Goal: Task Accomplishment & Management: Manage account settings

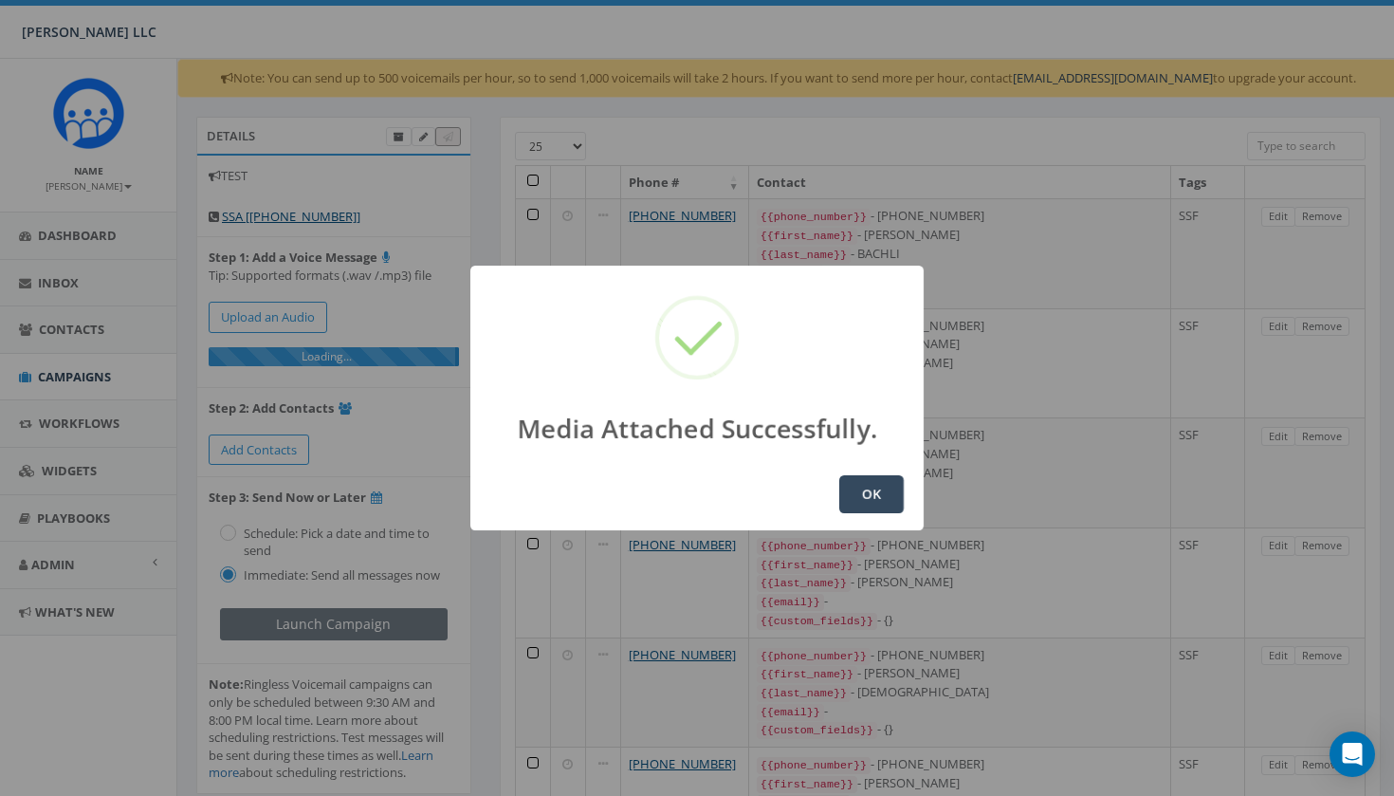
click at [861, 501] on button "OK" at bounding box center [871, 494] width 64 height 38
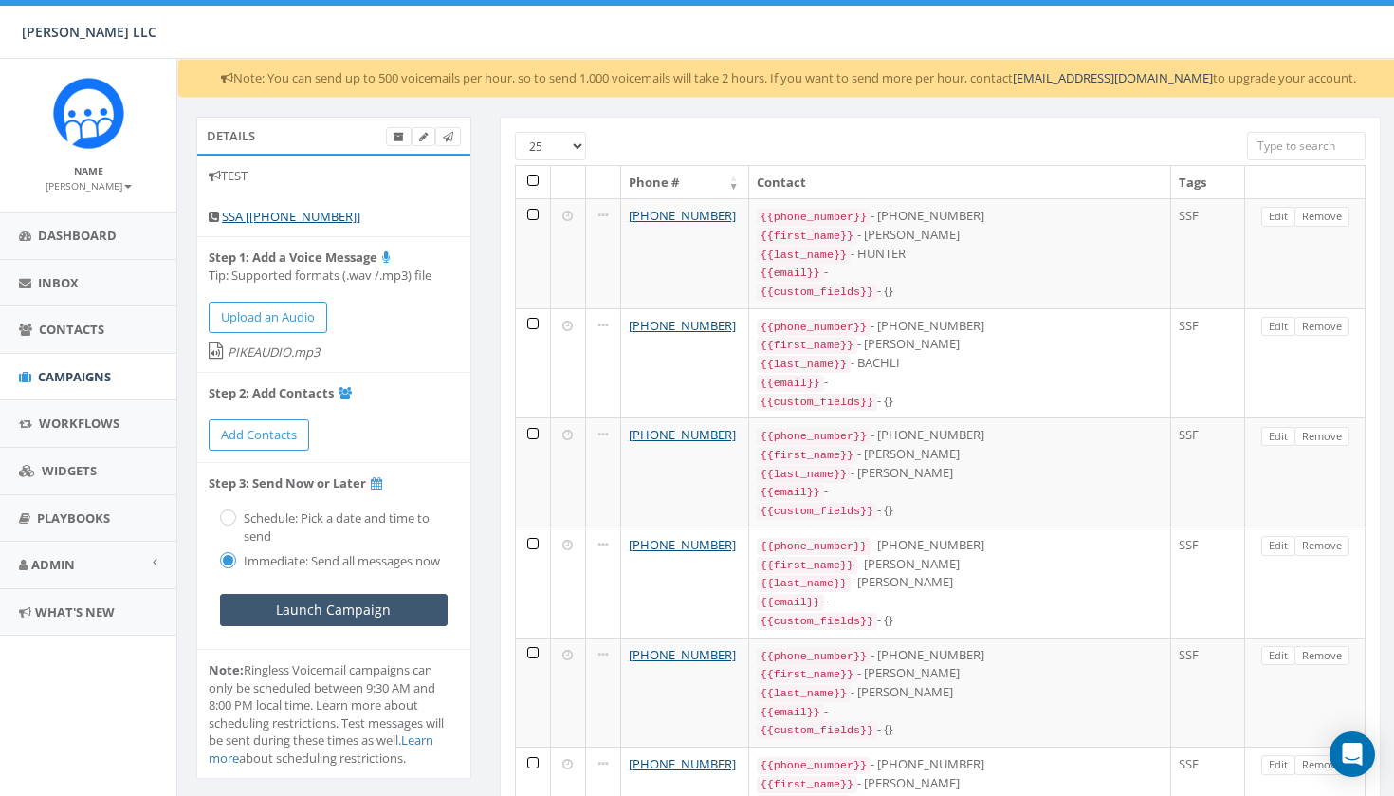
click at [328, 600] on input "Launch Campaign" at bounding box center [334, 610] width 228 height 32
click at [348, 601] on input "Launch Campaign" at bounding box center [334, 610] width 228 height 32
select select "100"
click at [533, 183] on th at bounding box center [533, 182] width 35 height 33
click at [533, 175] on th at bounding box center [533, 182] width 35 height 33
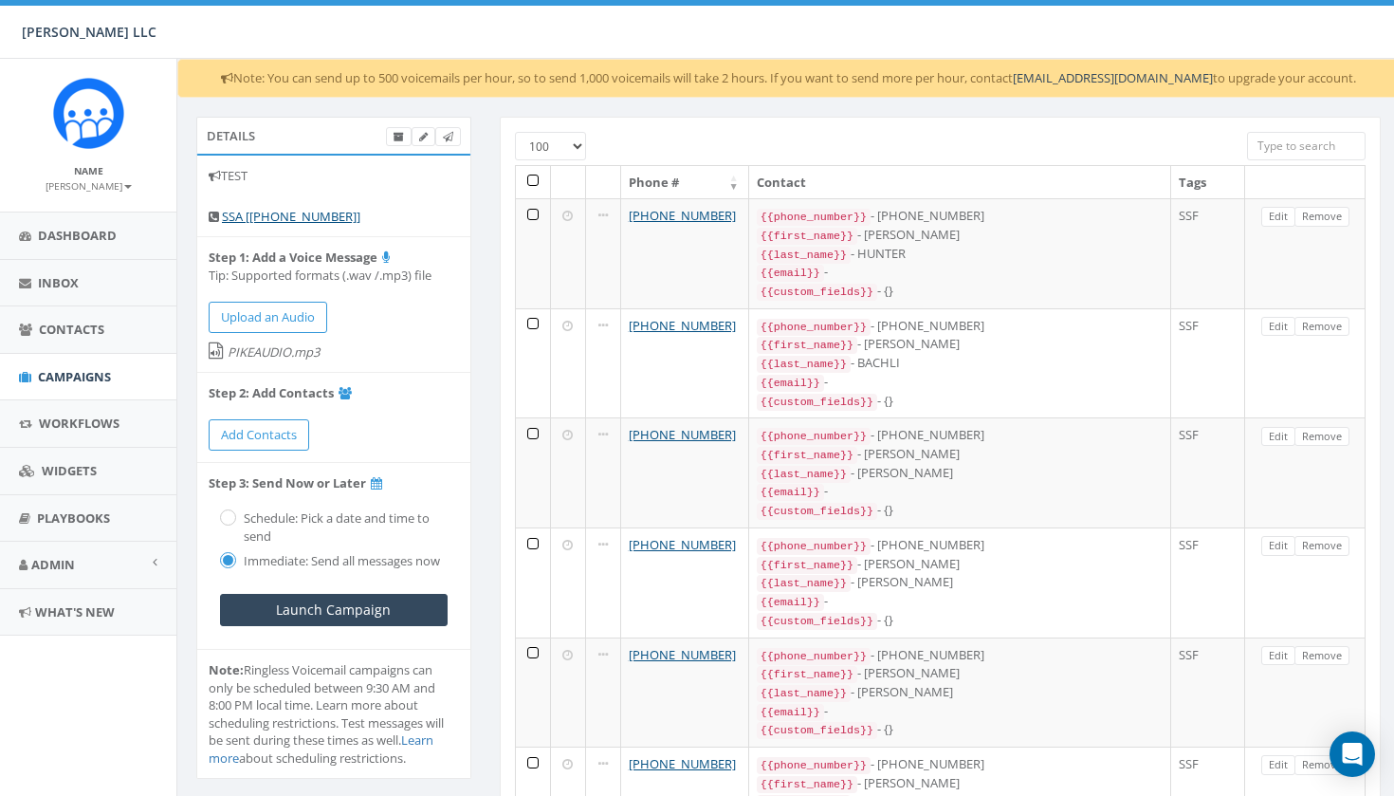
click at [533, 178] on th at bounding box center [533, 182] width 35 height 33
click at [534, 177] on th at bounding box center [533, 182] width 35 height 33
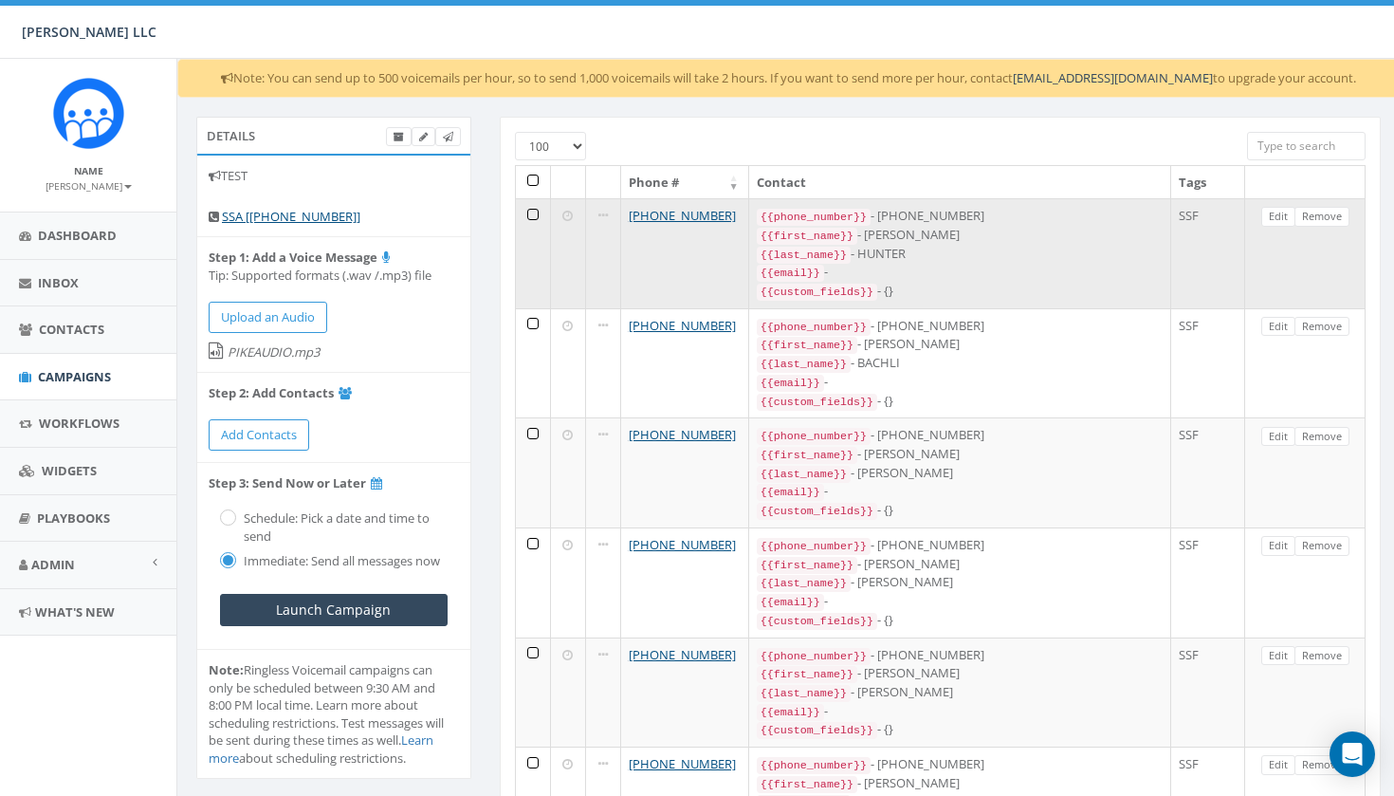
click at [534, 212] on td at bounding box center [533, 253] width 35 height 110
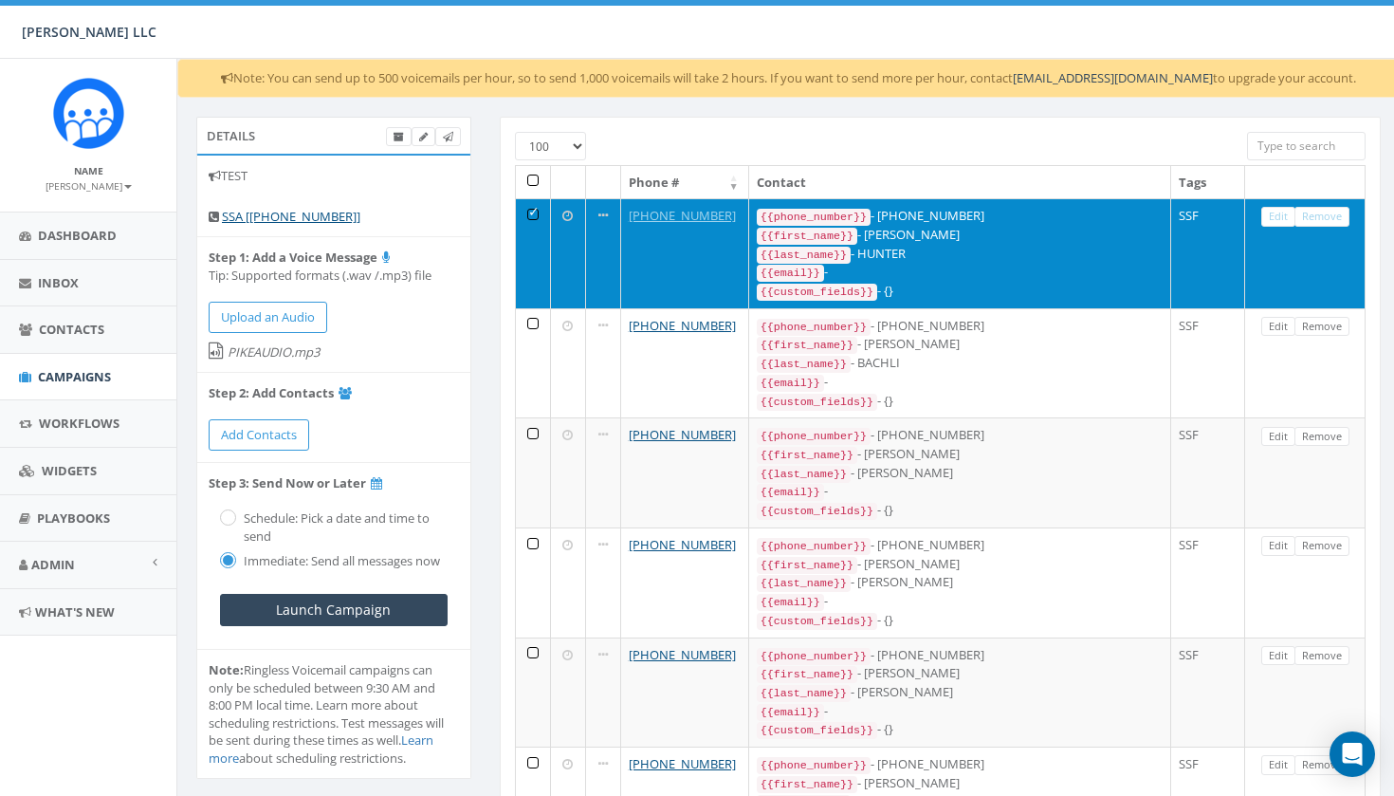
click at [534, 212] on td at bounding box center [533, 253] width 35 height 110
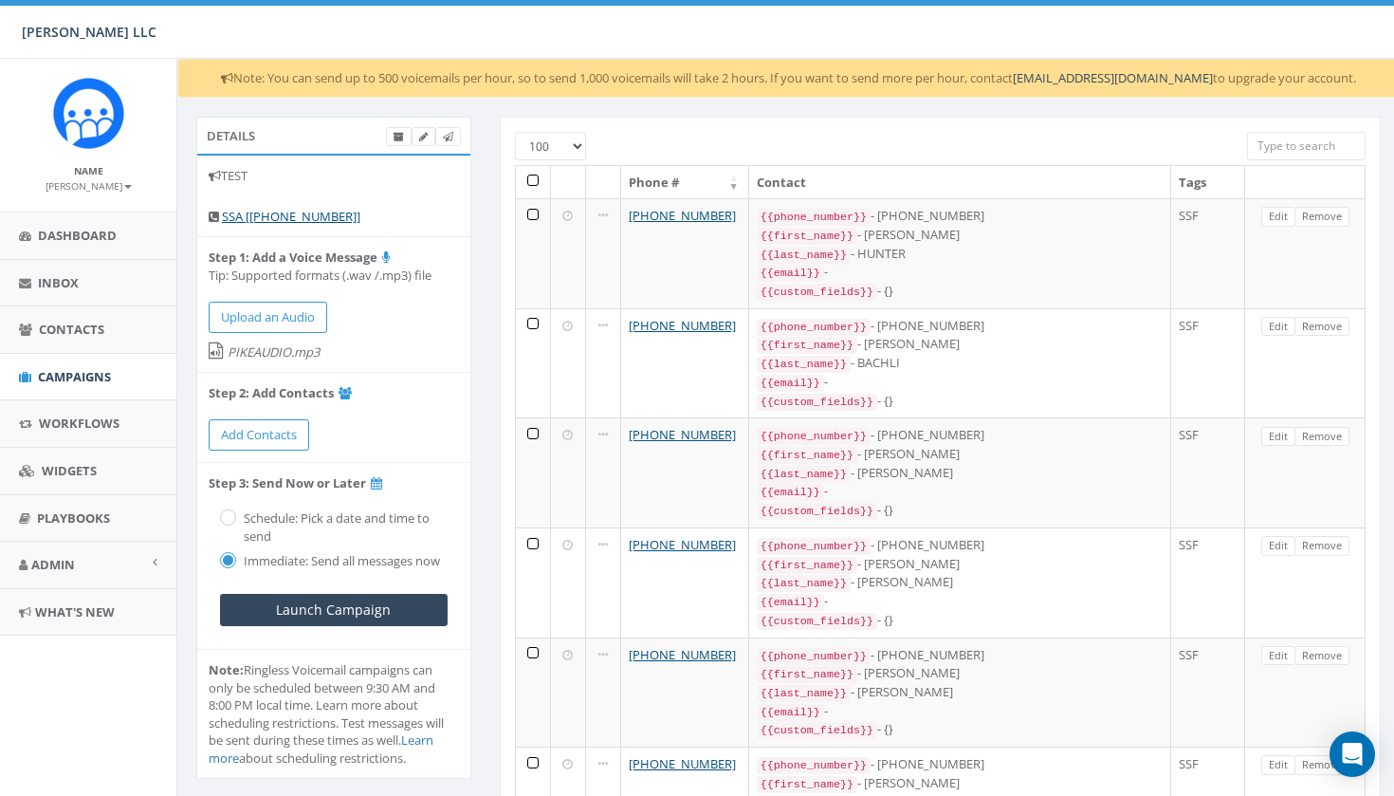
click at [534, 179] on th at bounding box center [533, 182] width 35 height 33
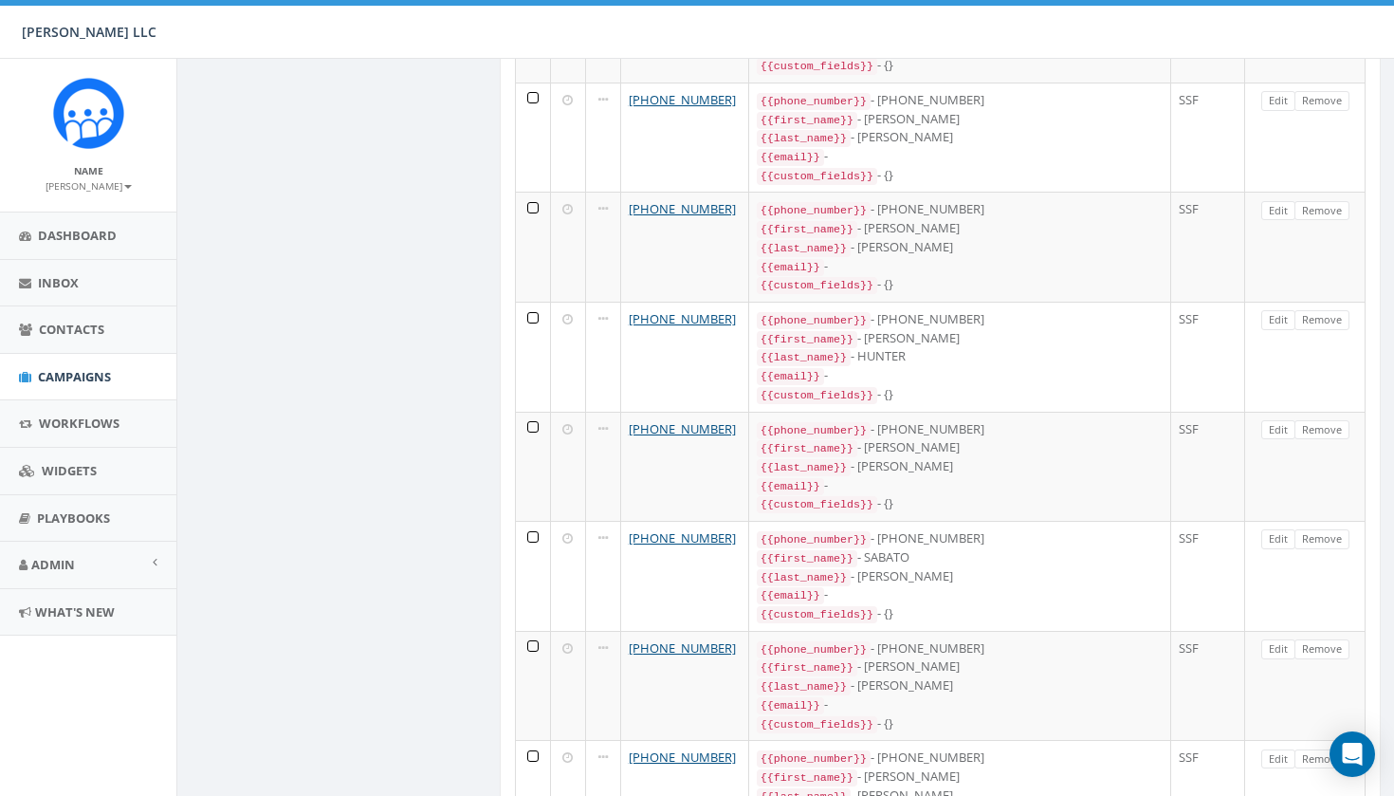
scroll to position [9652, 0]
click at [115, 238] on span "Dashboard" at bounding box center [77, 235] width 79 height 17
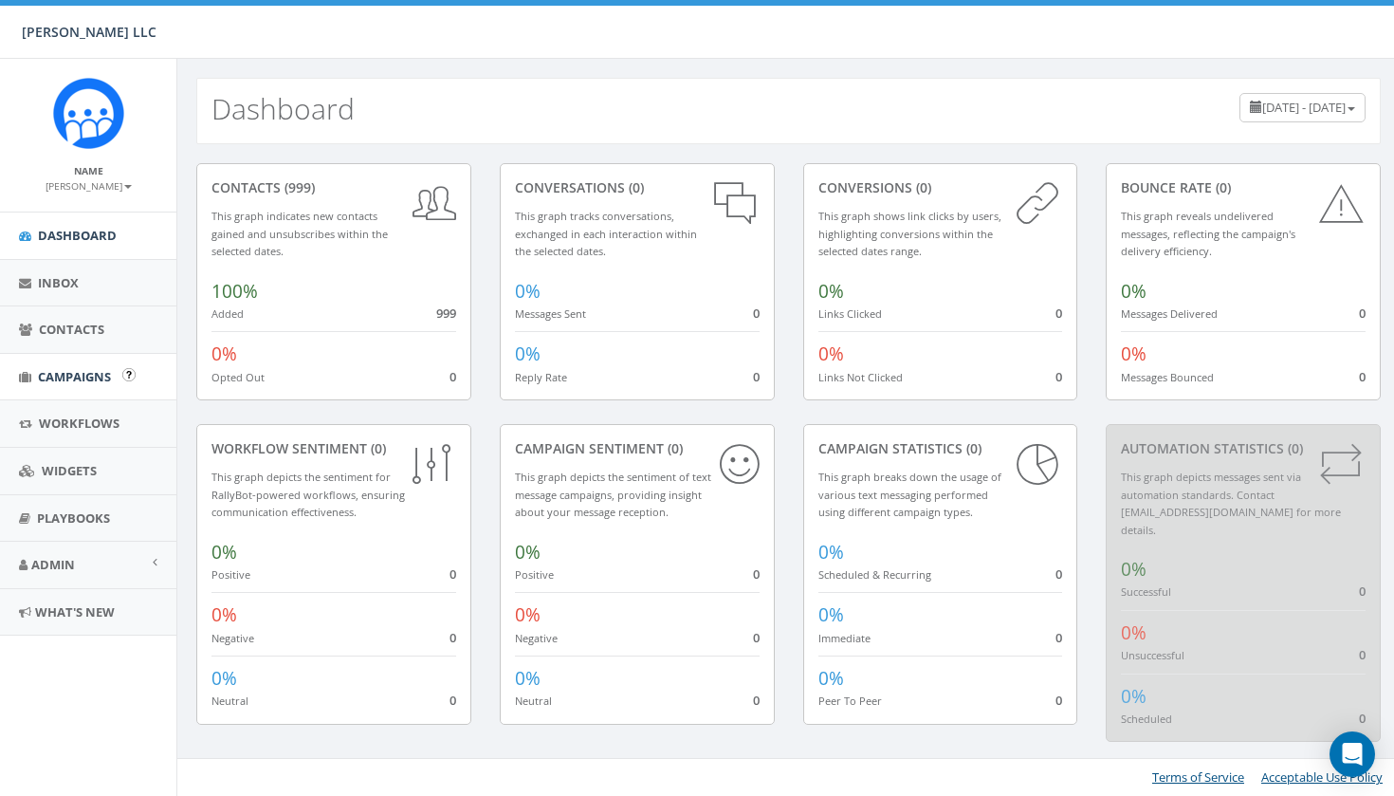
click at [81, 373] on span "Campaigns" at bounding box center [74, 376] width 73 height 17
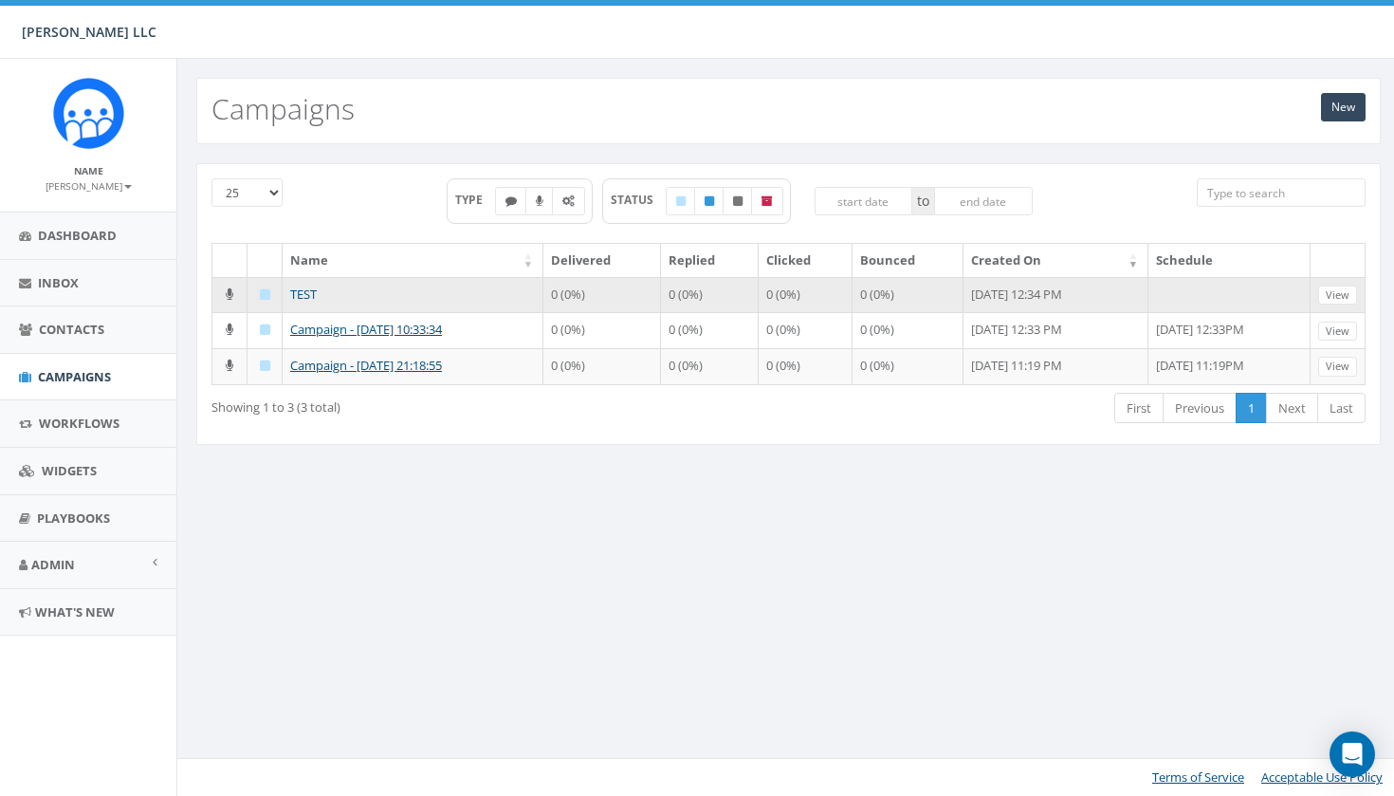
click at [302, 291] on link "TEST" at bounding box center [303, 293] width 27 height 17
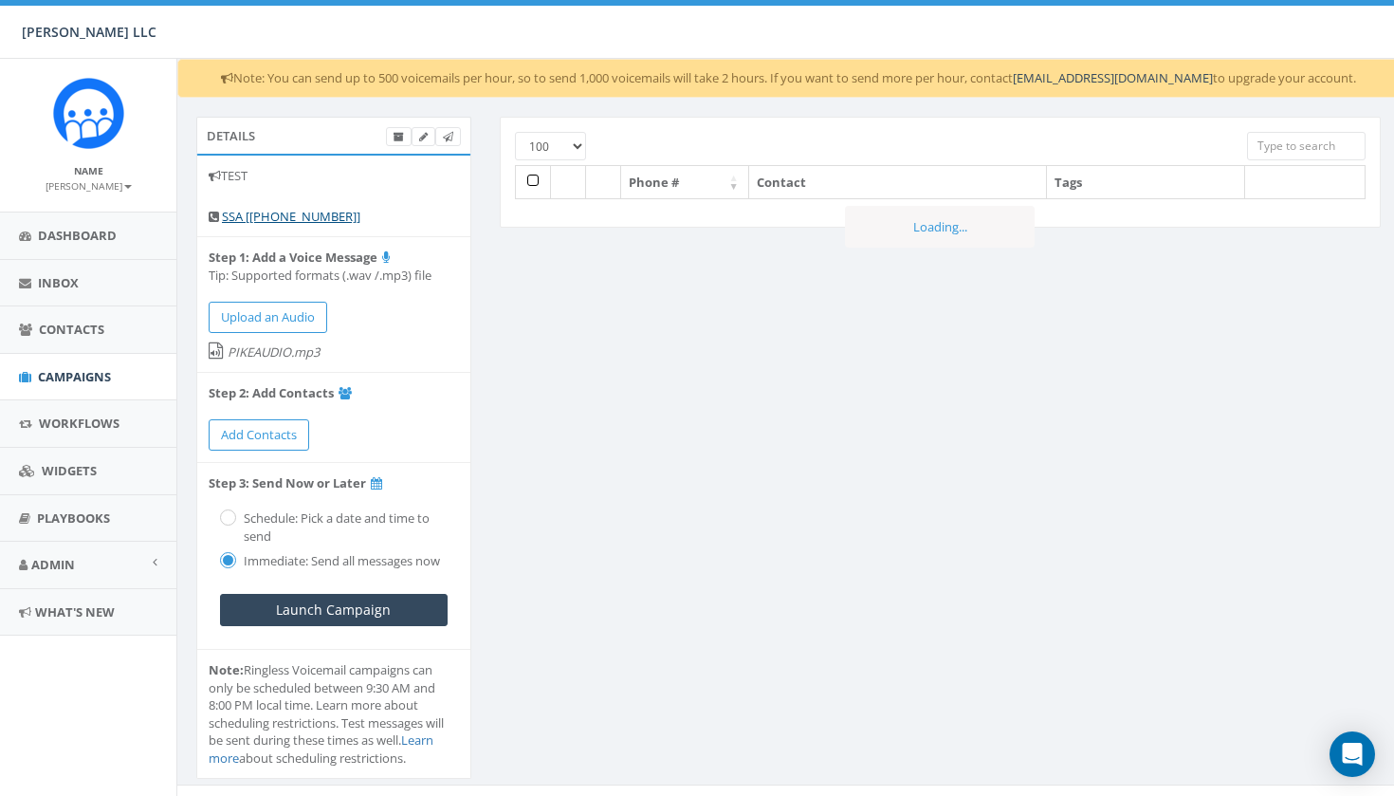
select select "100"
click at [284, 430] on span "Add Contacts" at bounding box center [259, 434] width 76 height 17
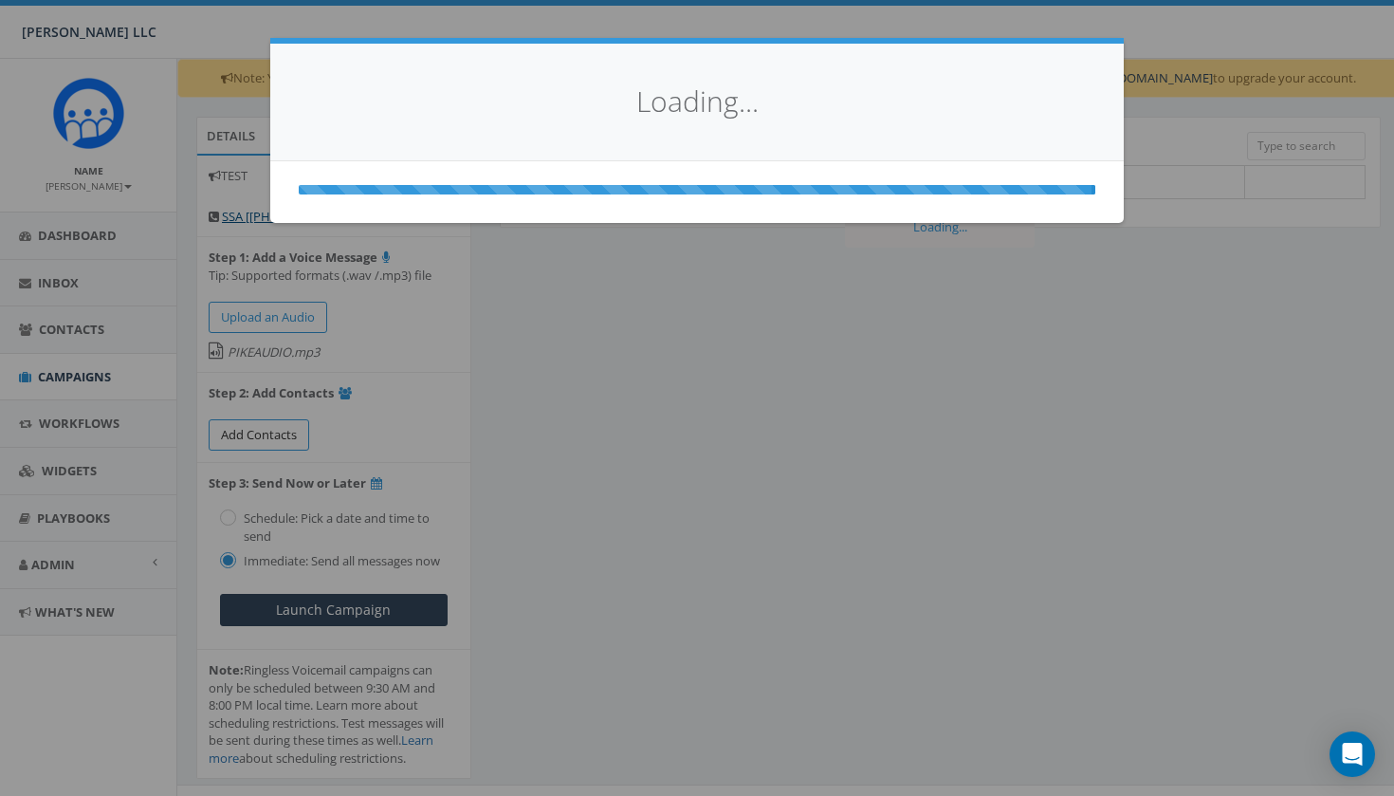
select select
select select "100"
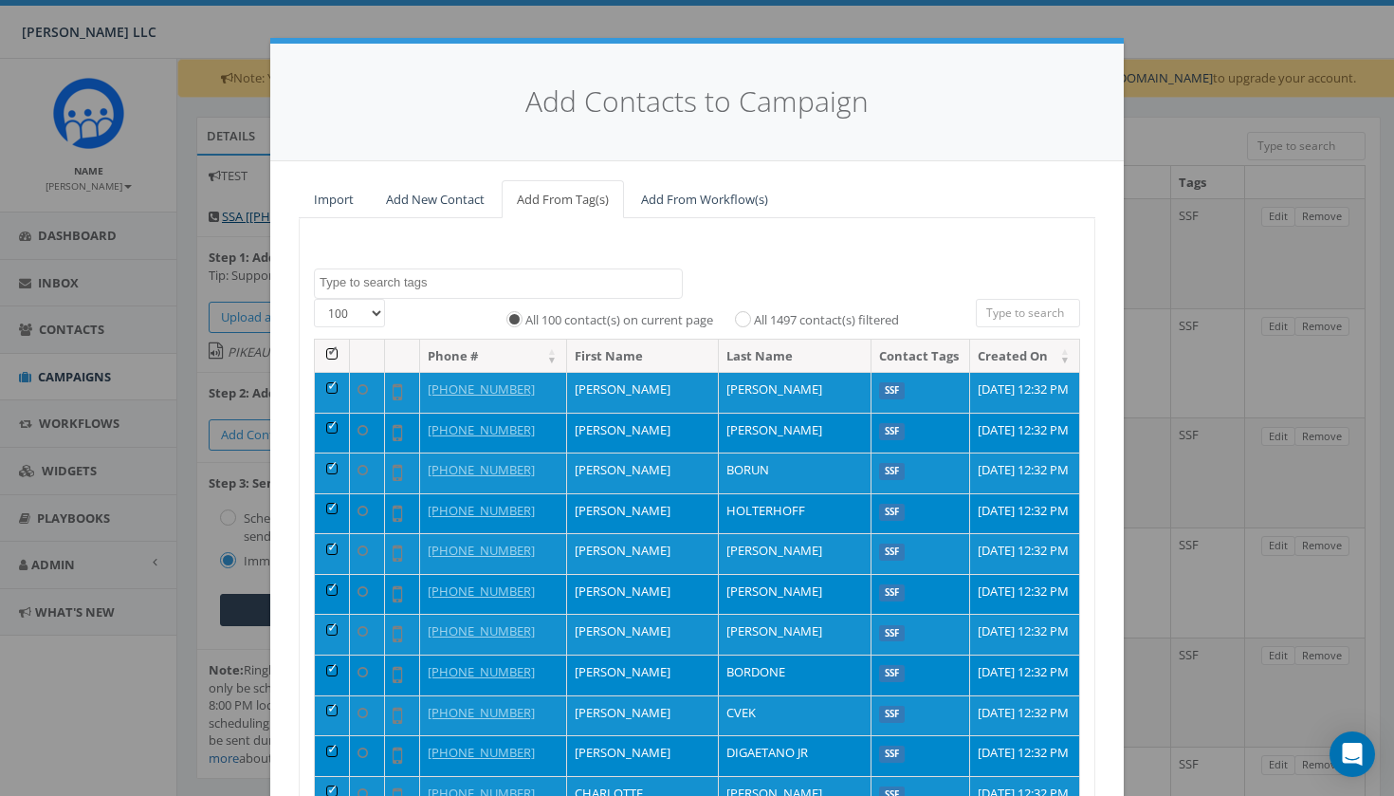
click at [471, 268] on span at bounding box center [498, 283] width 369 height 30
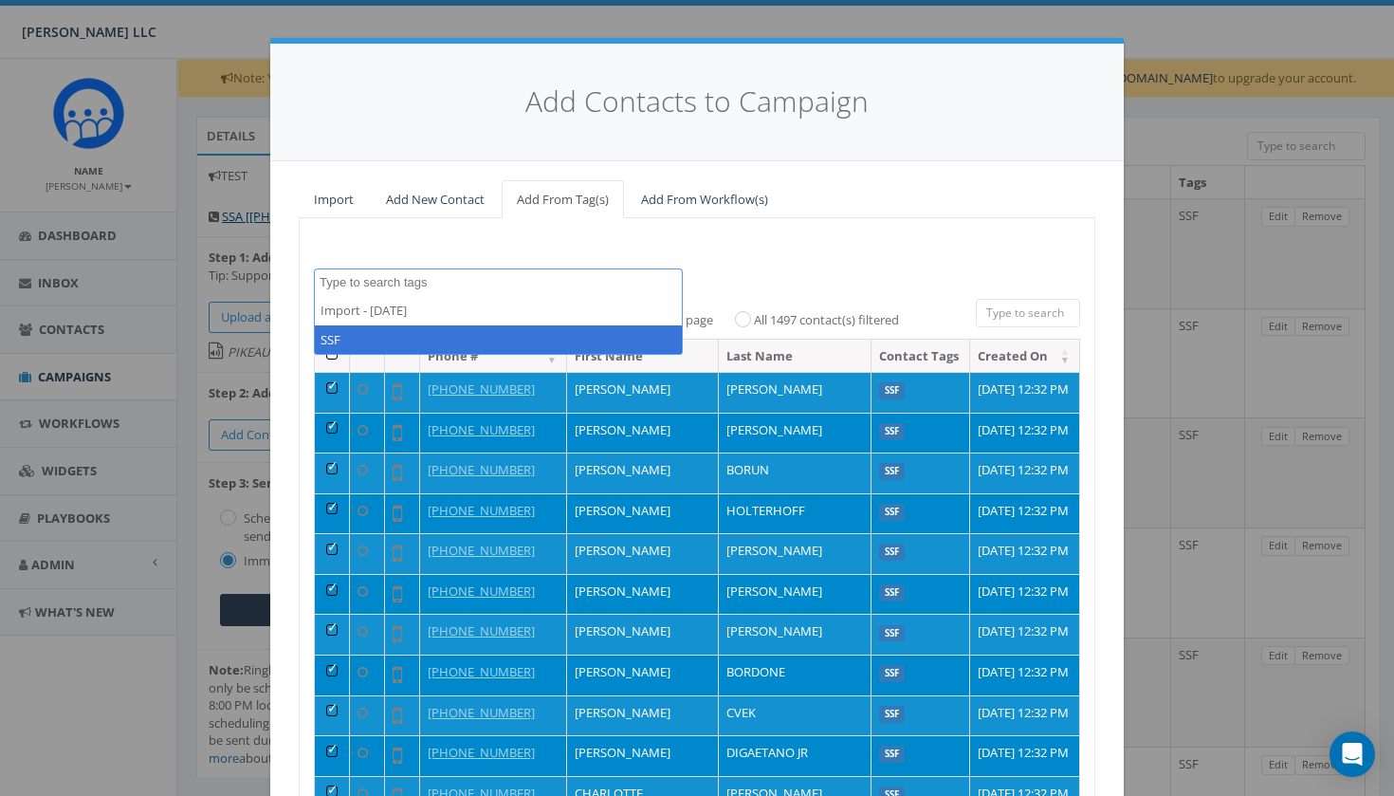
select select "SSF"
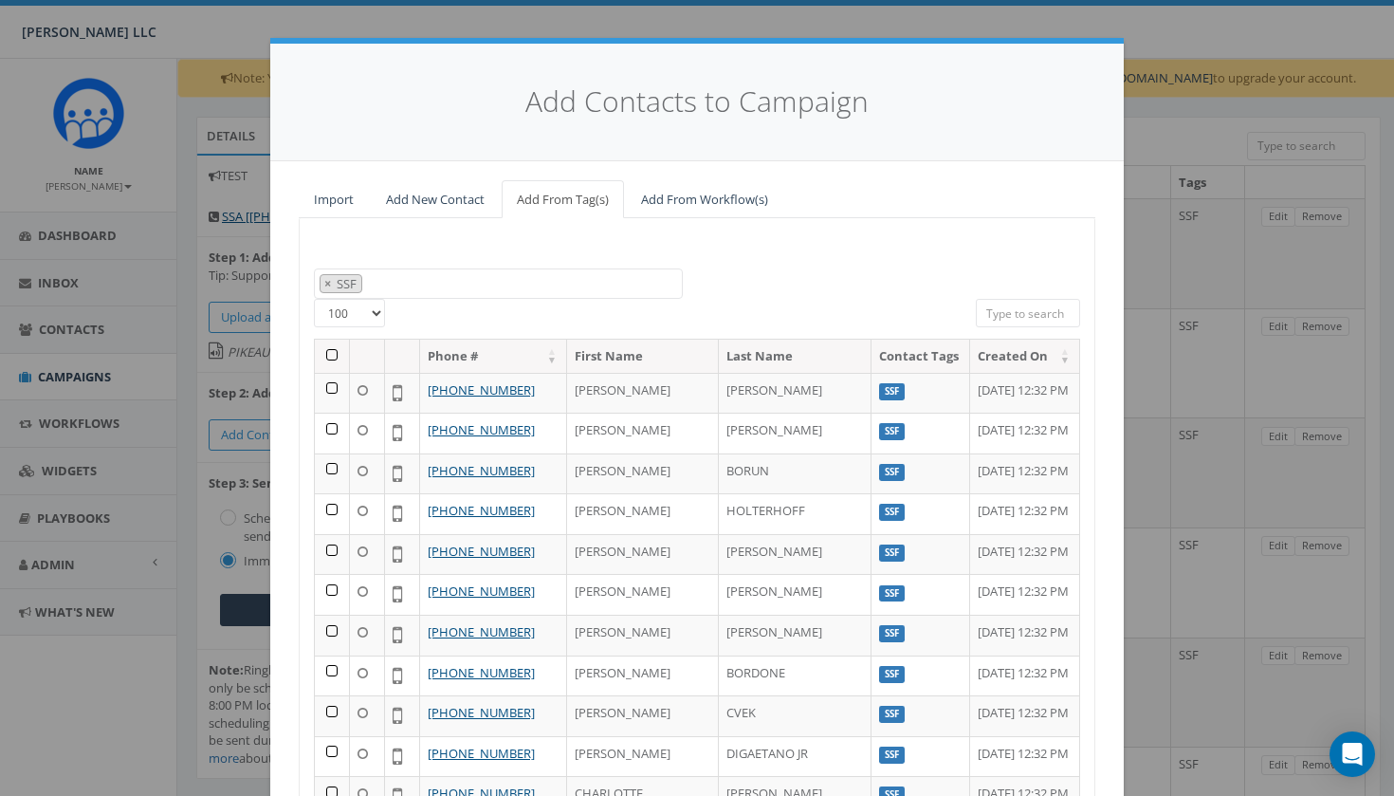
click at [769, 254] on div "Import - 09/05/2025 SSF × SSF 25 50 100 All 0 contact(s) on current page All 14…" at bounding box center [697, 560] width 797 height 684
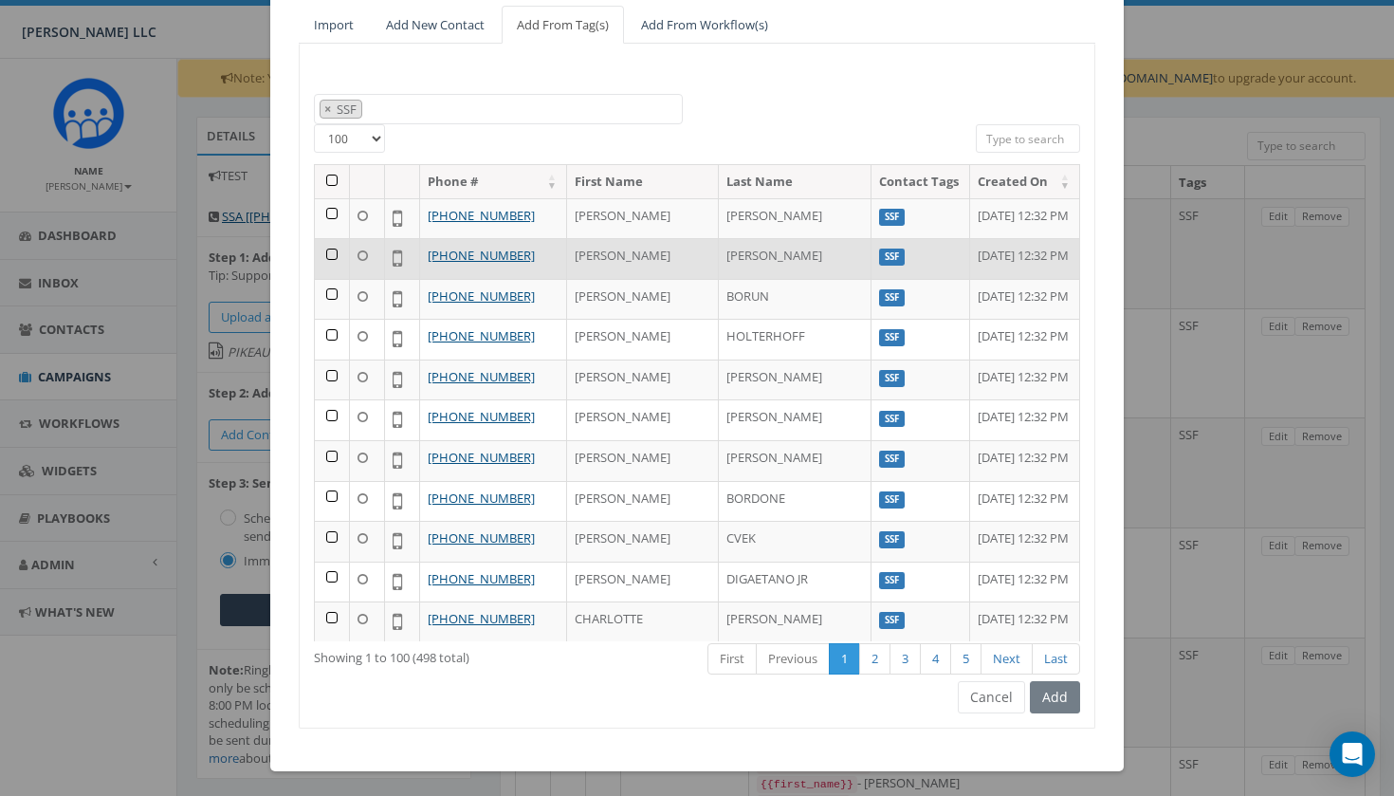
scroll to position [174, 0]
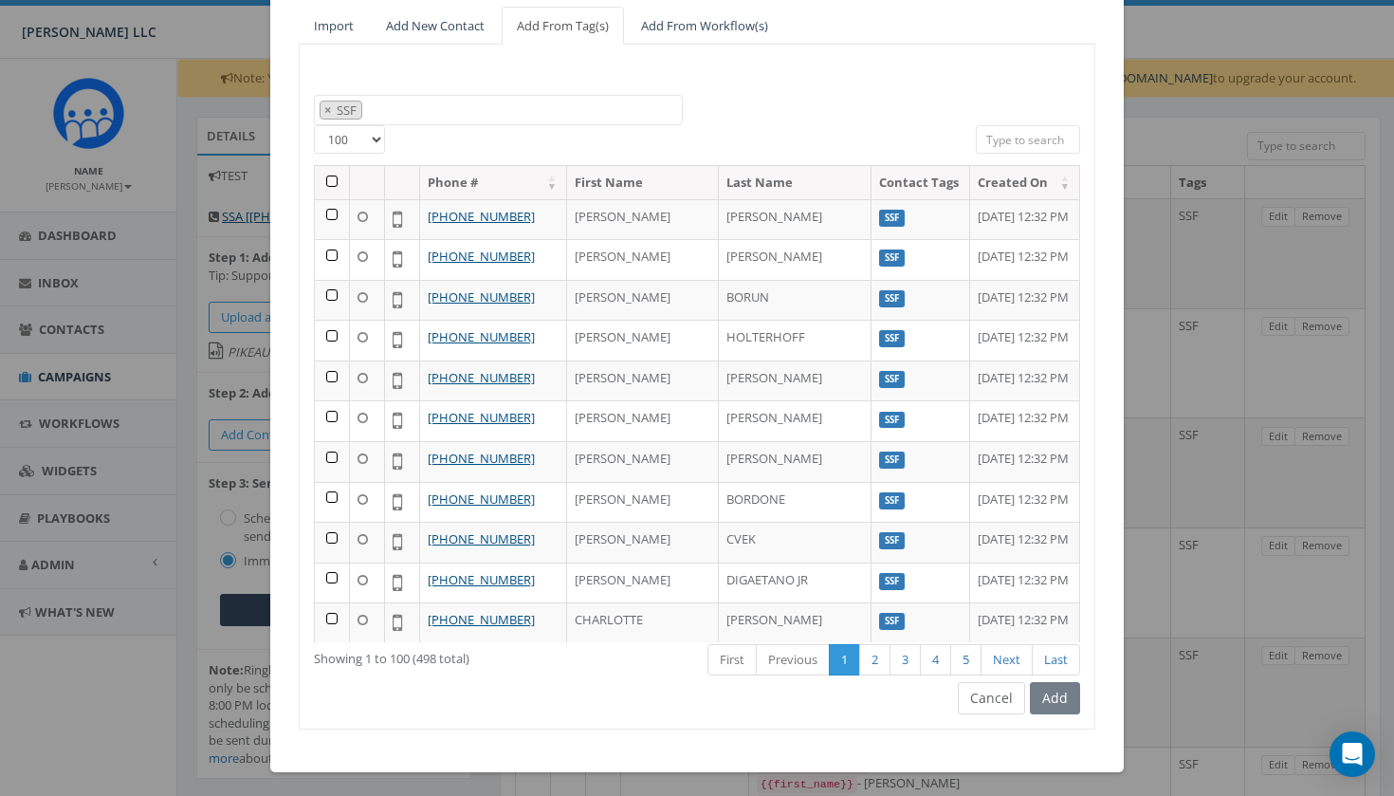
click at [1002, 694] on button "Cancel" at bounding box center [991, 698] width 67 height 32
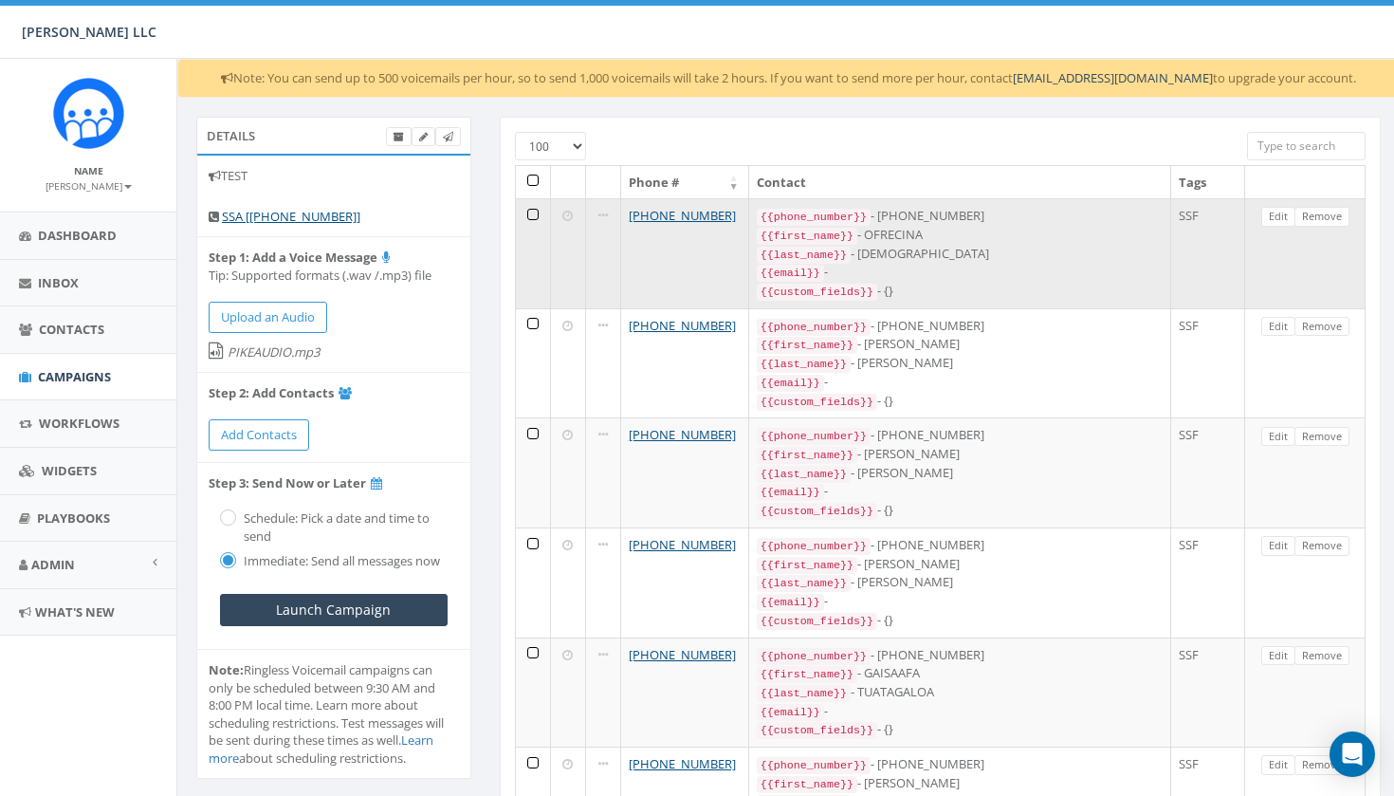
click at [534, 213] on td at bounding box center [533, 253] width 35 height 110
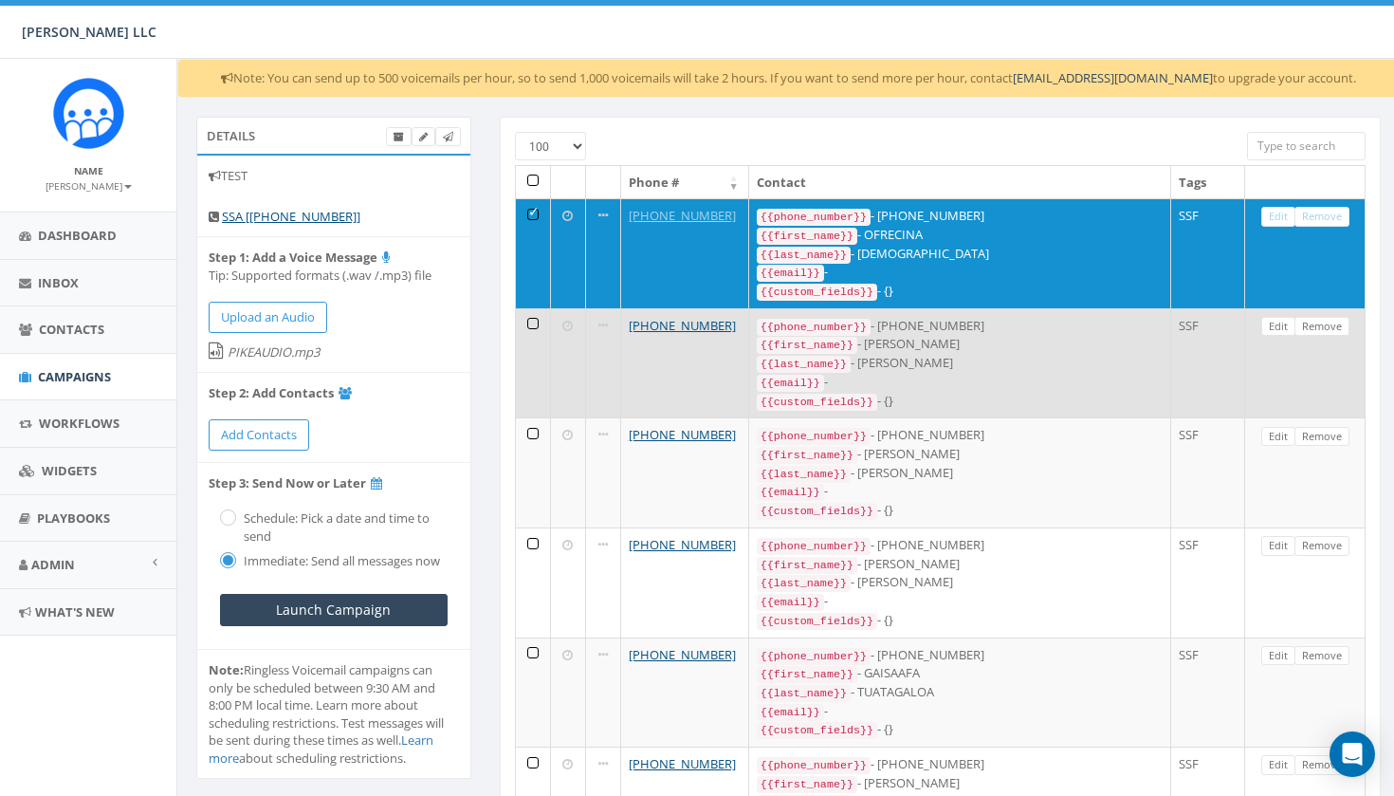
click at [531, 314] on td at bounding box center [533, 363] width 35 height 110
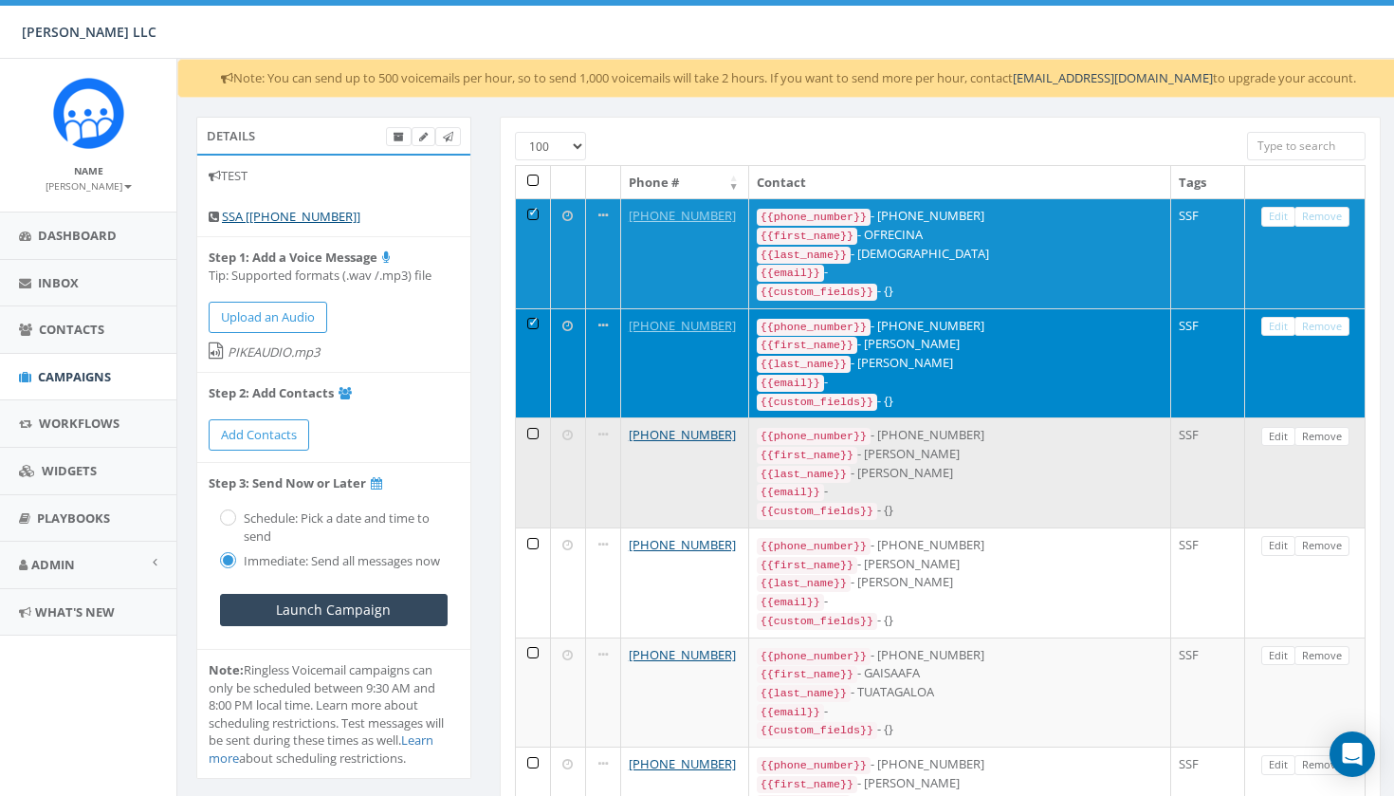
click at [531, 417] on td at bounding box center [533, 472] width 35 height 110
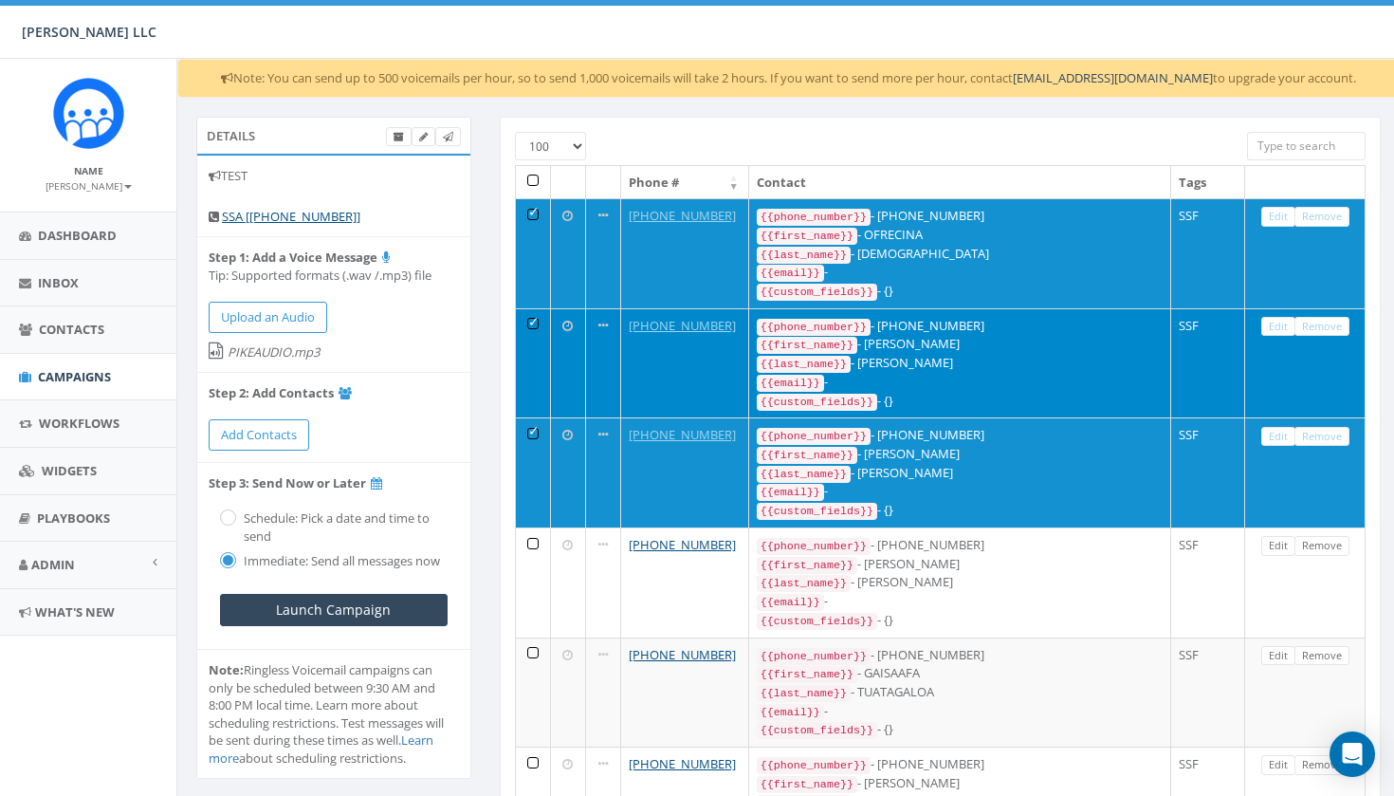
click at [537, 188] on th at bounding box center [533, 182] width 35 height 33
click at [536, 181] on th at bounding box center [533, 182] width 35 height 33
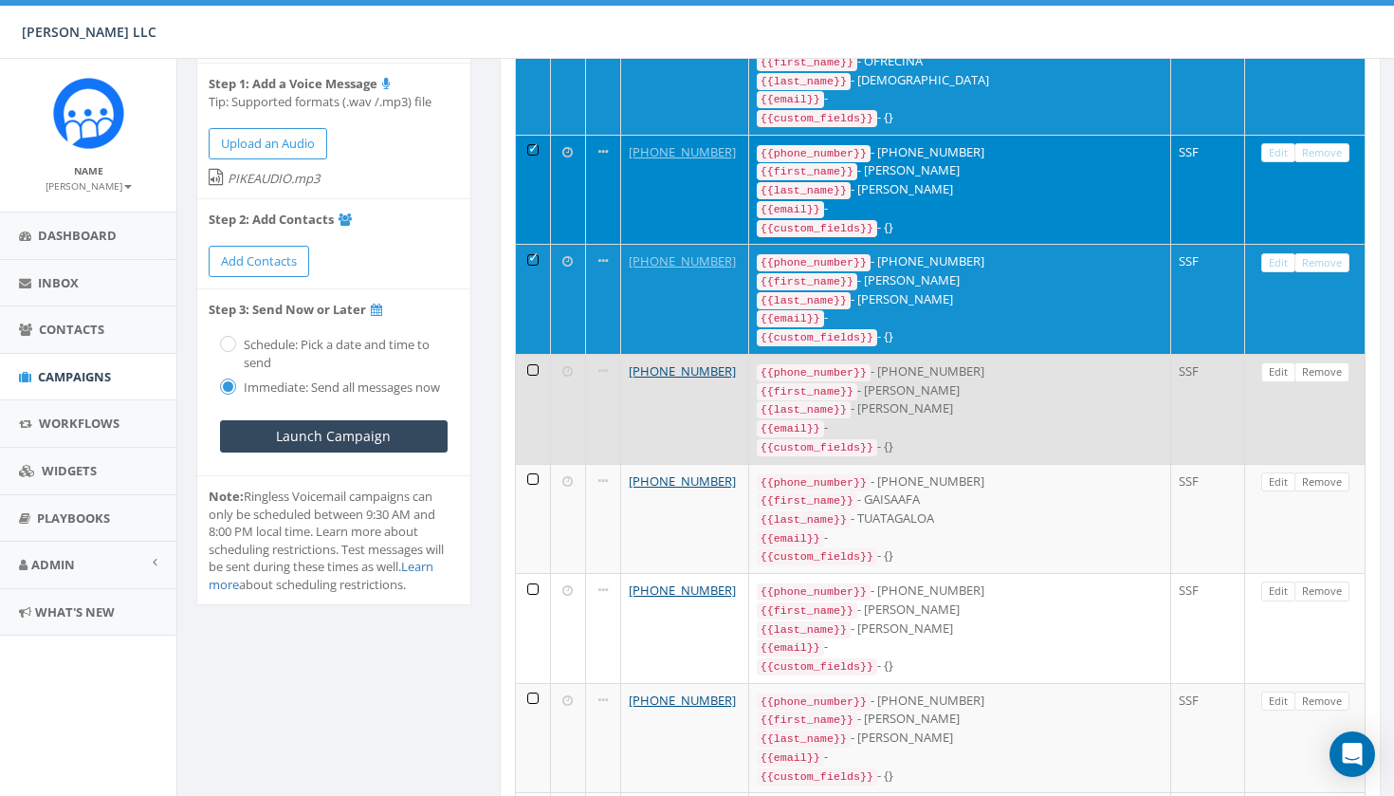
click at [534, 354] on td at bounding box center [533, 409] width 35 height 110
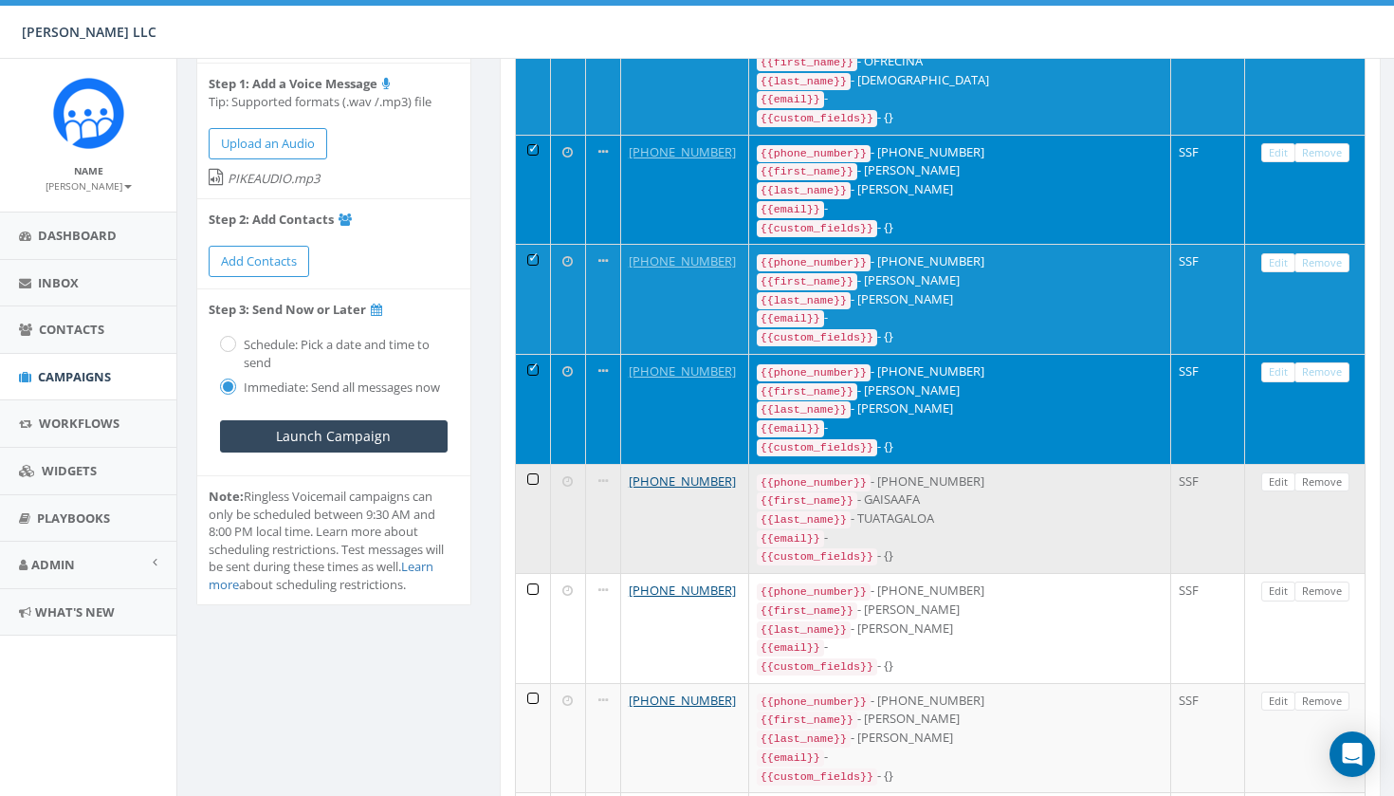
click at [526, 464] on td at bounding box center [533, 519] width 35 height 110
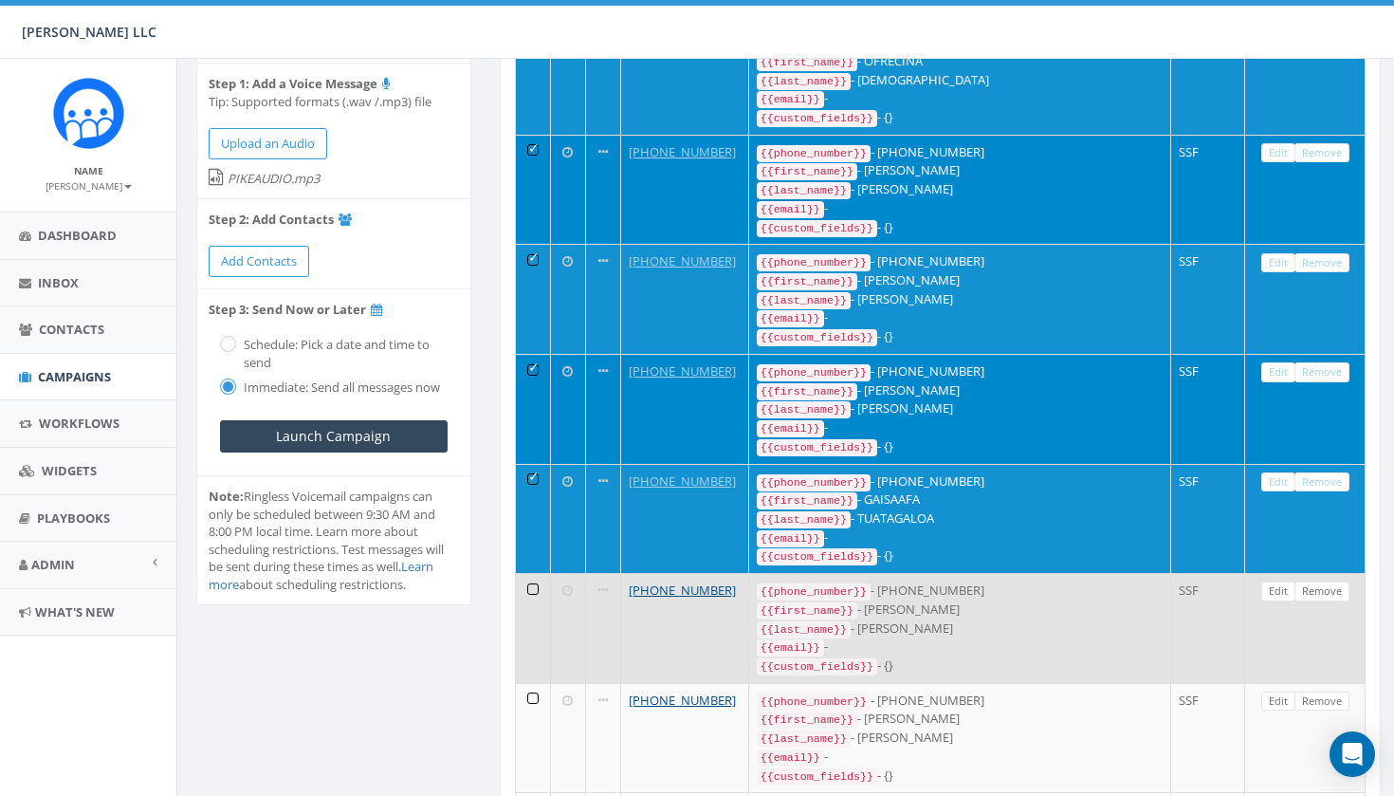
click at [534, 573] on td at bounding box center [533, 628] width 35 height 110
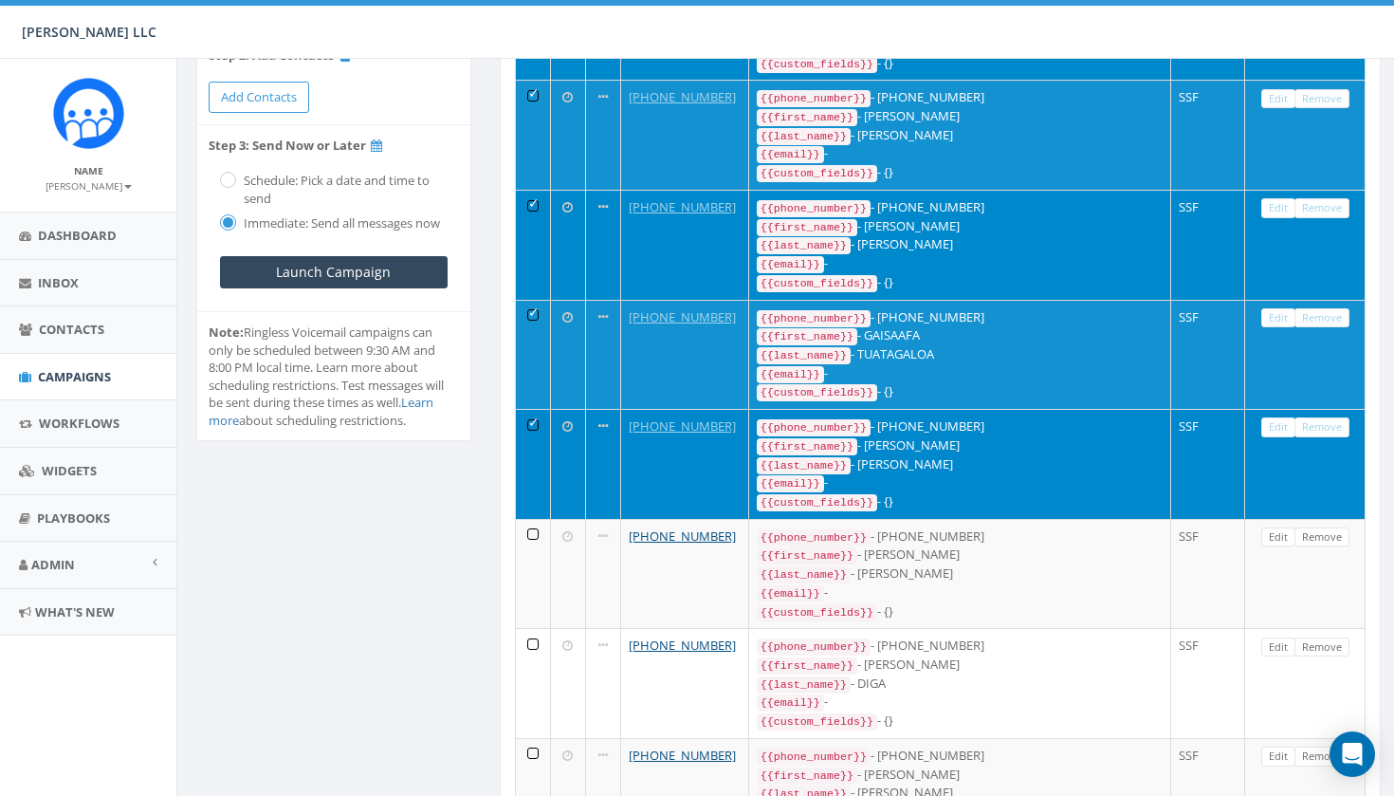
scroll to position [372, 0]
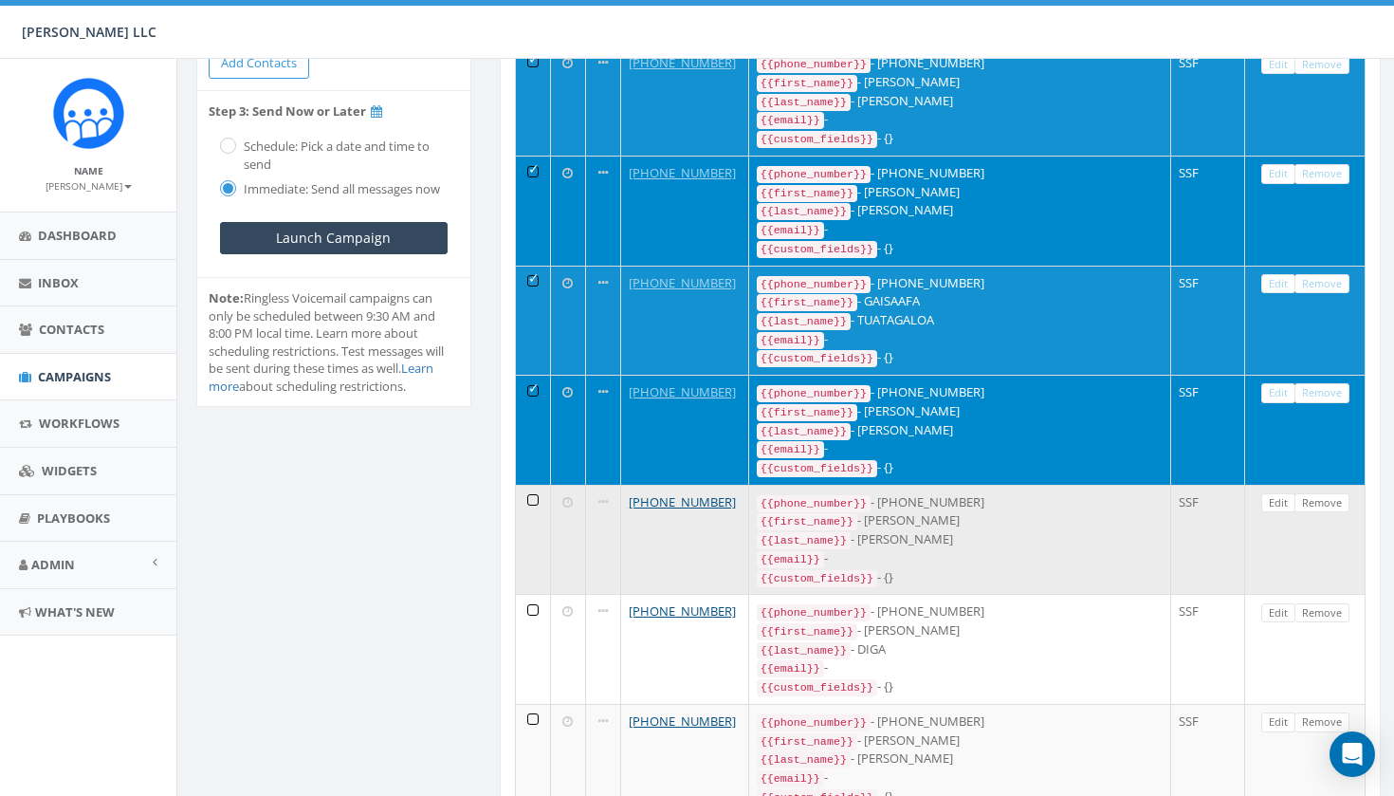
click at [531, 485] on td at bounding box center [533, 540] width 35 height 110
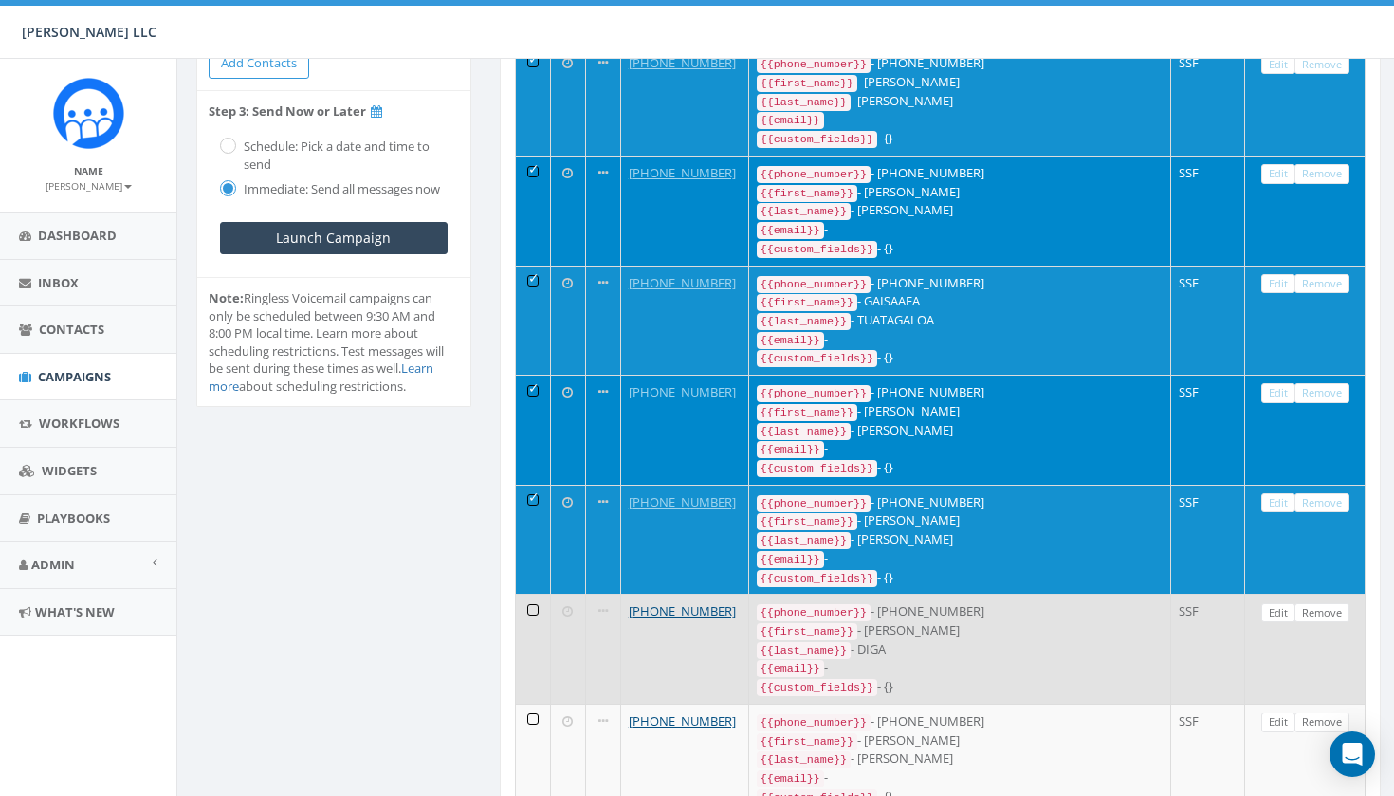
click at [534, 594] on td at bounding box center [533, 649] width 35 height 110
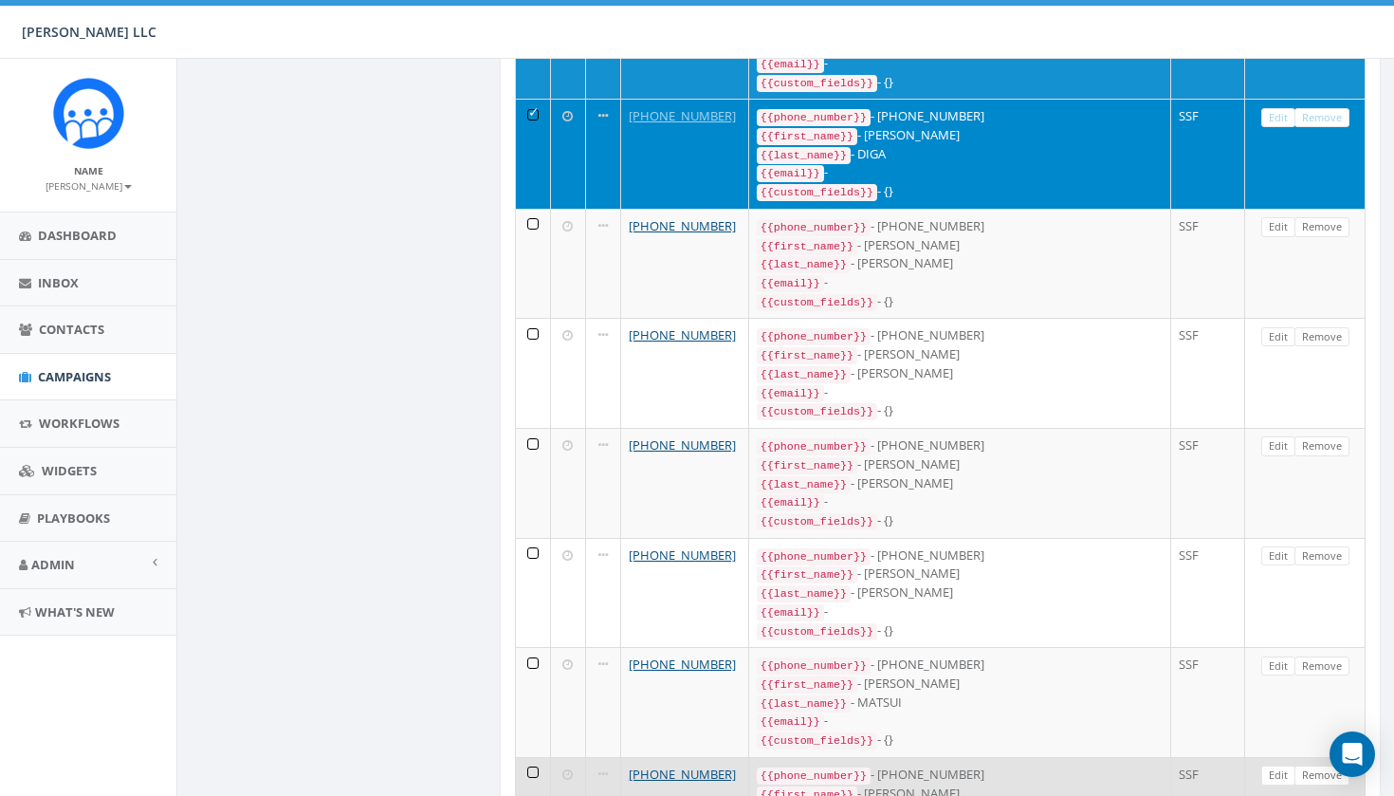
scroll to position [771, 0]
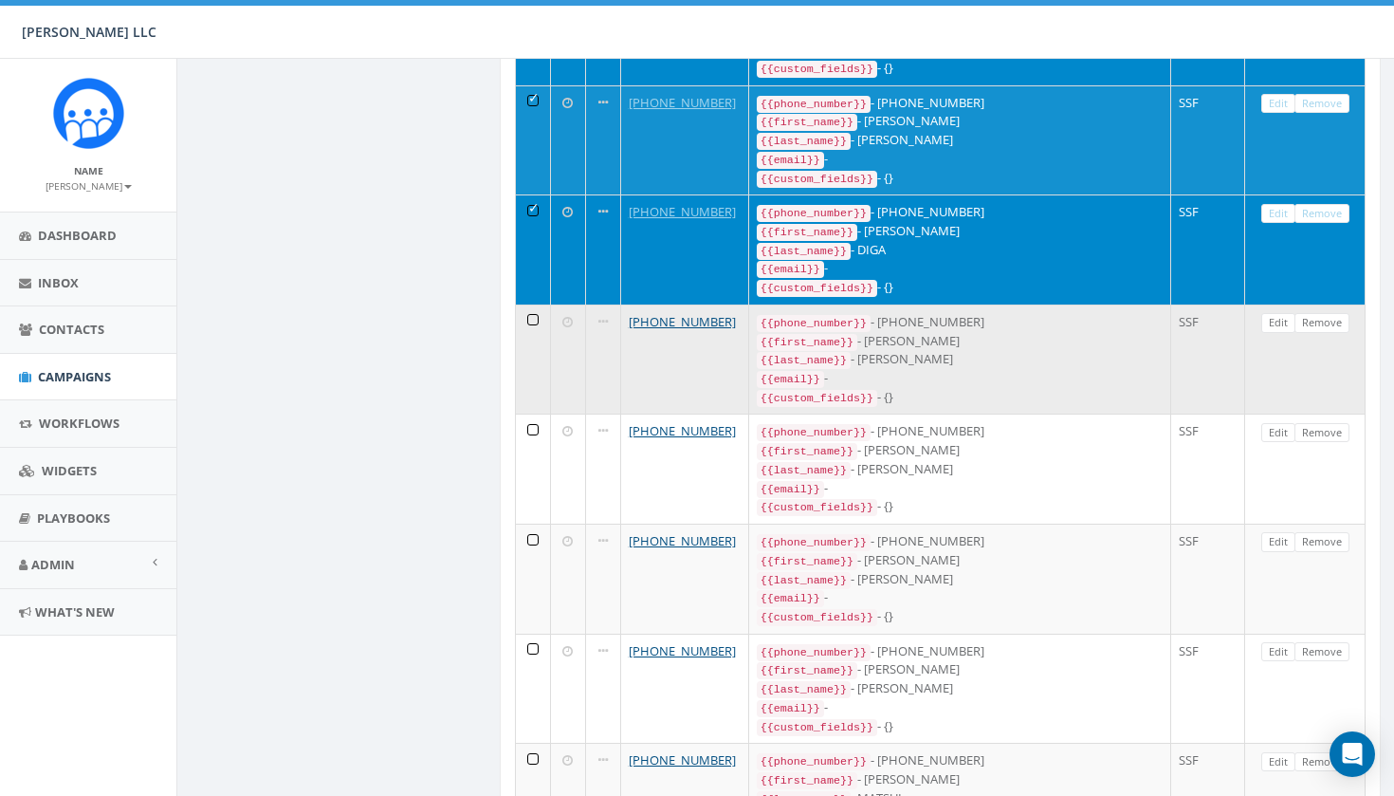
click at [538, 304] on td at bounding box center [533, 359] width 35 height 110
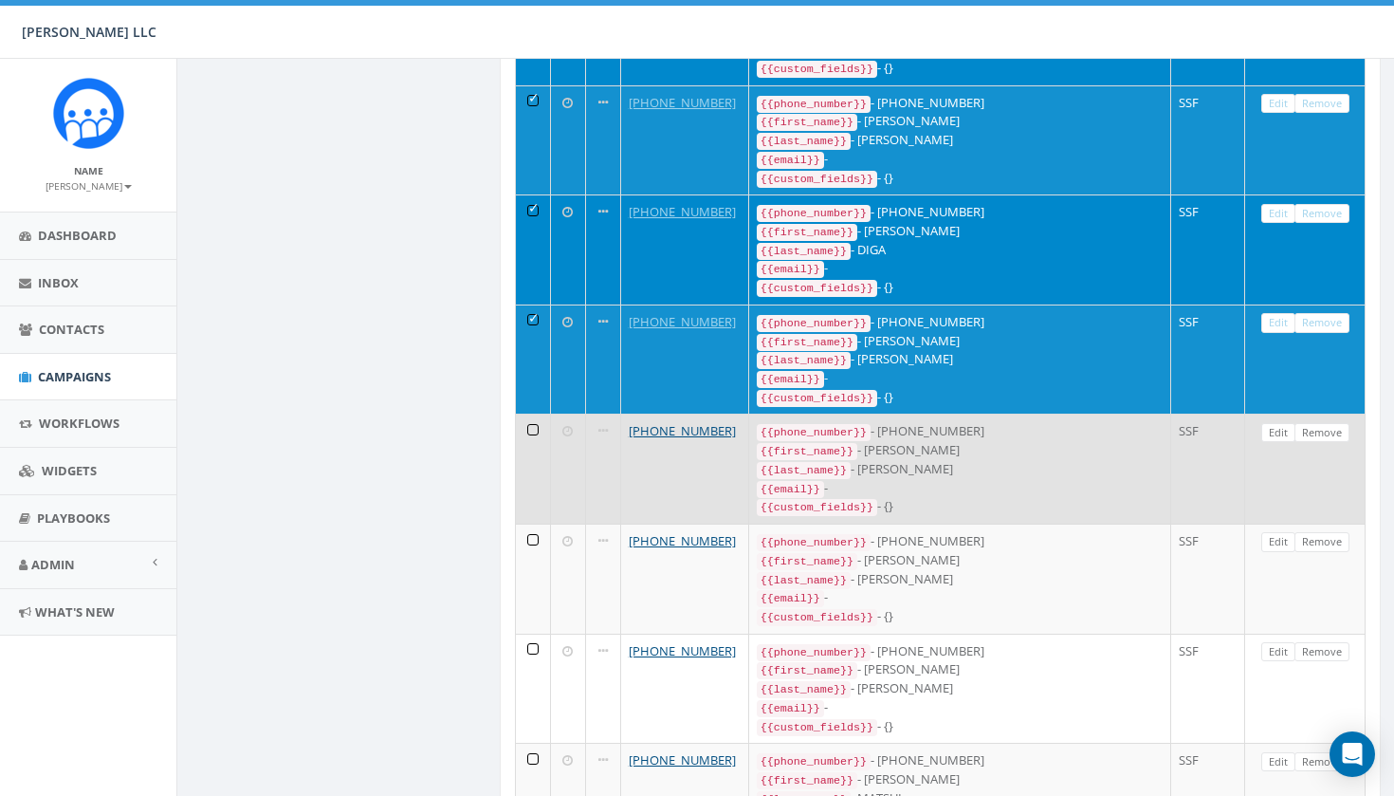
click at [537, 414] on td at bounding box center [533, 469] width 35 height 110
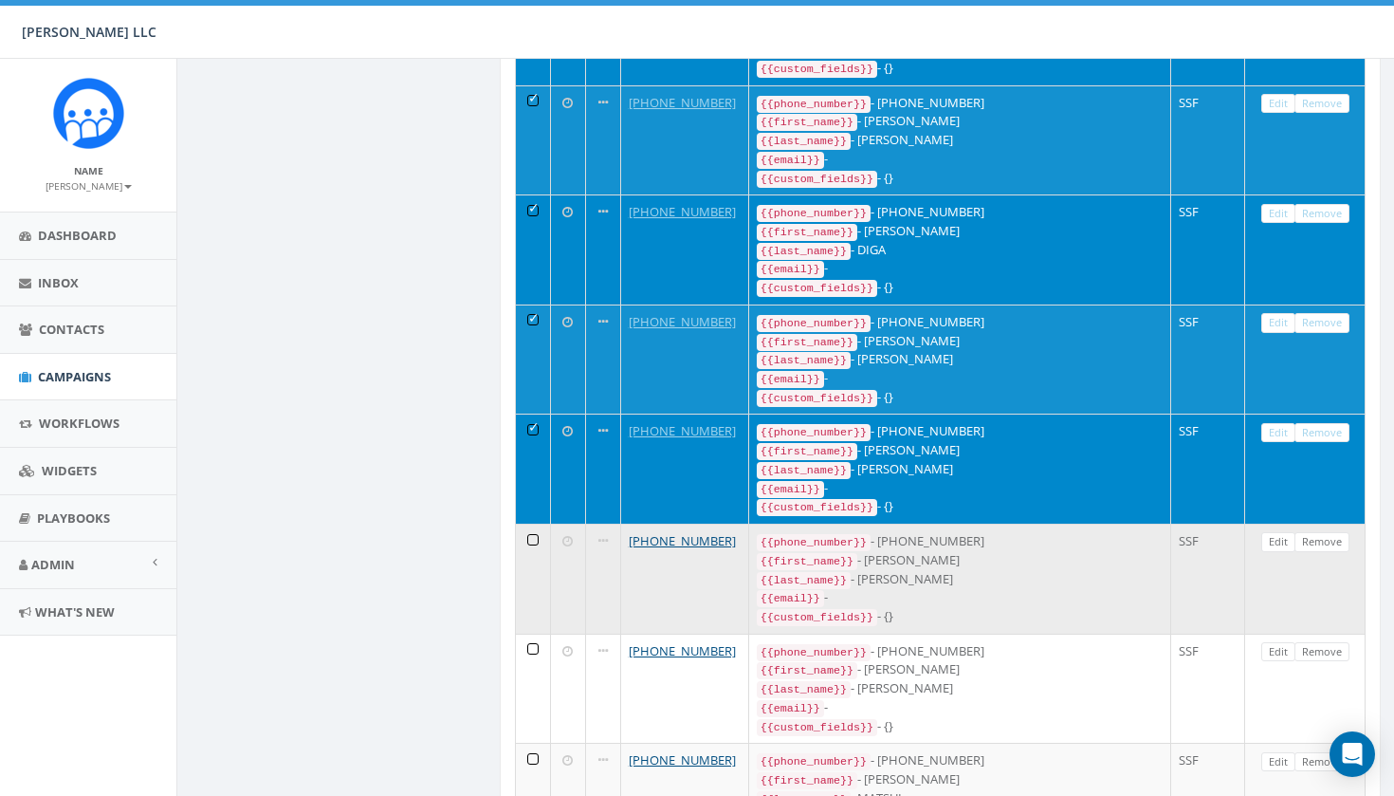
click at [533, 524] on td at bounding box center [533, 579] width 35 height 110
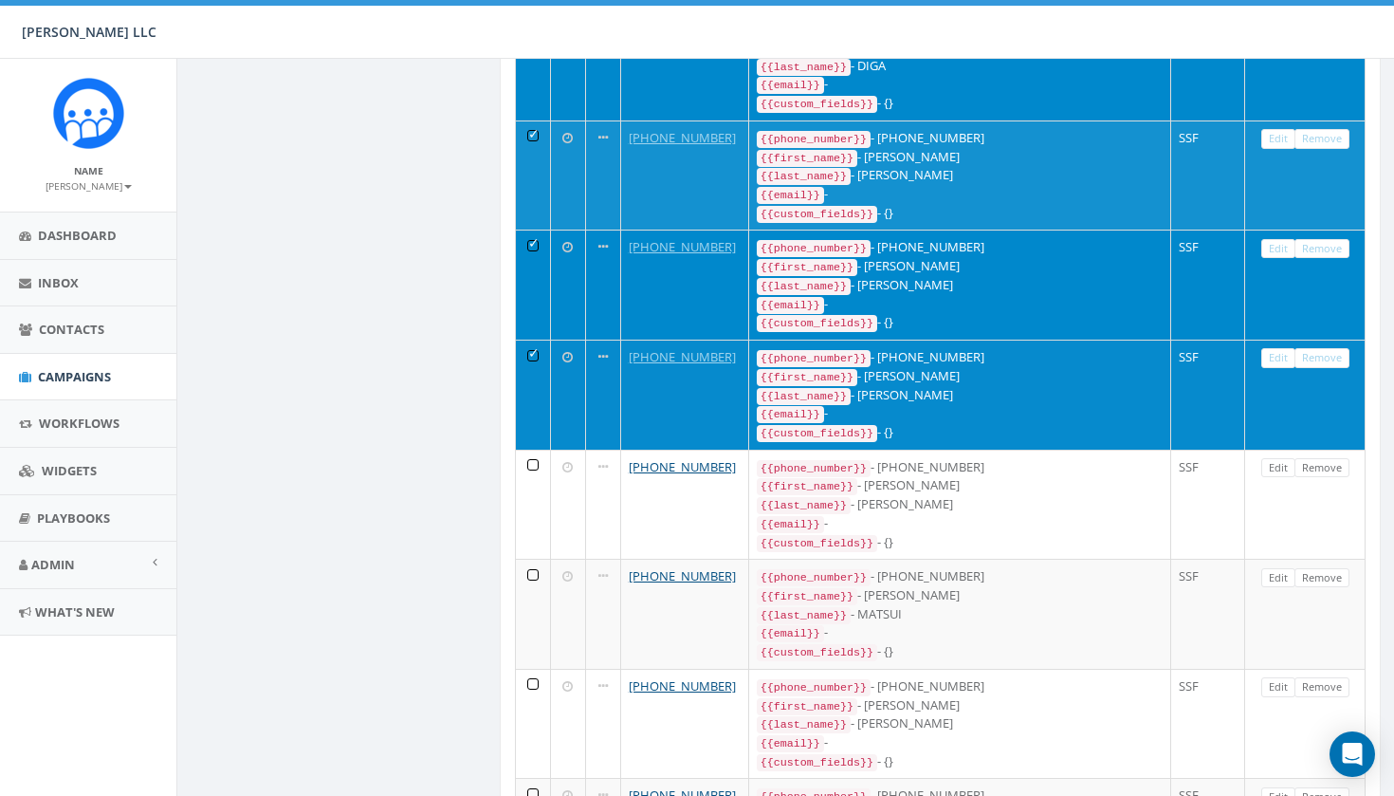
scroll to position [957, 0]
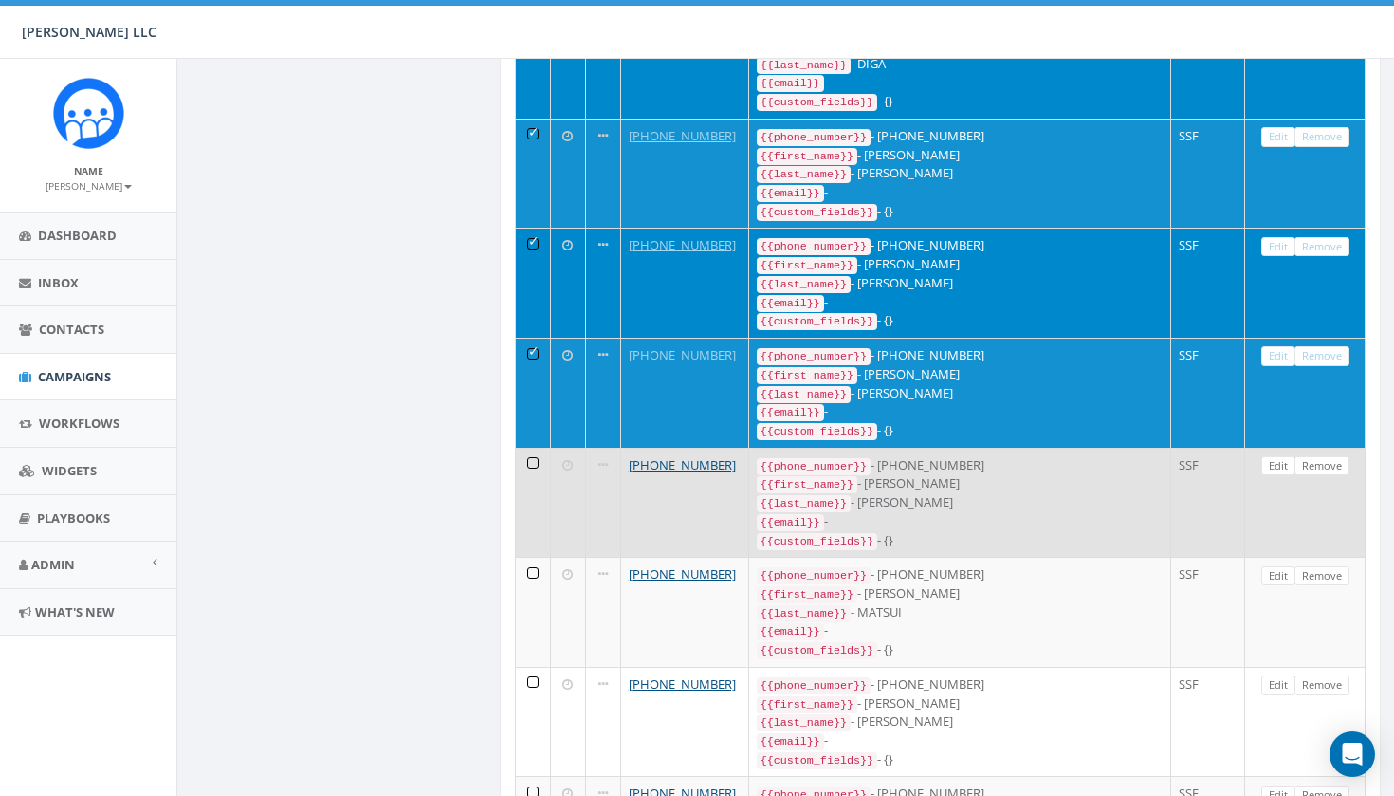
click at [535, 448] on td at bounding box center [533, 503] width 35 height 110
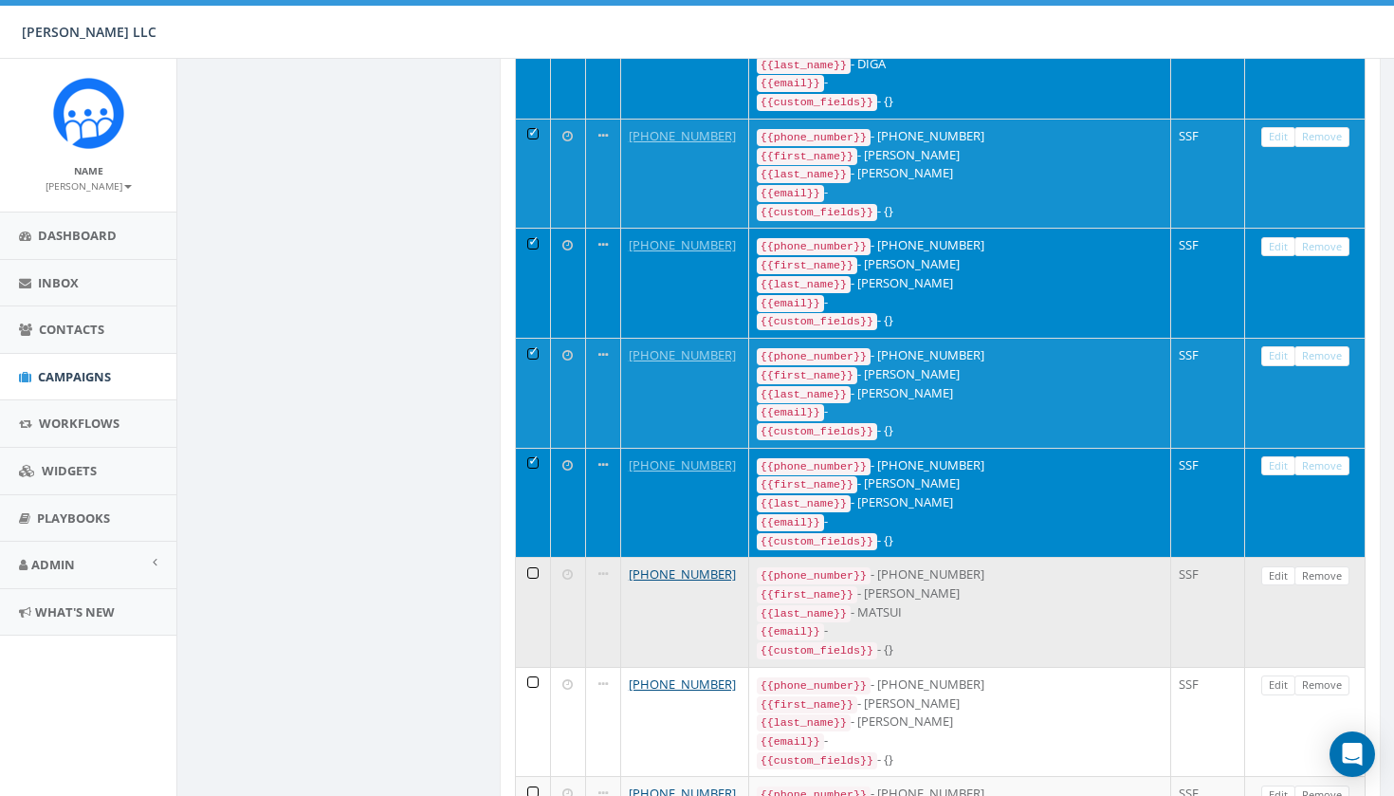
click at [536, 557] on td at bounding box center [533, 612] width 35 height 110
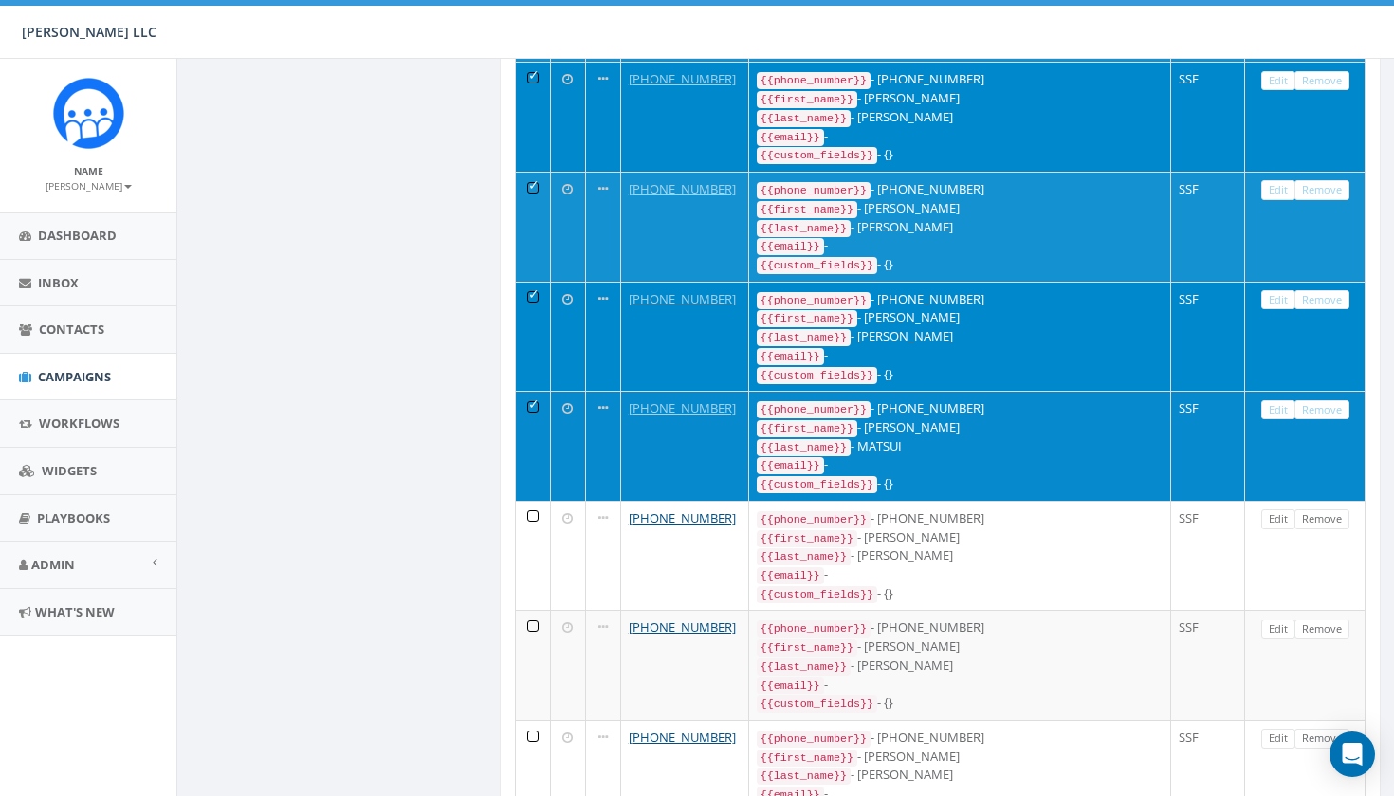
scroll to position [1124, 0]
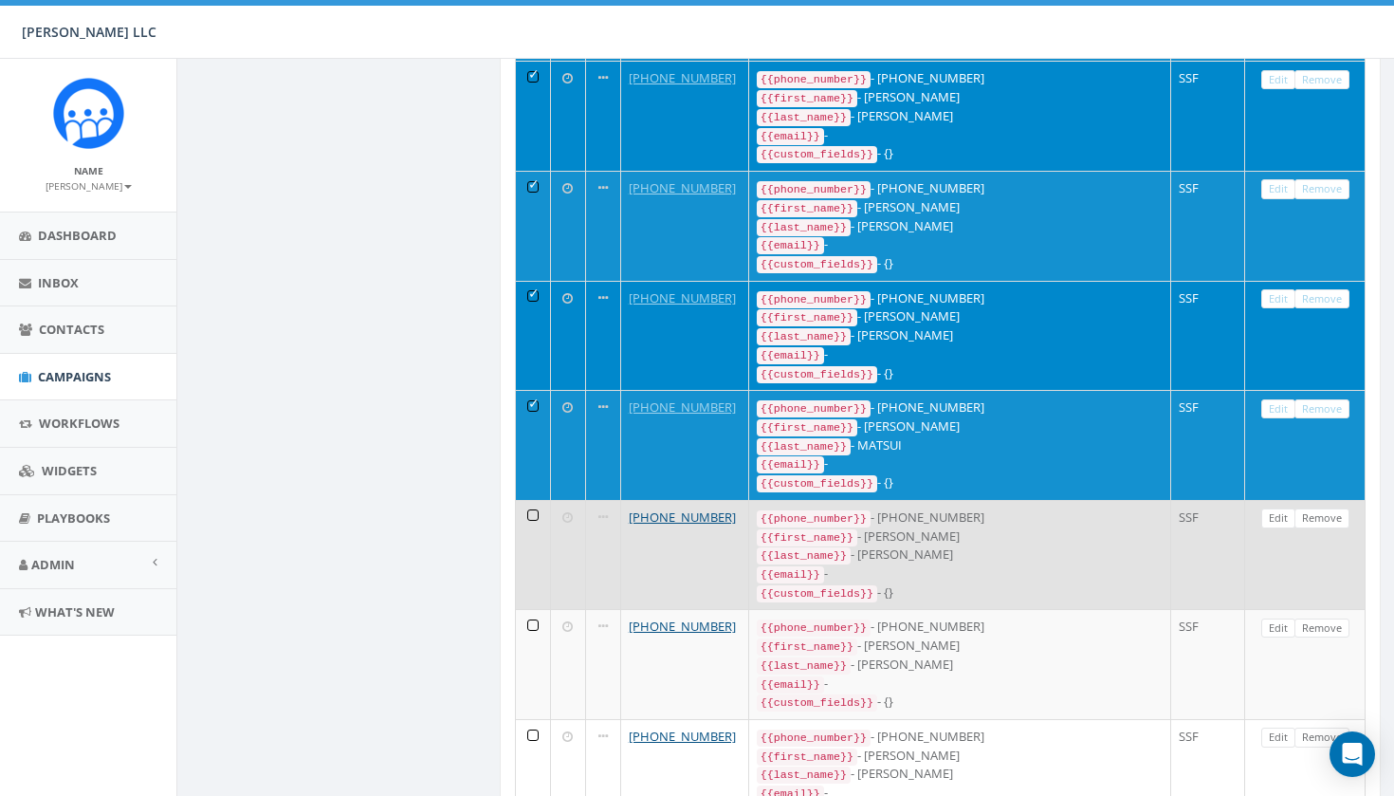
click at [532, 500] on td at bounding box center [533, 555] width 35 height 110
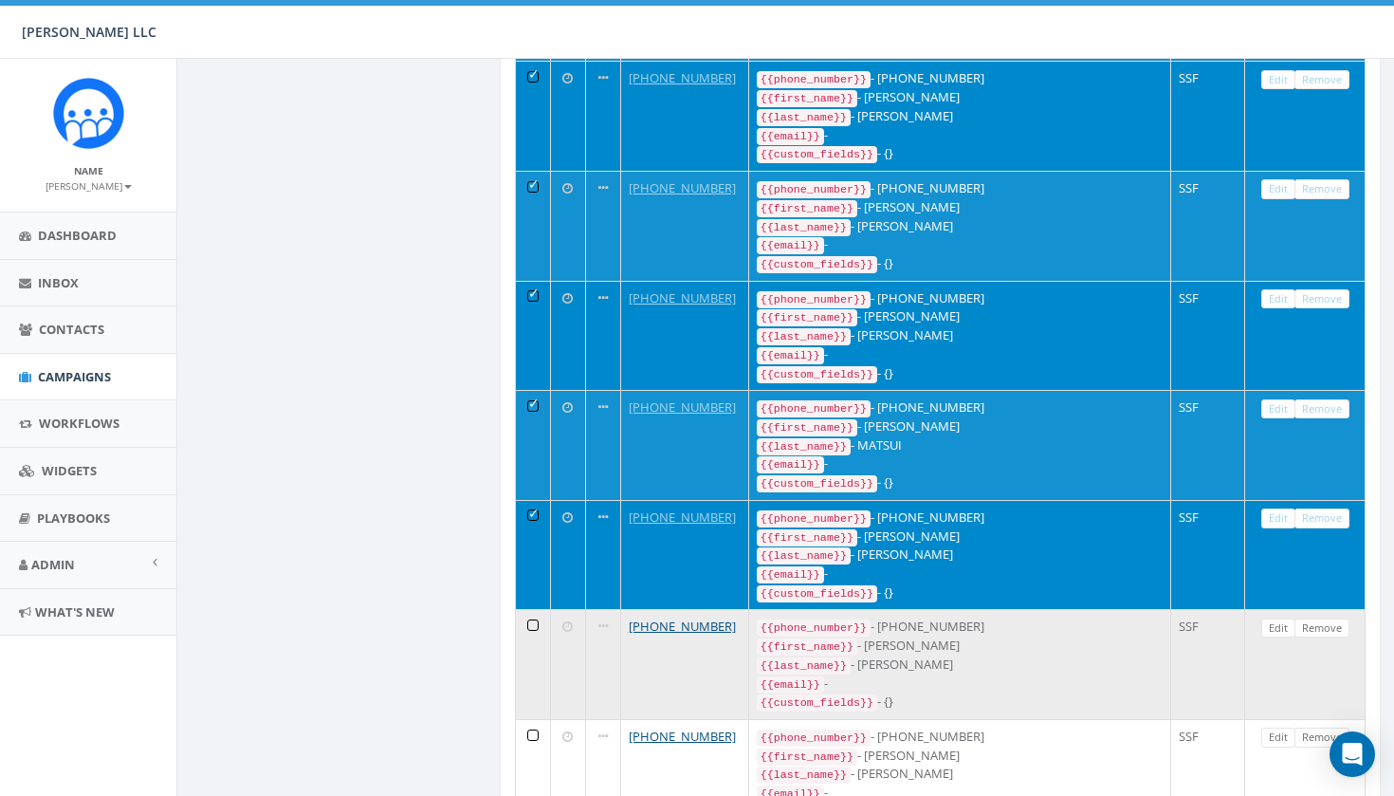
click at [532, 609] on td at bounding box center [533, 664] width 35 height 110
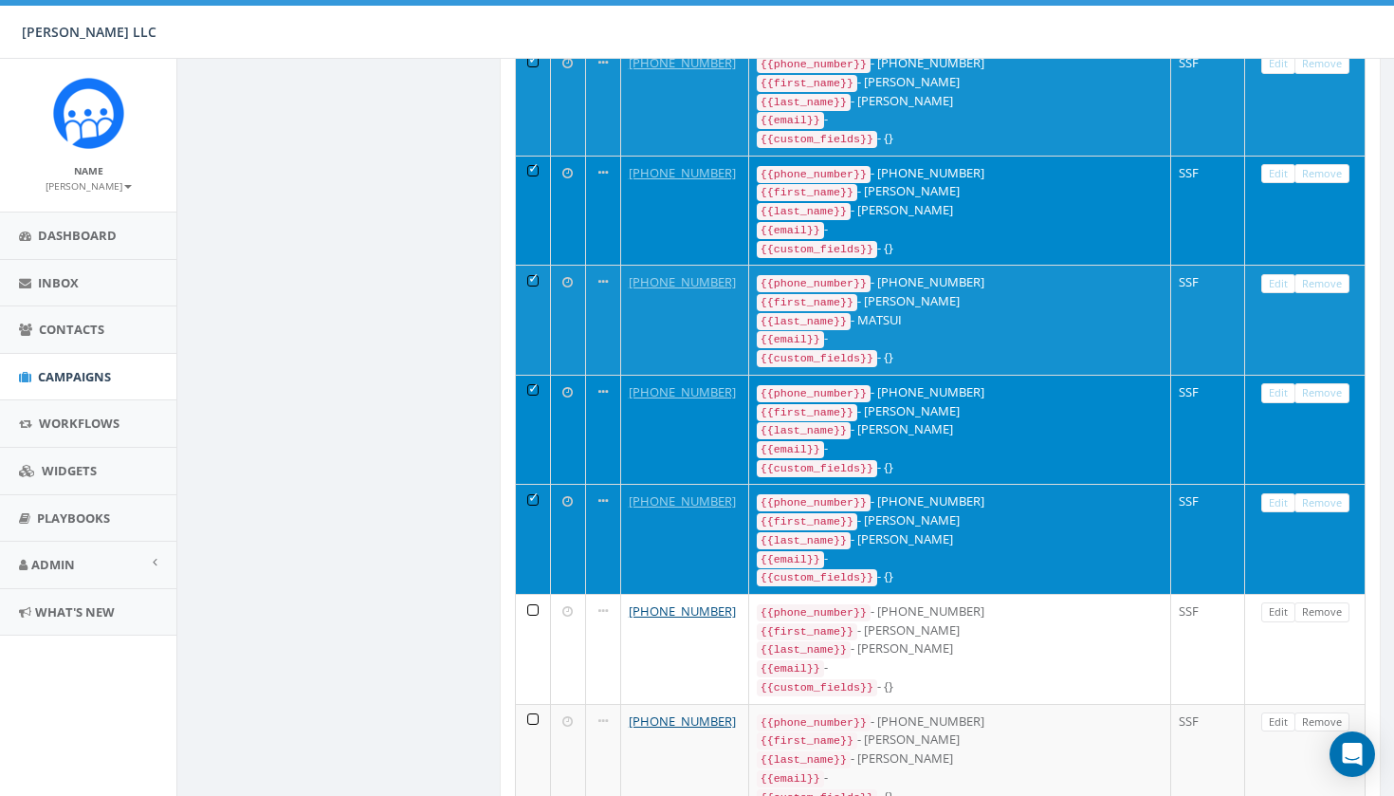
scroll to position [1304, 0]
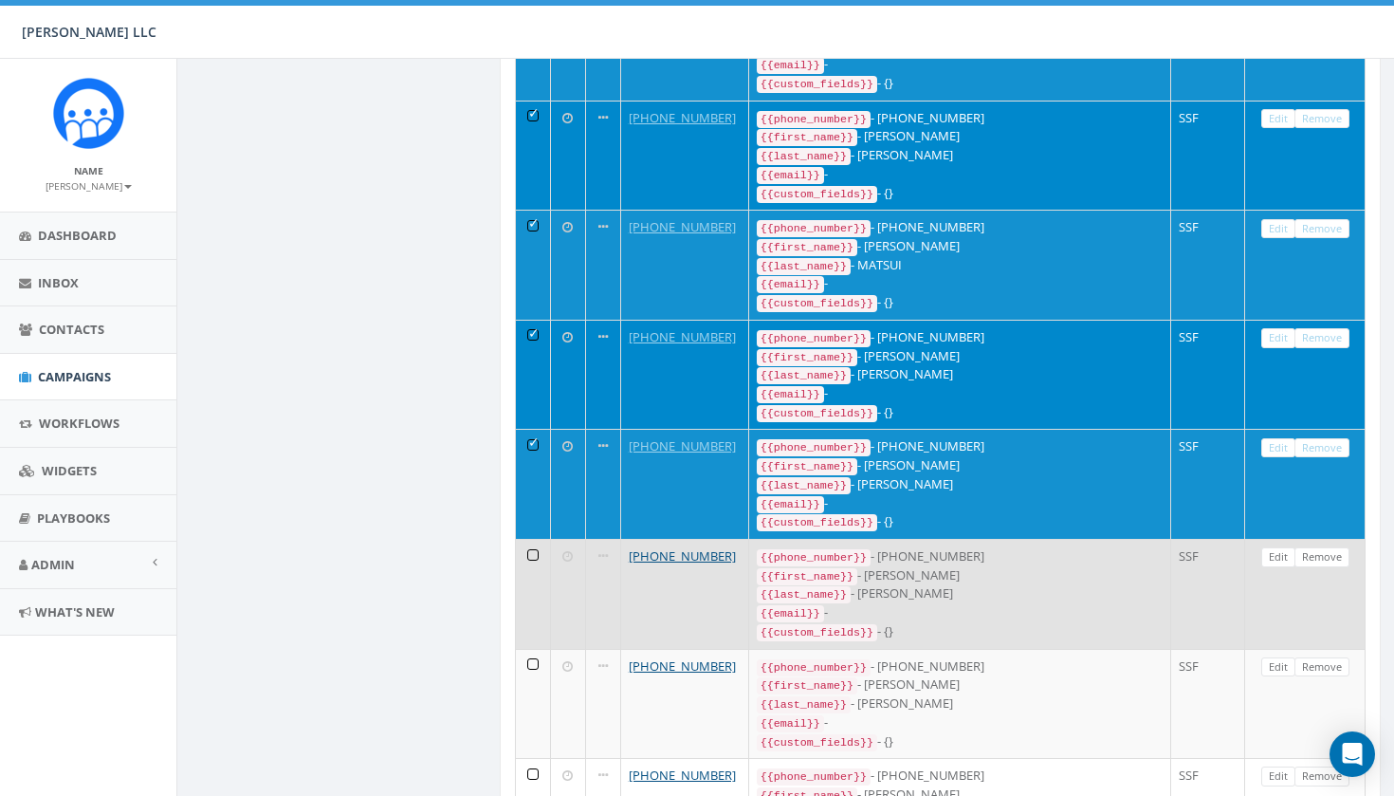
click at [536, 539] on td at bounding box center [533, 594] width 35 height 110
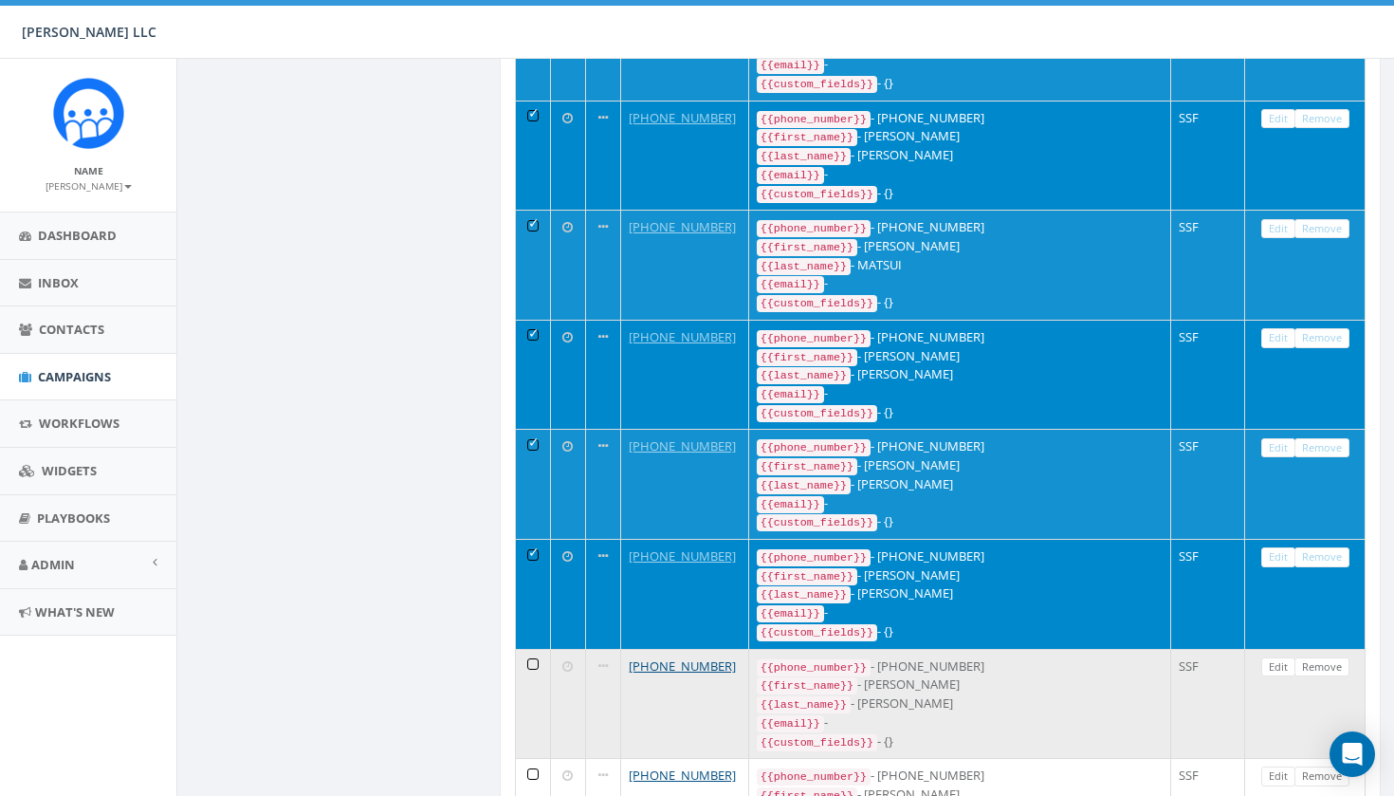
click at [539, 649] on td at bounding box center [533, 704] width 35 height 110
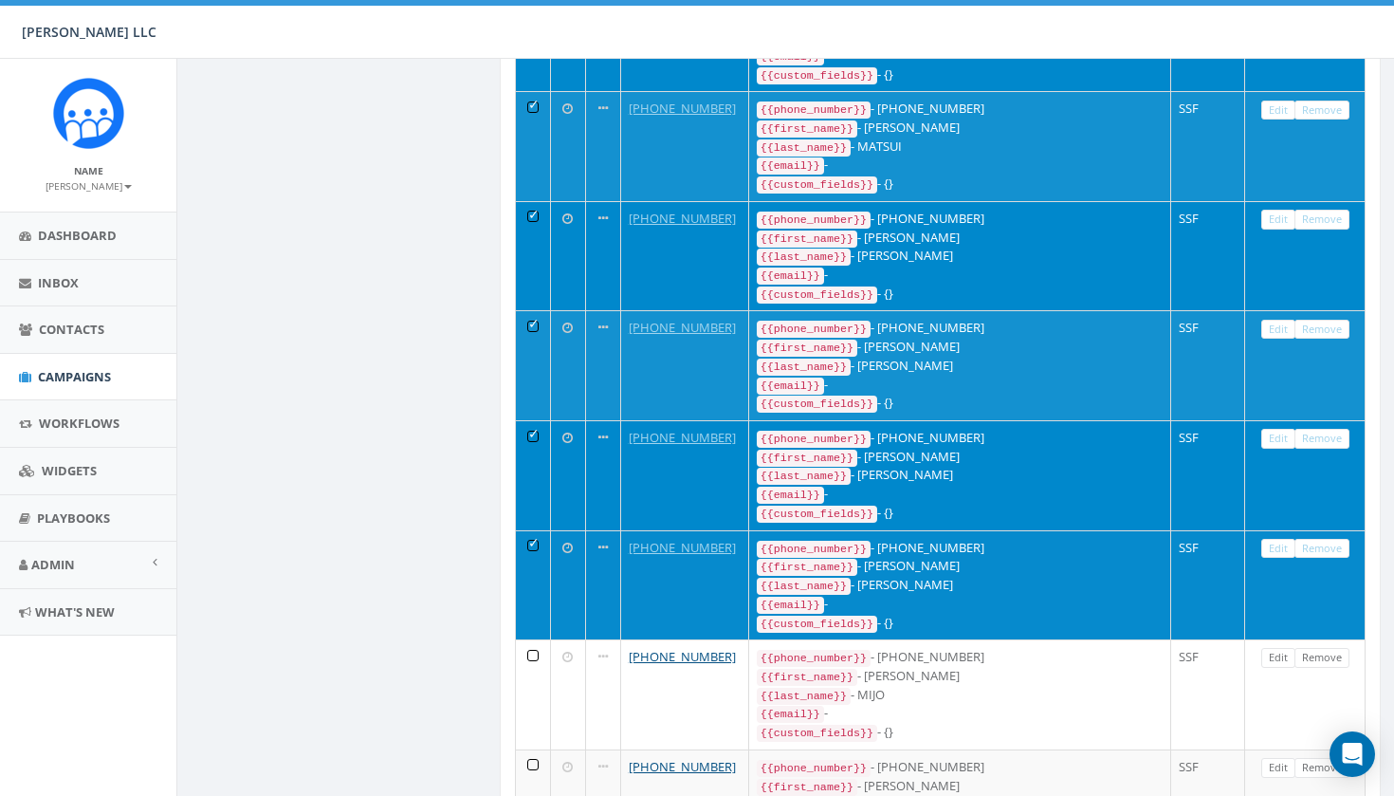
scroll to position [1480, 0]
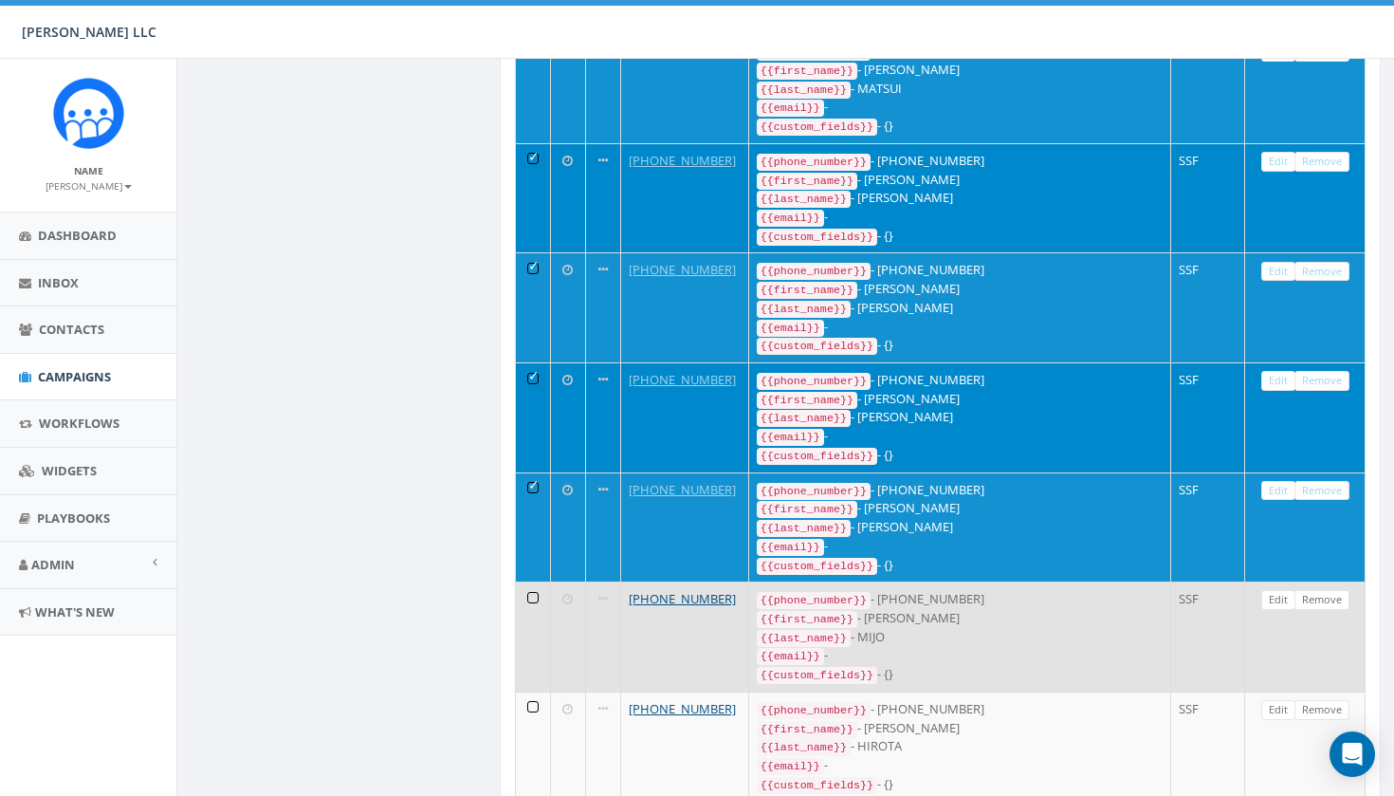
click at [526, 581] on td at bounding box center [533, 636] width 35 height 110
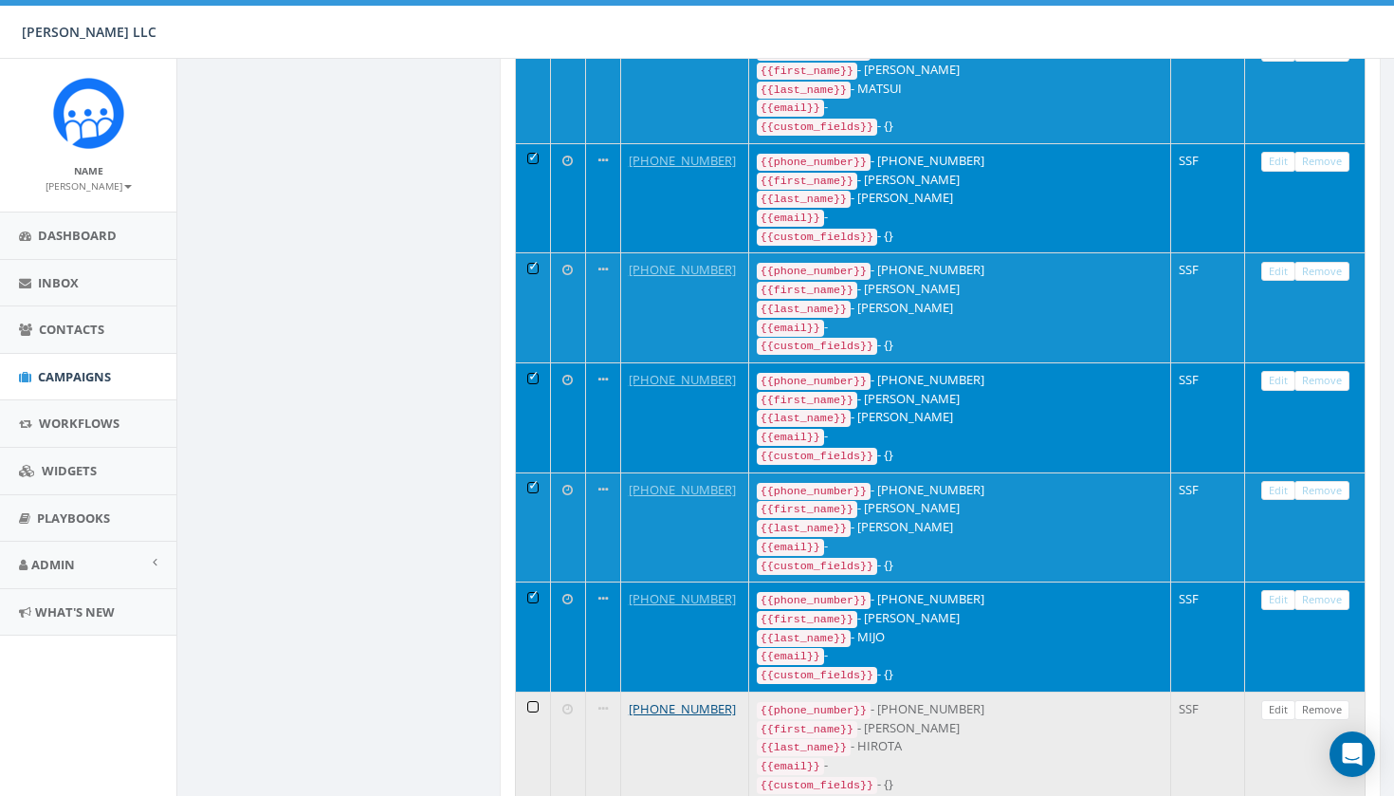
click at [529, 691] on td at bounding box center [533, 746] width 35 height 110
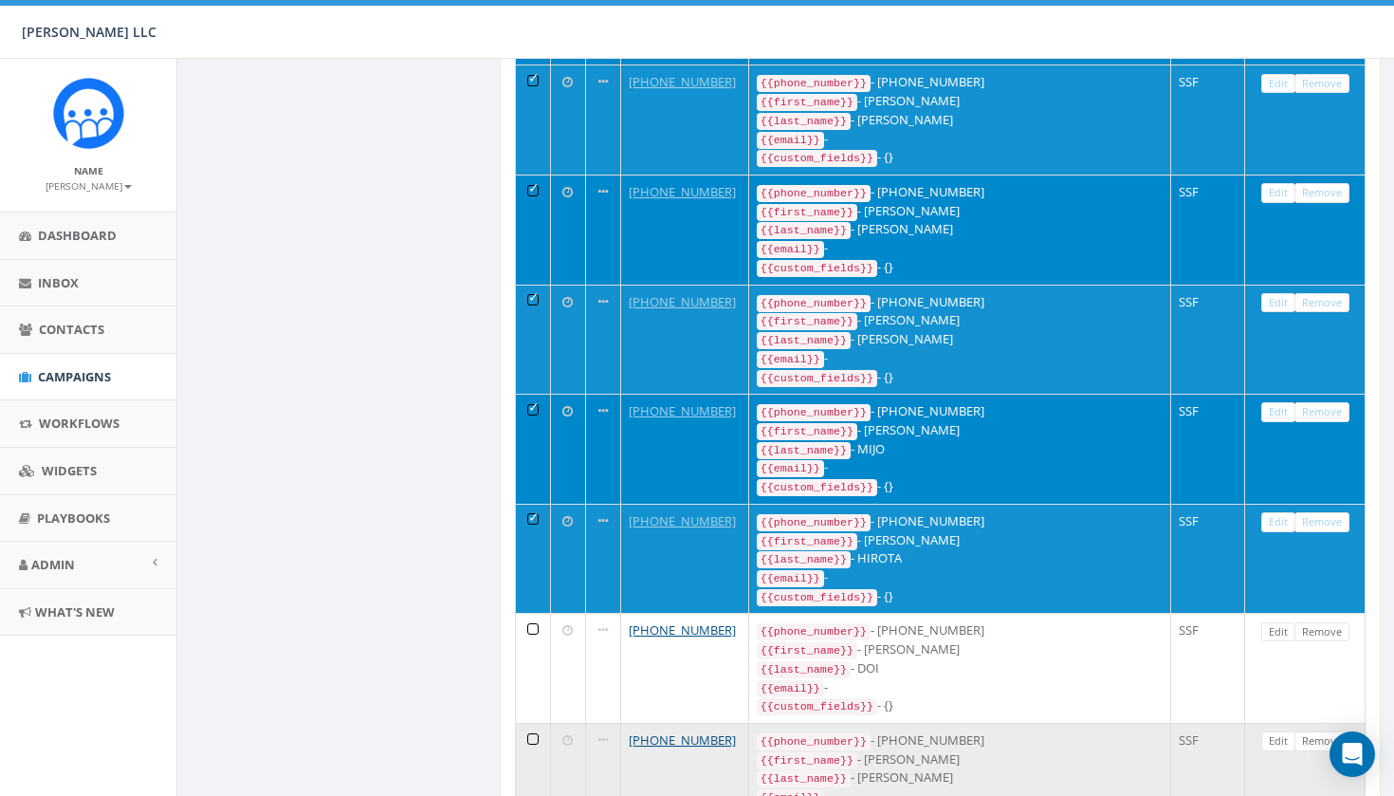
scroll to position [1669, 0]
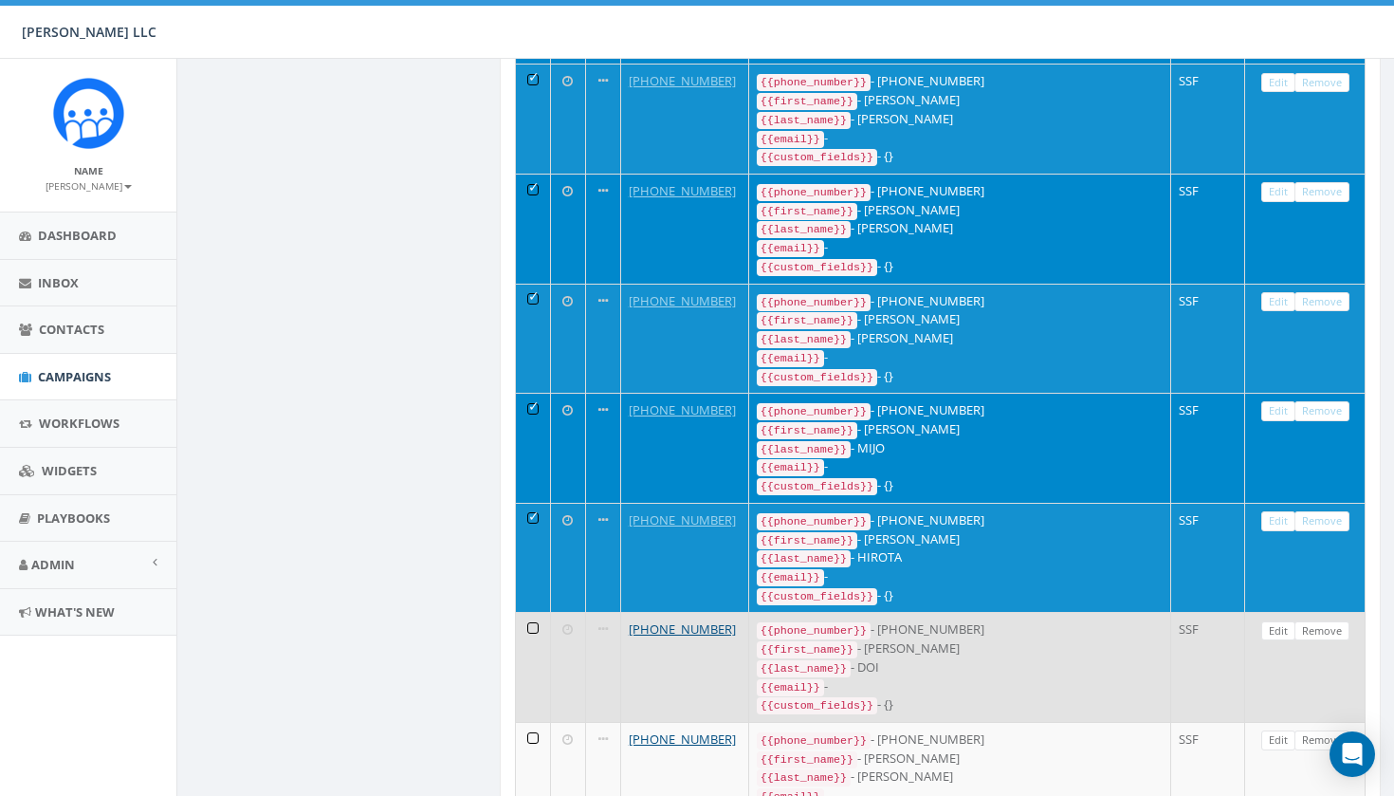
click at [537, 612] on td at bounding box center [533, 667] width 35 height 110
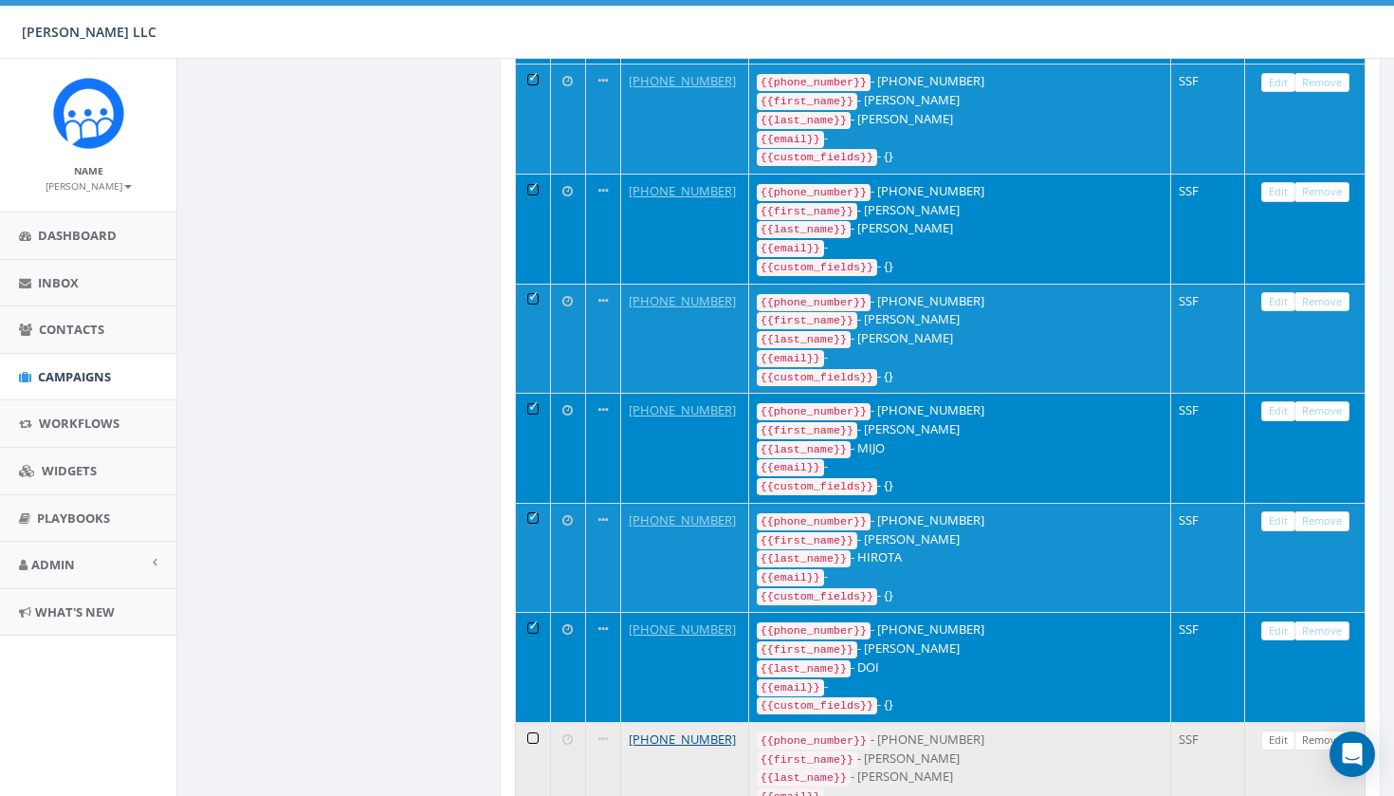
click at [534, 722] on td at bounding box center [533, 777] width 35 height 110
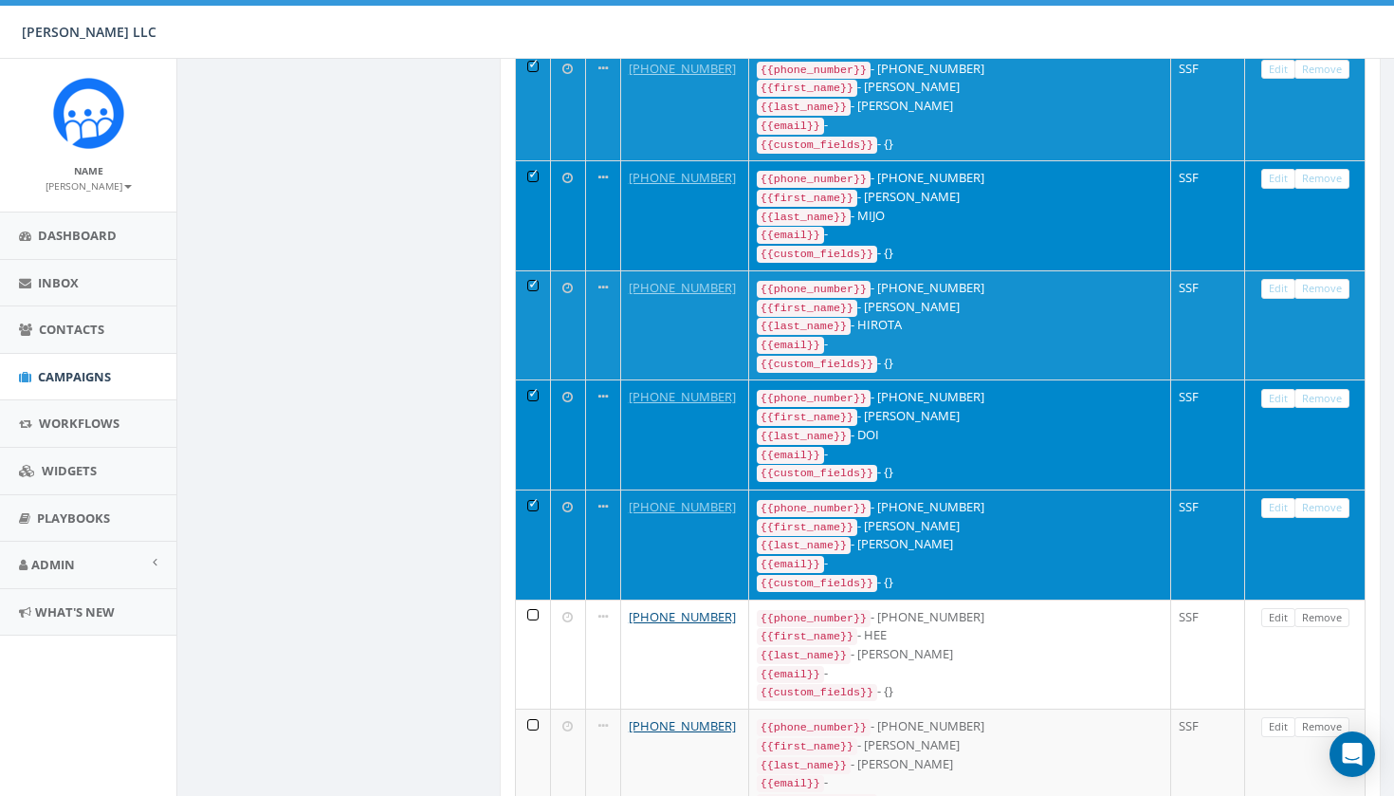
scroll to position [1903, 0]
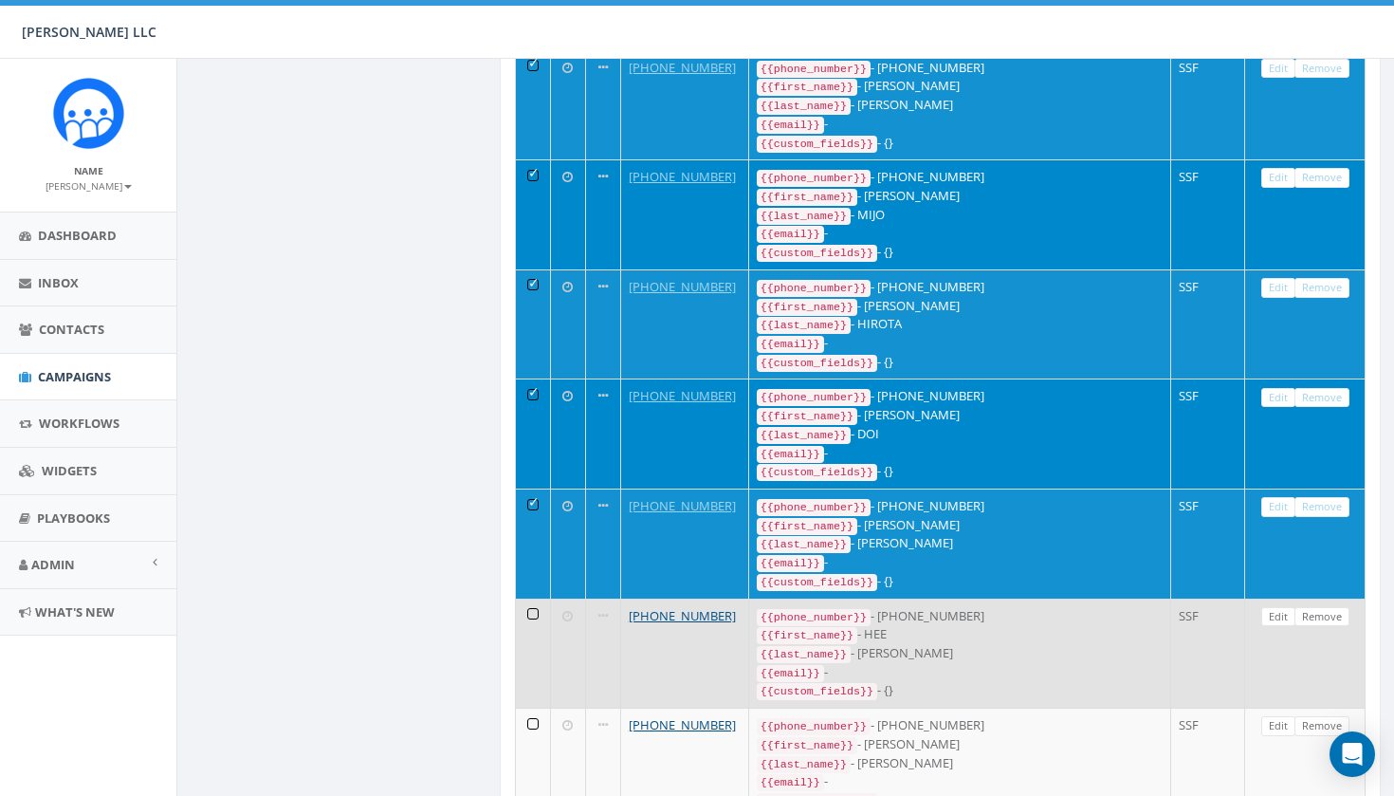
click at [533, 598] on td at bounding box center [533, 653] width 35 height 110
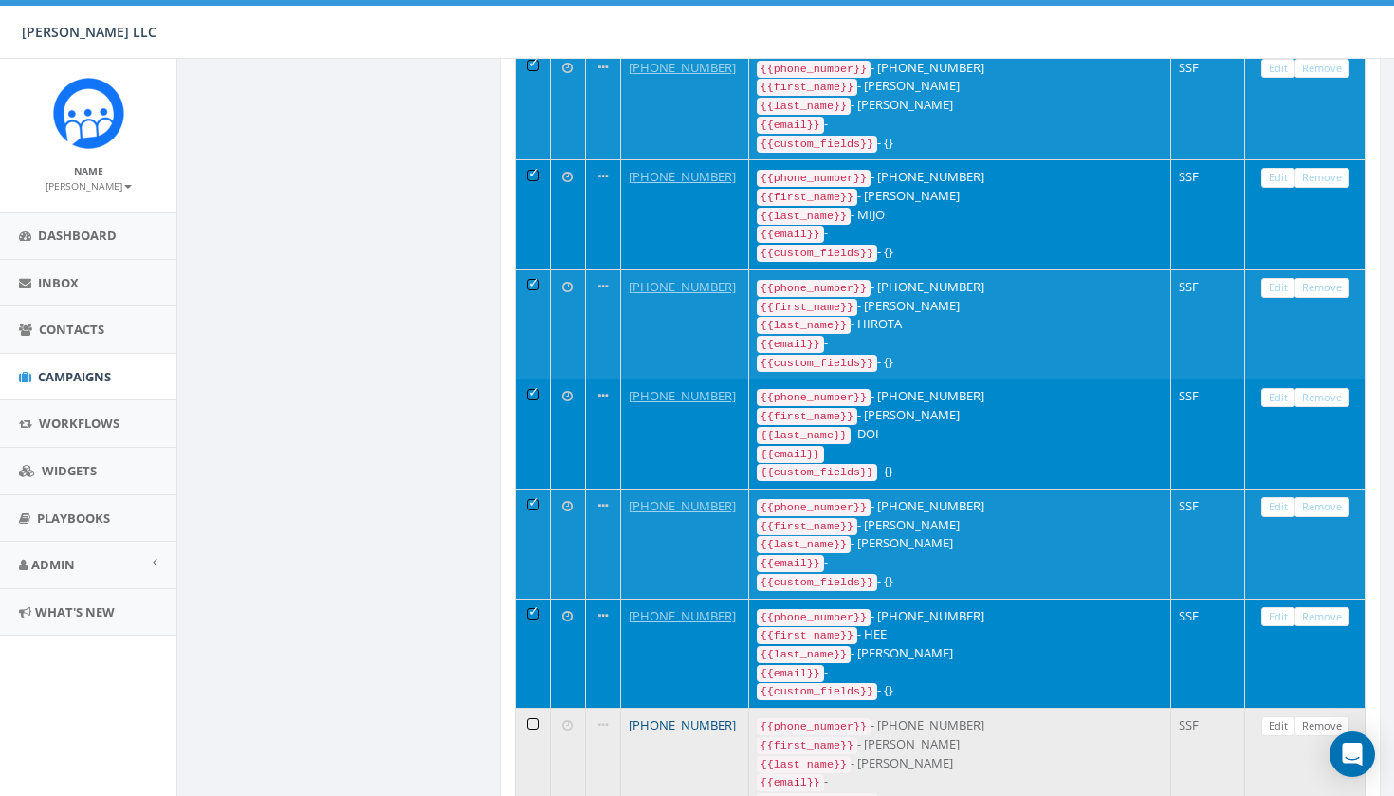
click at [531, 708] on td at bounding box center [533, 763] width 35 height 110
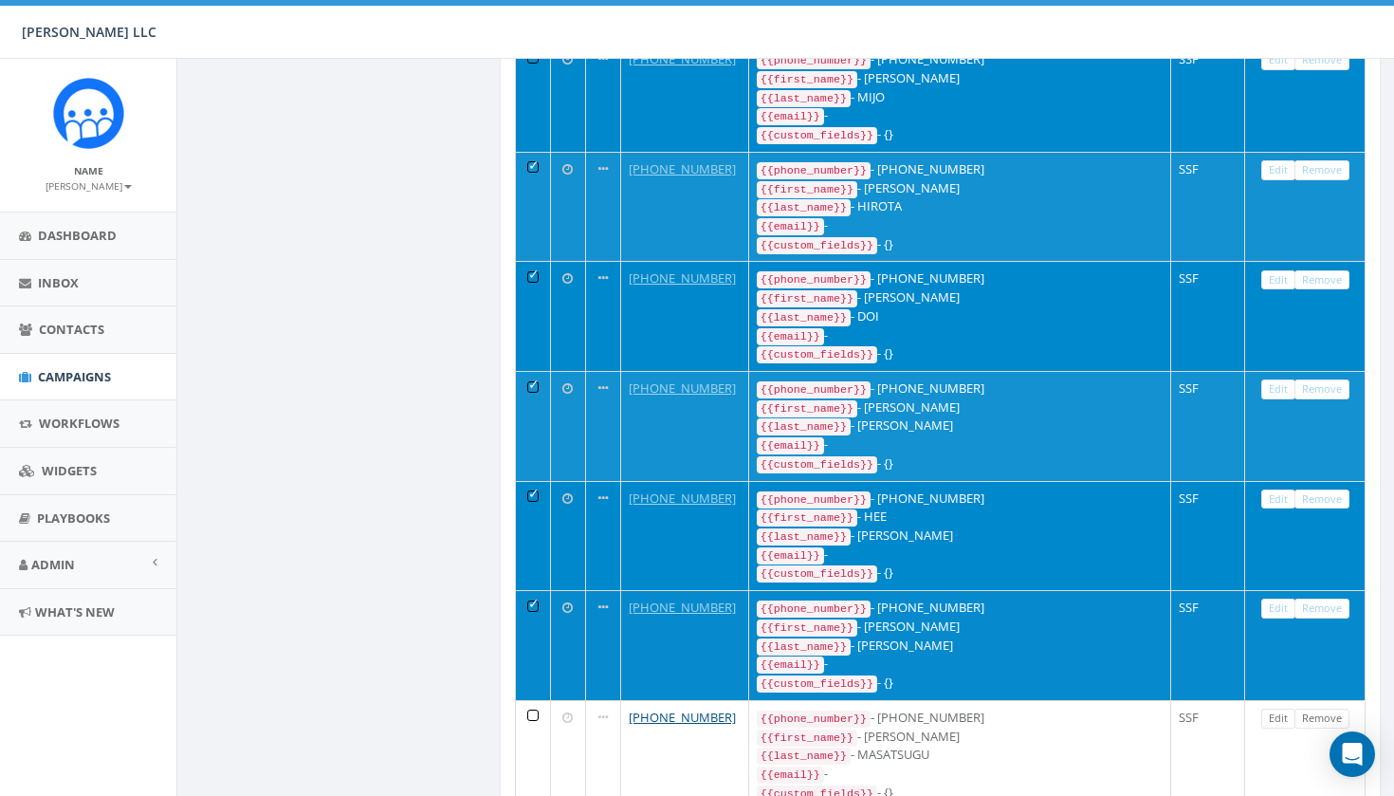
scroll to position [2125, 0]
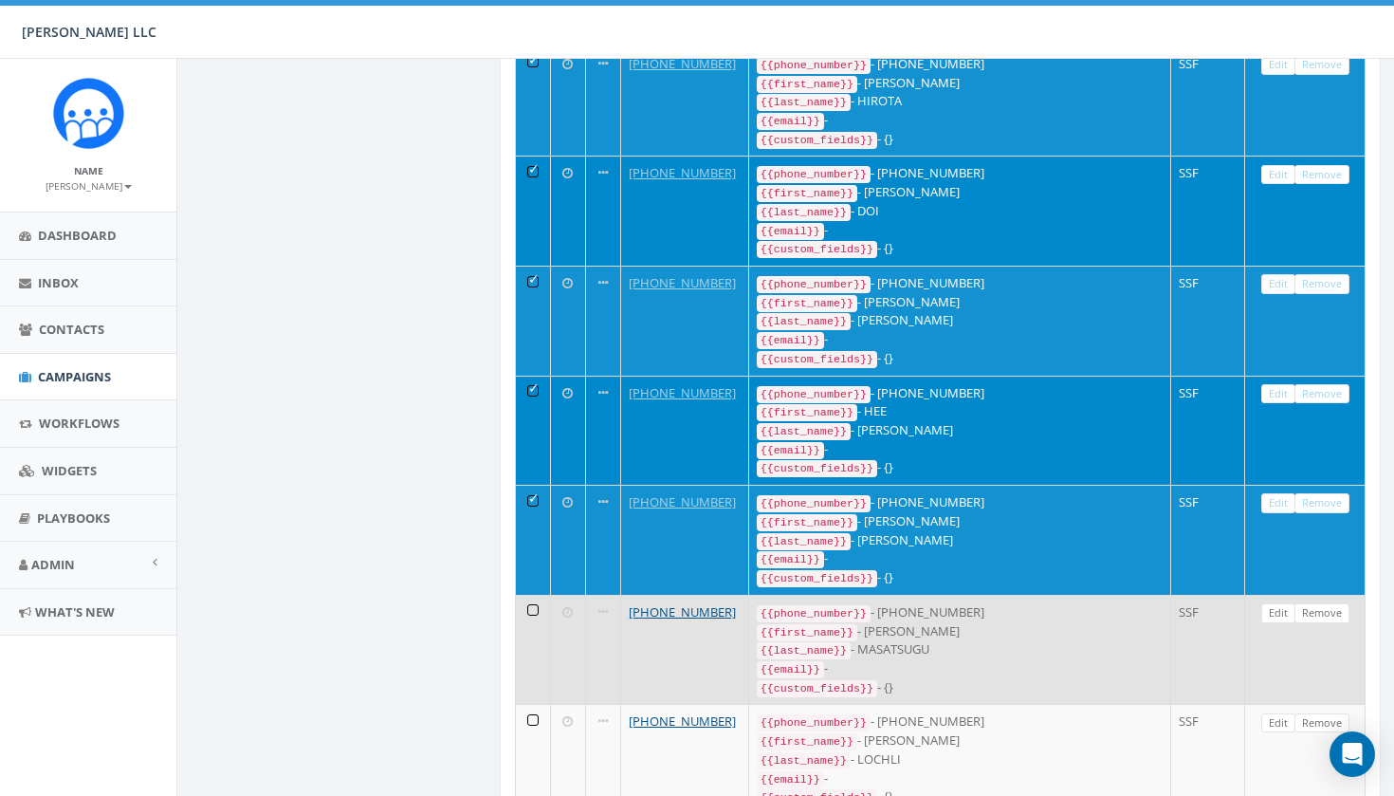
click at [533, 595] on td at bounding box center [533, 650] width 35 height 110
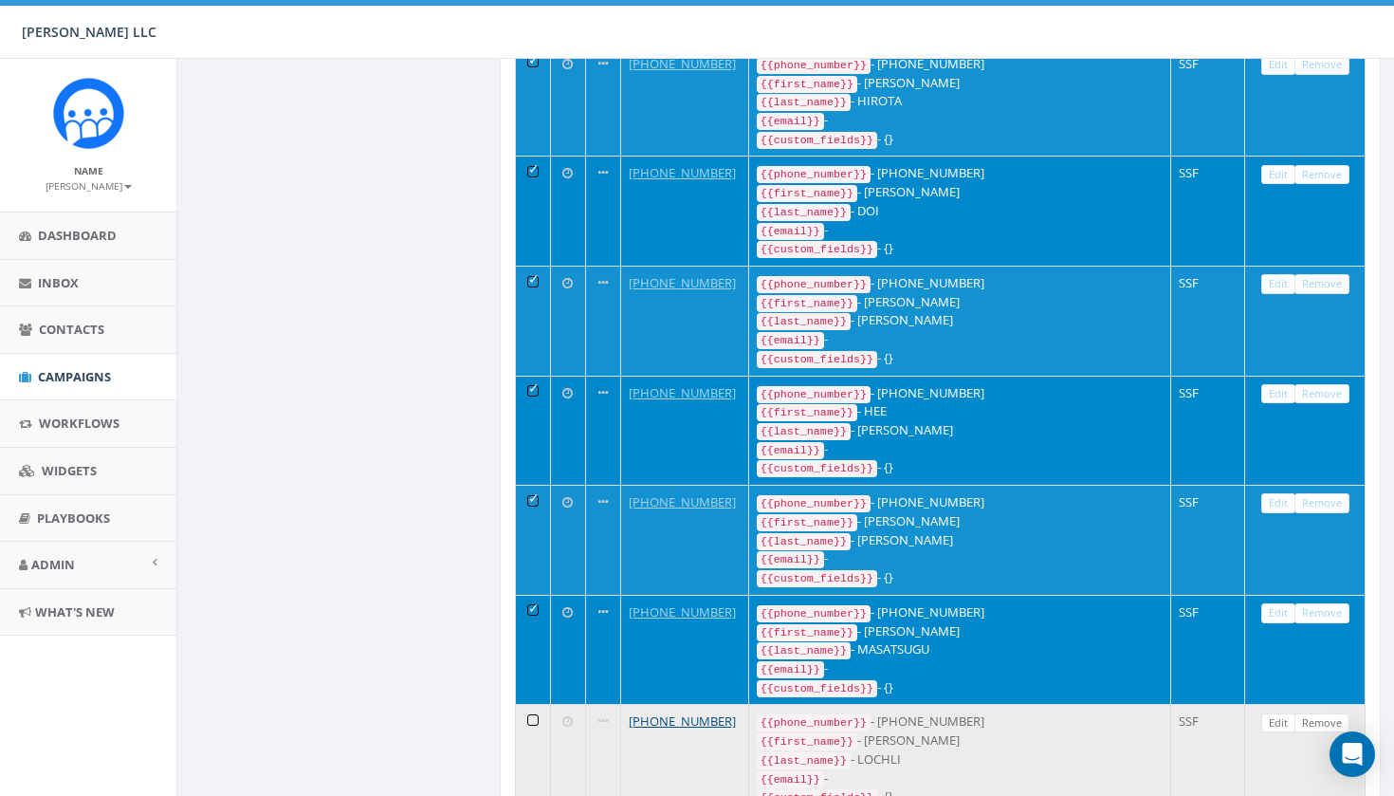
click at [538, 704] on td at bounding box center [533, 759] width 35 height 110
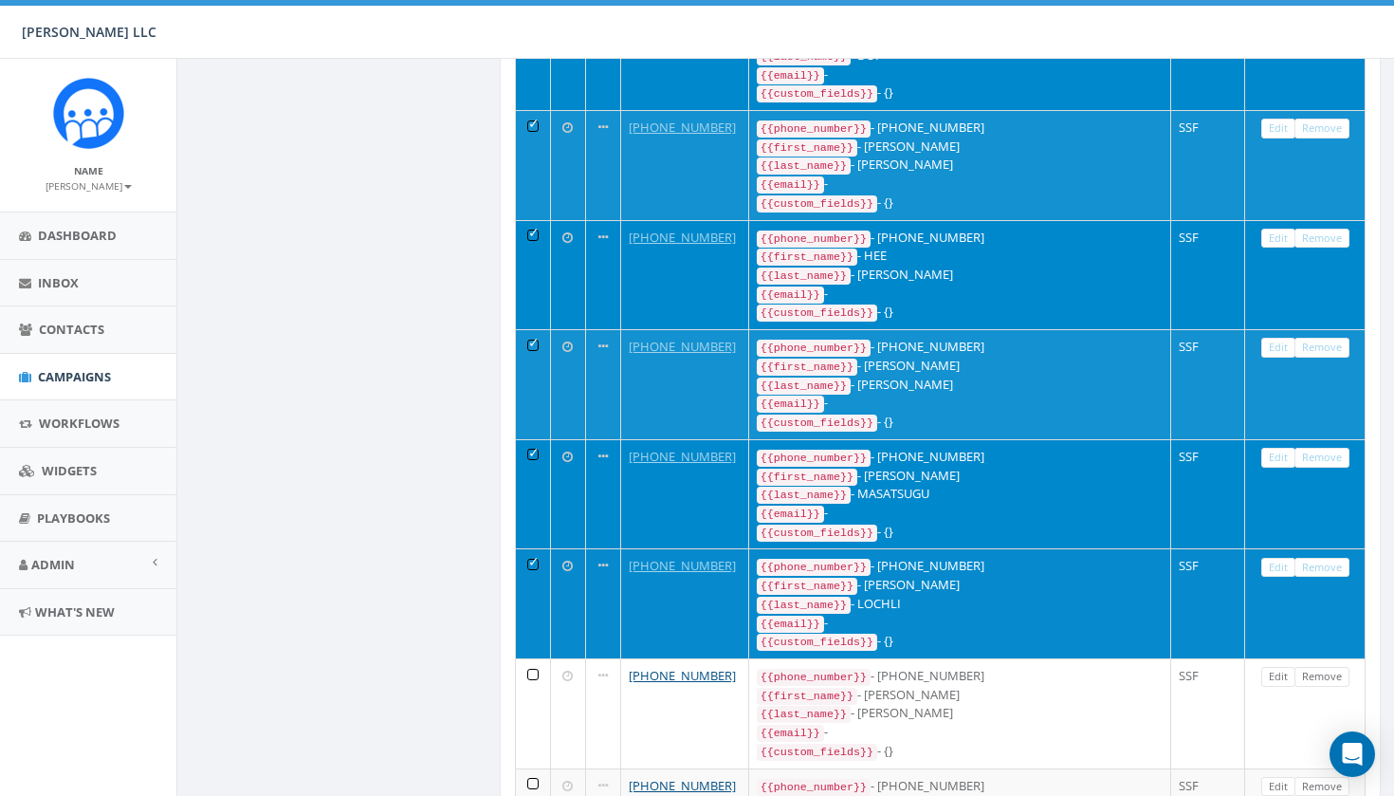
scroll to position [2325, 0]
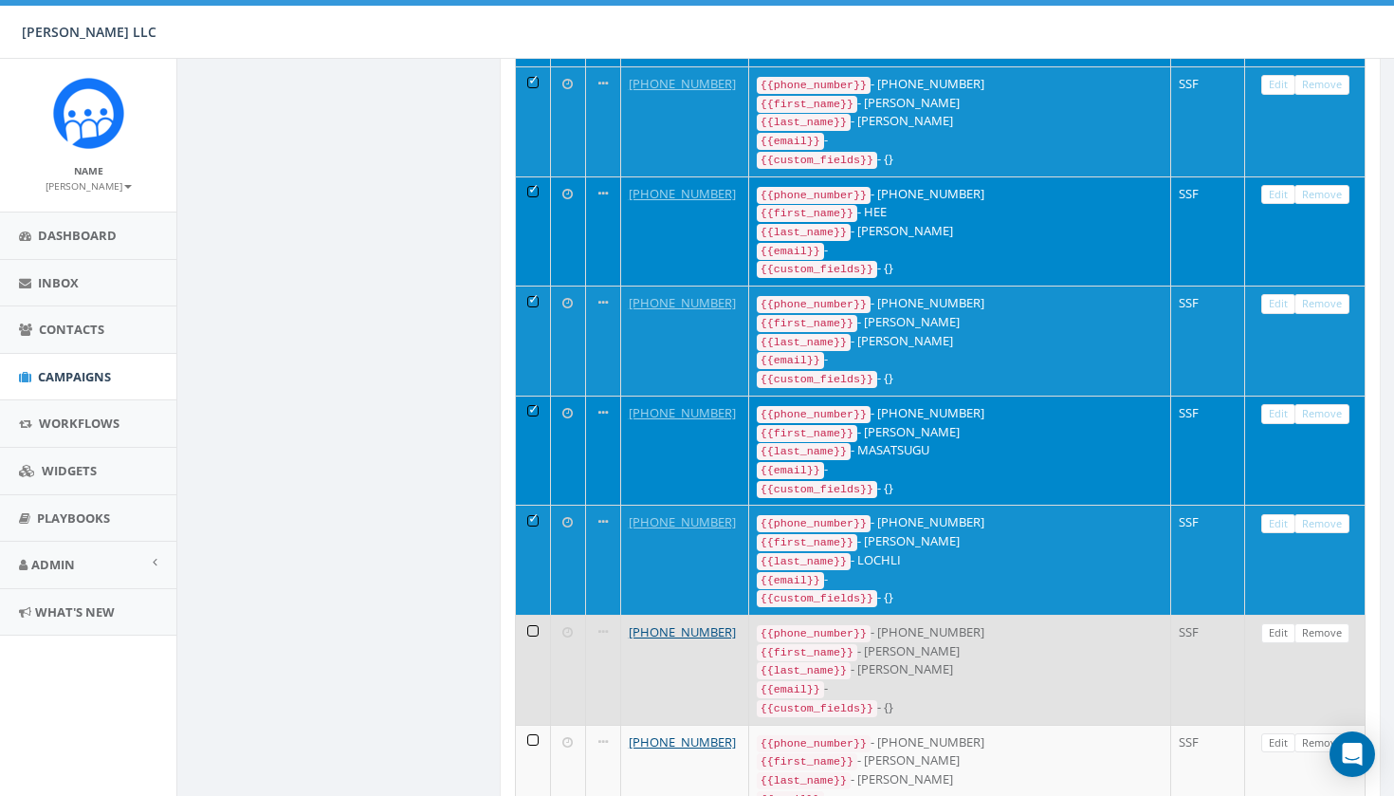
click at [538, 615] on td at bounding box center [533, 670] width 35 height 110
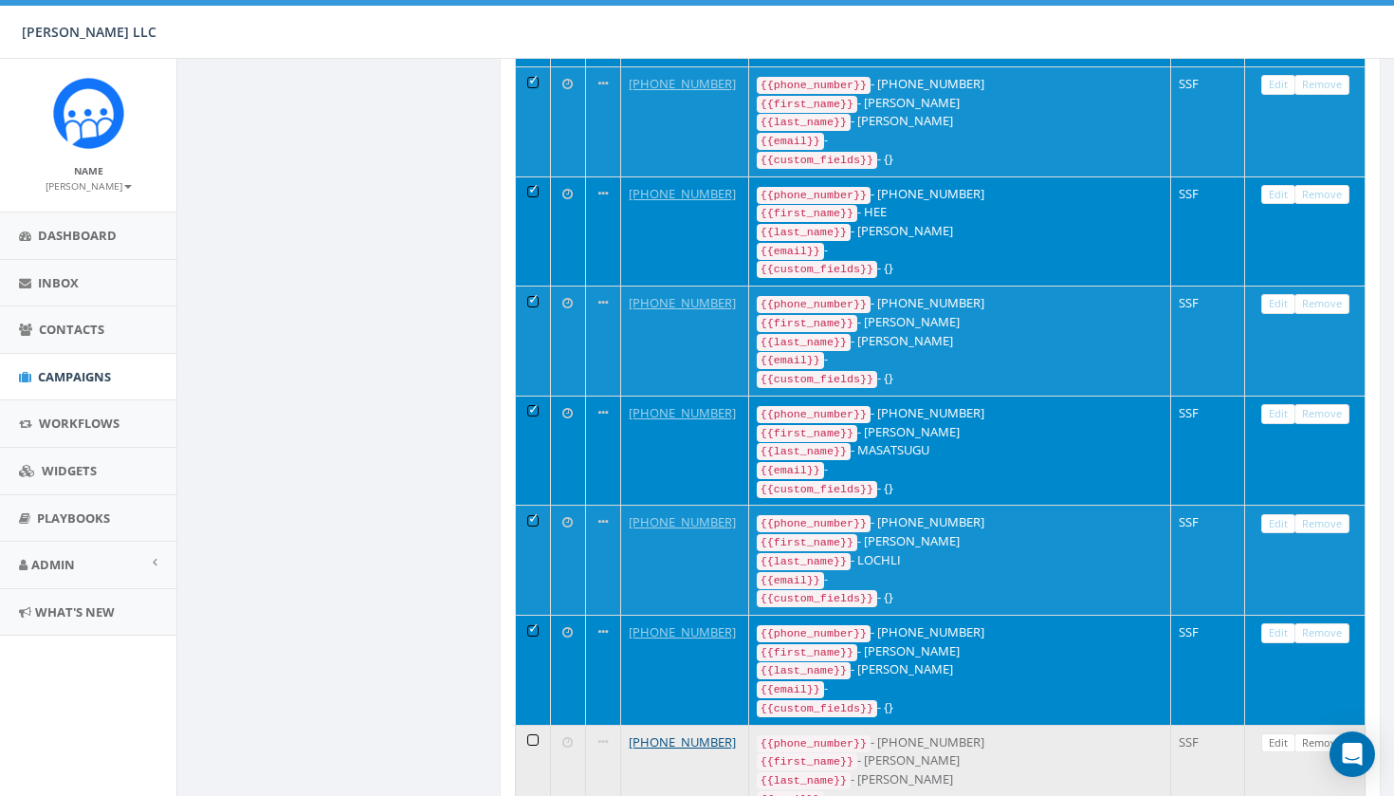
click at [533, 725] on td at bounding box center [533, 780] width 35 height 110
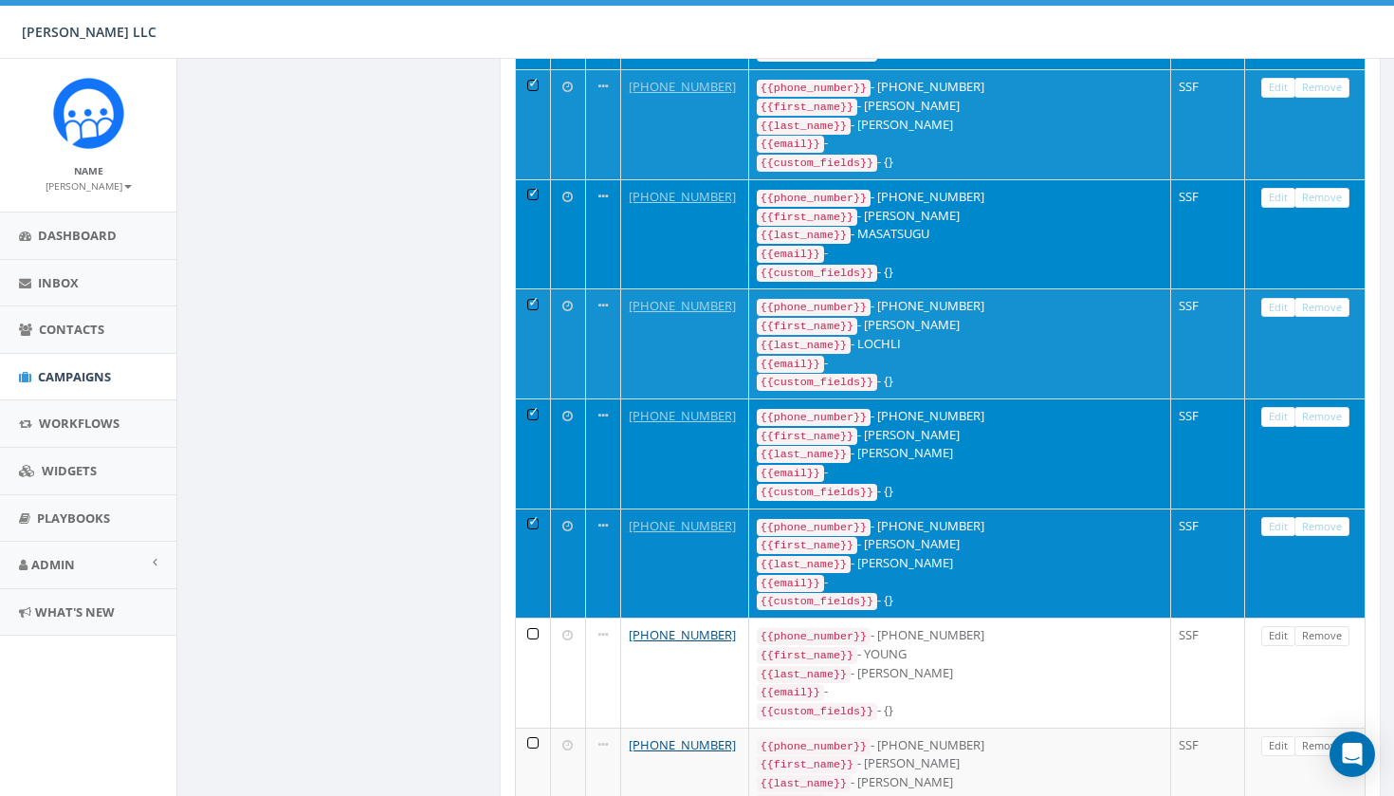
scroll to position [2542, 0]
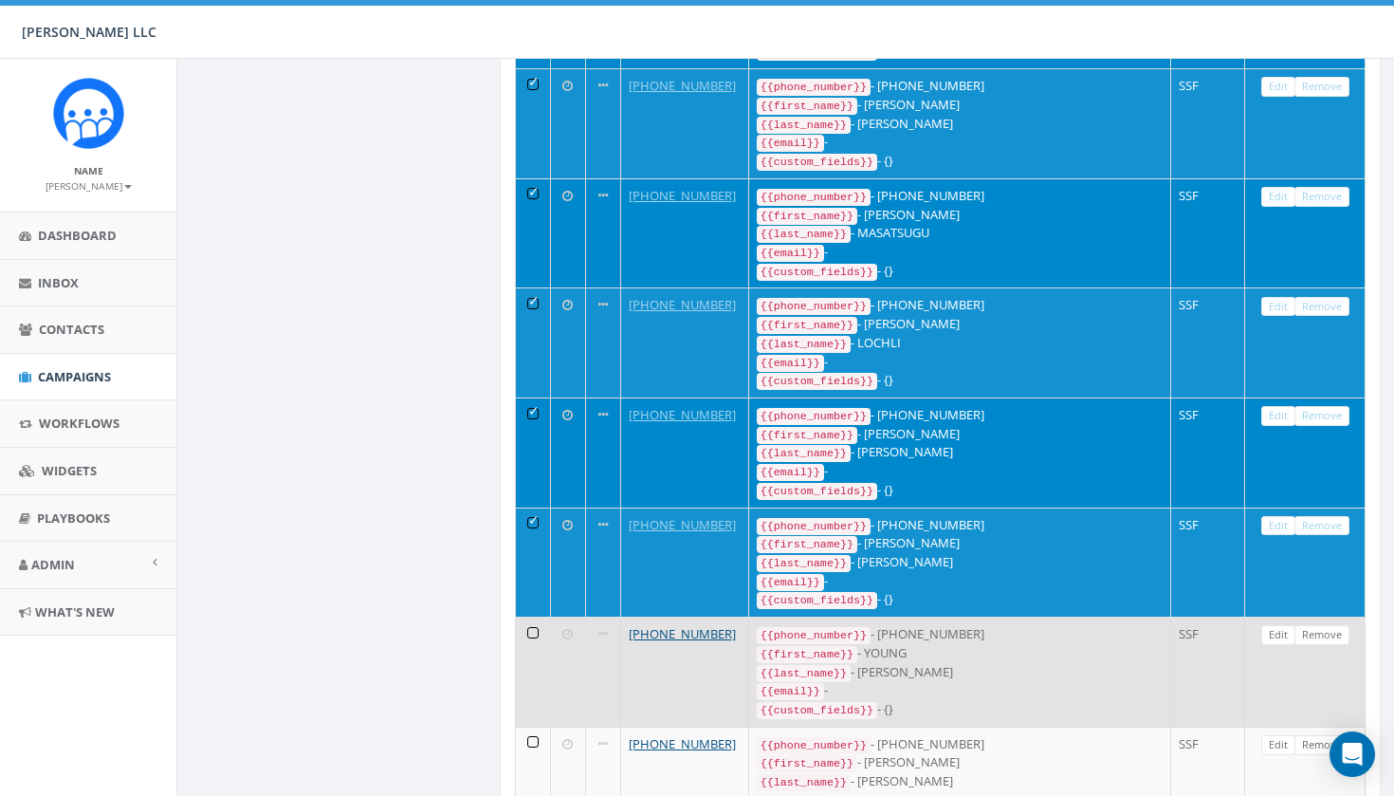
click at [533, 616] on td at bounding box center [533, 671] width 35 height 110
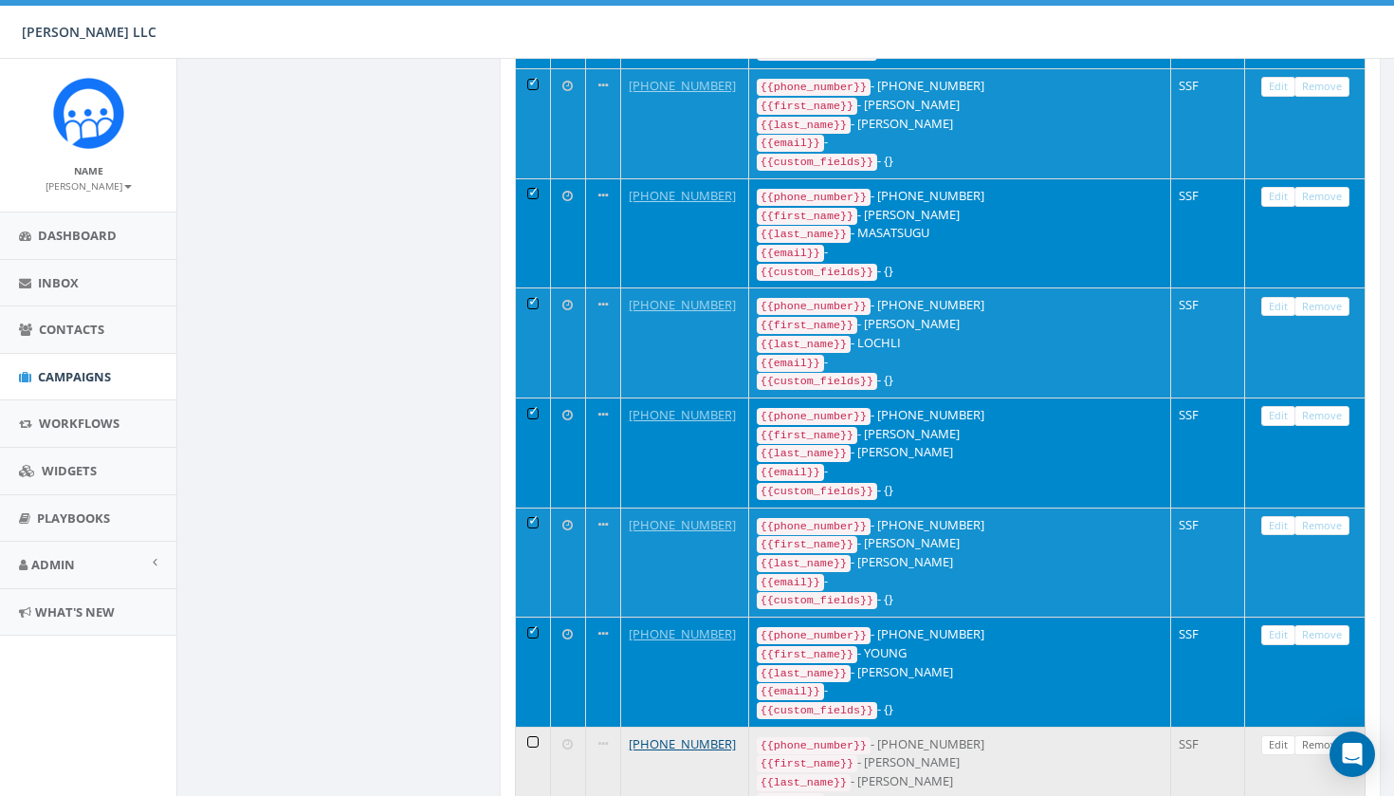
click at [535, 726] on td at bounding box center [533, 781] width 35 height 110
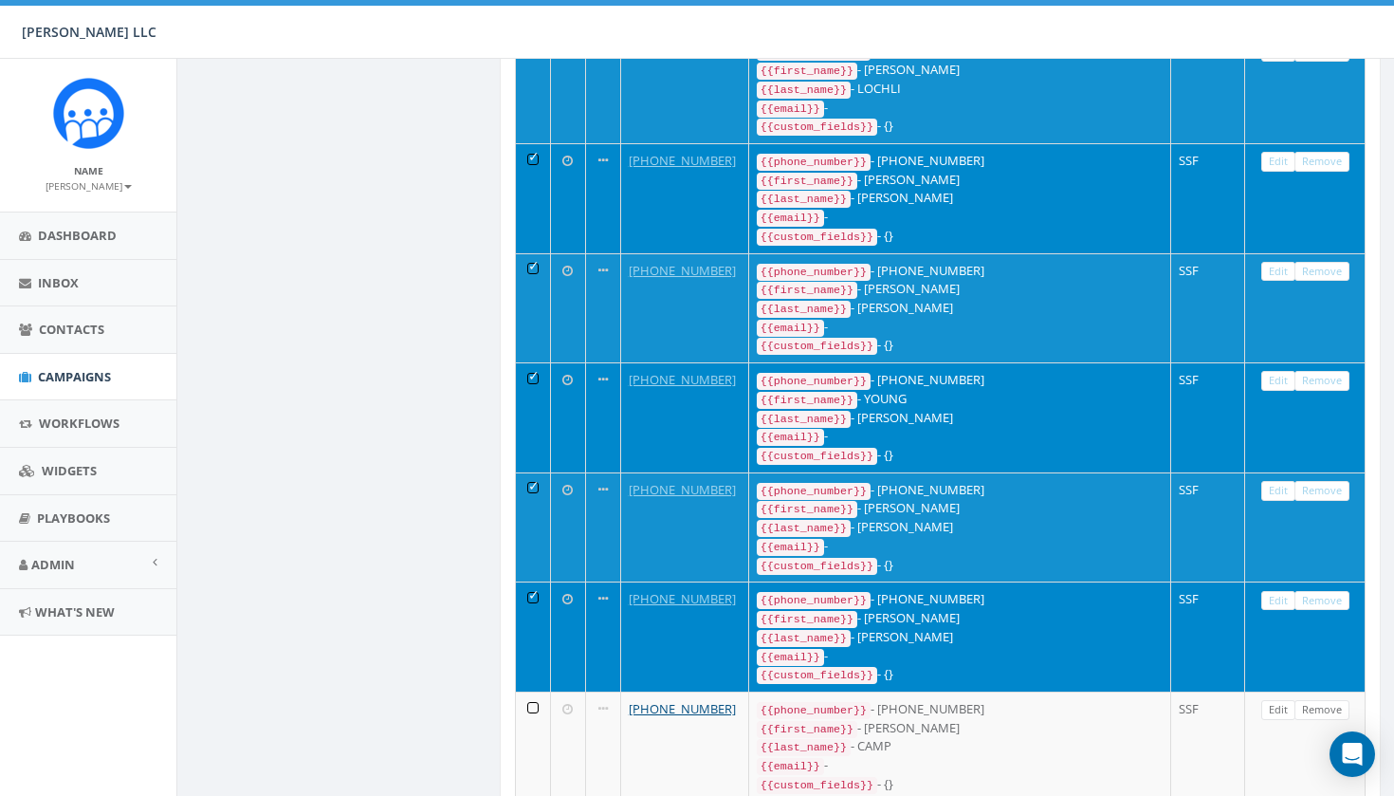
scroll to position [2797, 0]
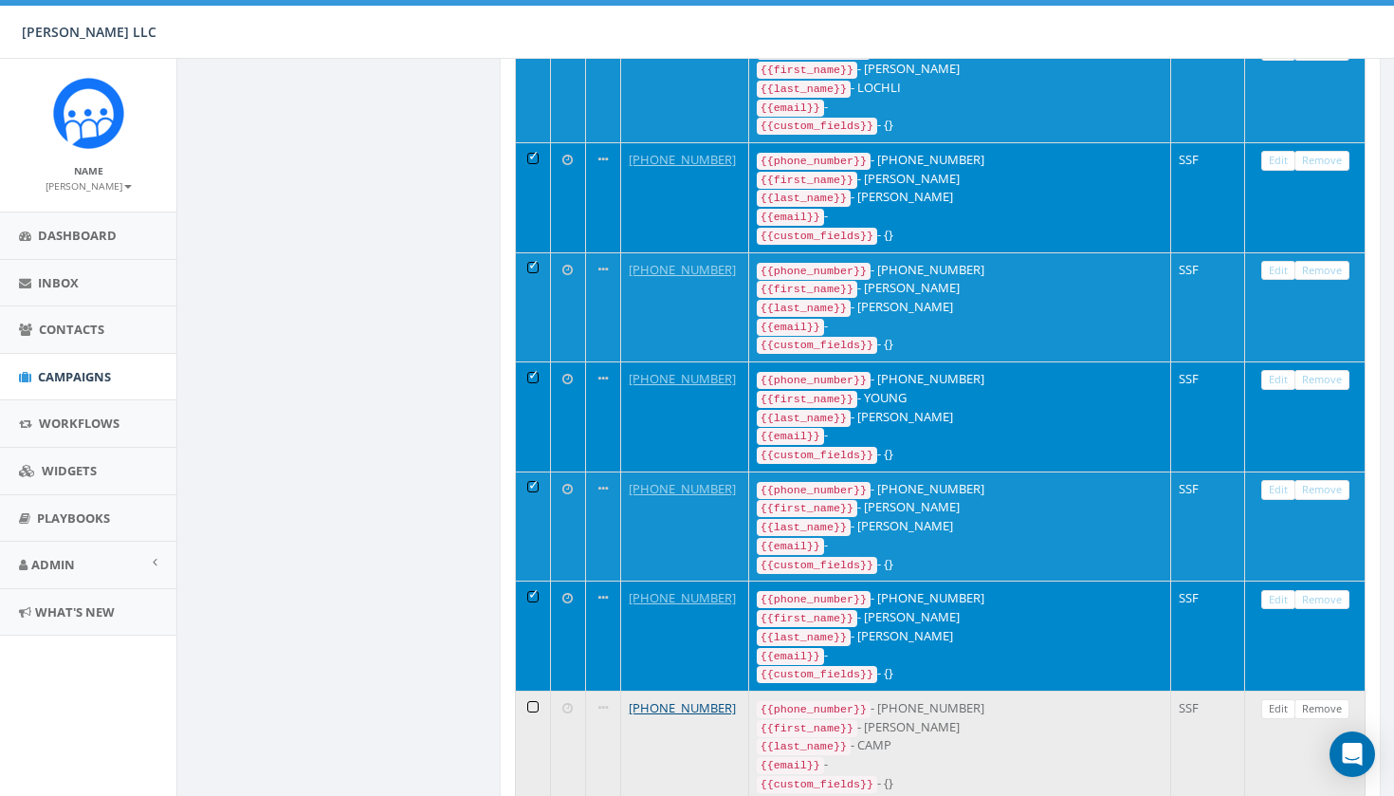
click at [529, 690] on td at bounding box center [533, 745] width 35 height 110
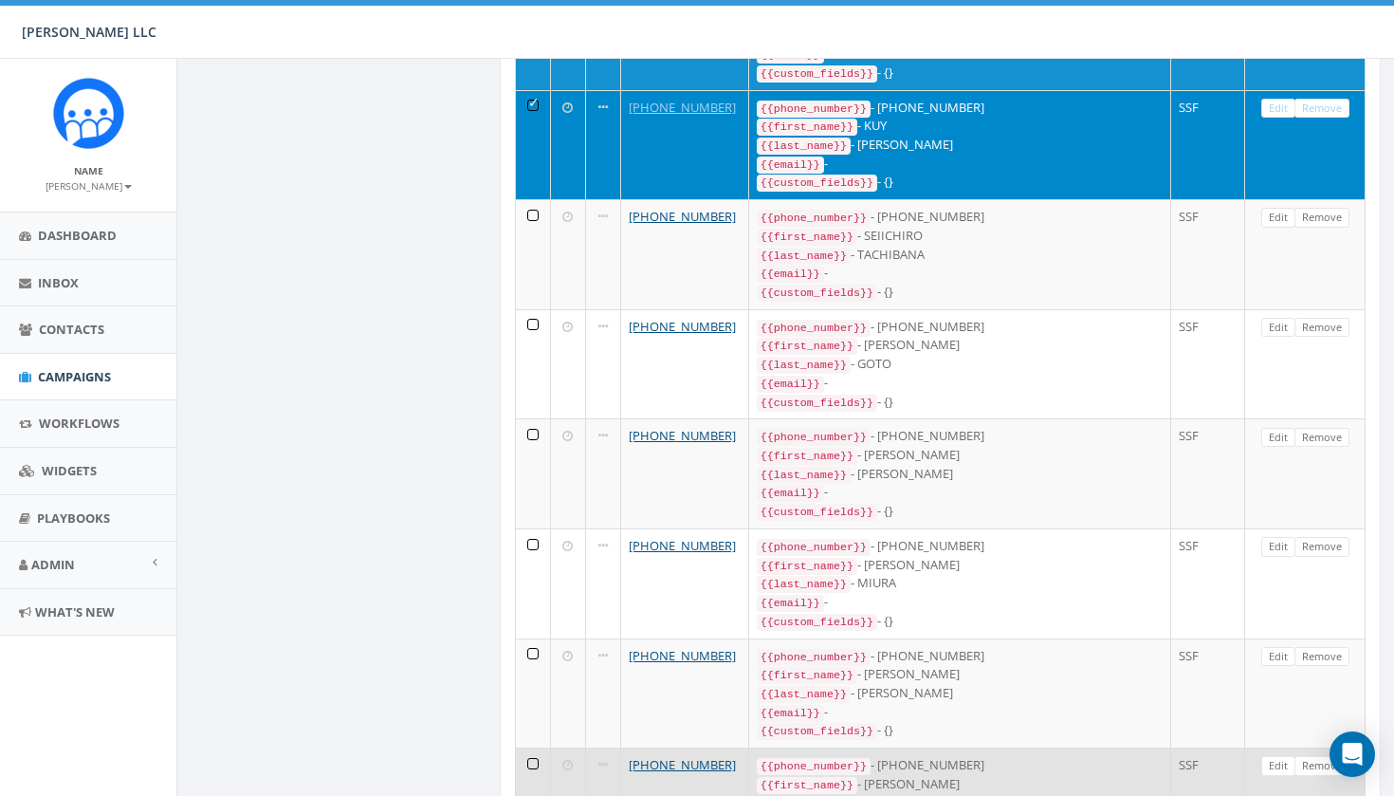
scroll to position [3802, 0]
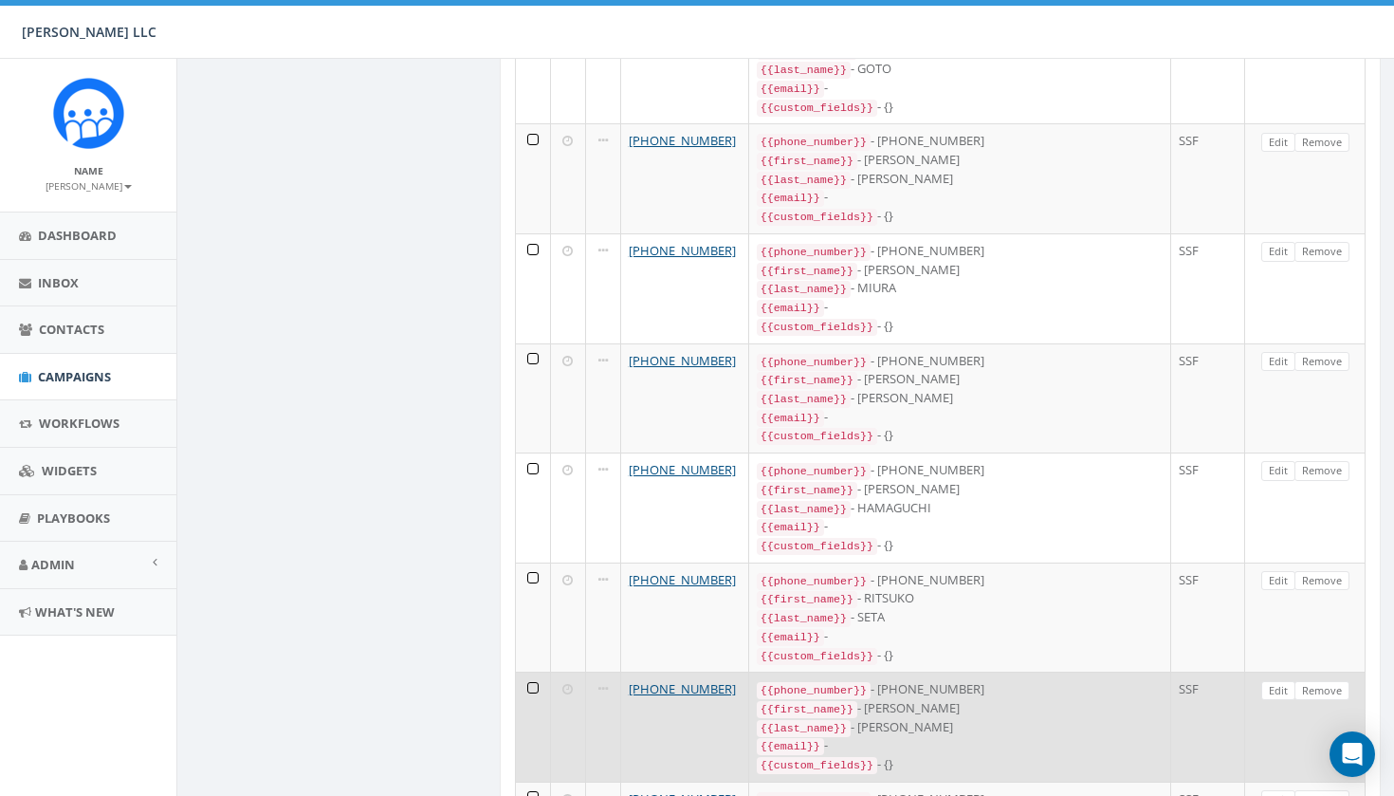
click at [537, 671] on td at bounding box center [533, 726] width 35 height 110
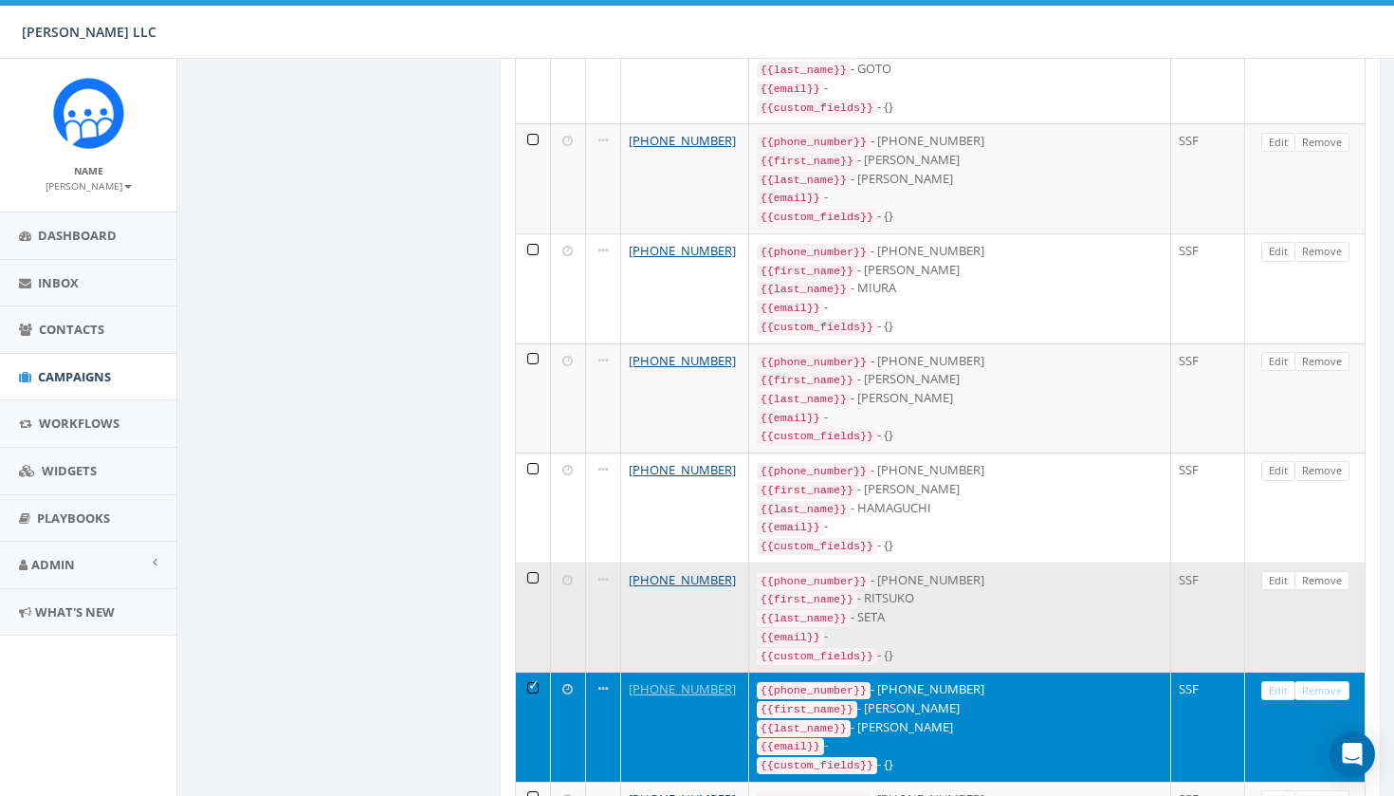
click at [531, 562] on td at bounding box center [533, 617] width 35 height 110
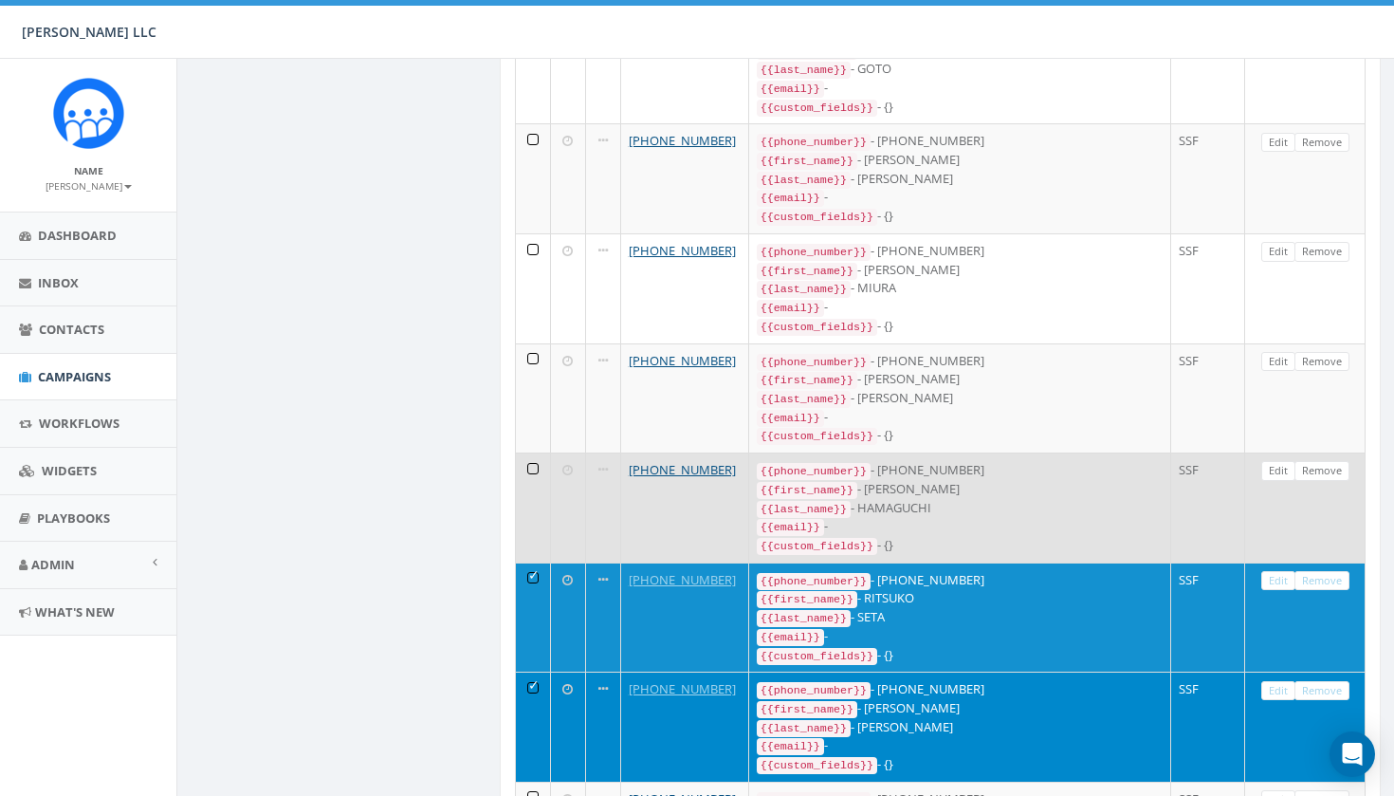
click at [528, 452] on td at bounding box center [533, 507] width 35 height 110
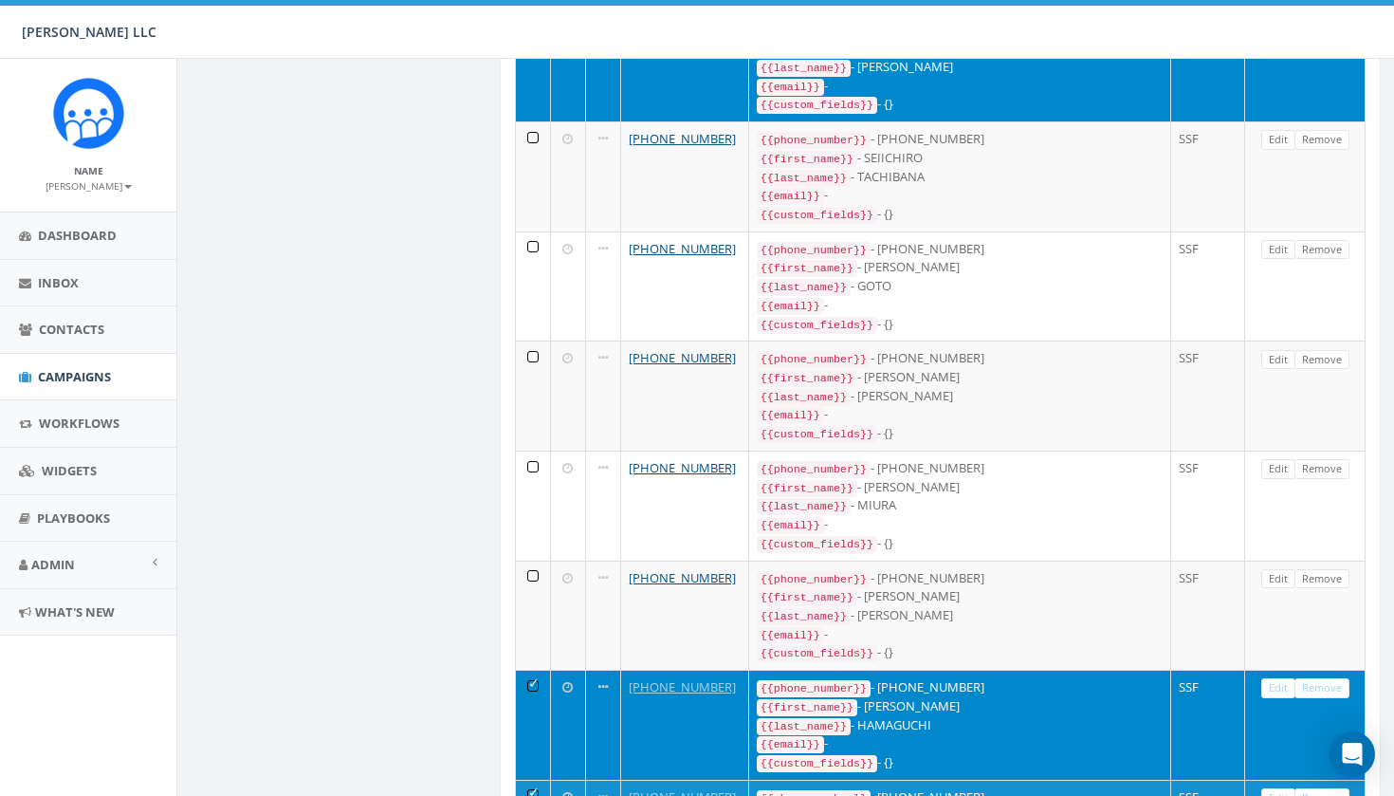
scroll to position [3559, 0]
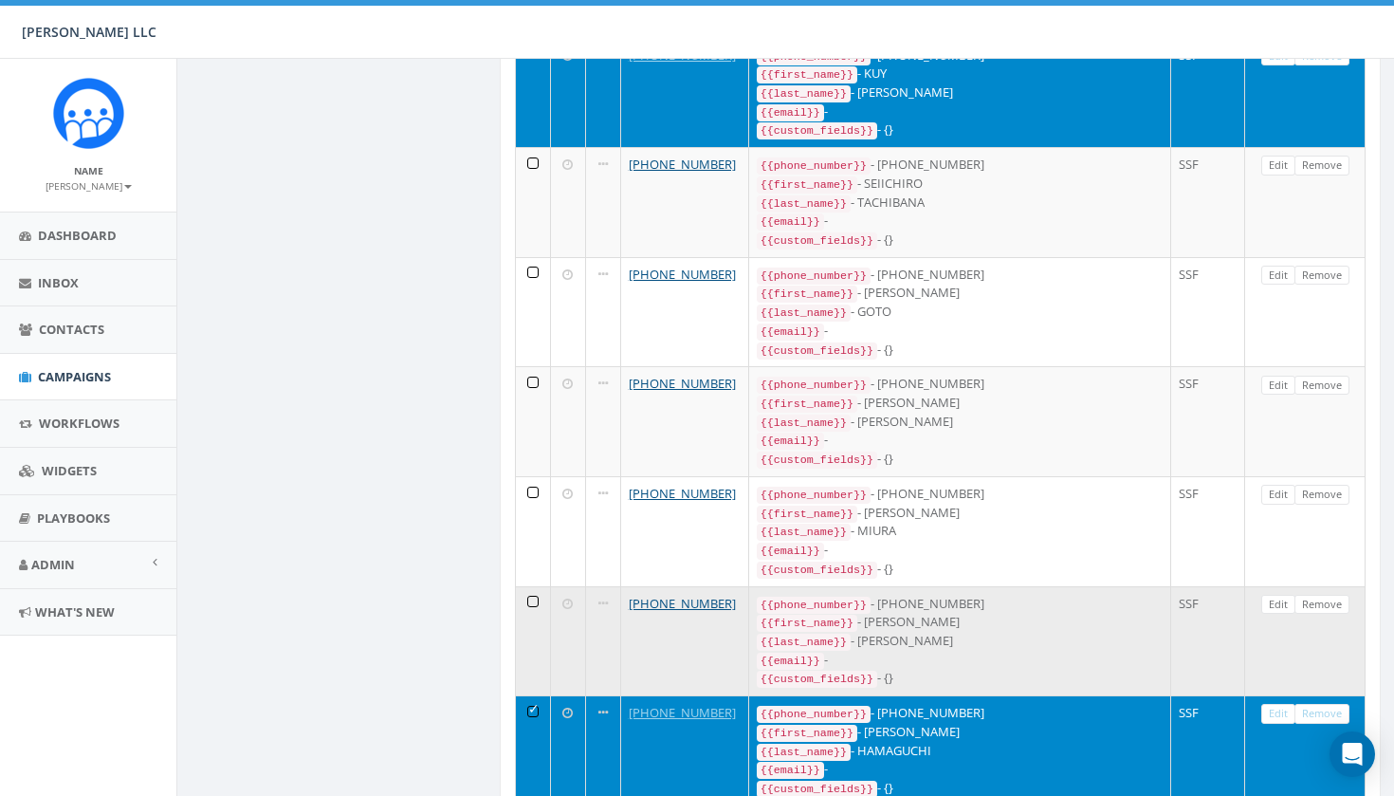
click at [528, 586] on td at bounding box center [533, 641] width 35 height 110
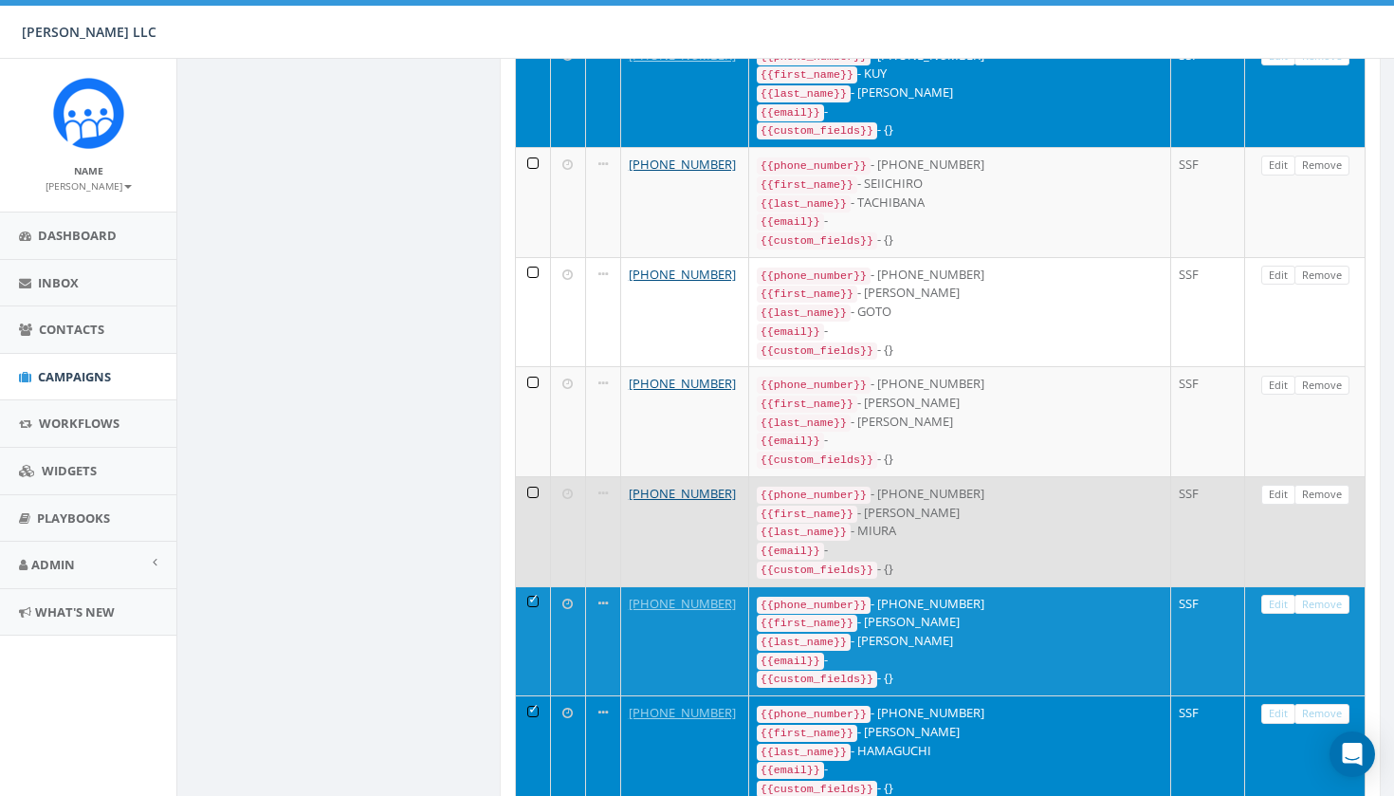
click at [531, 476] on td at bounding box center [533, 531] width 35 height 110
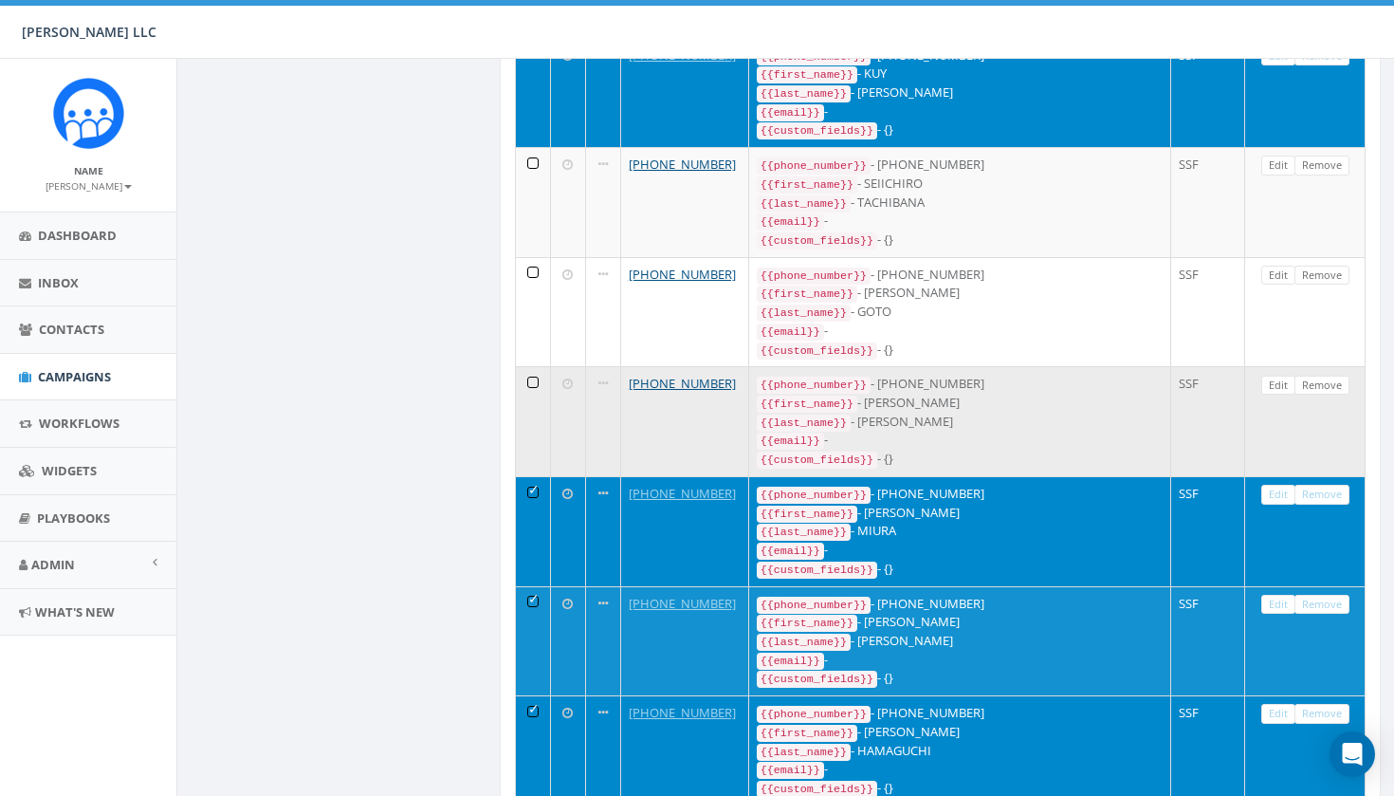
click at [531, 366] on td at bounding box center [533, 421] width 35 height 110
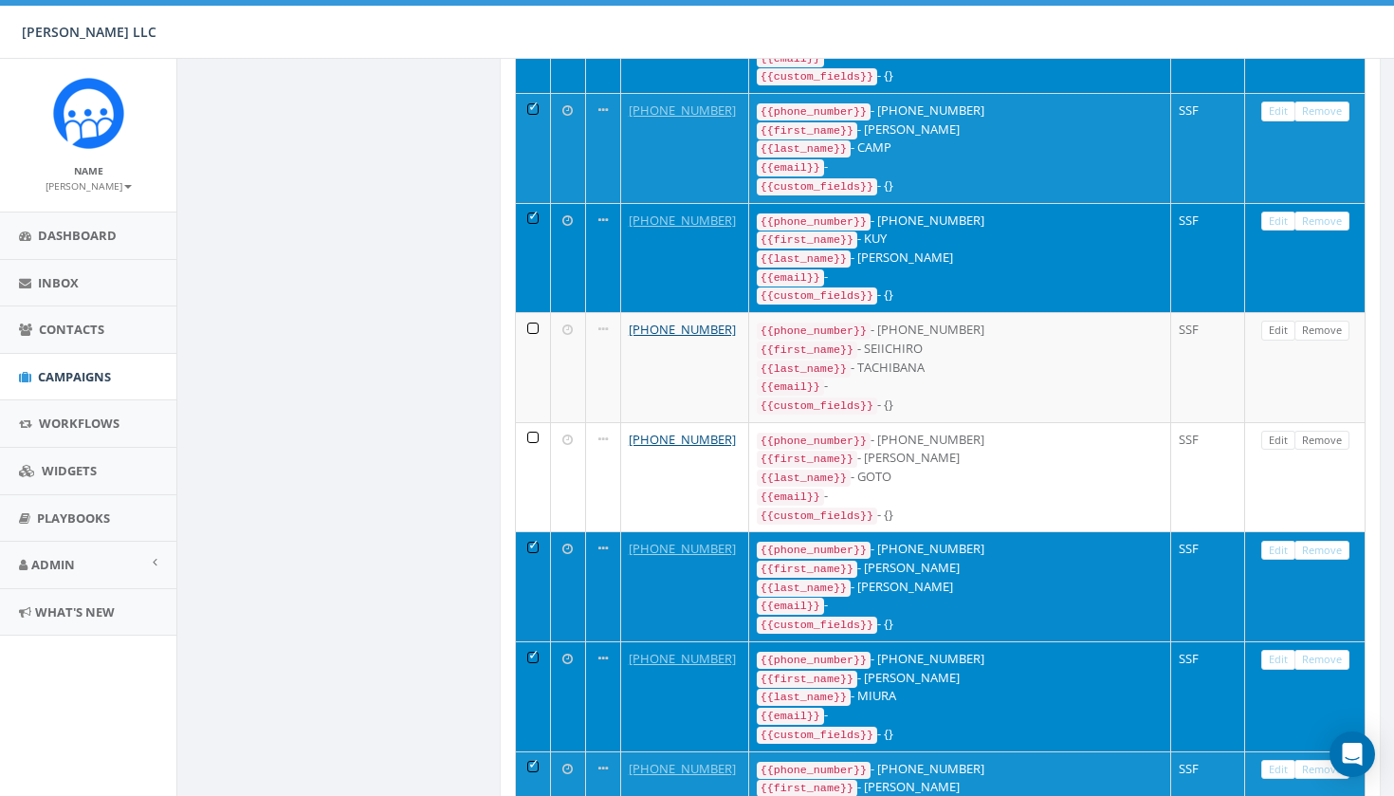
scroll to position [3264, 0]
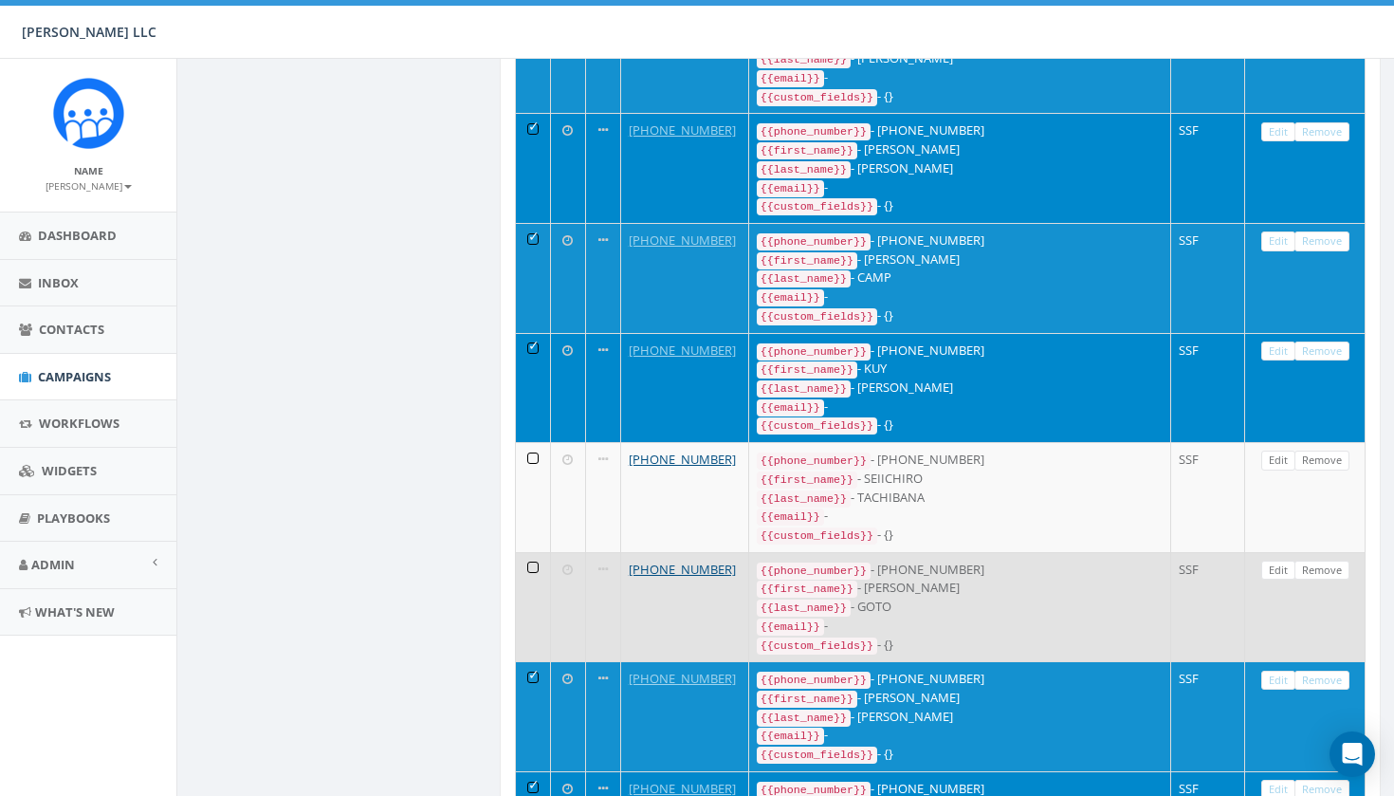
click at [542, 552] on td at bounding box center [533, 607] width 35 height 110
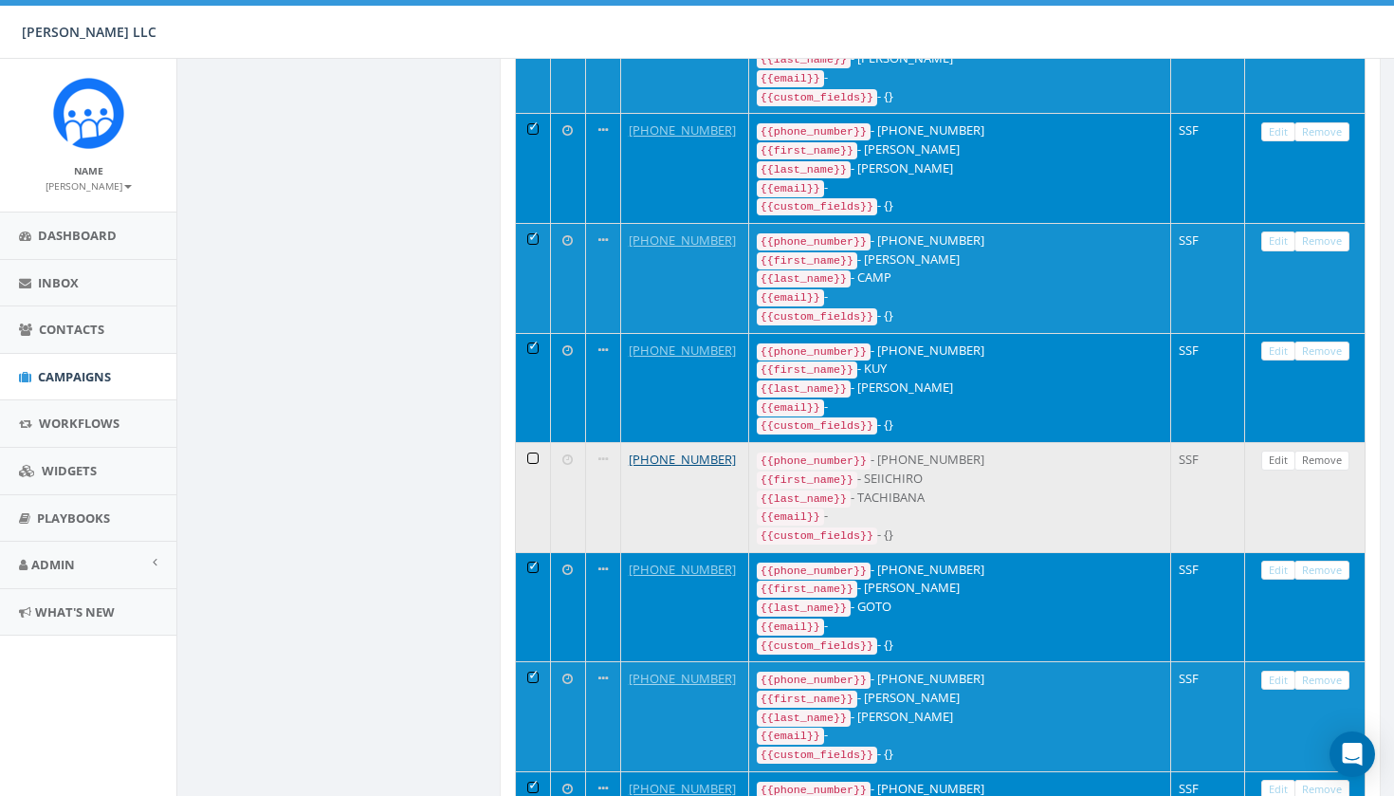
click at [536, 442] on td at bounding box center [533, 497] width 35 height 110
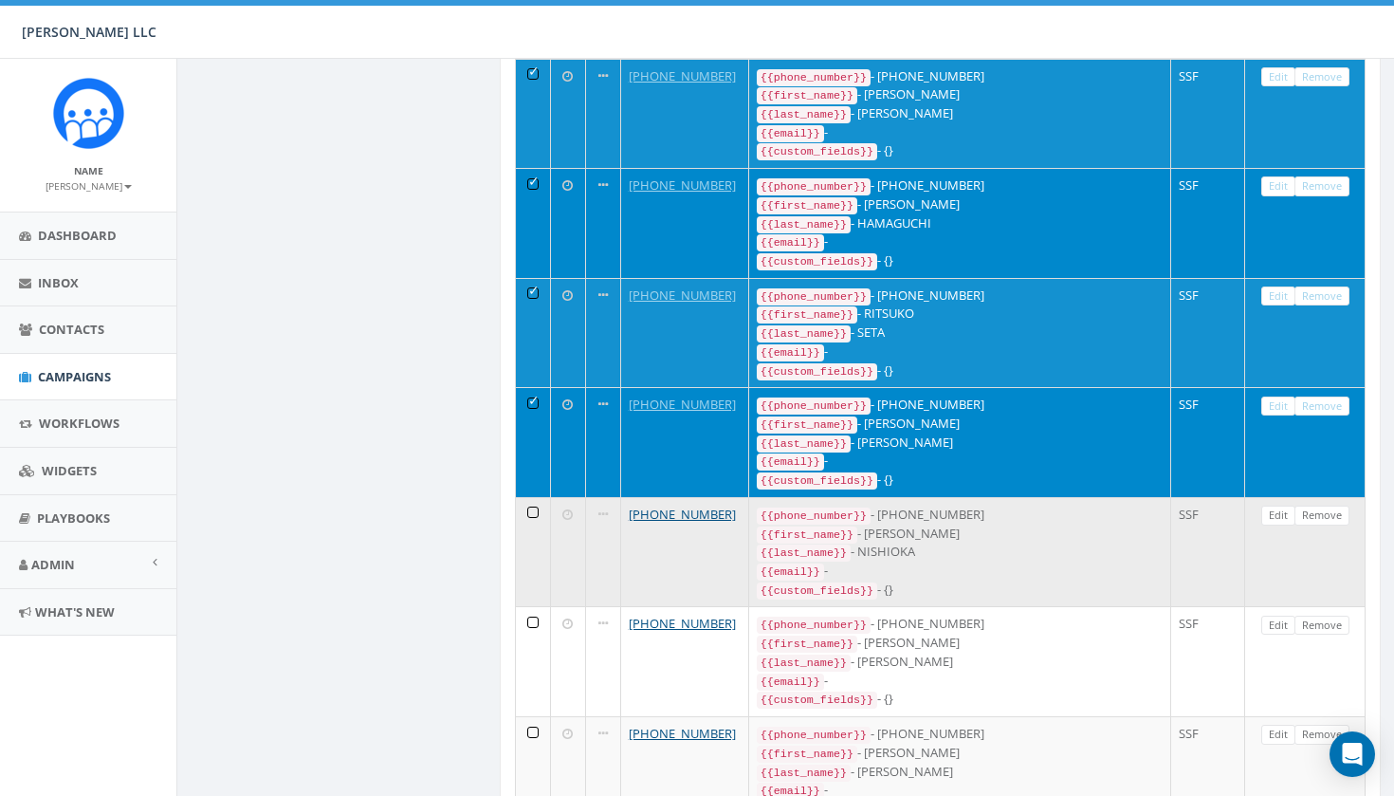
scroll to position [4085, 0]
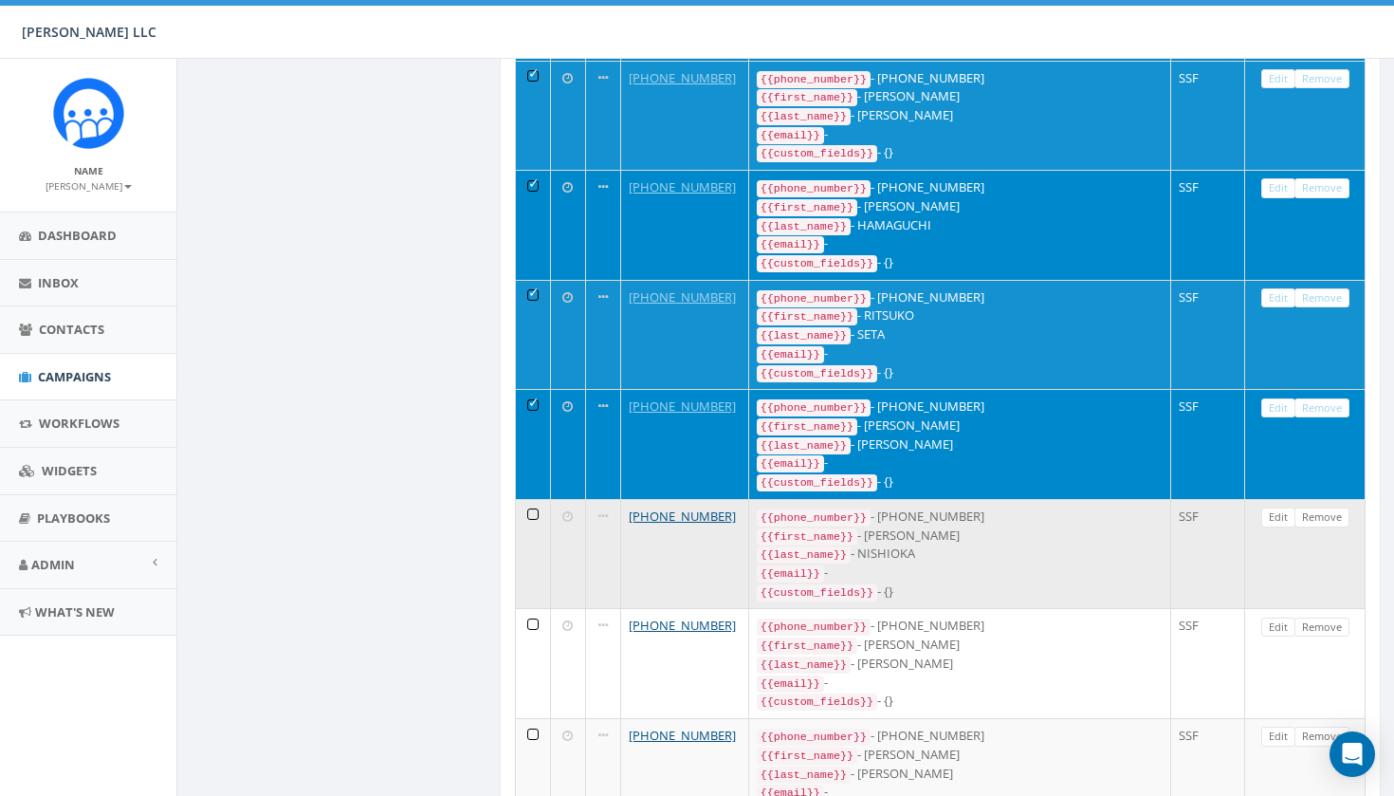
click at [536, 499] on td at bounding box center [533, 554] width 35 height 110
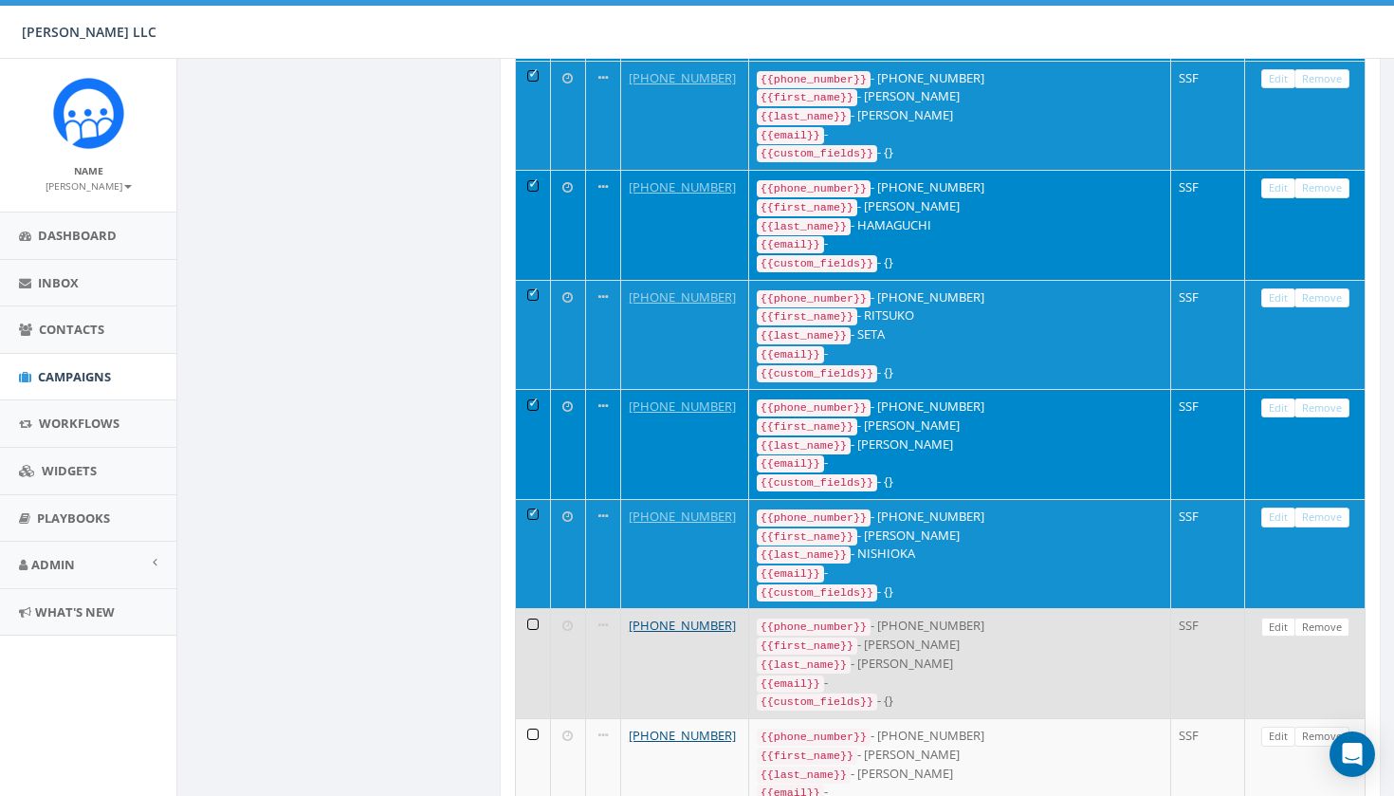
click at [535, 608] on td at bounding box center [533, 663] width 35 height 110
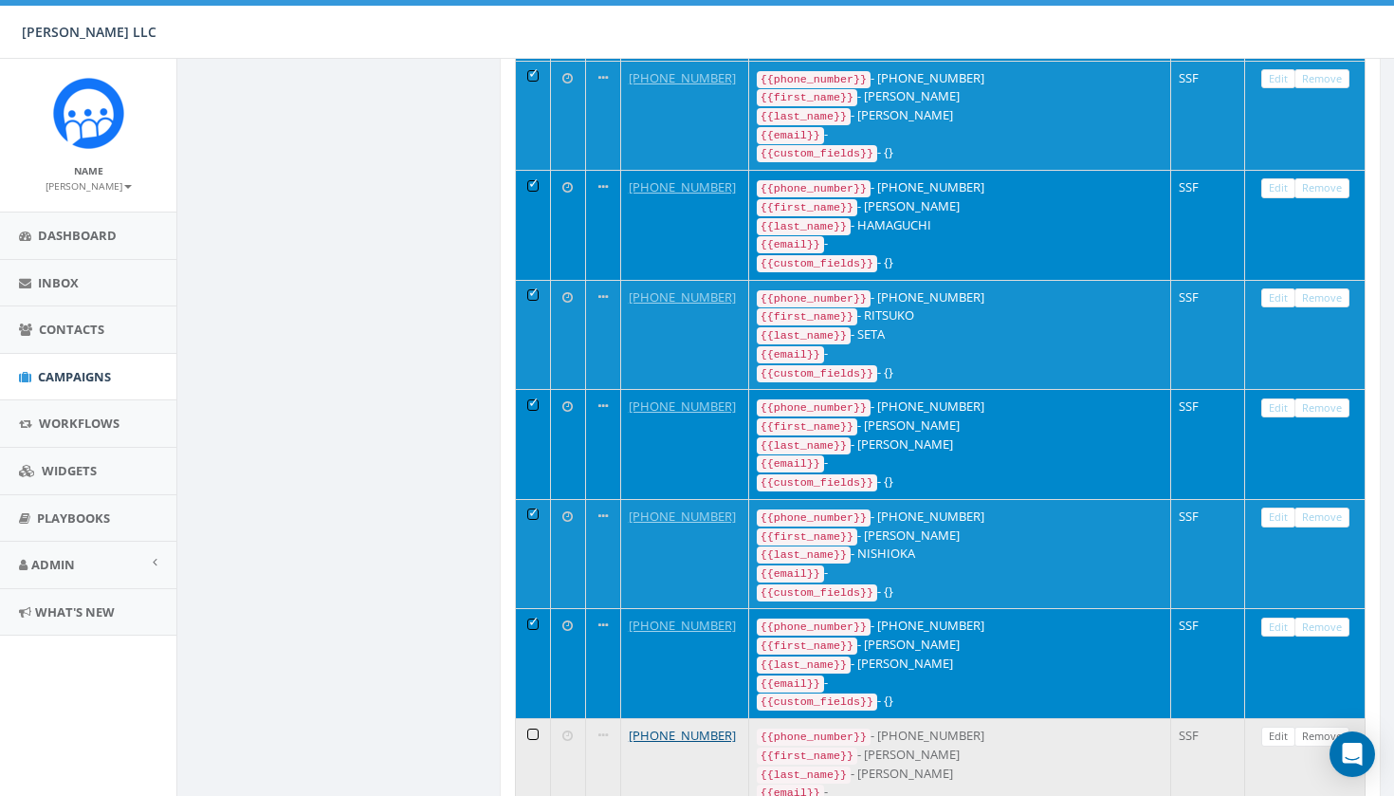
click at [529, 718] on td at bounding box center [533, 773] width 35 height 110
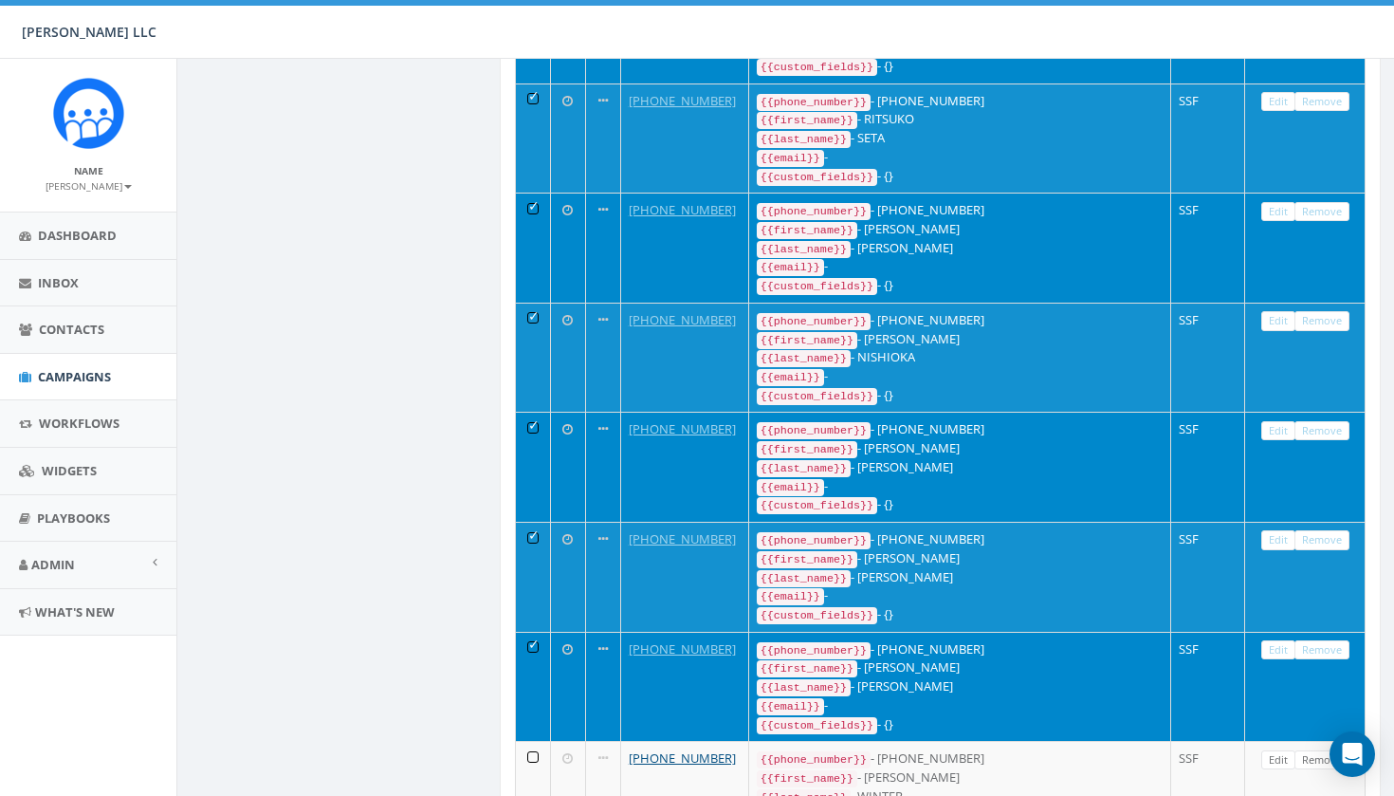
scroll to position [4290, 0]
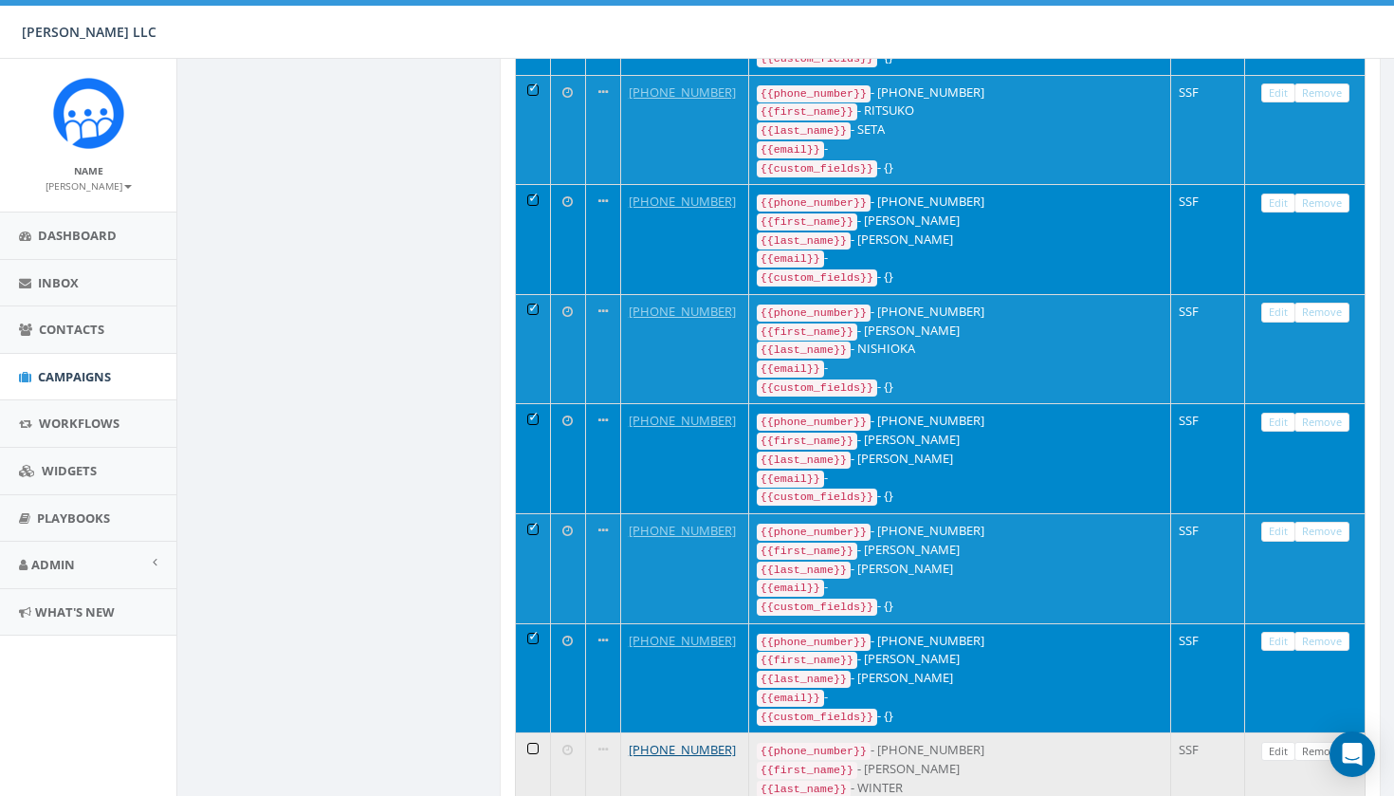
click at [530, 732] on td at bounding box center [533, 787] width 35 height 110
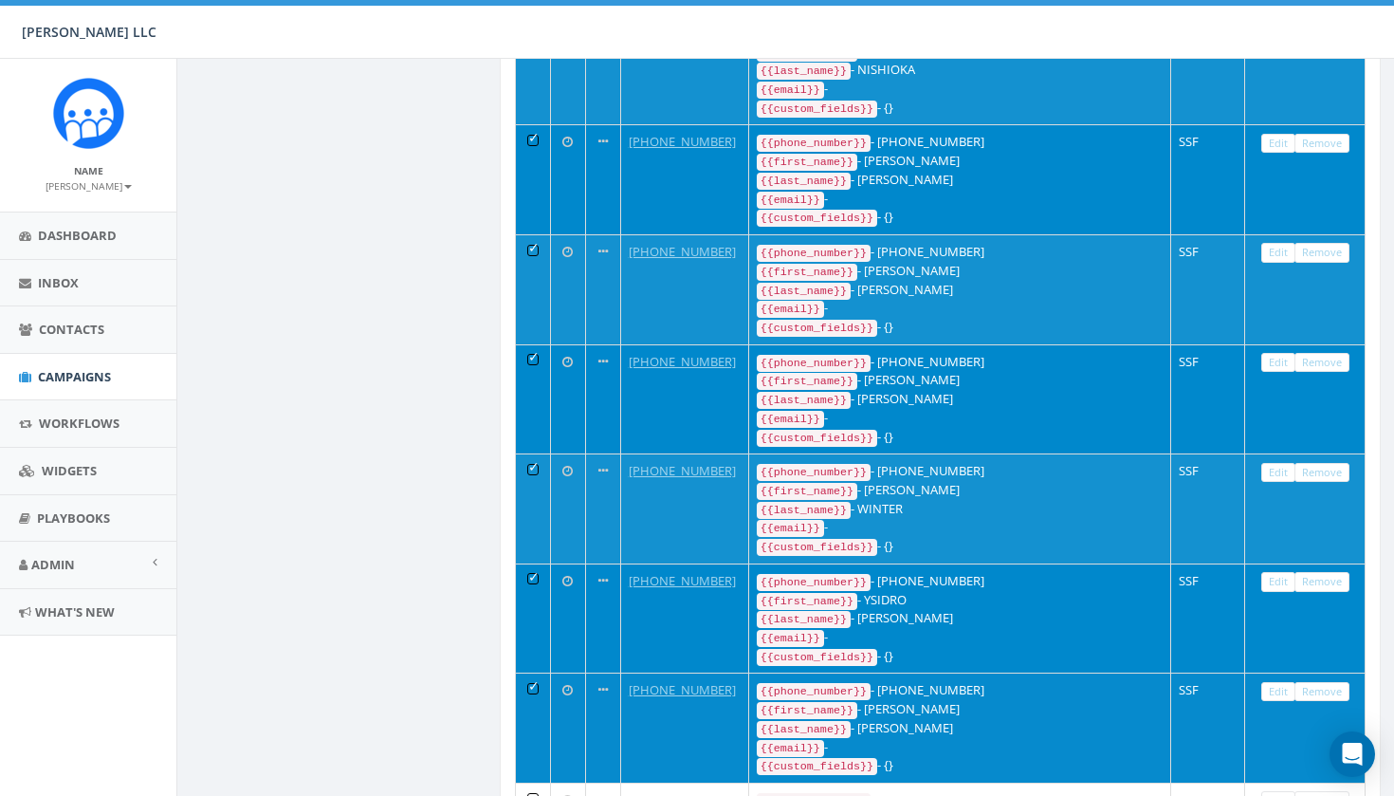
scroll to position [4570, 0]
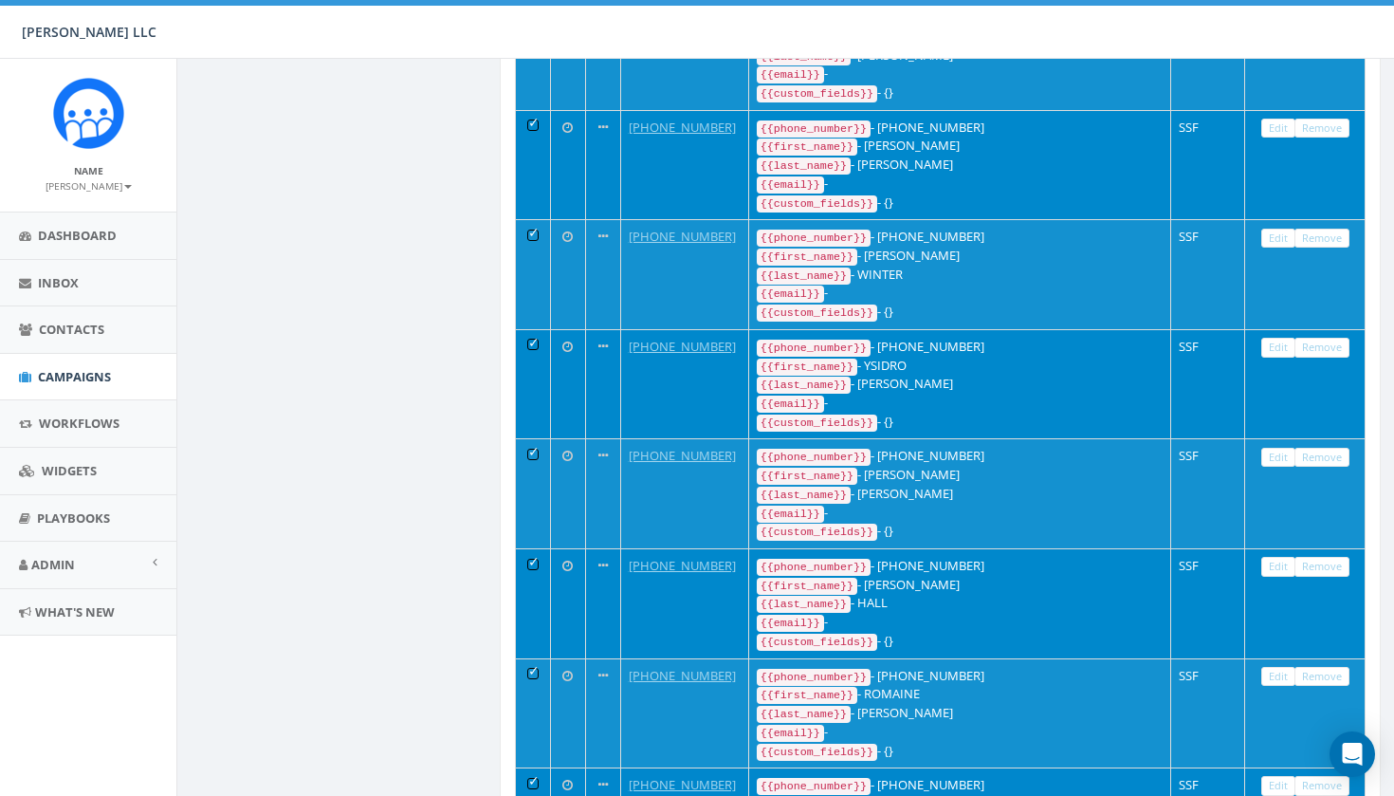
scroll to position [4804, 0]
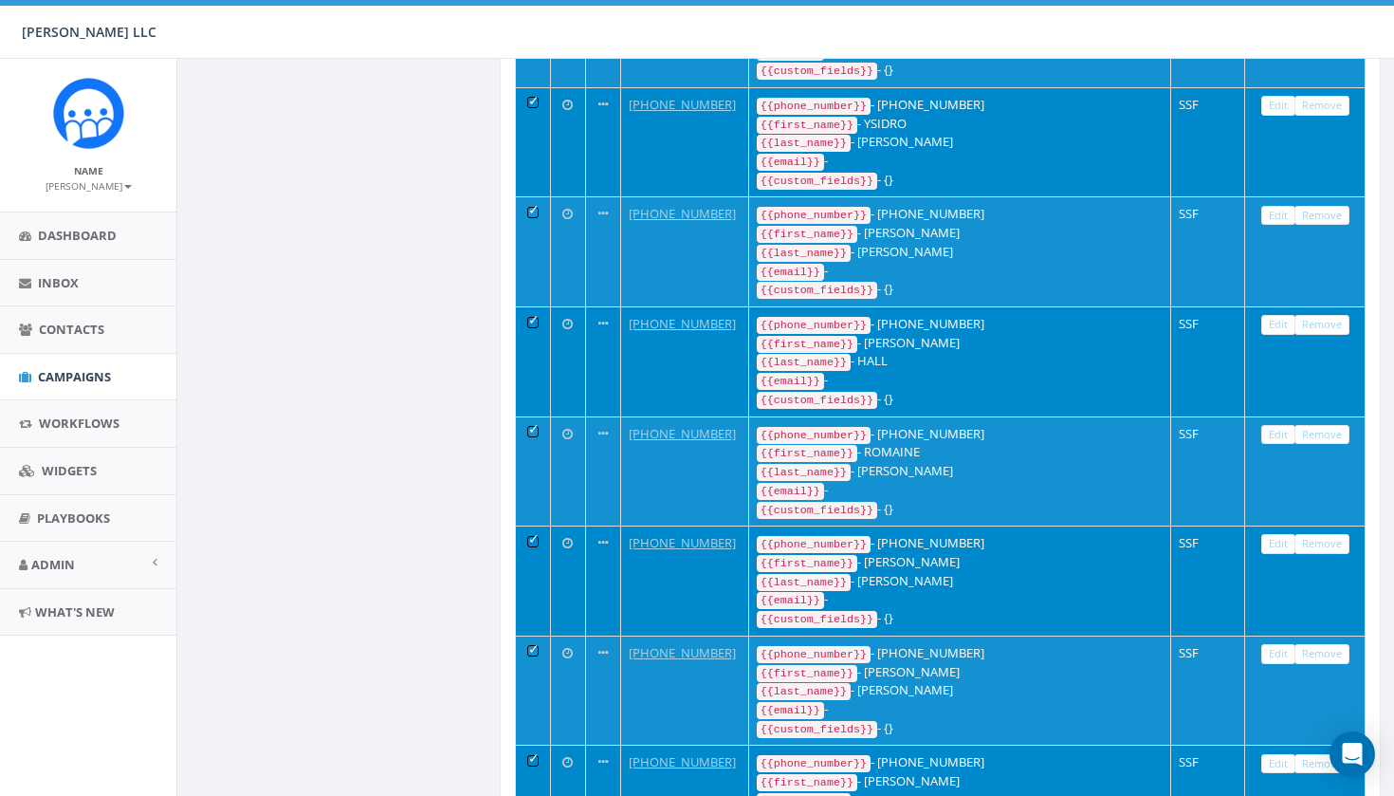
scroll to position [5046, 0]
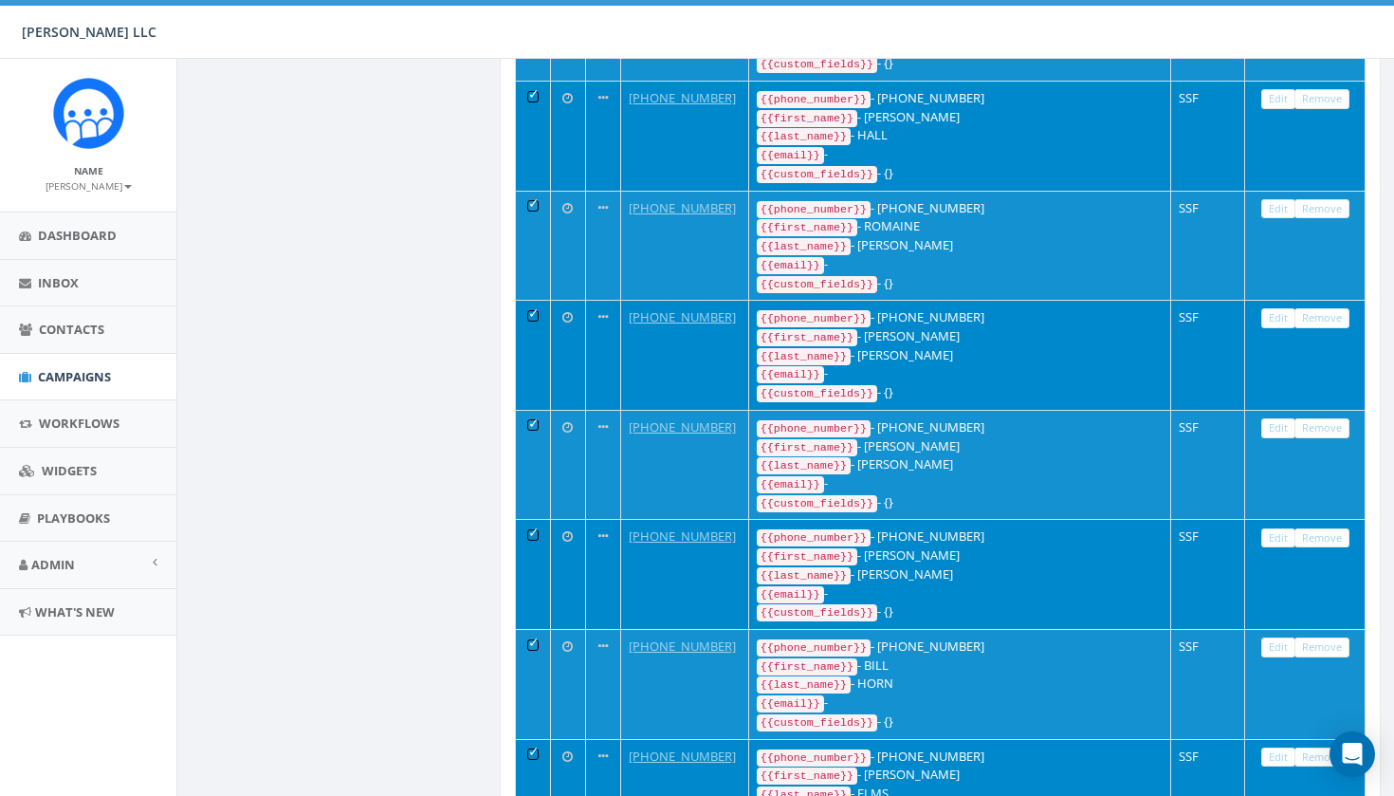
scroll to position [5272, 0]
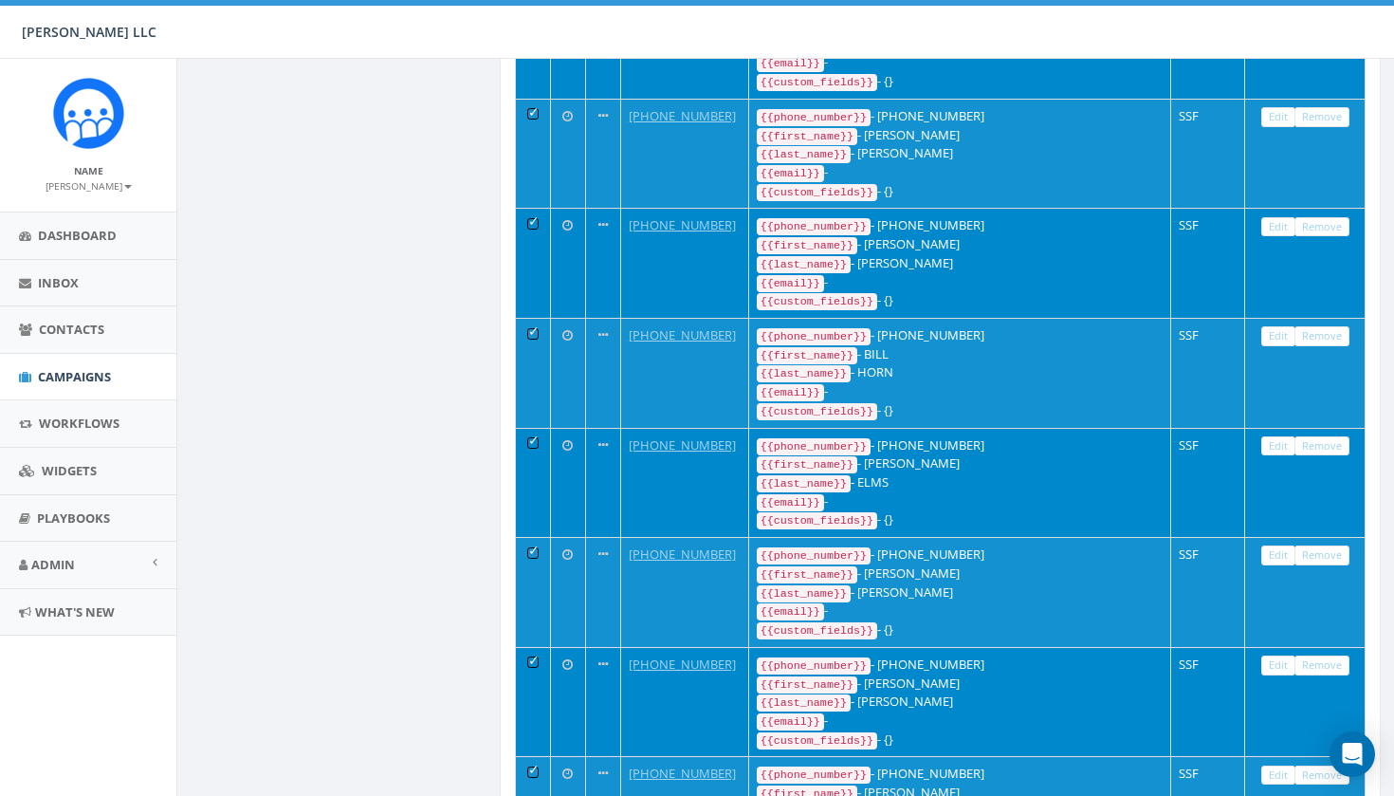
scroll to position [5616, 0]
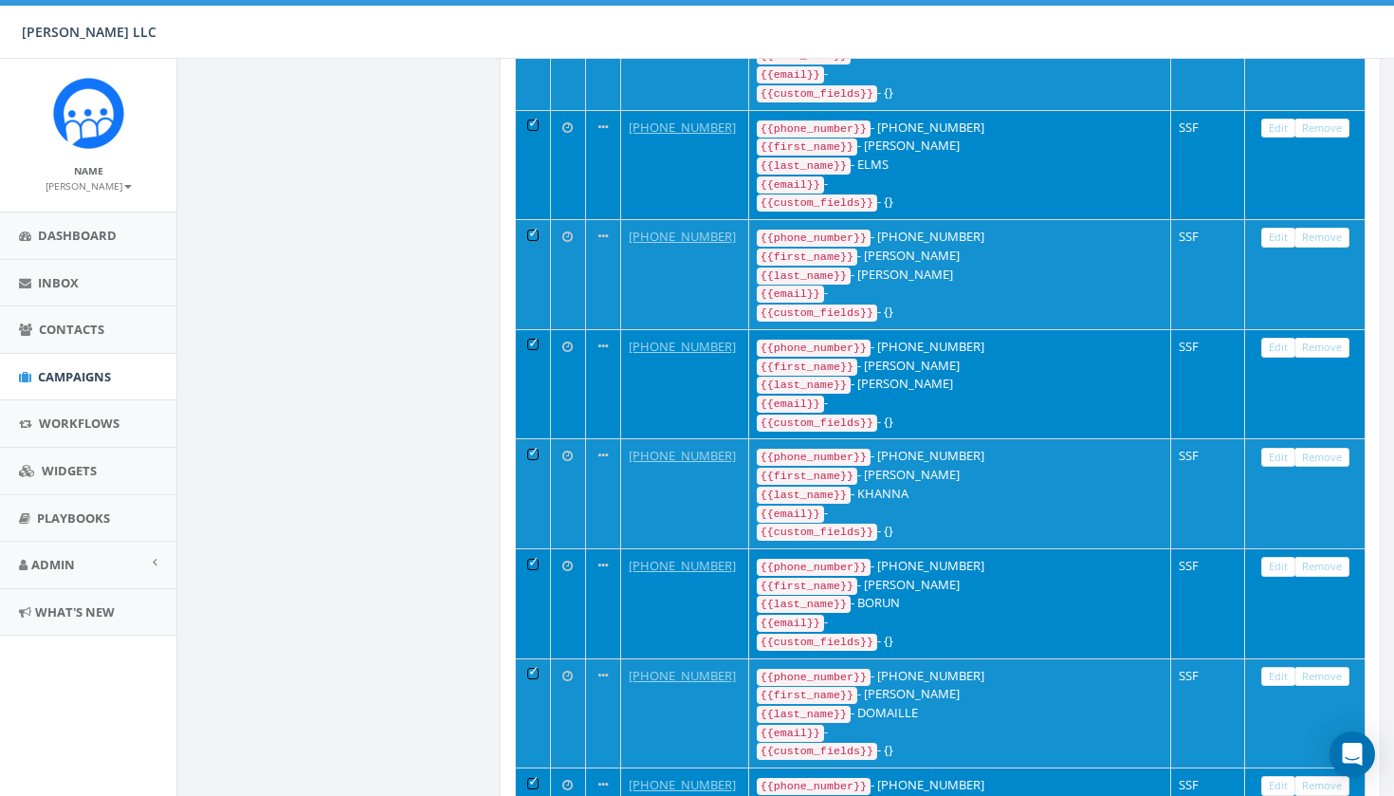
scroll to position [5930, 0]
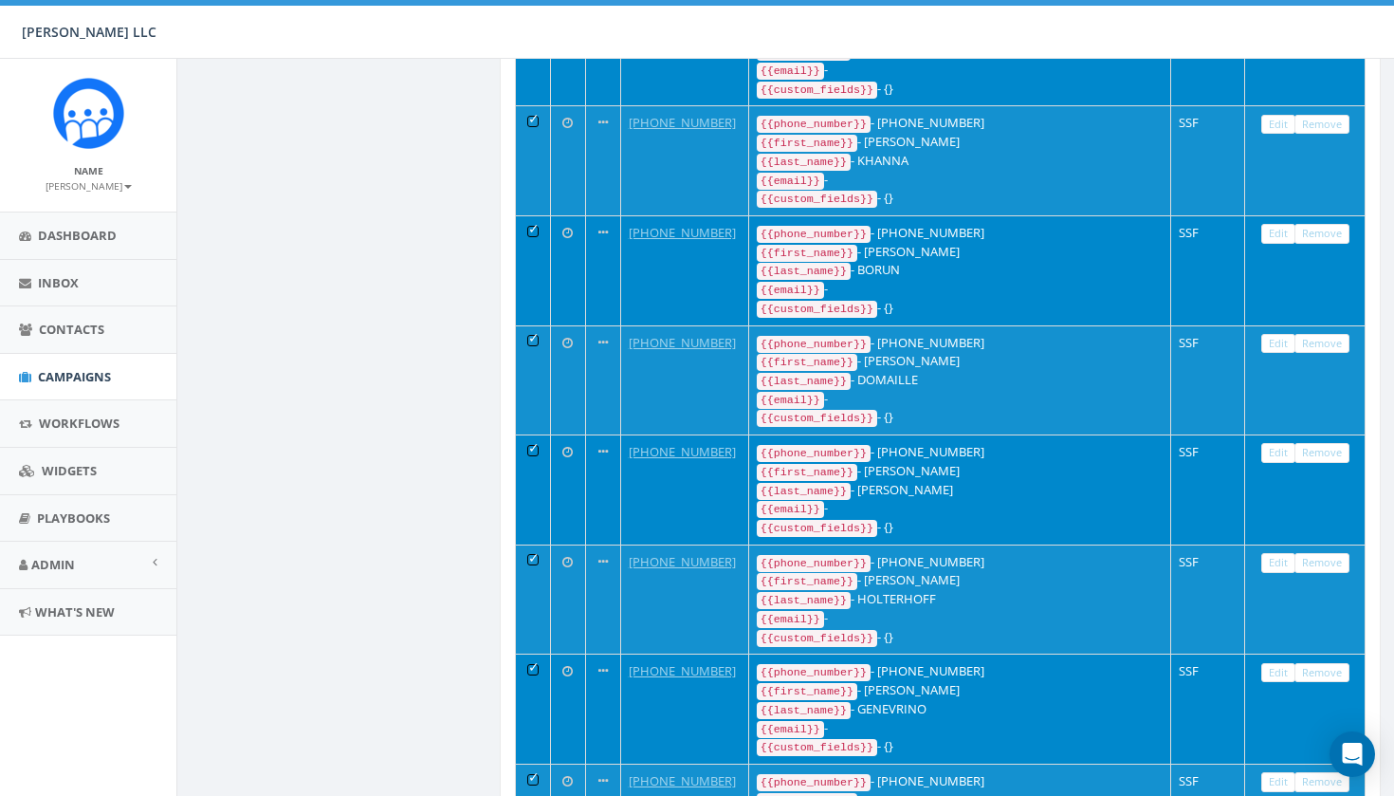
scroll to position [6254, 0]
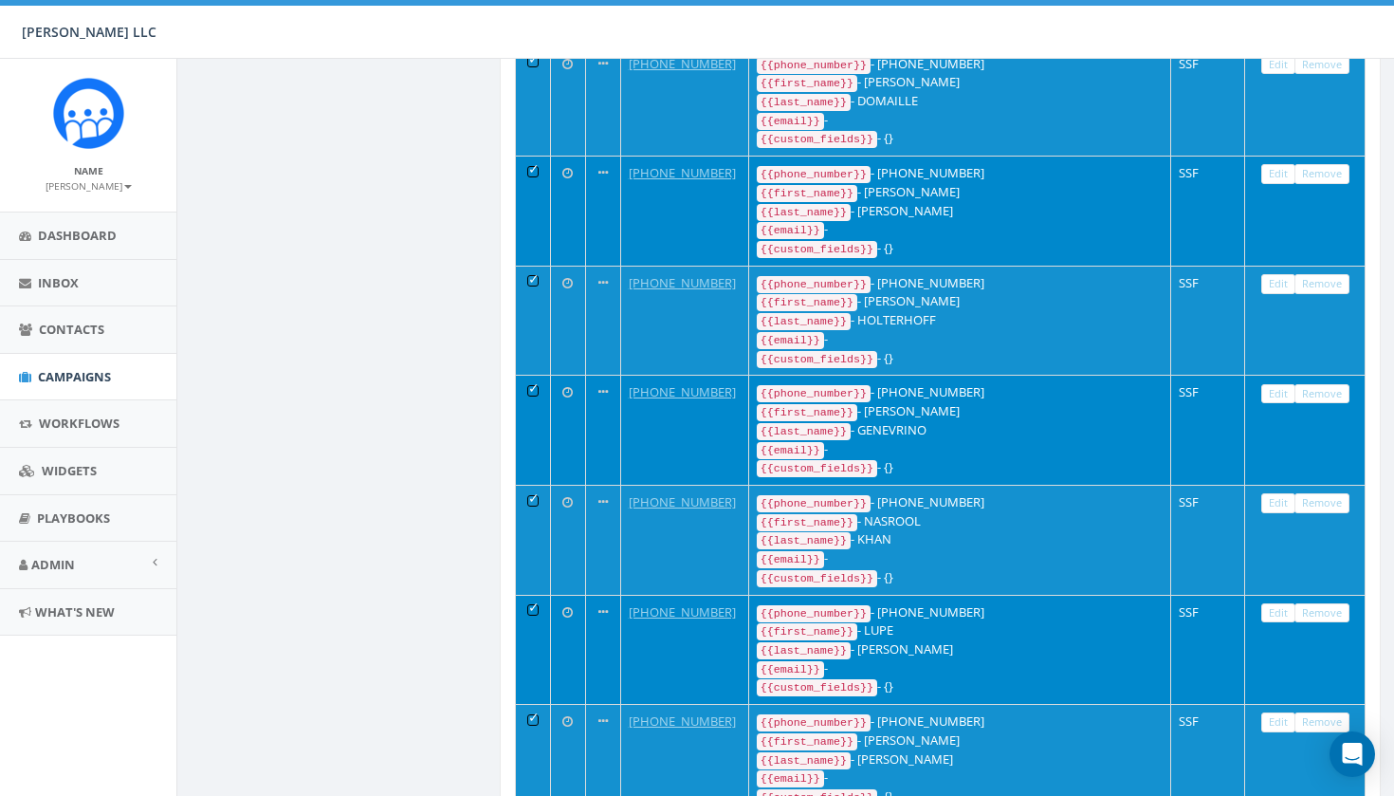
scroll to position [6516, 0]
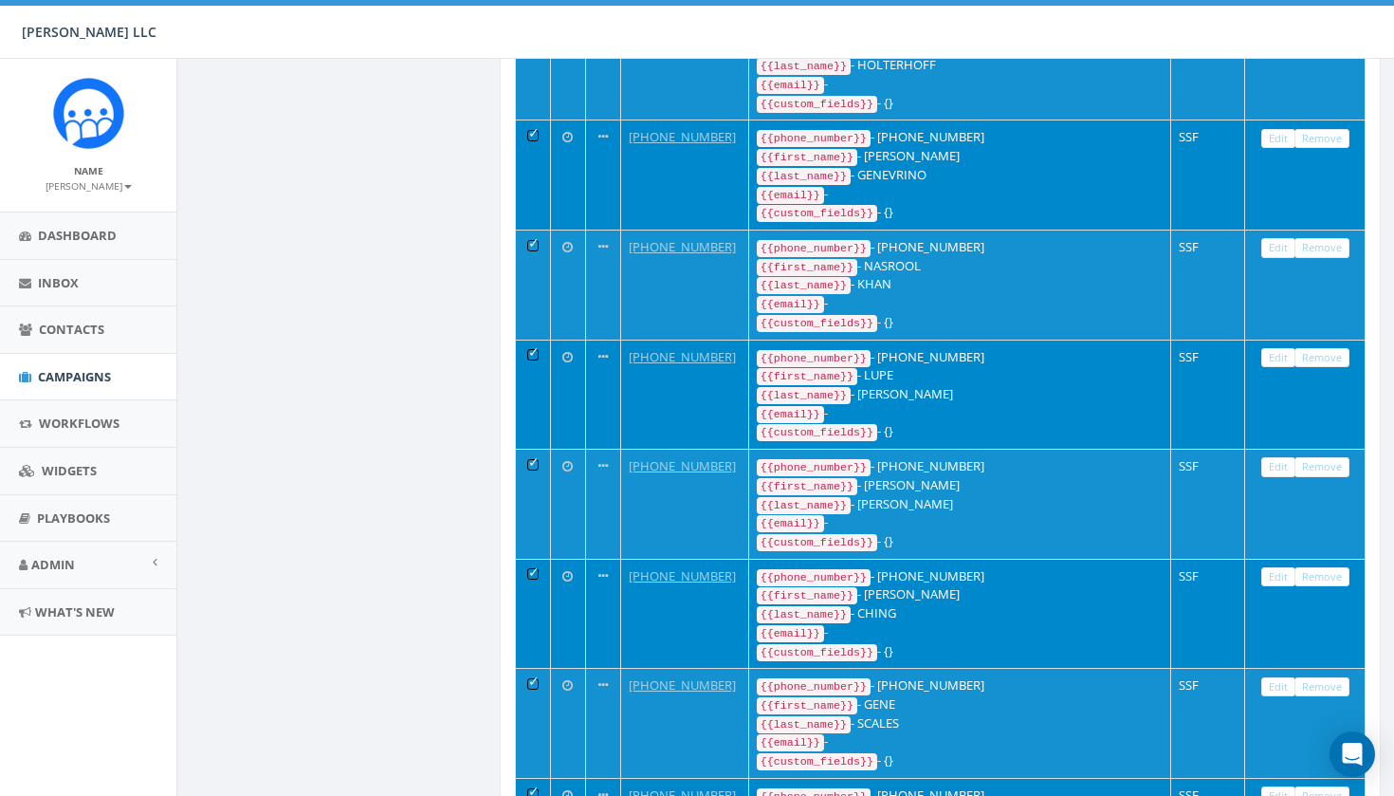
scroll to position [6771, 0]
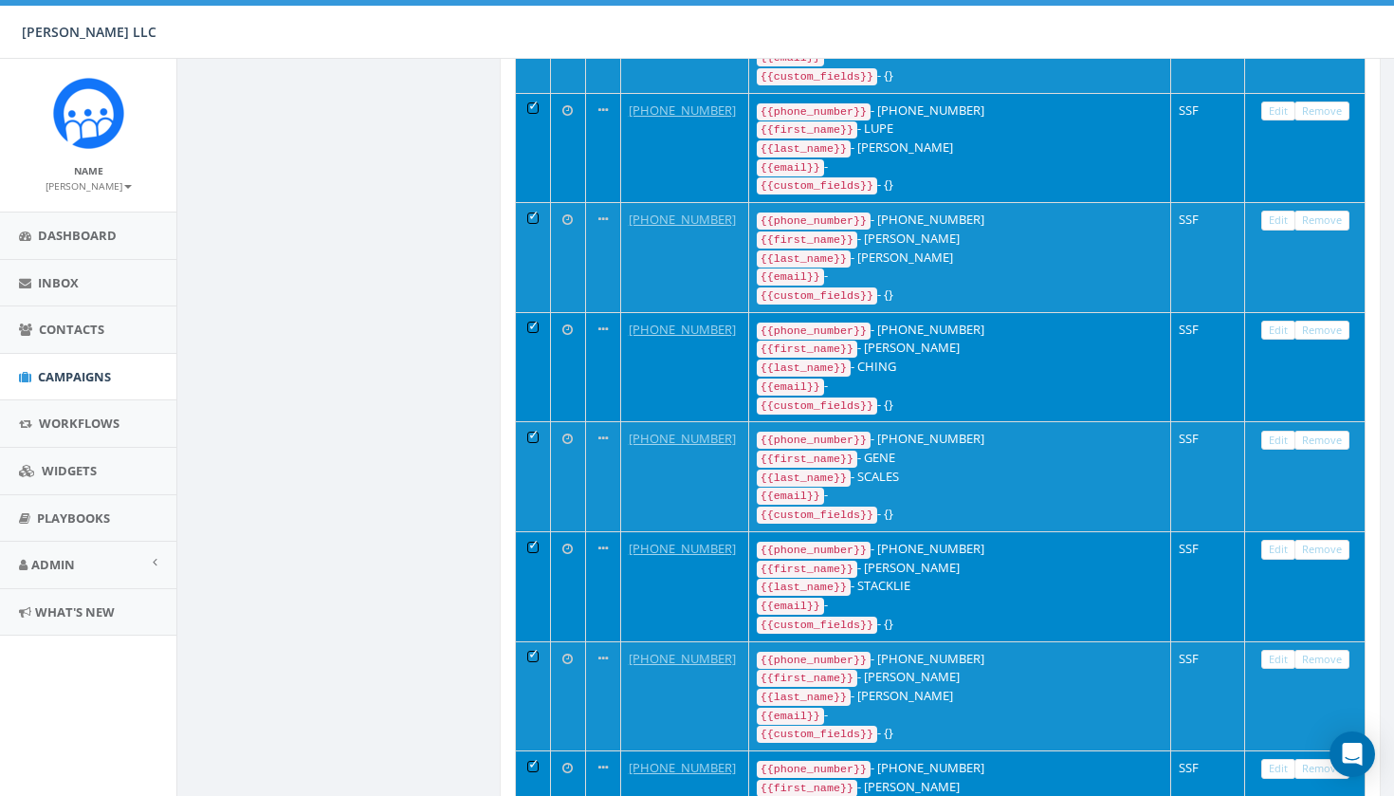
scroll to position [7045, 0]
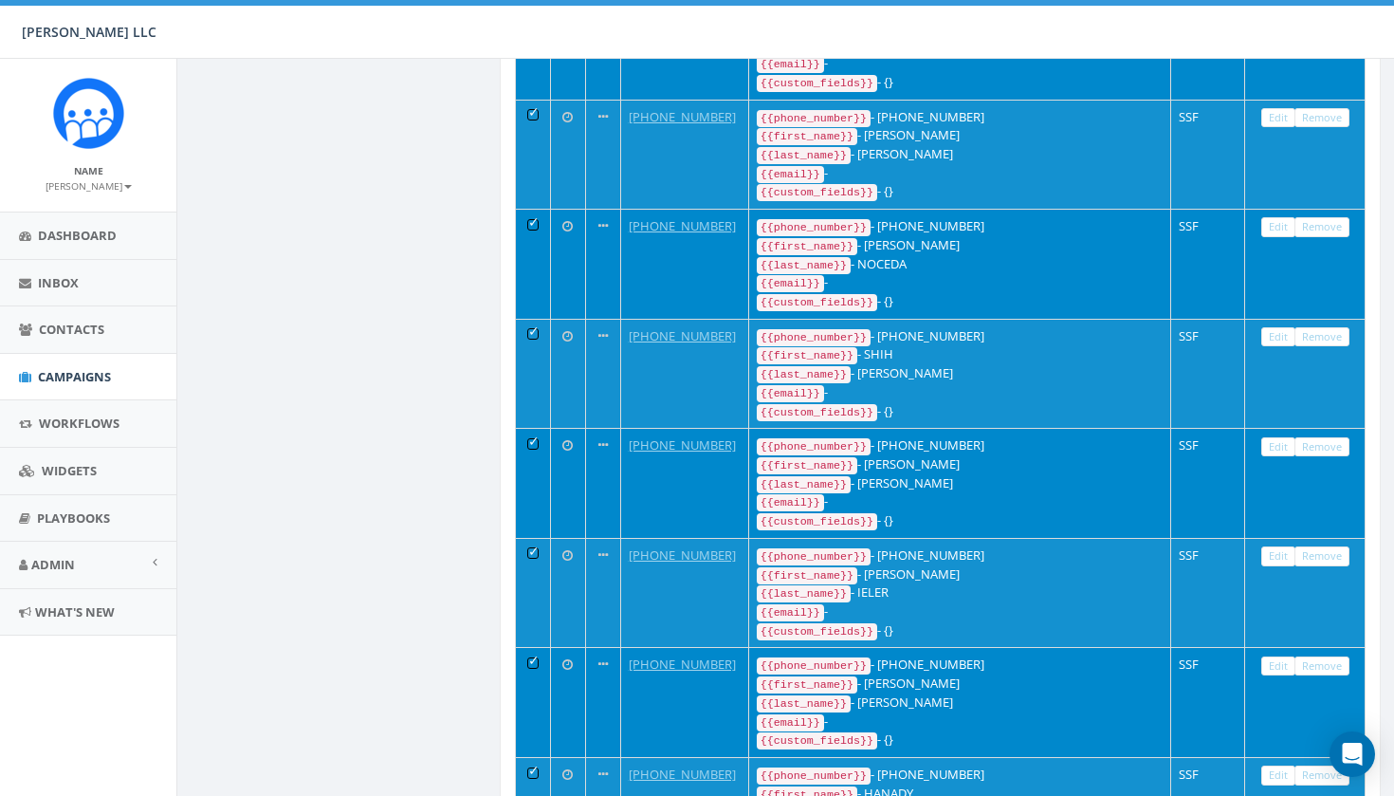
scroll to position [7532, 0]
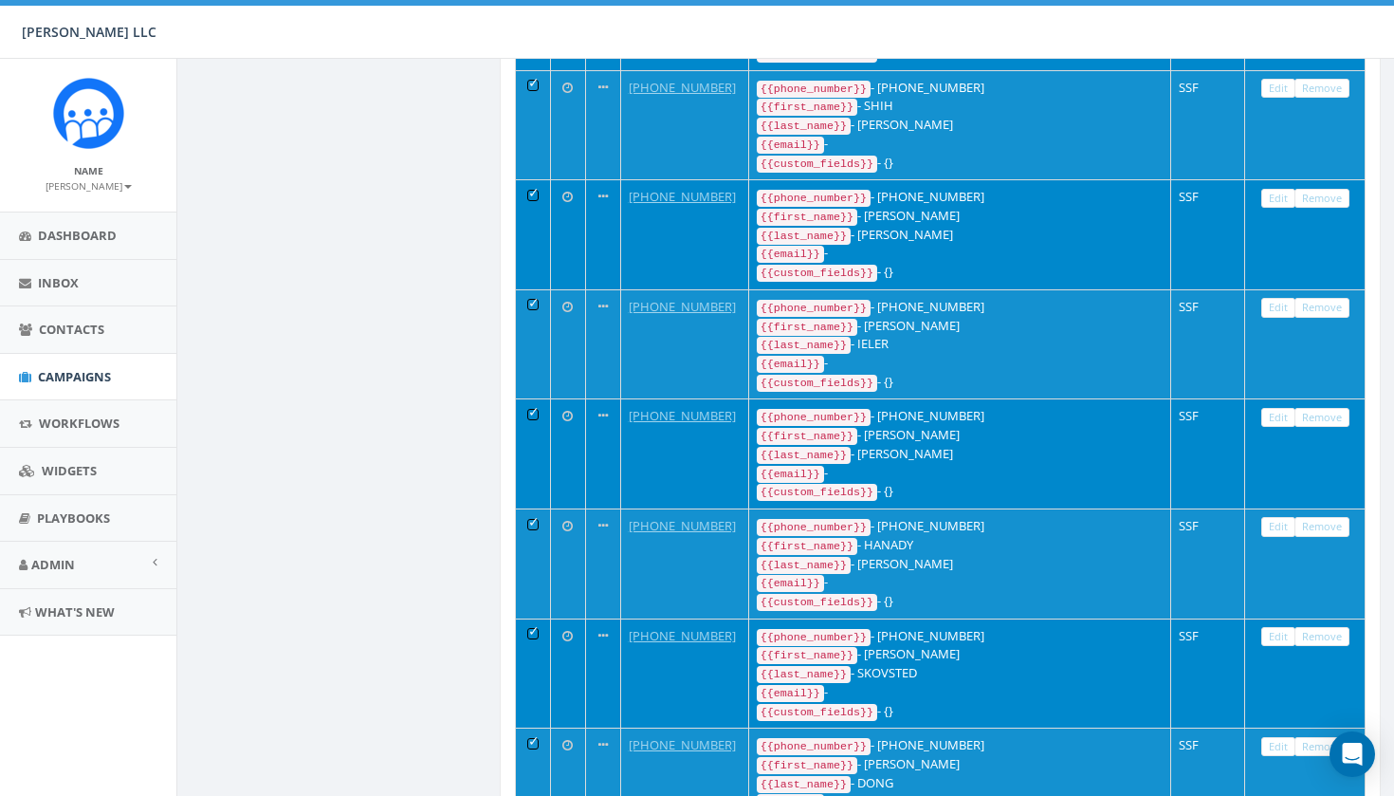
scroll to position [7809, 0]
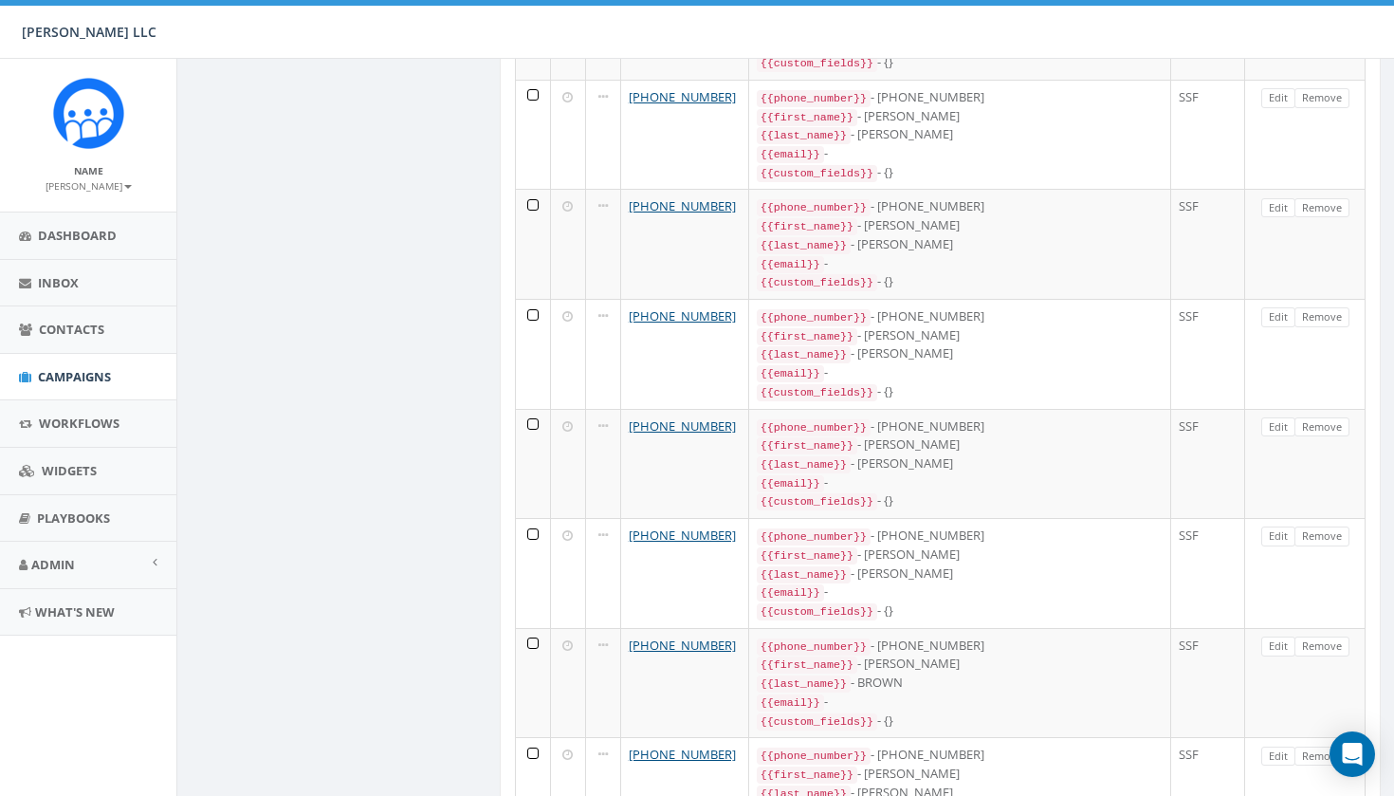
scroll to position [9652, 0]
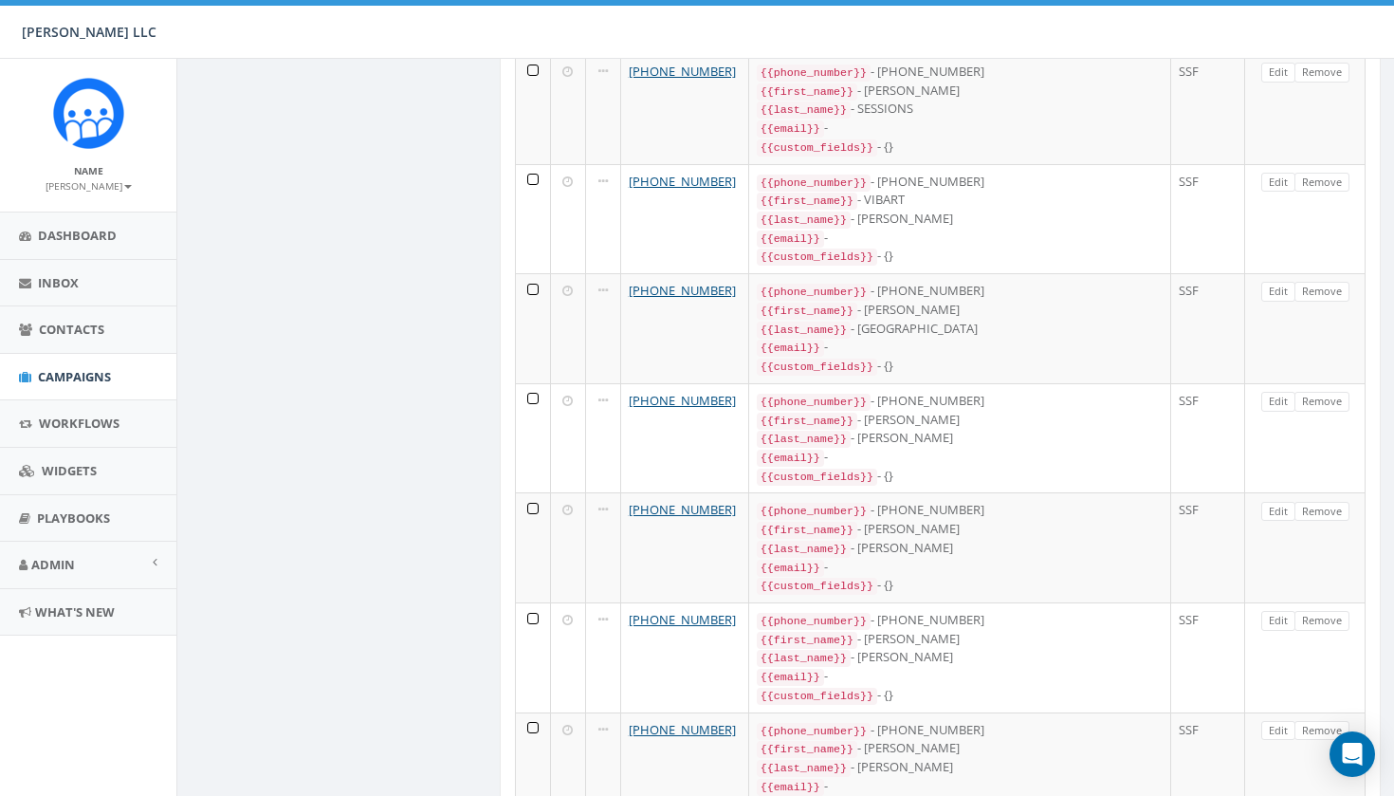
scroll to position [9346, 0]
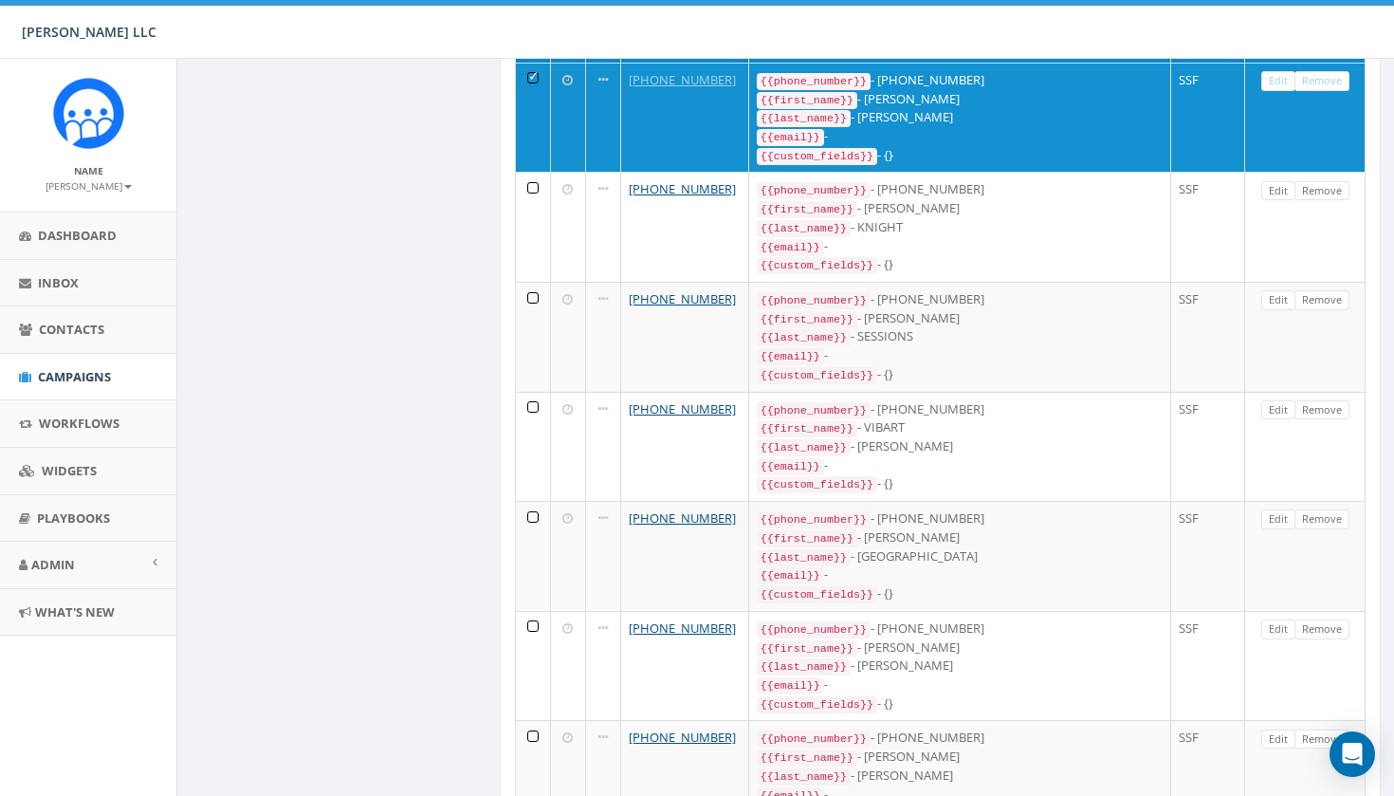
scroll to position [8904, 0]
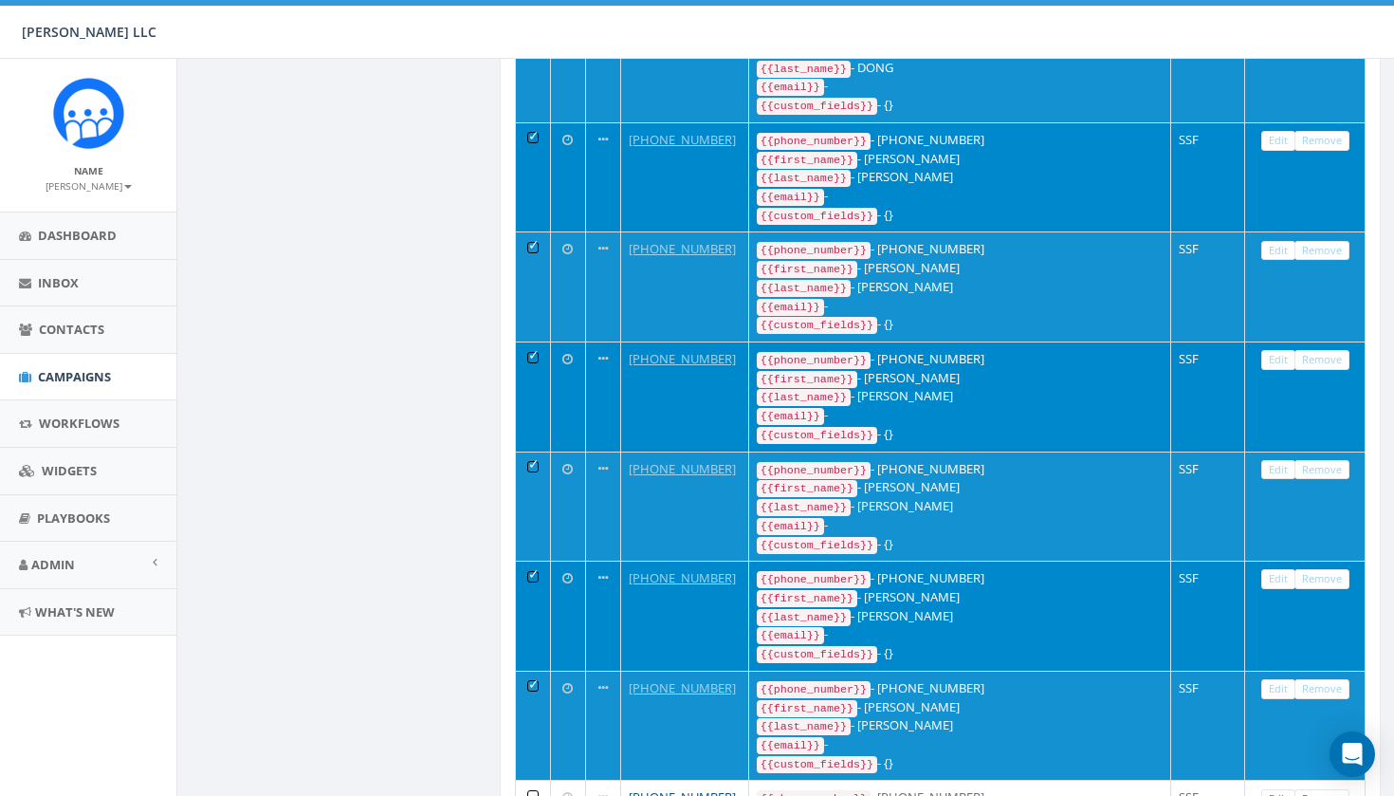
scroll to position [8492, 0]
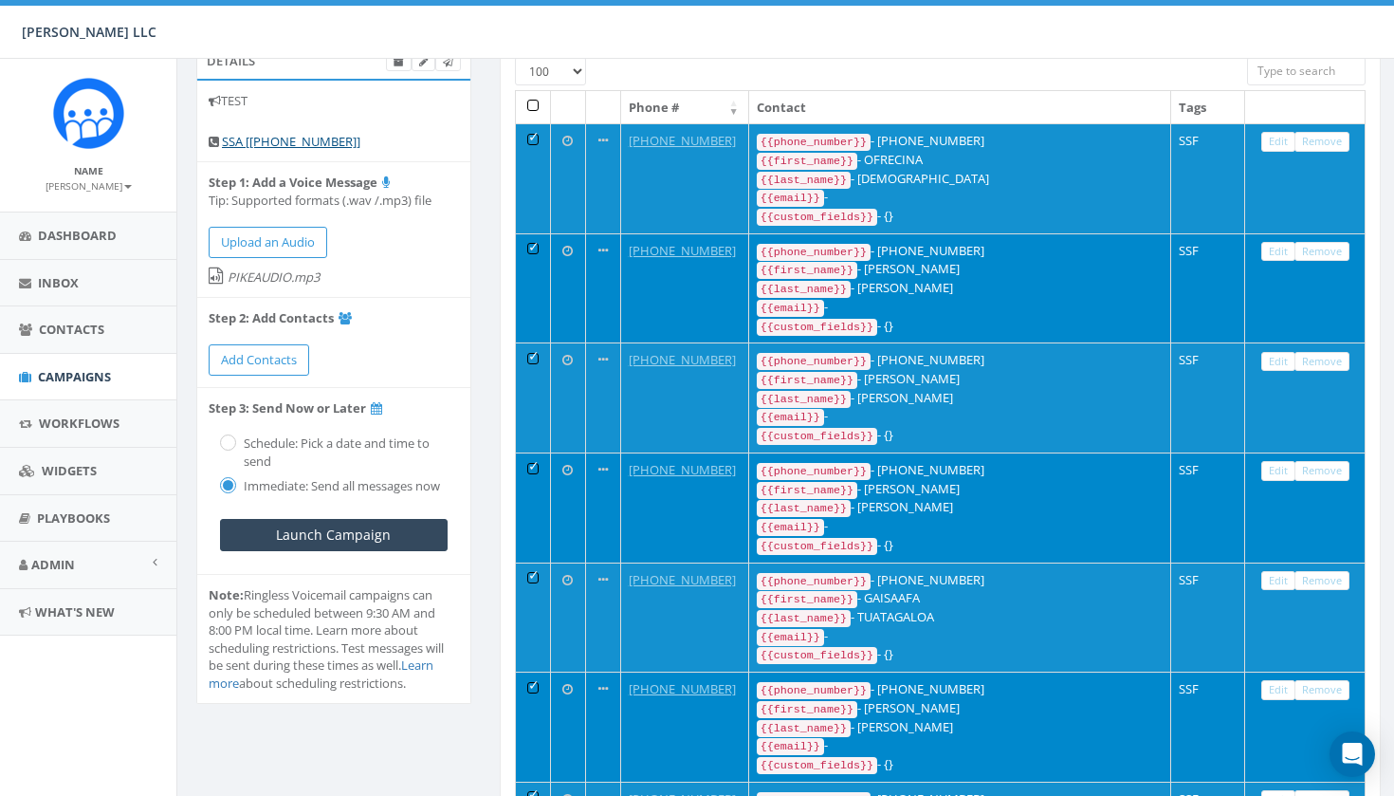
scroll to position [76, 0]
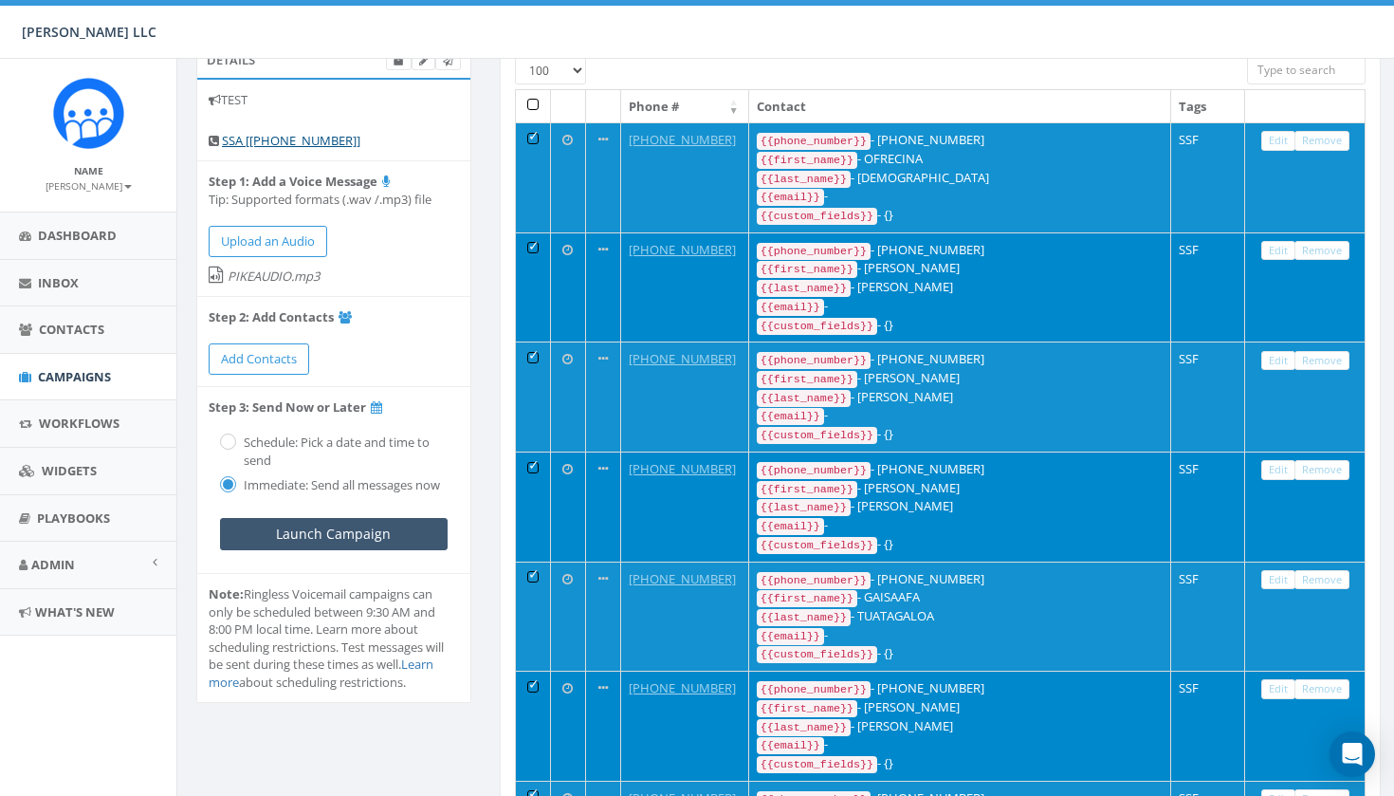
click at [329, 524] on input "Launch Campaign" at bounding box center [334, 534] width 228 height 32
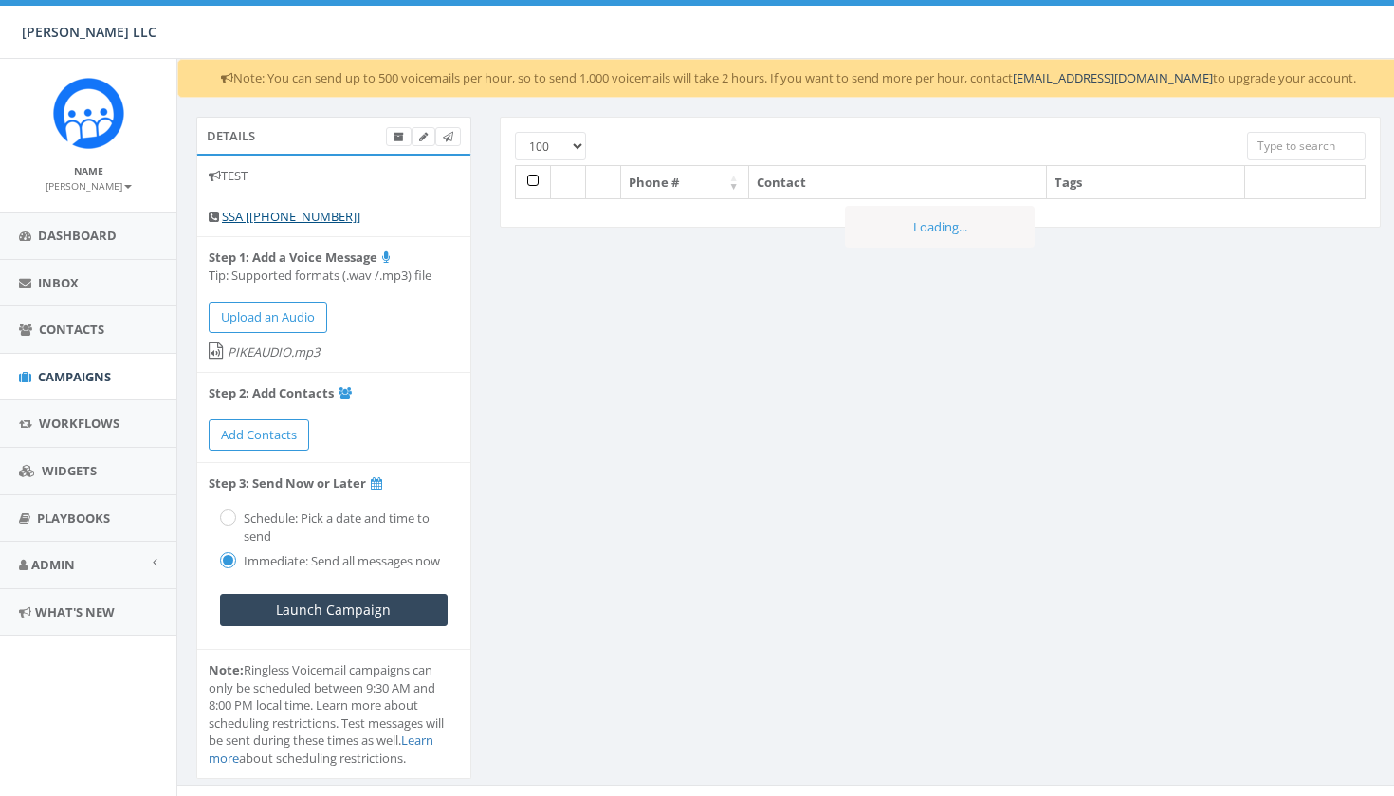
select select "100"
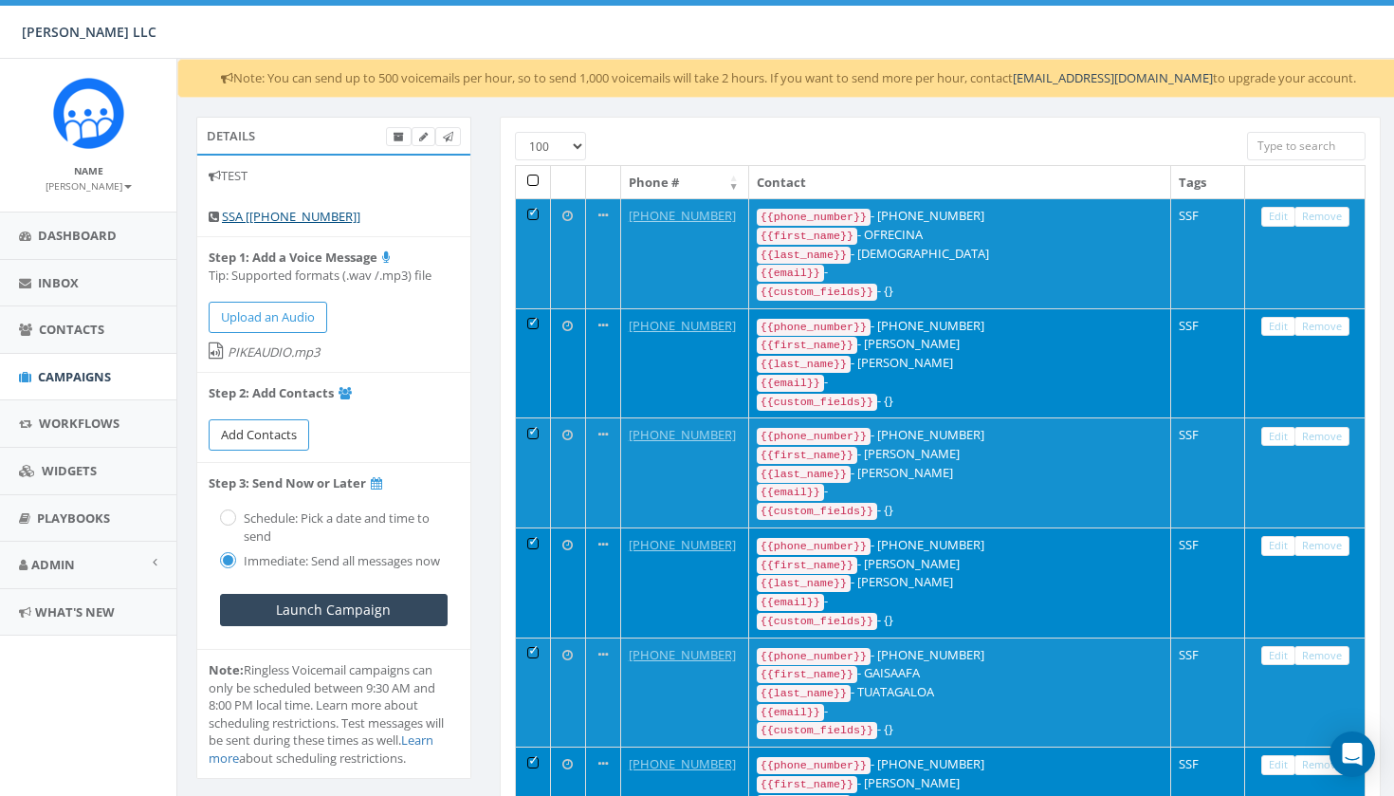
click at [286, 426] on span "Add Contacts" at bounding box center [259, 434] width 76 height 17
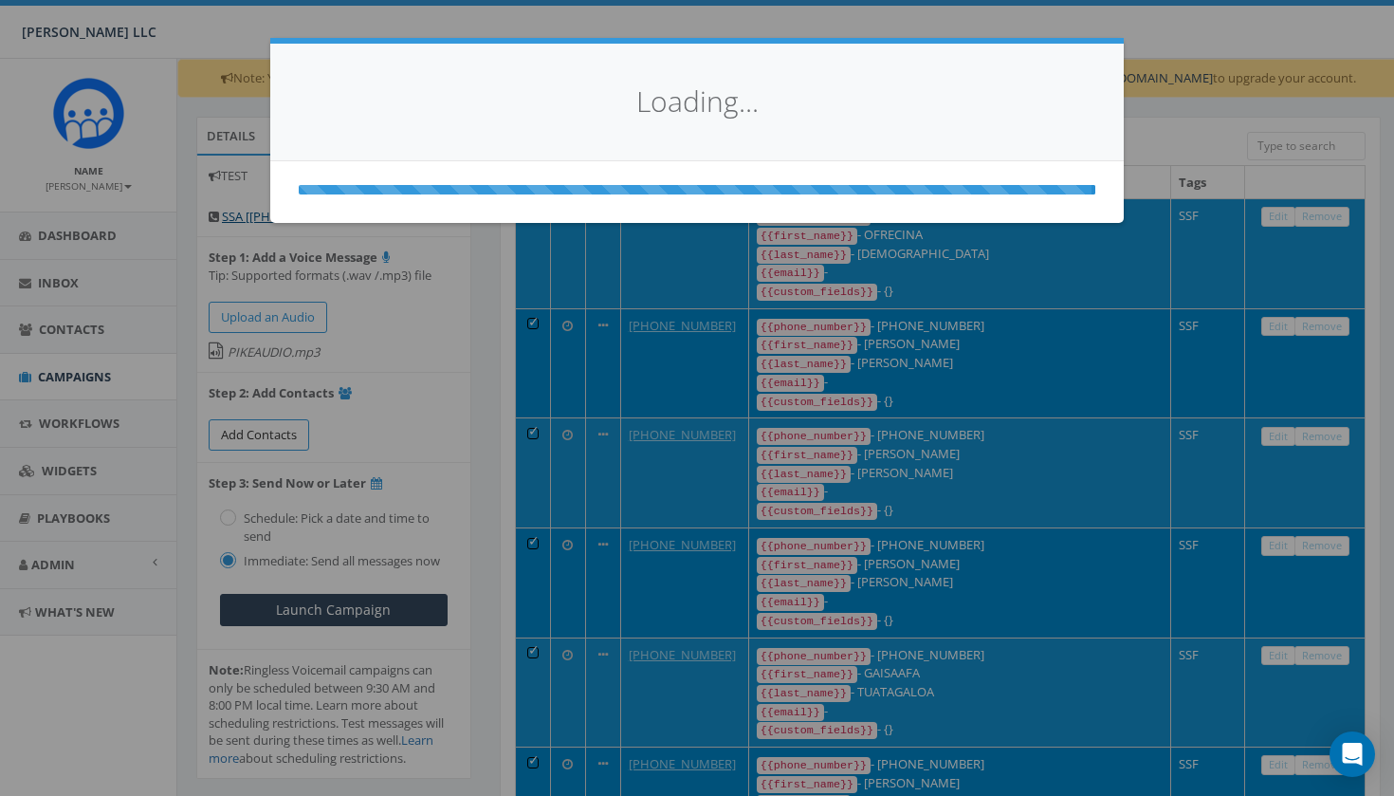
select select
select select "100"
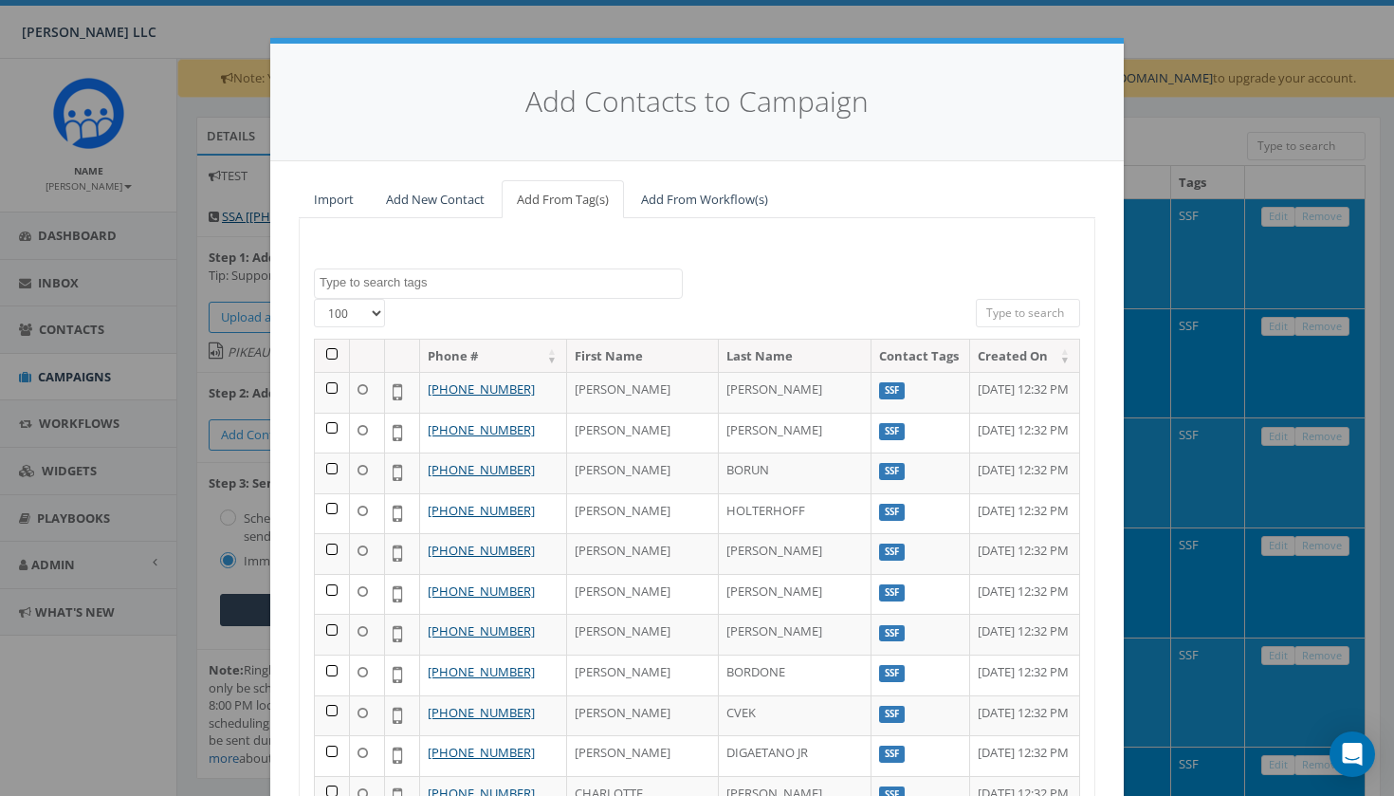
click at [423, 274] on textarea "Search" at bounding box center [501, 282] width 362 height 17
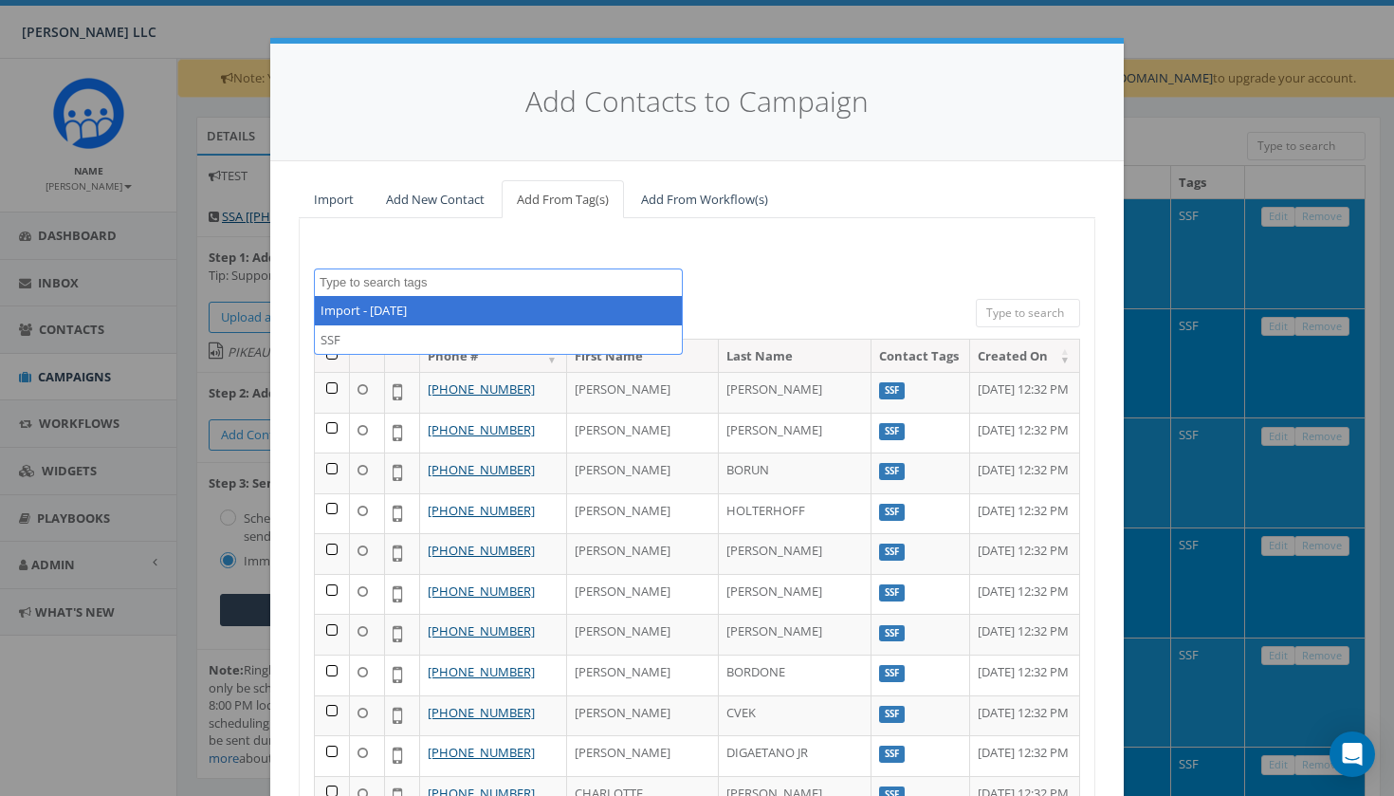
click at [423, 274] on textarea "Search" at bounding box center [501, 282] width 362 height 17
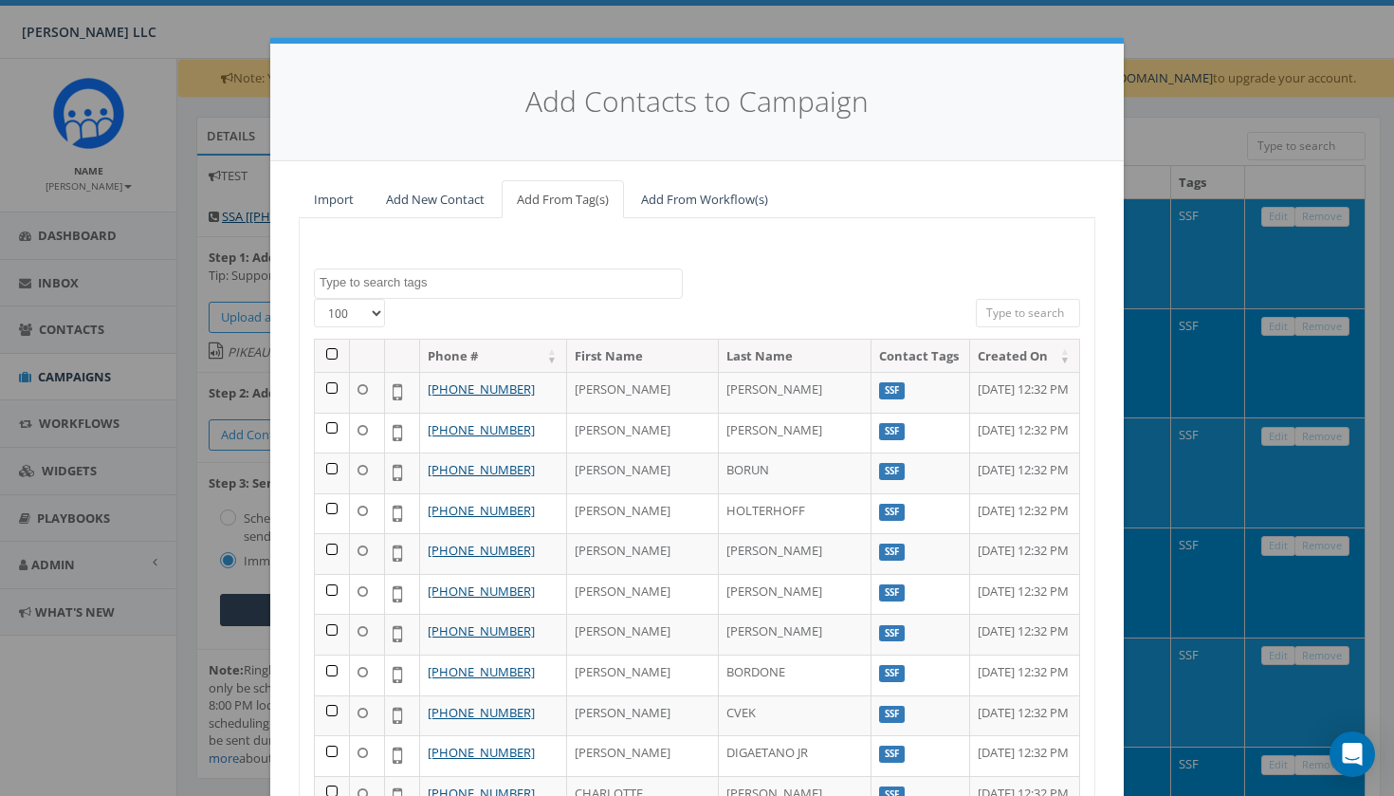
click at [329, 352] on th at bounding box center [332, 356] width 35 height 33
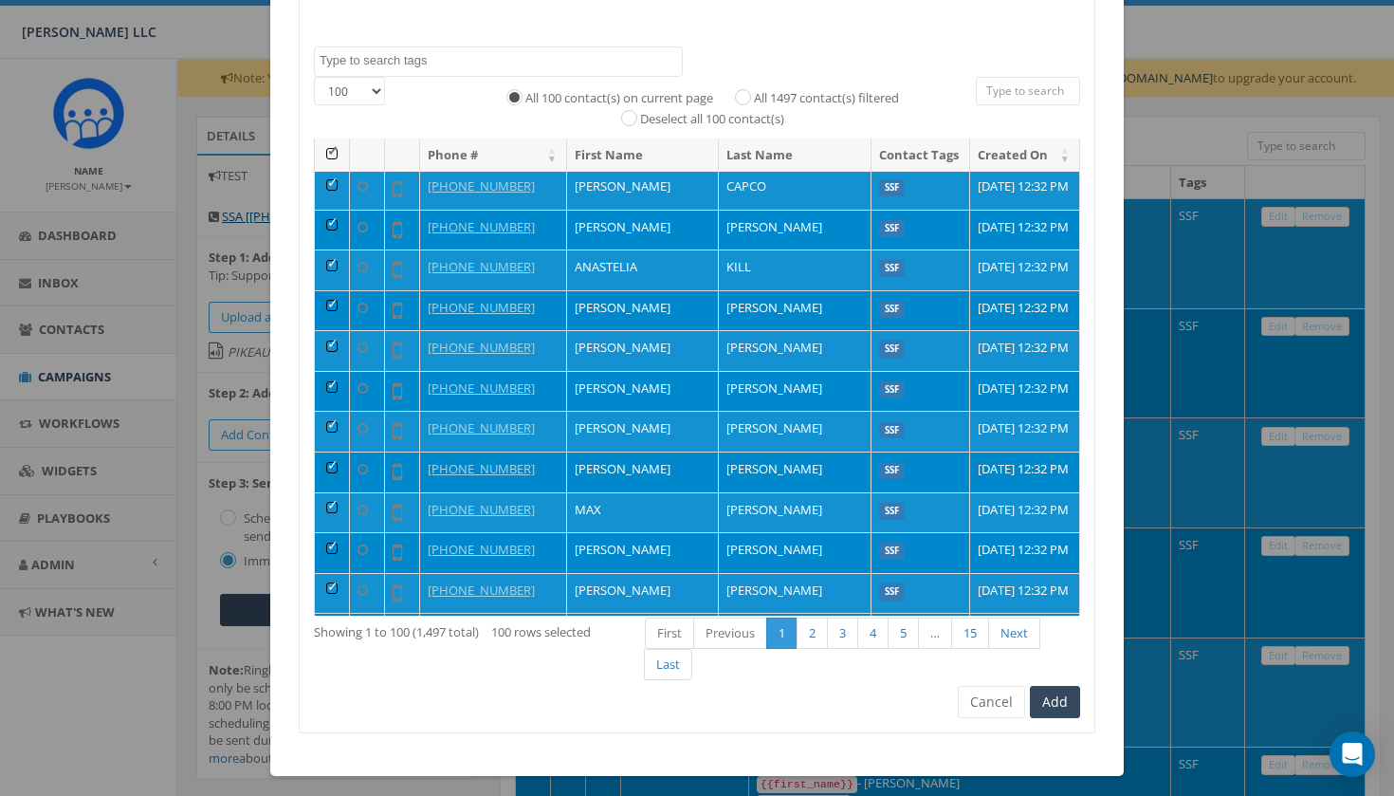
scroll to position [220, 0]
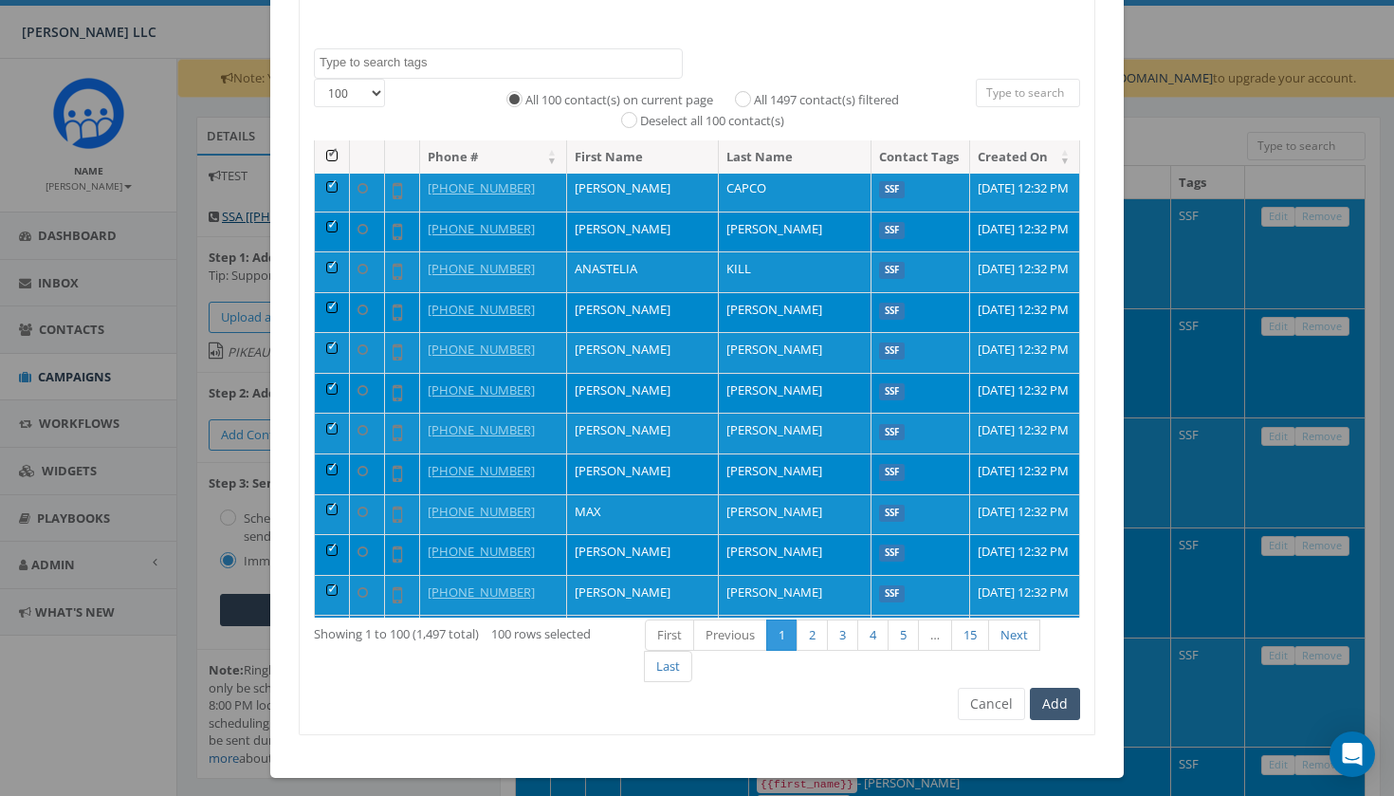
click at [1048, 692] on button "Add" at bounding box center [1055, 704] width 50 height 32
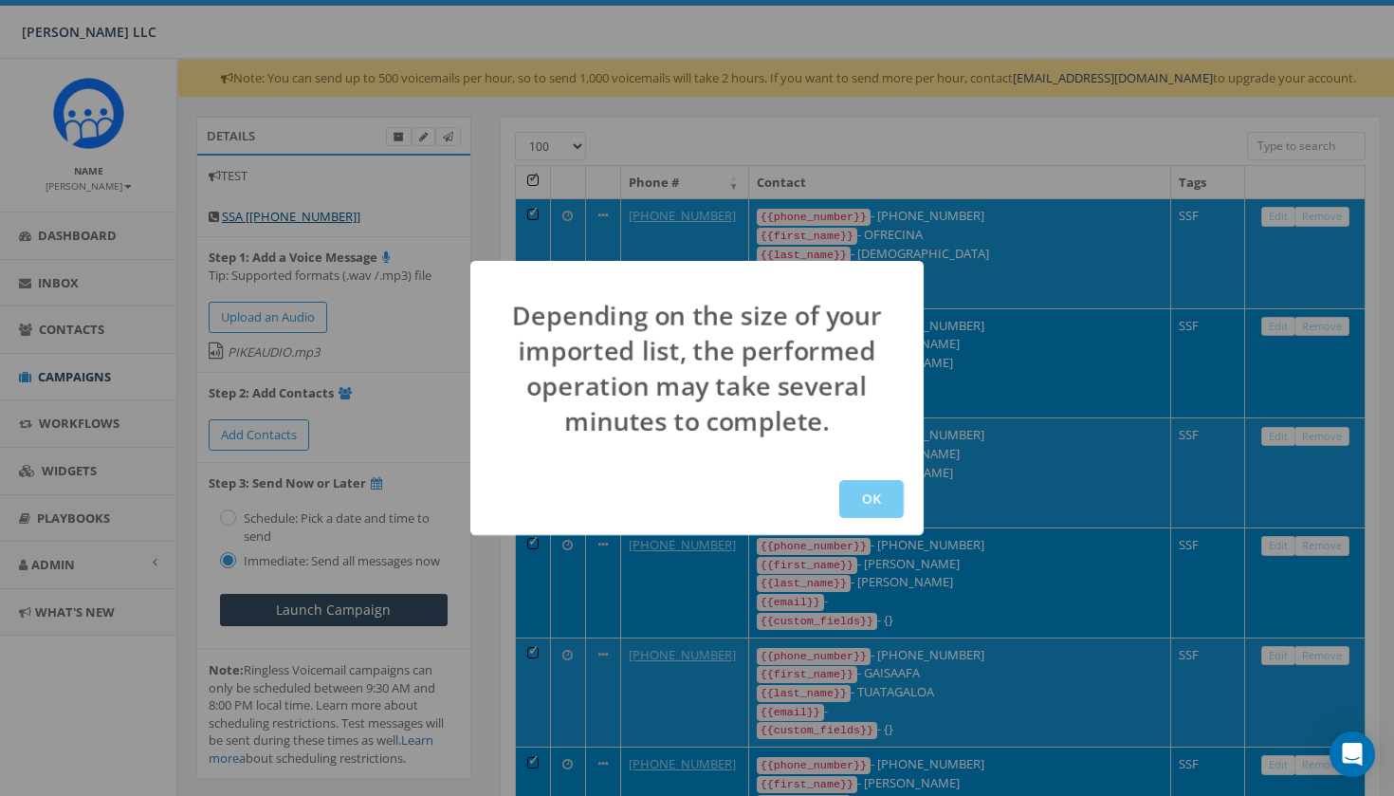
click at [883, 503] on button "OK" at bounding box center [871, 499] width 64 height 38
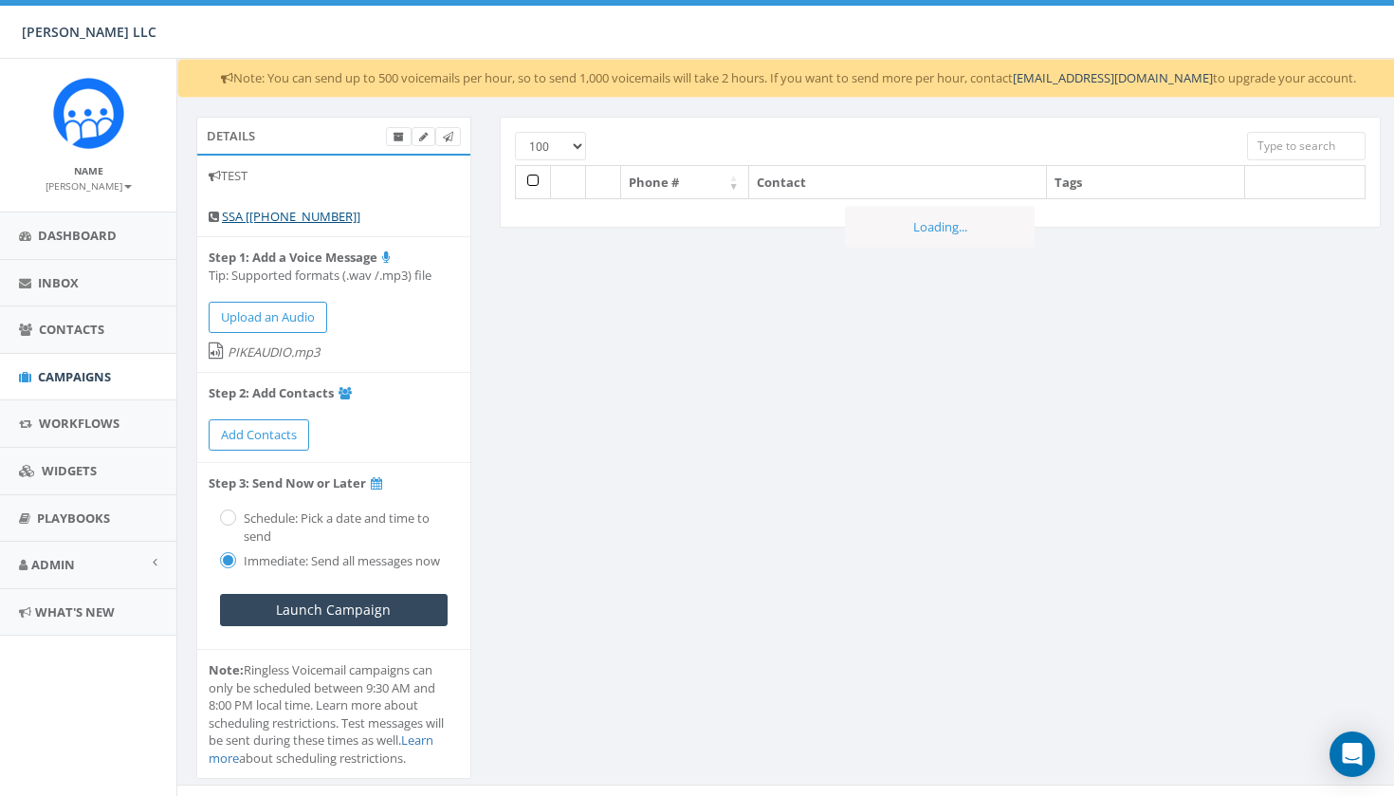
select select "100"
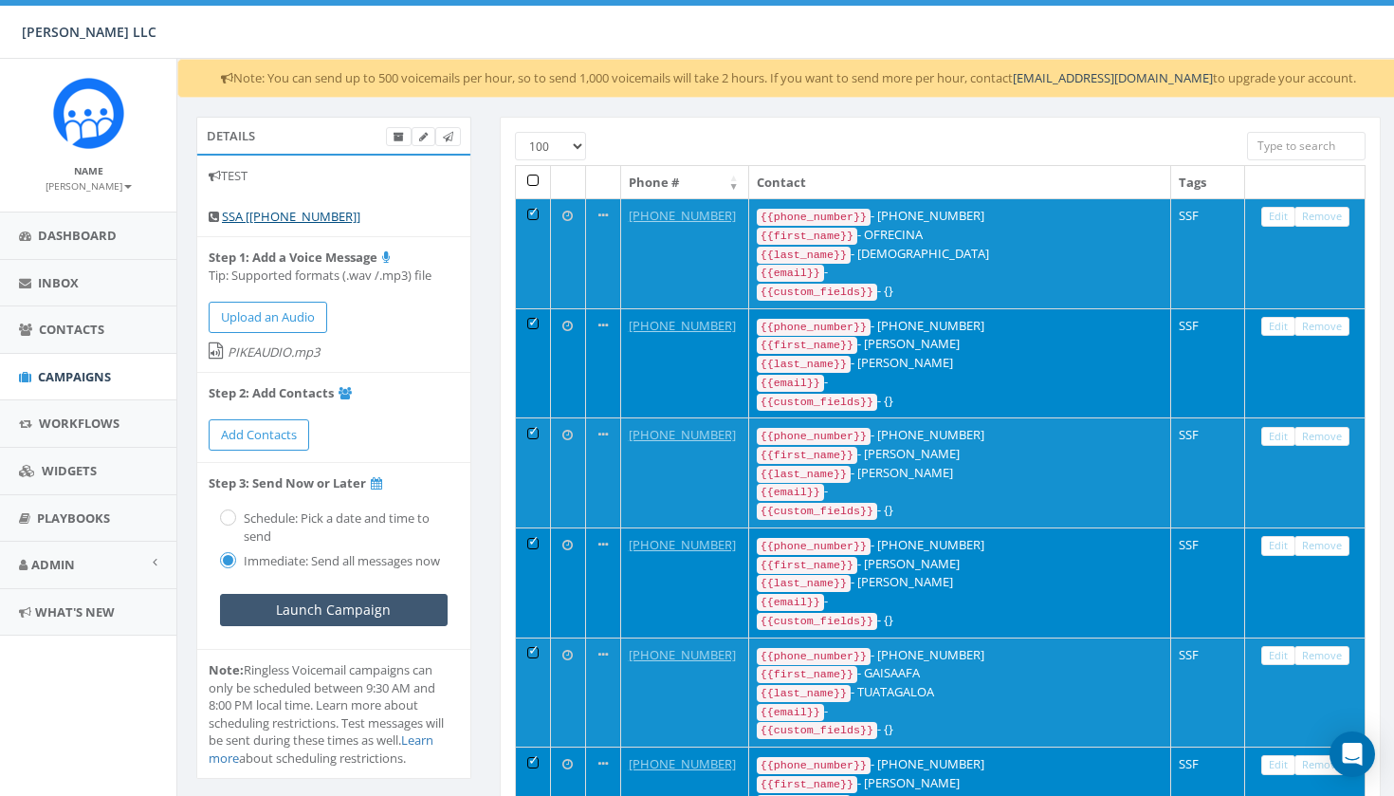
click at [338, 599] on input "Launch Campaign" at bounding box center [334, 610] width 228 height 32
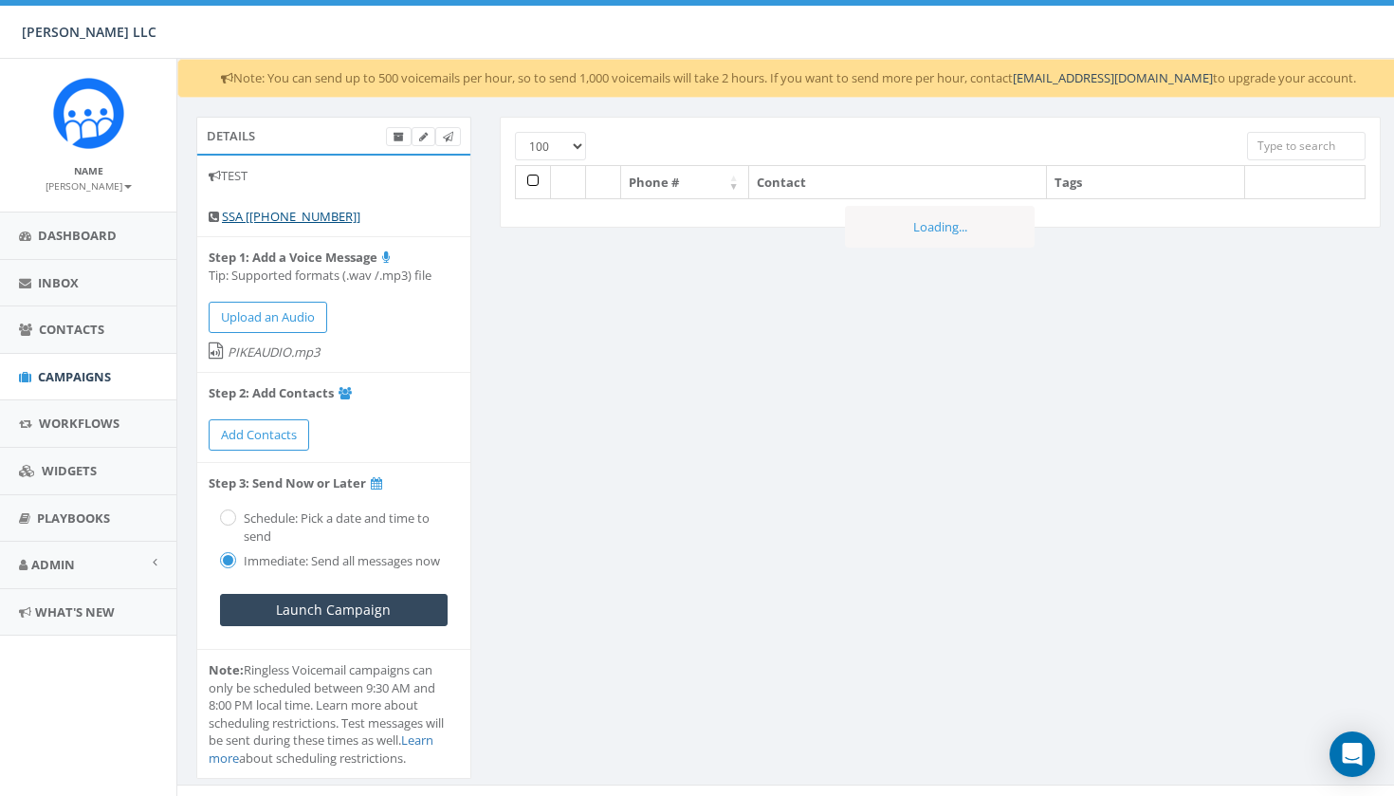
select select "100"
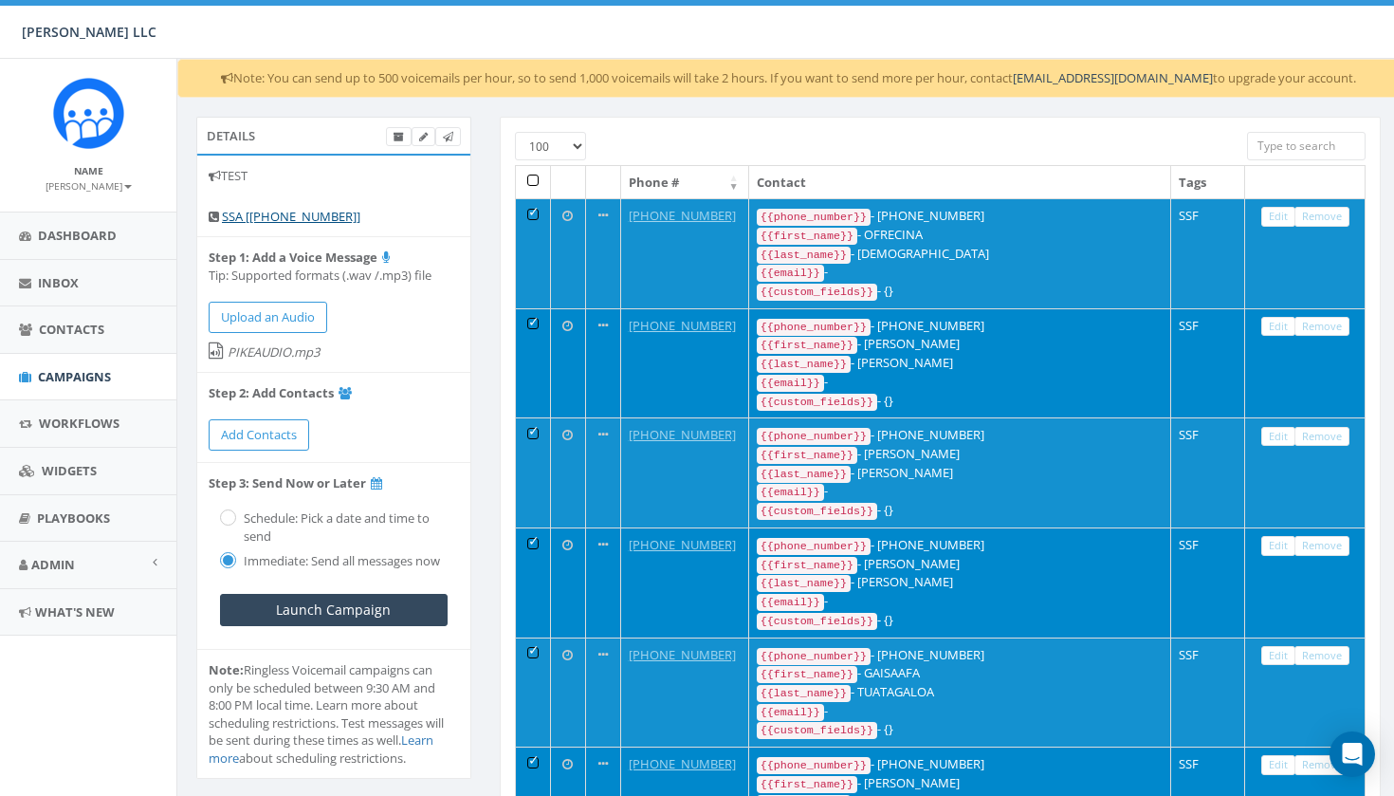
click at [340, 78] on div "Note: You can send up to 500 voicemails per hour, so to send 1,000 voicemails w…" at bounding box center [788, 78] width 1222 height 39
click at [55, 368] on span "Campaigns" at bounding box center [74, 376] width 73 height 17
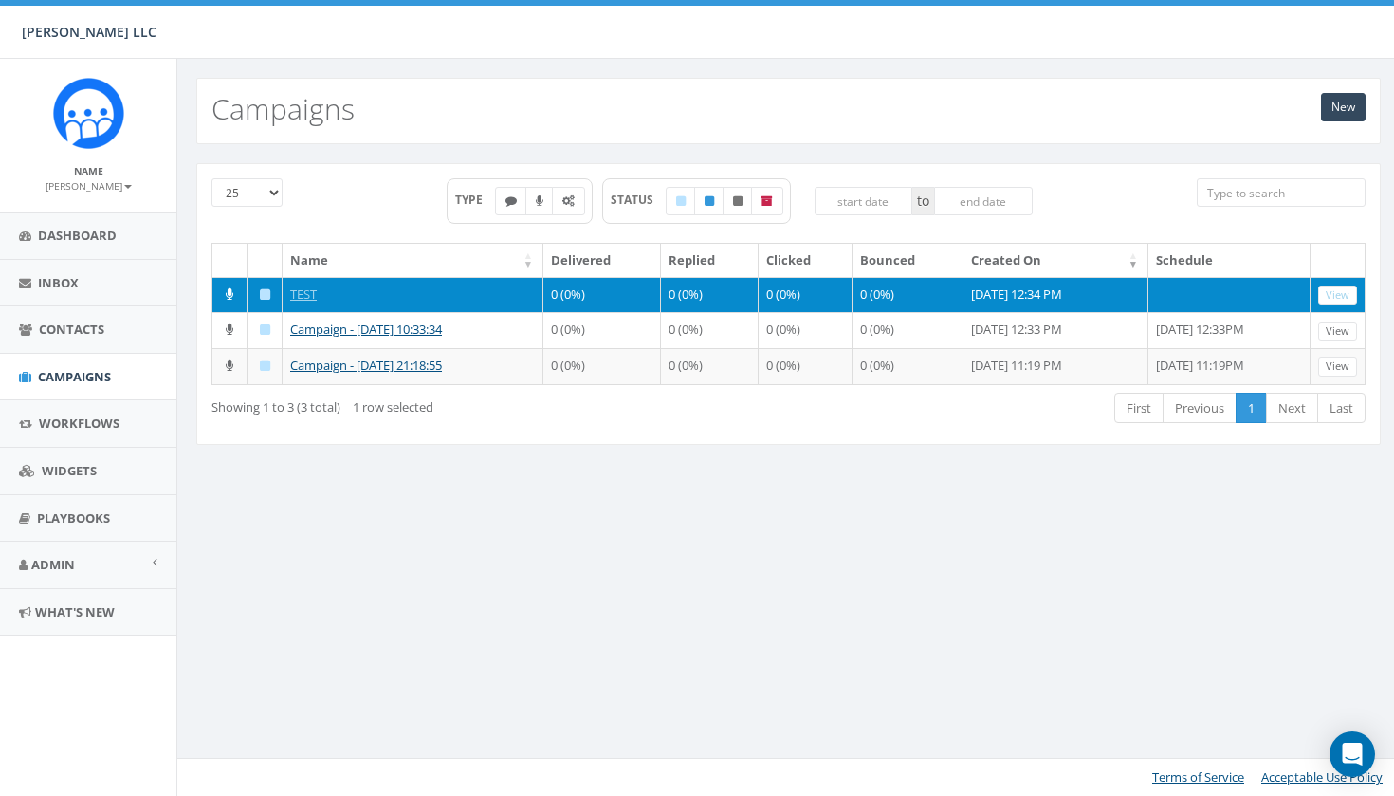
click at [262, 291] on icon at bounding box center [265, 294] width 10 height 12
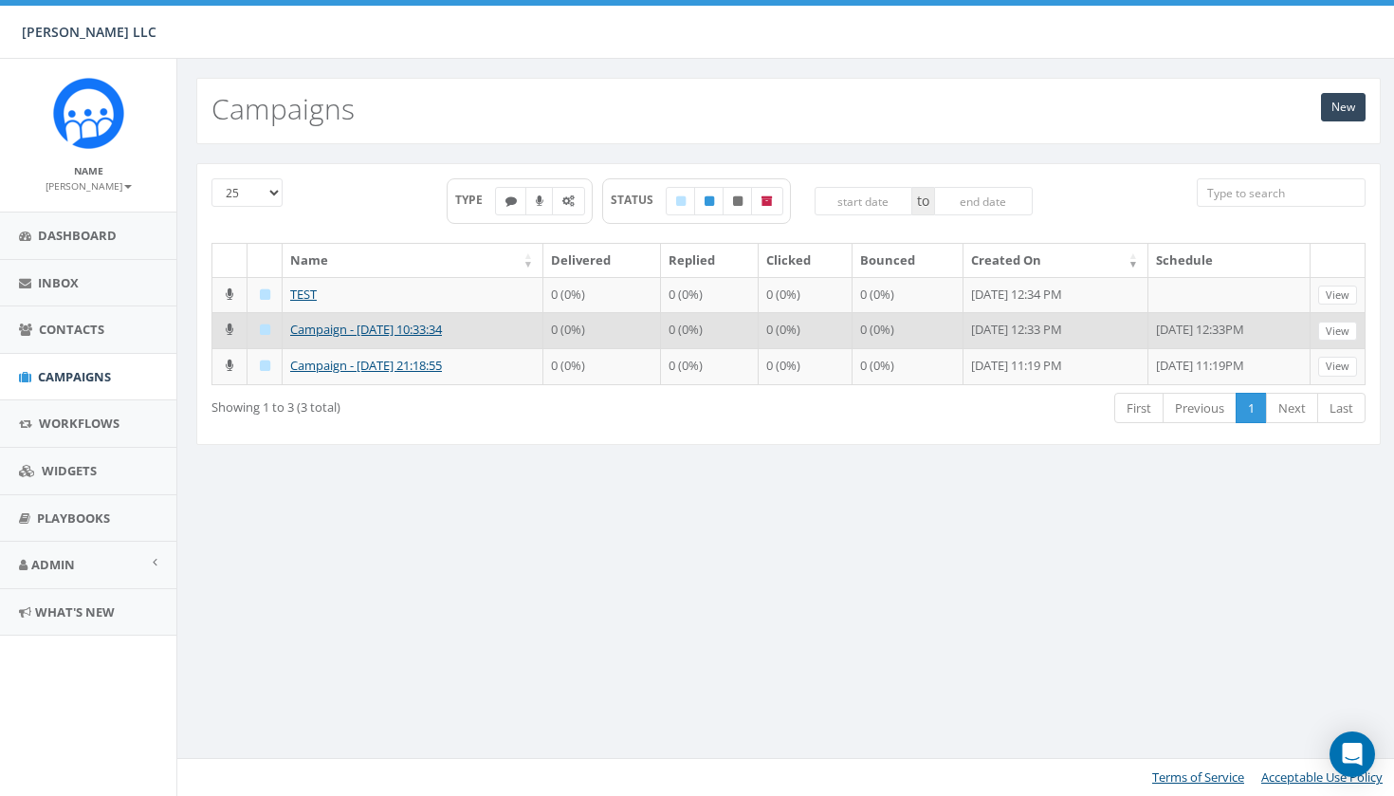
click at [258, 348] on td at bounding box center [265, 330] width 35 height 36
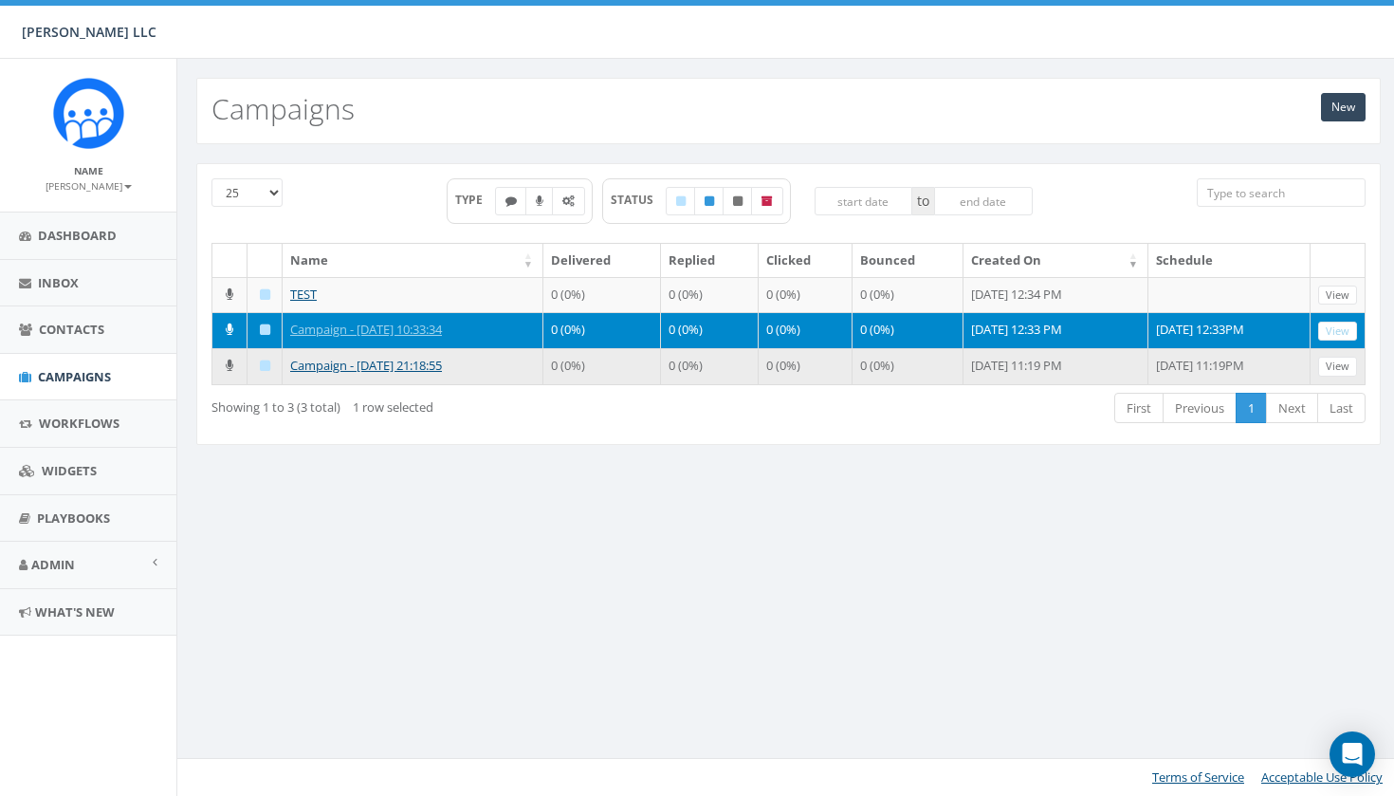
click at [259, 384] on td at bounding box center [265, 366] width 35 height 36
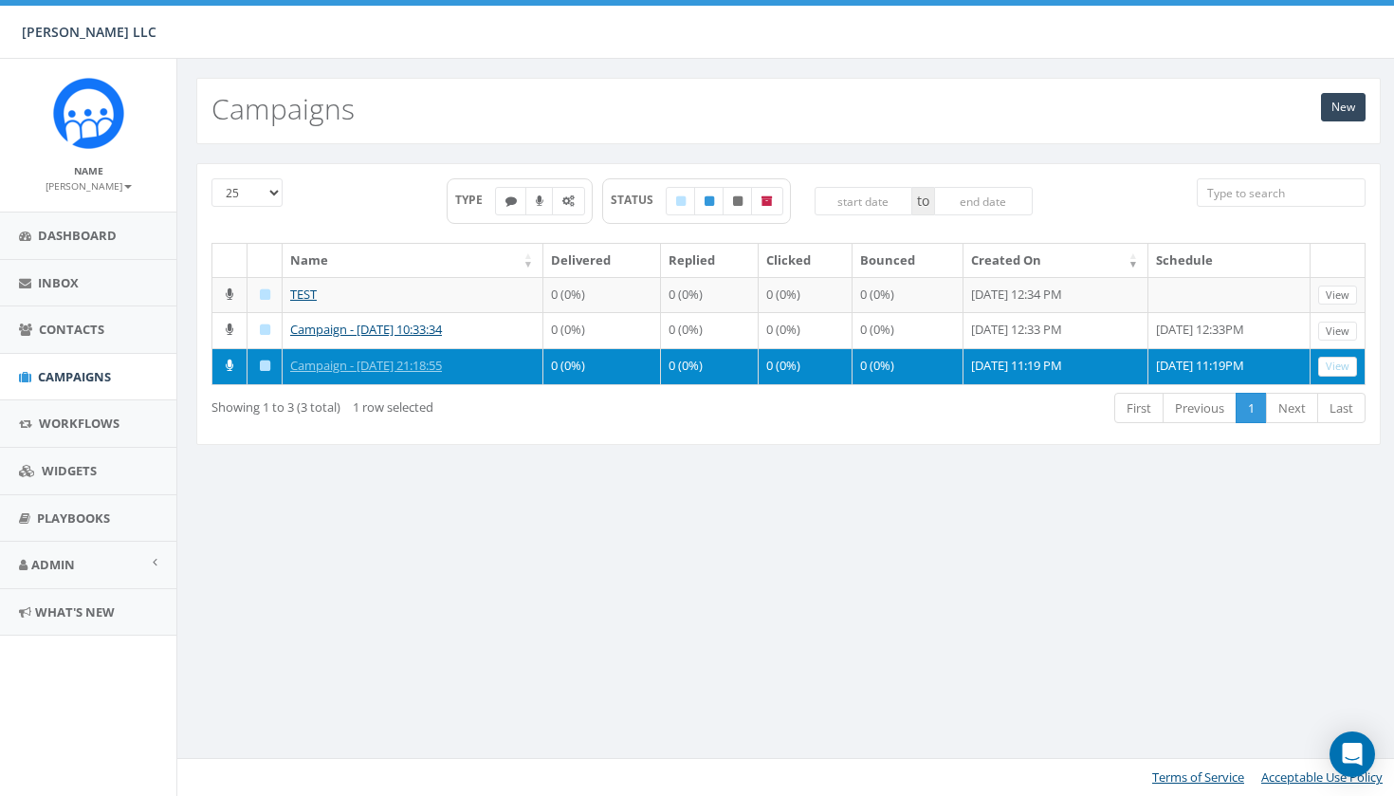
click at [1338, 377] on link "View" at bounding box center [1337, 367] width 39 height 20
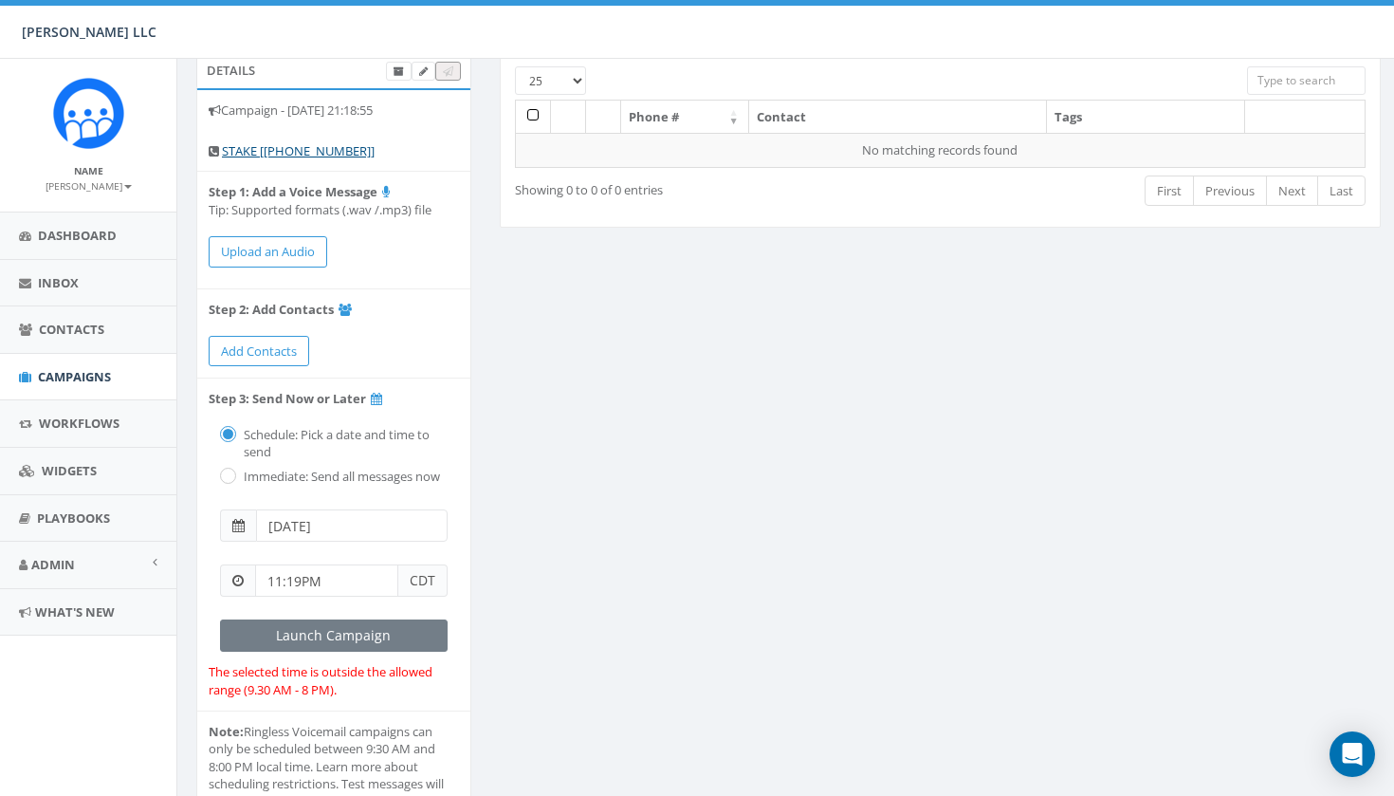
scroll to position [38, 0]
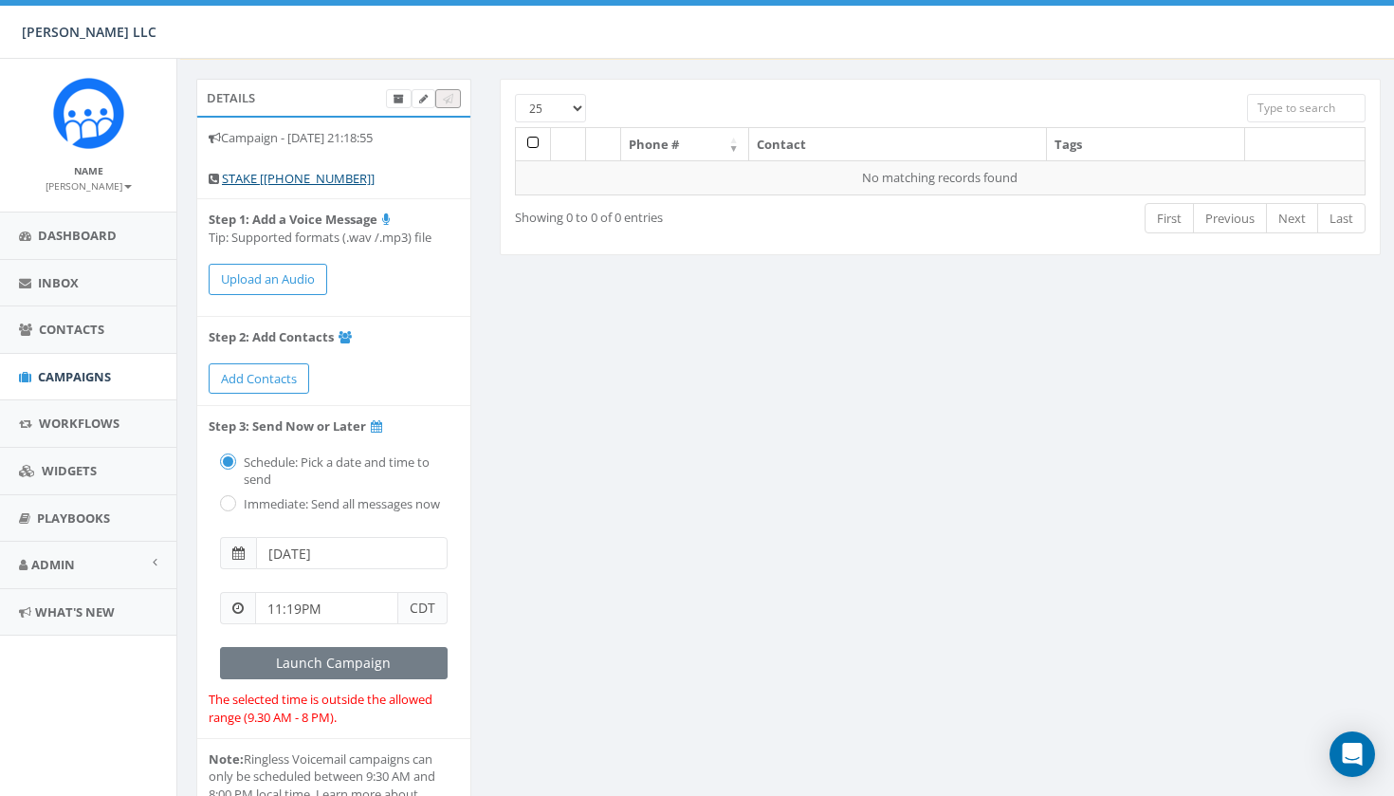
click at [239, 497] on label "Immediate: Send all messages now" at bounding box center [339, 504] width 201 height 19
click at [227, 499] on input "radio" at bounding box center [226, 505] width 12 height 12
radio input "true"
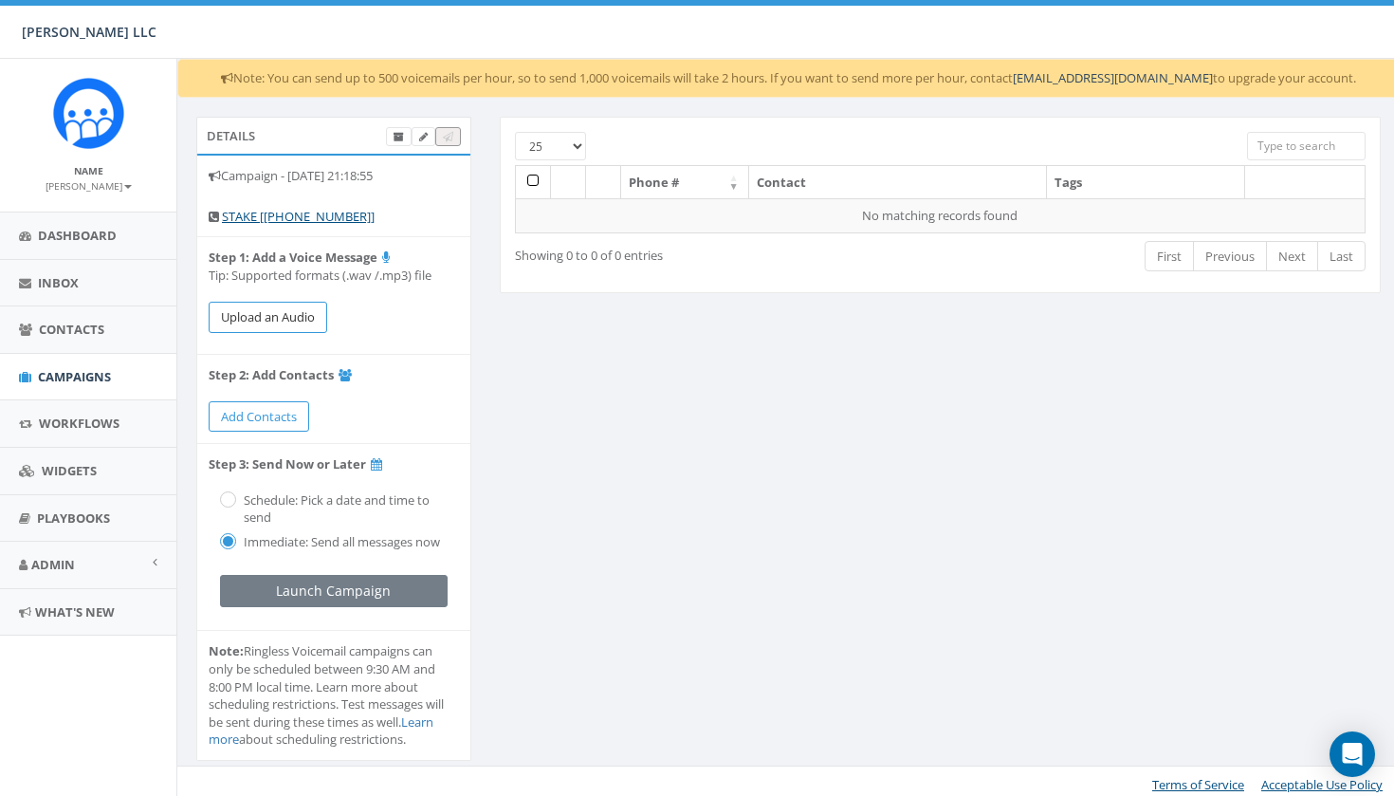
click at [299, 311] on button "Upload an Audio" at bounding box center [268, 317] width 119 height 31
click at [401, 138] on icon at bounding box center [399, 137] width 10 height 10
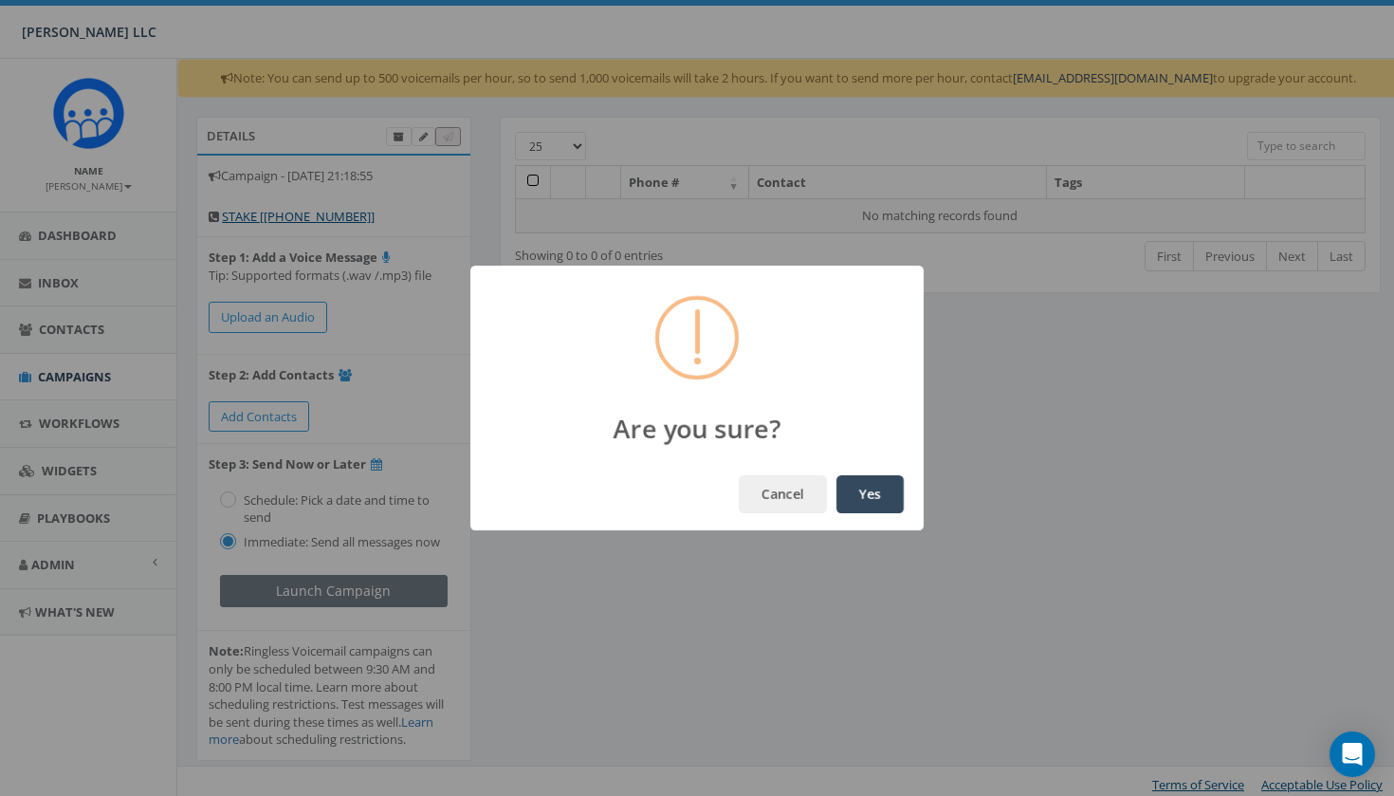
click at [865, 492] on button "Yes" at bounding box center [869, 494] width 67 height 38
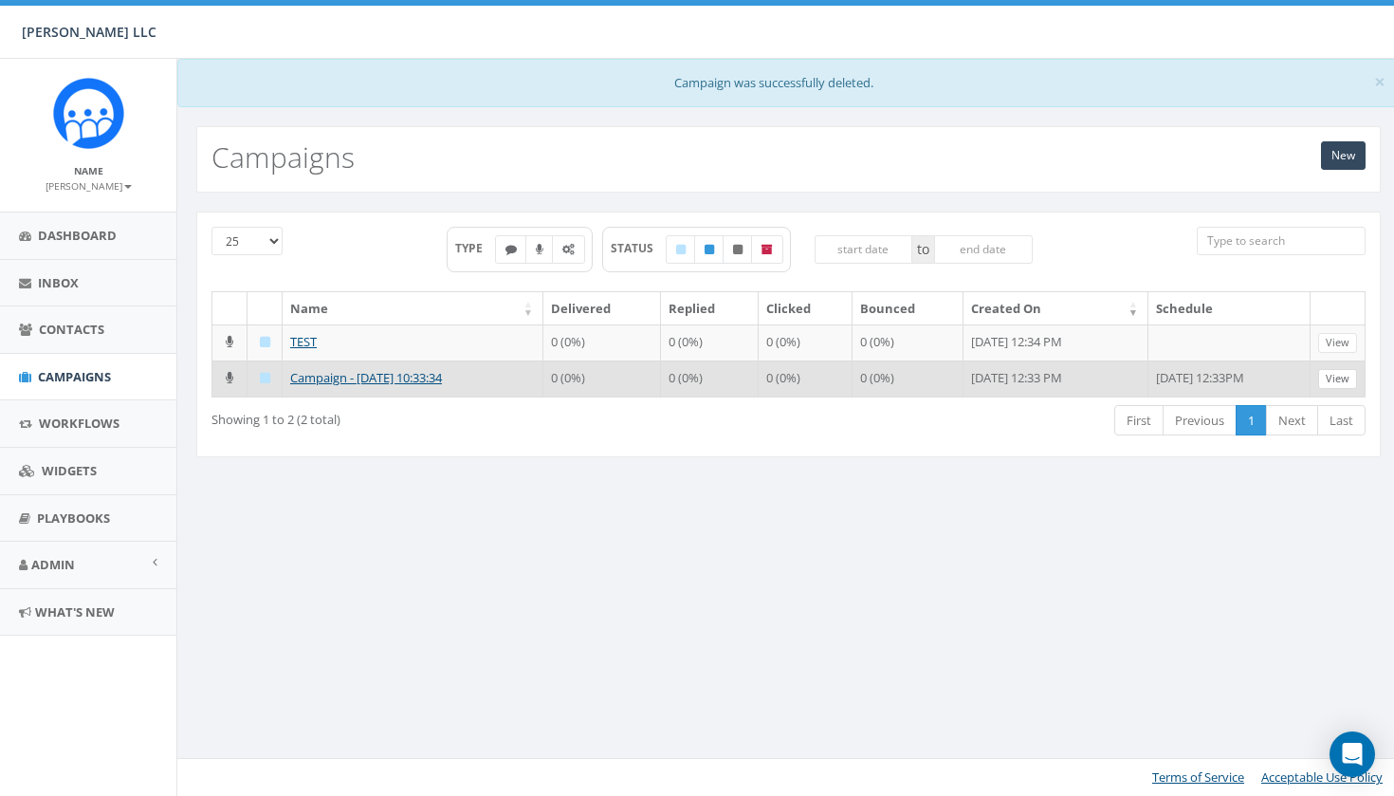
click at [1341, 389] on link "View" at bounding box center [1337, 379] width 39 height 20
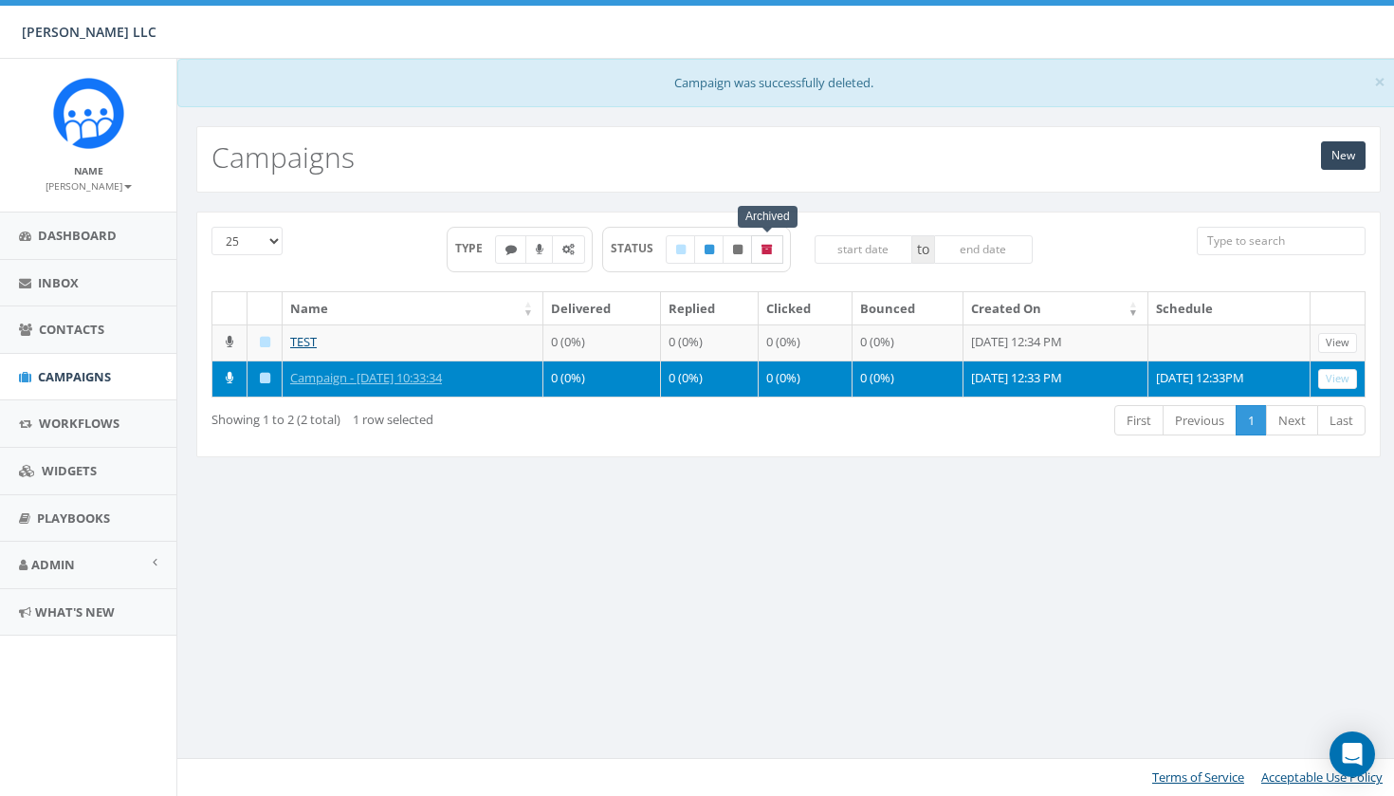
click at [771, 245] on icon at bounding box center [767, 249] width 11 height 11
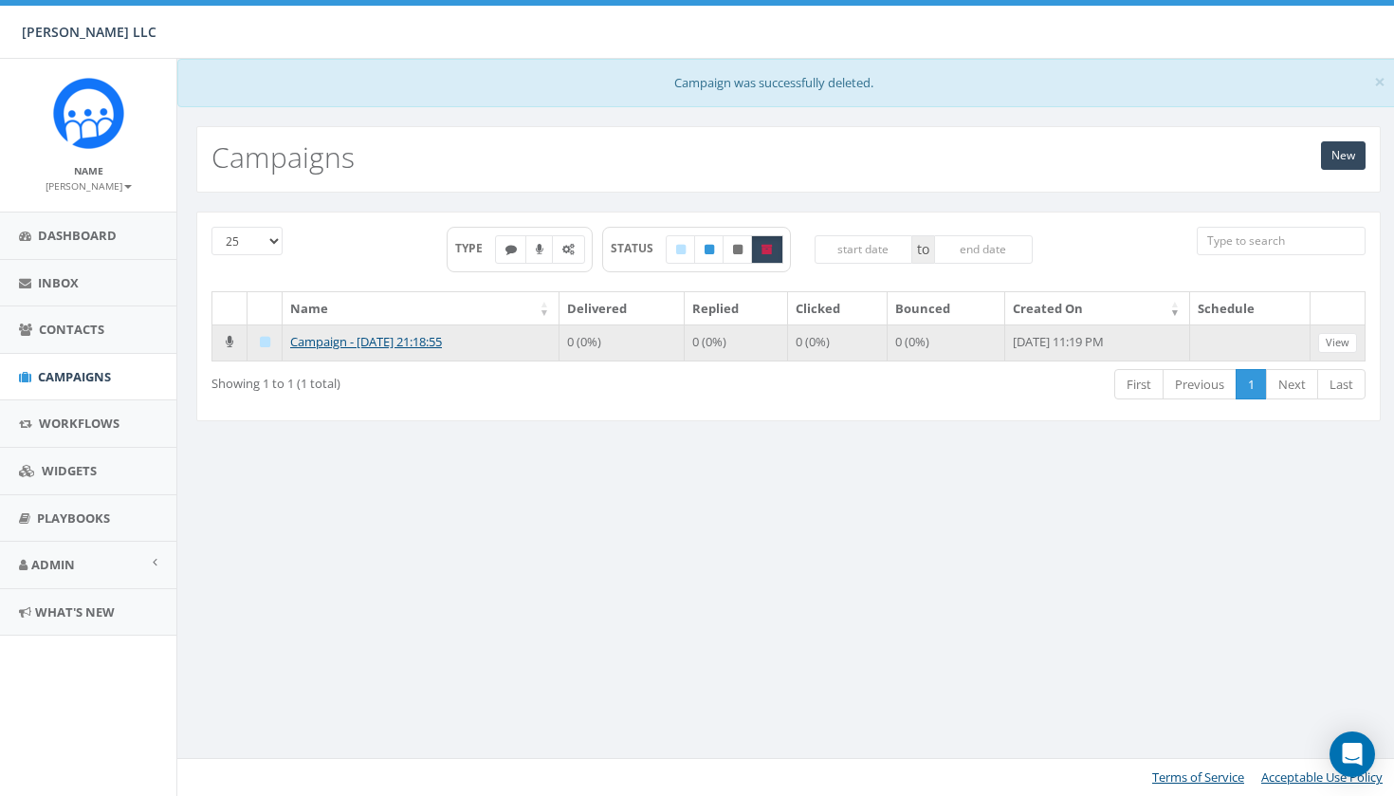
click at [517, 347] on td "Campaign - 09/05/2025, 21:18:55" at bounding box center [421, 342] width 277 height 36
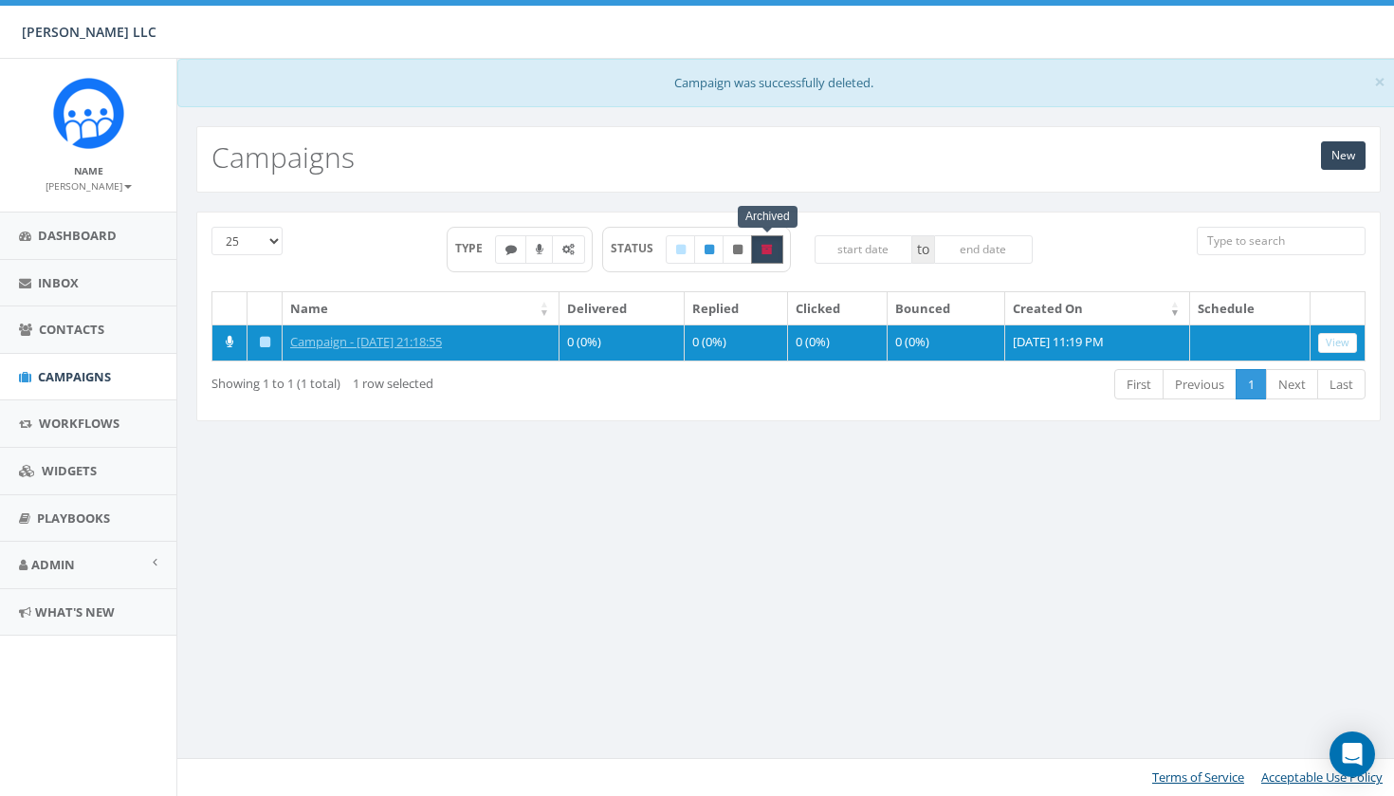
click at [765, 245] on icon at bounding box center [767, 249] width 11 height 11
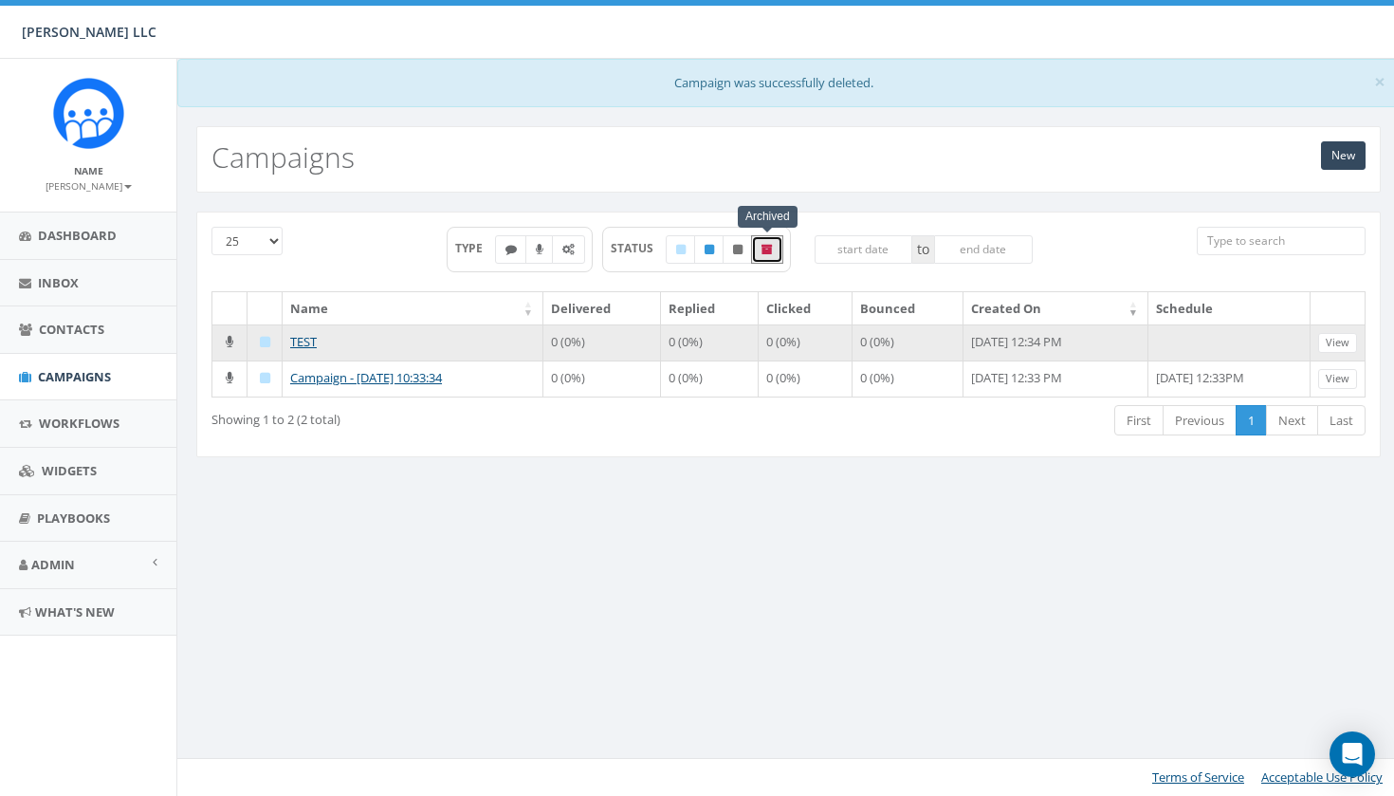
click at [612, 346] on td "0 (0%)" at bounding box center [602, 342] width 118 height 36
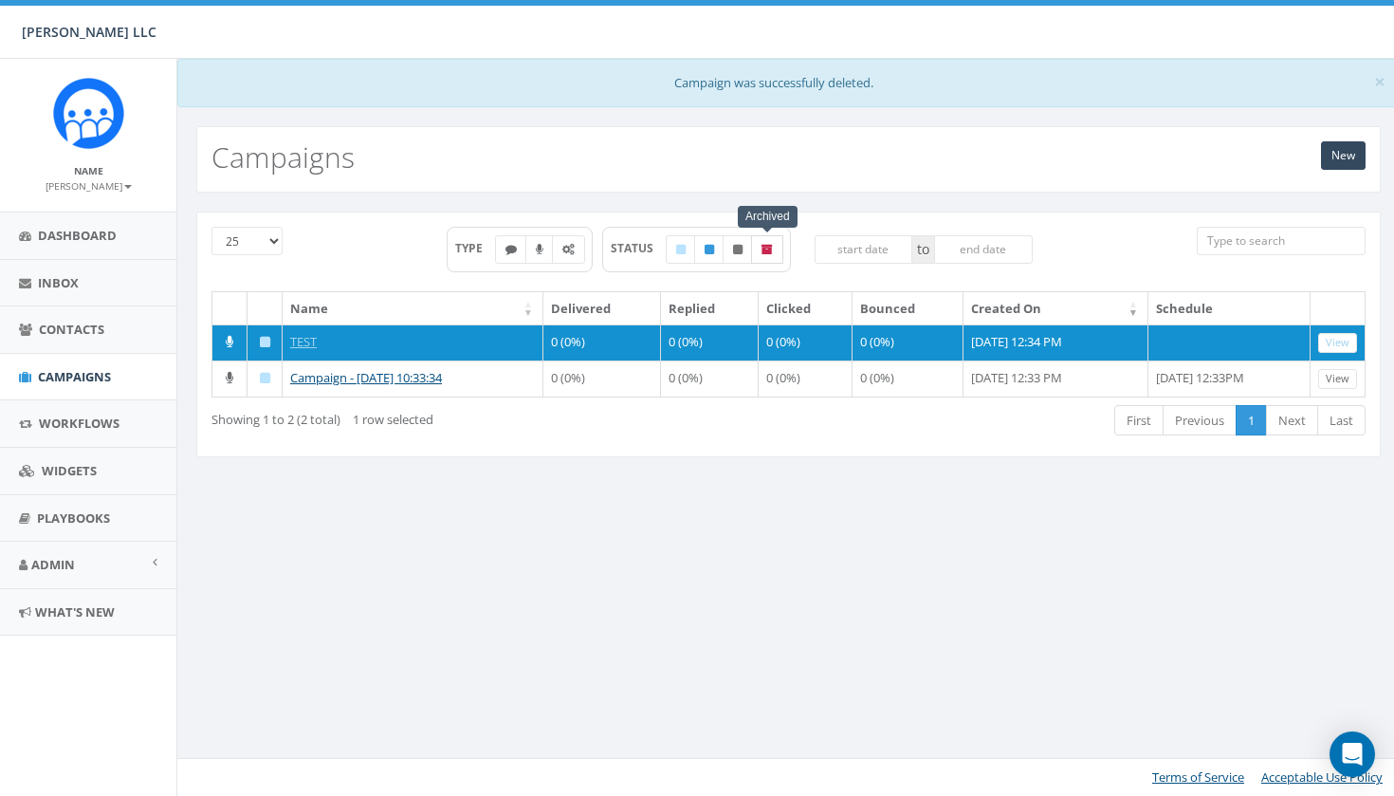
click at [763, 248] on icon at bounding box center [767, 249] width 11 height 11
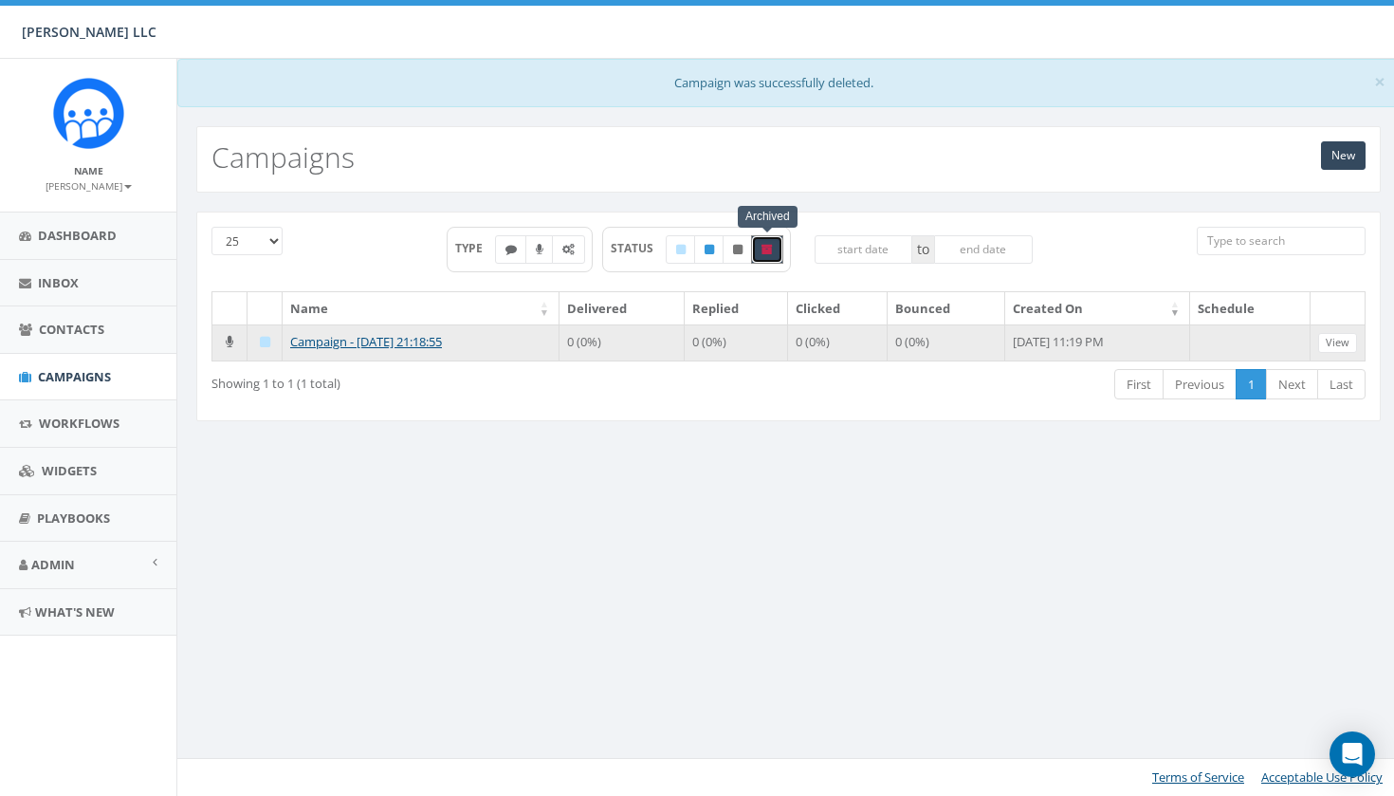
click at [495, 346] on td "Campaign - 09/05/2025, 21:18:55" at bounding box center [421, 342] width 277 height 36
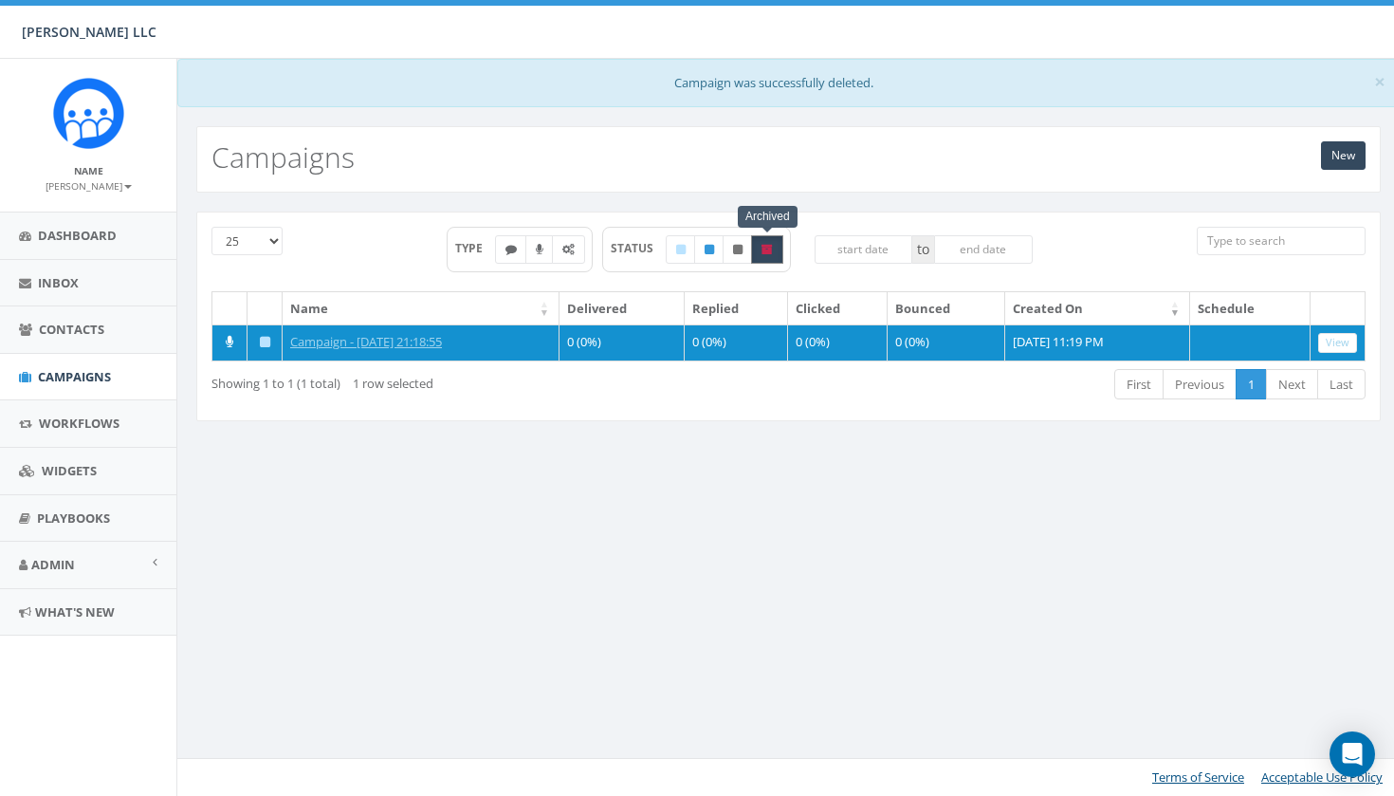
click at [772, 251] on icon at bounding box center [767, 249] width 11 height 11
checkbox input "false"
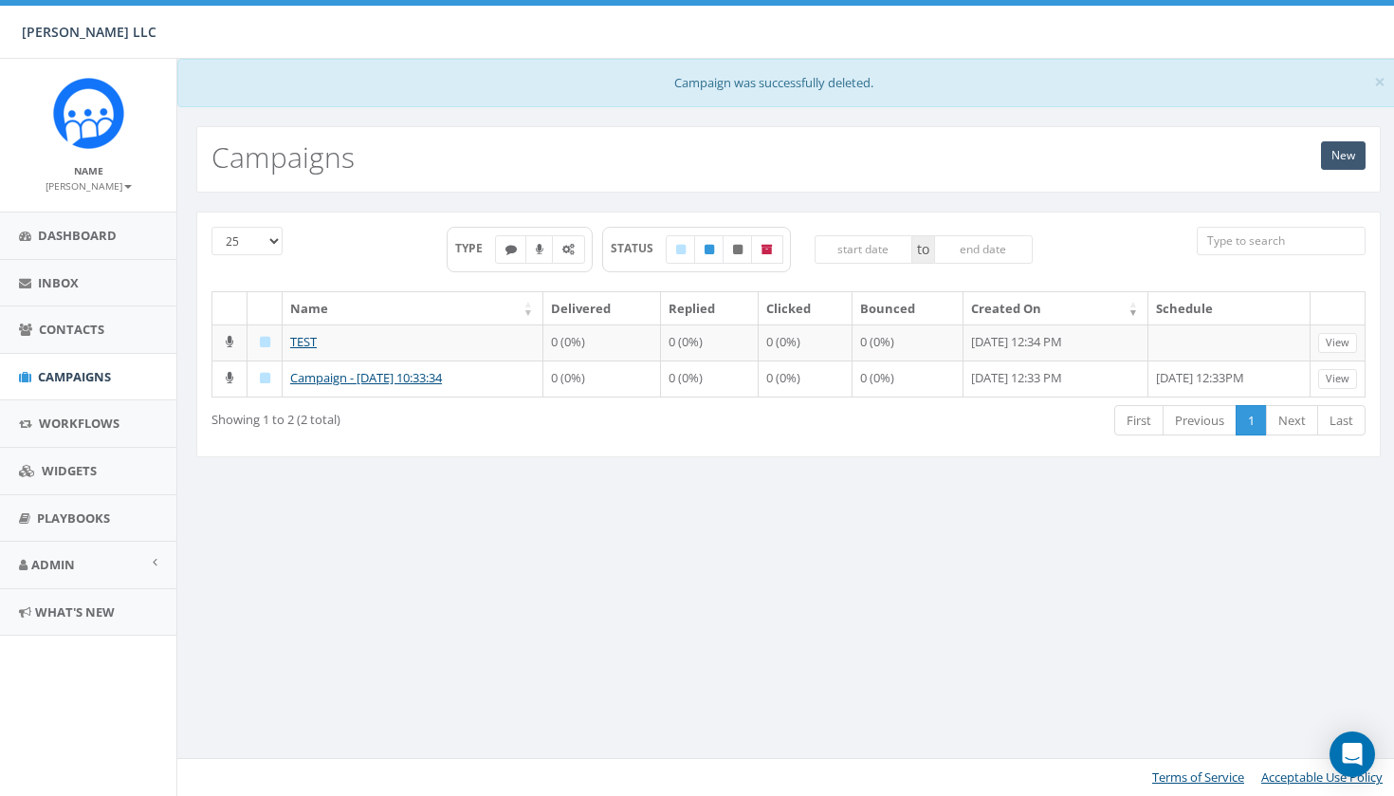
click at [1337, 156] on link "New" at bounding box center [1343, 155] width 45 height 28
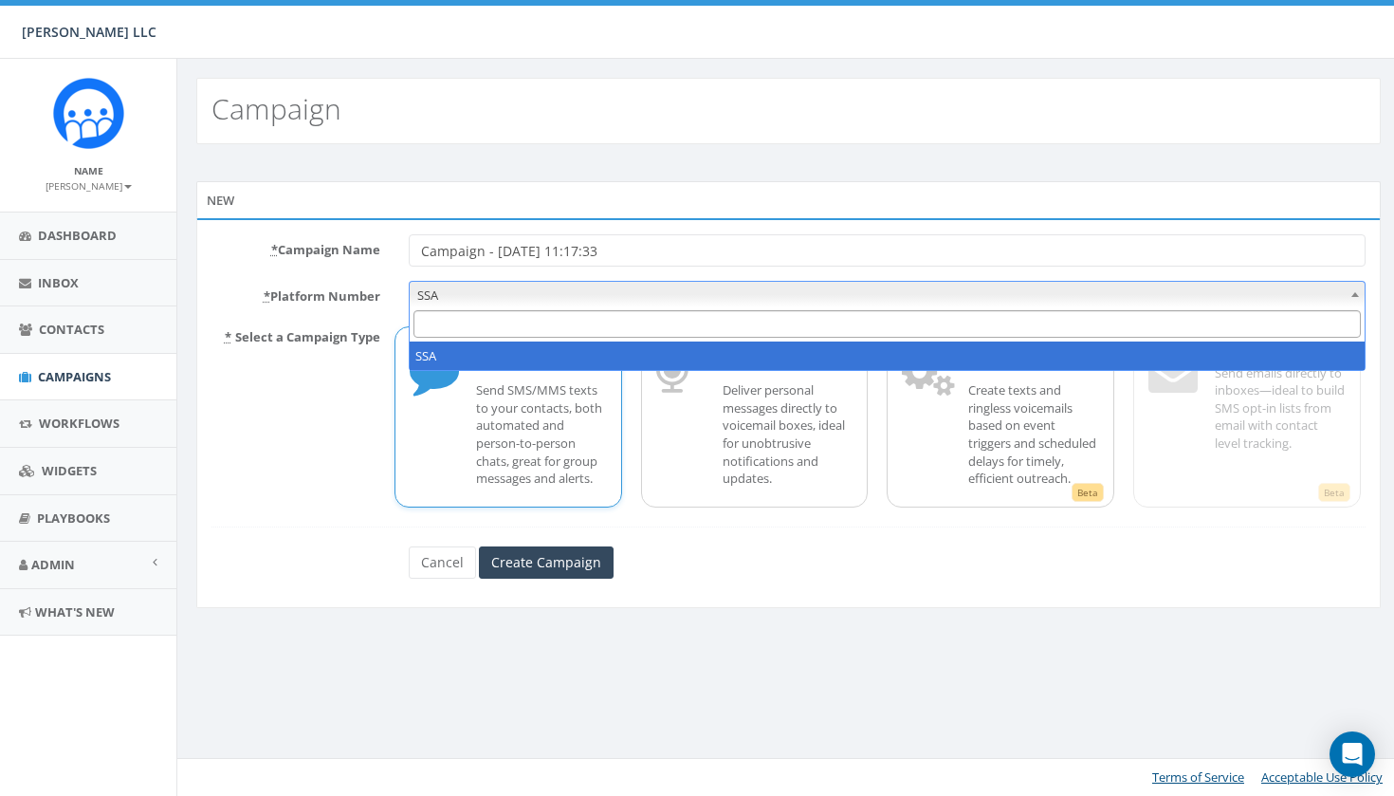
click at [661, 287] on span "SSA" at bounding box center [887, 295] width 955 height 27
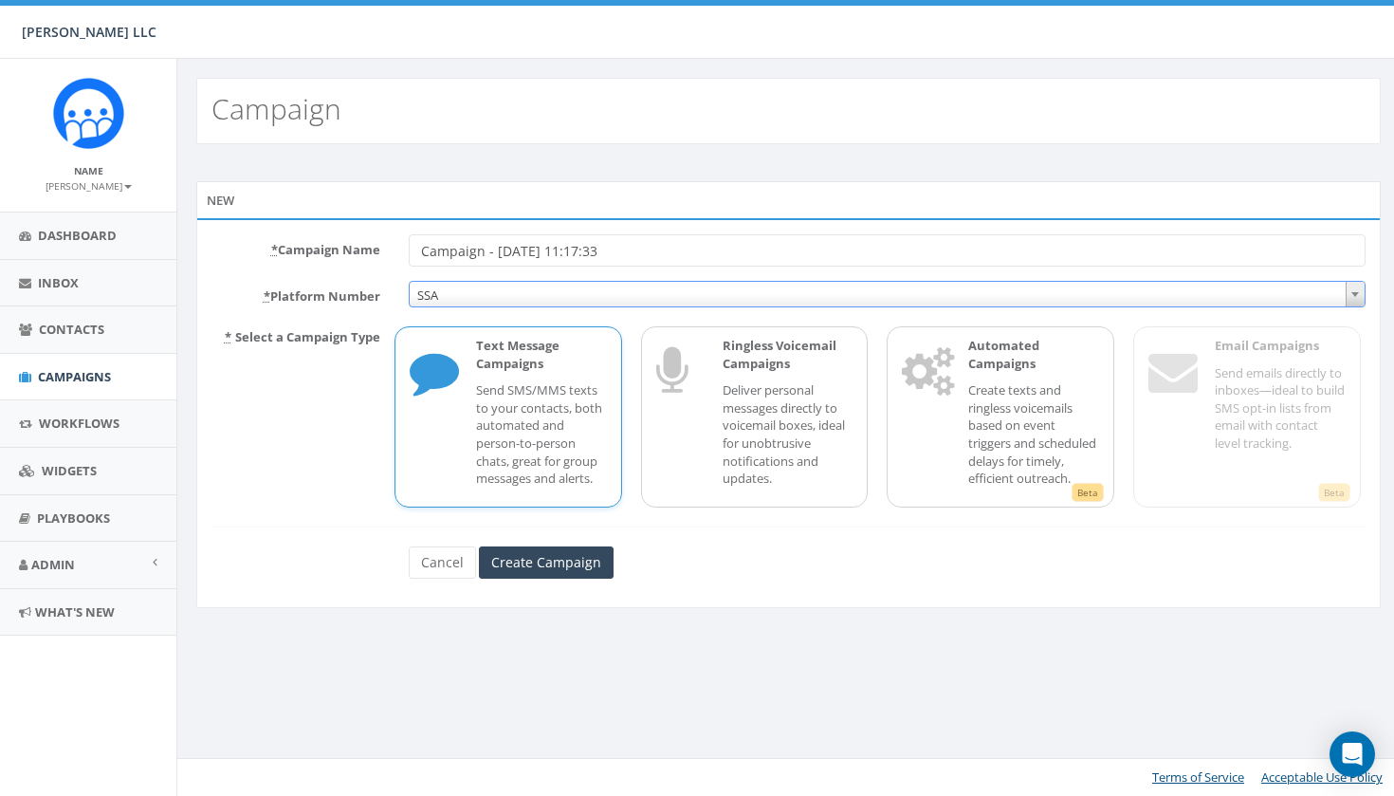
click at [661, 289] on span "SSA" at bounding box center [887, 295] width 955 height 27
click at [664, 248] on input "Campaign - [DATE] 11:17:33" at bounding box center [887, 250] width 957 height 32
drag, startPoint x: 643, startPoint y: 249, endPoint x: 506, endPoint y: 249, distance: 136.6
click at [506, 249] on input "Campaign - [DATE] 11:17:33" at bounding box center [887, 250] width 957 height 32
type input "Campaign - 09"
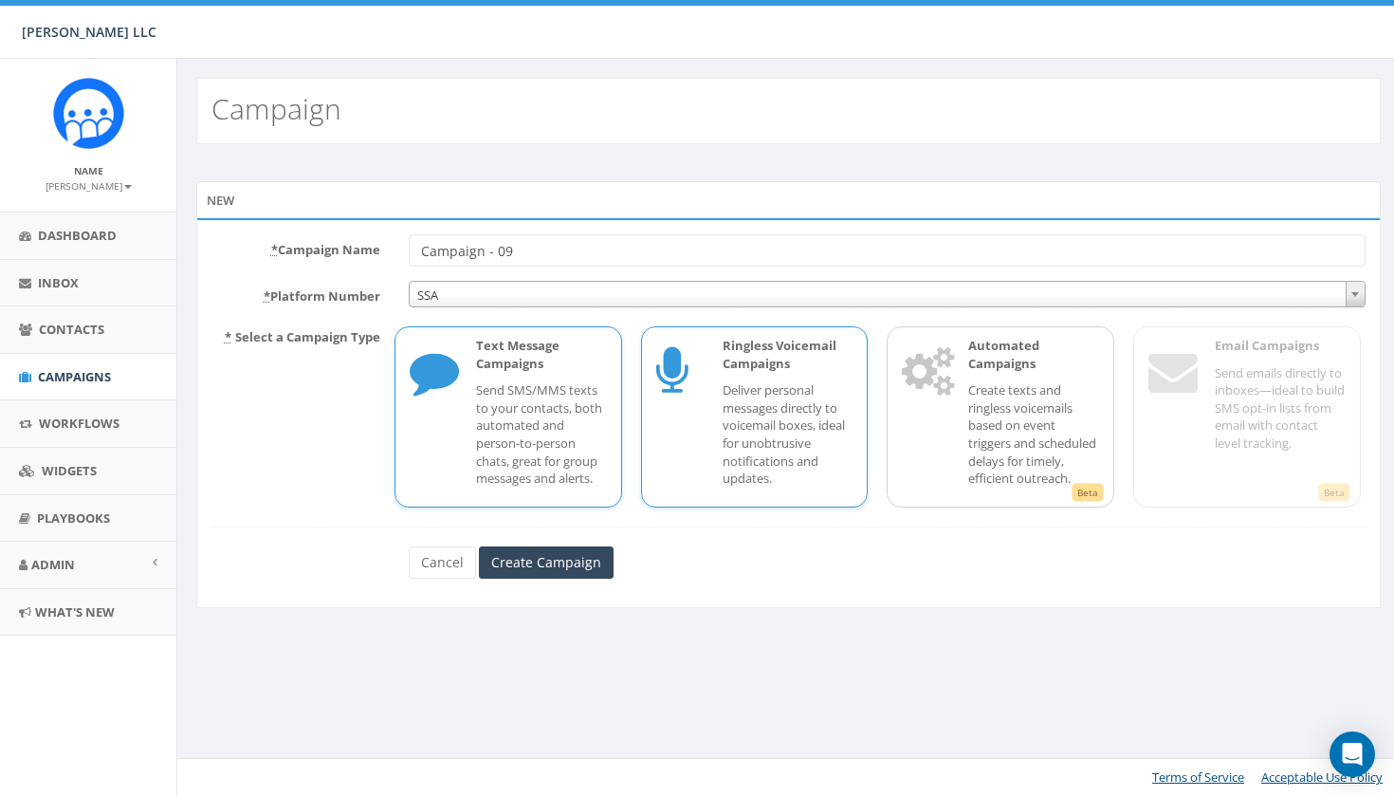
click at [711, 367] on div "Ringless Voicemail Campaigns Deliver personal messages directly to voicemail bo…" at bounding box center [779, 417] width 150 height 160
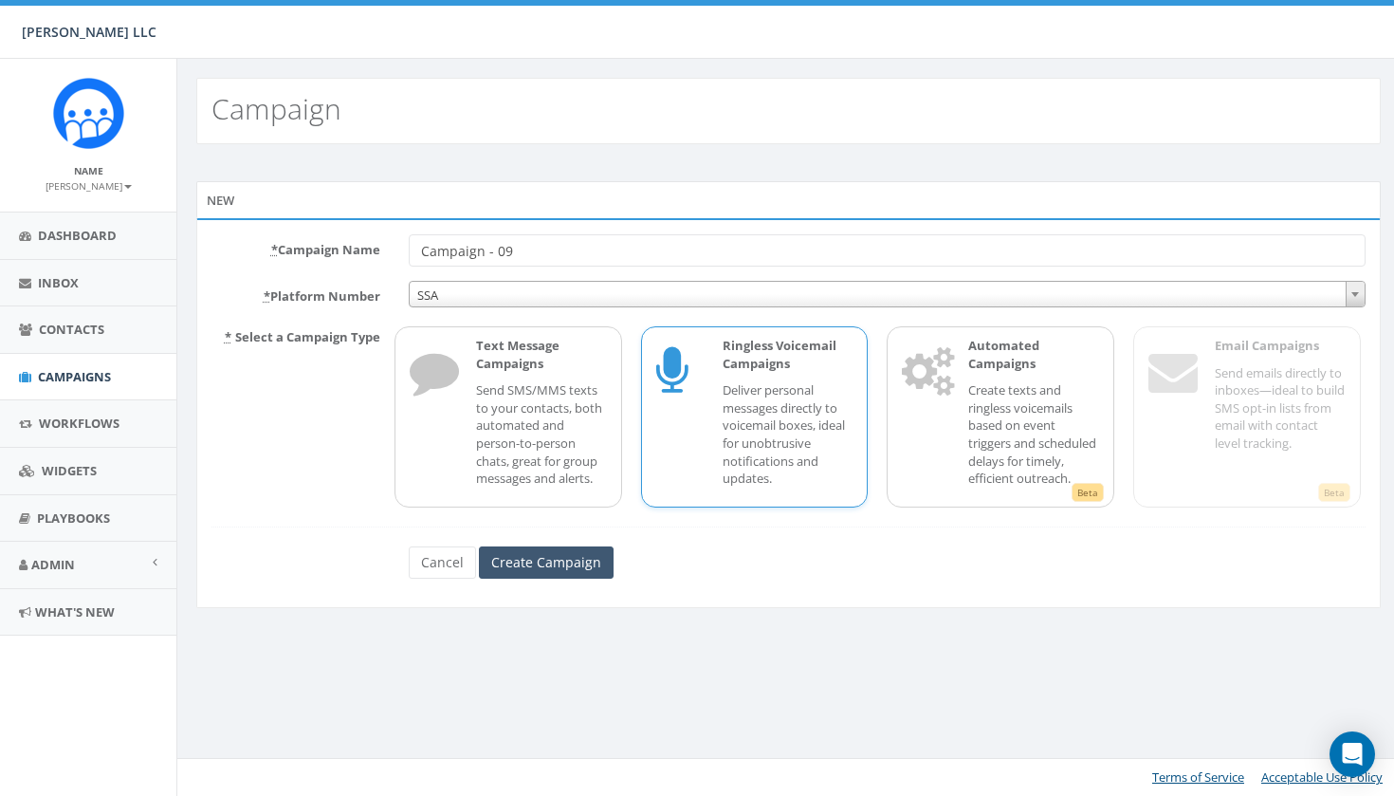
click at [556, 576] on input "Create Campaign" at bounding box center [546, 562] width 135 height 32
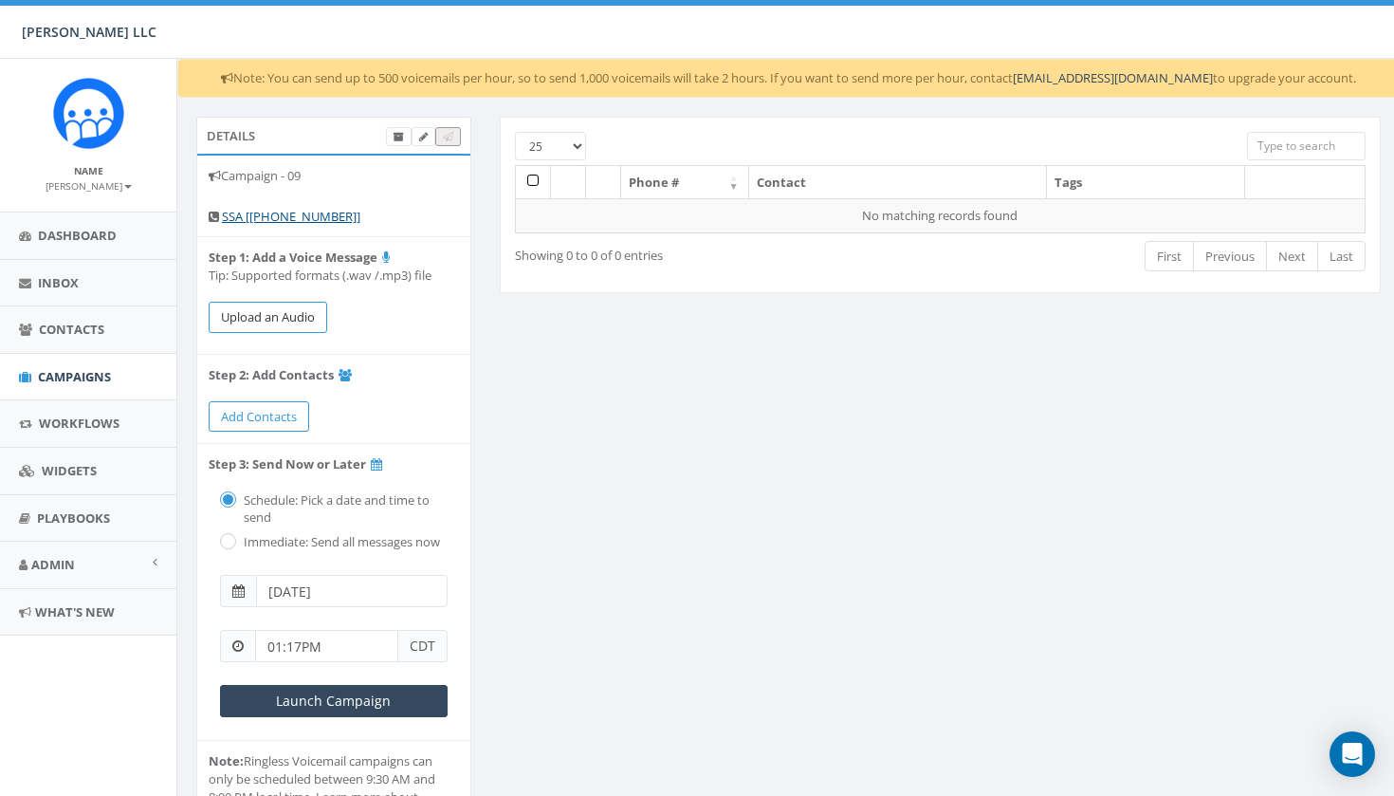
click at [294, 305] on button "Upload an Audio" at bounding box center [268, 317] width 119 height 31
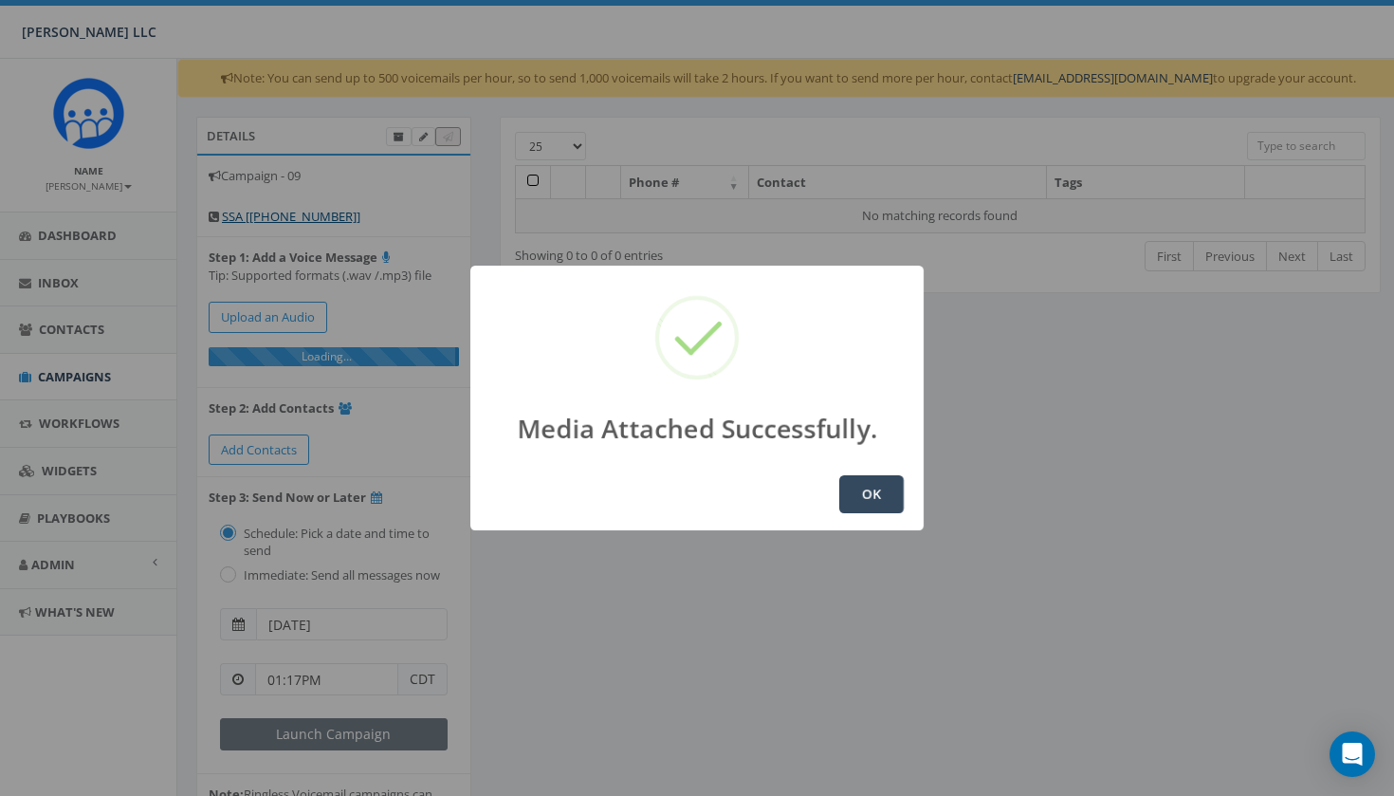
click at [852, 488] on button "OK" at bounding box center [871, 494] width 64 height 38
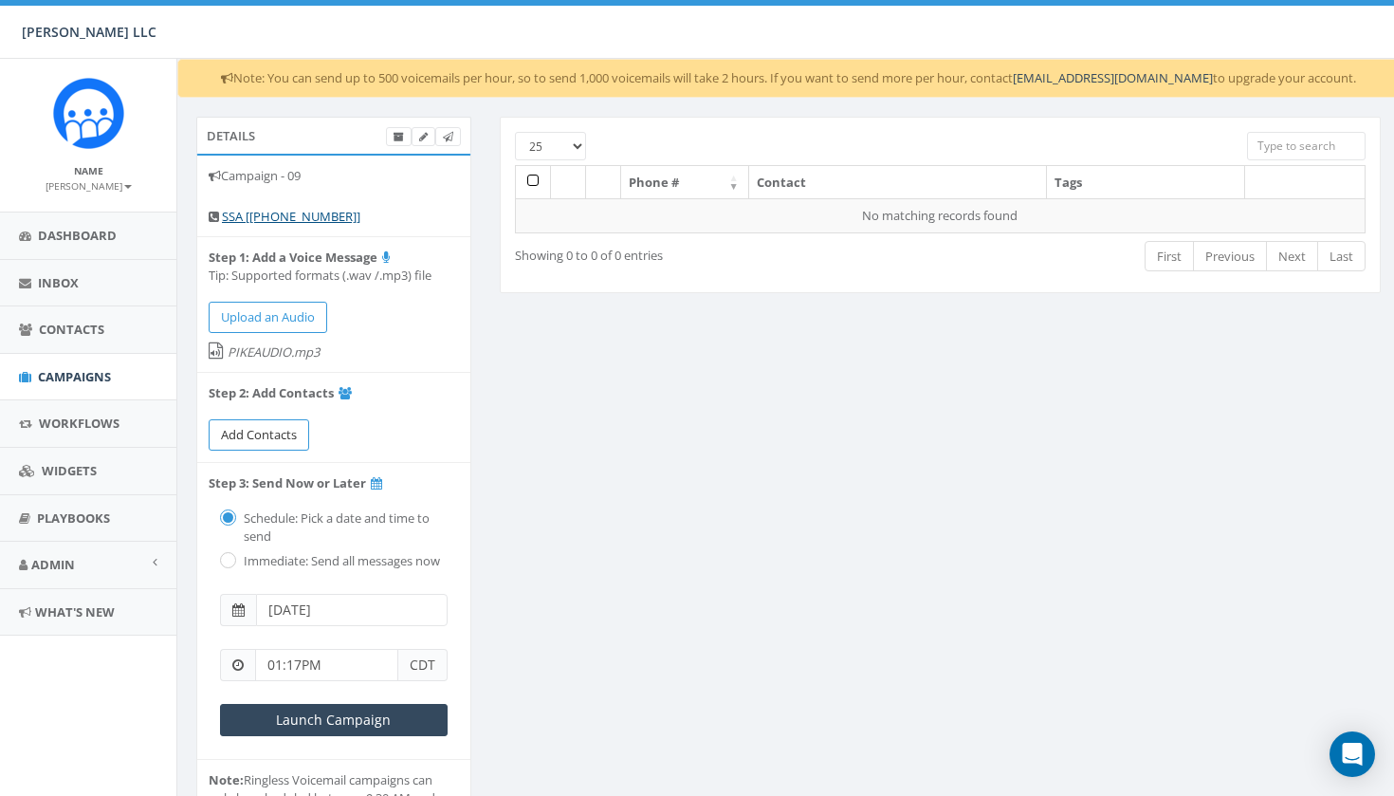
click at [271, 431] on span "Add Contacts" at bounding box center [259, 434] width 76 height 17
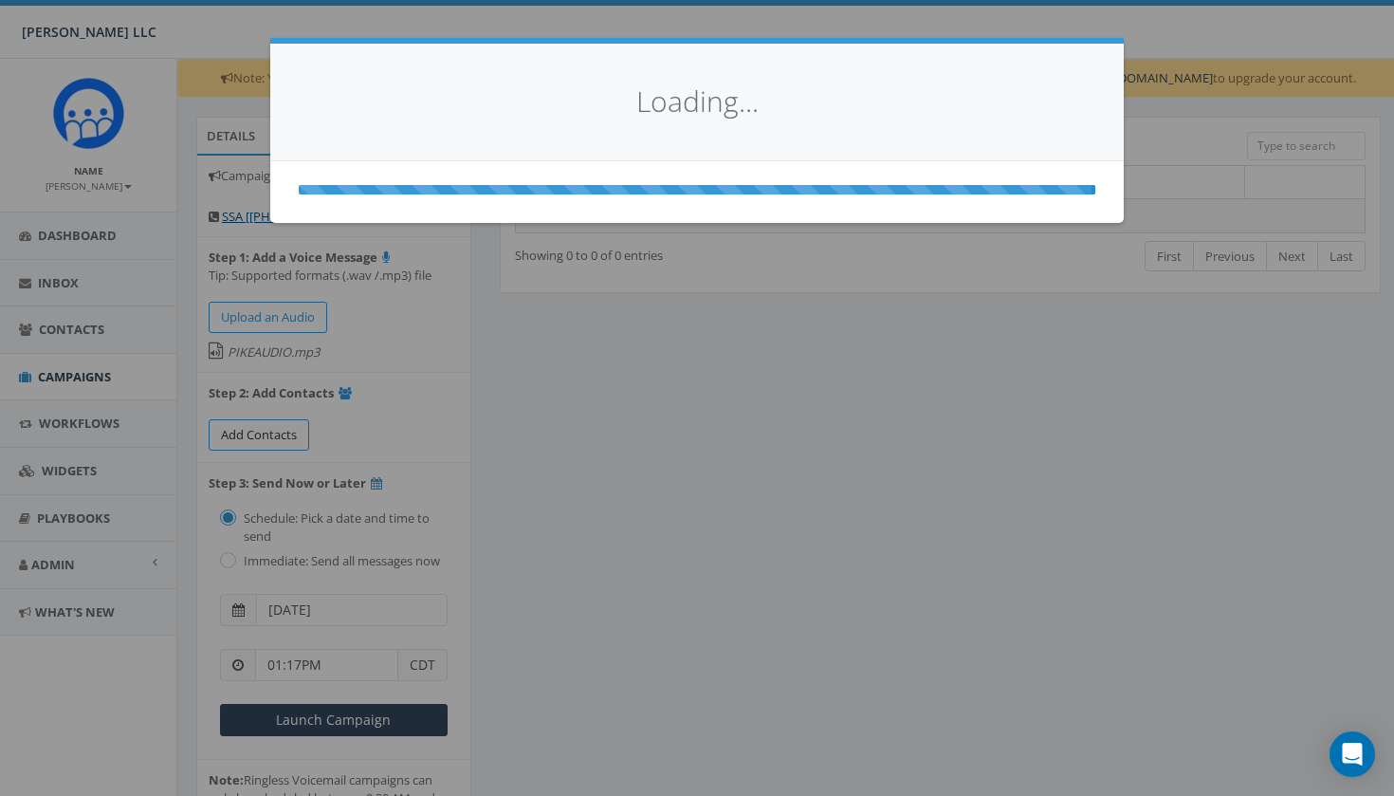
select select
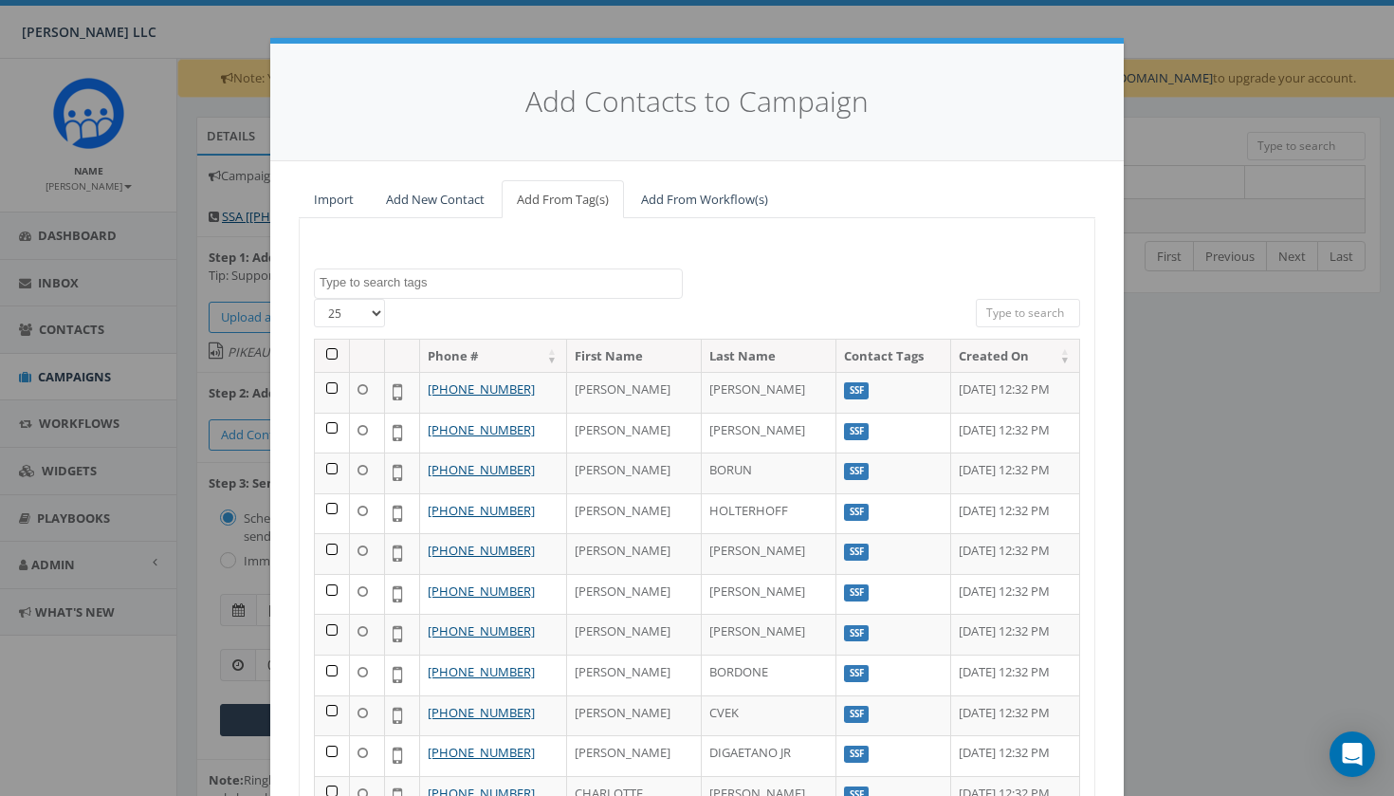
click at [344, 200] on link "Import" at bounding box center [334, 199] width 70 height 39
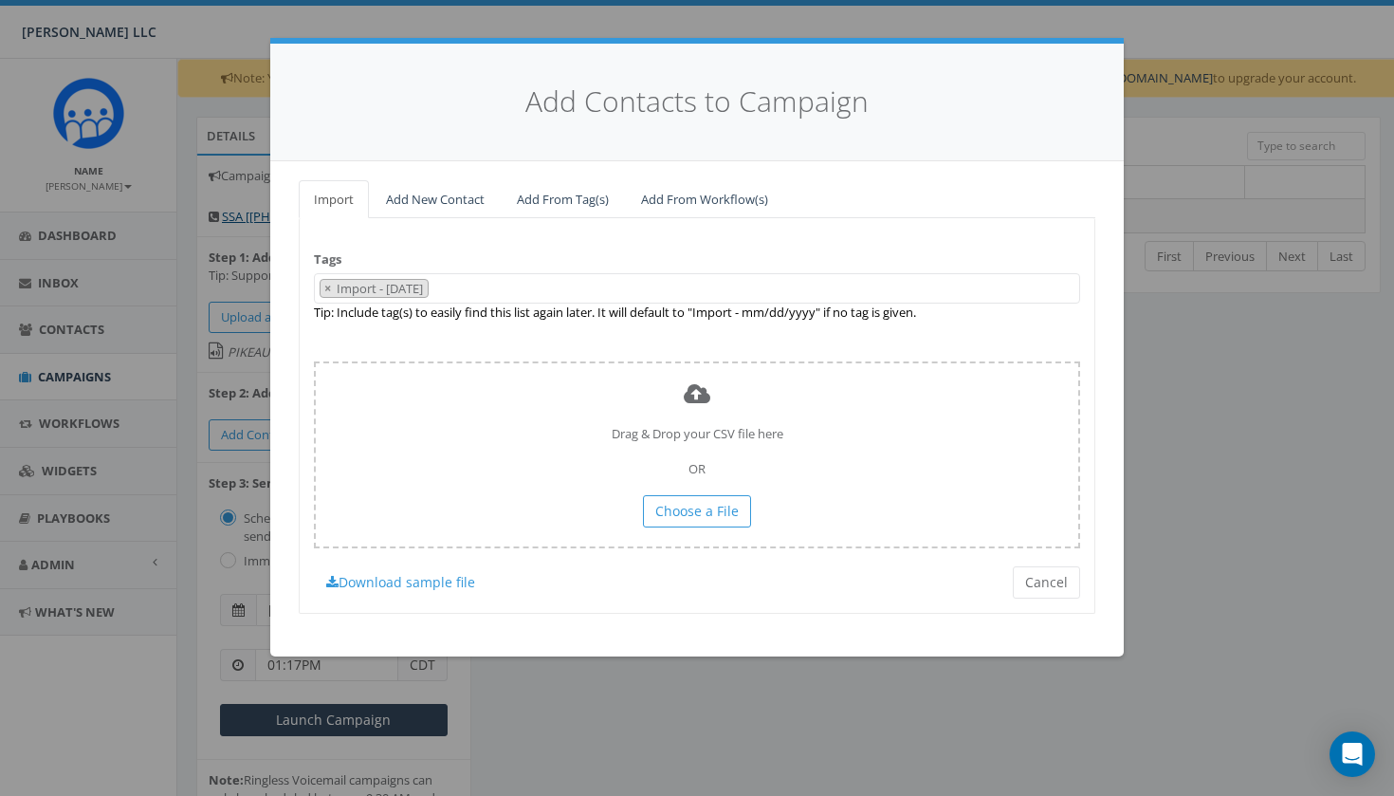
click at [417, 193] on link "Add New Contact" at bounding box center [435, 199] width 129 height 39
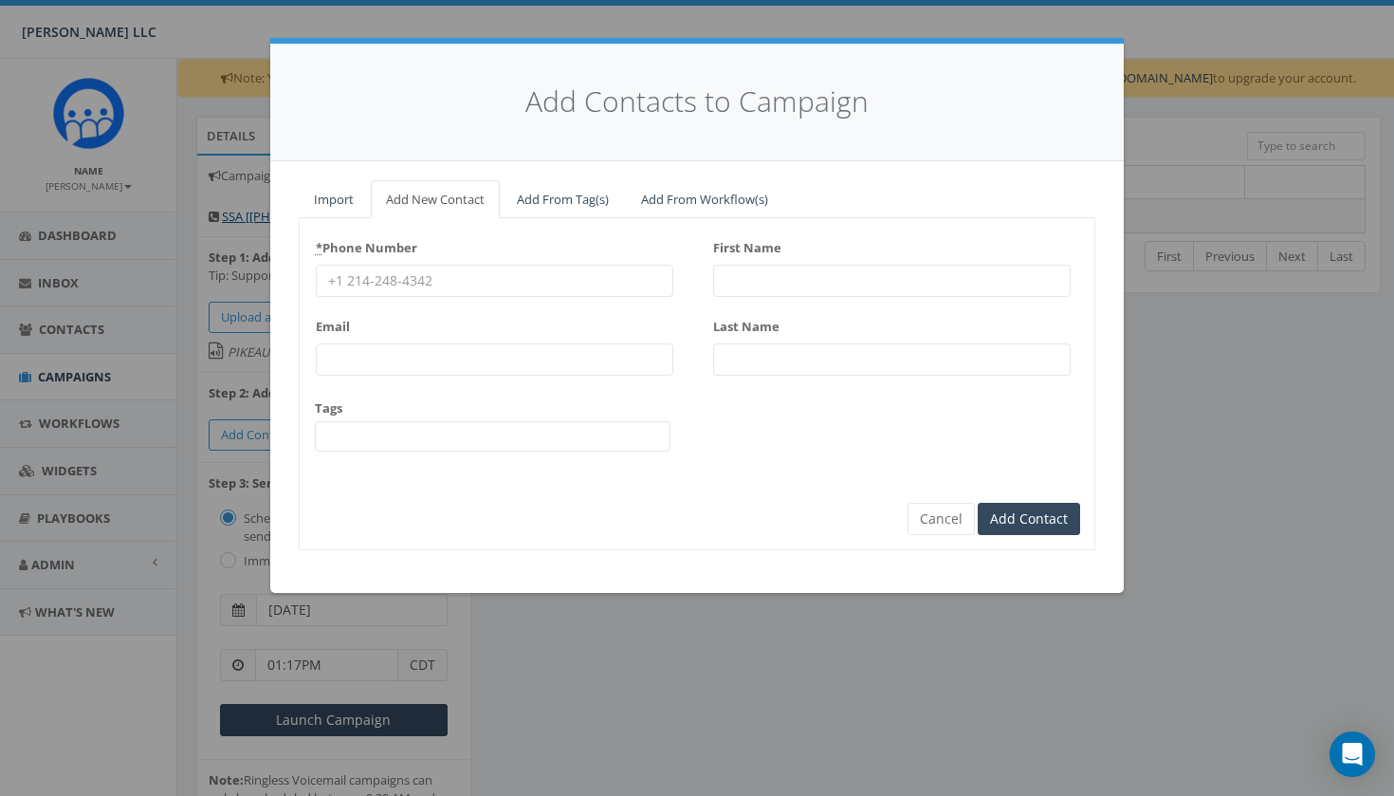
click at [525, 194] on link "Add From Tag(s)" at bounding box center [563, 199] width 122 height 39
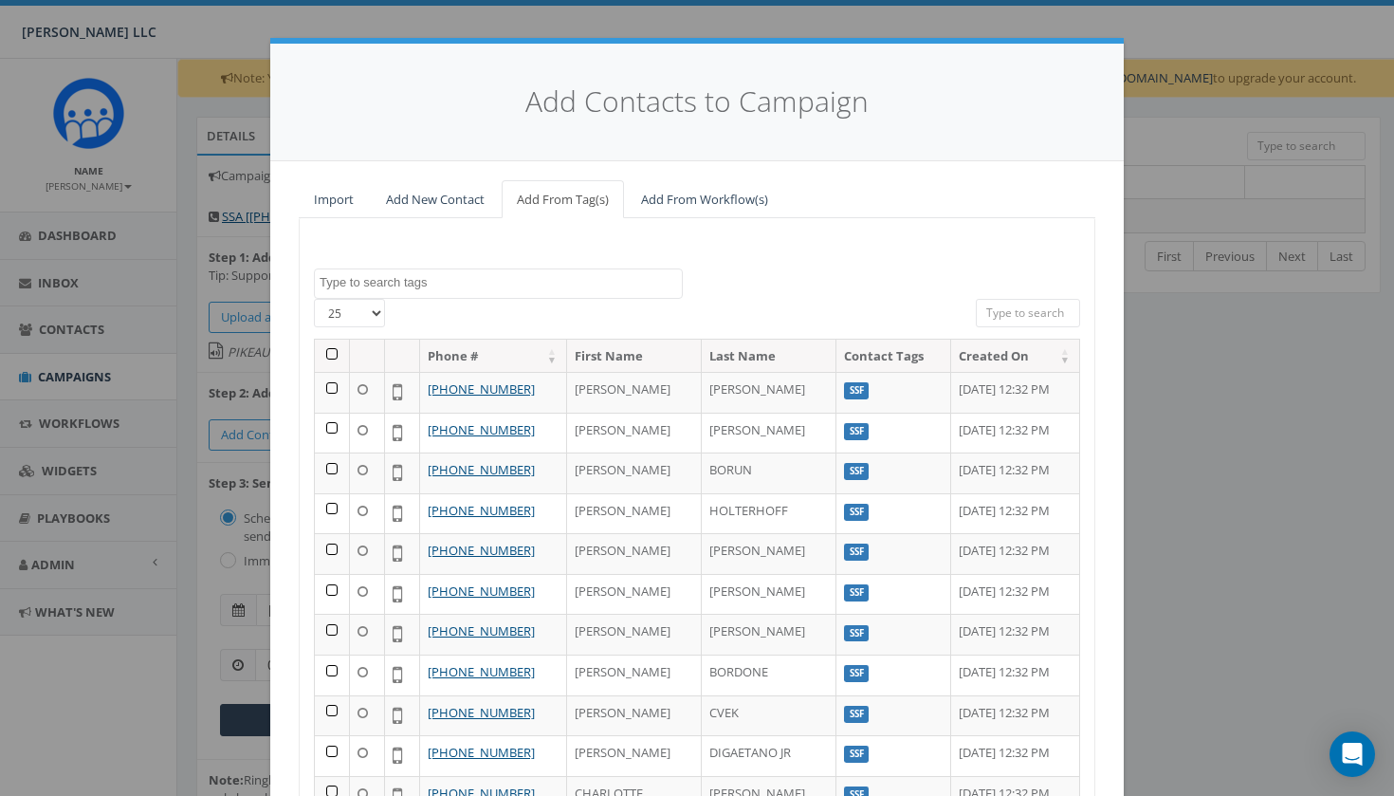
click at [713, 206] on link "Add From Workflow(s)" at bounding box center [704, 199] width 157 height 39
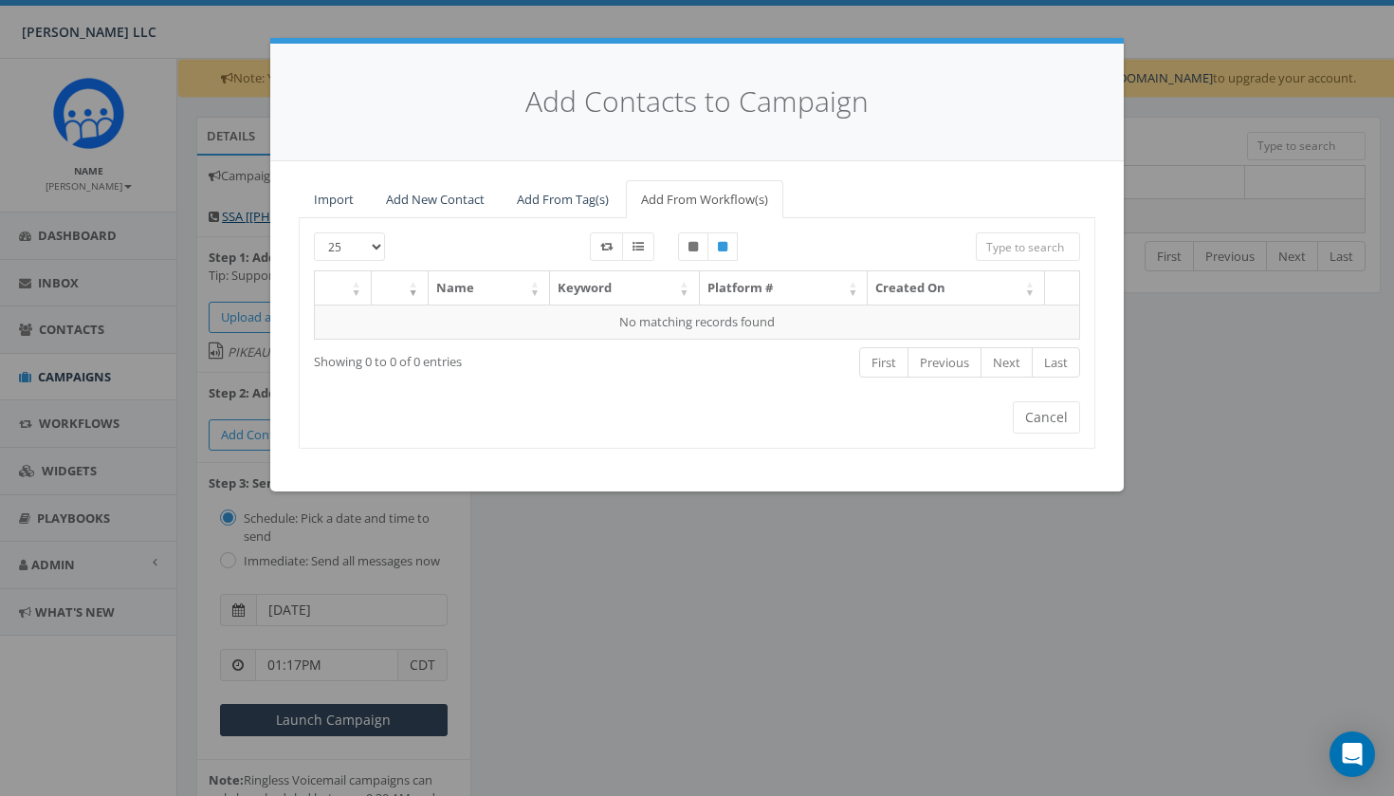
click at [576, 197] on link "Add From Tag(s)" at bounding box center [563, 199] width 122 height 39
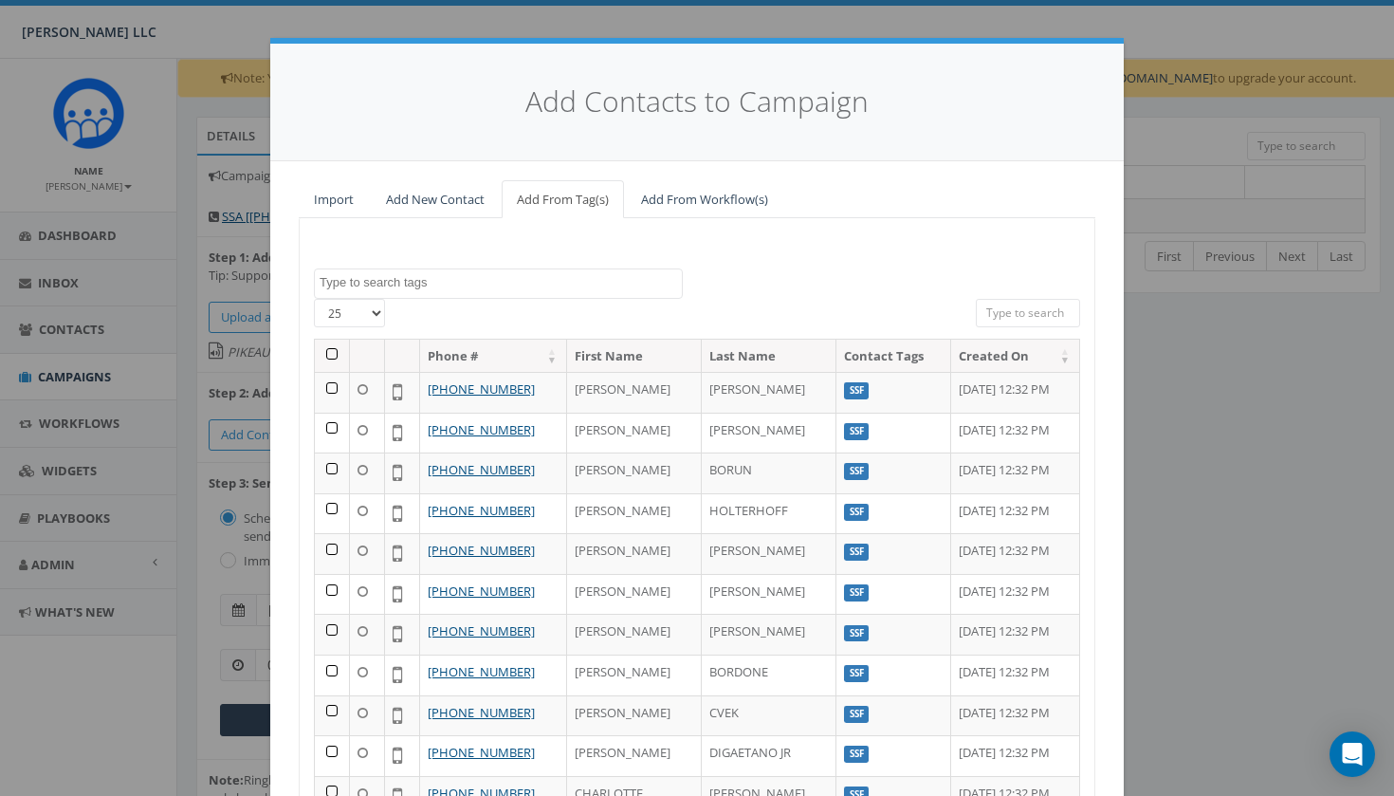
click at [326, 347] on th at bounding box center [332, 356] width 35 height 33
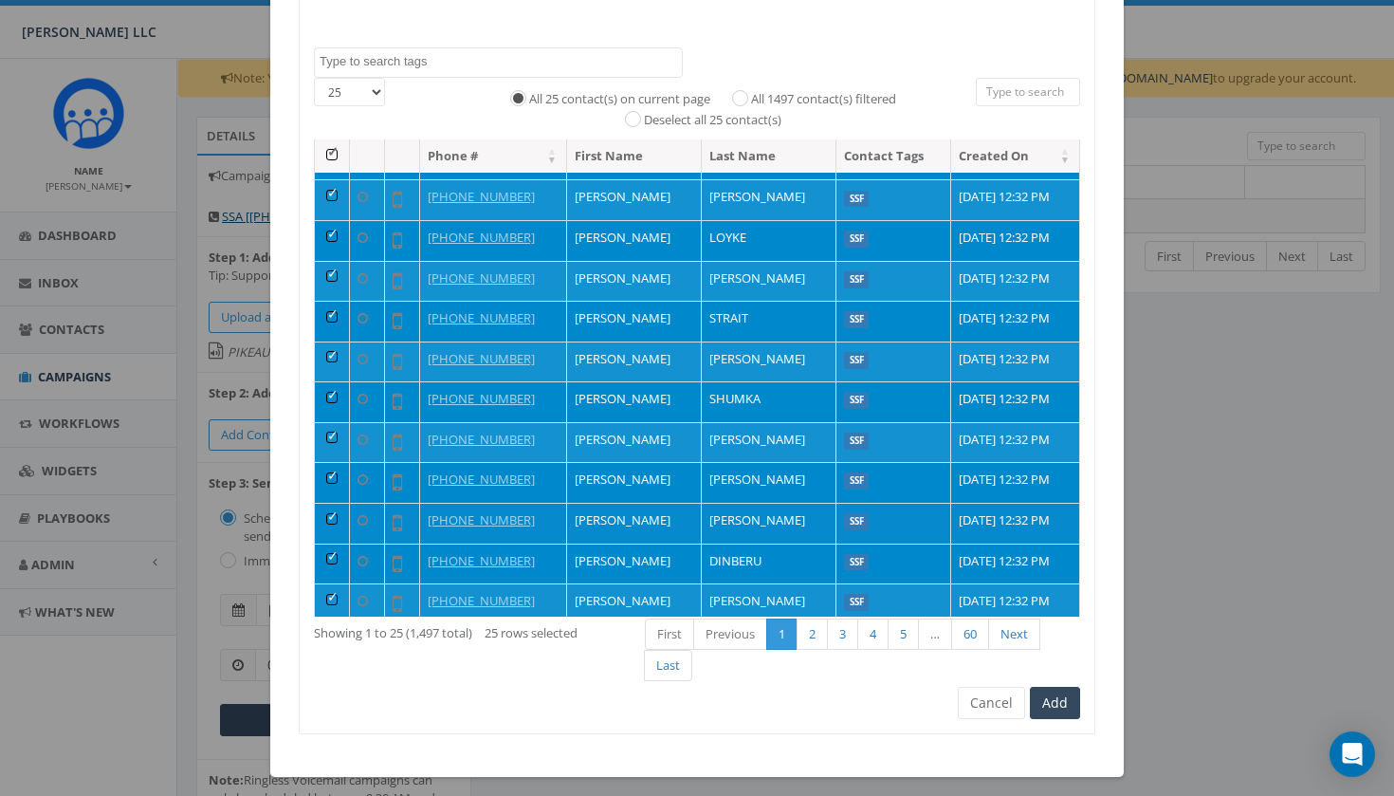
scroll to position [220, 0]
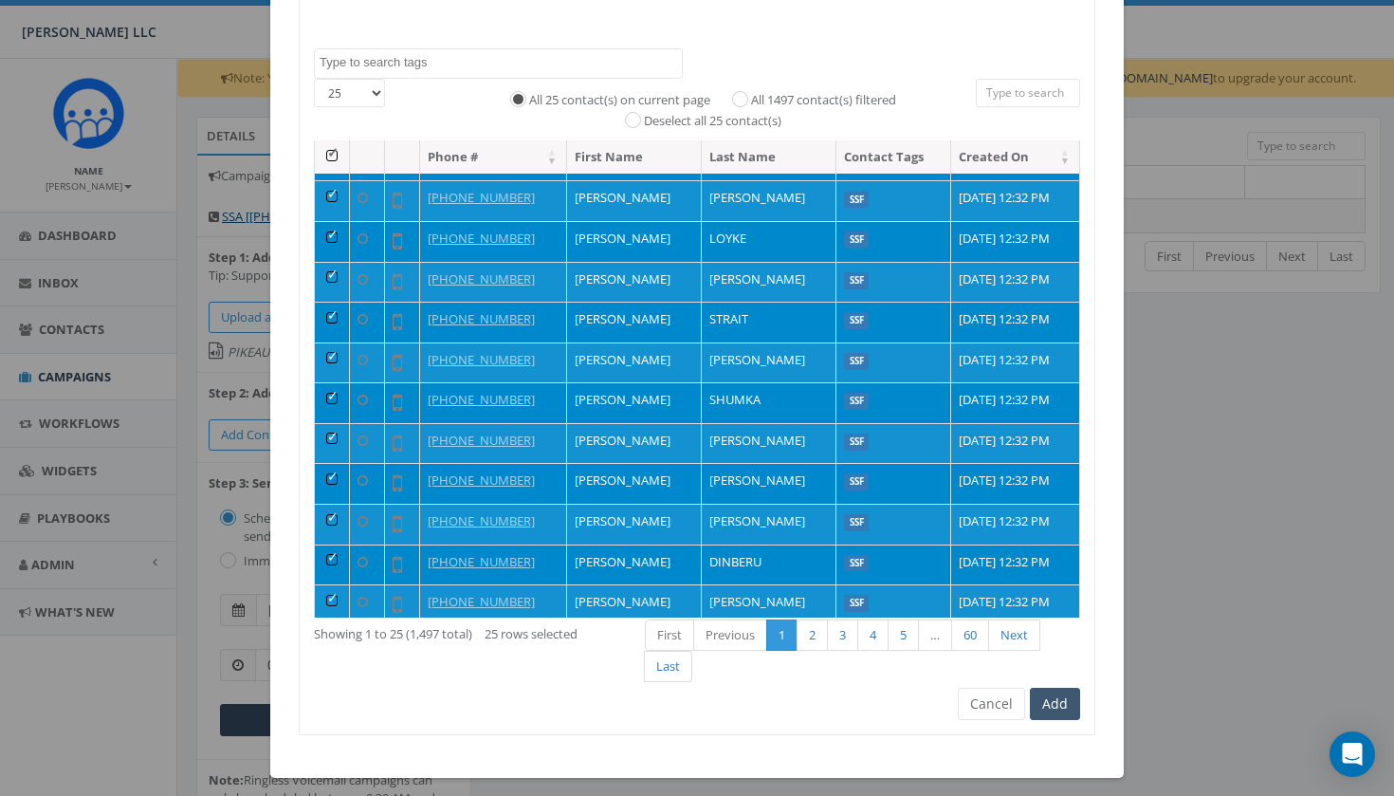
click at [1062, 690] on button "Add" at bounding box center [1055, 704] width 50 height 32
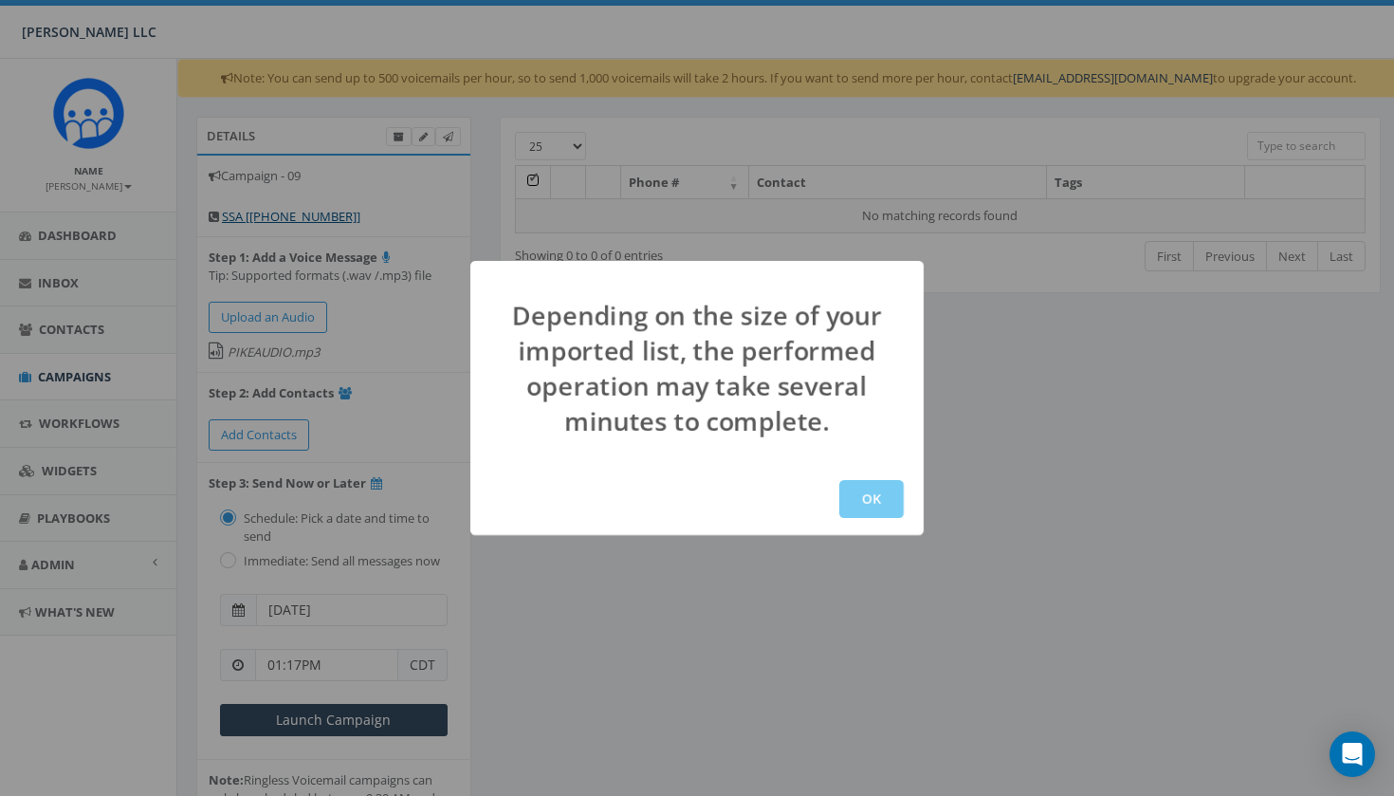
click at [879, 506] on button "OK" at bounding box center [871, 499] width 64 height 38
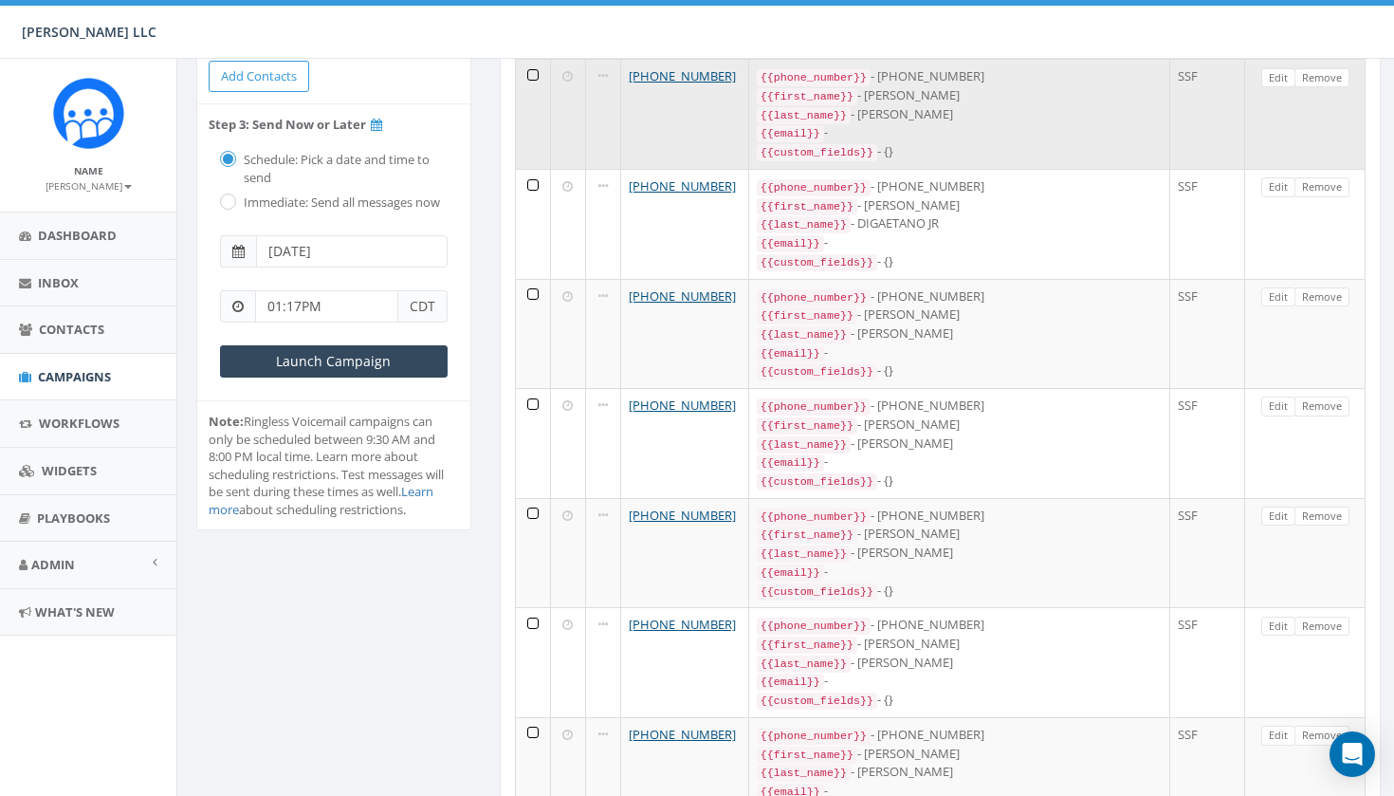
scroll to position [448, 0]
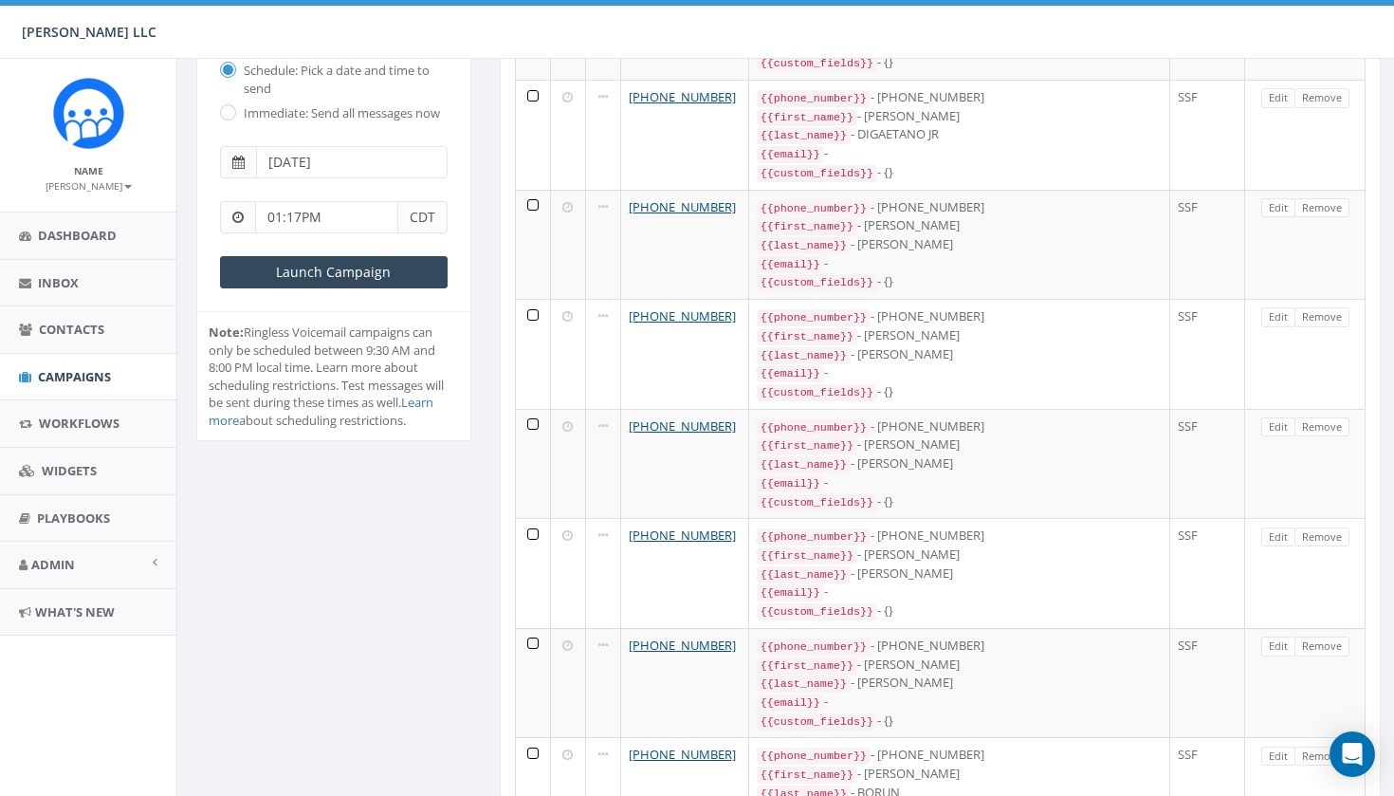
click at [300, 210] on input "01:17PM" at bounding box center [326, 217] width 143 height 32
type input "01:25PM"
click at [359, 298] on li "Step 3: Send Now or Later Schedule: Pick a date and time to send Immediate: Sen…" at bounding box center [333, 163] width 273 height 296
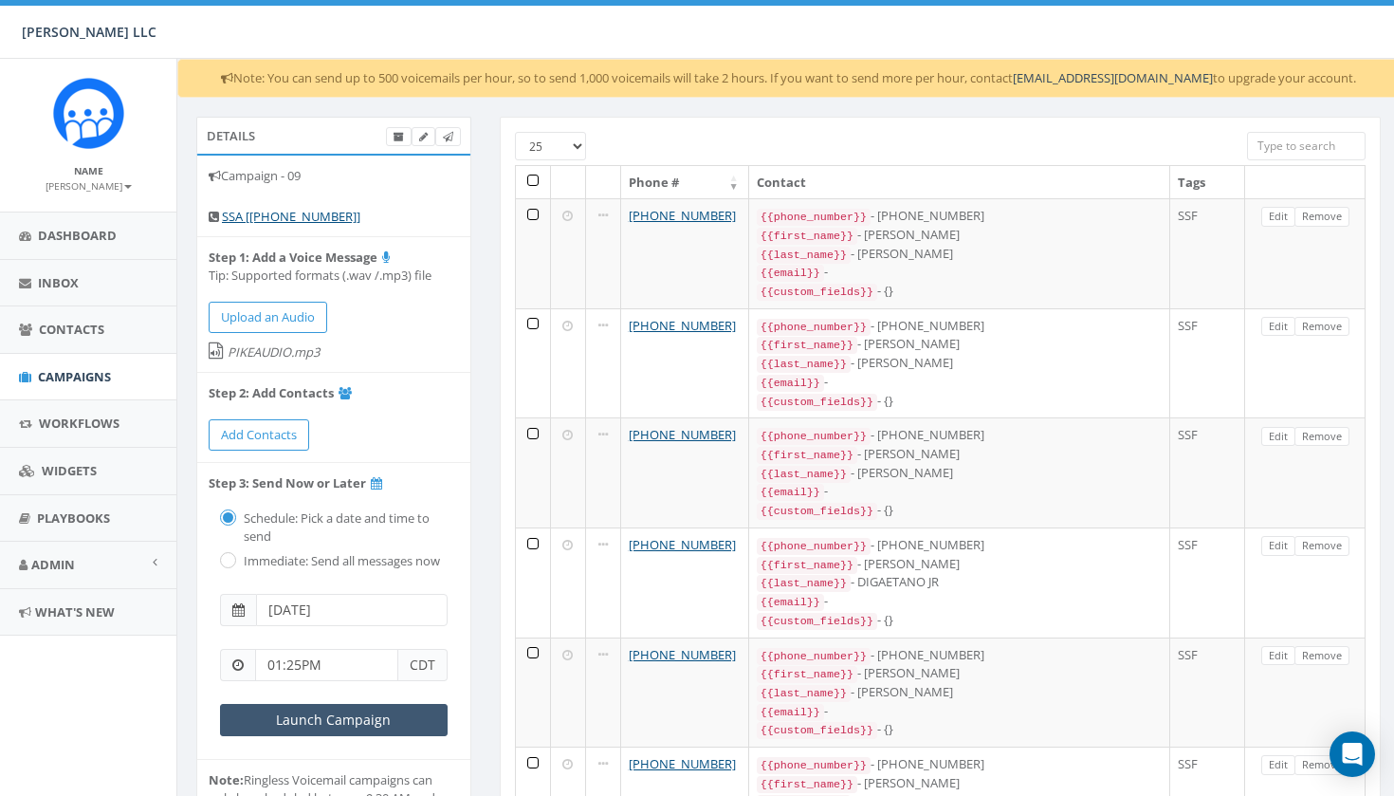
click at [350, 715] on input "Launch Campaign" at bounding box center [334, 720] width 228 height 32
click at [388, 71] on div "Note: You can send up to 500 voicemails per hour, so to send 1,000 voicemails w…" at bounding box center [788, 78] width 1222 height 39
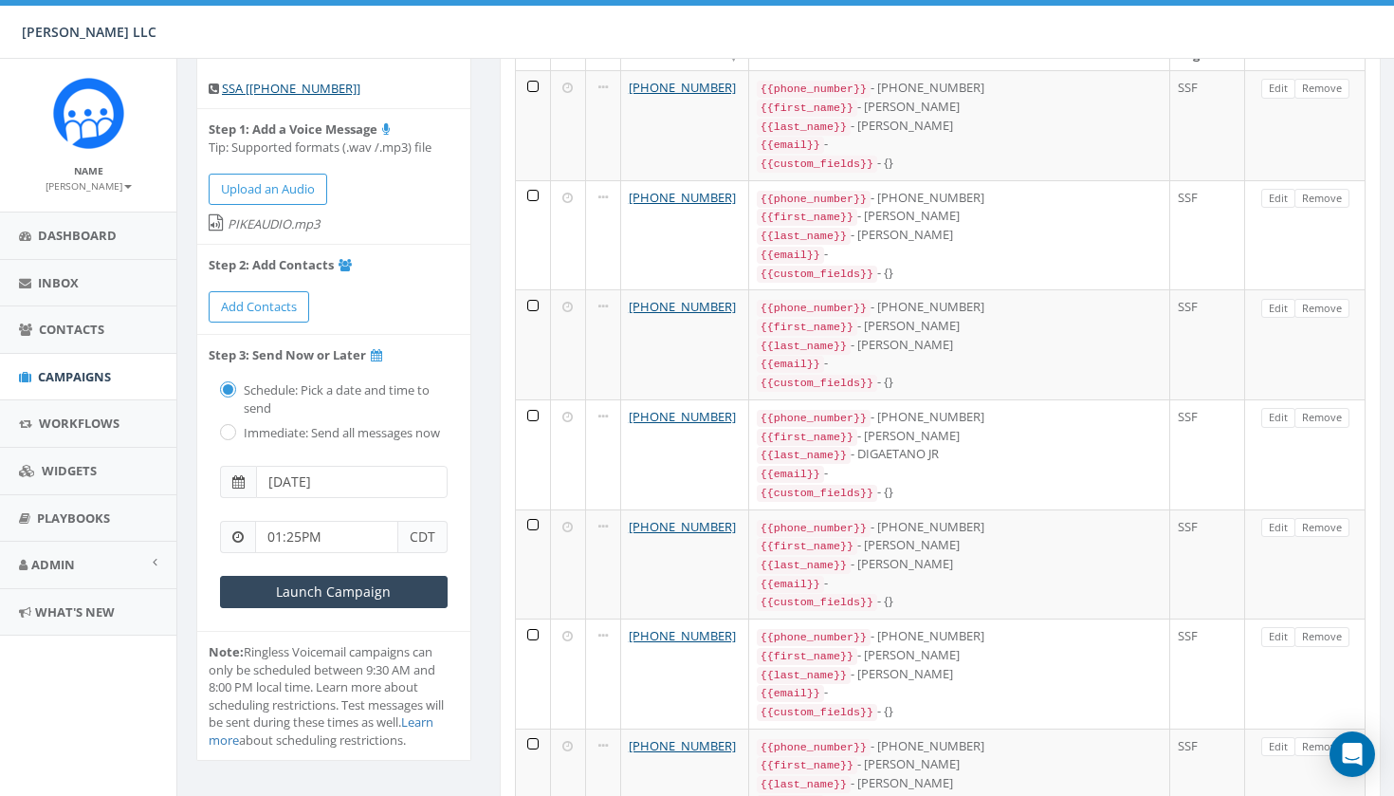
scroll to position [131, 0]
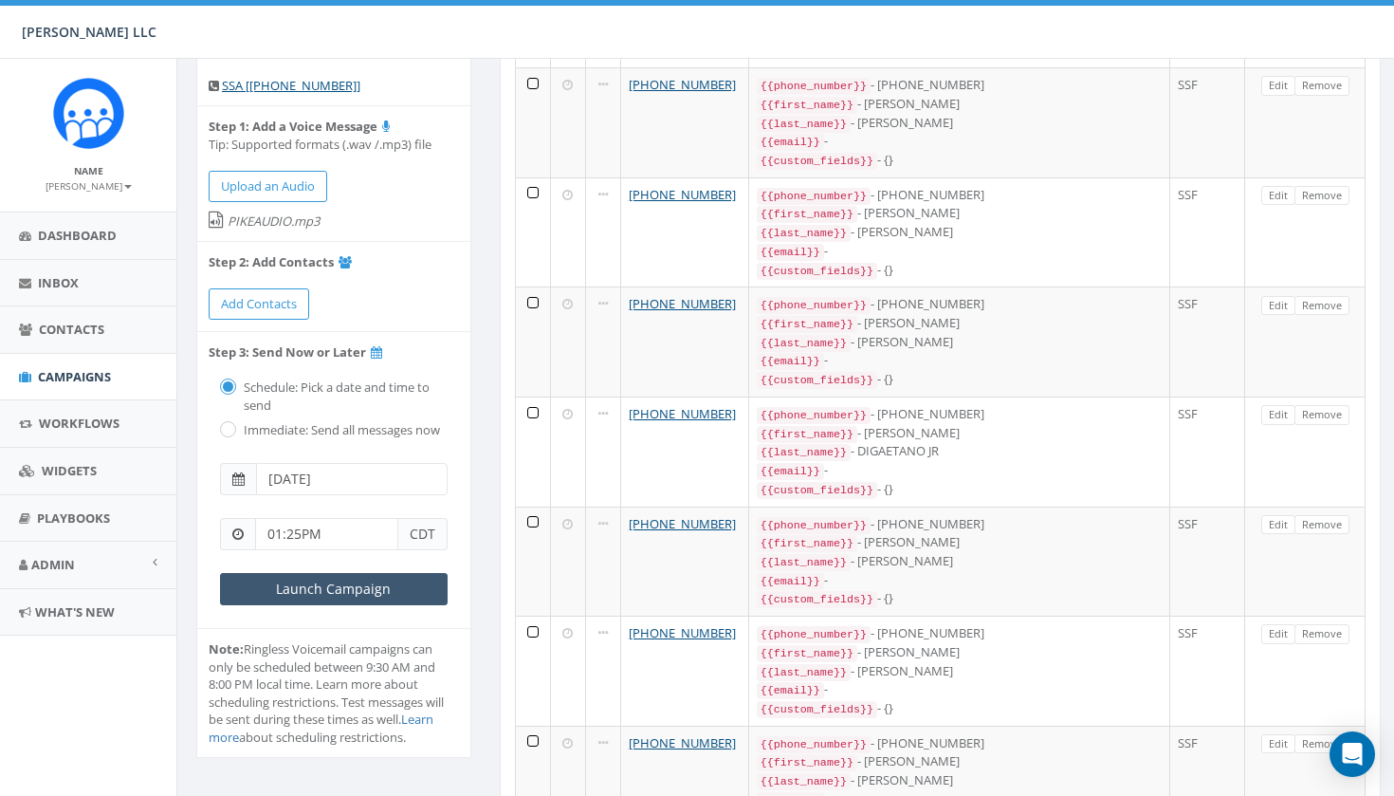
click at [349, 585] on input "Launch Campaign" at bounding box center [334, 589] width 228 height 32
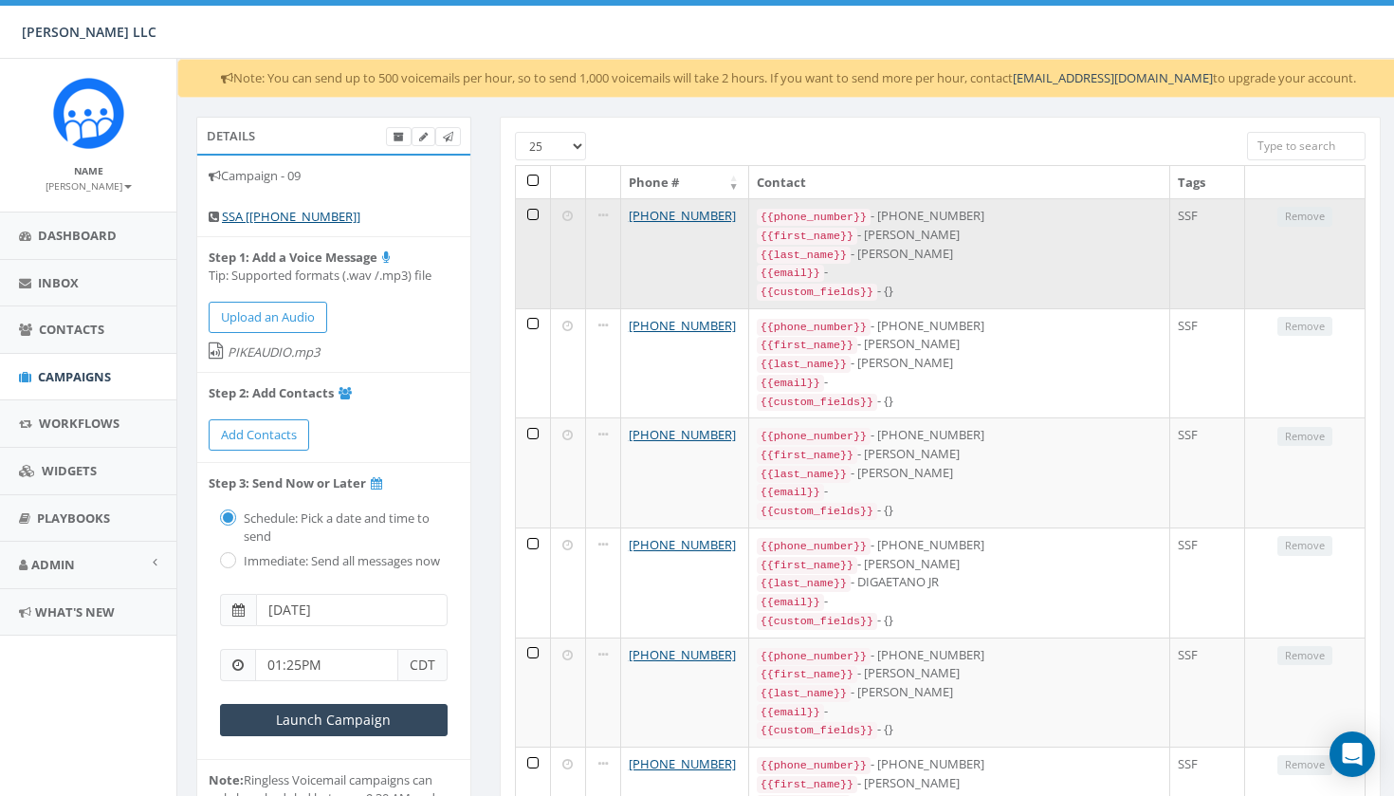
click at [539, 207] on td at bounding box center [533, 253] width 35 height 110
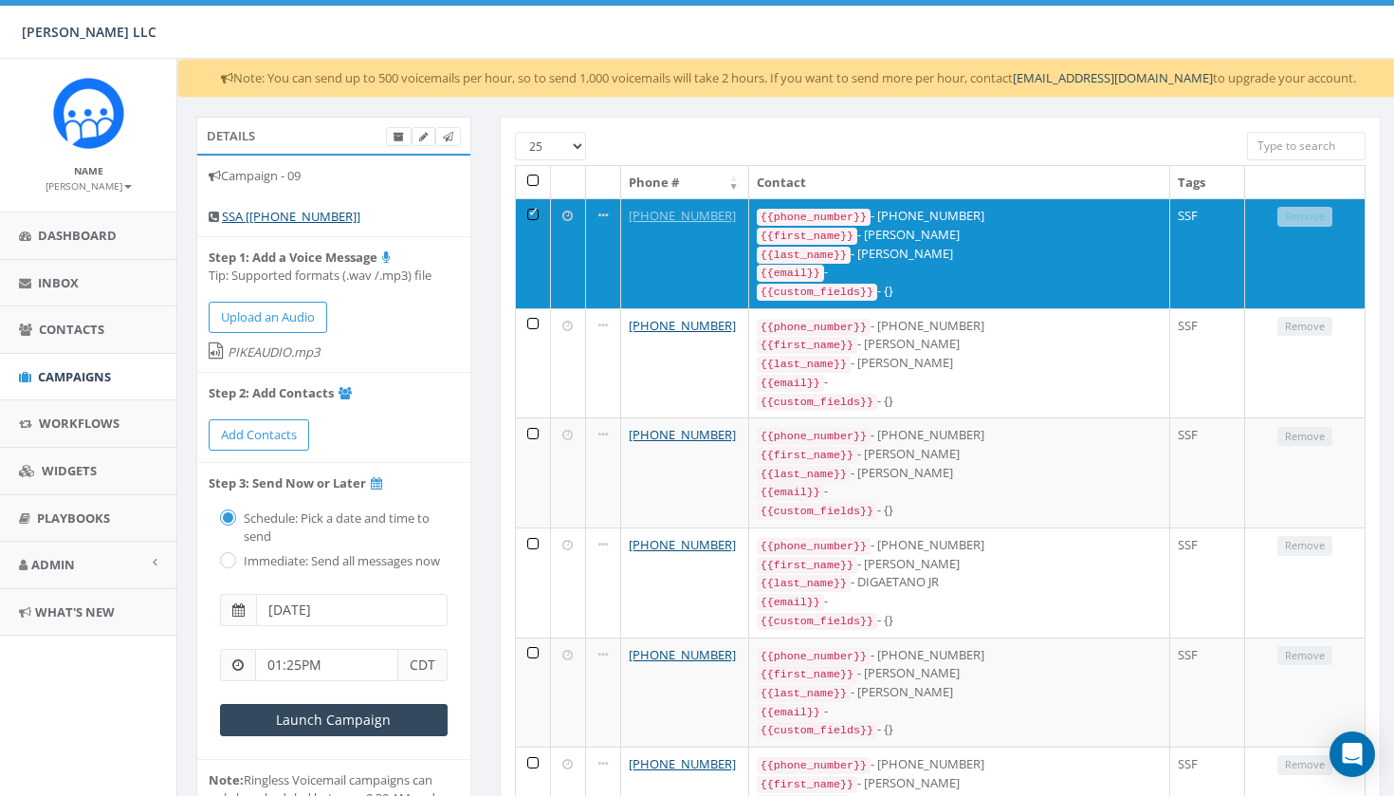
click at [534, 176] on th at bounding box center [533, 182] width 35 height 33
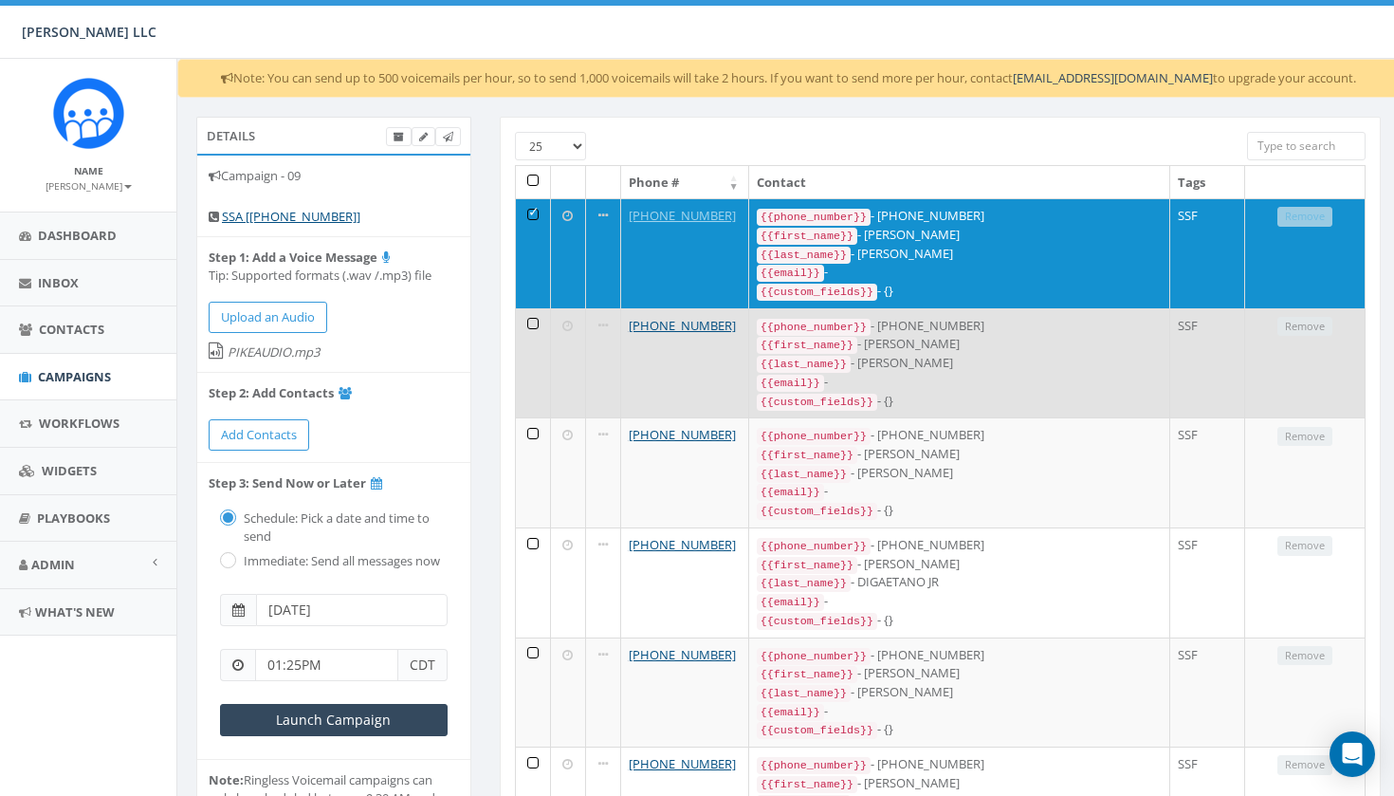
click at [528, 332] on td at bounding box center [533, 363] width 35 height 110
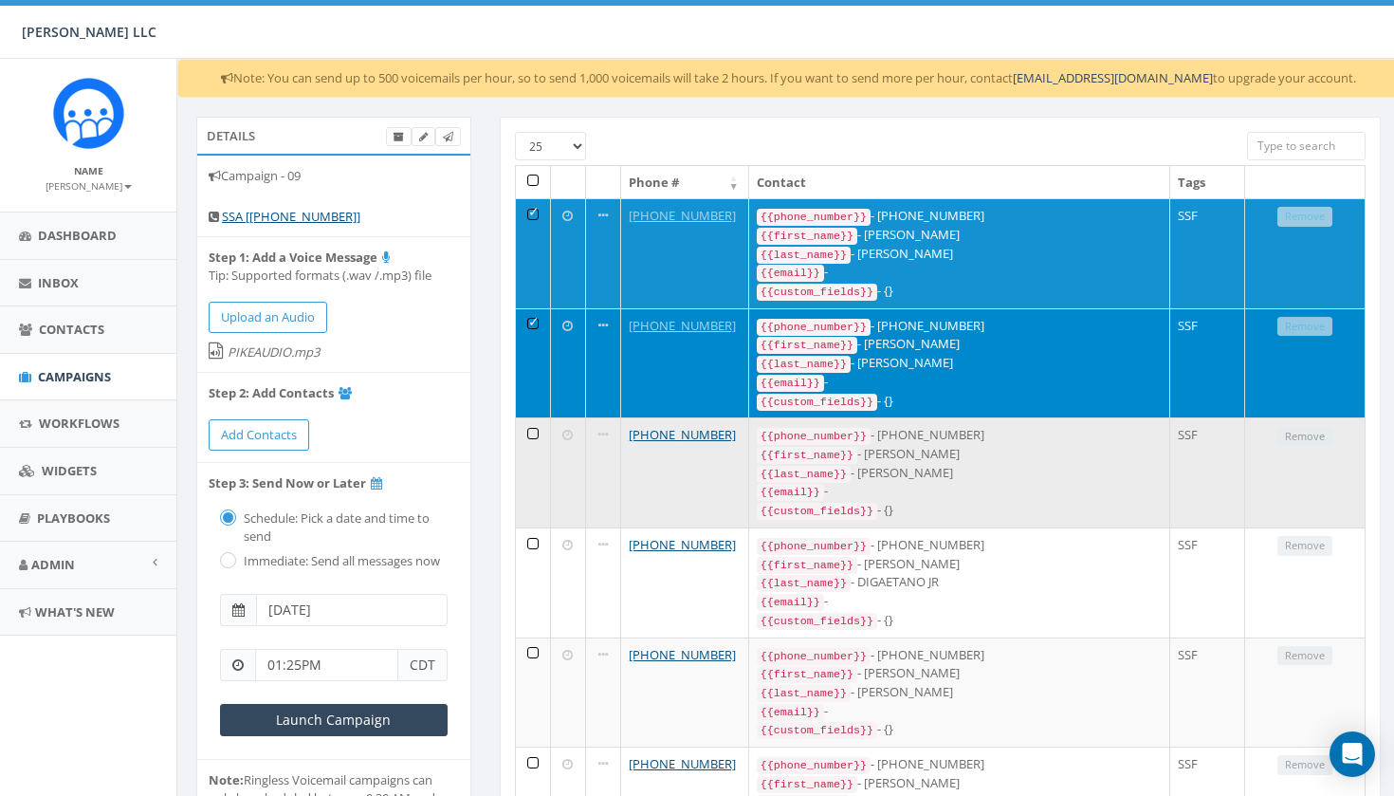
click at [528, 452] on td at bounding box center [533, 472] width 35 height 110
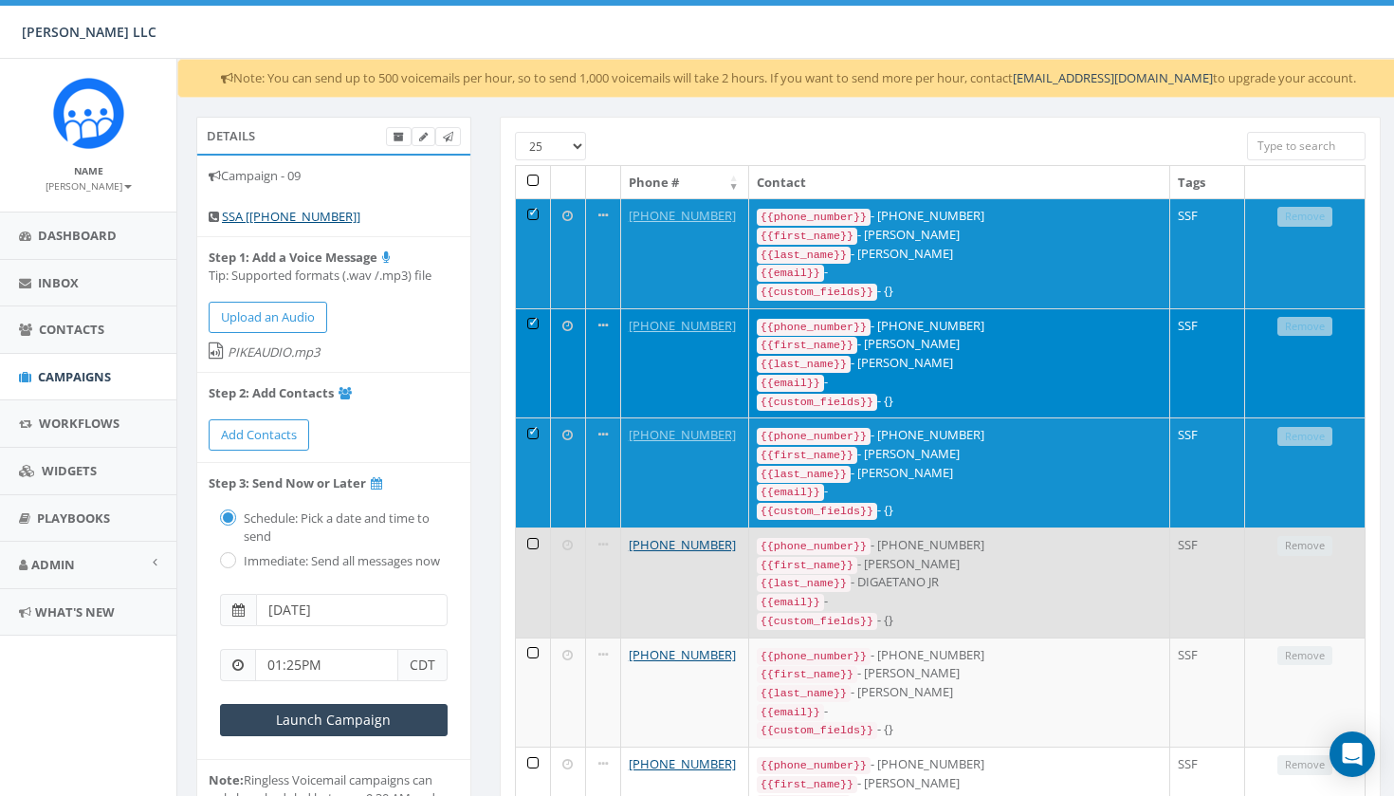
click at [538, 548] on td at bounding box center [533, 582] width 35 height 110
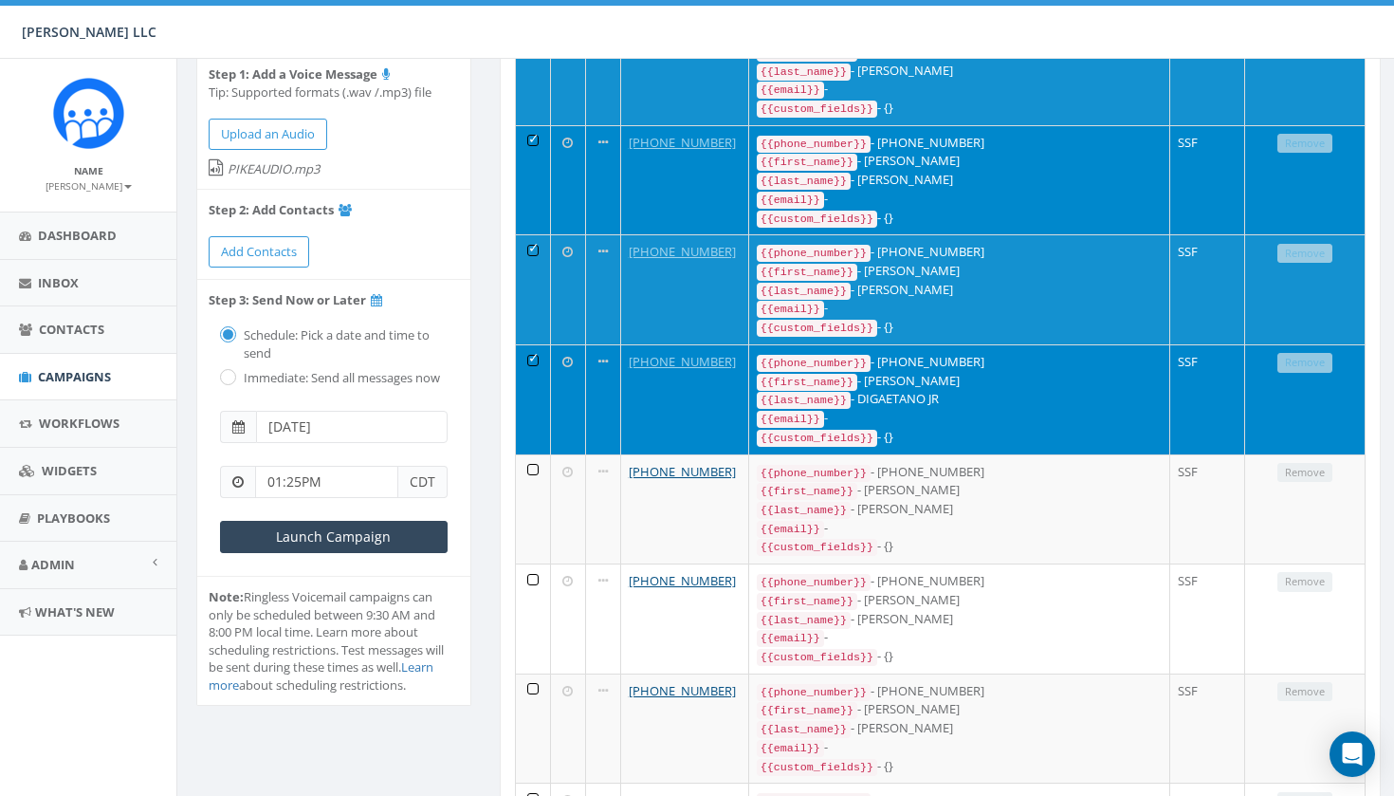
scroll to position [189, 0]
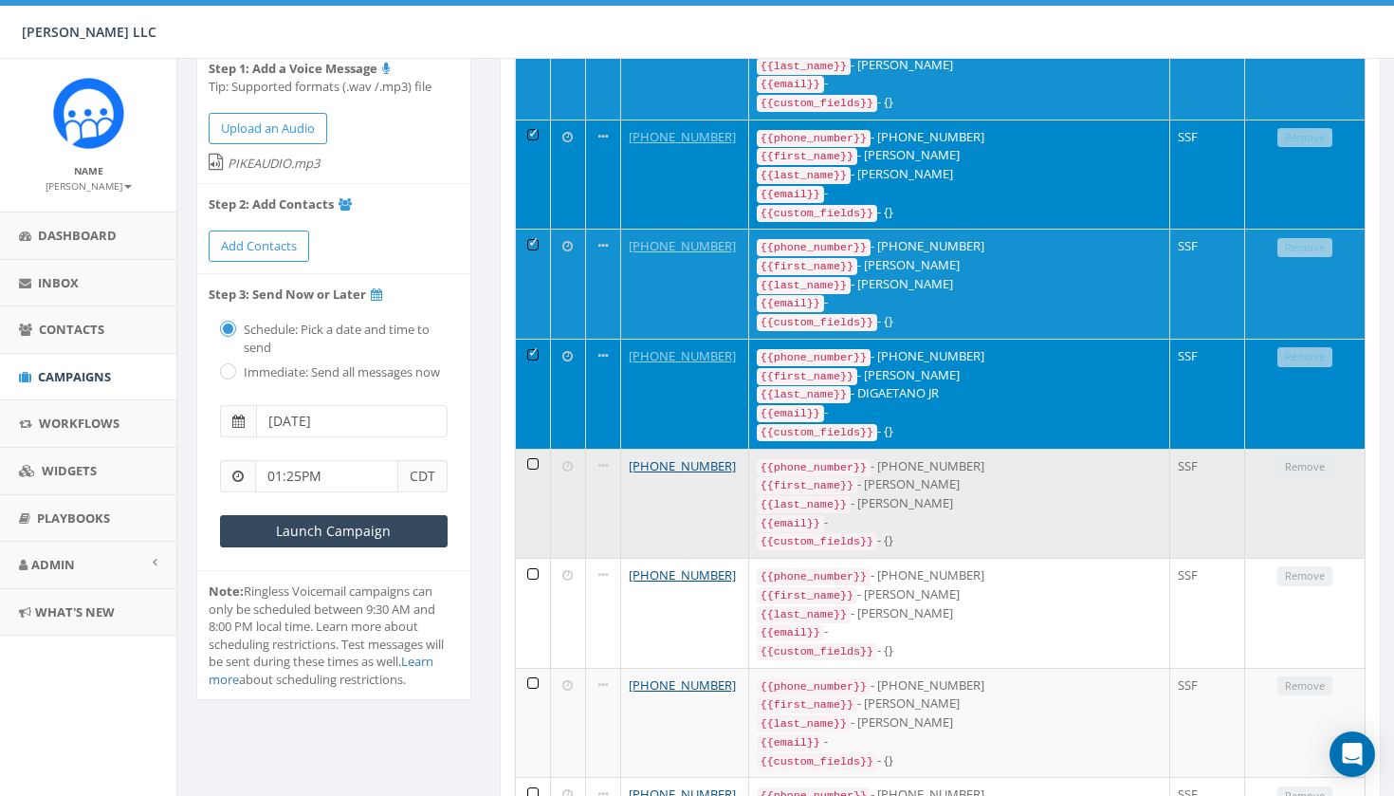
click at [540, 456] on td at bounding box center [533, 504] width 35 height 110
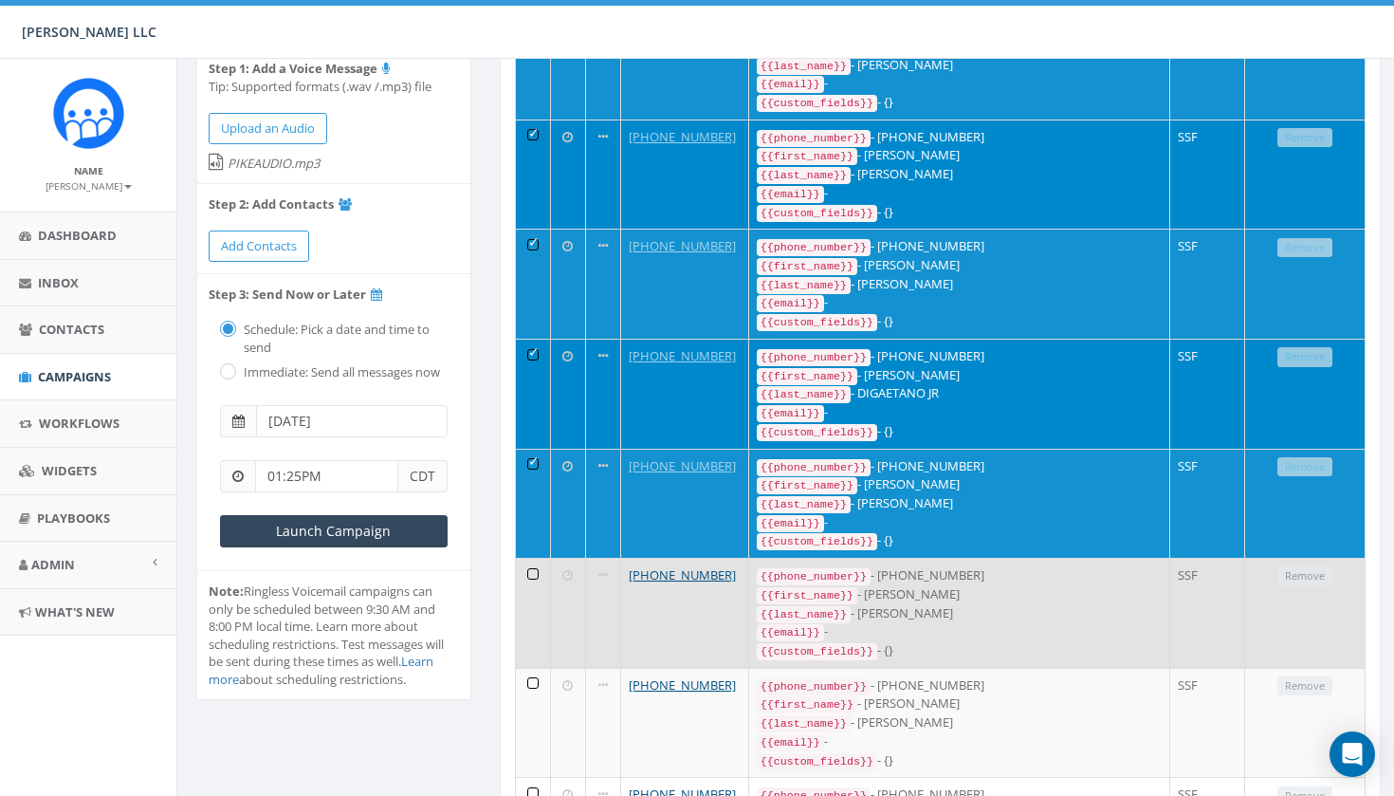
click at [534, 569] on td at bounding box center [533, 613] width 35 height 110
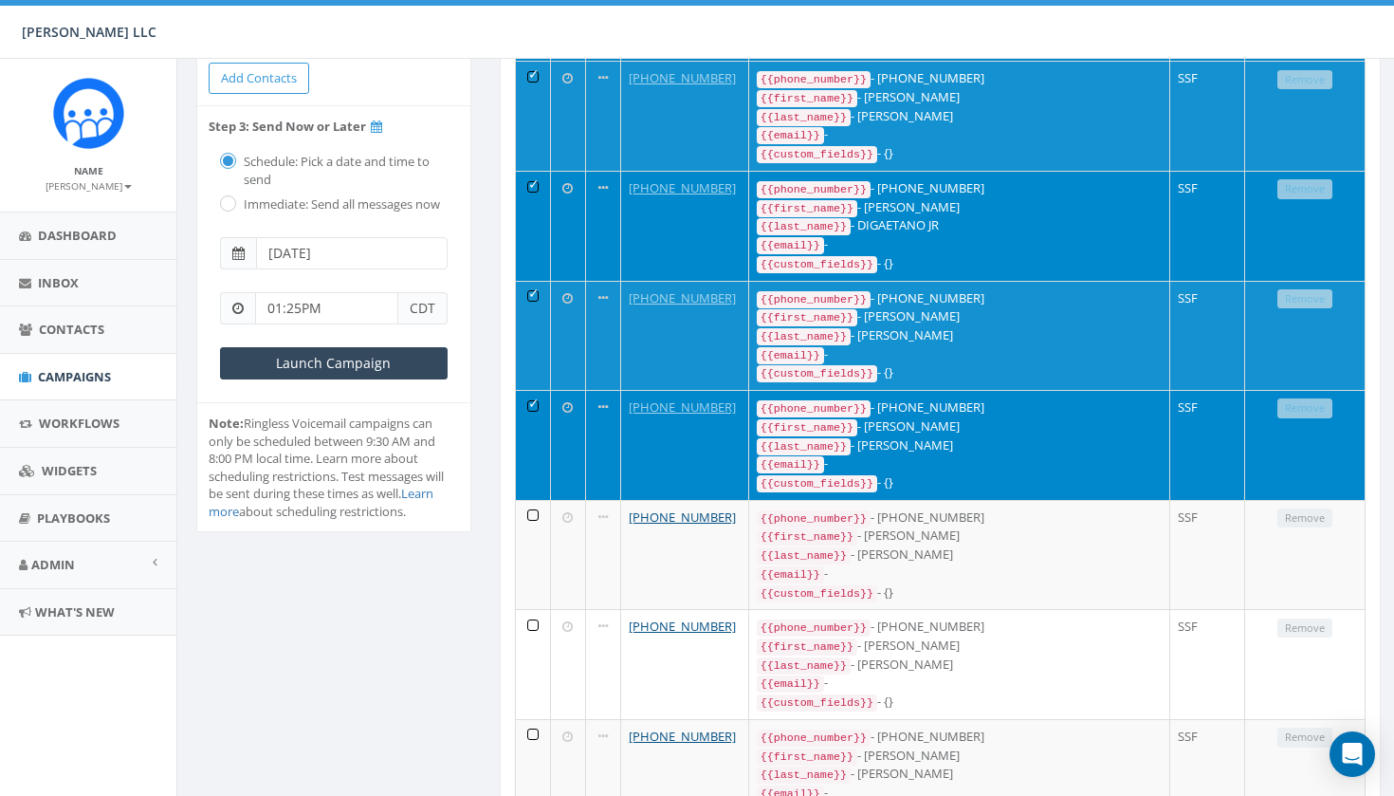
scroll to position [381, 0]
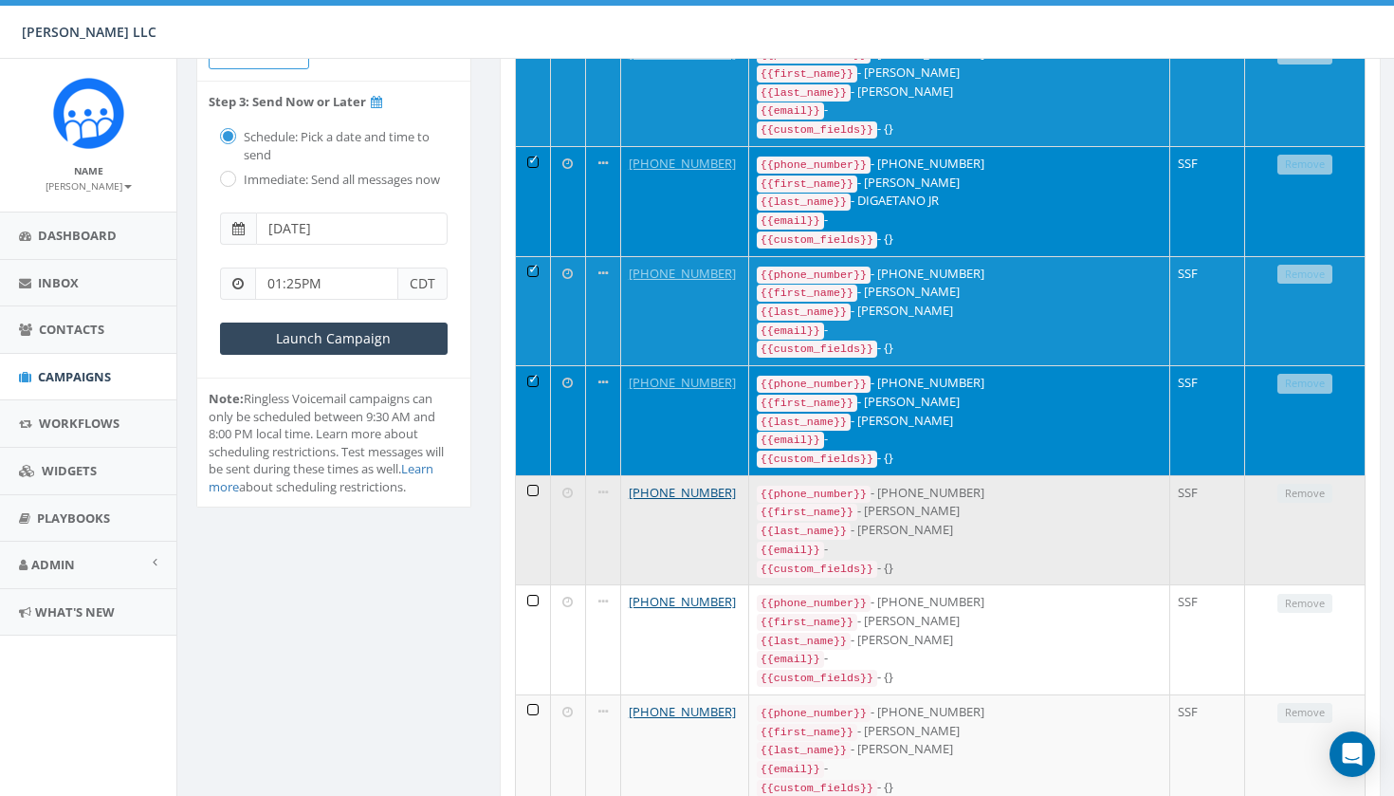
click at [547, 475] on td at bounding box center [533, 530] width 35 height 110
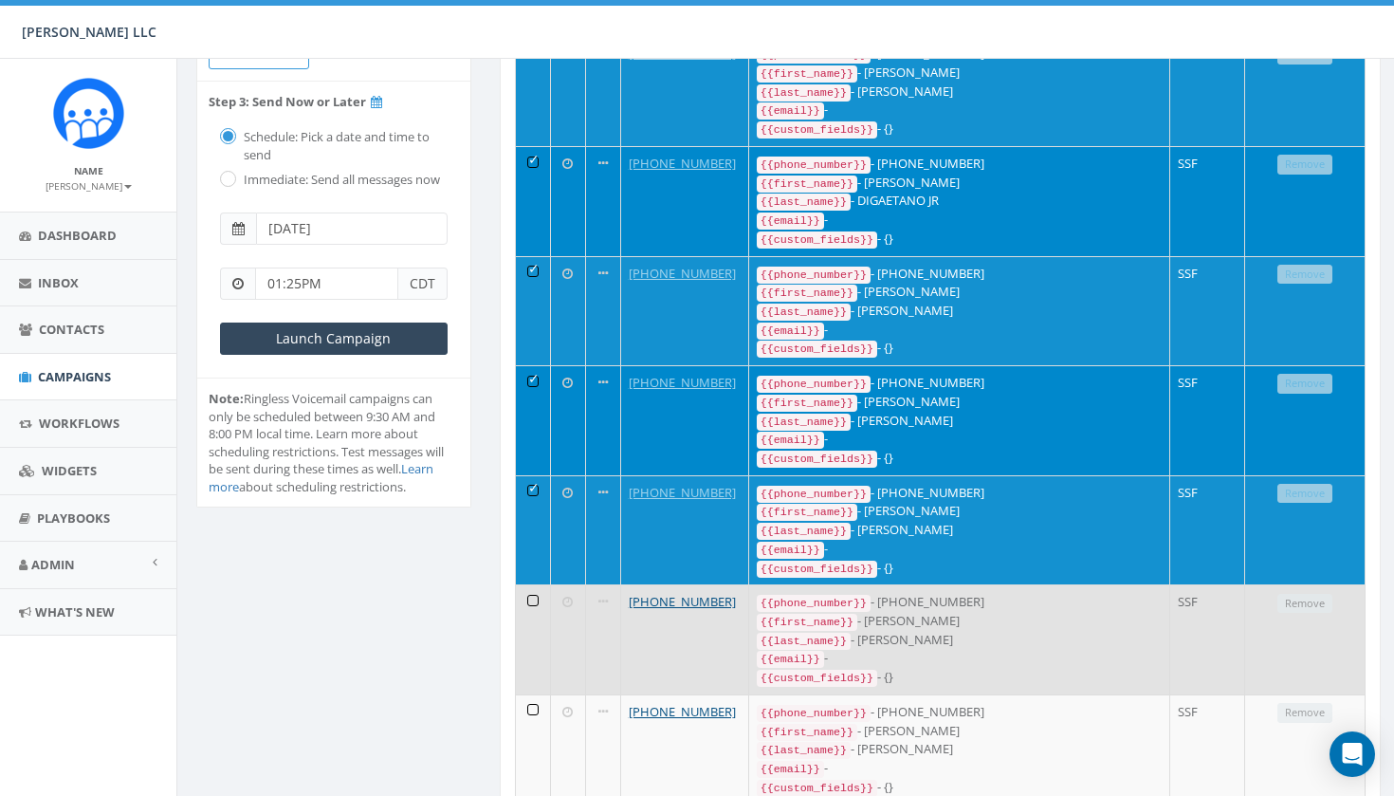
click at [547, 611] on td at bounding box center [533, 639] width 35 height 110
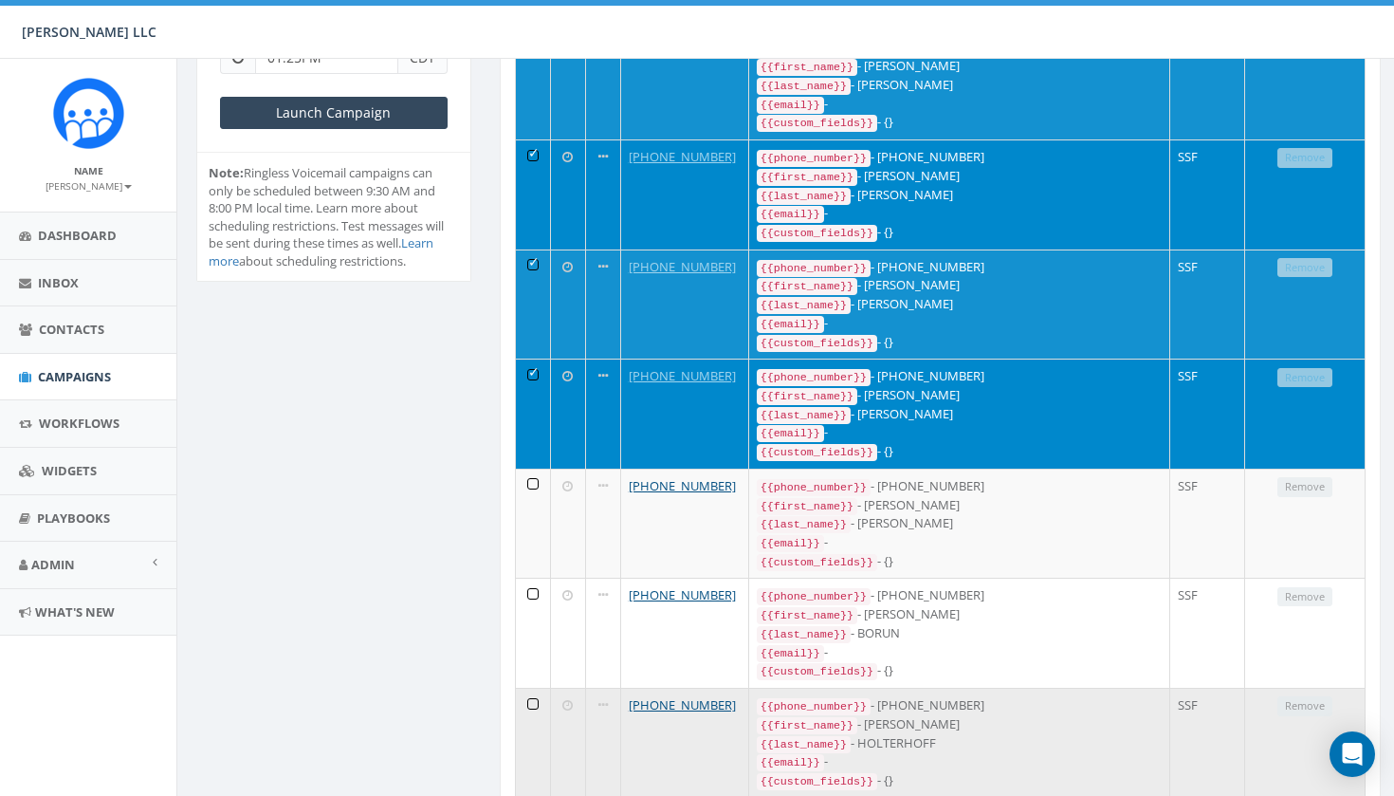
scroll to position [612, 0]
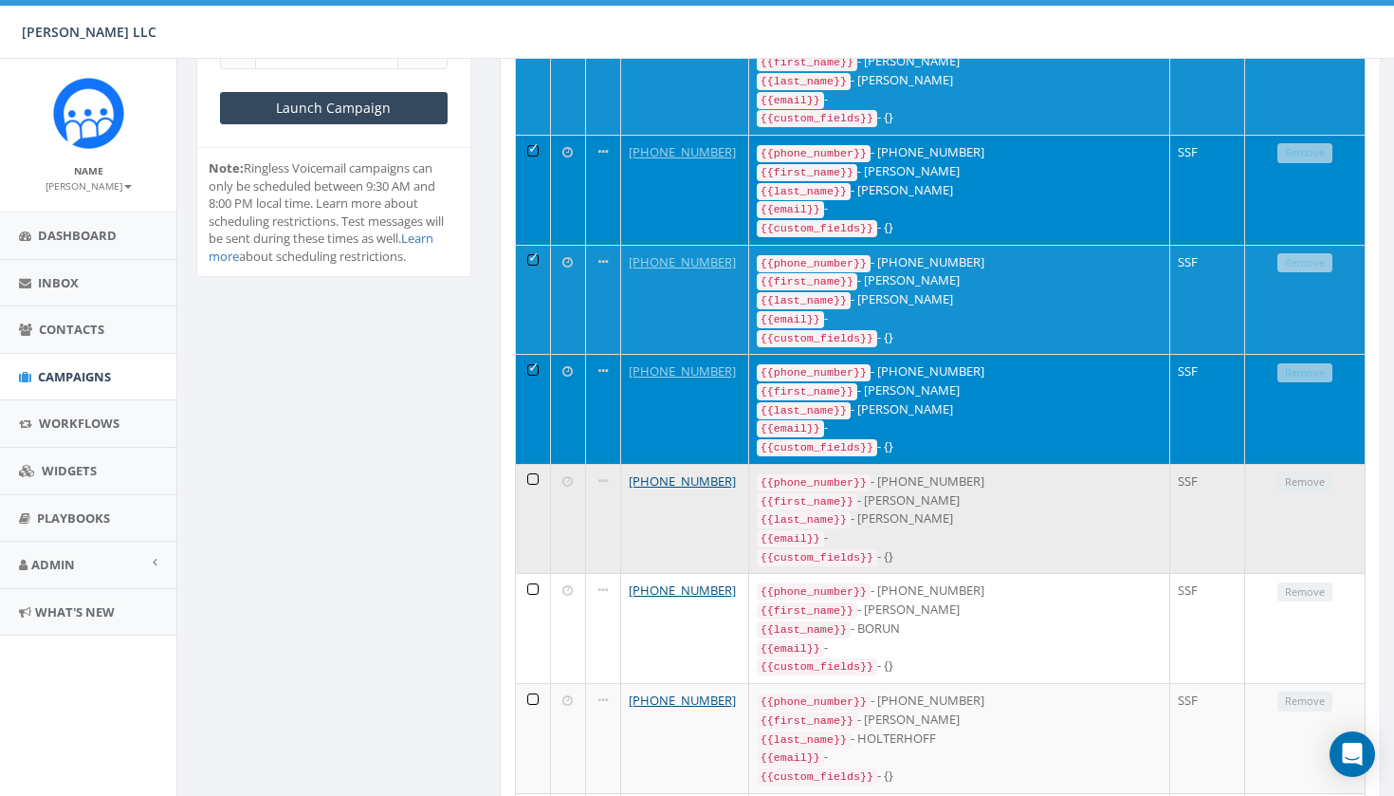
click at [544, 464] on td at bounding box center [533, 519] width 35 height 110
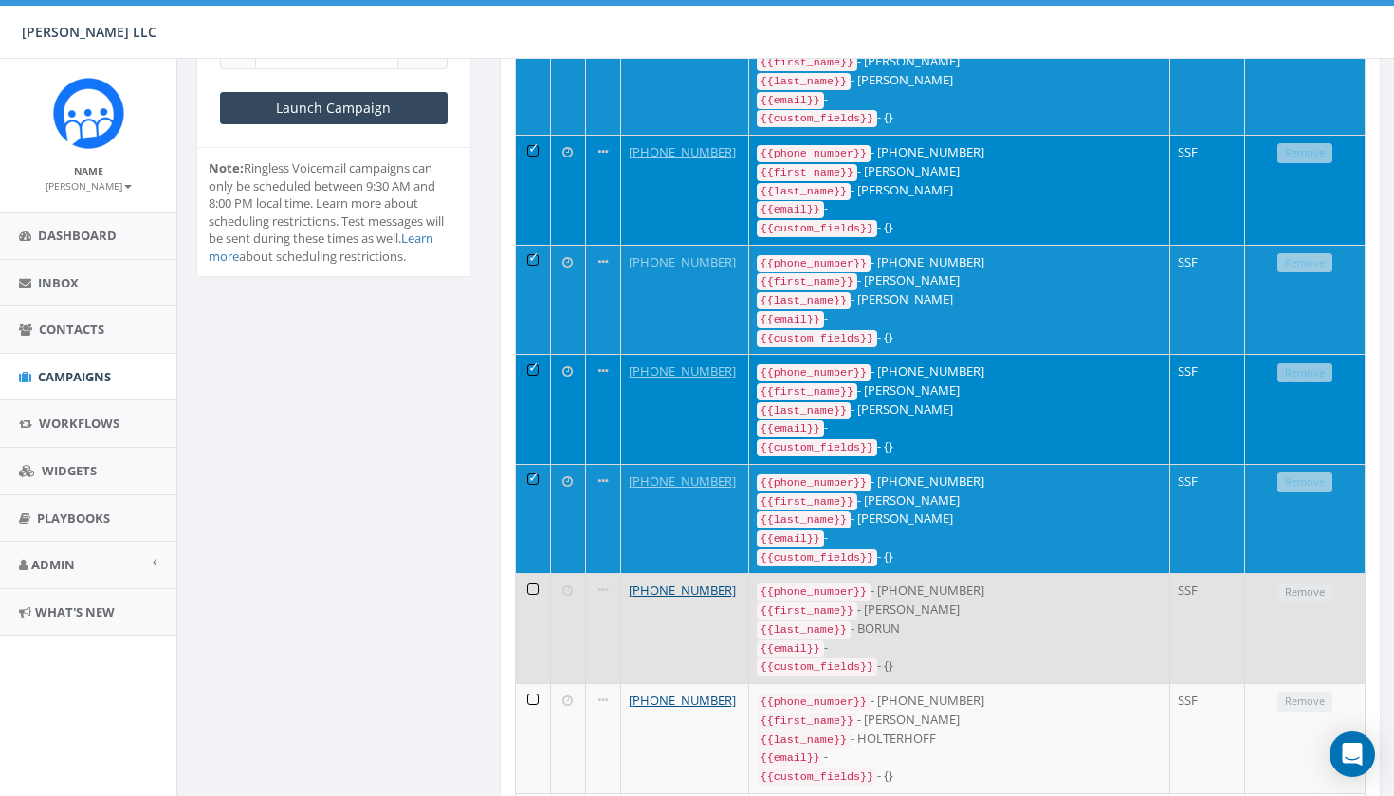
click at [542, 573] on td at bounding box center [533, 628] width 35 height 110
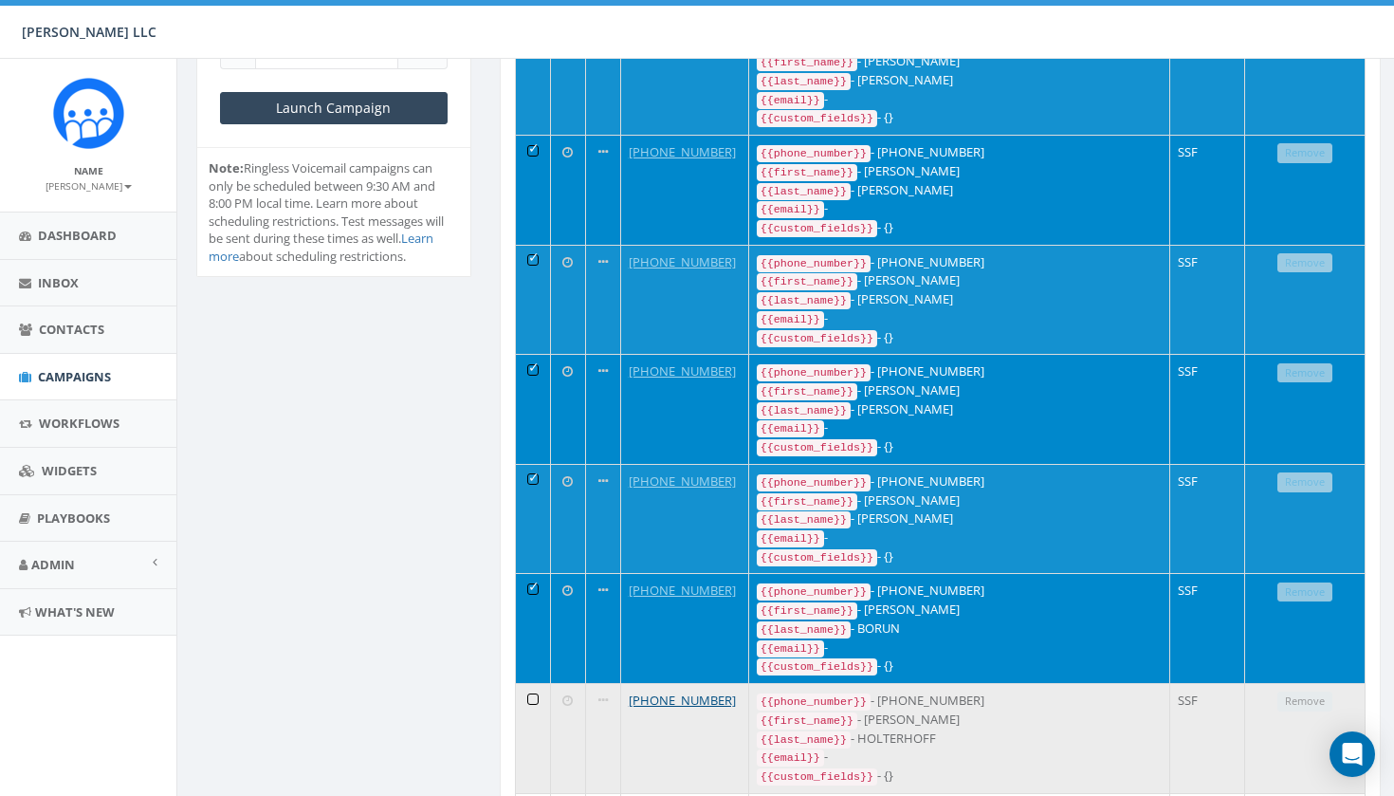
click at [542, 683] on td at bounding box center [533, 738] width 35 height 110
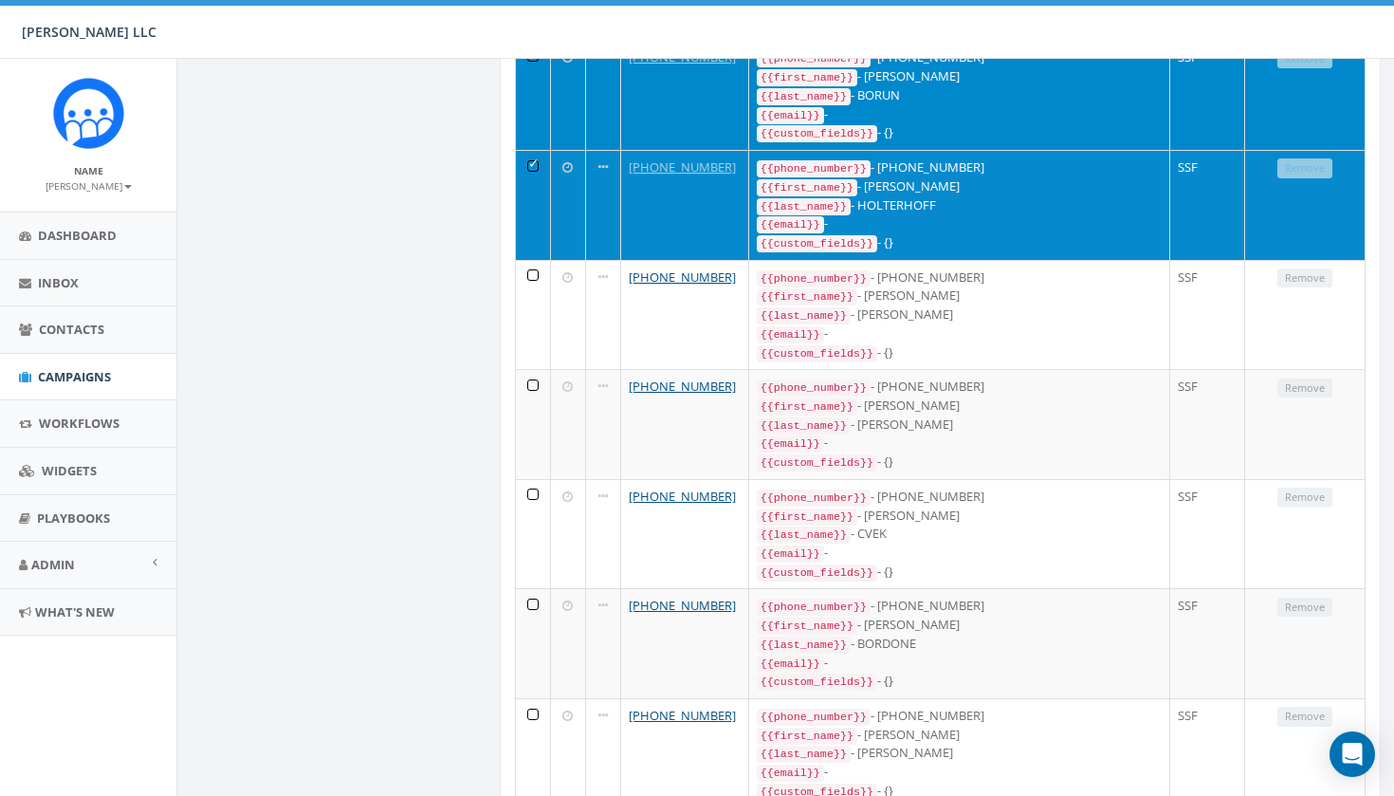
scroll to position [1461, 0]
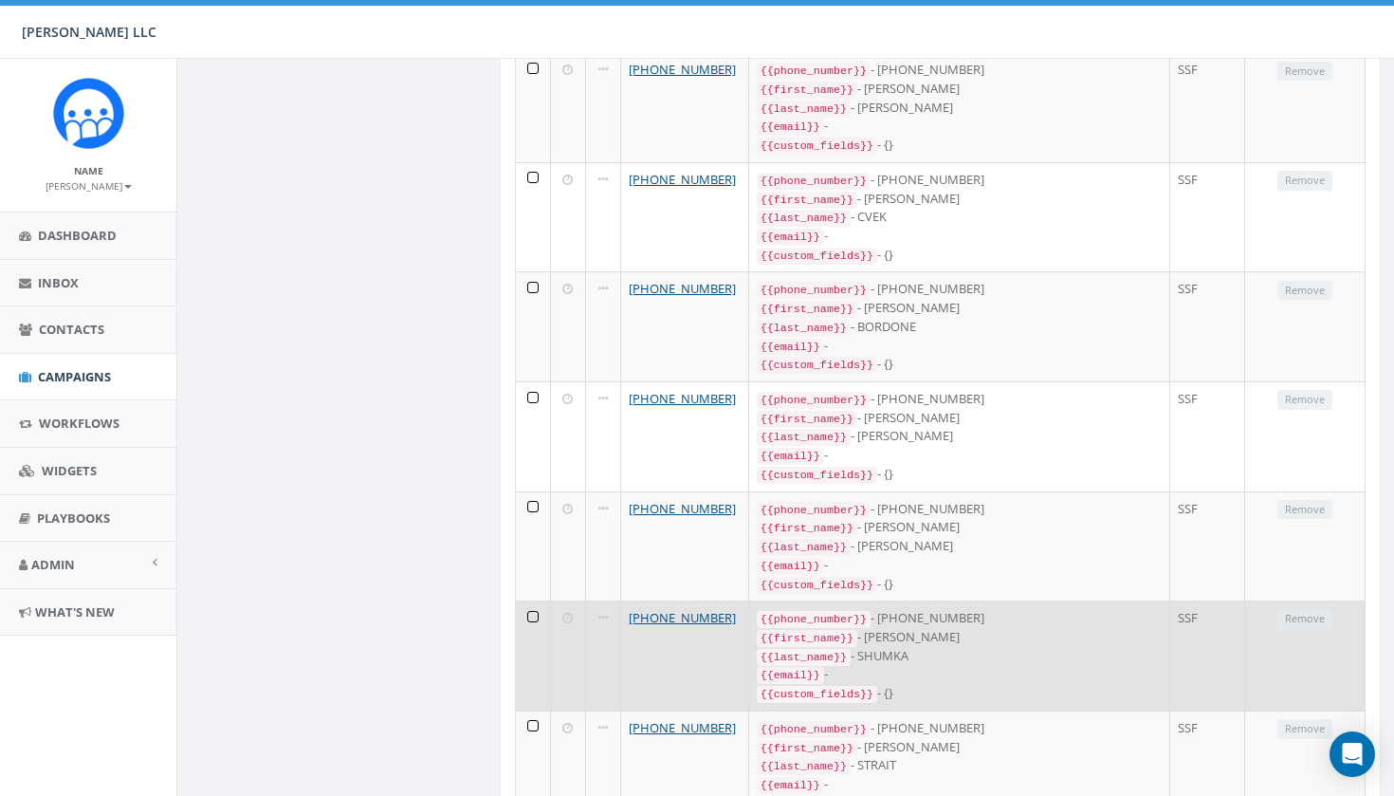
click at [547, 600] on td at bounding box center [533, 655] width 35 height 110
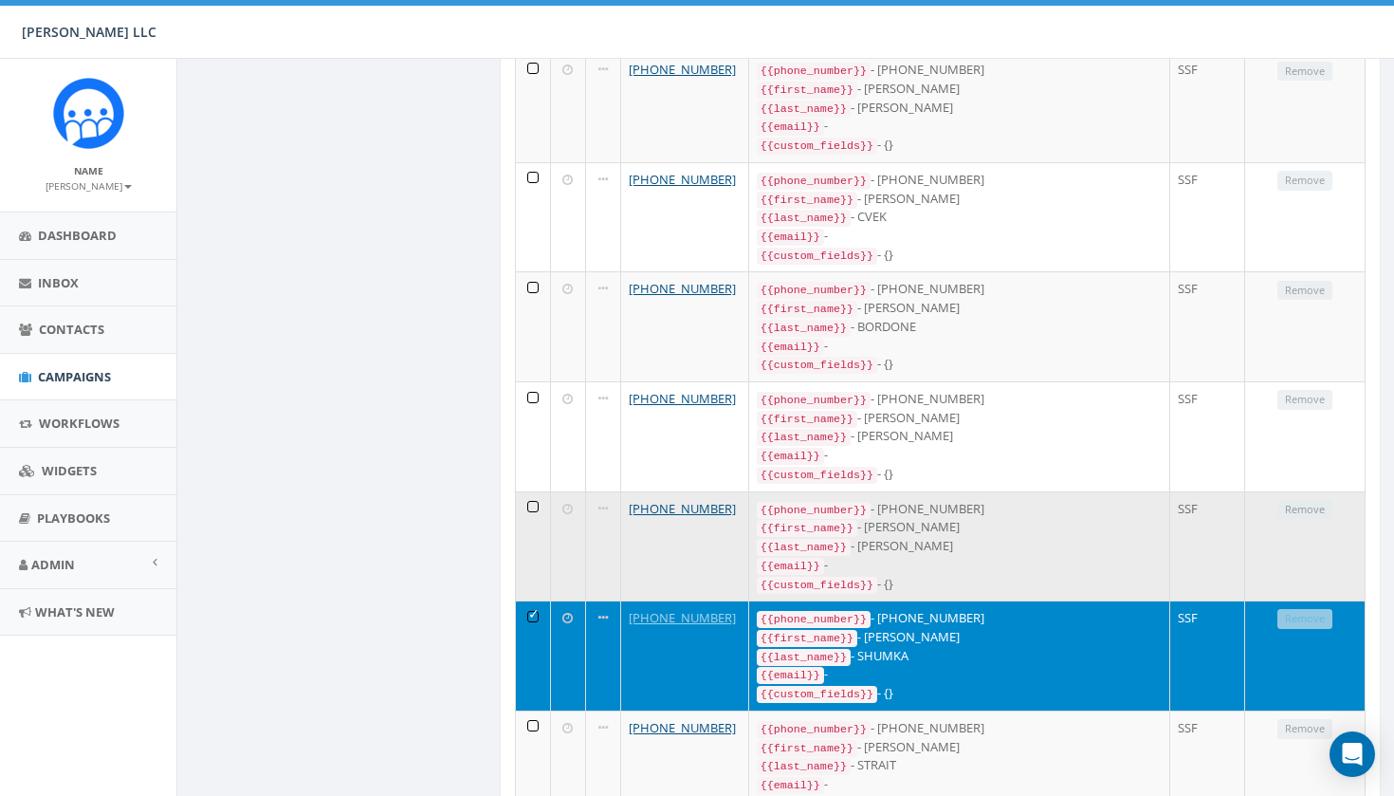
click at [535, 491] on td at bounding box center [533, 546] width 35 height 110
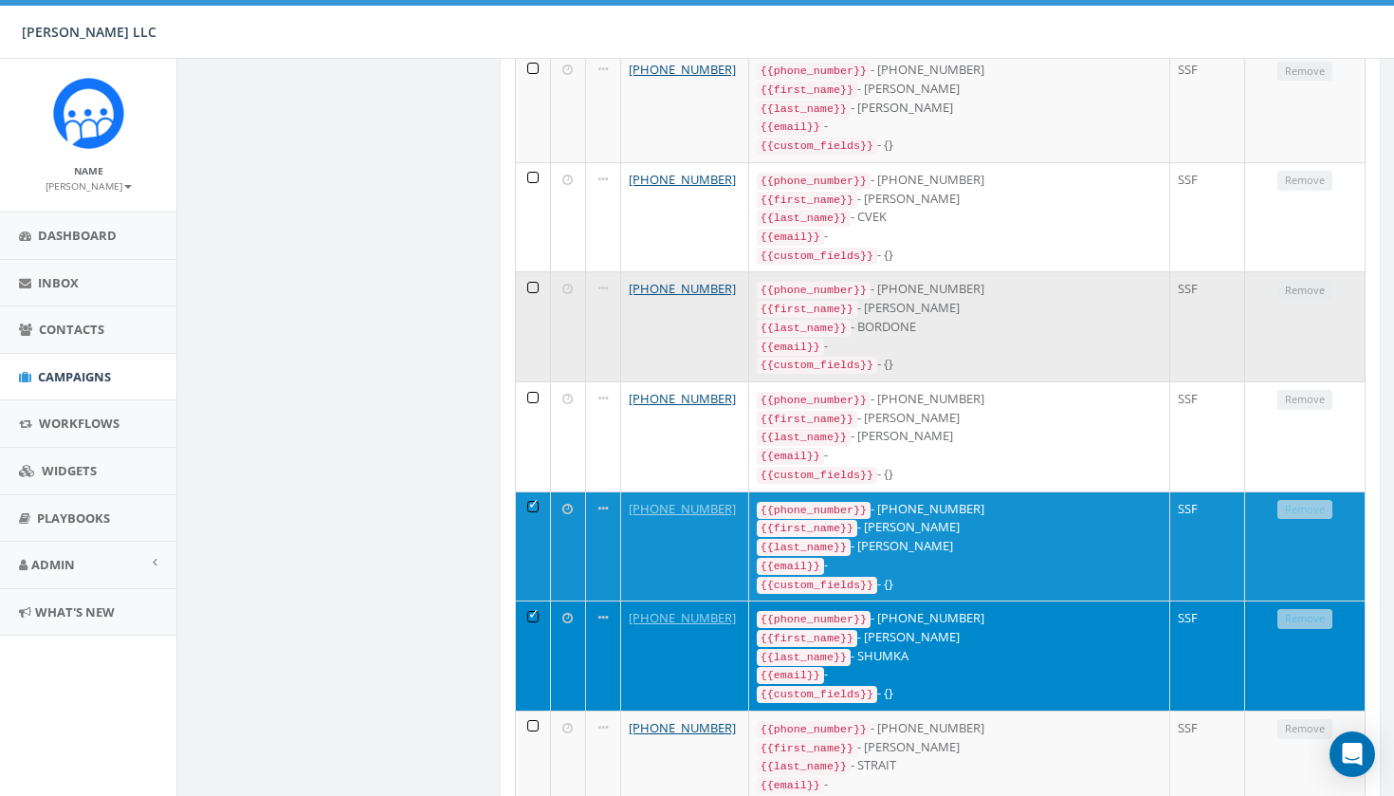
click at [527, 271] on td at bounding box center [533, 326] width 35 height 110
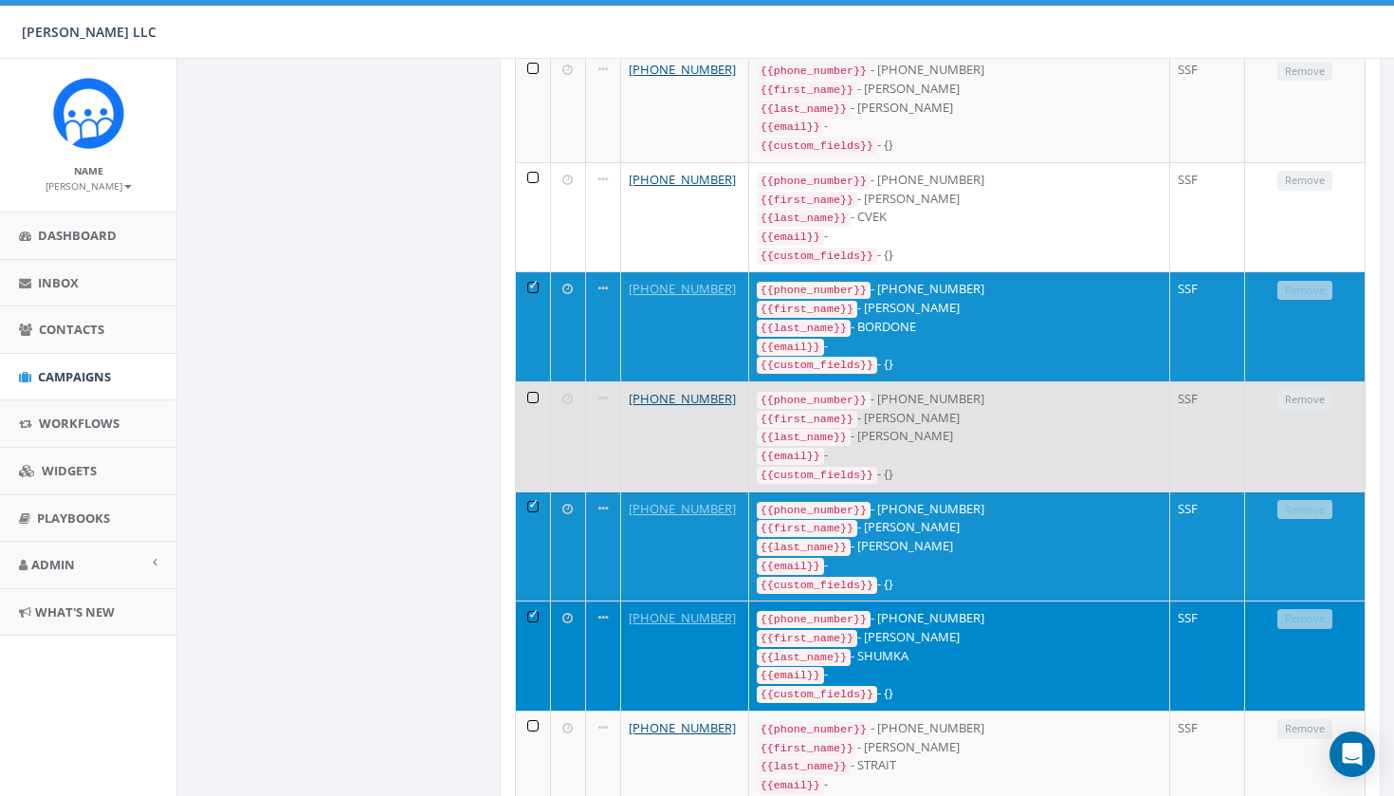
click at [540, 381] on td at bounding box center [533, 436] width 35 height 110
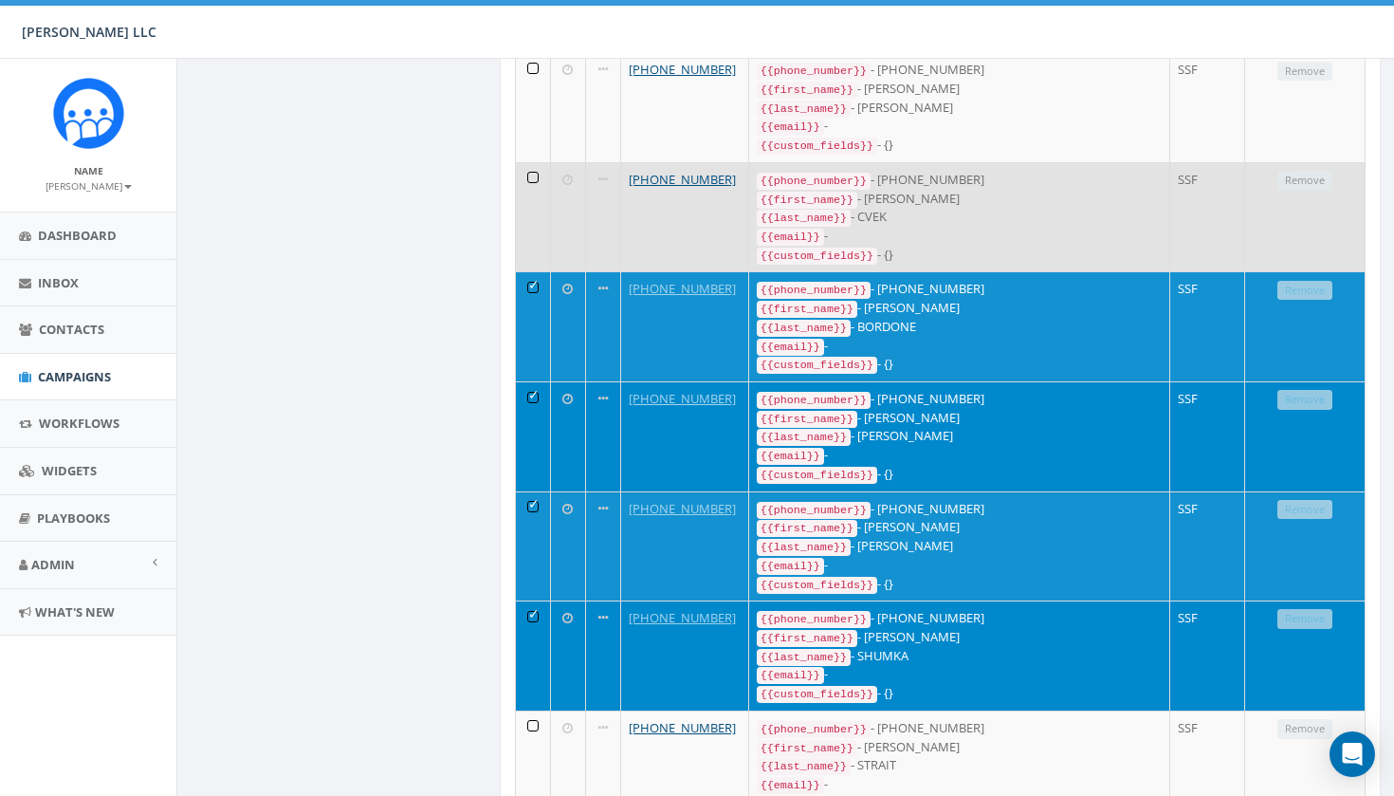
click at [555, 162] on td at bounding box center [568, 217] width 35 height 110
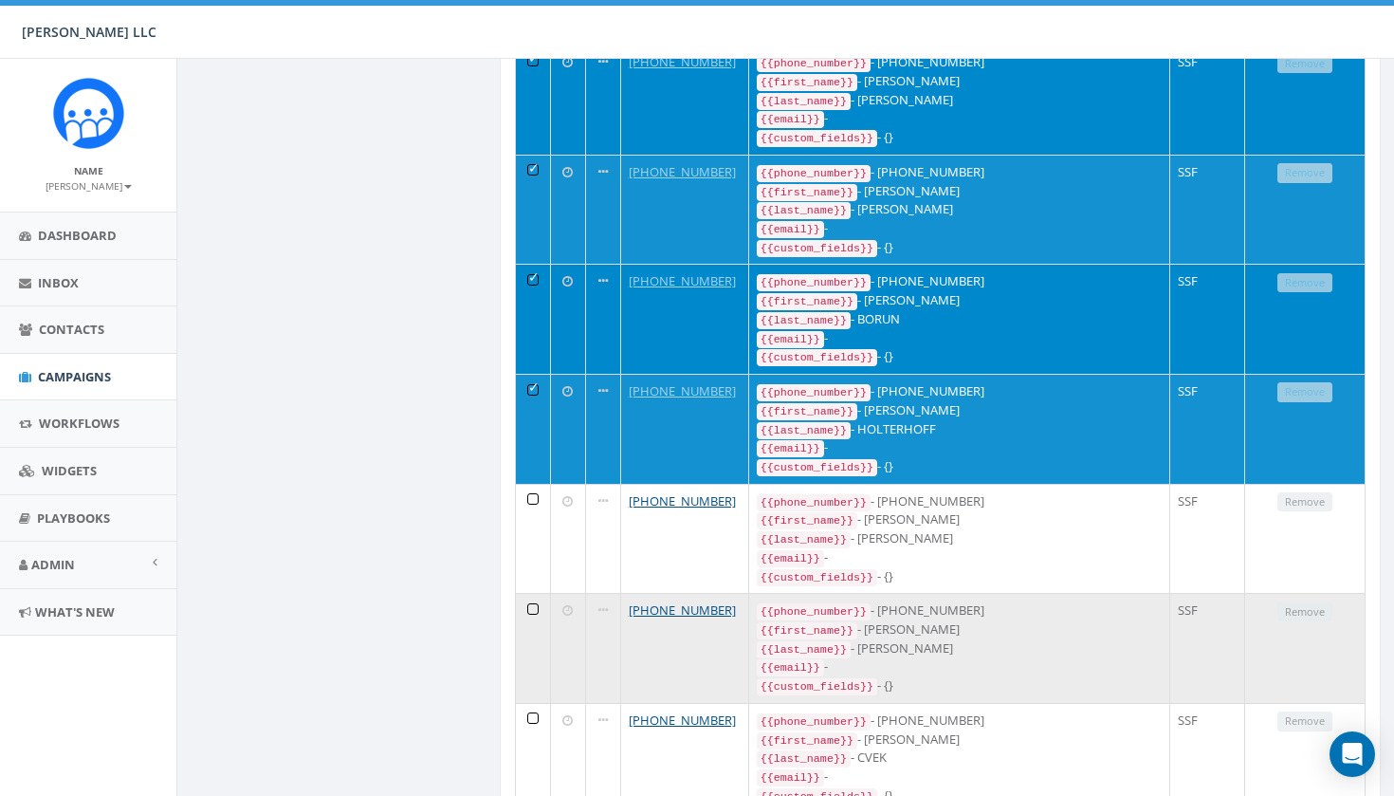
scroll to position [931, 0]
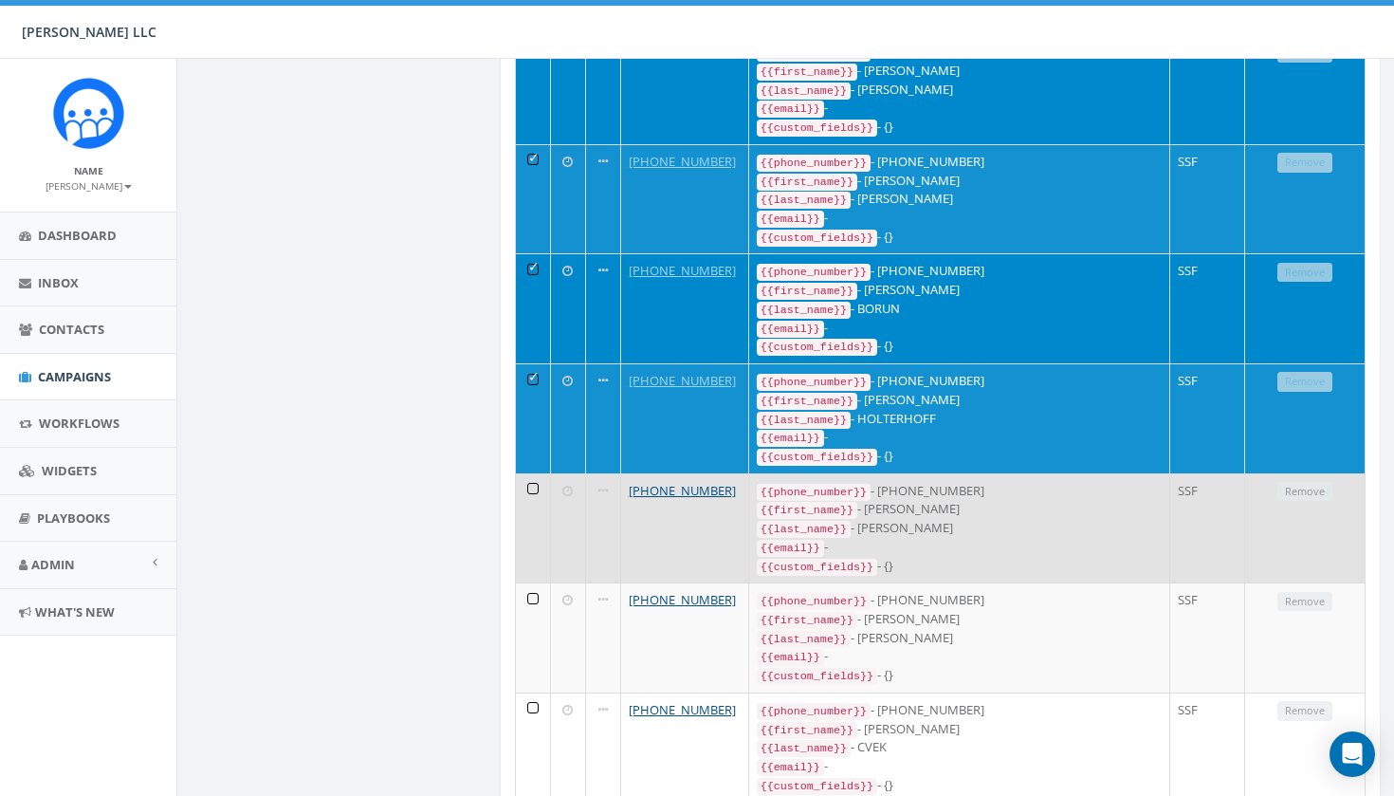
click at [525, 473] on td at bounding box center [533, 528] width 35 height 110
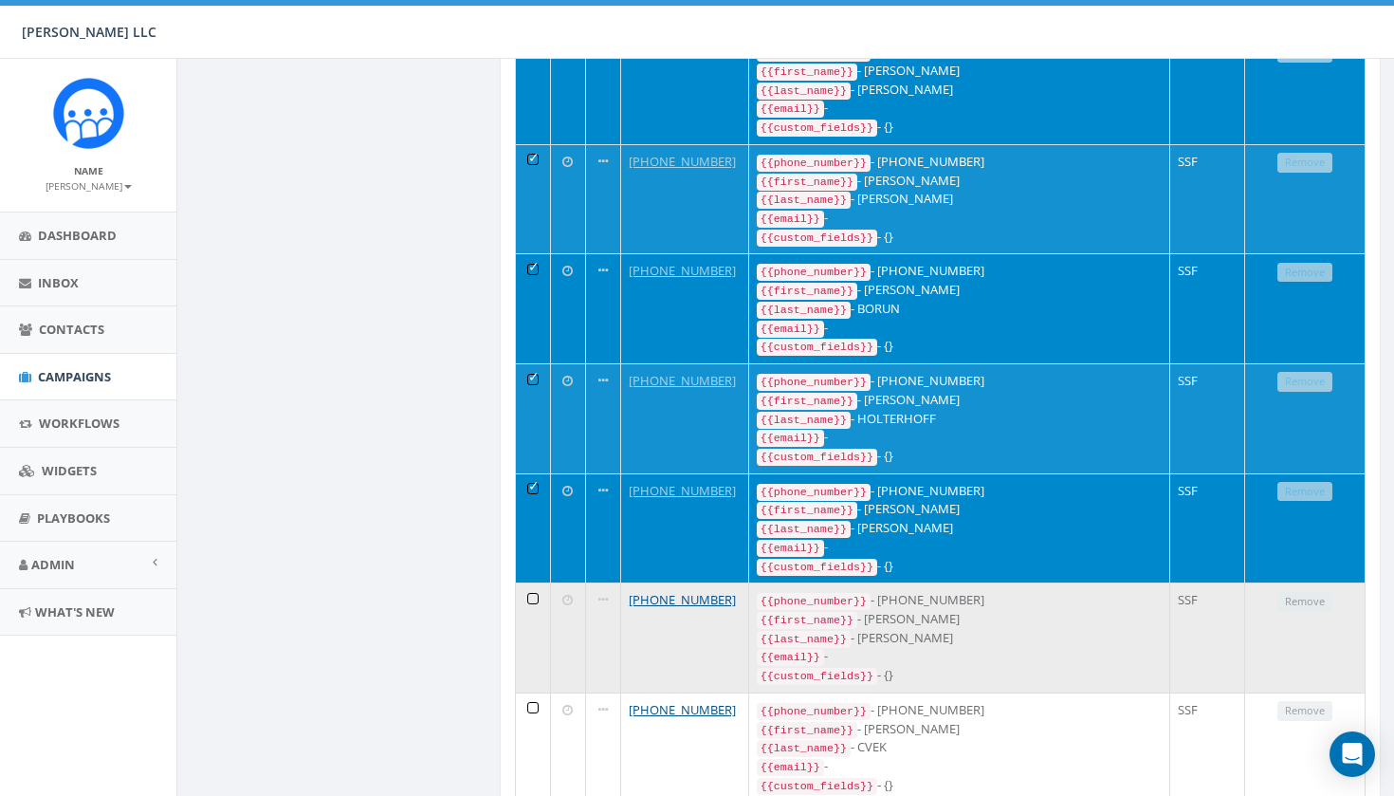
click at [524, 582] on td at bounding box center [533, 637] width 35 height 110
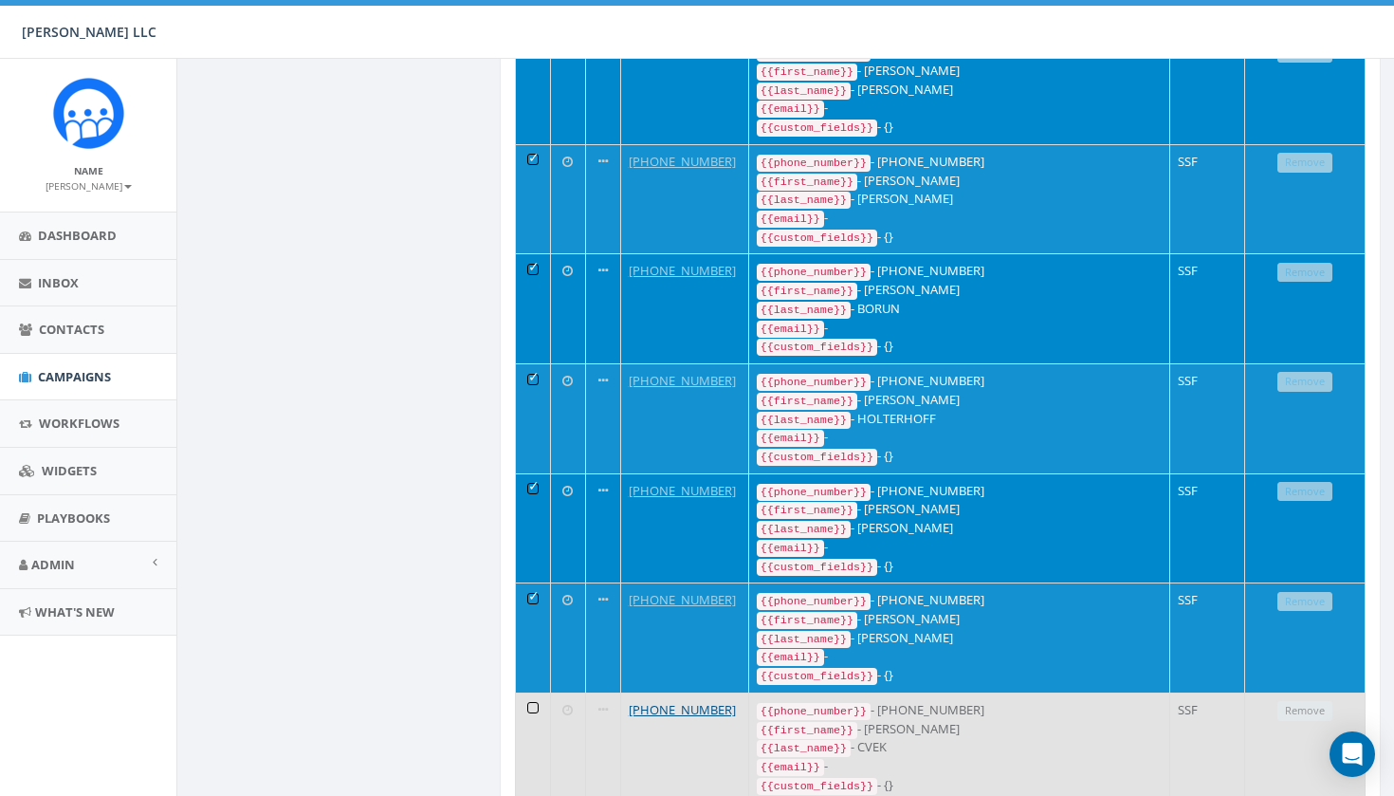
click at [530, 692] on td at bounding box center [533, 747] width 35 height 110
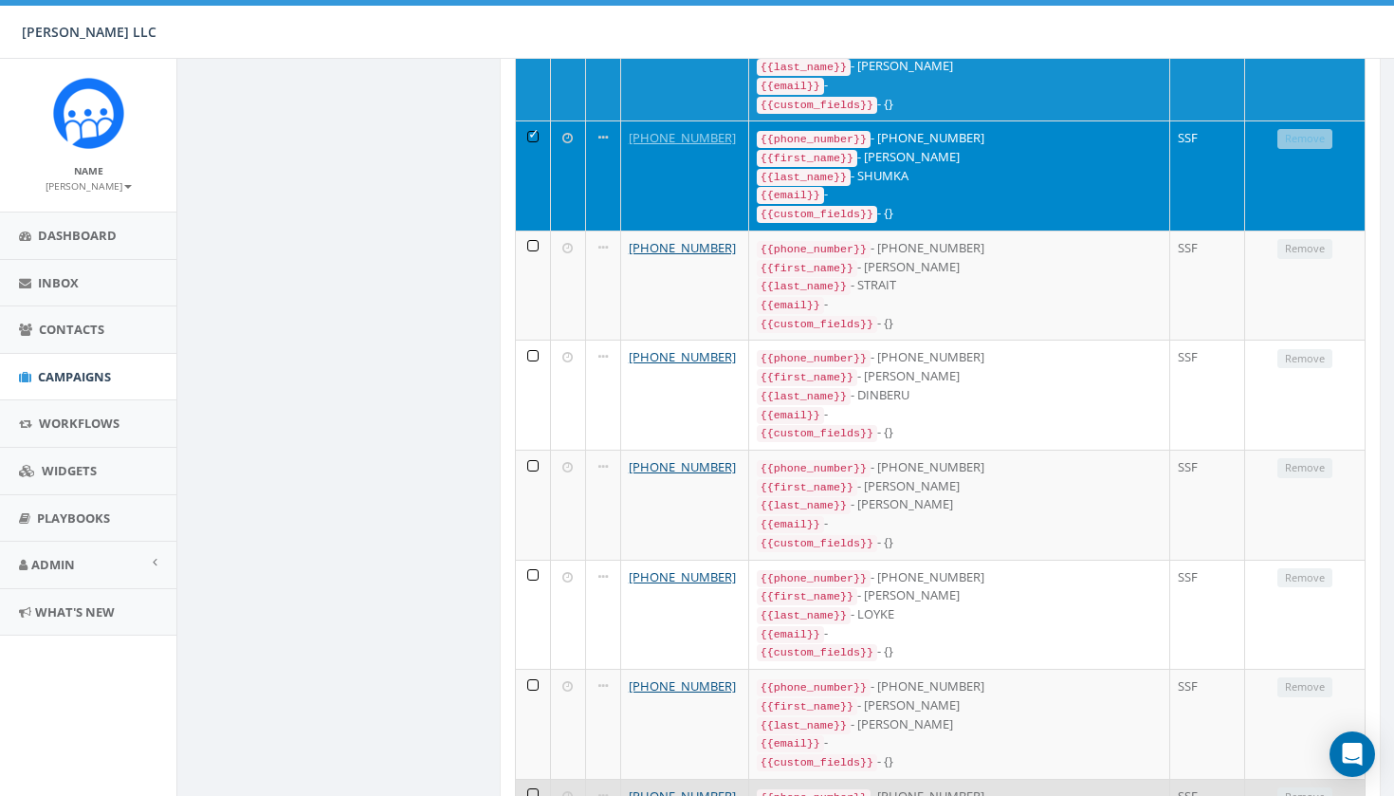
scroll to position [1955, 0]
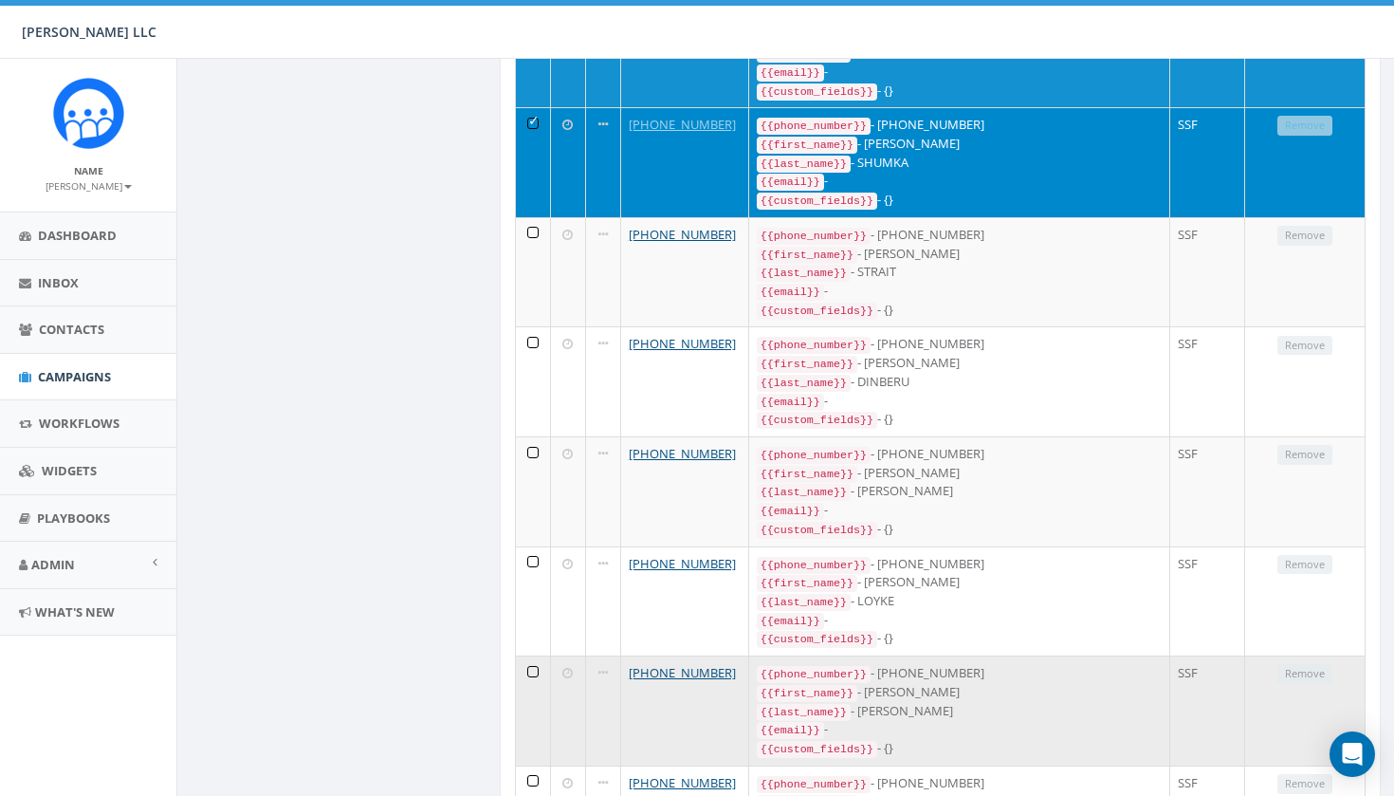
click at [540, 655] on td at bounding box center [533, 710] width 35 height 110
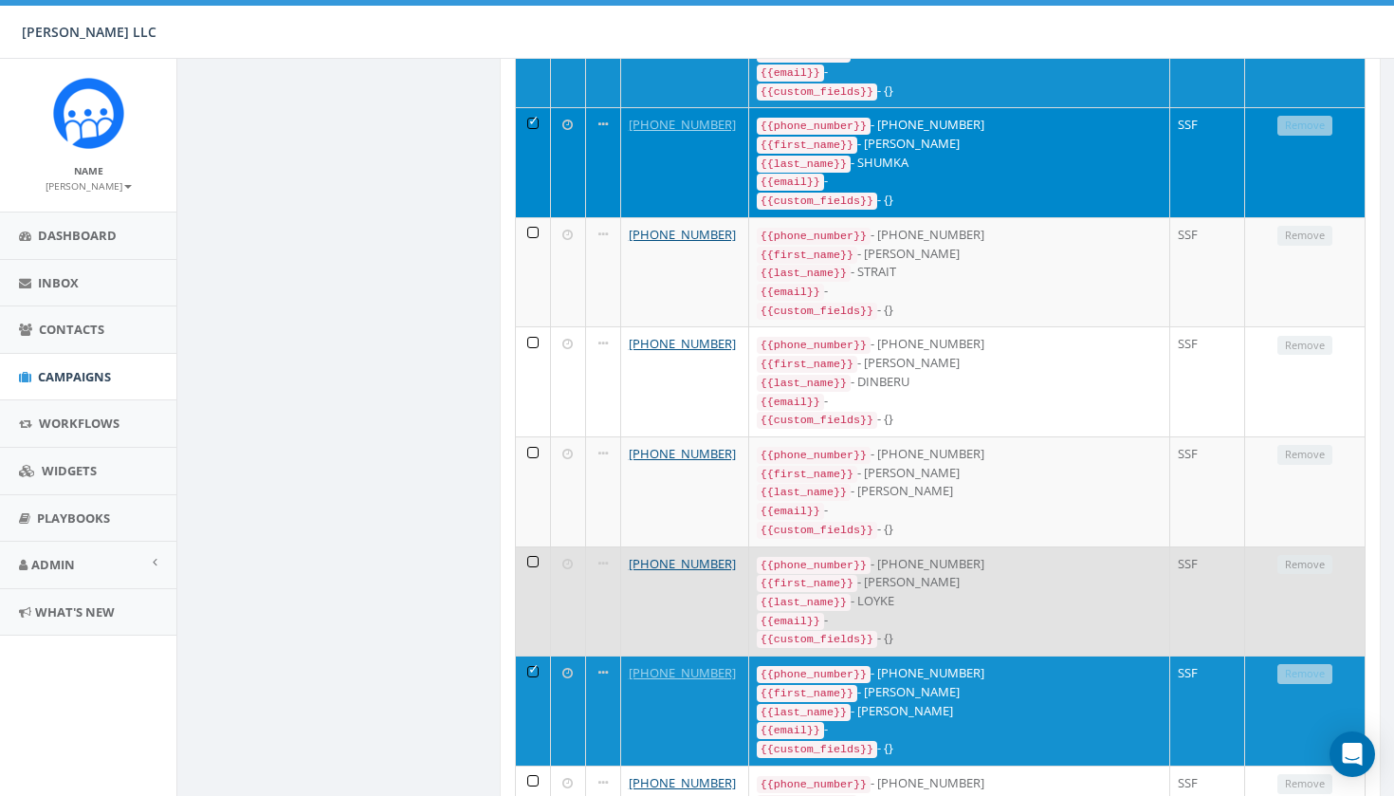
click at [534, 546] on td at bounding box center [533, 601] width 35 height 110
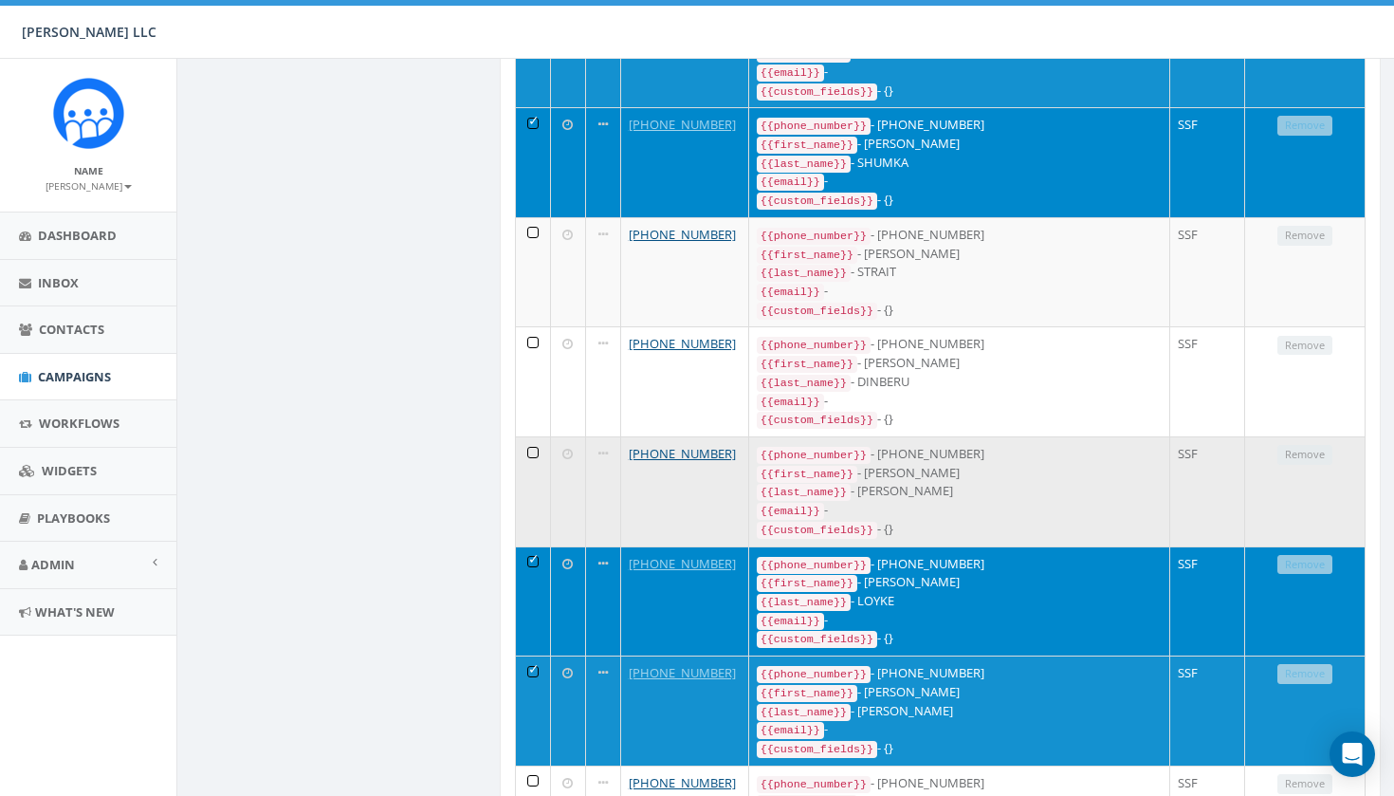
click at [541, 436] on td at bounding box center [533, 491] width 35 height 110
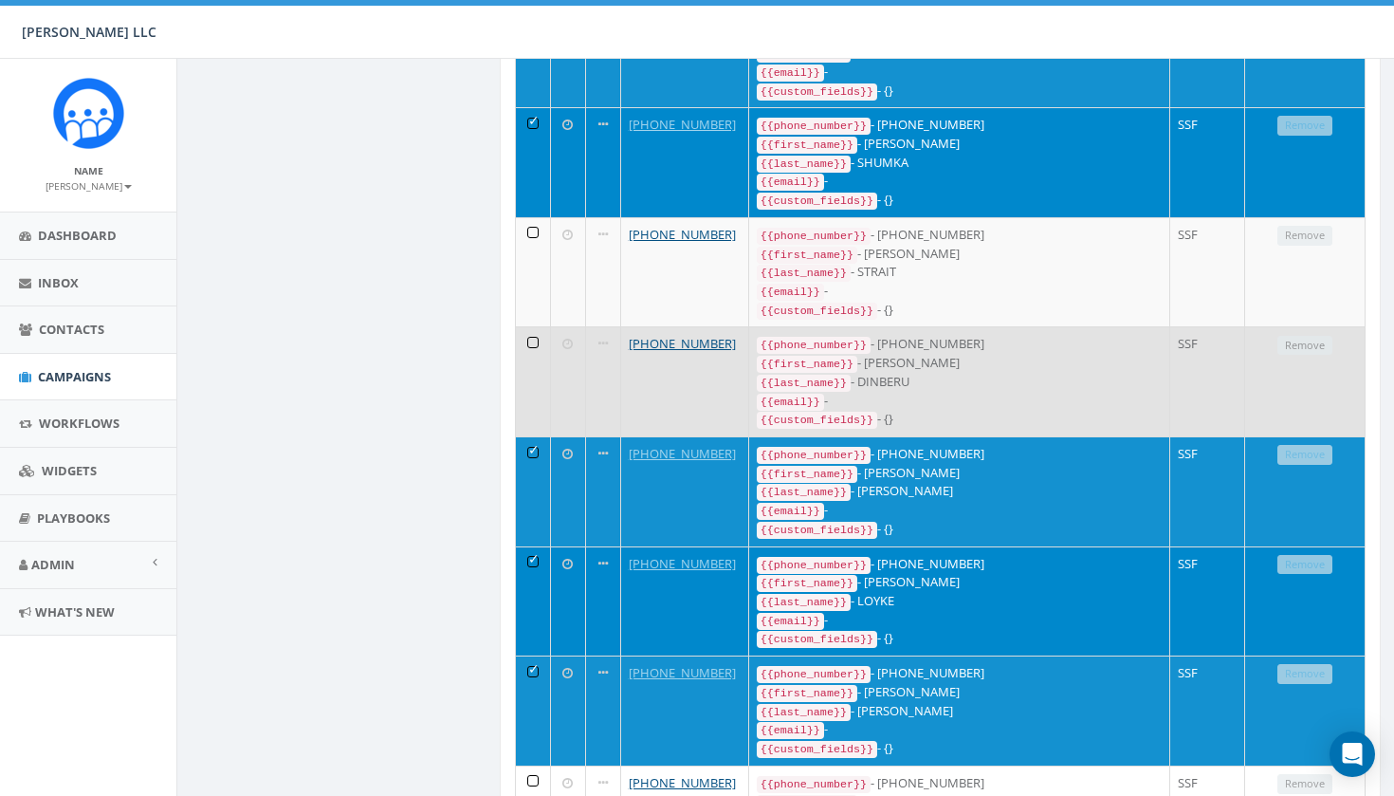
click at [541, 326] on td at bounding box center [533, 381] width 35 height 110
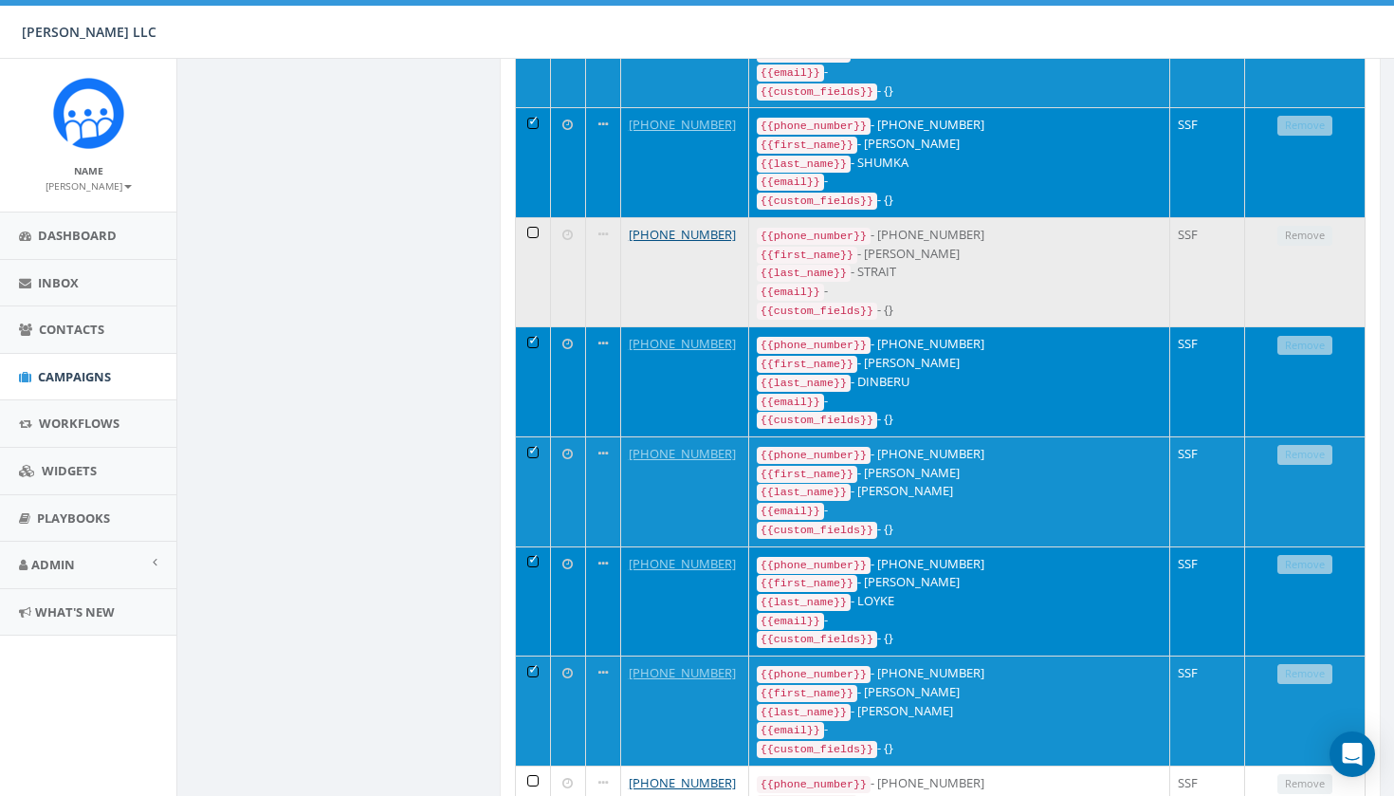
click at [535, 217] on td at bounding box center [533, 272] width 35 height 110
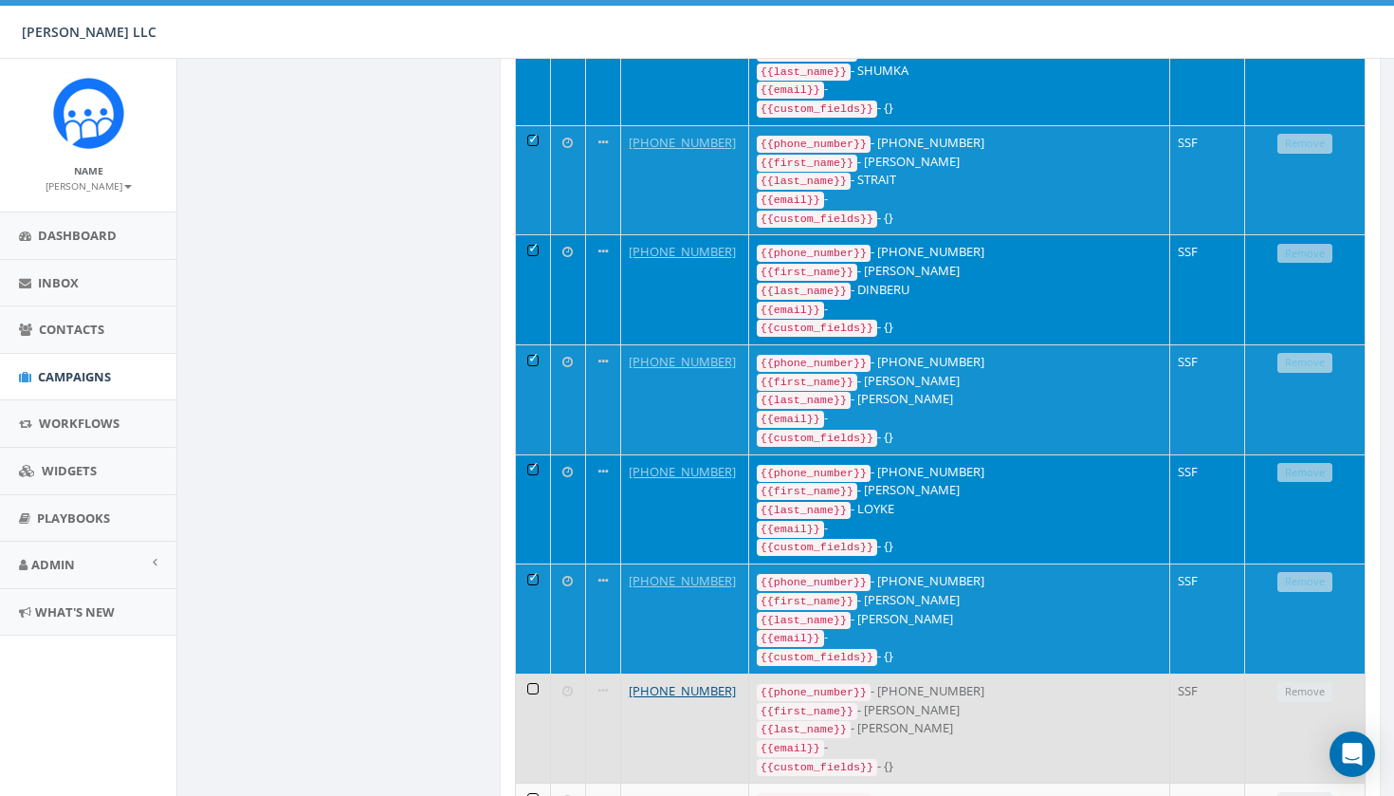
scroll to position [2041, 0]
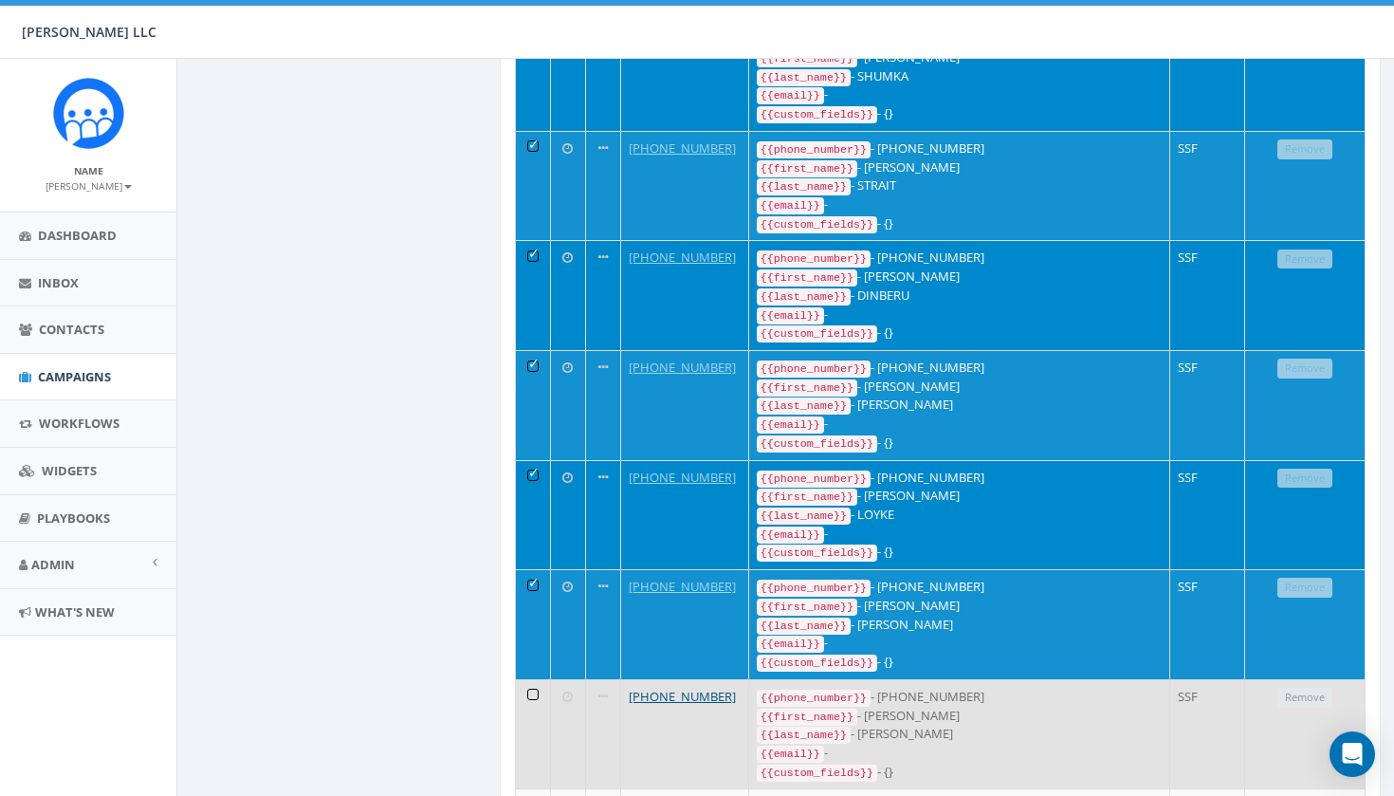
click at [531, 679] on td at bounding box center [533, 734] width 35 height 110
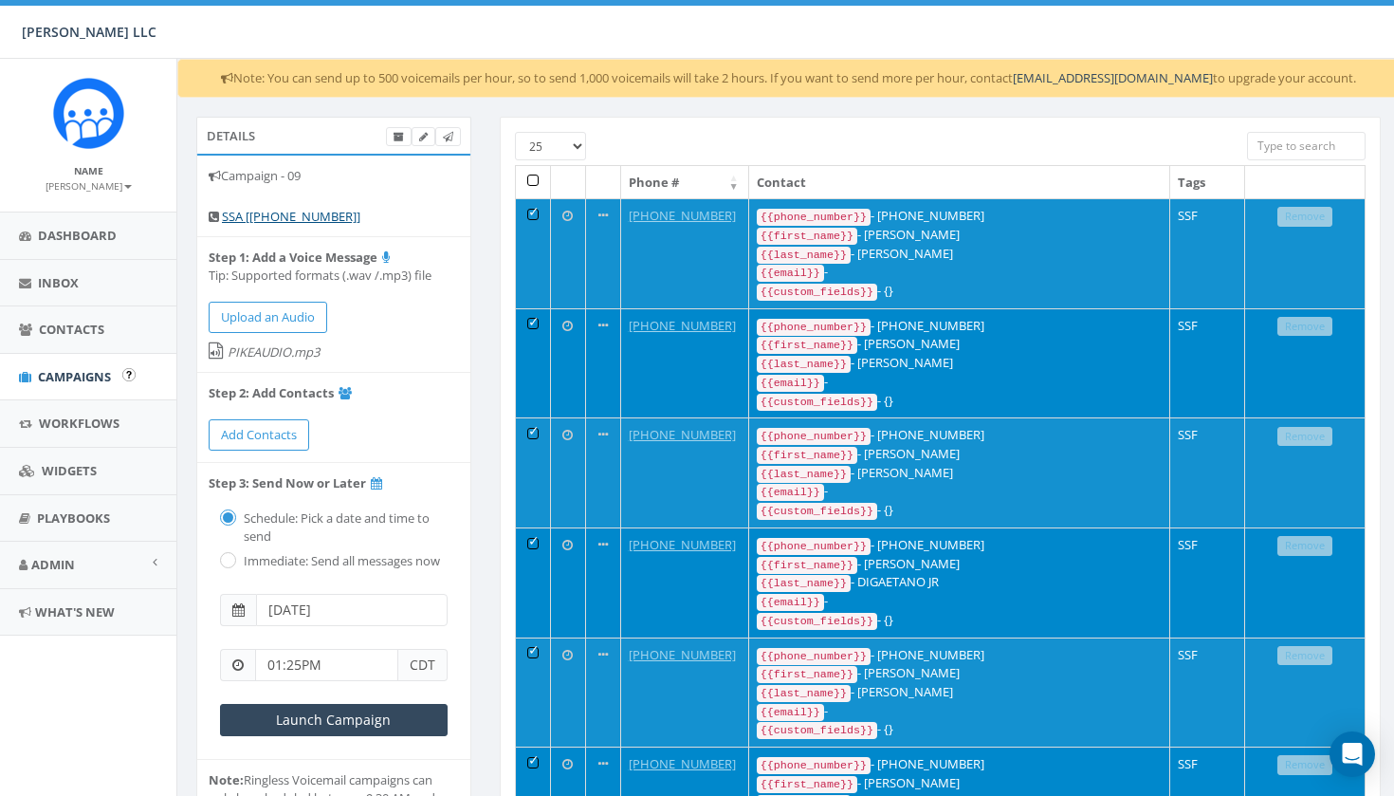
scroll to position [0, 0]
click at [305, 713] on input "Launch Campaign" at bounding box center [334, 720] width 228 height 32
click at [91, 237] on span "Dashboard" at bounding box center [77, 235] width 79 height 17
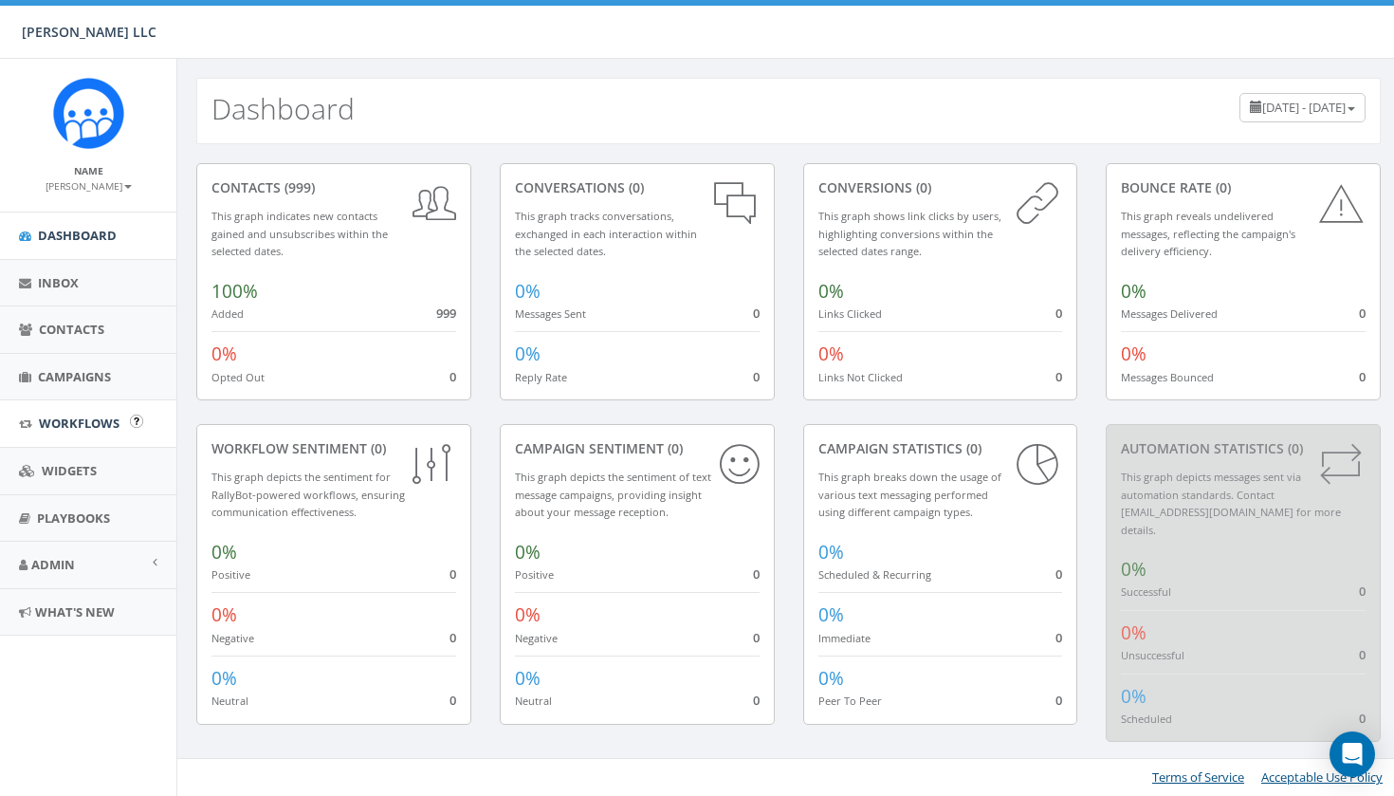
click at [102, 418] on span "Workflows" at bounding box center [79, 422] width 81 height 17
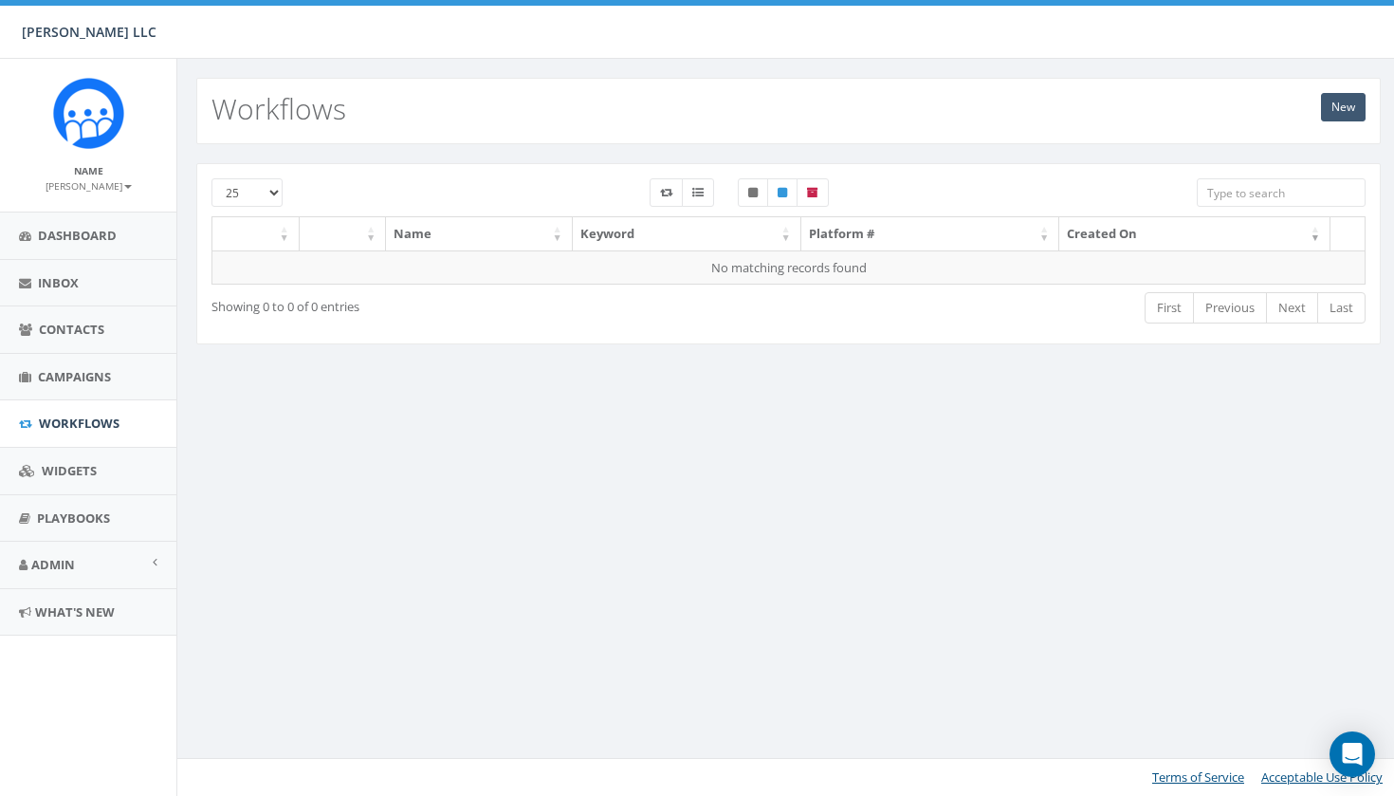
click at [1328, 107] on link "New" at bounding box center [1343, 107] width 45 height 28
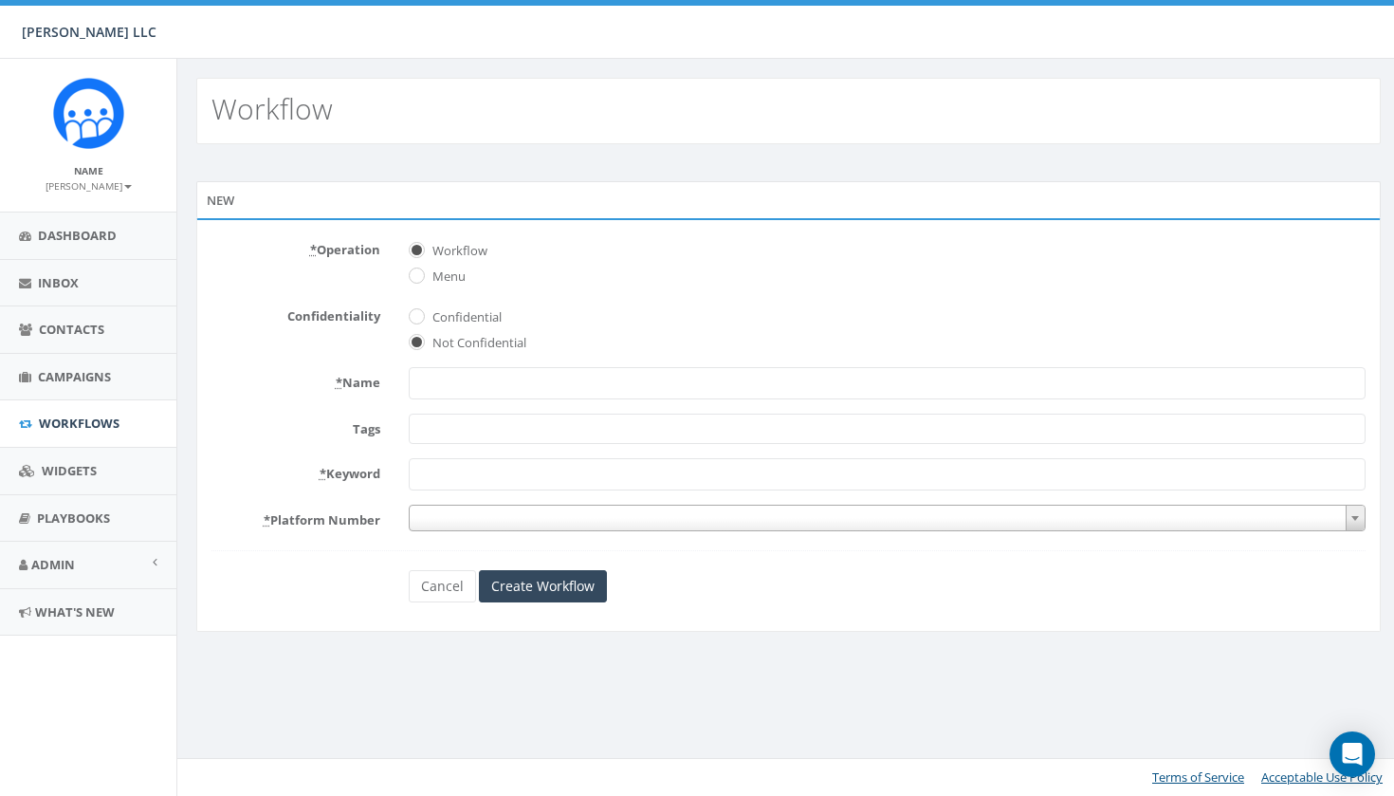
click at [435, 376] on input "* Name" at bounding box center [887, 383] width 957 height 32
click at [435, 428] on span at bounding box center [887, 429] width 957 height 30
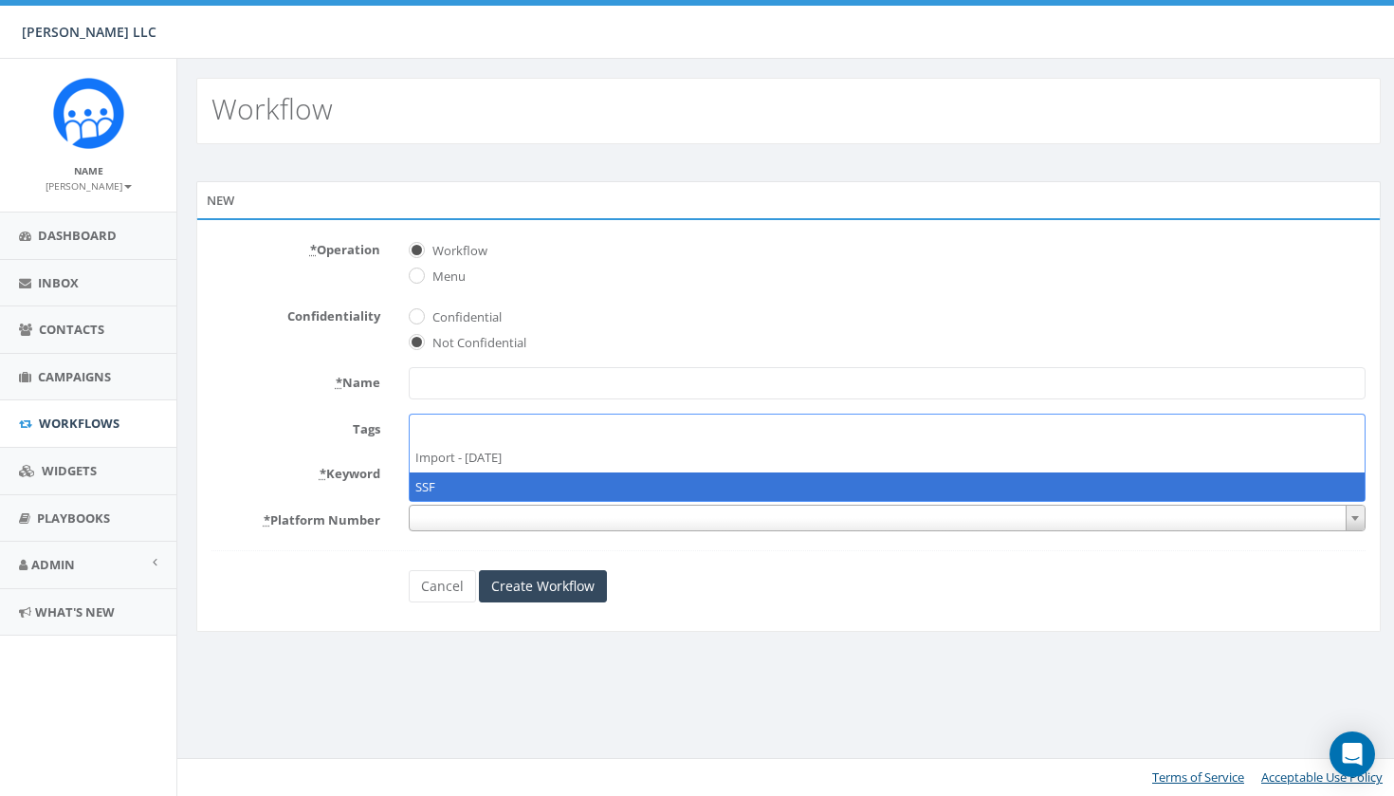
select select "SSF"
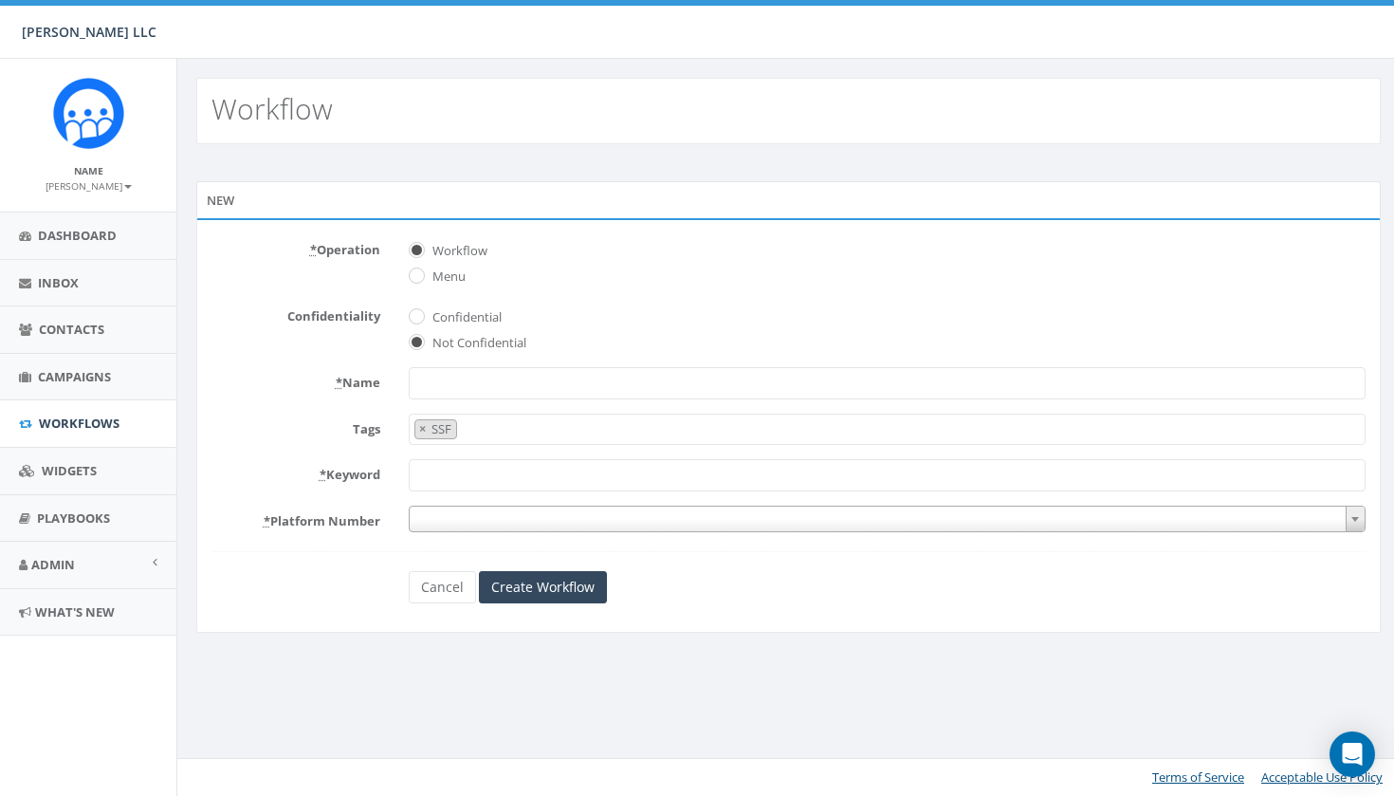
click at [471, 391] on input "* Name" at bounding box center [887, 383] width 957 height 32
type input "TEST1"
click at [459, 477] on input "* Keyword" at bounding box center [887, 475] width 957 height 32
click at [459, 511] on span at bounding box center [887, 519] width 957 height 27
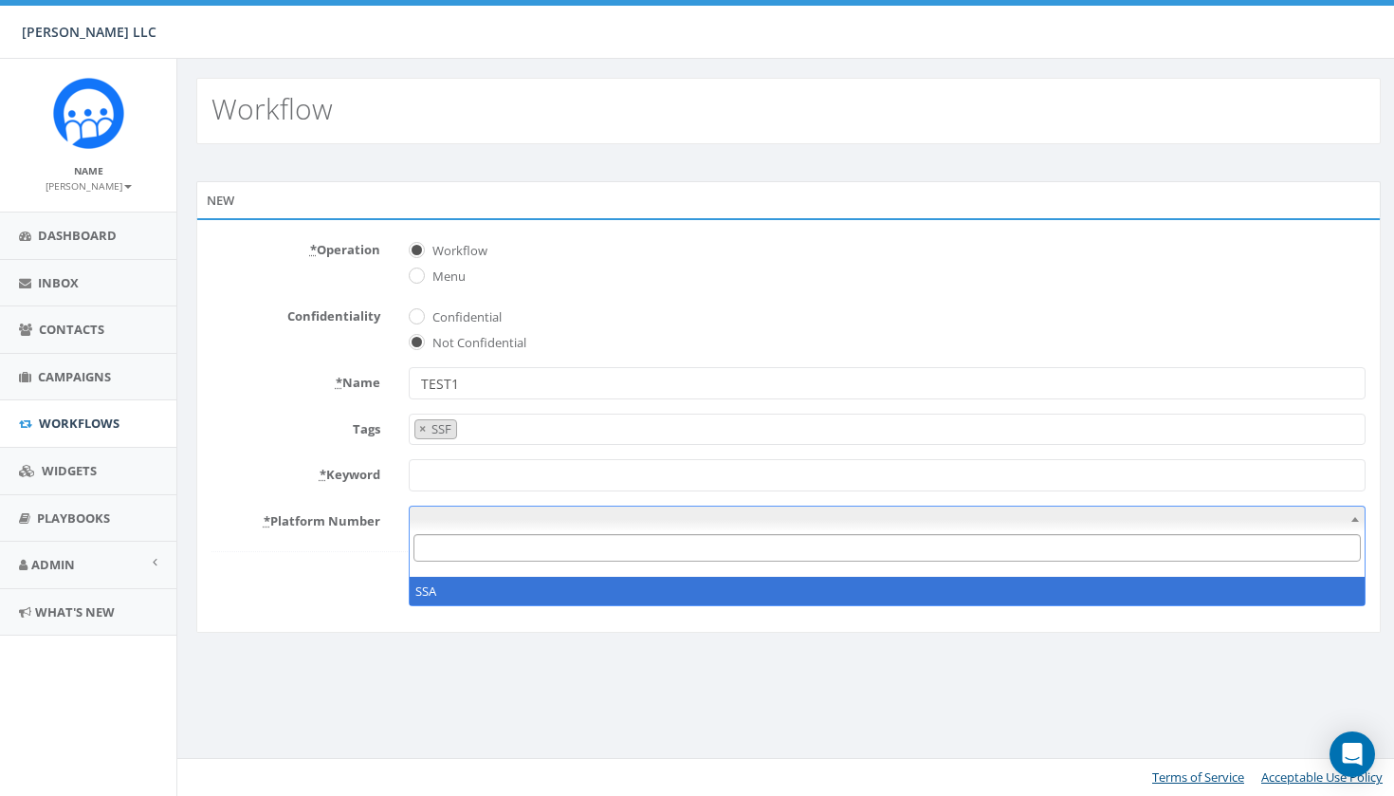
select select "7517646"
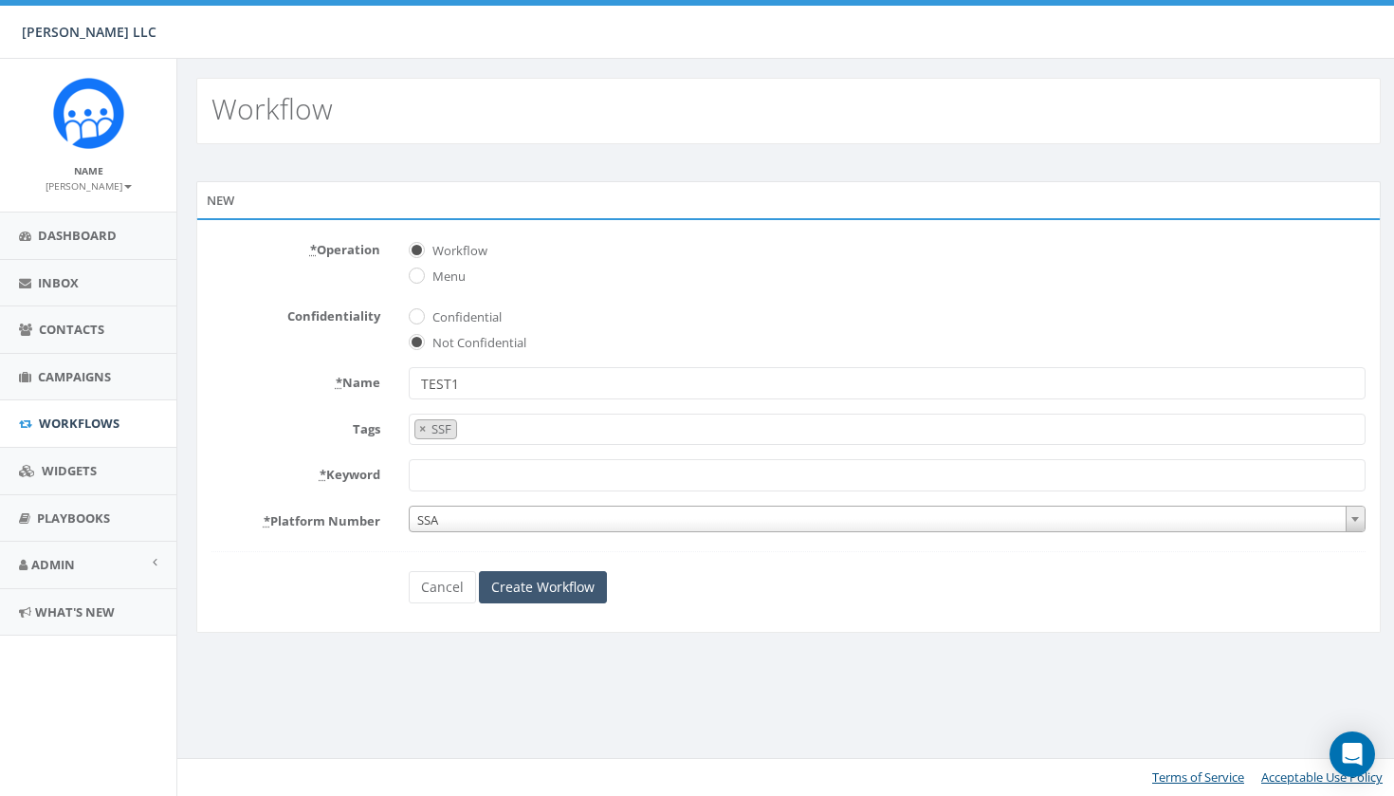
click at [536, 583] on input "Create Workflow" at bounding box center [543, 587] width 128 height 32
type input "Up"
click at [541, 585] on input "Create Workflow" at bounding box center [543, 587] width 128 height 32
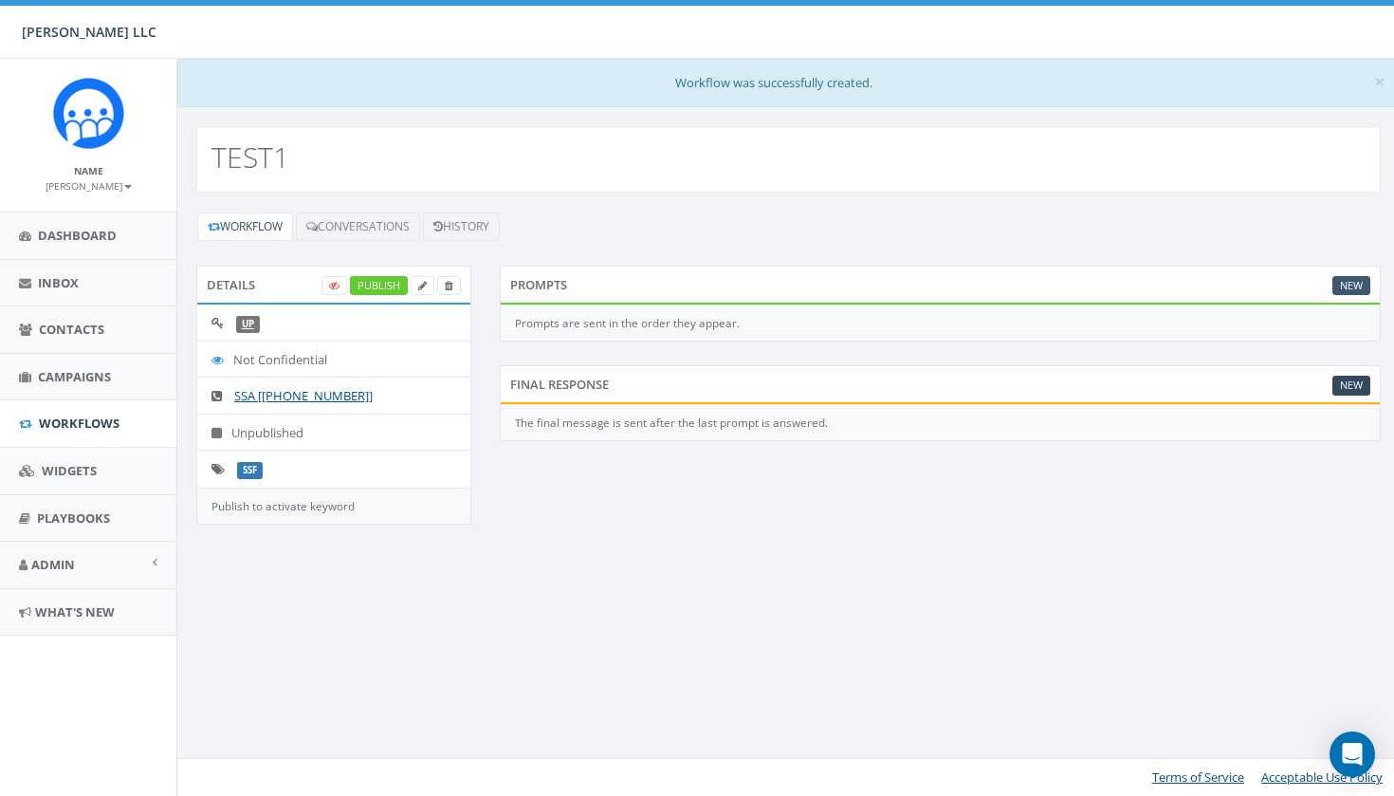
click at [1351, 284] on link "New" at bounding box center [1352, 286] width 38 height 20
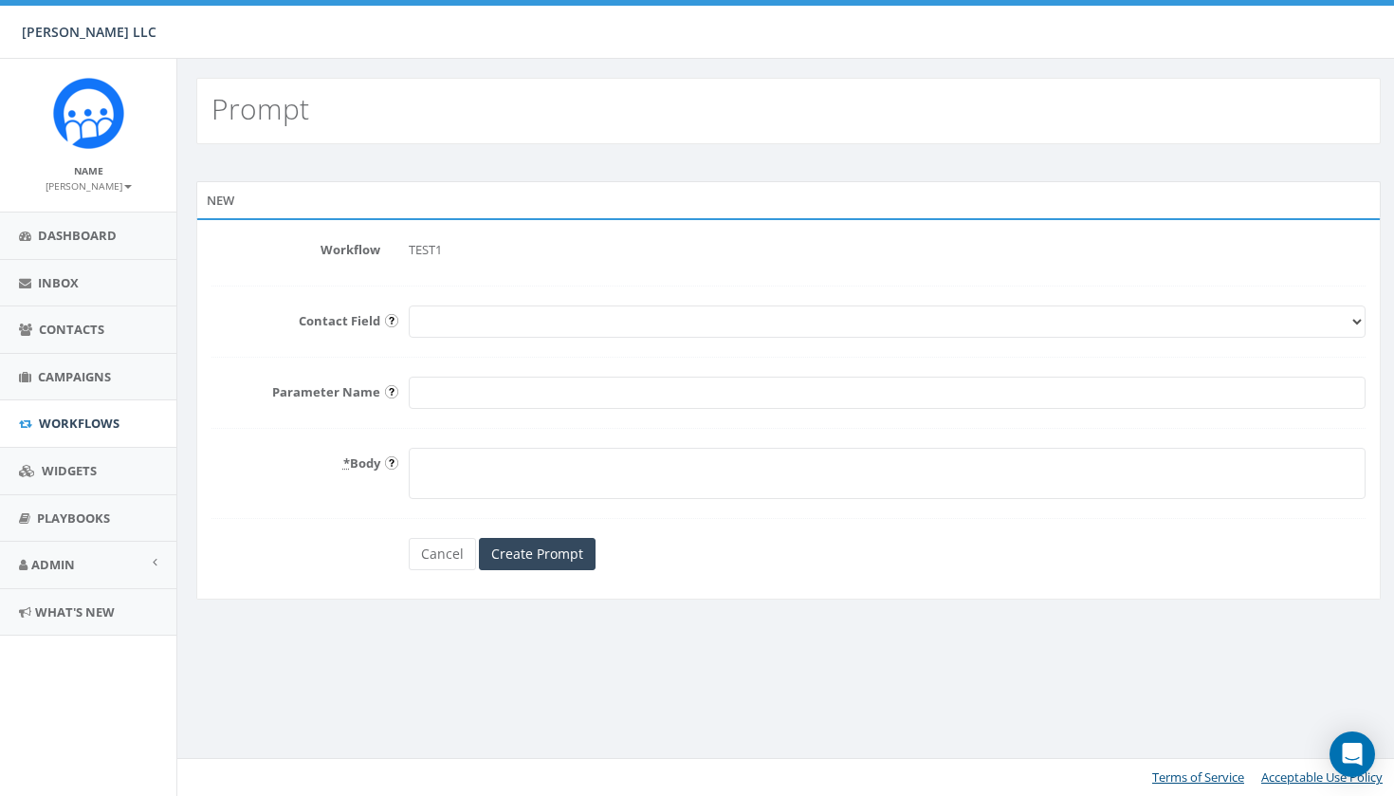
click at [759, 425] on form "Workflow TEST1 Contact Field First Name Last Name Email Parameter Name * Body C…" at bounding box center [788, 402] width 1154 height 336
click at [444, 553] on link "Cancel" at bounding box center [442, 554] width 67 height 32
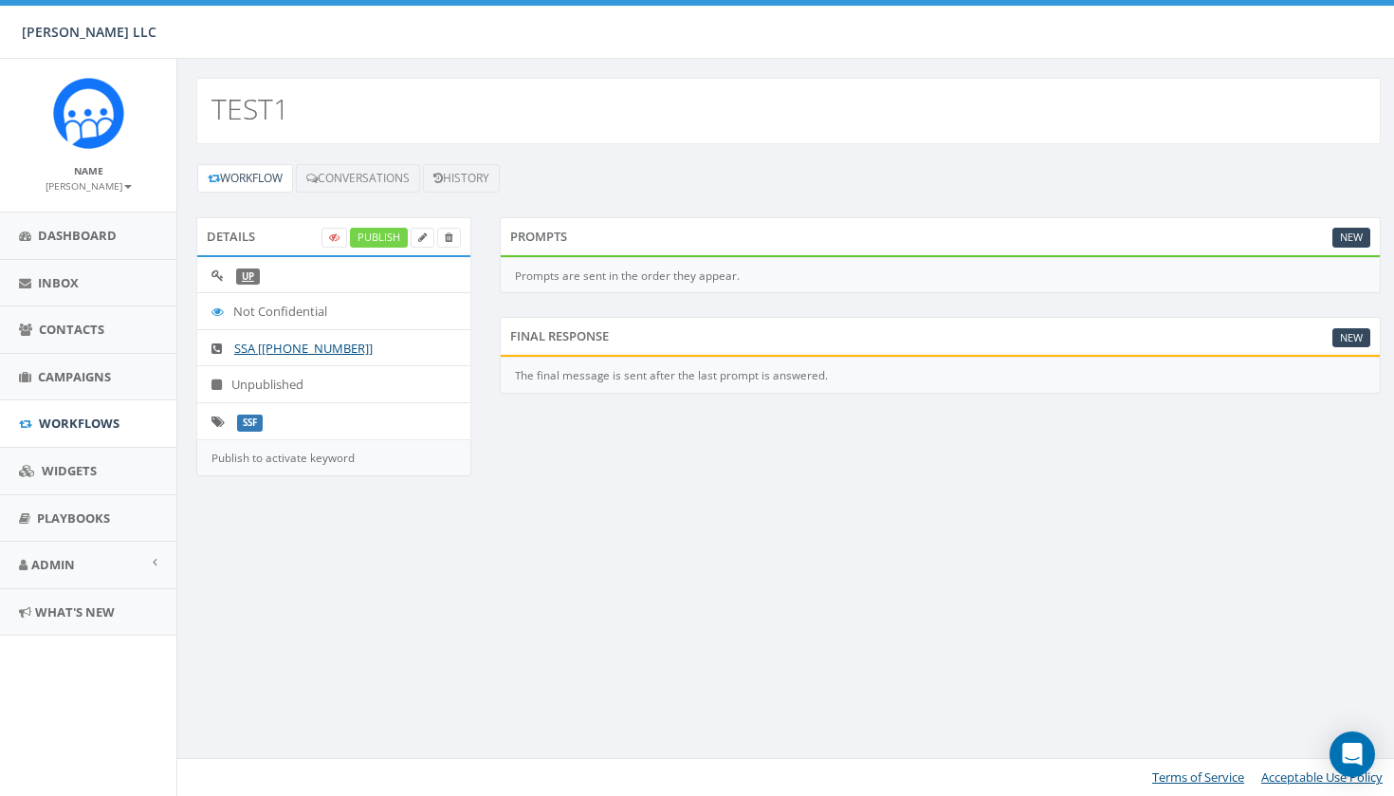
click at [375, 235] on link "Publish" at bounding box center [379, 238] width 58 height 20
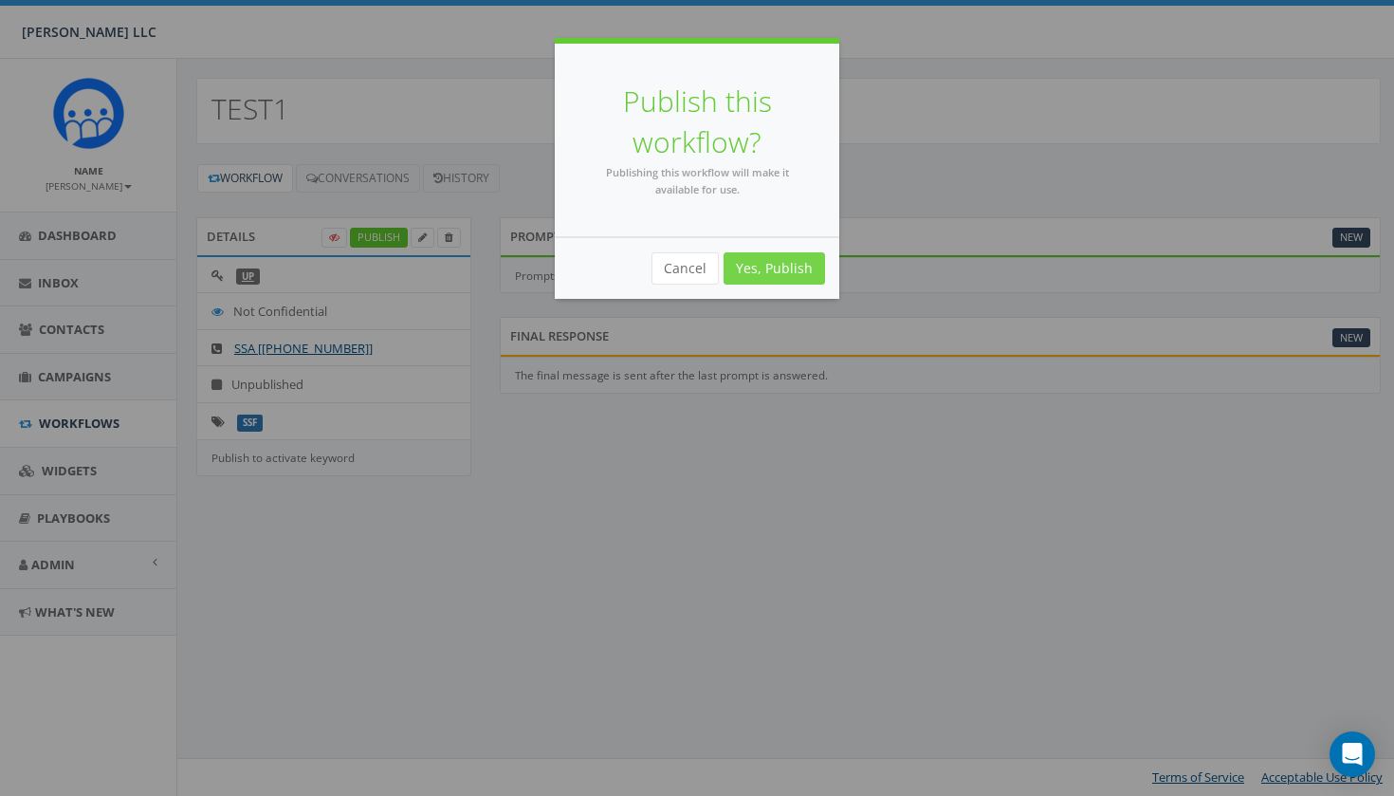
click at [792, 266] on link "Yes, Publish" at bounding box center [774, 268] width 101 height 32
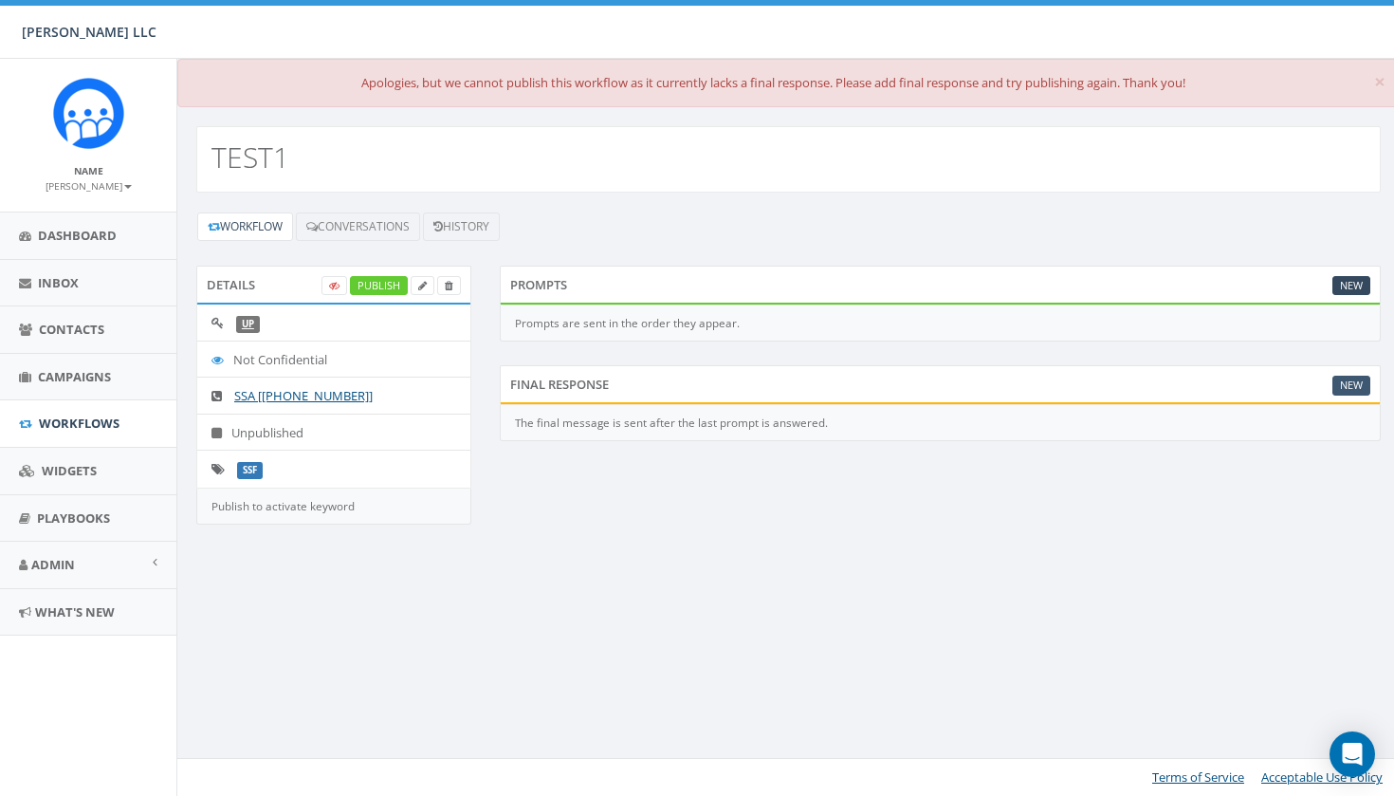
click at [1364, 376] on link "New" at bounding box center [1352, 386] width 38 height 20
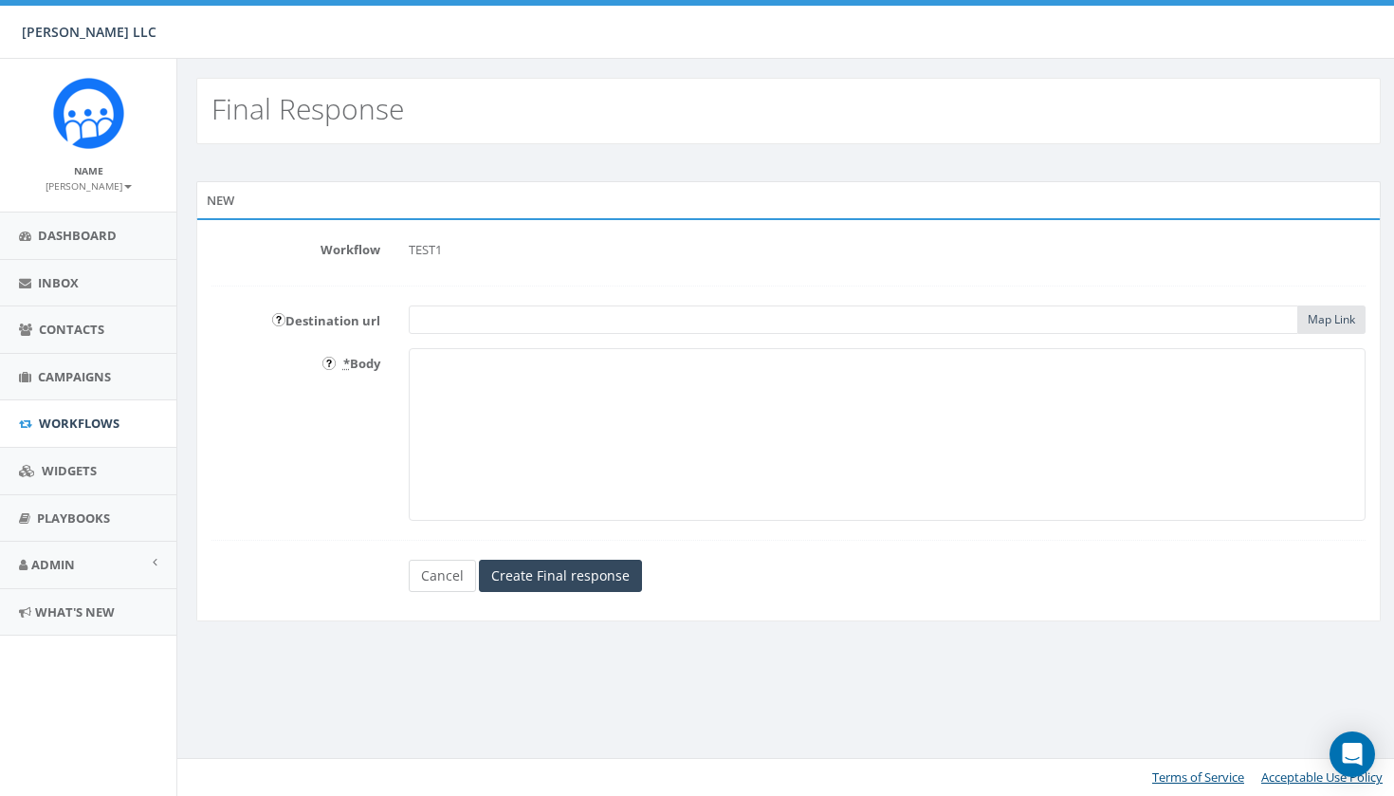
click at [439, 574] on link "Cancel" at bounding box center [442, 576] width 67 height 32
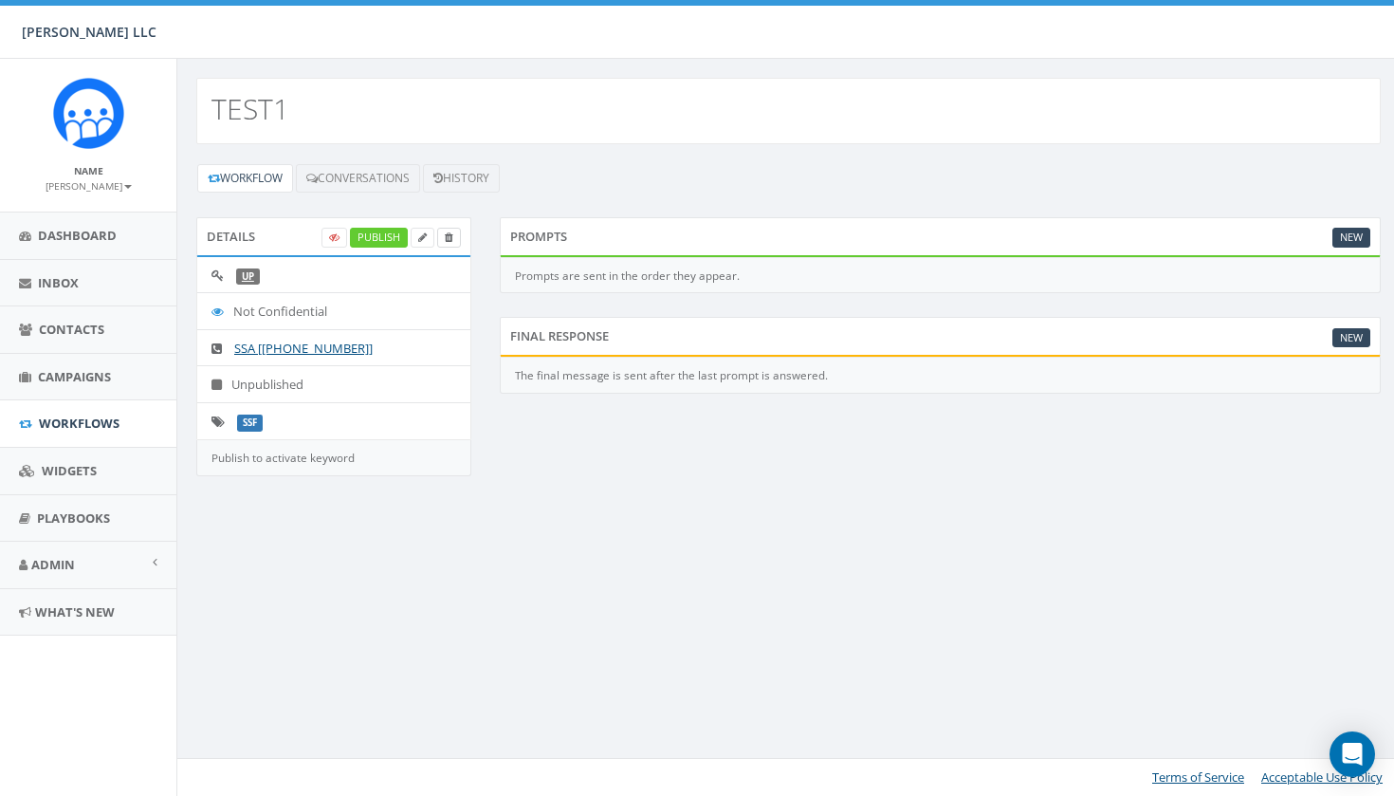
click at [454, 236] on link at bounding box center [449, 238] width 24 height 20
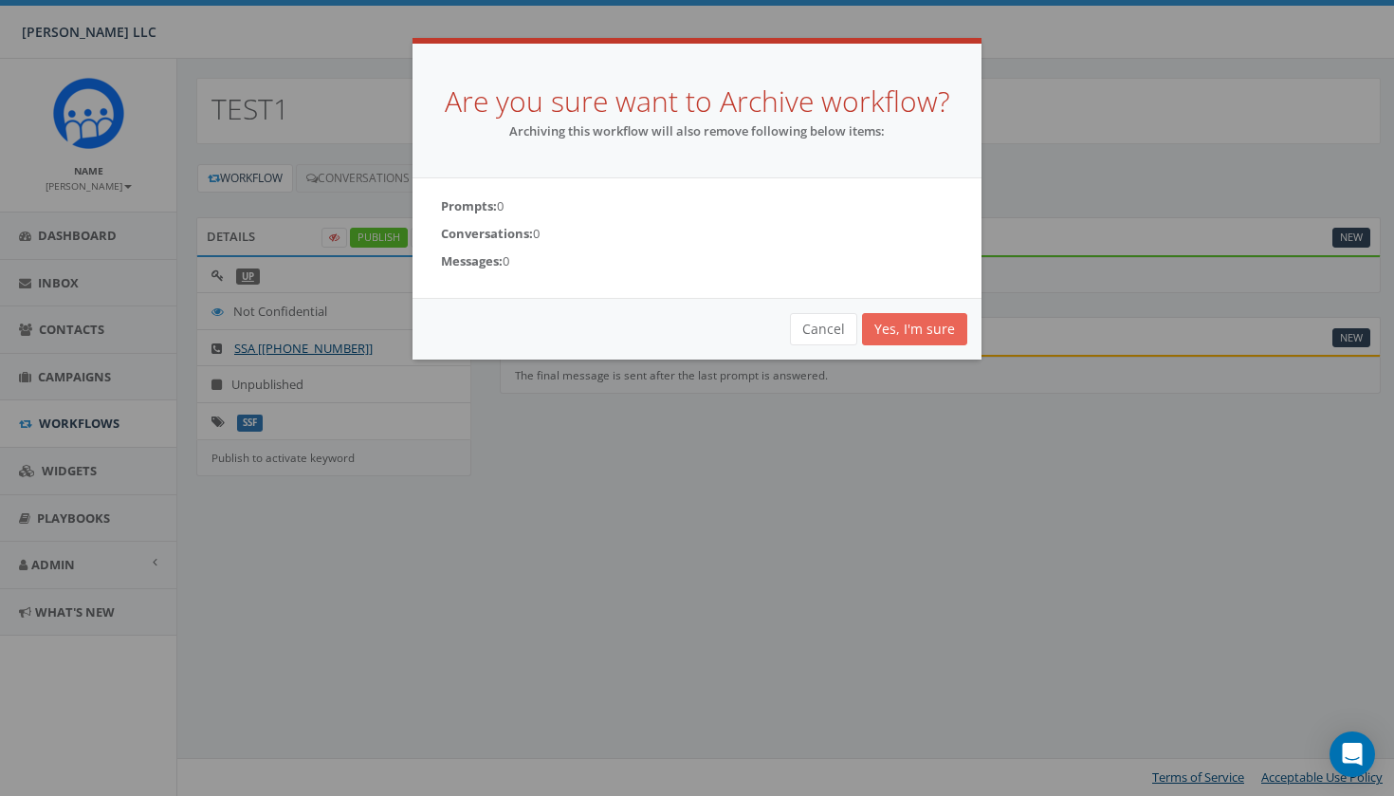
click at [901, 322] on link "Yes, I'm sure" at bounding box center [914, 329] width 105 height 32
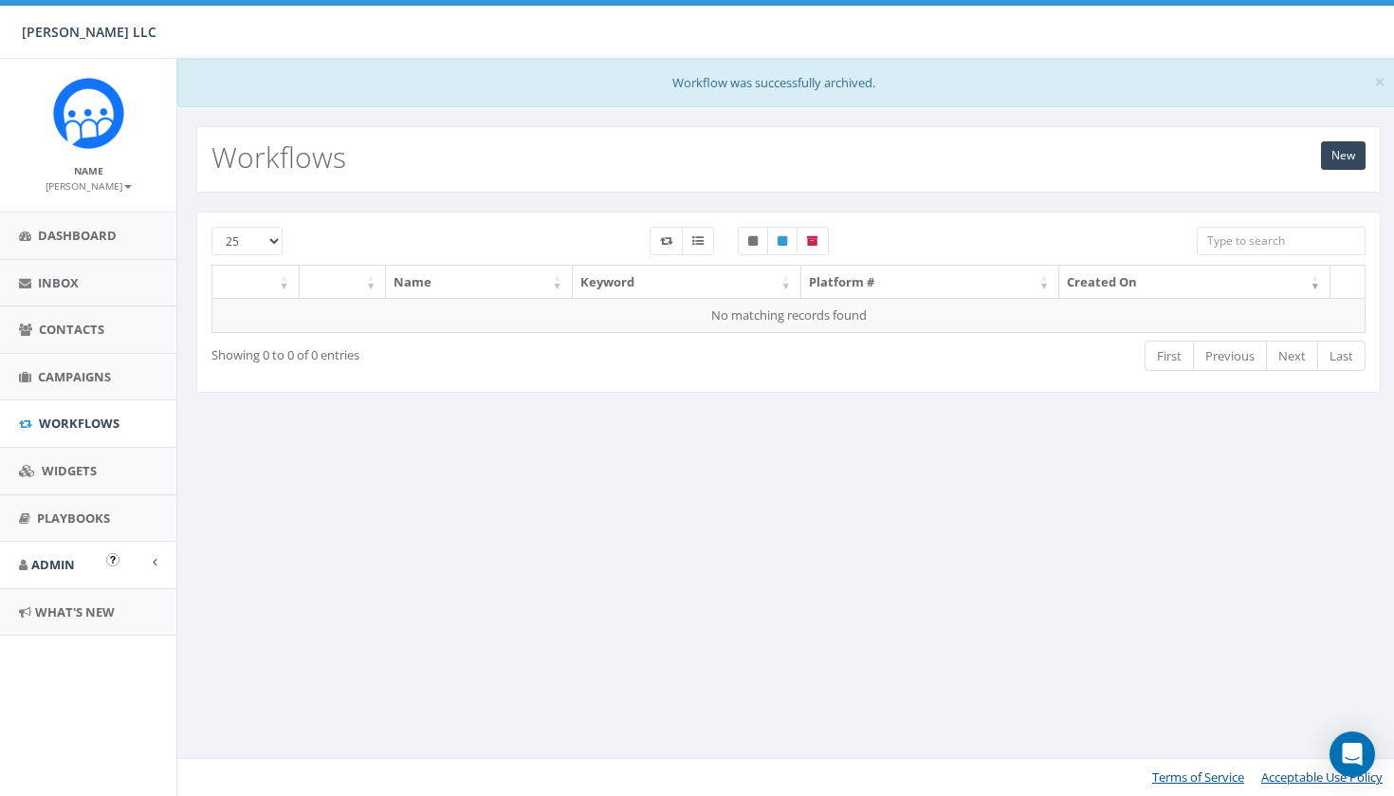
click at [112, 551] on link "Admin" at bounding box center [88, 565] width 176 height 46
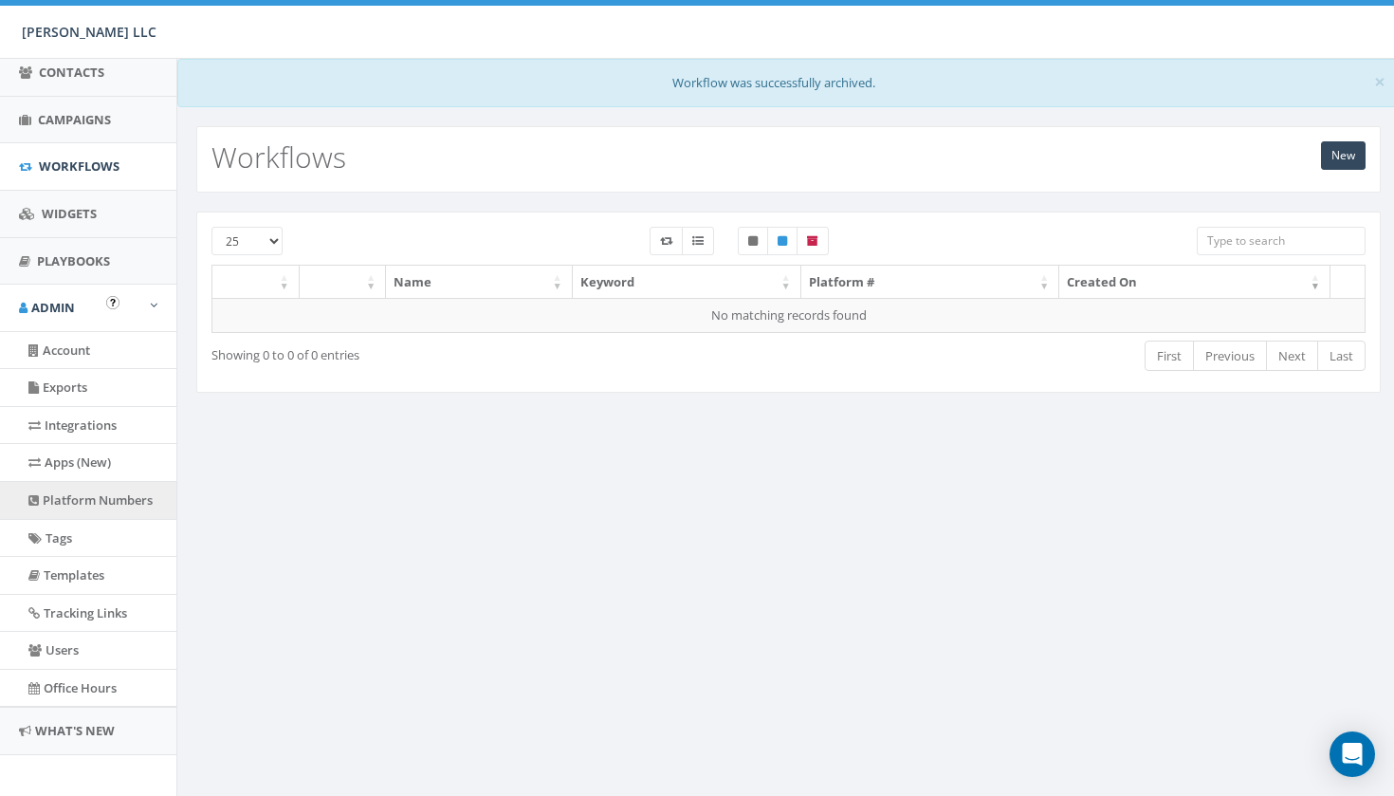
scroll to position [256, 0]
click at [101, 676] on link "Office Hours" at bounding box center [88, 689] width 176 height 37
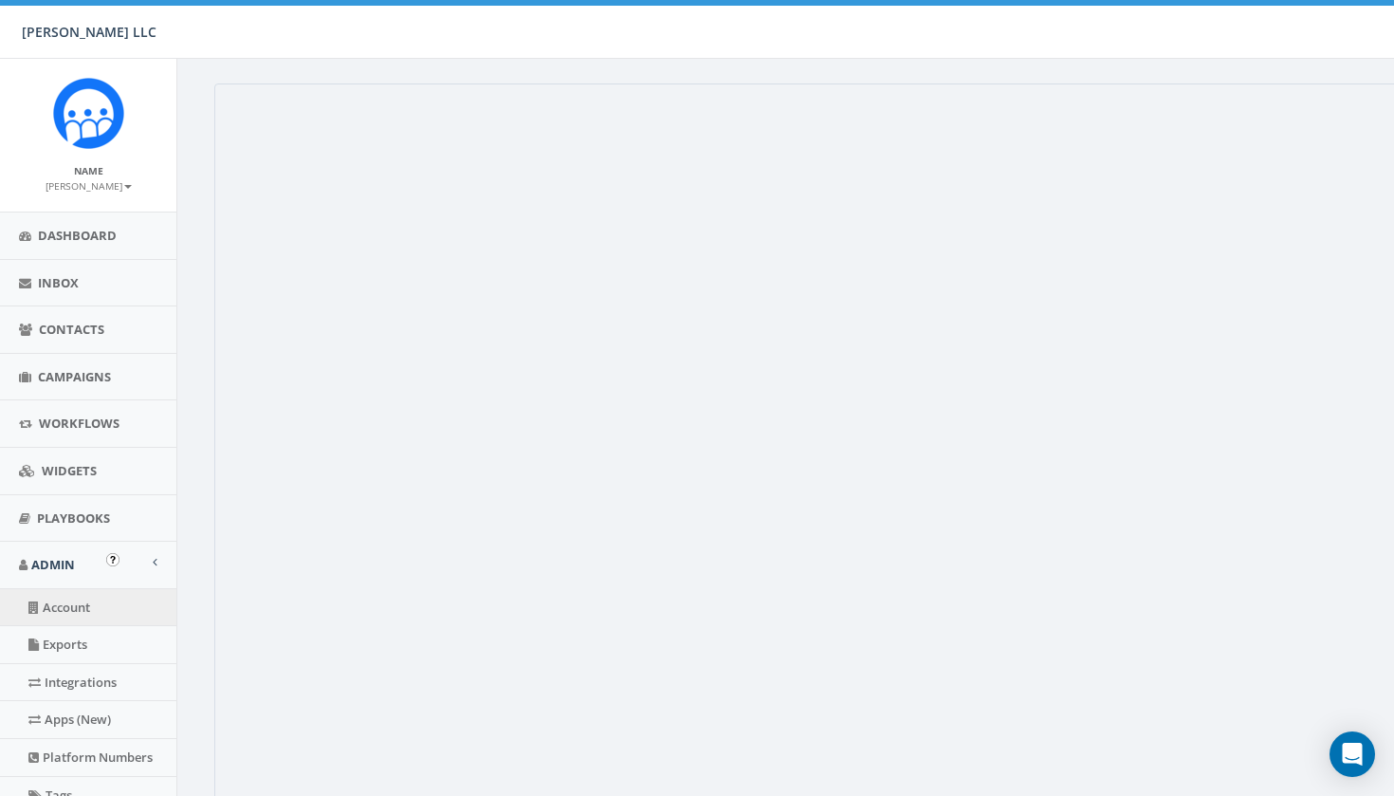
click at [91, 602] on link "Account" at bounding box center [88, 607] width 176 height 37
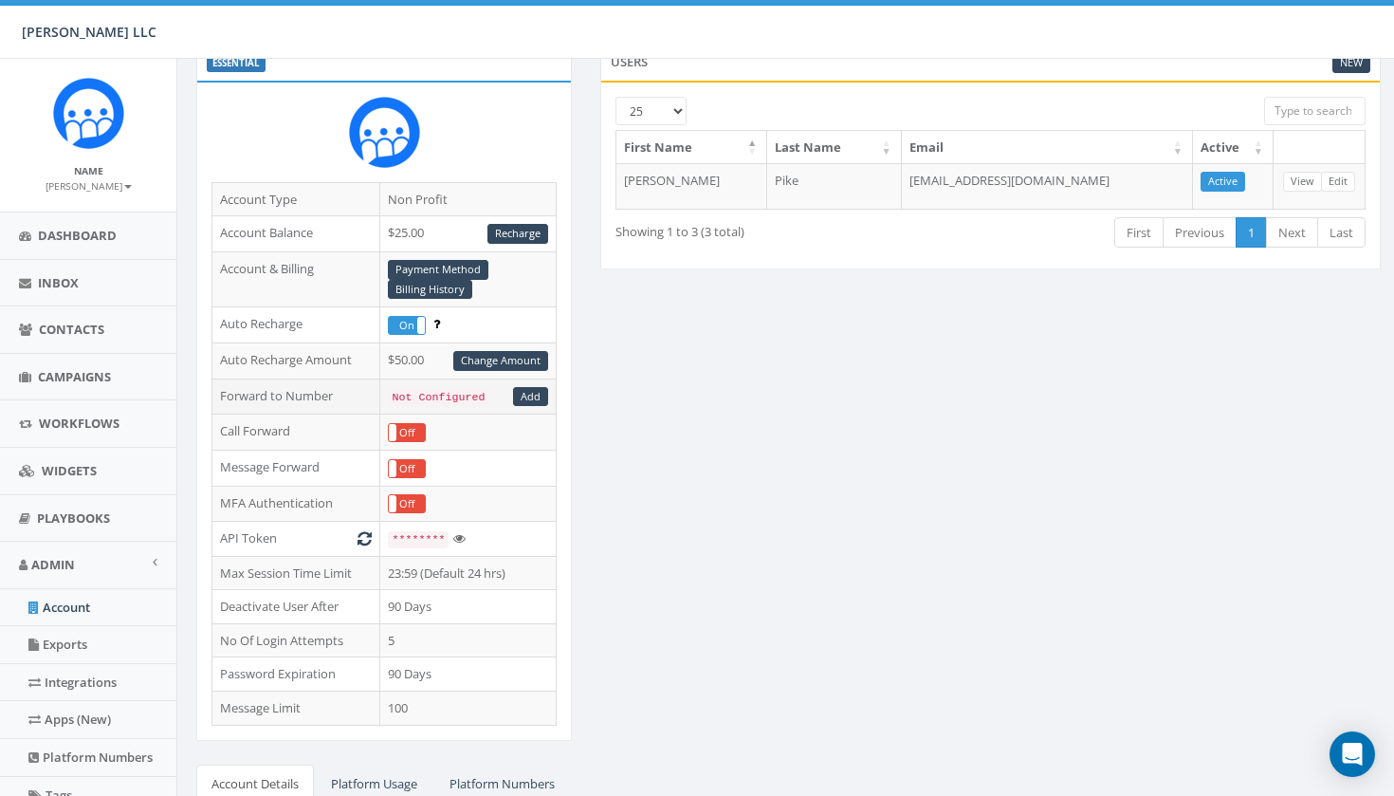
scroll to position [125, 0]
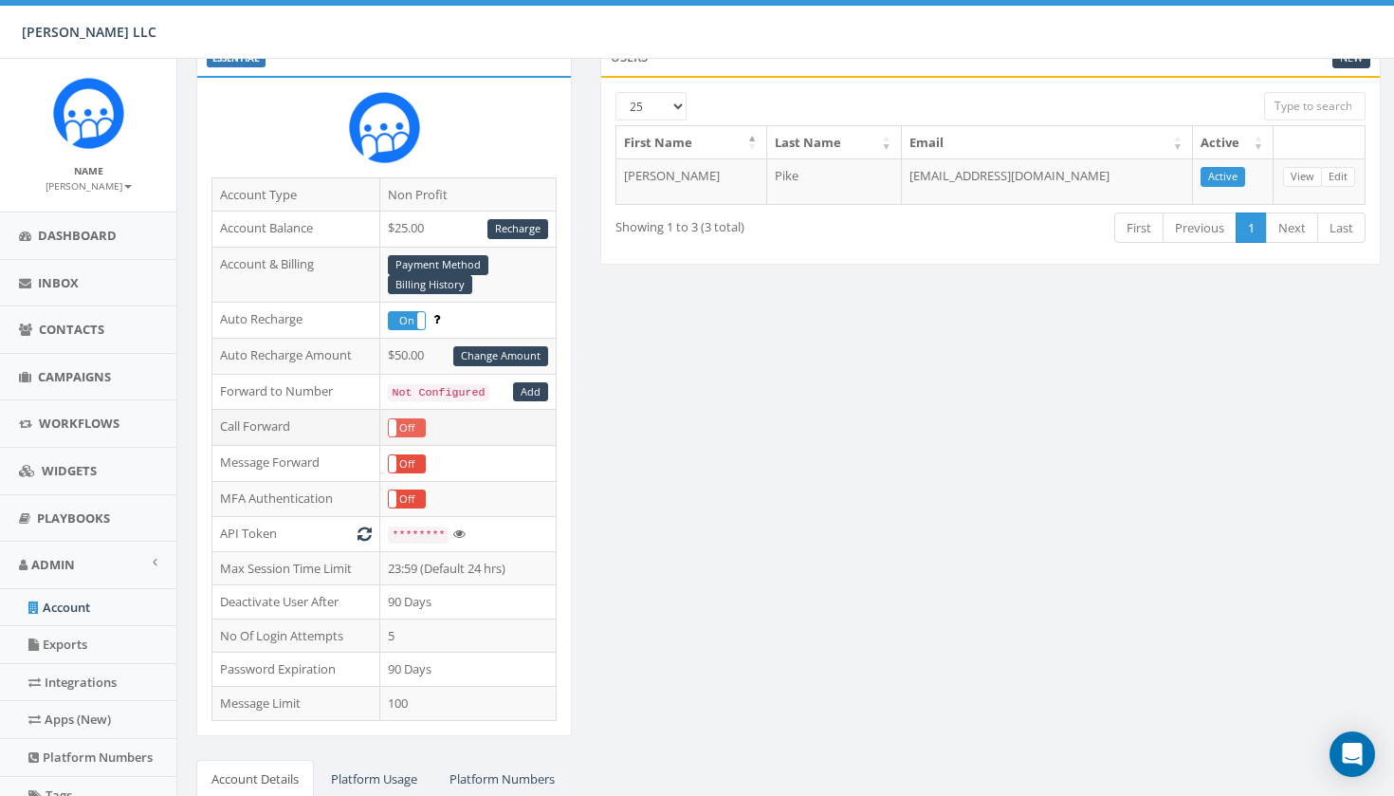
click at [411, 423] on label "Off" at bounding box center [407, 427] width 36 height 17
click at [527, 390] on link "Add" at bounding box center [530, 392] width 35 height 20
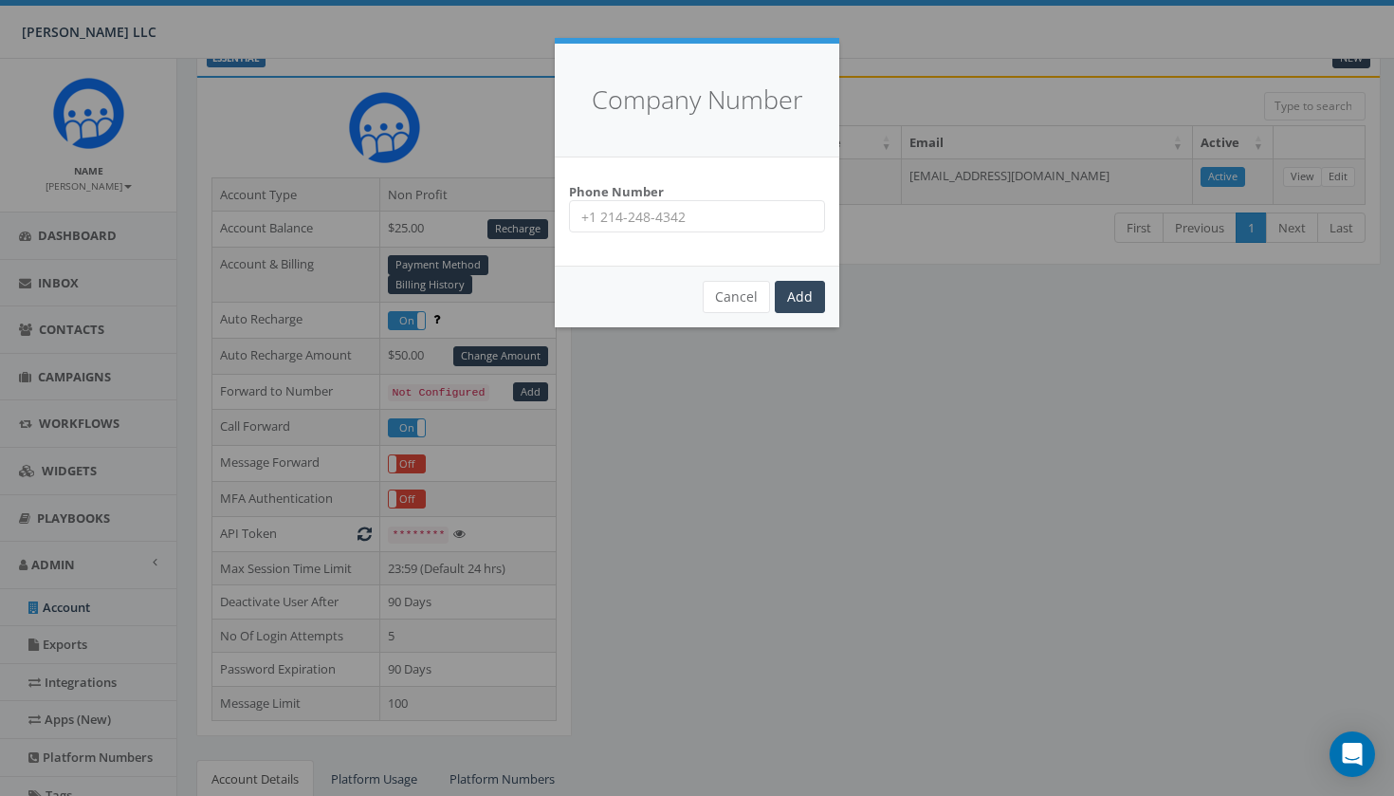
type input "="
type input "+15166876946"
click at [793, 295] on input "Add" at bounding box center [800, 297] width 50 height 32
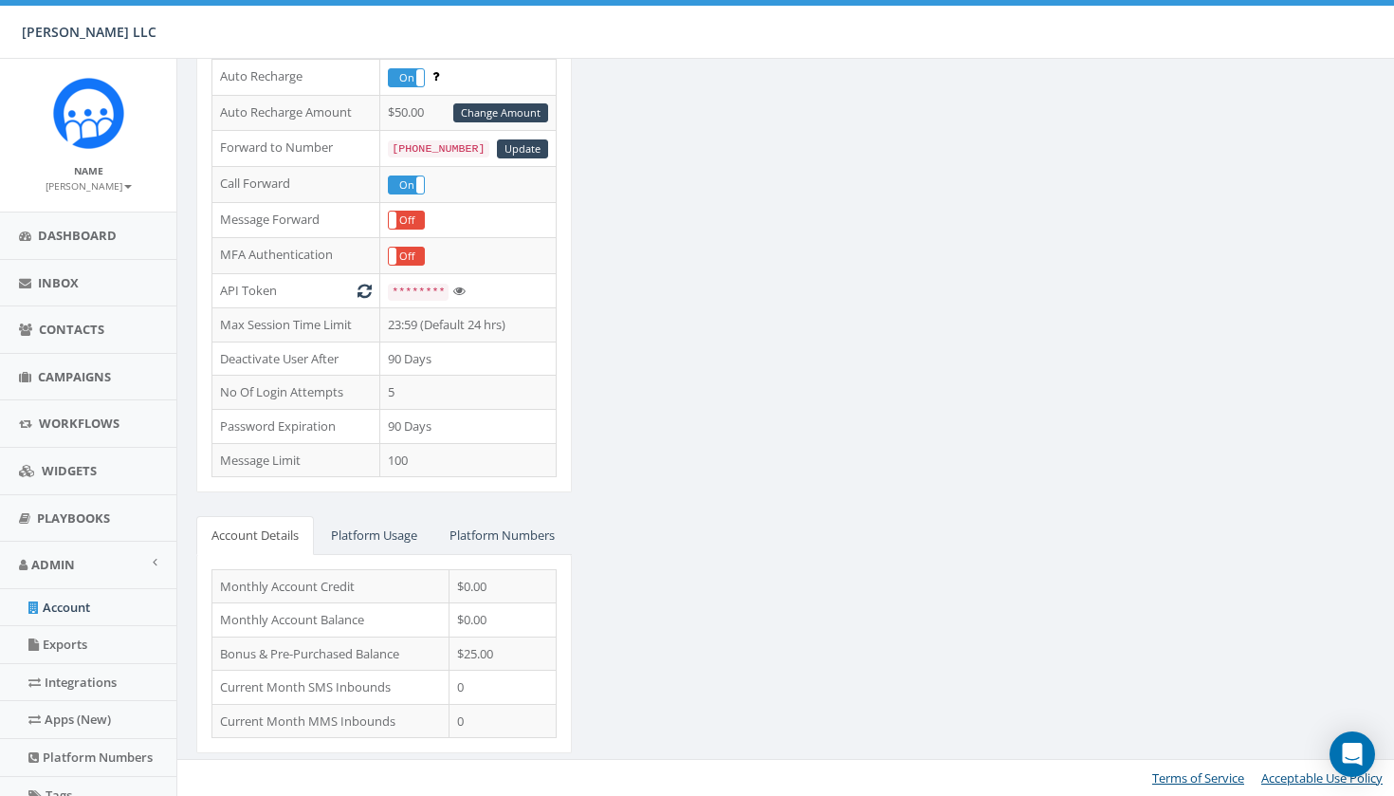
scroll to position [444, 0]
click at [383, 516] on link "Platform Usage" at bounding box center [374, 535] width 117 height 39
click at [280, 516] on link "Account Details" at bounding box center [255, 535] width 118 height 39
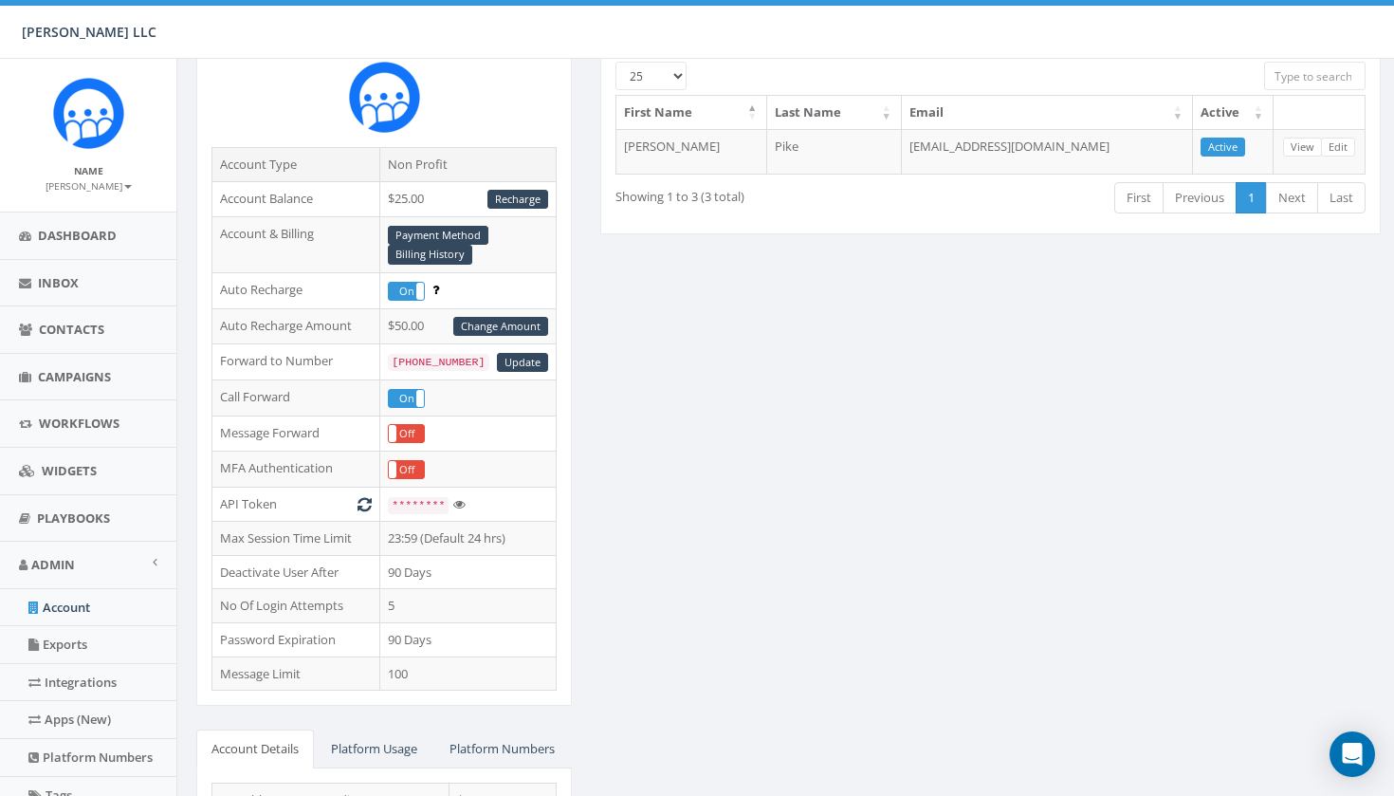
scroll to position [237, 0]
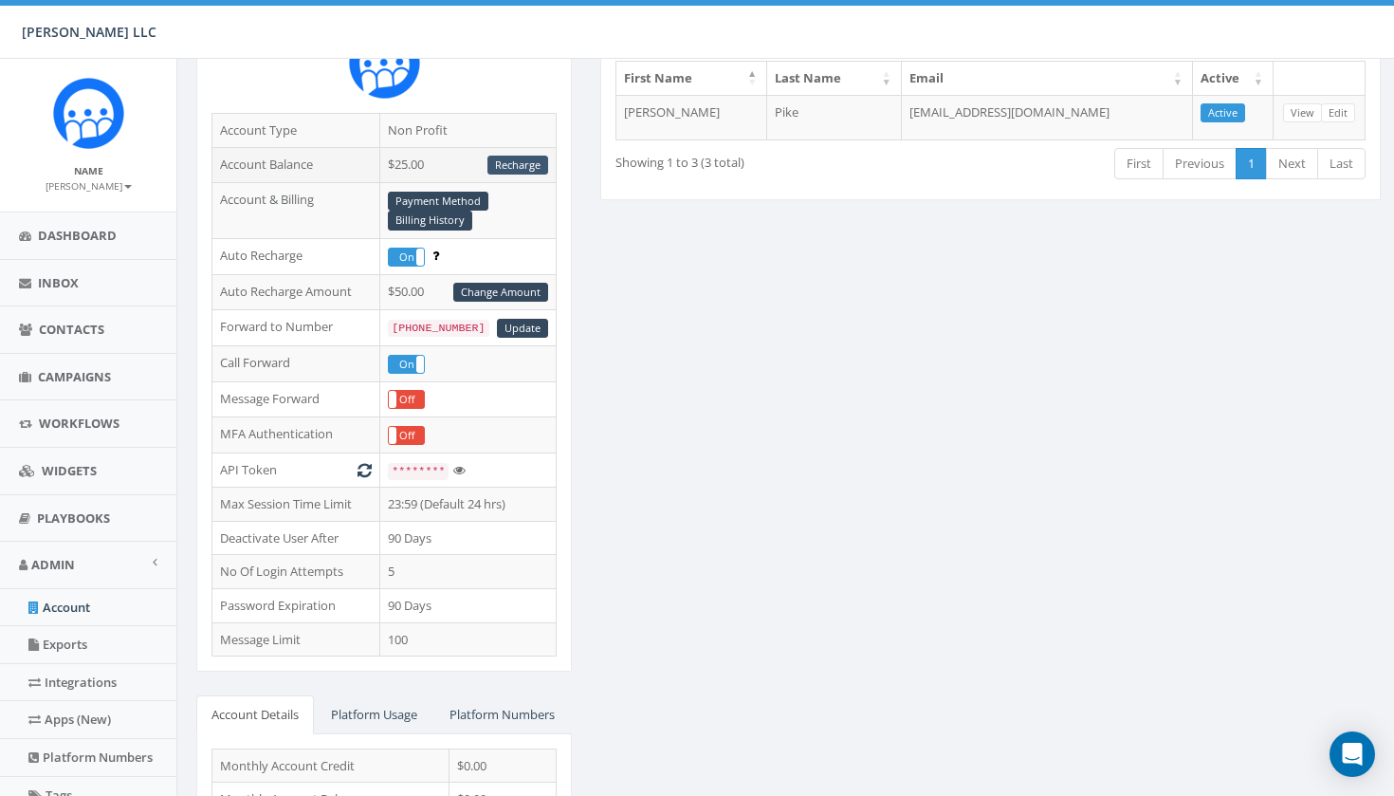
click at [510, 165] on link "Recharge" at bounding box center [517, 166] width 61 height 20
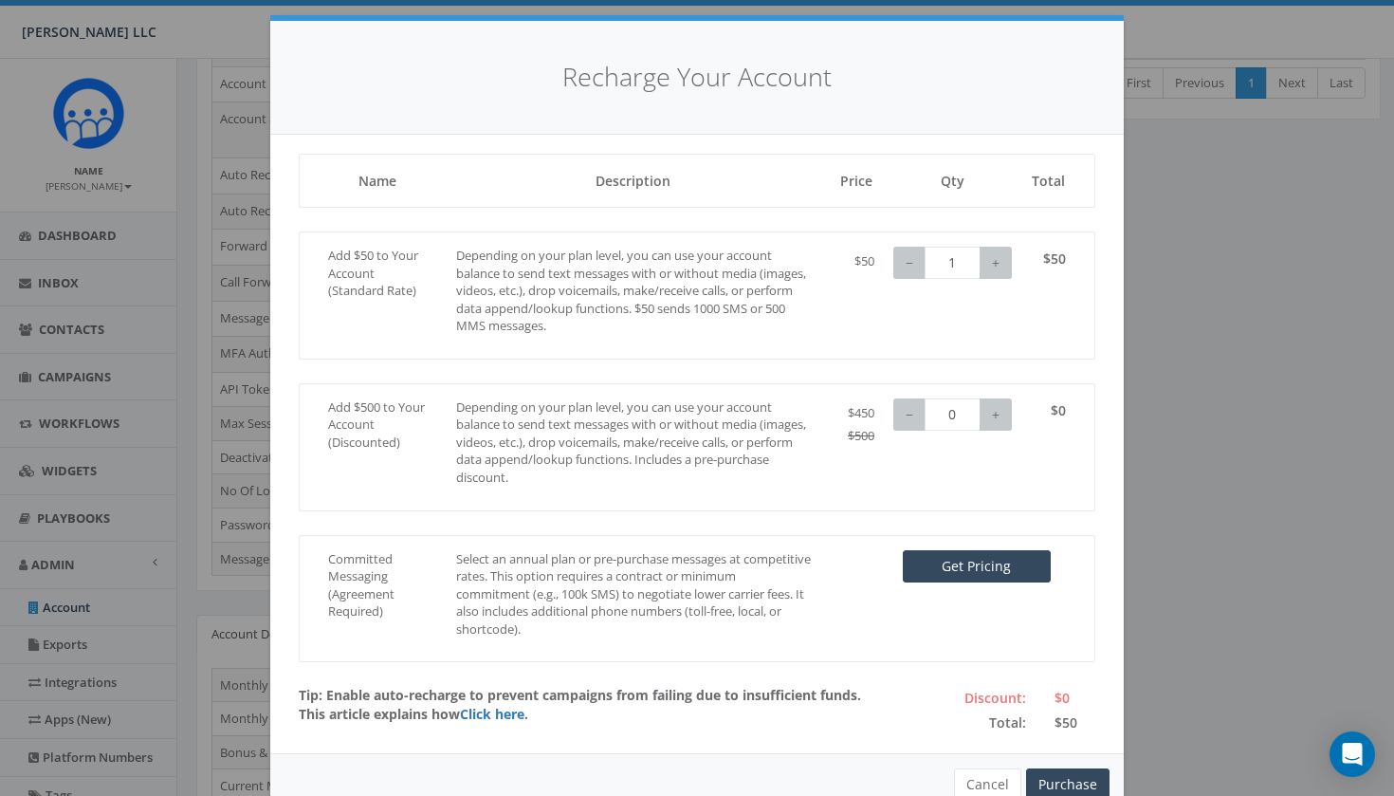
scroll to position [20, 0]
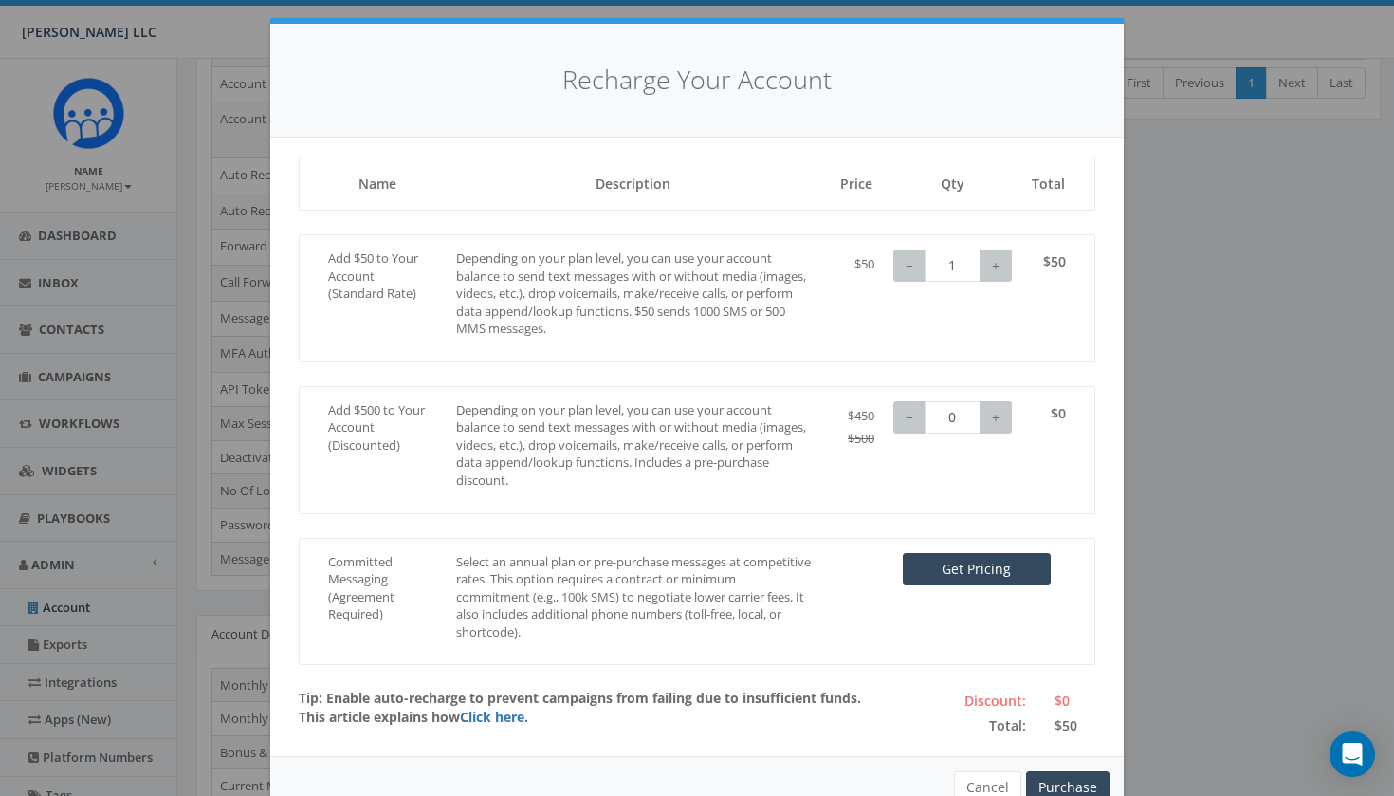
click at [1150, 194] on div "Recharge Your Account Loading, please wait... Name Description Price Qty Total …" at bounding box center [697, 398] width 1394 height 796
click at [1002, 774] on button "Cancel" at bounding box center [987, 787] width 67 height 32
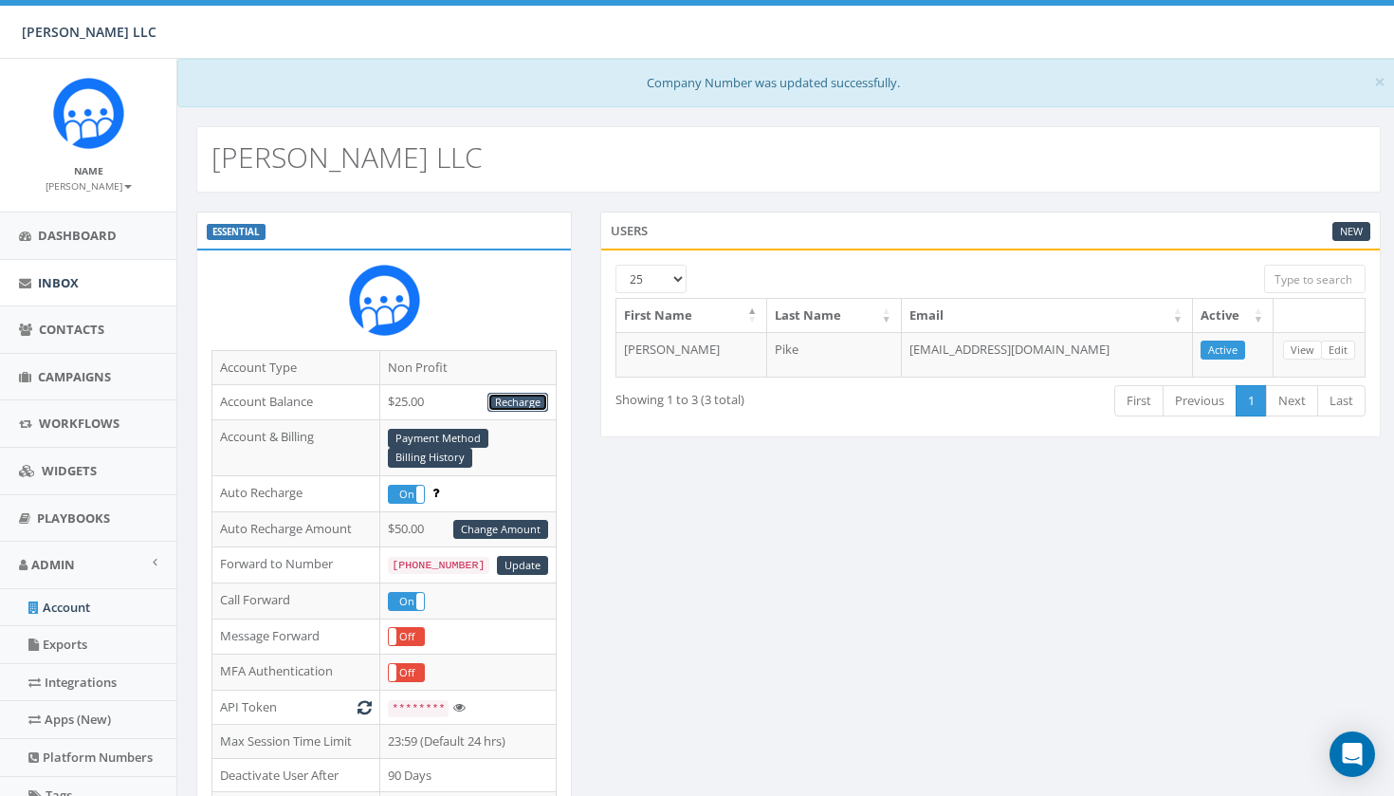
scroll to position [0, 0]
click at [92, 369] on span "Campaigns" at bounding box center [74, 376] width 73 height 17
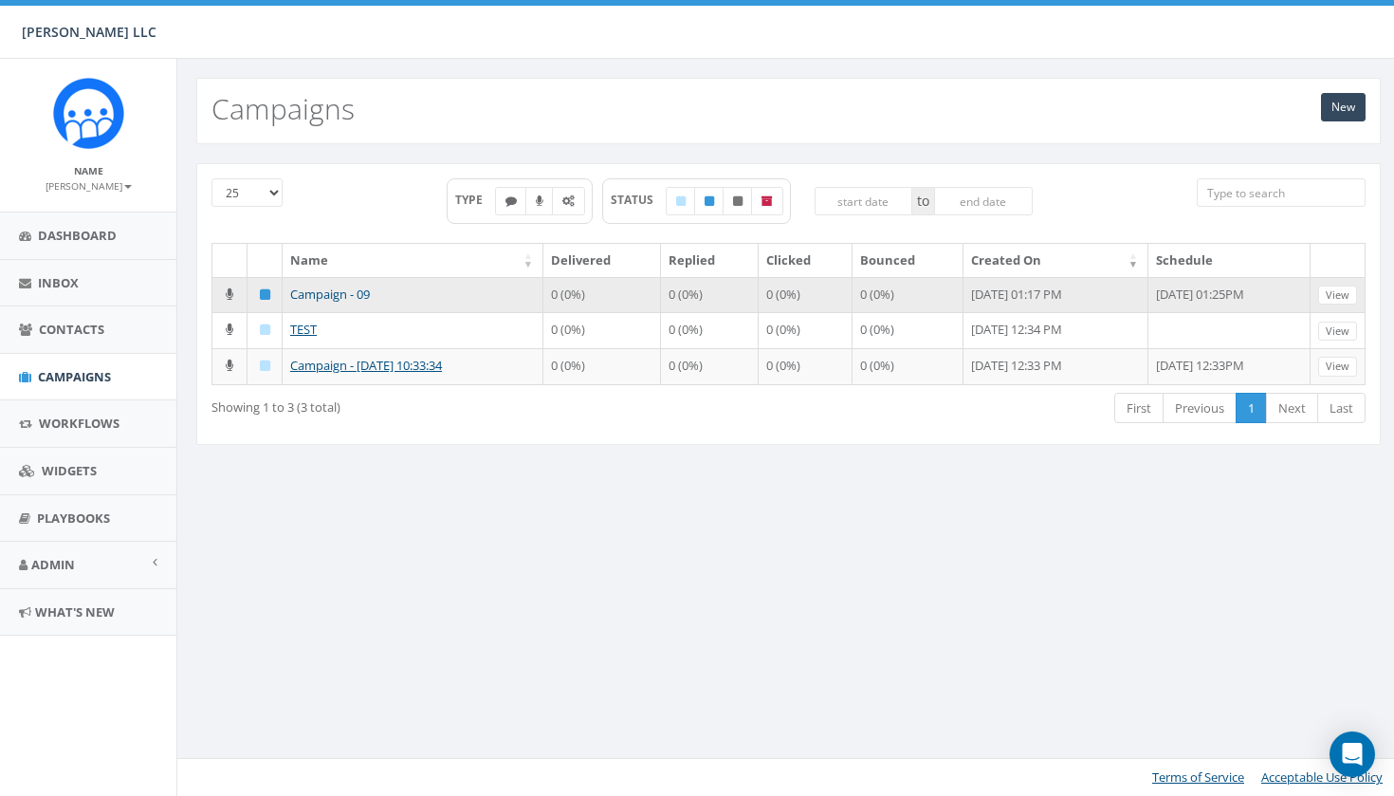
click at [340, 285] on link "Campaign - 09" at bounding box center [330, 293] width 80 height 17
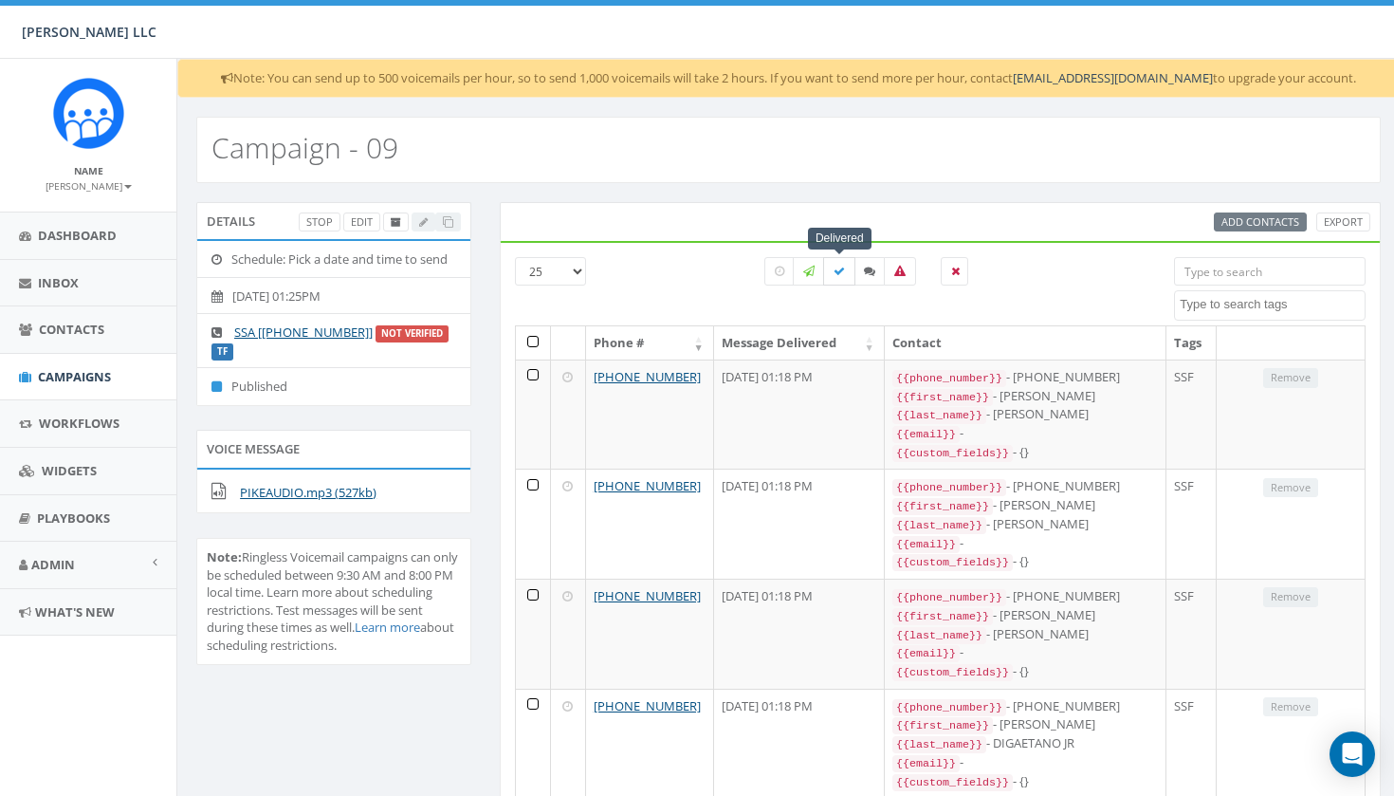
click at [839, 269] on icon at bounding box center [839, 271] width 11 height 11
checkbox input "true"
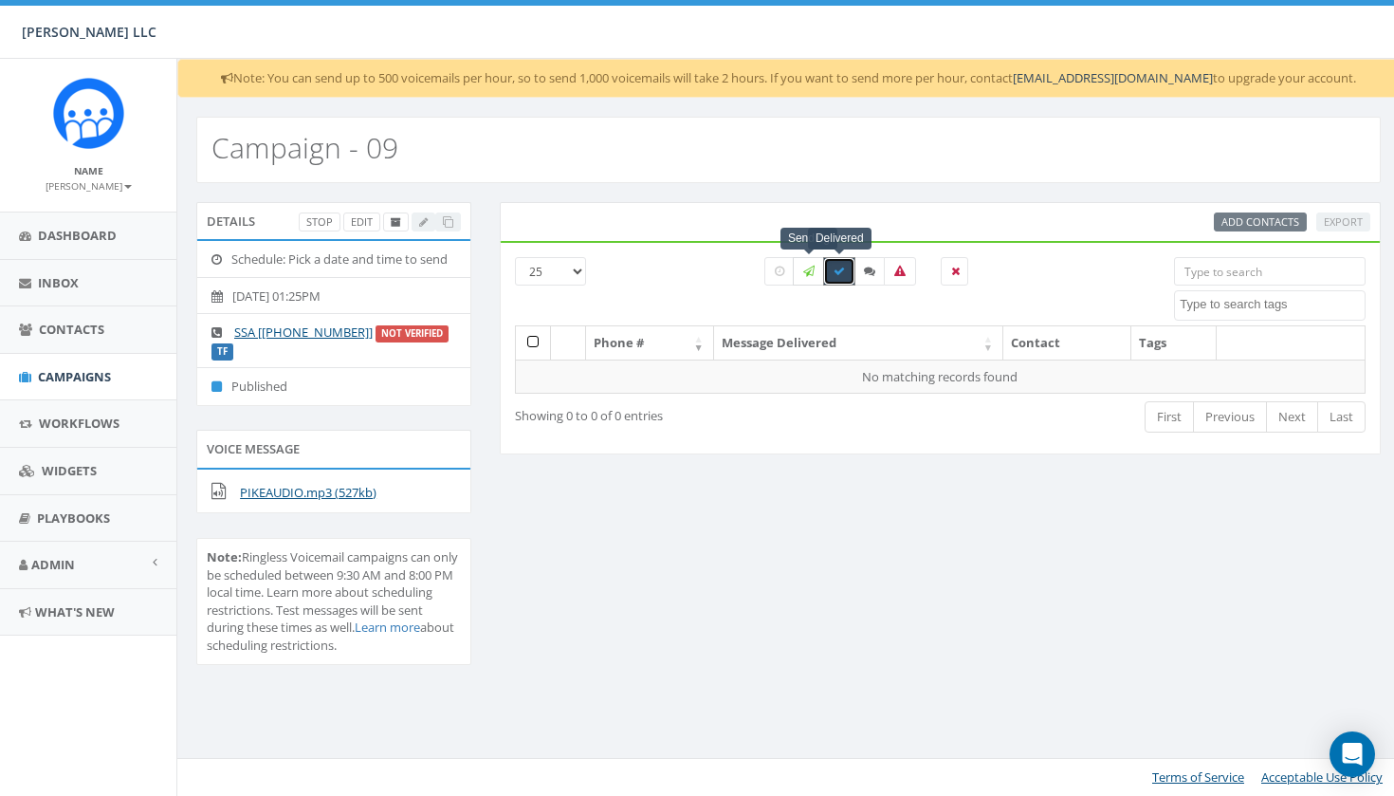
click at [814, 271] on icon at bounding box center [808, 271] width 11 height 11
checkbox input "true"
click at [783, 275] on icon at bounding box center [779, 271] width 9 height 11
checkbox input "true"
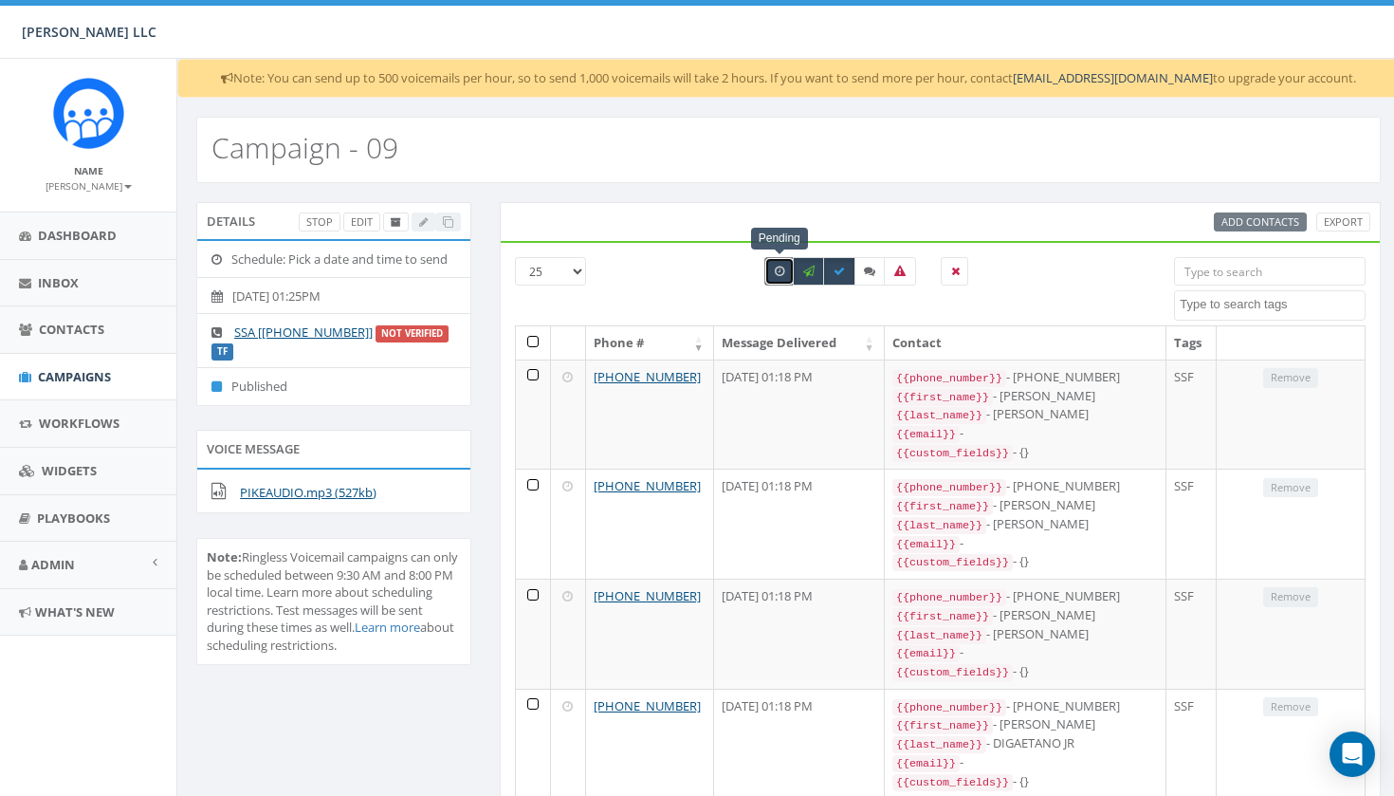
click at [783, 287] on div "All 0 contact(s) on current page All 25 contact(s) filtered" at bounding box center [867, 300] width 232 height 30
click at [806, 271] on icon at bounding box center [808, 271] width 11 height 11
checkbox input "false"
click at [827, 314] on div "All 0 contact(s) on current page All 25 contact(s) filtered" at bounding box center [867, 305] width 232 height 21
click at [844, 272] on icon at bounding box center [839, 271] width 11 height 11
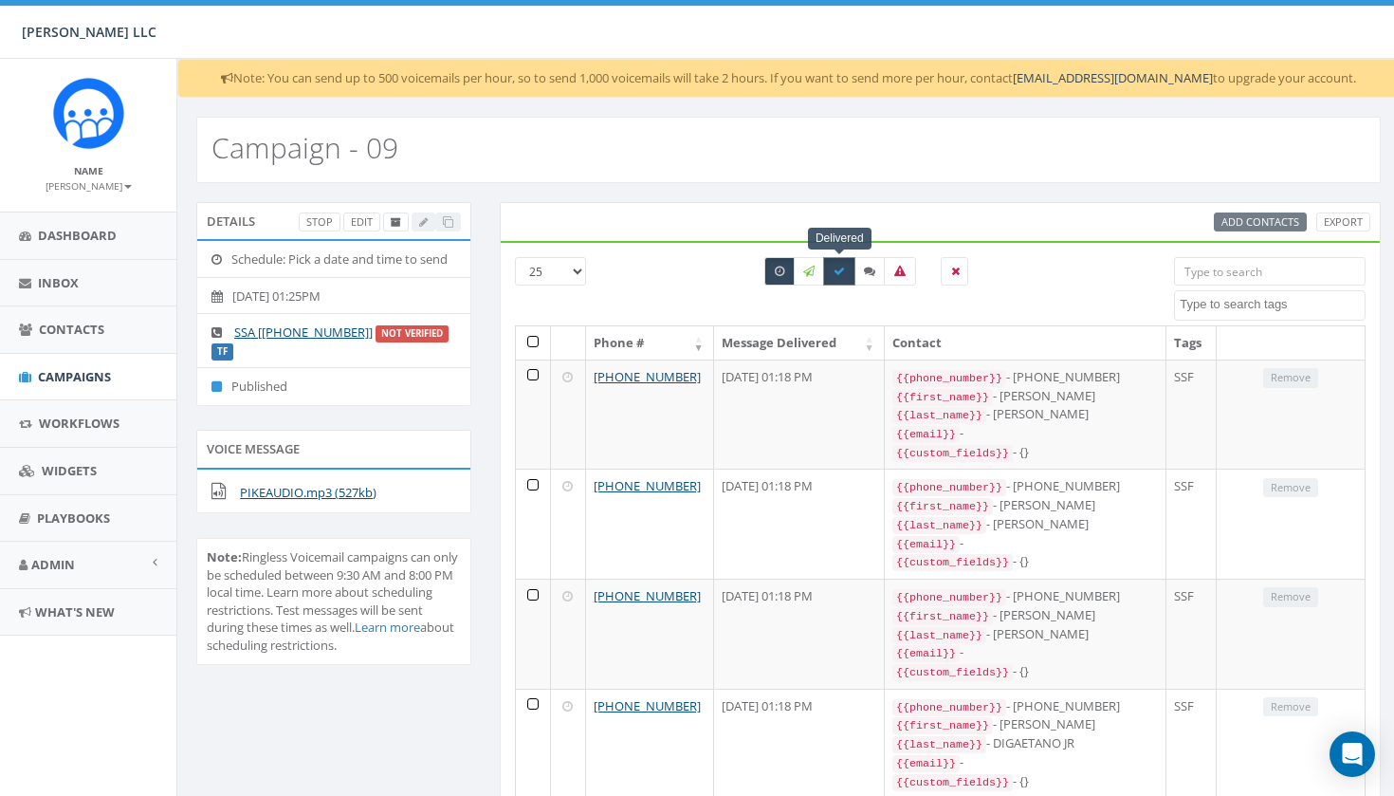
checkbox input "false"
click at [875, 273] on label at bounding box center [870, 271] width 32 height 28
checkbox input "true"
click at [903, 272] on icon at bounding box center [899, 271] width 11 height 11
checkbox input "true"
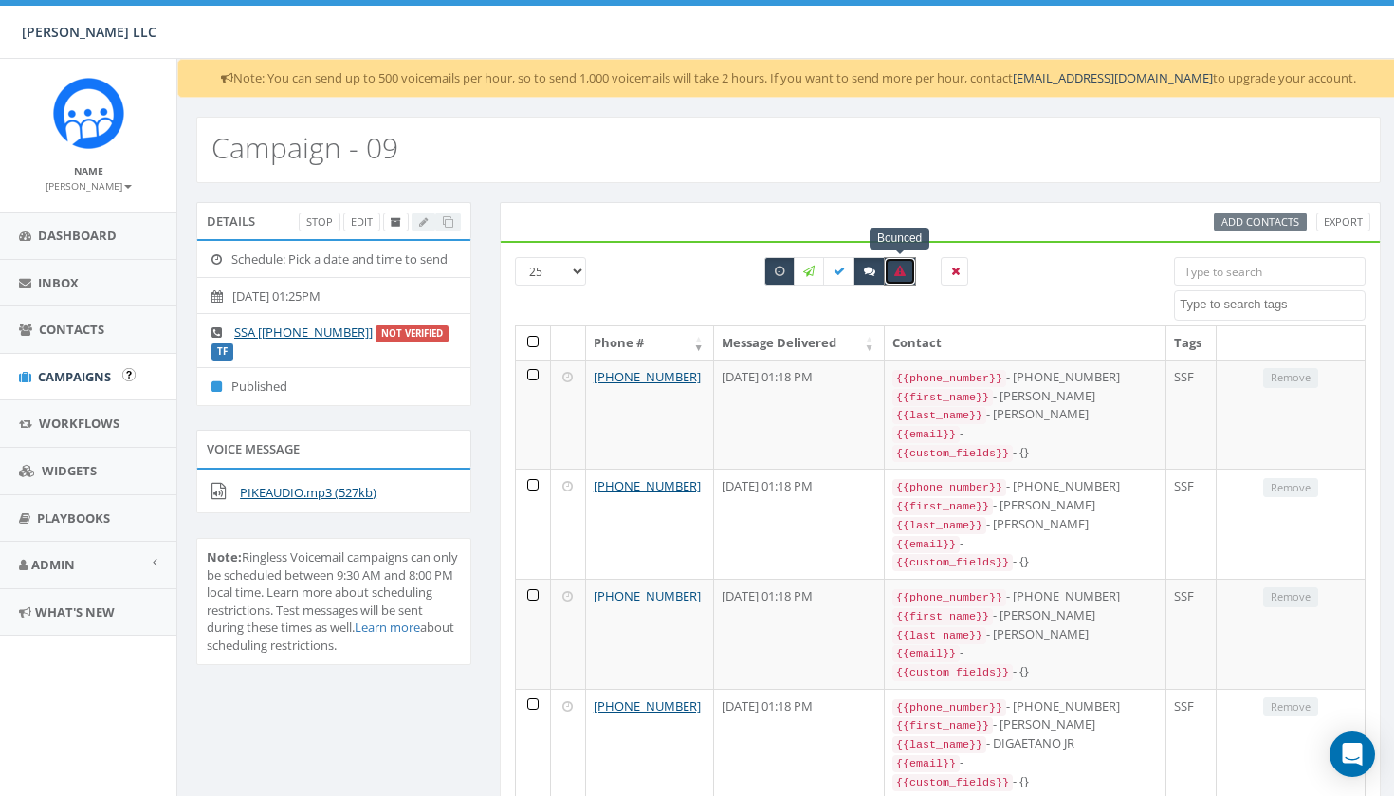
click at [86, 382] on link "Campaigns" at bounding box center [88, 377] width 176 height 46
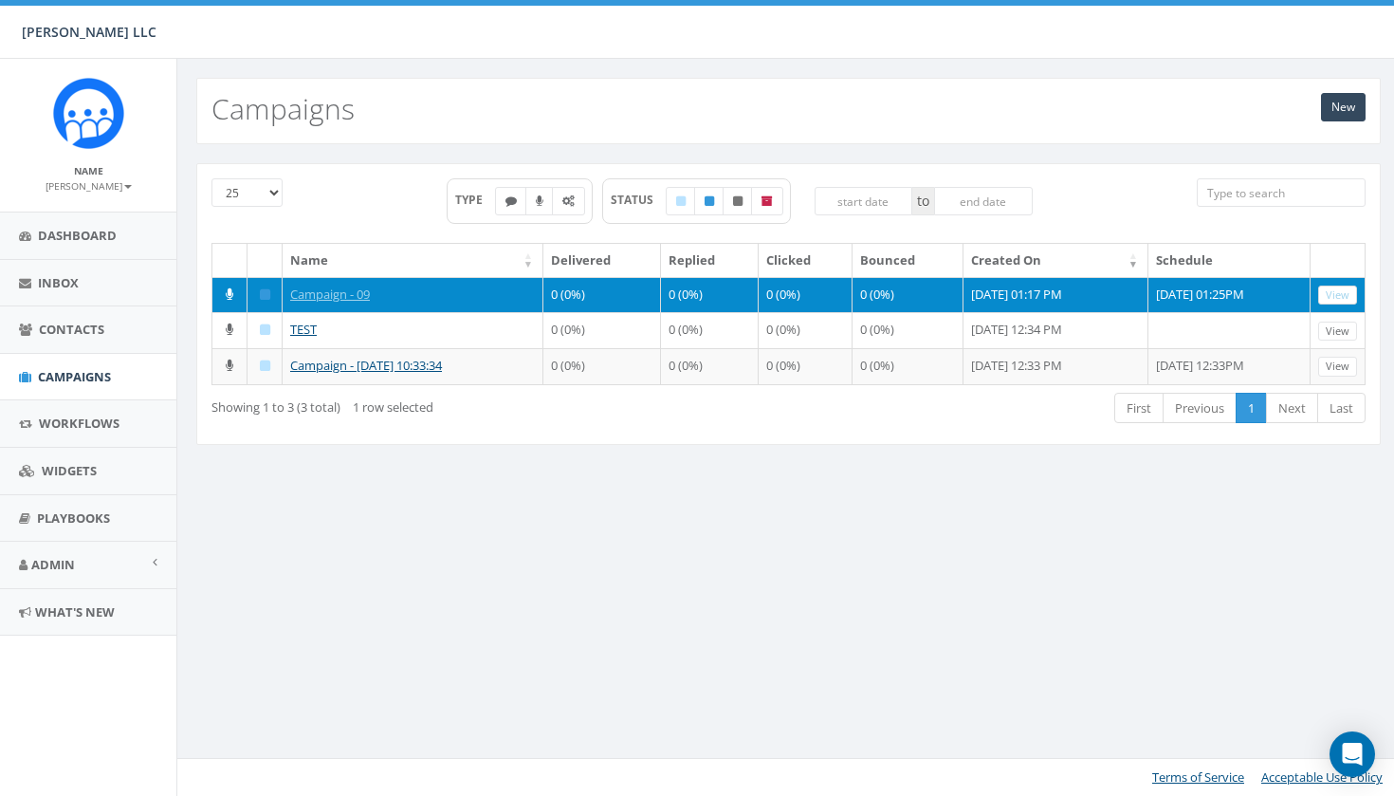
click at [1346, 292] on link "View" at bounding box center [1337, 295] width 39 height 20
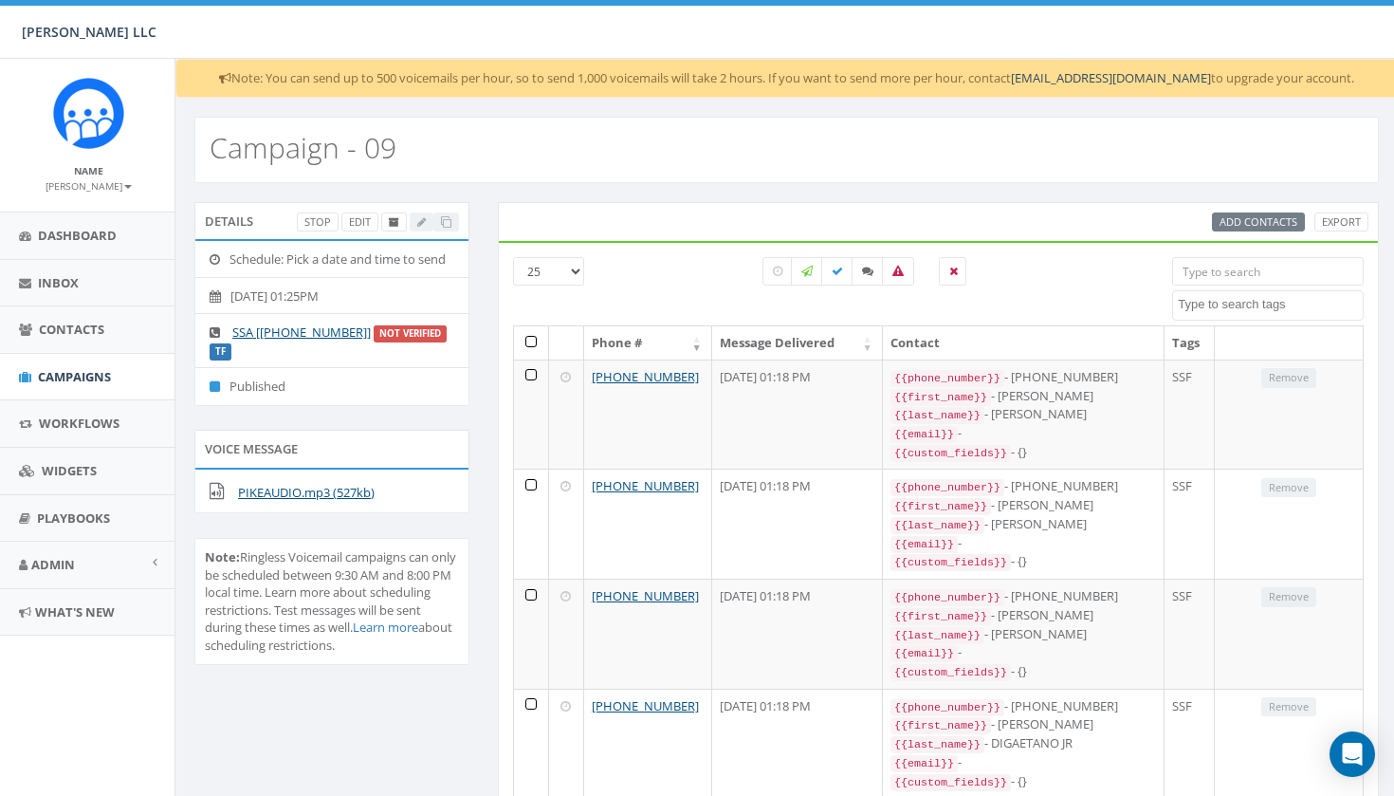
scroll to position [0, 2]
click at [102, 233] on span "Dashboard" at bounding box center [77, 235] width 79 height 17
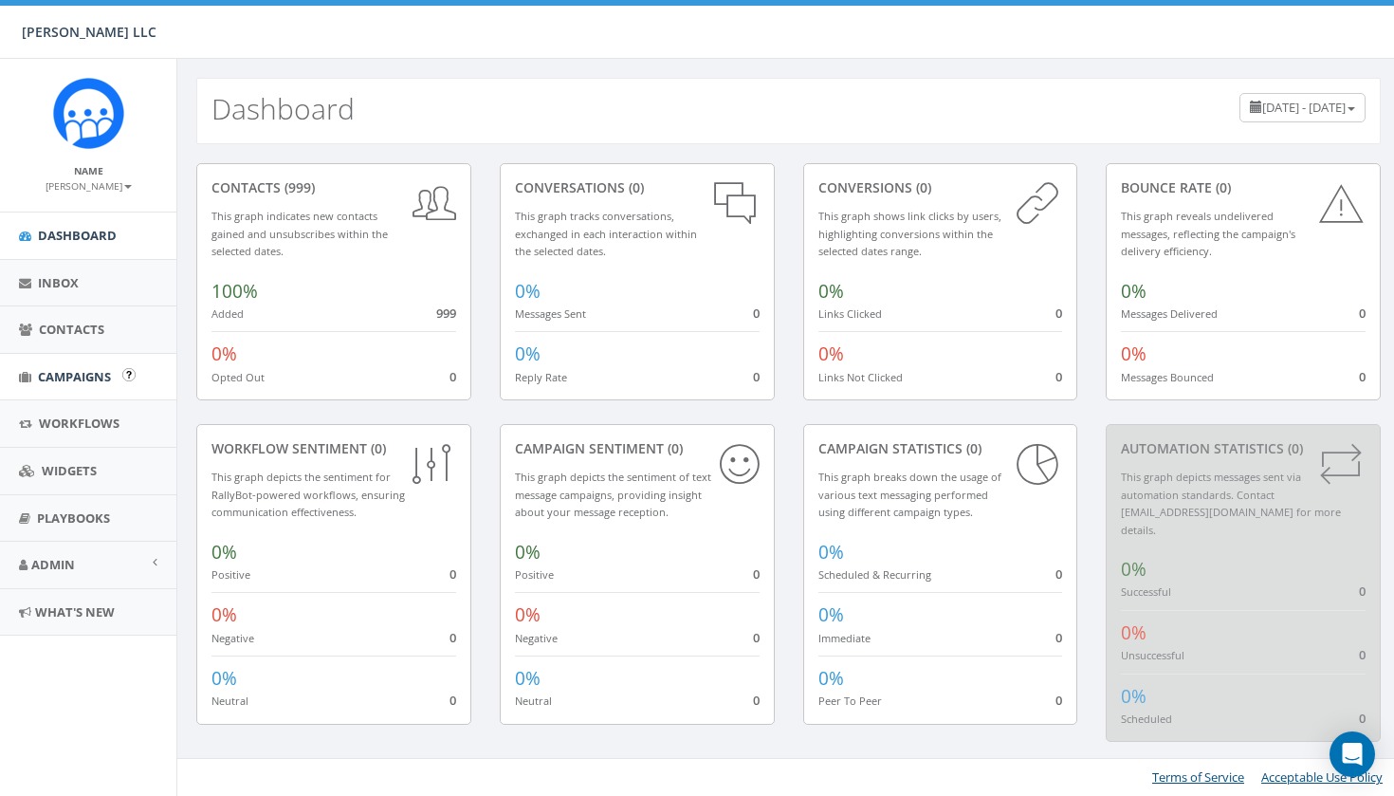
click at [94, 379] on span "Campaigns" at bounding box center [74, 376] width 73 height 17
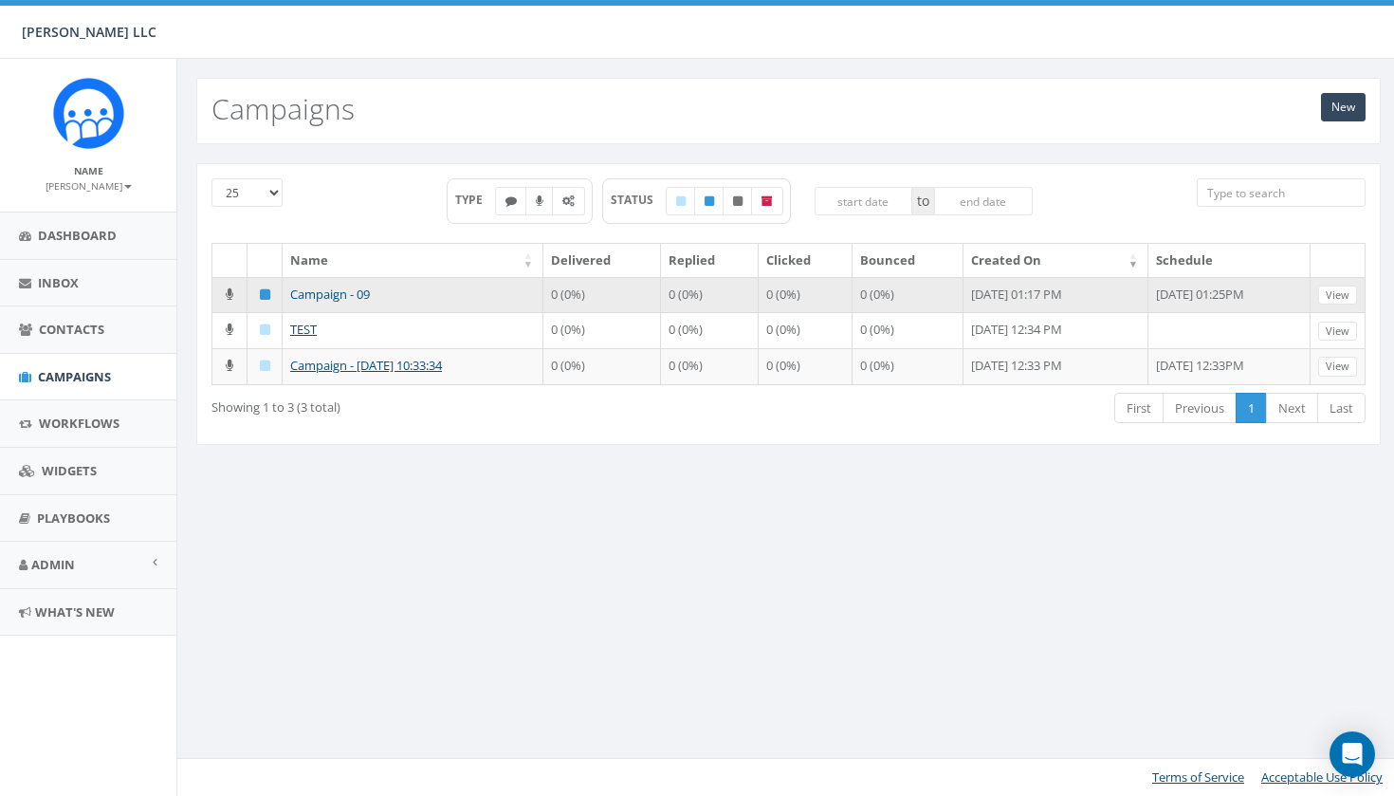
click at [345, 289] on link "Campaign - 09" at bounding box center [330, 293] width 80 height 17
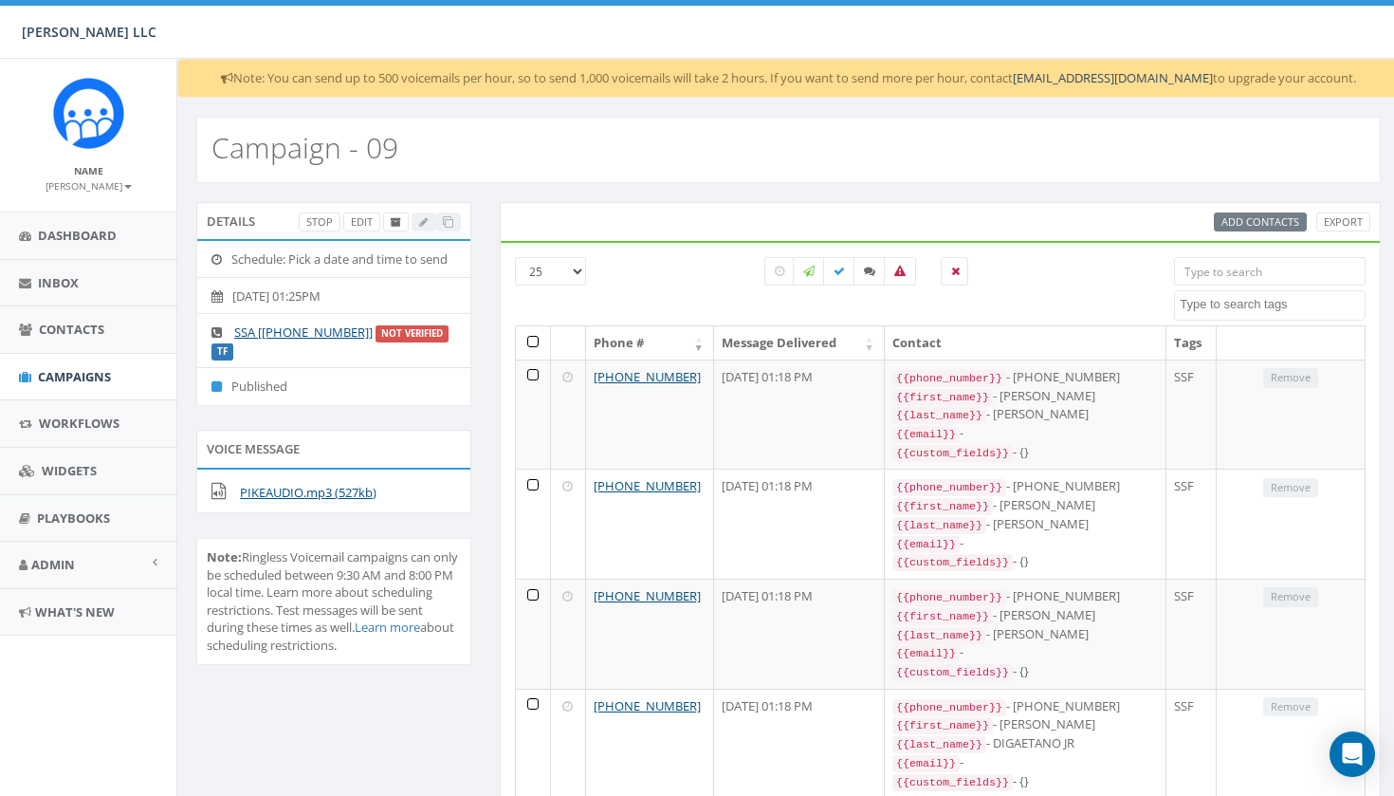
click at [335, 290] on li "[DATE] 01:25PM" at bounding box center [333, 296] width 273 height 38
click at [779, 269] on icon at bounding box center [779, 271] width 9 height 11
checkbox input "true"
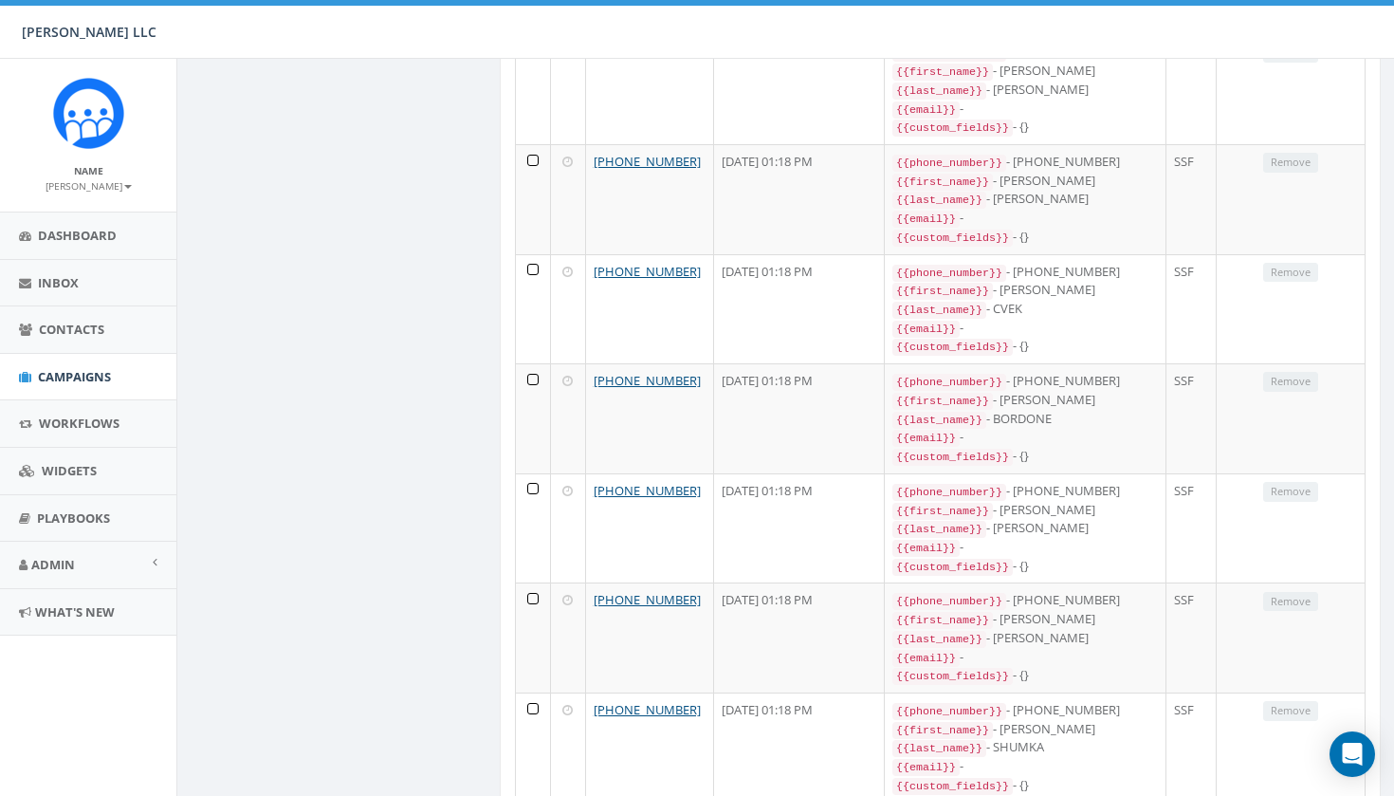
scroll to position [1534, 0]
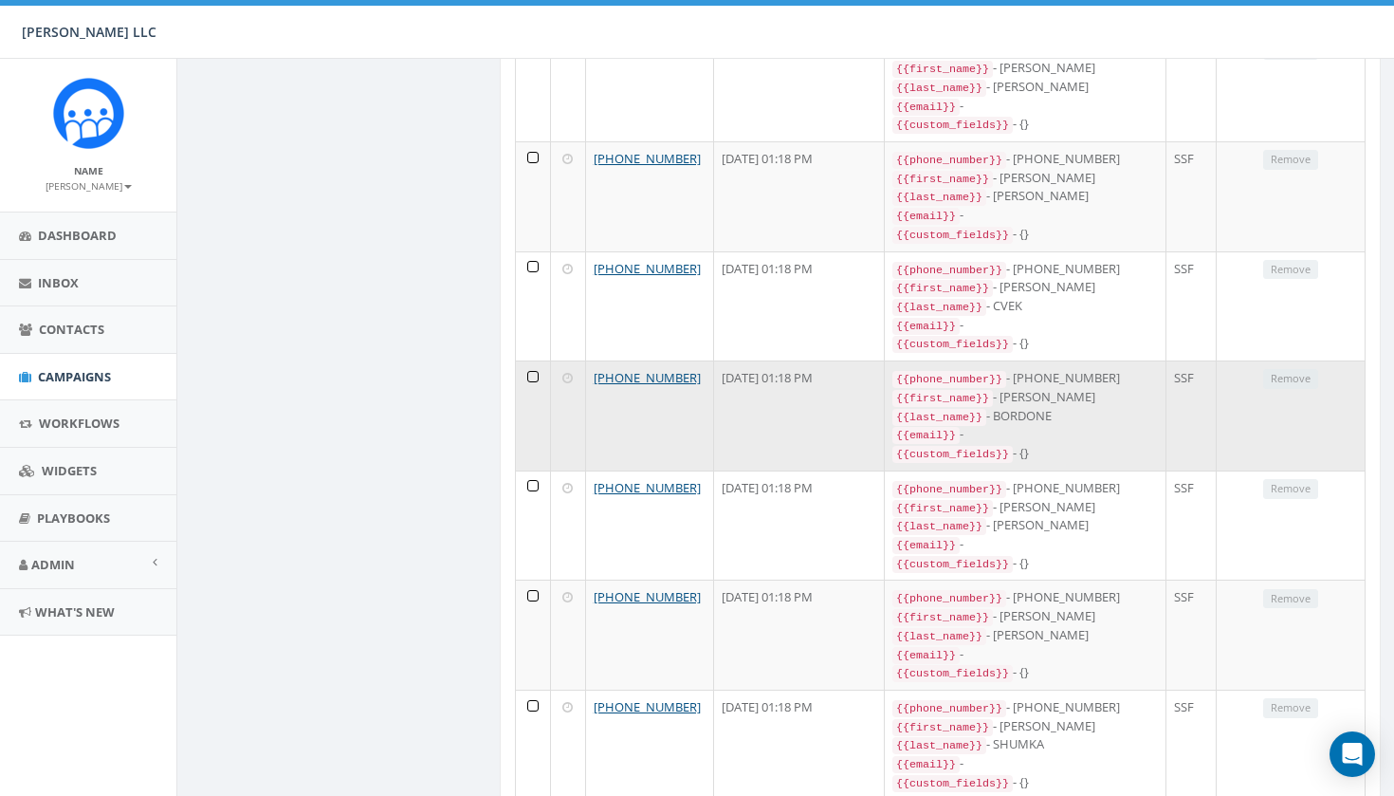
click at [571, 372] on icon at bounding box center [567, 378] width 10 height 12
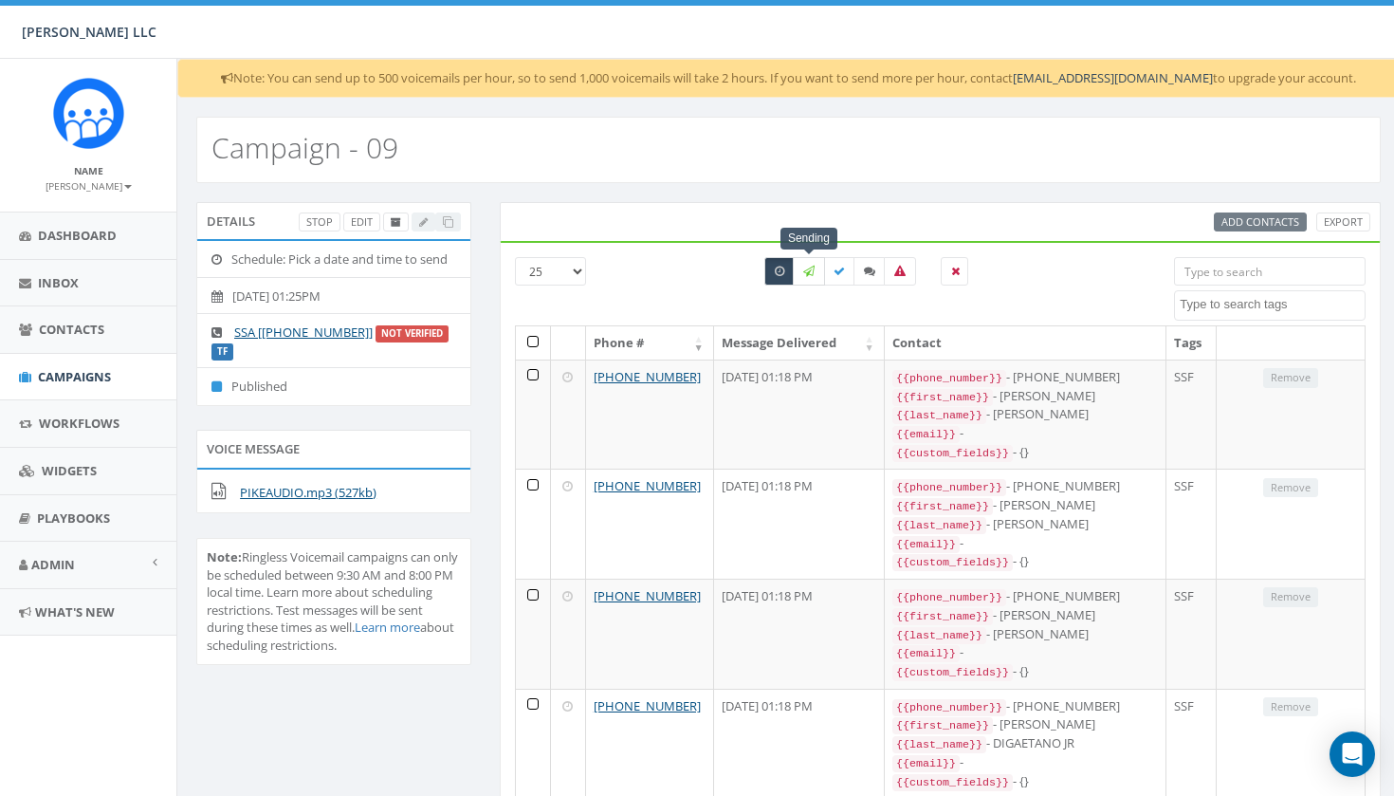
scroll to position [0, 0]
click at [807, 270] on icon at bounding box center [808, 271] width 11 height 11
checkbox input "true"
click at [835, 273] on icon at bounding box center [839, 271] width 11 height 11
checkbox input "true"
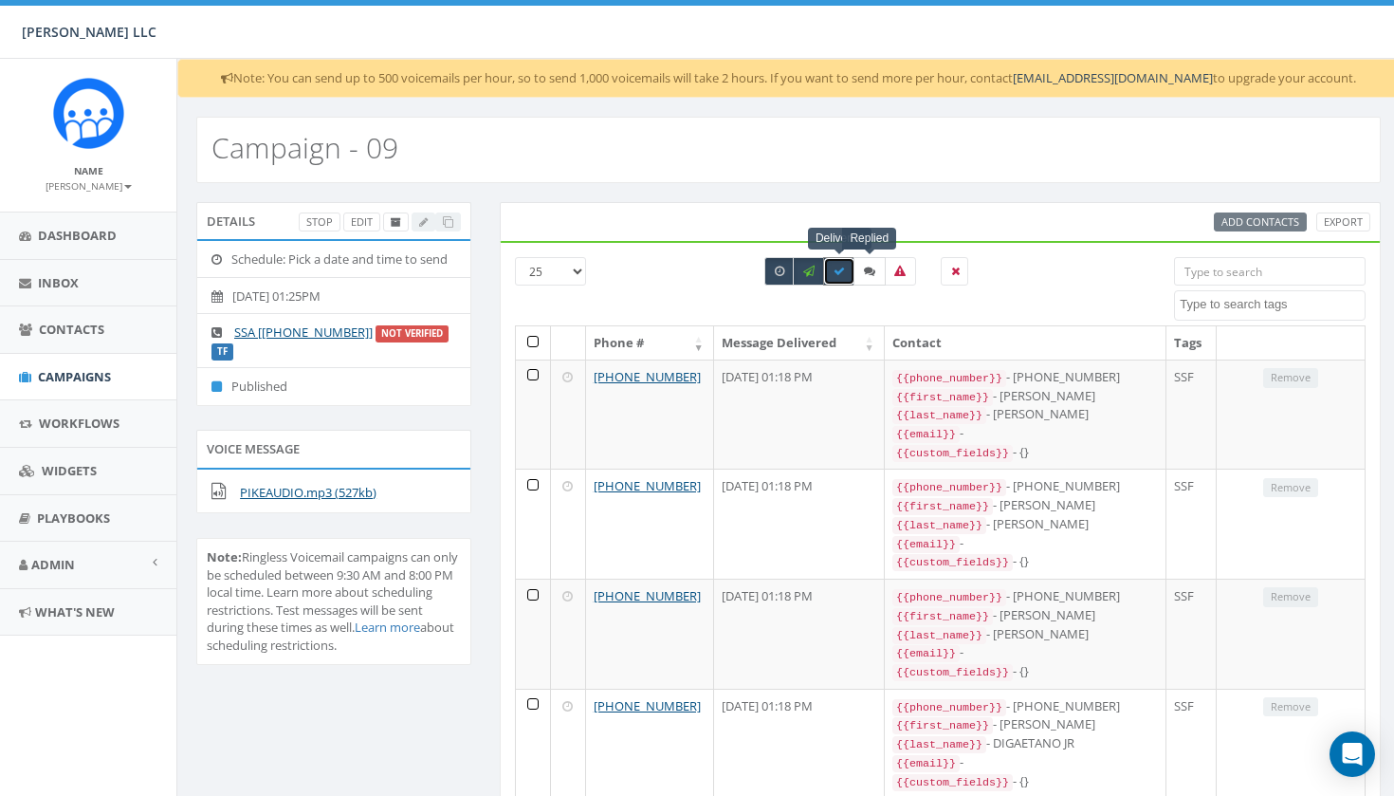
click at [866, 269] on icon at bounding box center [869, 271] width 11 height 11
checkbox input "true"
click at [906, 274] on label at bounding box center [900, 271] width 32 height 28
checkbox input "true"
click at [282, 382] on li "Published" at bounding box center [333, 386] width 273 height 38
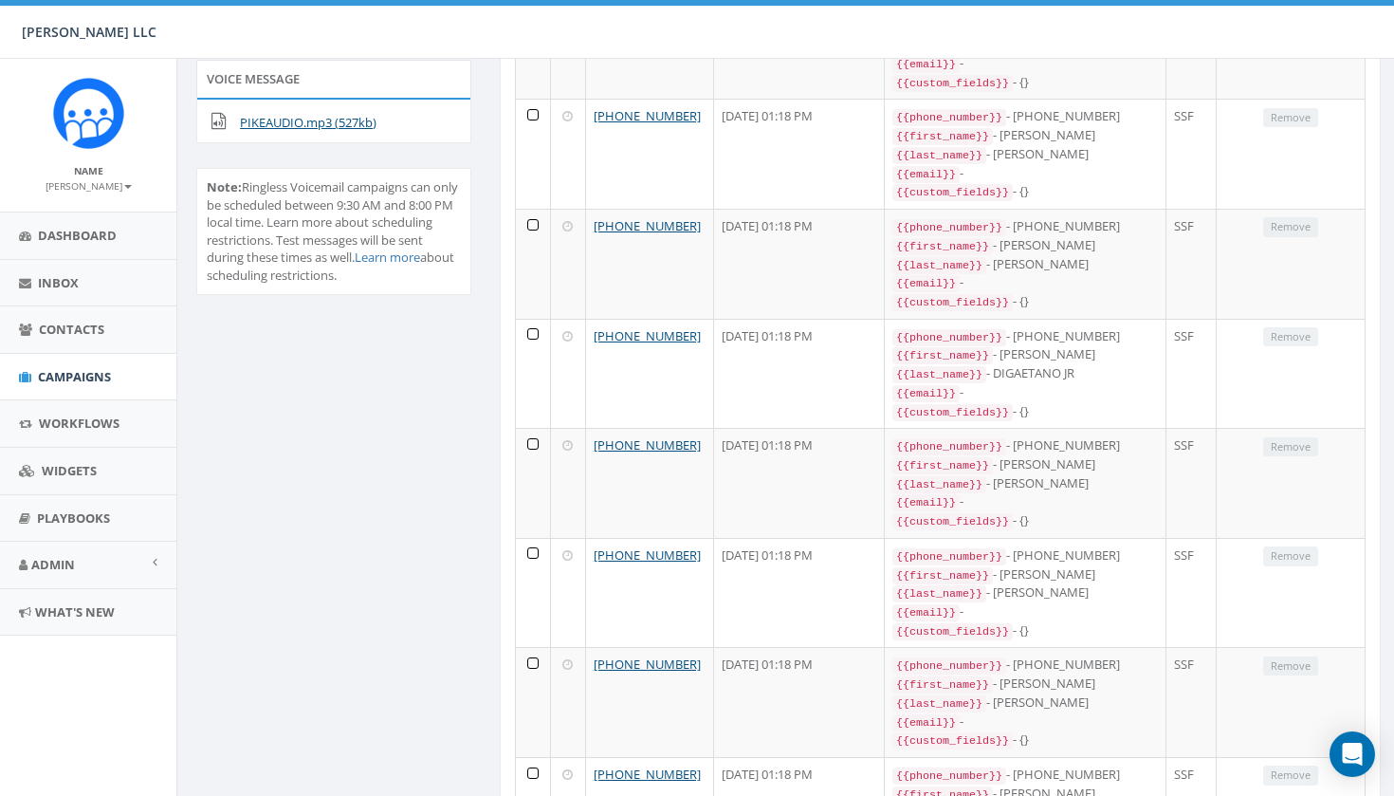
scroll to position [52, 0]
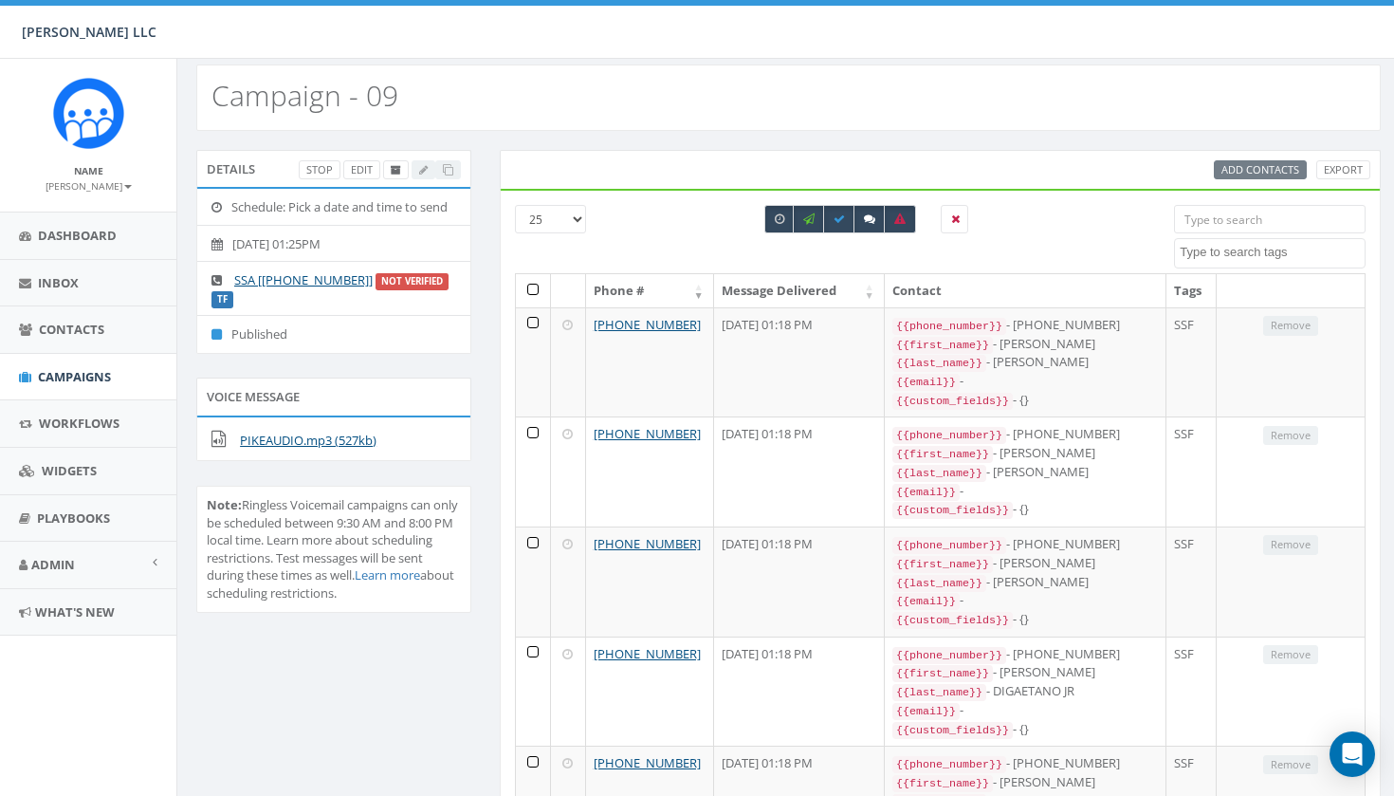
click at [76, 374] on span "Campaigns" at bounding box center [74, 376] width 73 height 17
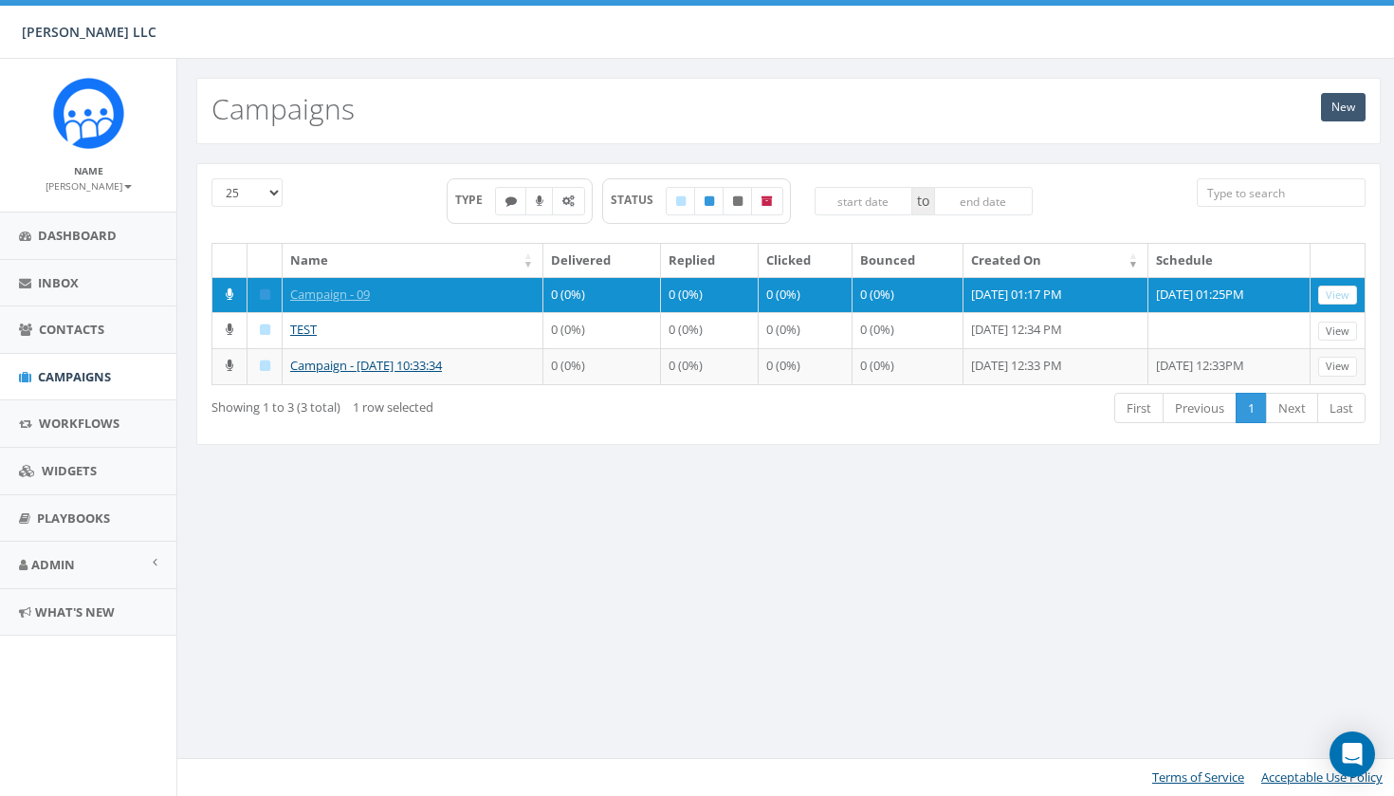
click at [1343, 106] on link "New" at bounding box center [1343, 107] width 45 height 28
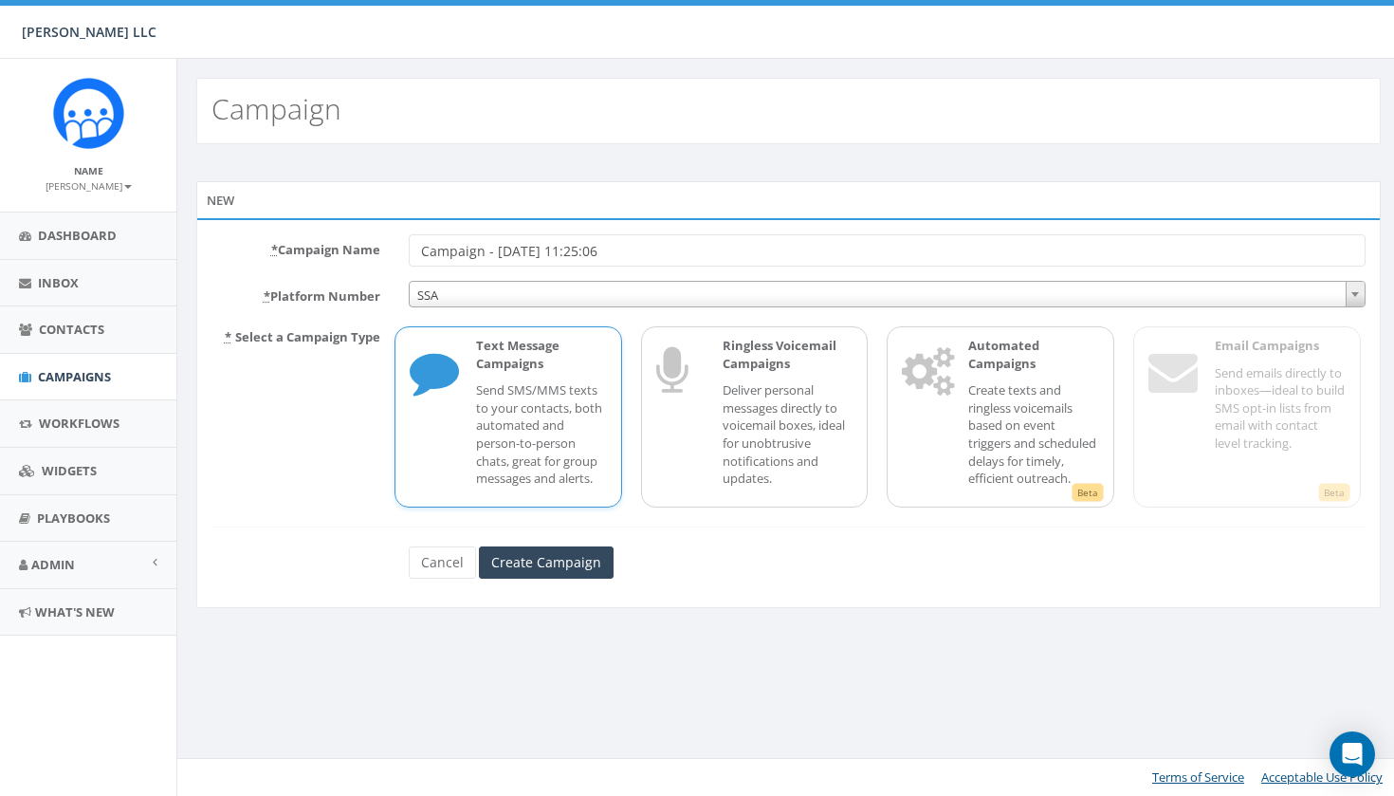
click at [660, 255] on input "Campaign - [DATE] 11:25:06" at bounding box center [887, 250] width 957 height 32
click at [518, 248] on input "Campaign - [DATE] 11:25:06" at bounding box center [887, 250] width 957 height 32
click at [645, 261] on input "Campaign - 06/2025, 11:25:06" at bounding box center [887, 250] width 957 height 32
type input "Campaign - 06/2025"
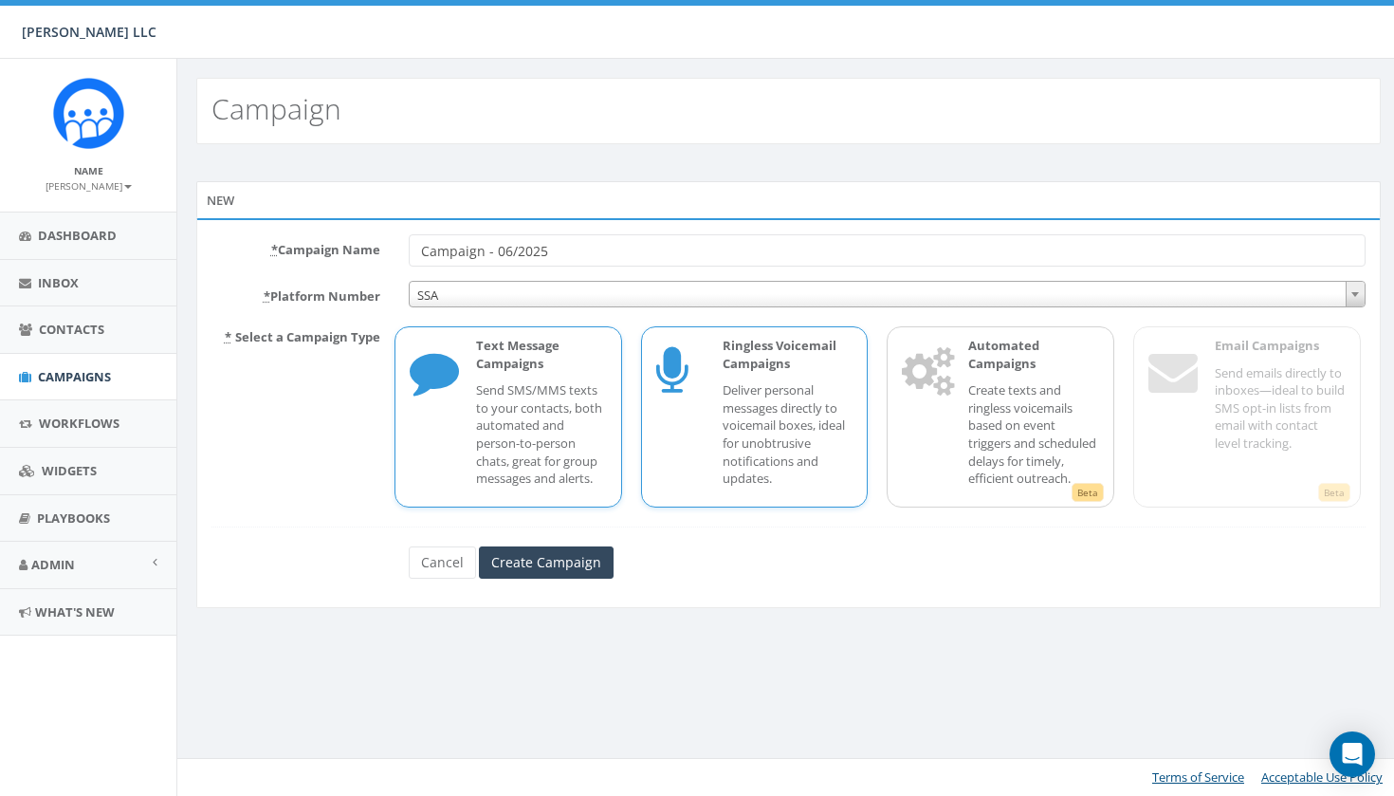
click at [757, 426] on p "Deliver personal messages directly to voicemail boxes, ideal for unobtrusive no…" at bounding box center [788, 433] width 131 height 105
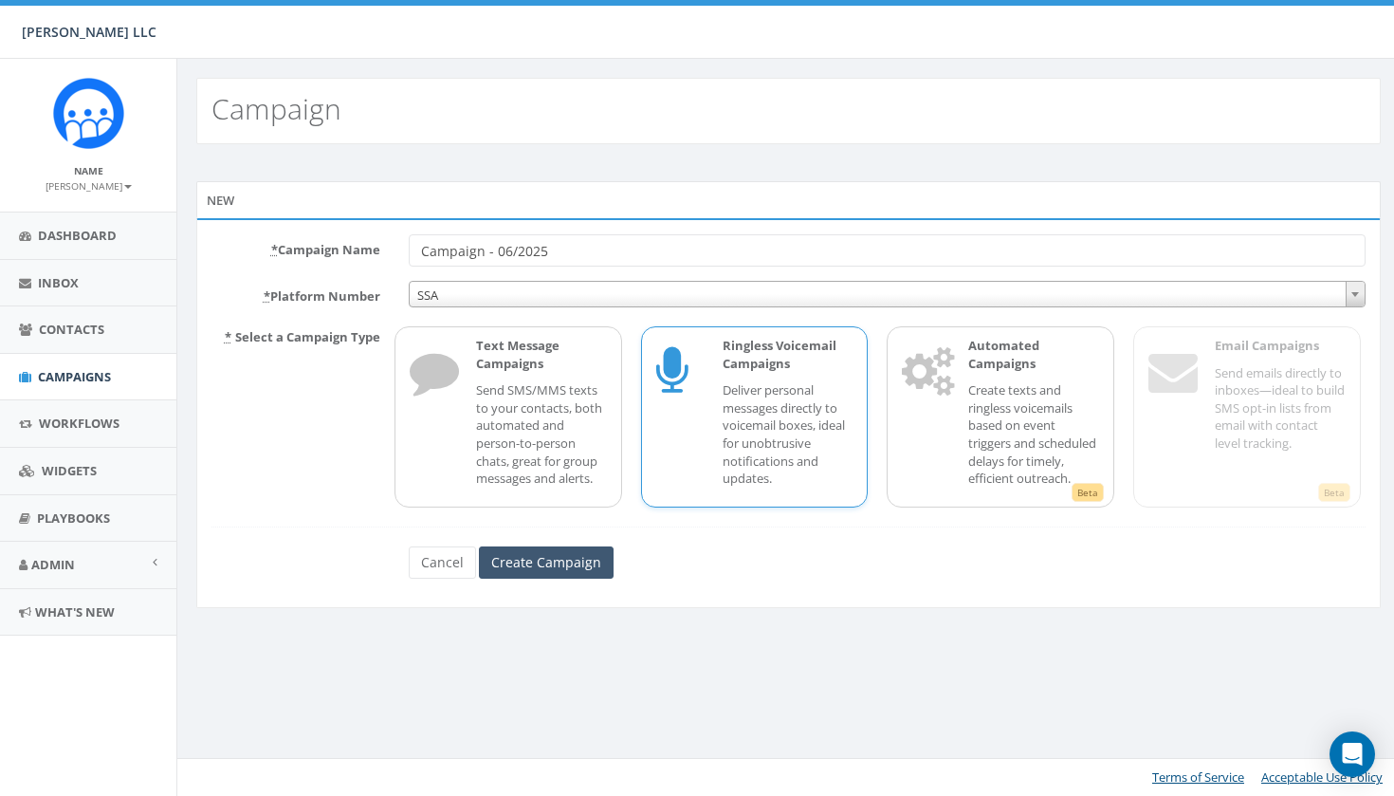
click at [559, 579] on input "Create Campaign" at bounding box center [546, 562] width 135 height 32
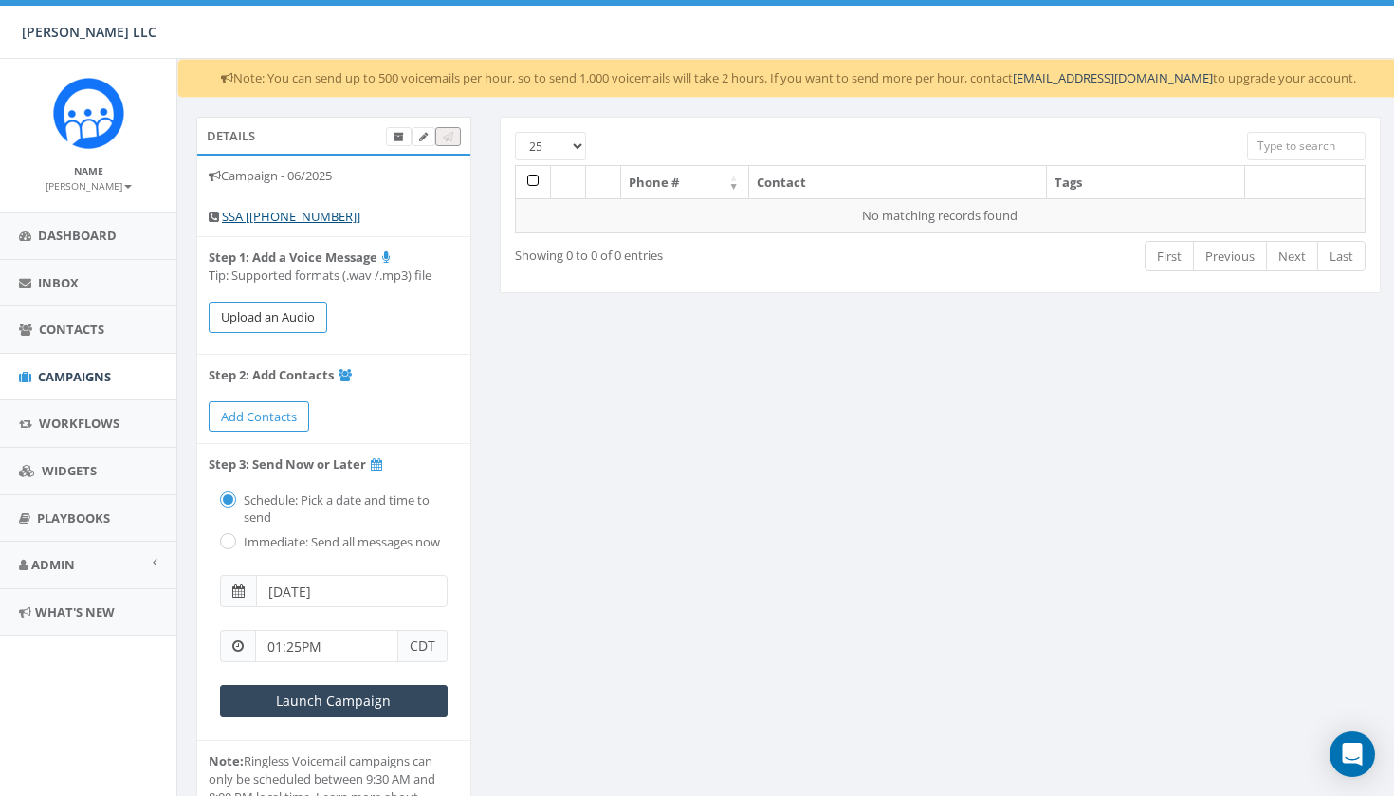
click at [282, 306] on button "Upload an Audio" at bounding box center [268, 317] width 119 height 31
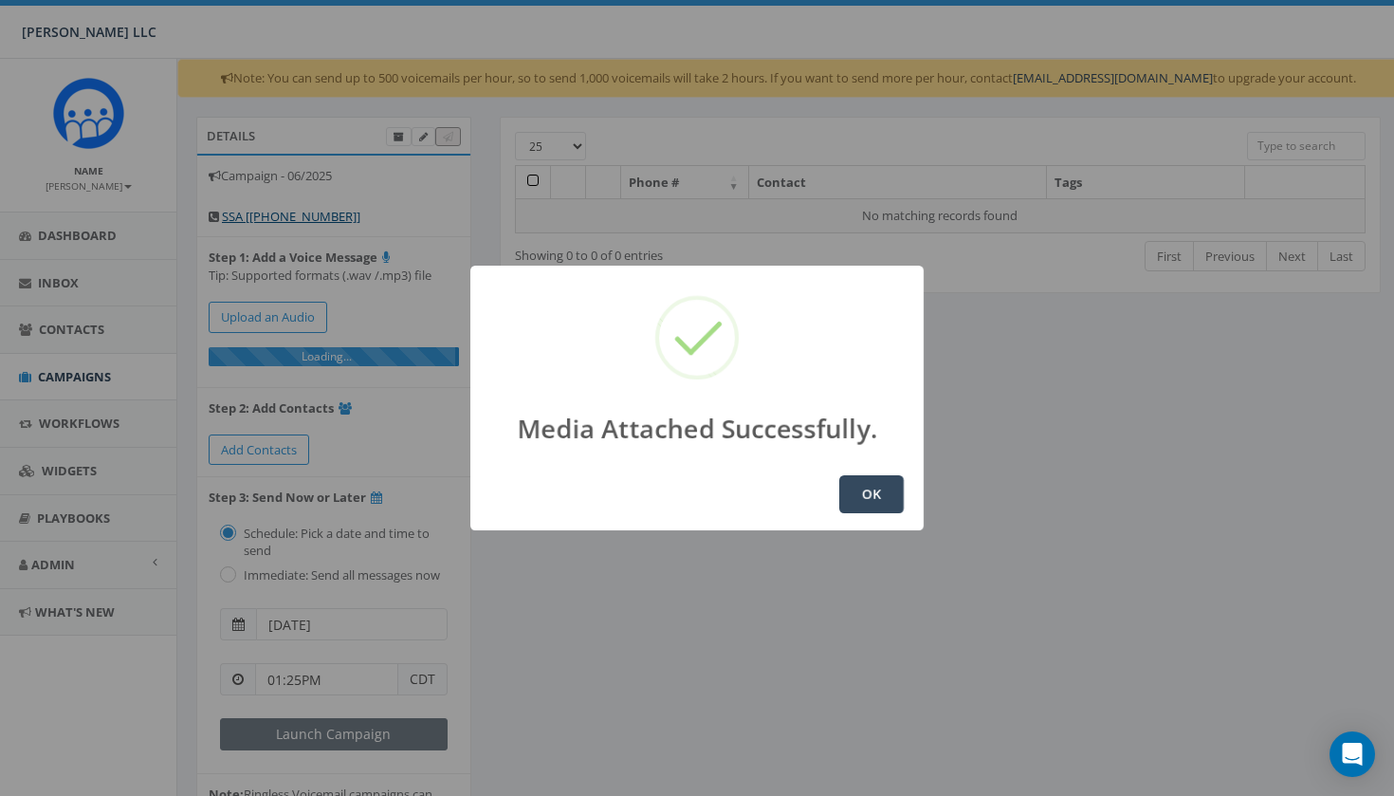
click at [846, 482] on button "OK" at bounding box center [871, 494] width 64 height 38
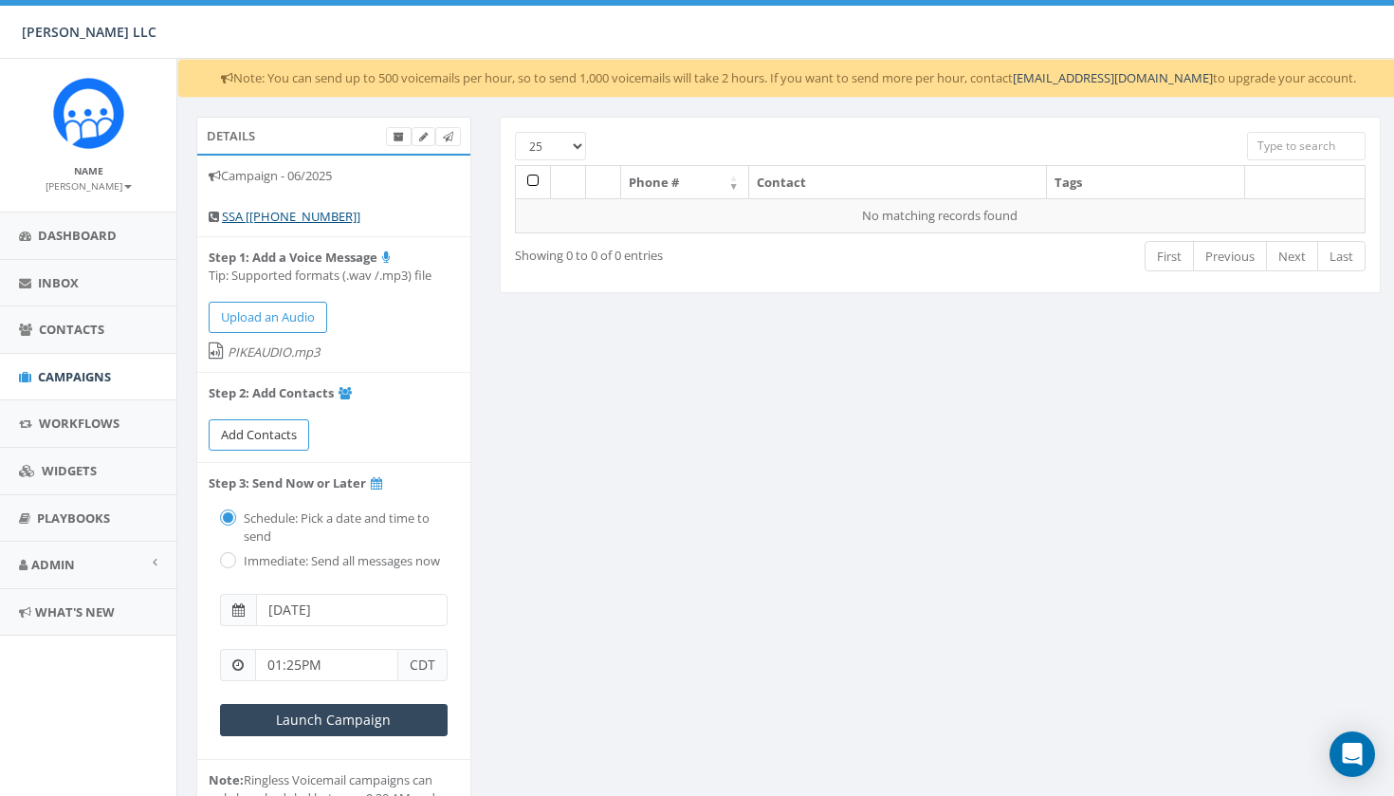
click at [280, 419] on link "Add Contacts" at bounding box center [259, 434] width 101 height 31
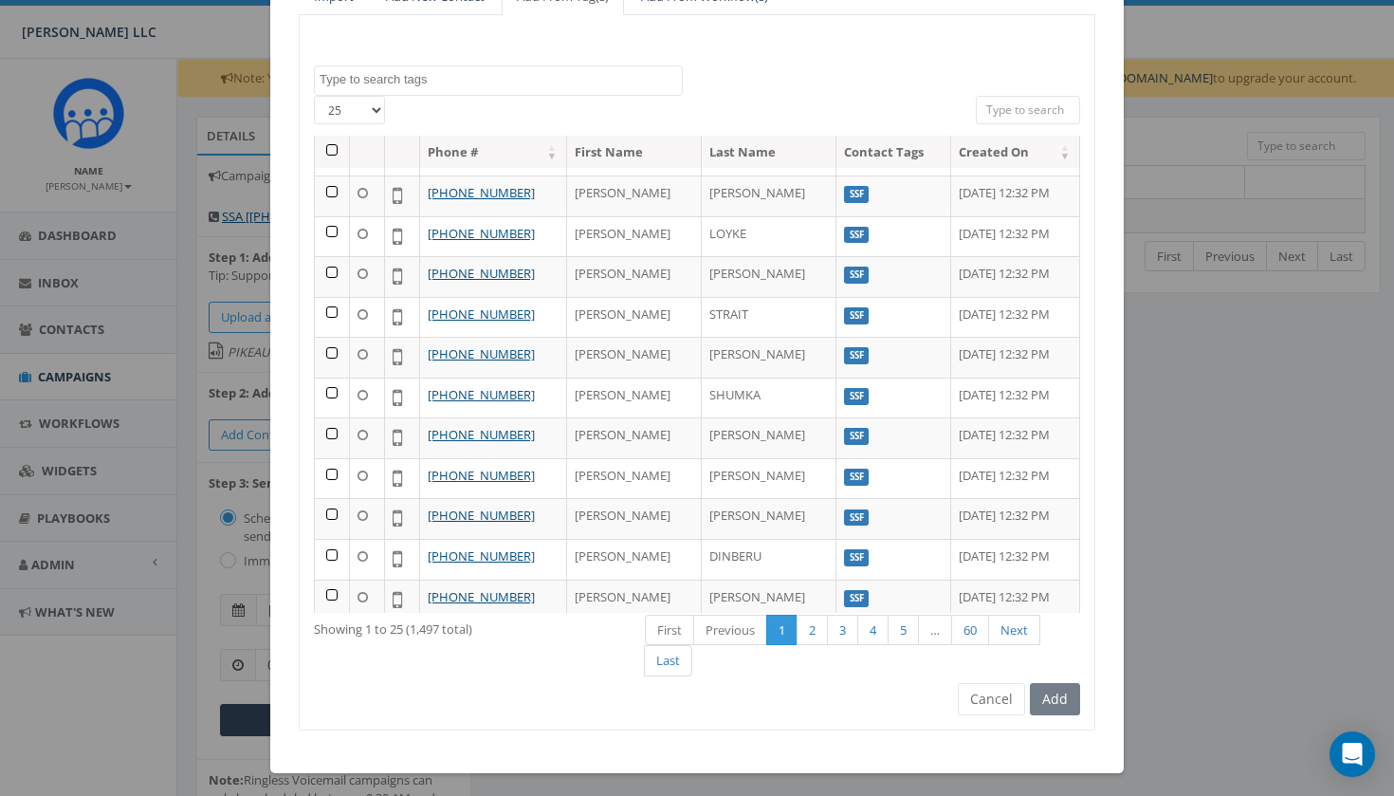
scroll to position [200, 0]
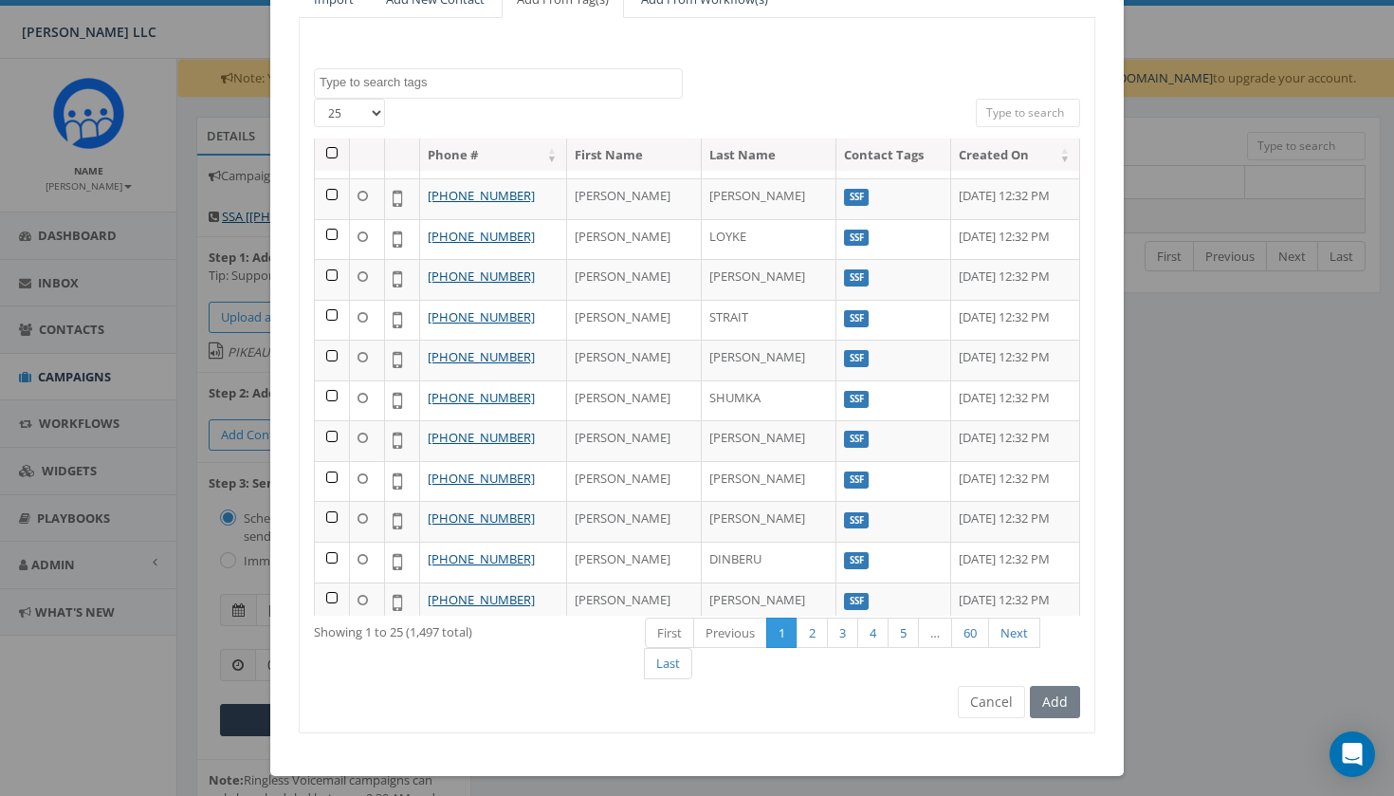
click at [431, 76] on textarea "Search" at bounding box center [501, 82] width 362 height 17
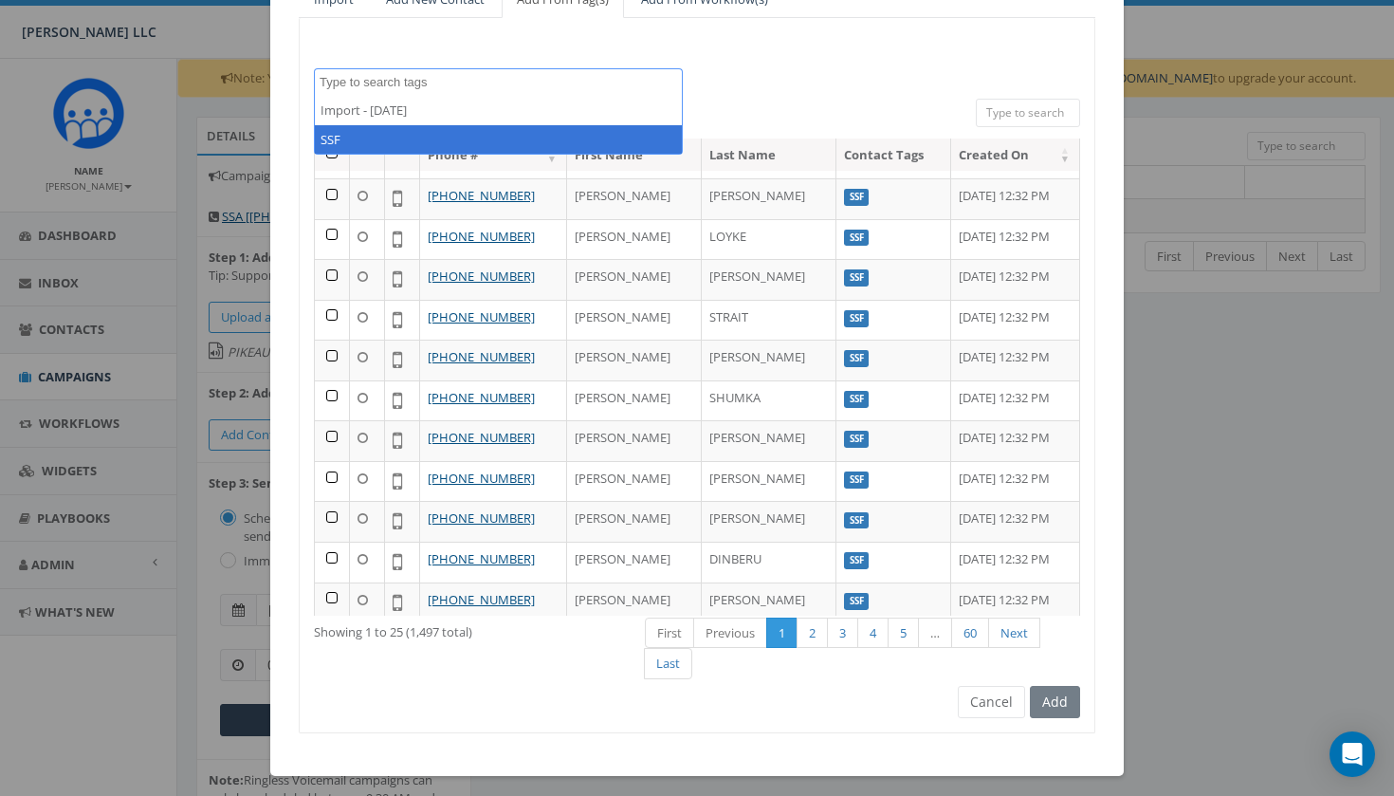
select select "SSF"
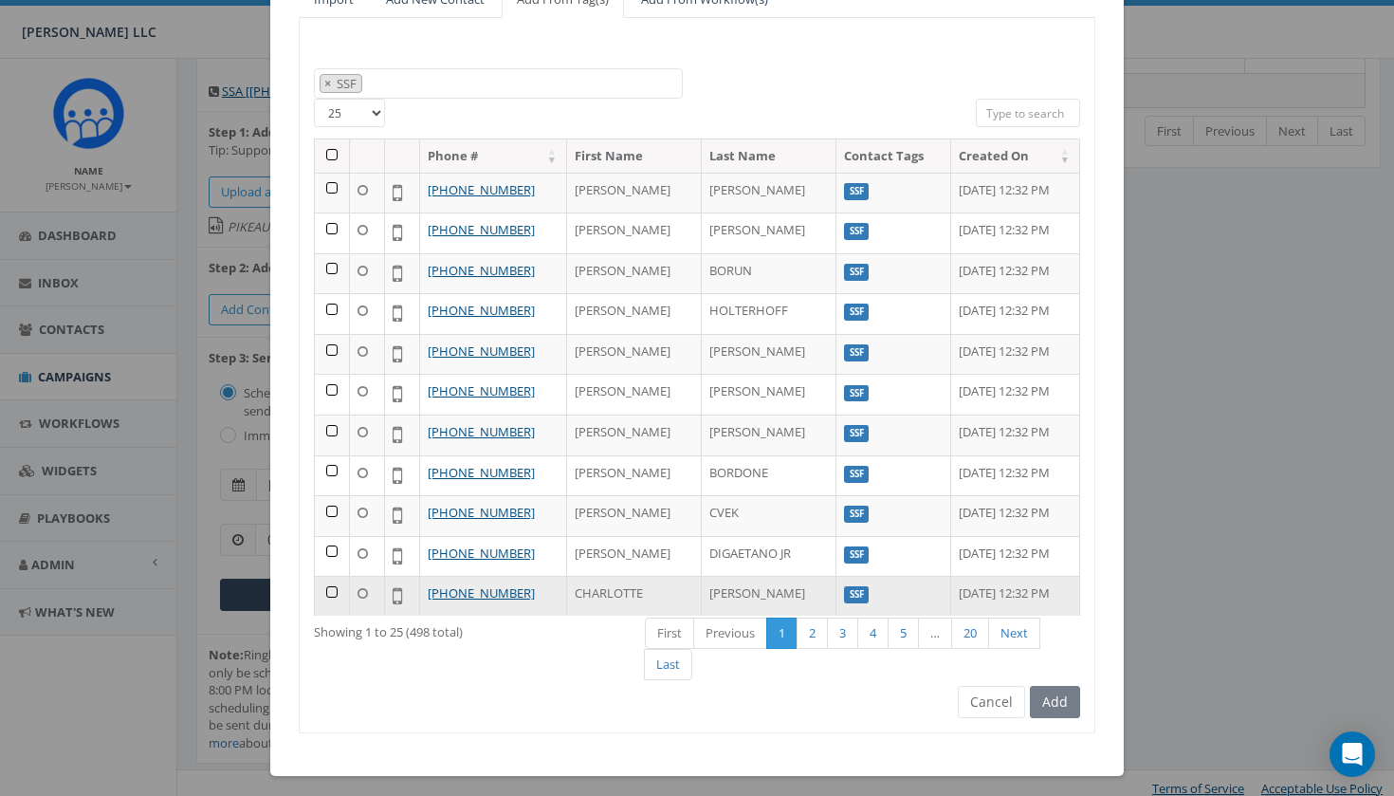
scroll to position [0, 0]
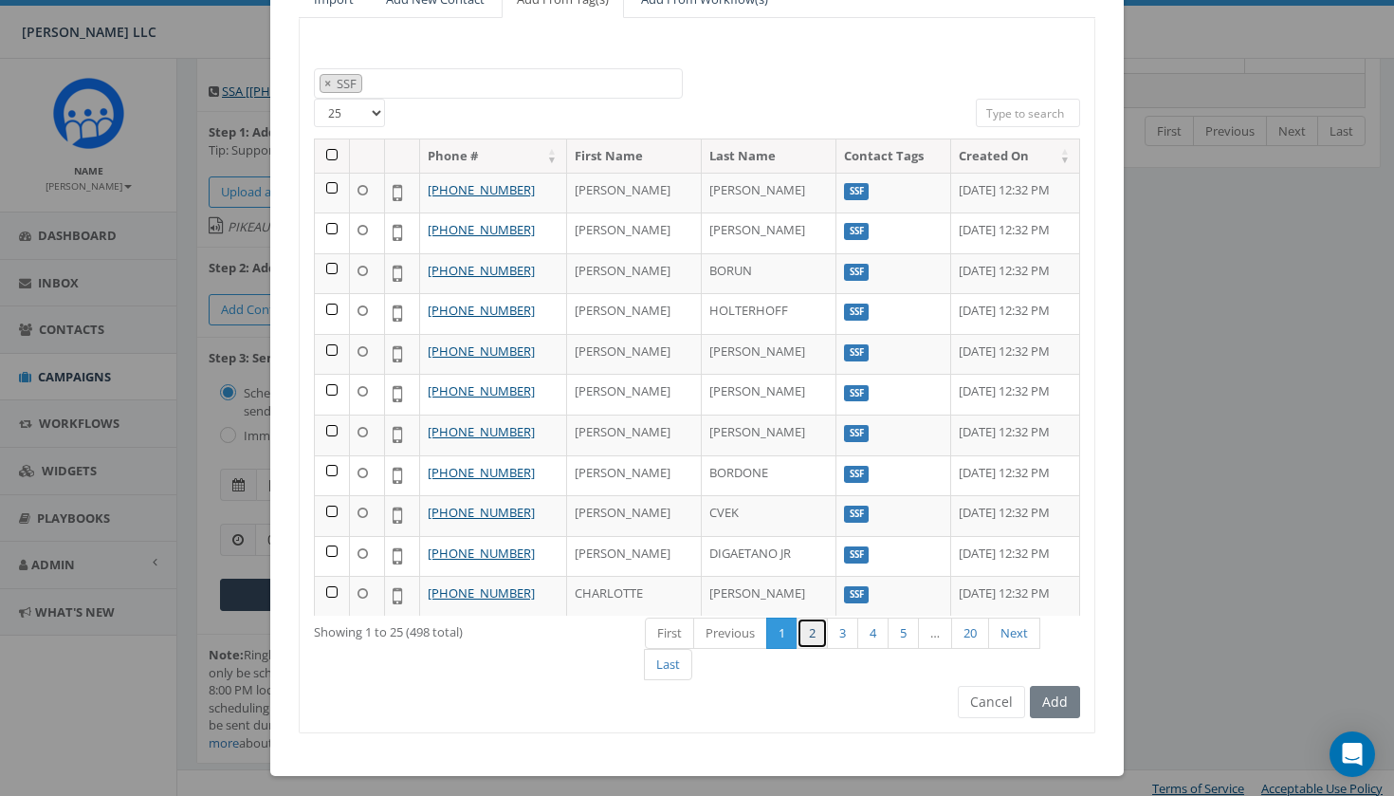
click at [814, 629] on link "2" at bounding box center [812, 632] width 31 height 31
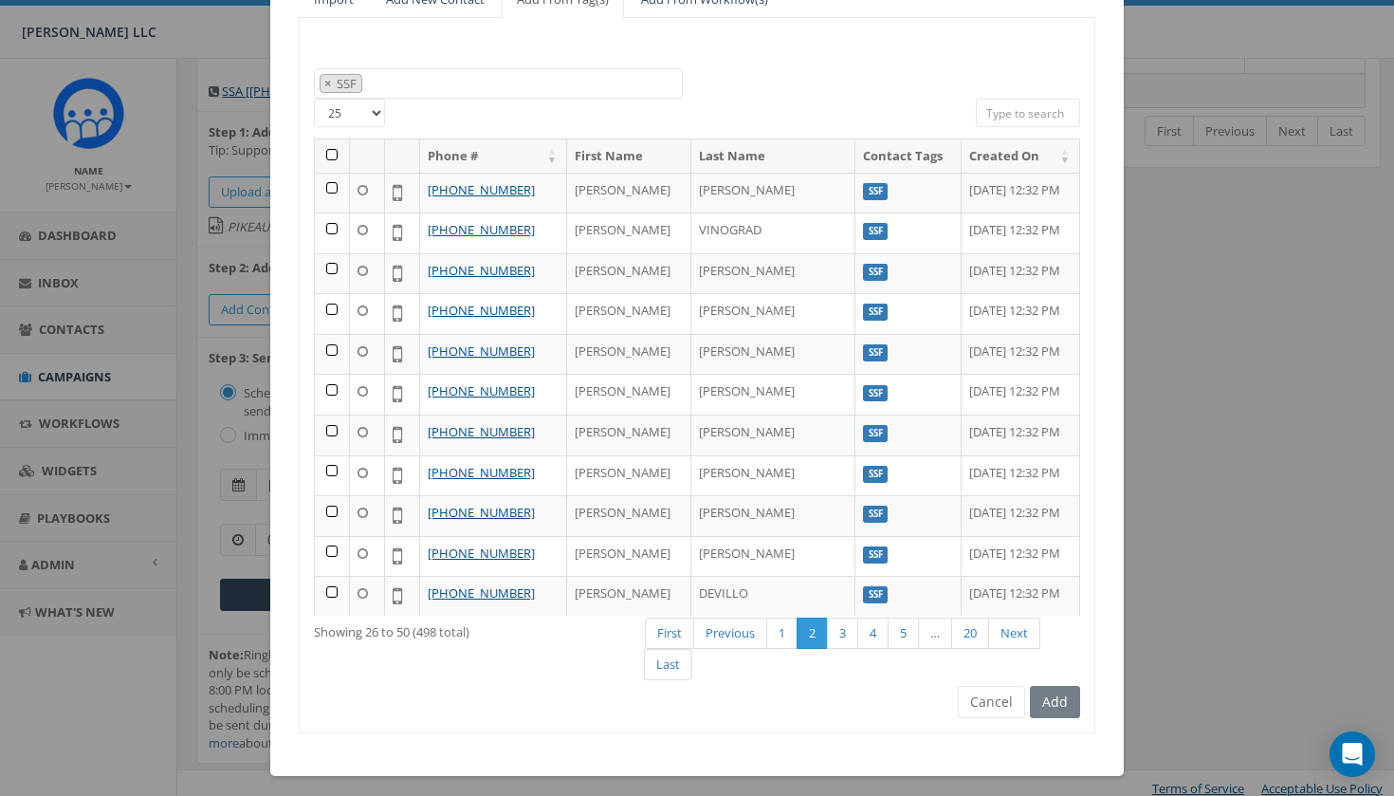
click at [334, 152] on th at bounding box center [332, 155] width 35 height 33
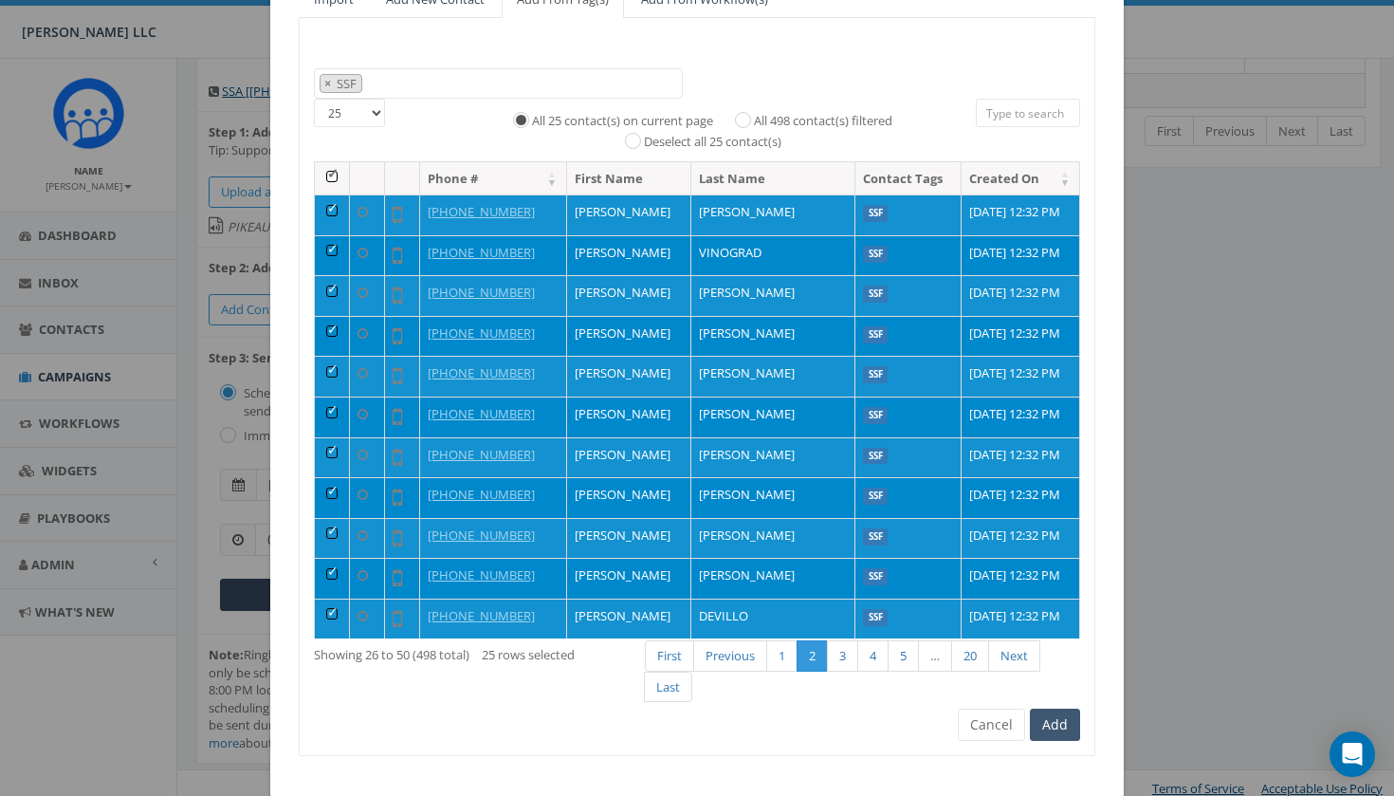
click at [1060, 712] on button "Add" at bounding box center [1055, 724] width 50 height 32
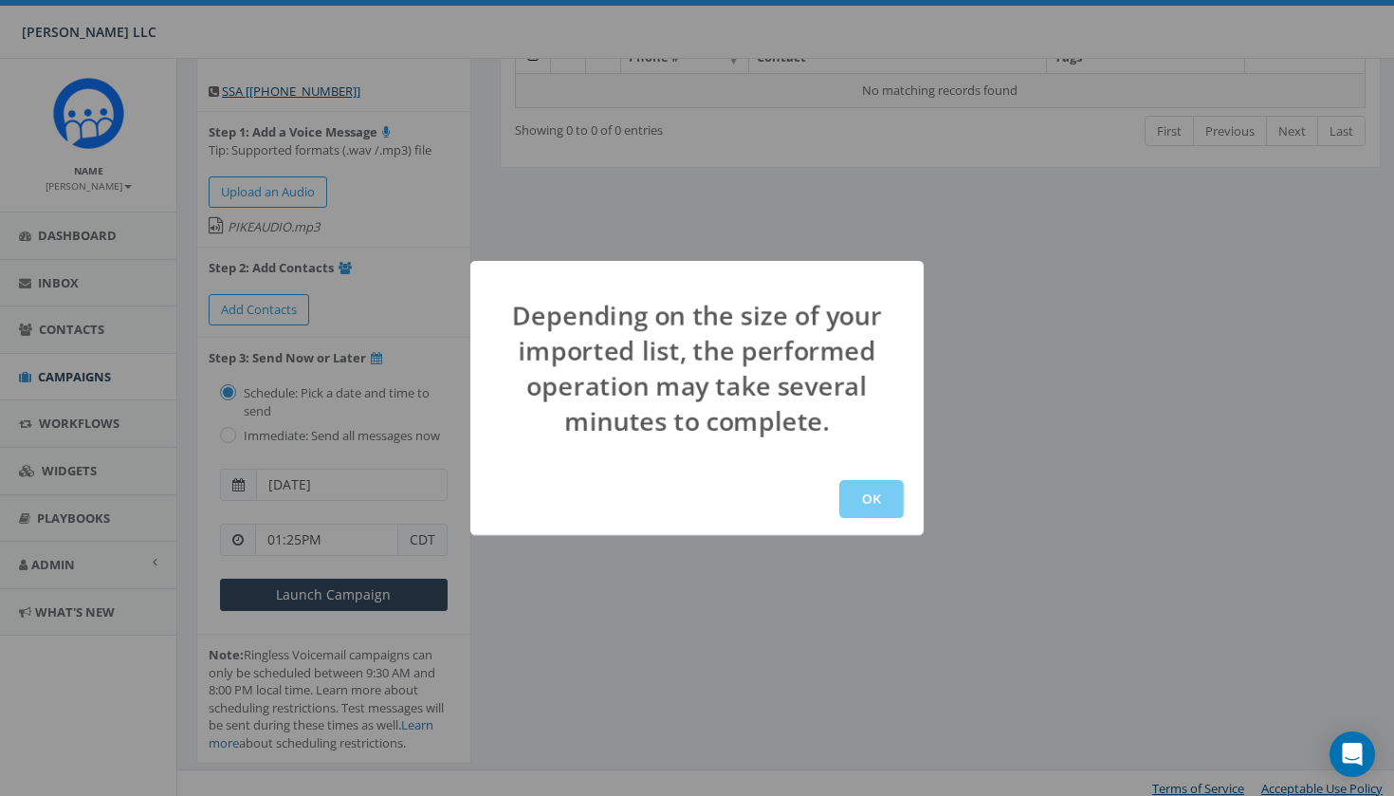
click at [879, 510] on button "OK" at bounding box center [871, 499] width 64 height 38
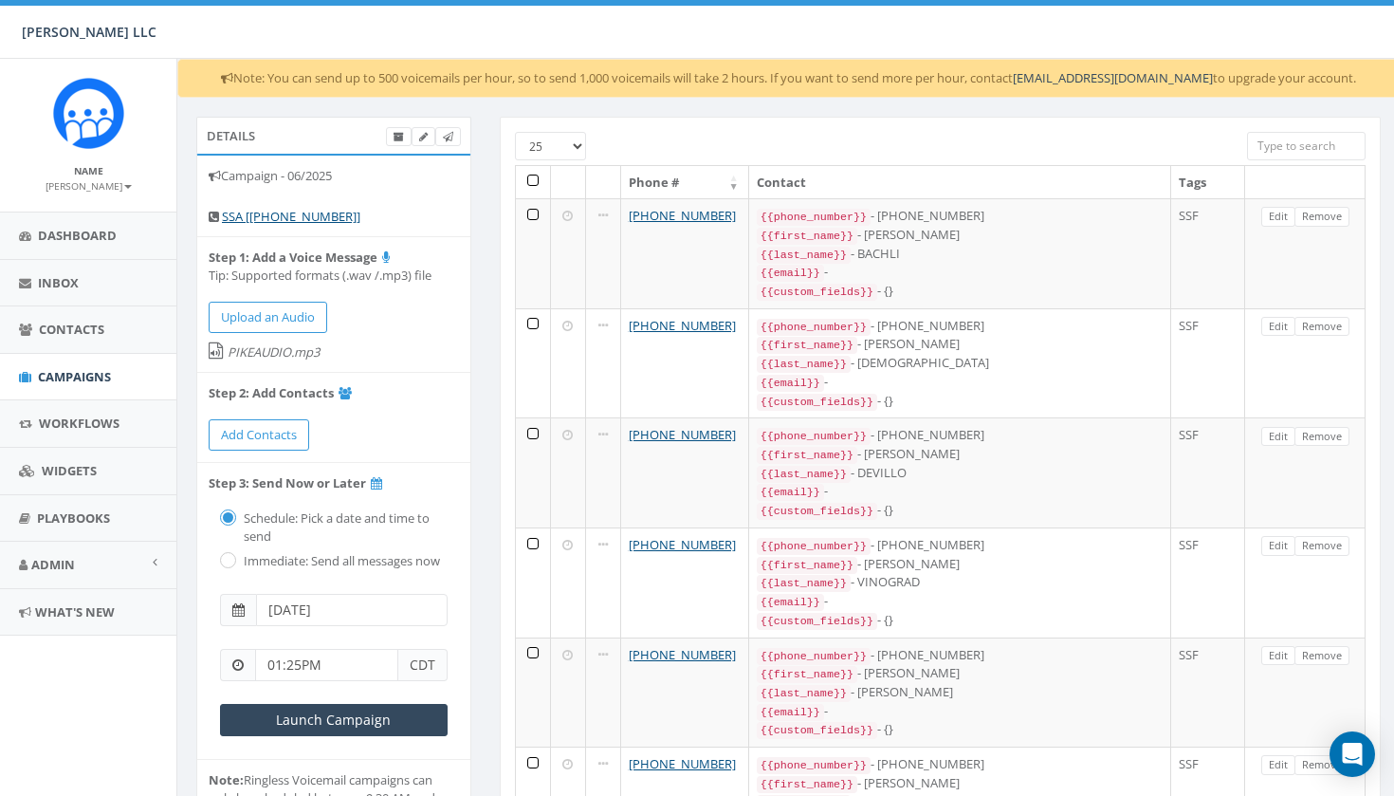
click at [537, 178] on th at bounding box center [533, 182] width 35 height 33
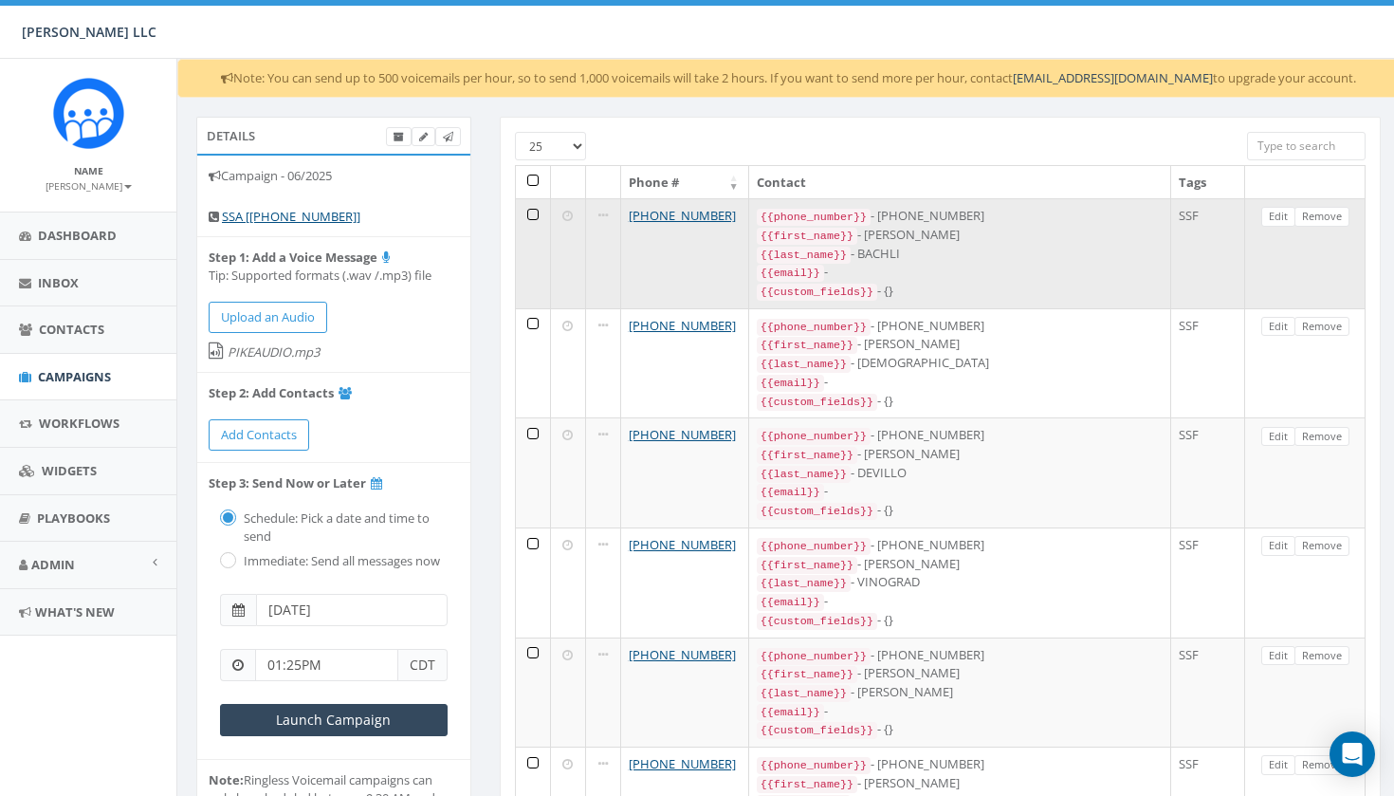
click at [536, 205] on td at bounding box center [533, 253] width 35 height 110
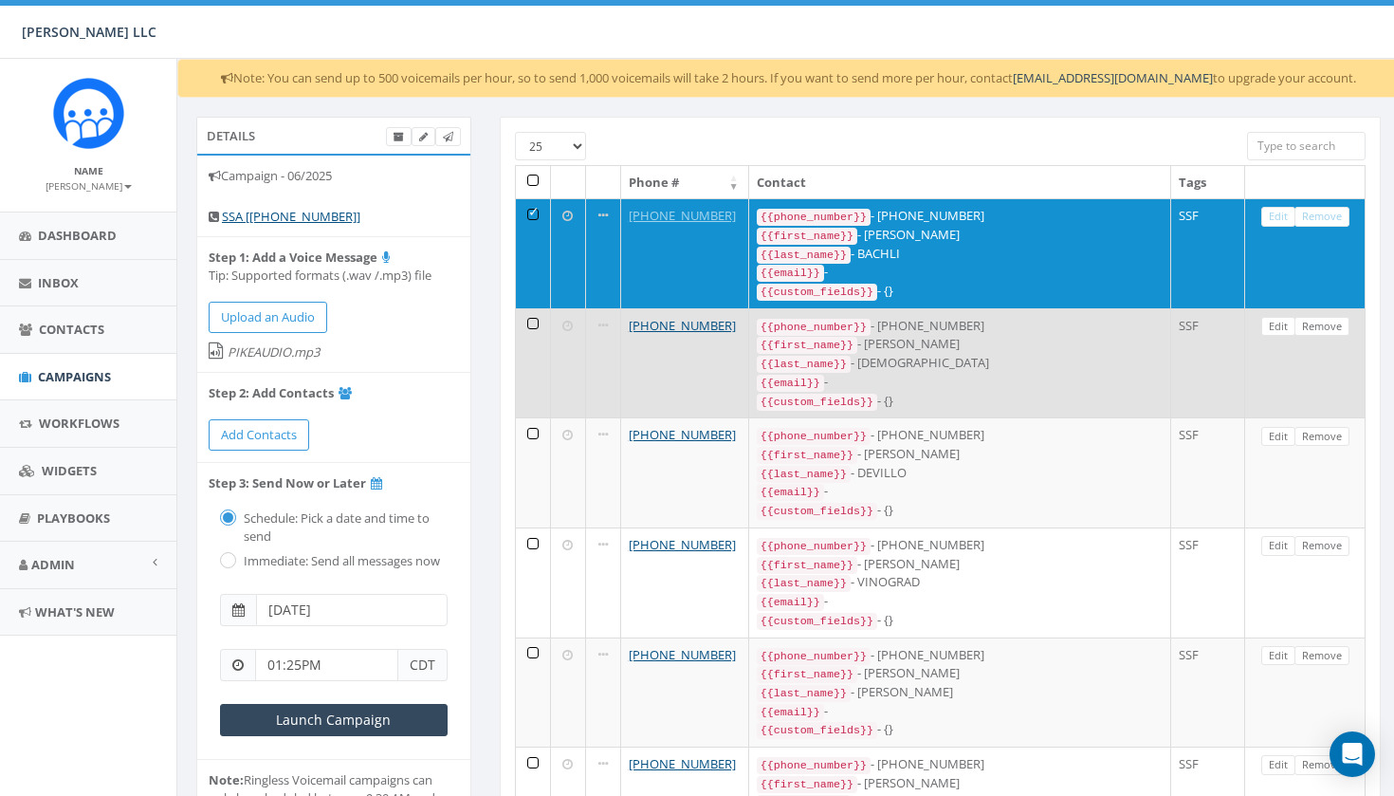
click at [537, 309] on td at bounding box center [533, 363] width 35 height 110
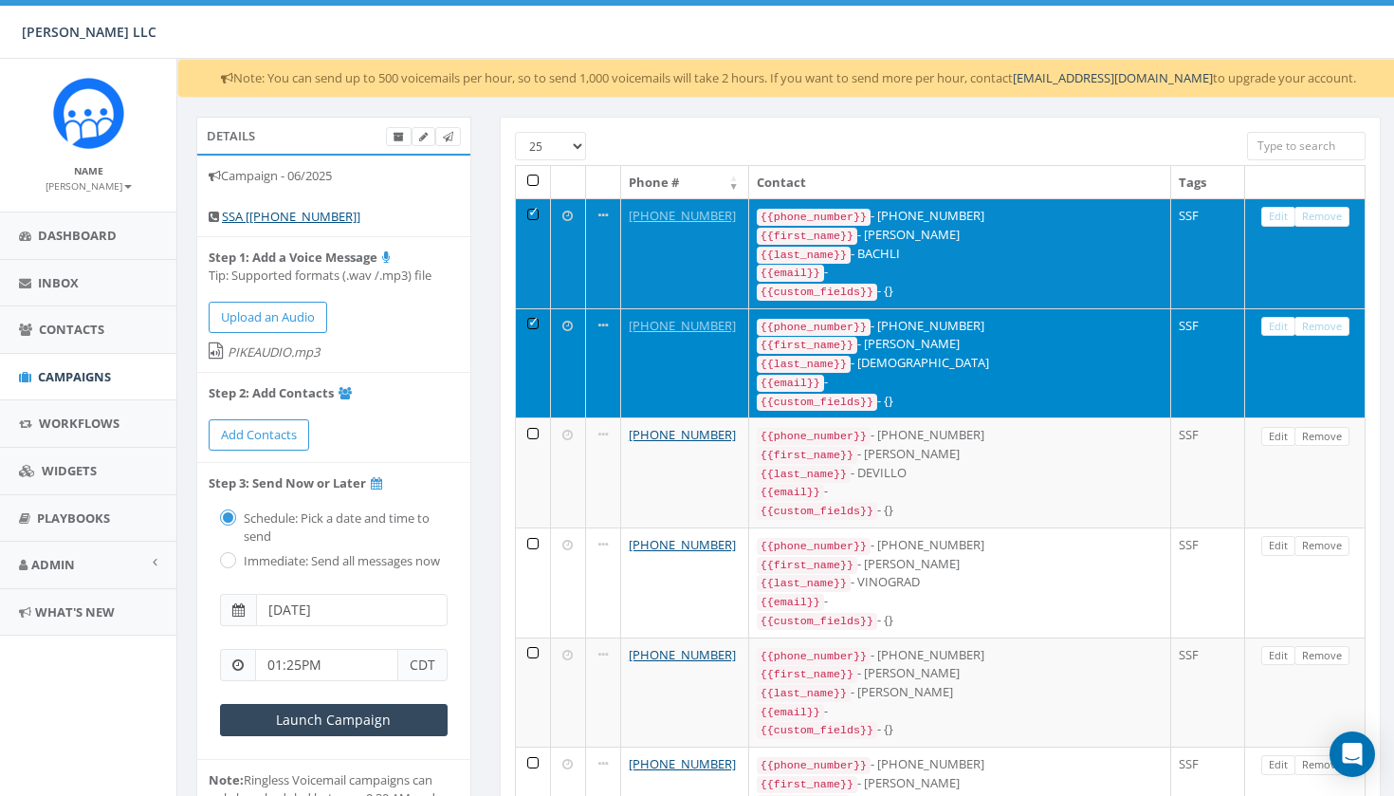
click at [539, 204] on td at bounding box center [533, 253] width 35 height 110
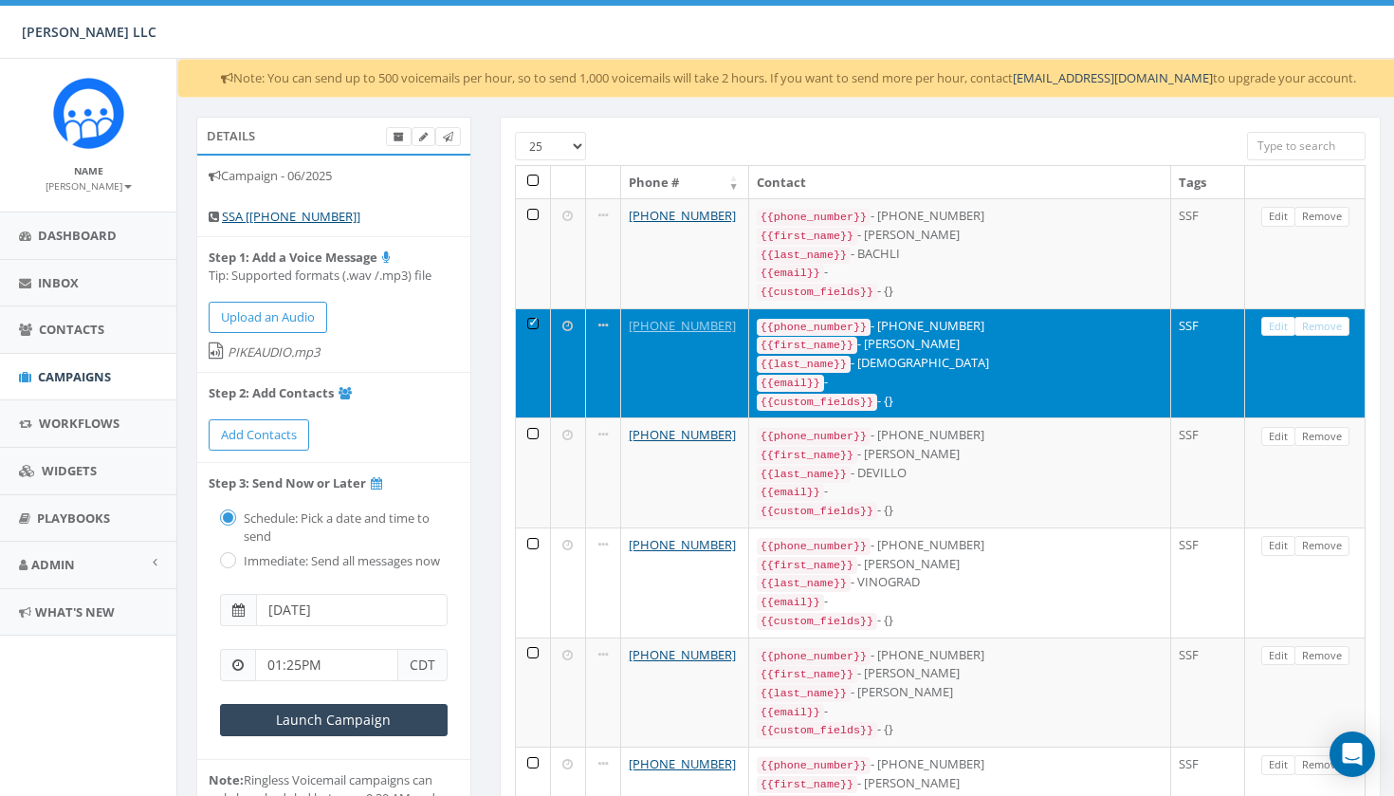
click at [534, 322] on td at bounding box center [533, 363] width 35 height 110
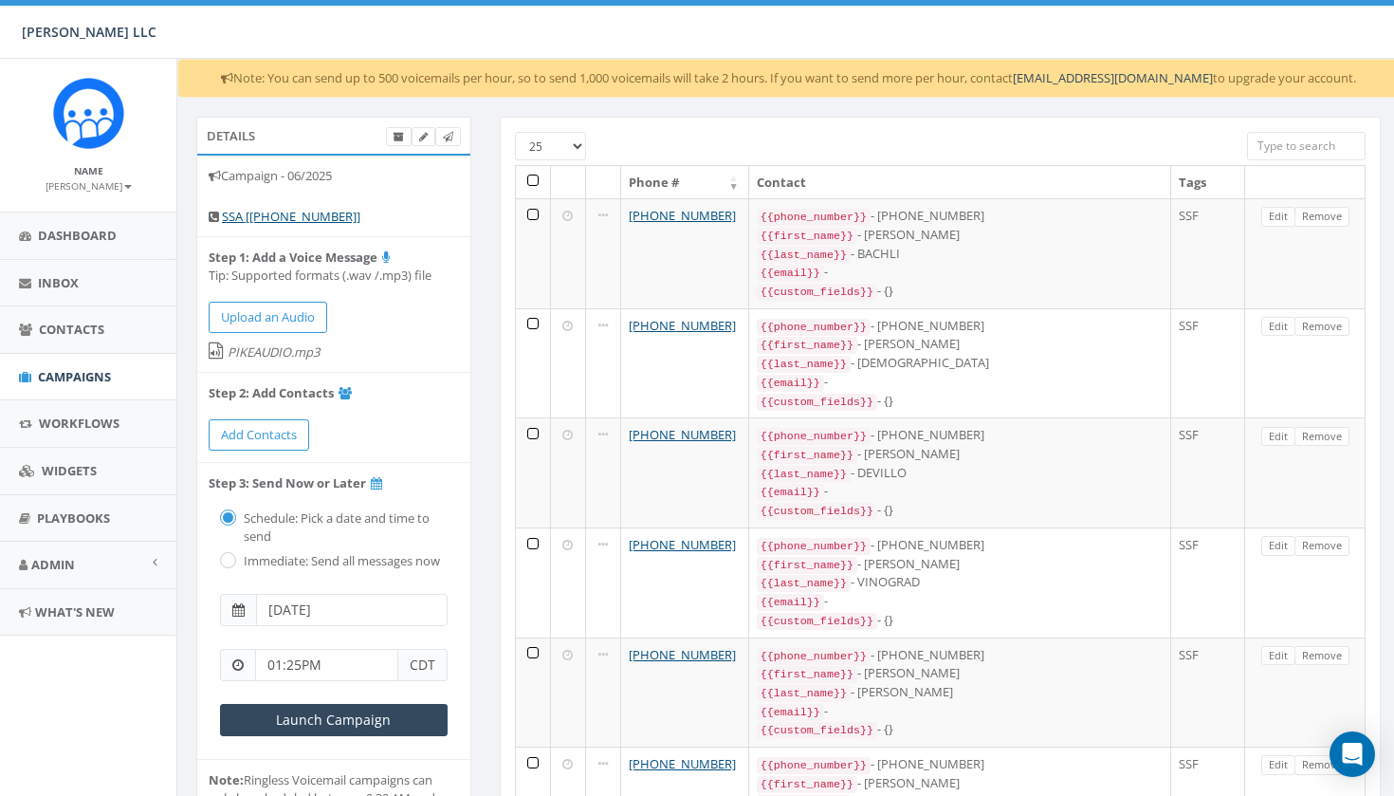
click at [228, 555] on input "radio" at bounding box center [226, 561] width 12 height 12
radio input "true"
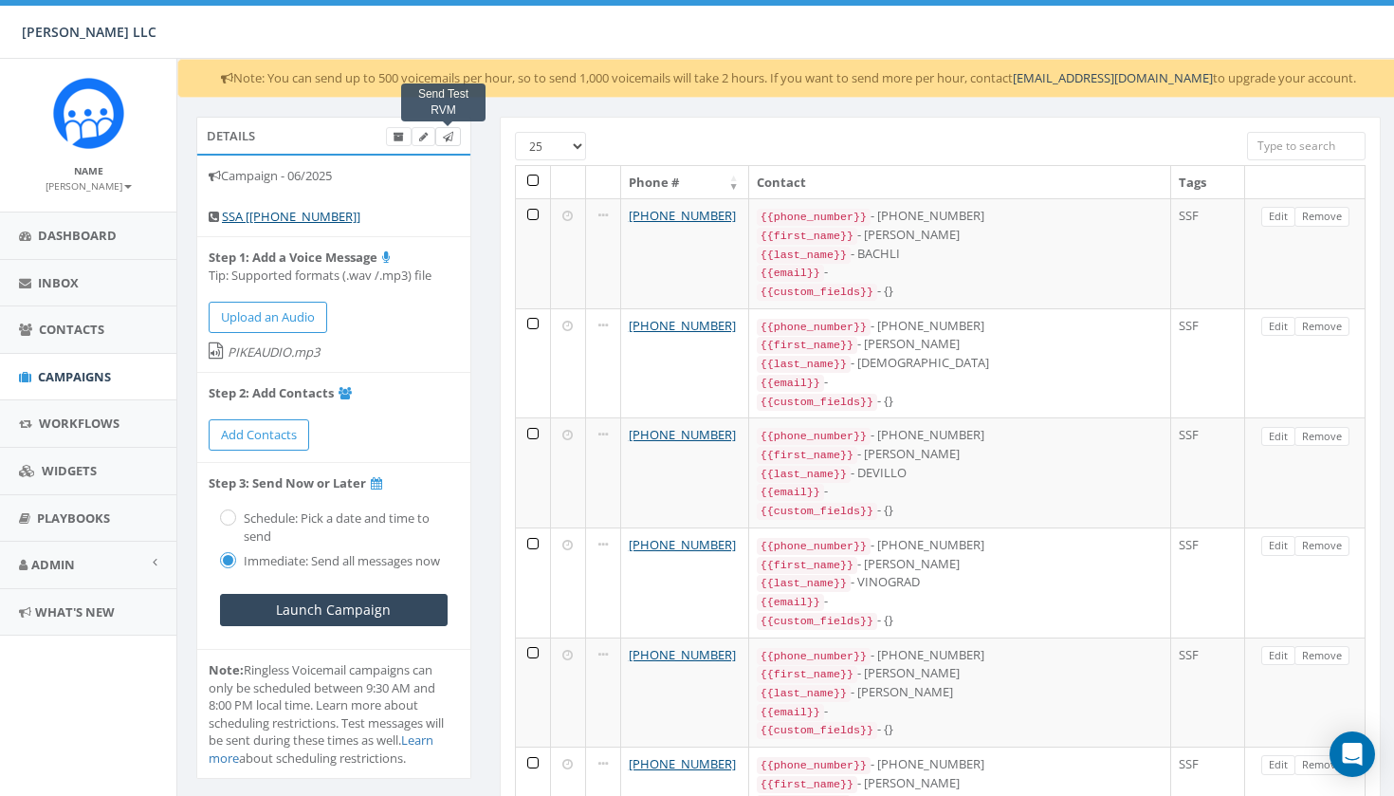
click at [446, 137] on icon at bounding box center [448, 137] width 10 height 10
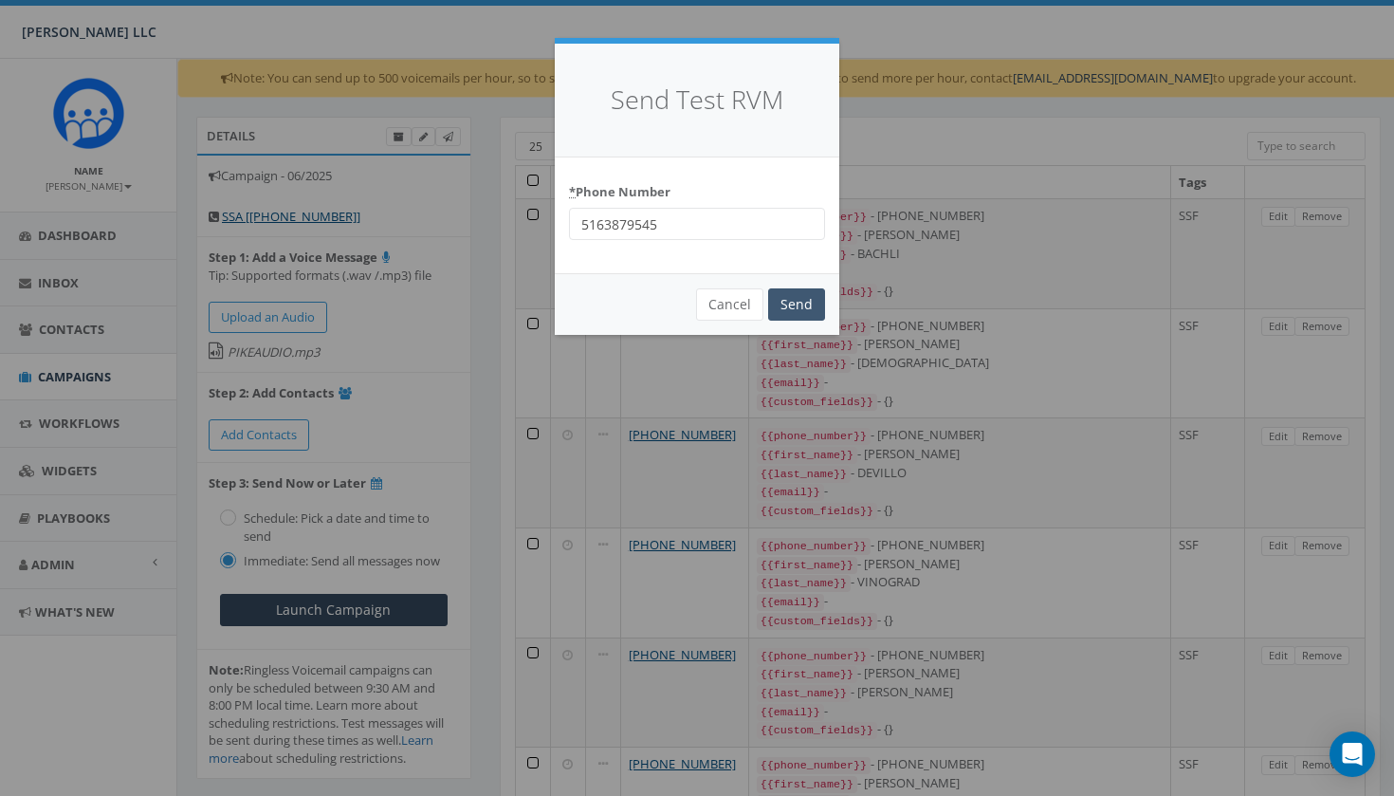
type input "5163879545"
click at [781, 307] on input "Send" at bounding box center [796, 304] width 57 height 32
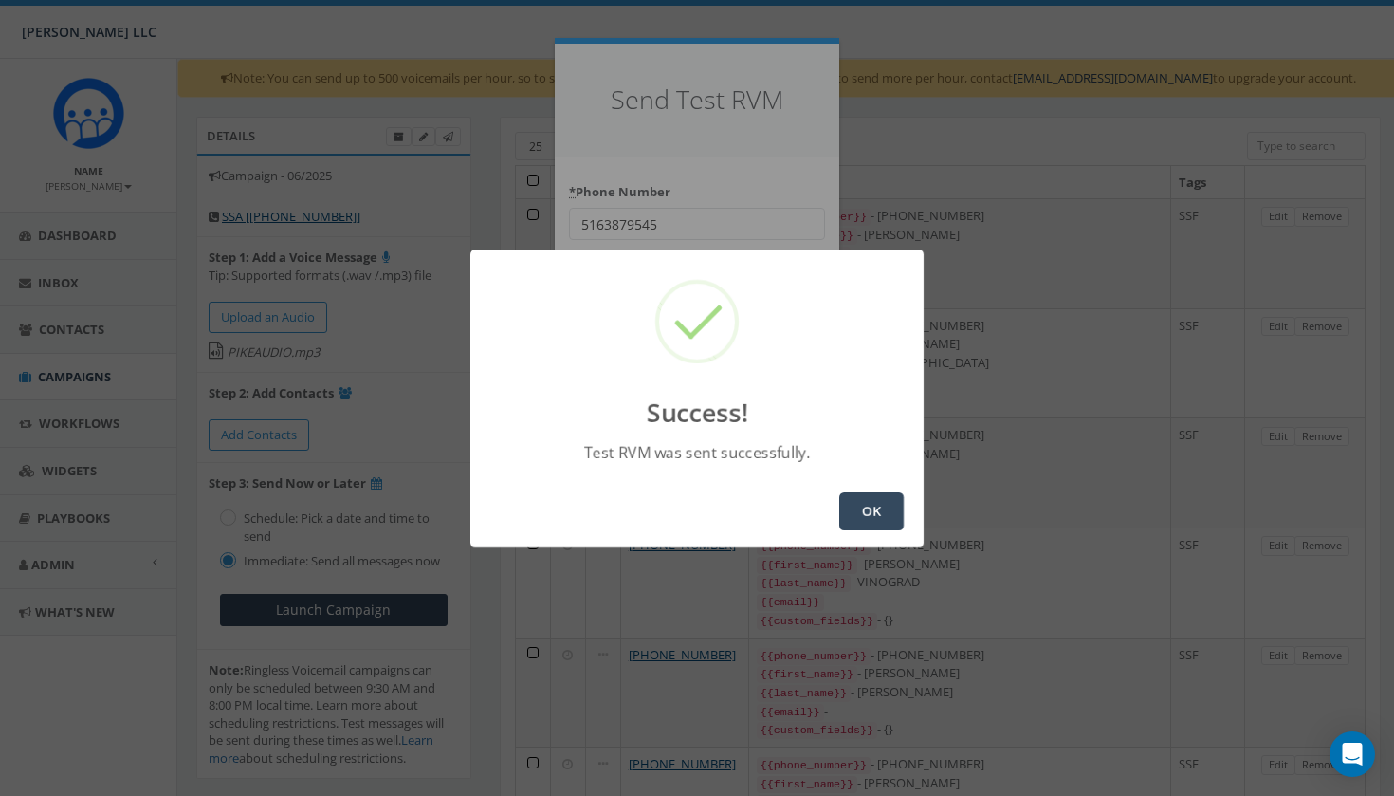
click at [868, 508] on button "OK" at bounding box center [871, 511] width 64 height 38
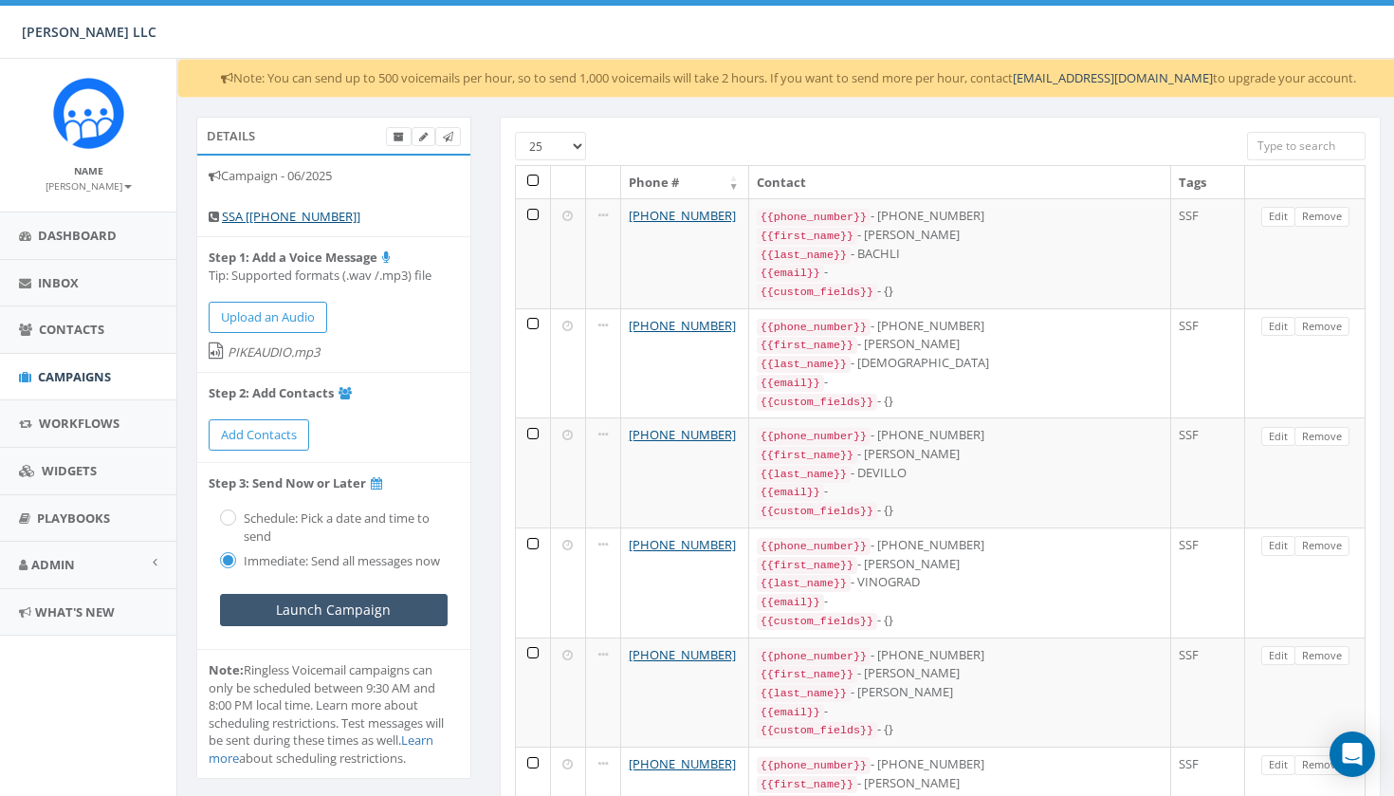
click at [355, 605] on input "Launch Campaign" at bounding box center [334, 610] width 228 height 32
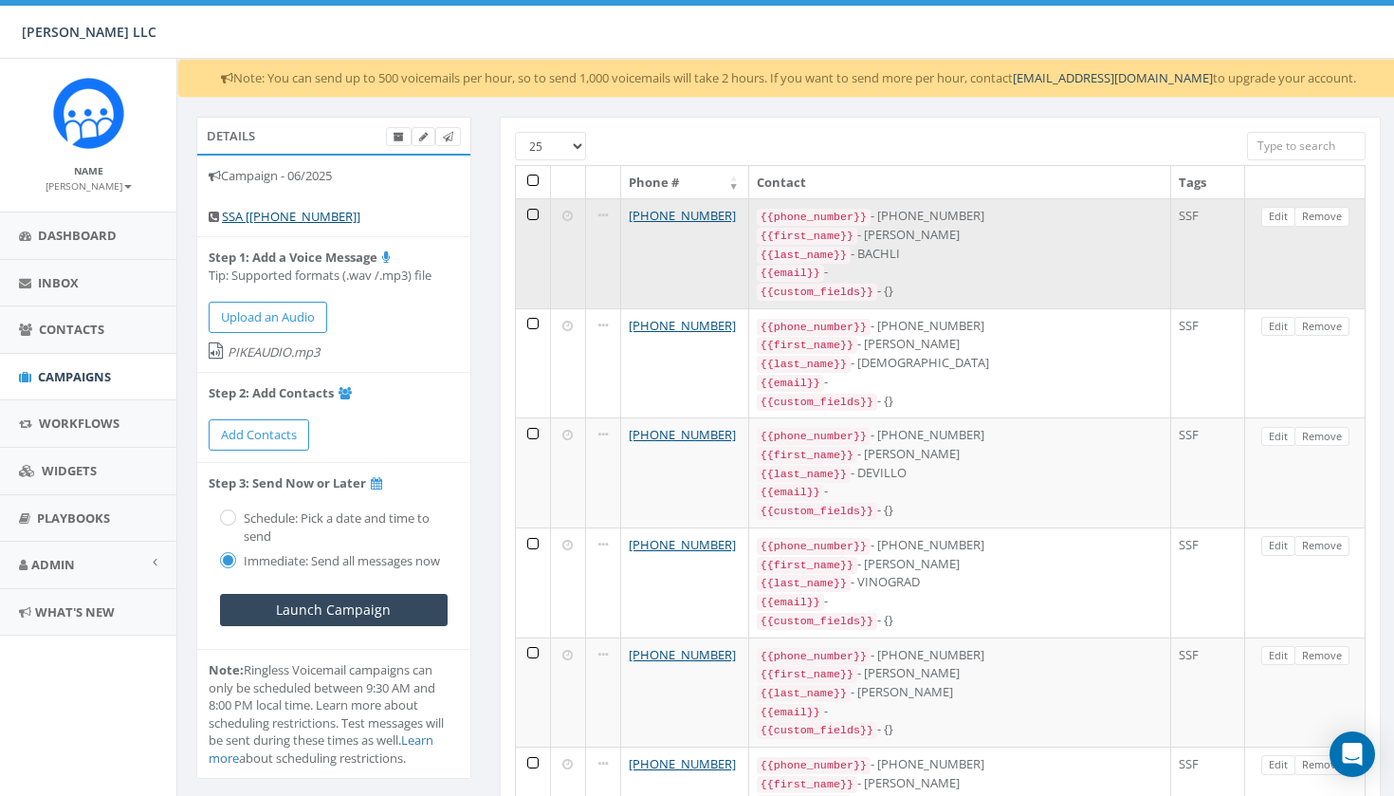
click at [534, 213] on td at bounding box center [533, 253] width 35 height 110
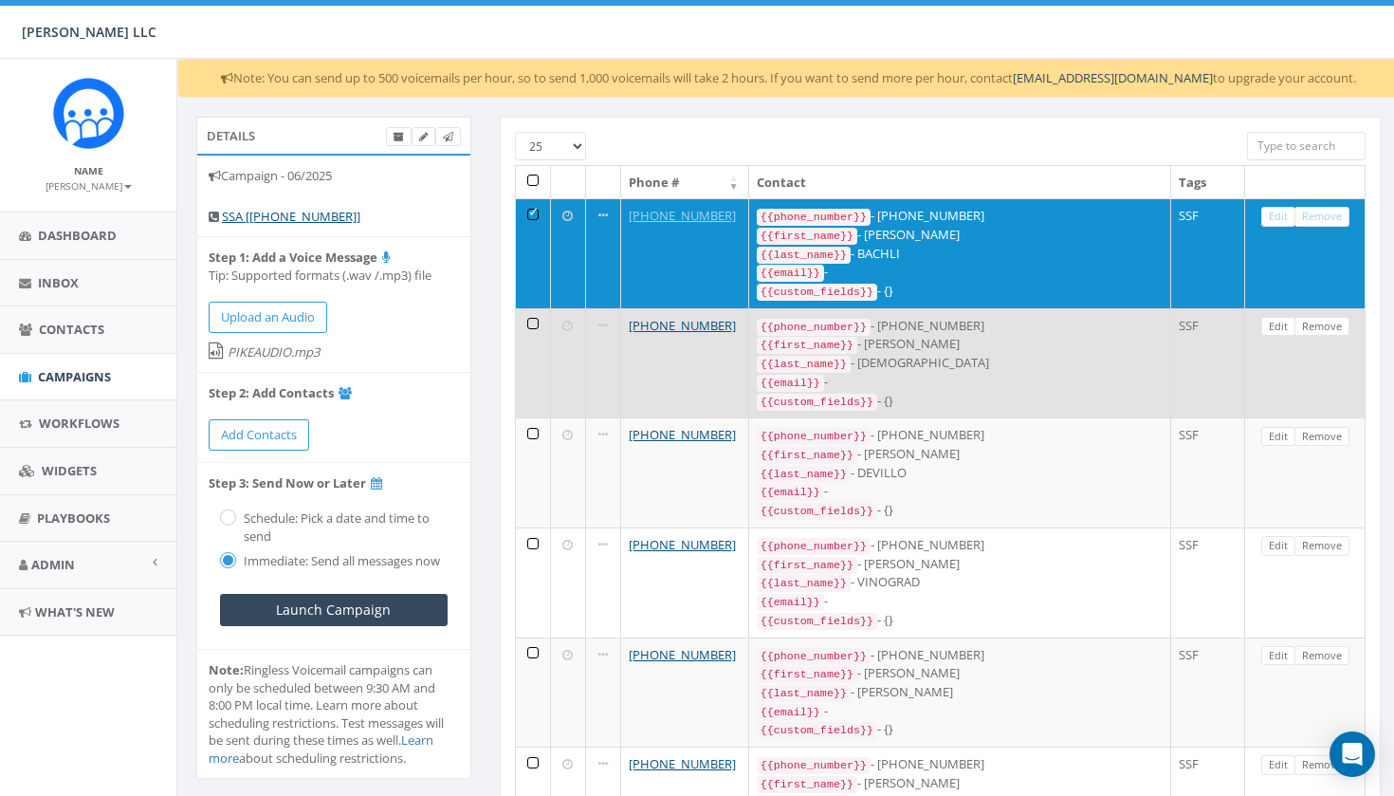
click at [530, 321] on td at bounding box center [533, 363] width 35 height 110
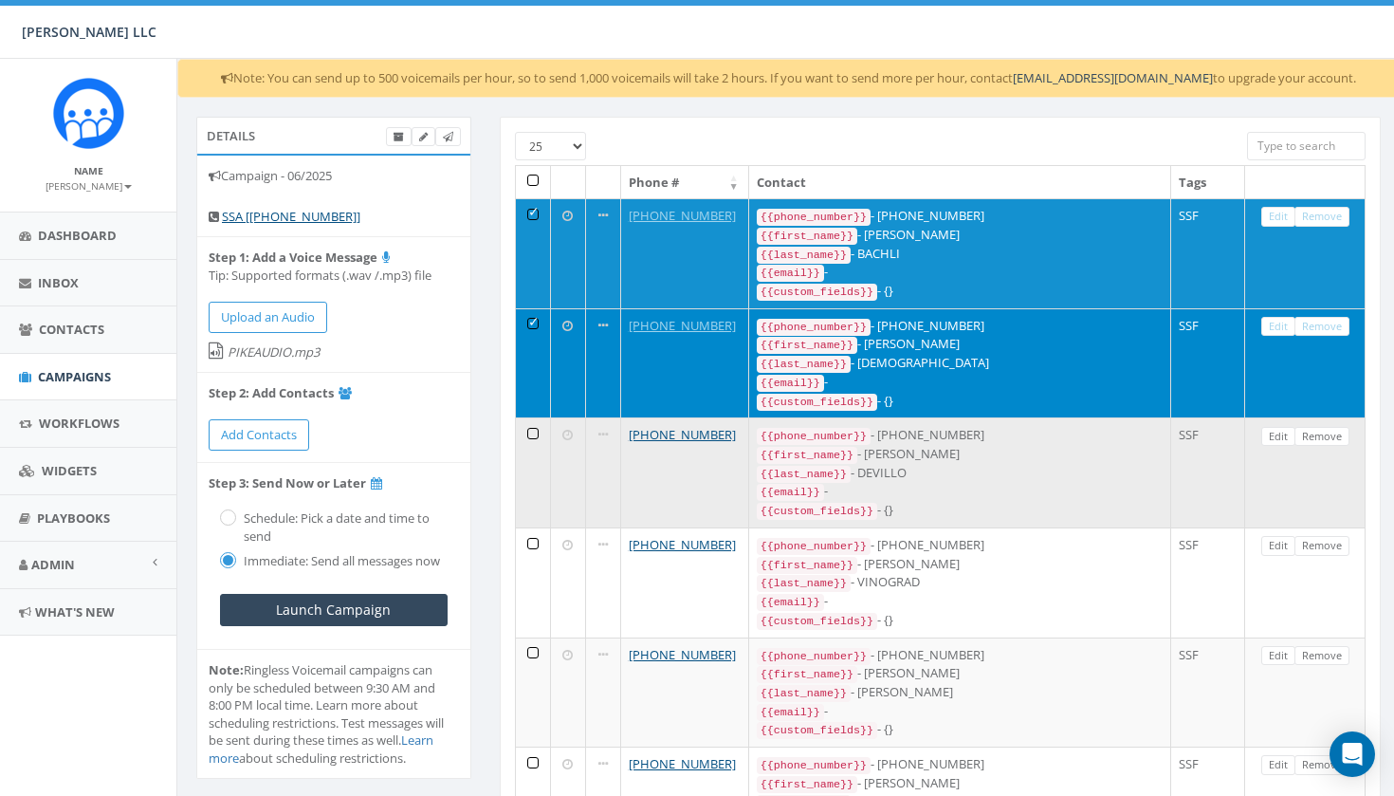
click at [532, 432] on td at bounding box center [533, 472] width 35 height 110
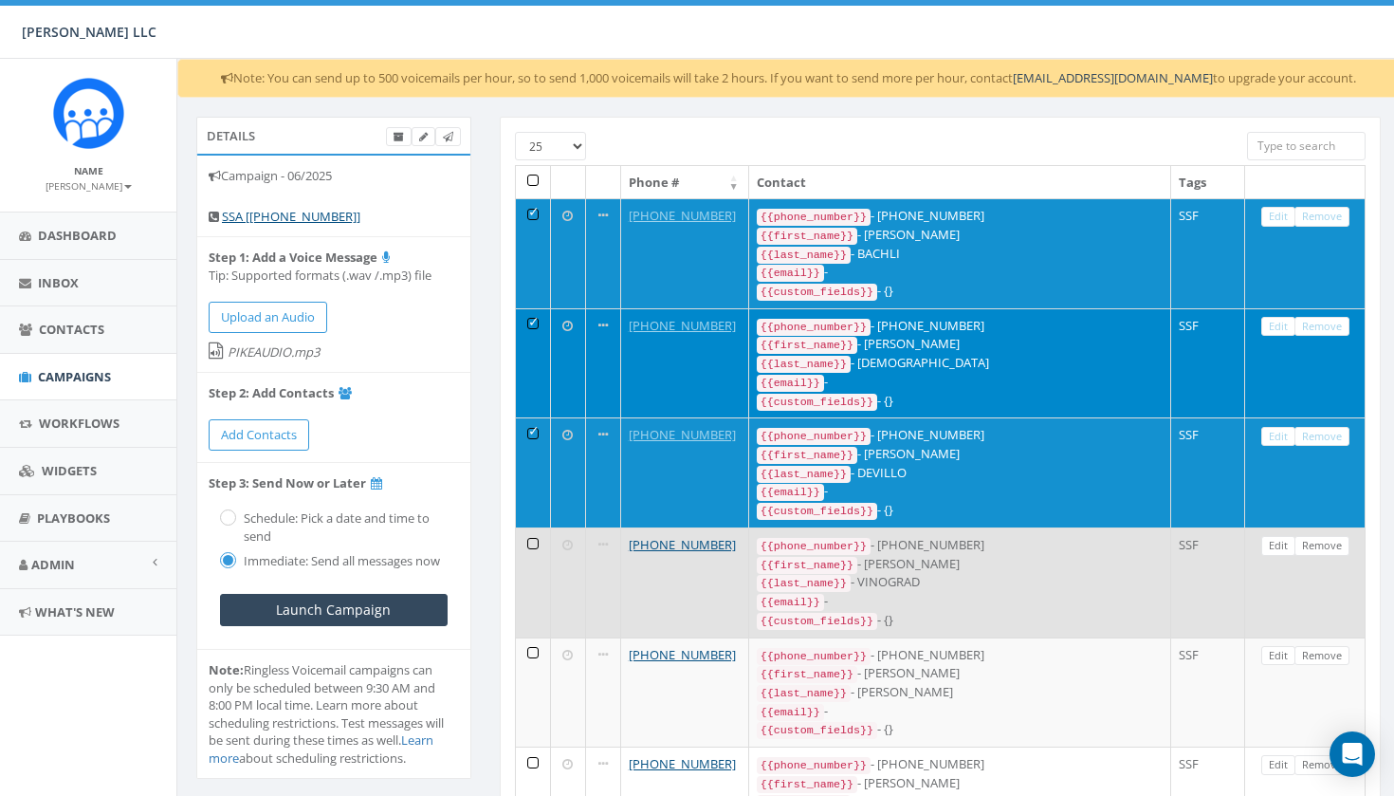
click at [531, 527] on td at bounding box center [533, 582] width 35 height 110
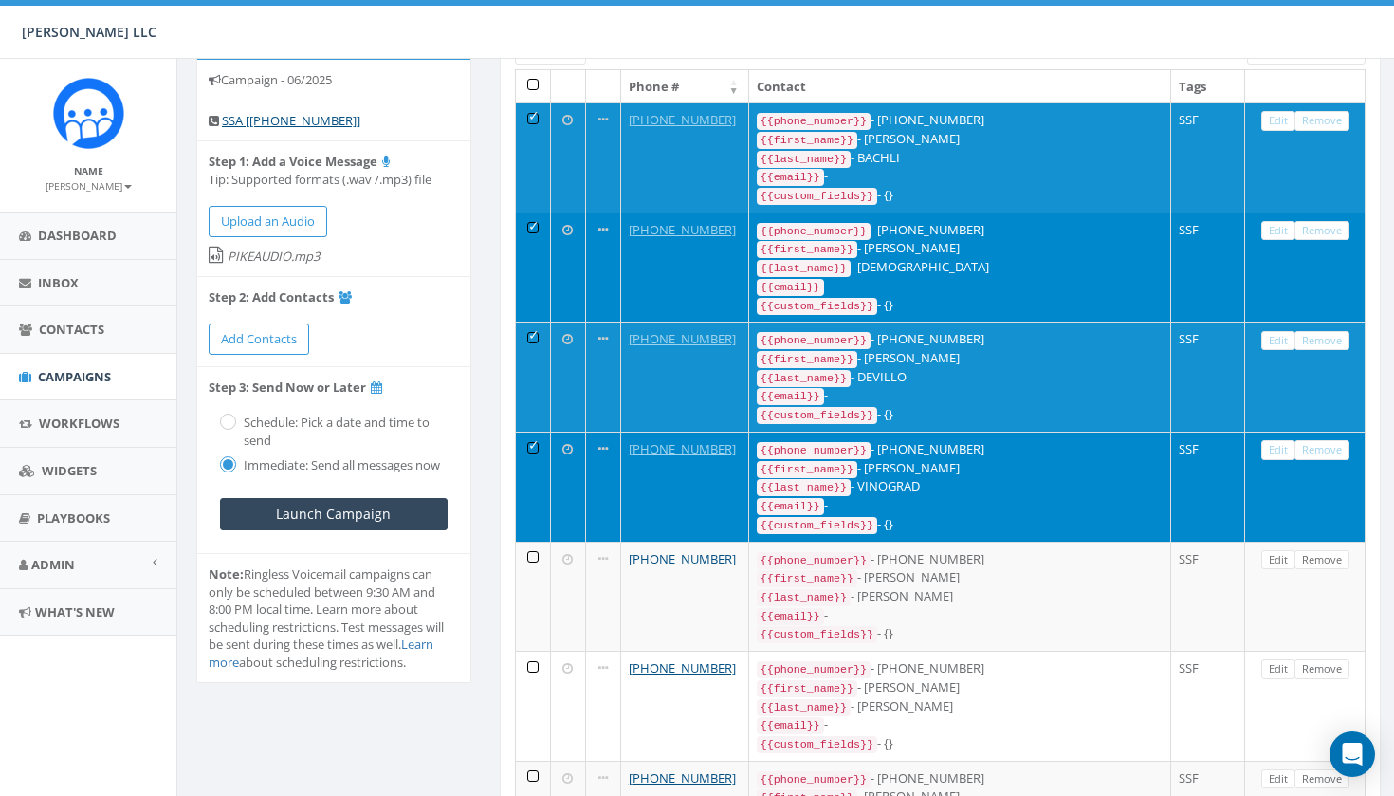
scroll to position [174, 0]
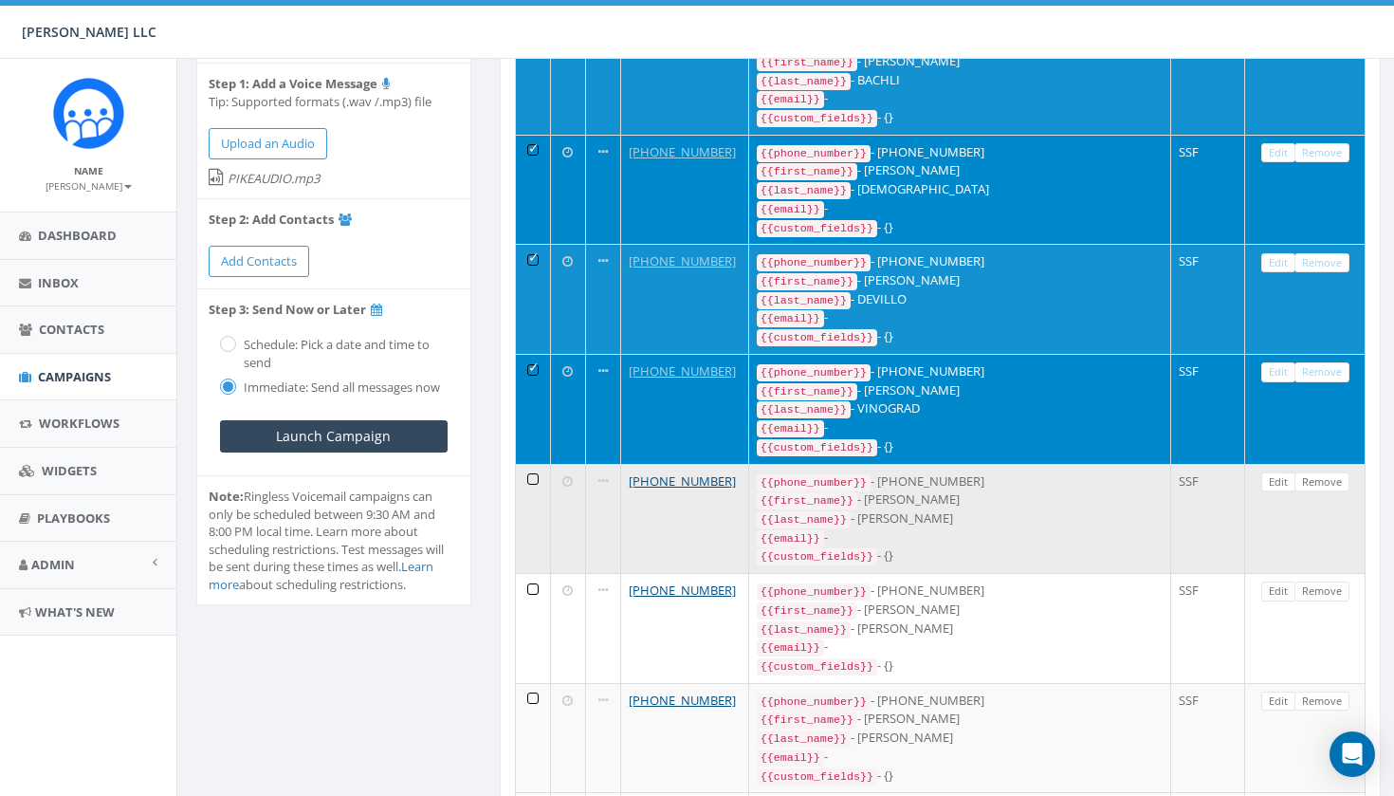
click at [531, 483] on td at bounding box center [533, 519] width 35 height 110
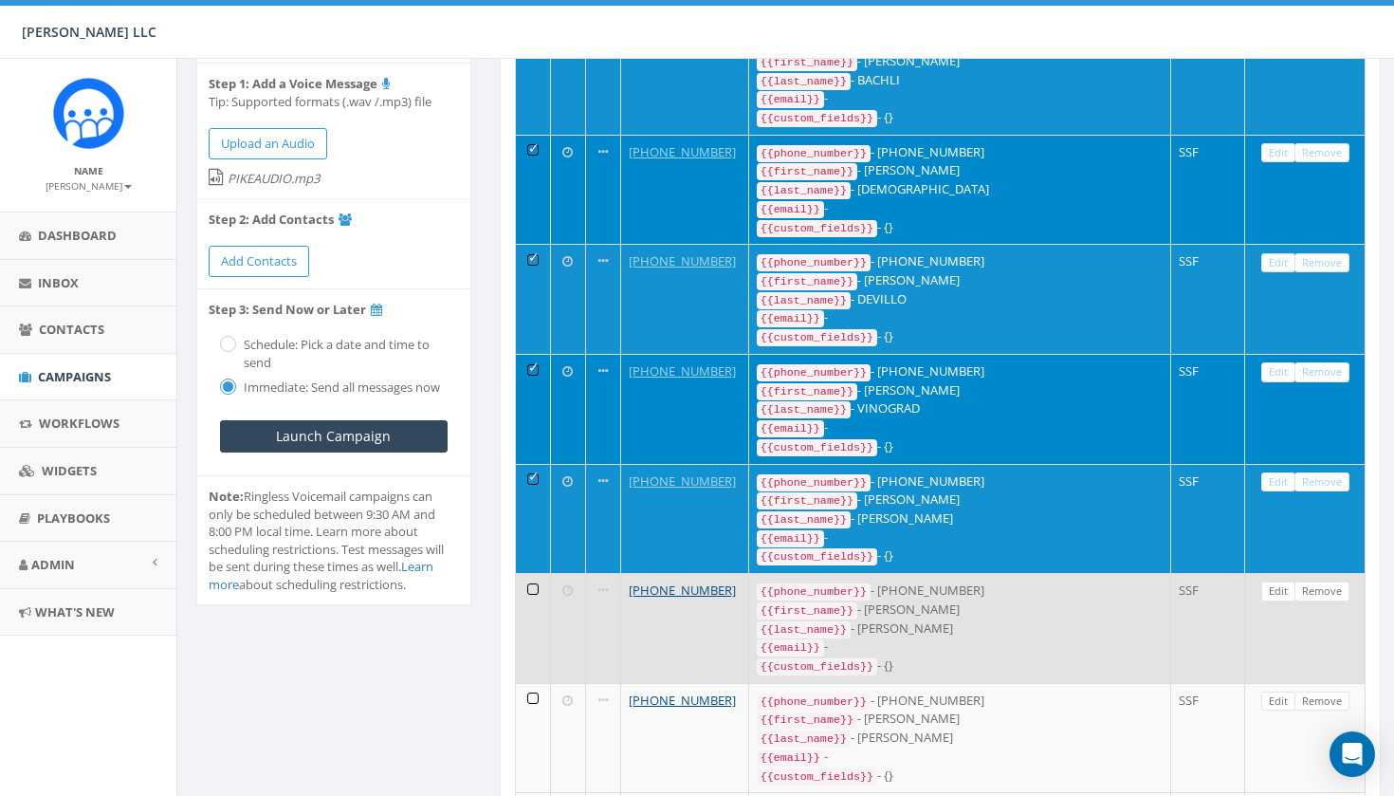
click at [533, 581] on td at bounding box center [533, 628] width 35 height 110
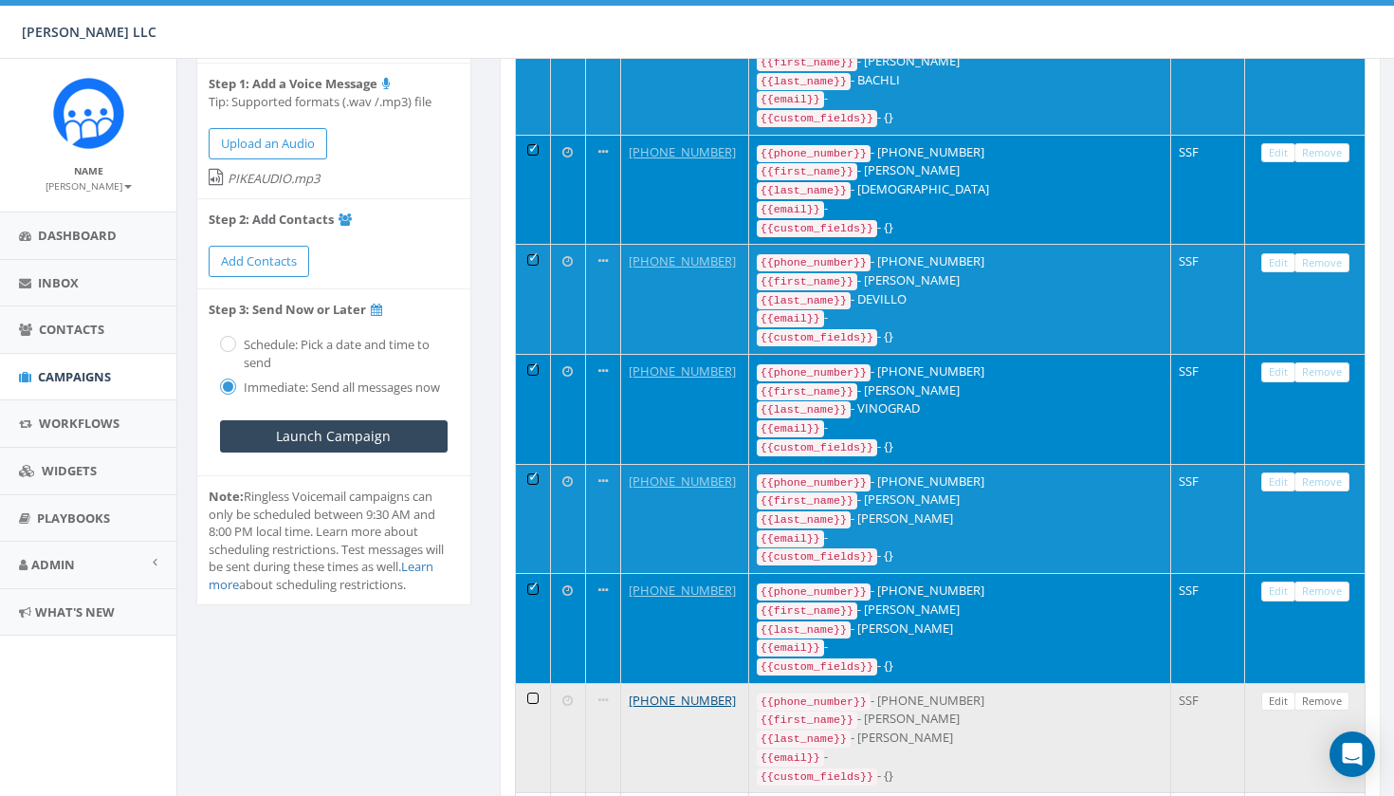
click at [534, 683] on td at bounding box center [533, 738] width 35 height 110
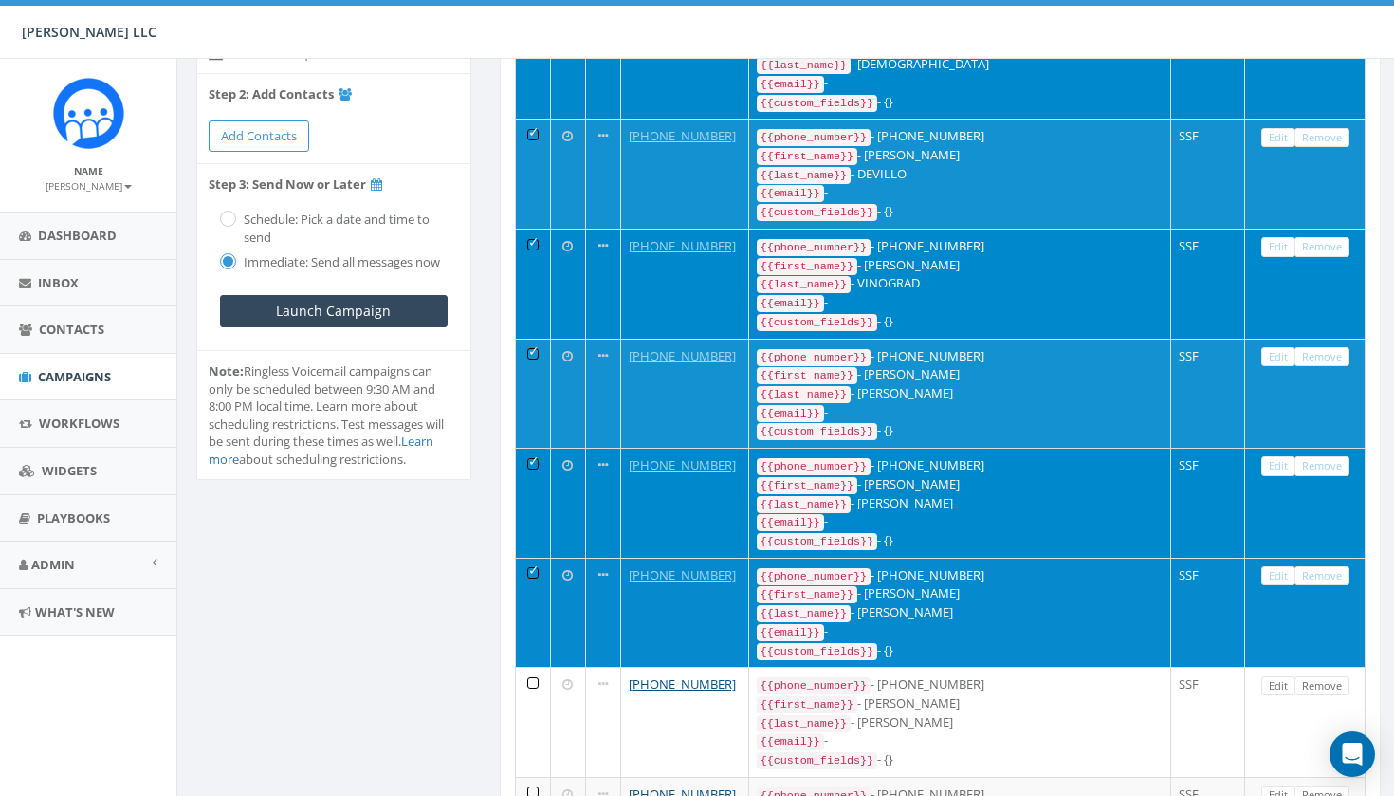
scroll to position [371, 0]
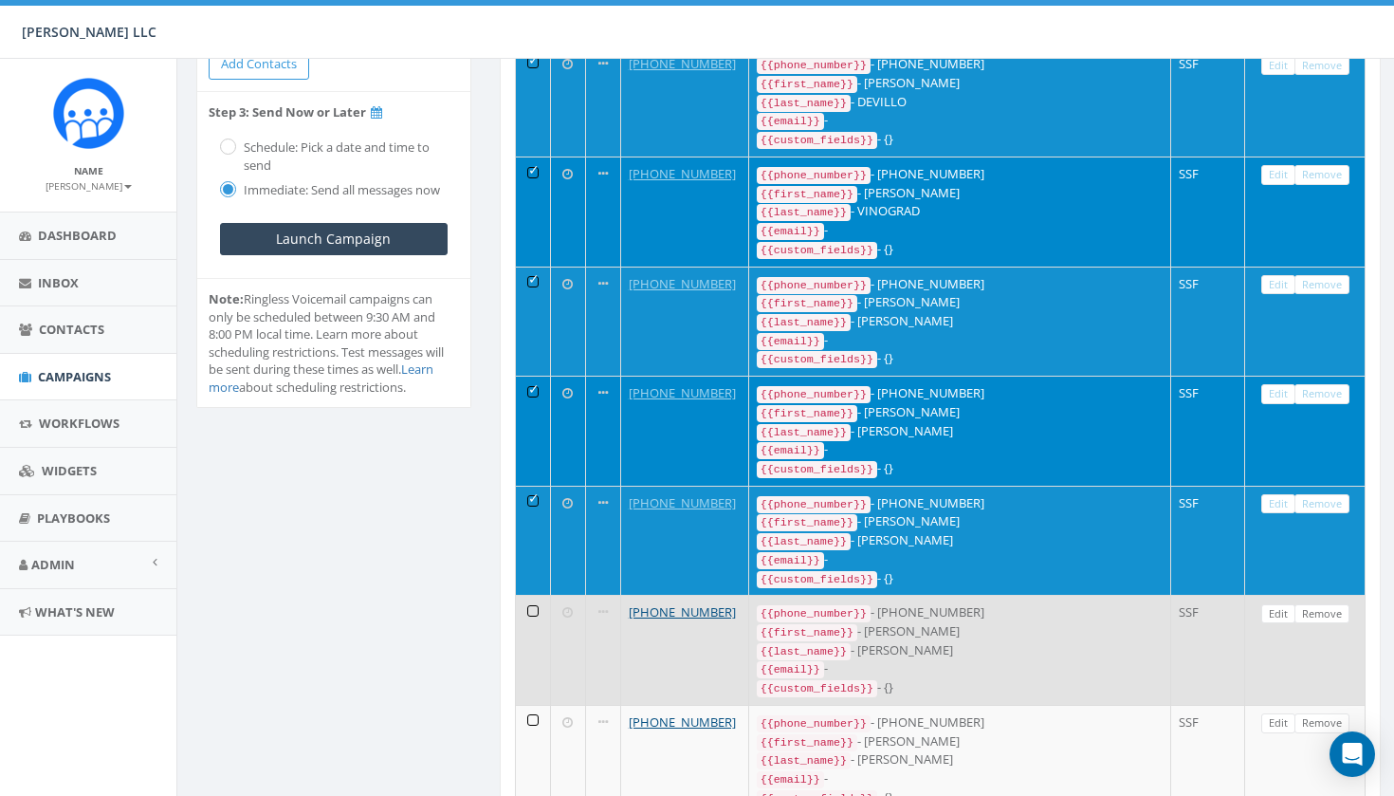
click at [541, 595] on td at bounding box center [533, 650] width 35 height 110
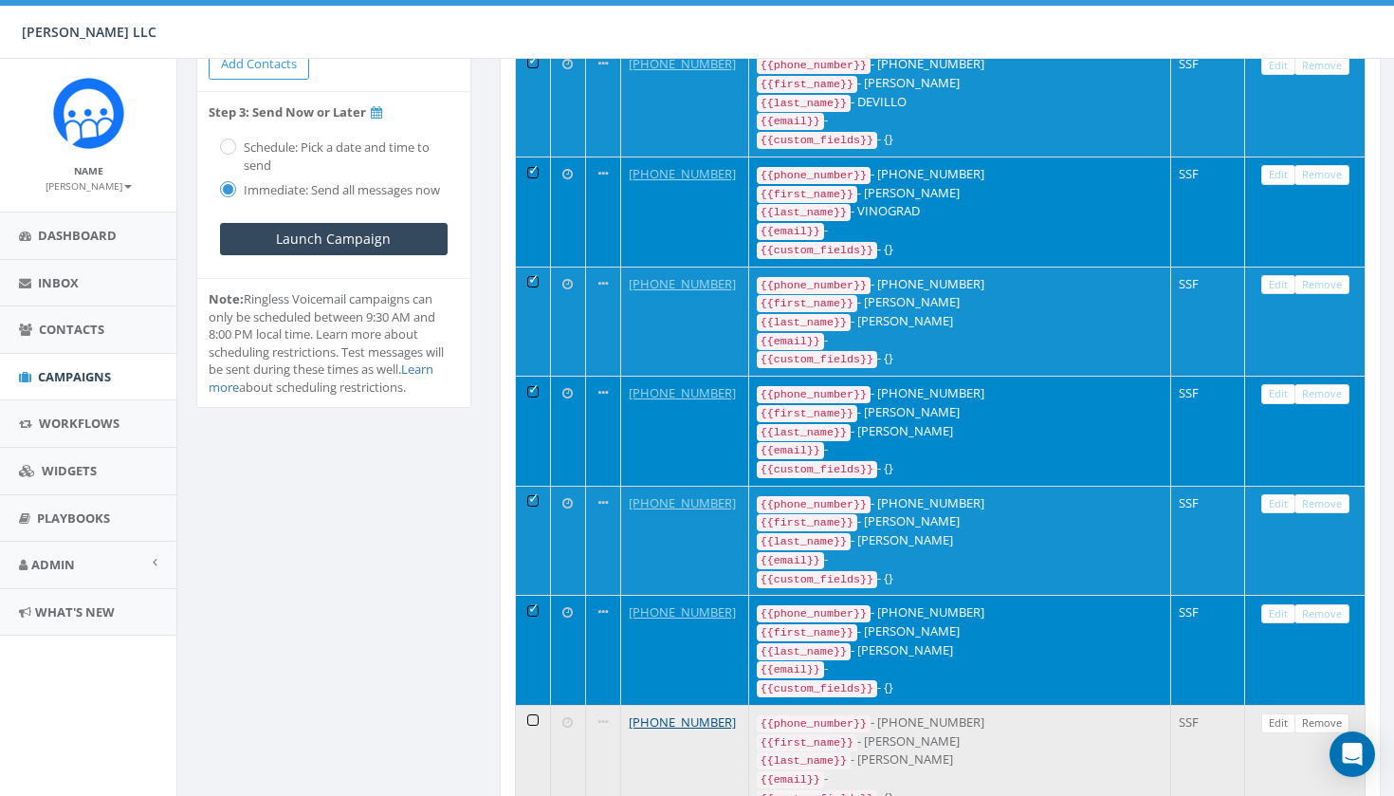
click at [541, 705] on td at bounding box center [533, 760] width 35 height 110
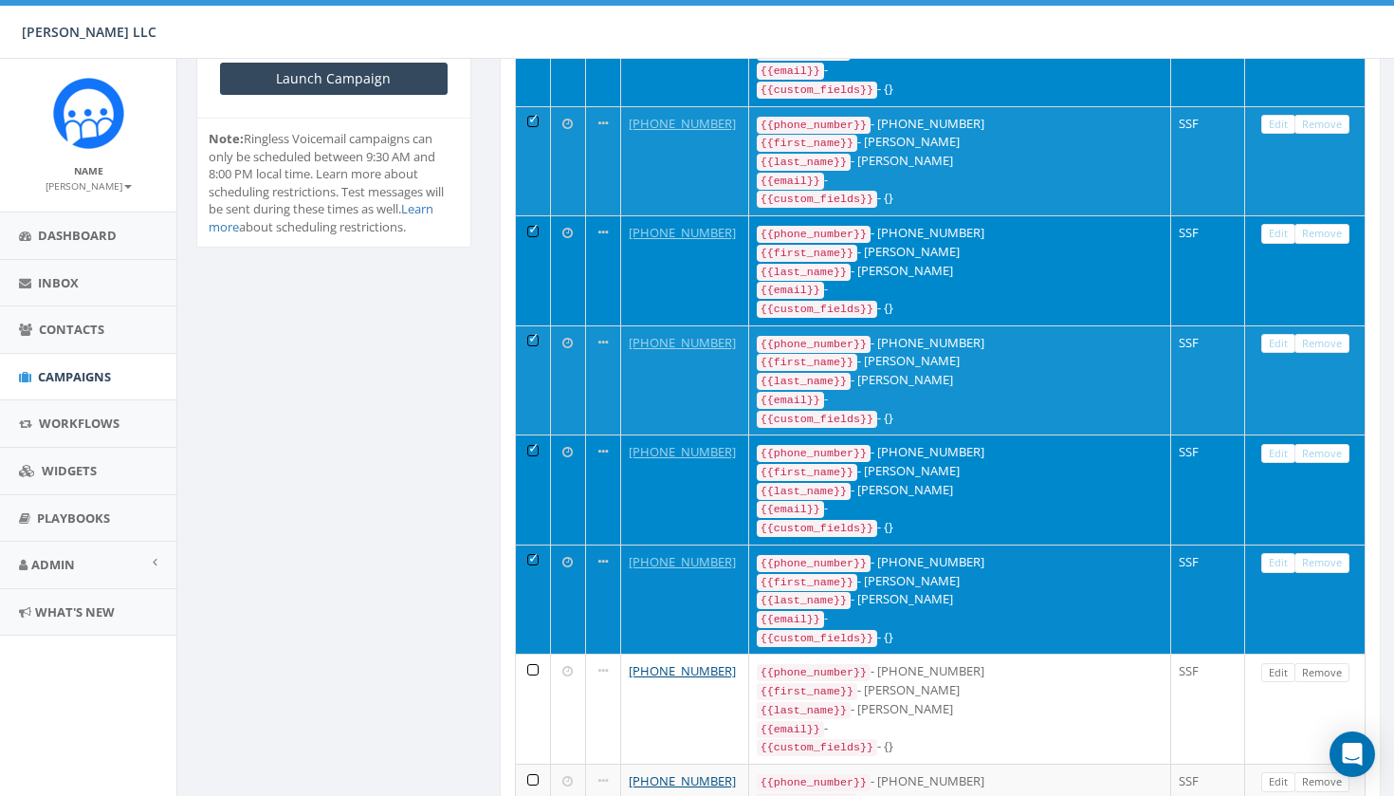
scroll to position [544, 0]
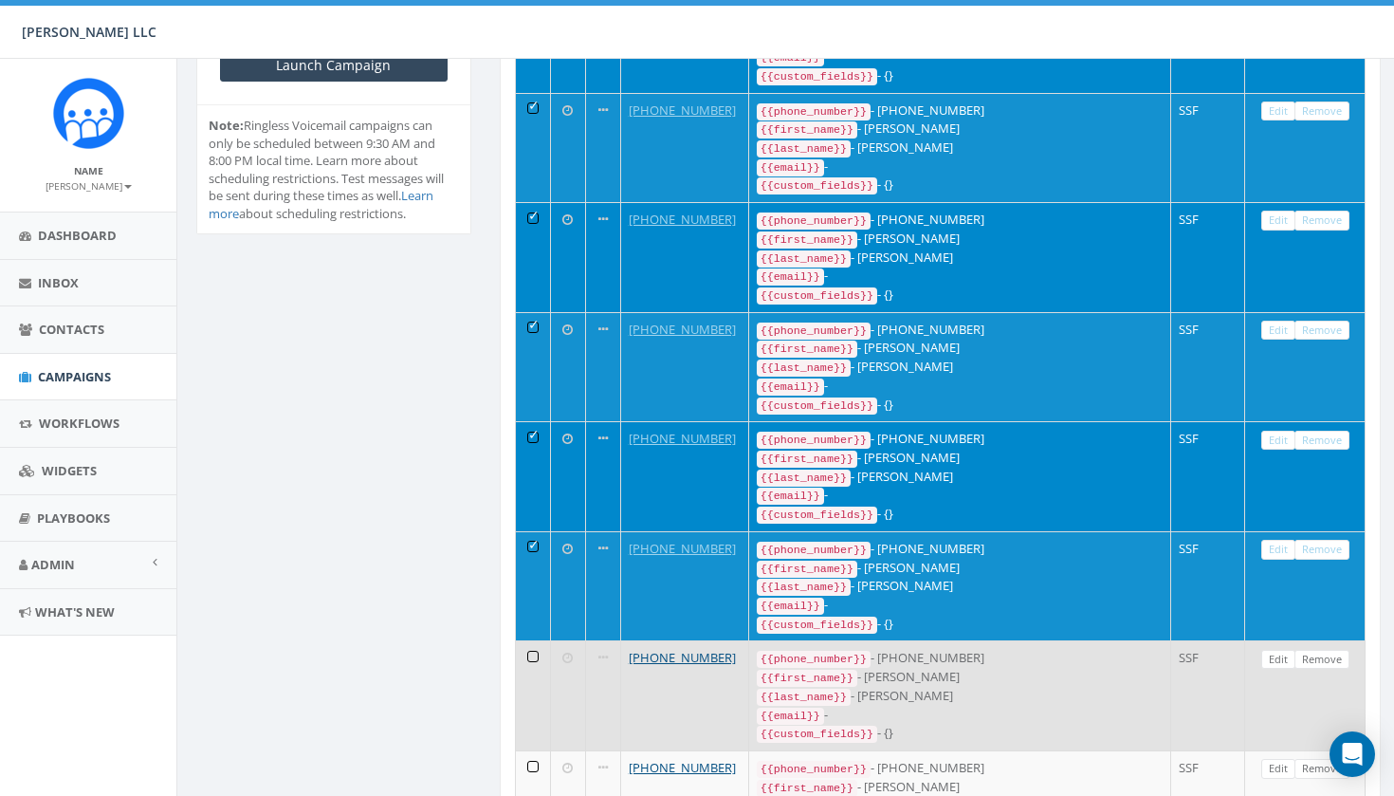
click at [533, 643] on td at bounding box center [533, 695] width 35 height 110
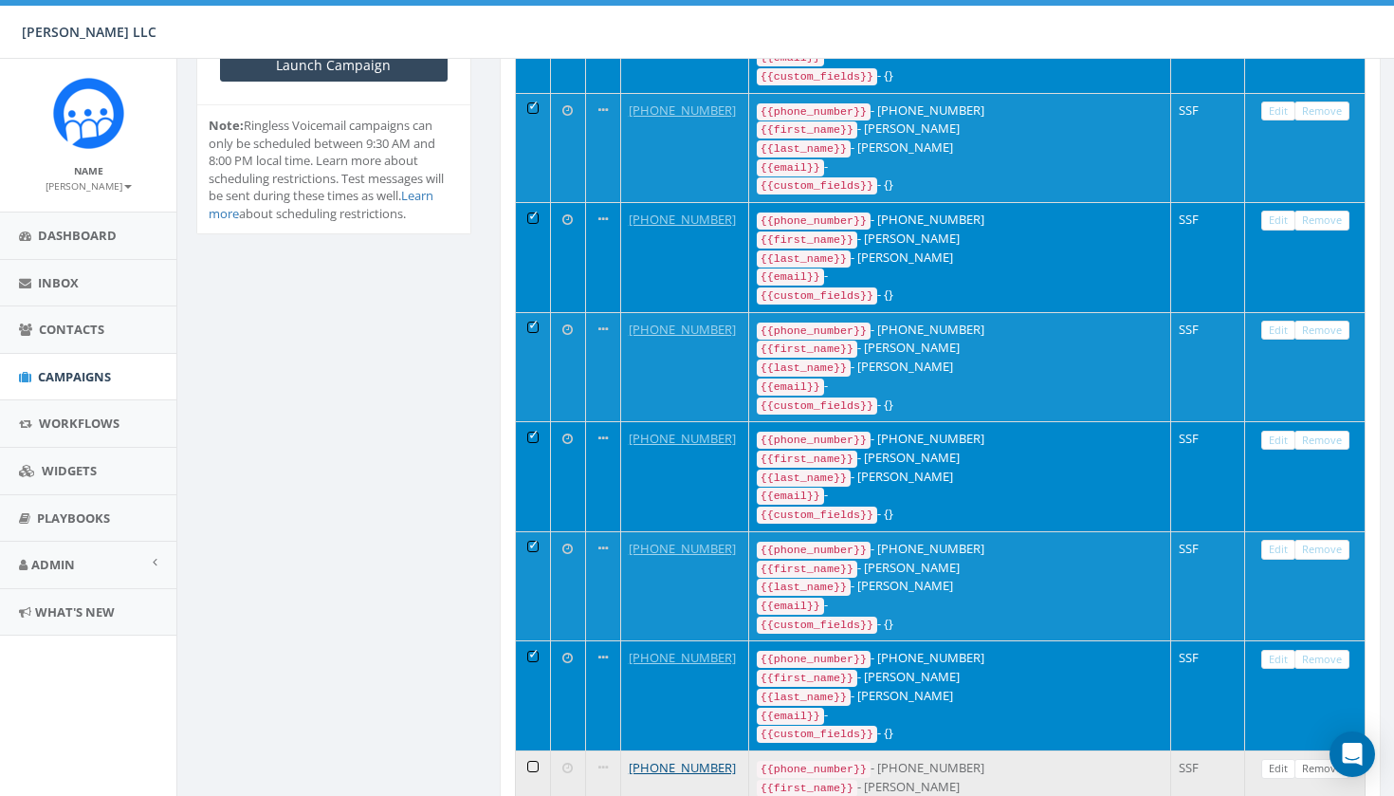
click at [538, 750] on td at bounding box center [533, 805] width 35 height 110
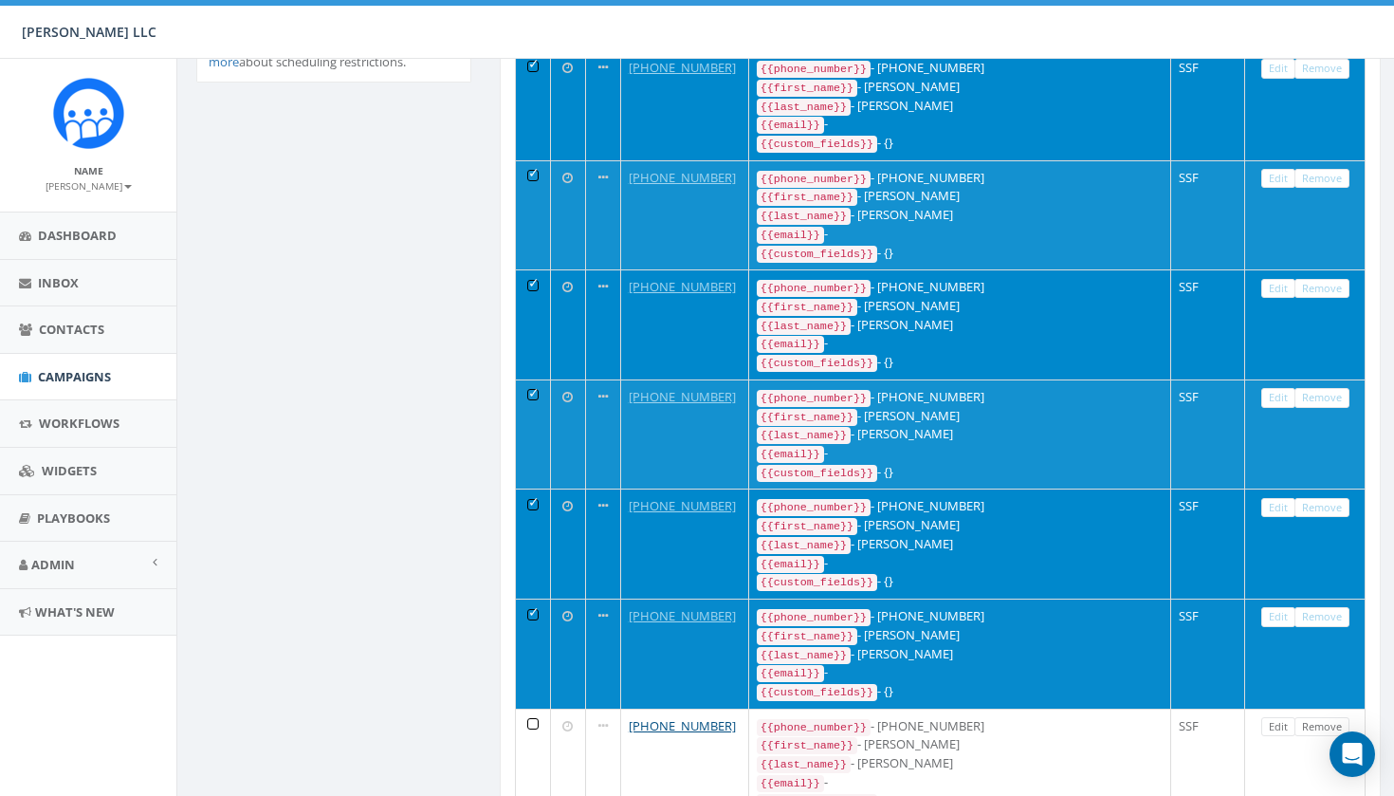
scroll to position [737, 0]
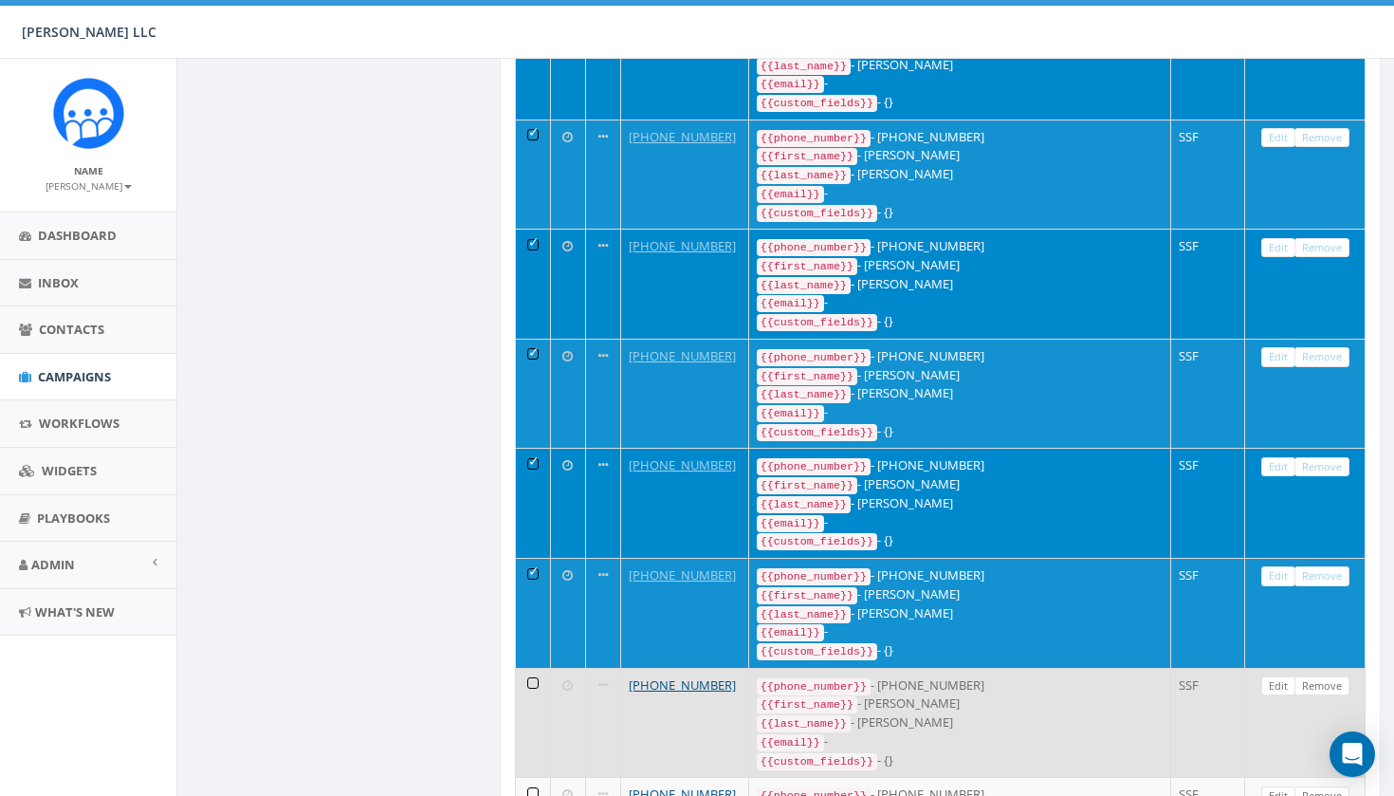
click at [539, 668] on td at bounding box center [533, 723] width 35 height 110
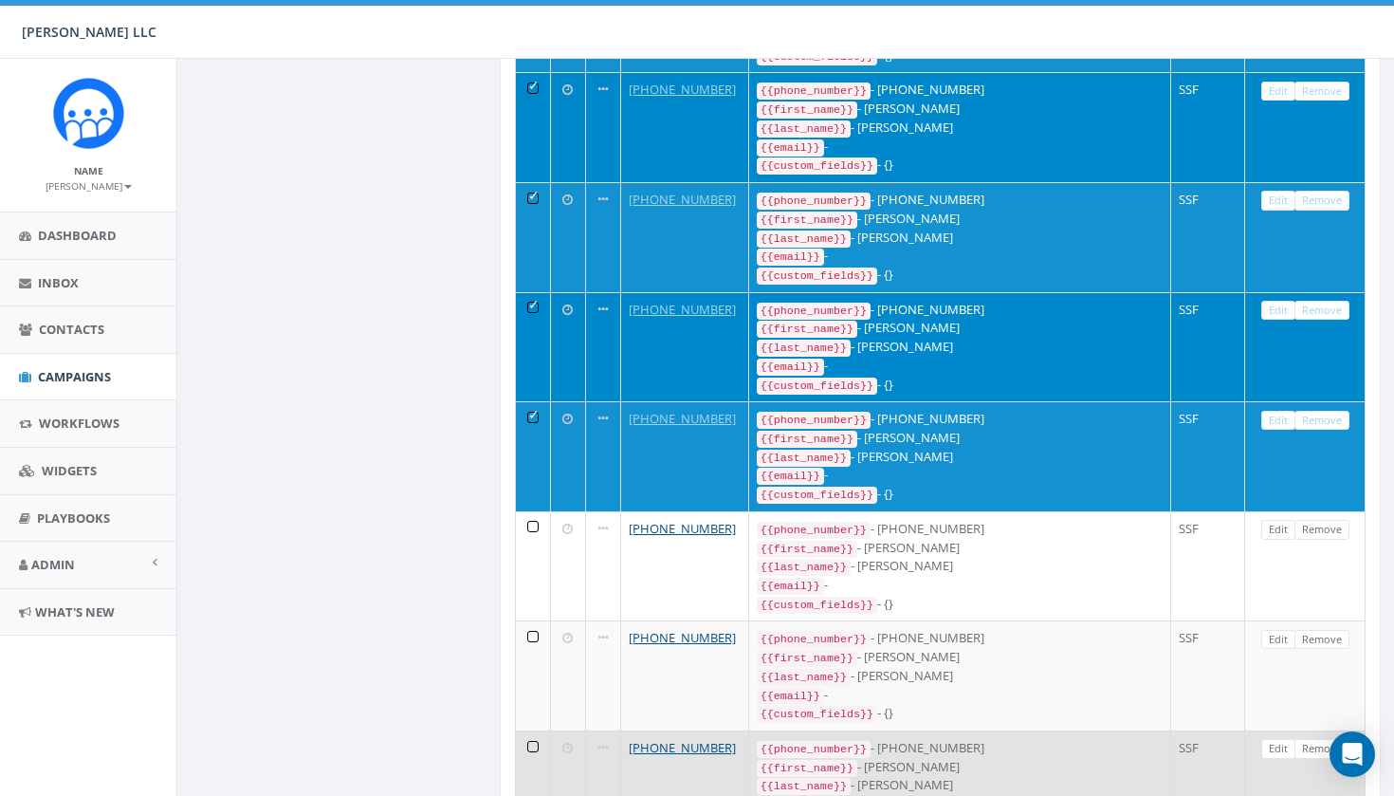
scroll to position [1135, 0]
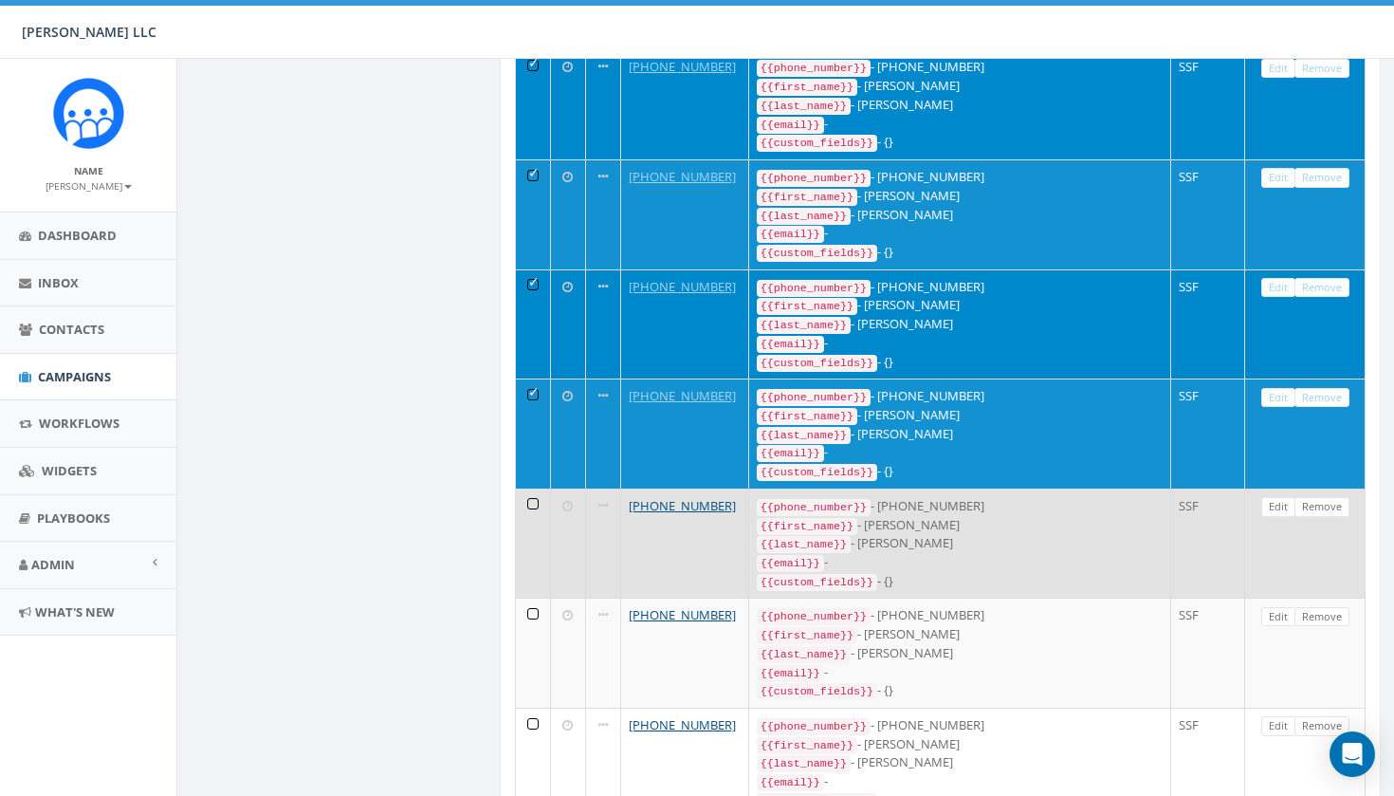
click at [541, 488] on td at bounding box center [533, 543] width 35 height 110
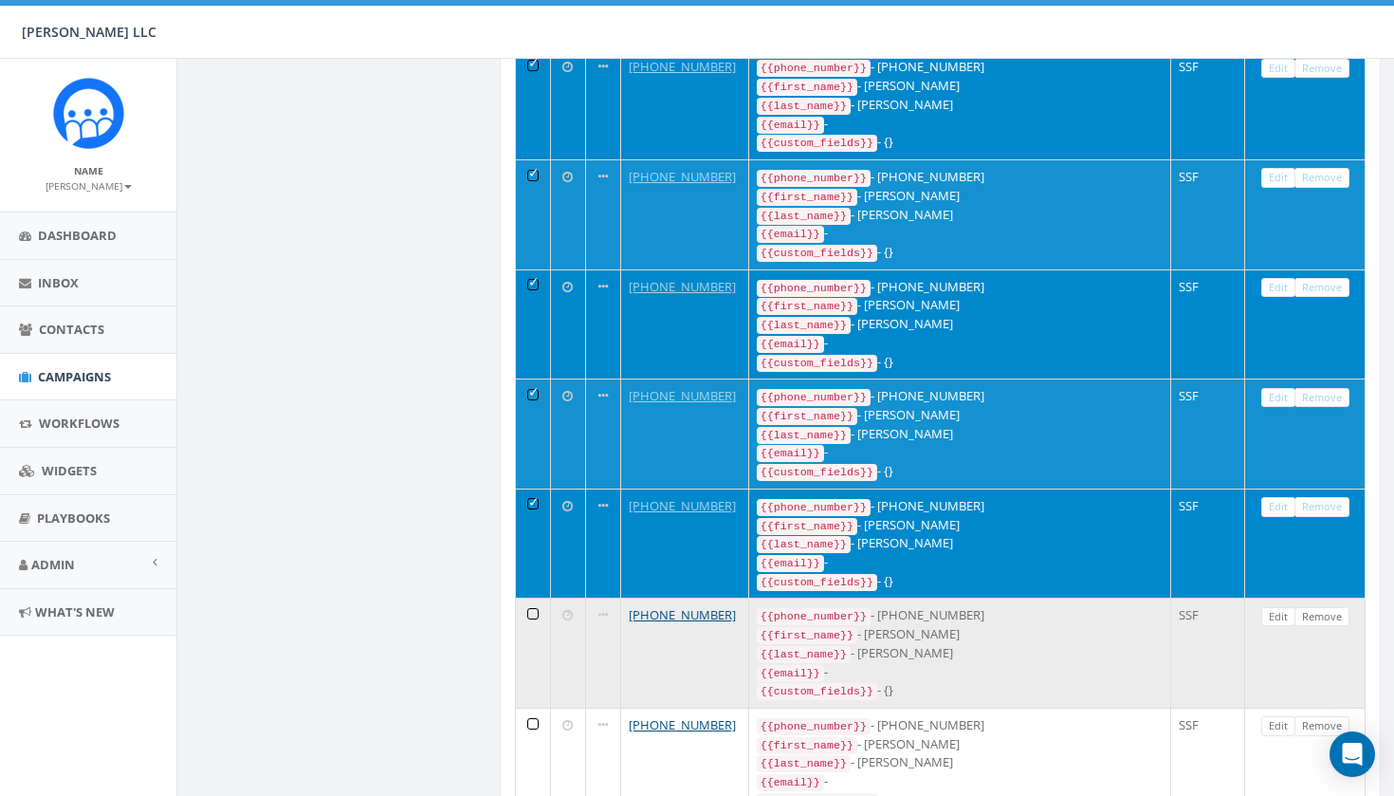
click at [535, 597] on td at bounding box center [533, 652] width 35 height 110
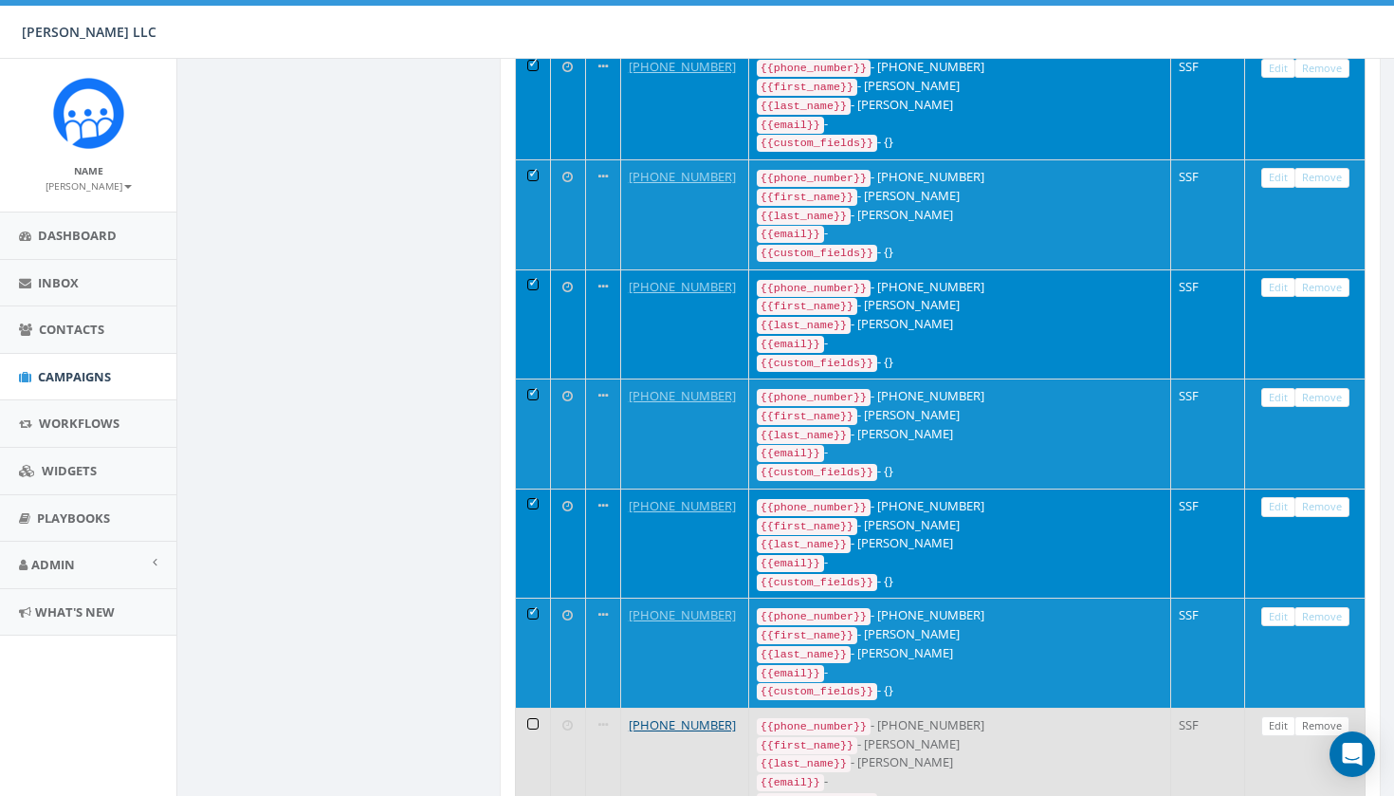
click at [535, 708] on td at bounding box center [533, 763] width 35 height 110
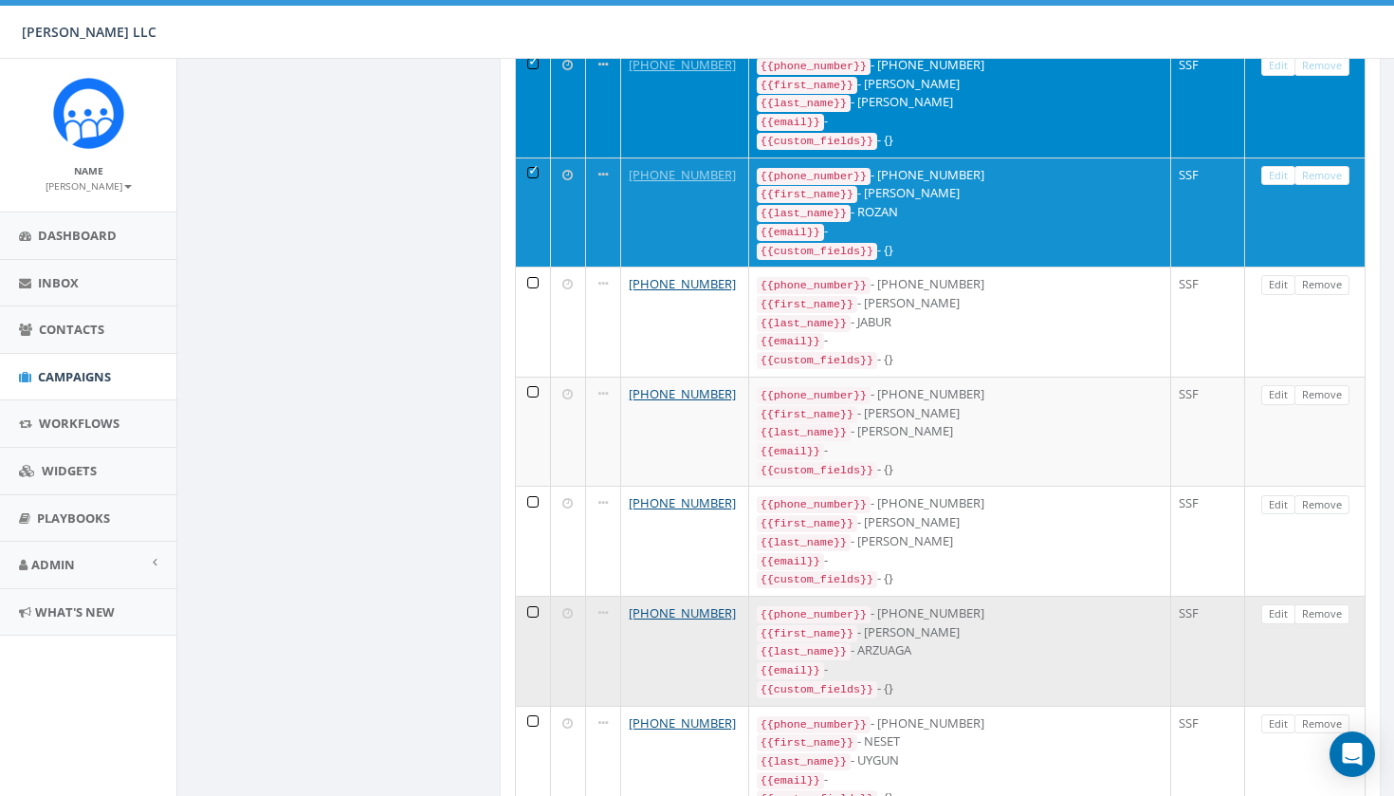
scroll to position [1957, 0]
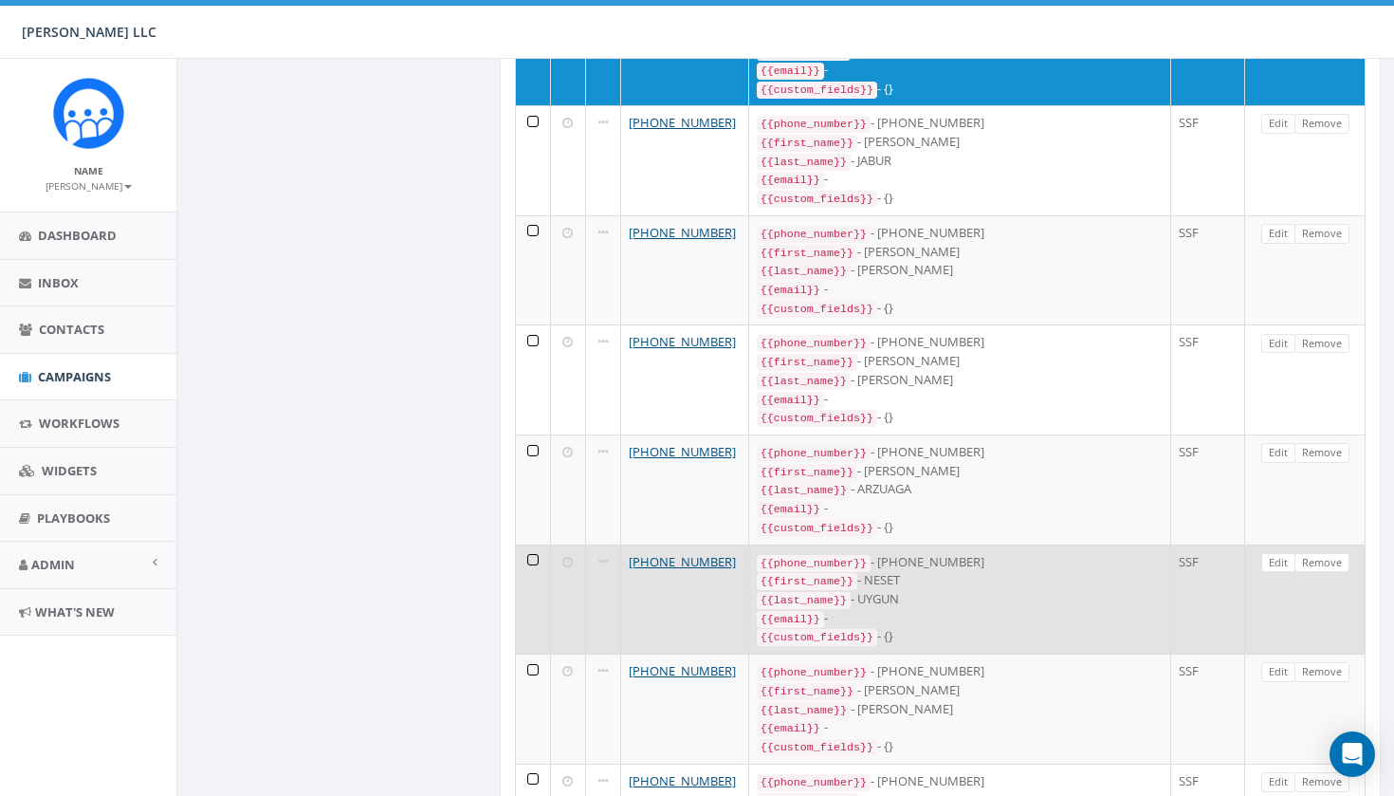
click at [534, 544] on td at bounding box center [533, 599] width 35 height 110
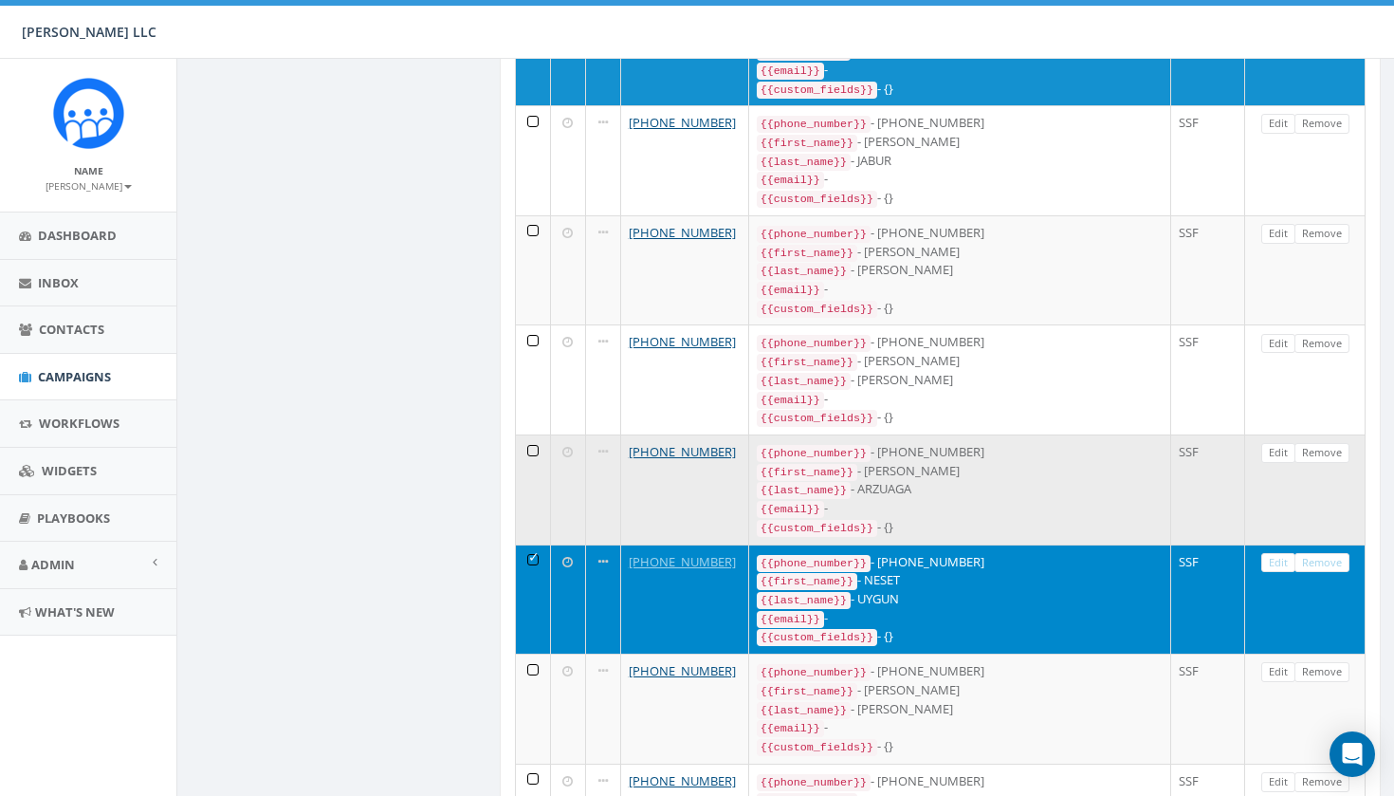
click at [534, 434] on td at bounding box center [533, 489] width 35 height 110
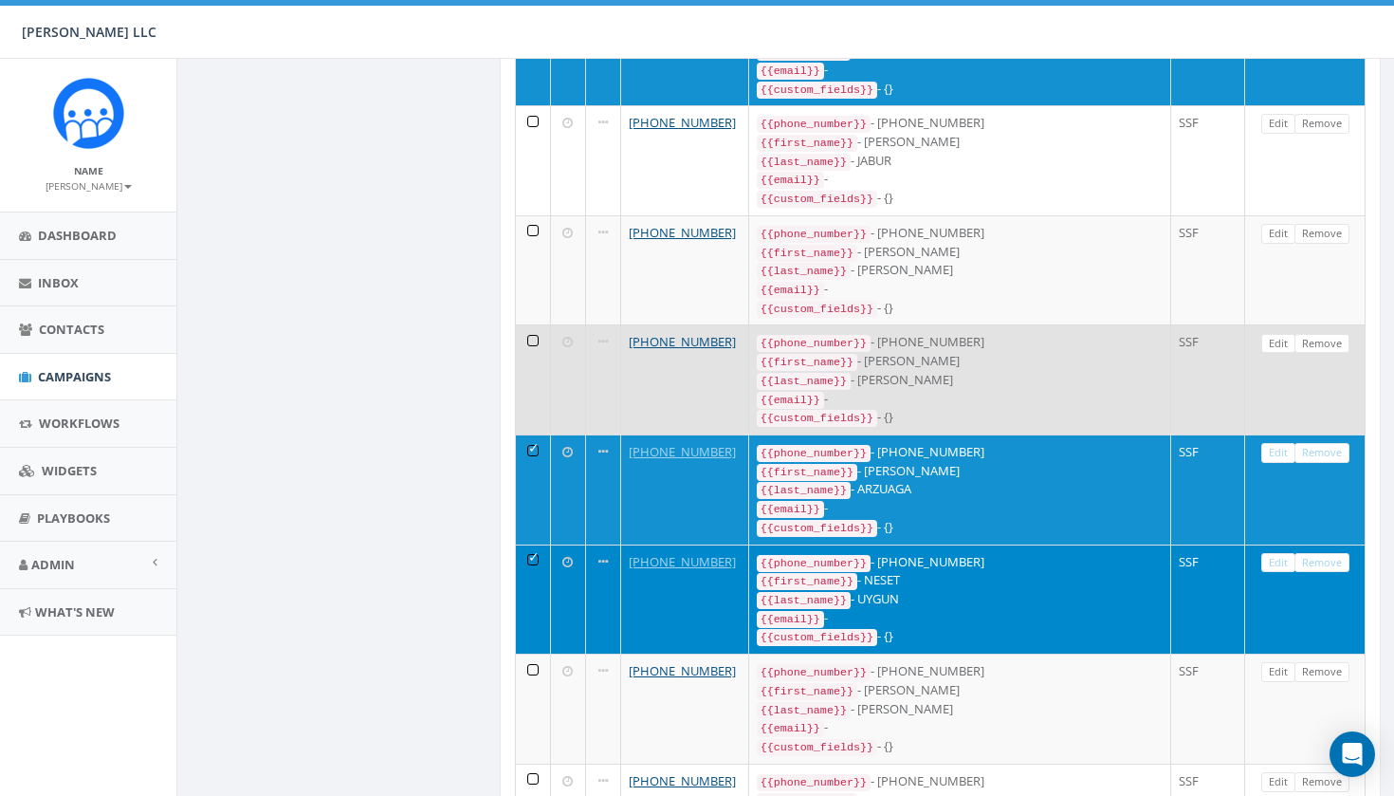
click at [535, 324] on td at bounding box center [533, 379] width 35 height 110
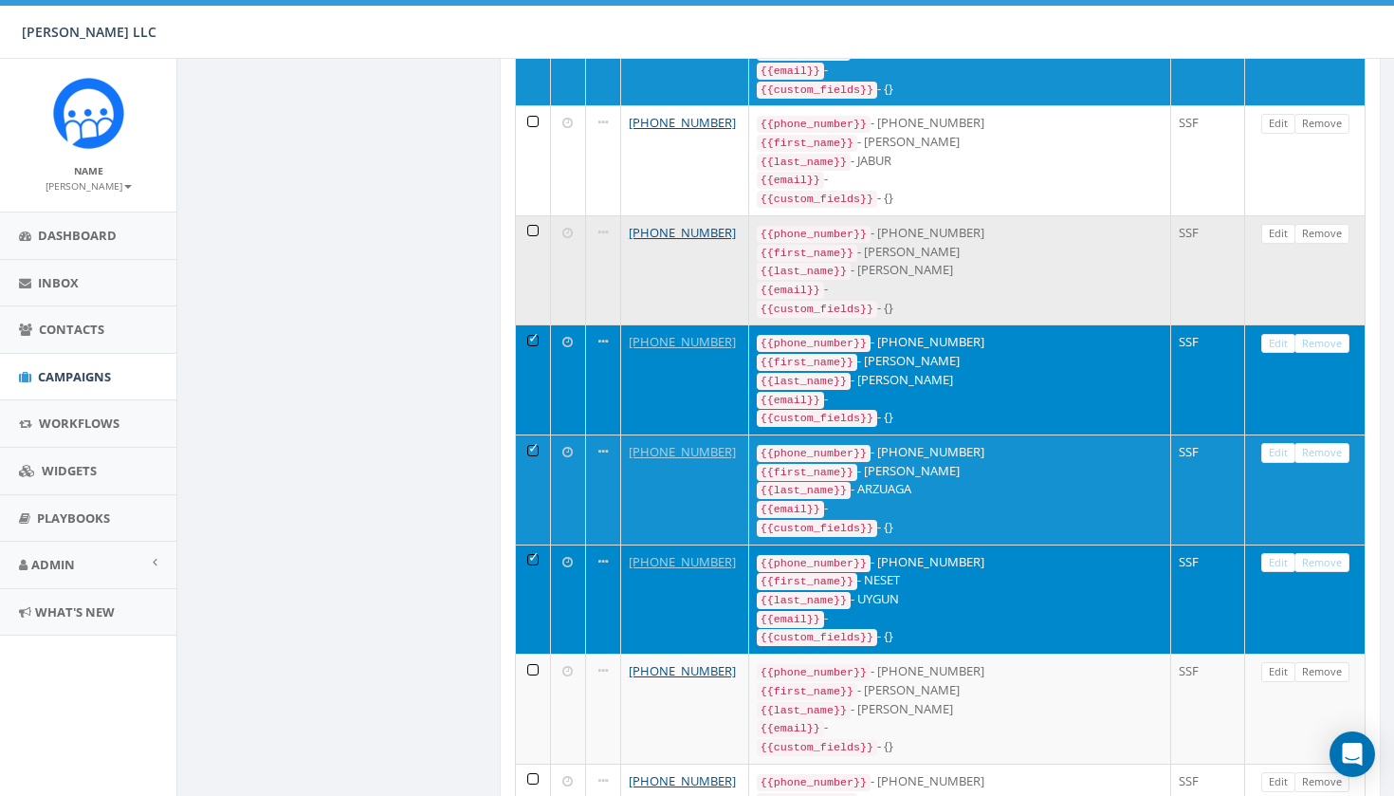
click at [536, 215] on td at bounding box center [533, 270] width 35 height 110
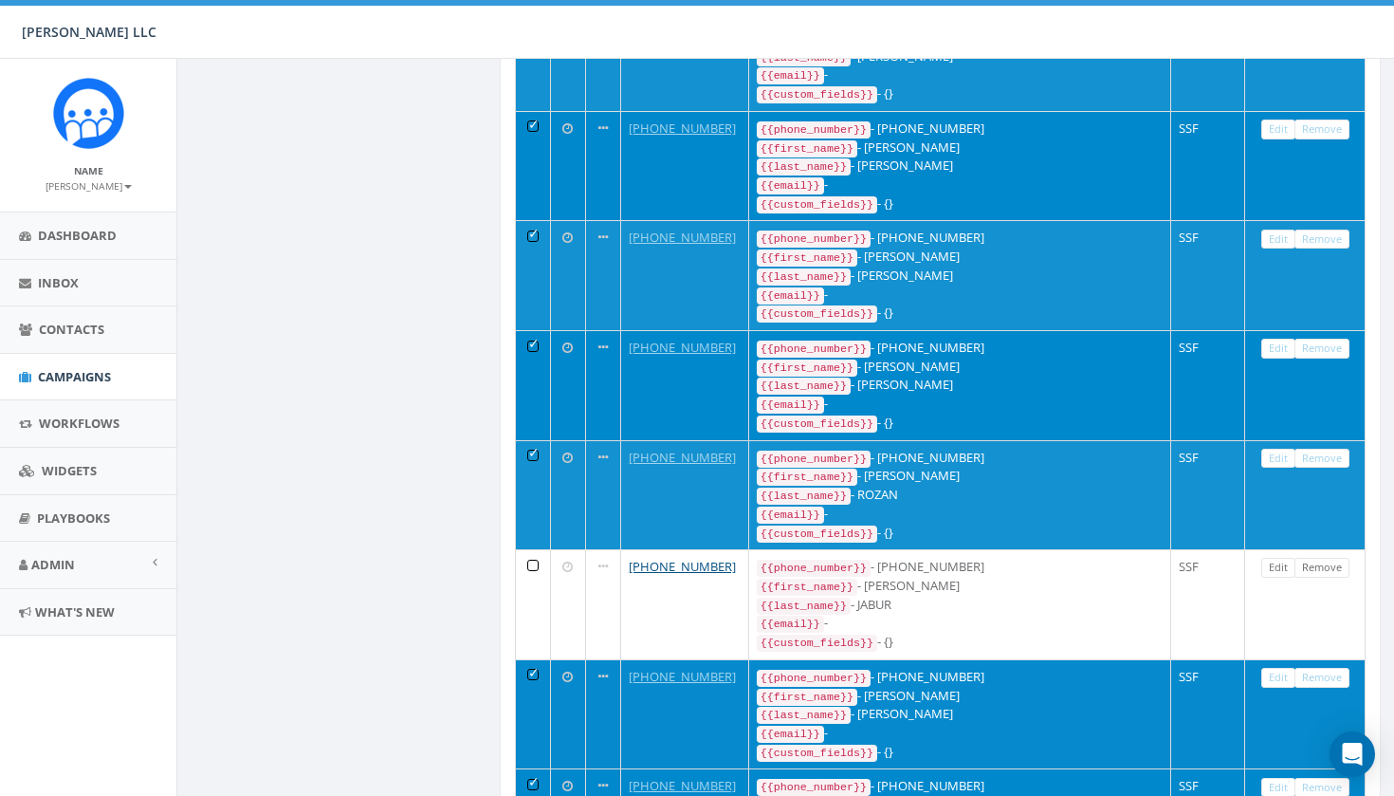
scroll to position [1422, 0]
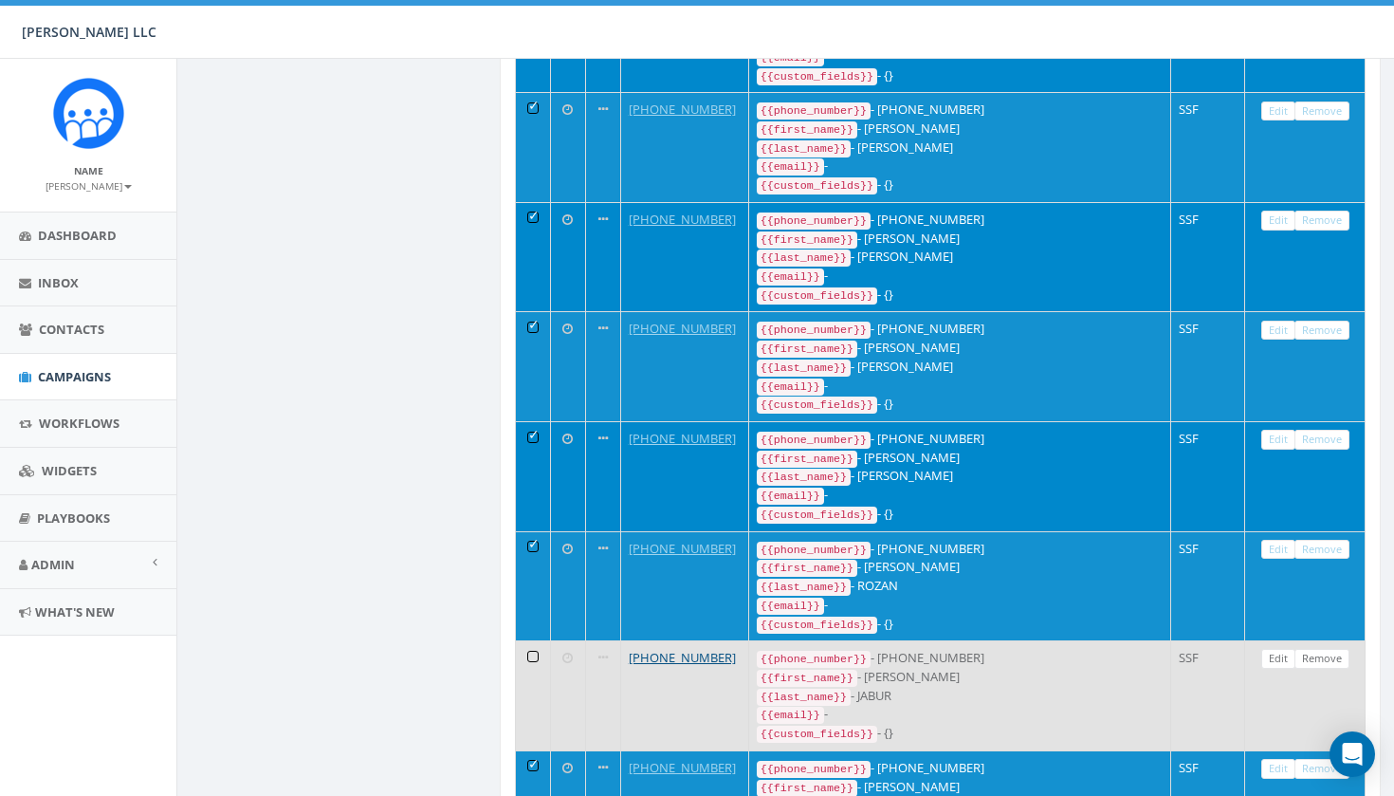
click at [534, 640] on td at bounding box center [533, 695] width 35 height 110
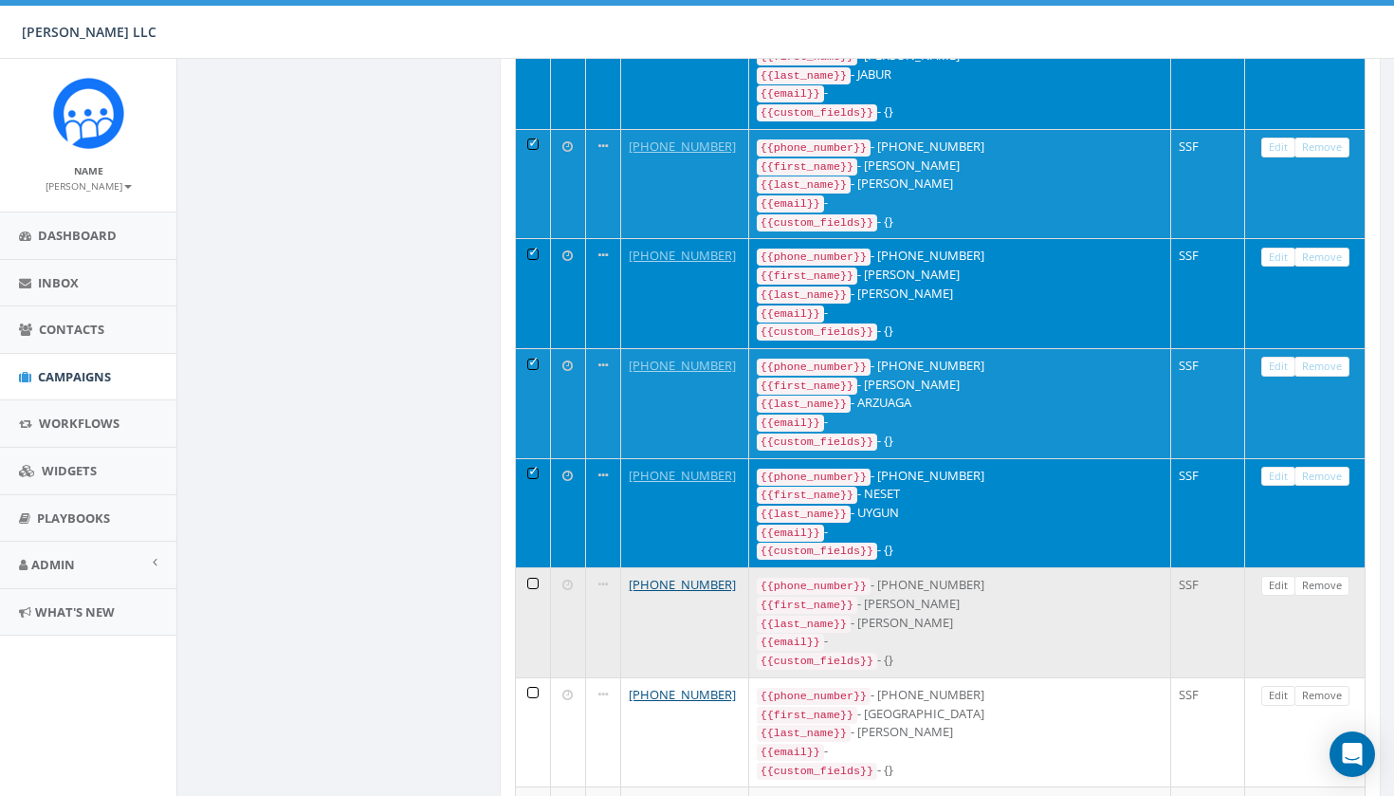
scroll to position [2041, 0]
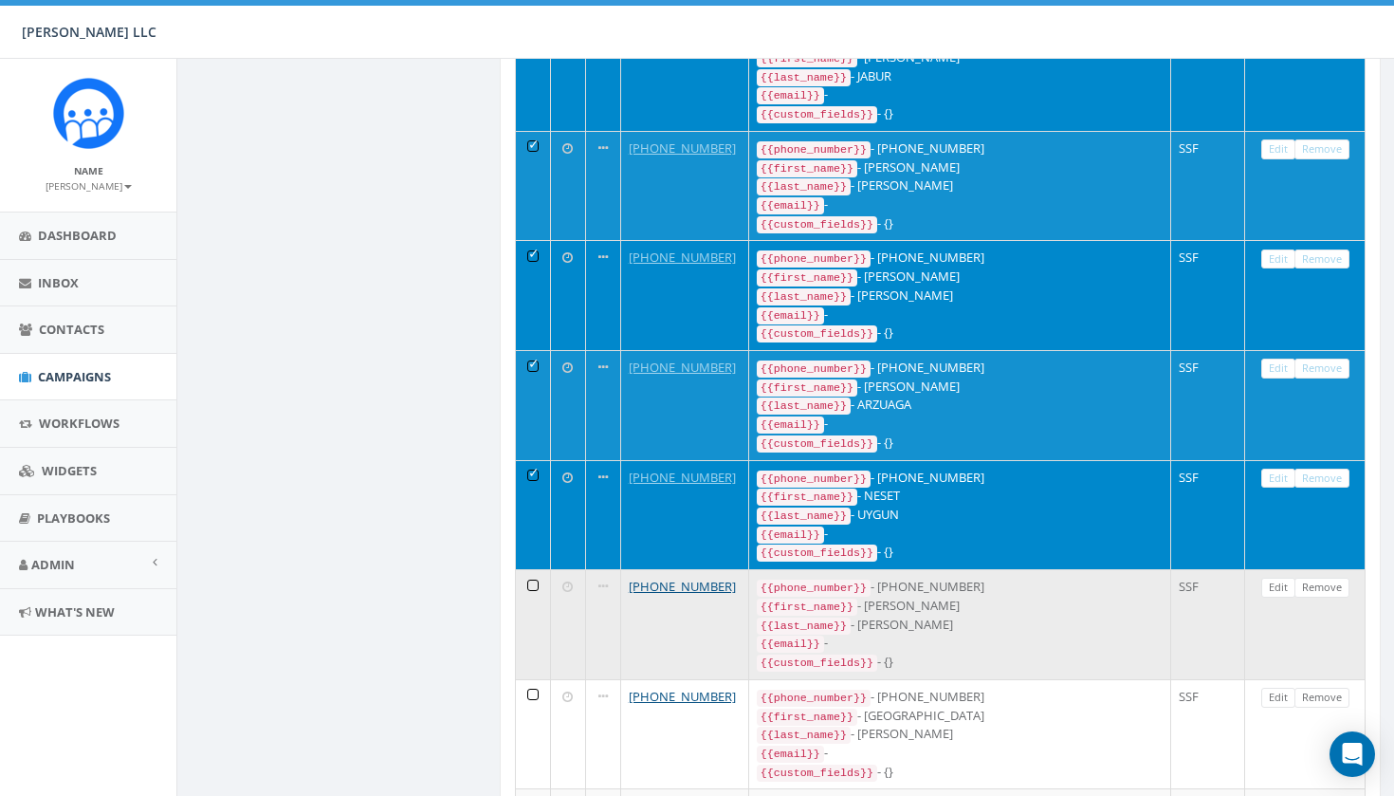
click at [542, 569] on td at bounding box center [533, 624] width 35 height 110
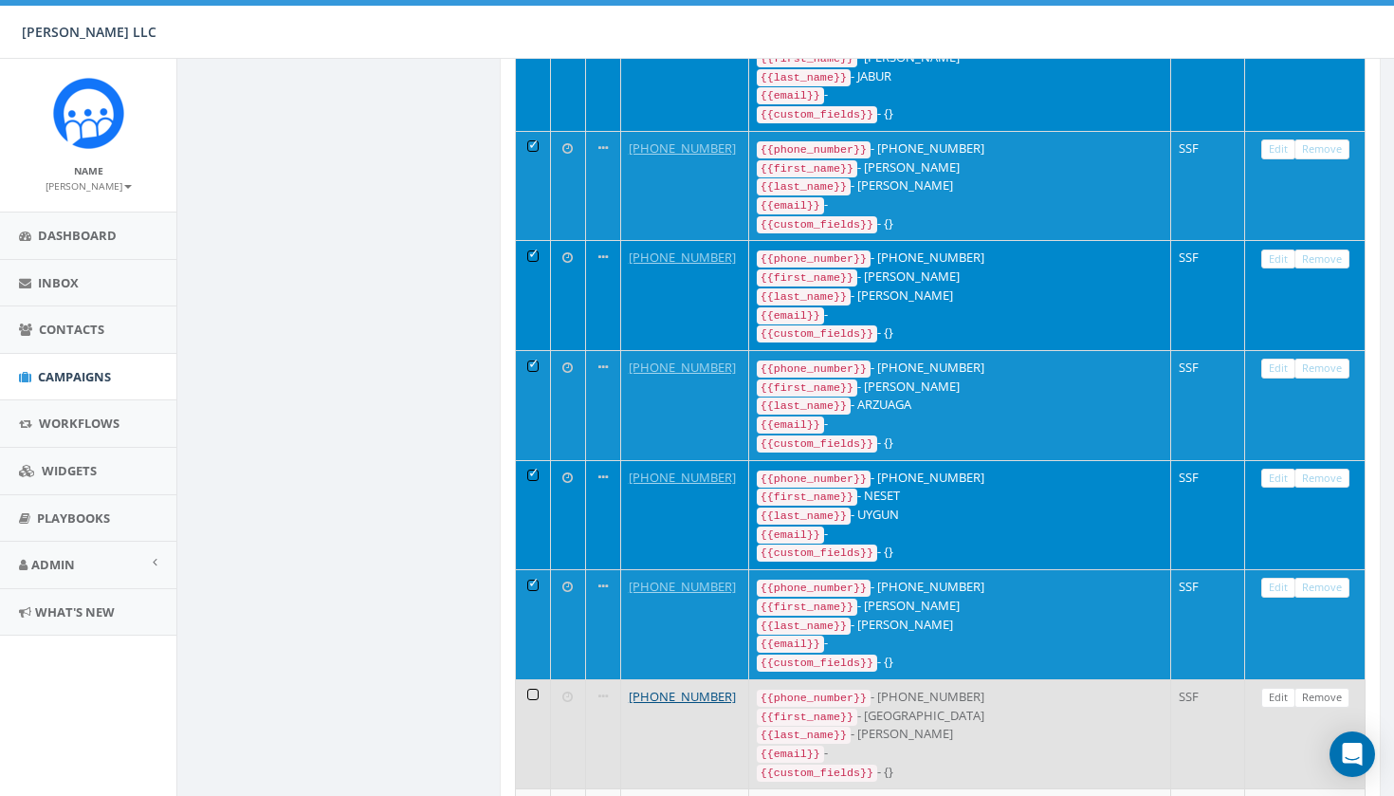
click at [533, 679] on td at bounding box center [533, 734] width 35 height 110
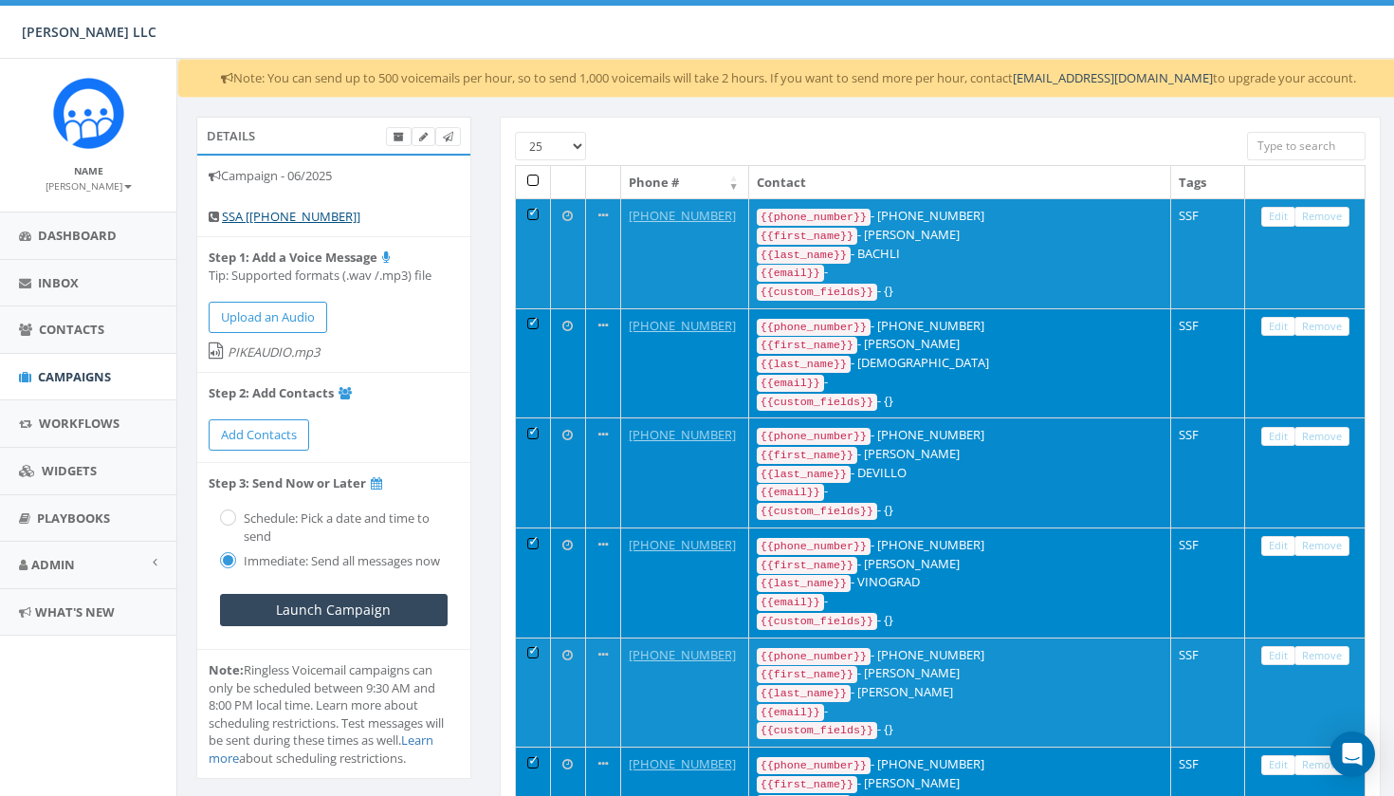
scroll to position [0, 0]
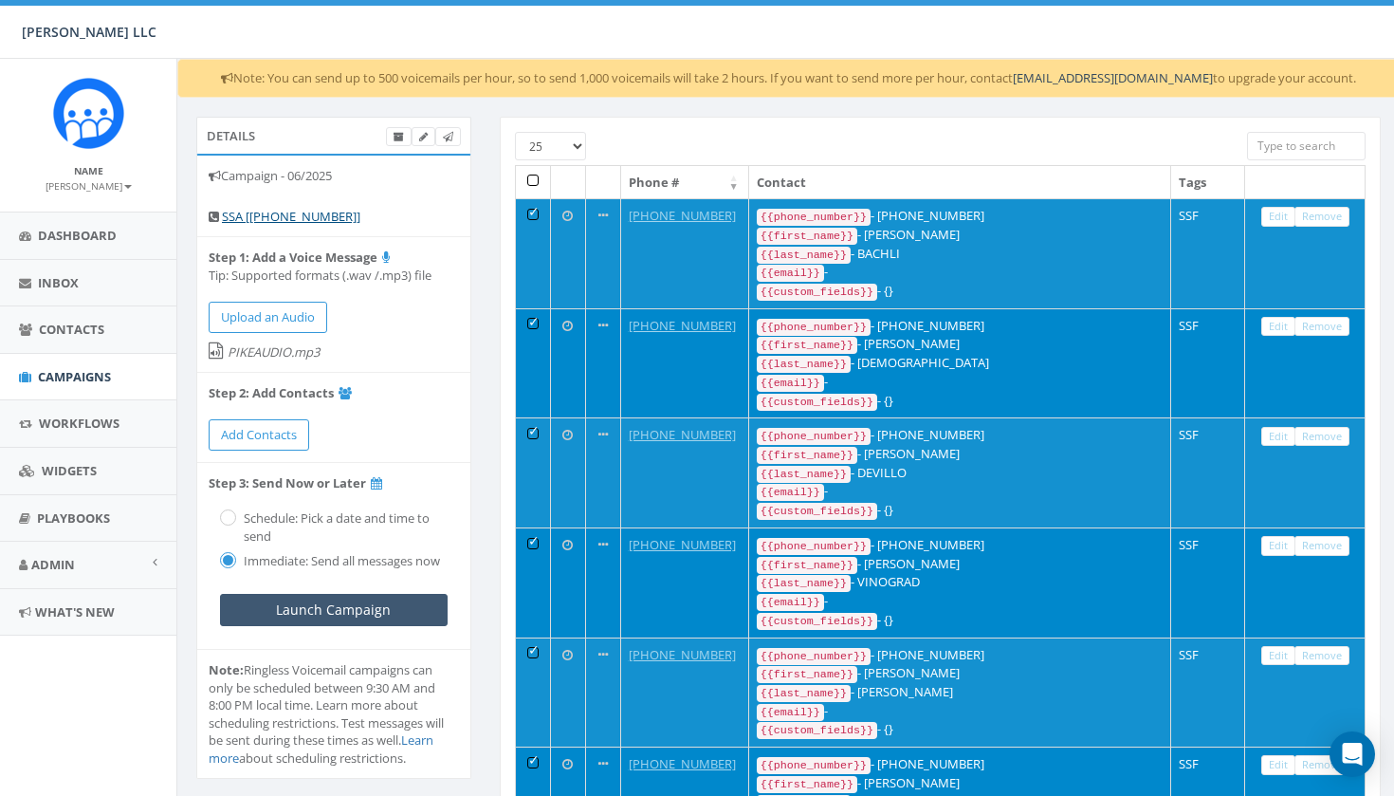
click at [338, 600] on input "Launch Campaign" at bounding box center [334, 610] width 228 height 32
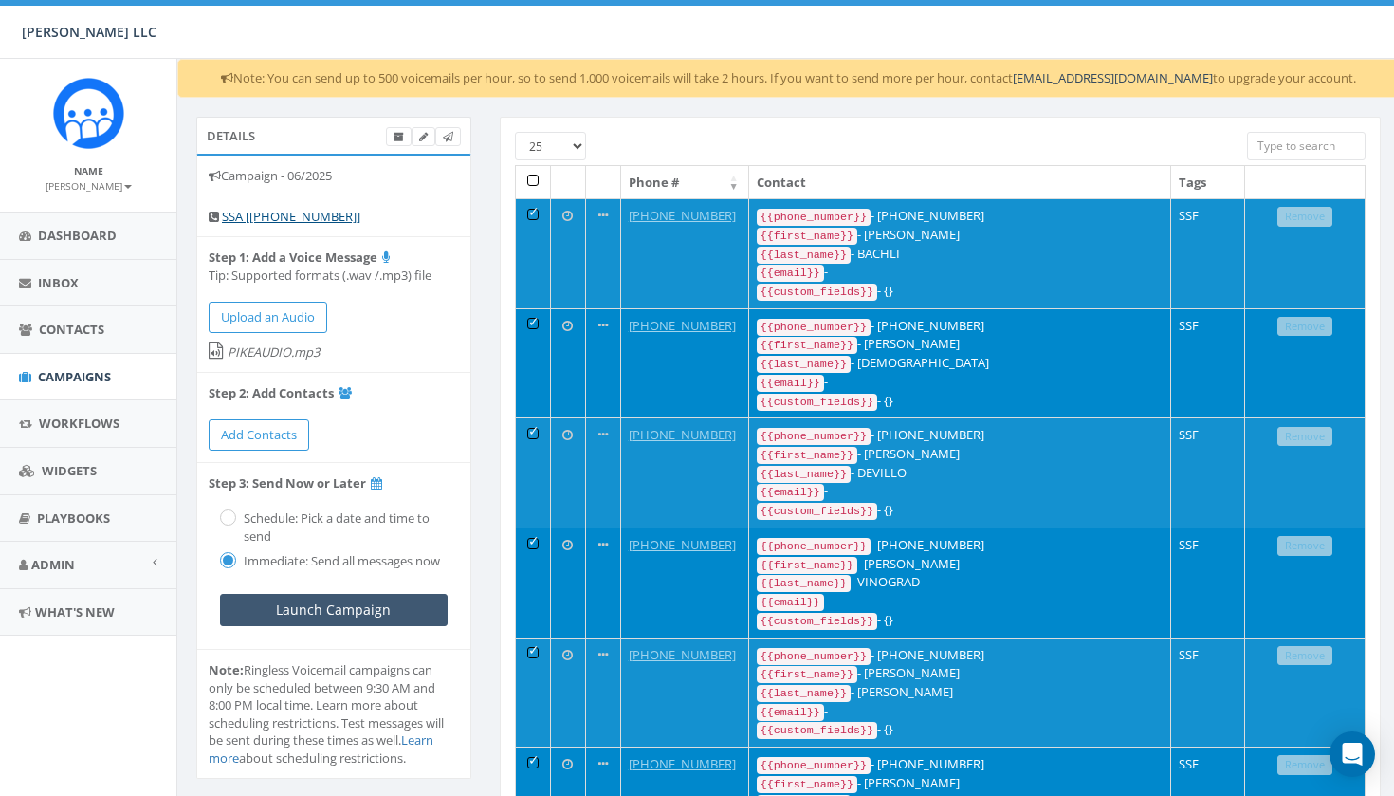
click at [337, 604] on input "Launch Campaign" at bounding box center [334, 610] width 228 height 32
click at [448, 133] on icon at bounding box center [448, 137] width 10 height 10
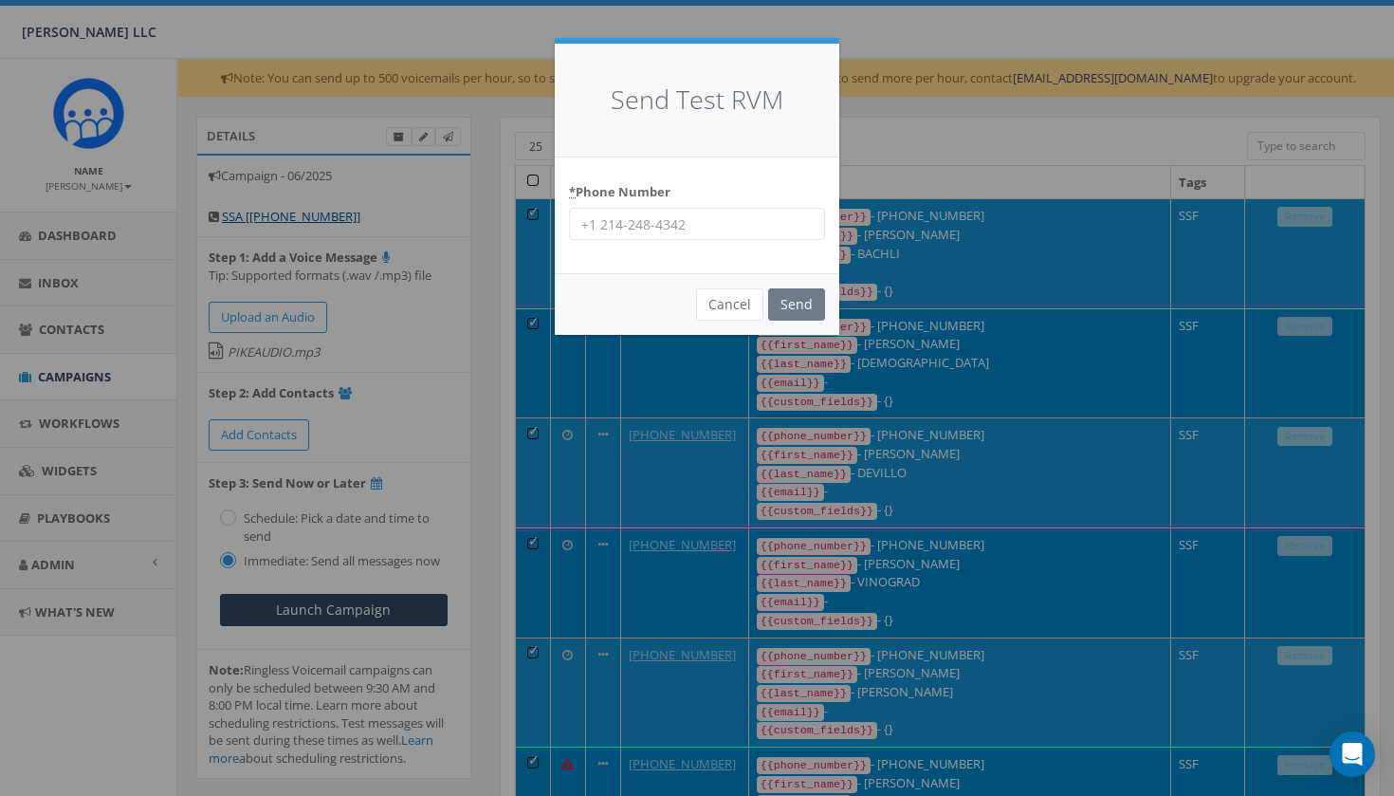
click at [649, 224] on input "* Phone Number" at bounding box center [697, 224] width 256 height 32
click at [576, 185] on label "* Phone Number" at bounding box center [619, 188] width 101 height 25
click at [576, 208] on input "* Phone Number" at bounding box center [697, 224] width 256 height 32
click at [570, 189] on abbr "*" at bounding box center [572, 191] width 7 height 17
click at [570, 208] on input "* Phone Number" at bounding box center [697, 224] width 256 height 32
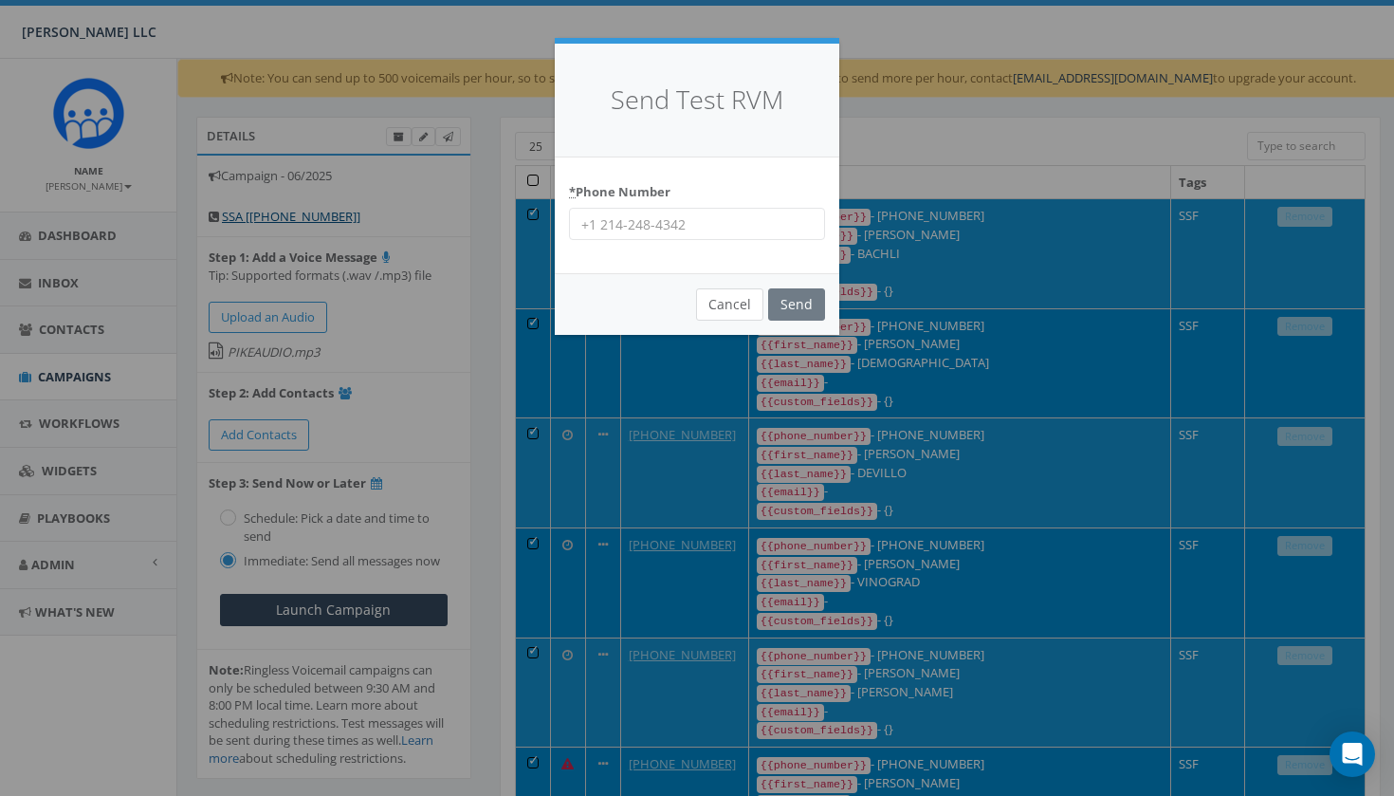
click at [737, 307] on button "Cancel" at bounding box center [729, 304] width 67 height 32
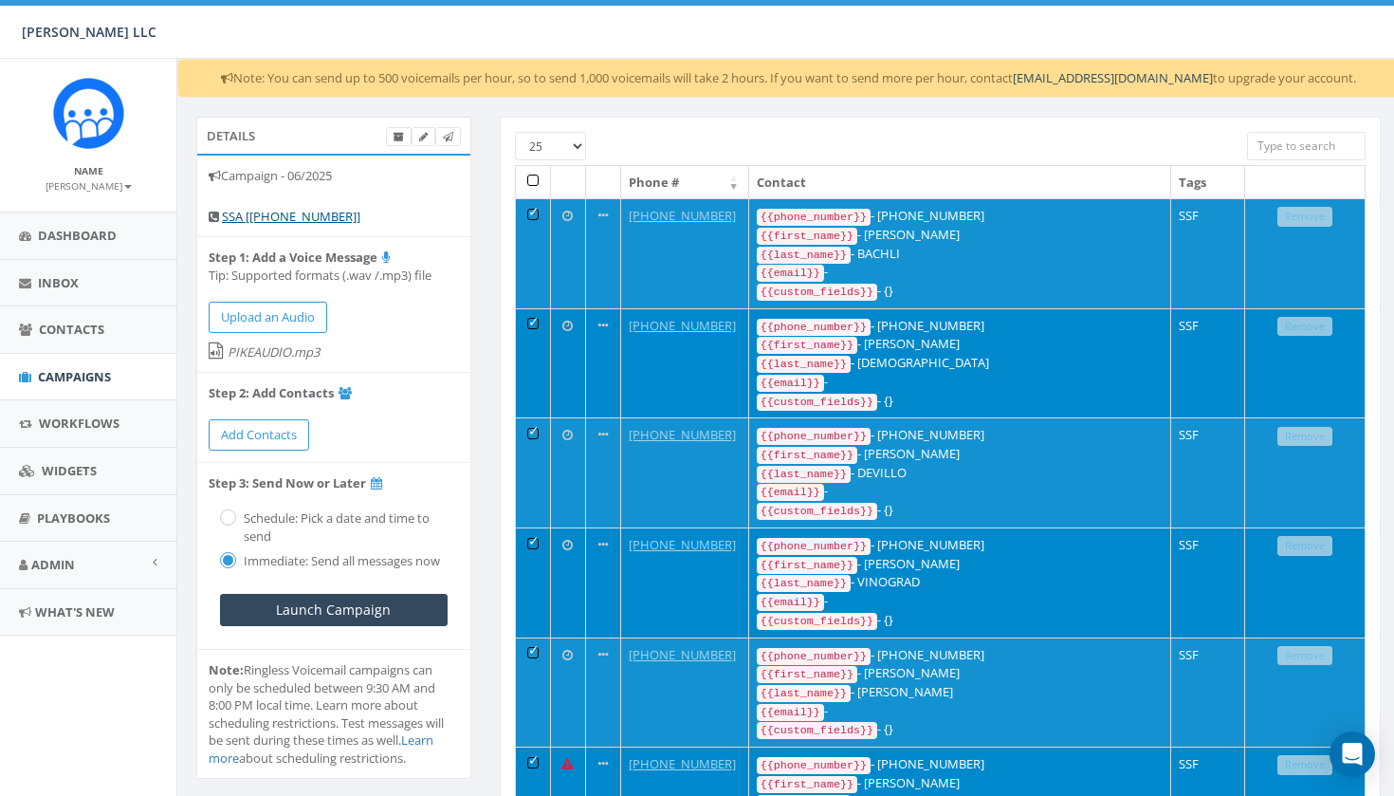
click at [665, 132] on div at bounding box center [903, 141] width 659 height 18
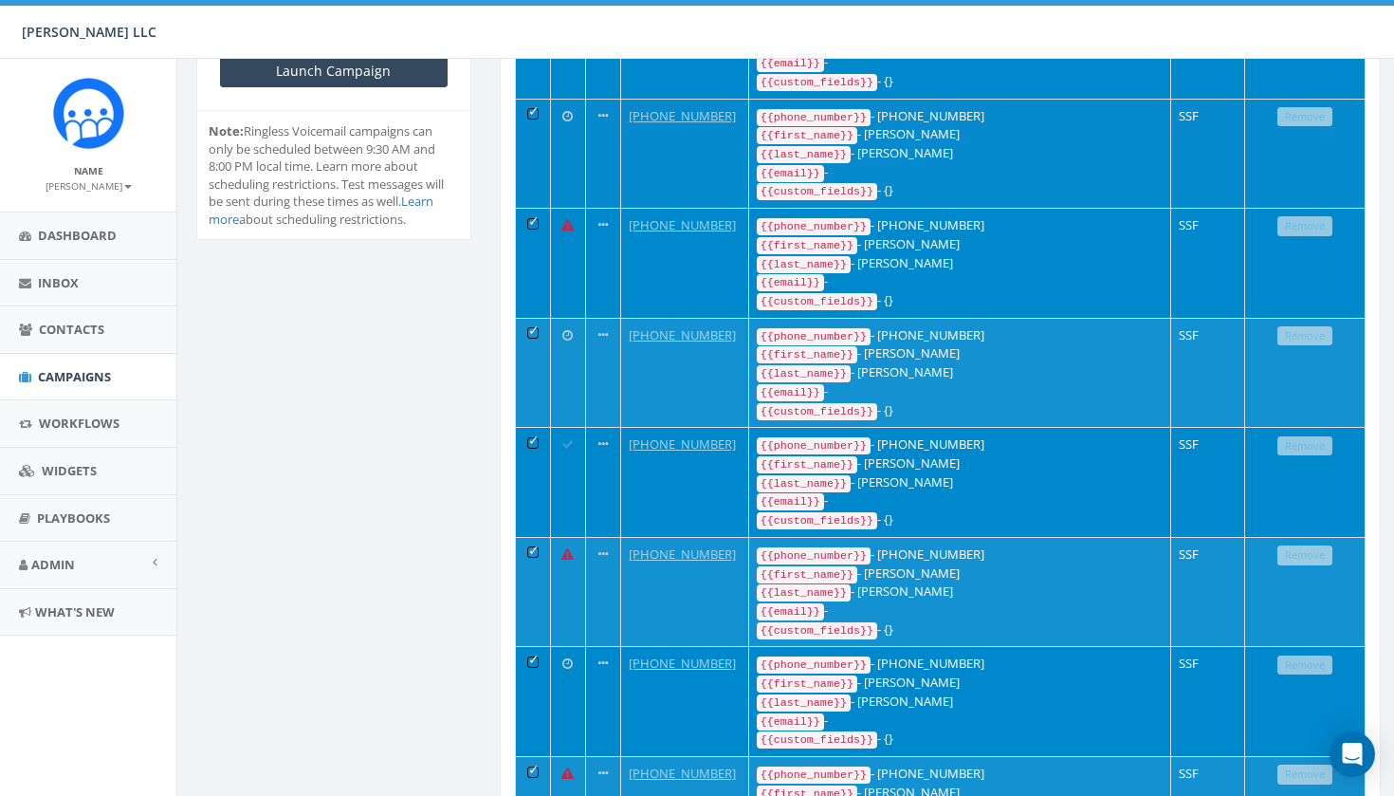
scroll to position [560, 0]
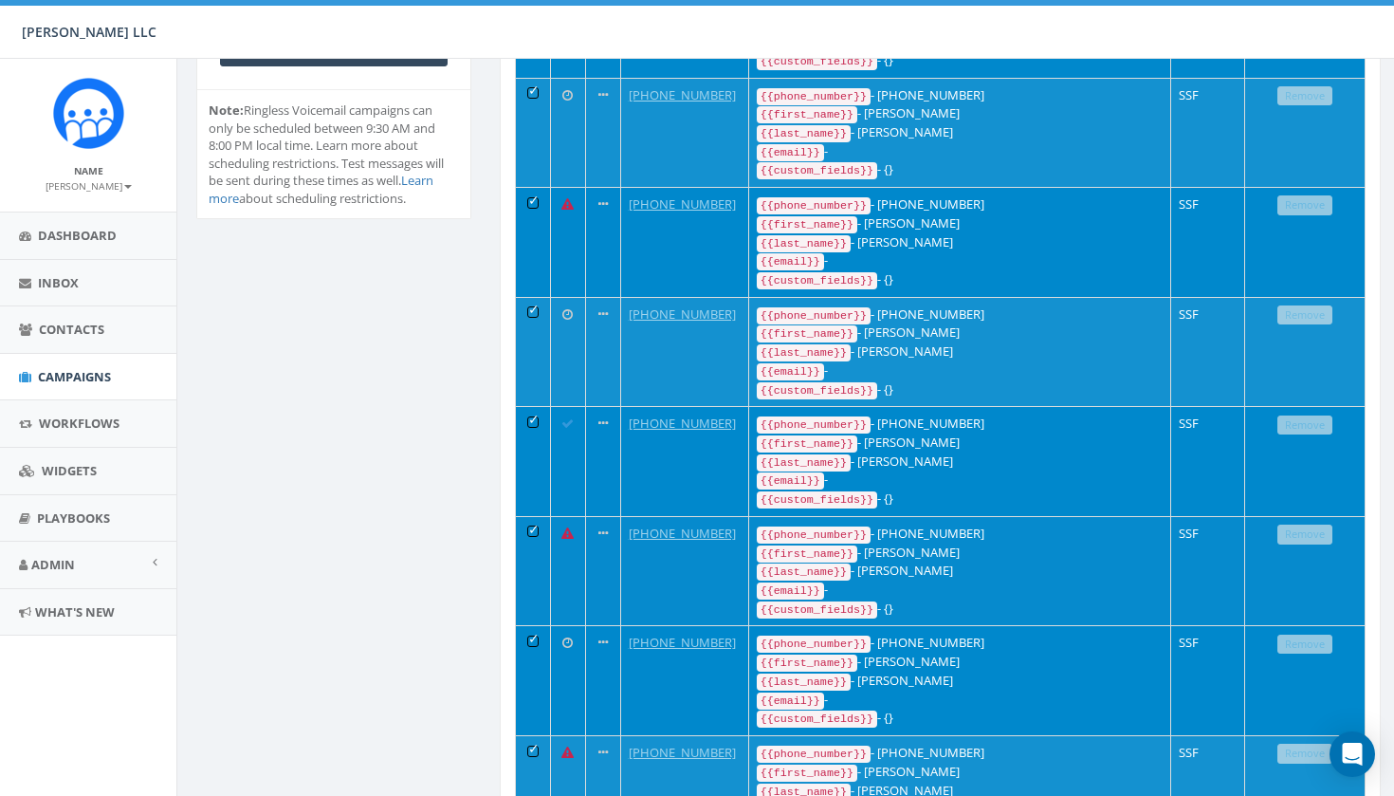
click at [569, 527] on icon at bounding box center [567, 533] width 12 height 12
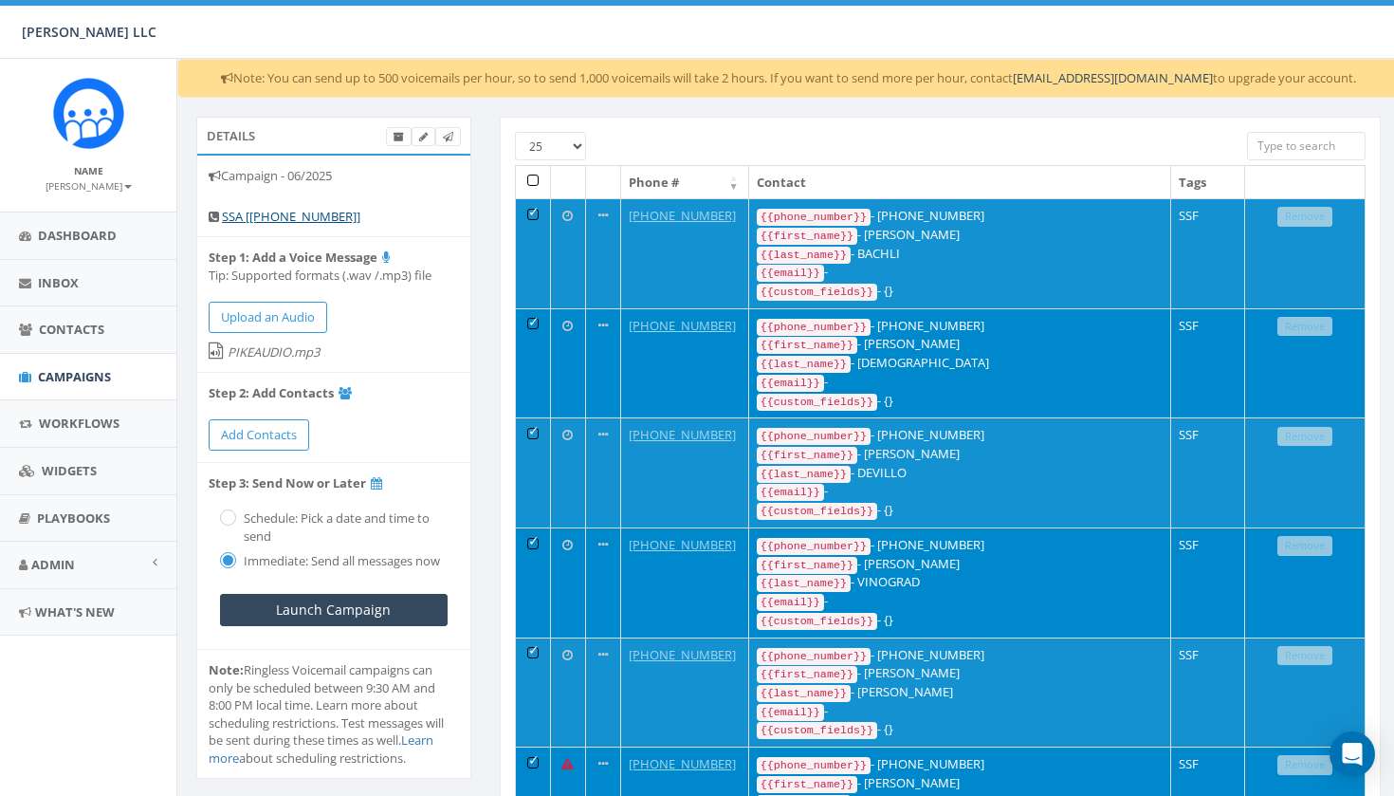
scroll to position [0, 0]
click at [84, 240] on span "Dashboard" at bounding box center [77, 235] width 79 height 17
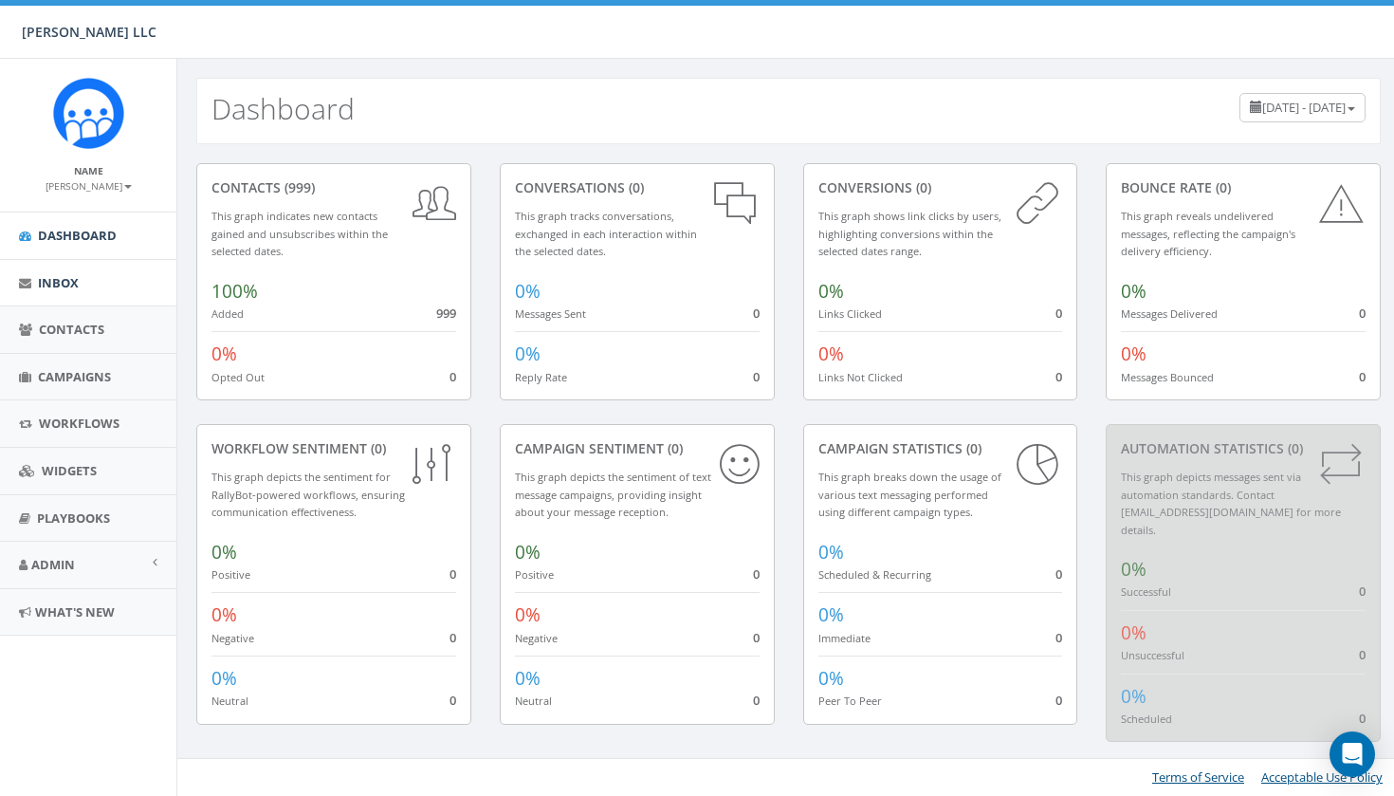
click at [83, 279] on link "Inbox" at bounding box center [88, 283] width 176 height 46
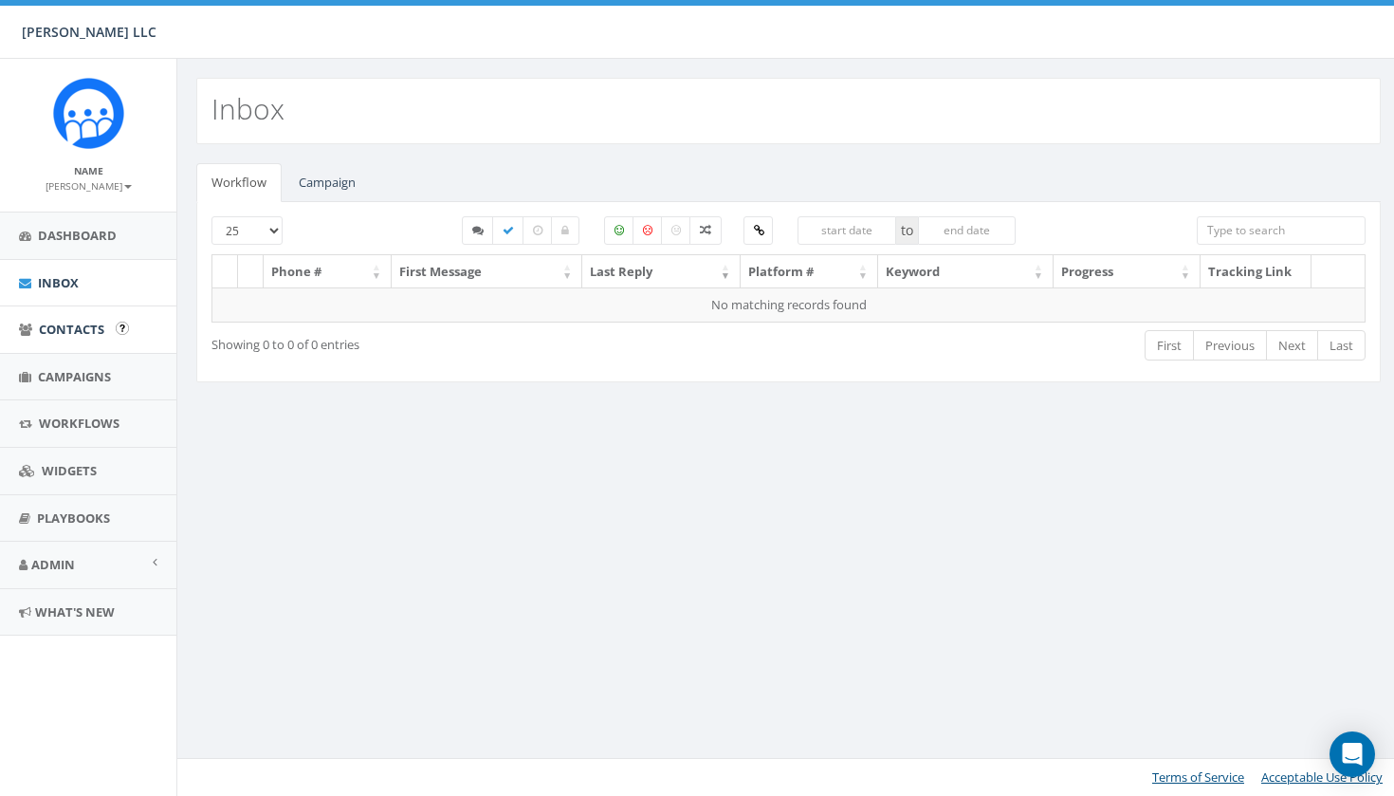
click at [83, 321] on span "Contacts" at bounding box center [71, 329] width 65 height 17
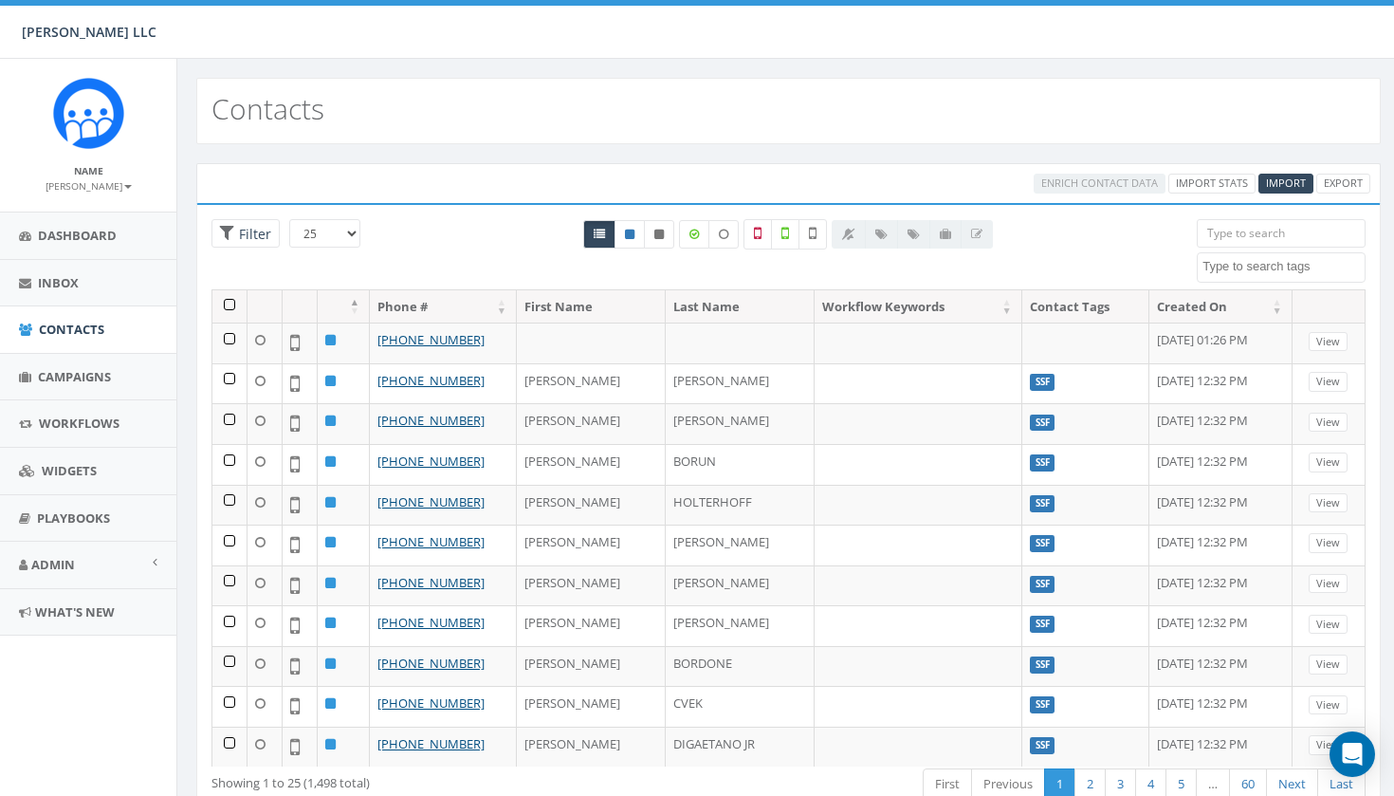
select select
click at [79, 383] on link "Campaigns" at bounding box center [88, 377] width 176 height 46
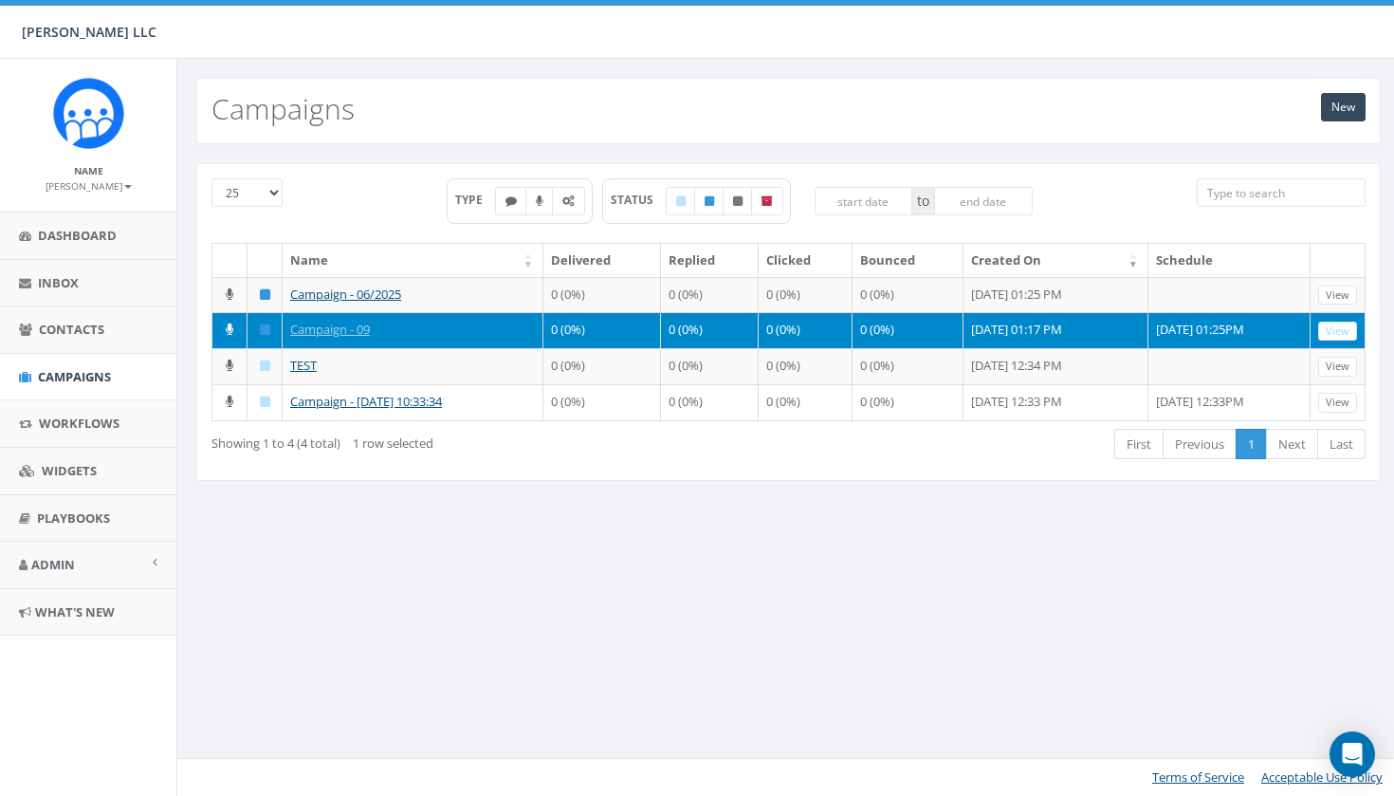
click at [561, 524] on div "25 50 100 TYPE STATUS to Name Delivered Replied Clicked Bounced Created On Sche…" at bounding box center [788, 333] width 1222 height 379
click at [557, 466] on div "Showing 1 to 4 (4 total) 1 row selected First Previous 1 Next Last" at bounding box center [788, 446] width 1183 height 39
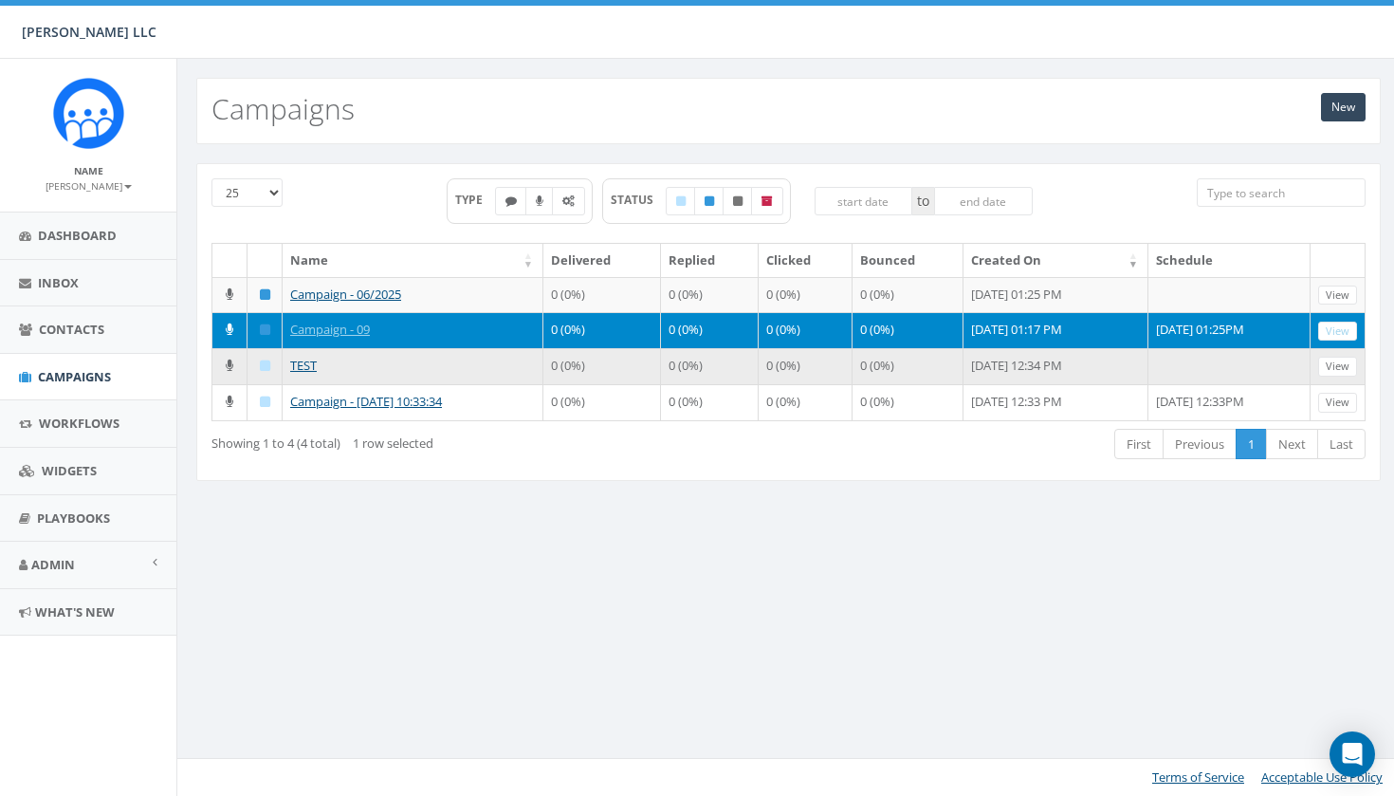
click at [499, 384] on td "TEST" at bounding box center [413, 366] width 261 height 36
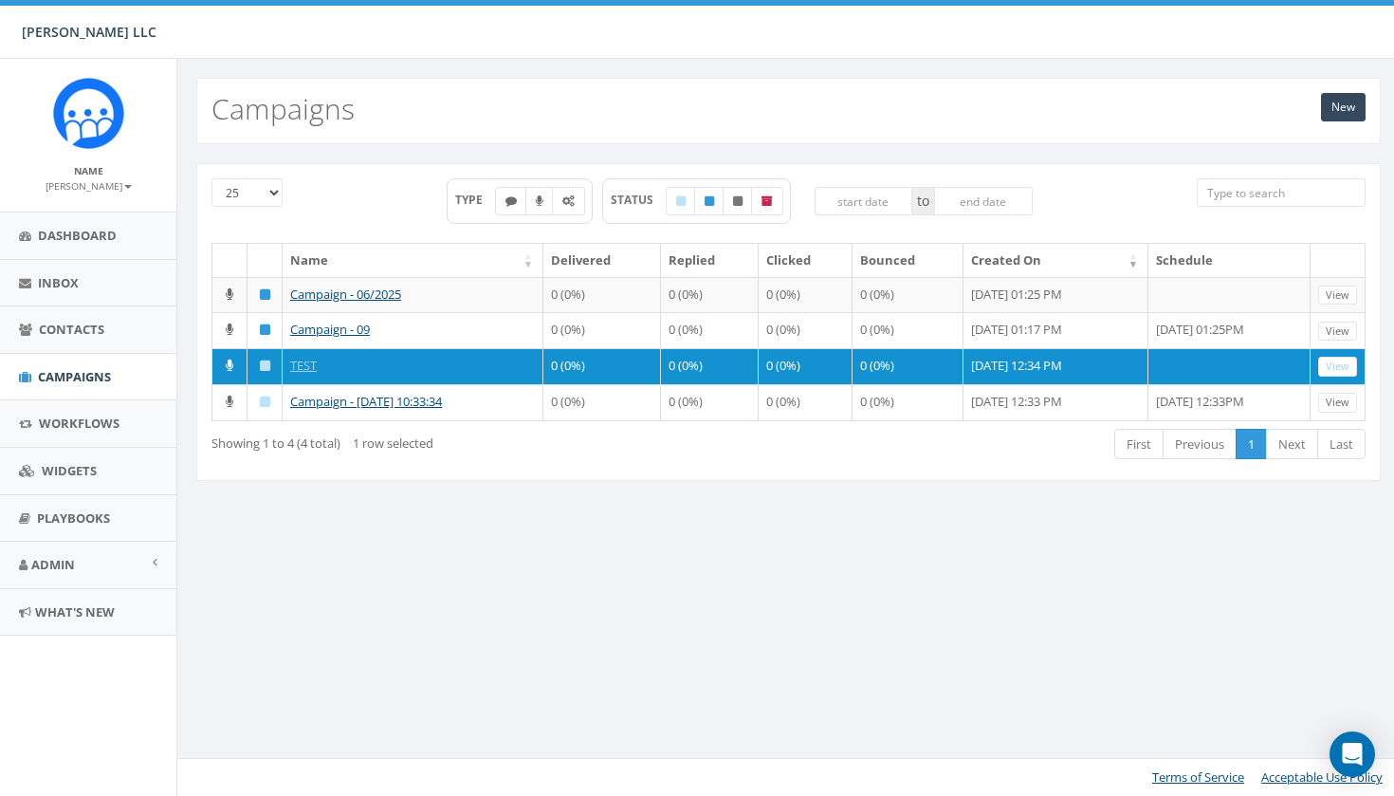
click at [562, 452] on div "Showing 1 to 4 (4 total) 1 row selected" at bounding box center [443, 440] width 465 height 26
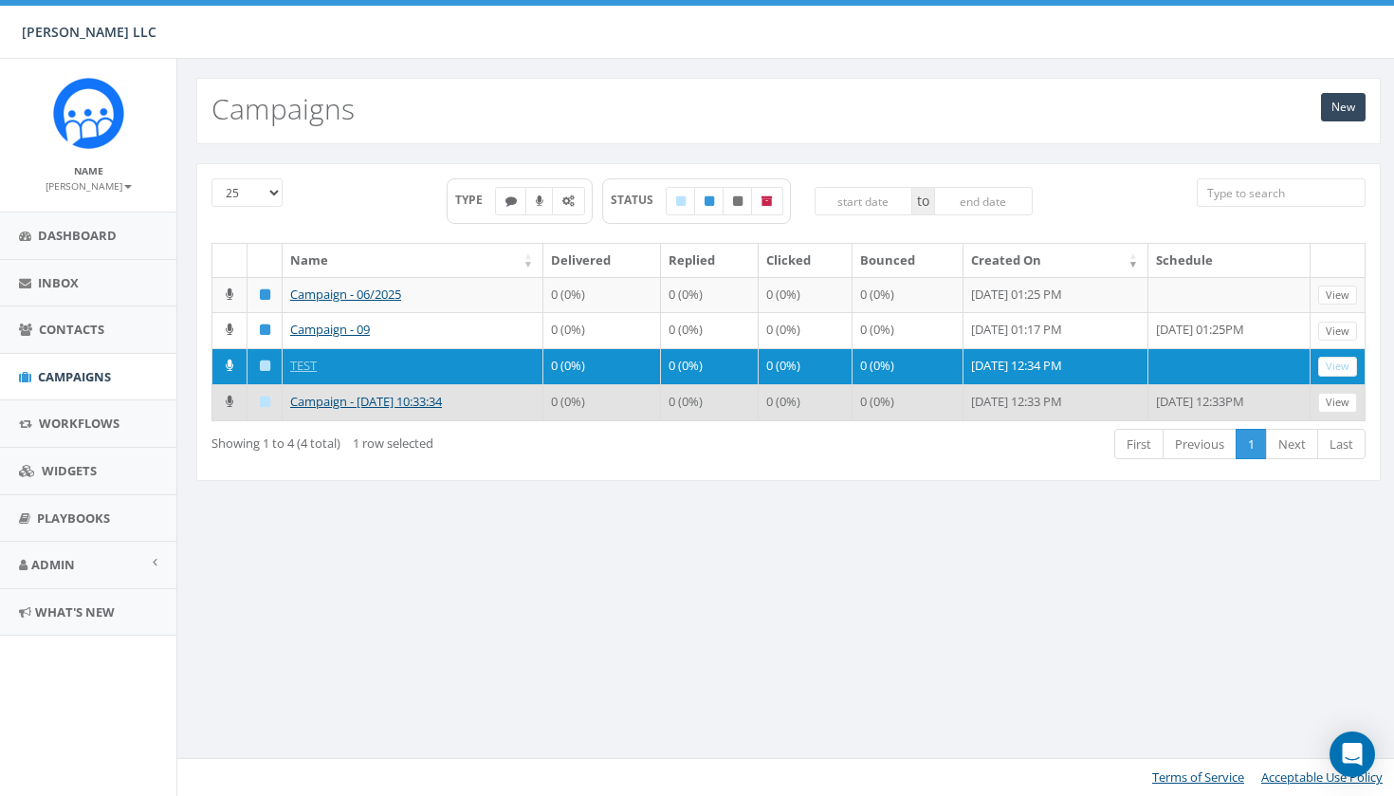
click at [522, 420] on td "Campaign - 09/06/2025, 10:33:34" at bounding box center [413, 402] width 261 height 36
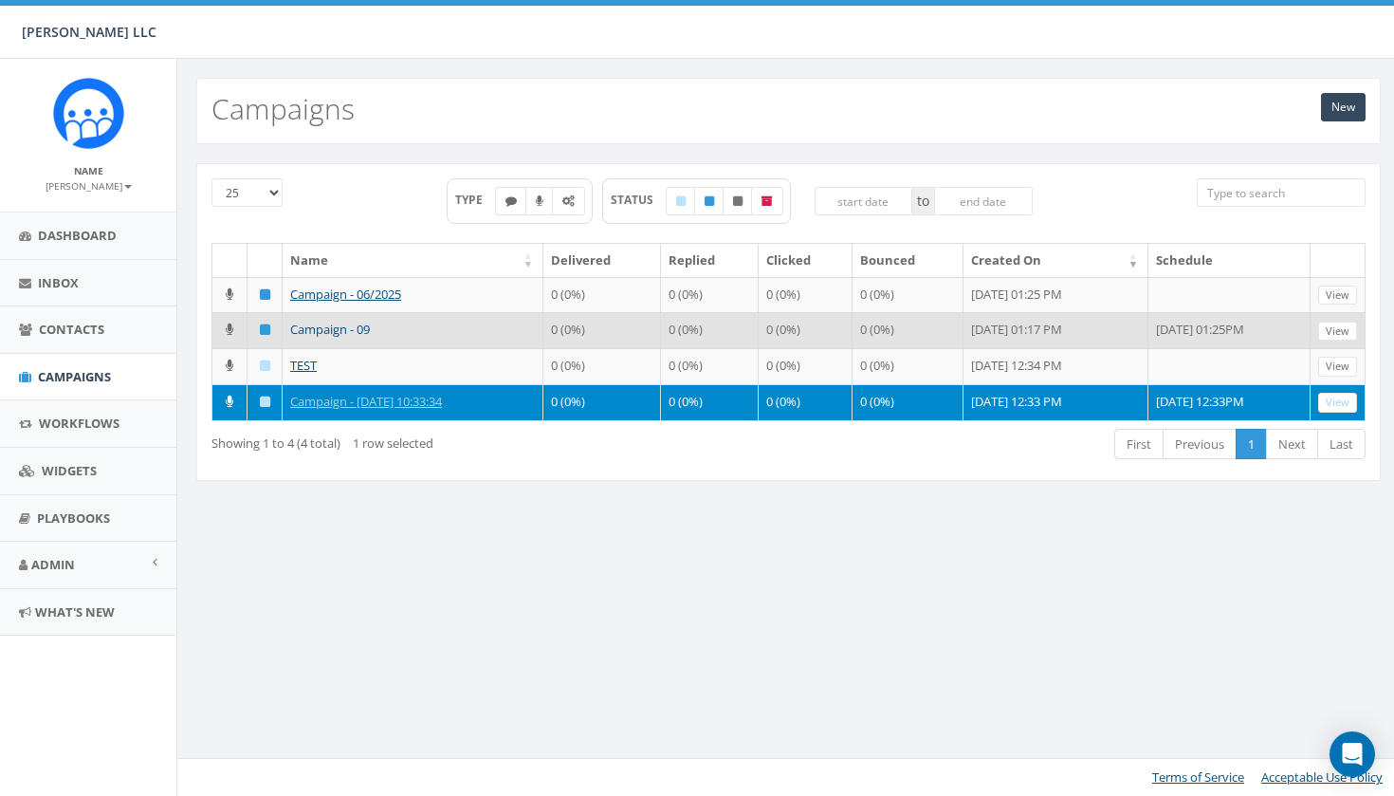
click at [340, 338] on link "Campaign - 09" at bounding box center [330, 329] width 80 height 17
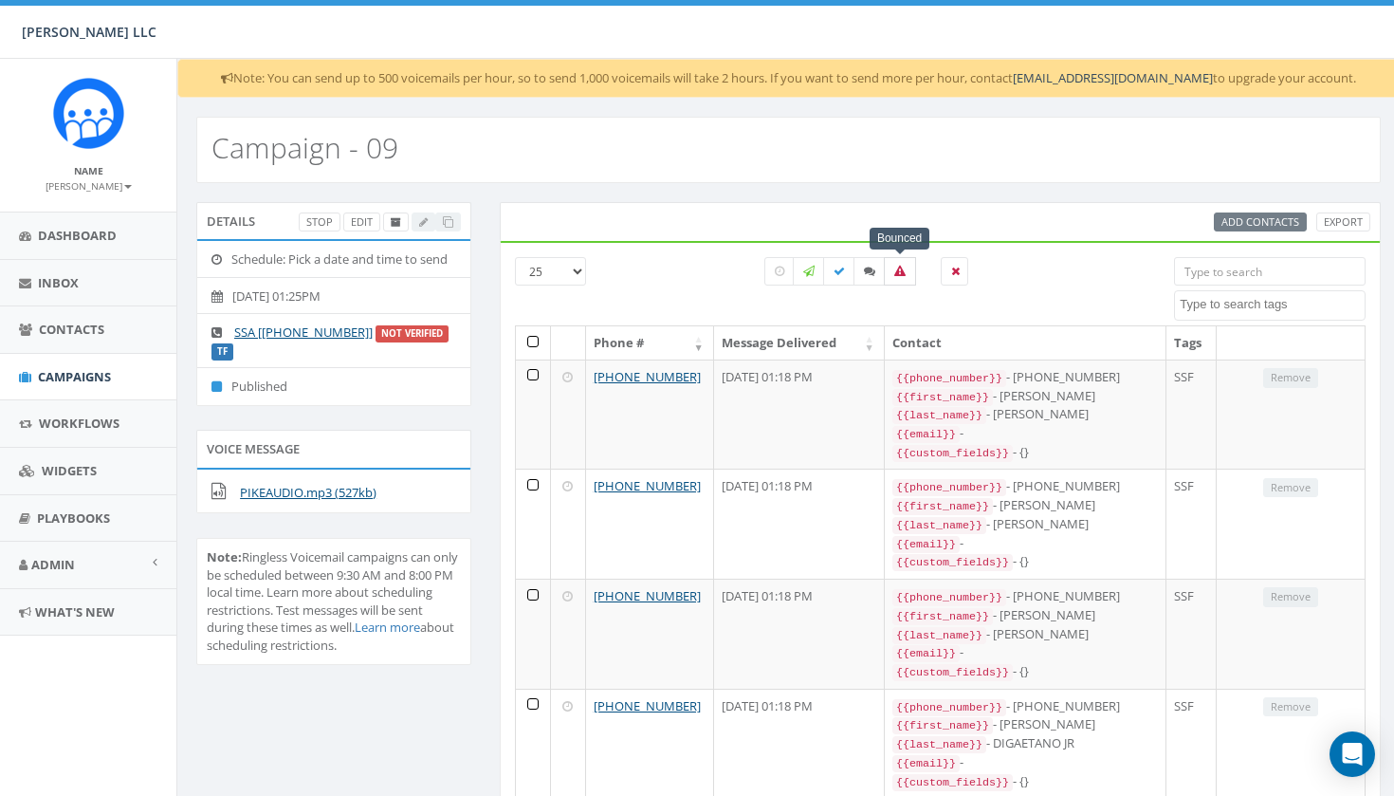
click at [904, 272] on icon at bounding box center [899, 271] width 11 height 11
checkbox input "true"
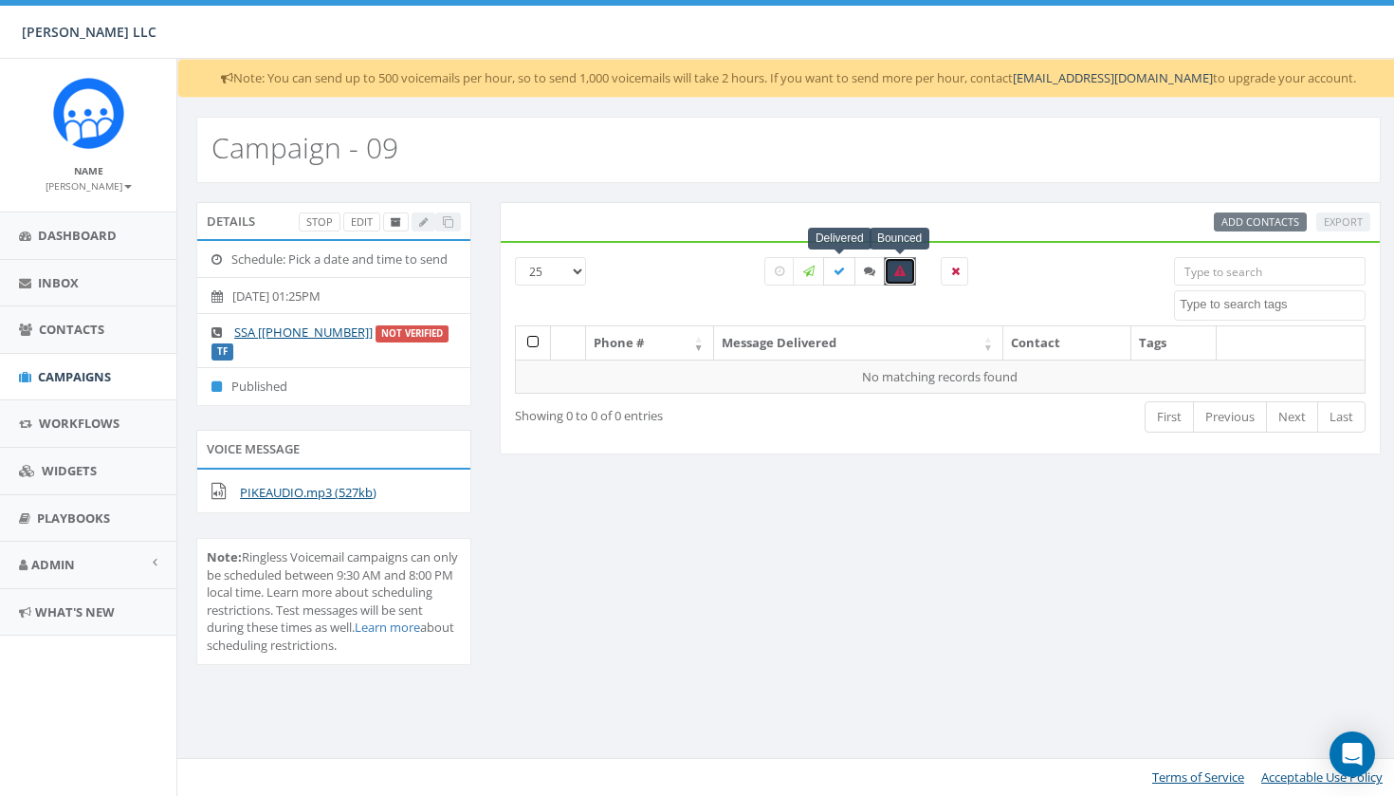
click at [843, 273] on icon at bounding box center [839, 271] width 11 height 11
checkbox input "true"
click at [815, 271] on label at bounding box center [809, 271] width 32 height 28
checkbox input "true"
click at [784, 270] on label at bounding box center [779, 271] width 30 height 28
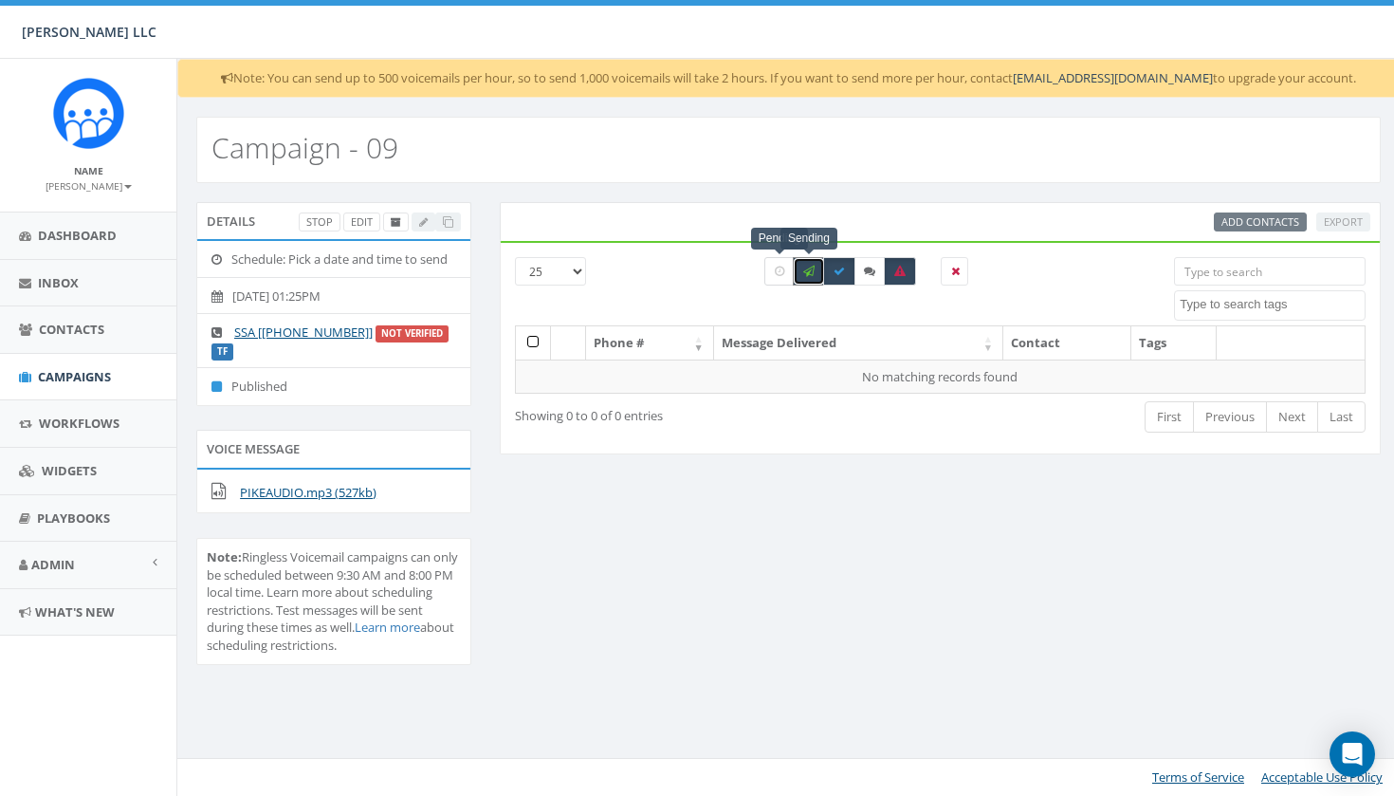
checkbox input "true"
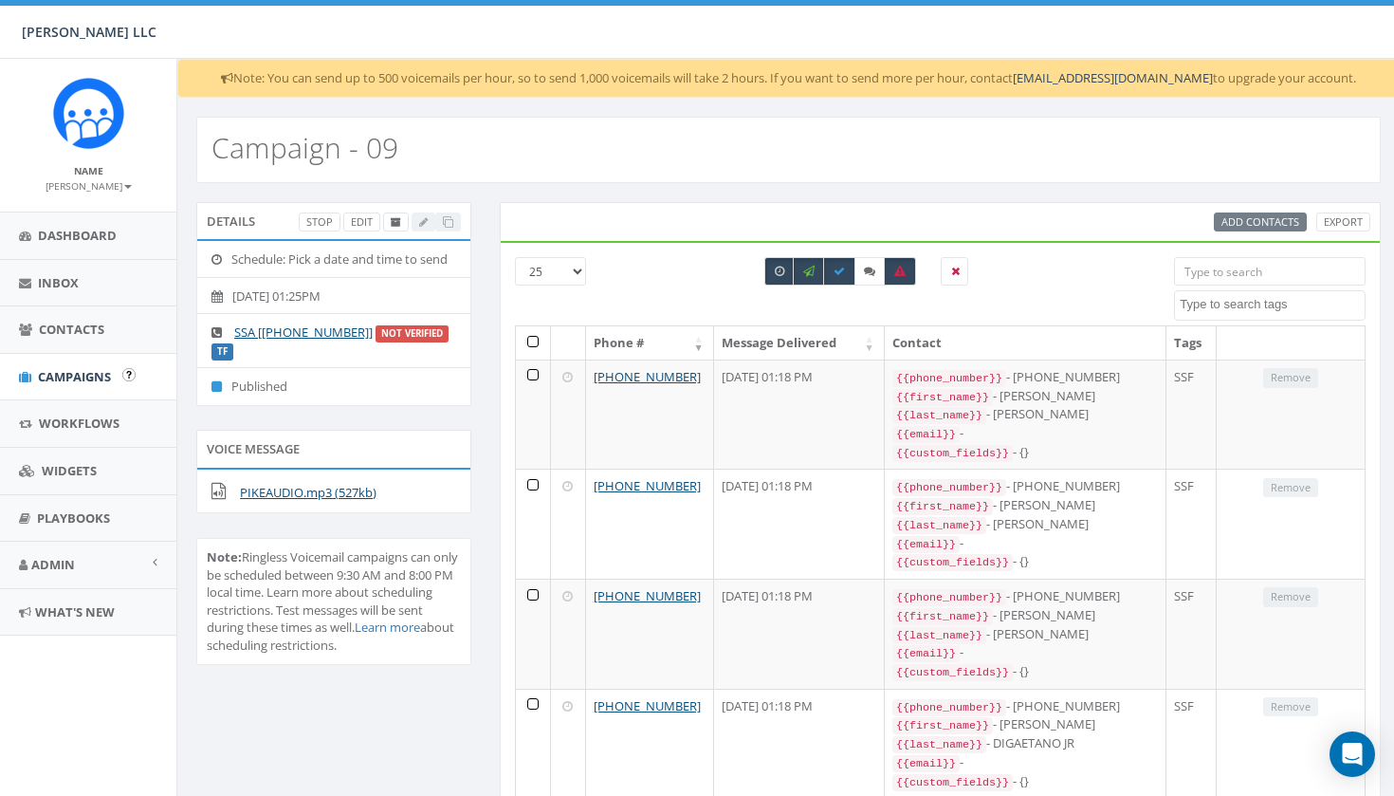
click at [94, 373] on span "Campaigns" at bounding box center [74, 376] width 73 height 17
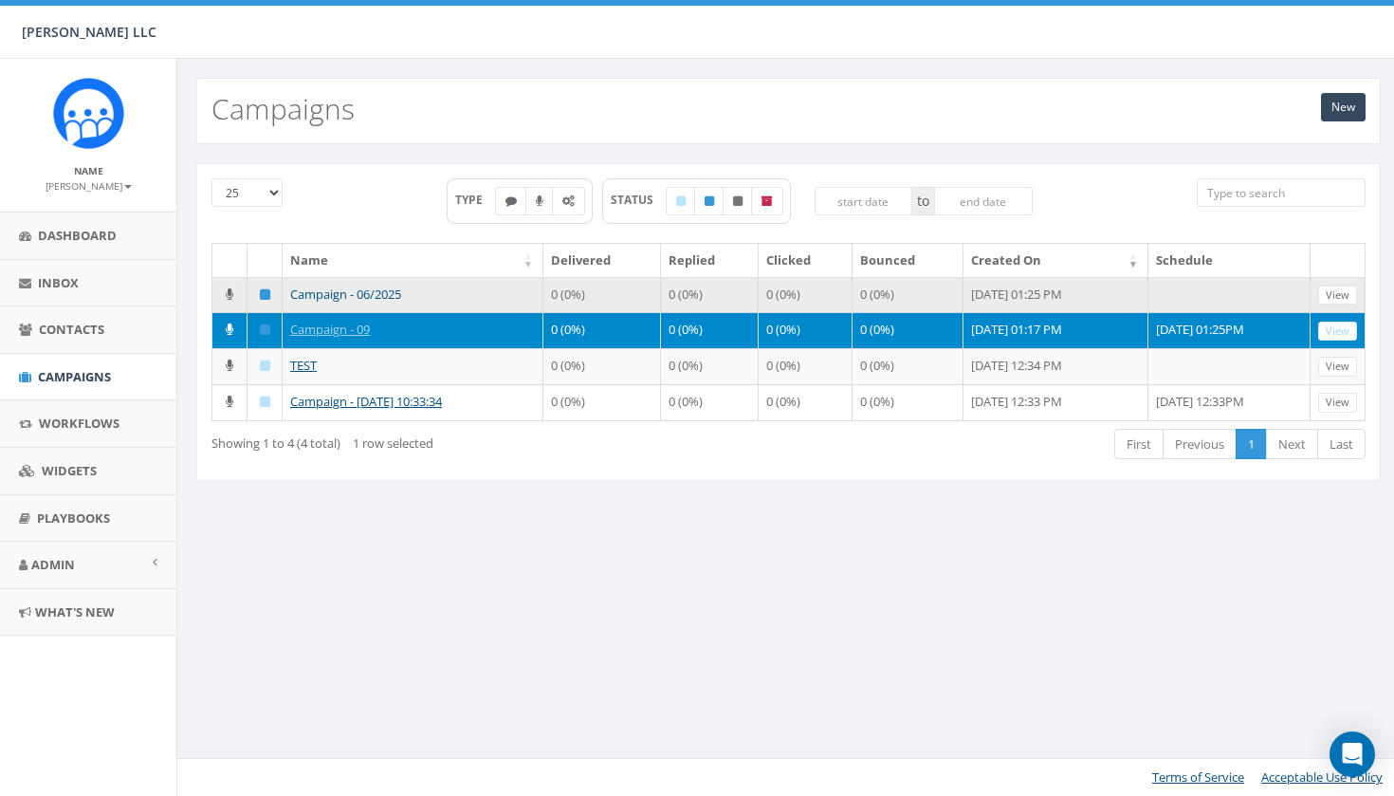
click at [375, 292] on link "Campaign - 06/2025" at bounding box center [345, 293] width 111 height 17
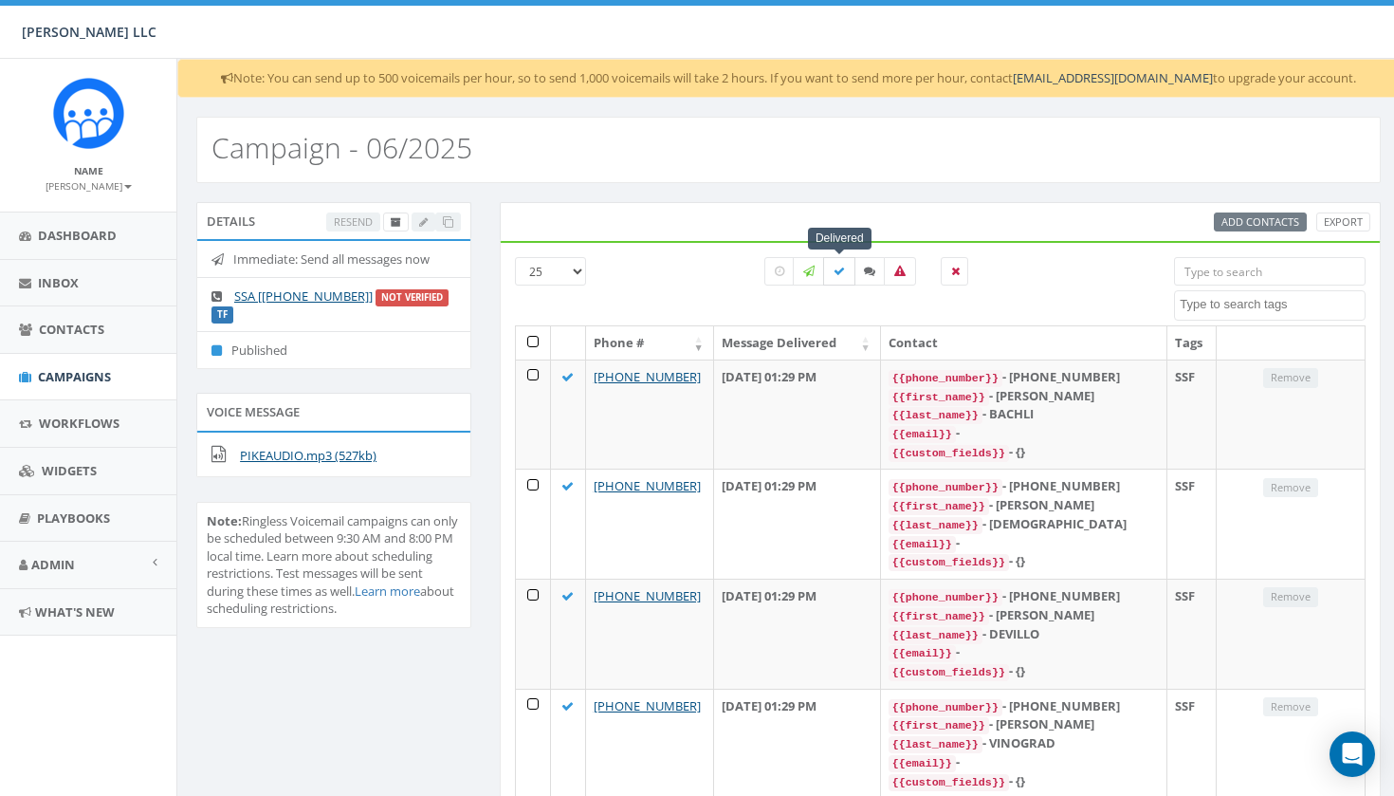
click at [838, 267] on icon at bounding box center [839, 271] width 11 height 11
checkbox input "true"
click at [892, 270] on label at bounding box center [900, 271] width 32 height 28
checkbox input "true"
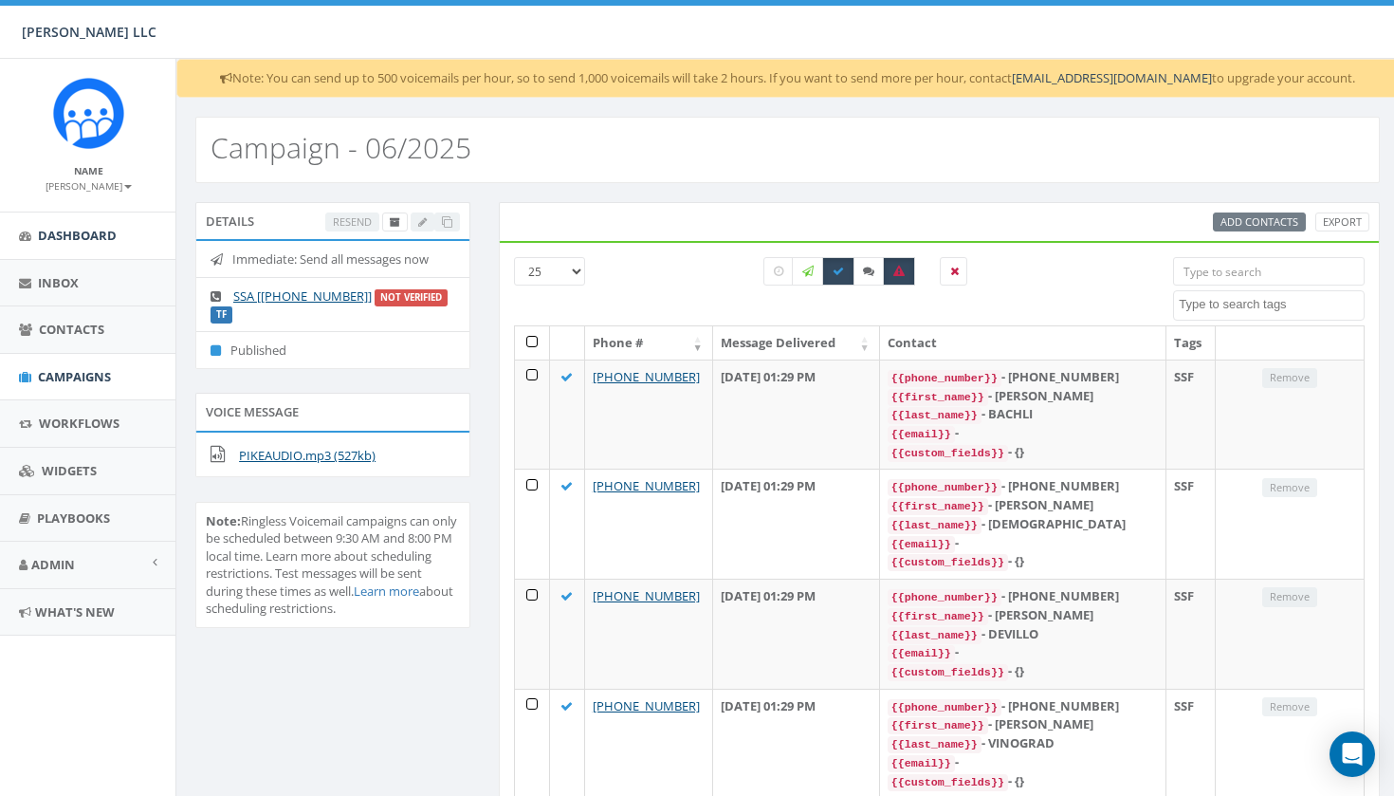
click at [96, 231] on span "Dashboard" at bounding box center [77, 235] width 79 height 17
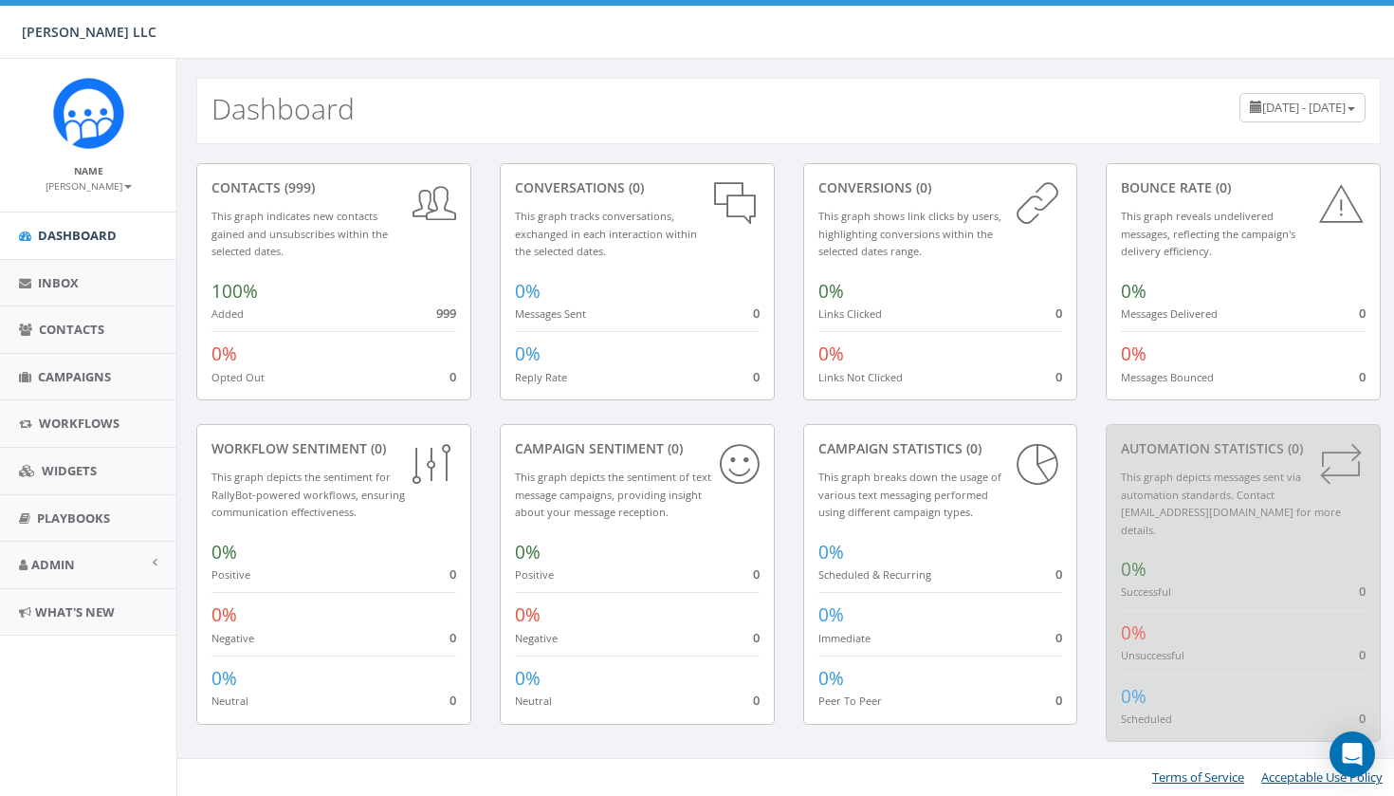
click at [866, 285] on div "0% Links Clicked 0" at bounding box center [940, 295] width 245 height 53
click at [1178, 271] on div "0% Messages Delivered 0" at bounding box center [1243, 295] width 245 height 53
click at [1165, 302] on div "0% Messages Delivered 0" at bounding box center [1243, 295] width 245 height 53
click at [91, 278] on link "Inbox" at bounding box center [88, 283] width 176 height 46
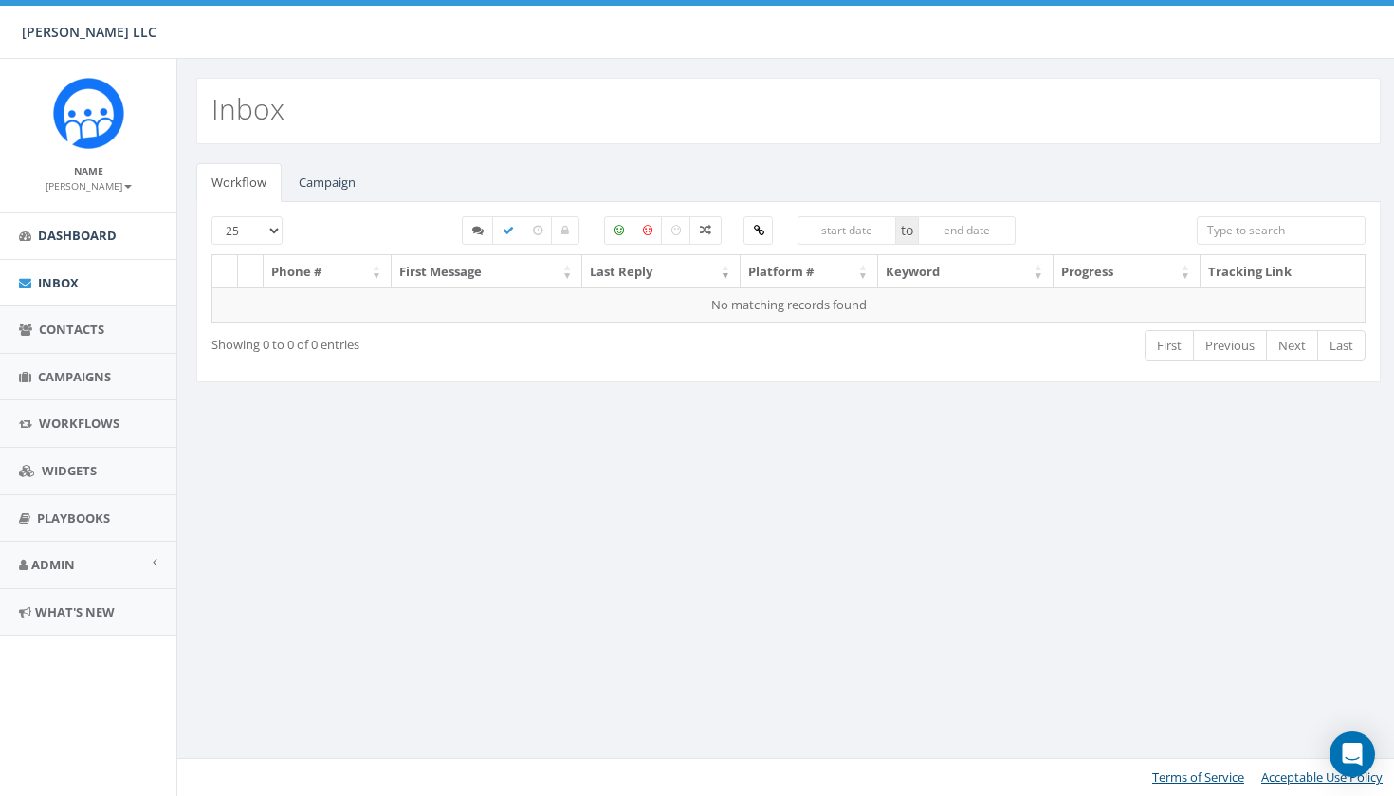
click at [88, 244] on link "Dashboard" at bounding box center [88, 235] width 176 height 46
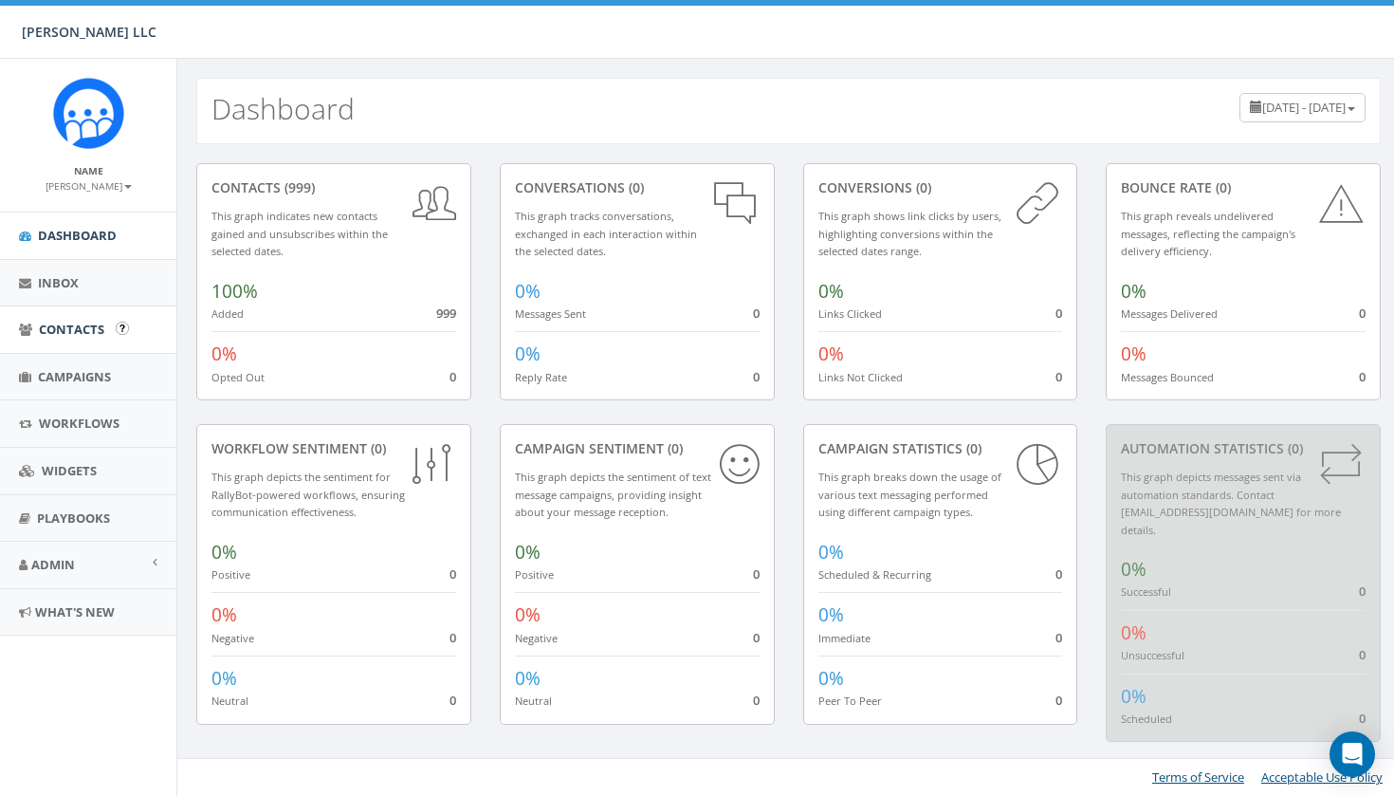
click at [86, 327] on span "Contacts" at bounding box center [71, 329] width 65 height 17
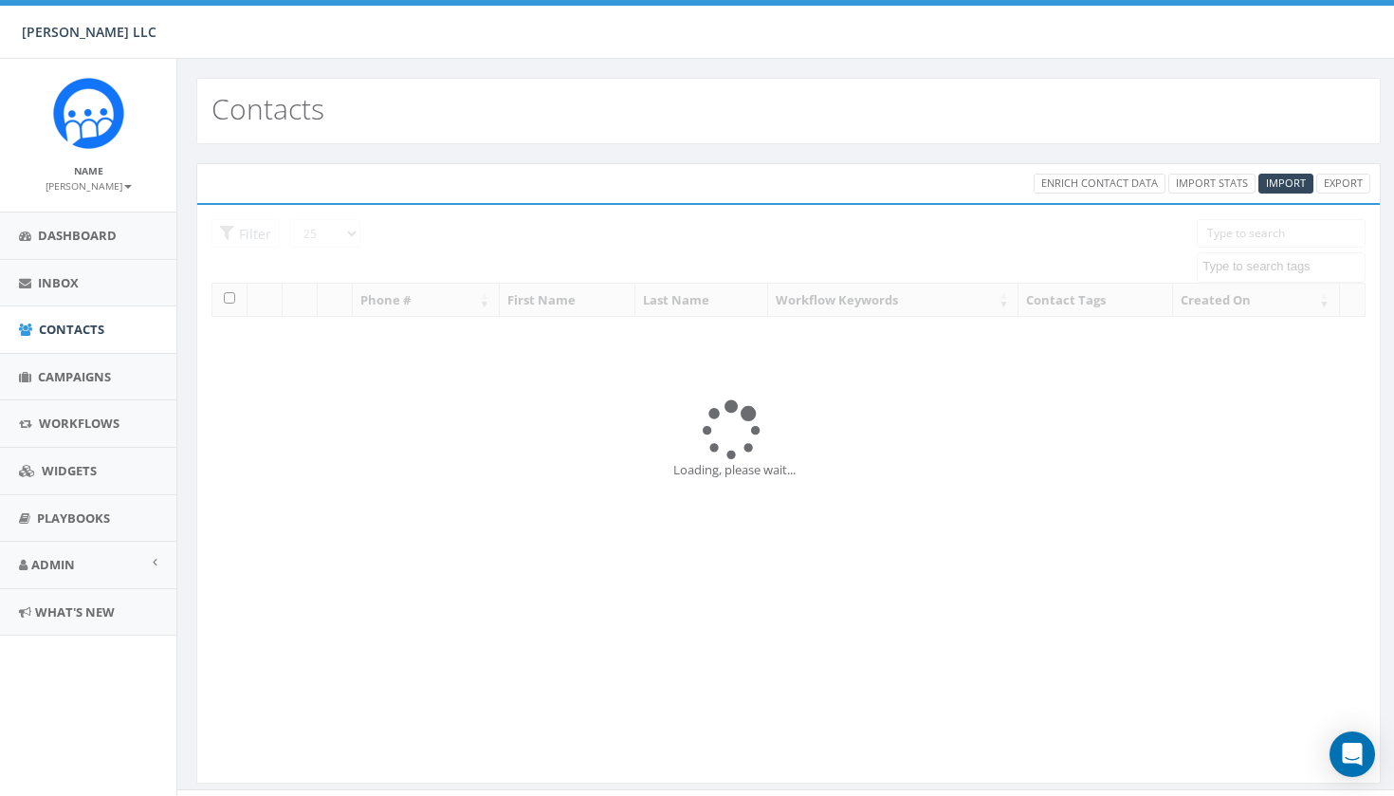
select select
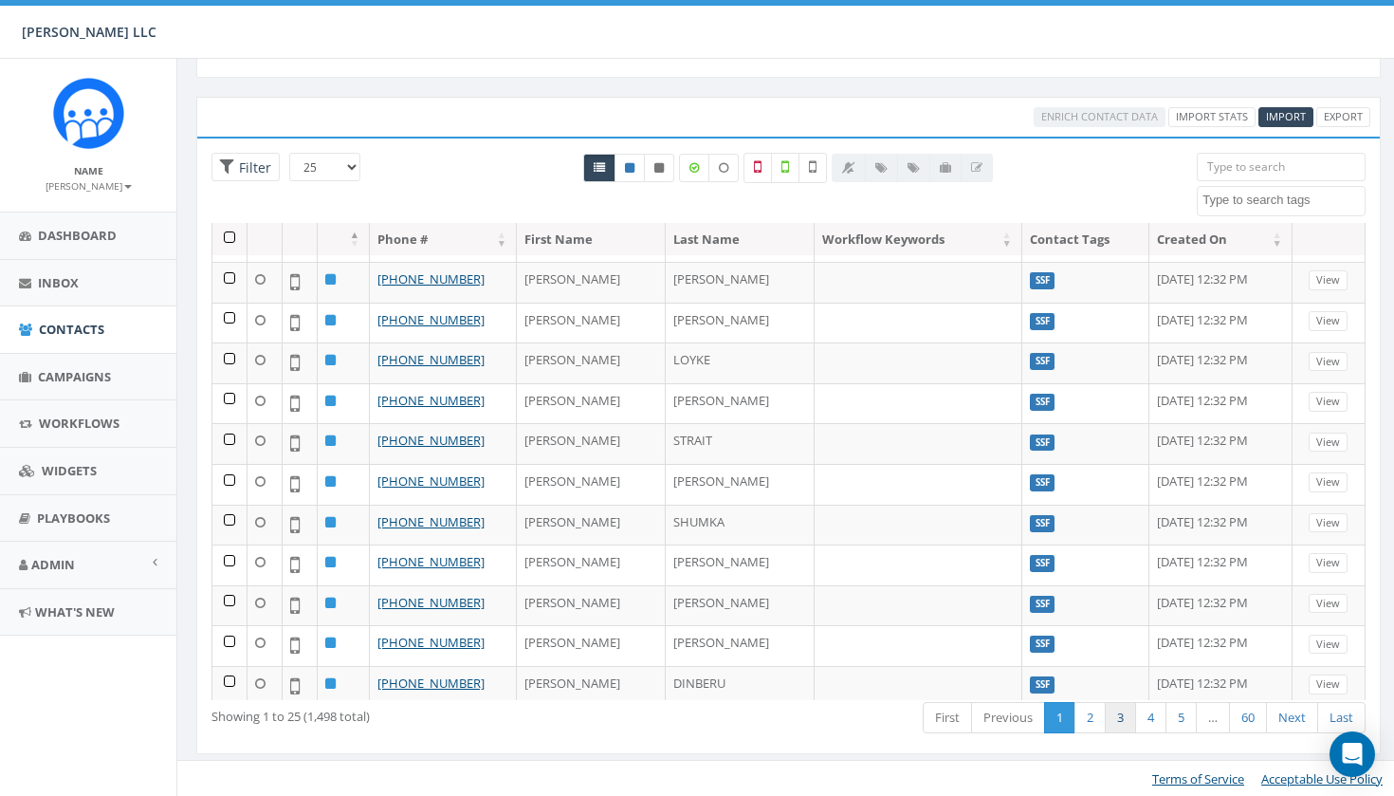
scroll to position [559, 0]
click at [1091, 721] on link "2" at bounding box center [1090, 717] width 31 height 31
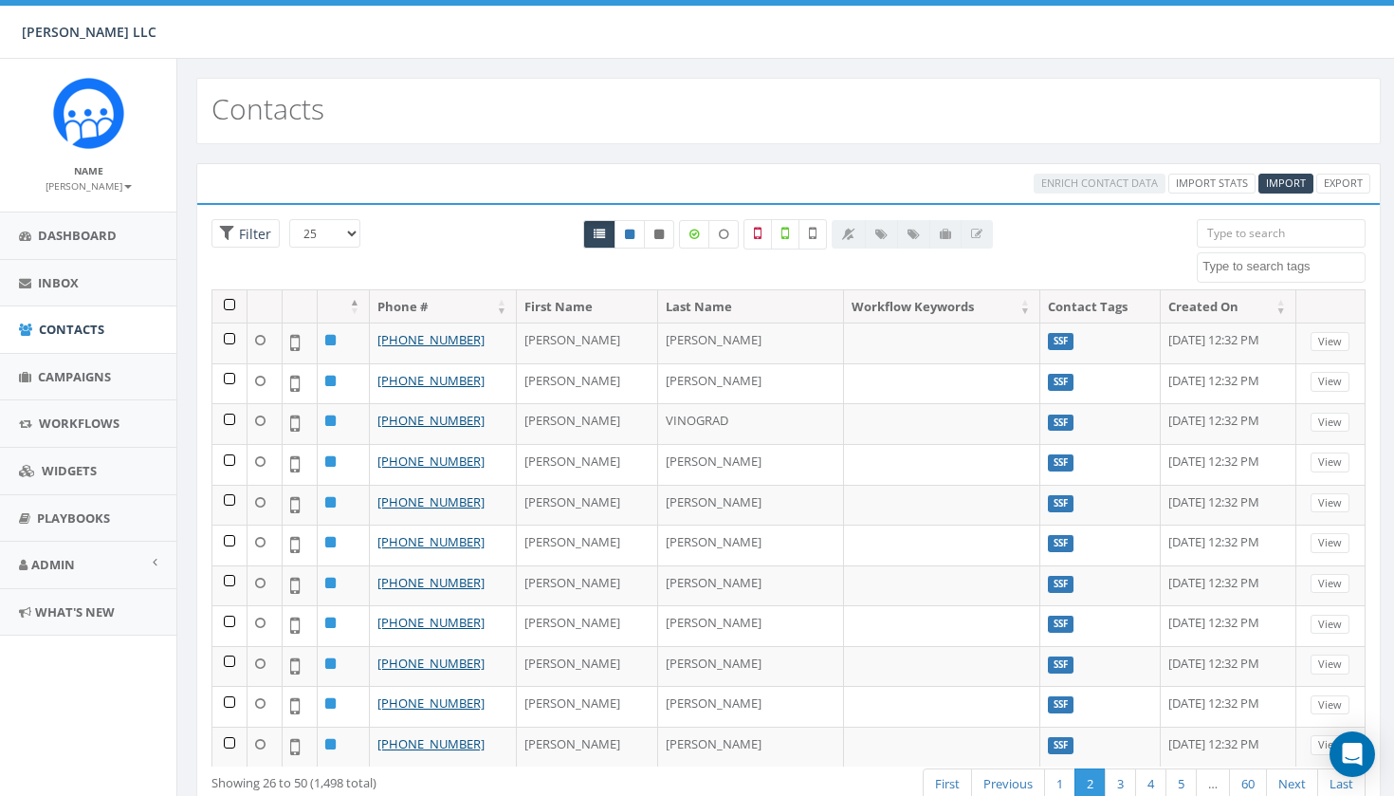
scroll to position [0, 0]
select select "100"
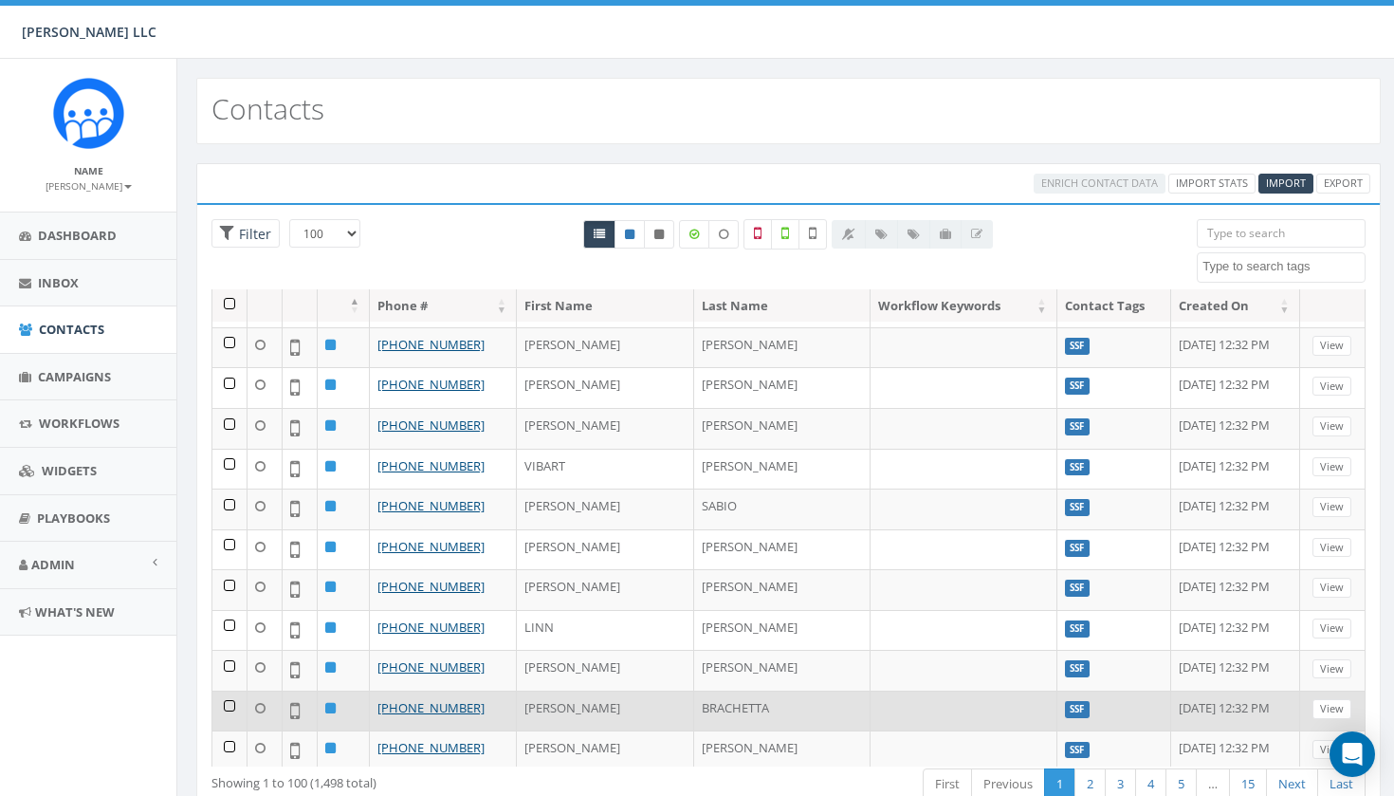
scroll to position [3546, 0]
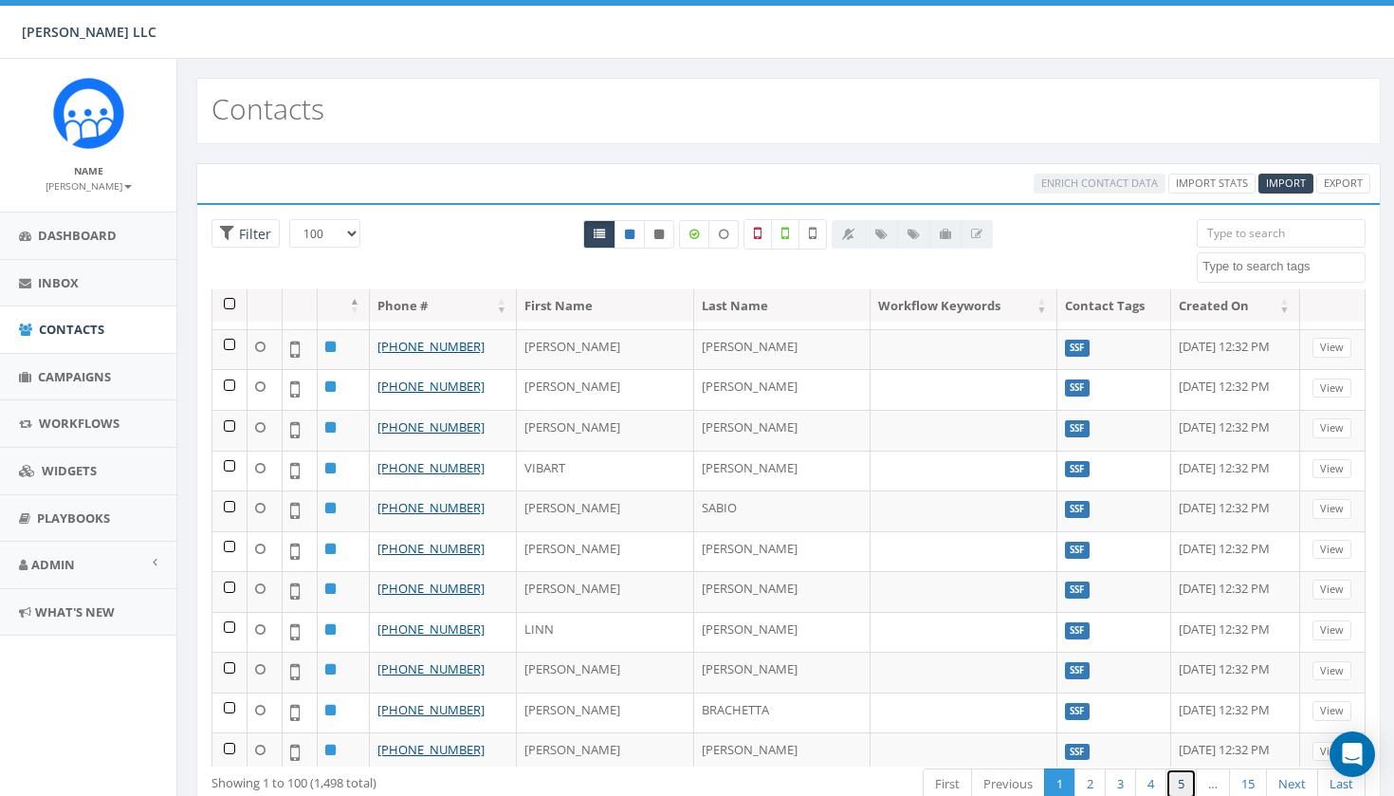
click at [1176, 778] on link "5" at bounding box center [1181, 783] width 31 height 31
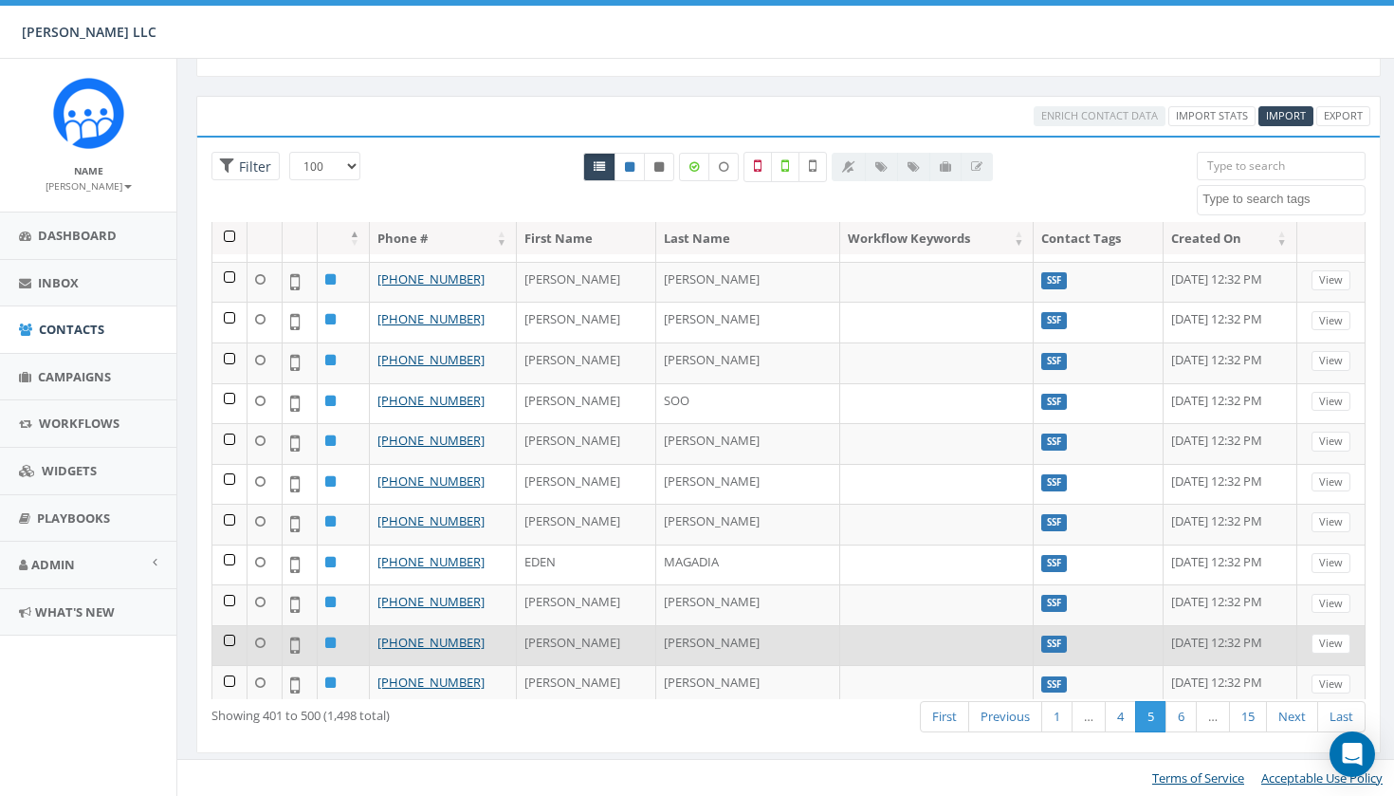
scroll to position [66, 0]
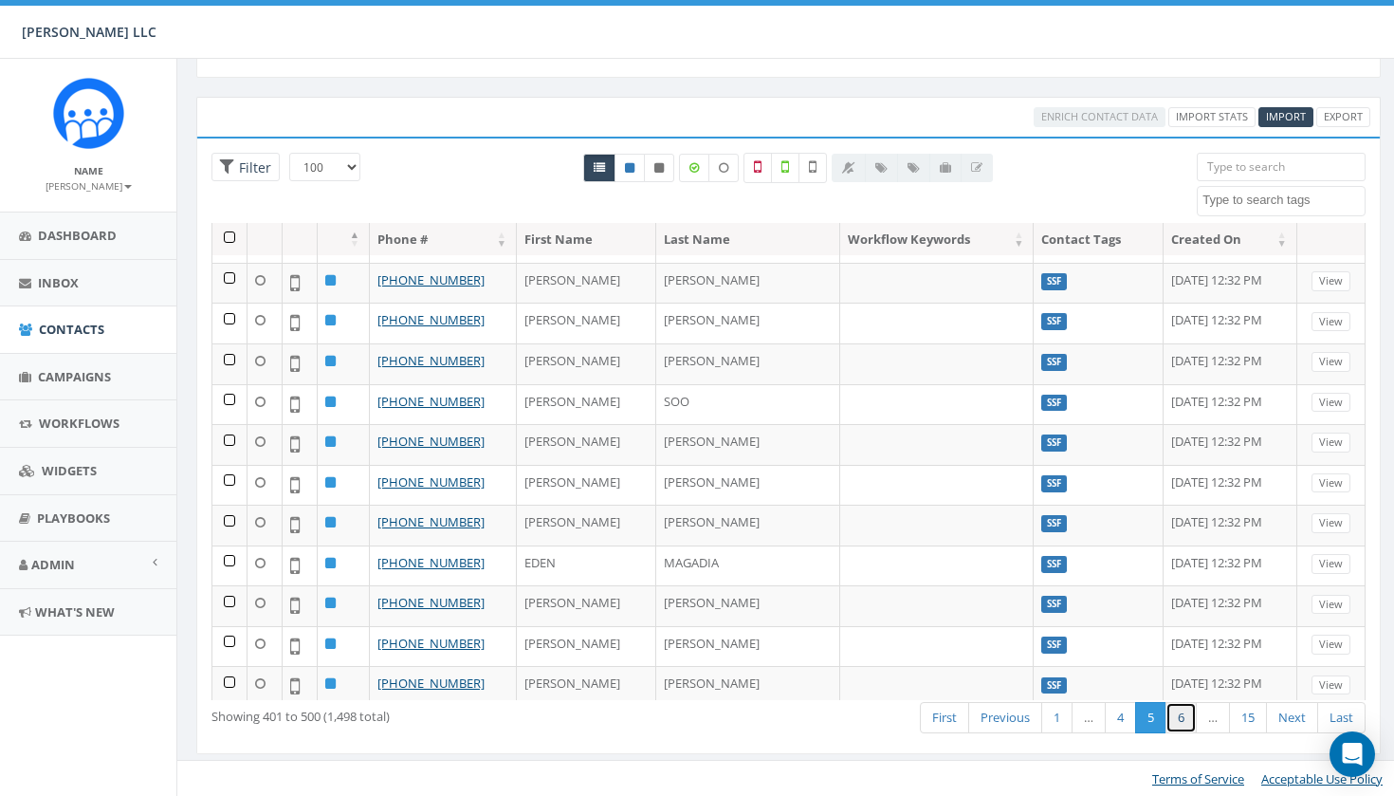
click at [1179, 725] on link "6" at bounding box center [1181, 717] width 31 height 31
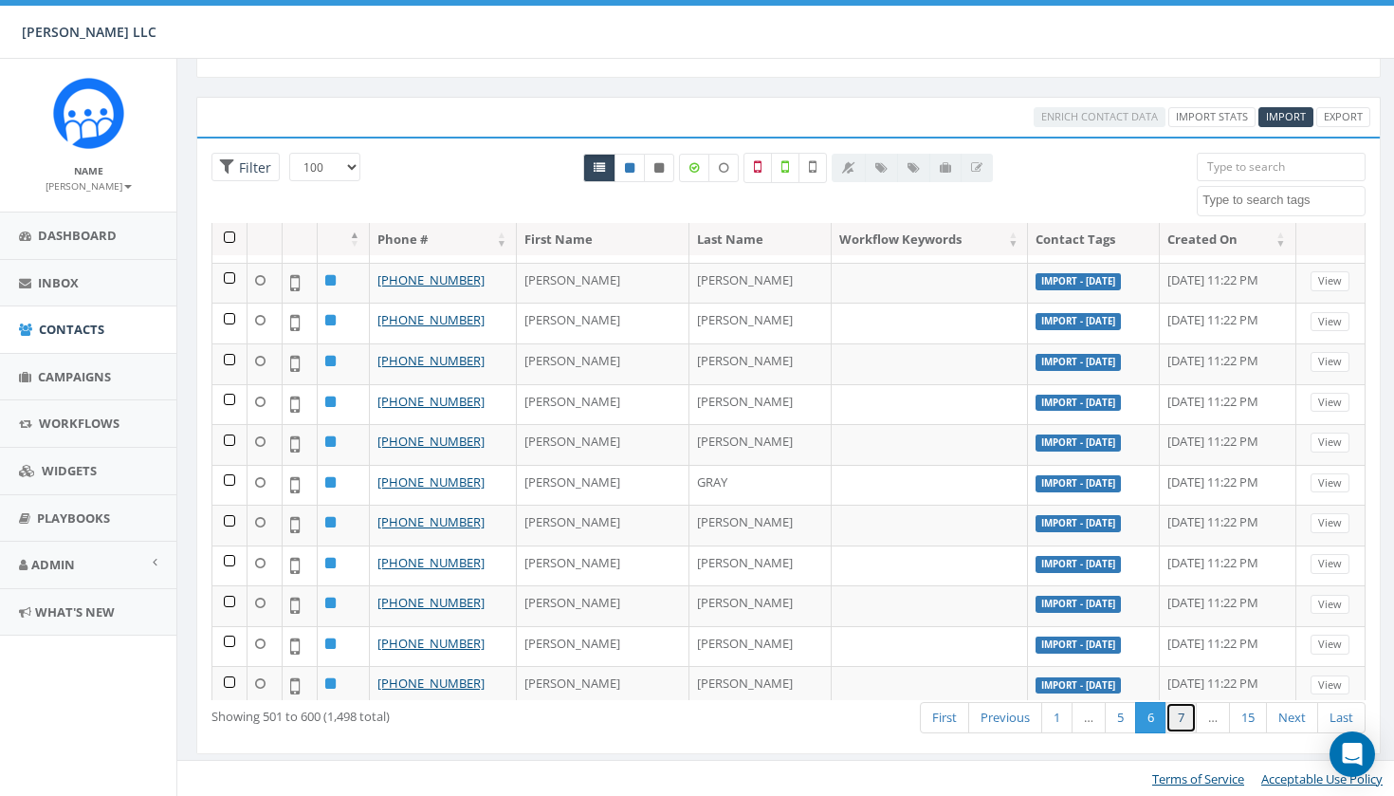
click at [1185, 724] on link "7" at bounding box center [1181, 717] width 31 height 31
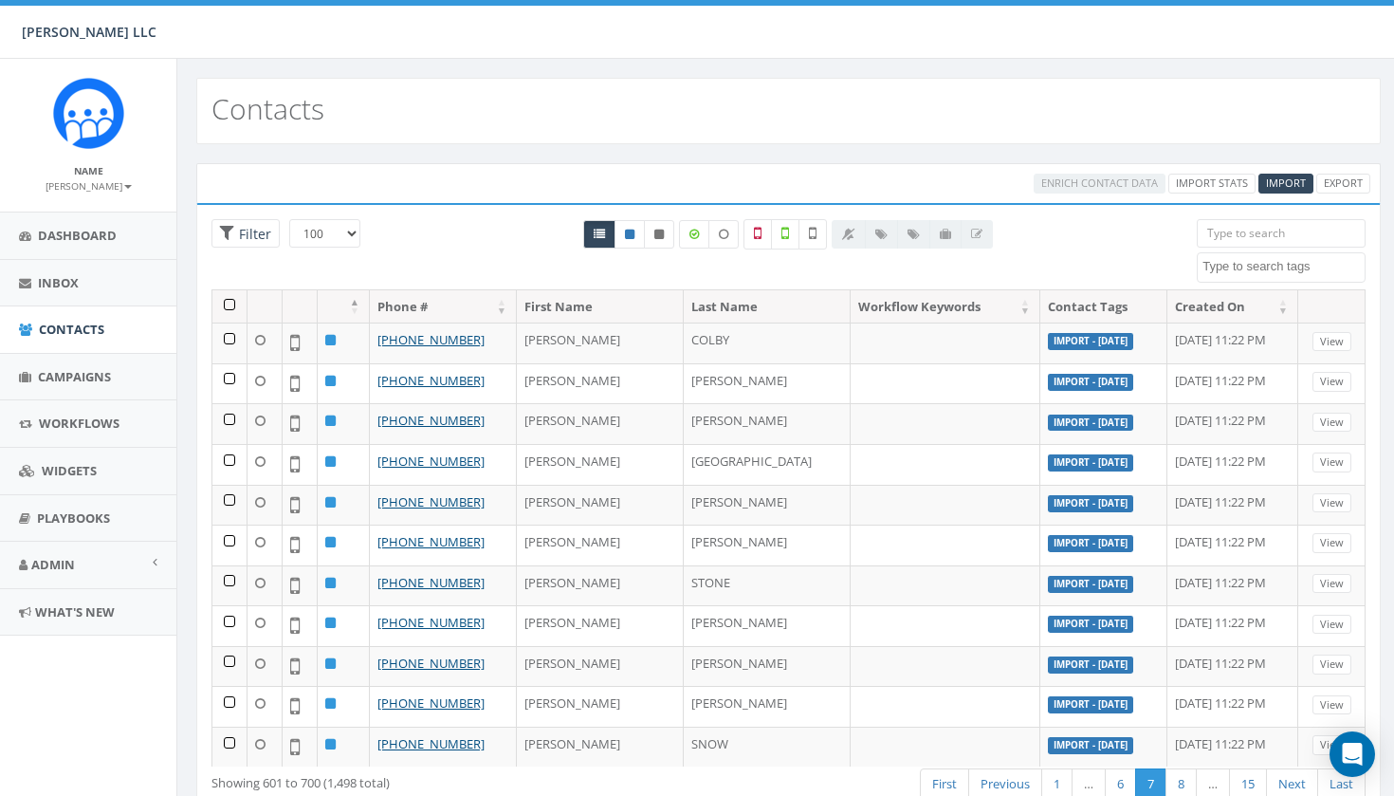
scroll to position [0, 0]
click at [76, 283] on span "Inbox" at bounding box center [58, 282] width 41 height 17
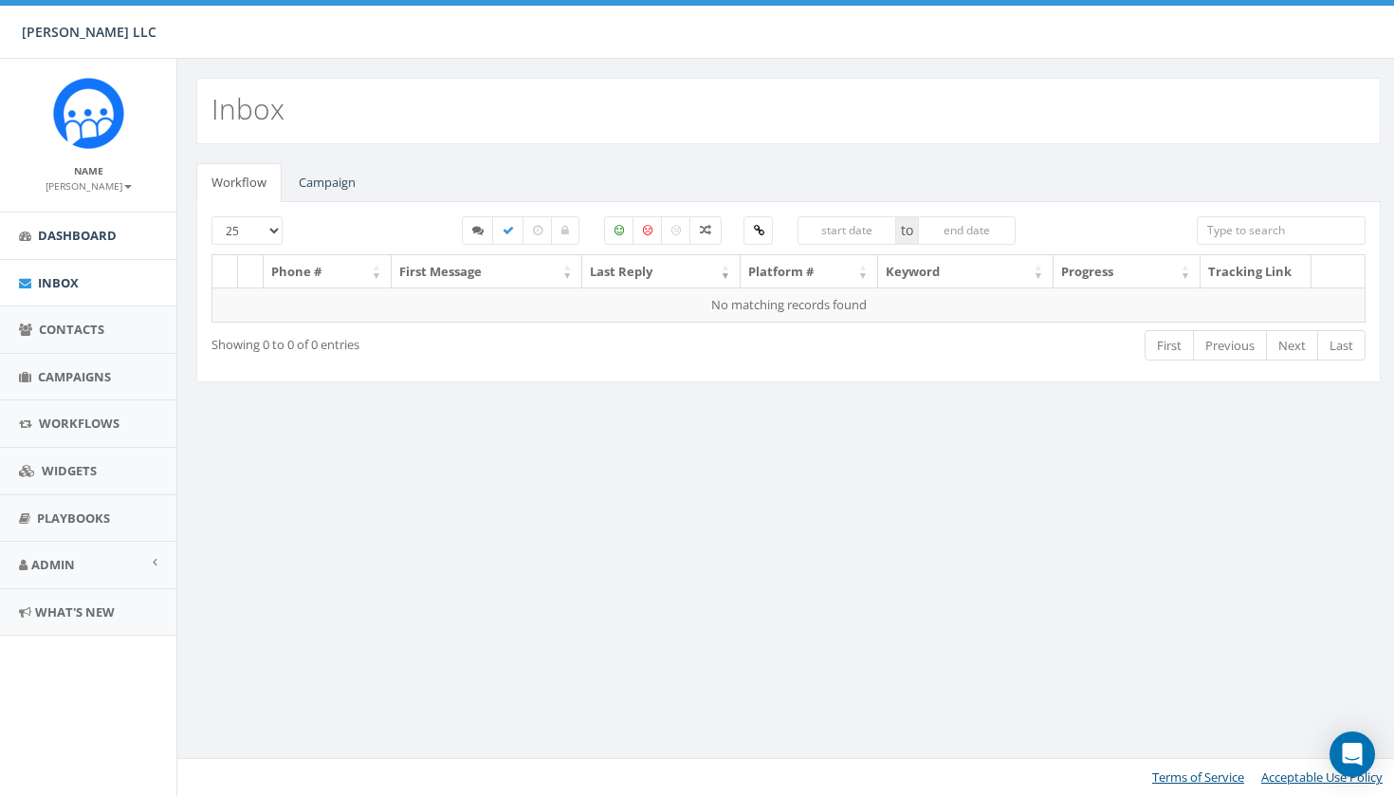
click at [95, 233] on span "Dashboard" at bounding box center [77, 235] width 79 height 17
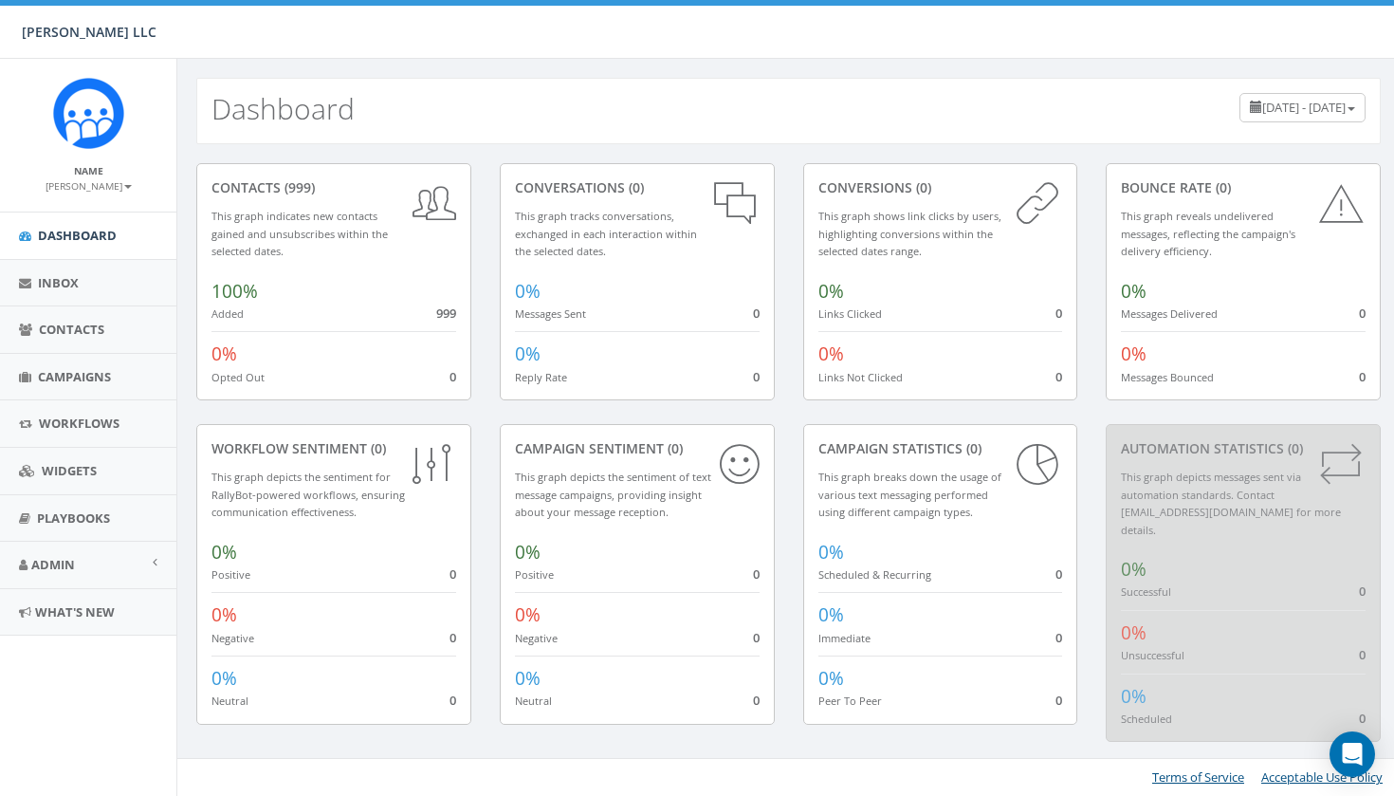
click at [628, 334] on div "0% Reply Rate 0" at bounding box center [637, 358] width 245 height 54
click at [632, 284] on div "0% Messages Sent 0" at bounding box center [637, 295] width 245 height 53
click at [850, 262] on div "conversions (0) This graph shows link clicks by users, highlighting conversions…" at bounding box center [940, 281] width 275 height 237
click at [1171, 211] on small "This graph reveals undelivered messages, reflecting the campaign's delivery eff…" at bounding box center [1208, 233] width 175 height 49
click at [941, 531] on div "0% Scheduled & Recurring 0" at bounding box center [940, 556] width 245 height 53
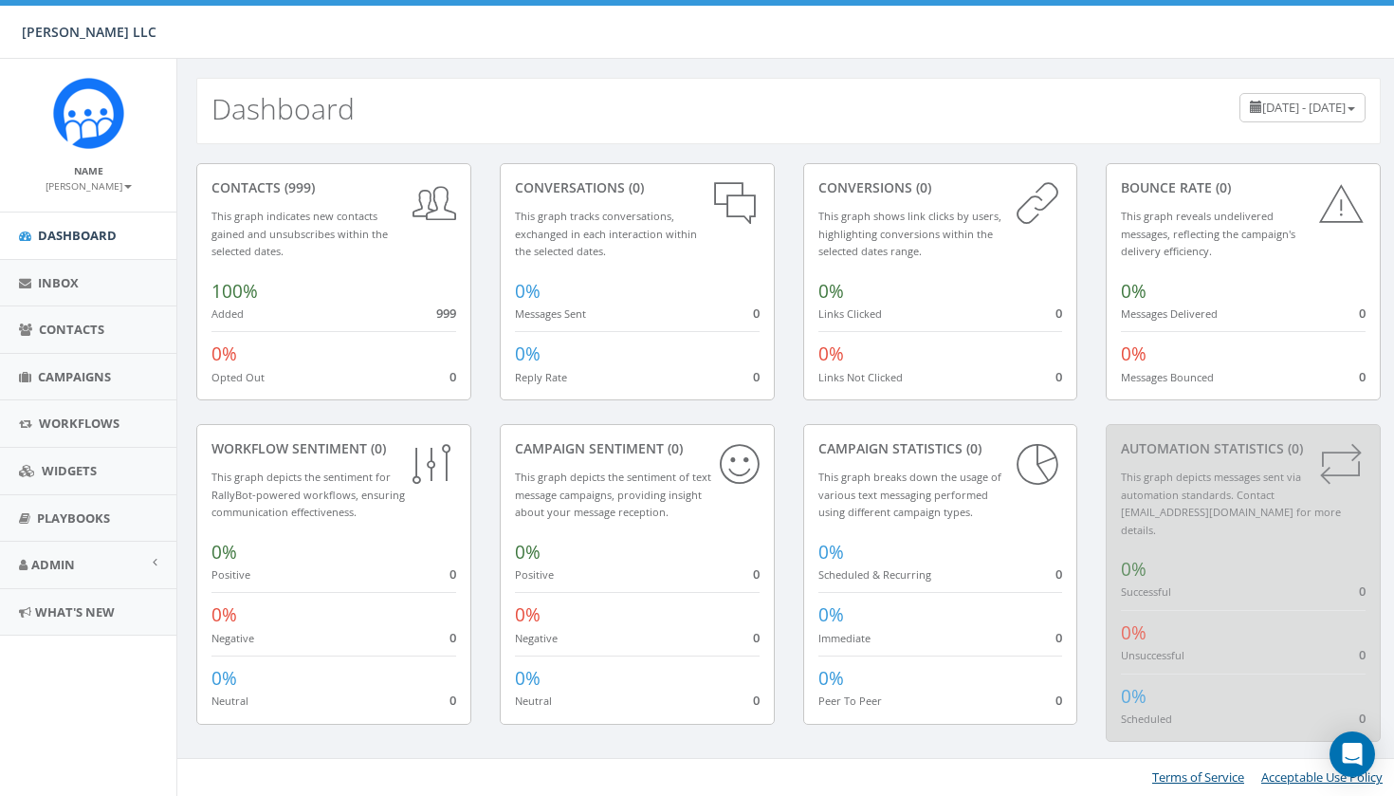
click at [1306, 112] on span "June 8, 2025 - September 6, 2025" at bounding box center [1303, 107] width 83 height 17
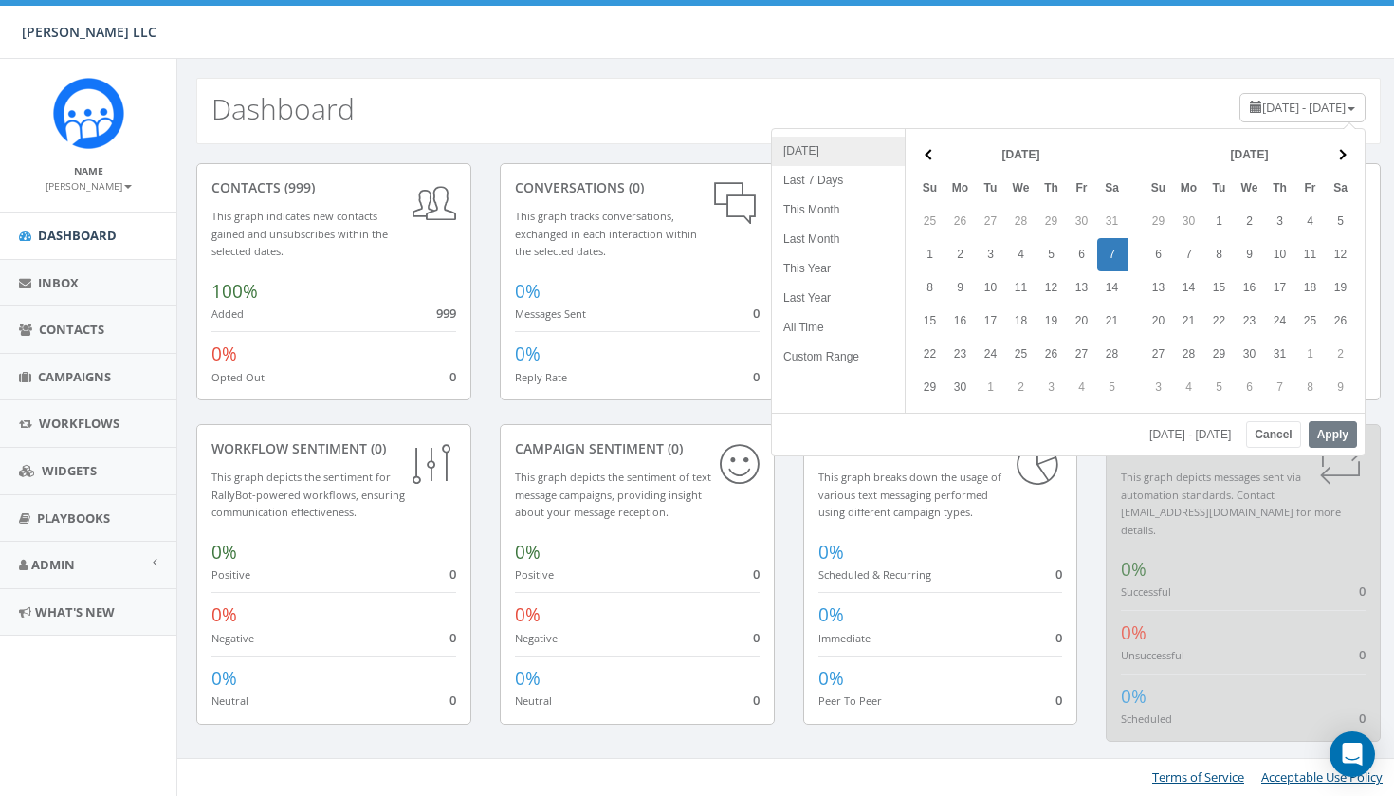
click at [824, 156] on li "Today" at bounding box center [838, 151] width 133 height 29
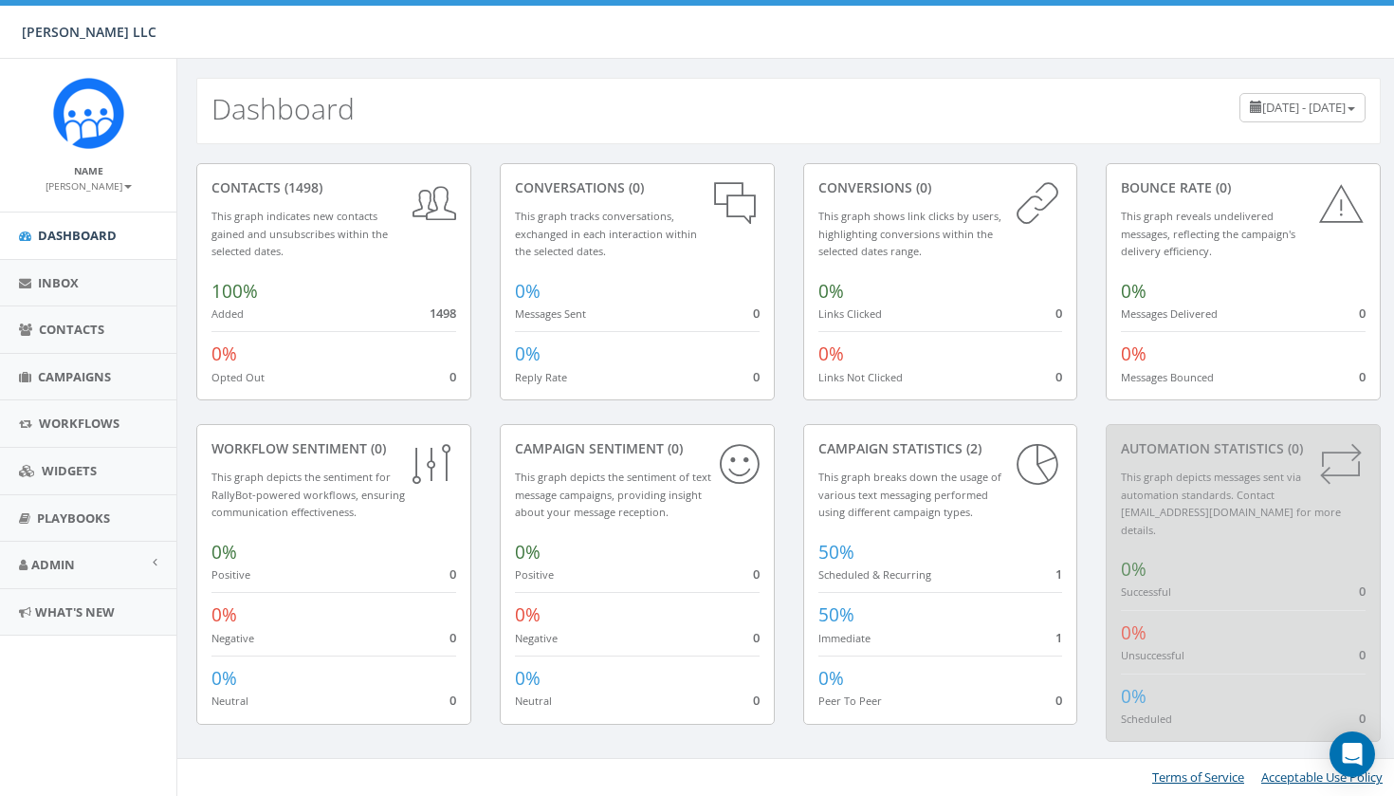
click at [861, 608] on div "50% Immediate 1" at bounding box center [940, 619] width 245 height 54
click at [1030, 462] on icon at bounding box center [1037, 463] width 49 height 49
click at [870, 567] on small "Scheduled & Recurring" at bounding box center [874, 574] width 113 height 14
click at [837, 609] on span "50%" at bounding box center [836, 614] width 36 height 25
click at [843, 616] on span "50%" at bounding box center [836, 614] width 36 height 25
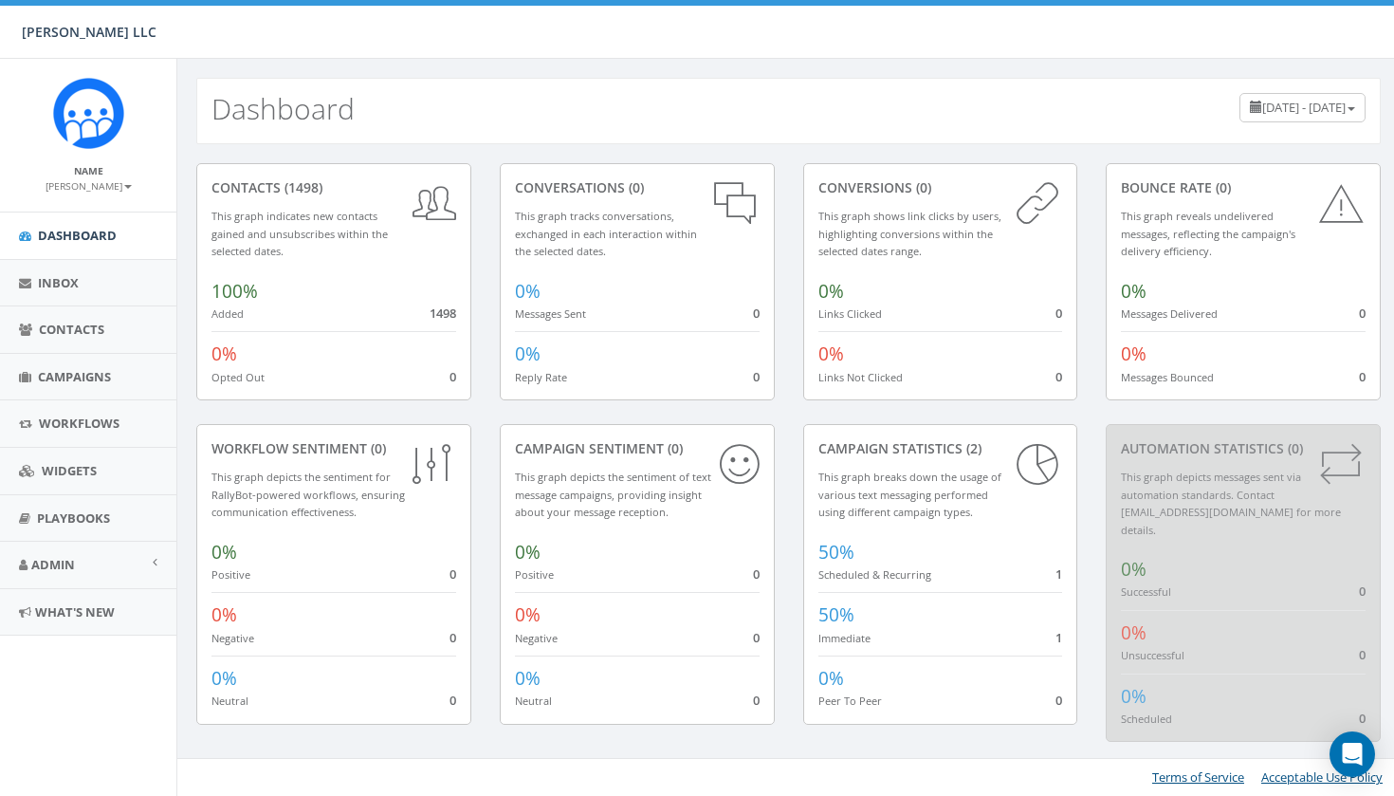
click at [1214, 301] on div "0% Messages Delivered 0" at bounding box center [1243, 295] width 245 height 53
click at [906, 562] on div "50% Scheduled & Recurring 1" at bounding box center [940, 556] width 245 height 53
click at [100, 376] on span "Campaigns" at bounding box center [74, 376] width 73 height 17
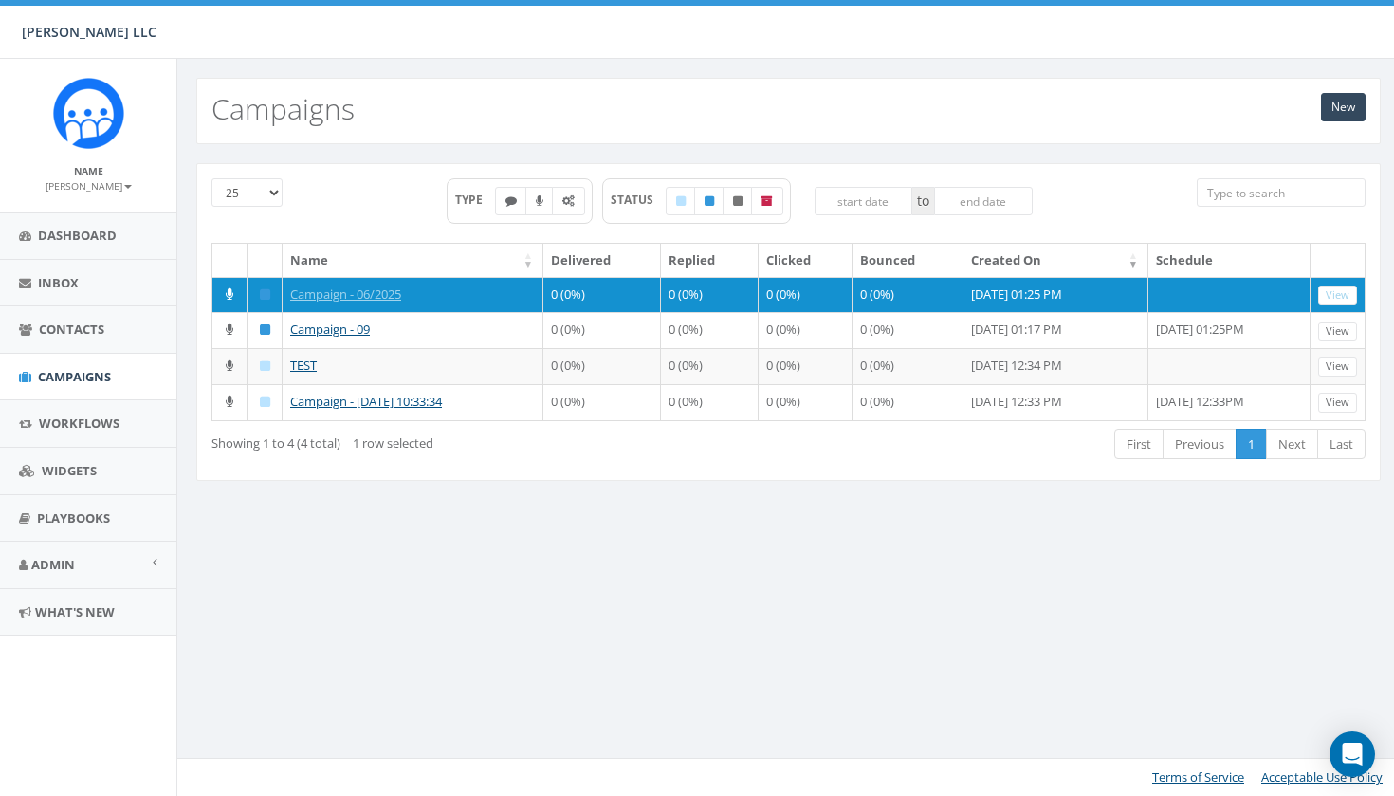
click at [639, 466] on div "Showing 1 to 4 (4 total) 1 row selected First Previous 1 Next Last" at bounding box center [788, 446] width 1183 height 39
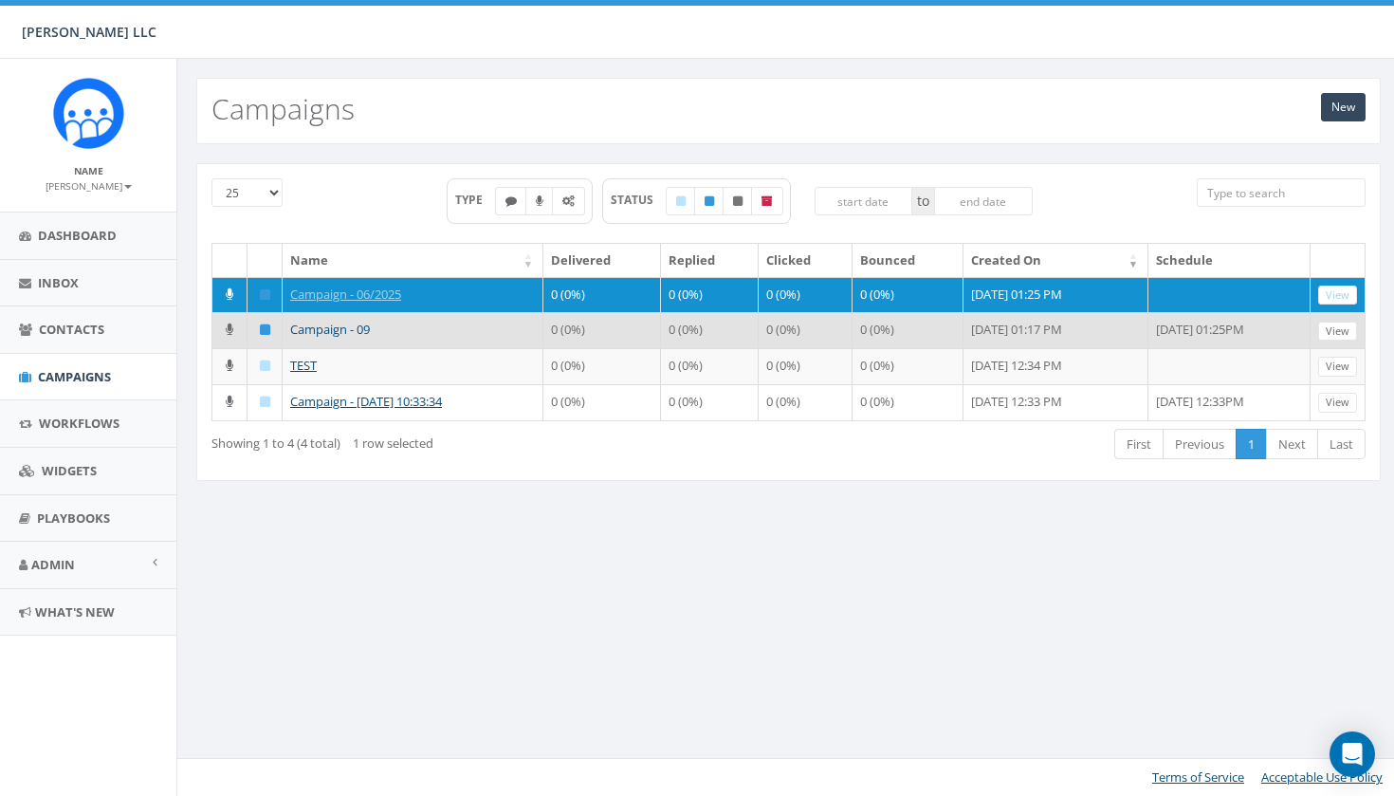
click at [354, 338] on link "Campaign - 09" at bounding box center [330, 329] width 80 height 17
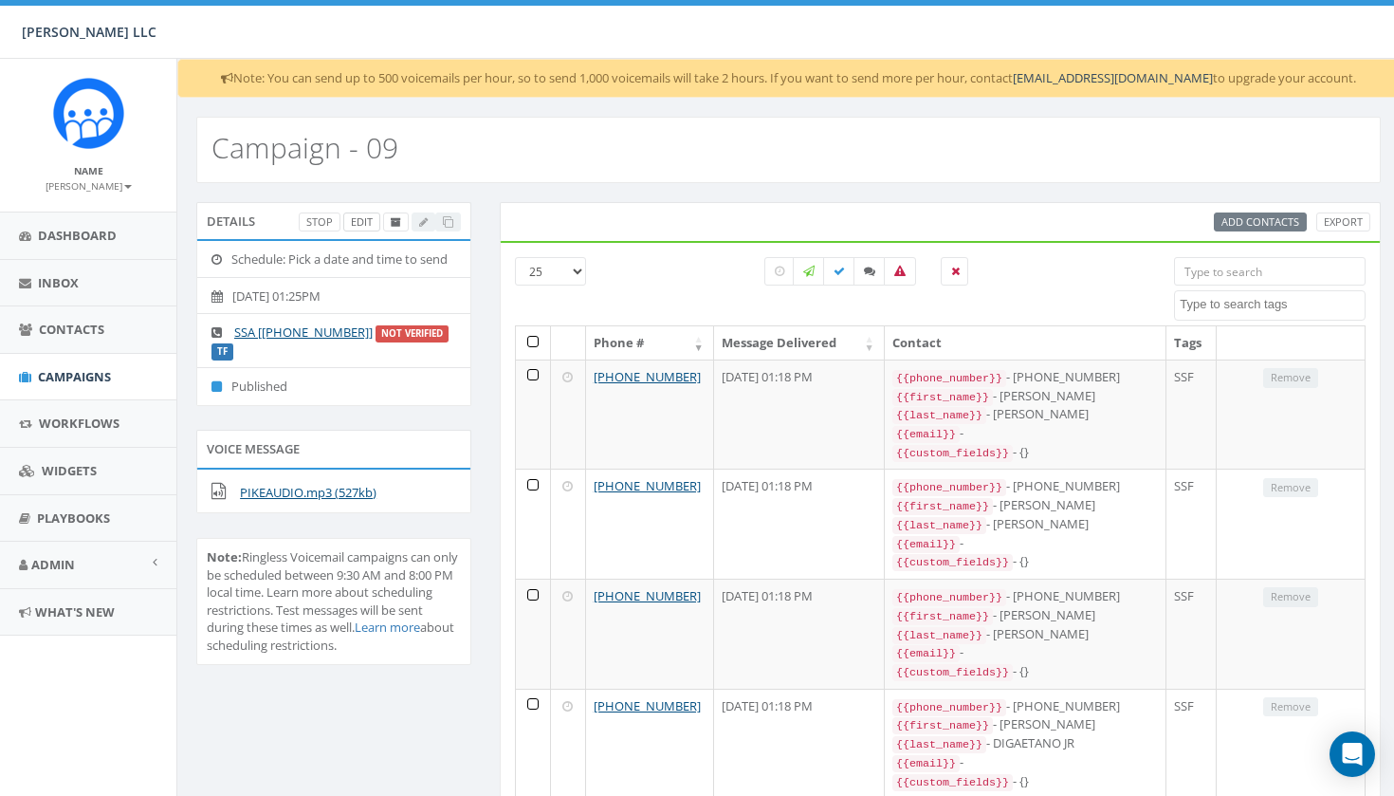
click at [361, 222] on link "Edit" at bounding box center [361, 222] width 37 height 20
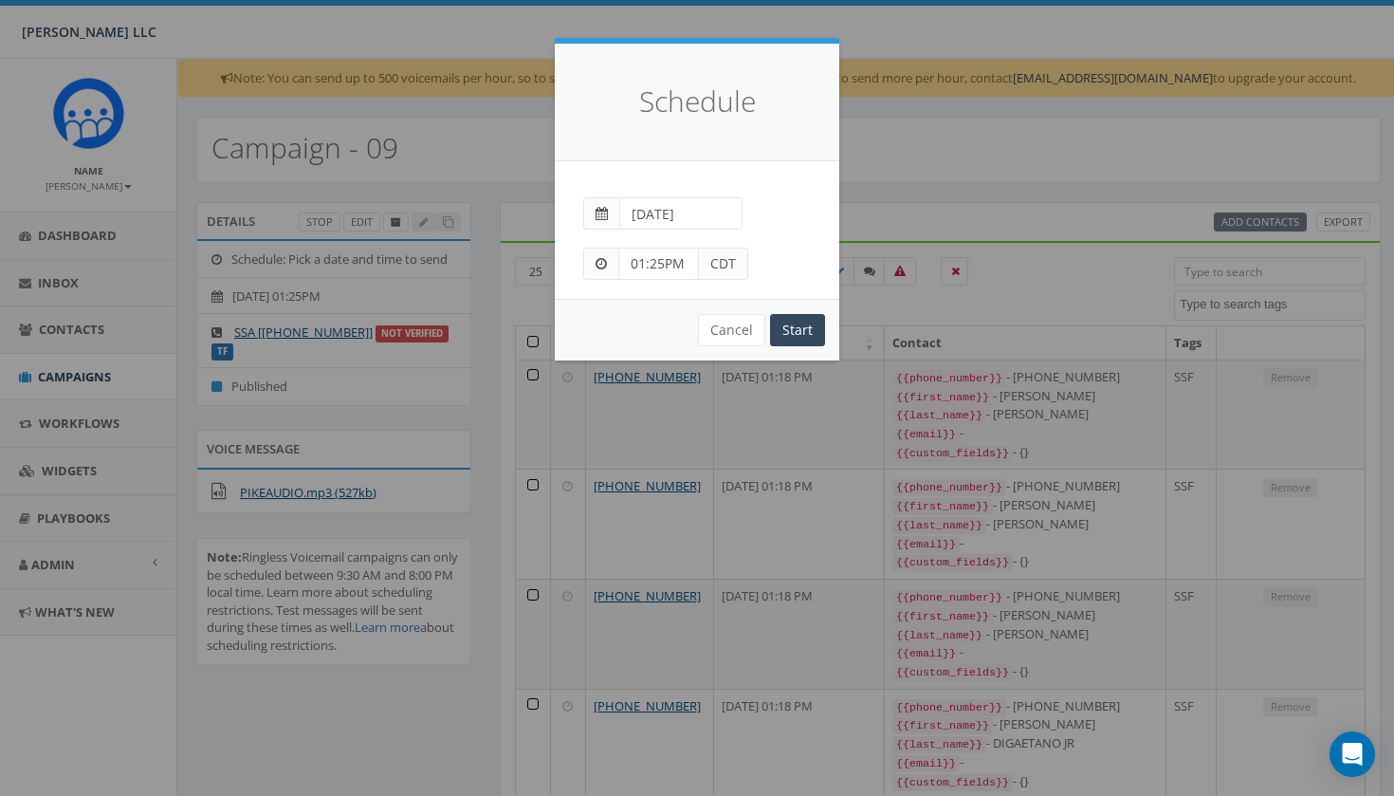
click at [731, 262] on span "CDT" at bounding box center [723, 264] width 49 height 32
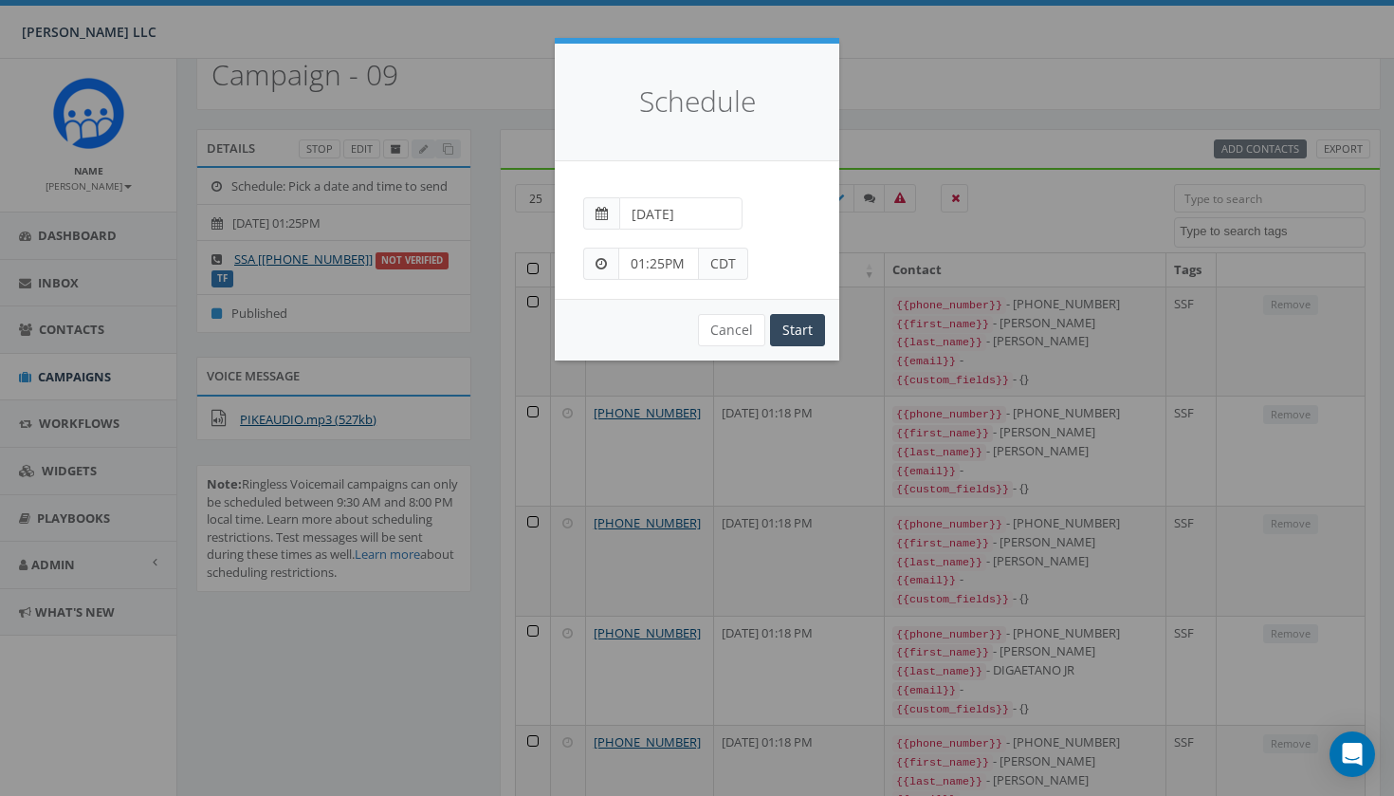
scroll to position [76, 0]
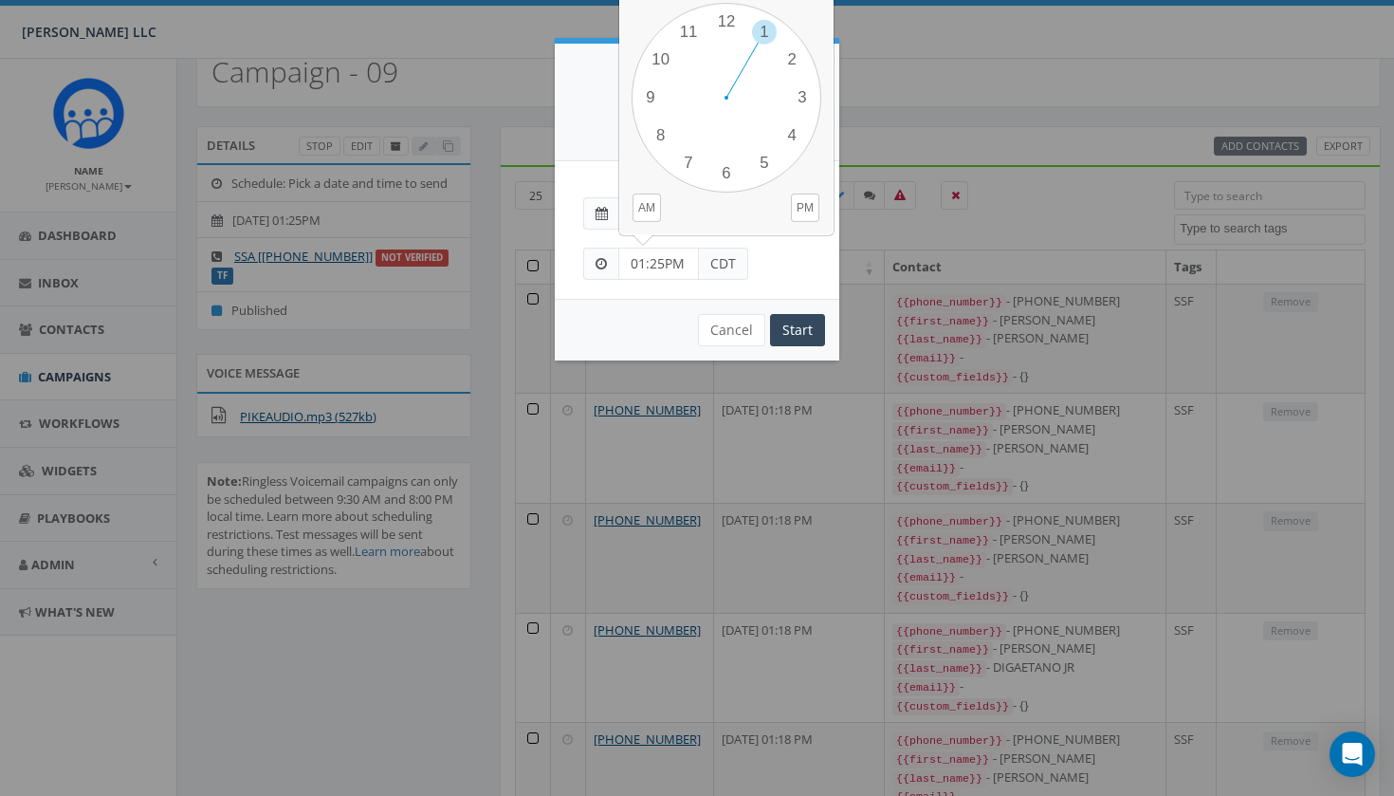
click at [661, 260] on input "01:25PM" at bounding box center [658, 264] width 81 height 32
type input "01:35PM"
click at [809, 330] on input "Start" at bounding box center [797, 330] width 55 height 32
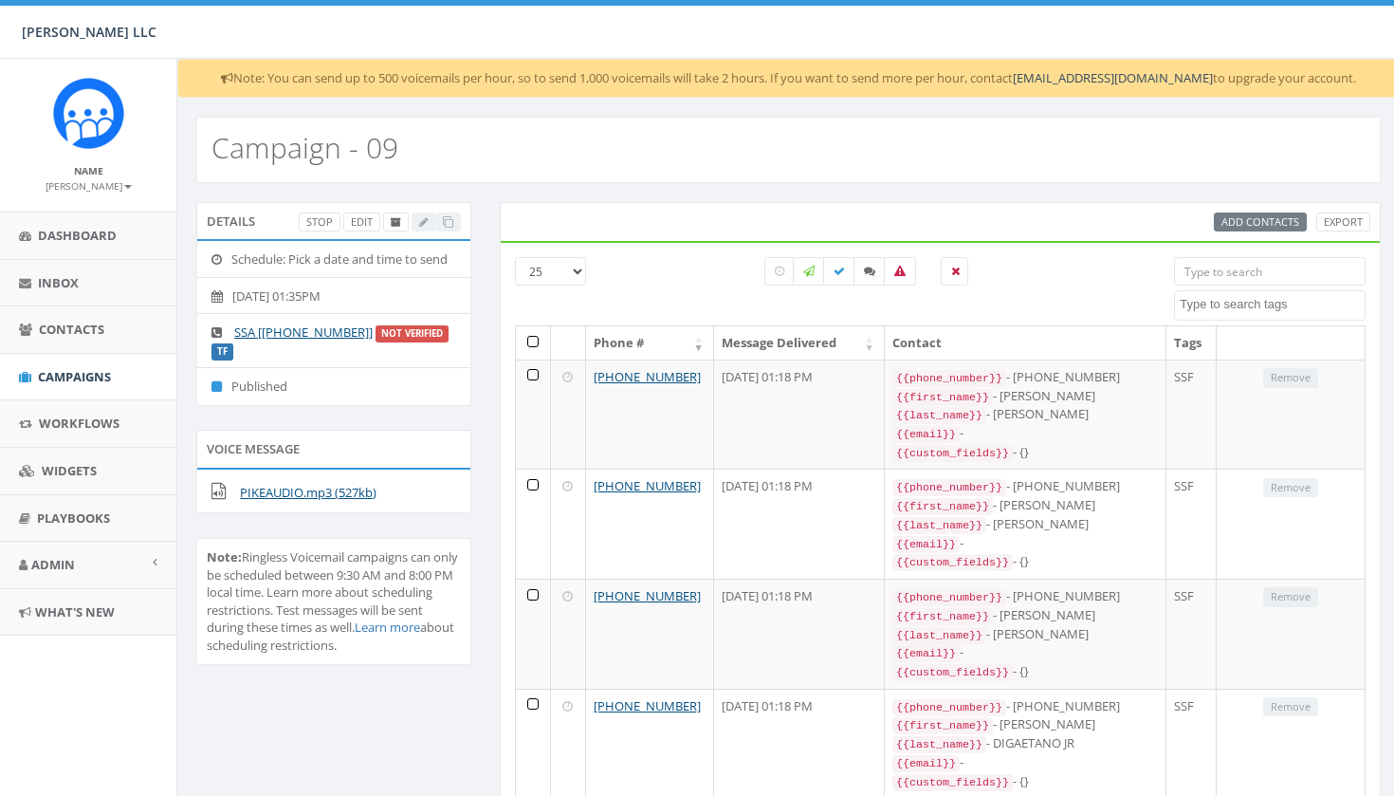
scroll to position [76, 0]
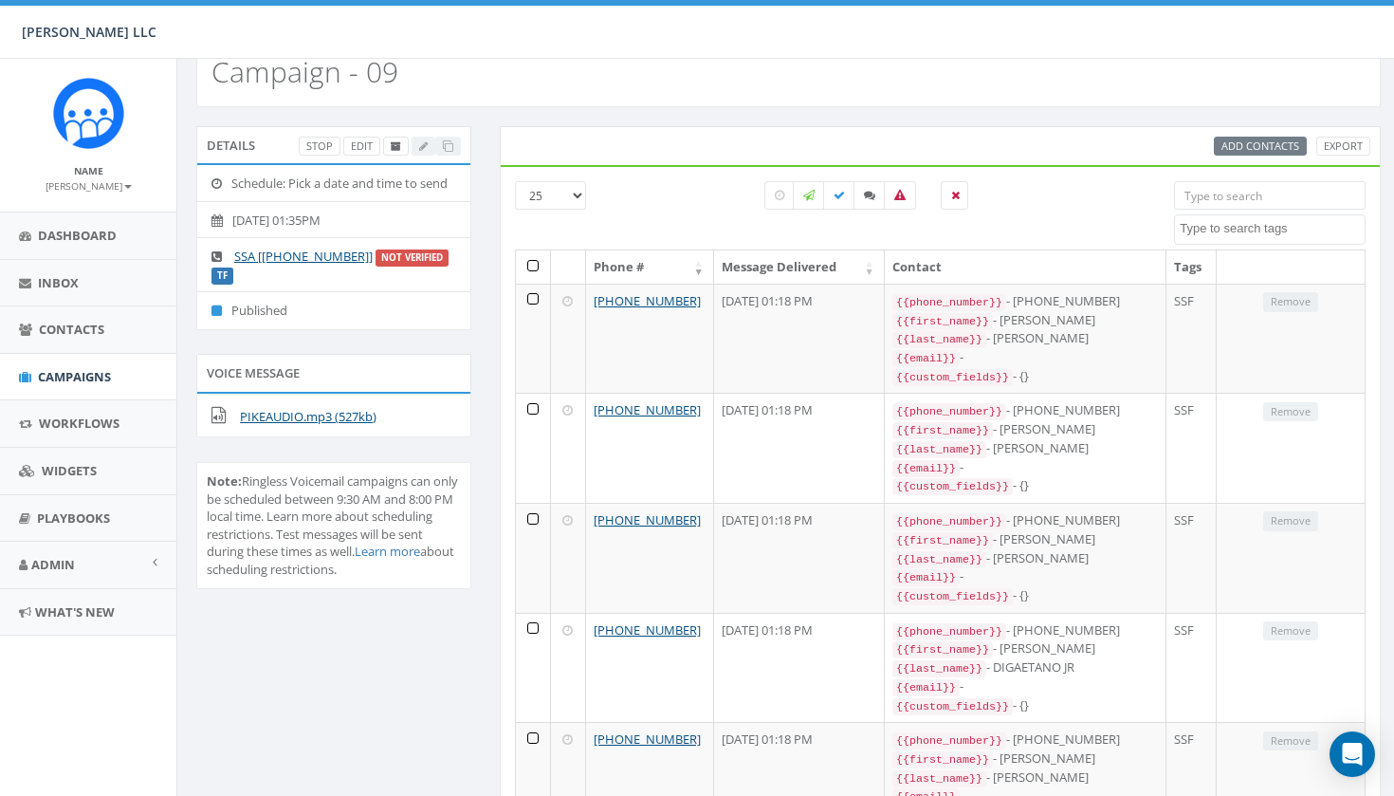
click at [262, 310] on li "Published" at bounding box center [333, 310] width 273 height 38
click at [94, 372] on span "Campaigns" at bounding box center [74, 376] width 73 height 17
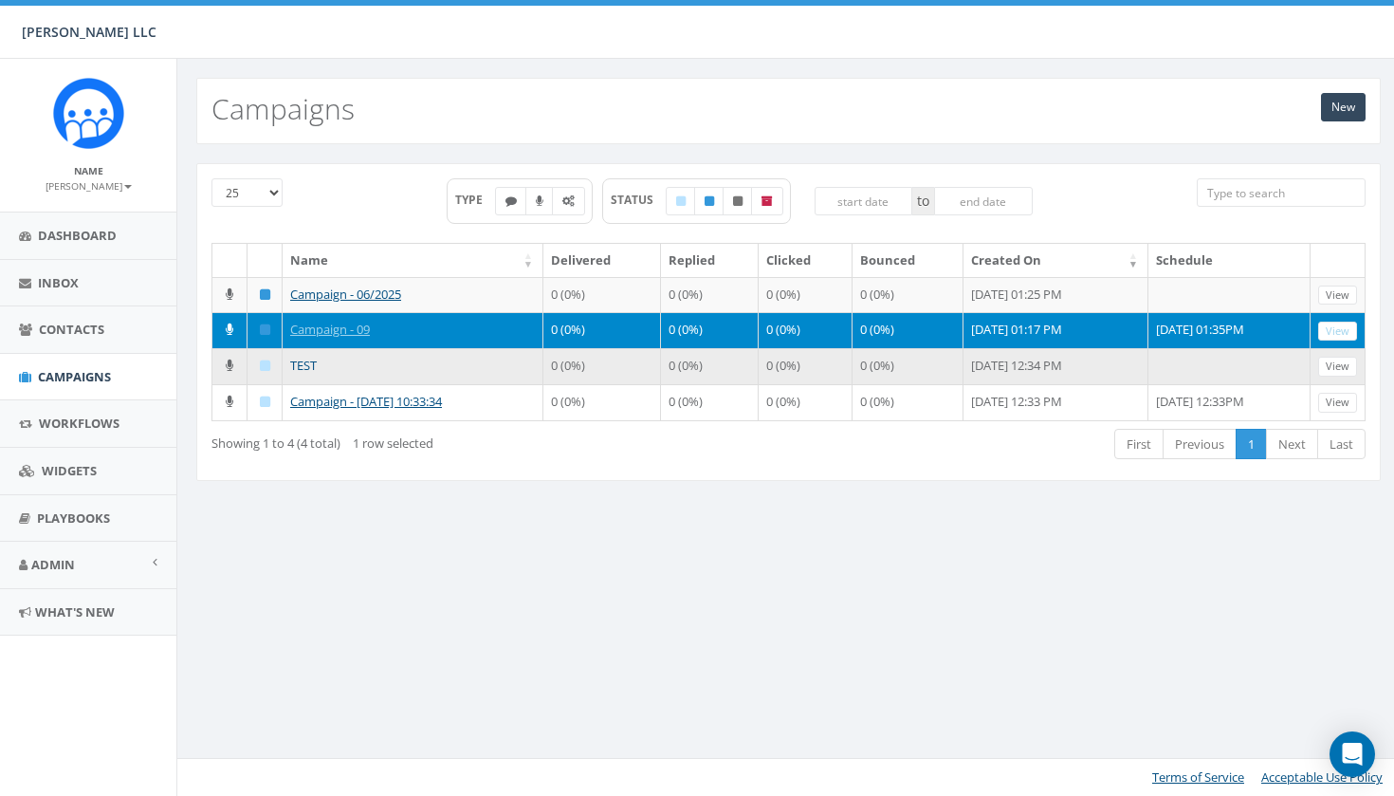
click at [305, 374] on link "TEST" at bounding box center [303, 365] width 27 height 17
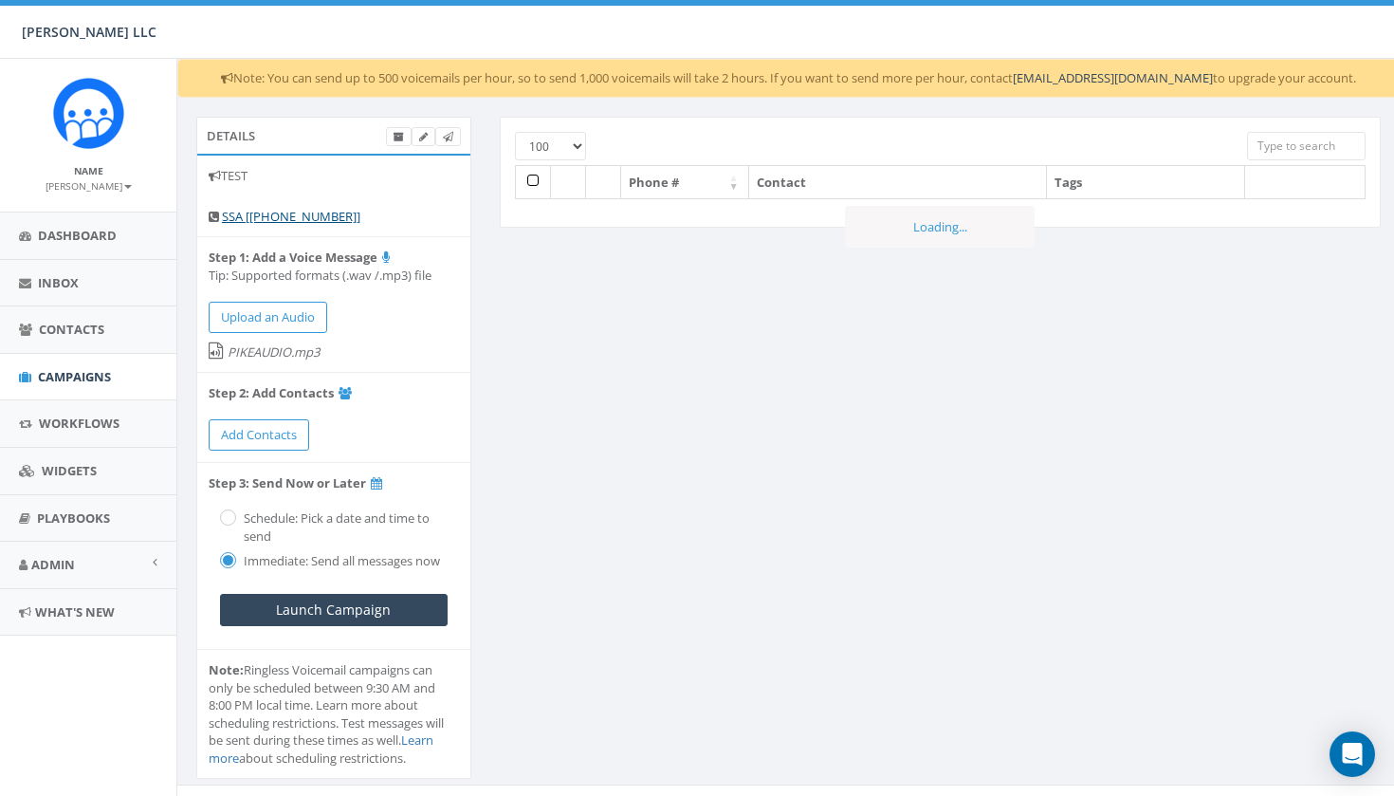
select select "100"
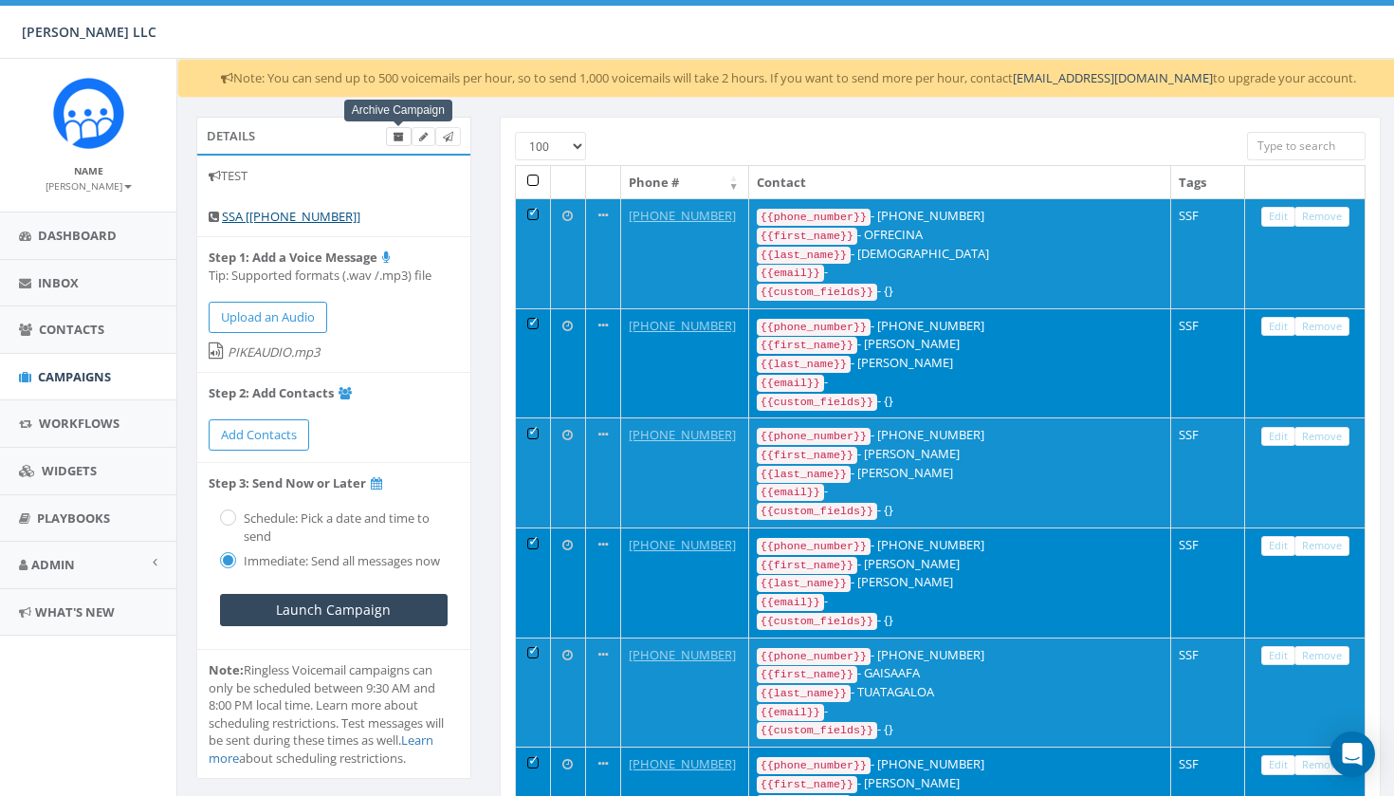
click at [401, 137] on icon at bounding box center [399, 137] width 10 height 10
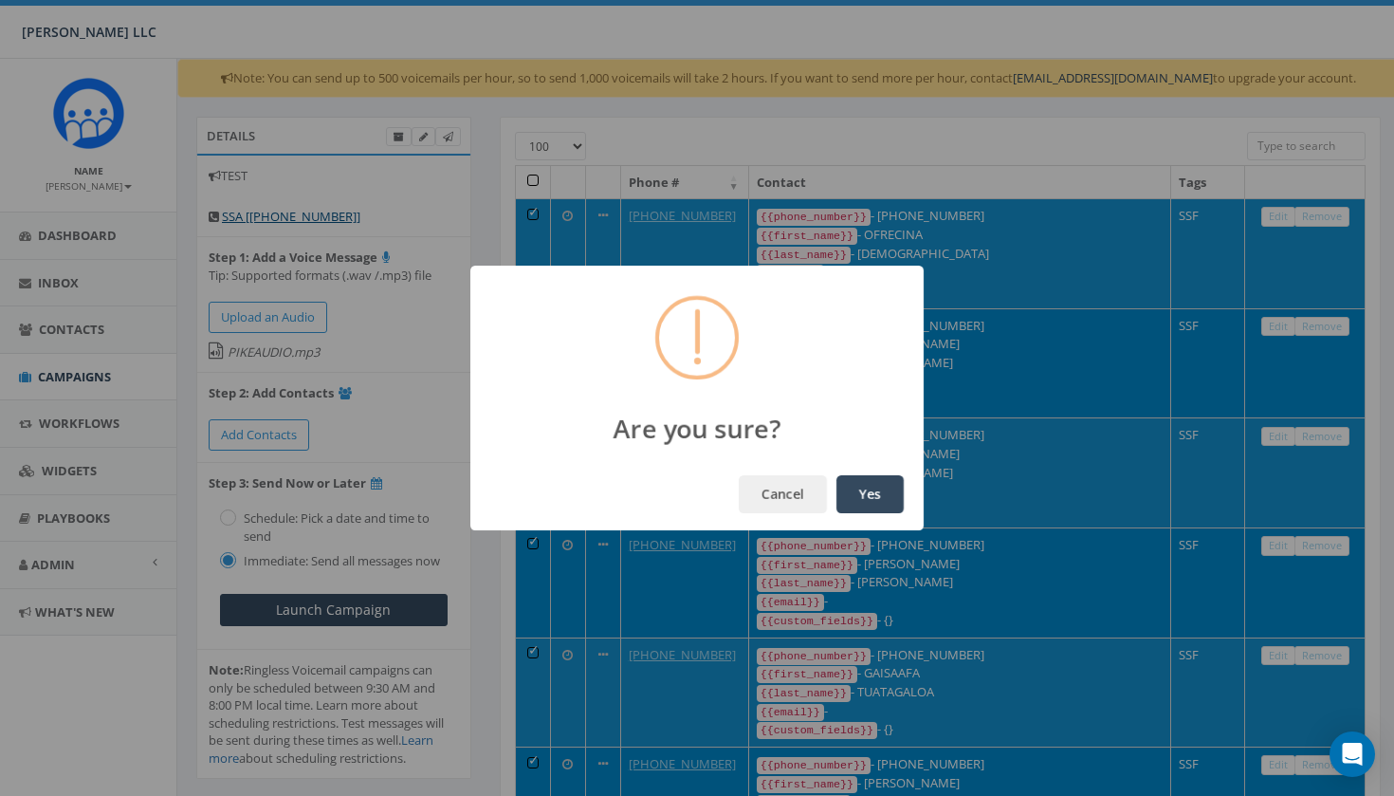
click at [862, 493] on button "Yes" at bounding box center [869, 494] width 67 height 38
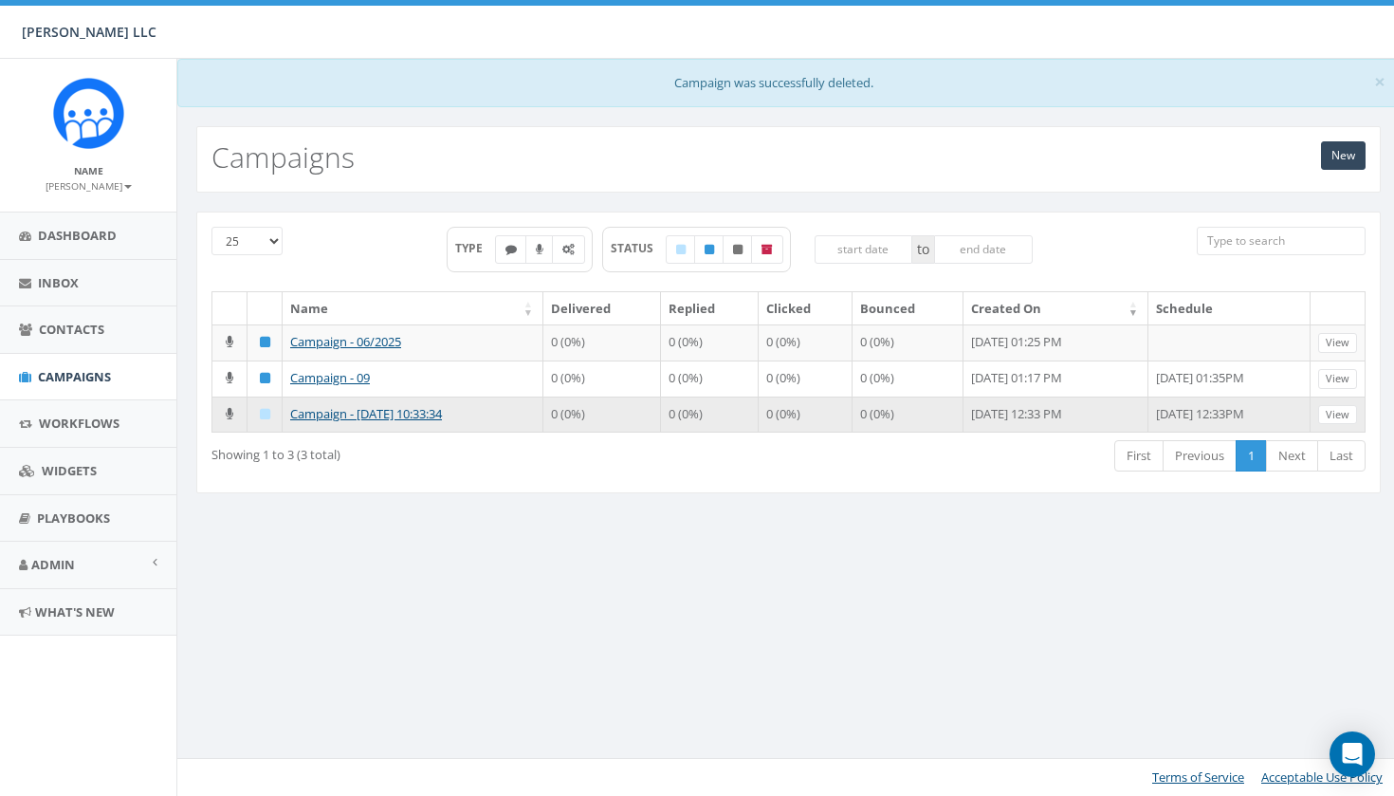
click at [484, 432] on td "Campaign - [DATE] 10:33:34" at bounding box center [413, 414] width 261 height 36
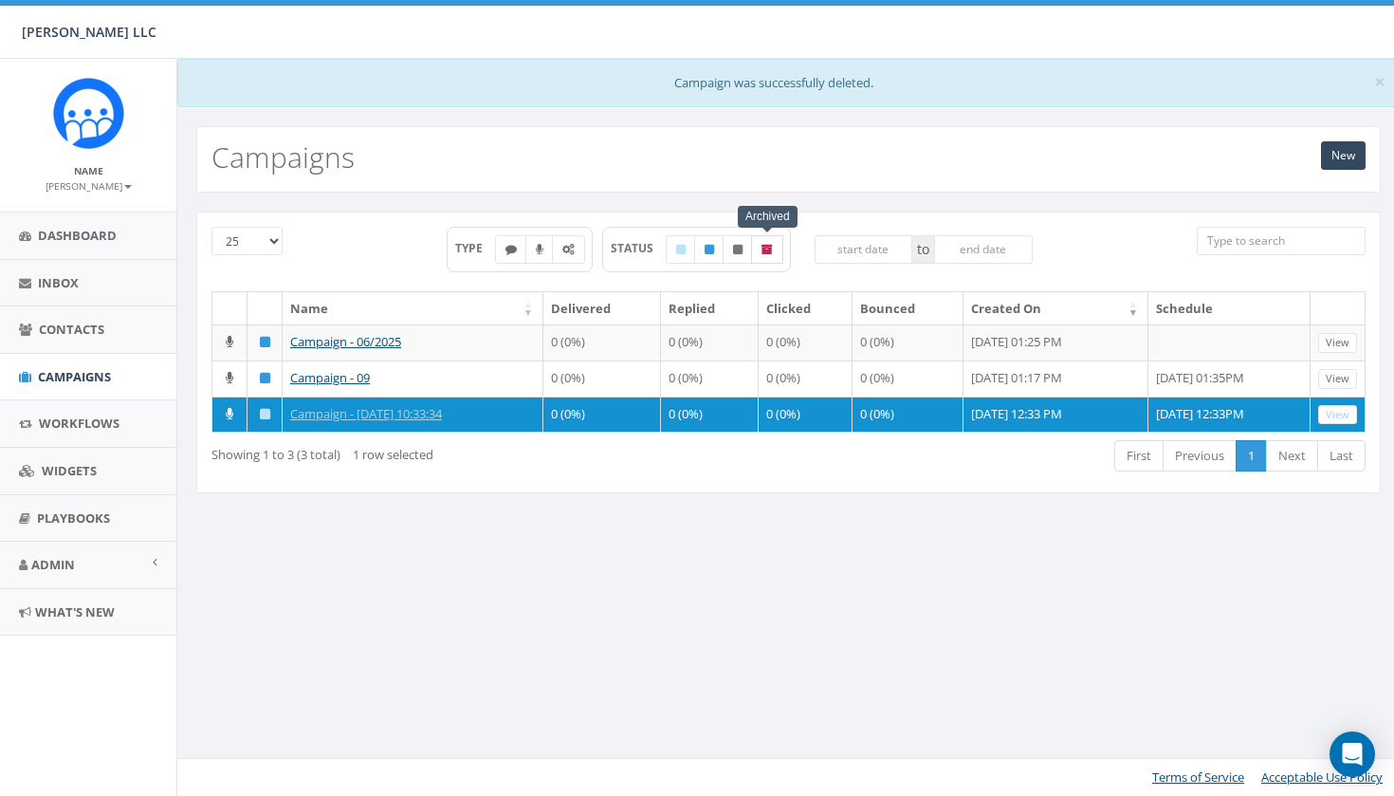
click at [766, 249] on icon at bounding box center [767, 249] width 11 height 11
checkbox input "true"
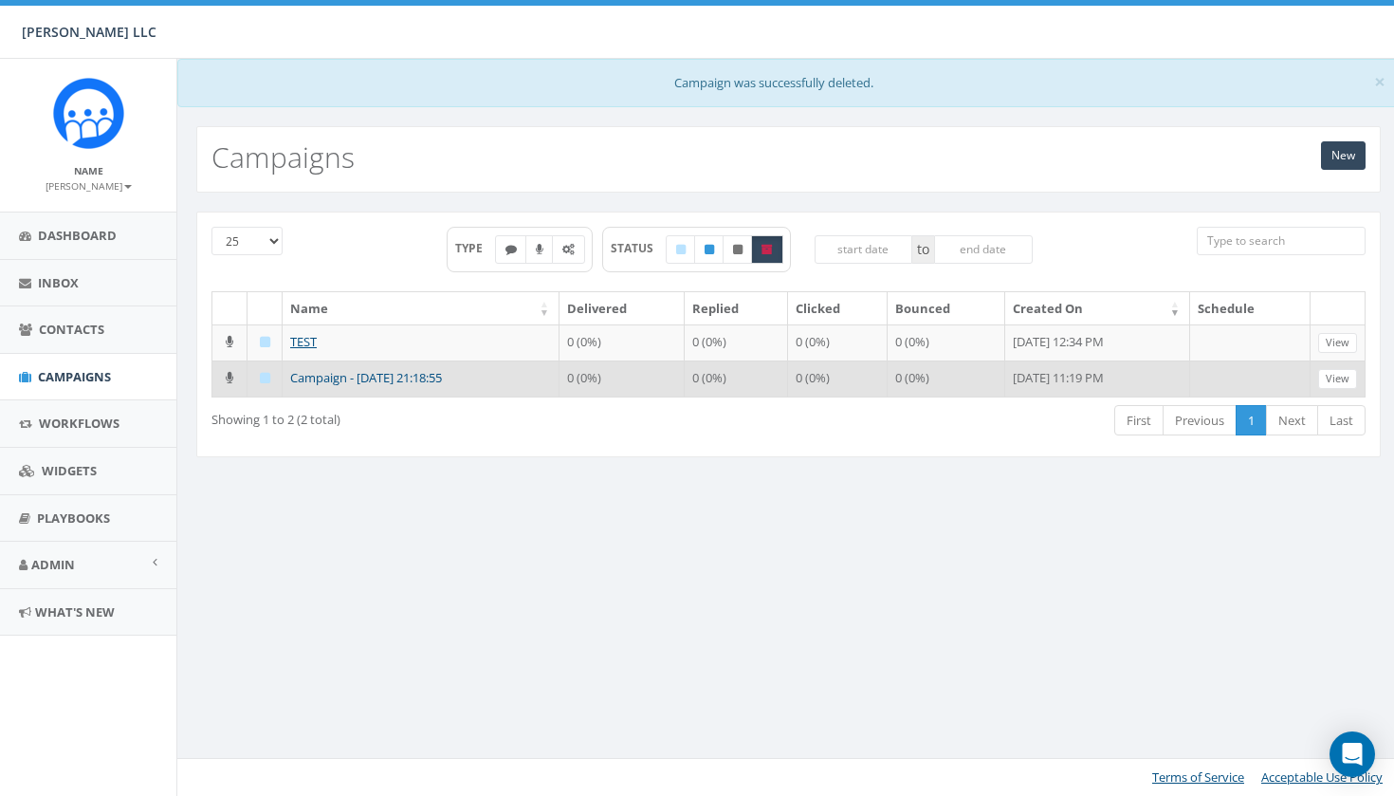
click at [442, 386] on link "Campaign - 09/05/2025, 21:18:55" at bounding box center [366, 377] width 152 height 17
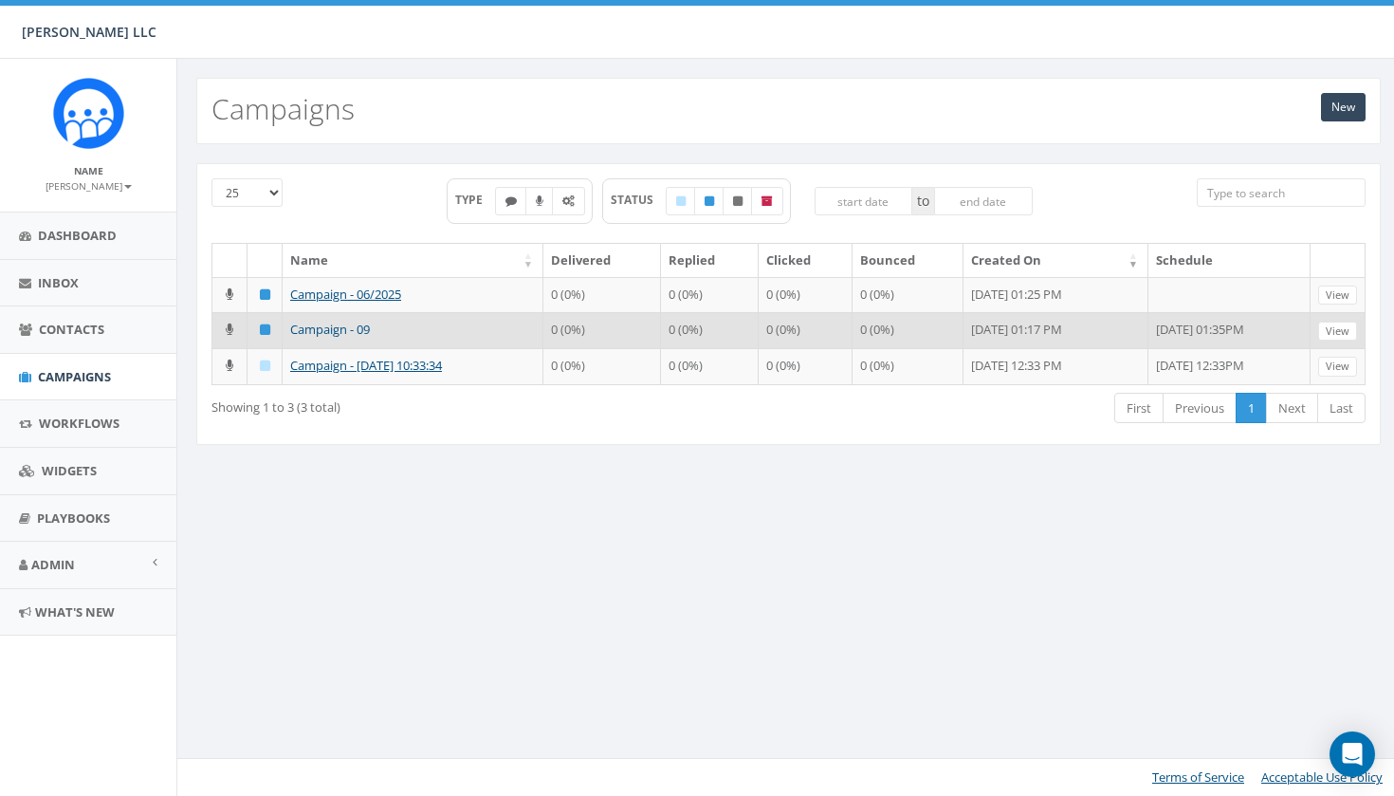
click at [337, 338] on link "Campaign - 09" at bounding box center [330, 329] width 80 height 17
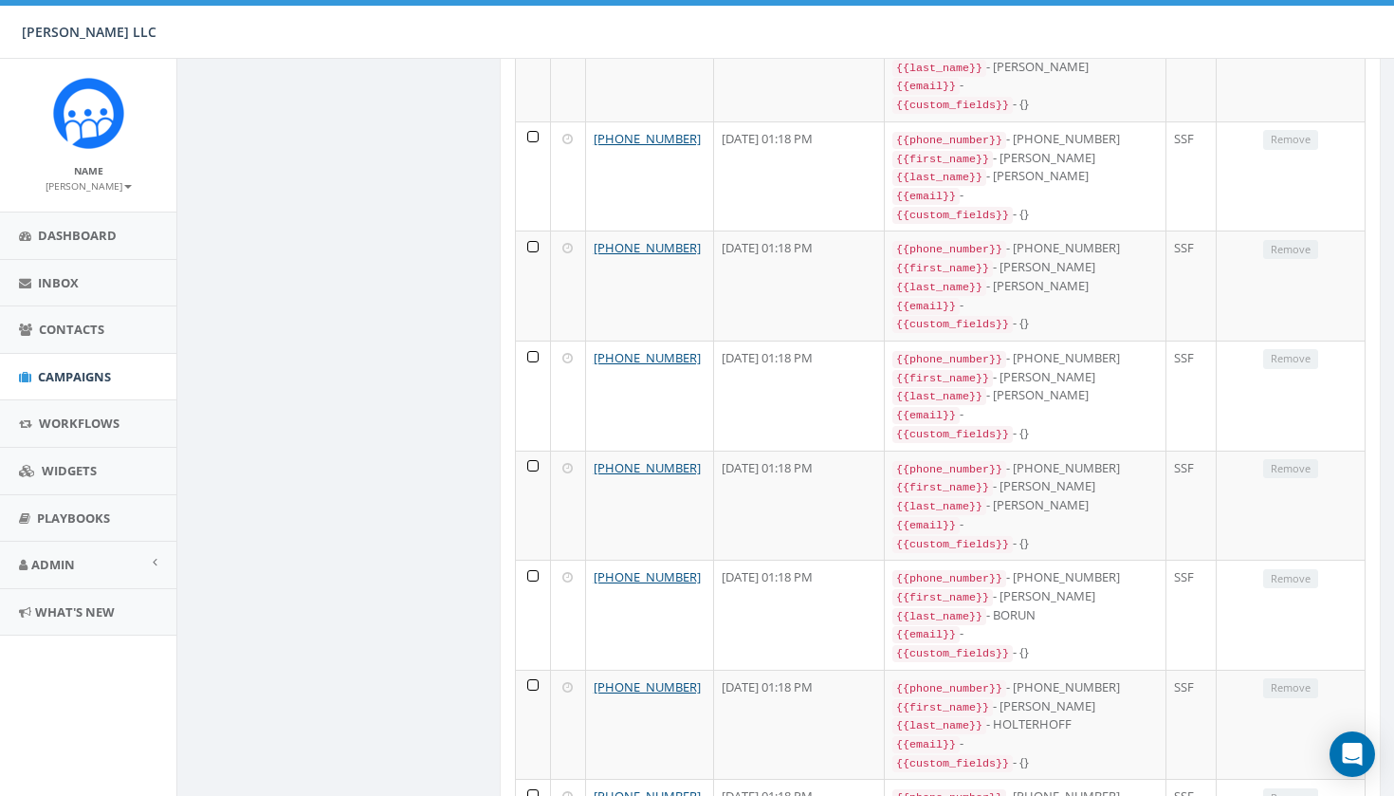
scroll to position [995, 0]
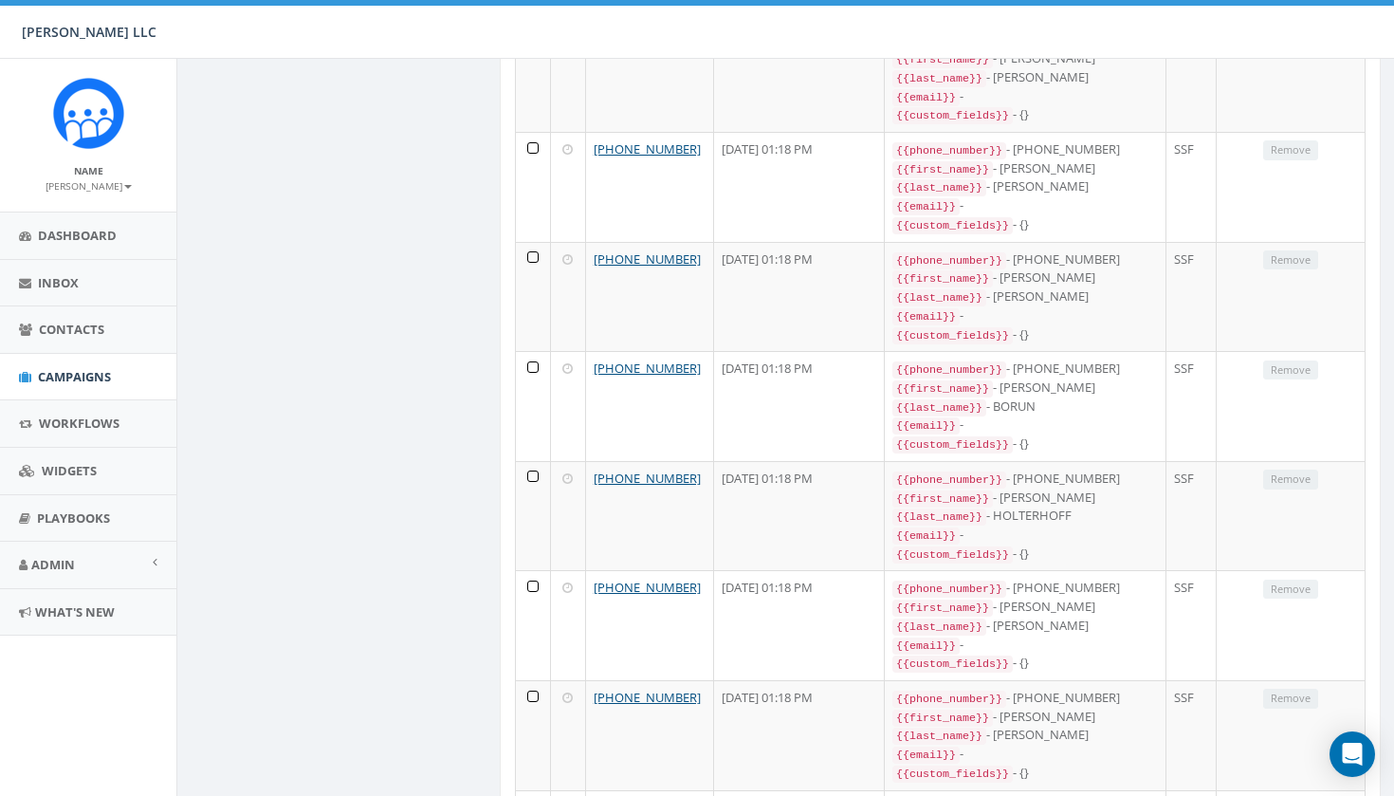
click at [91, 371] on span "Campaigns" at bounding box center [74, 376] width 73 height 17
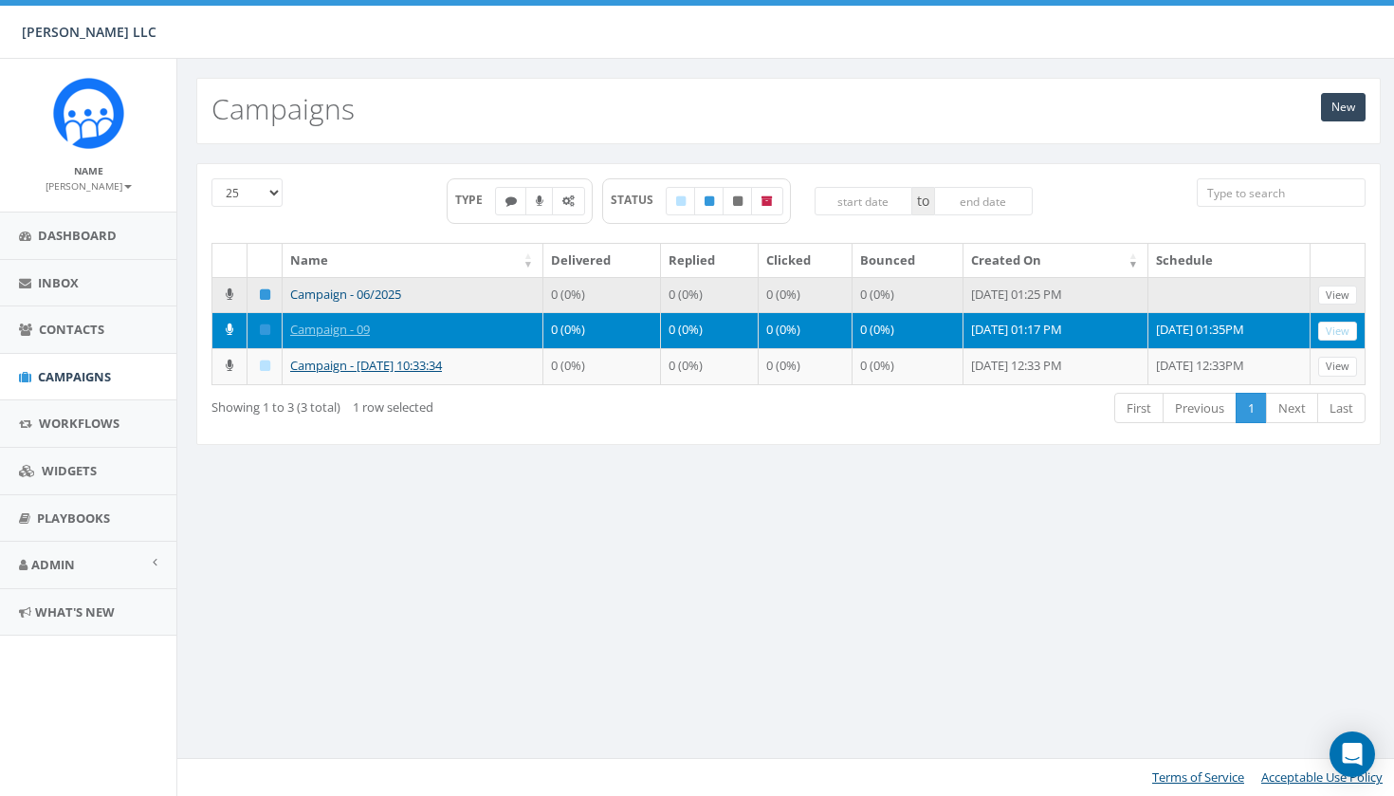
click at [374, 294] on link "Campaign - 06/2025" at bounding box center [345, 293] width 111 height 17
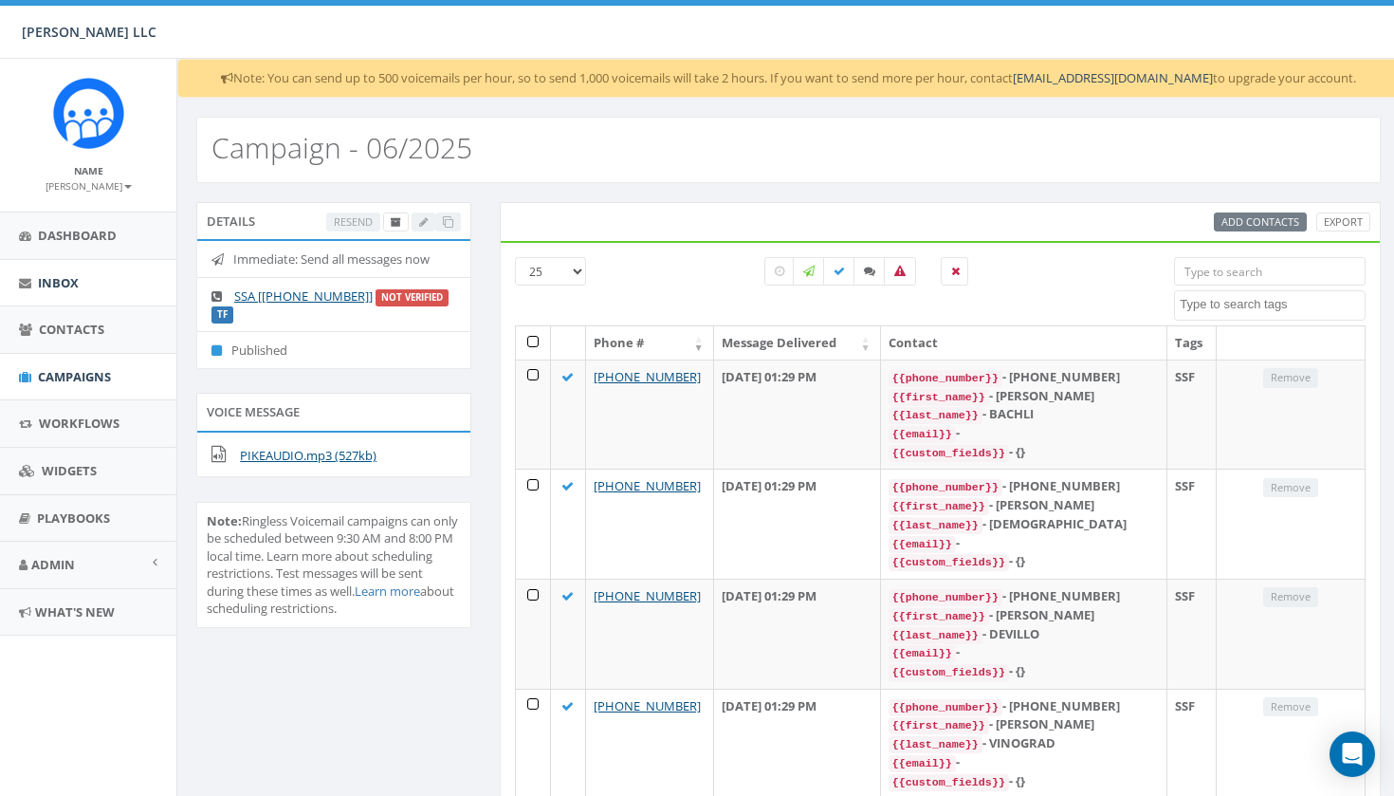
click at [74, 279] on span "Inbox" at bounding box center [58, 282] width 41 height 17
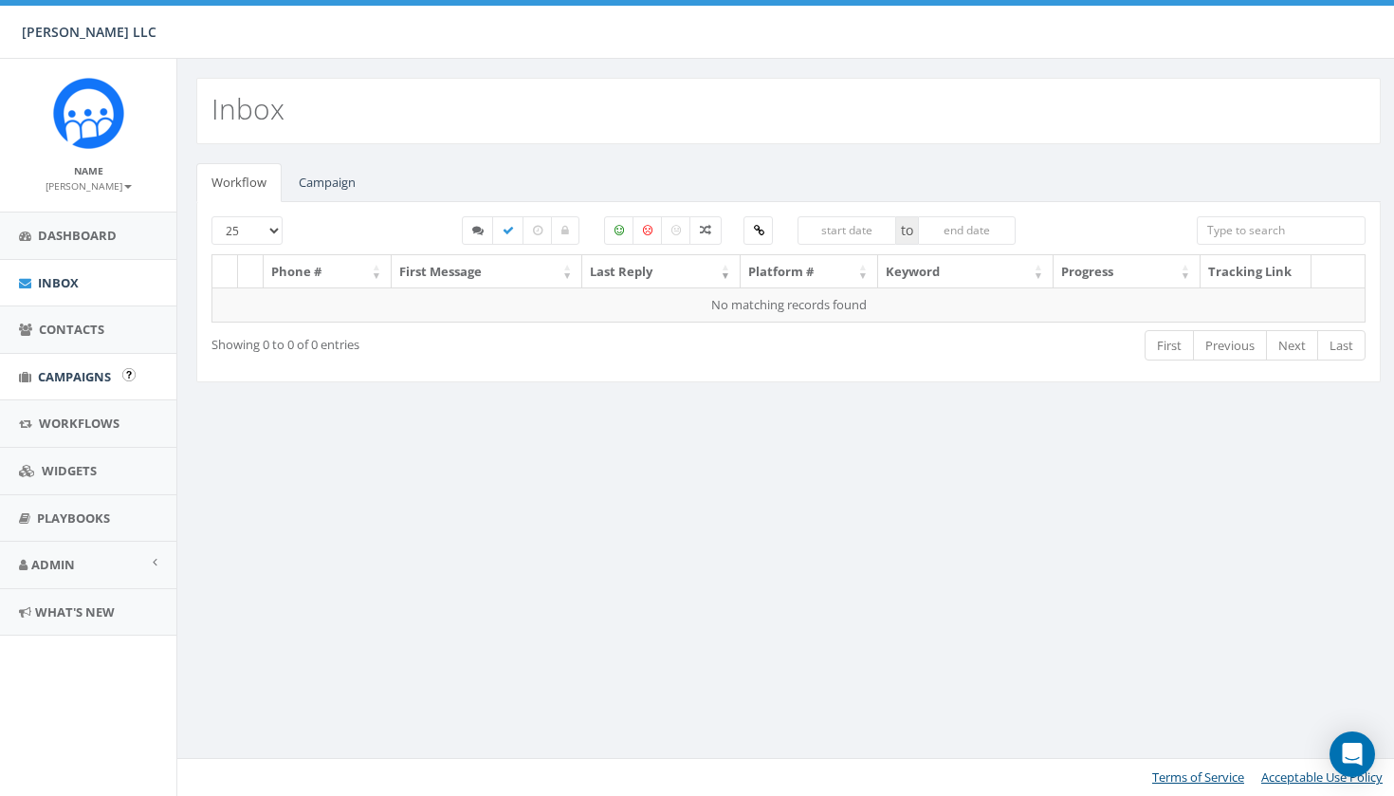
click at [80, 380] on span "Campaigns" at bounding box center [74, 376] width 73 height 17
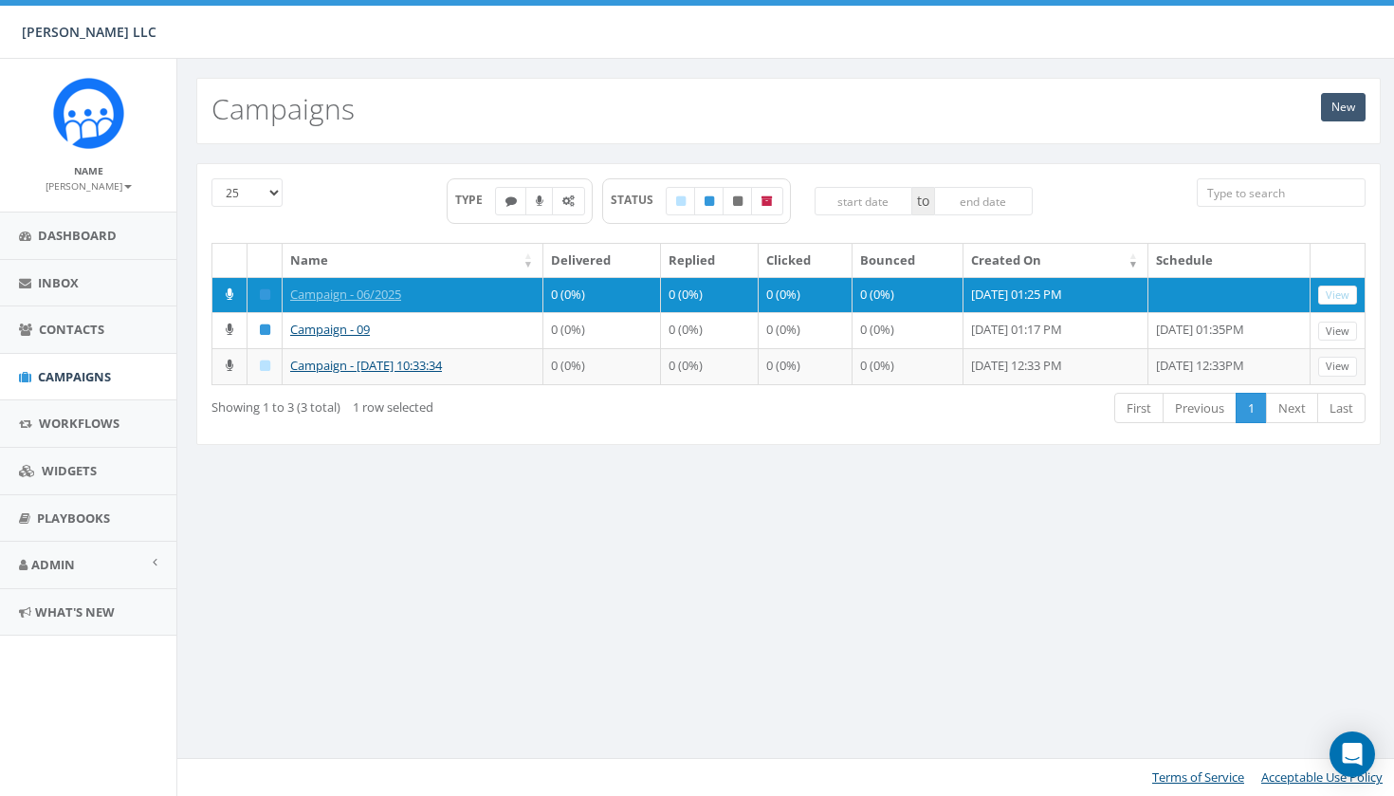
click at [1347, 108] on link "New" at bounding box center [1343, 107] width 45 height 28
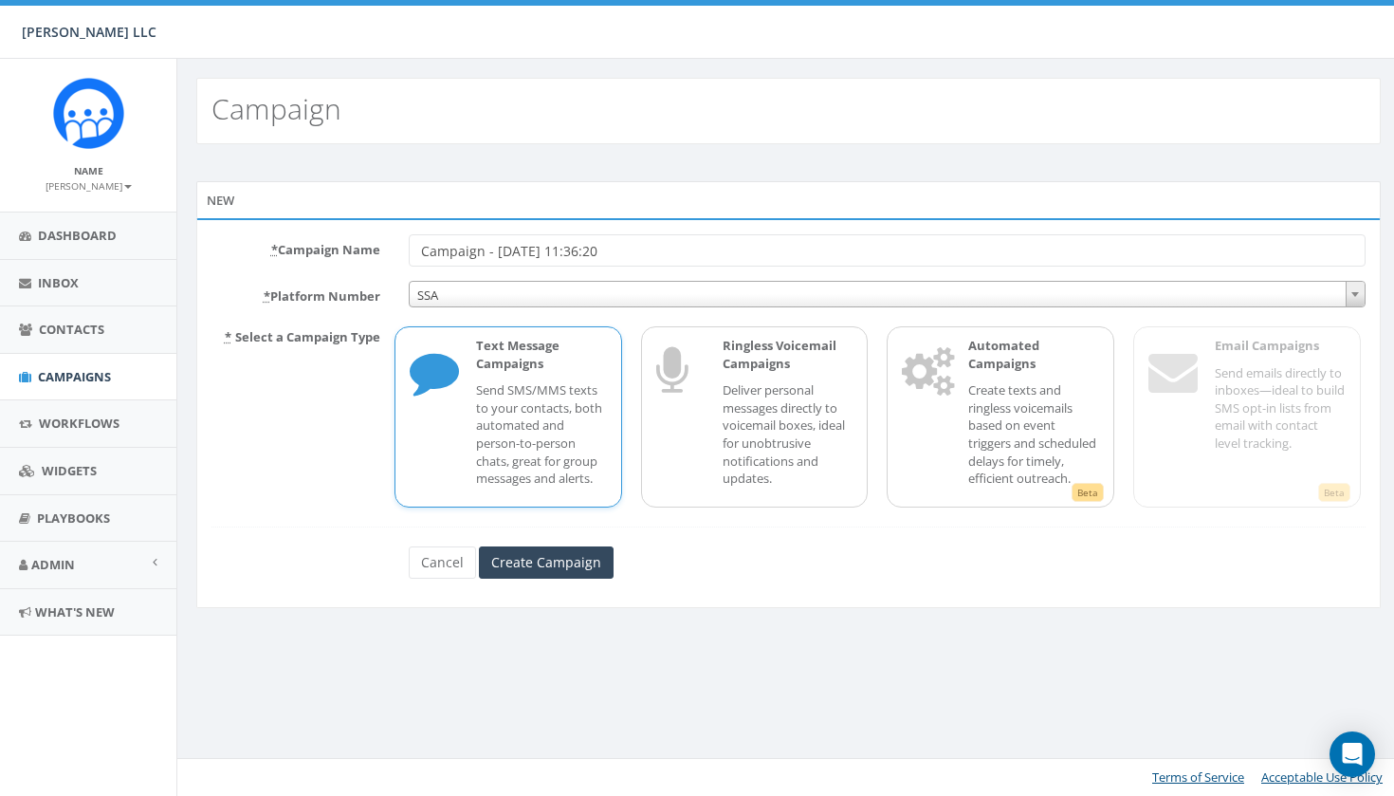
click at [547, 251] on input "Campaign - [DATE] 11:36:20" at bounding box center [887, 250] width 957 height 32
click at [547, 251] on input "Campaign - 09/06/2025, 11:36:20" at bounding box center [887, 250] width 957 height 32
type input "RCH"
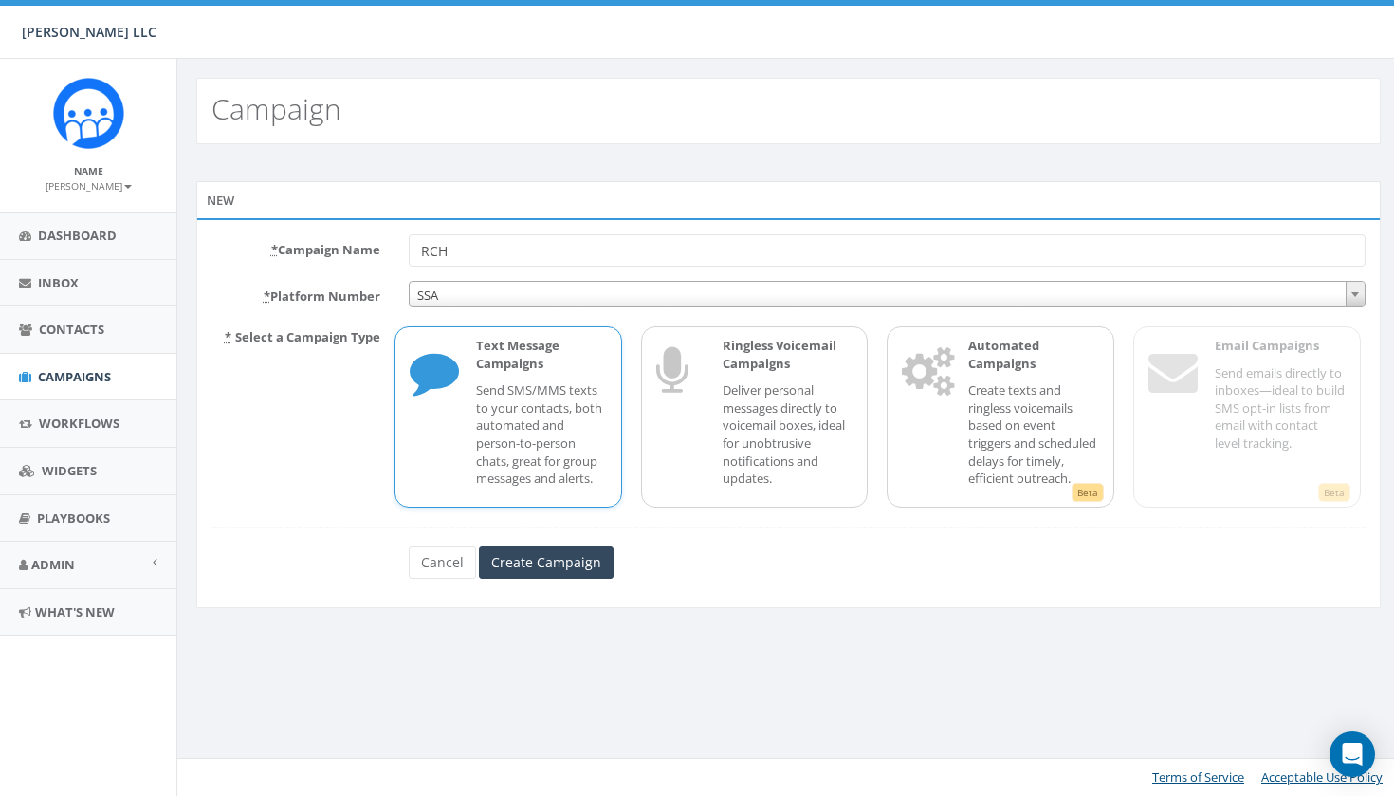
click at [585, 292] on span "SSA" at bounding box center [887, 295] width 955 height 27
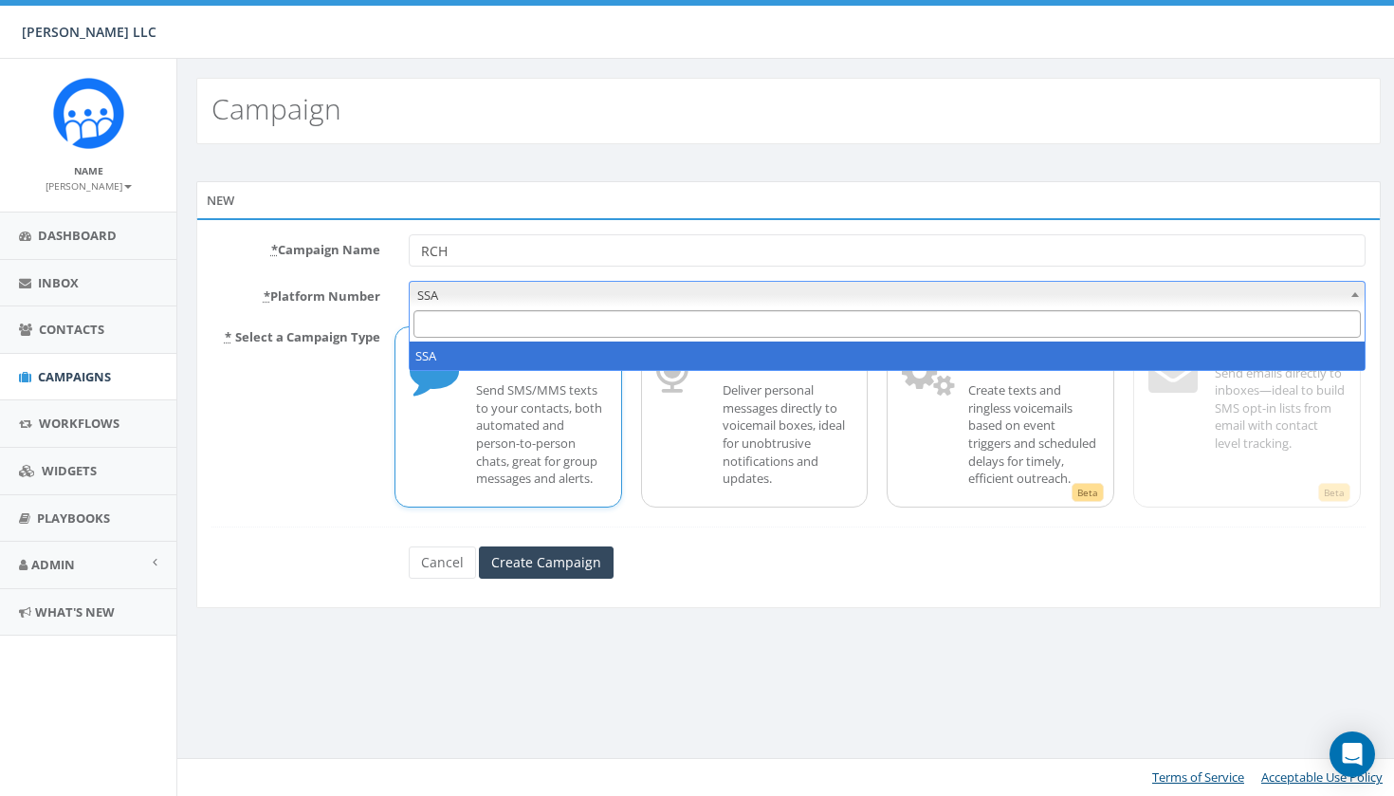
click at [585, 292] on span "SSA" at bounding box center [887, 295] width 955 height 27
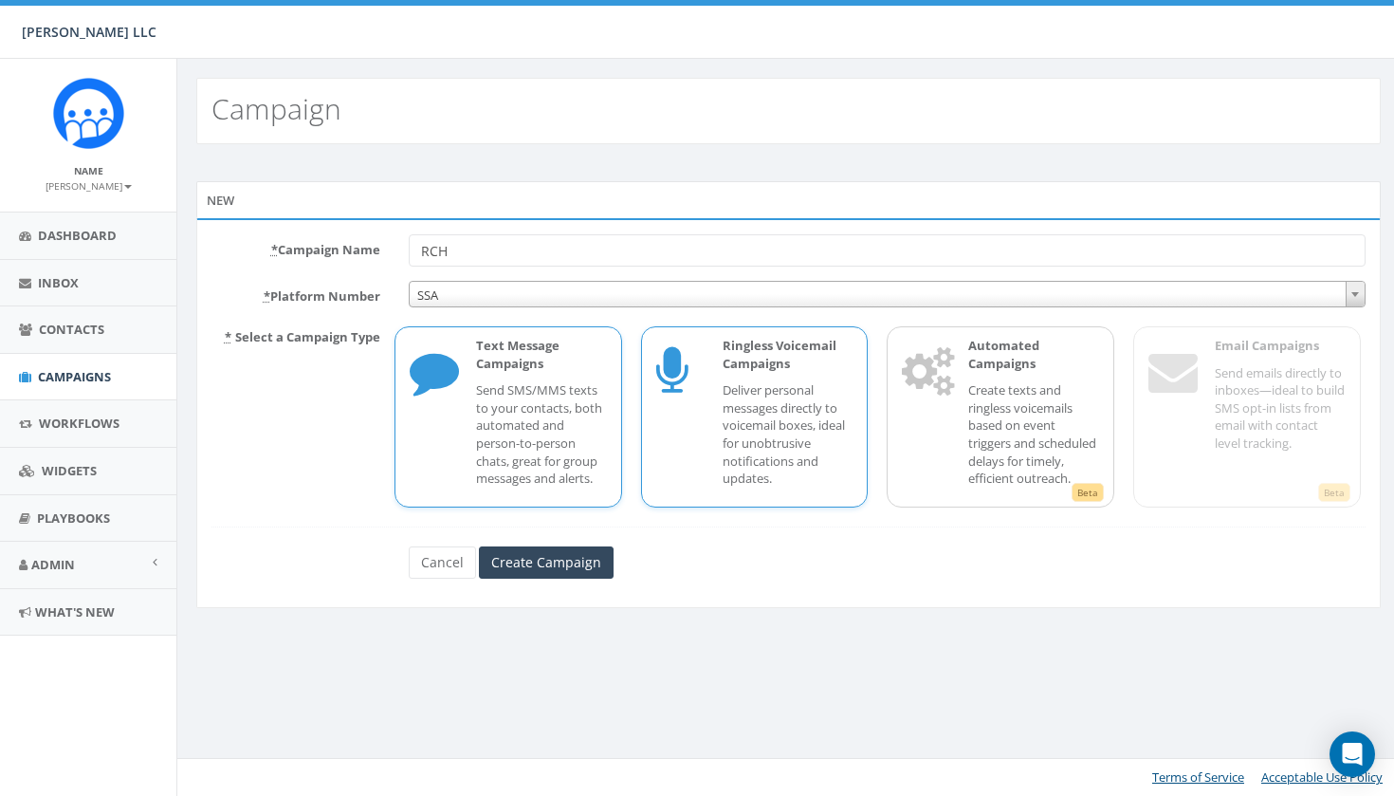
click at [713, 381] on div "Ringless Voicemail Campaigns Deliver personal messages directly to voicemail bo…" at bounding box center [779, 417] width 150 height 160
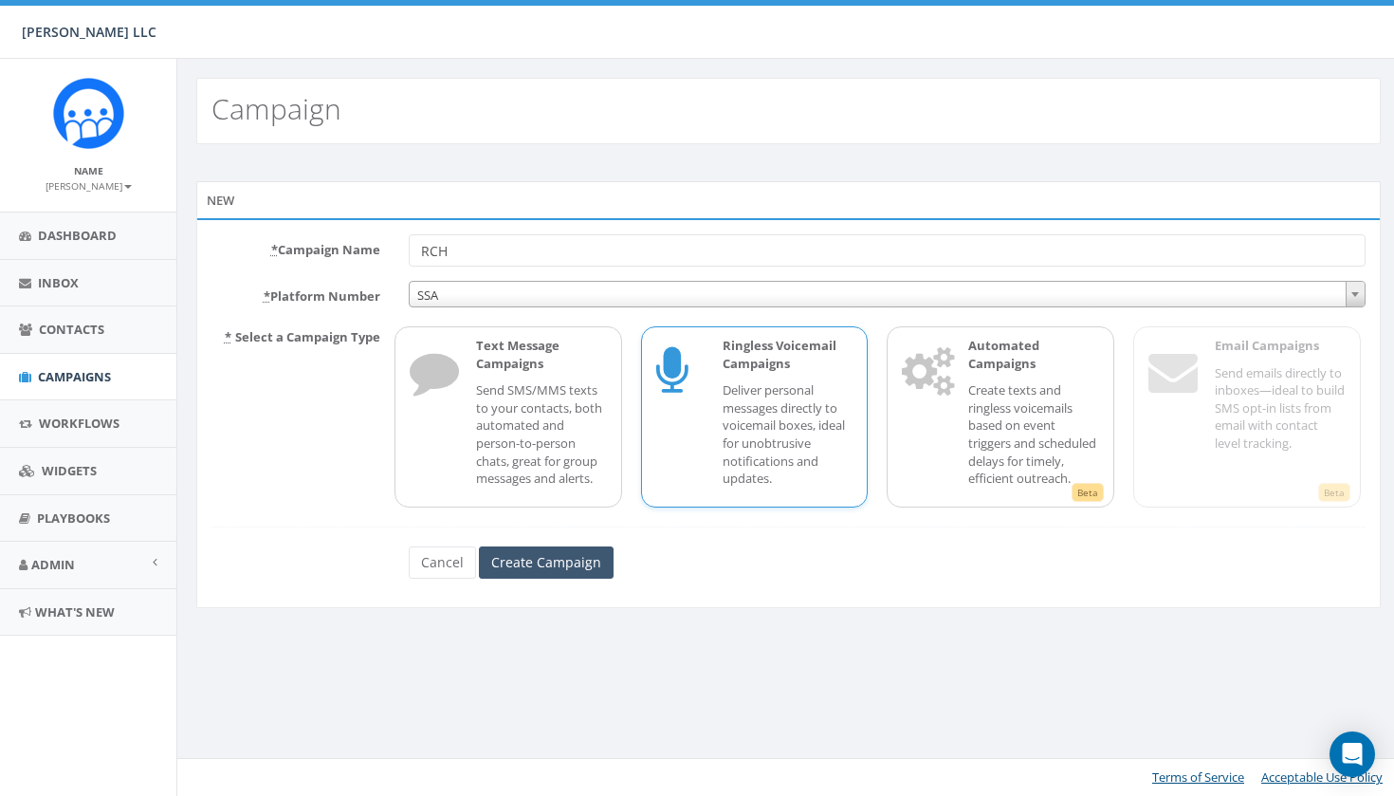
click at [578, 574] on input "Create Campaign" at bounding box center [546, 562] width 135 height 32
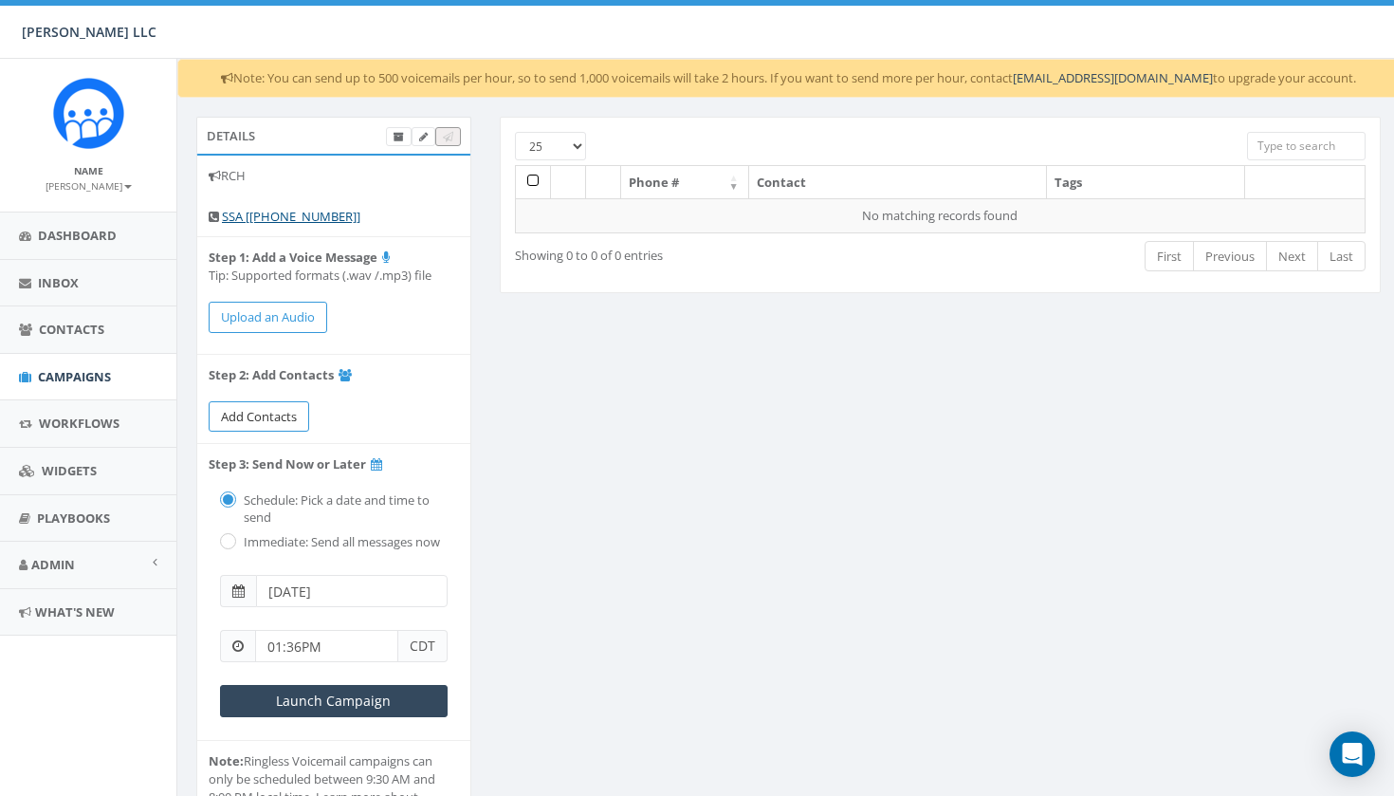
click at [284, 408] on span "Add Contacts" at bounding box center [259, 416] width 76 height 17
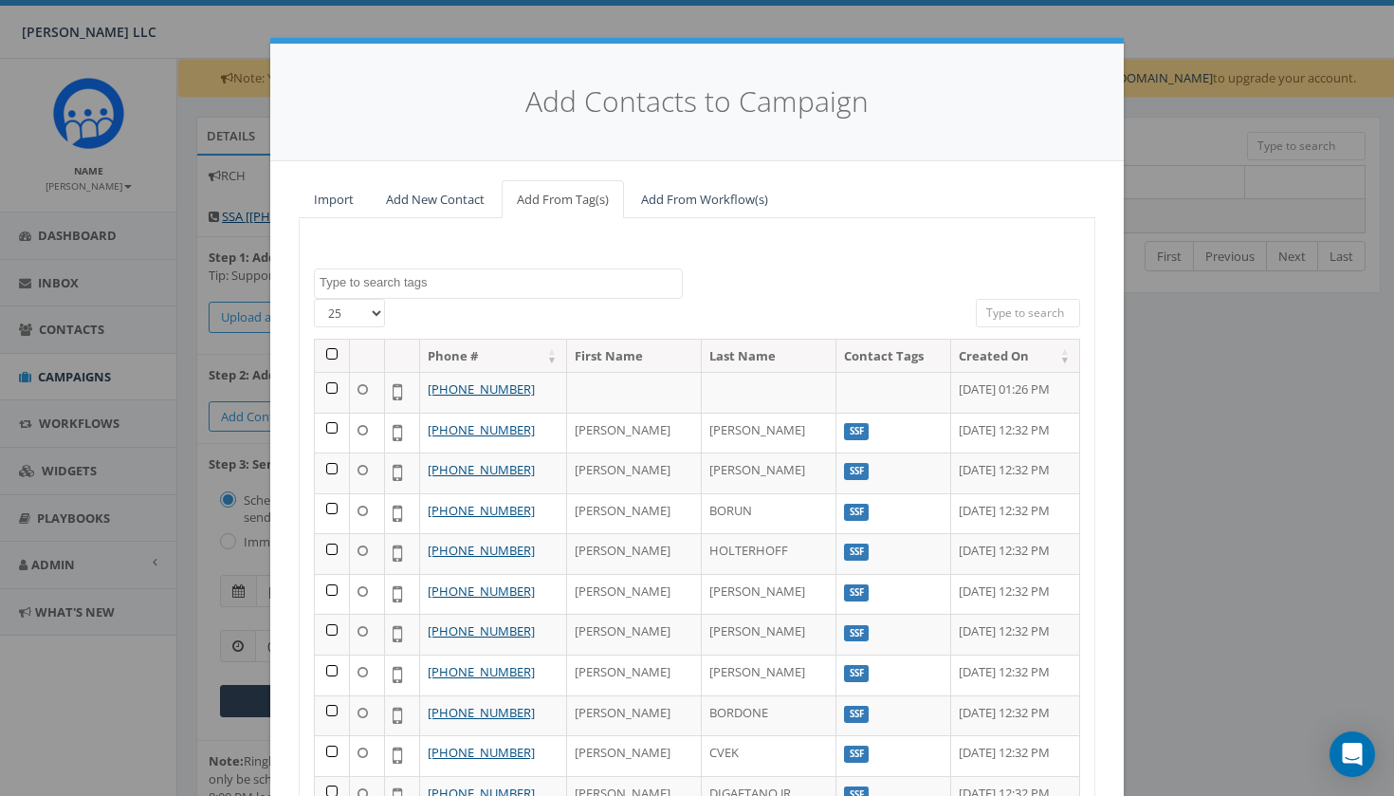
click at [425, 280] on textarea "Search" at bounding box center [501, 282] width 362 height 17
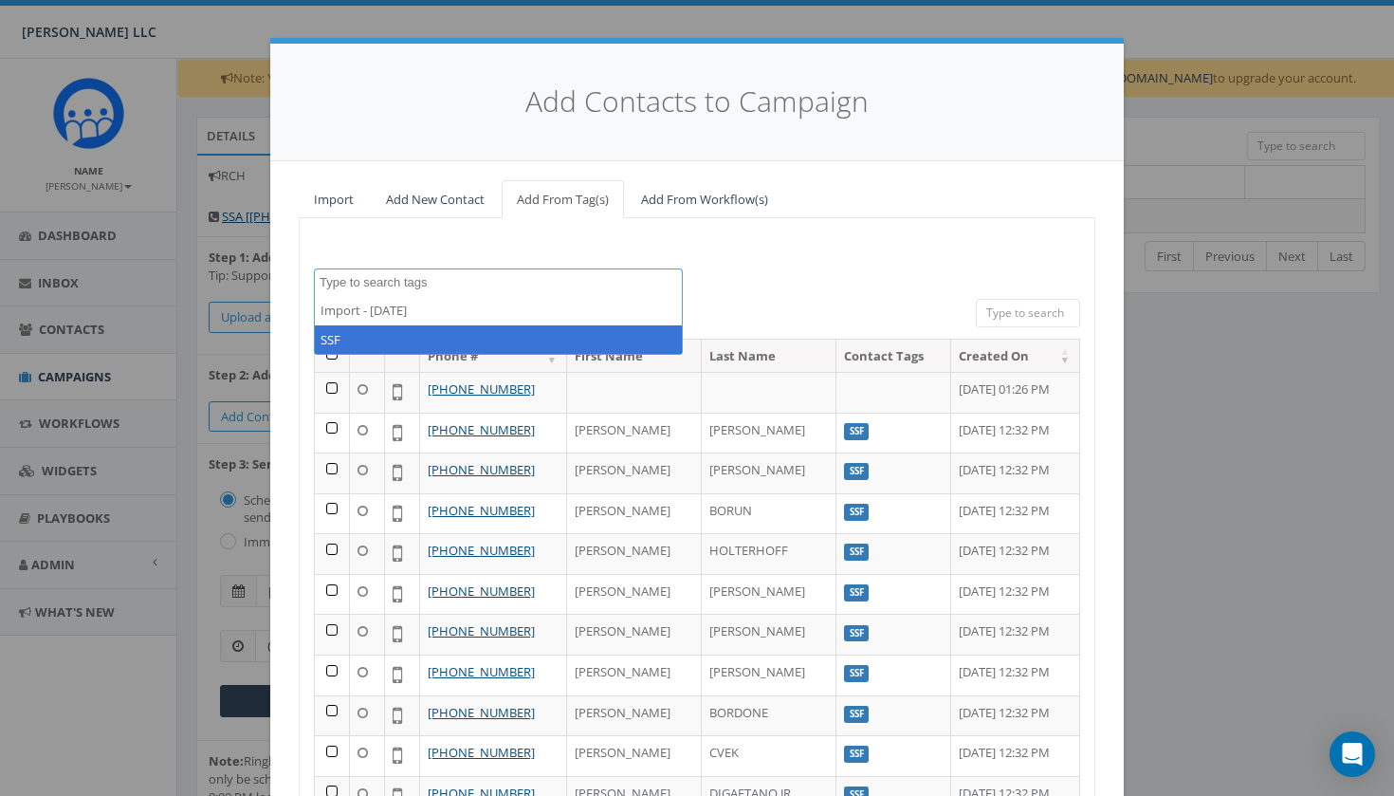
select select "SSF"
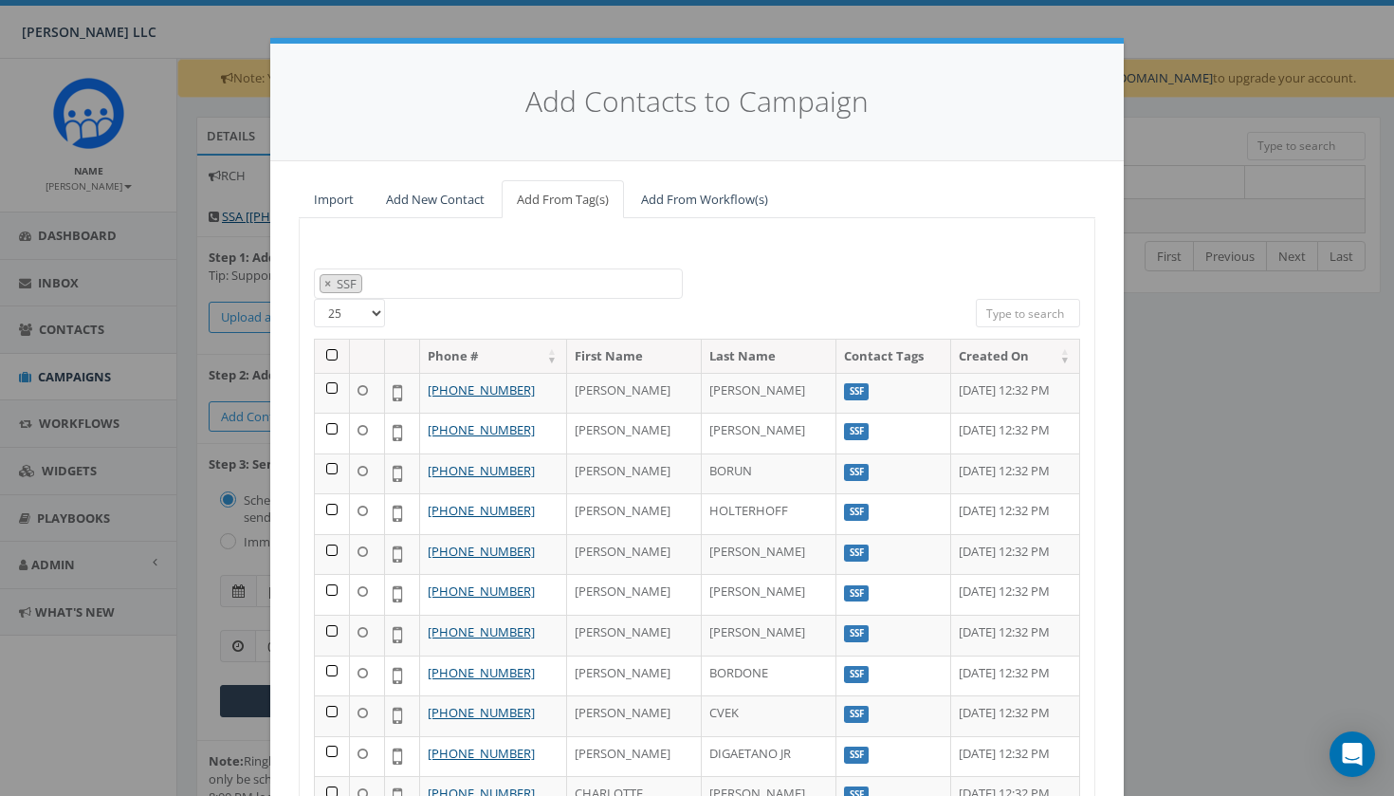
click at [799, 278] on div "Import - [DATE] SSF × SSF" at bounding box center [697, 283] width 795 height 31
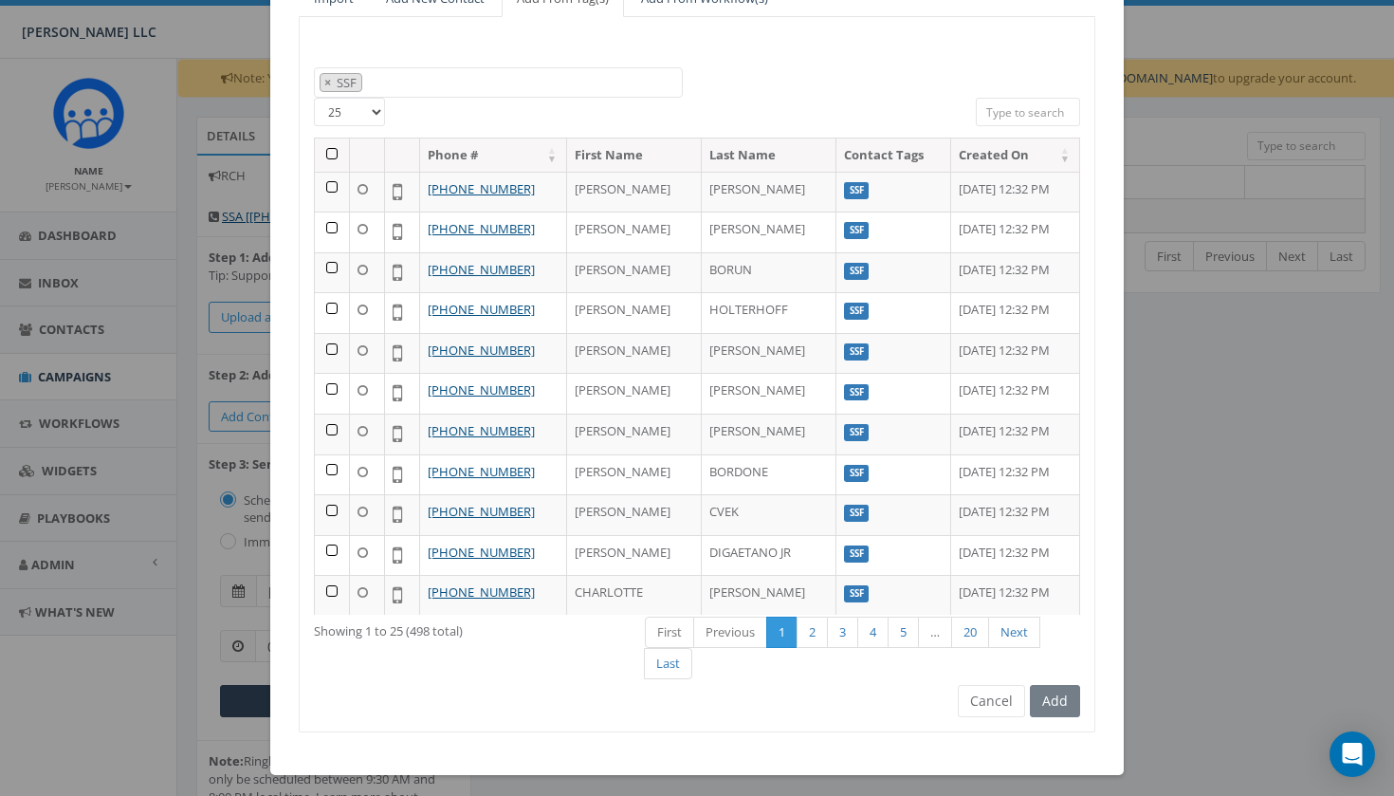
scroll to position [200, 0]
click at [1055, 698] on div "Add" at bounding box center [1052, 702] width 55 height 32
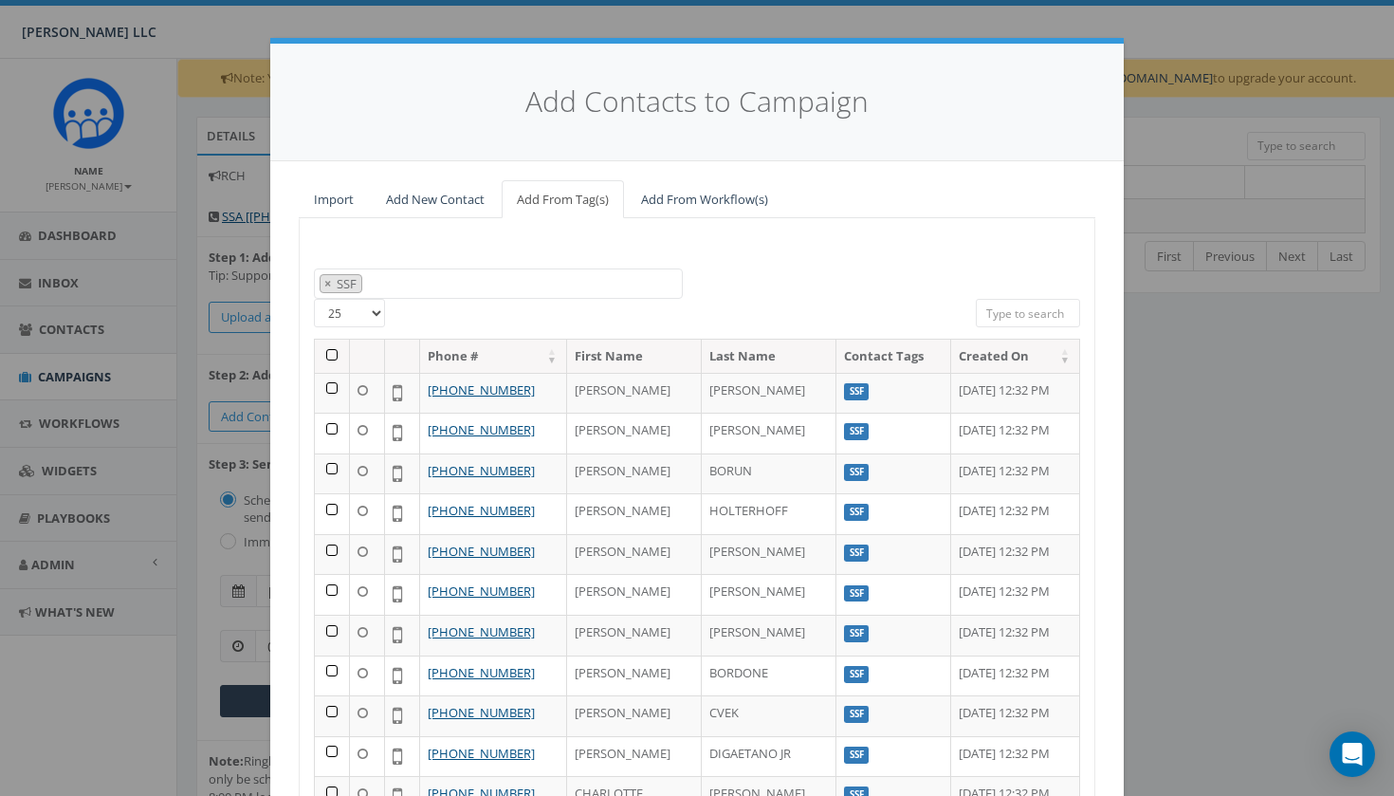
scroll to position [0, 0]
click at [329, 354] on th at bounding box center [332, 356] width 35 height 33
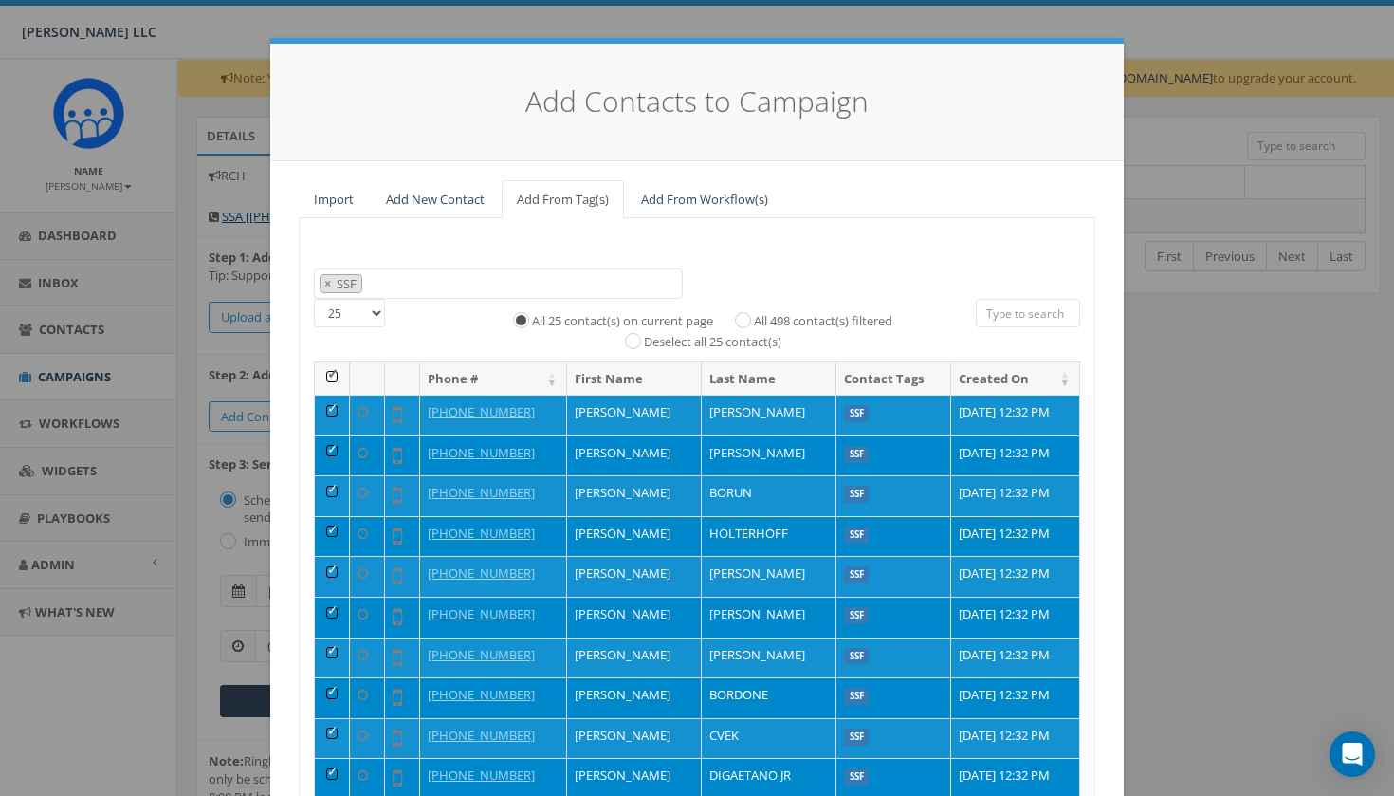
click at [743, 317] on input "All 498 contact(s) filtered" at bounding box center [748, 318] width 12 height 12
radio input "true"
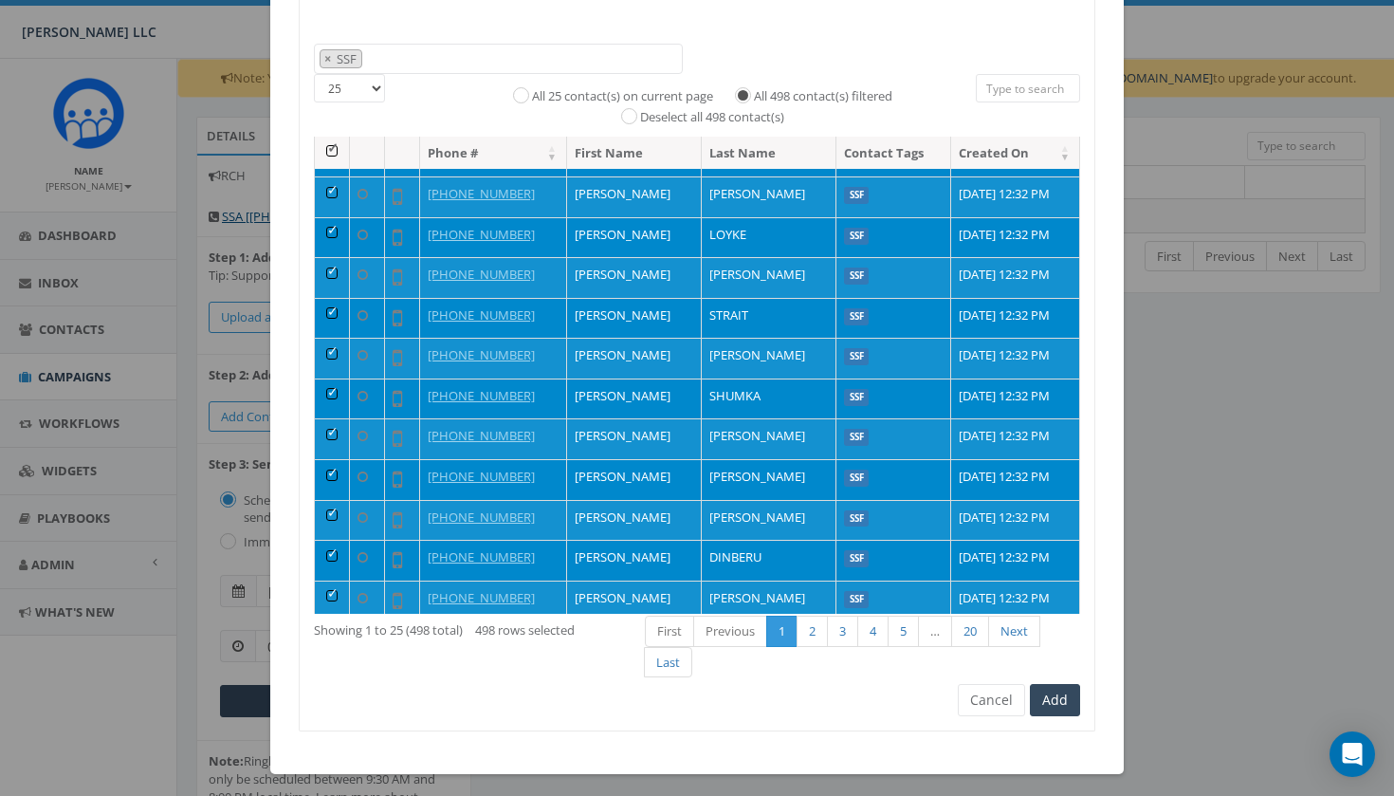
scroll to position [220, 0]
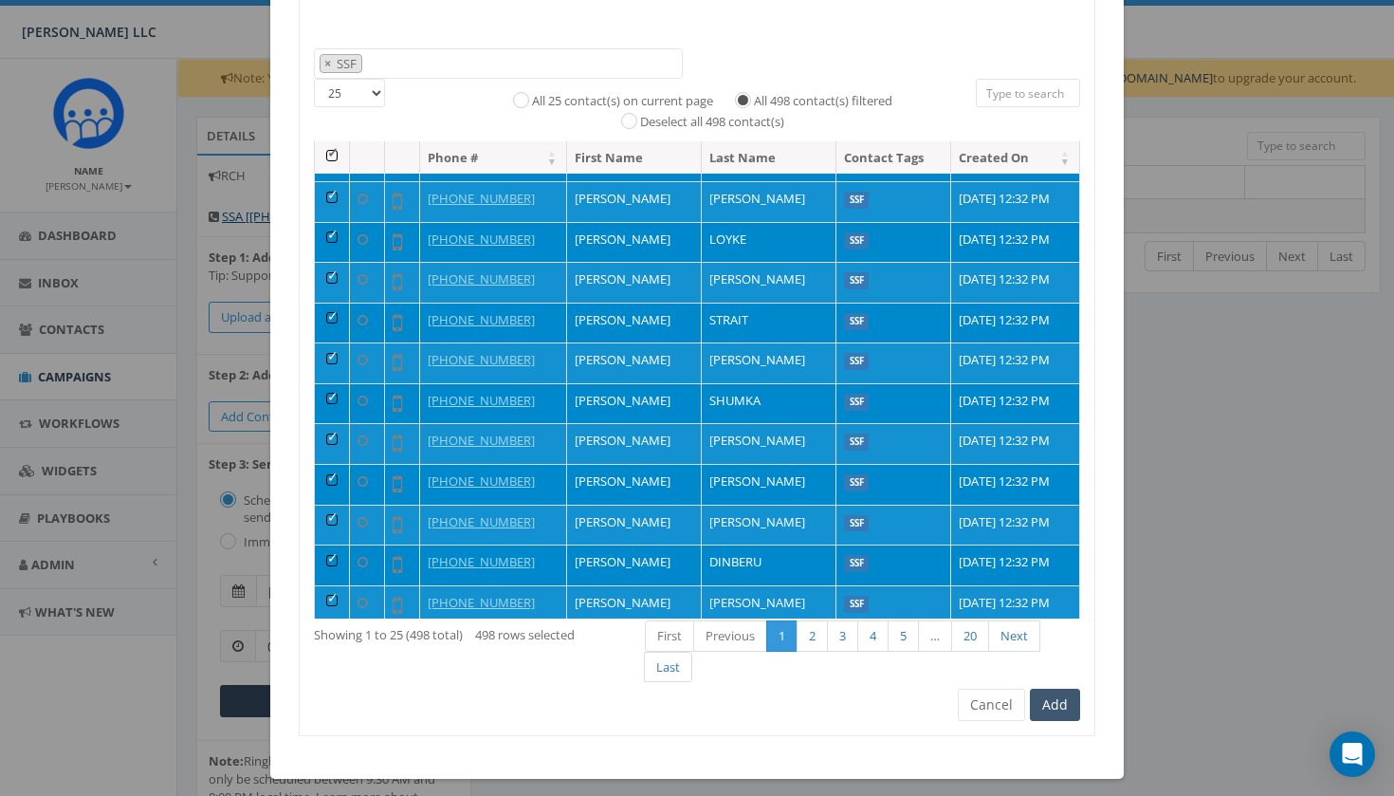
click at [1063, 689] on button "Add" at bounding box center [1055, 705] width 50 height 32
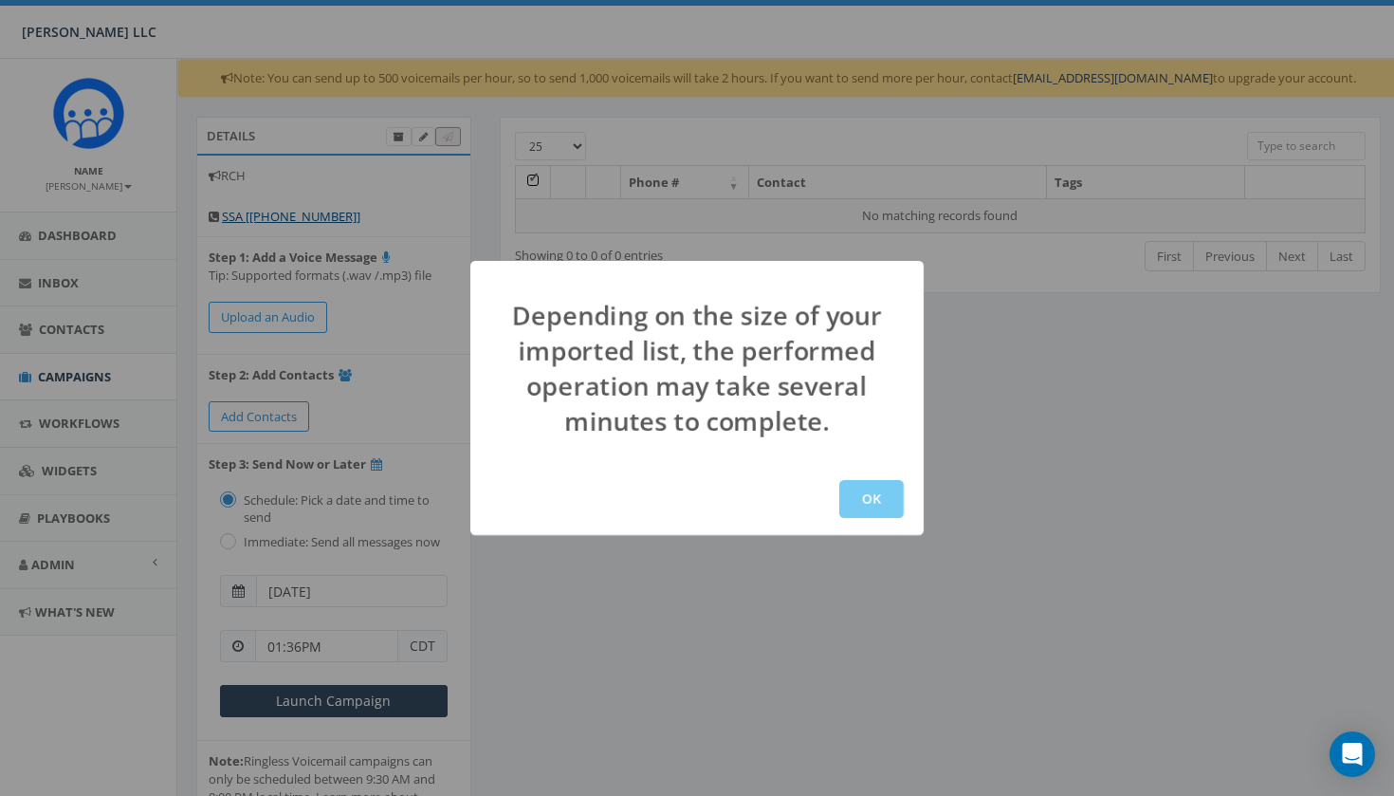
click at [870, 504] on button "OK" at bounding box center [871, 499] width 64 height 38
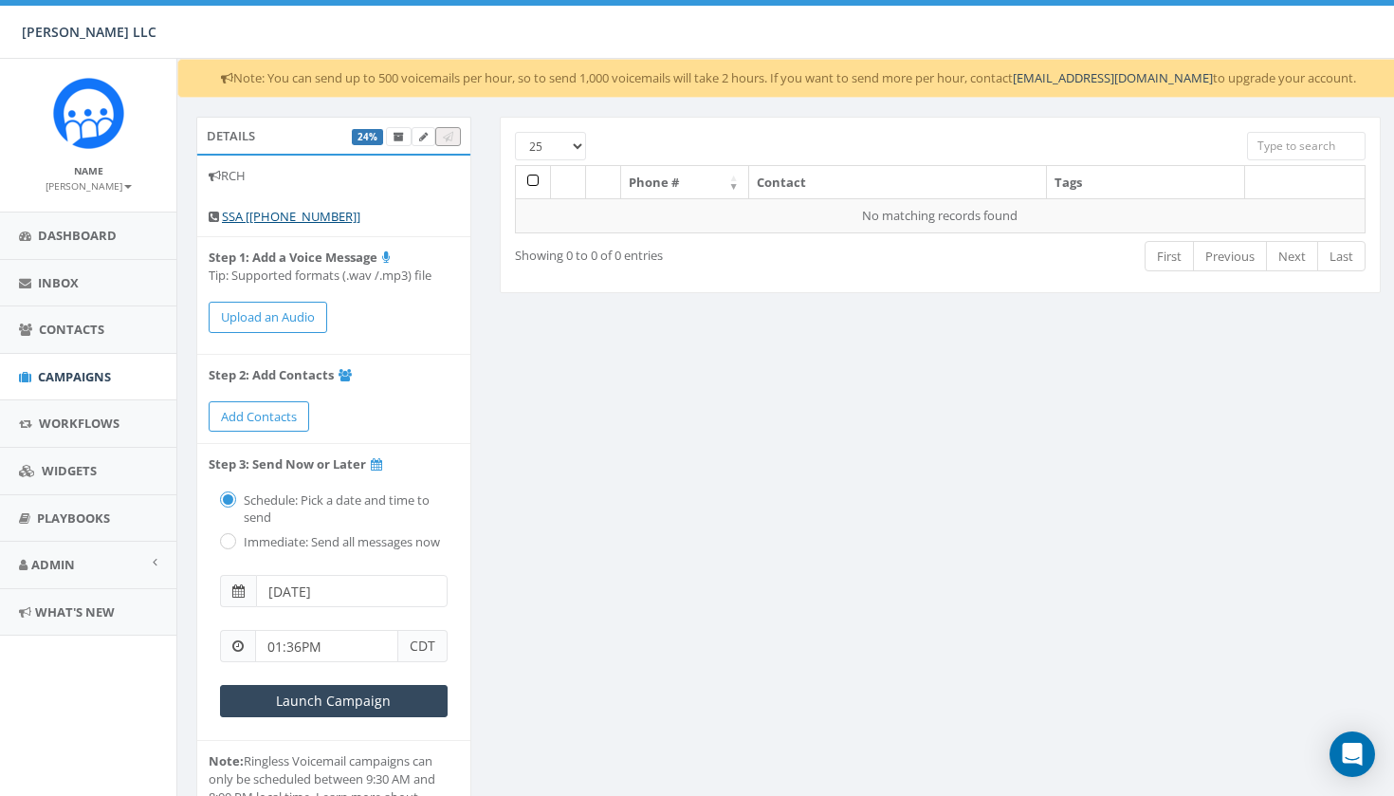
click at [226, 537] on input "radio" at bounding box center [226, 543] width 12 height 12
radio input "true"
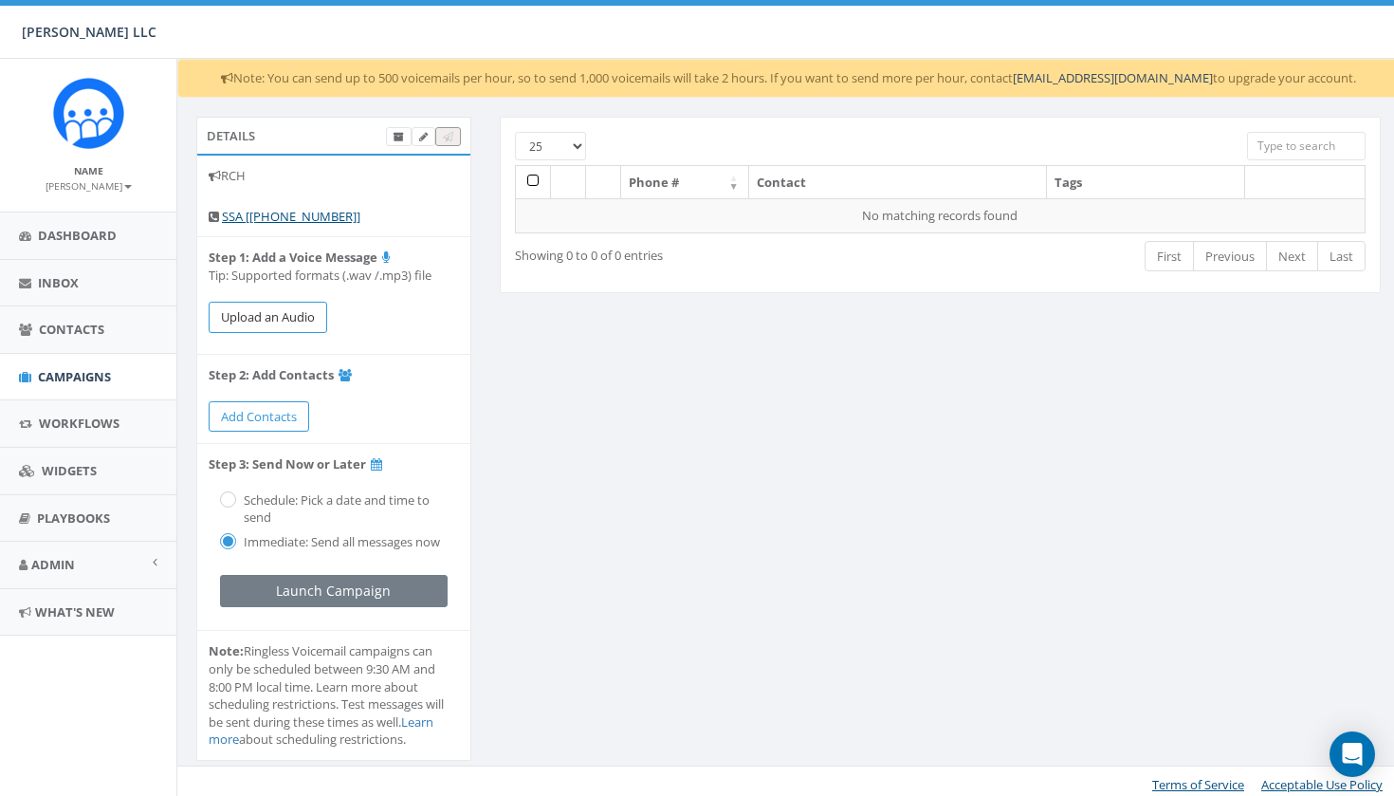
click at [297, 314] on button "Upload an Audio" at bounding box center [268, 317] width 119 height 31
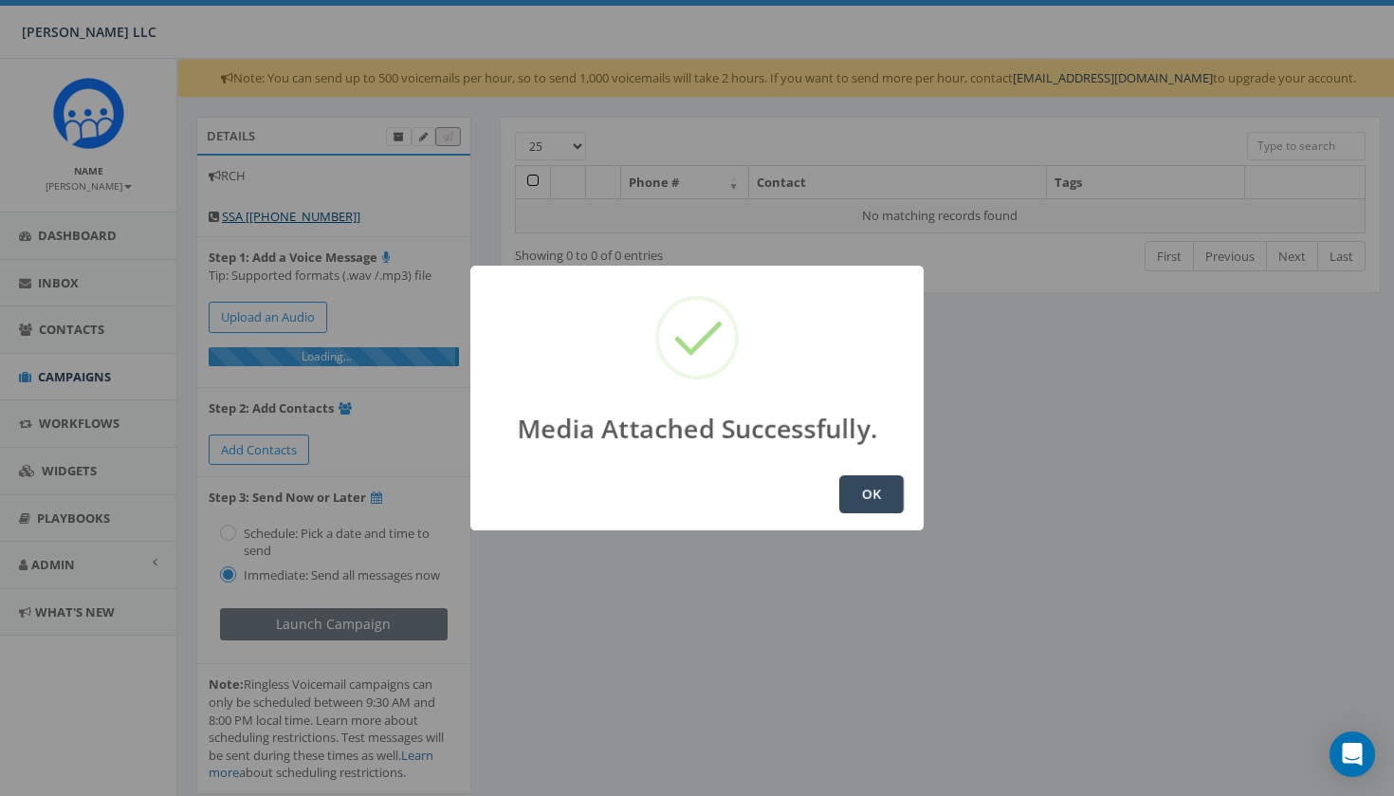
click at [319, 422] on div "Media Attached Successfully. OK" at bounding box center [697, 398] width 1394 height 796
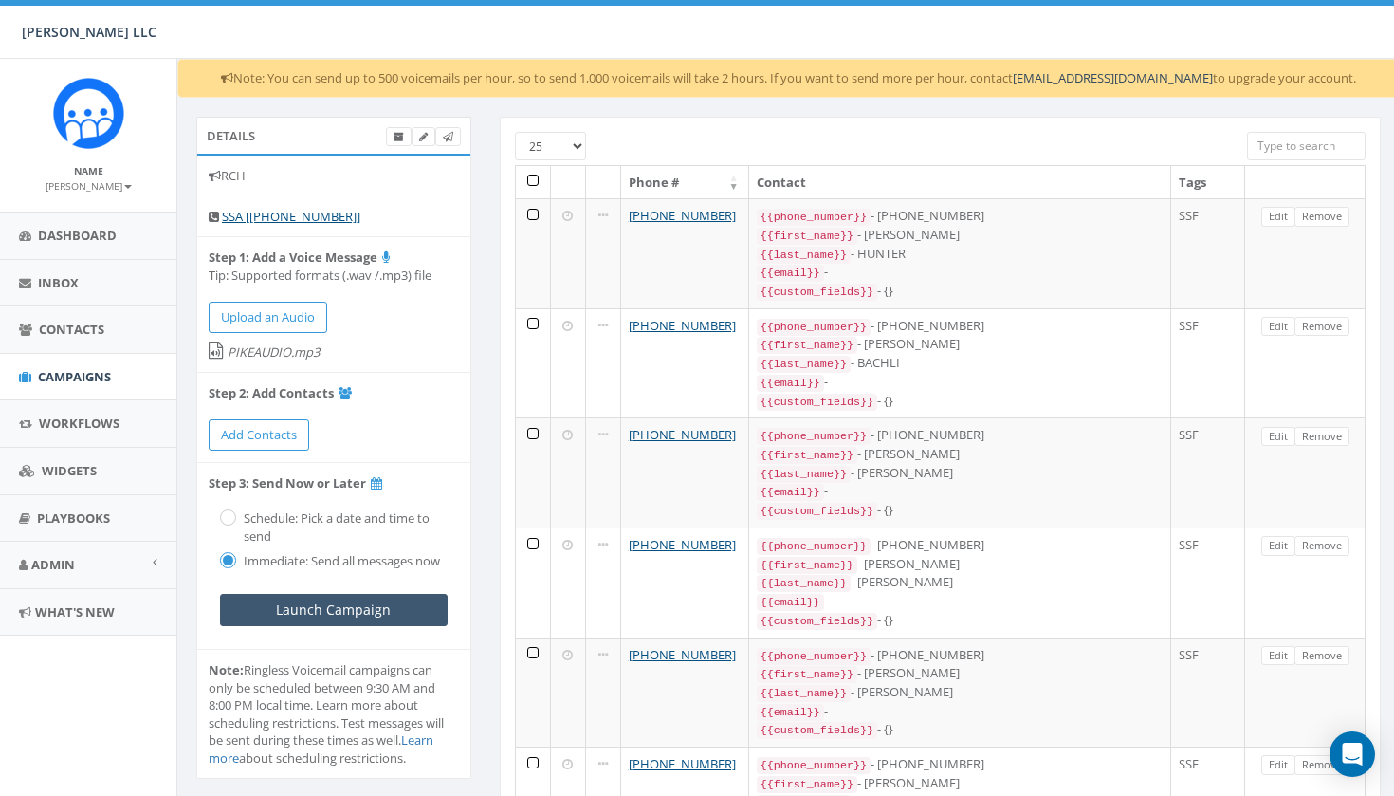
click at [320, 601] on input "Launch Campaign" at bounding box center [334, 610] width 228 height 32
click at [83, 370] on span "Campaigns" at bounding box center [74, 376] width 73 height 17
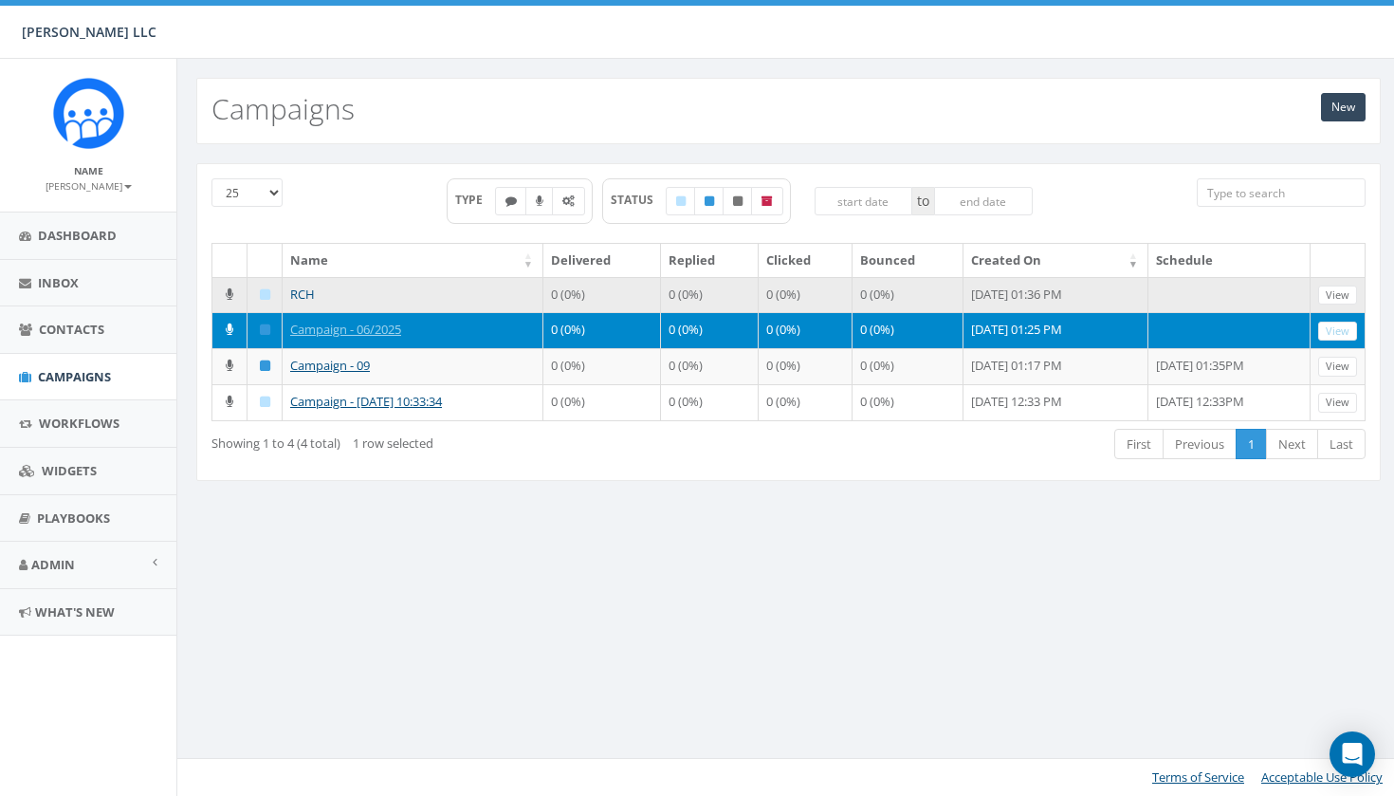
click at [305, 293] on link "RCH" at bounding box center [302, 293] width 25 height 17
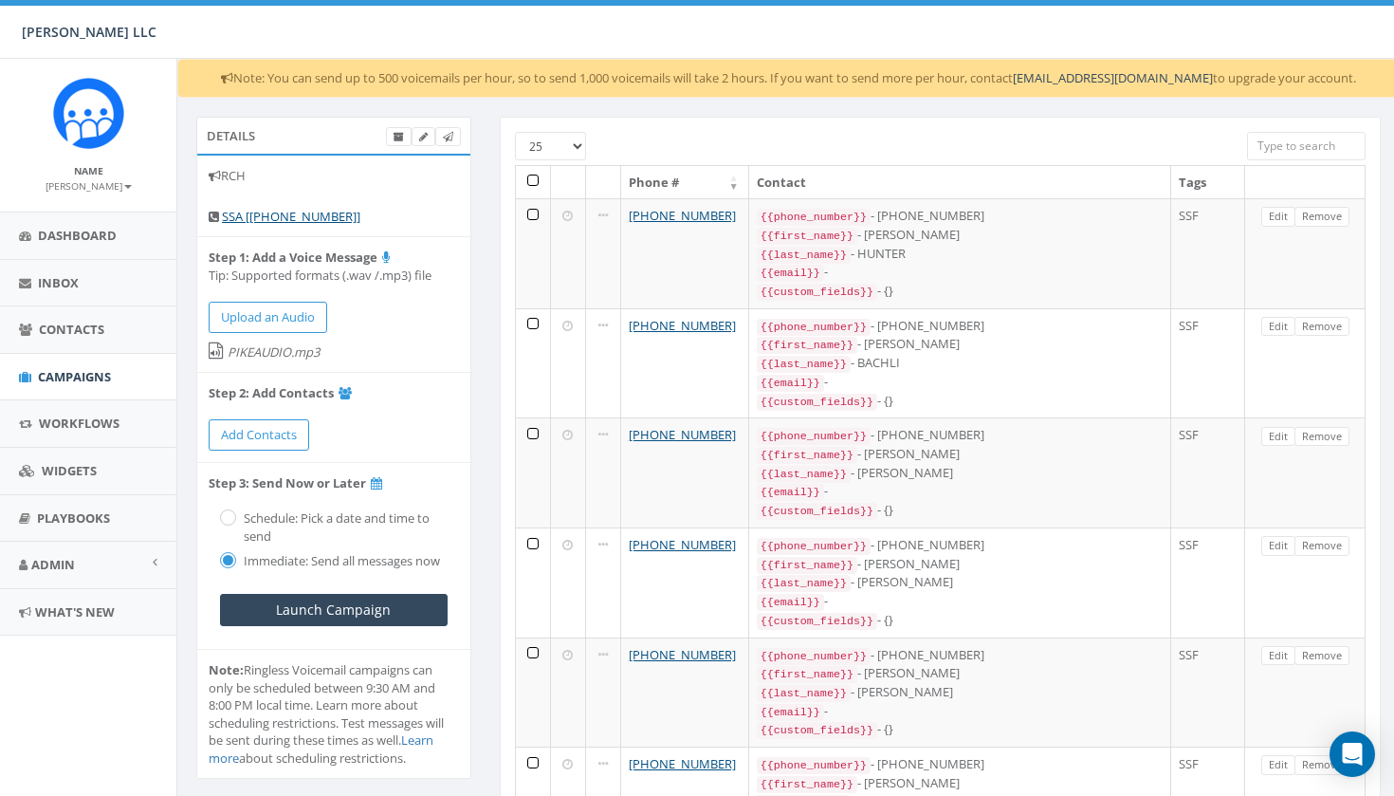
click at [579, 143] on div at bounding box center [903, 141] width 659 height 18
select select "100"
click at [533, 178] on th at bounding box center [533, 182] width 35 height 33
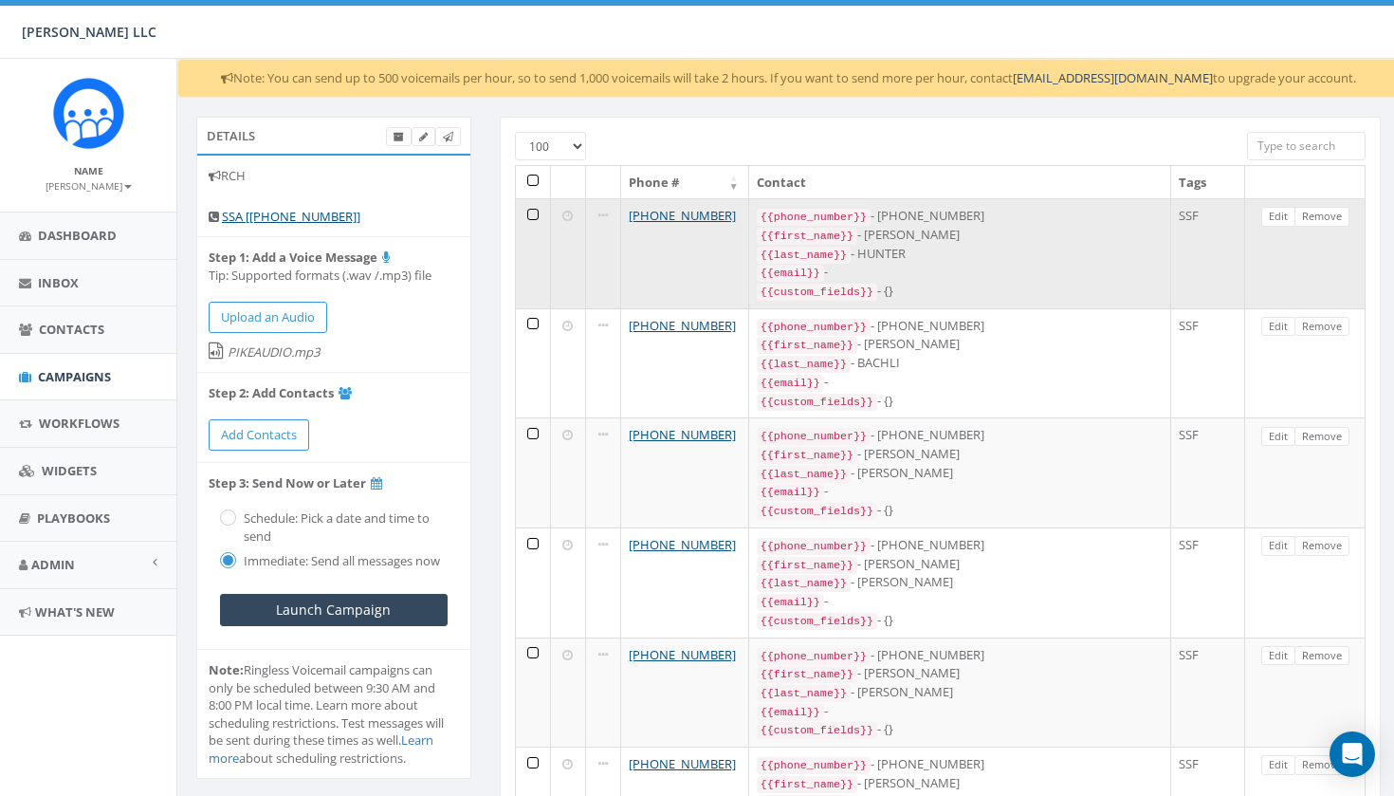
click at [530, 208] on td at bounding box center [533, 253] width 35 height 110
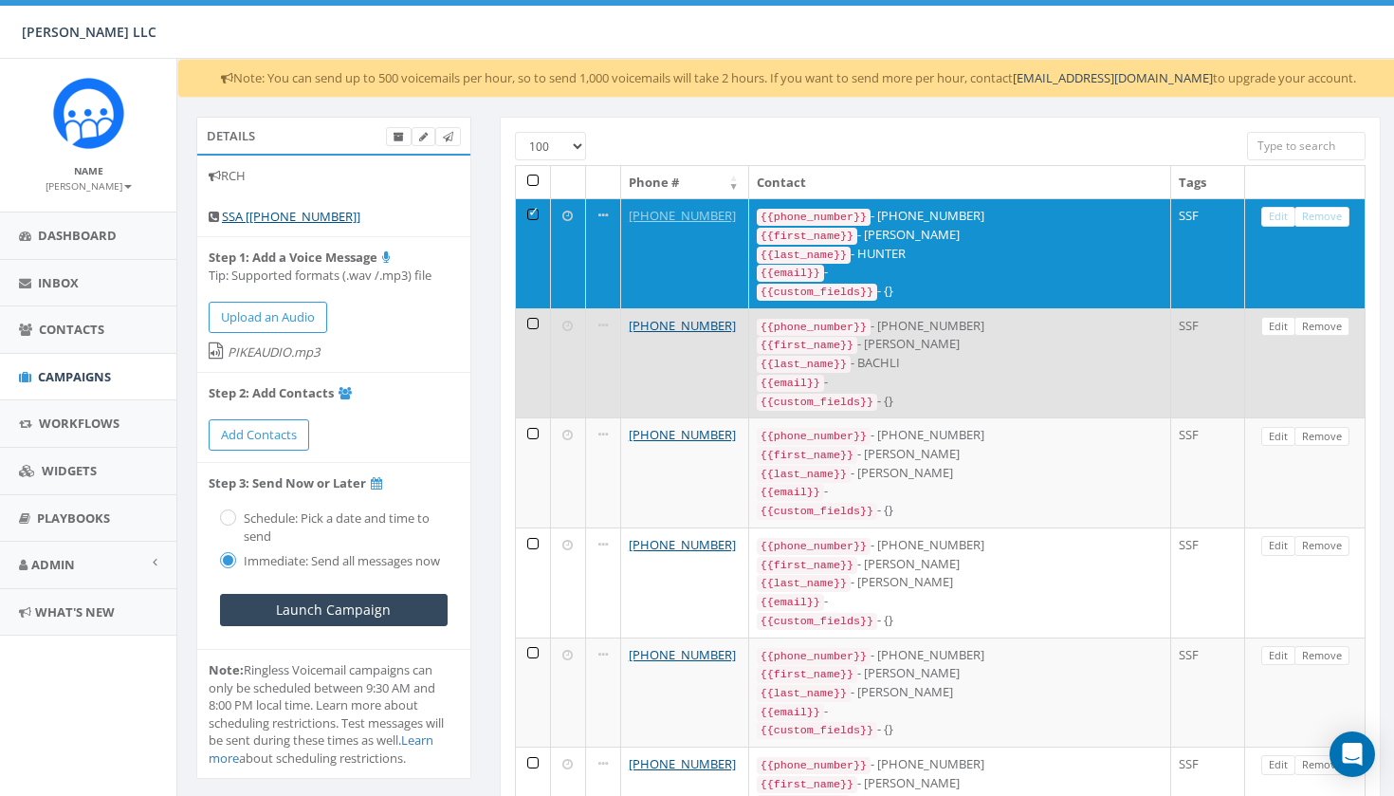
click at [526, 319] on td at bounding box center [533, 363] width 35 height 110
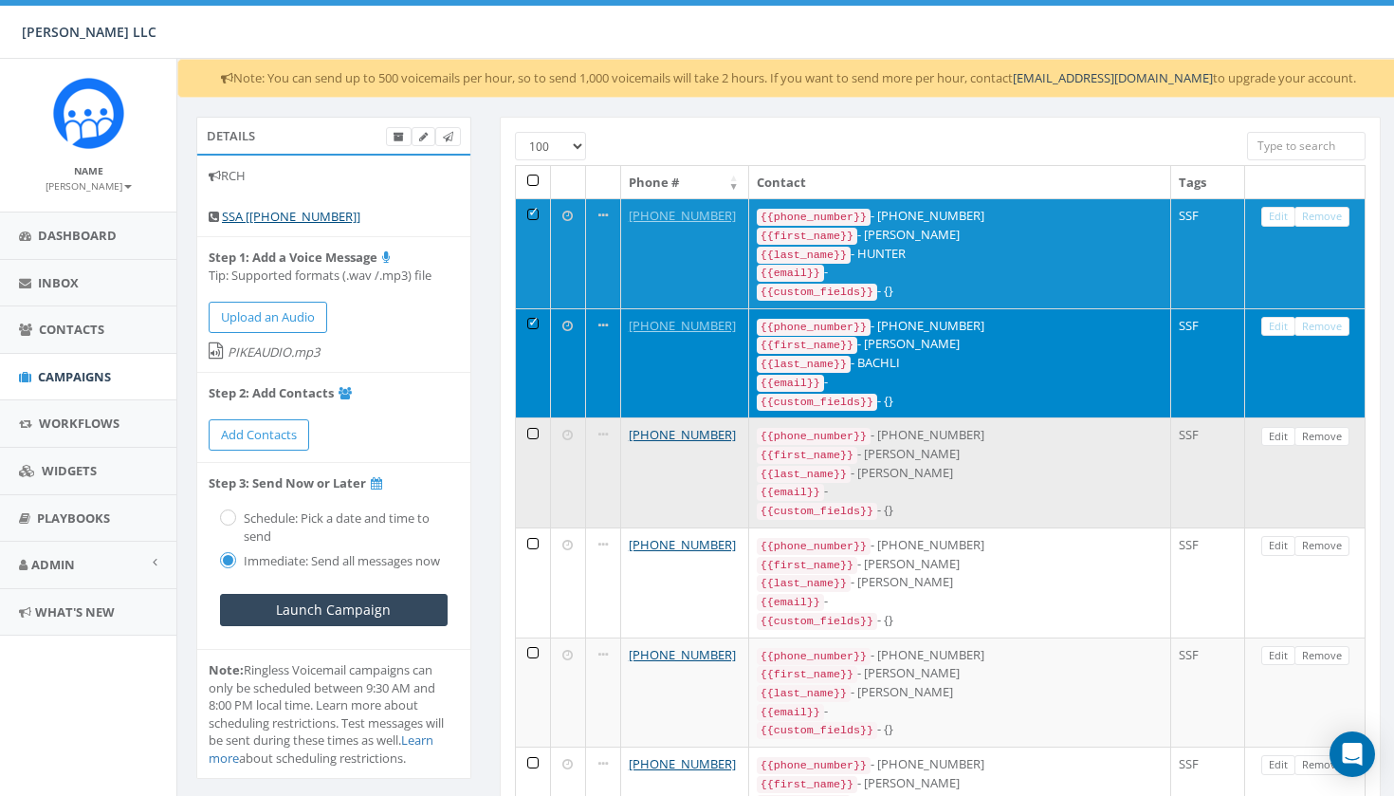
click at [525, 430] on td at bounding box center [533, 472] width 35 height 110
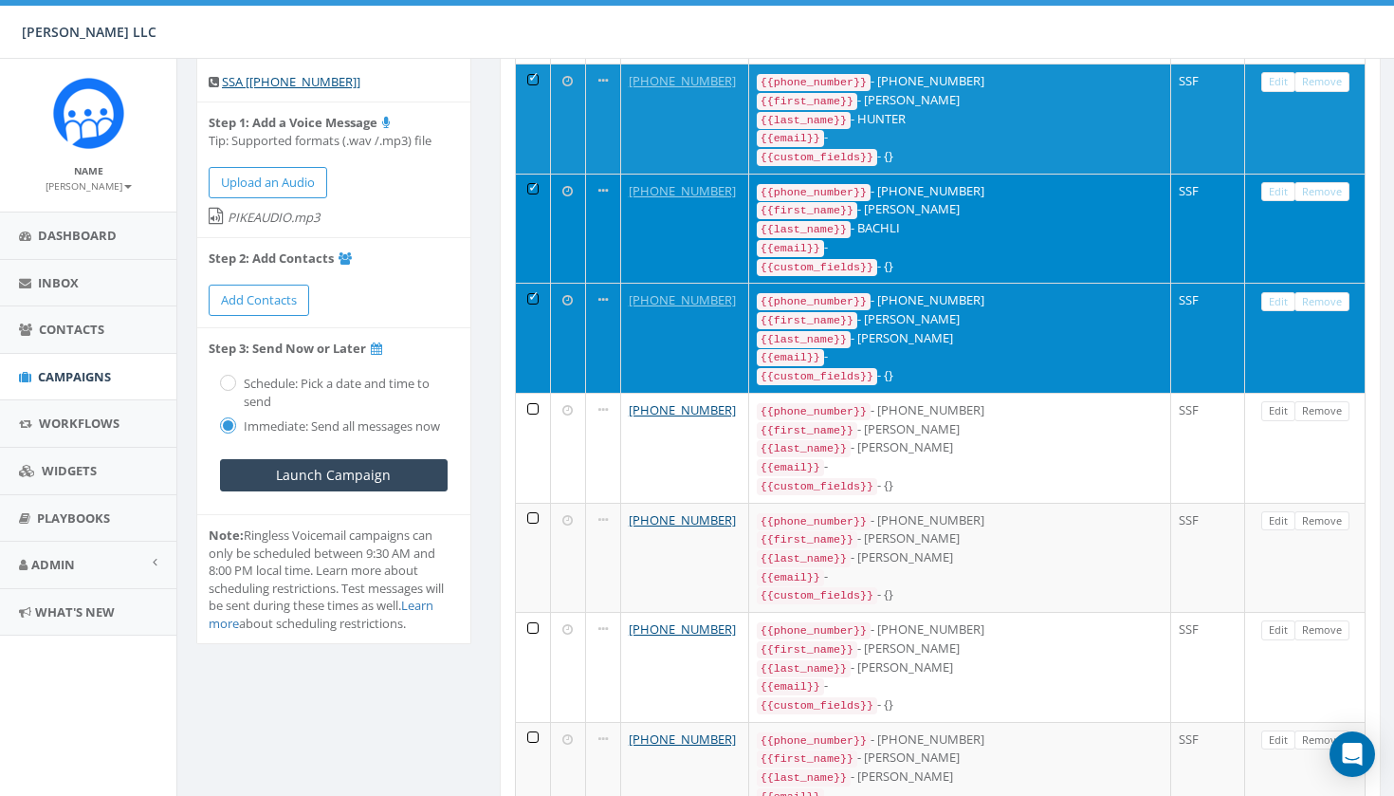
scroll to position [137, 0]
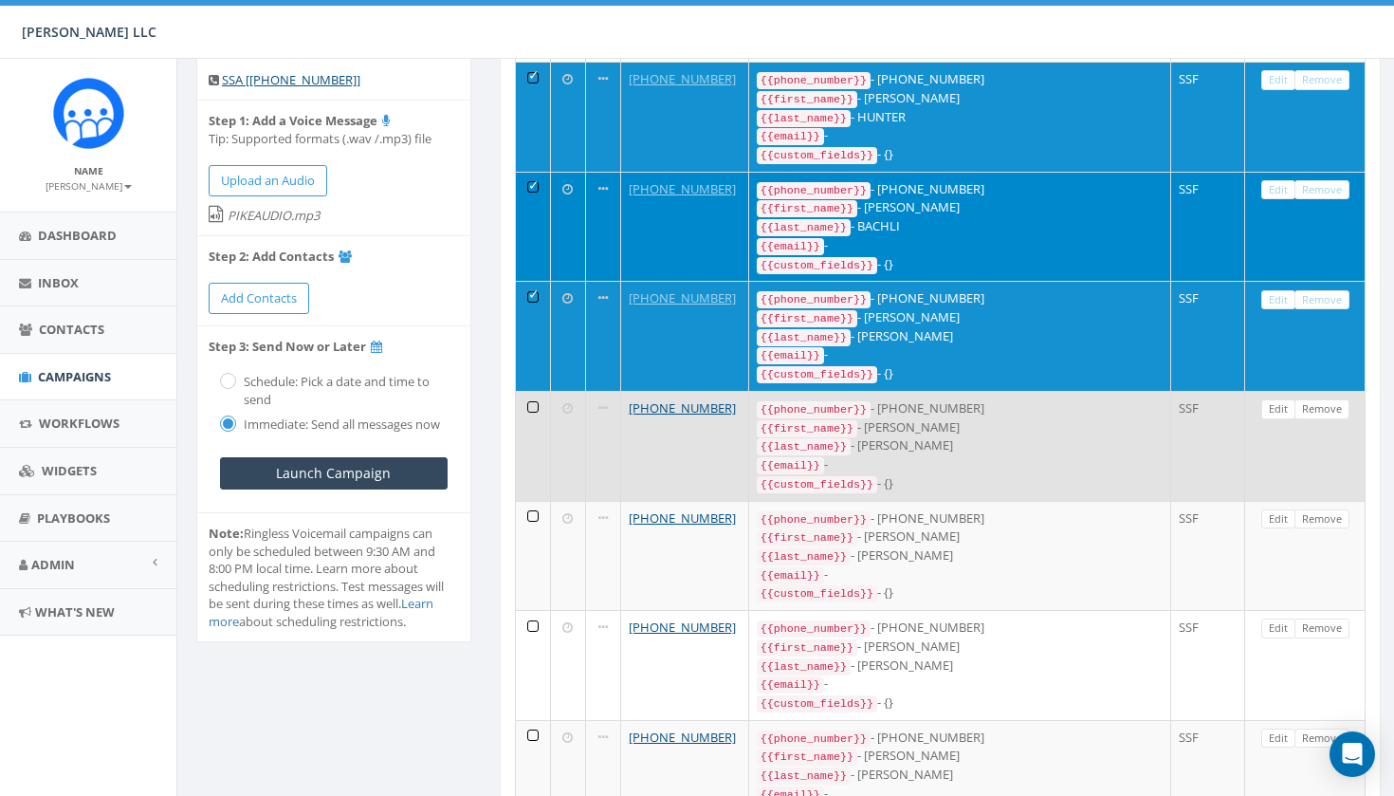
click at [531, 404] on td at bounding box center [533, 446] width 35 height 110
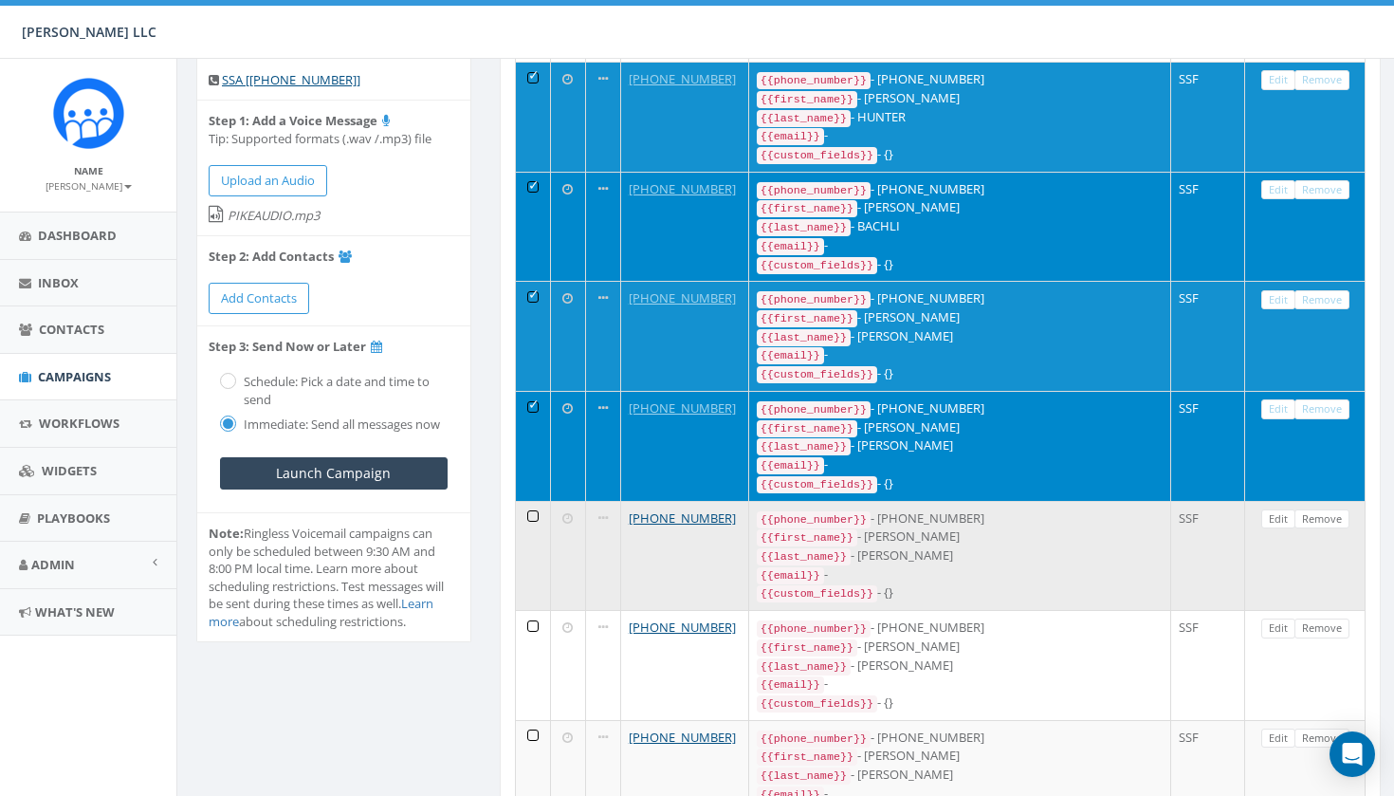
click at [530, 513] on td at bounding box center [533, 556] width 35 height 110
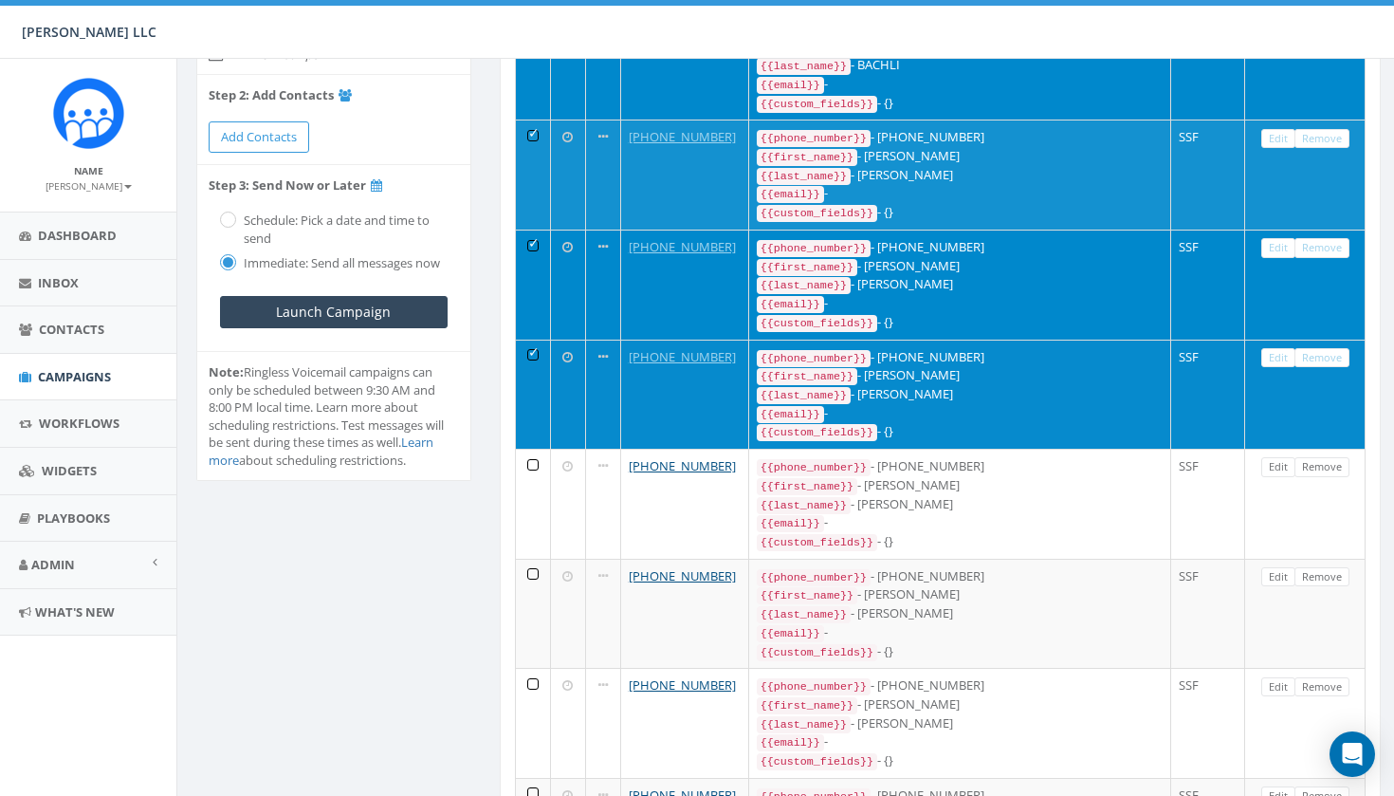
scroll to position [307, 0]
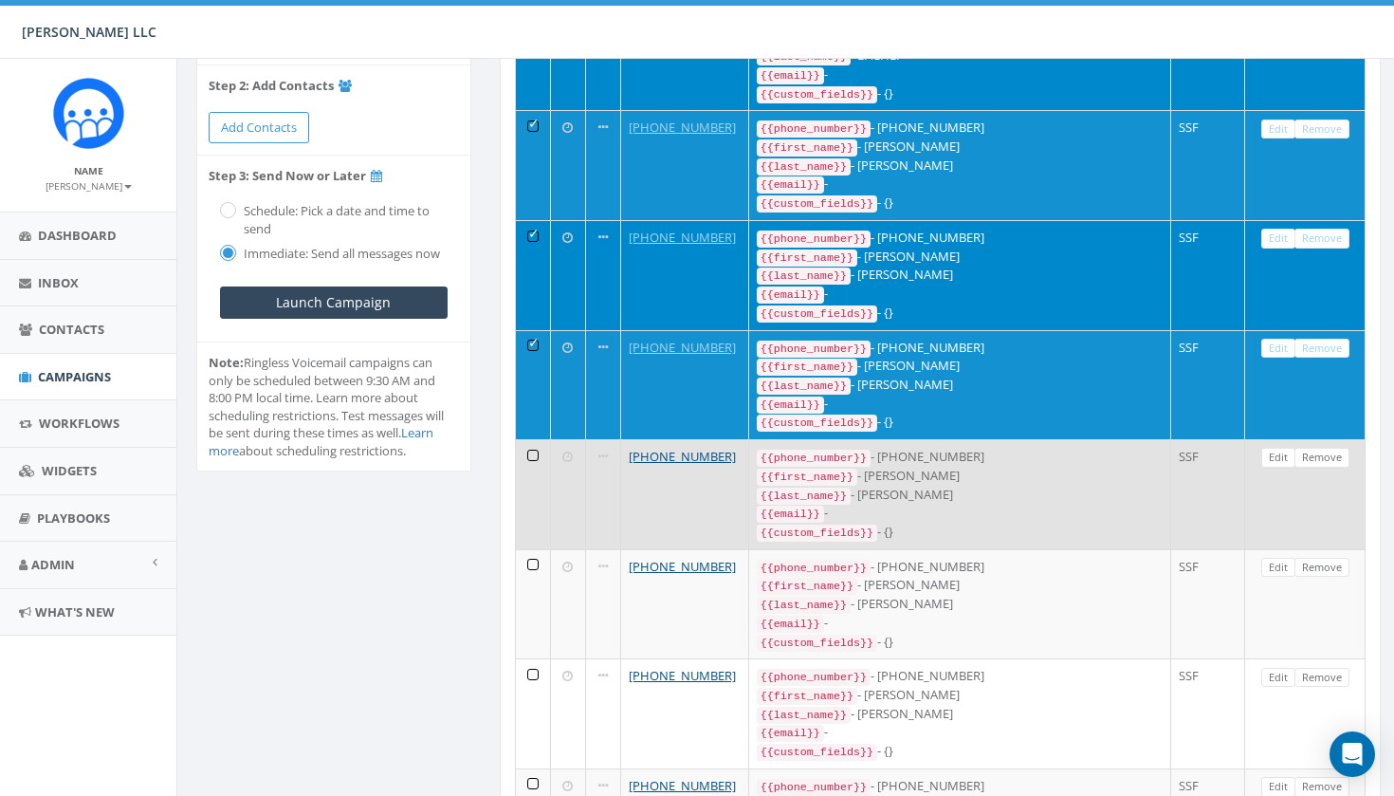
click at [527, 453] on td at bounding box center [533, 494] width 35 height 110
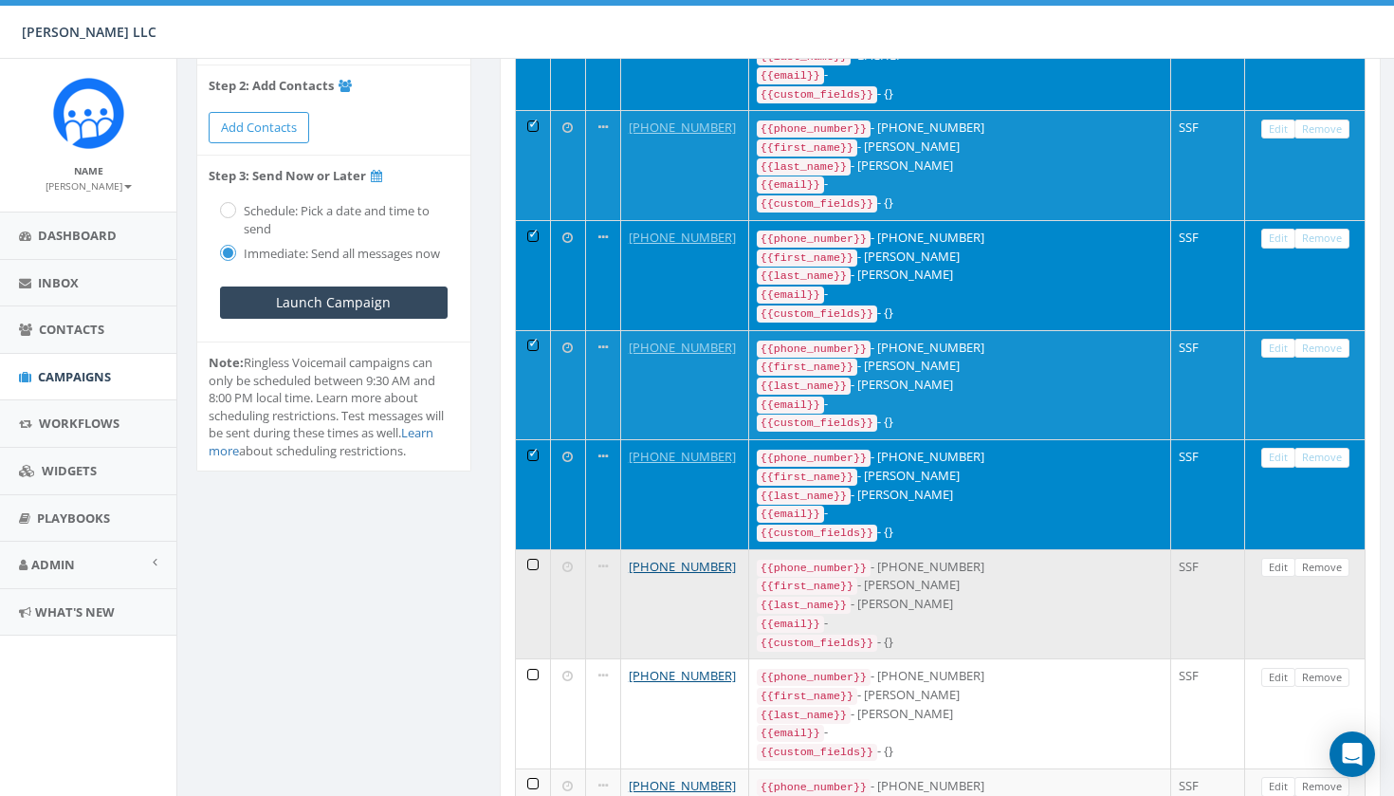
click at [534, 551] on td at bounding box center [533, 604] width 35 height 110
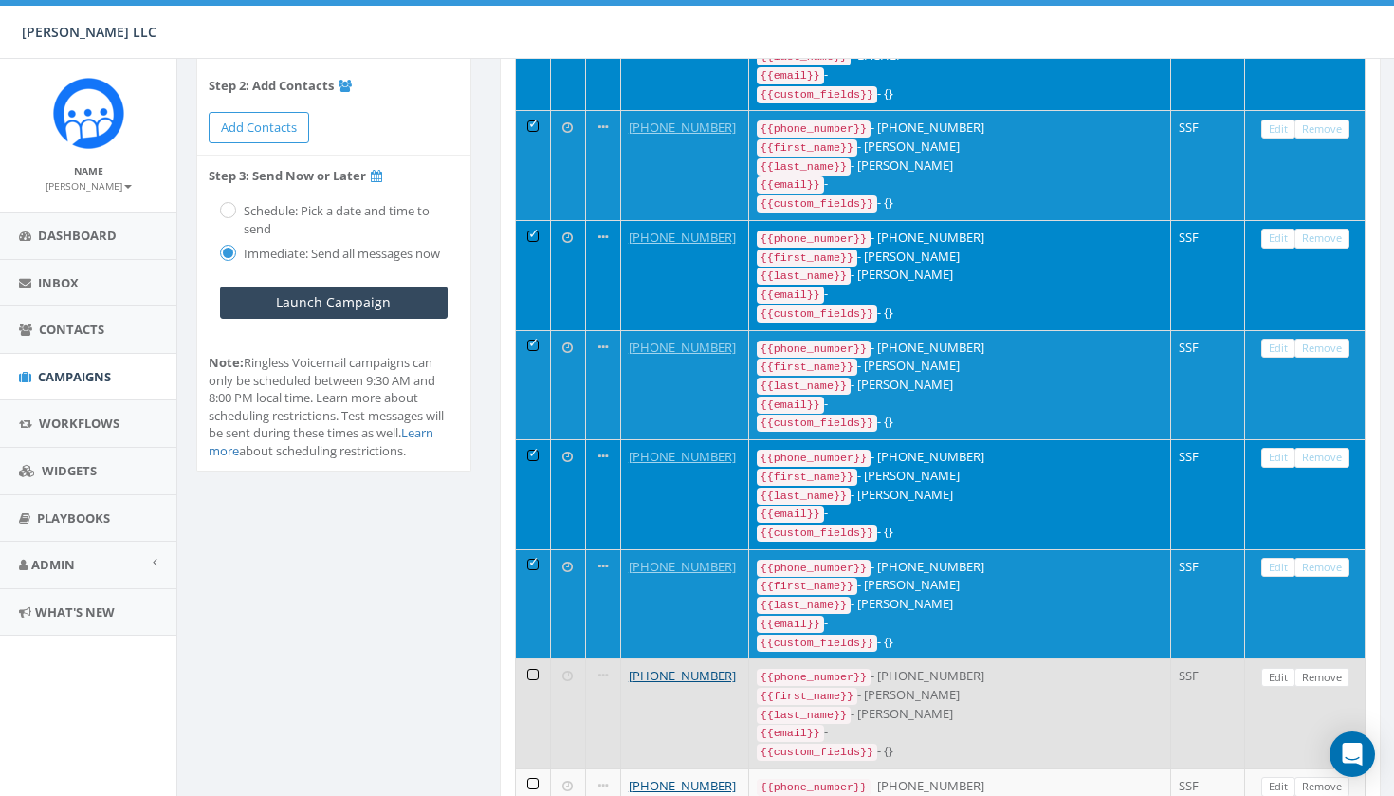
click at [533, 665] on td at bounding box center [533, 713] width 35 height 110
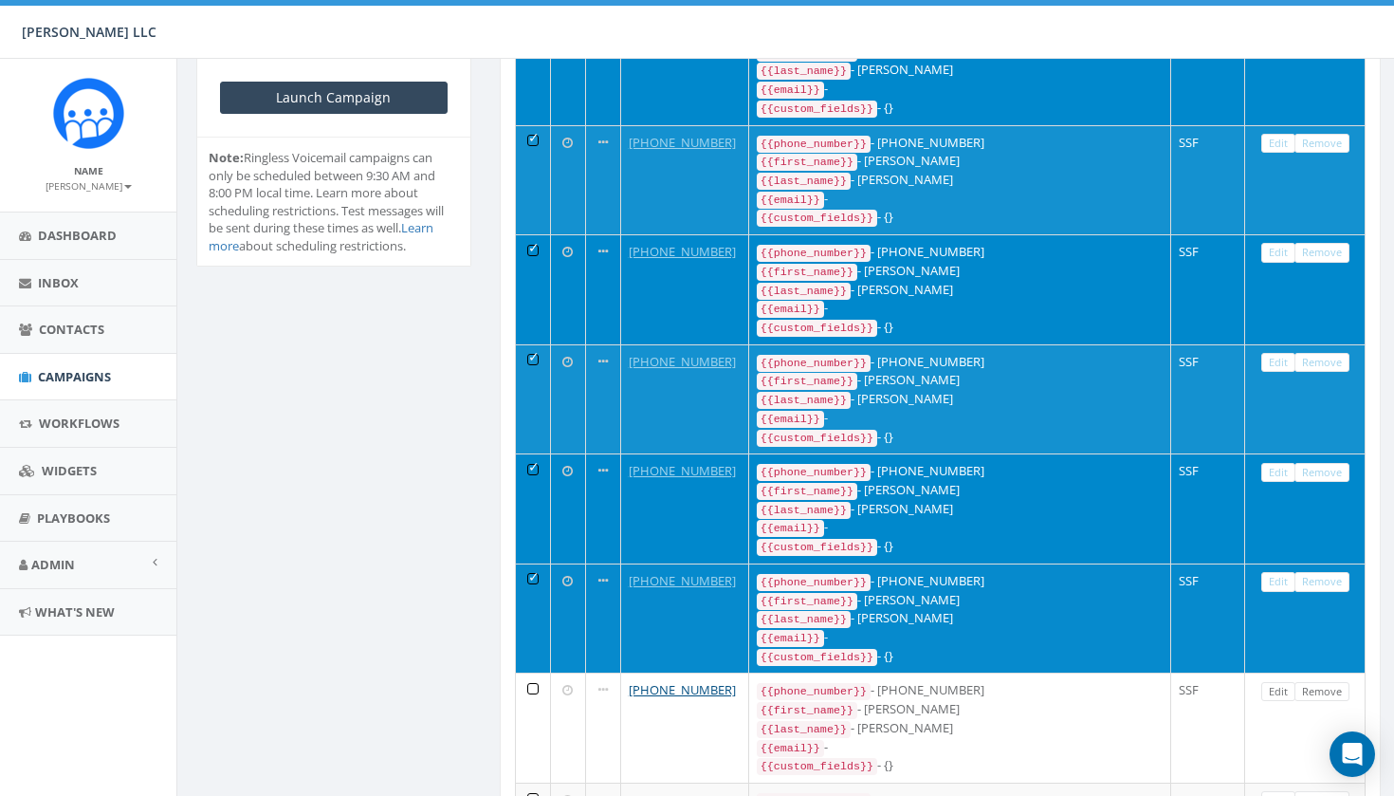
scroll to position [514, 0]
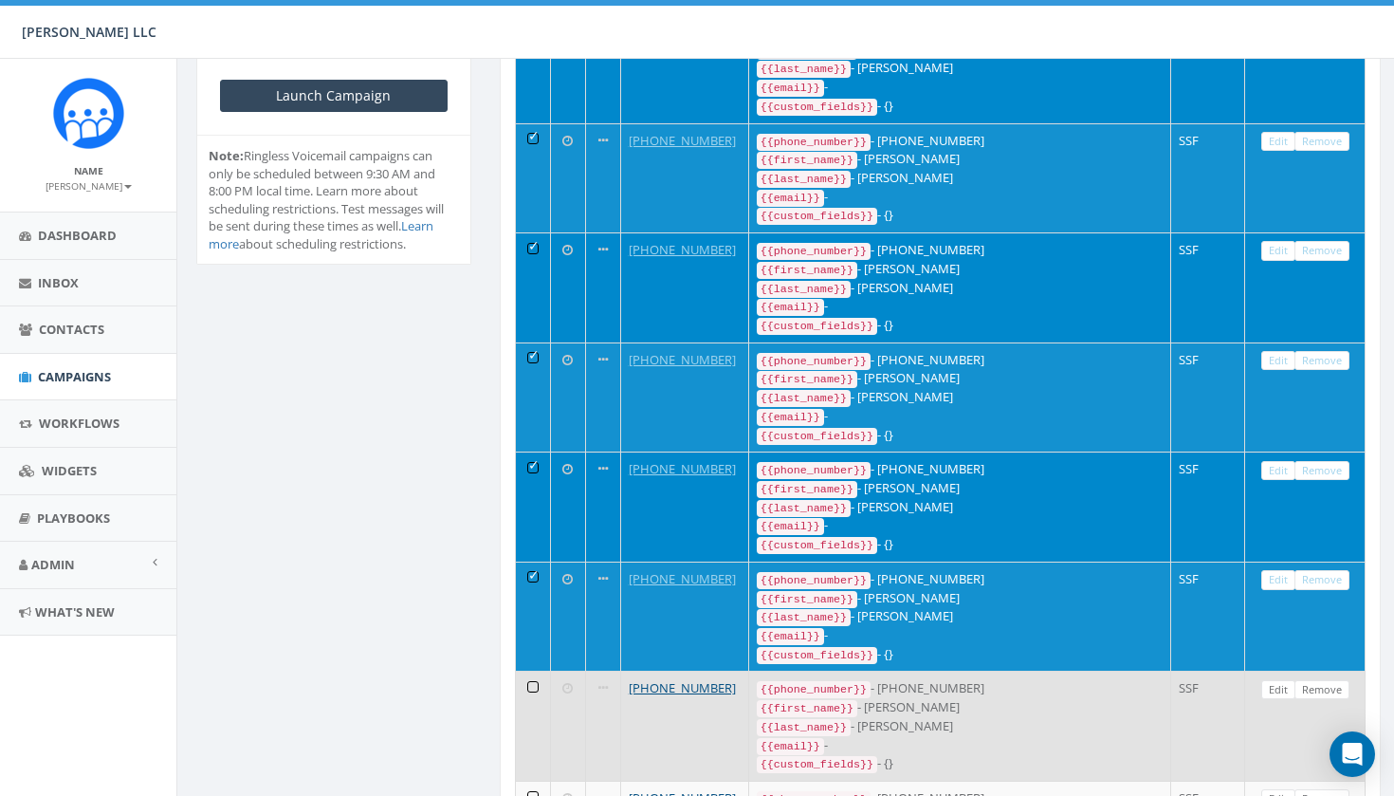
click at [534, 671] on td at bounding box center [533, 726] width 35 height 110
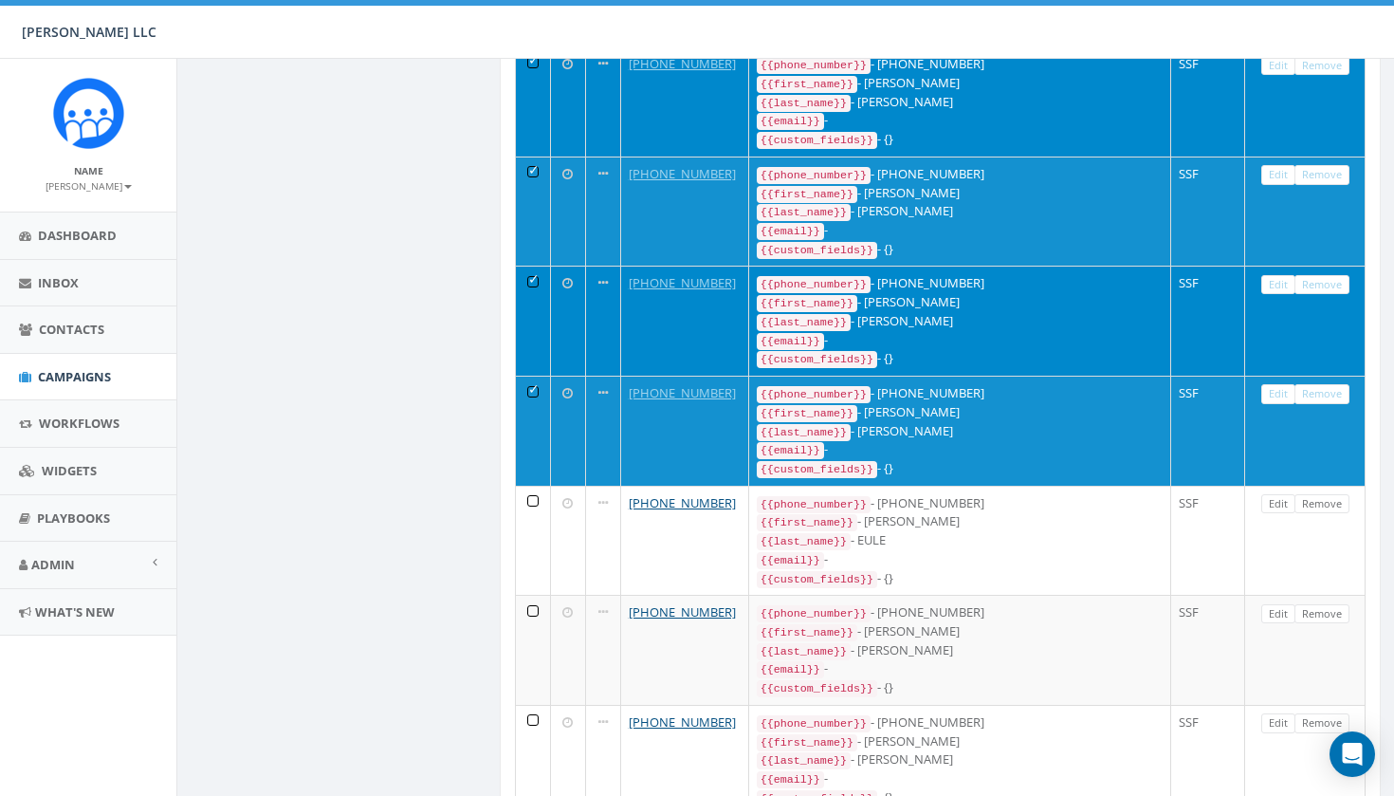
scroll to position [924, 0]
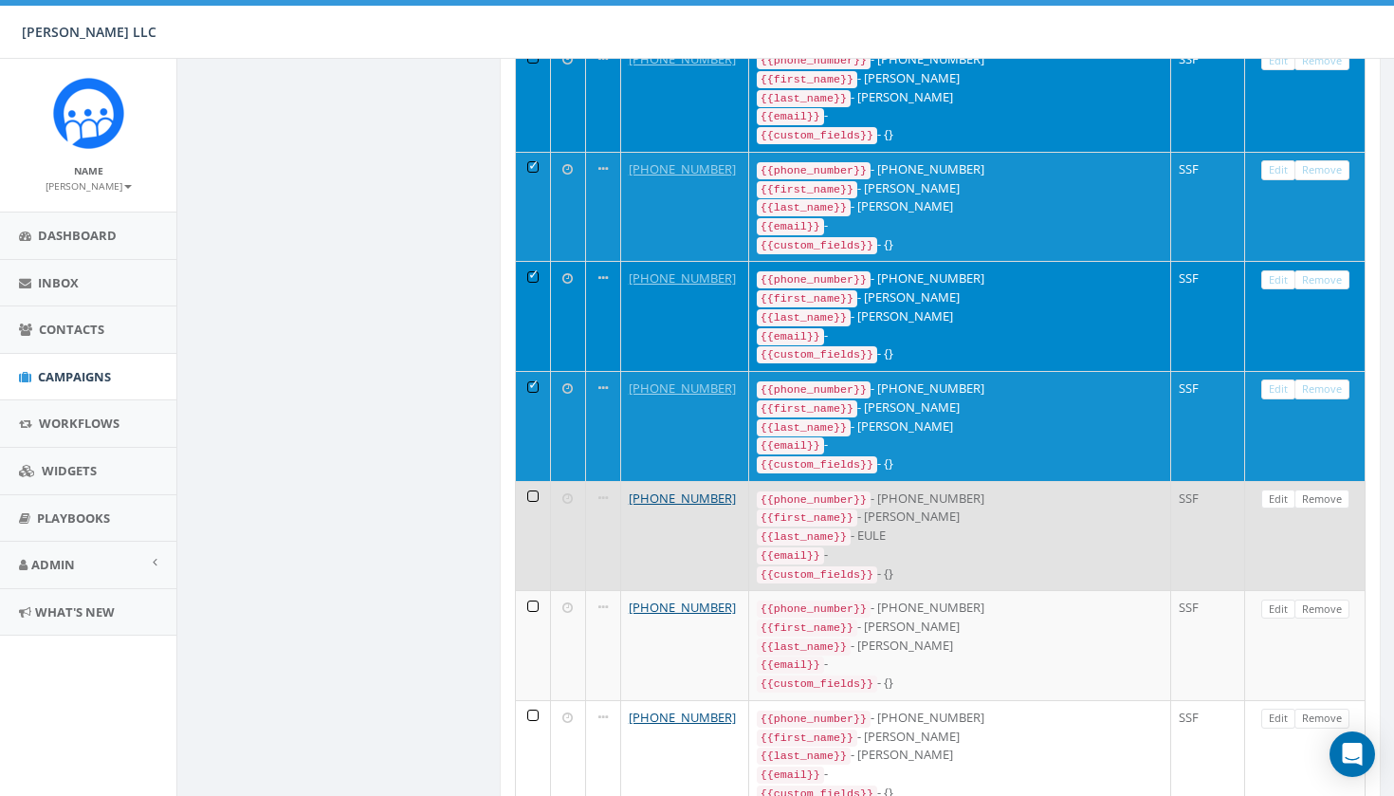
click at [532, 481] on td at bounding box center [533, 536] width 35 height 110
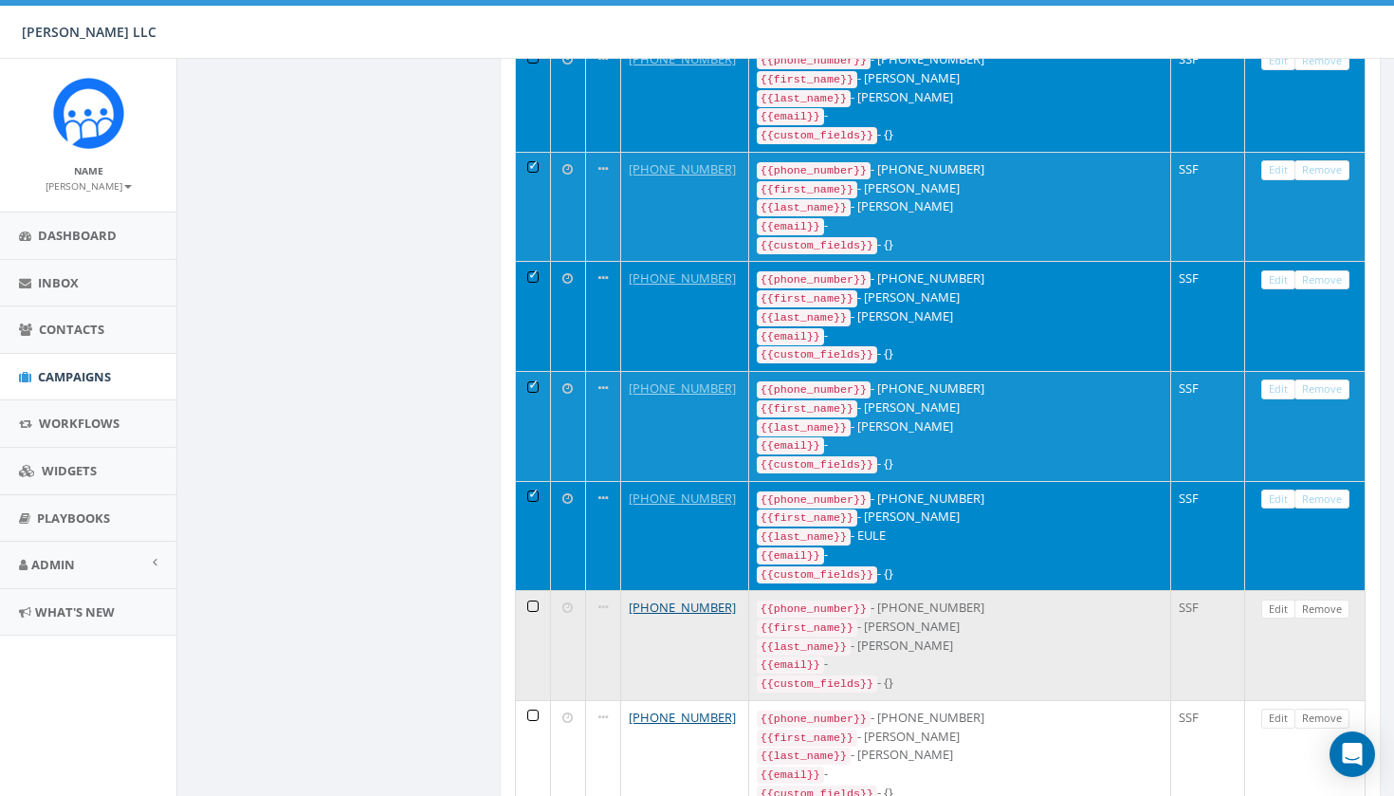
click at [530, 590] on td at bounding box center [533, 645] width 35 height 110
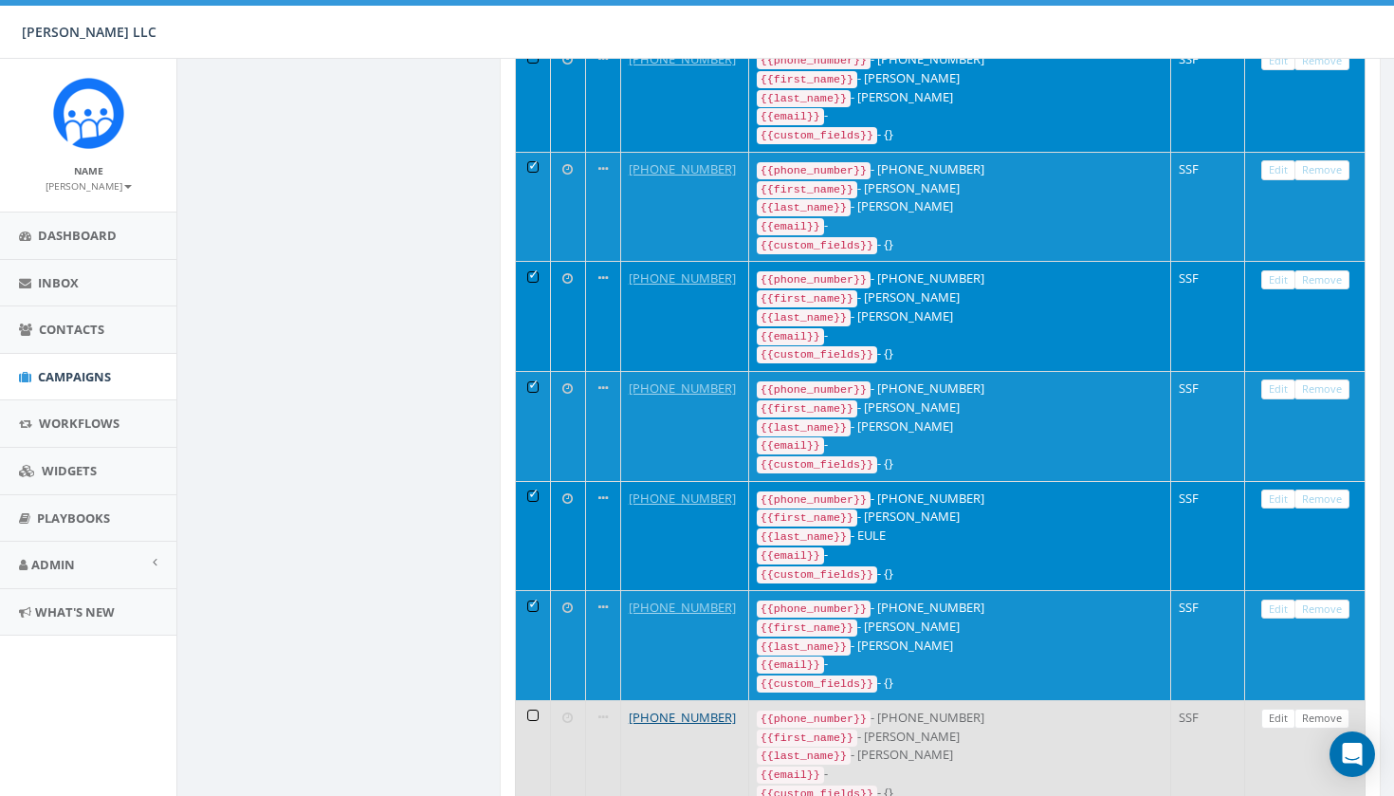
click at [529, 700] on td at bounding box center [533, 755] width 35 height 110
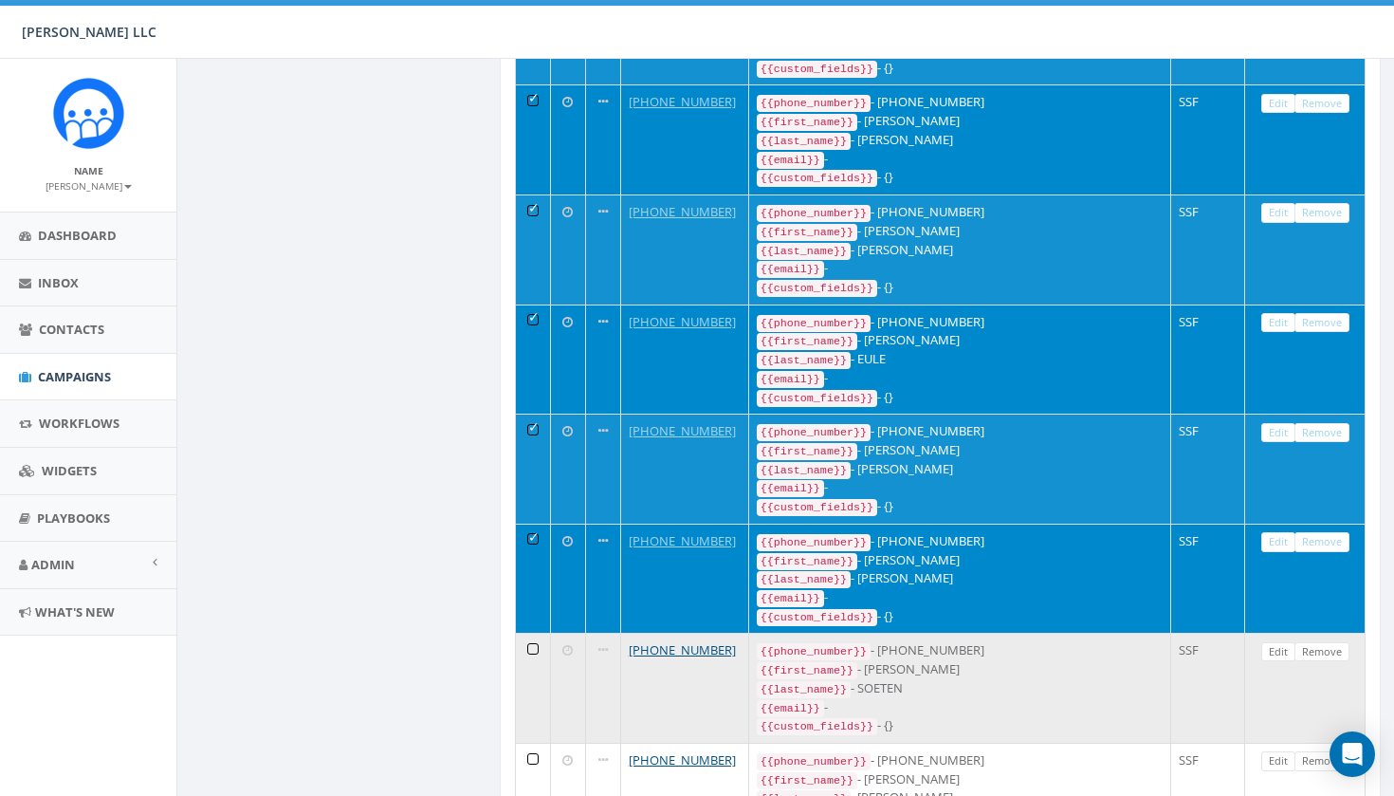
scroll to position [1107, 0]
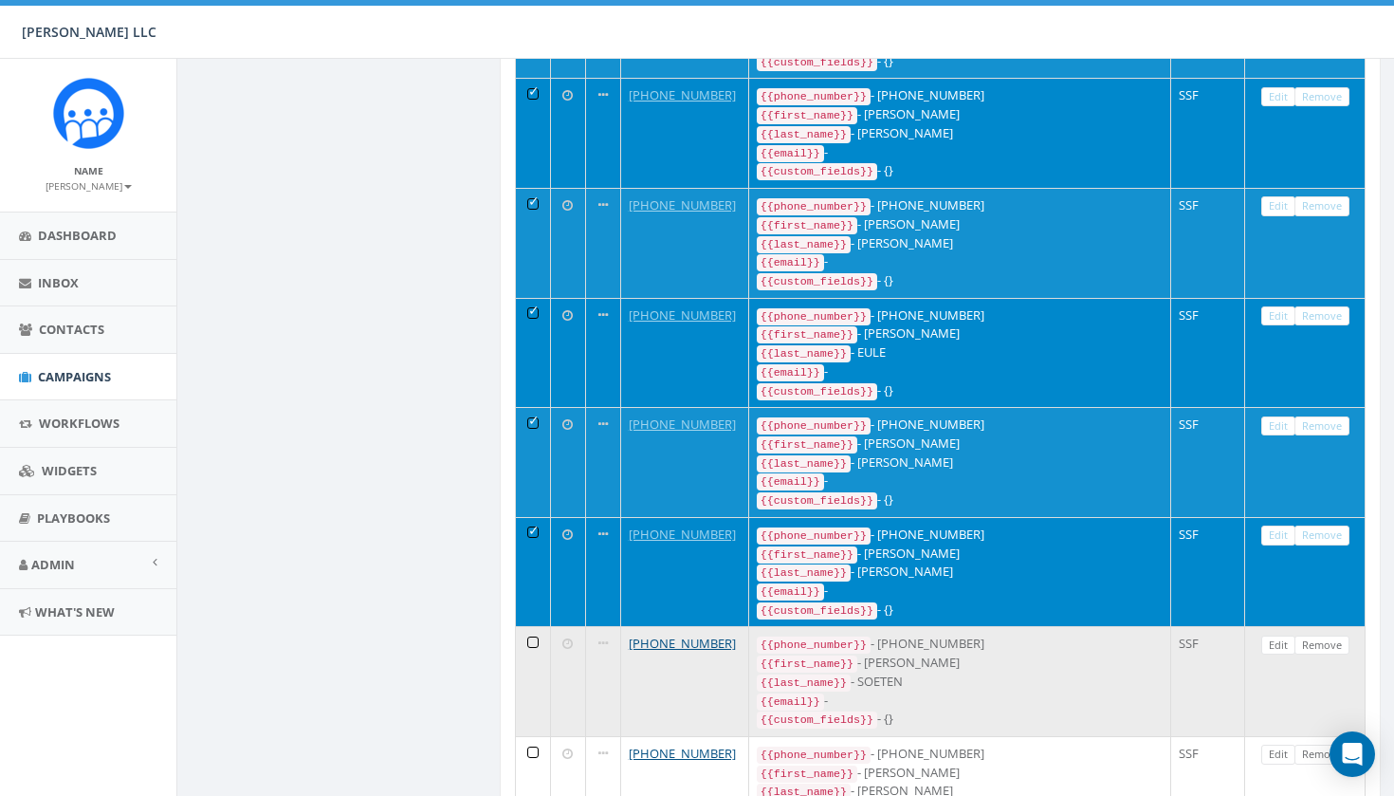
click at [532, 626] on td at bounding box center [533, 681] width 35 height 110
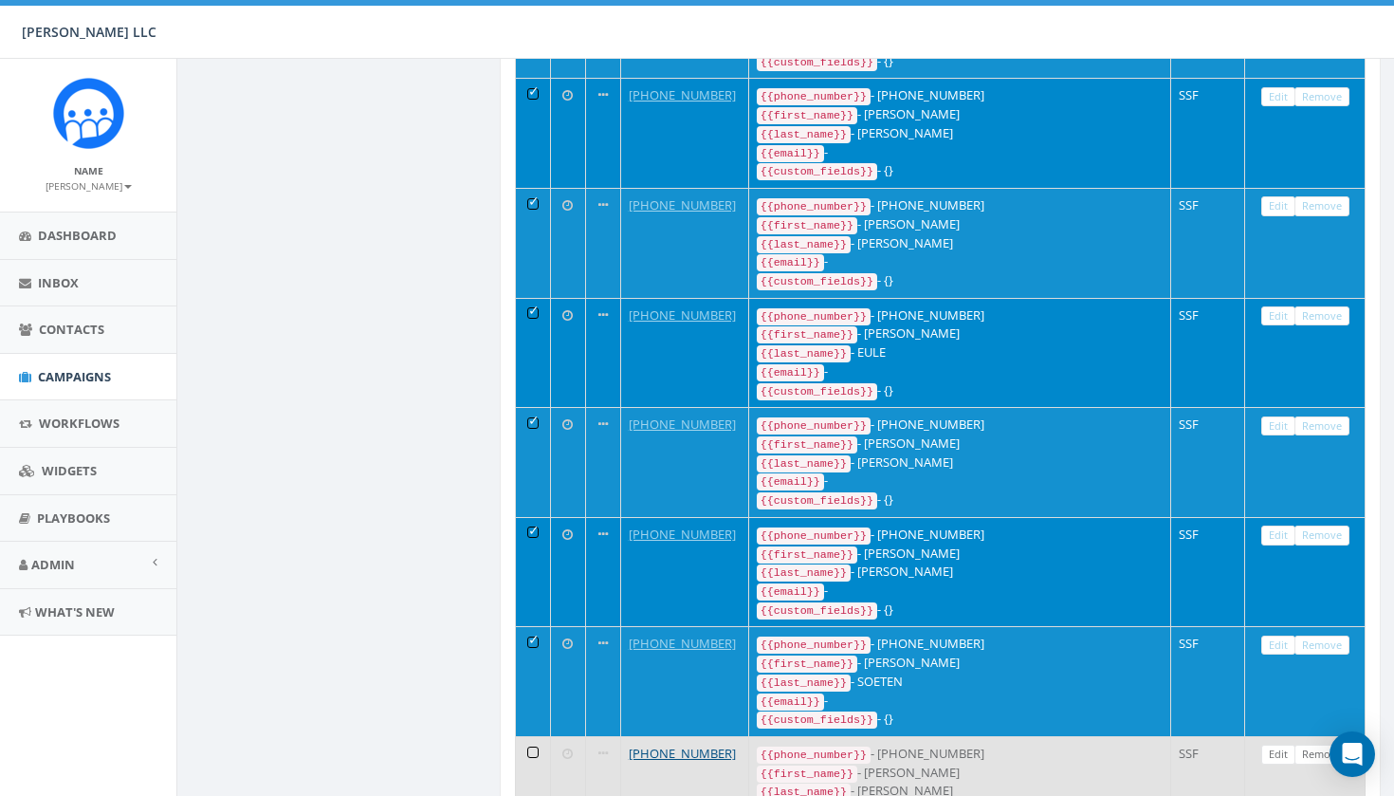
click at [532, 736] on td at bounding box center [533, 791] width 35 height 110
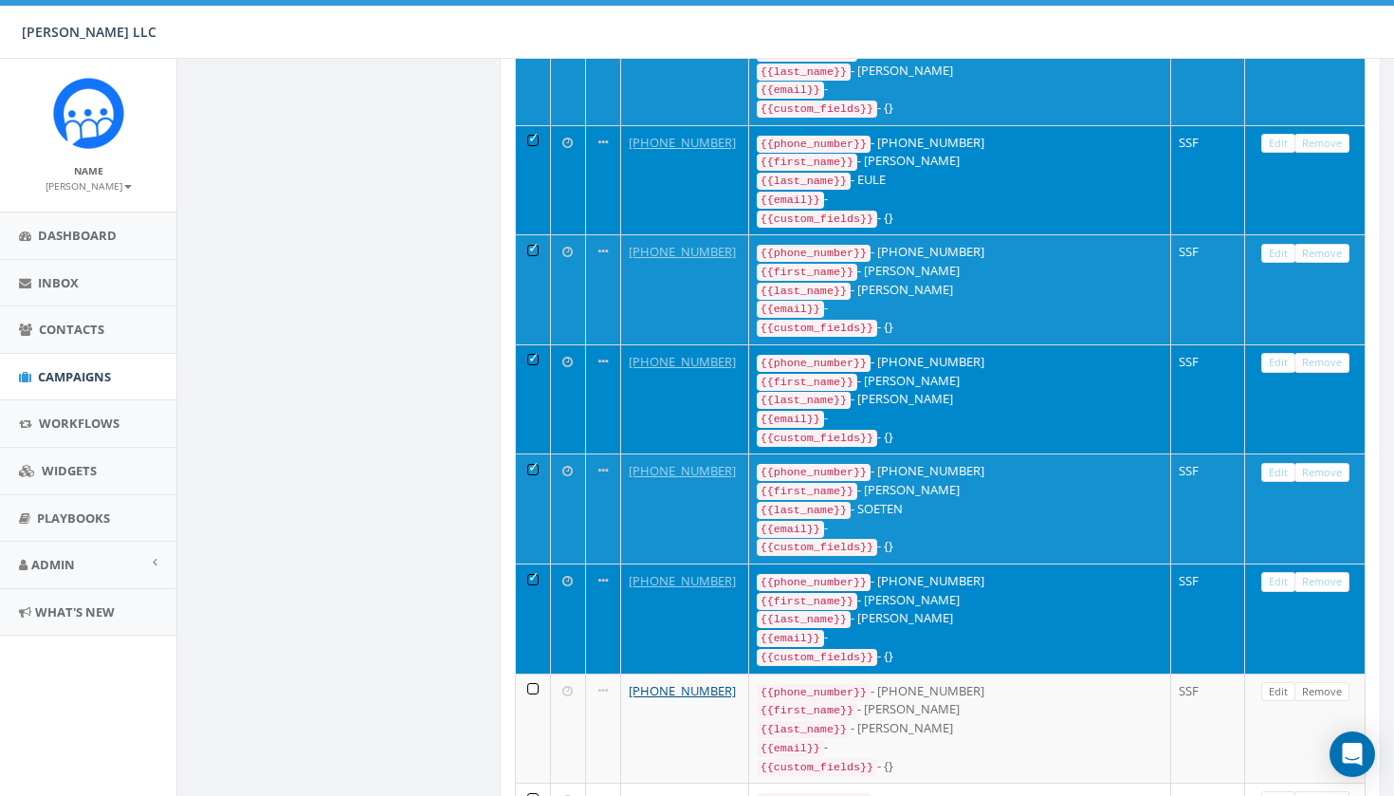
scroll to position [1313, 0]
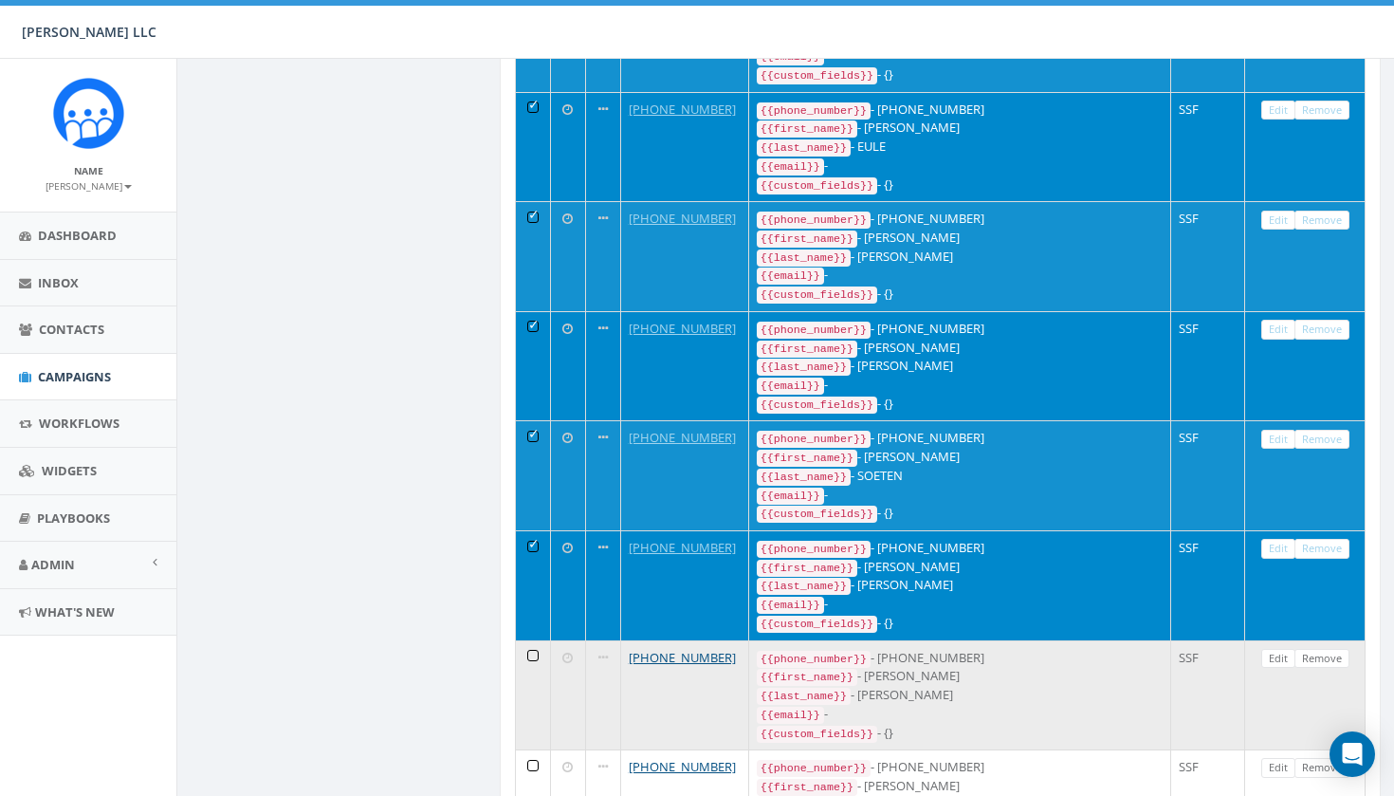
click at [537, 640] on td at bounding box center [533, 695] width 35 height 110
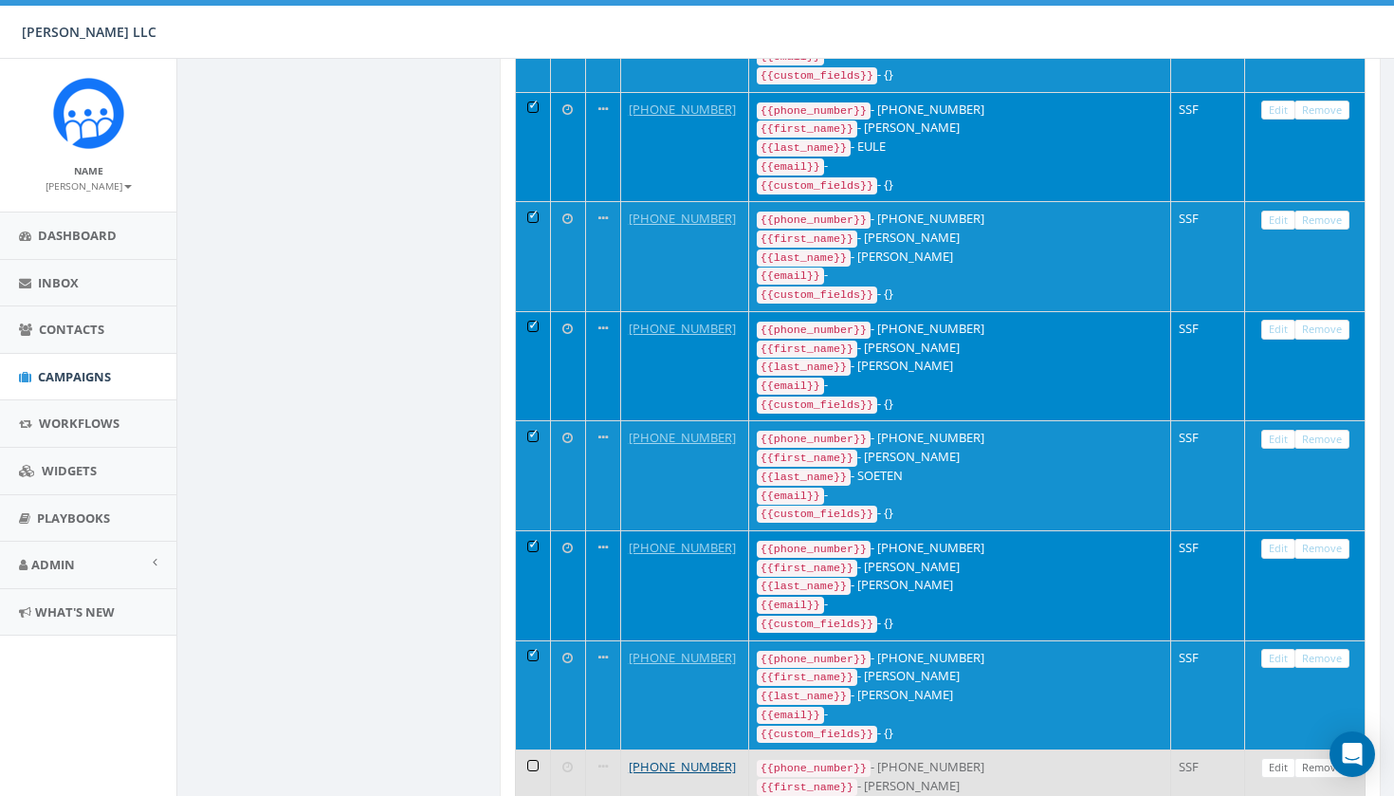
click at [537, 749] on td at bounding box center [533, 804] width 35 height 110
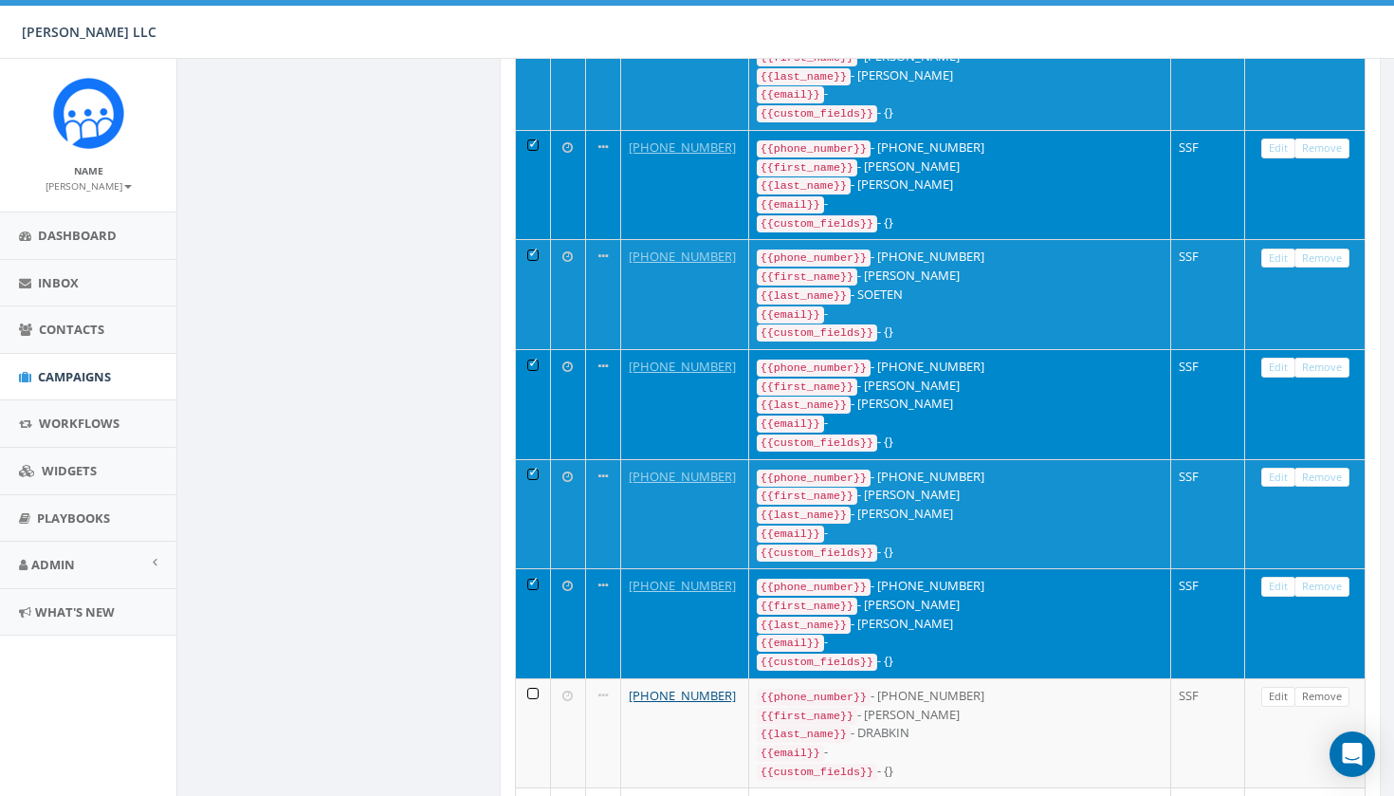
scroll to position [1495, 0]
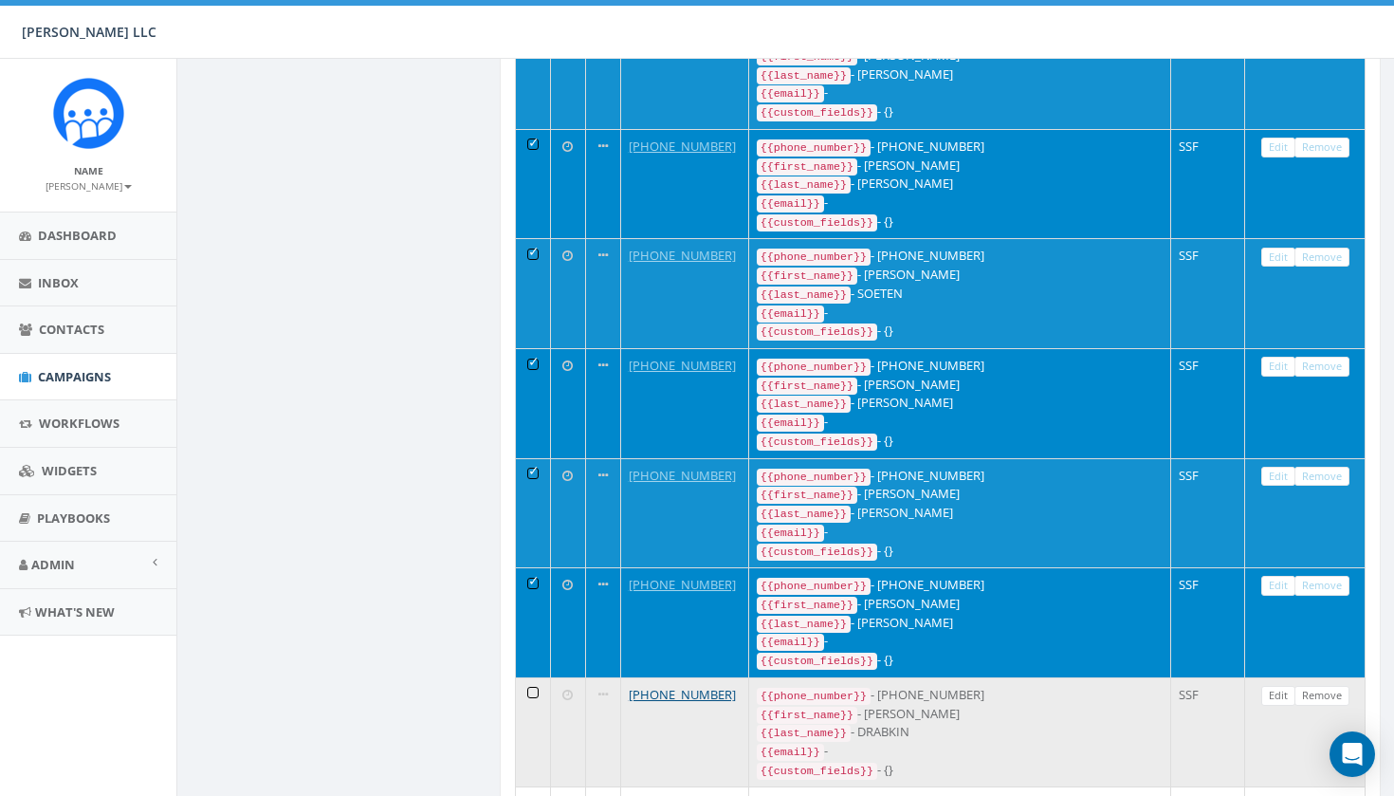
click at [537, 677] on td at bounding box center [533, 732] width 35 height 110
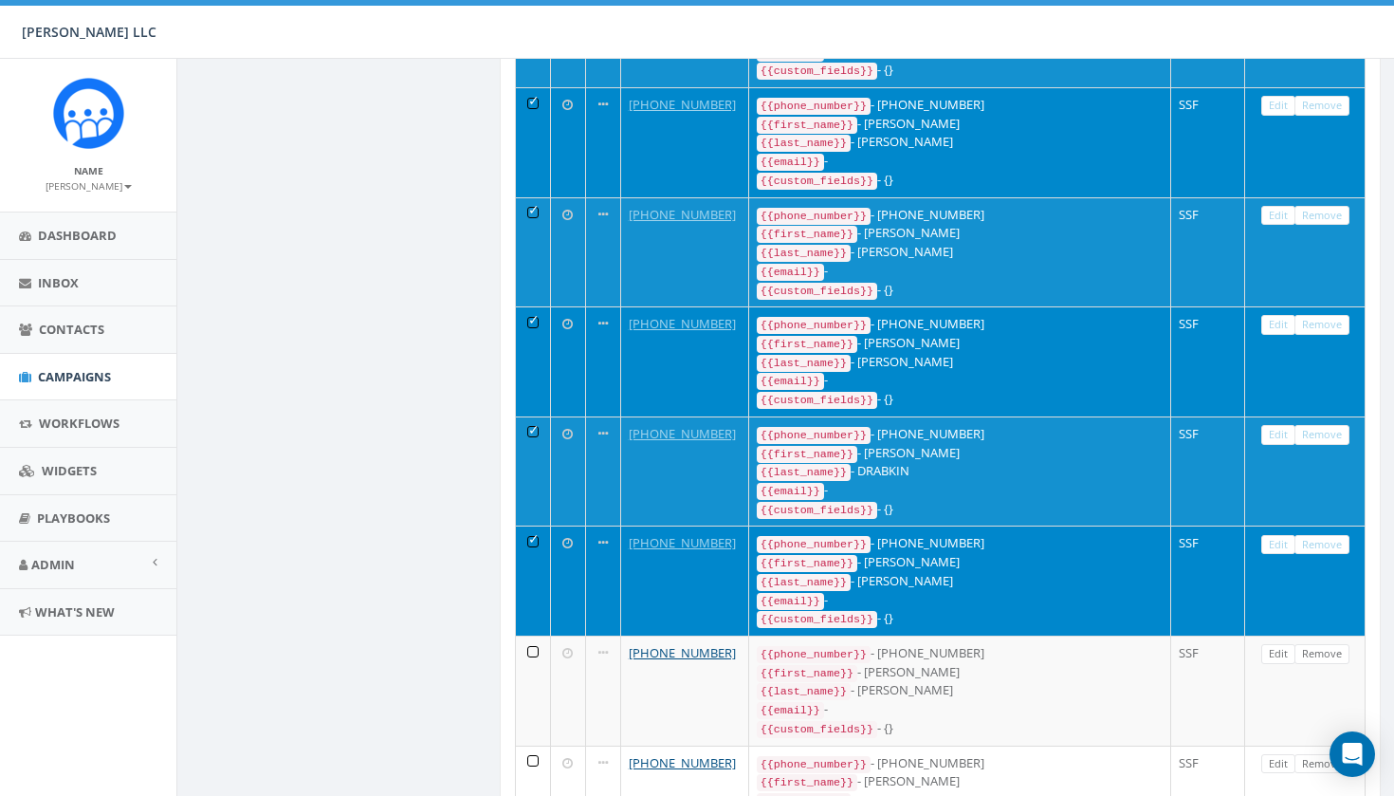
scroll to position [1996, 0]
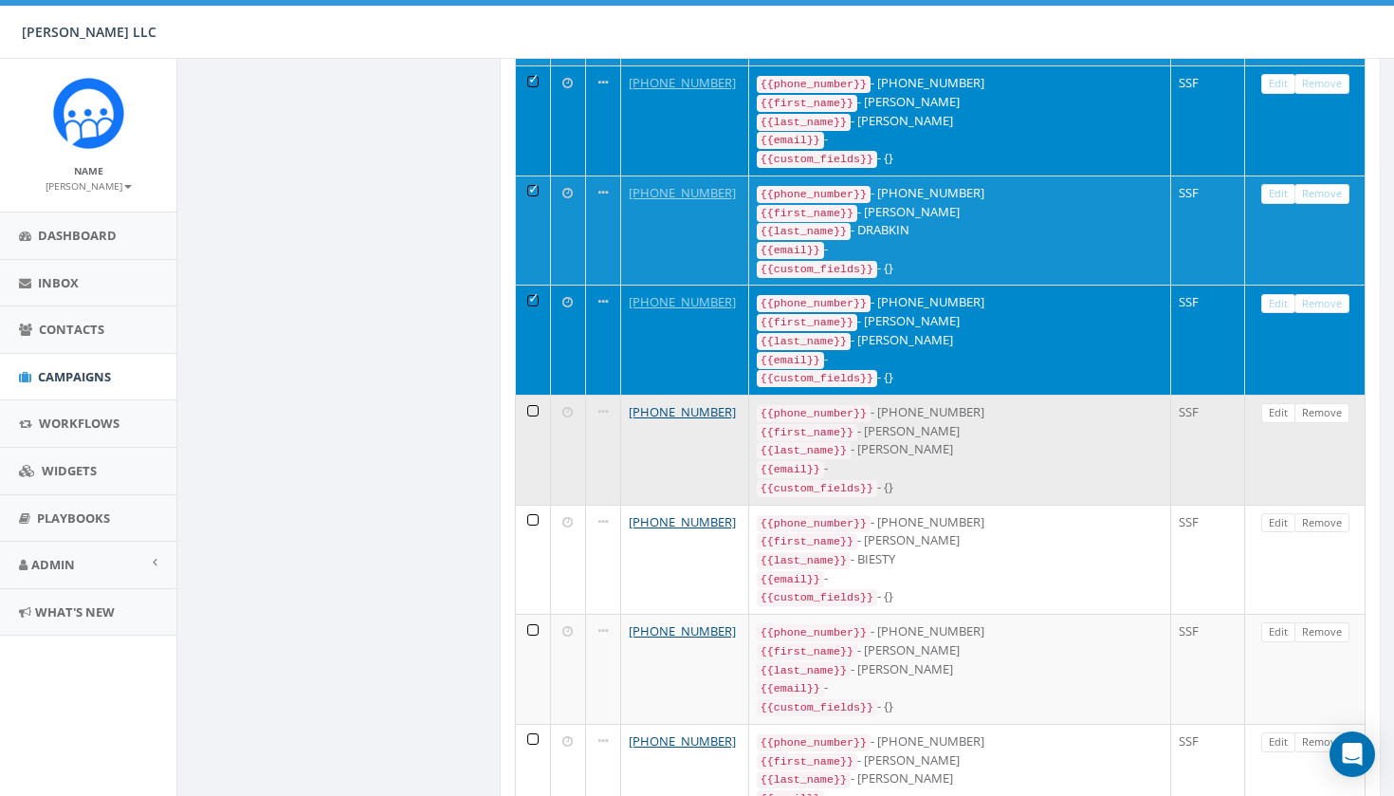
click at [537, 395] on td at bounding box center [533, 450] width 35 height 110
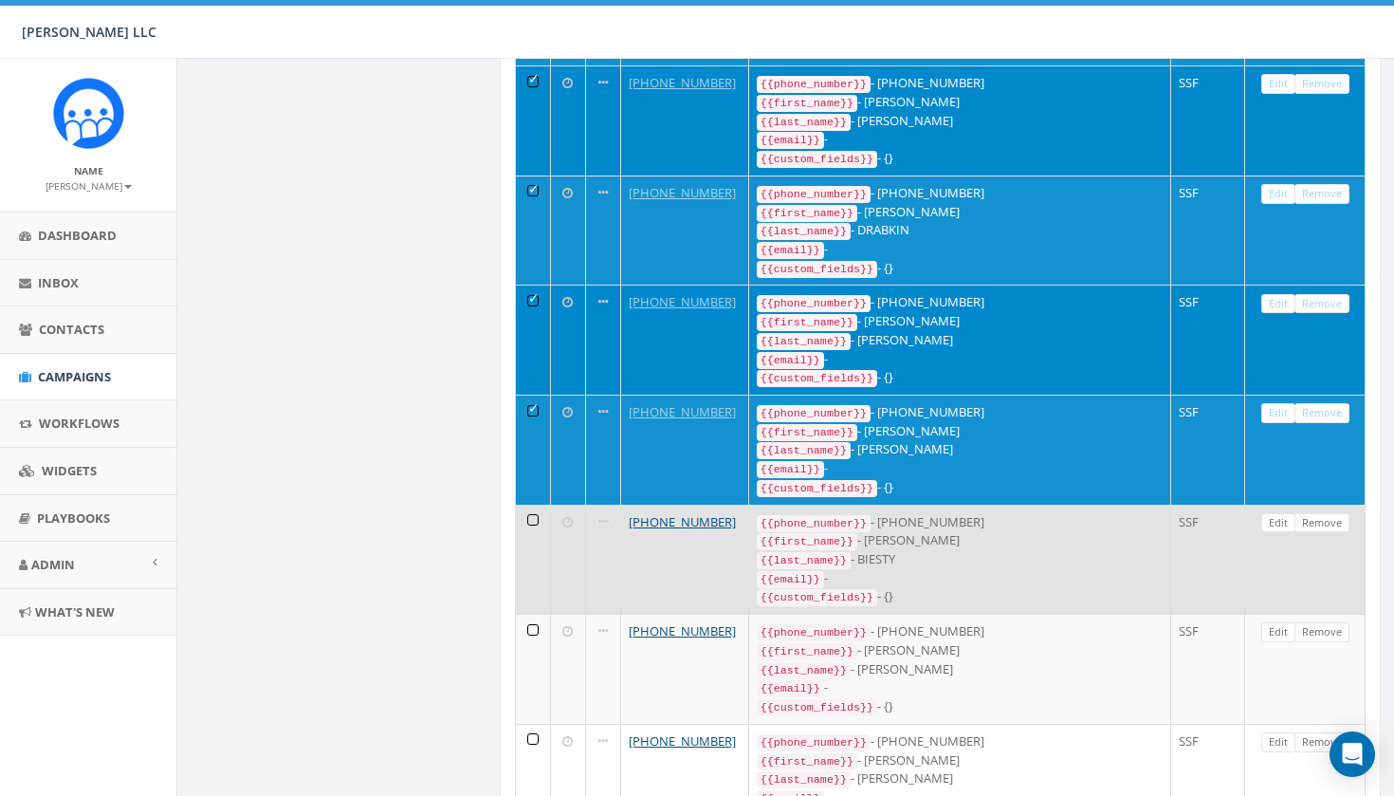
click at [536, 505] on td at bounding box center [533, 560] width 35 height 110
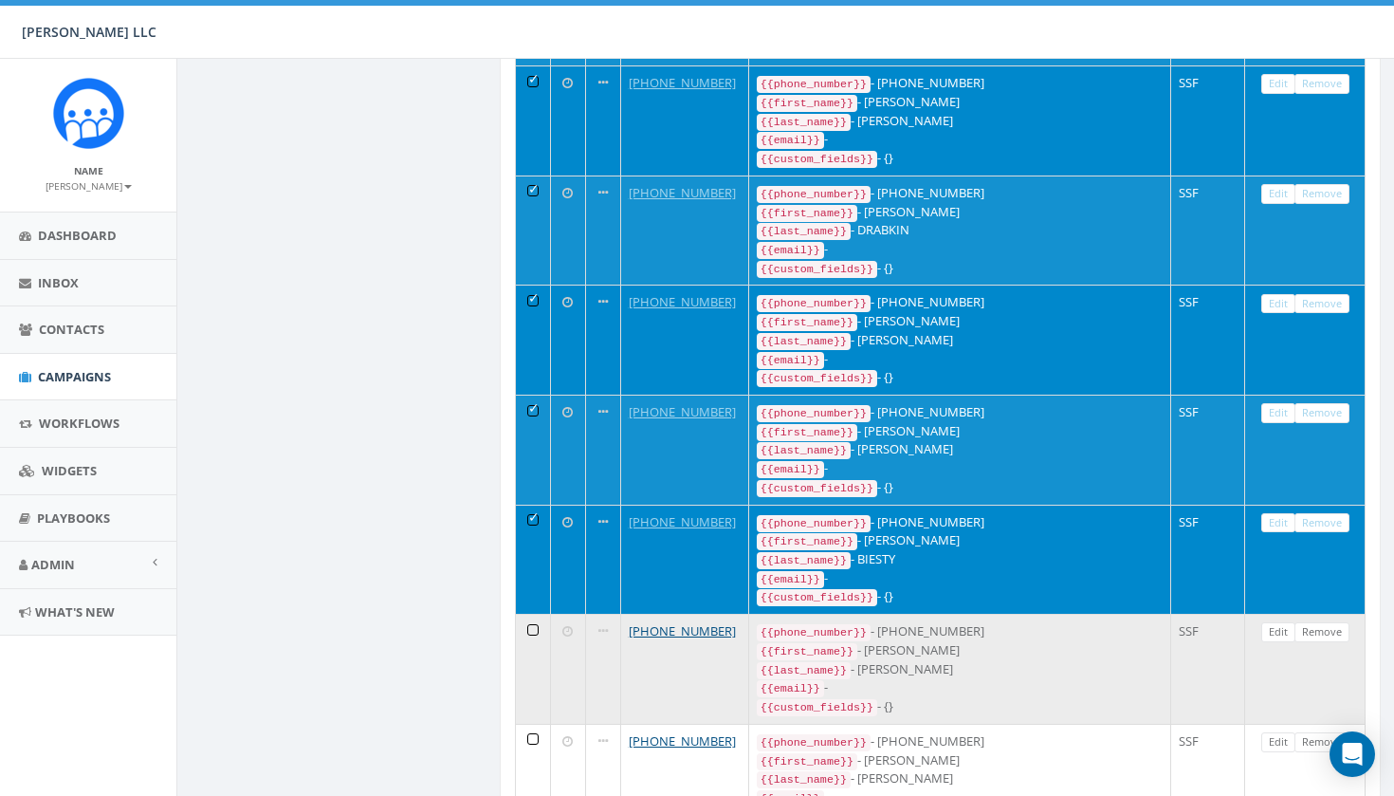
click at [533, 614] on td at bounding box center [533, 669] width 35 height 110
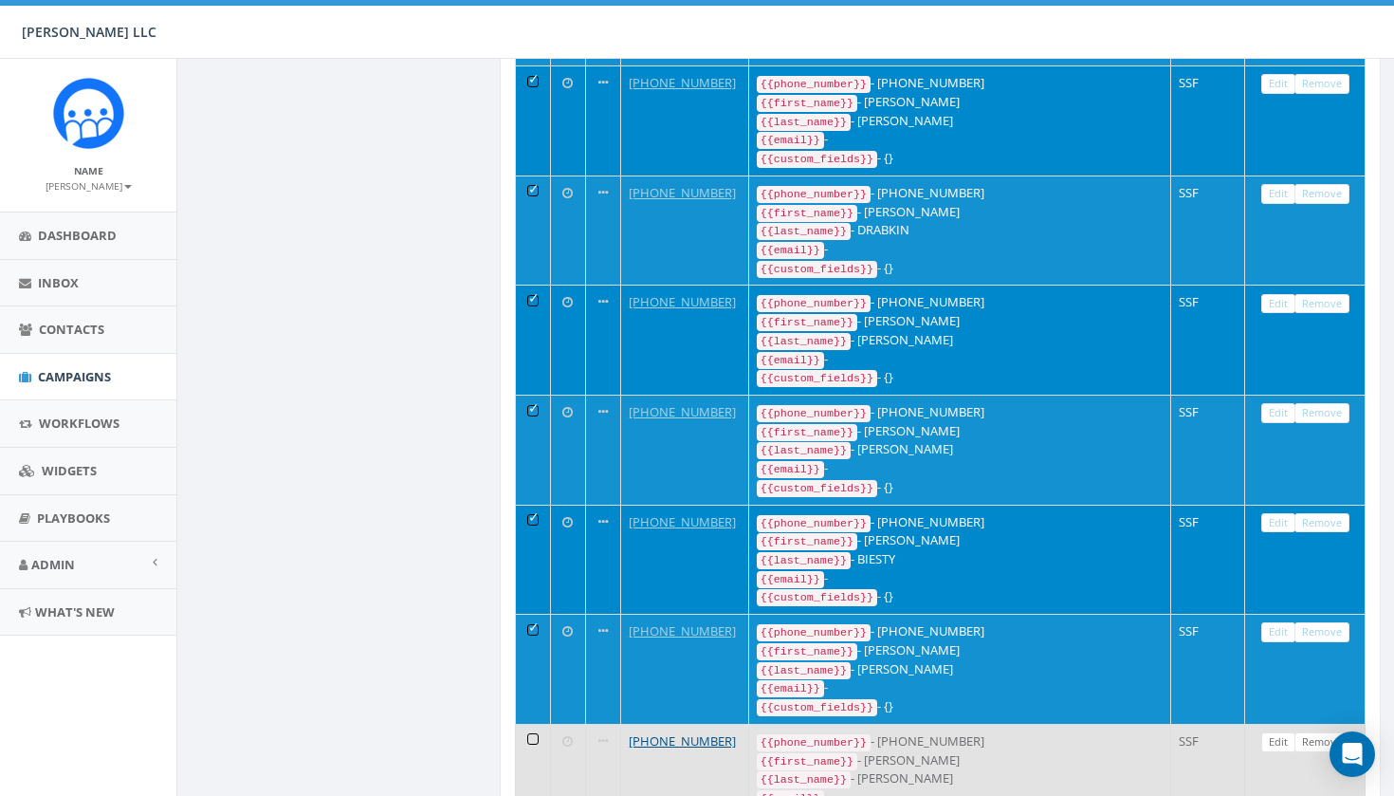
click at [533, 724] on td at bounding box center [533, 779] width 35 height 110
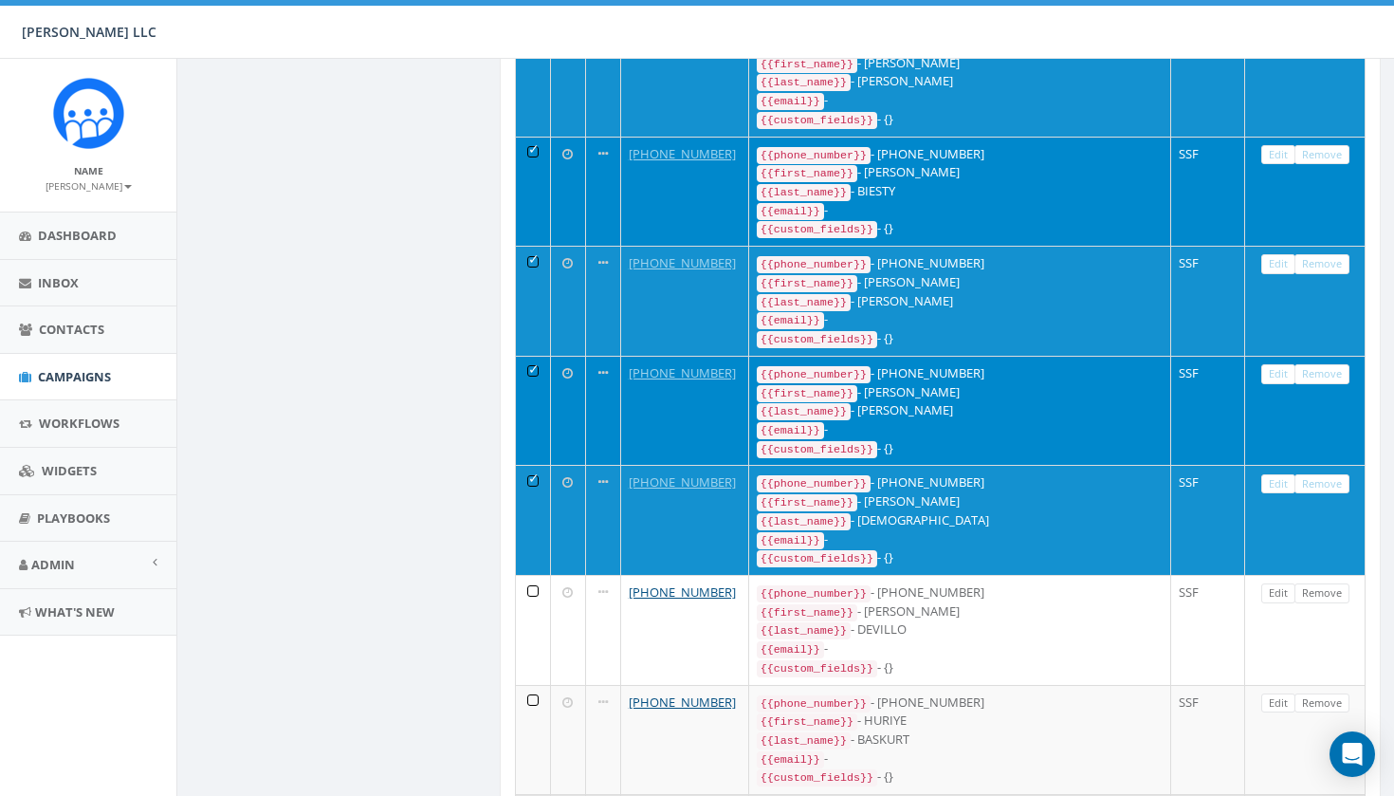
scroll to position [2381, 0]
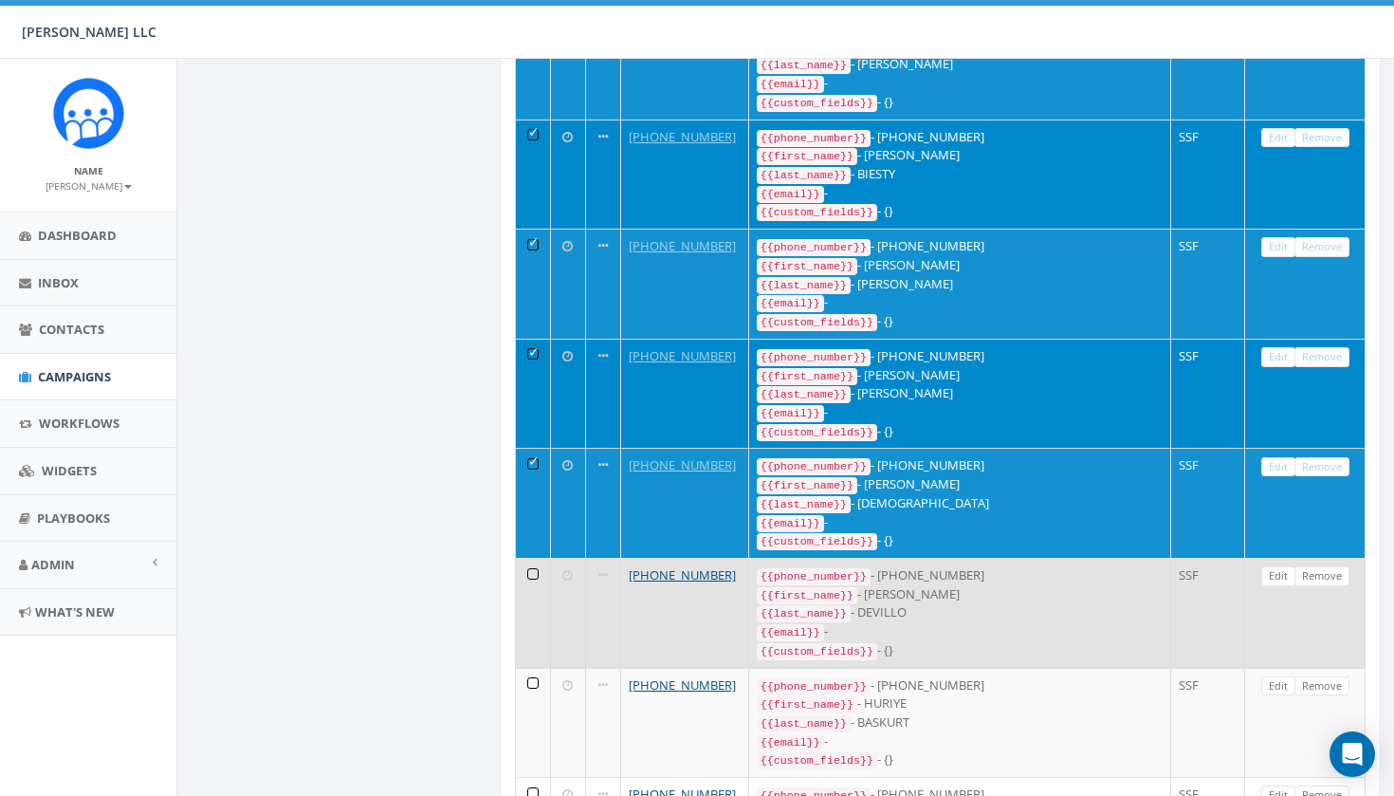
click at [547, 558] on td at bounding box center [533, 613] width 35 height 110
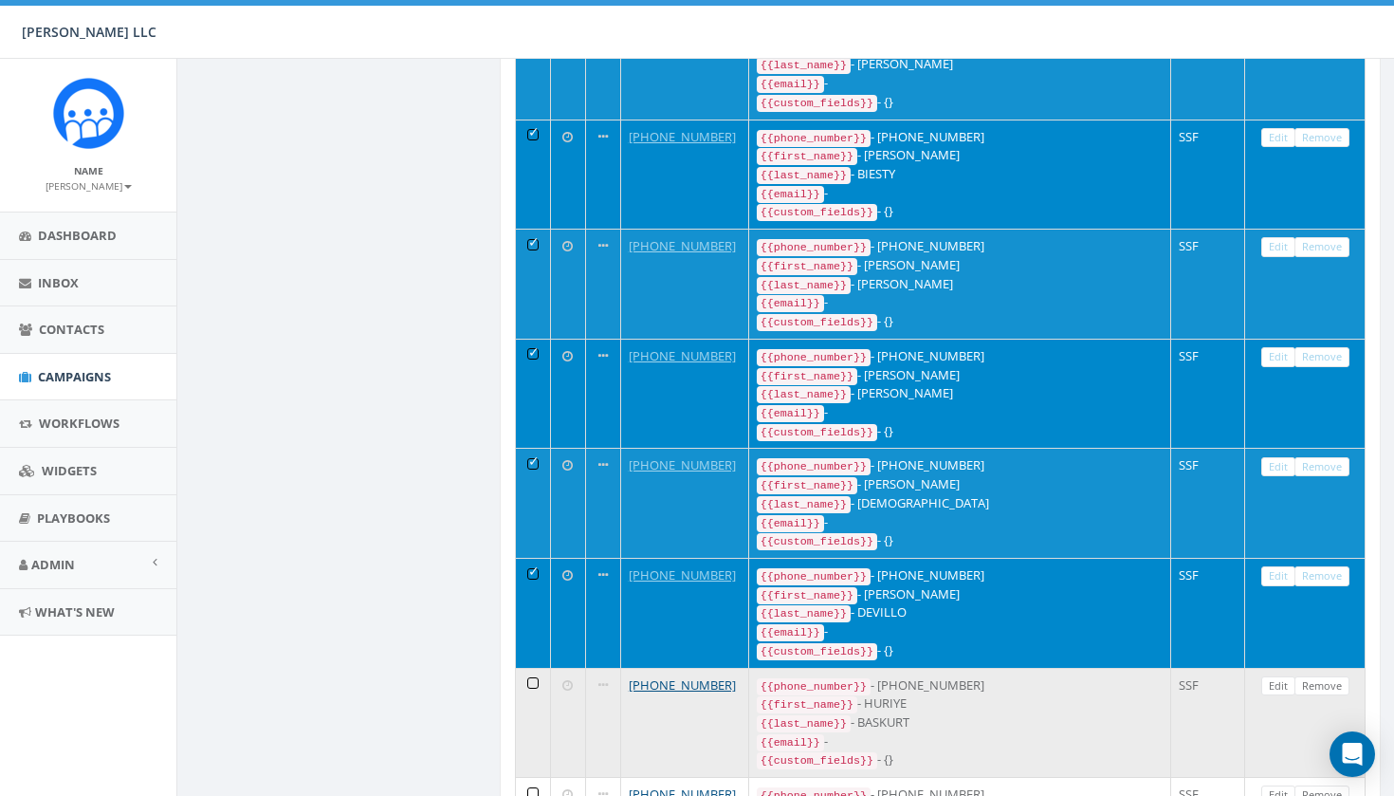
click at [546, 668] on td at bounding box center [533, 723] width 35 height 110
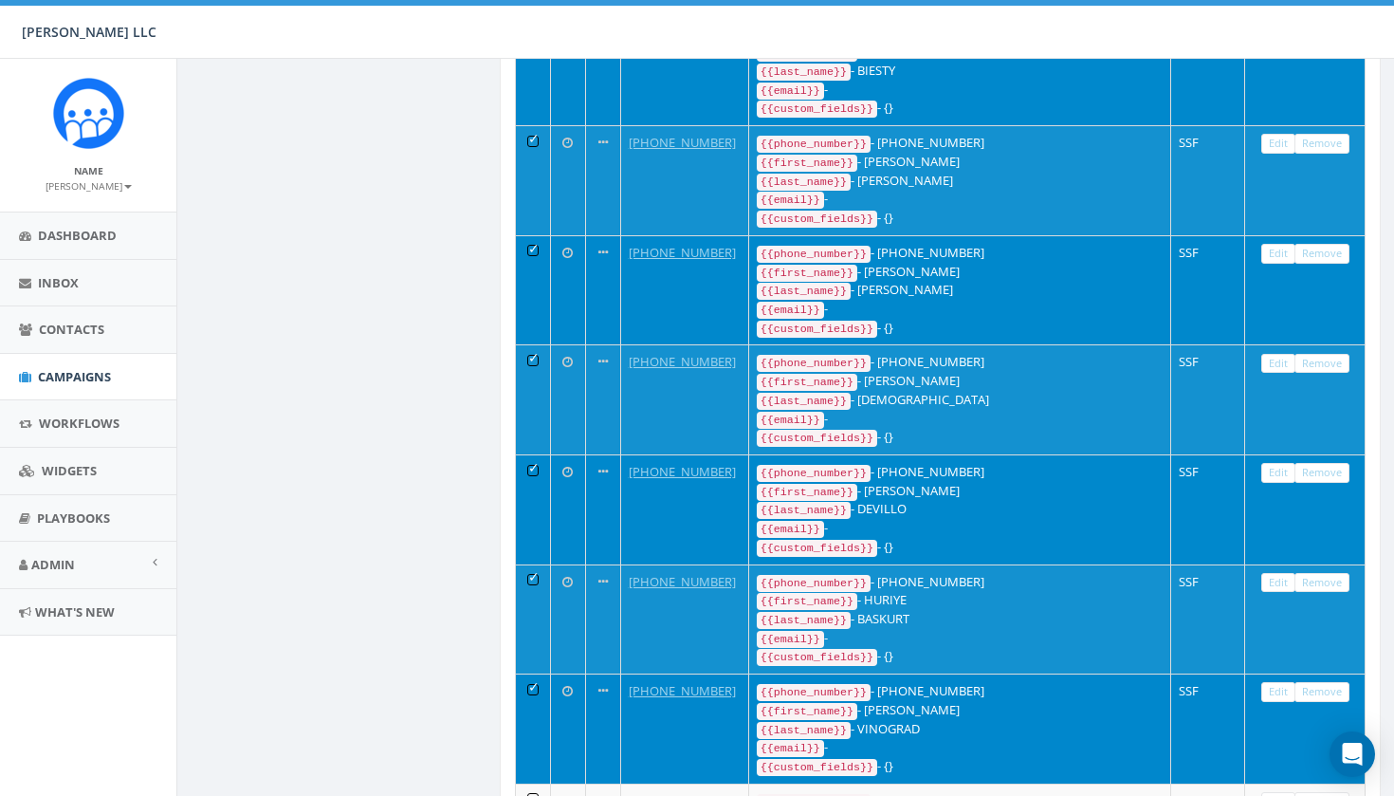
scroll to position [2523, 0]
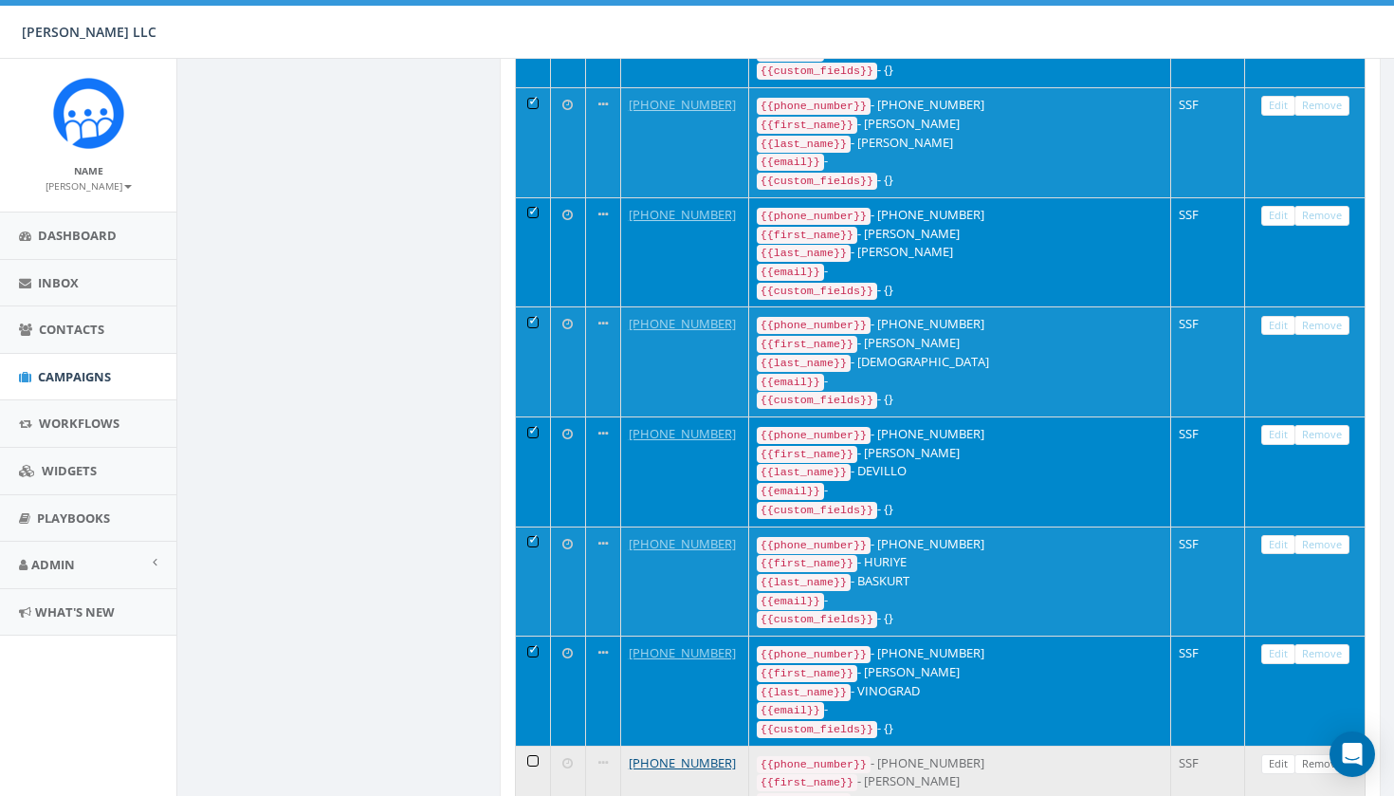
click at [533, 745] on td at bounding box center [533, 800] width 35 height 110
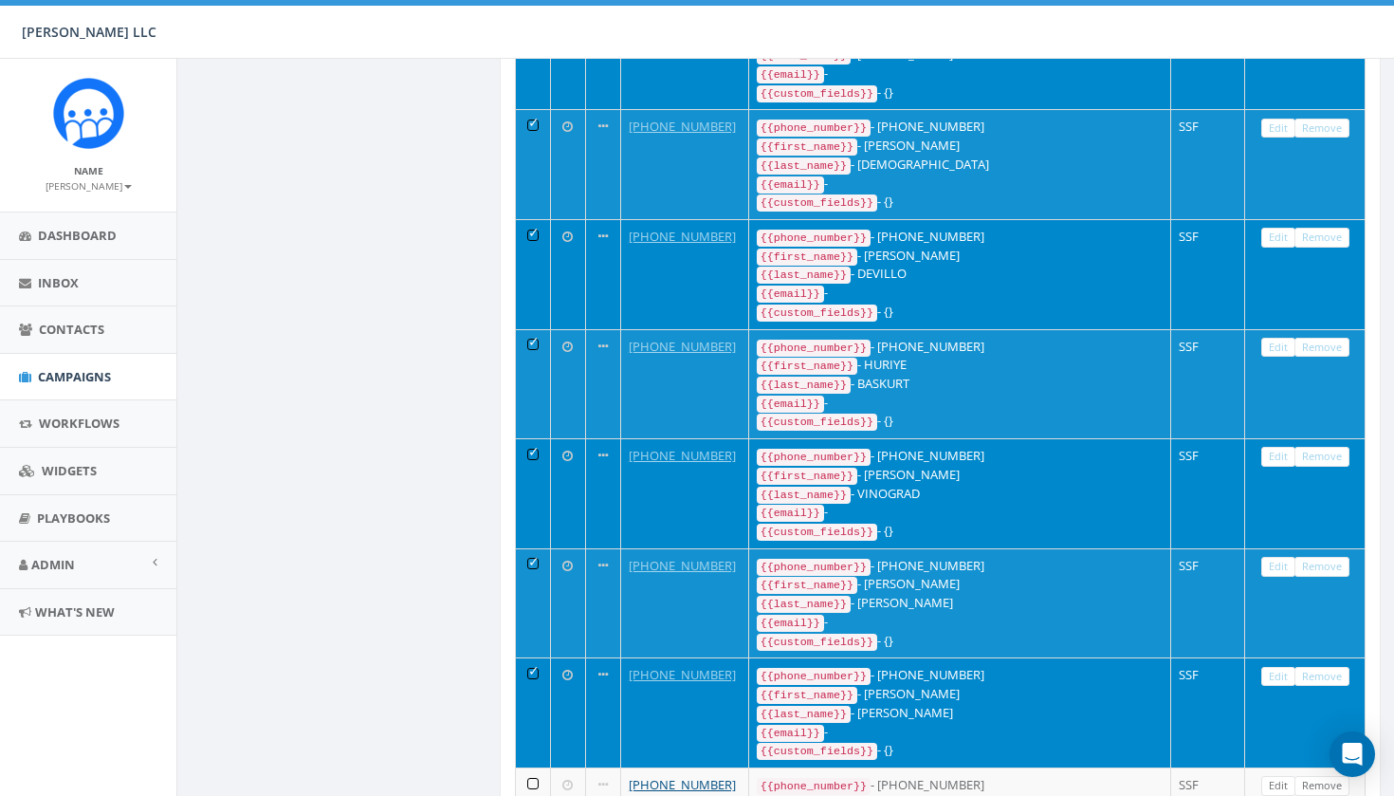
scroll to position [2722, 0]
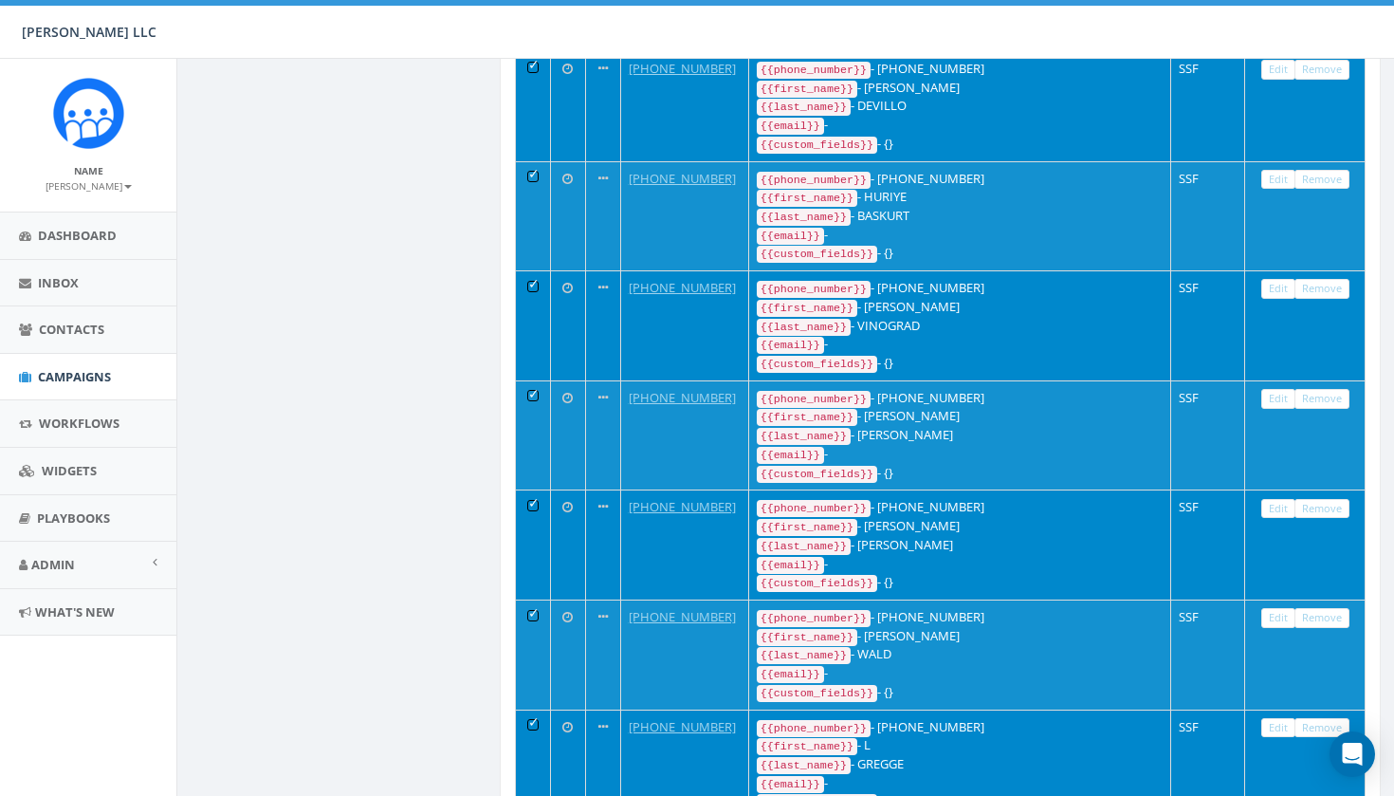
scroll to position [2895, 0]
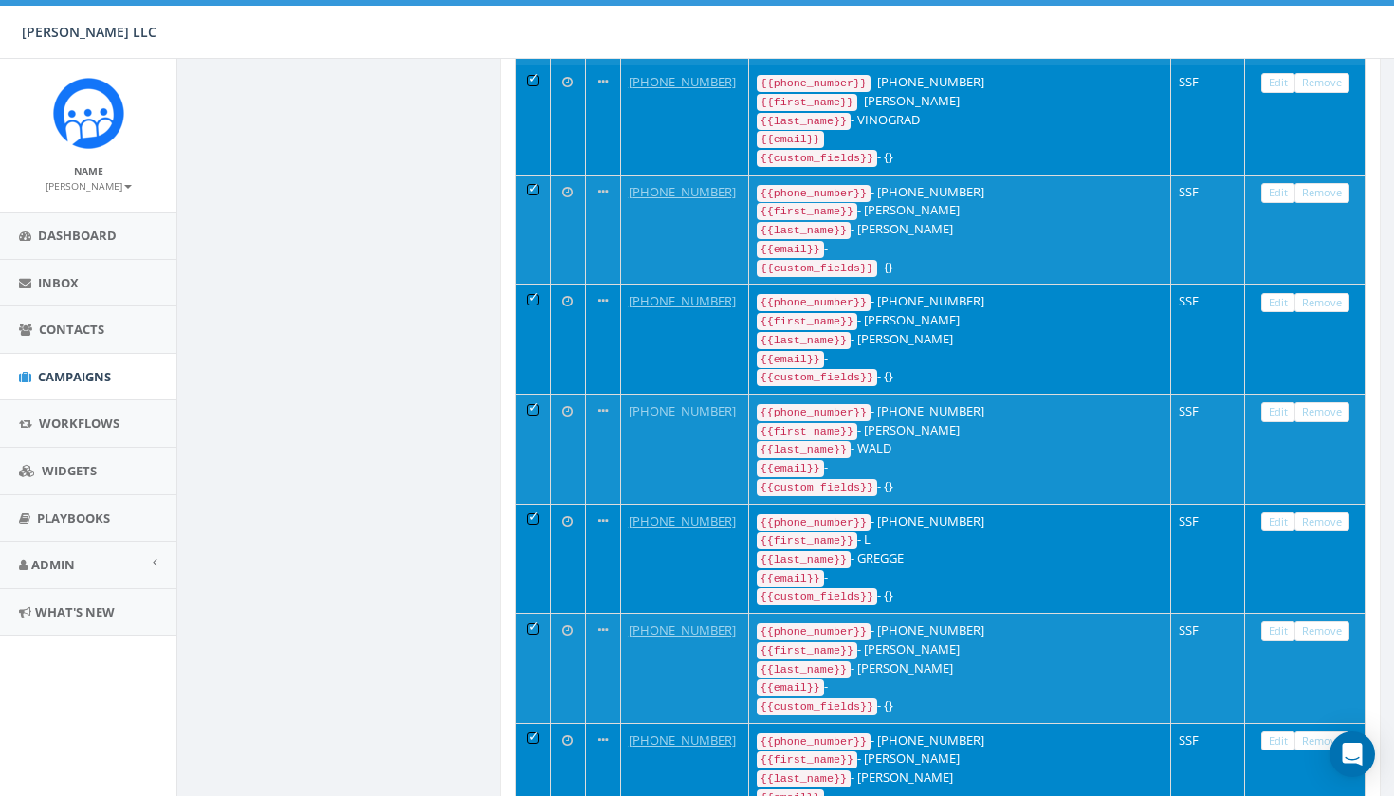
scroll to position [3098, 0]
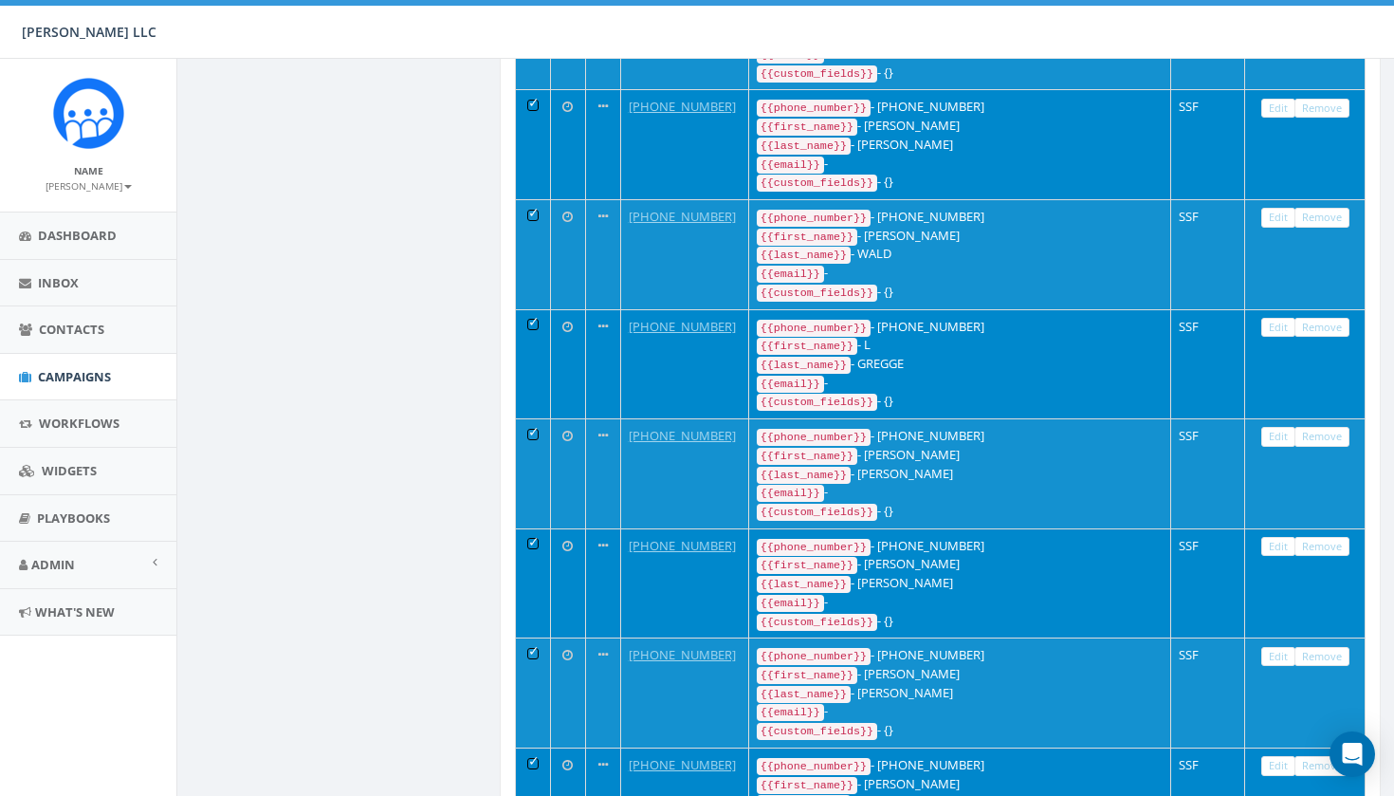
scroll to position [3290, 0]
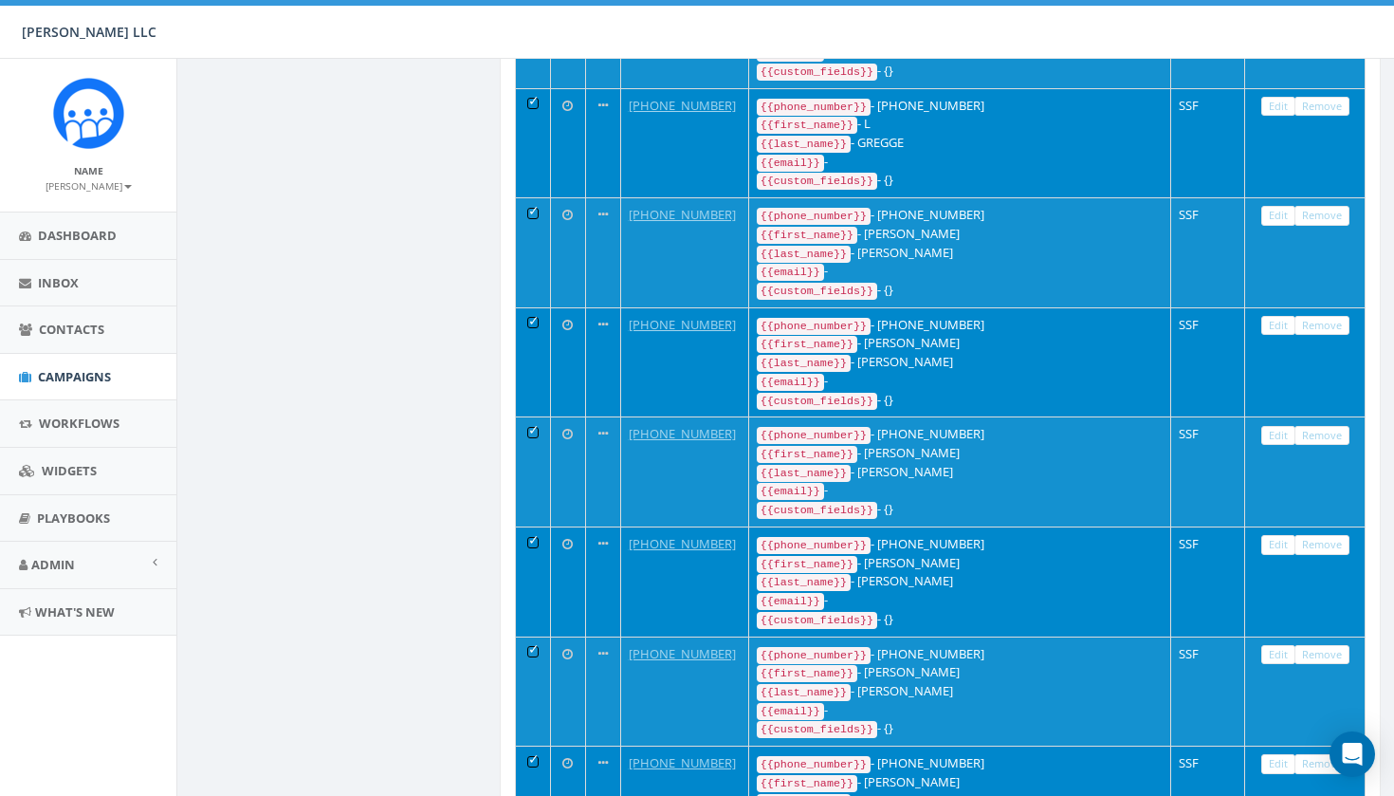
scroll to position [3557, 0]
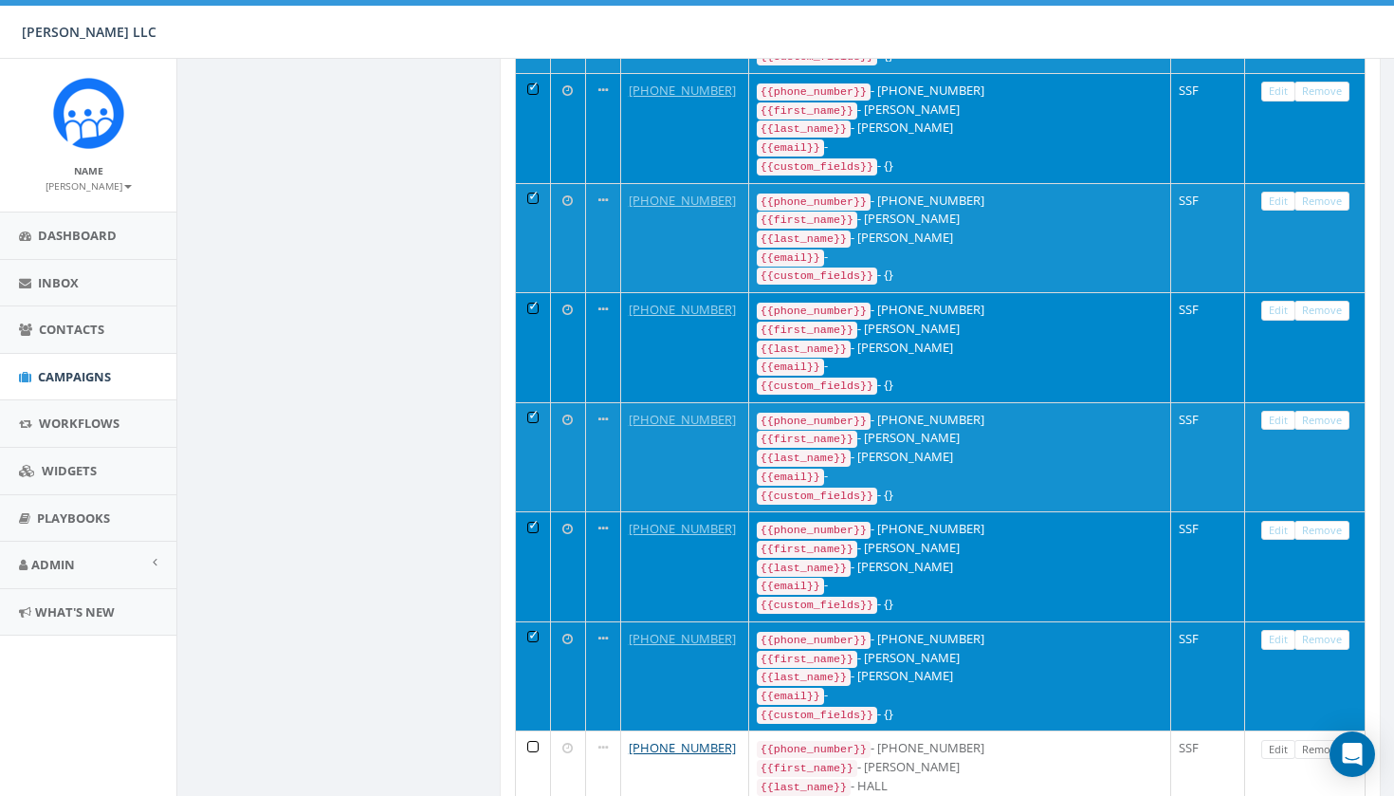
scroll to position [4021, 0]
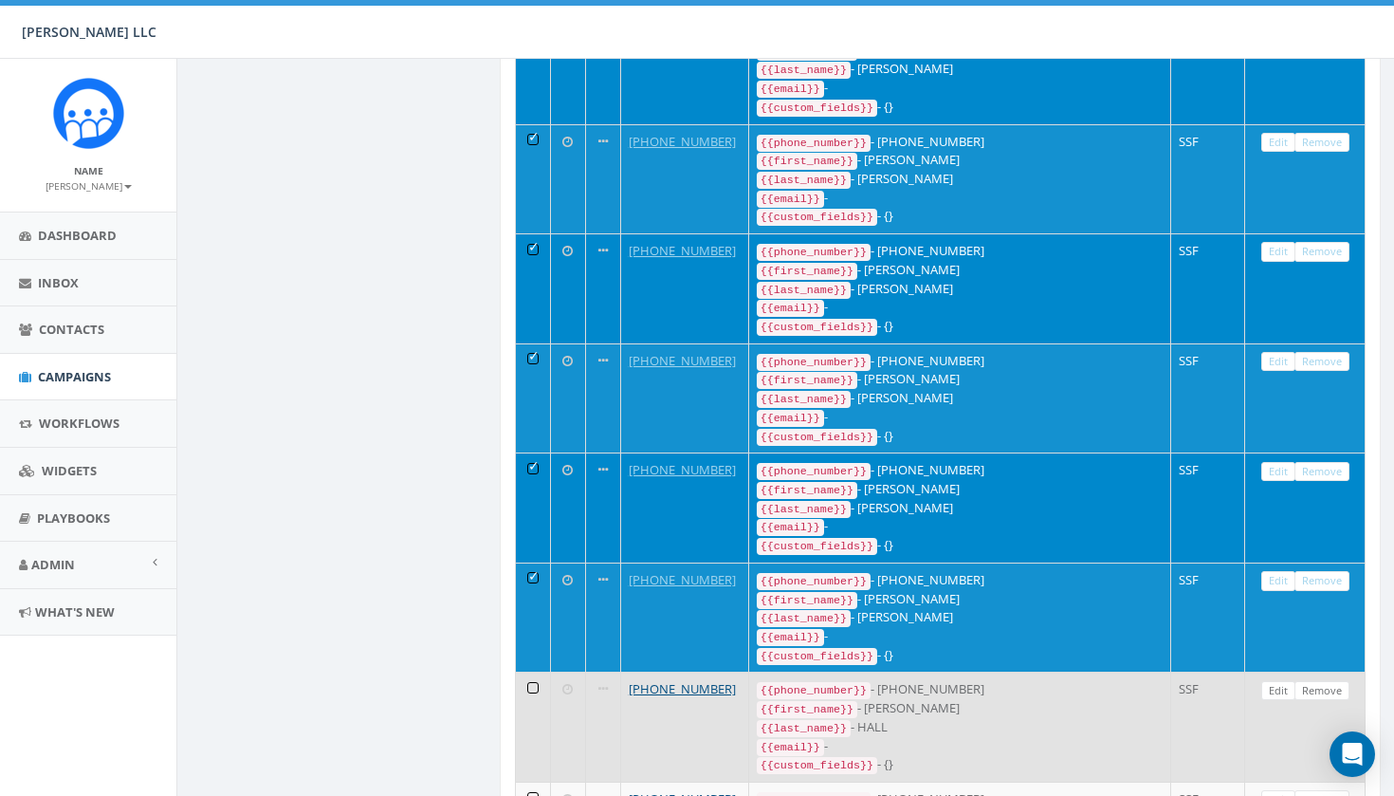
click at [543, 671] on td at bounding box center [533, 726] width 35 height 110
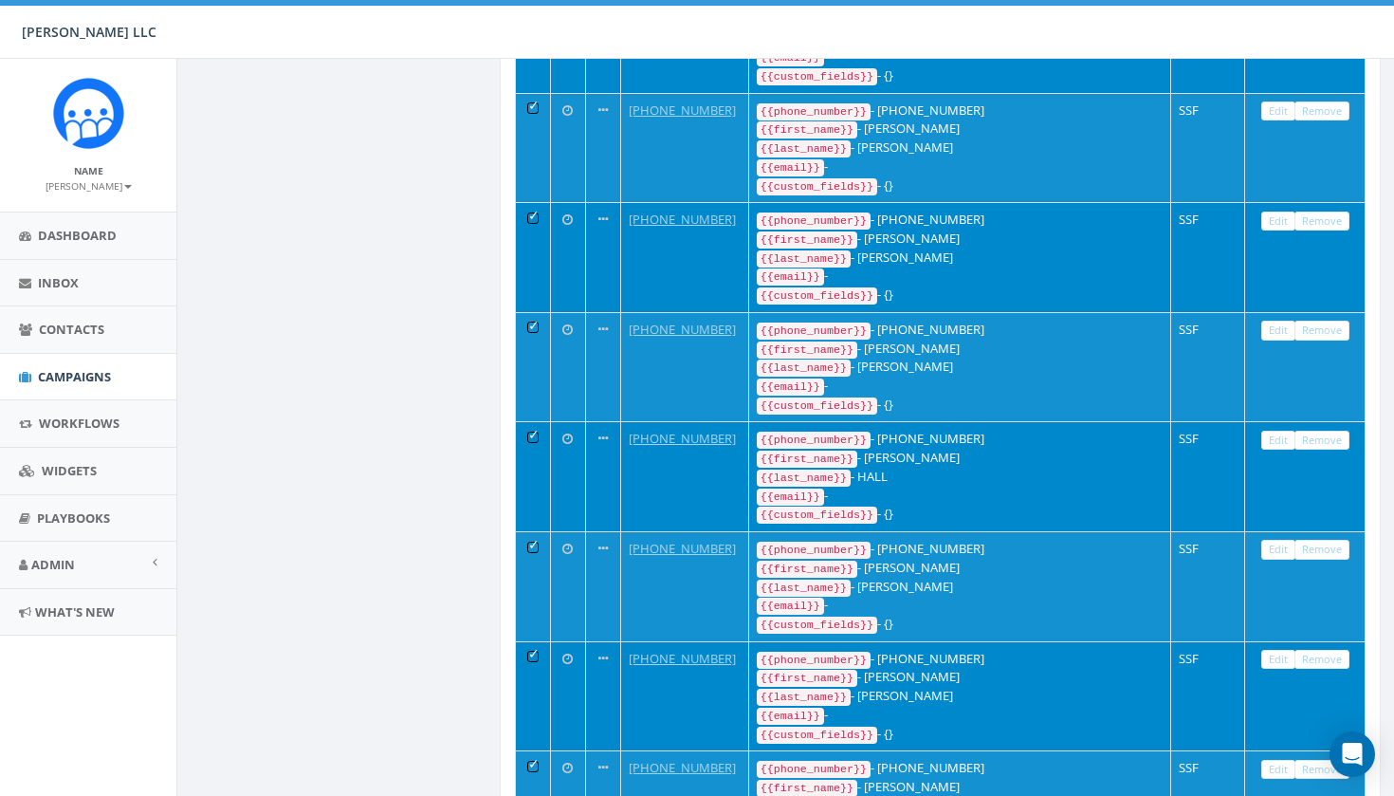
scroll to position [4285, 0]
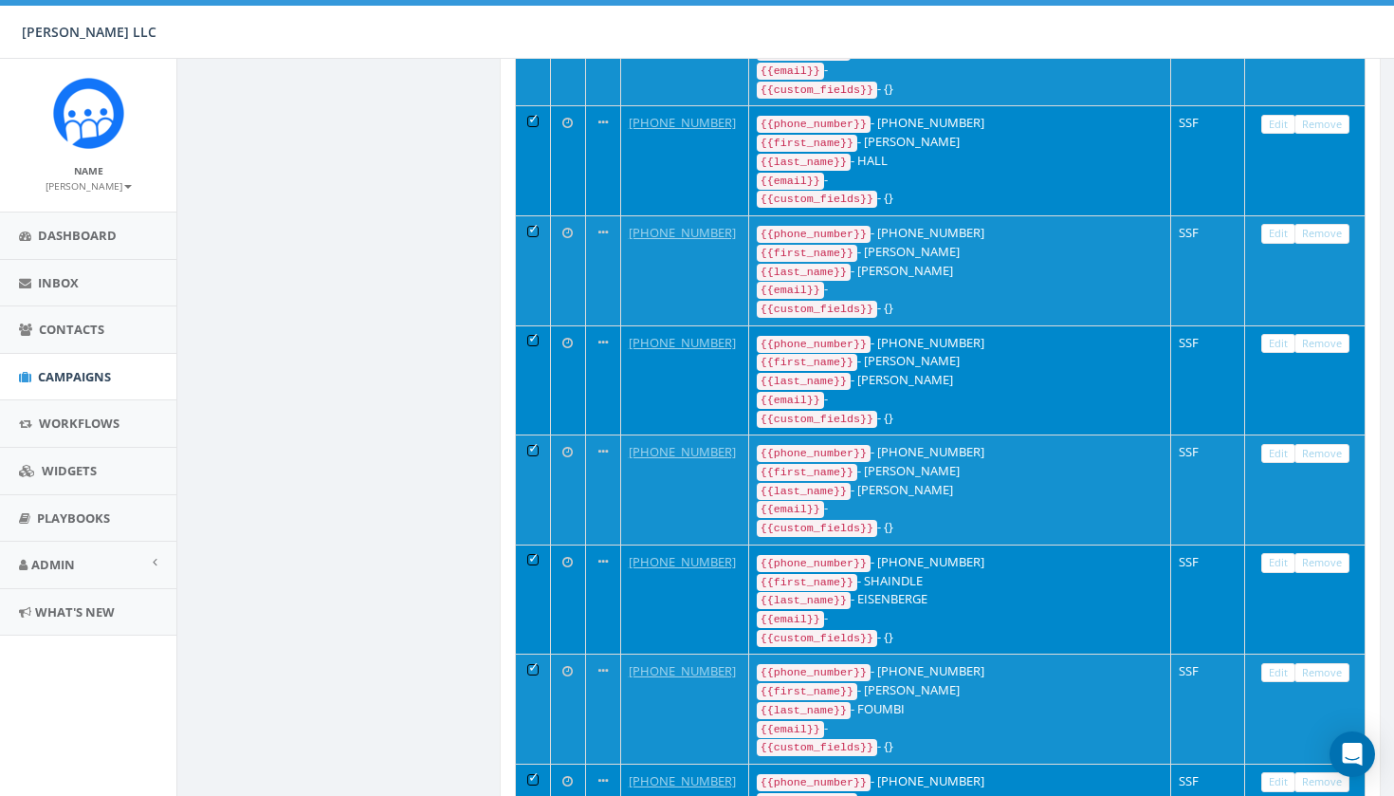
scroll to position [4606, 0]
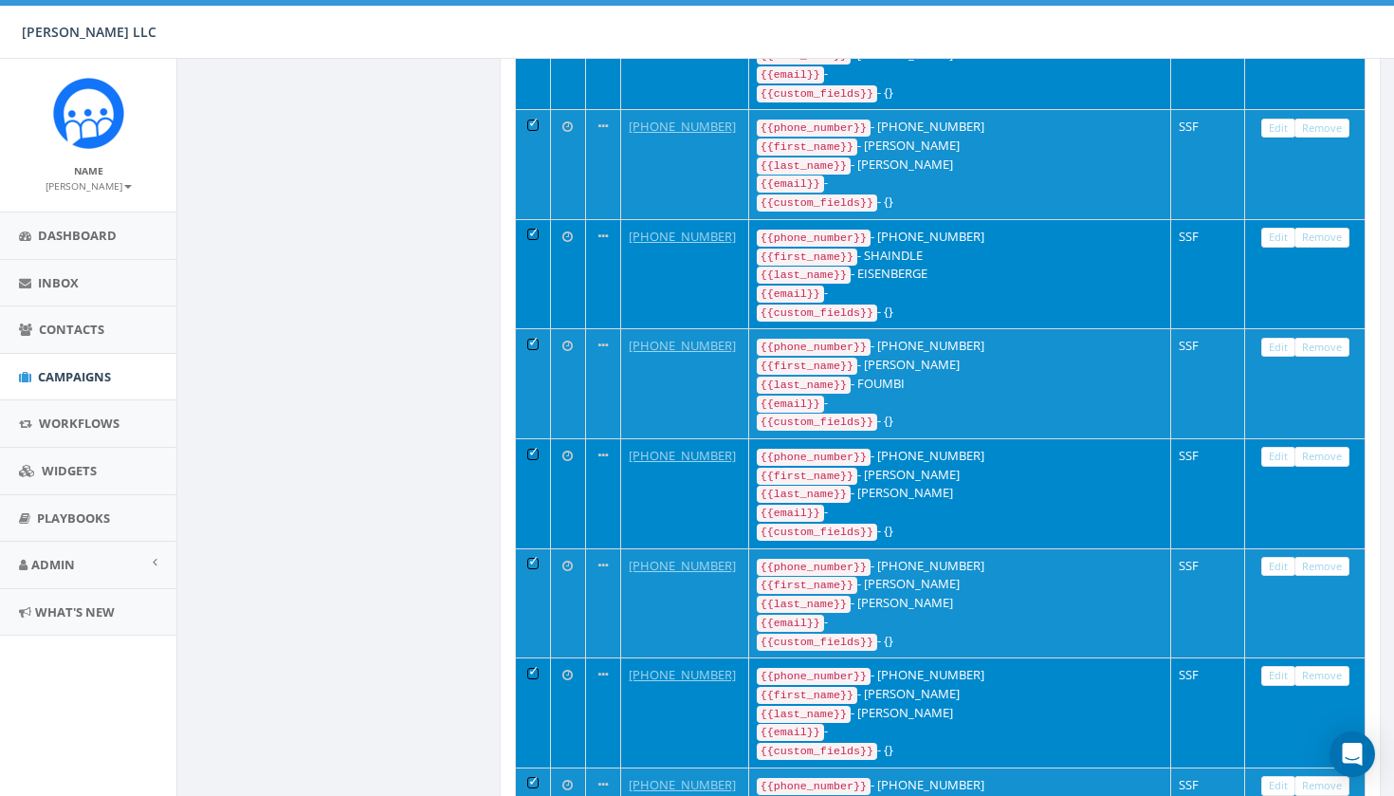
scroll to position [4953, 0]
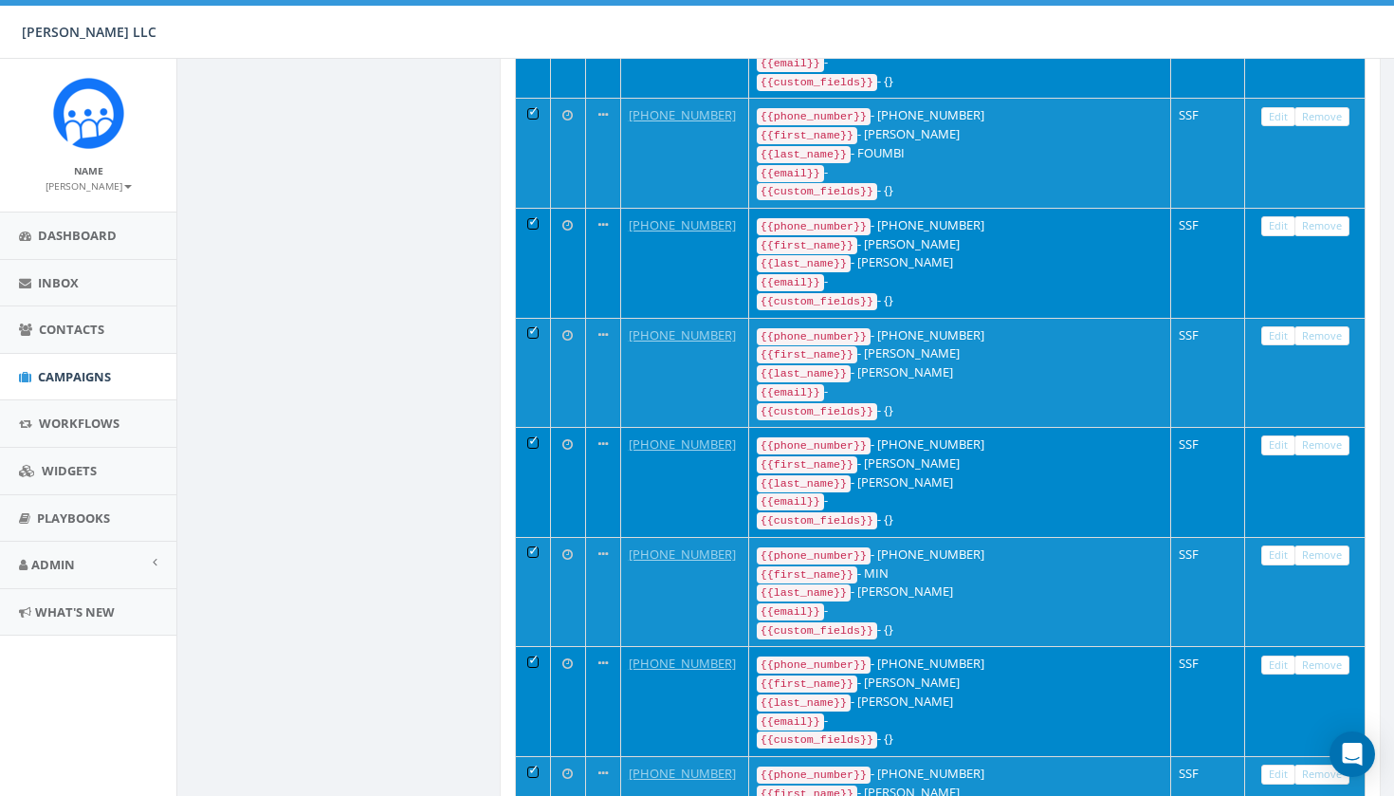
scroll to position [5144, 0]
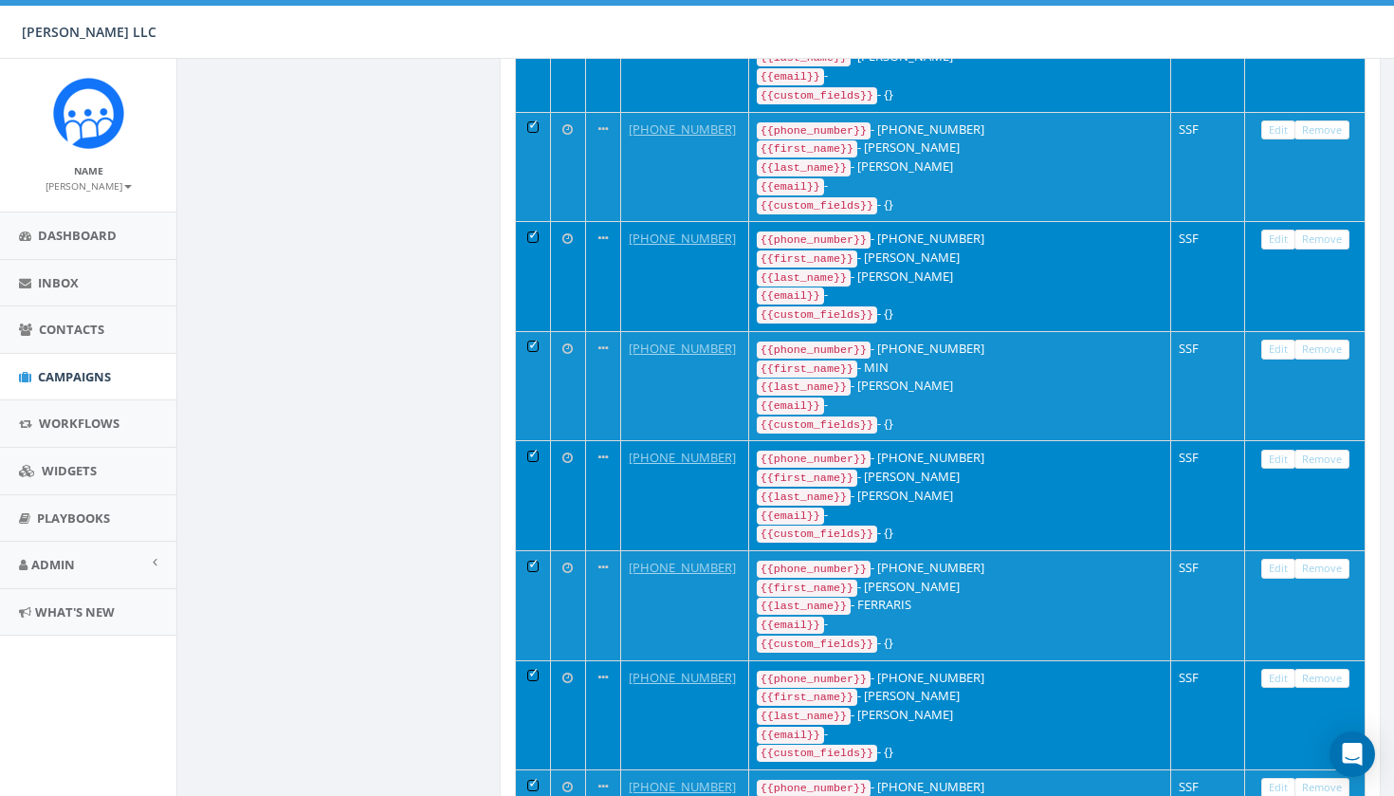
scroll to position [5353, 0]
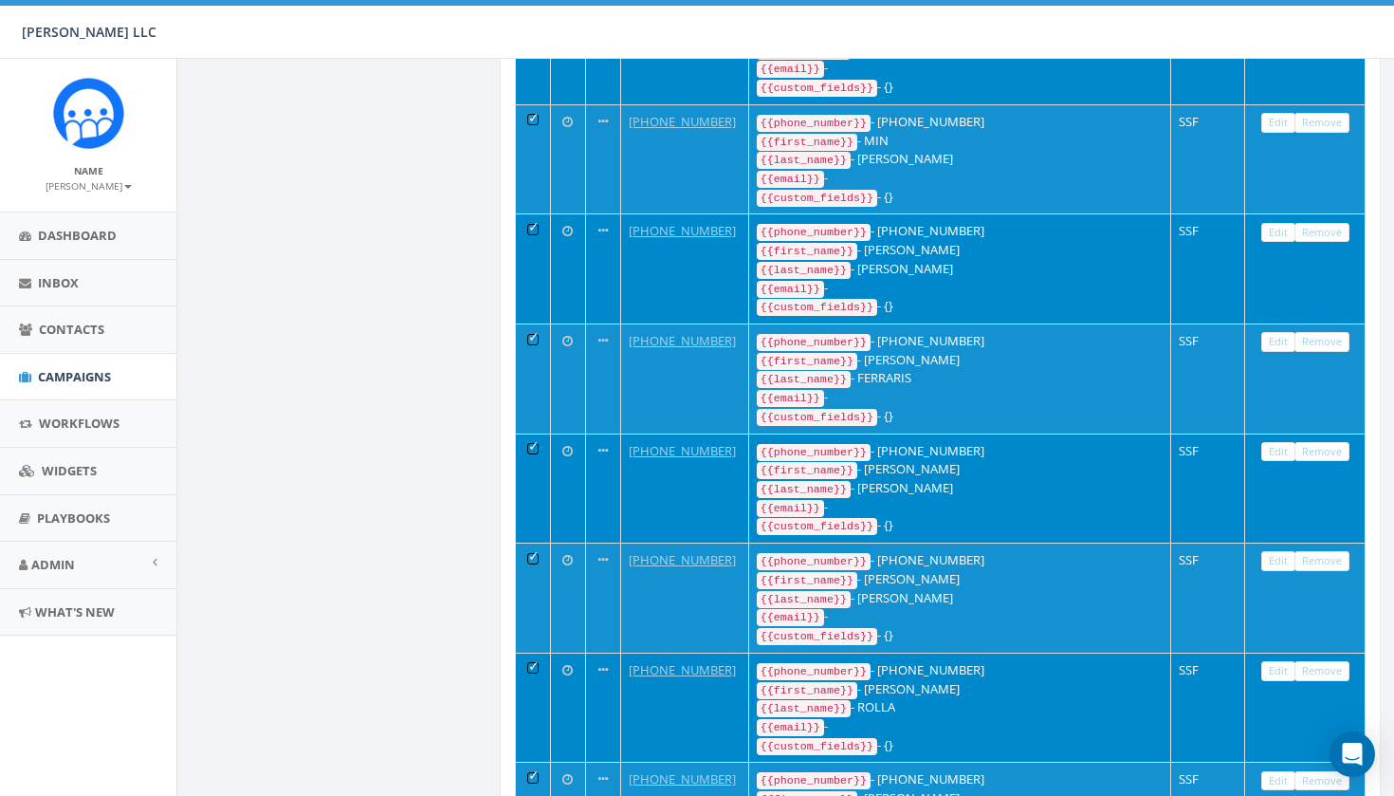
scroll to position [5577, 0]
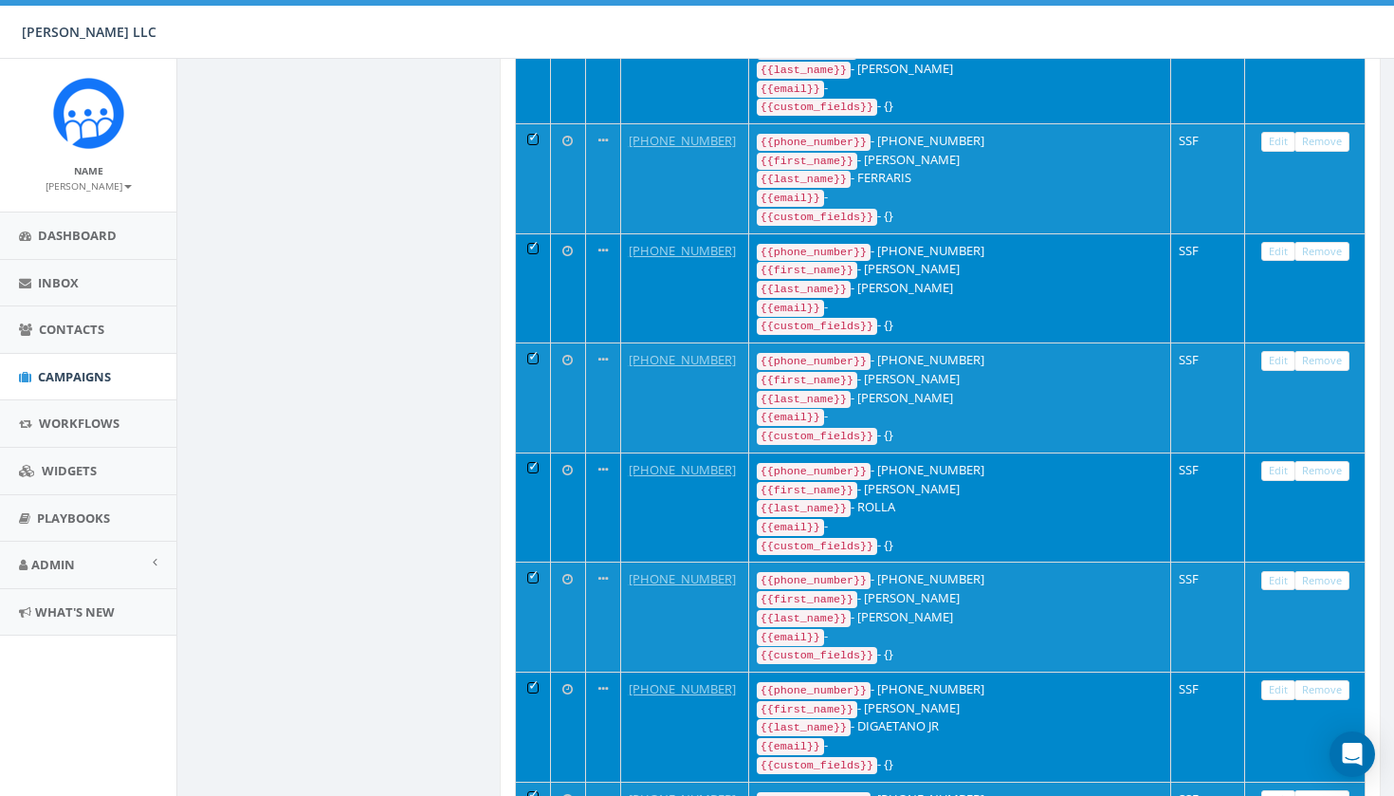
scroll to position [5778, 0]
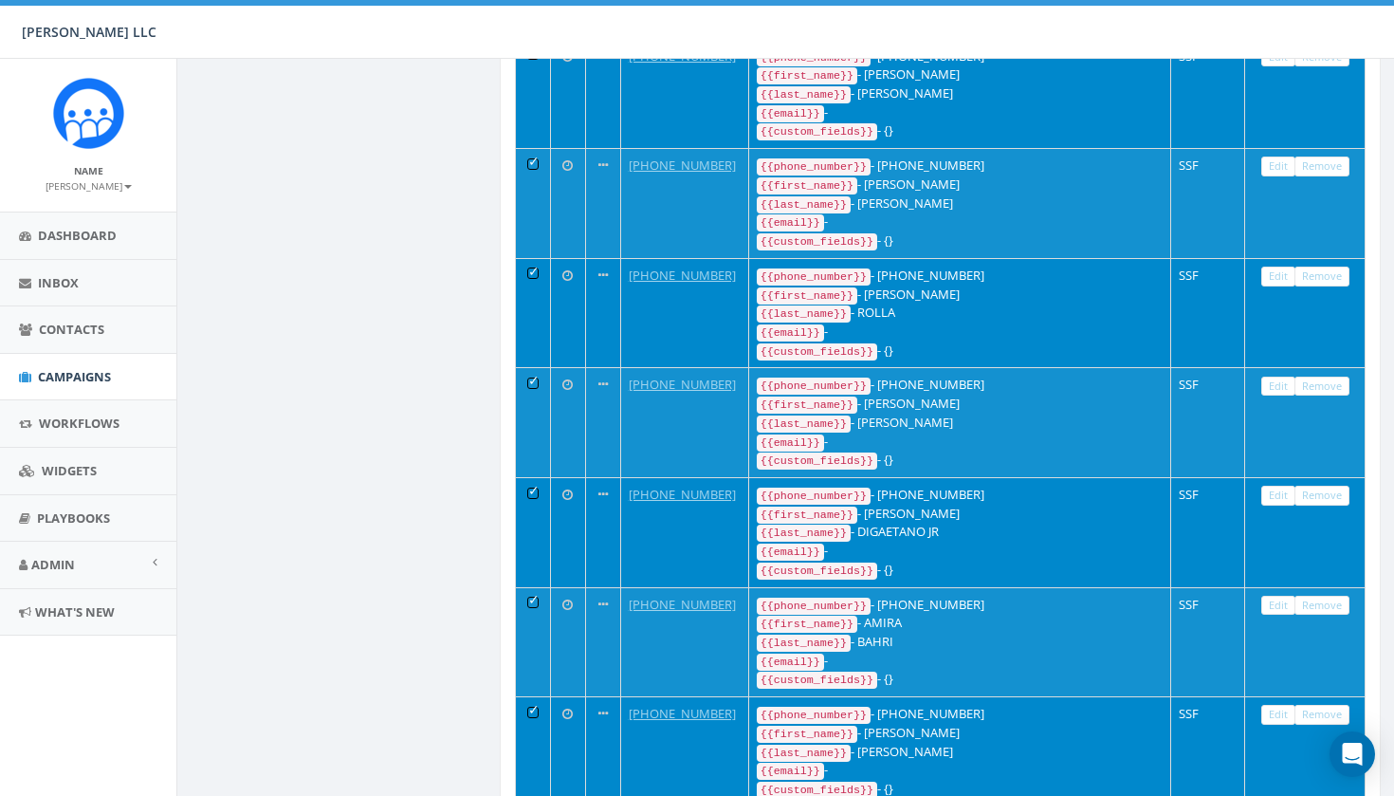
scroll to position [5972, 0]
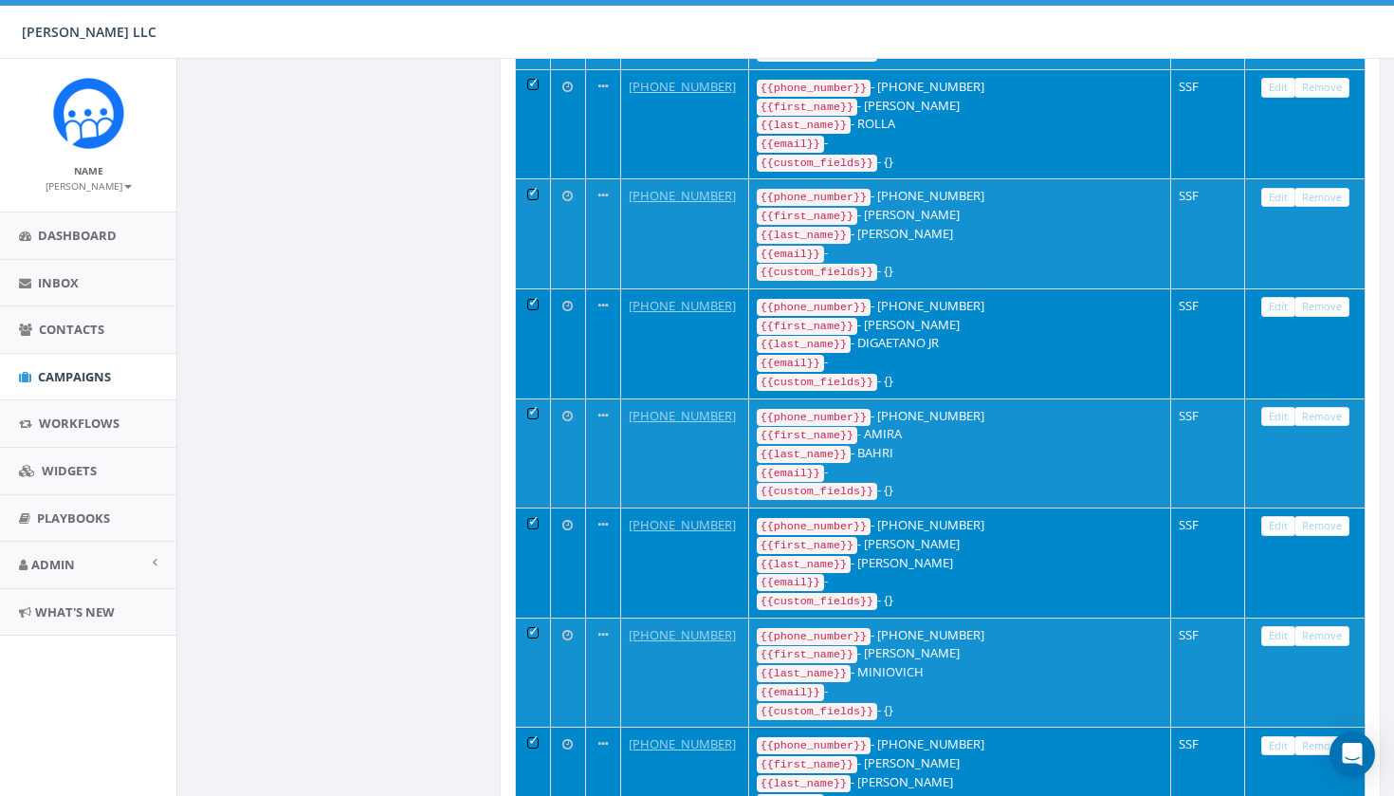
scroll to position [6162, 0]
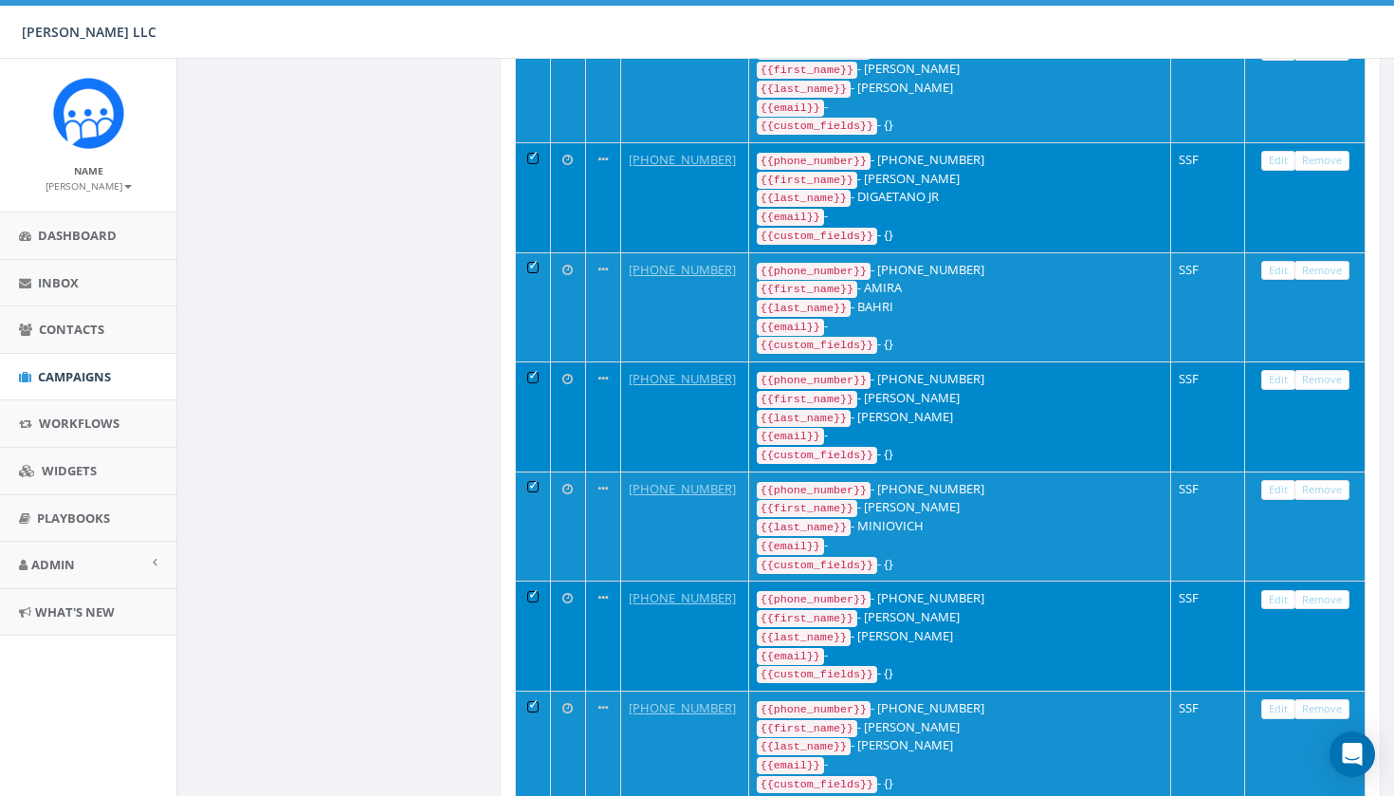
scroll to position [6309, 0]
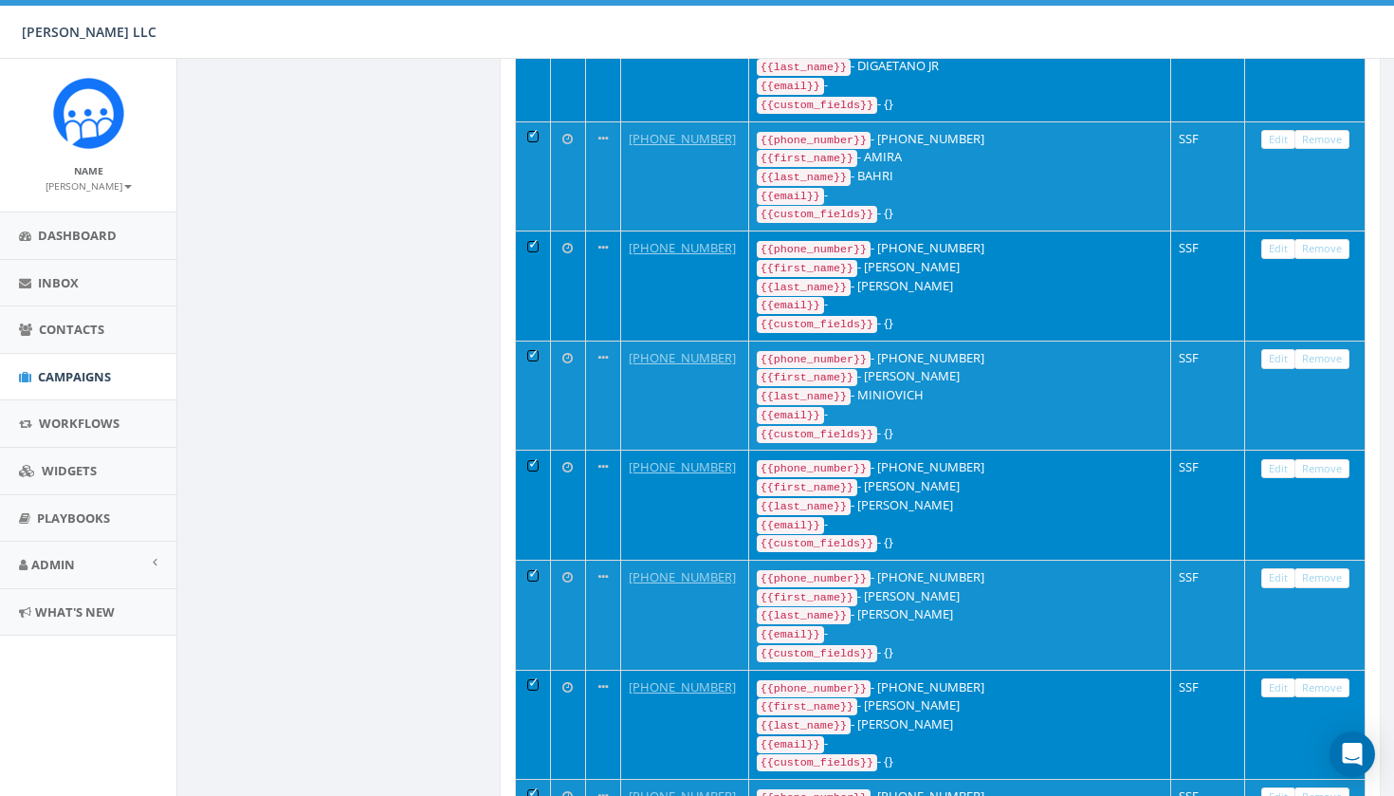
scroll to position [6509, 0]
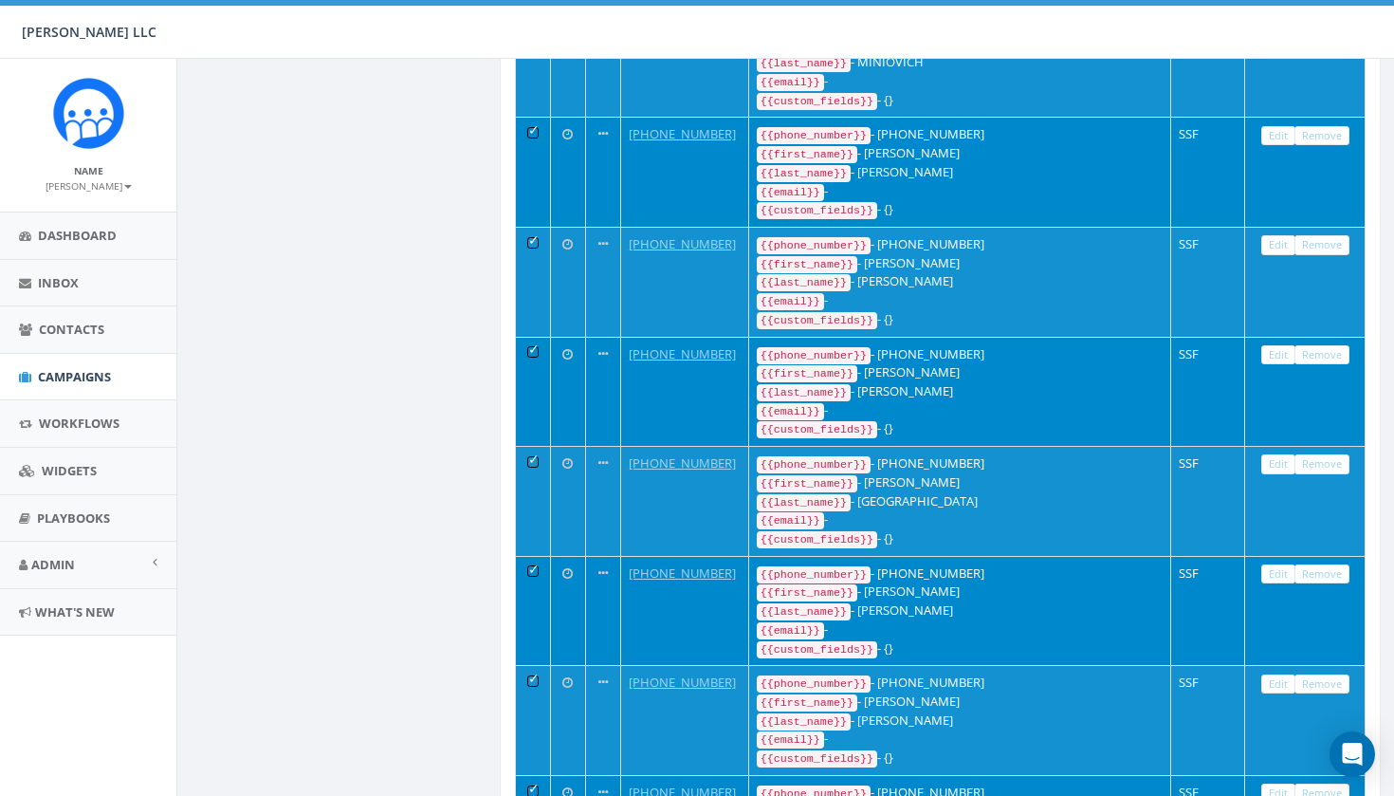
scroll to position [6891, 0]
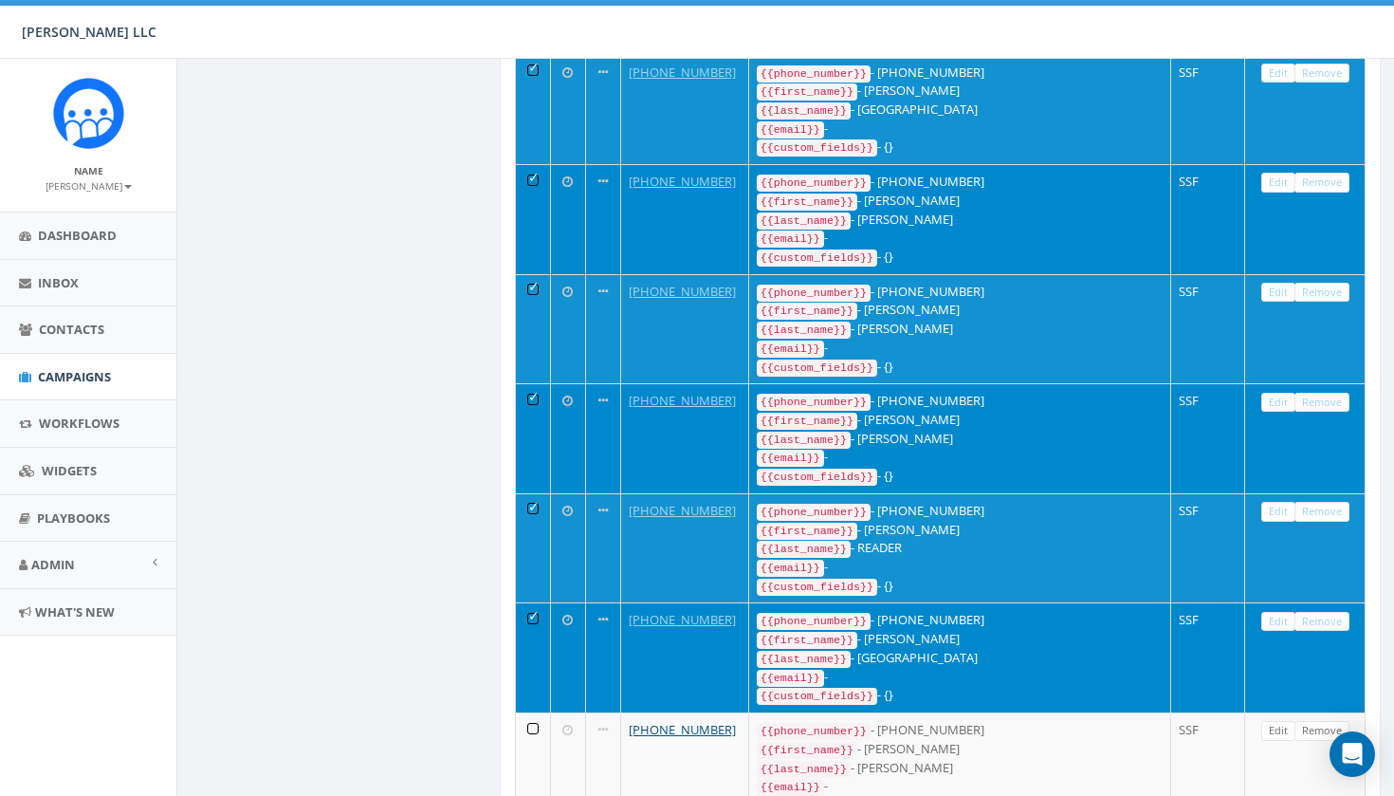
scroll to position [7634, 0]
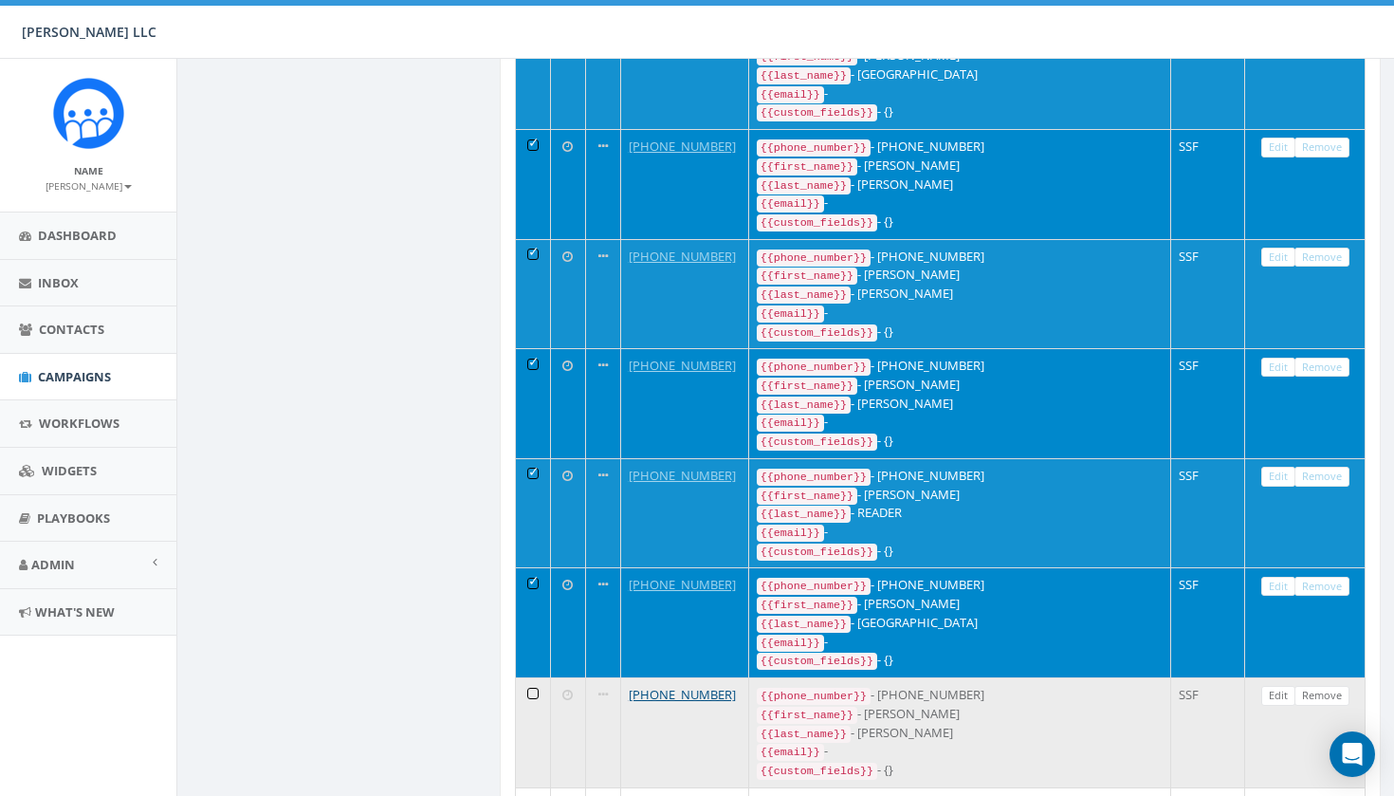
click at [536, 677] on td at bounding box center [533, 732] width 35 height 110
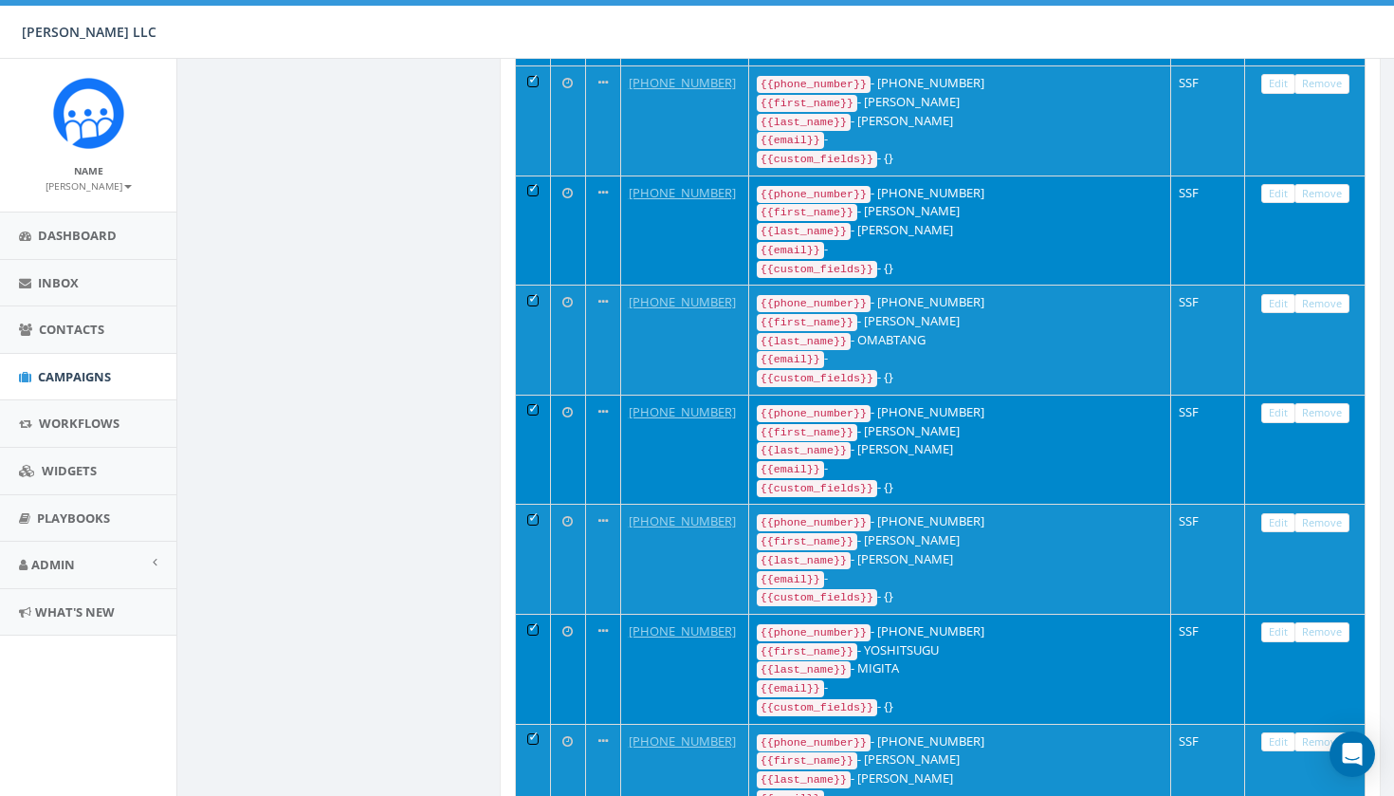
scroll to position [8240, 0]
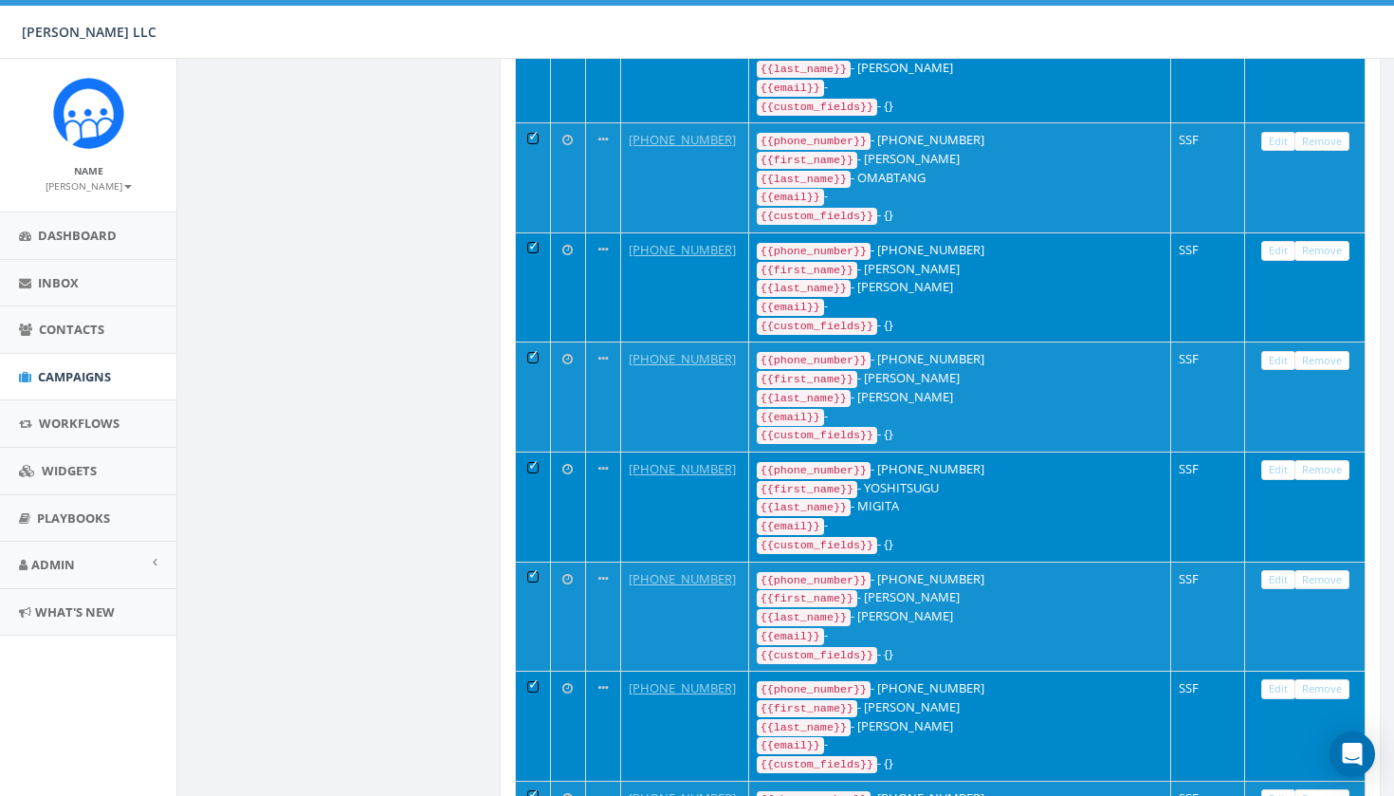
scroll to position [8419, 0]
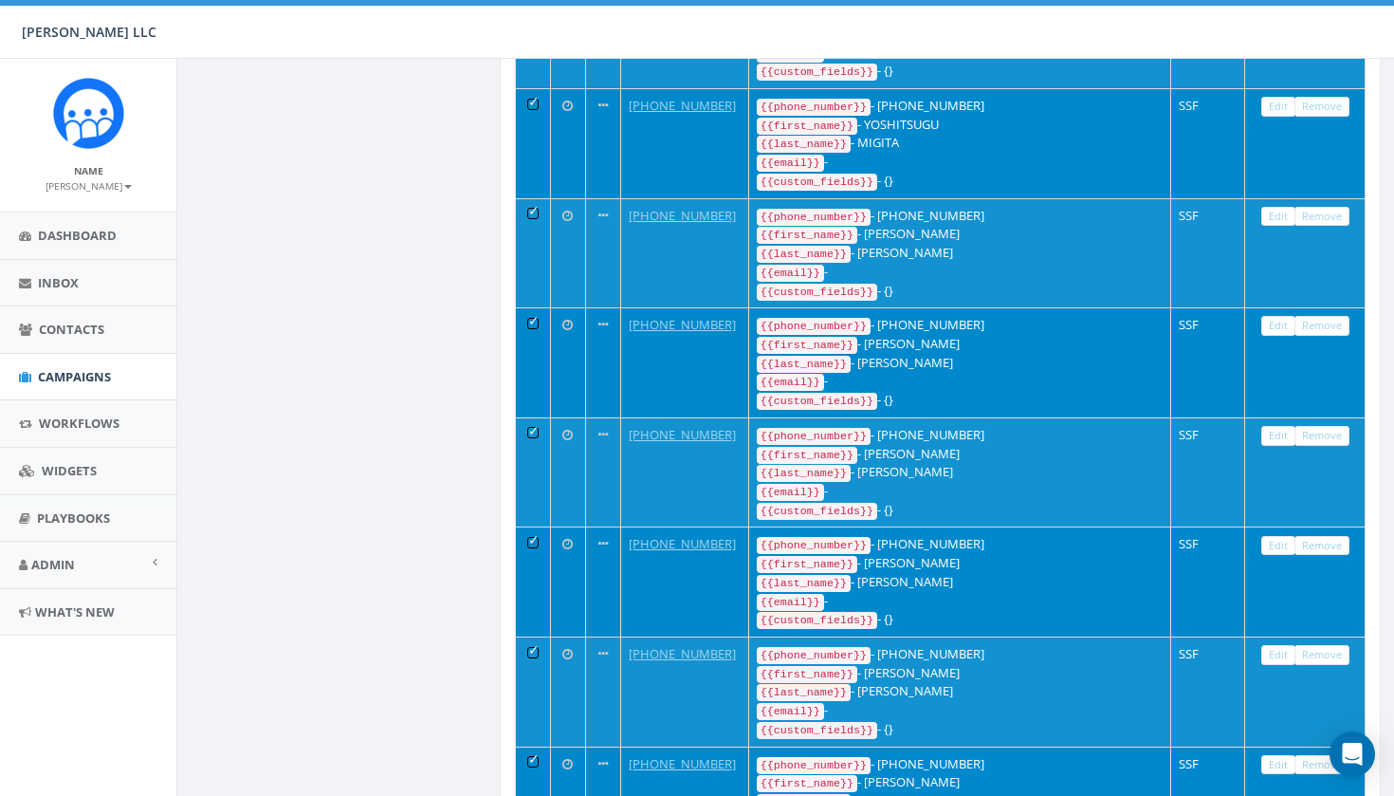
scroll to position [8772, 0]
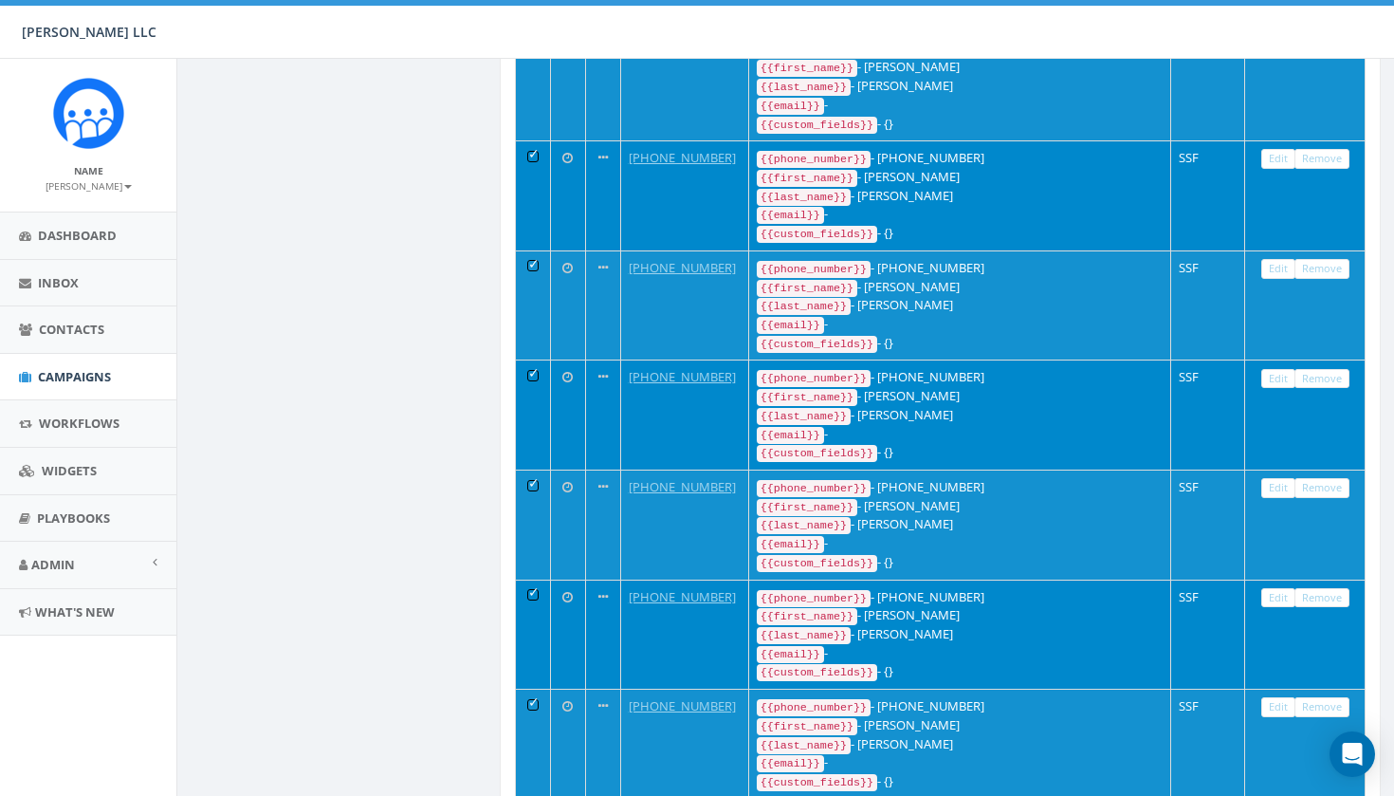
scroll to position [8961, 0]
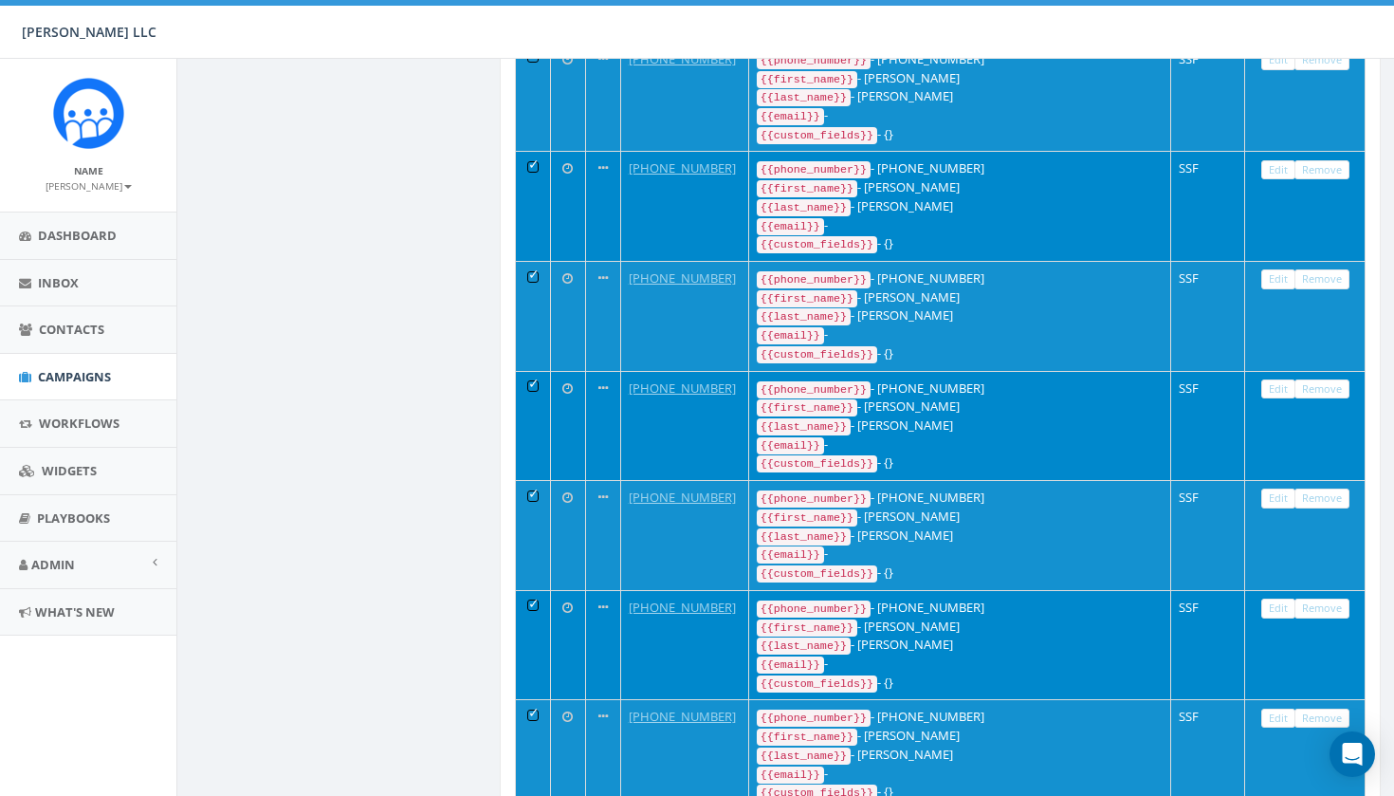
scroll to position [9148, 0]
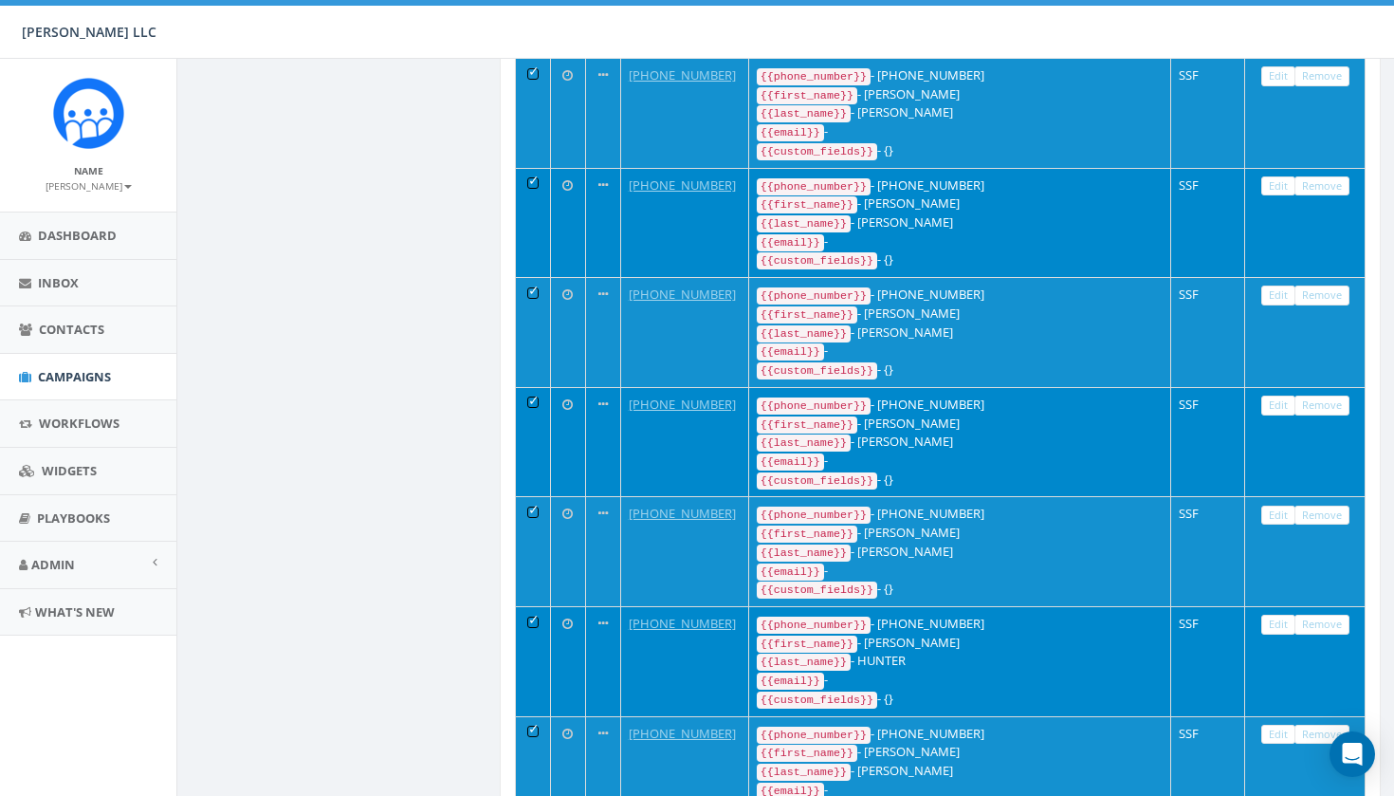
scroll to position [9351, 0]
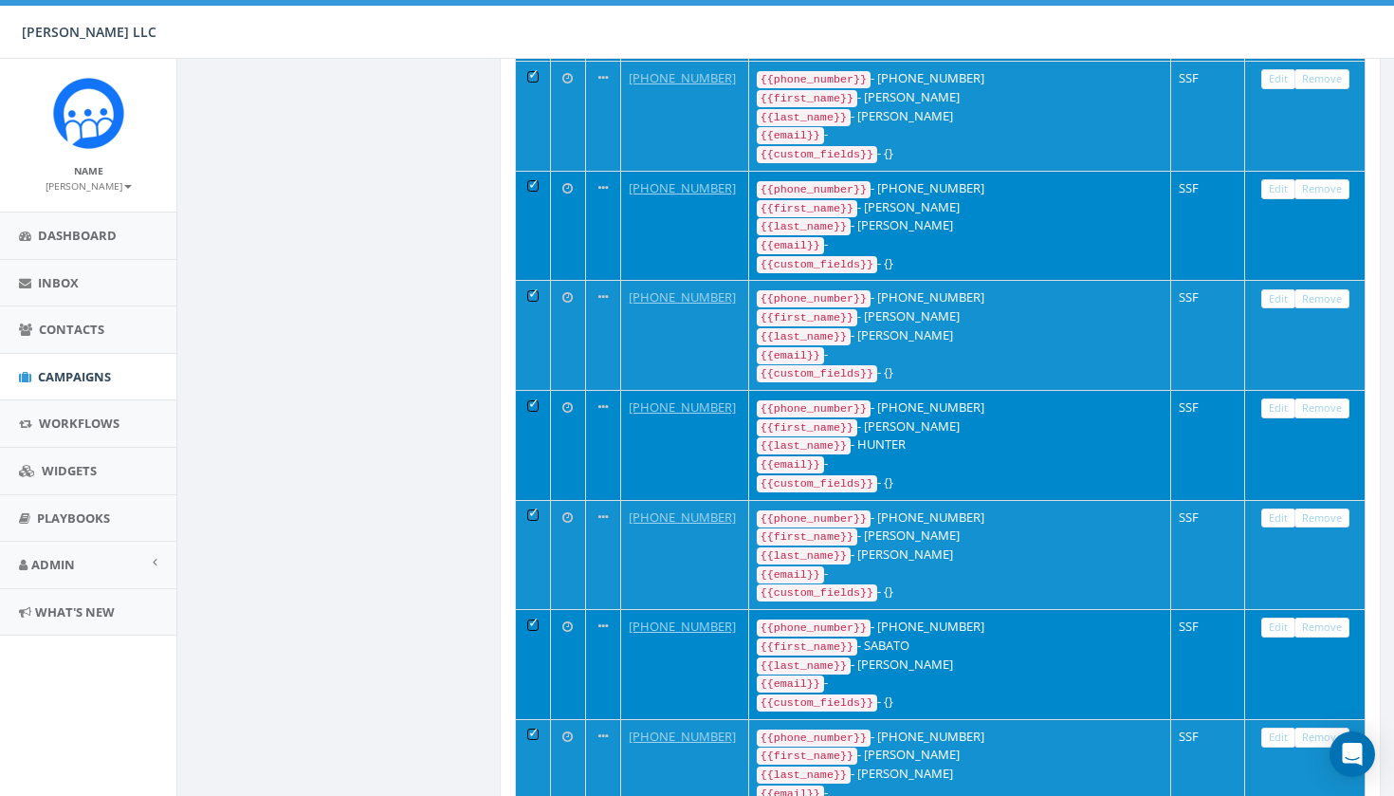
scroll to position [9568, 0]
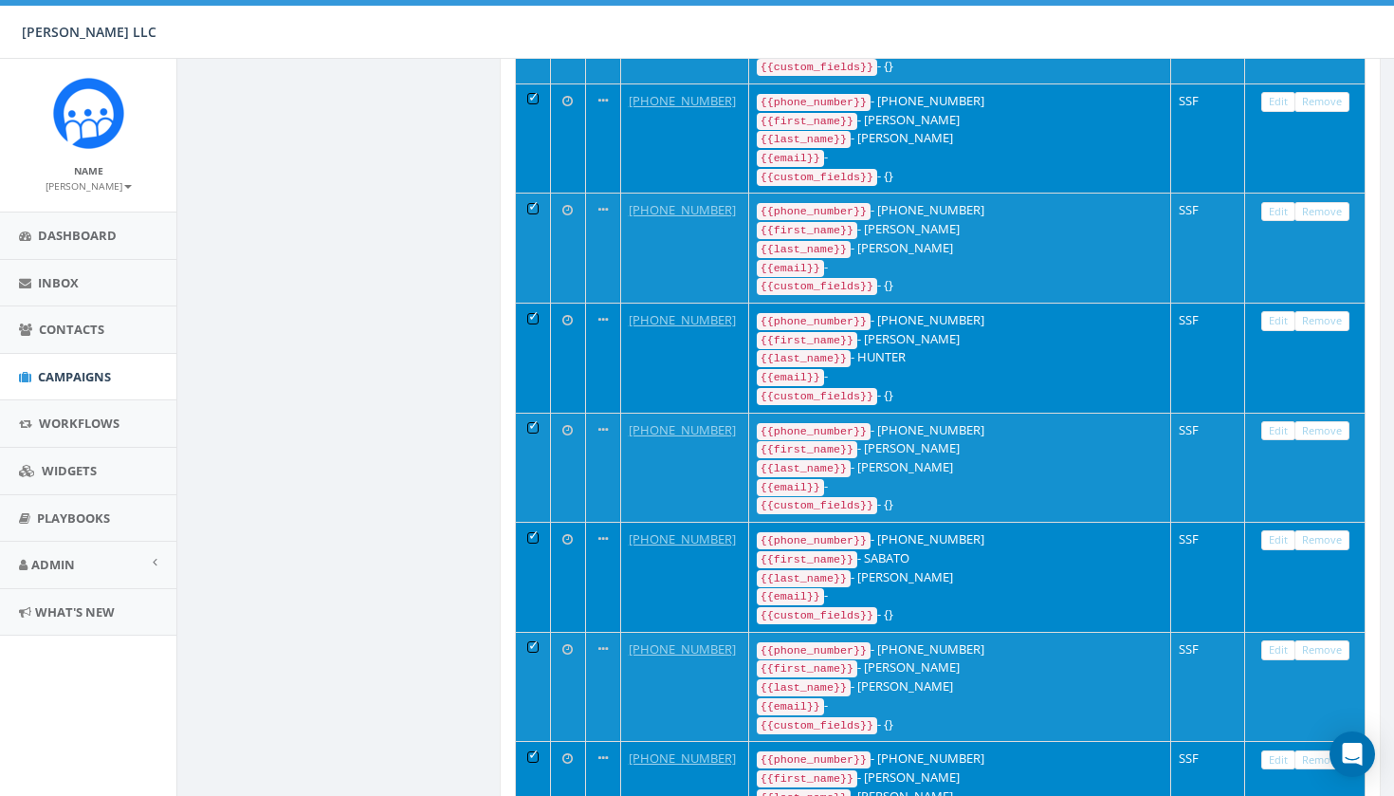
scroll to position [9652, 0]
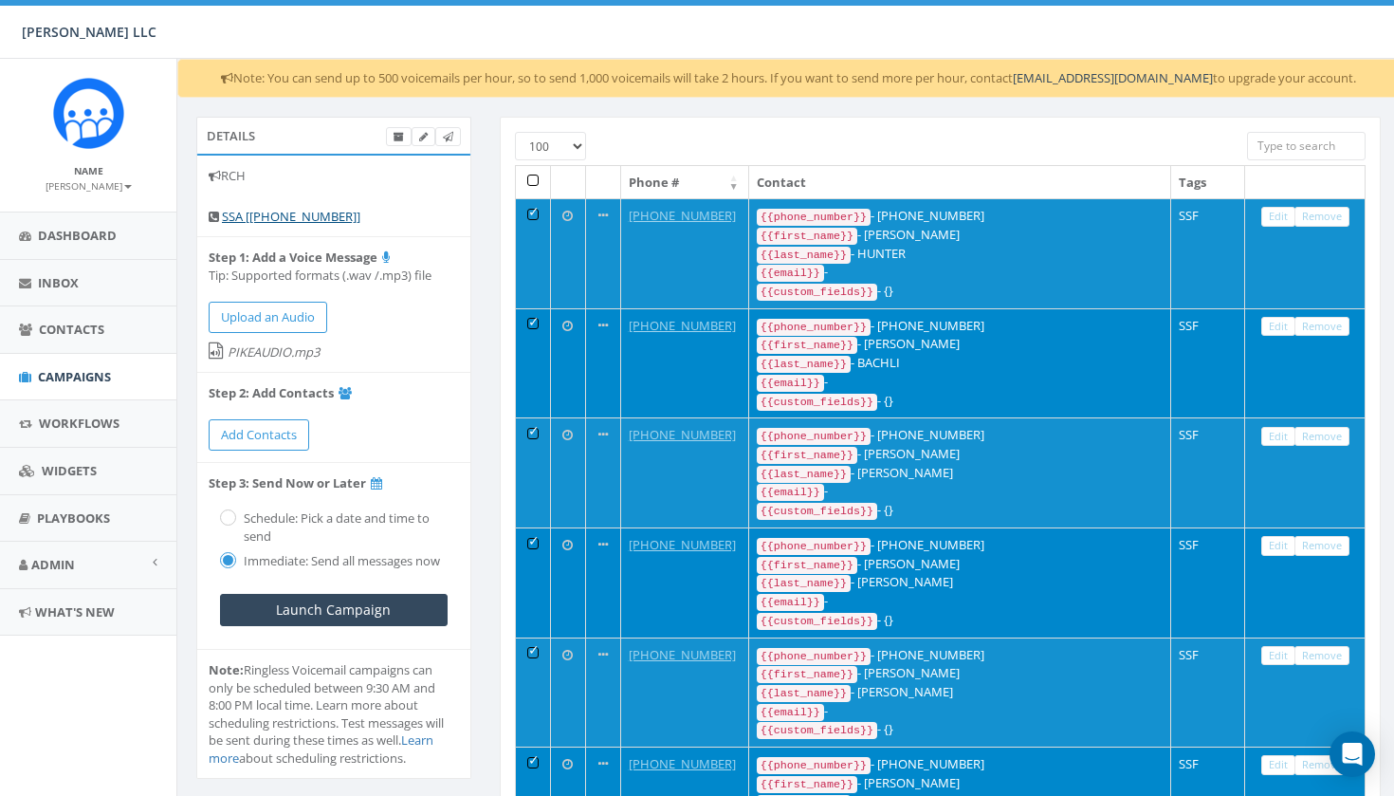
scroll to position [0, 0]
click at [316, 600] on input "Launch Campaign" at bounding box center [334, 610] width 228 height 32
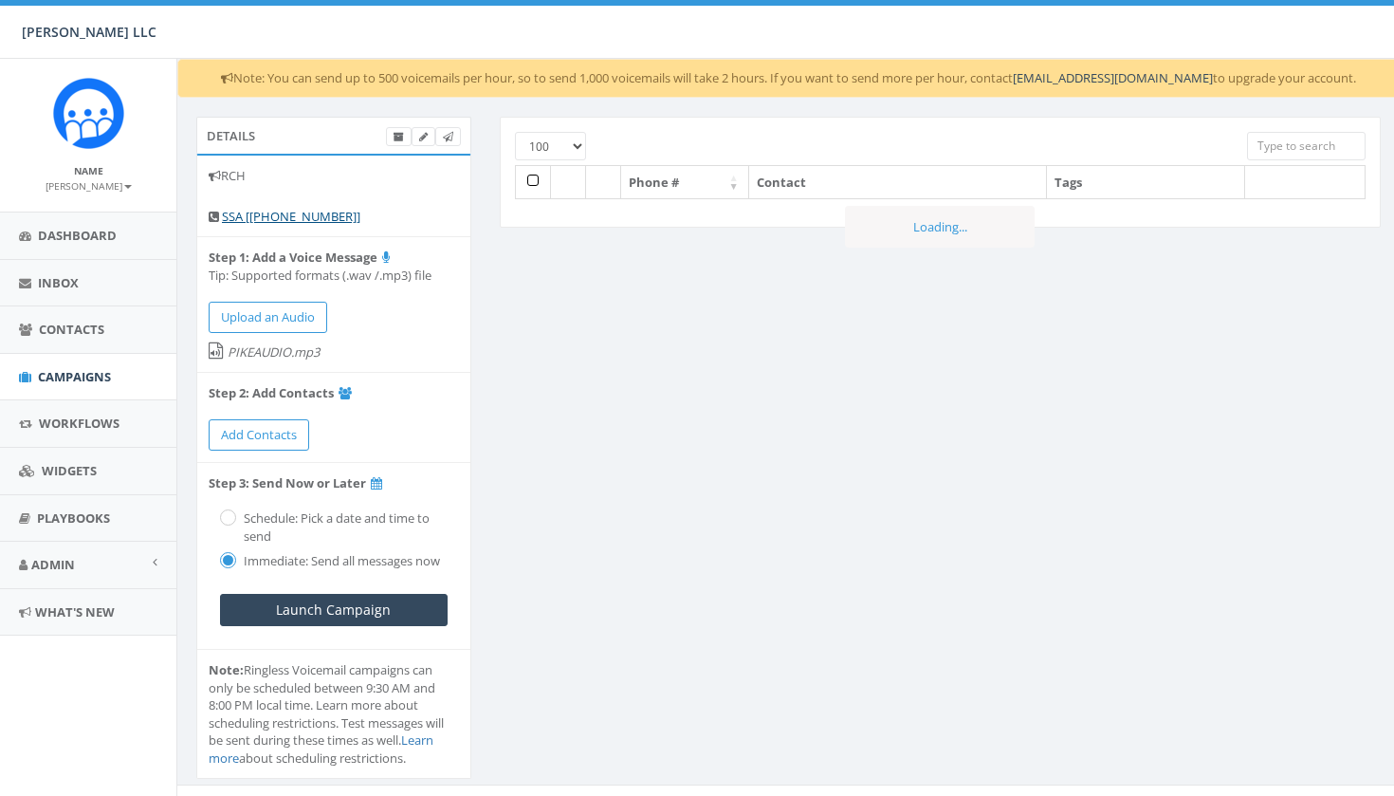
select select "100"
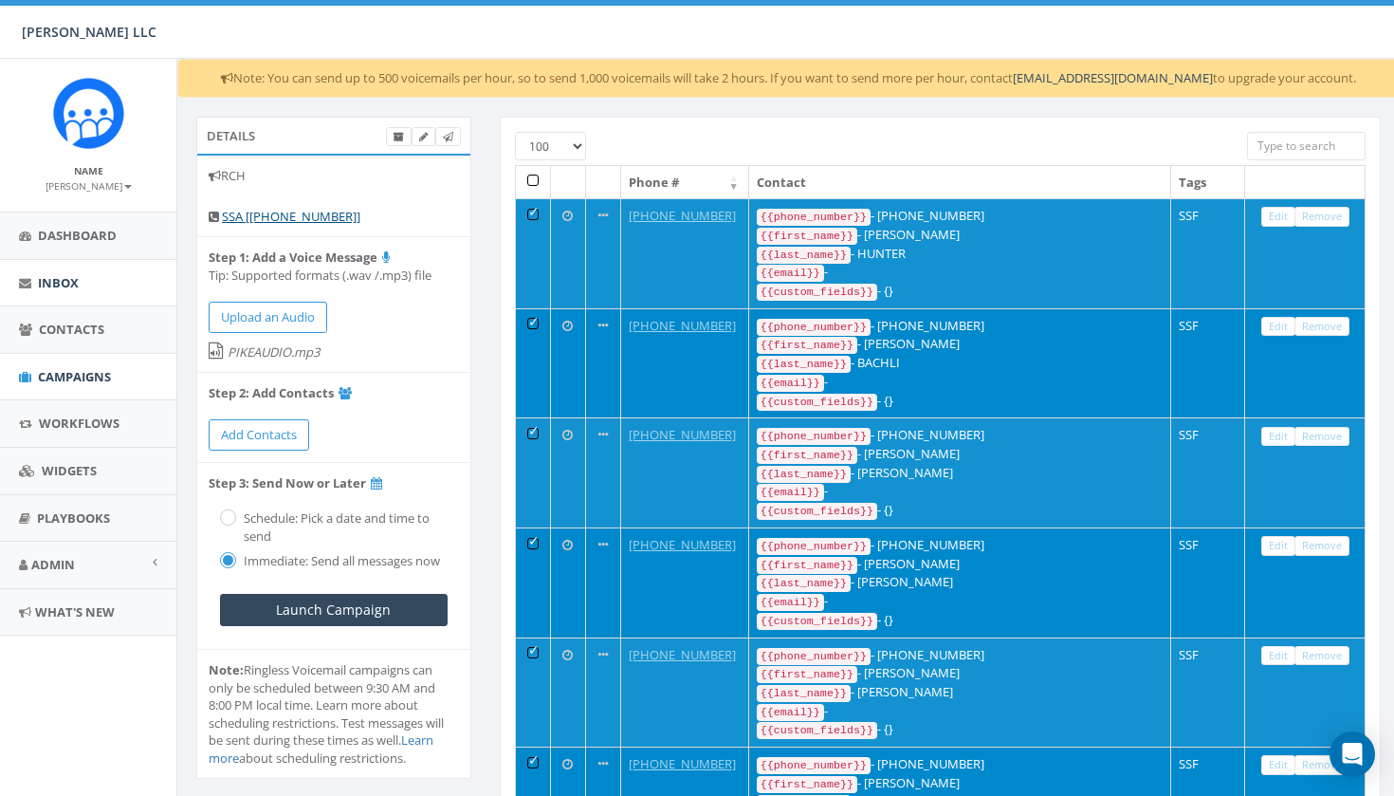
click at [62, 284] on span "Inbox" at bounding box center [58, 282] width 41 height 17
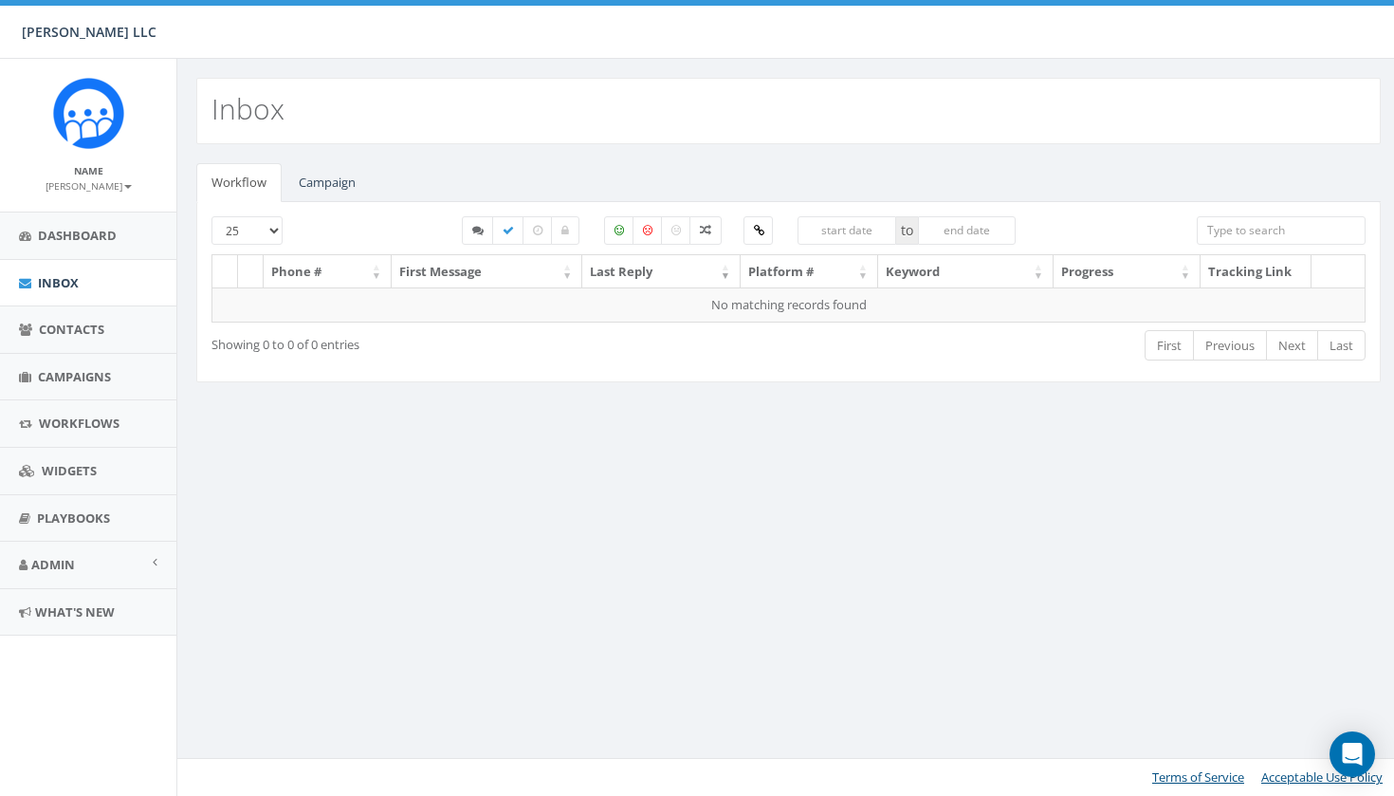
click at [61, 274] on span "Inbox" at bounding box center [58, 282] width 41 height 17
click at [69, 377] on span "Campaigns" at bounding box center [74, 376] width 73 height 17
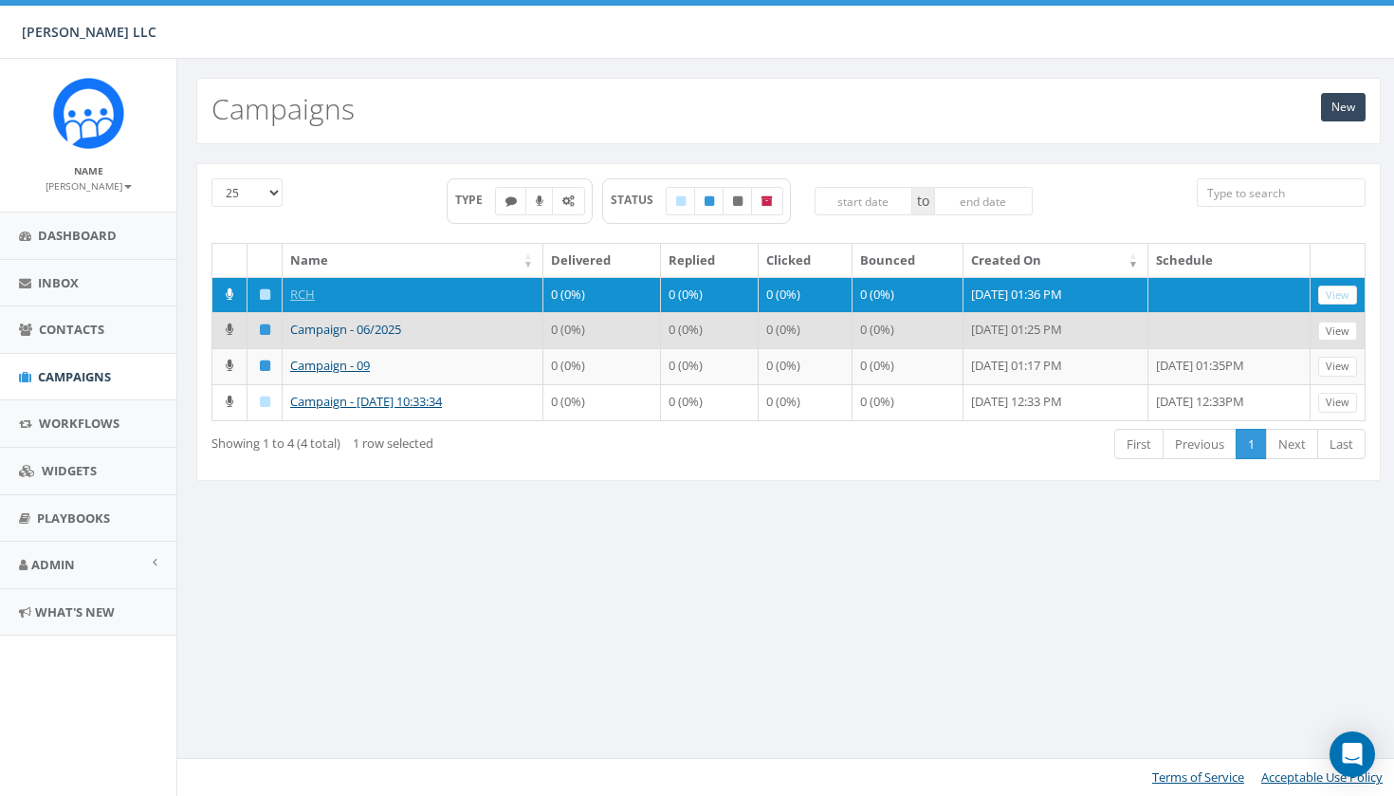
click at [346, 338] on link "Campaign - 06/2025" at bounding box center [345, 329] width 111 height 17
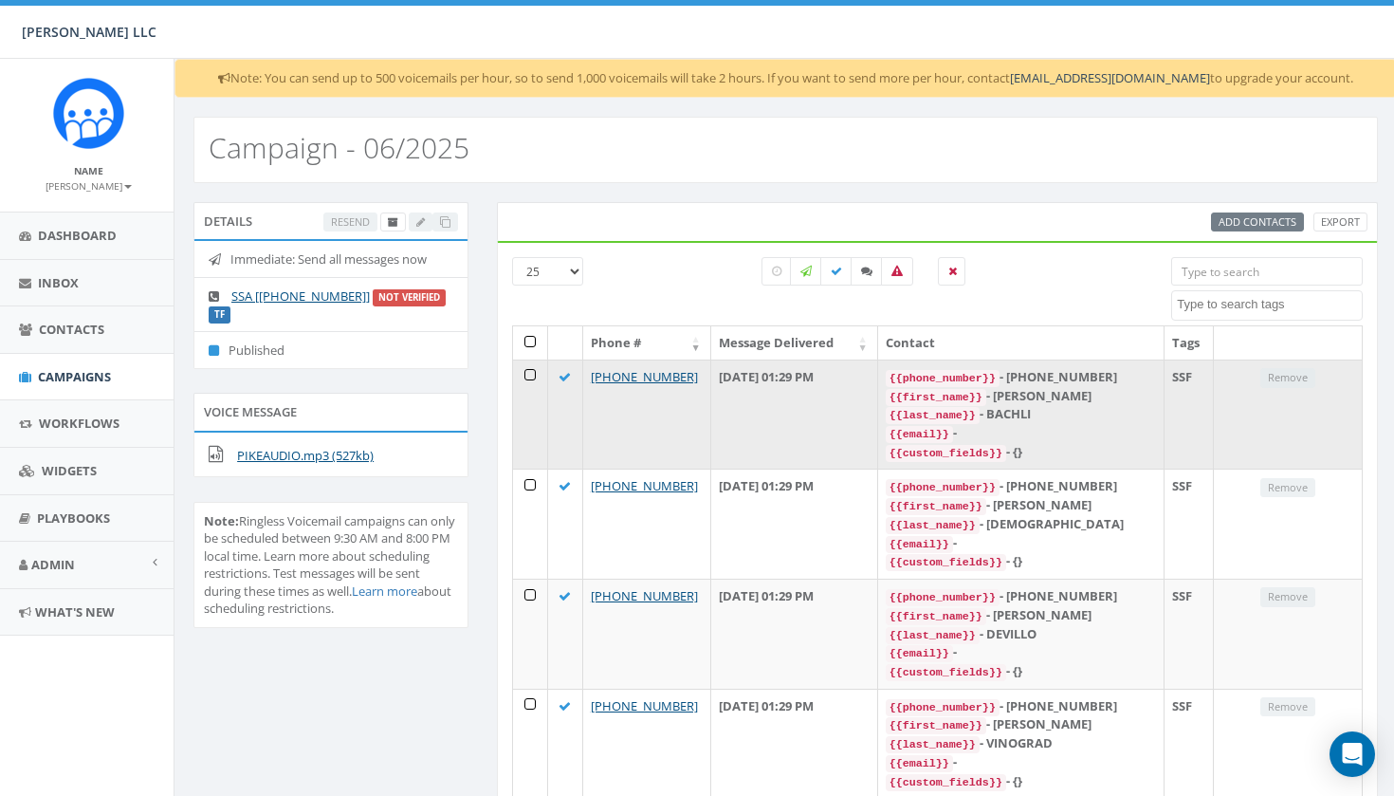
scroll to position [0, 3]
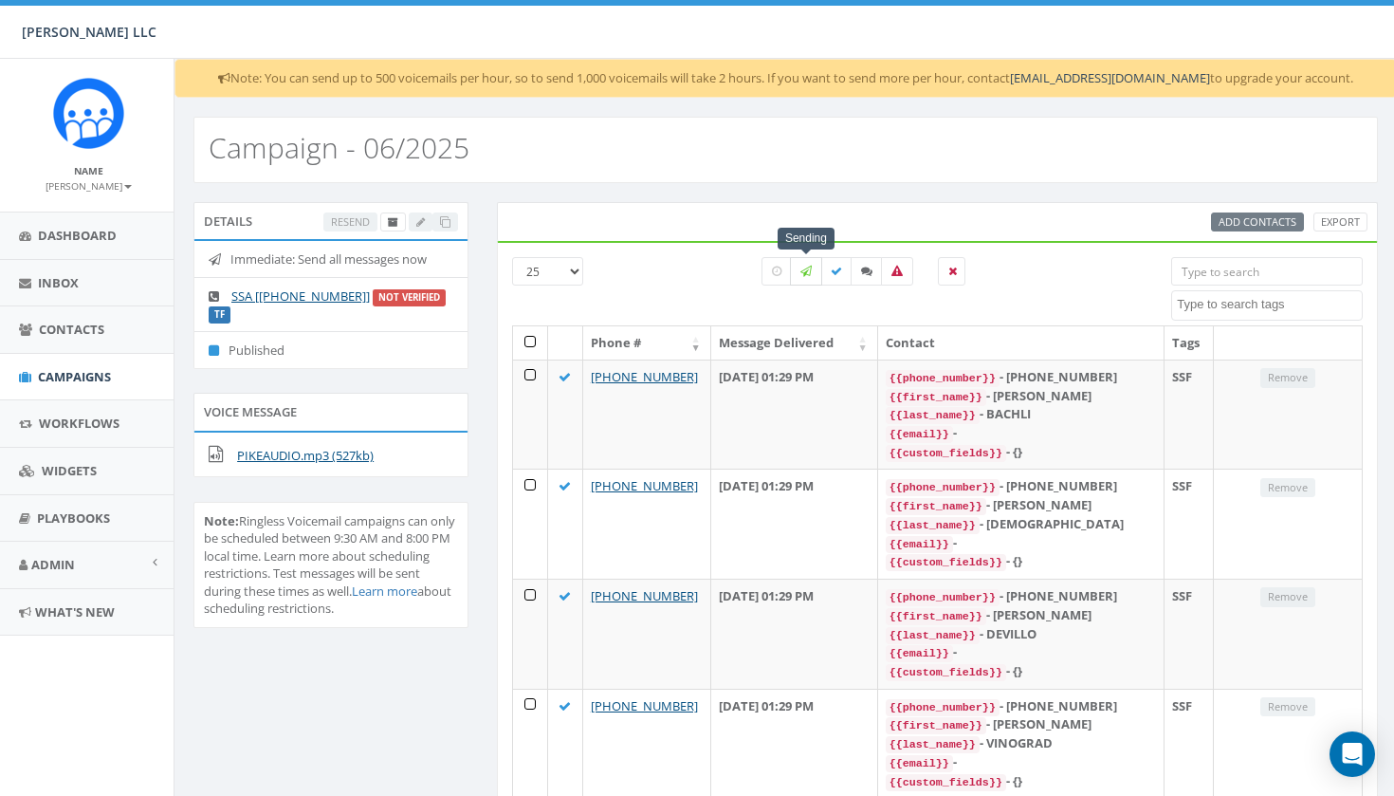
click at [807, 277] on label at bounding box center [806, 271] width 32 height 28
checkbox input "true"
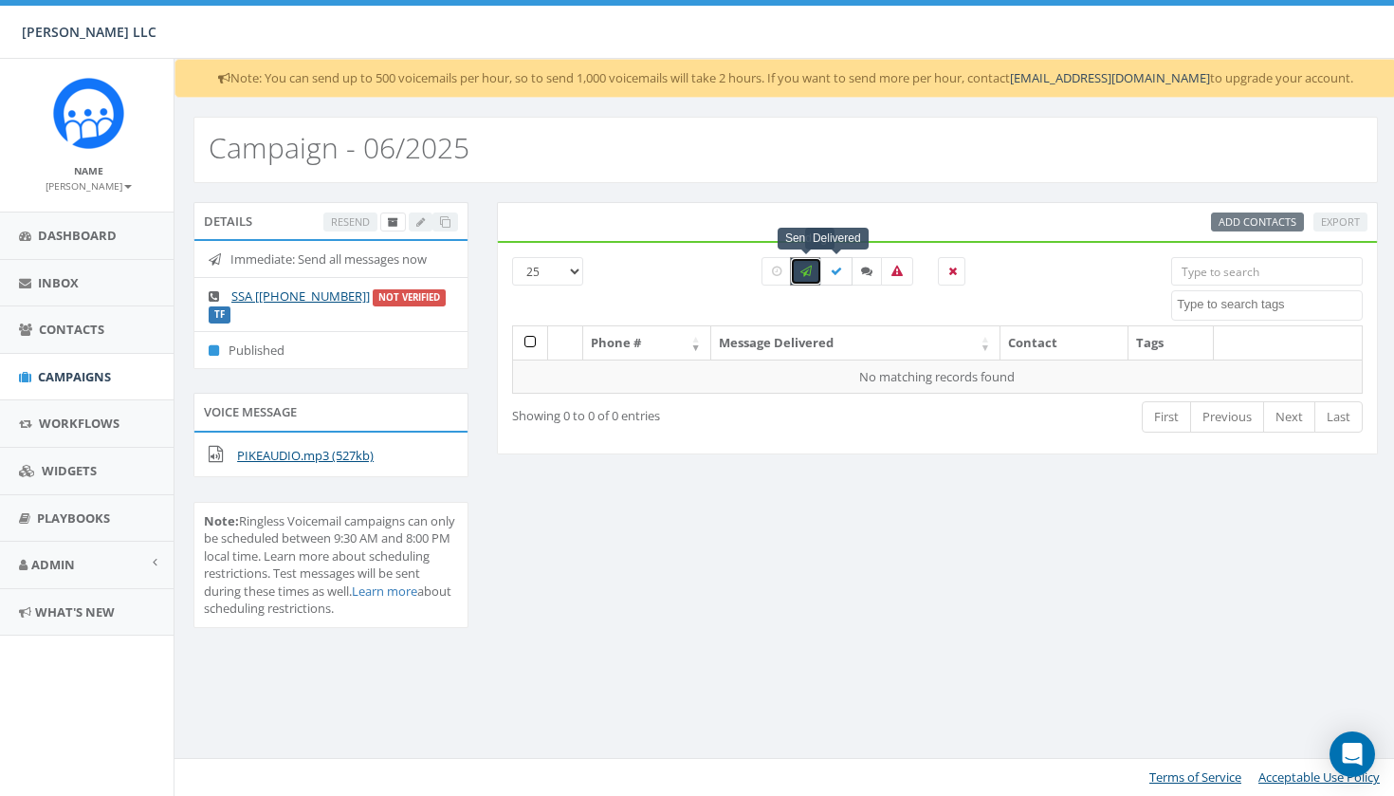
click at [836, 272] on icon at bounding box center [836, 271] width 11 height 11
checkbox input "true"
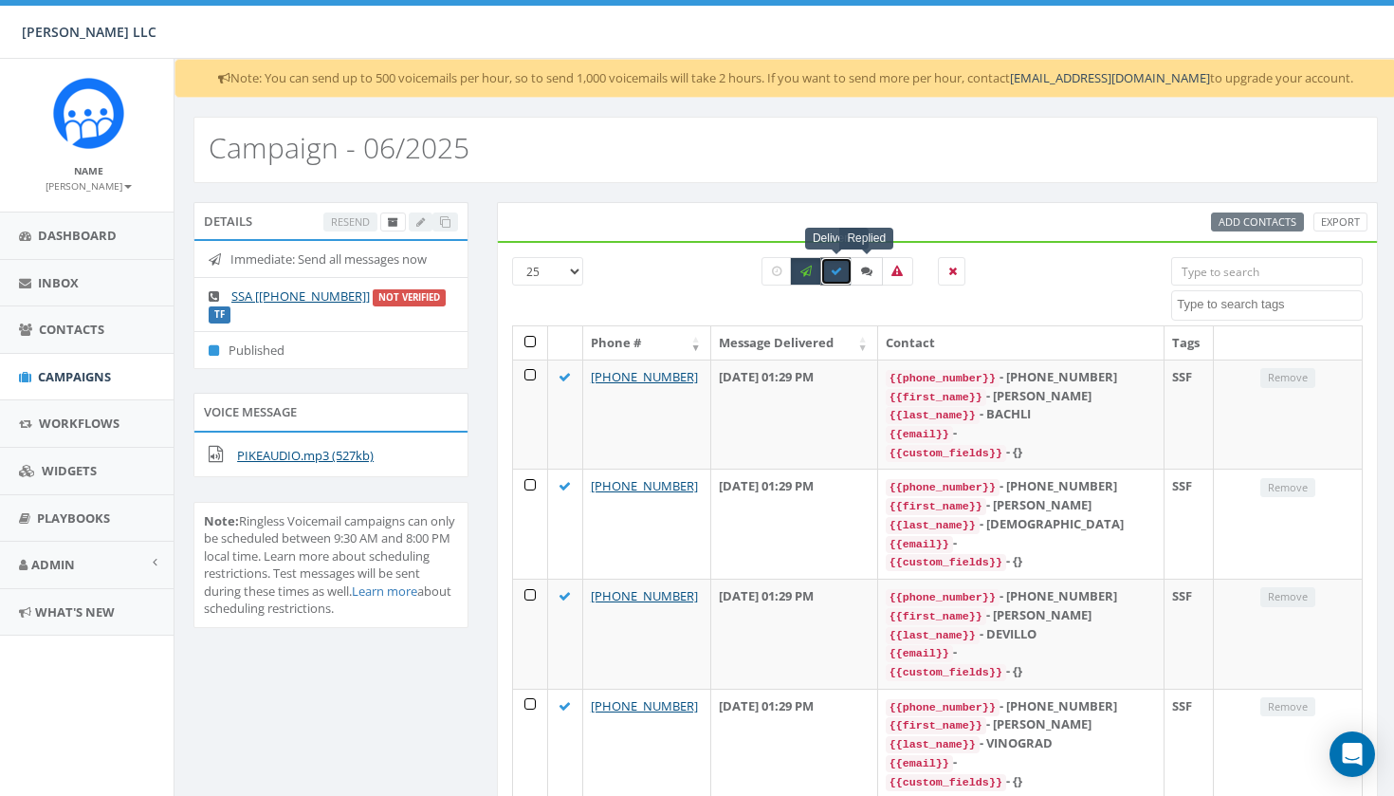
click at [865, 275] on icon at bounding box center [866, 271] width 11 height 11
checkbox input "true"
click at [898, 271] on icon at bounding box center [897, 271] width 11 height 11
checkbox input "true"
click at [82, 372] on span "Campaigns" at bounding box center [74, 376] width 73 height 17
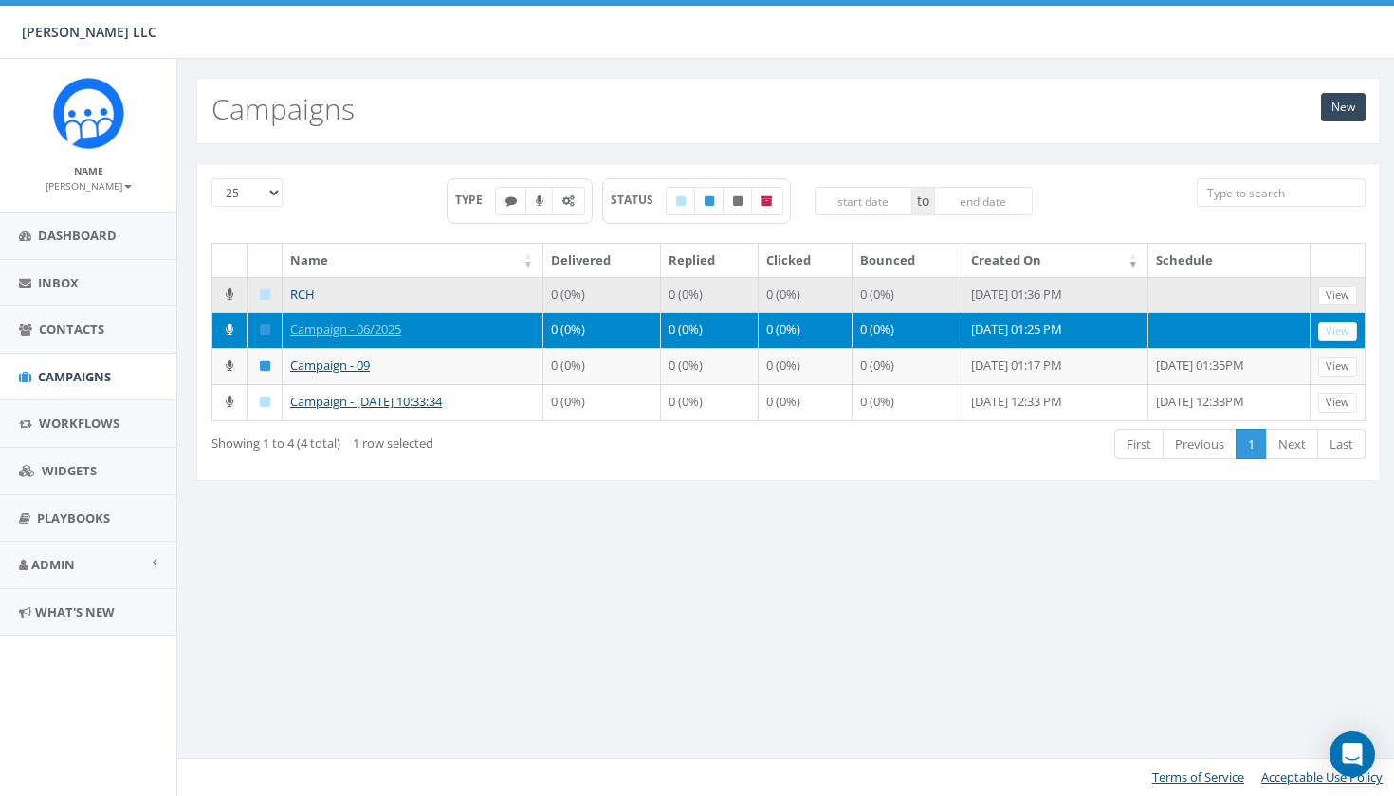
click at [301, 292] on link "RCH" at bounding box center [302, 293] width 25 height 17
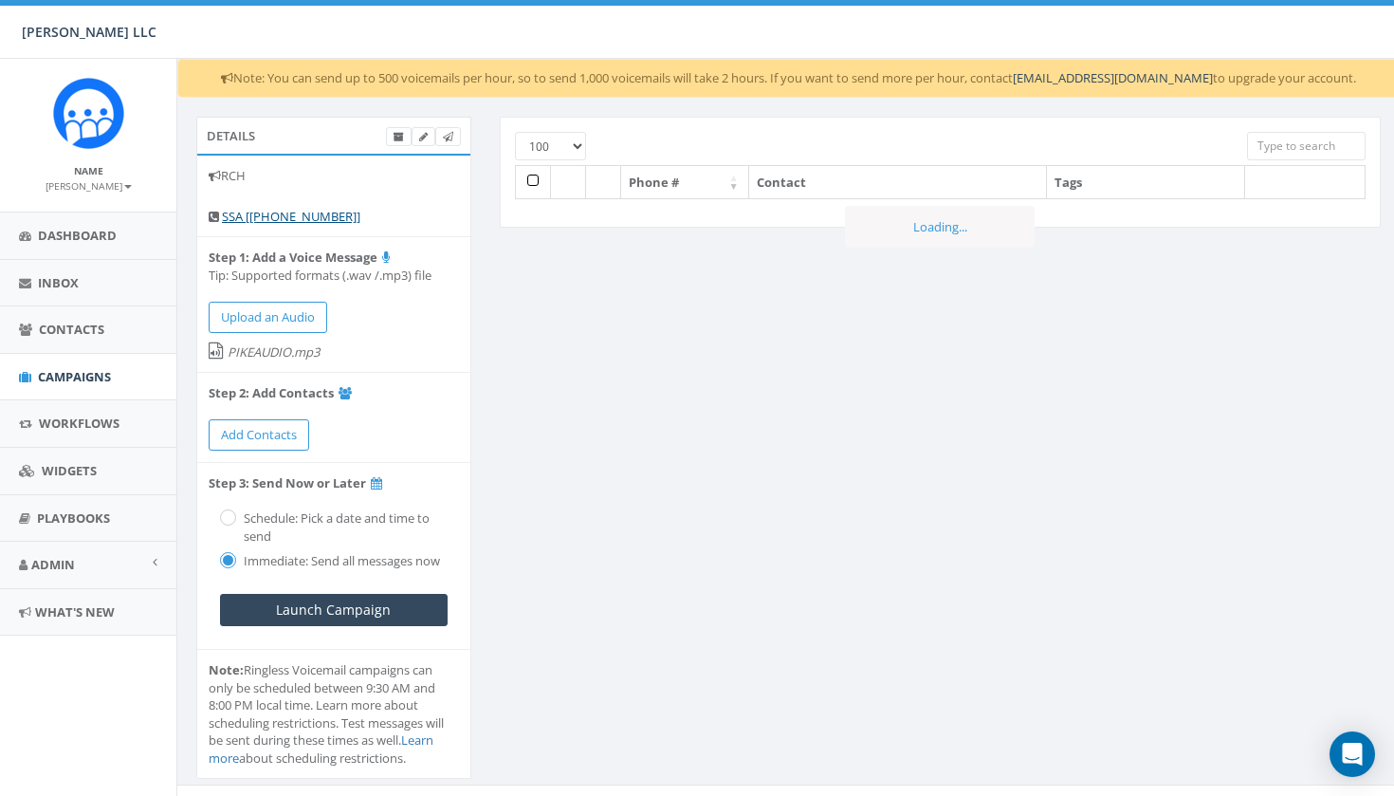
select select "100"
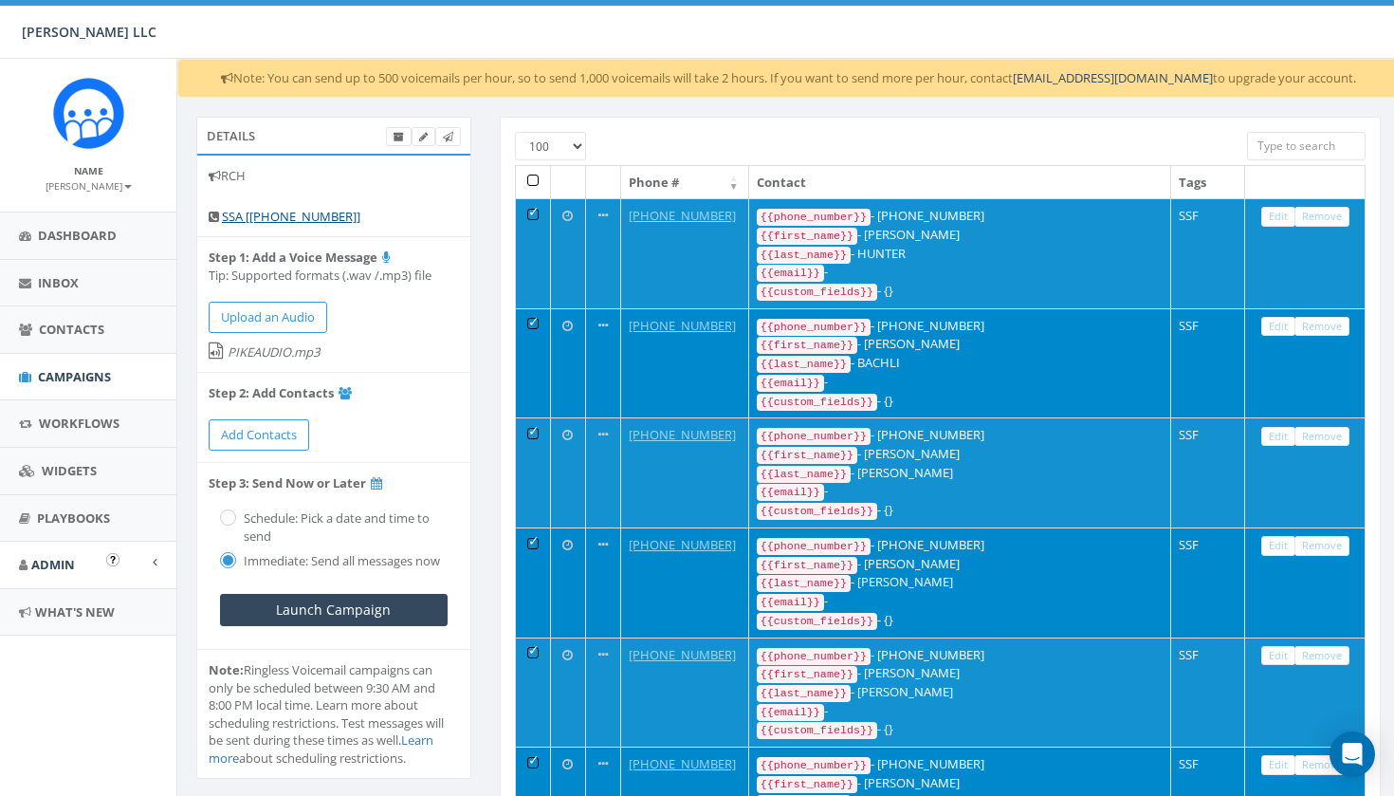
click at [151, 567] on link "Admin" at bounding box center [88, 565] width 176 height 46
click at [117, 599] on link "Account" at bounding box center [88, 607] width 176 height 37
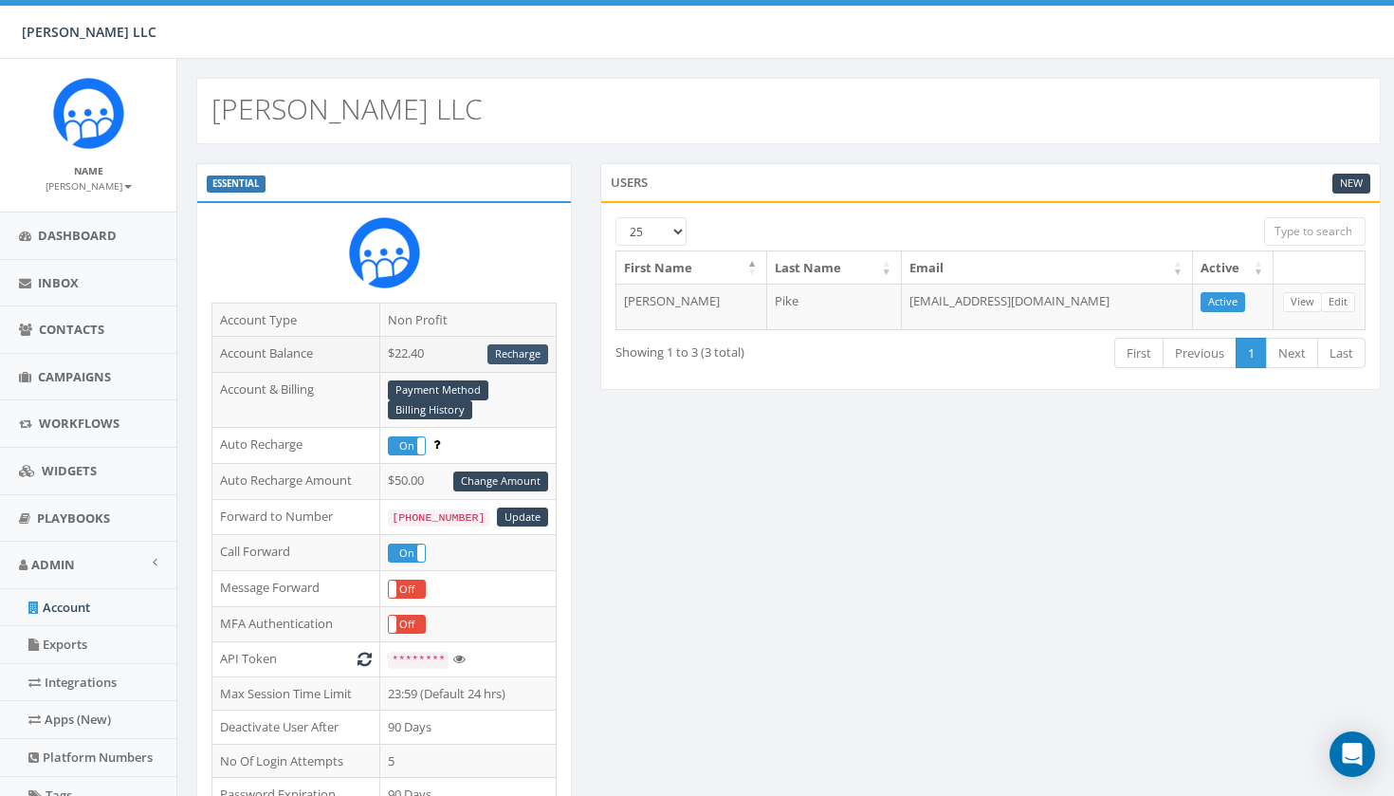
click at [513, 355] on link "Recharge" at bounding box center [517, 354] width 61 height 20
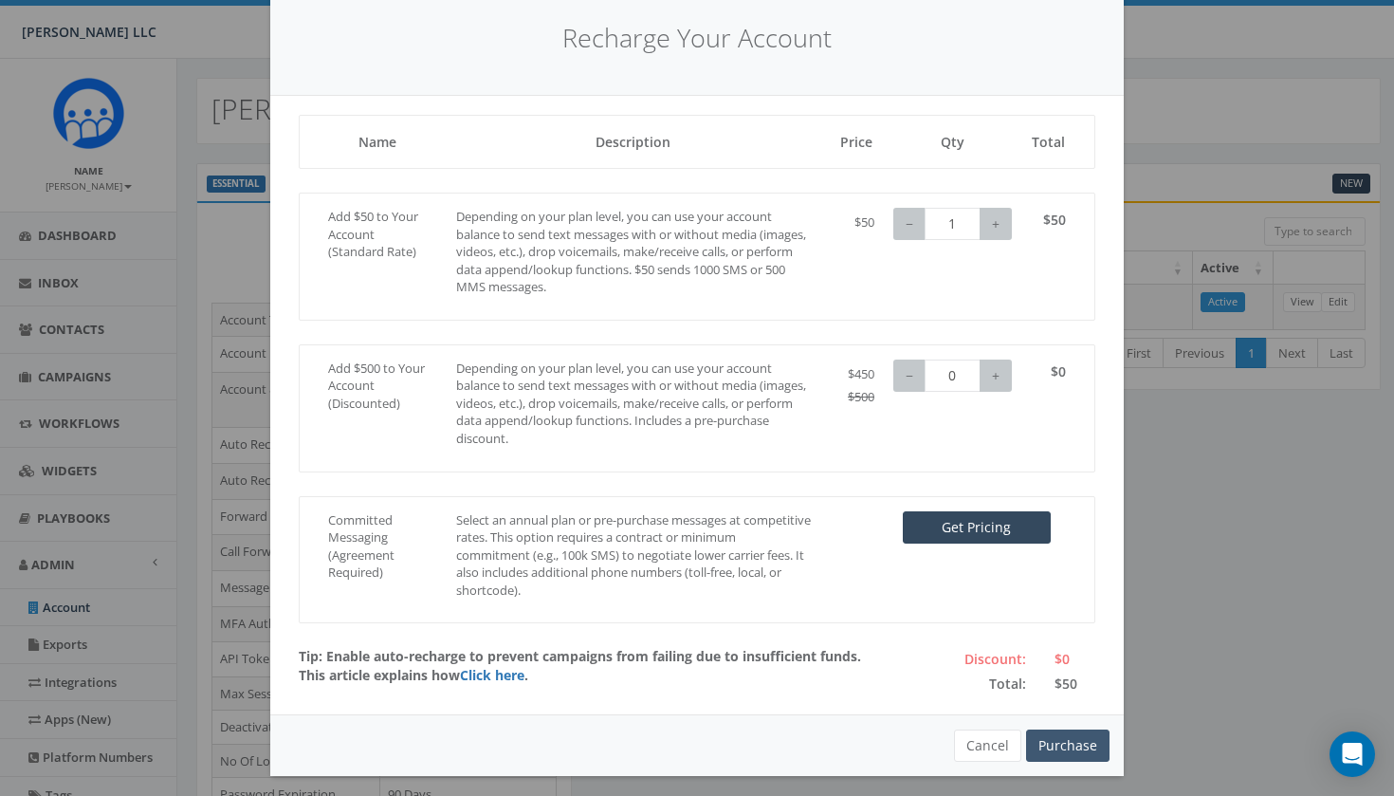
scroll to position [61, 0]
click at [1074, 742] on button "Purchase" at bounding box center [1067, 746] width 83 height 32
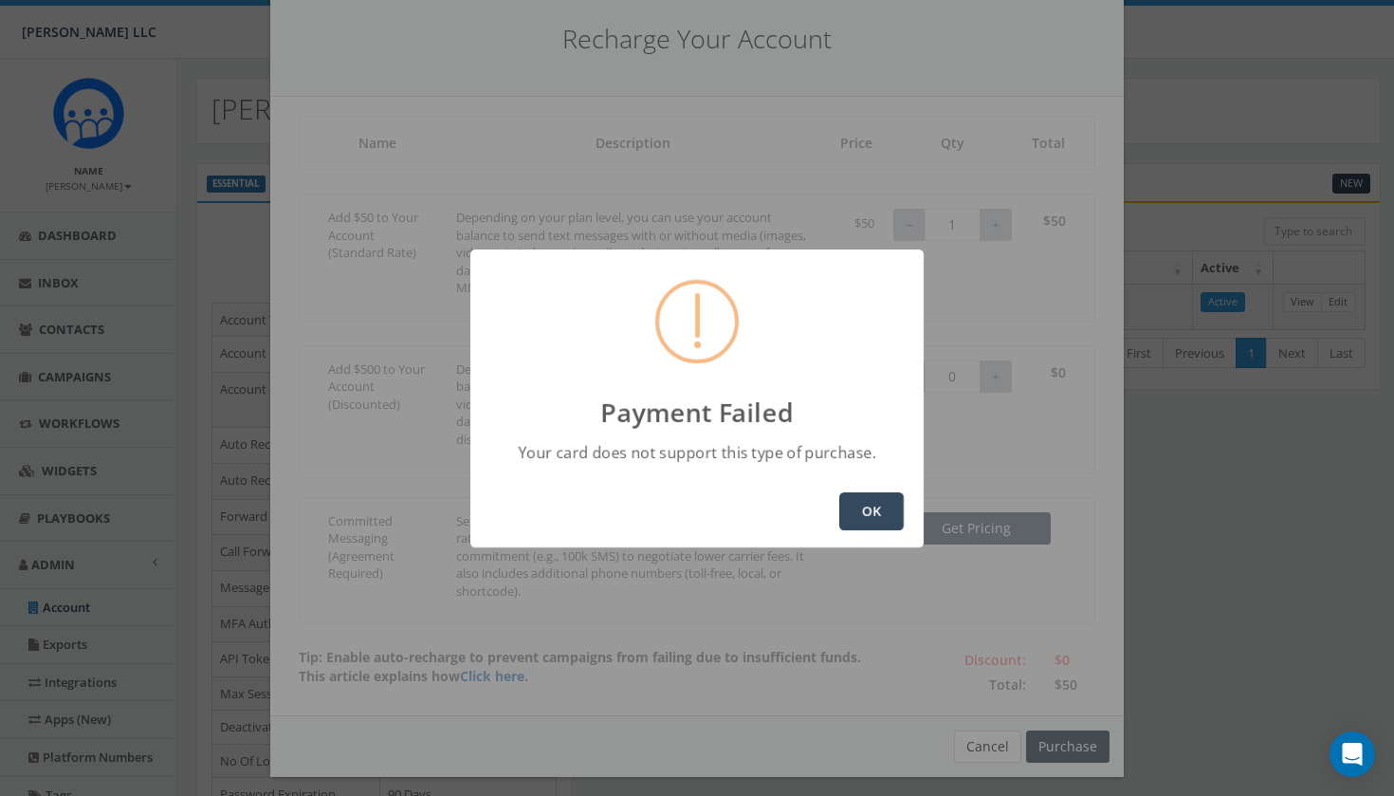
click at [877, 520] on button "OK" at bounding box center [871, 511] width 64 height 38
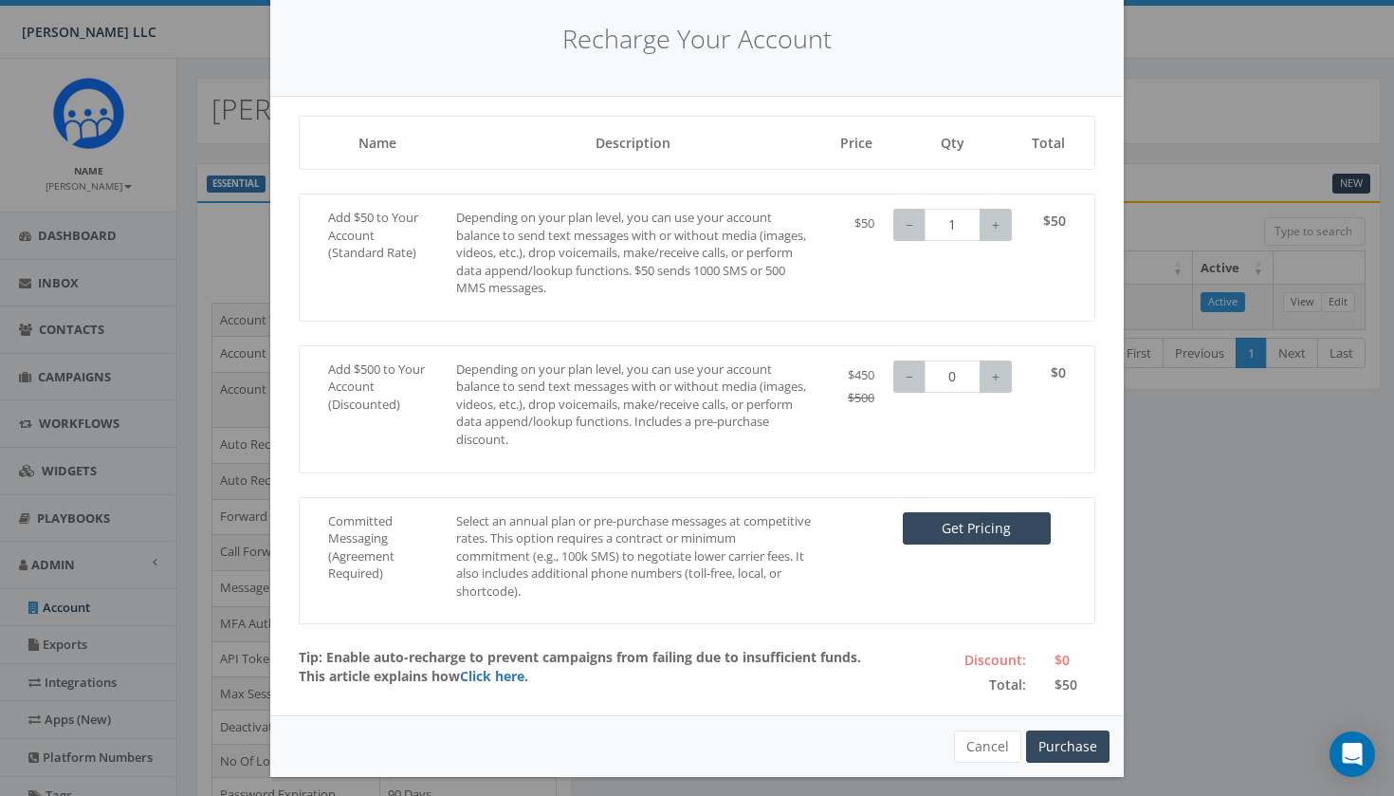
click at [1157, 97] on div "Recharge Your Account Loading, please wait... Name Description Price Qty Total …" at bounding box center [697, 398] width 1394 height 796
click at [995, 738] on button "Cancel" at bounding box center [987, 746] width 67 height 32
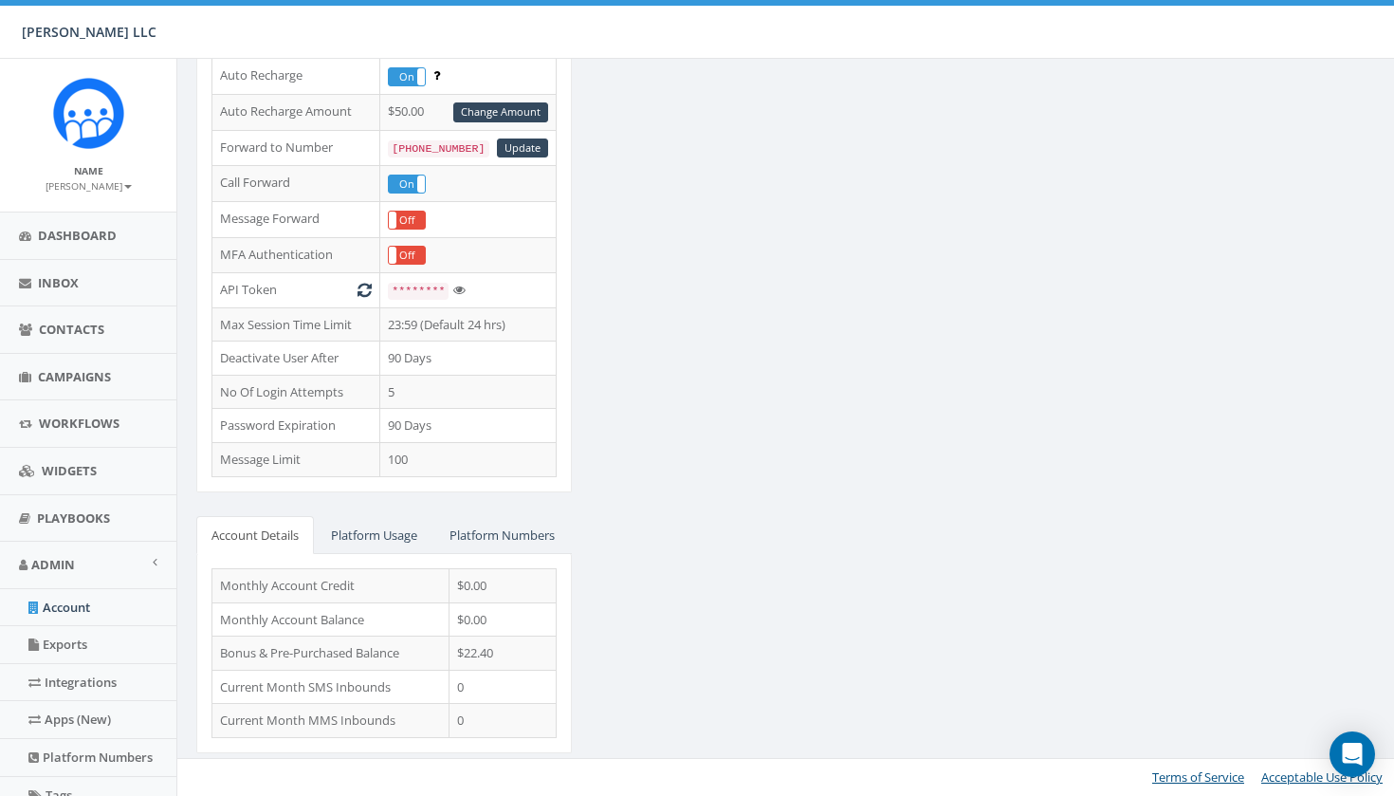
scroll to position [396, 0]
click at [399, 516] on link "Platform Usage" at bounding box center [374, 535] width 117 height 39
click at [388, 516] on link "Platform Usage" at bounding box center [374, 535] width 117 height 39
click at [434, 533] on link "Platform Numbers" at bounding box center [502, 535] width 136 height 39
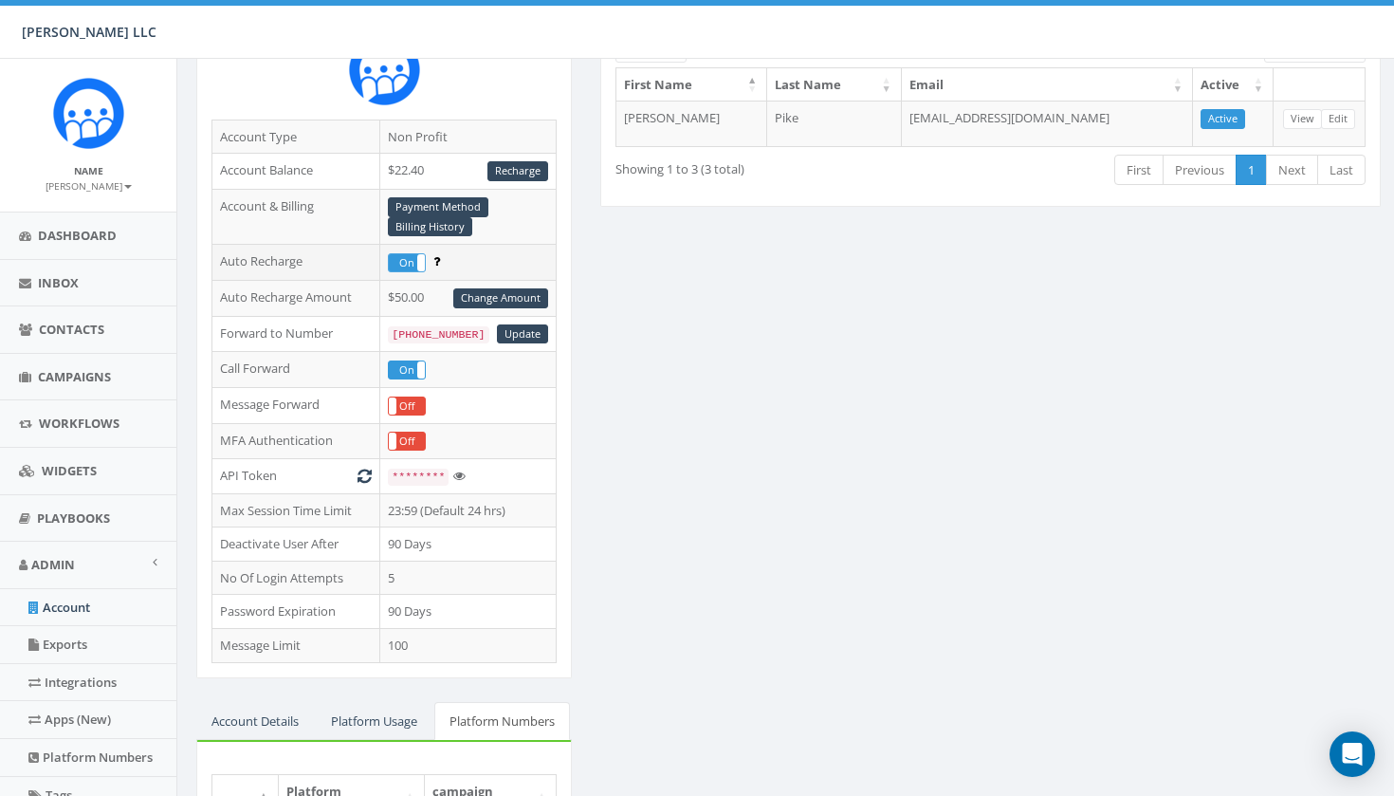
scroll to position [181, 0]
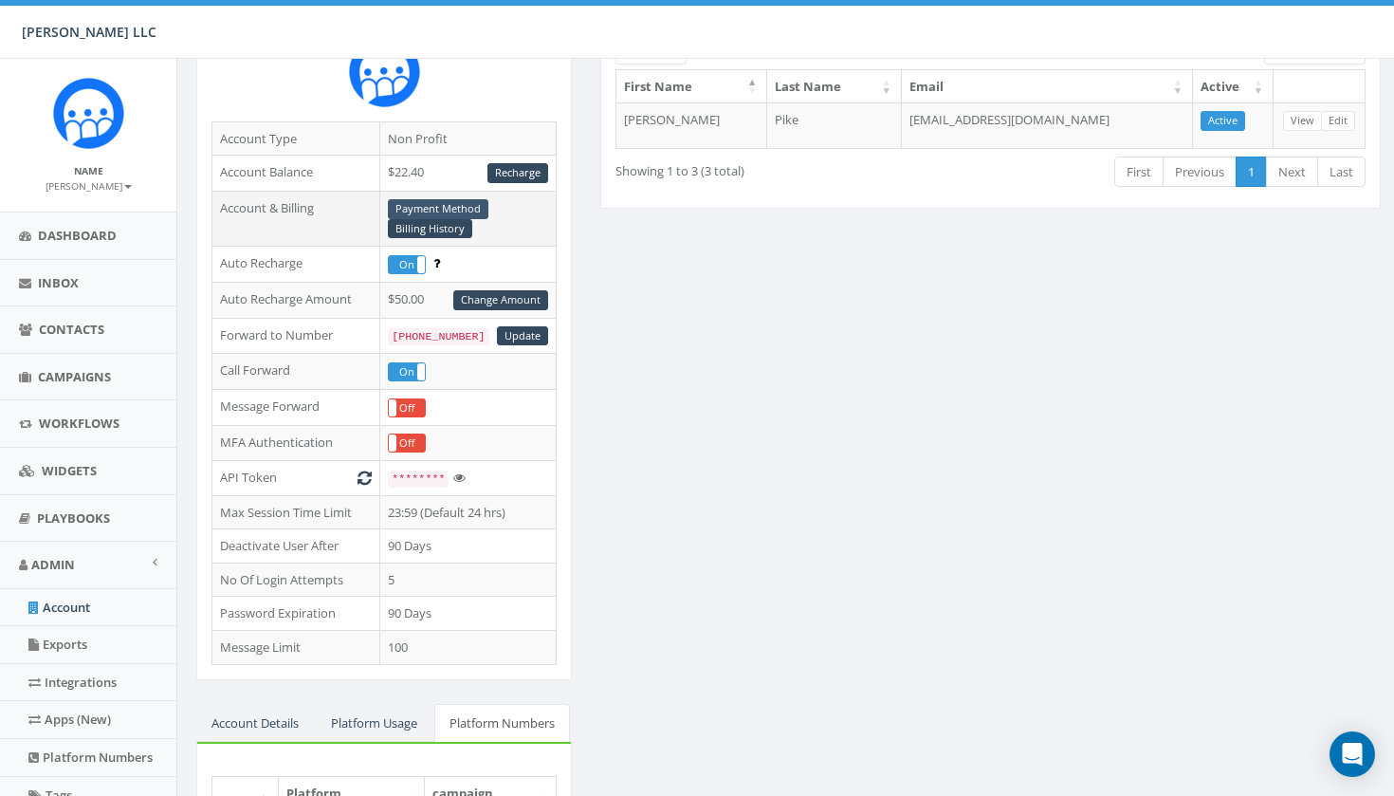
click at [450, 209] on link "Payment Method" at bounding box center [438, 209] width 101 height 20
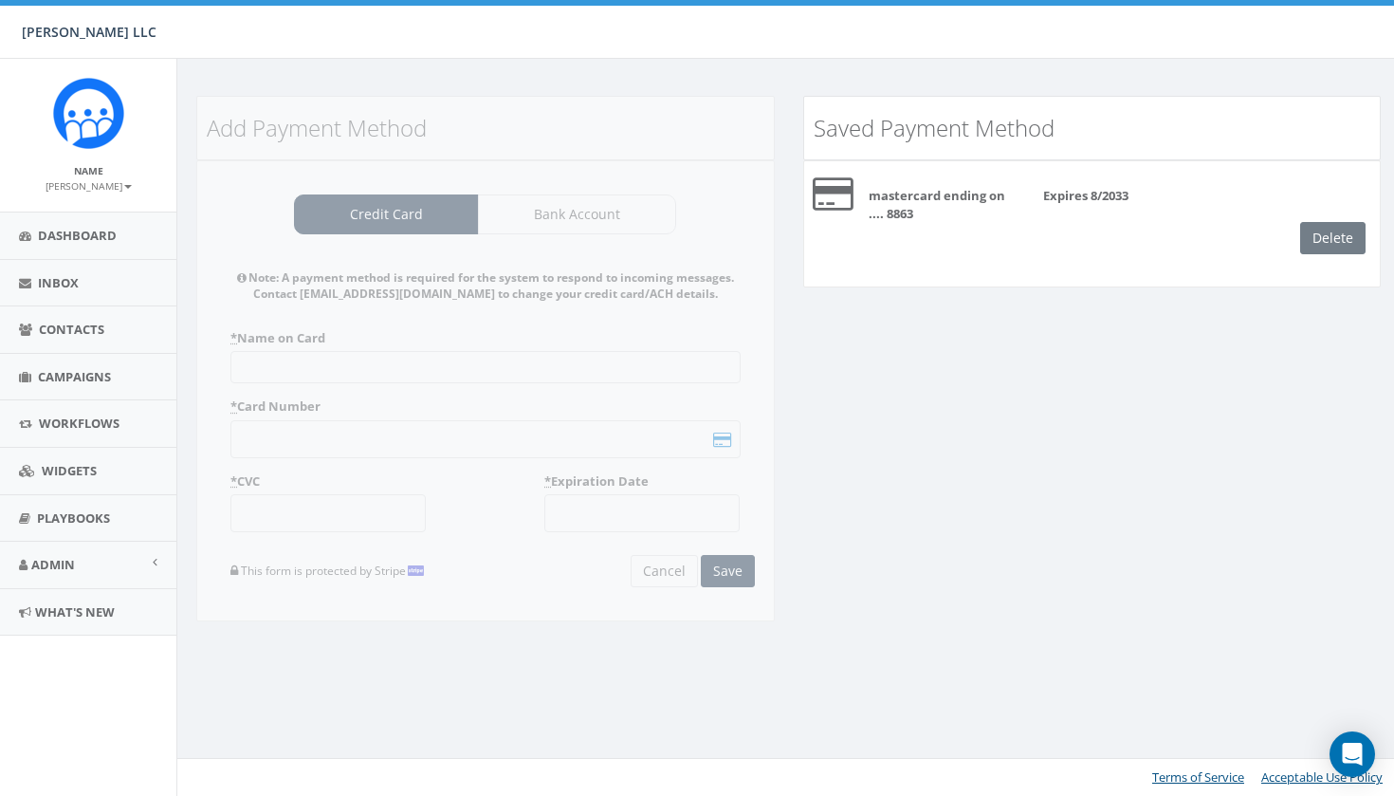
click at [978, 209] on div "mastercard ending on .... 8863" at bounding box center [942, 204] width 175 height 35
click at [89, 231] on span "Dashboard" at bounding box center [77, 235] width 79 height 17
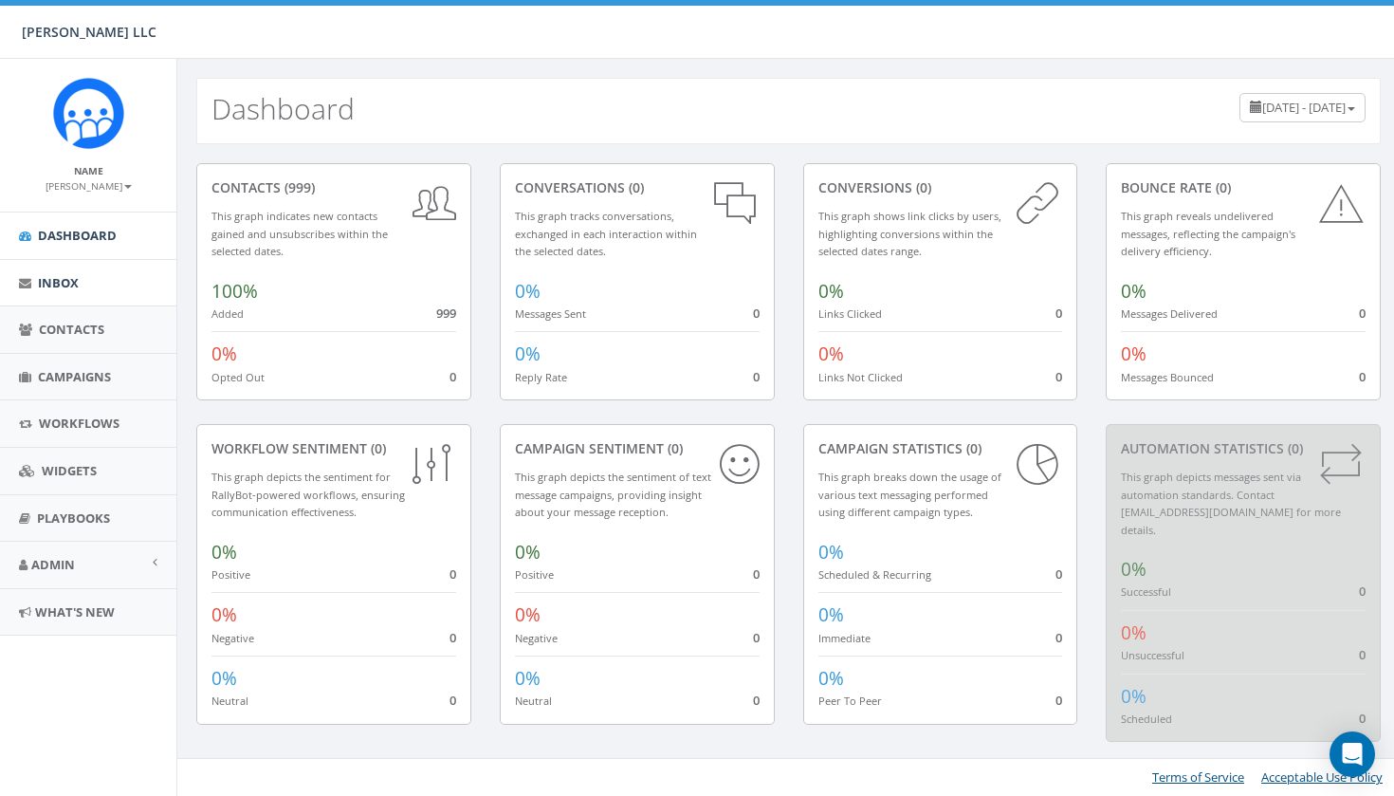
click at [76, 284] on span "Inbox" at bounding box center [58, 282] width 41 height 17
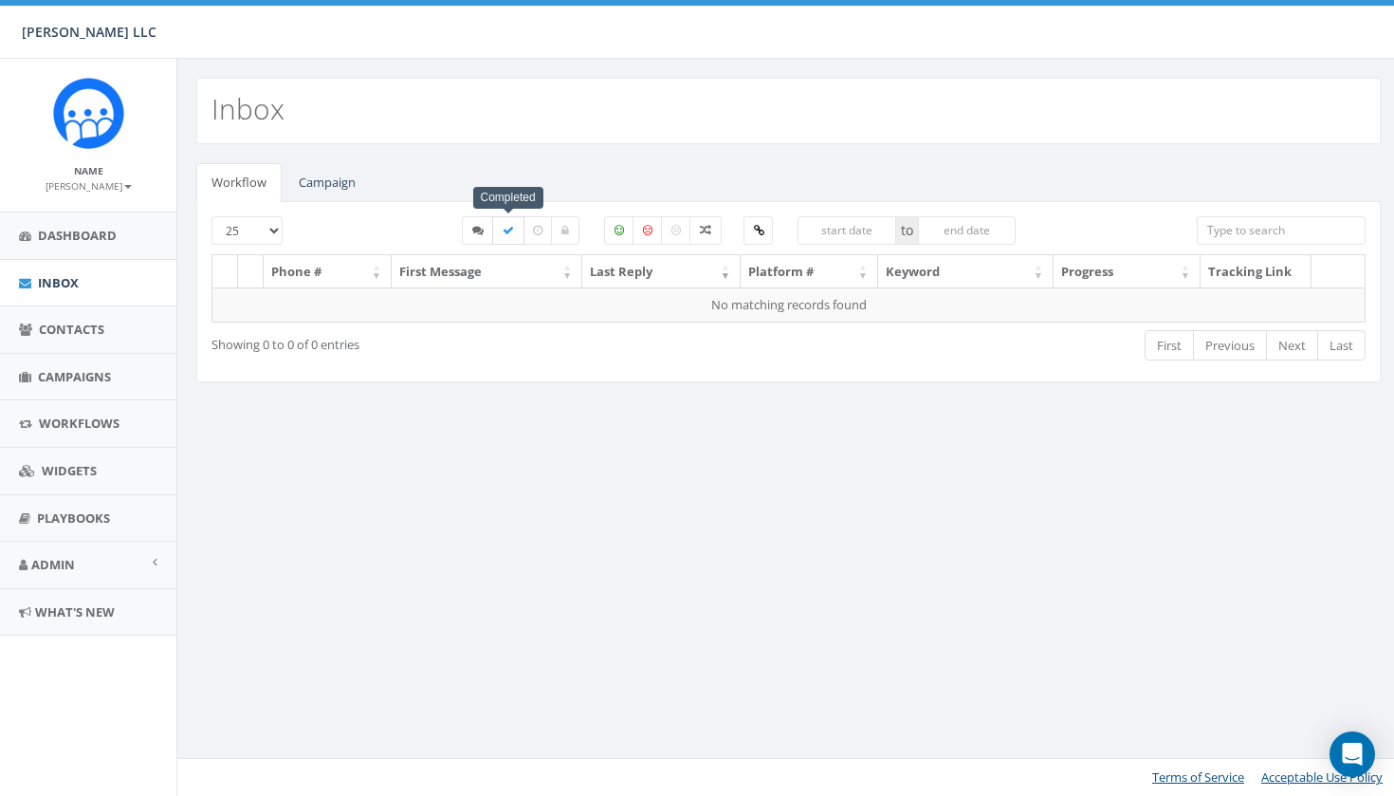
click at [508, 233] on icon at bounding box center [508, 230] width 11 height 11
checkbox input "true"
click at [483, 229] on icon at bounding box center [477, 230] width 11 height 11
checkbox input "true"
click at [324, 181] on link "Campaign" at bounding box center [327, 182] width 87 height 39
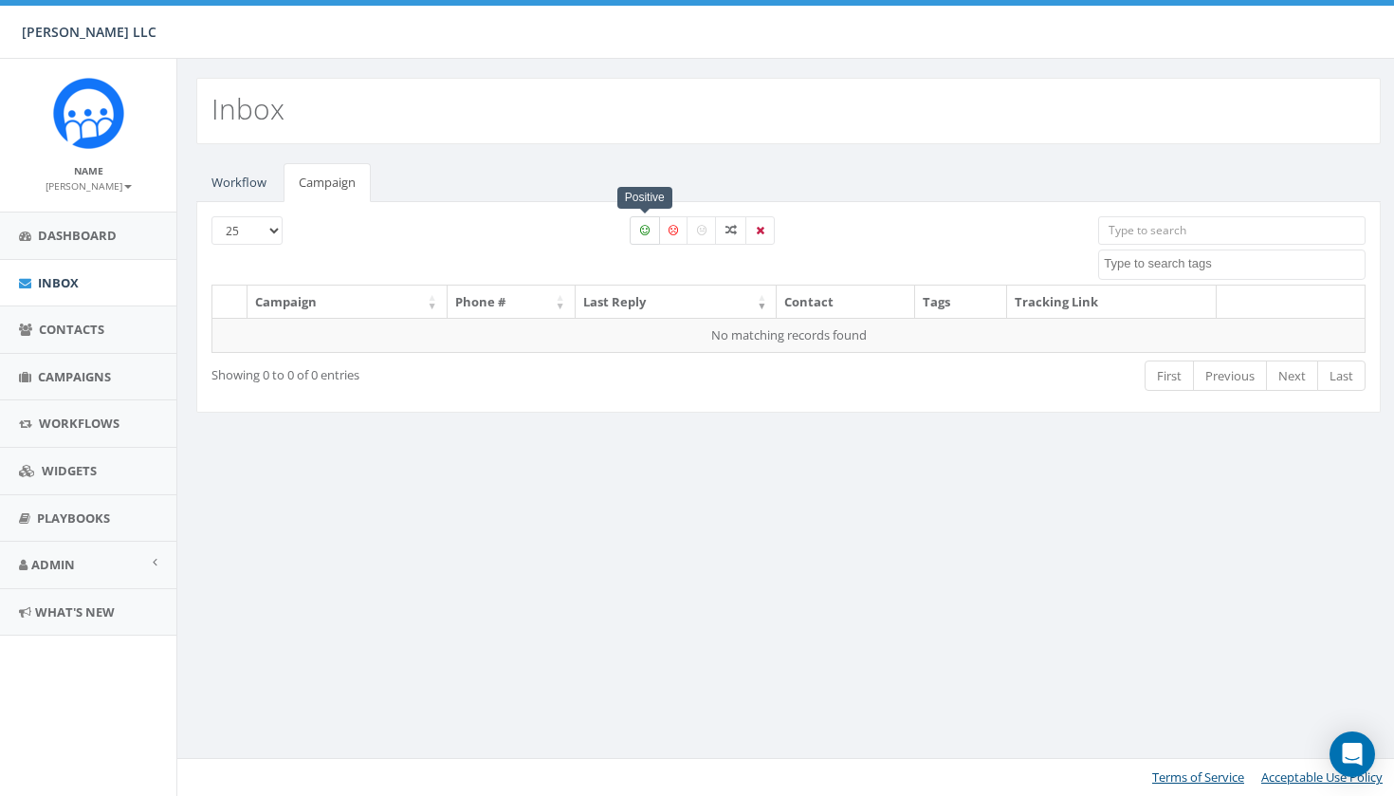
click at [648, 230] on icon at bounding box center [644, 230] width 9 height 11
checkbox input "true"
click at [96, 374] on span "Campaigns" at bounding box center [74, 376] width 73 height 17
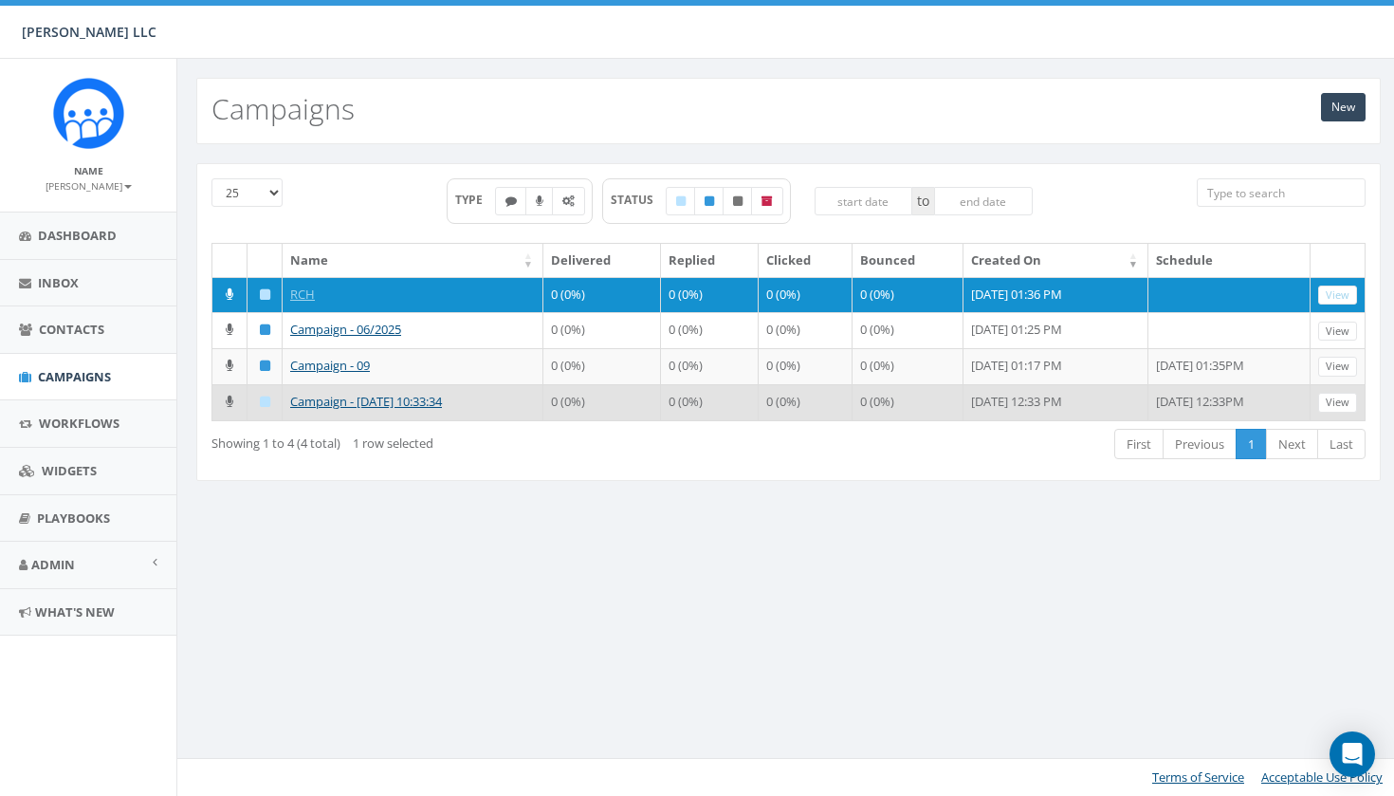
click at [339, 420] on td "Campaign - [DATE] 10:33:34" at bounding box center [413, 402] width 261 height 36
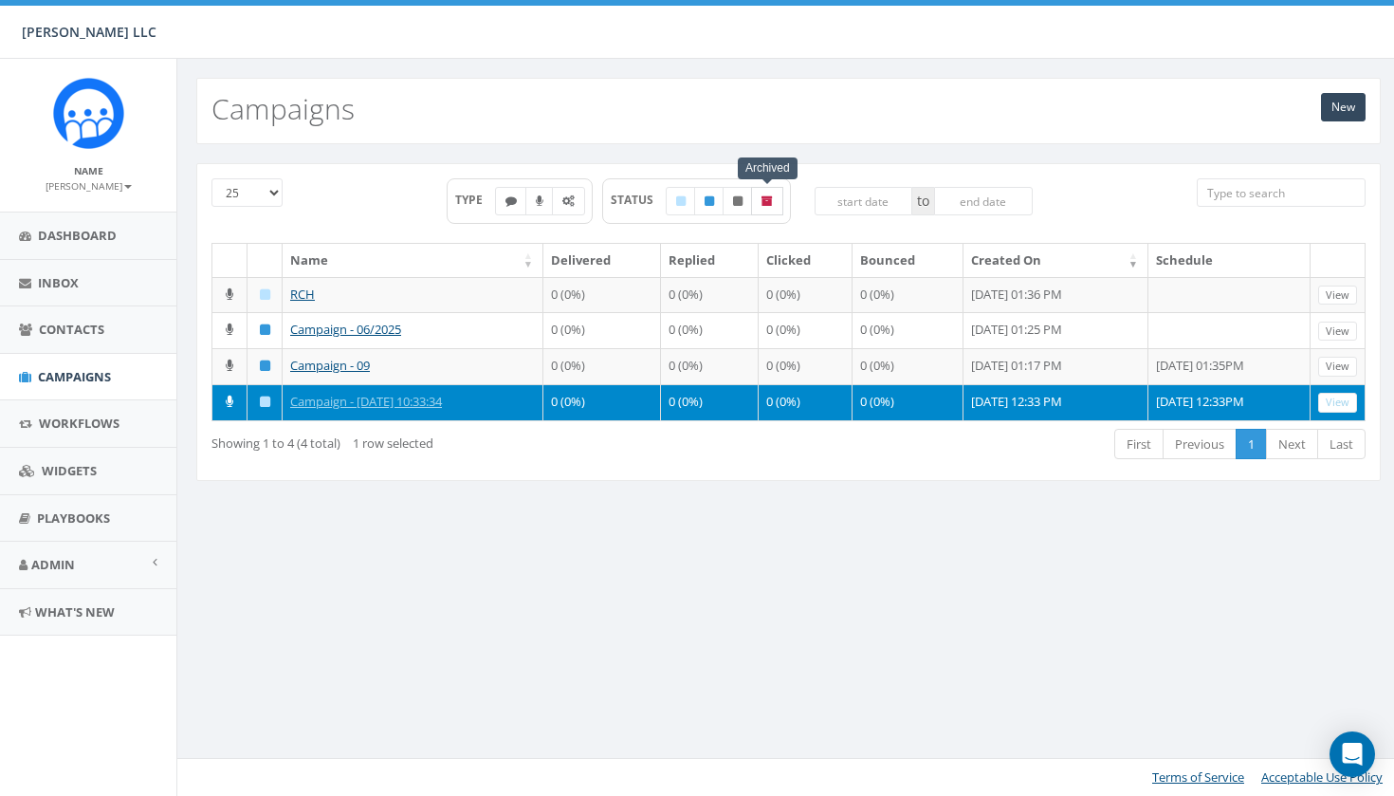
click at [764, 193] on label at bounding box center [767, 201] width 32 height 28
checkbox input "true"
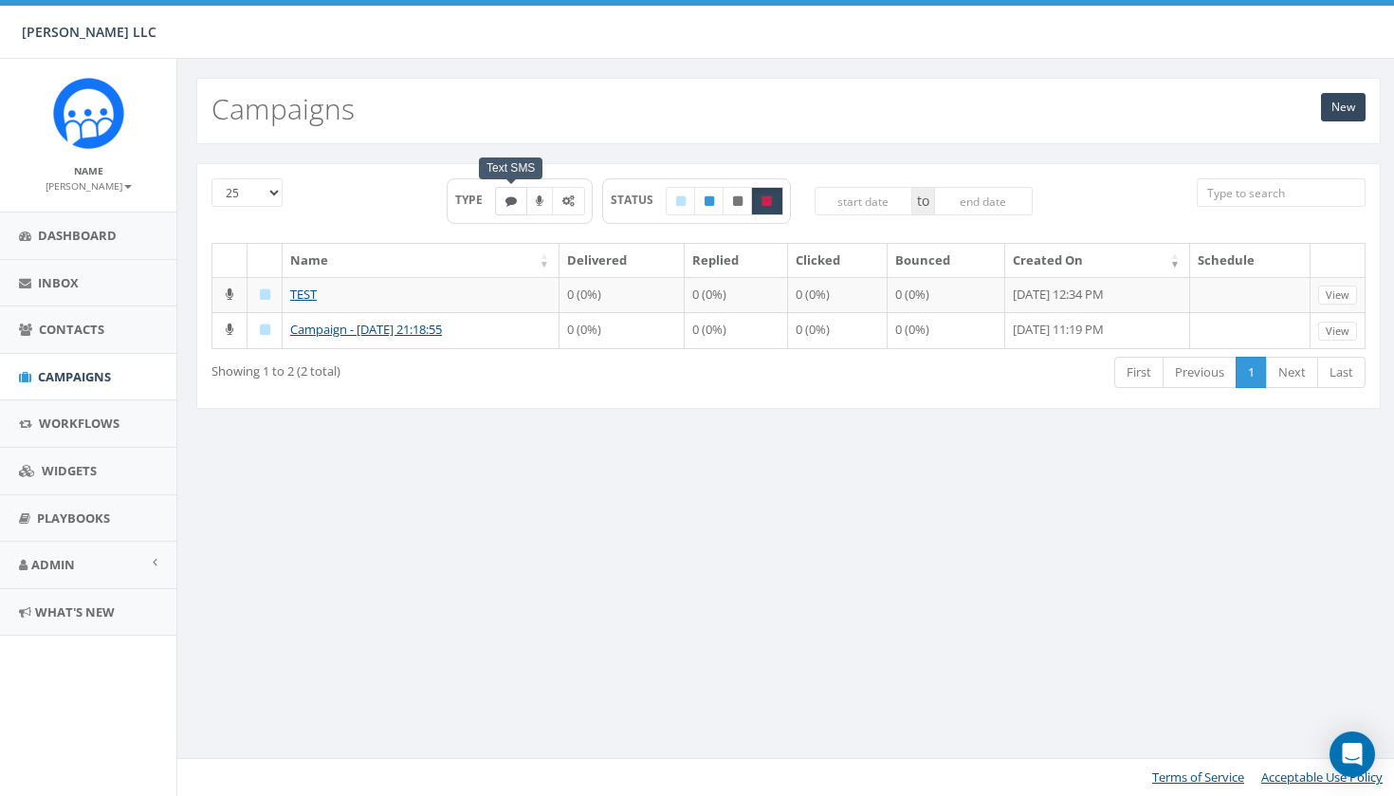
click at [510, 207] on label at bounding box center [511, 201] width 32 height 28
checkbox input "true"
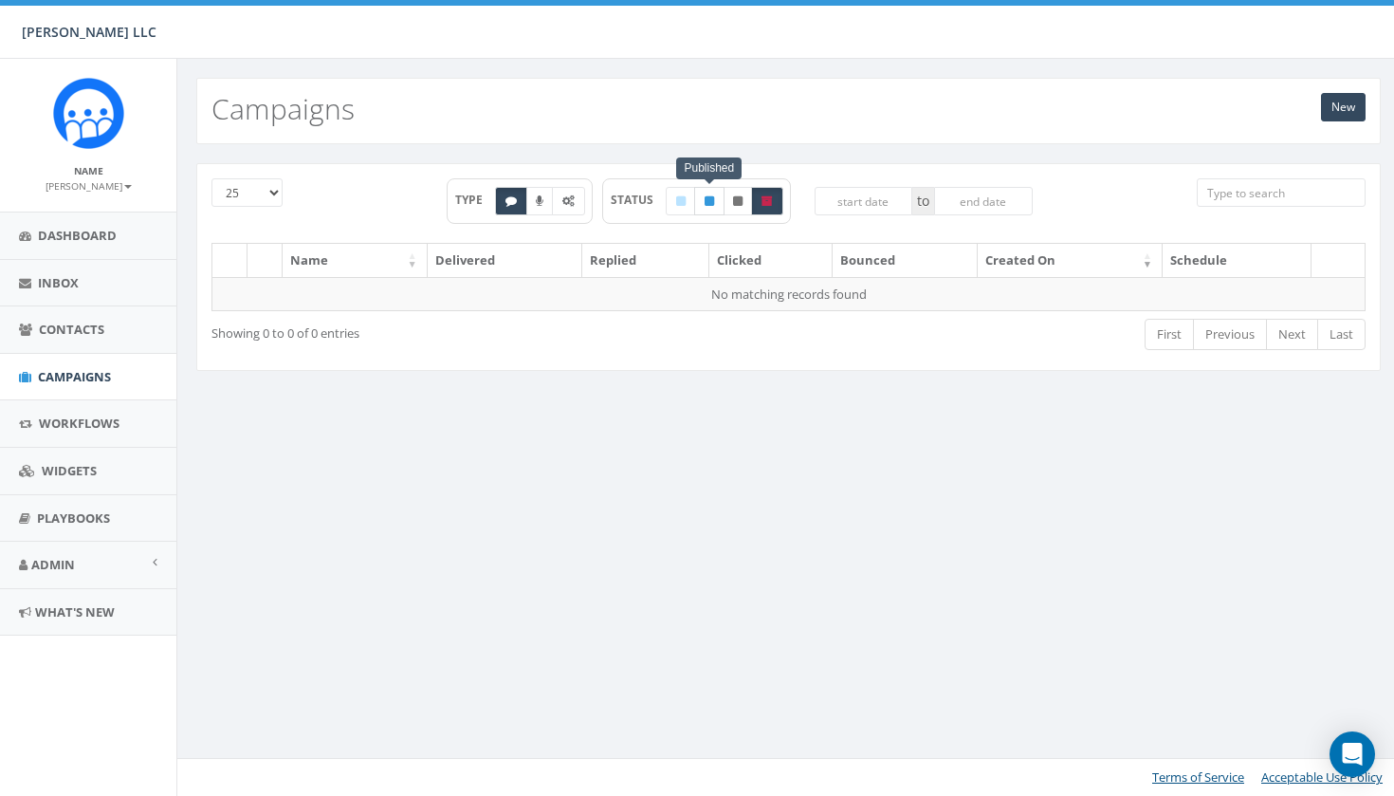
click at [713, 201] on icon at bounding box center [709, 200] width 9 height 11
checkbox input "true"
click at [687, 197] on label at bounding box center [681, 201] width 30 height 28
checkbox input "true"
click at [715, 203] on label at bounding box center [709, 201] width 30 height 28
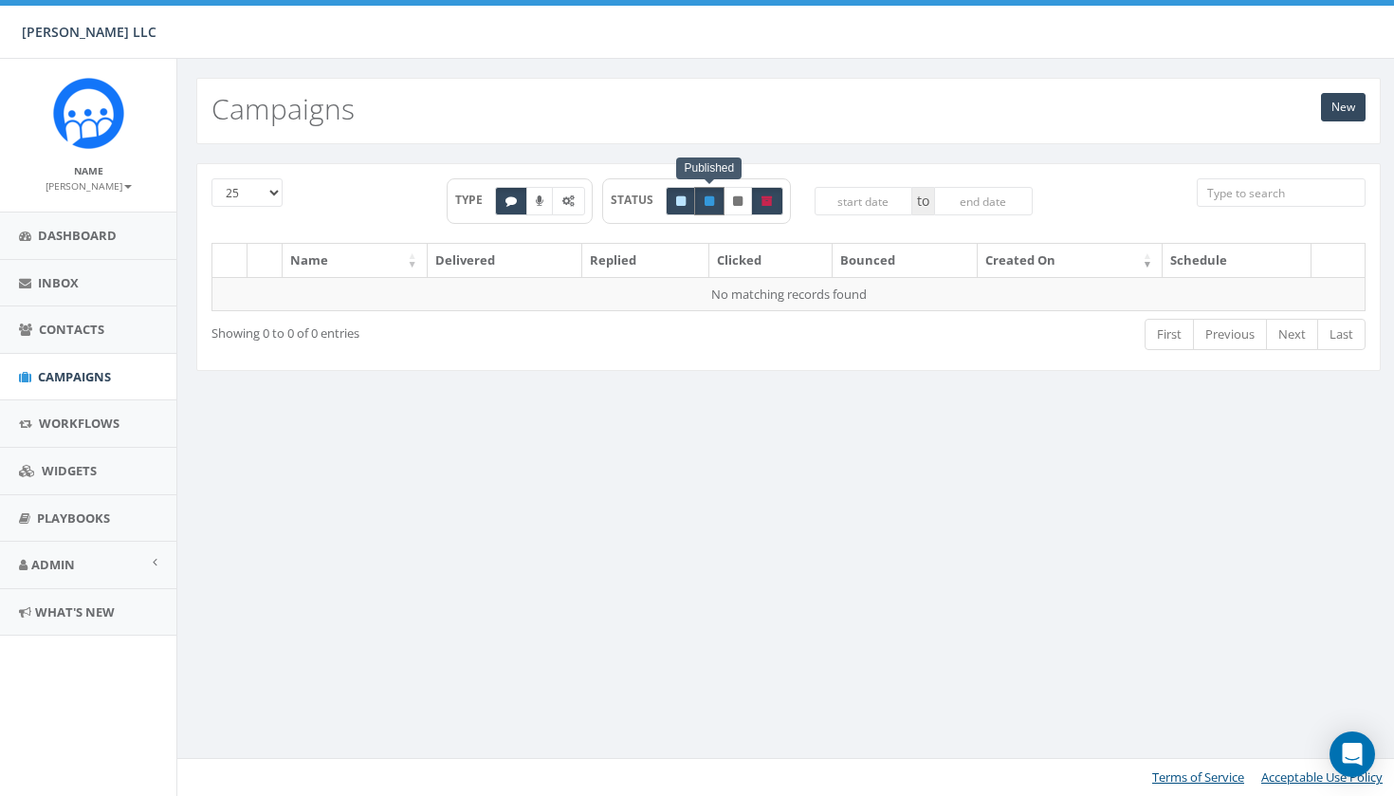
checkbox input "false"
click at [730, 204] on label at bounding box center [738, 201] width 30 height 28
checkbox input "true"
click at [708, 205] on icon at bounding box center [709, 200] width 9 height 11
checkbox input "true"
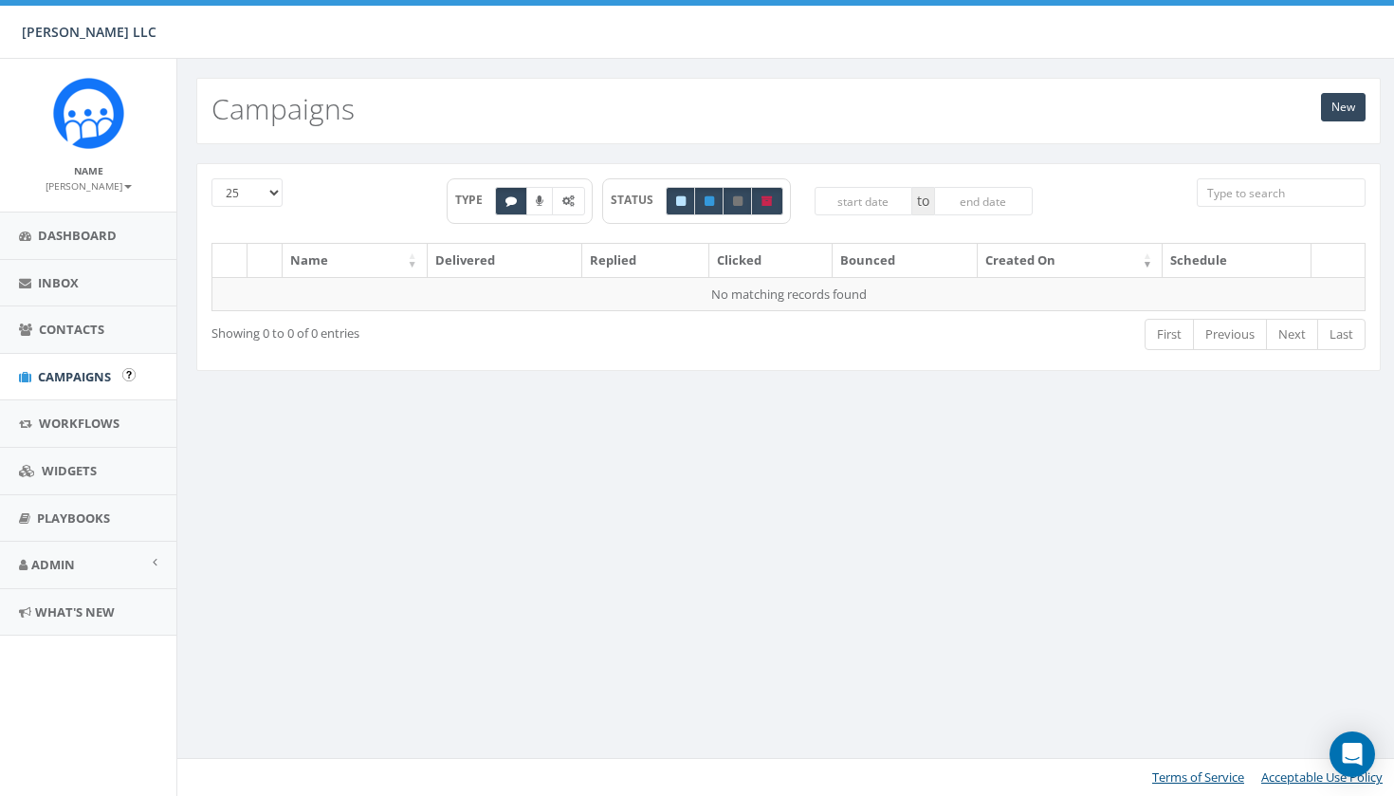
click at [79, 371] on span "Campaigns" at bounding box center [74, 376] width 73 height 17
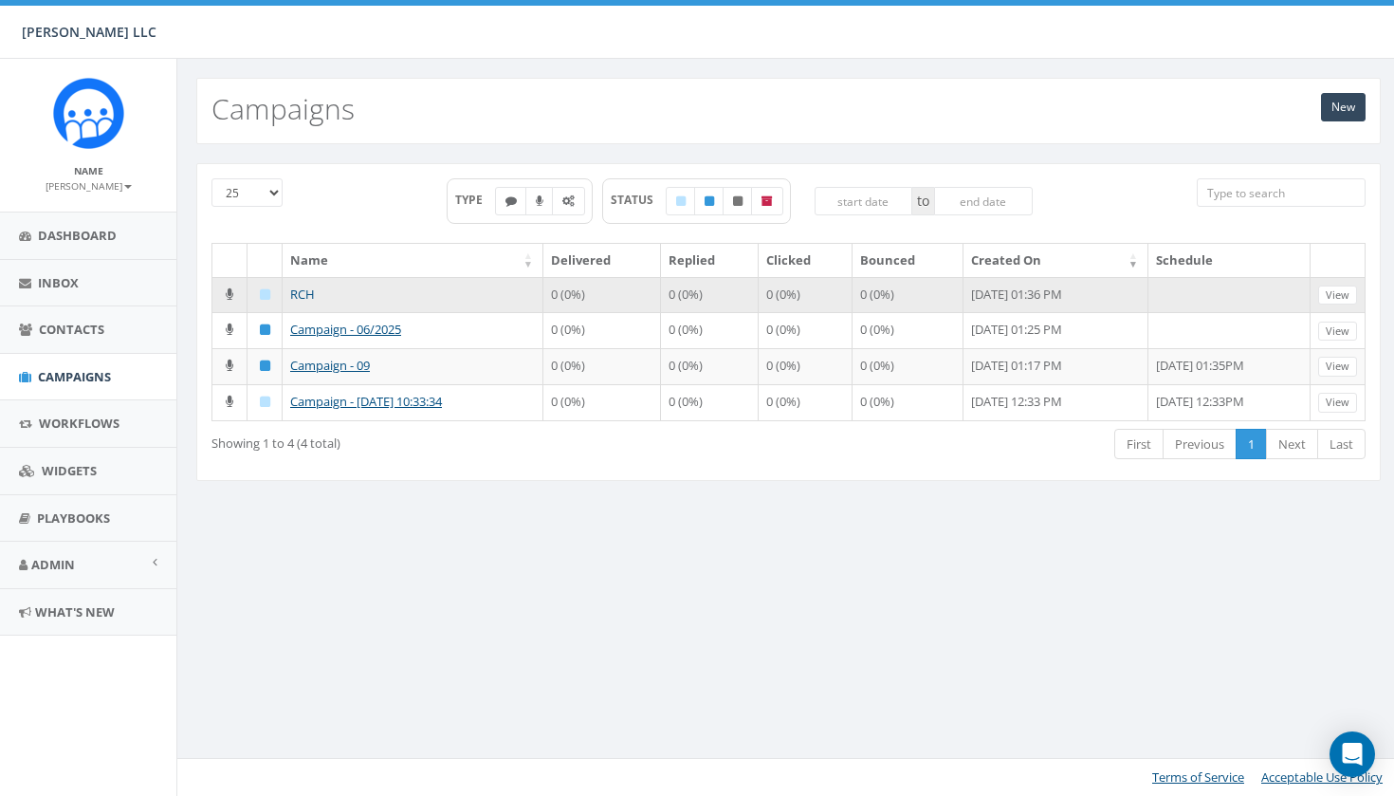
click at [300, 289] on link "RCH" at bounding box center [302, 293] width 25 height 17
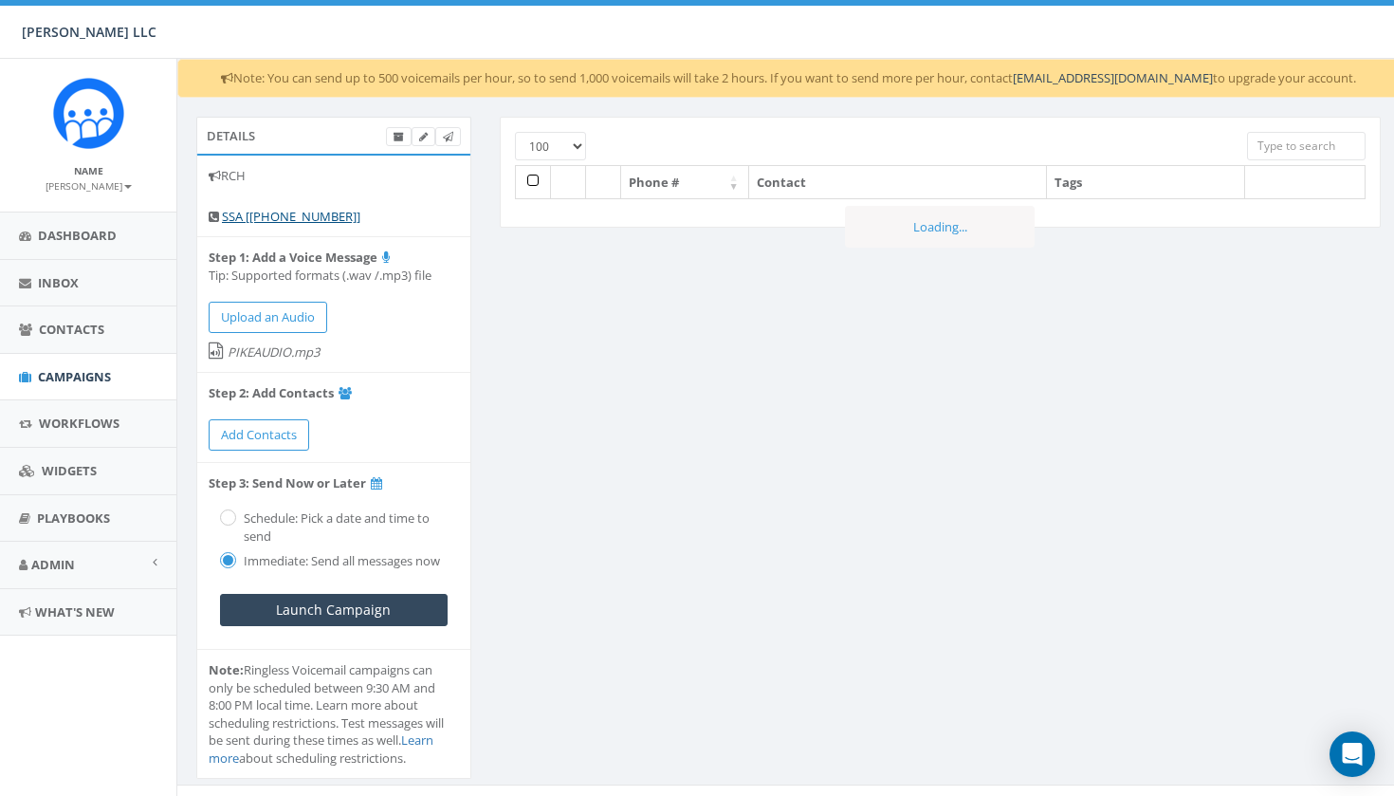
select select "100"
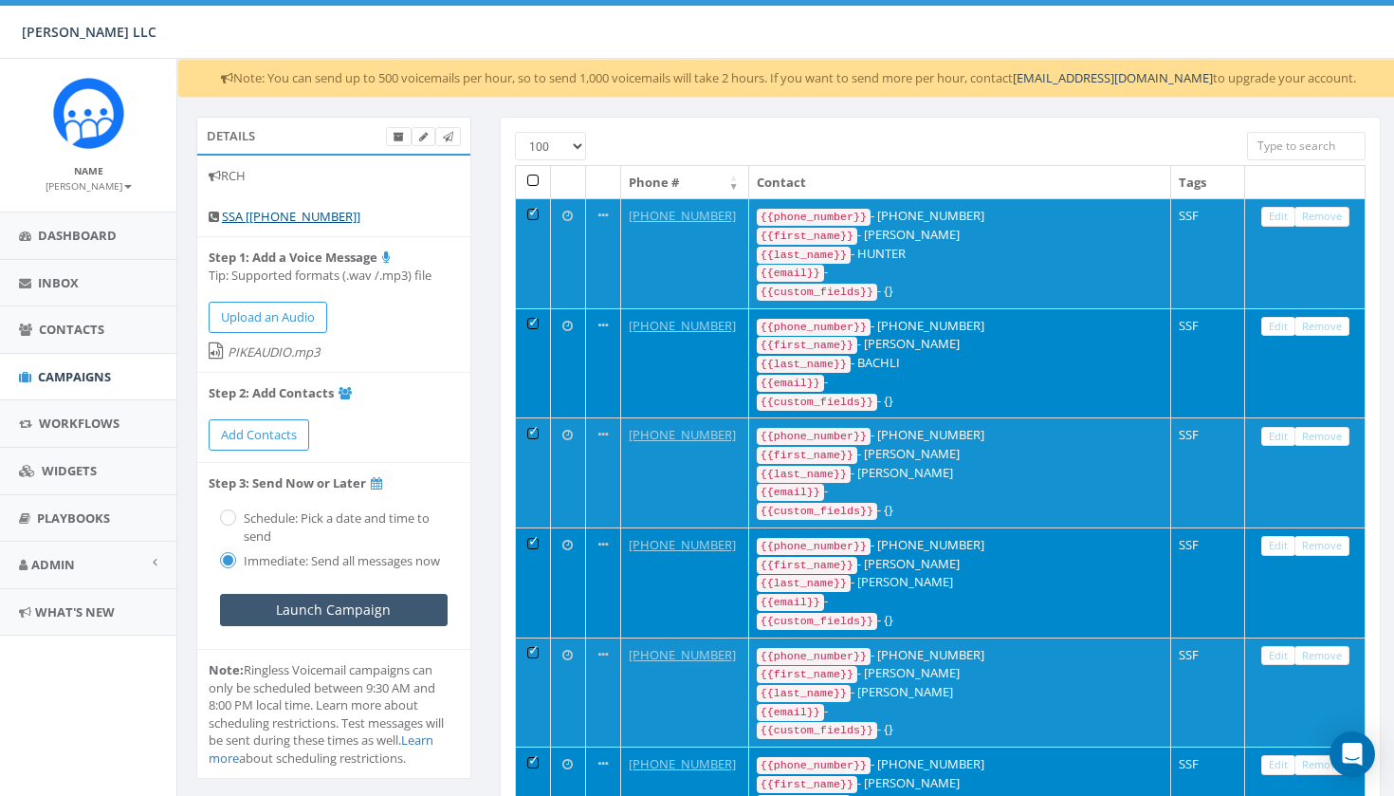
click at [283, 599] on input "Launch Campaign" at bounding box center [334, 610] width 228 height 32
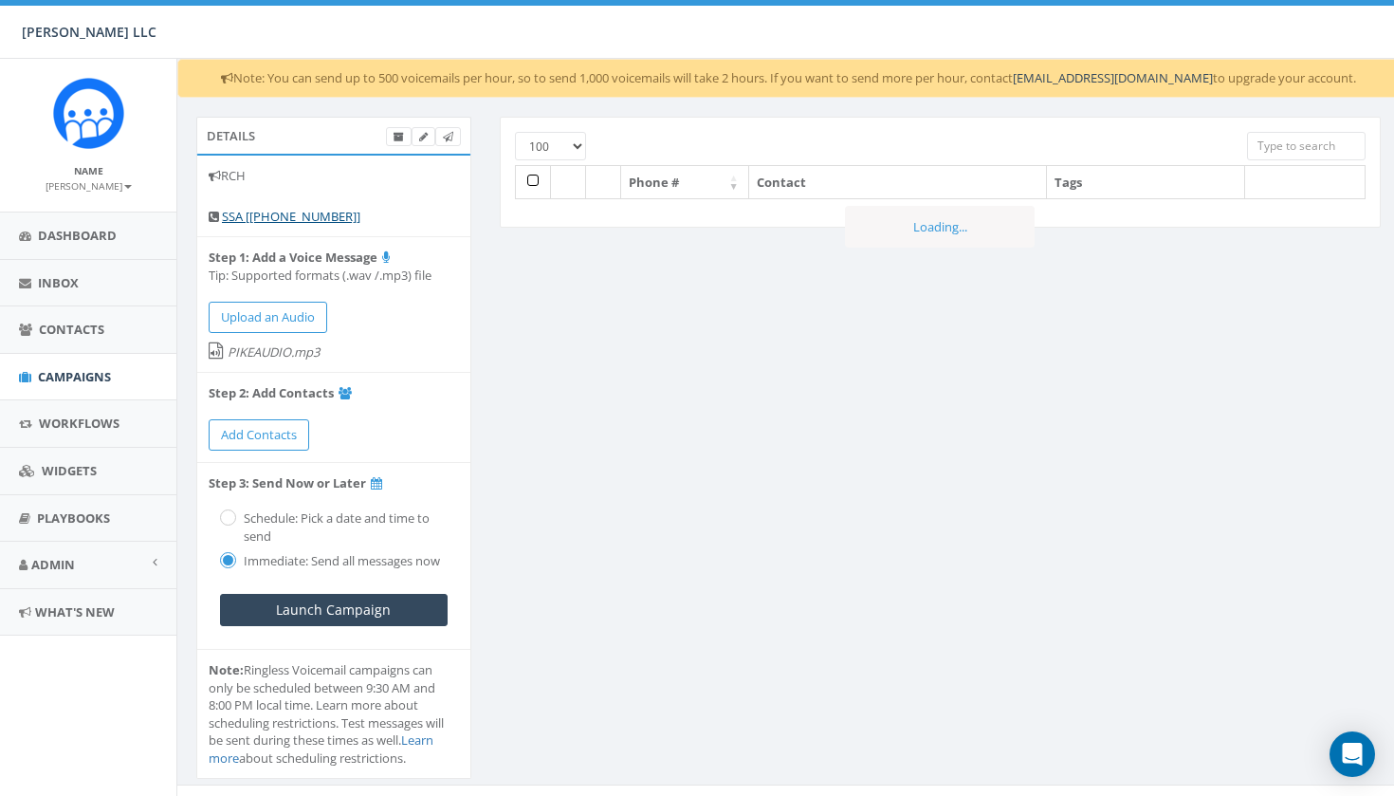
select select "100"
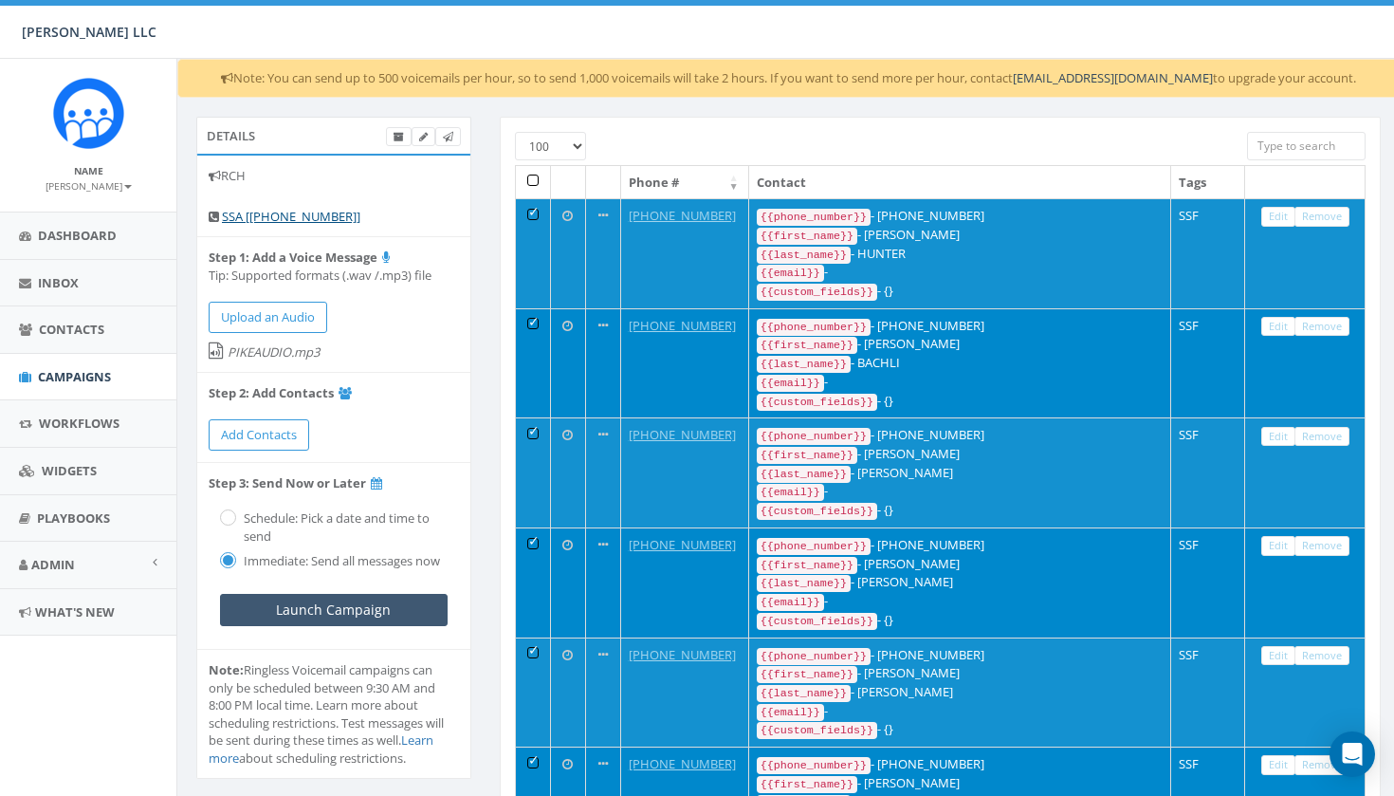
click at [357, 604] on input "Launch Campaign" at bounding box center [334, 610] width 228 height 32
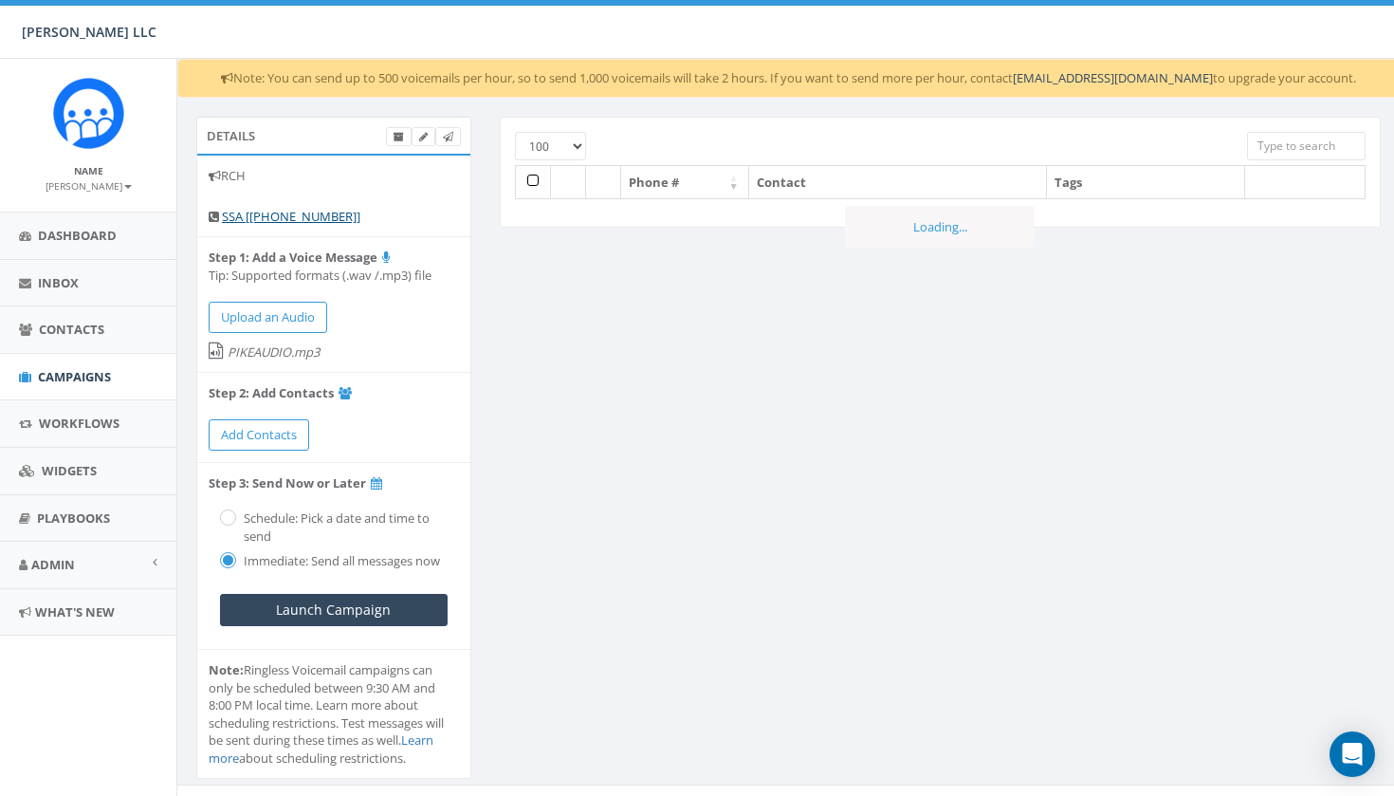
select select "100"
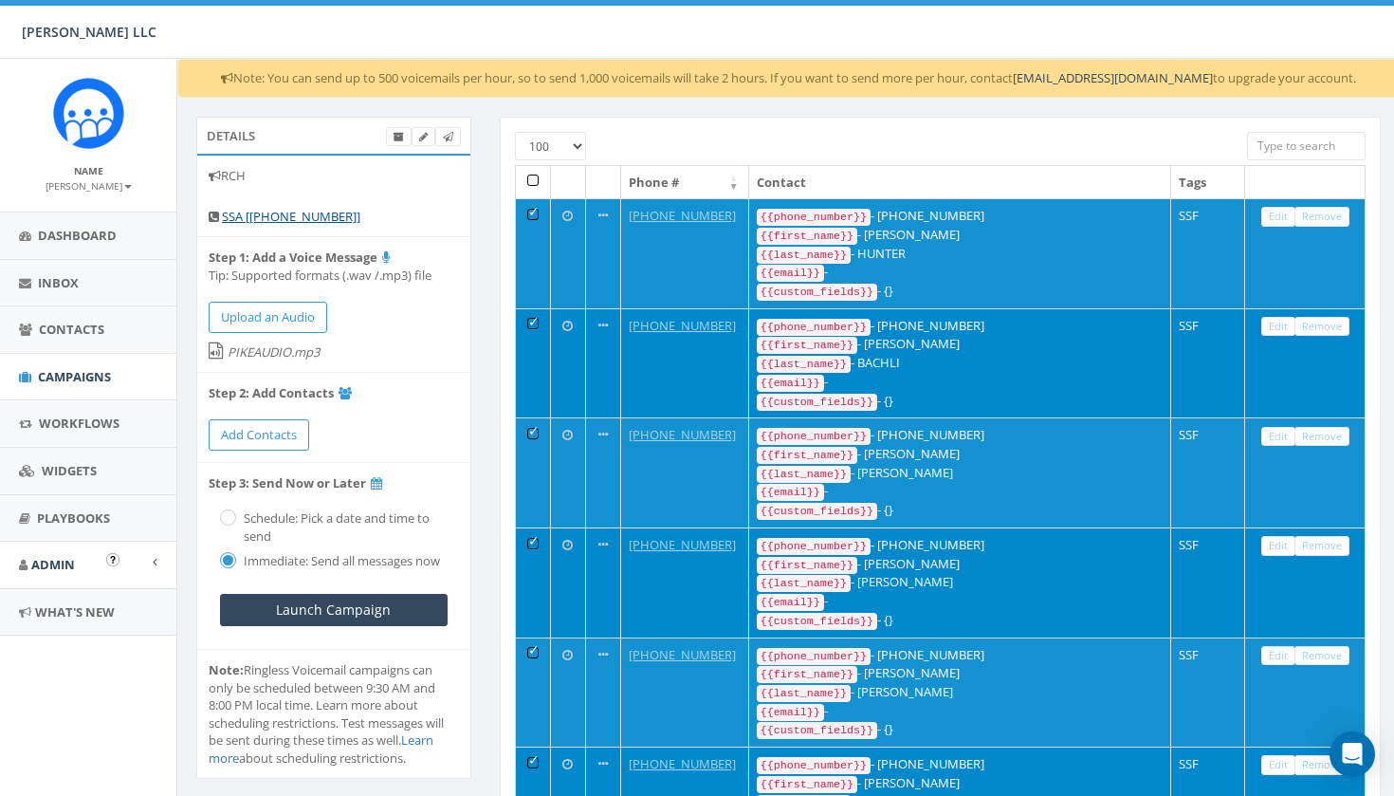
click at [102, 567] on link "Admin" at bounding box center [88, 565] width 176 height 46
click at [91, 593] on link "Account" at bounding box center [88, 607] width 176 height 37
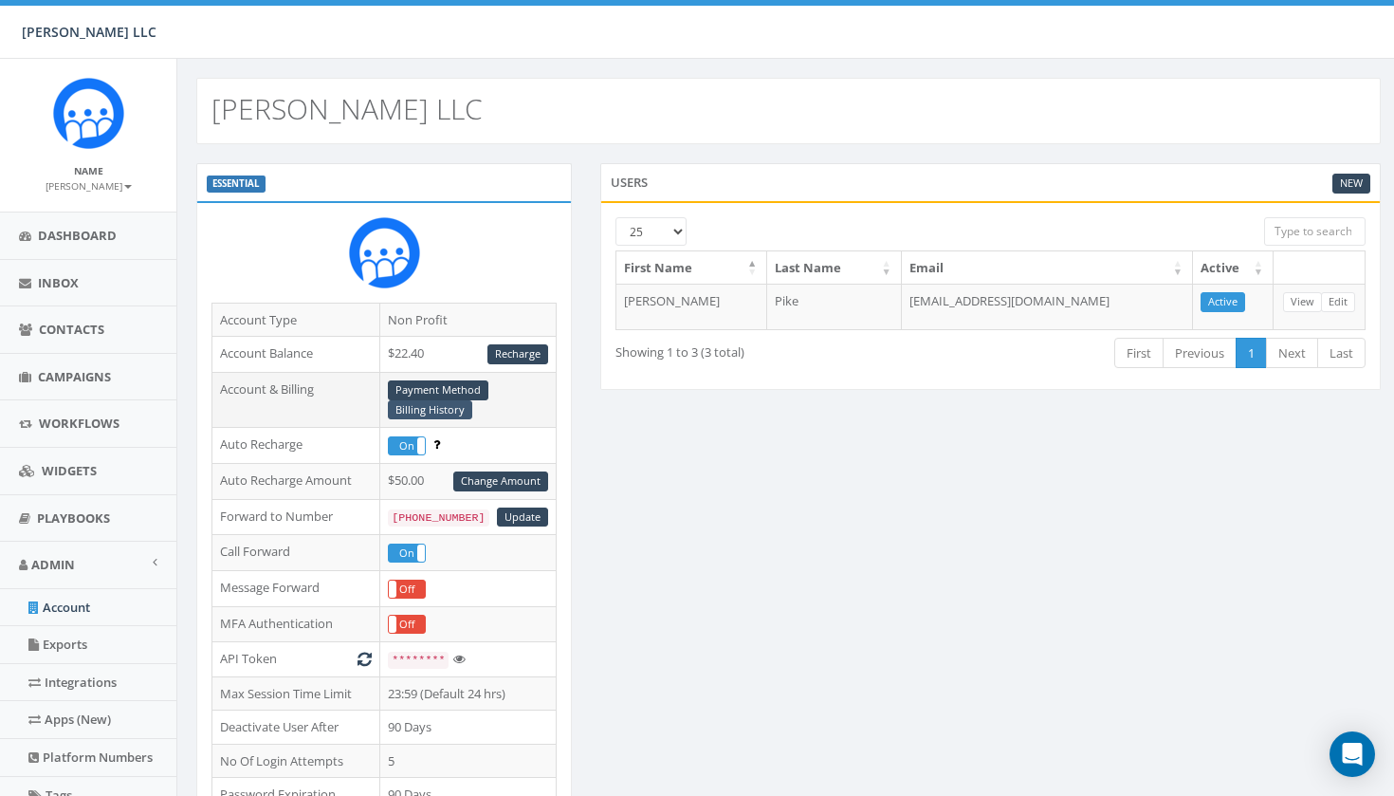
click at [432, 410] on link "Billing History" at bounding box center [430, 410] width 84 height 20
click at [435, 410] on link "Billing History" at bounding box center [430, 410] width 84 height 20
click at [513, 352] on link "Recharge" at bounding box center [517, 354] width 61 height 20
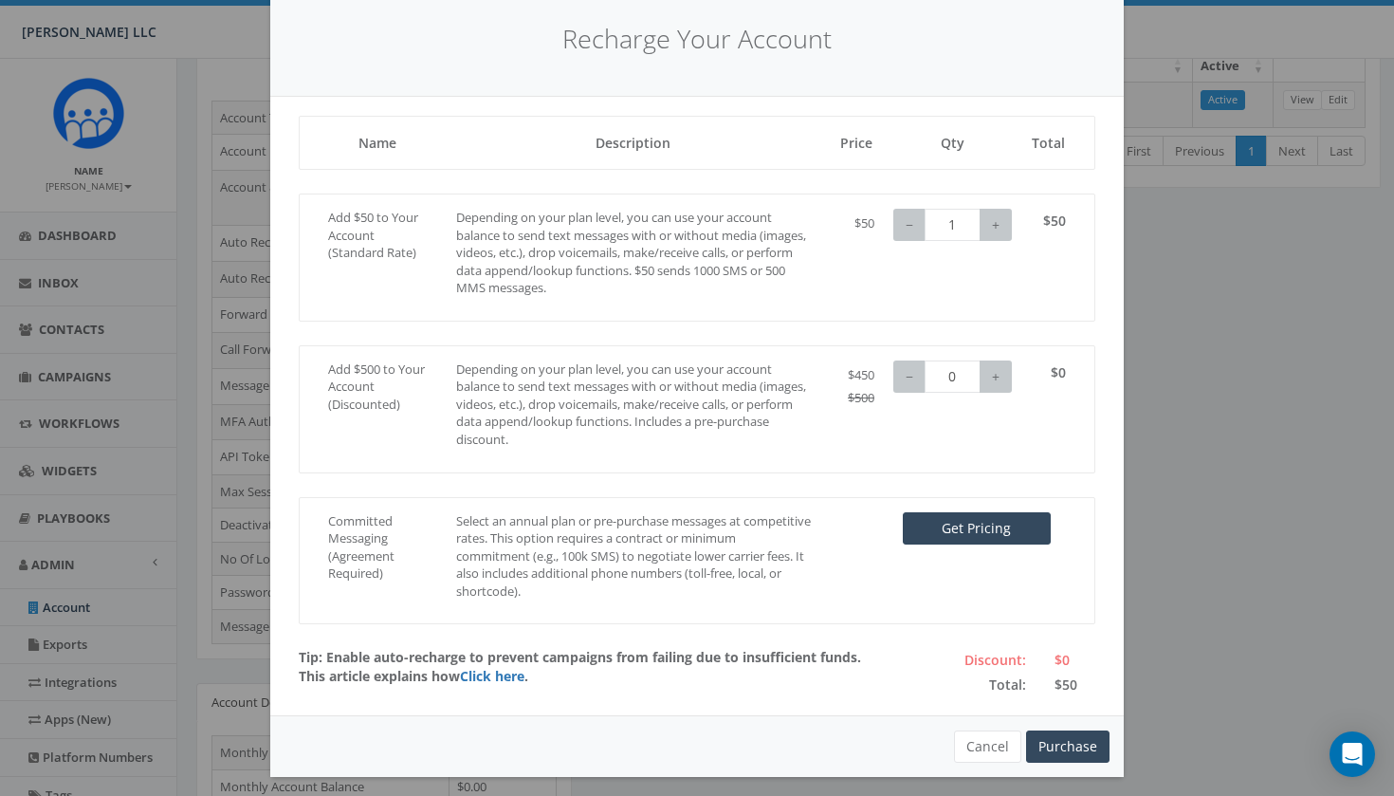
scroll to position [213, 0]
click at [965, 522] on button "Get Pricing" at bounding box center [977, 528] width 148 height 32
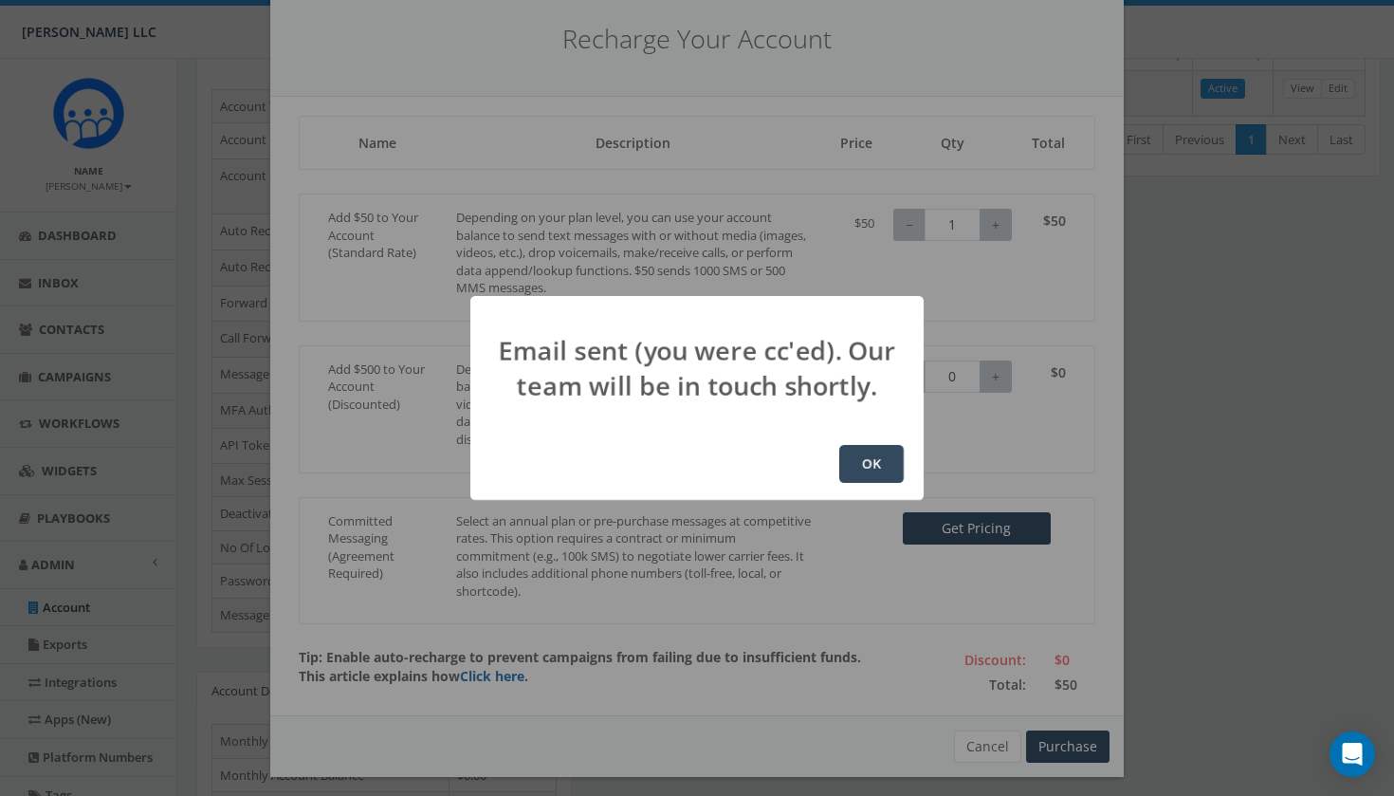
click at [885, 462] on button "OK" at bounding box center [871, 464] width 64 height 38
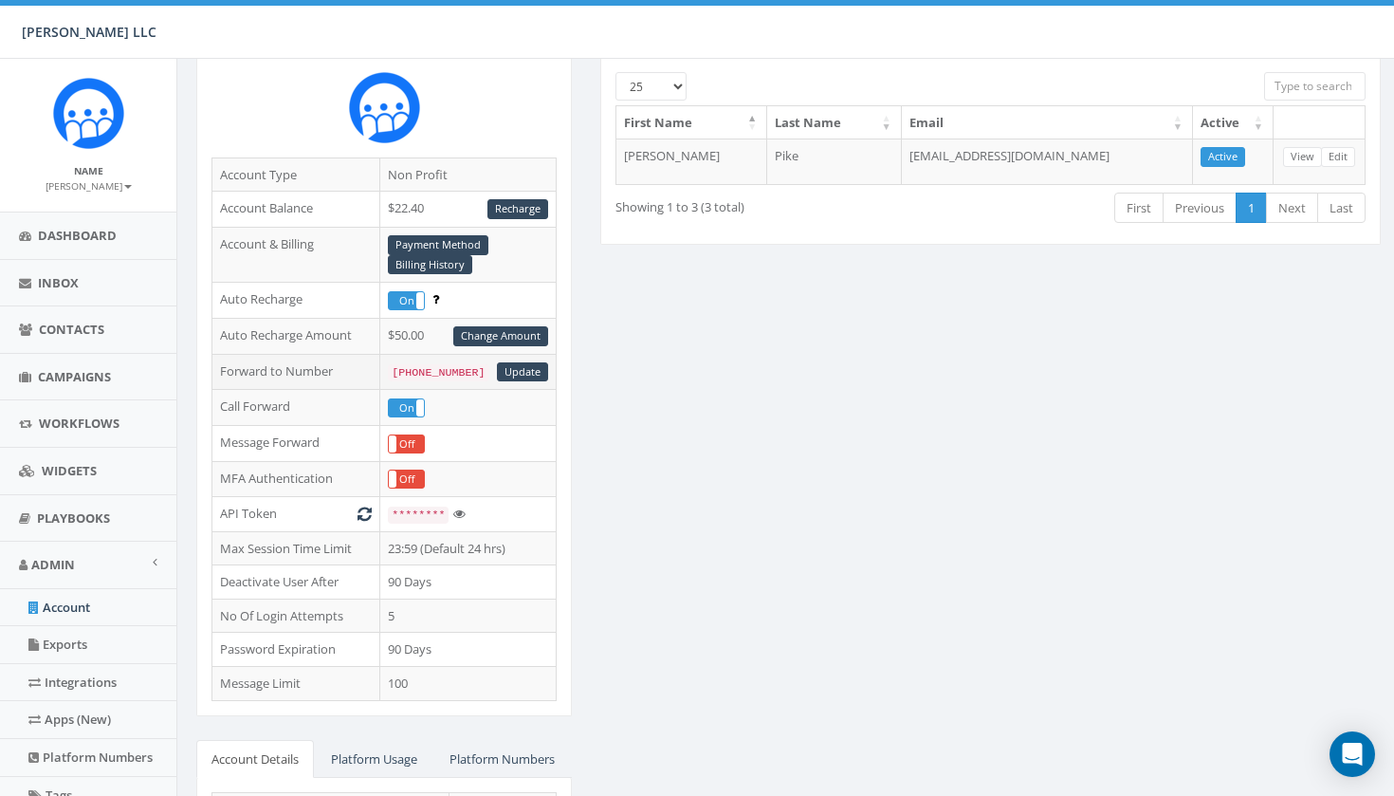
scroll to position [104, 0]
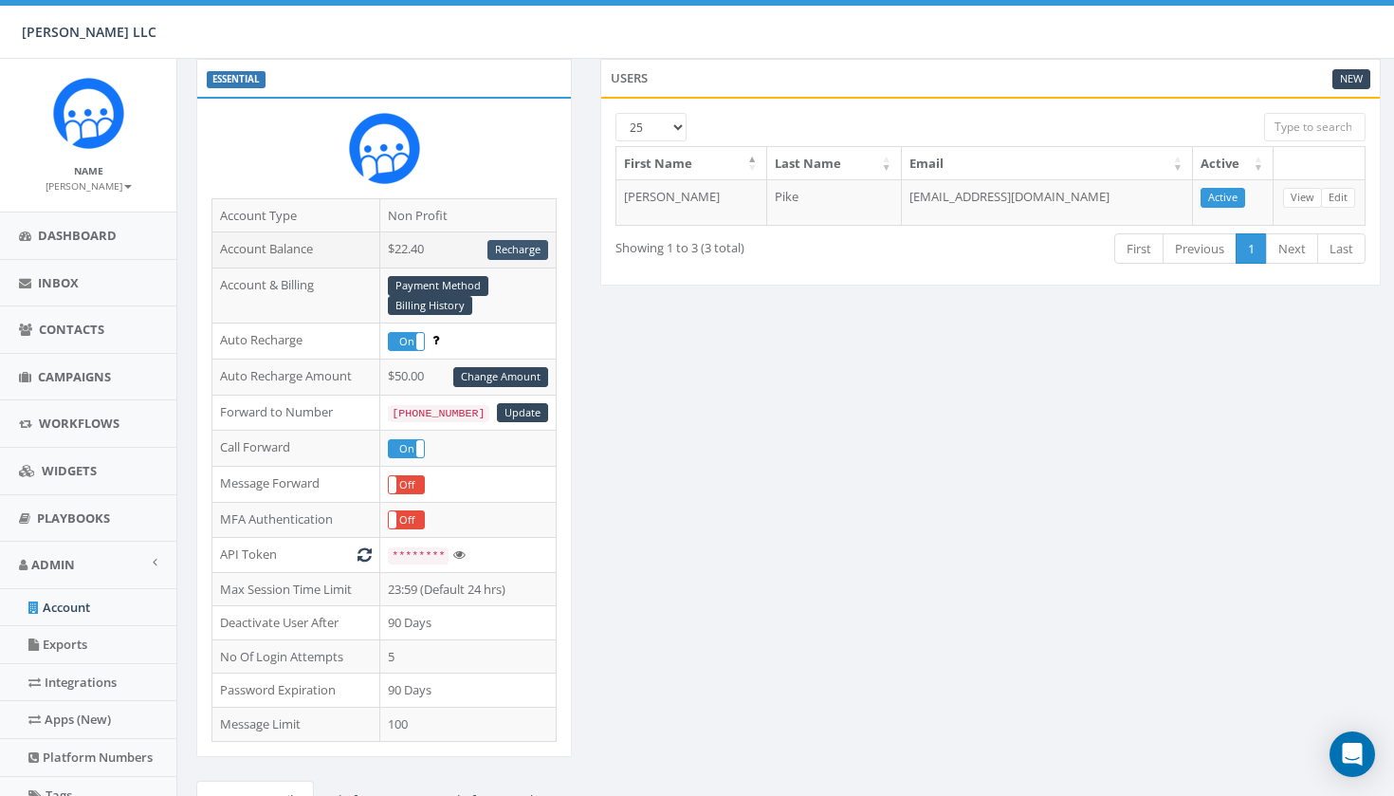
click at [509, 247] on link "Recharge" at bounding box center [517, 250] width 61 height 20
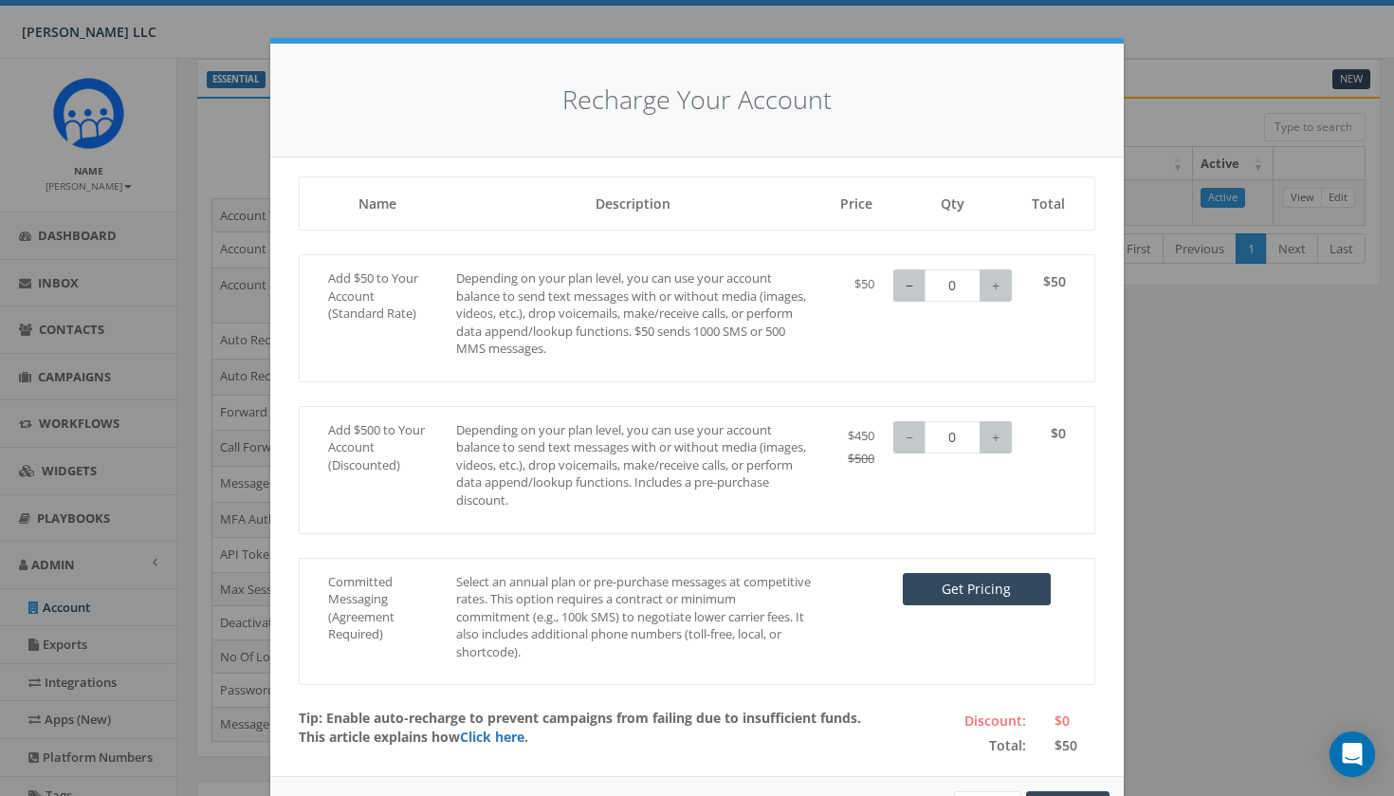
click at [914, 284] on button "−" at bounding box center [909, 285] width 32 height 32
click at [995, 285] on button "+" at bounding box center [996, 285] width 32 height 32
click at [904, 281] on button "−" at bounding box center [909, 285] width 32 height 32
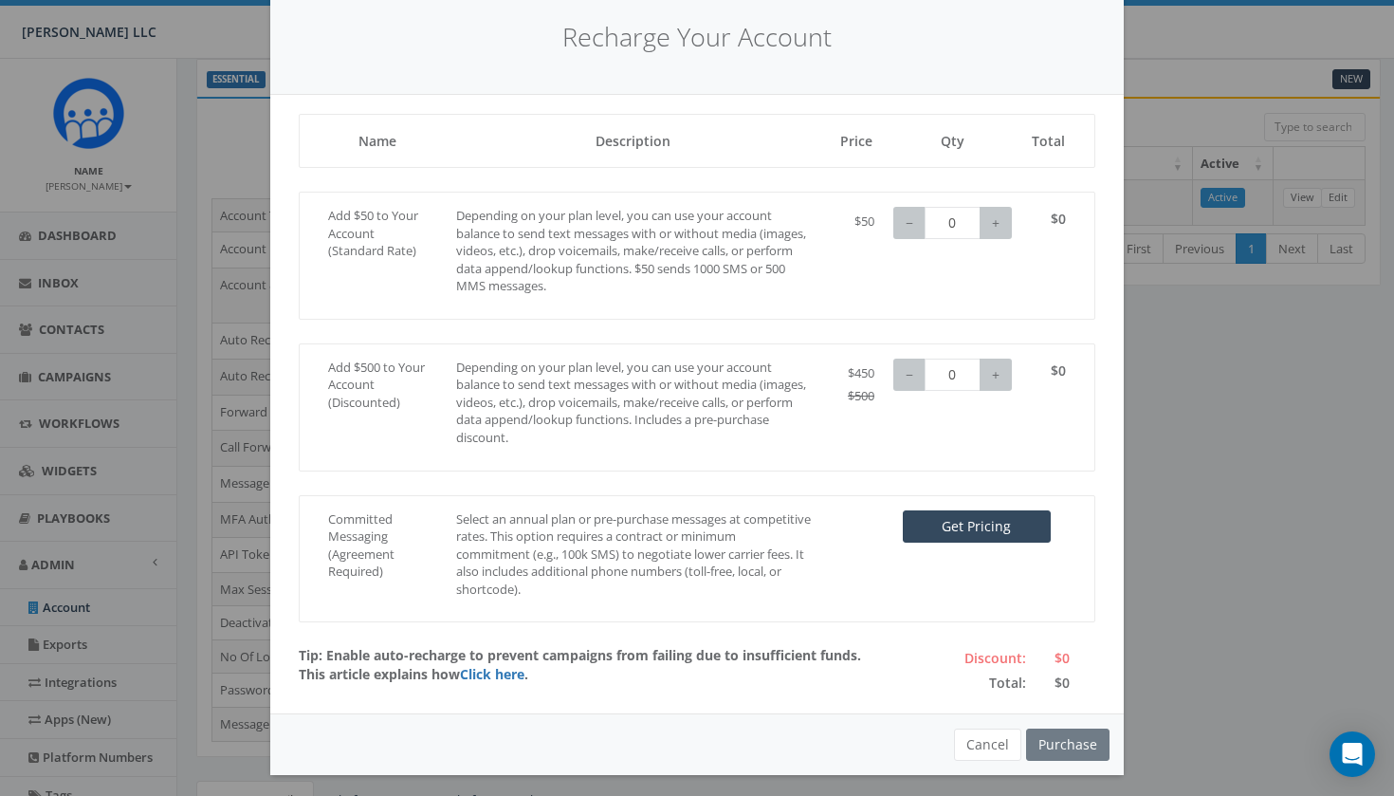
scroll to position [61, 0]
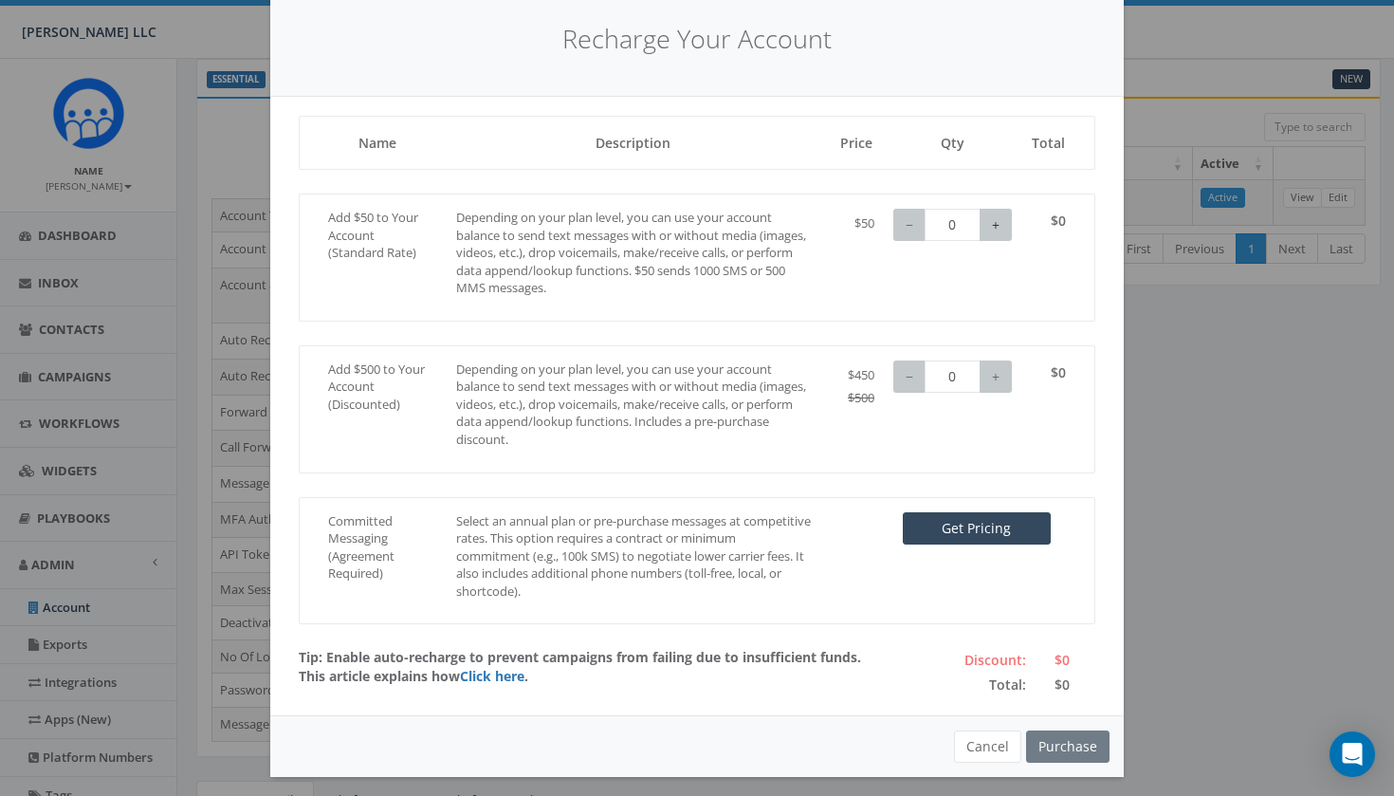
type input "1"
click at [1001, 232] on button "+" at bounding box center [996, 225] width 32 height 32
click at [1054, 742] on button "Purchase" at bounding box center [1067, 746] width 83 height 32
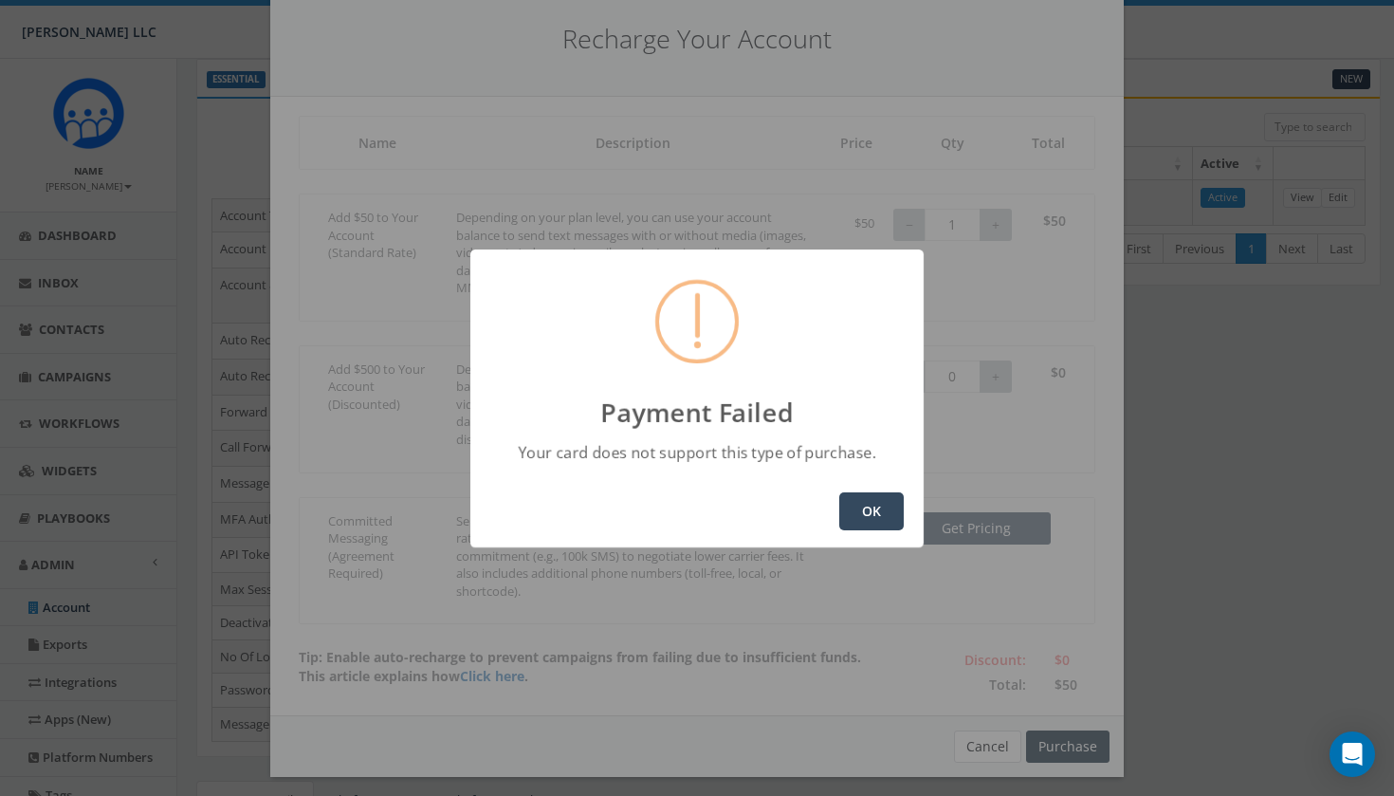
click at [871, 514] on button "OK" at bounding box center [871, 511] width 64 height 38
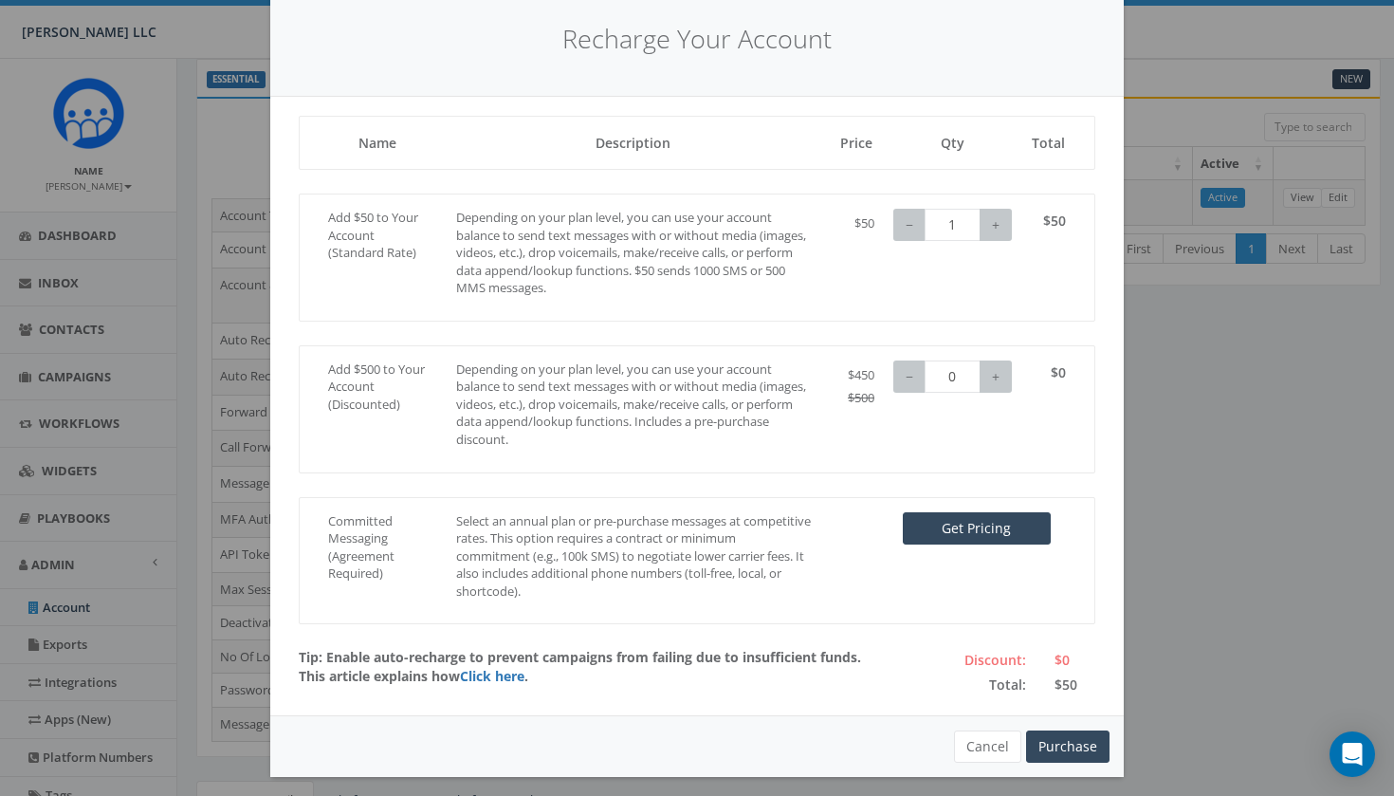
click at [243, 154] on div "Recharge Your Account Loading, please wait... Name Description Price Qty Total …" at bounding box center [697, 398] width 1394 height 796
click at [976, 735] on button "Cancel" at bounding box center [987, 746] width 67 height 32
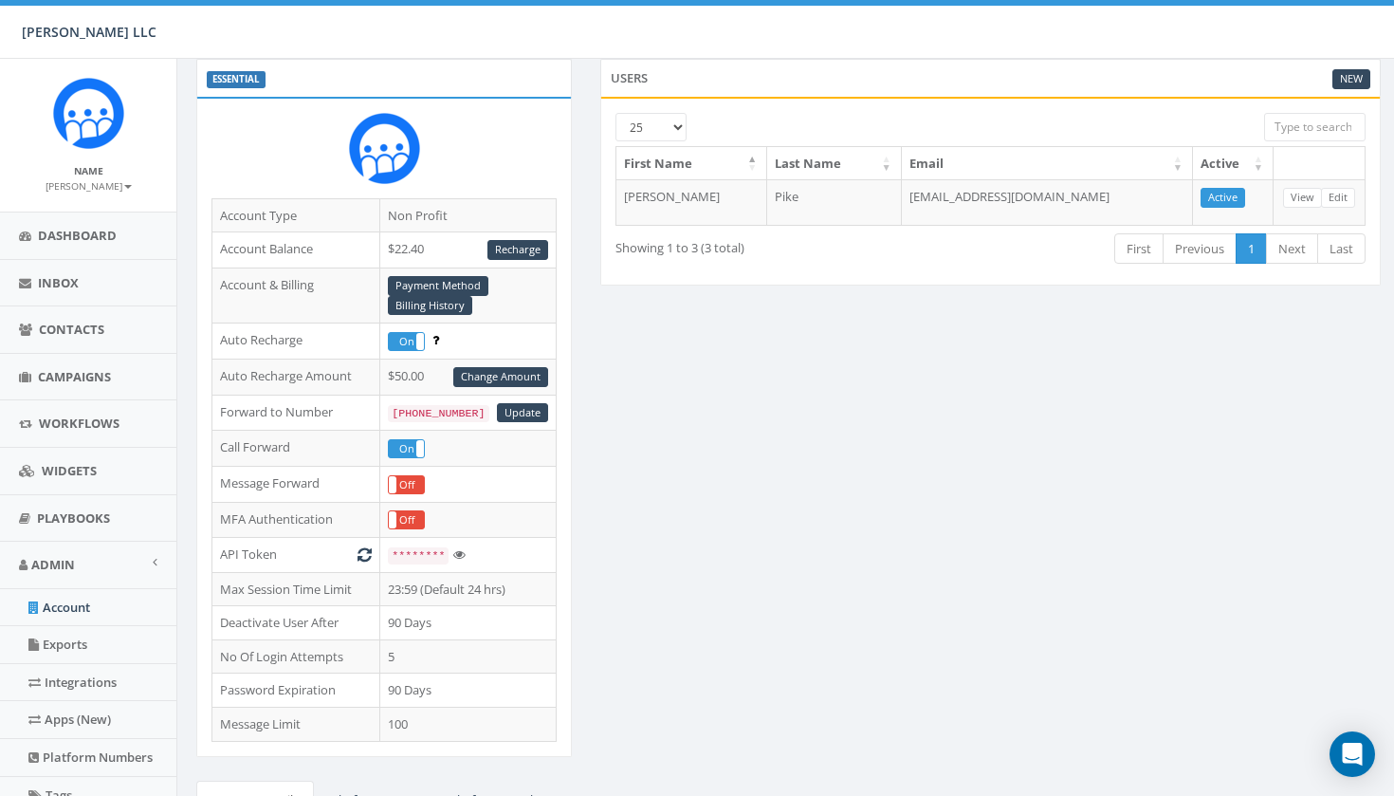
click at [249, 77] on label "ESSENTIAL" at bounding box center [236, 79] width 59 height 17
click at [484, 377] on link "Change Amount" at bounding box center [500, 377] width 95 height 20
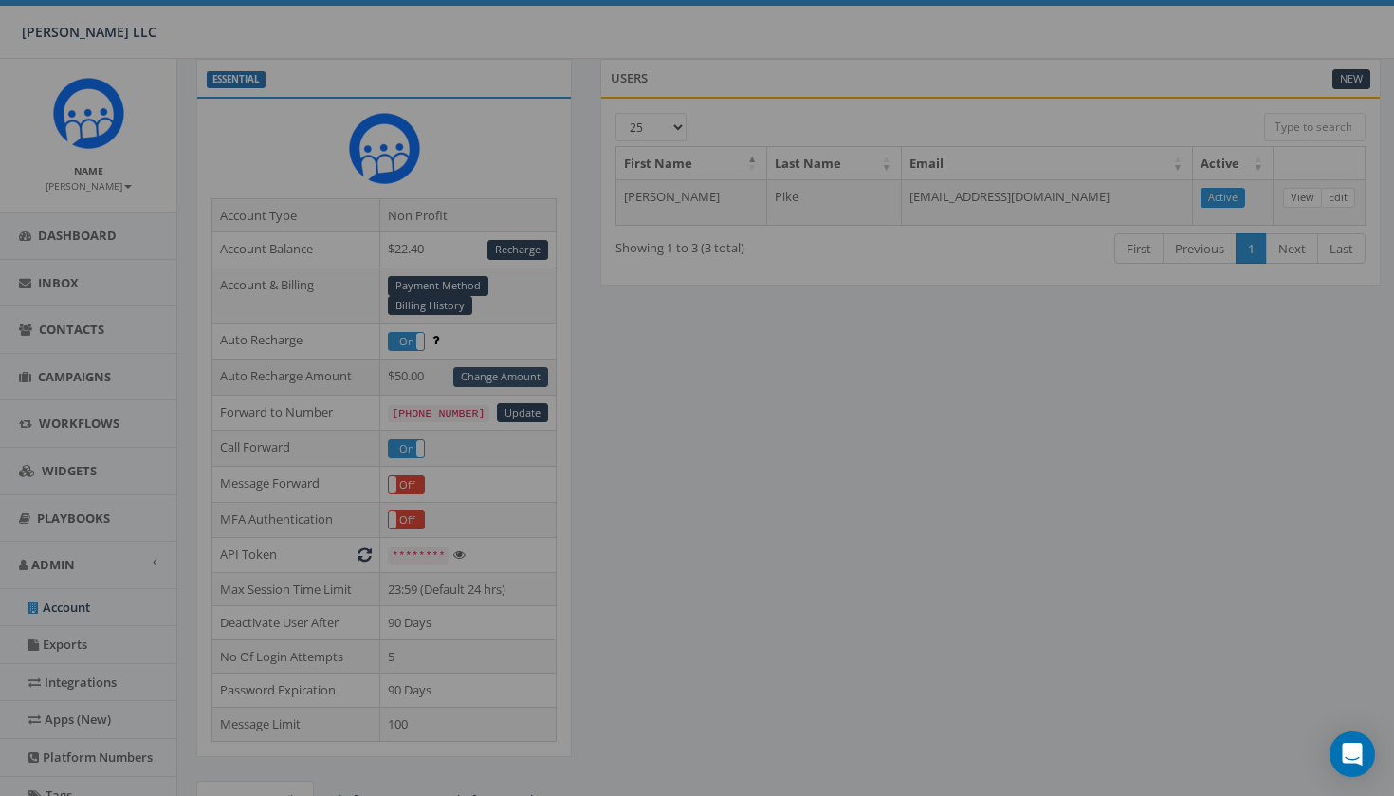
scroll to position [0, 0]
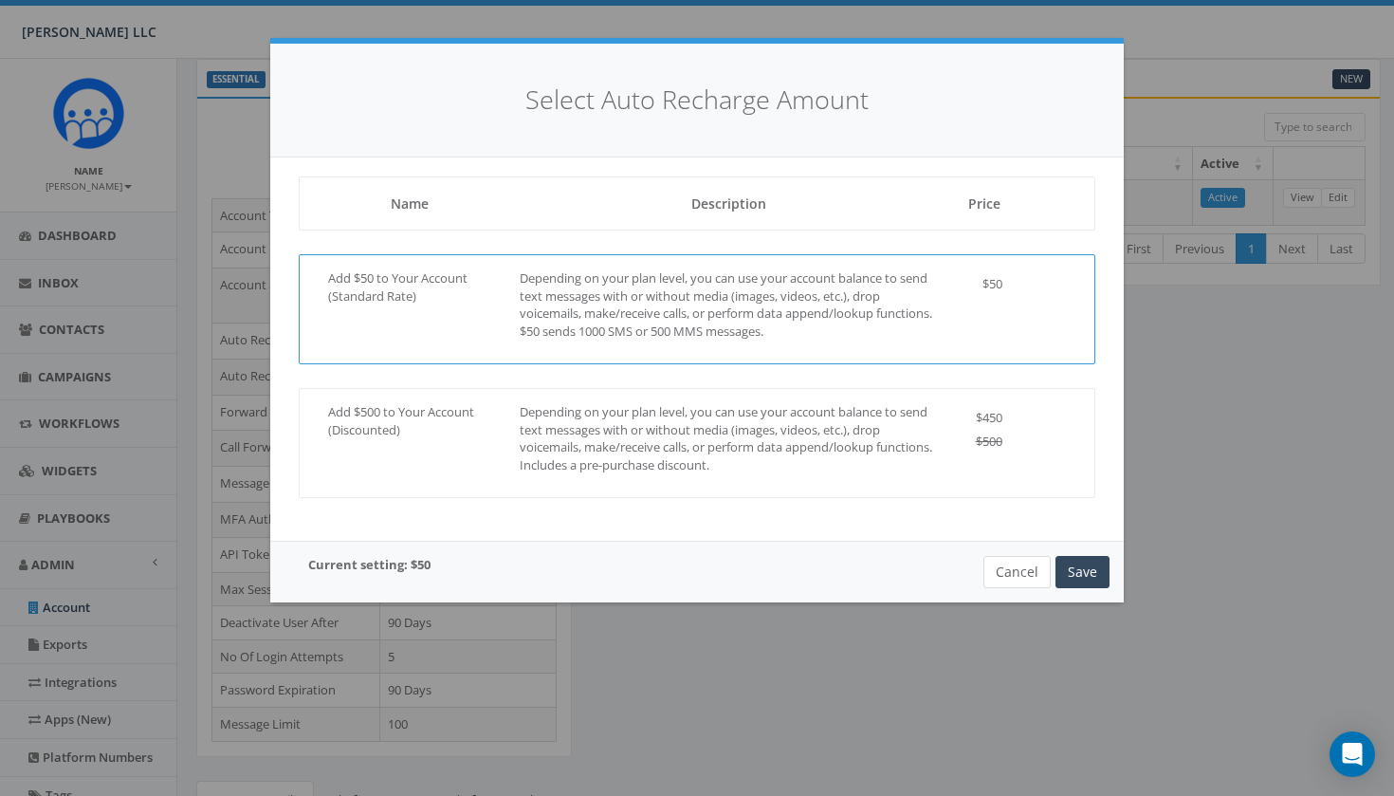
click at [1002, 566] on button "Cancel" at bounding box center [1016, 572] width 67 height 32
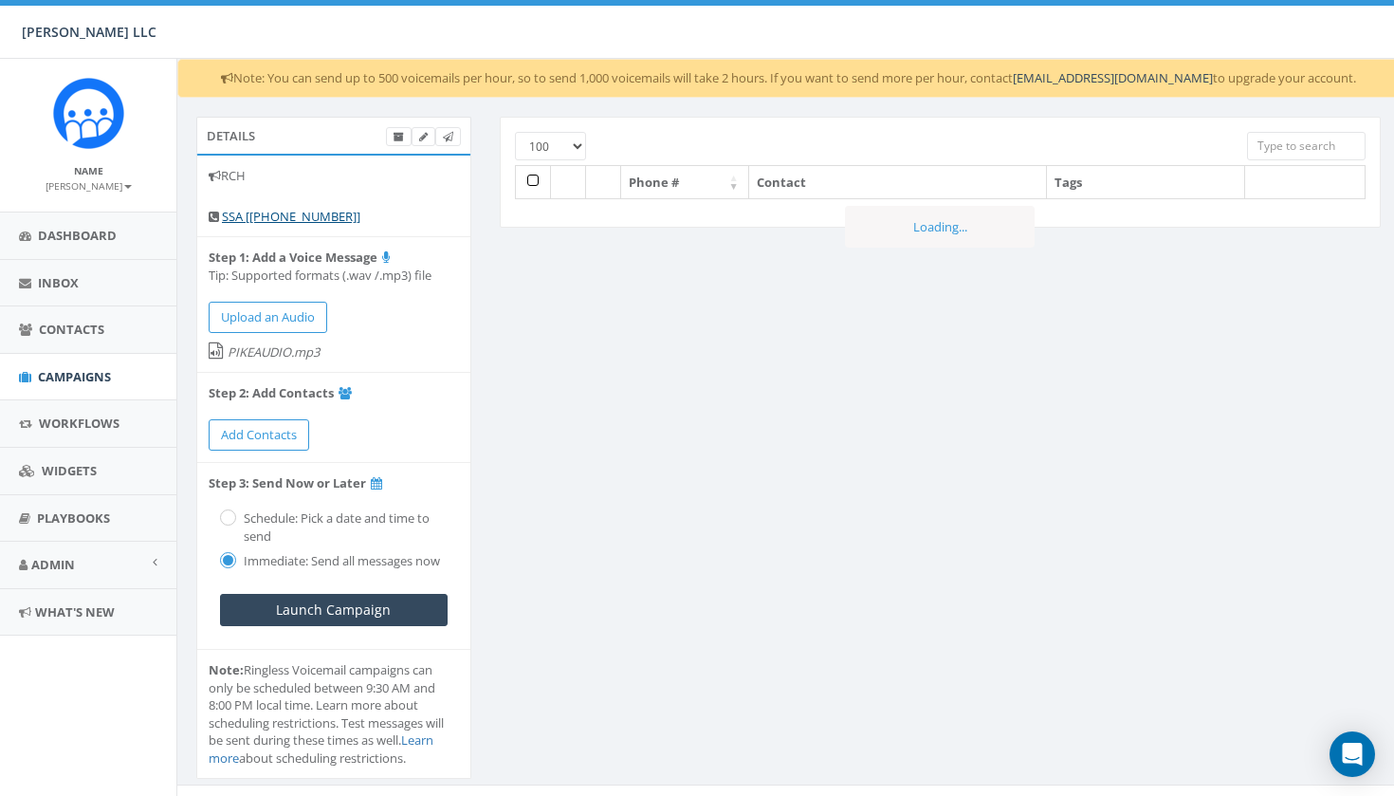
select select "100"
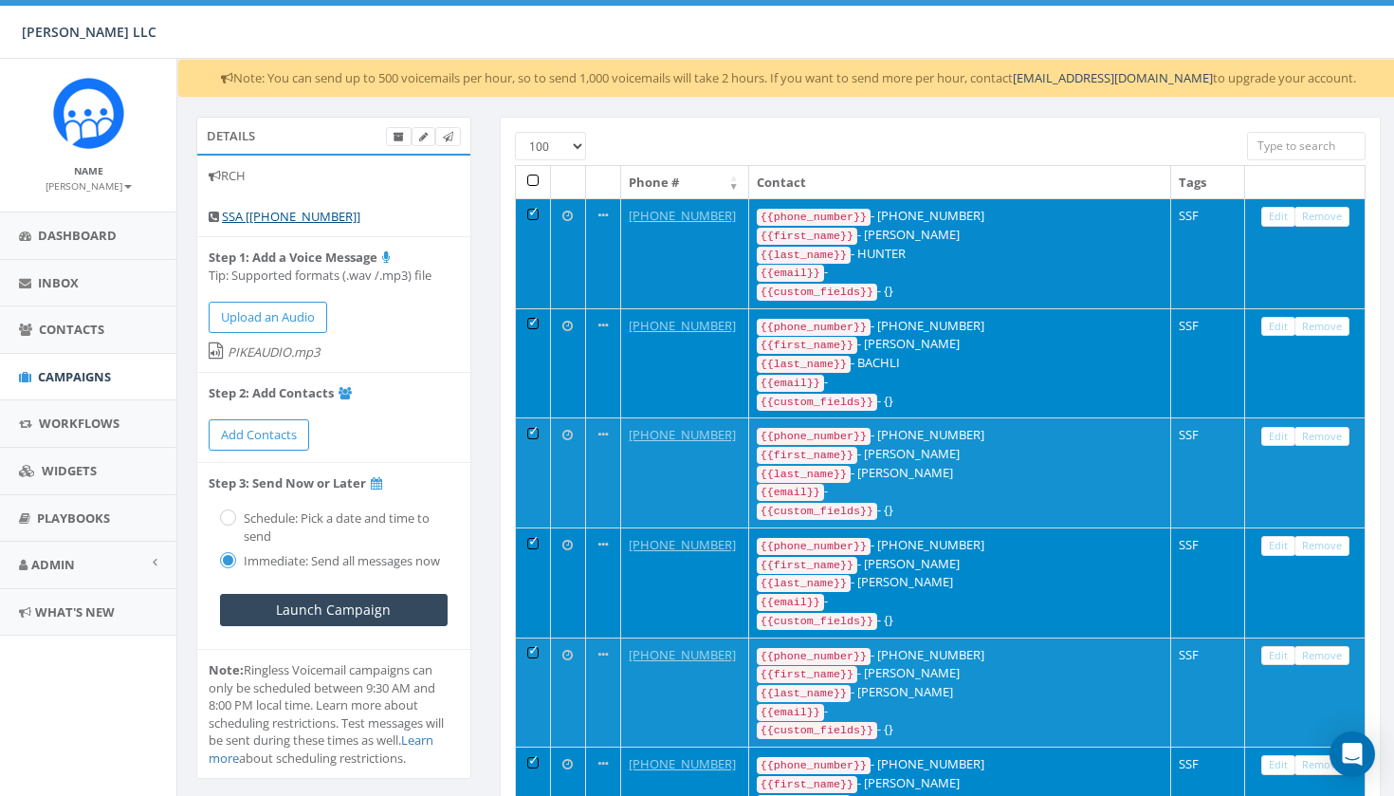
click at [532, 211] on td at bounding box center [533, 253] width 35 height 110
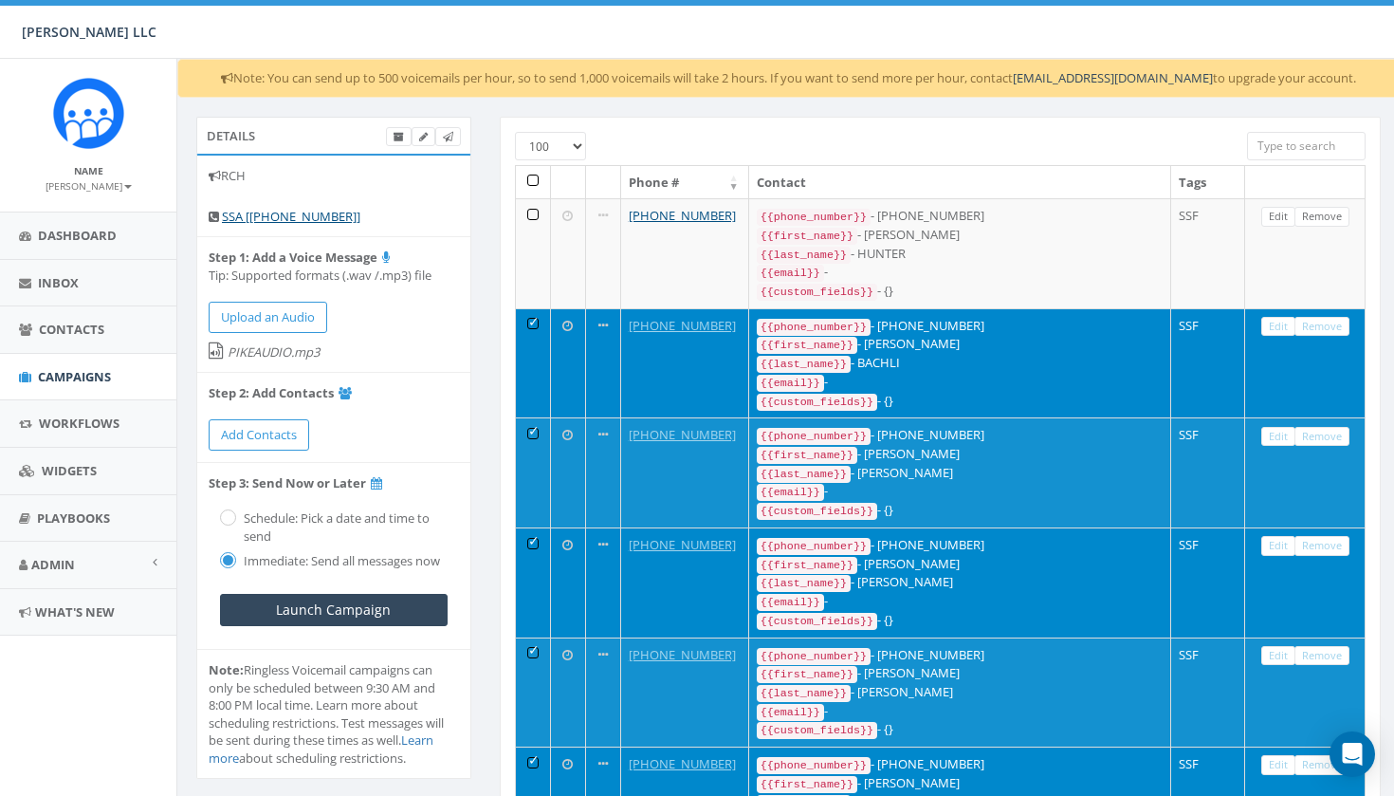
click at [534, 315] on td at bounding box center [533, 363] width 35 height 110
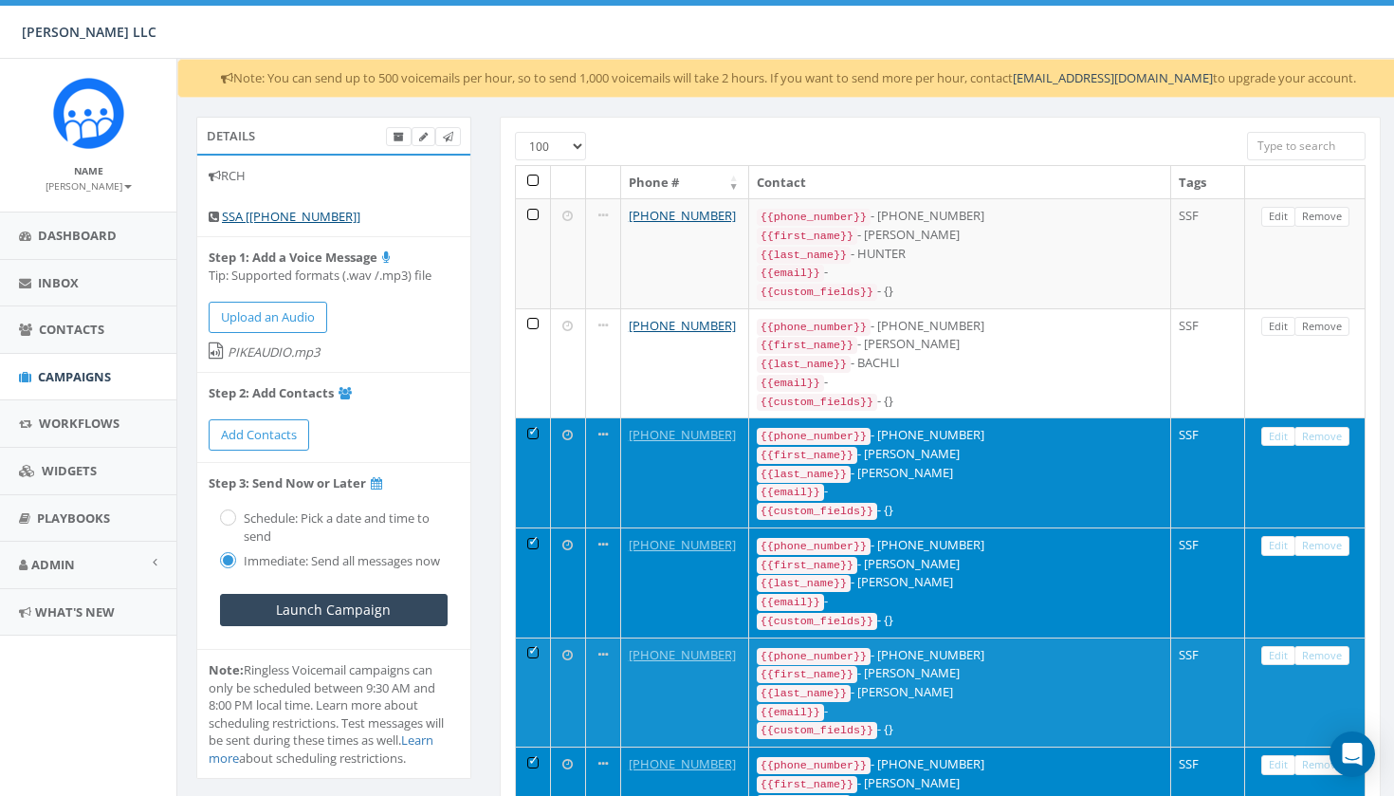
click at [541, 417] on td at bounding box center [533, 472] width 35 height 110
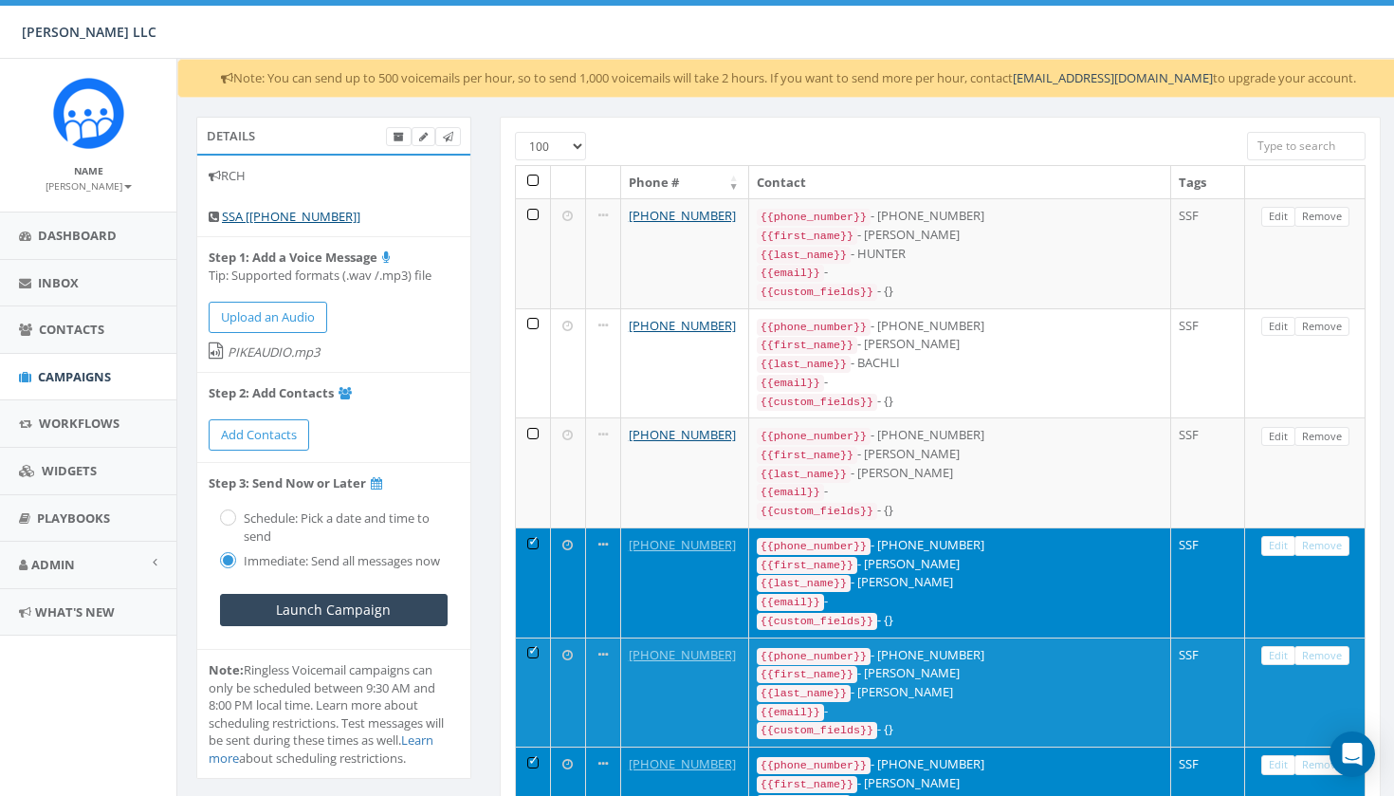
click at [531, 527] on td at bounding box center [533, 582] width 35 height 110
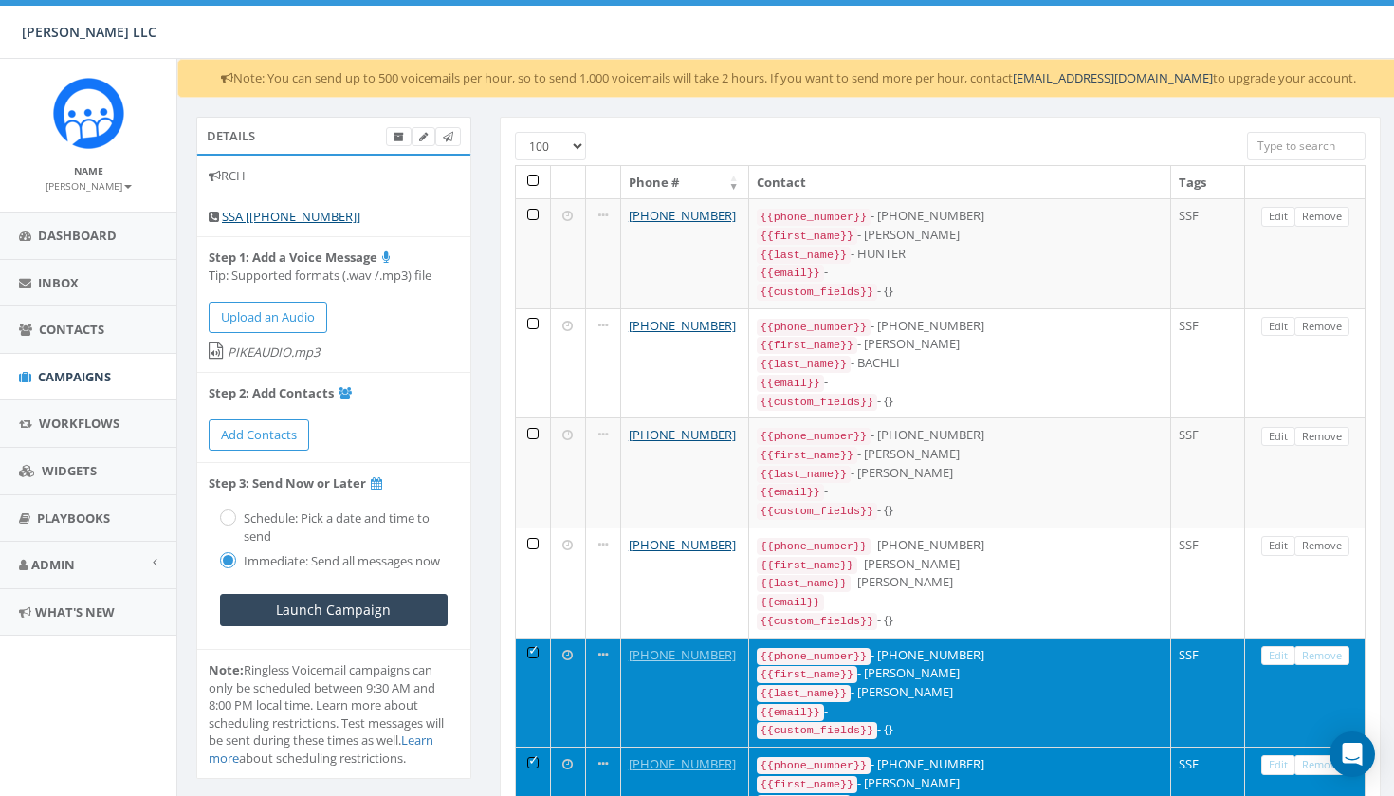
click at [544, 637] on td at bounding box center [533, 692] width 35 height 110
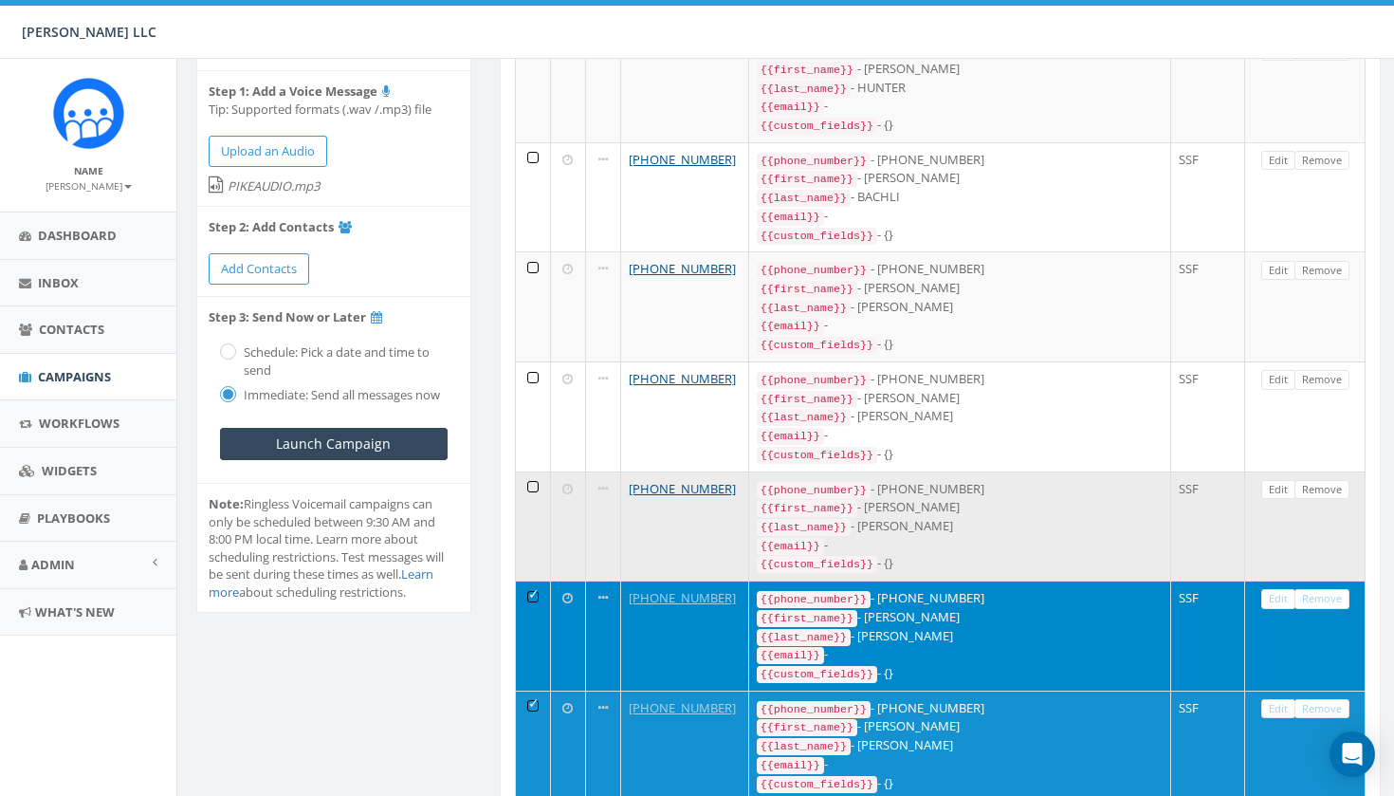
scroll to position [180, 0]
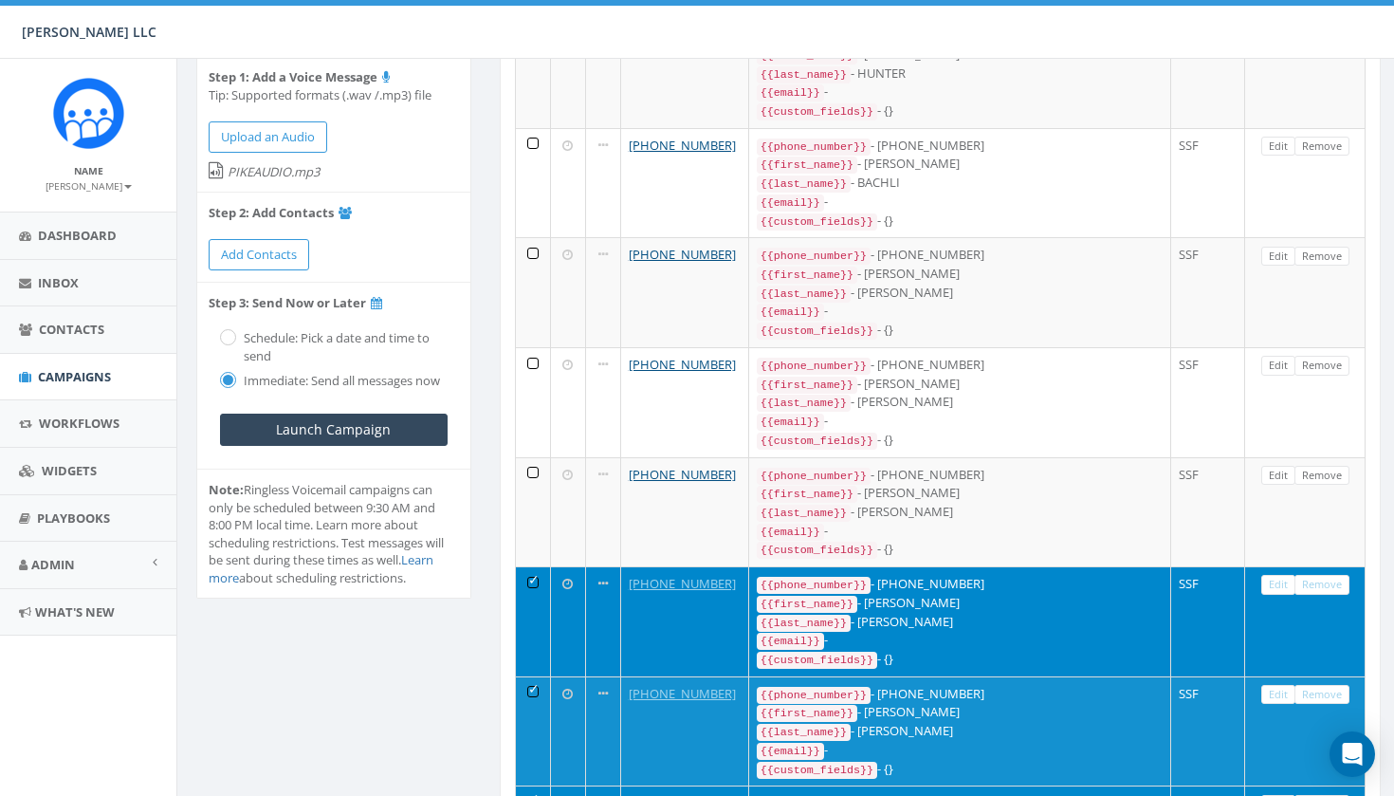
click at [549, 570] on td at bounding box center [533, 621] width 35 height 110
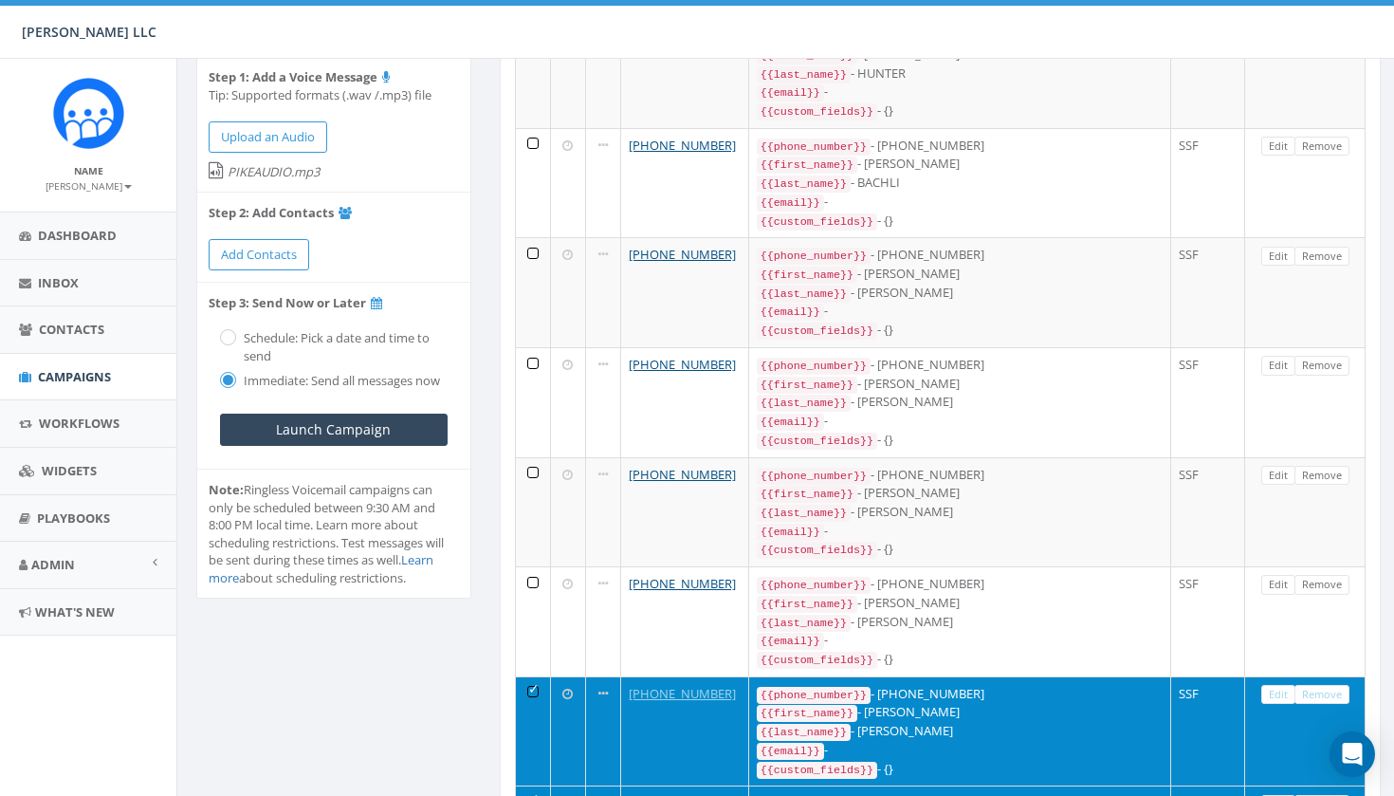
click at [576, 680] on td at bounding box center [568, 731] width 35 height 110
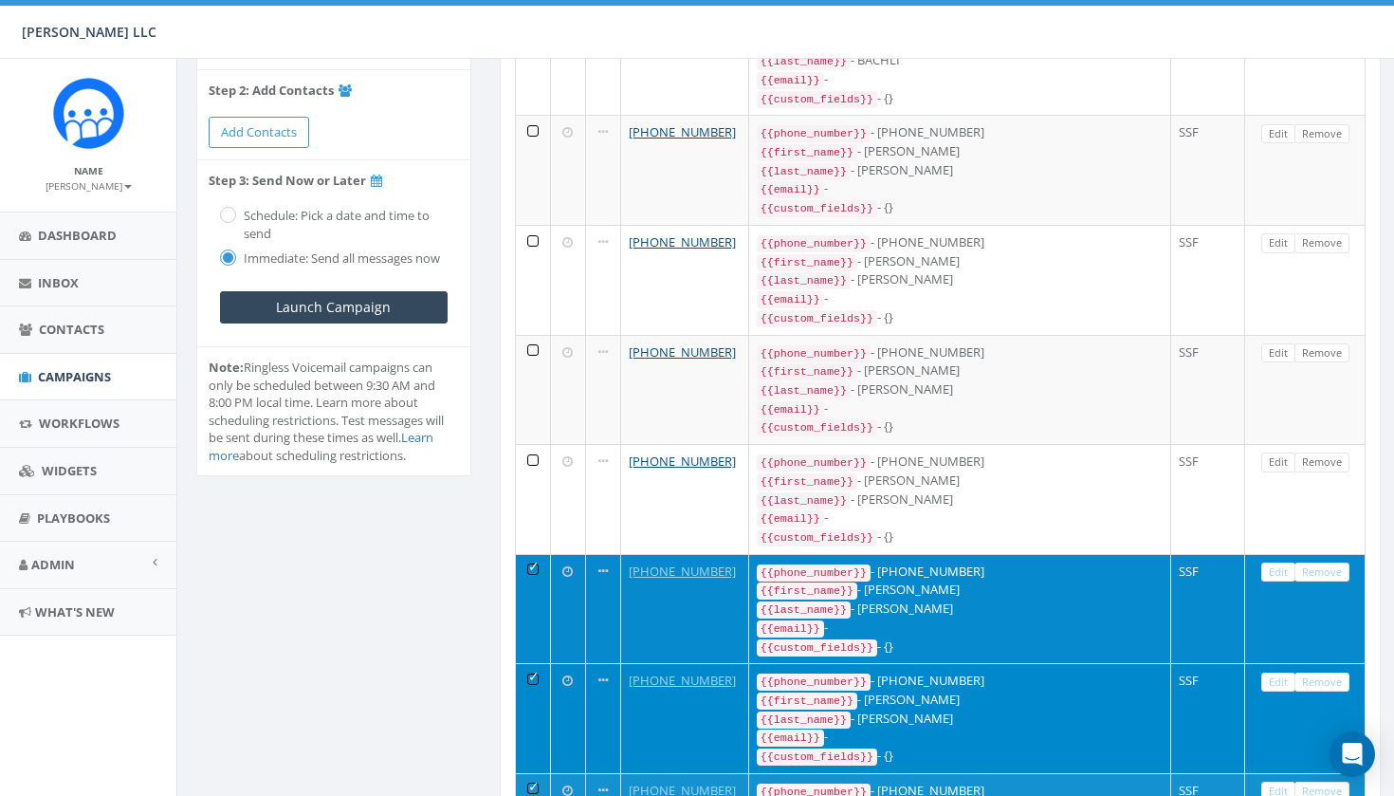
scroll to position [308, 0]
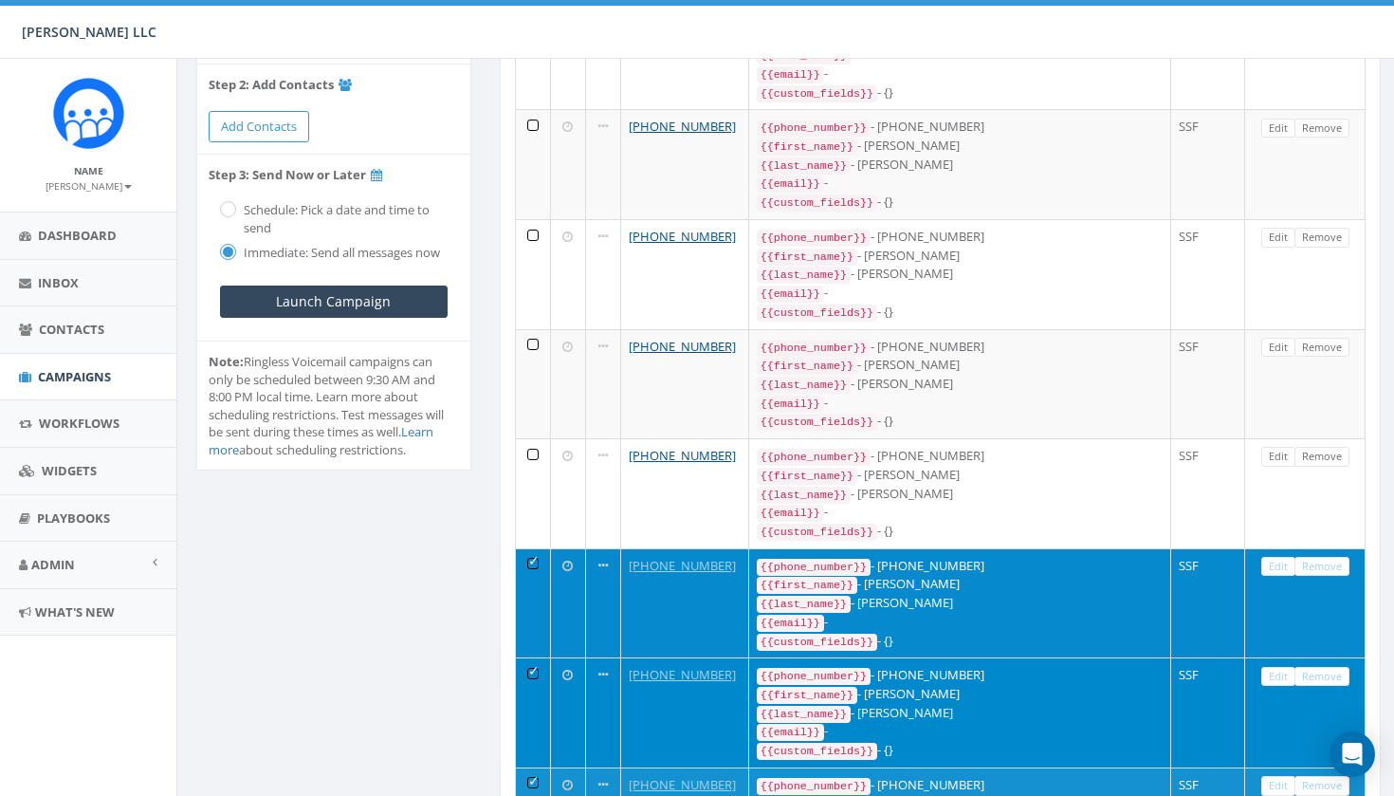
click at [524, 548] on td at bounding box center [533, 603] width 35 height 110
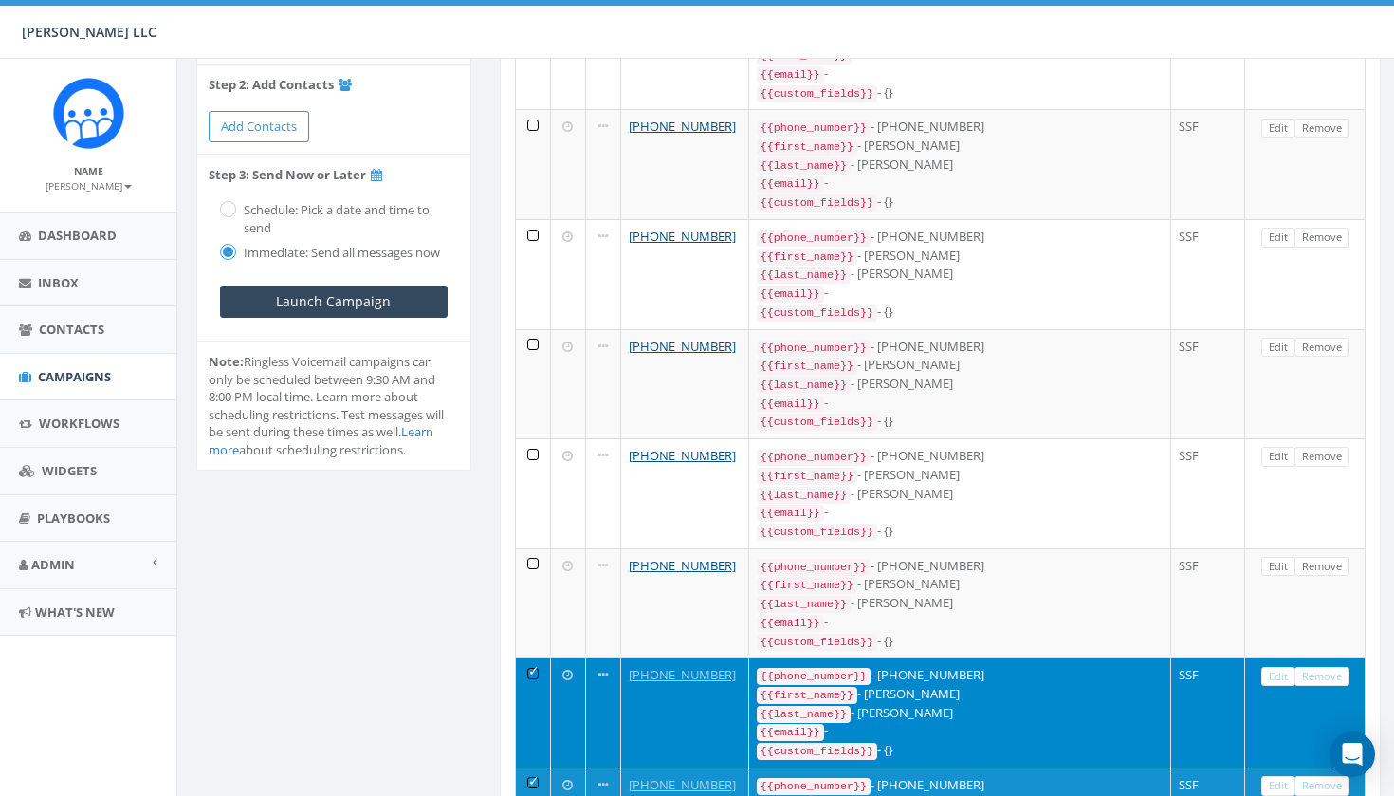
click at [536, 657] on td at bounding box center [533, 712] width 35 height 110
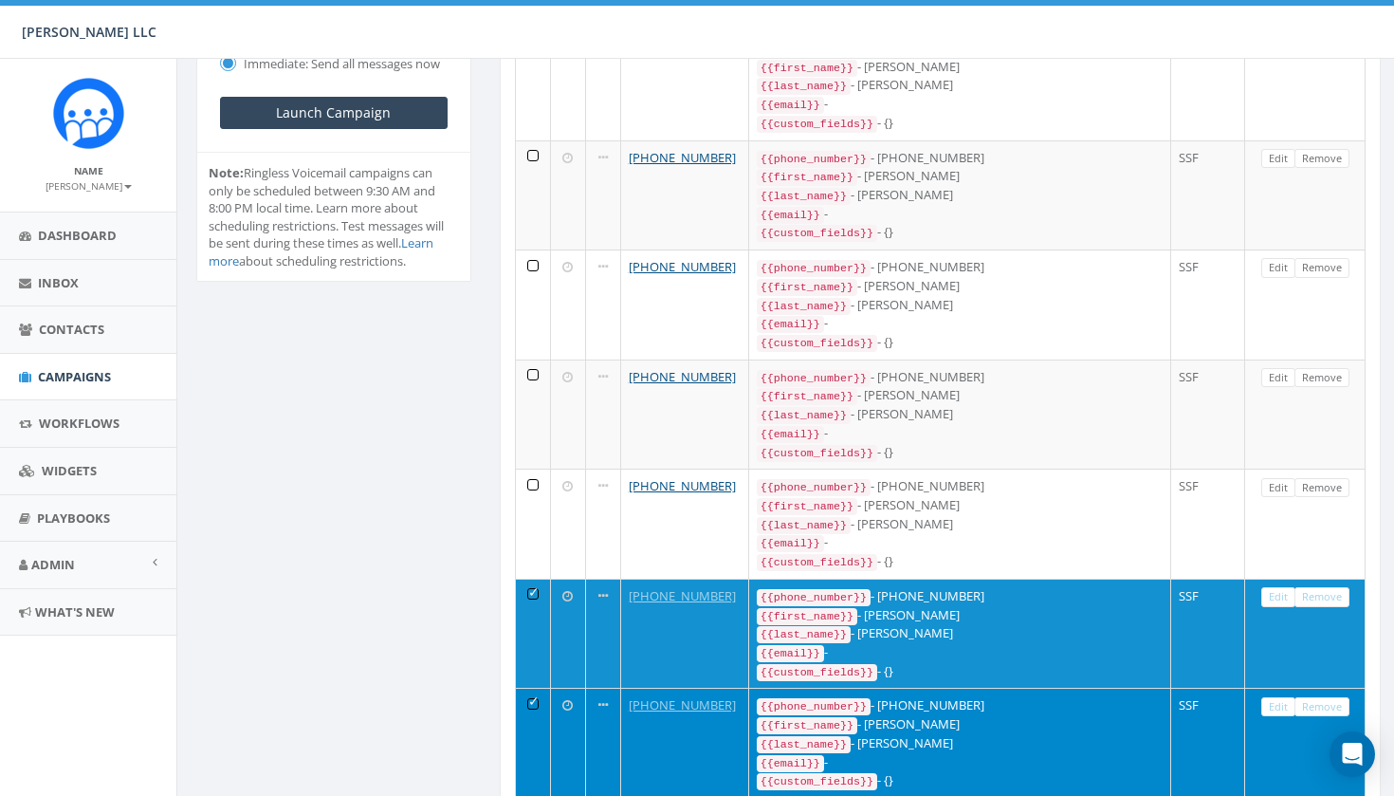
scroll to position [498, 0]
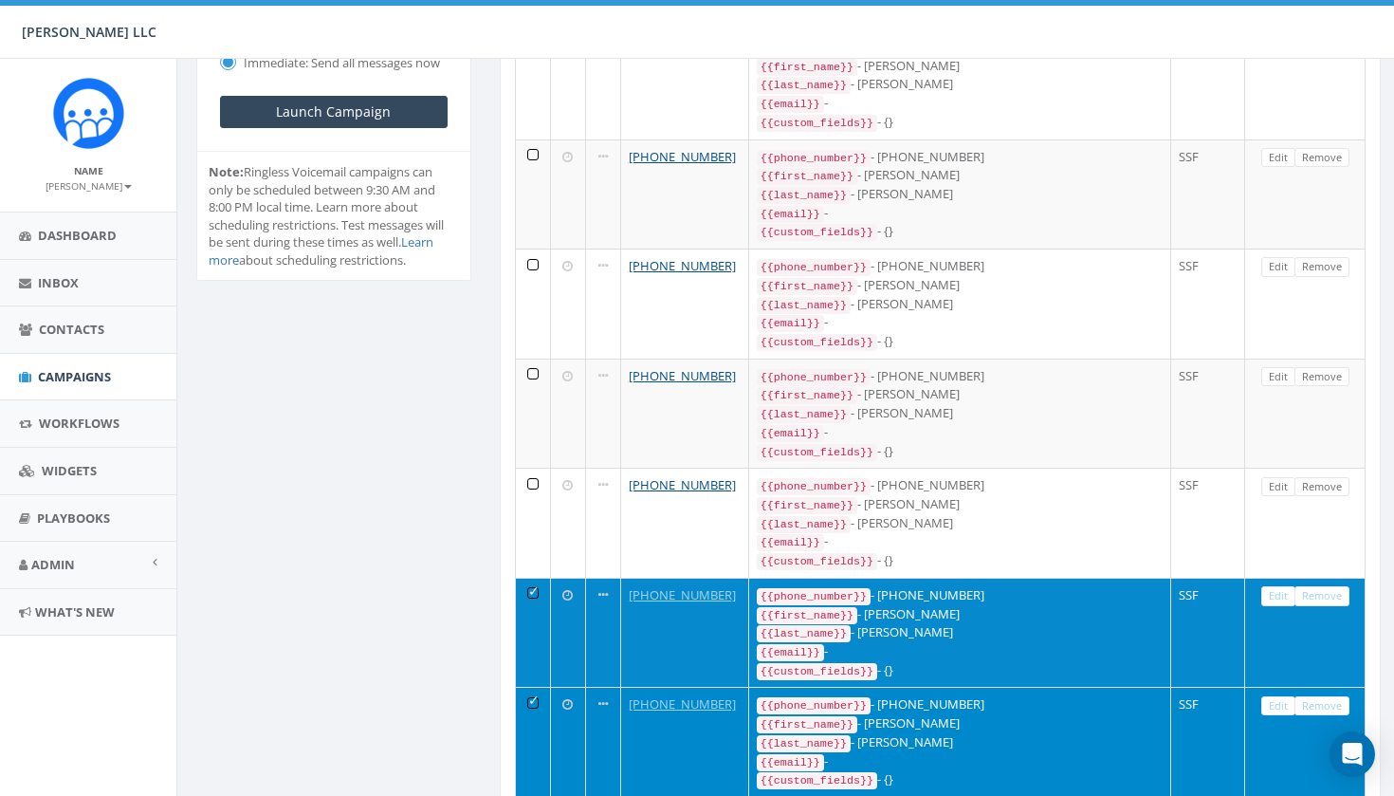
click at [526, 578] on td at bounding box center [533, 633] width 35 height 110
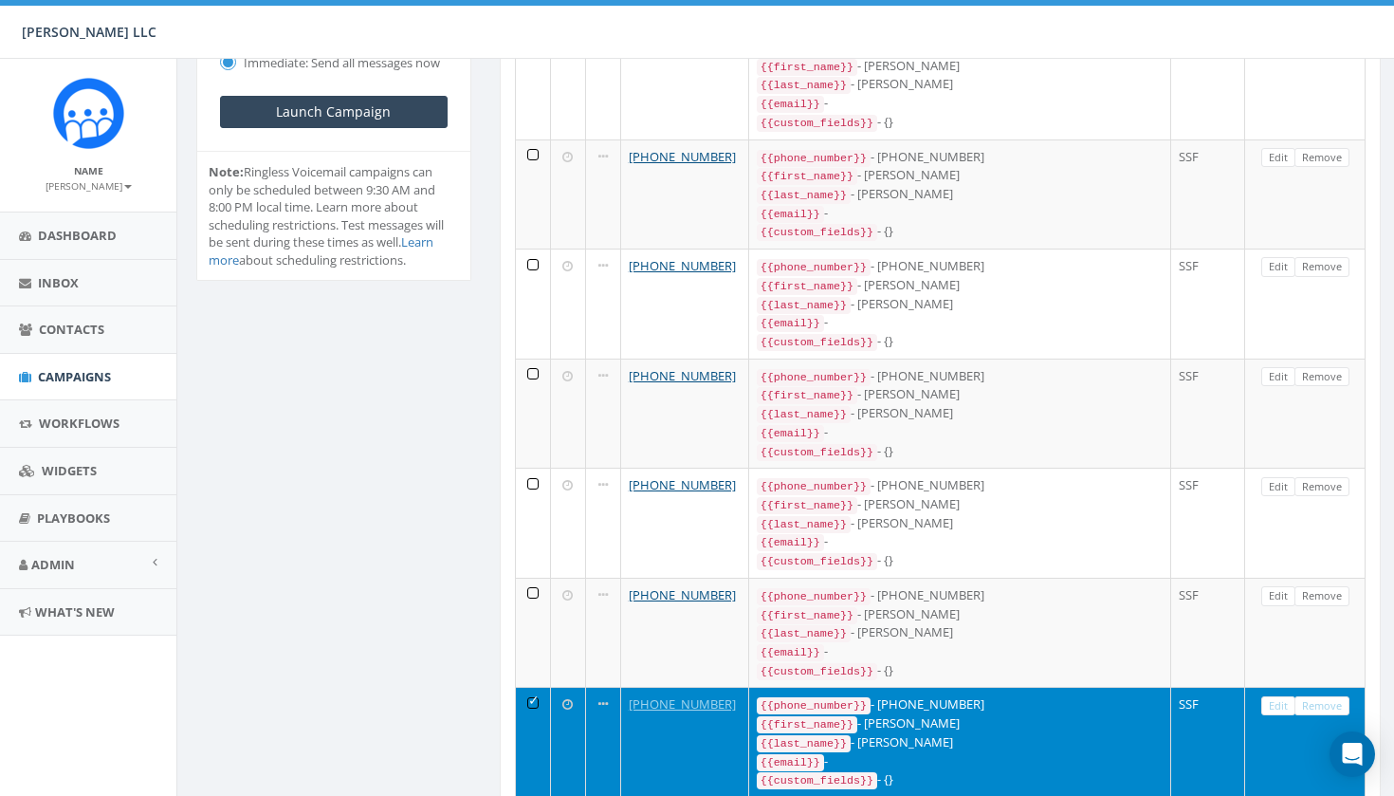
click at [540, 687] on td at bounding box center [533, 742] width 35 height 110
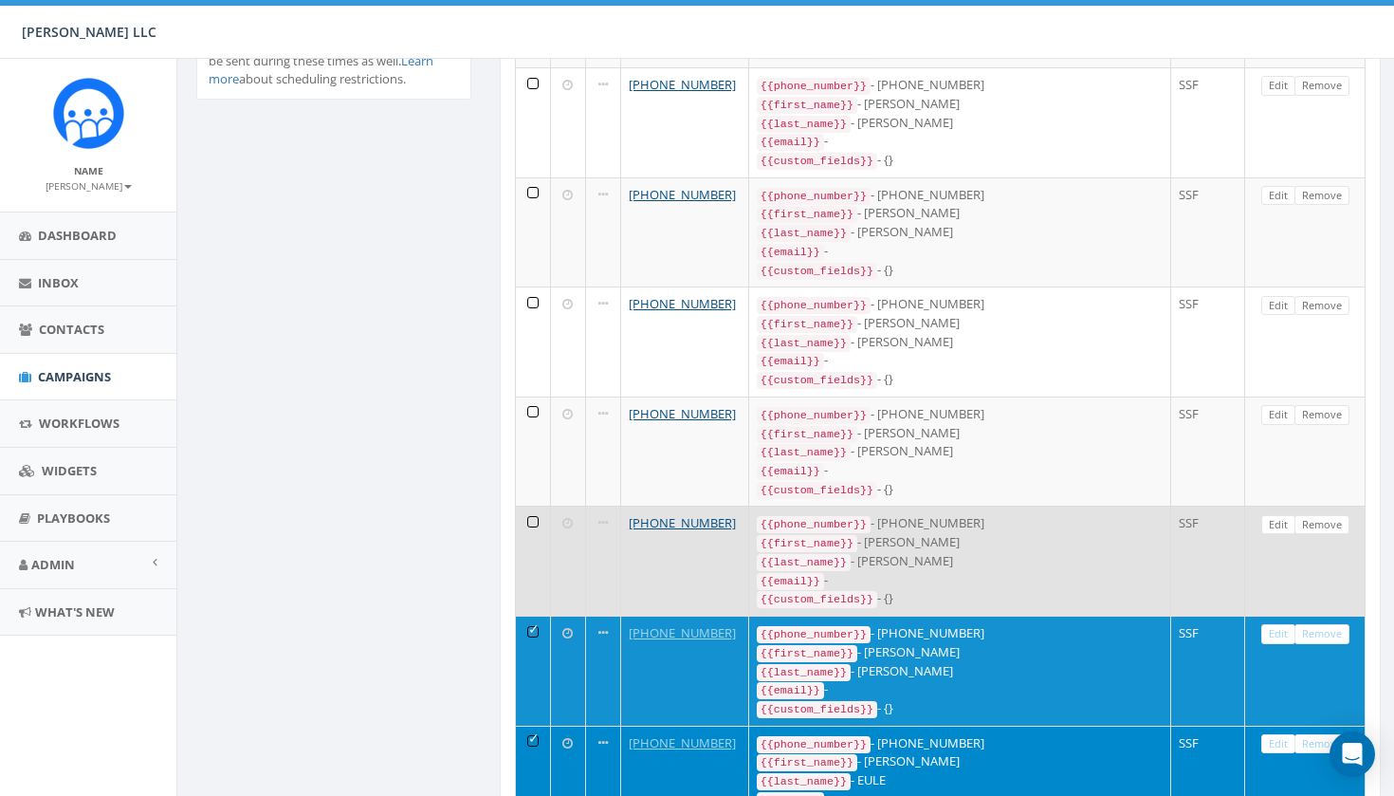
scroll to position [681, 0]
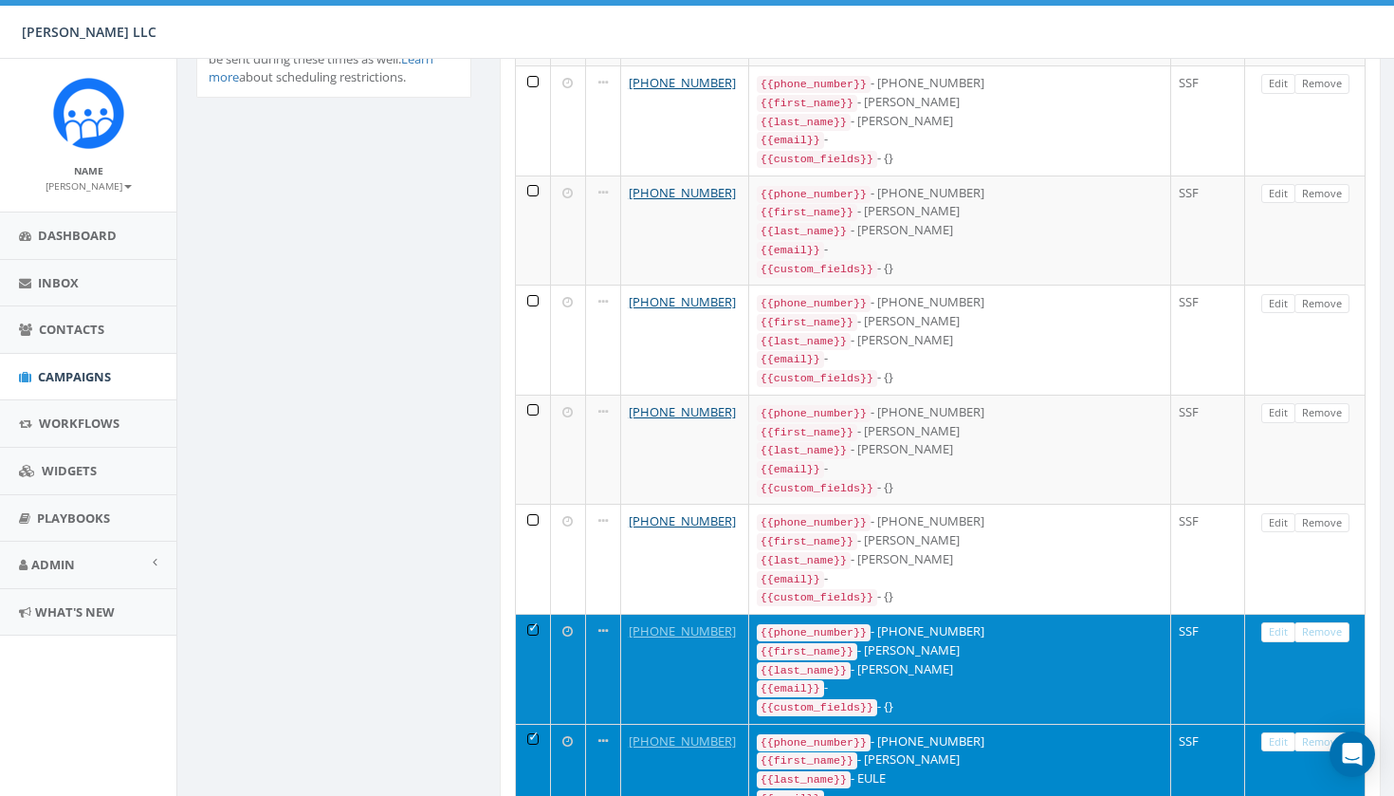
click at [529, 614] on td at bounding box center [533, 669] width 35 height 110
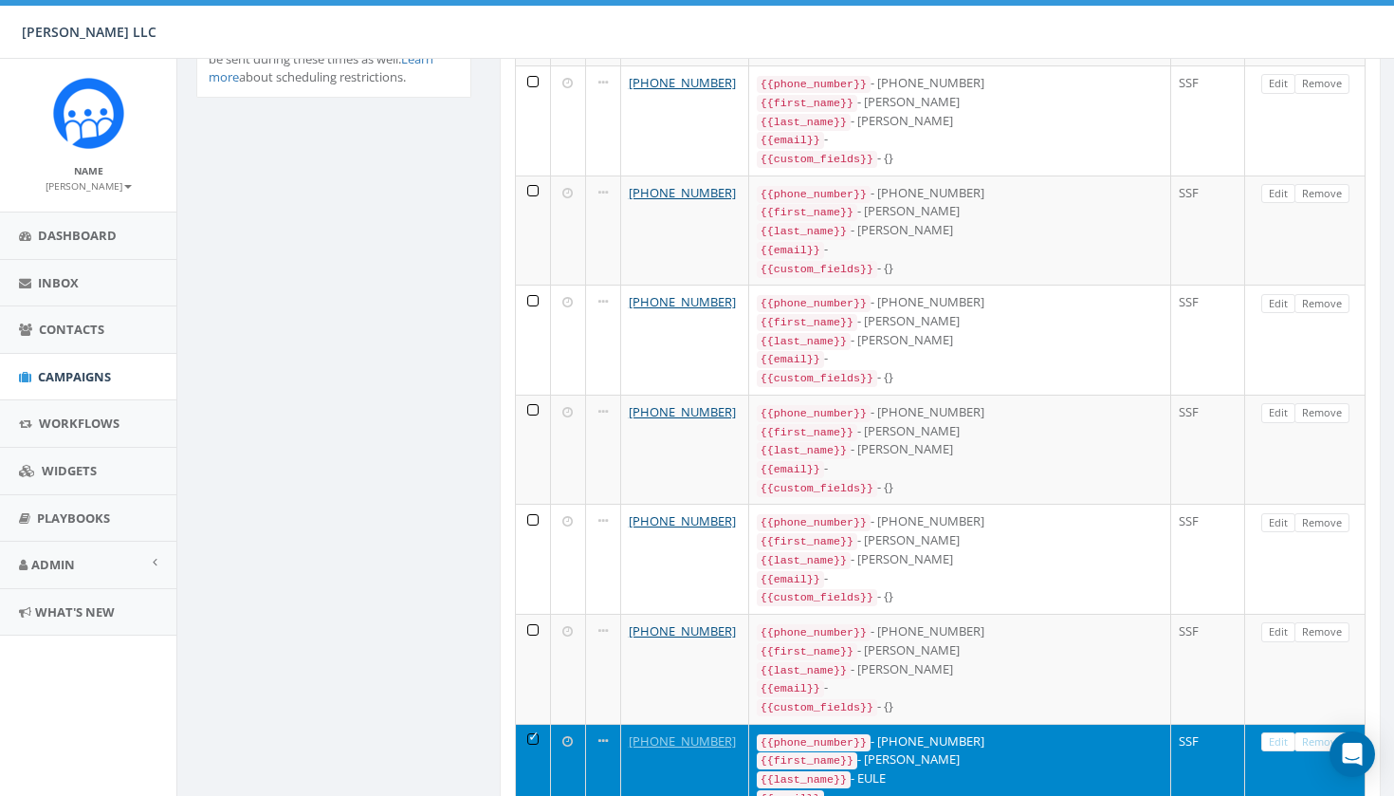
click at [536, 724] on td at bounding box center [533, 779] width 35 height 110
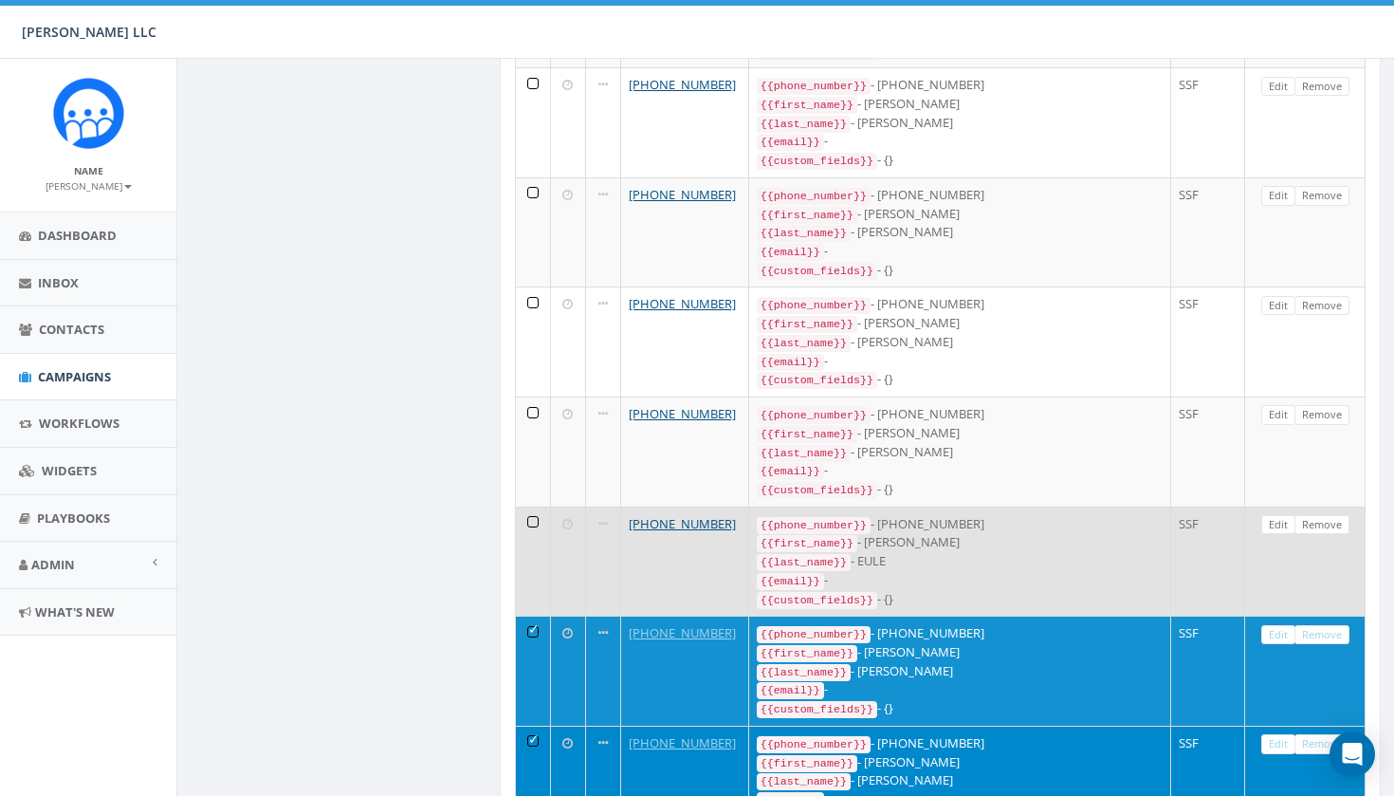
scroll to position [914, 0]
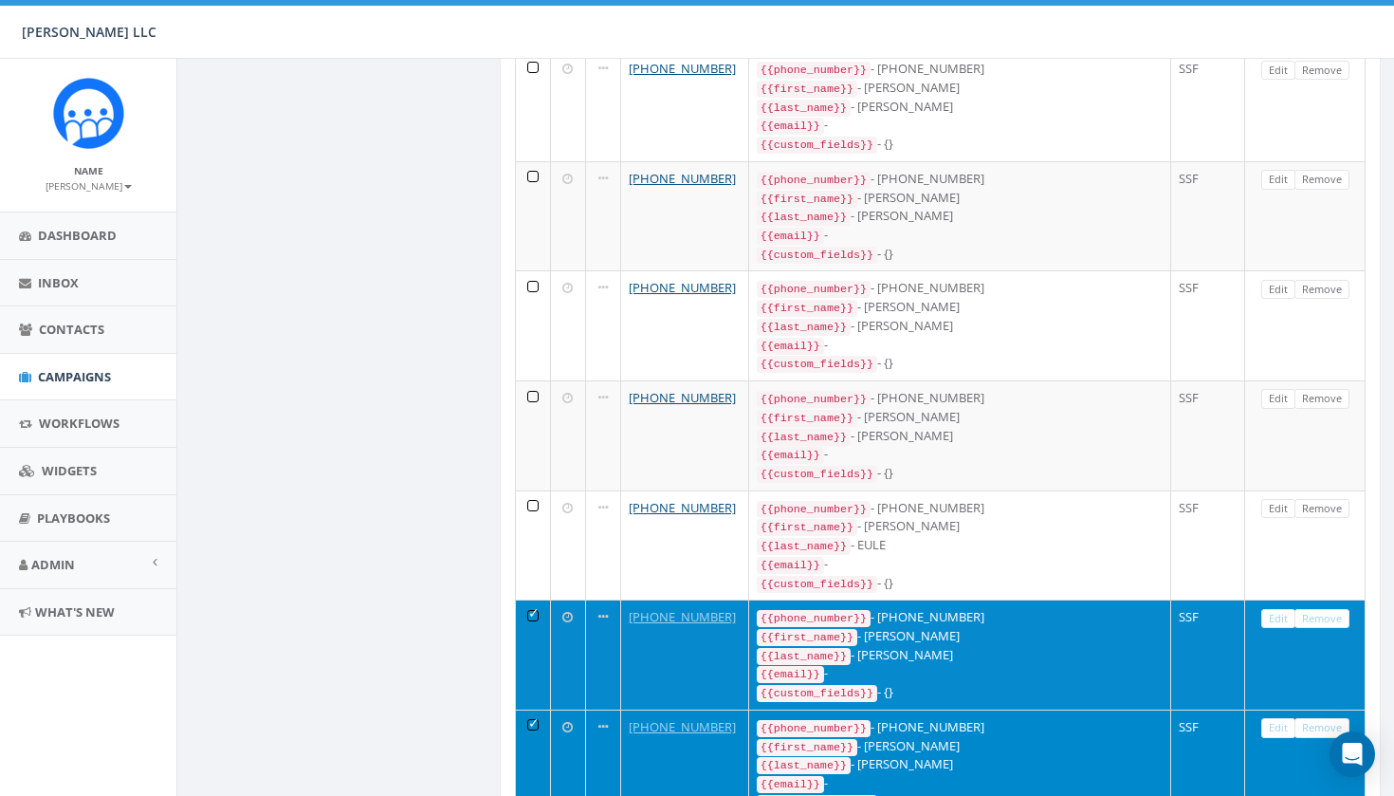
click at [532, 599] on td at bounding box center [533, 654] width 35 height 110
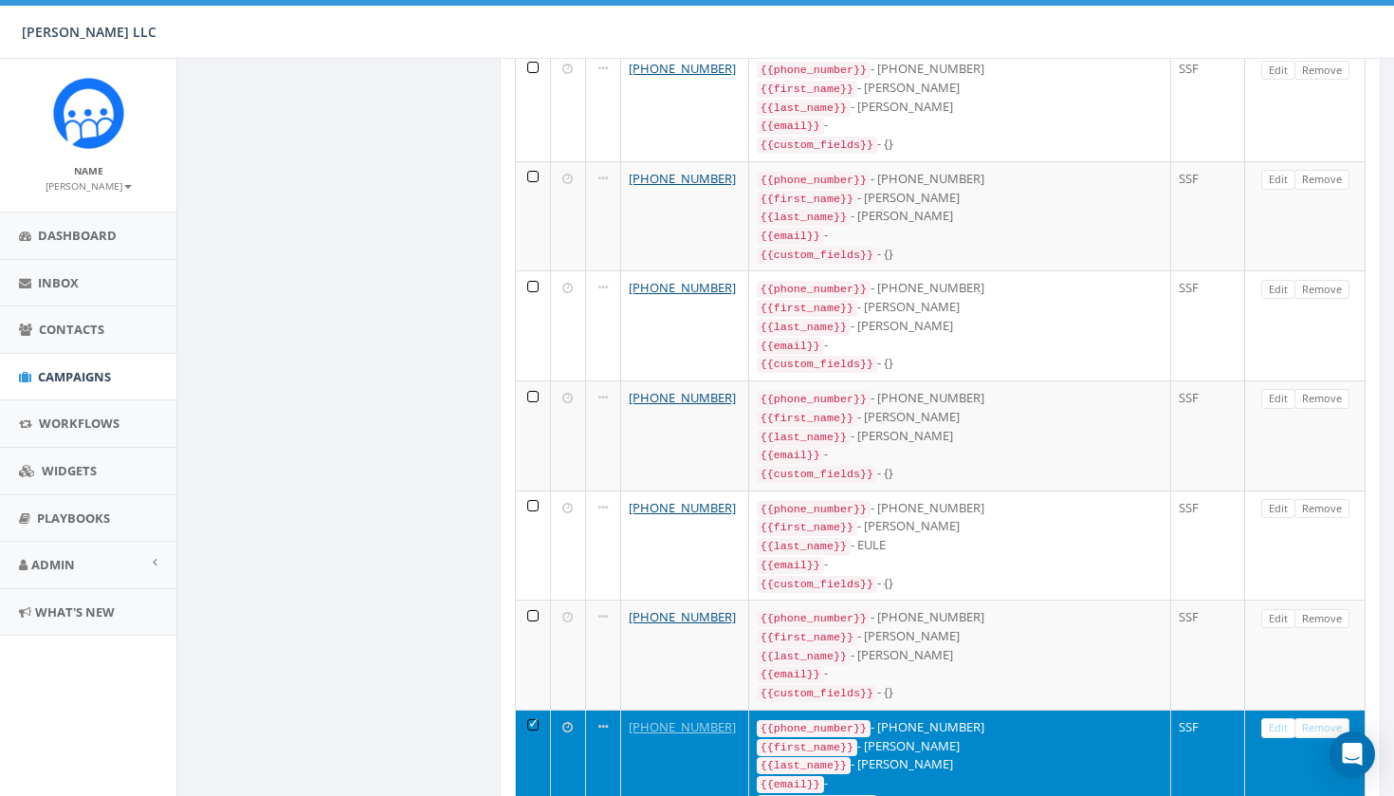
click at [532, 709] on td at bounding box center [533, 764] width 35 height 110
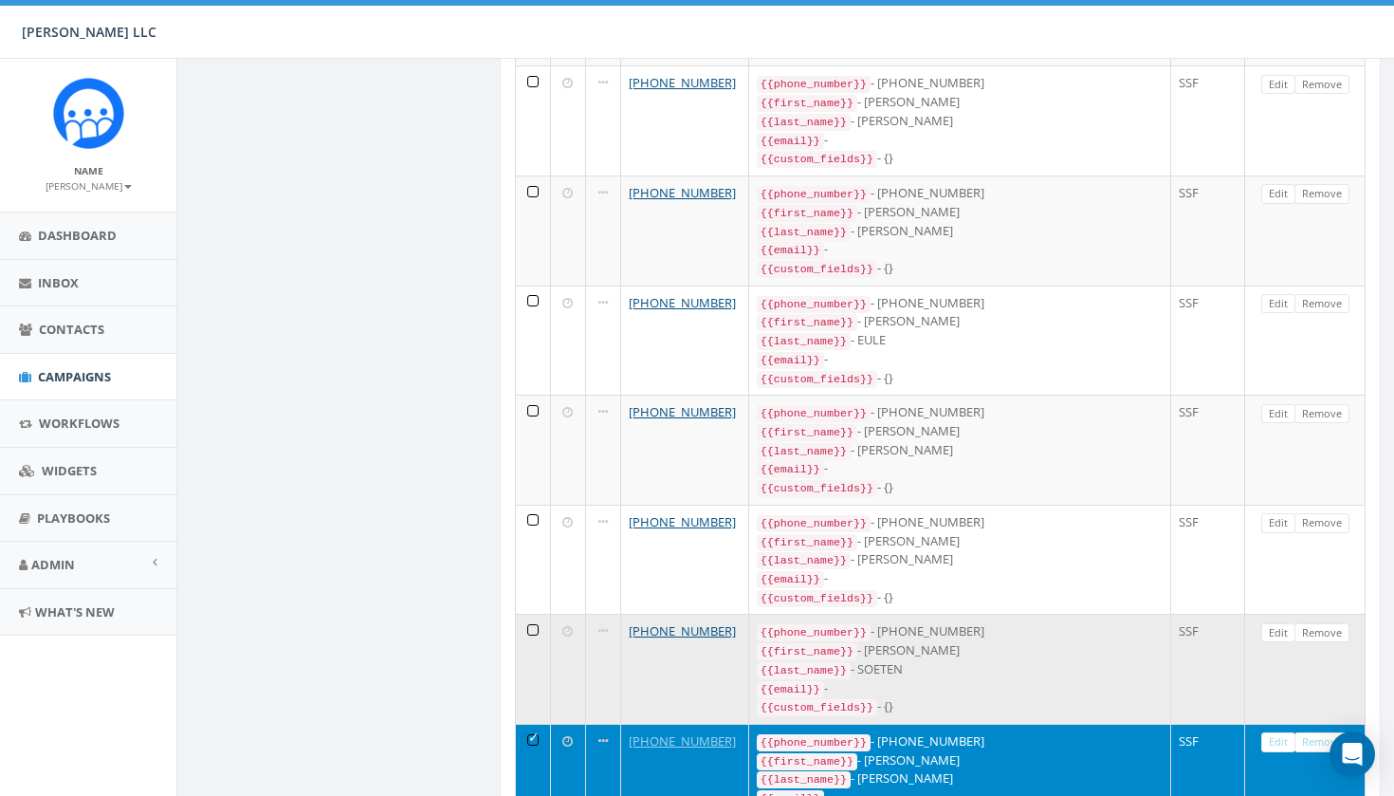
scroll to position [1154, 0]
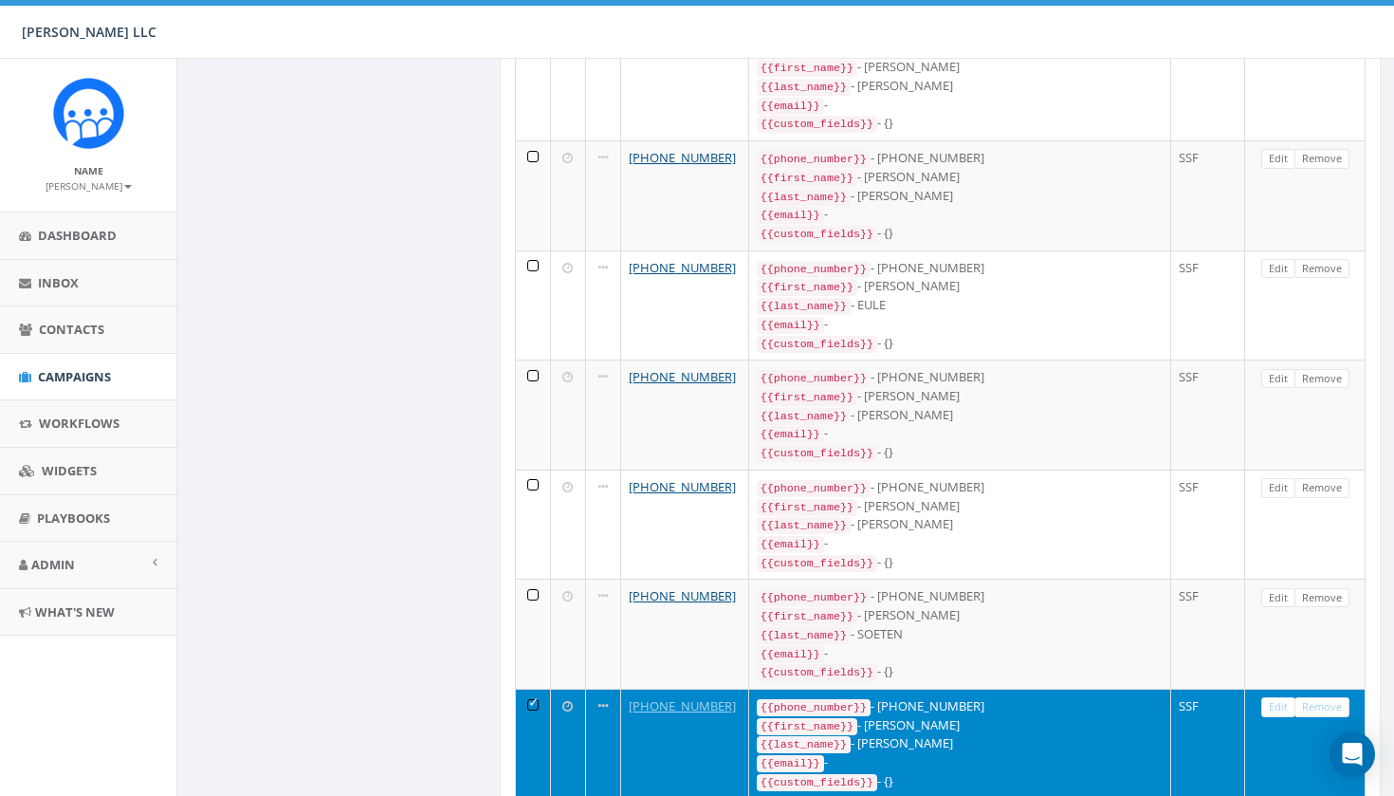
click at [528, 689] on td at bounding box center [533, 744] width 35 height 110
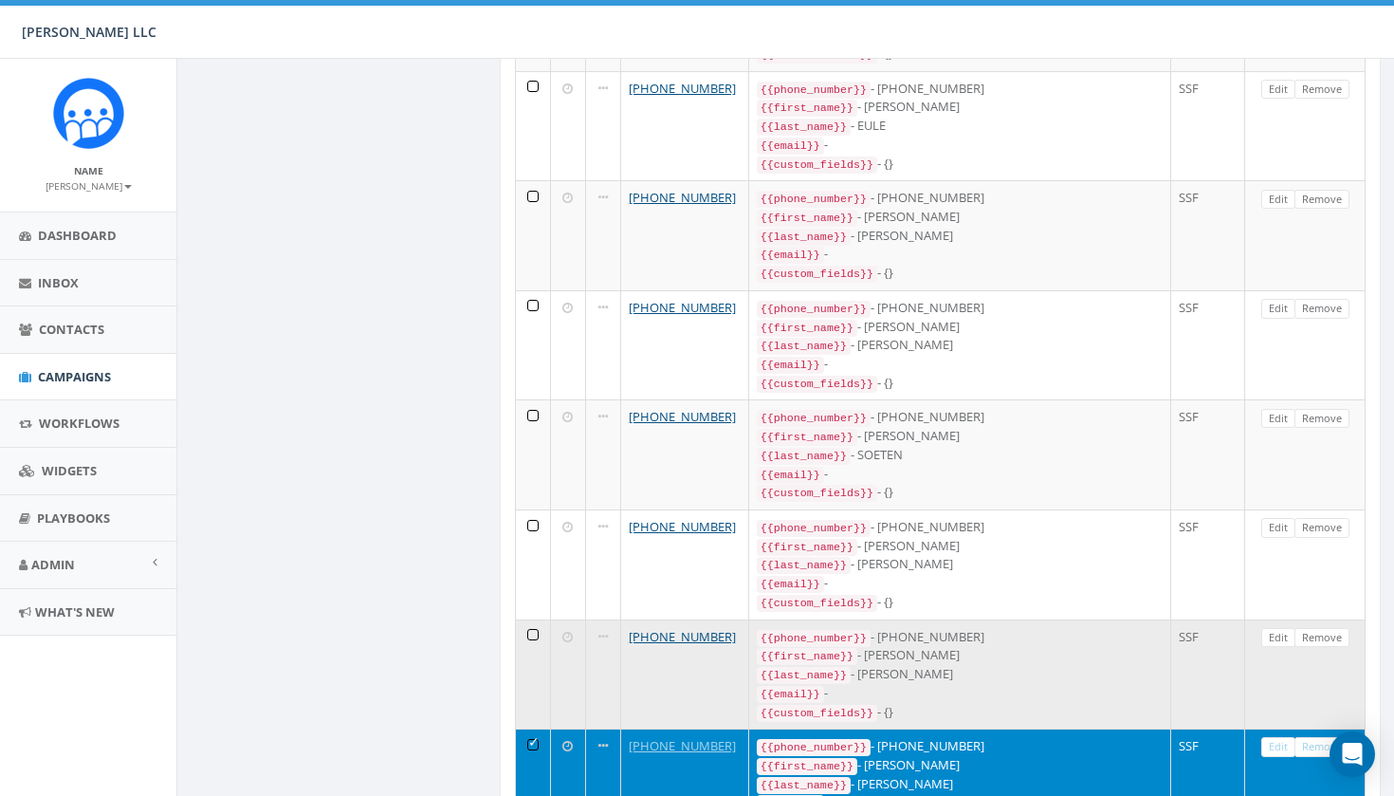
scroll to position [1378, 0]
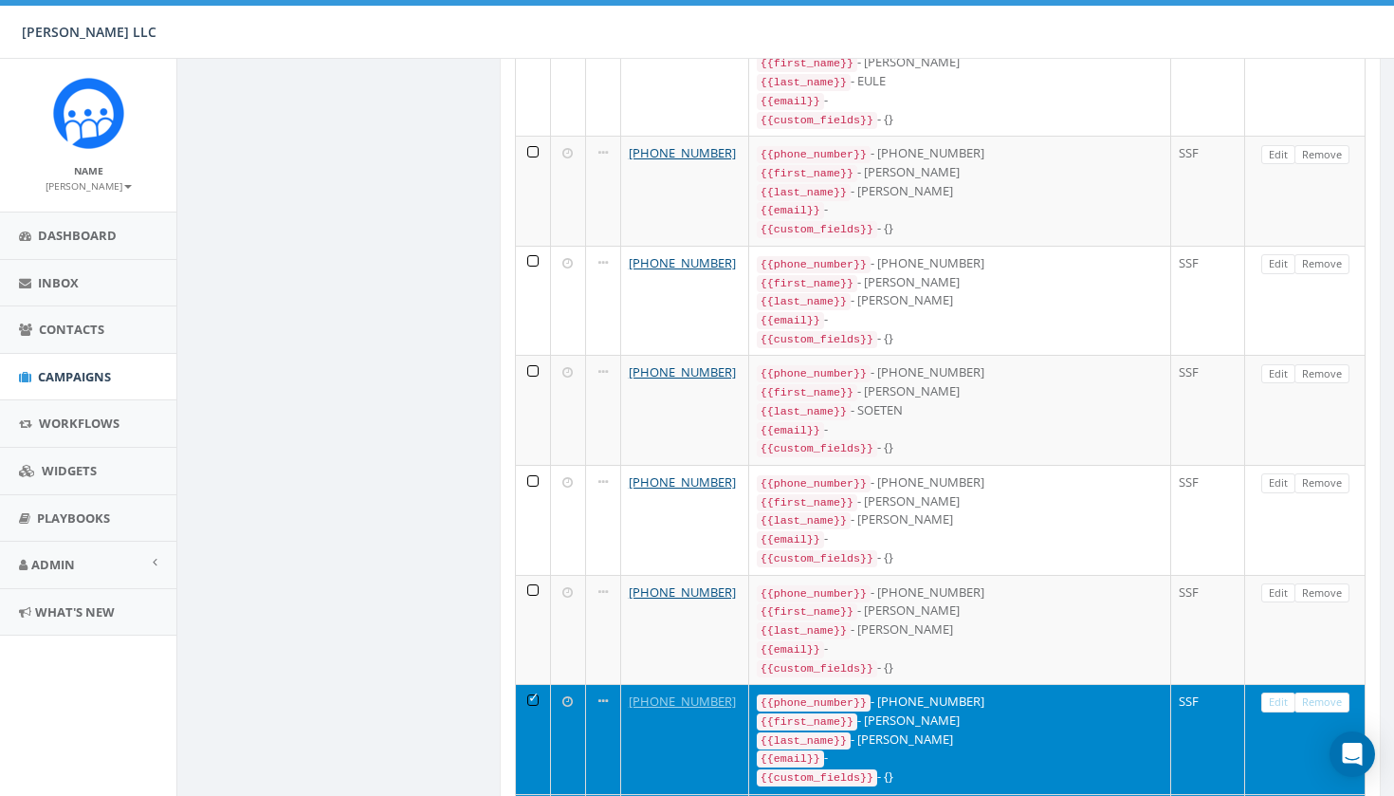
click at [535, 684] on td at bounding box center [533, 739] width 35 height 110
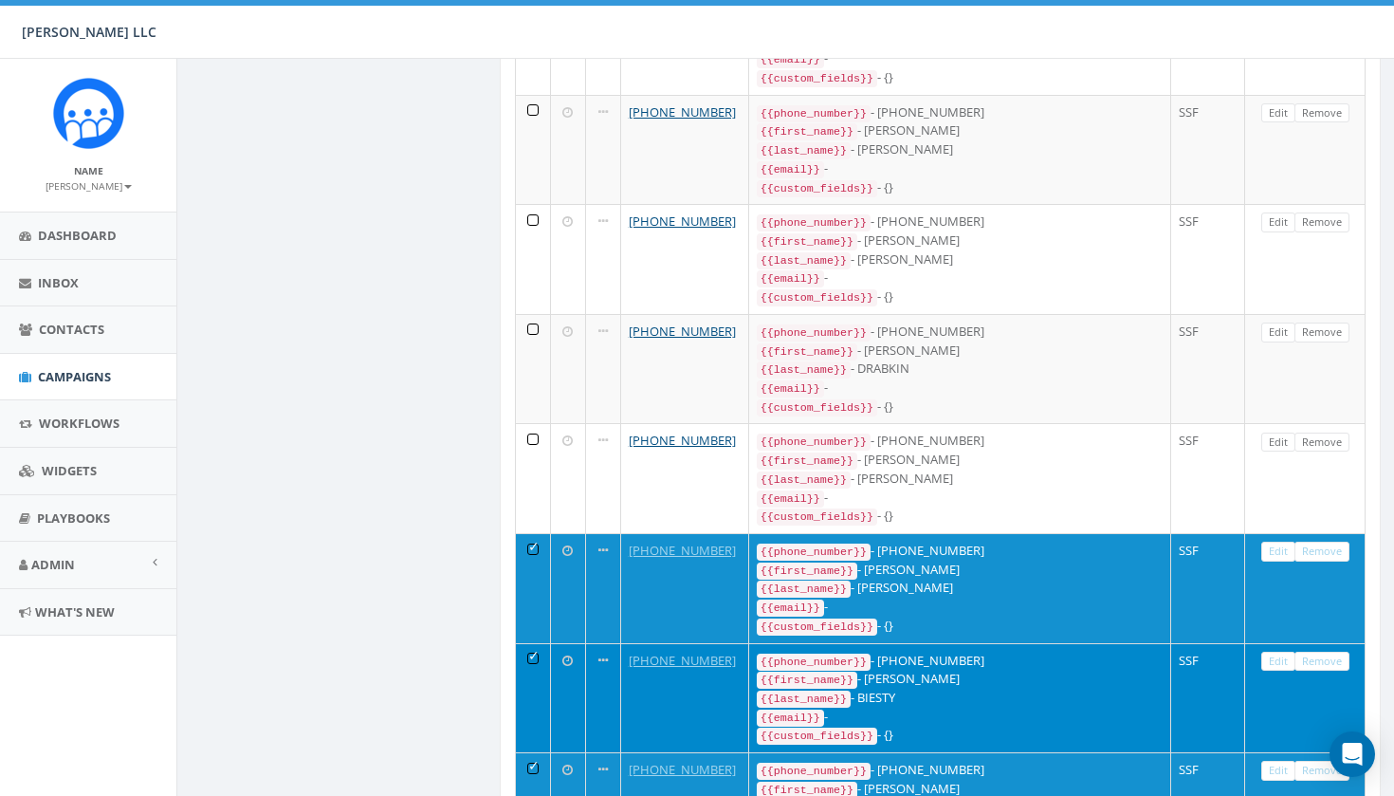
scroll to position [2127, 0]
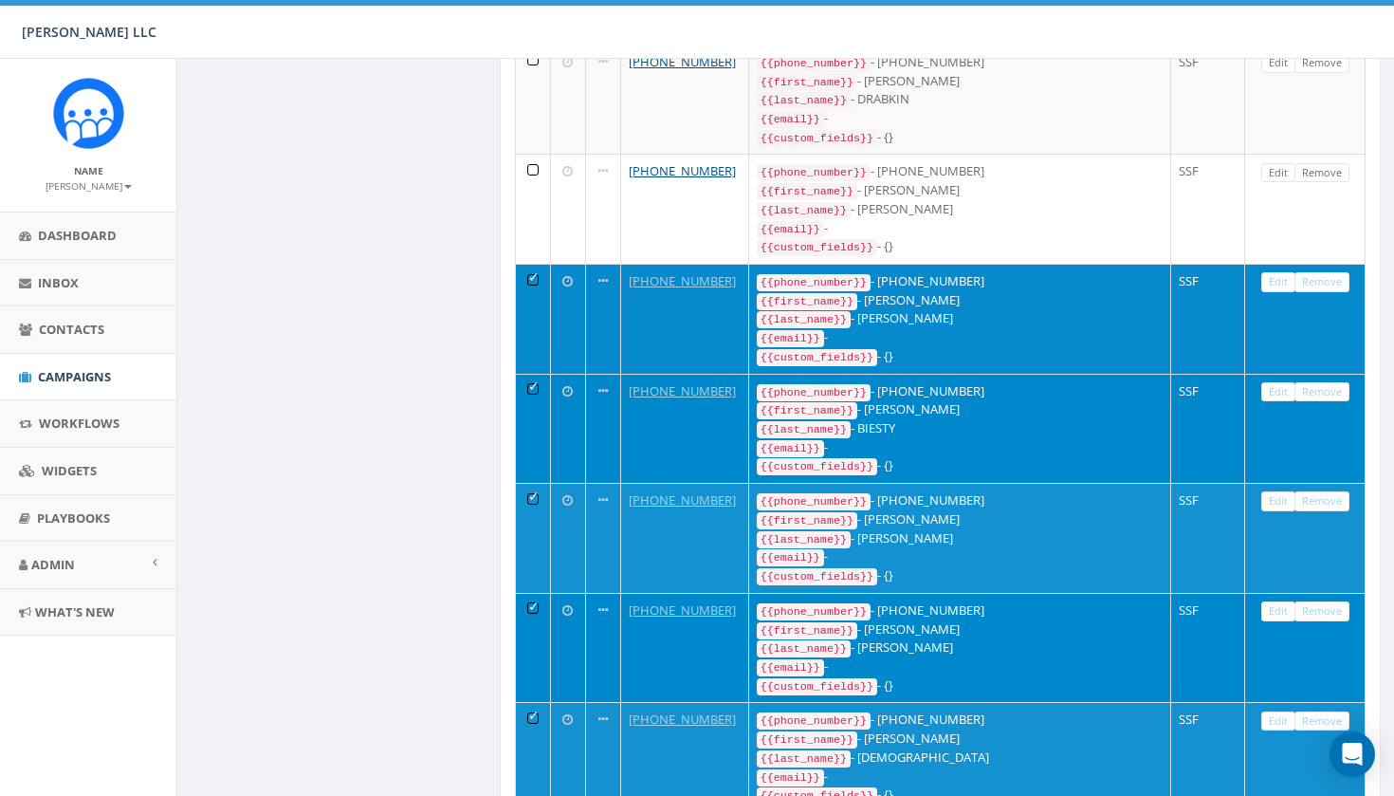
click at [533, 264] on td at bounding box center [533, 319] width 35 height 110
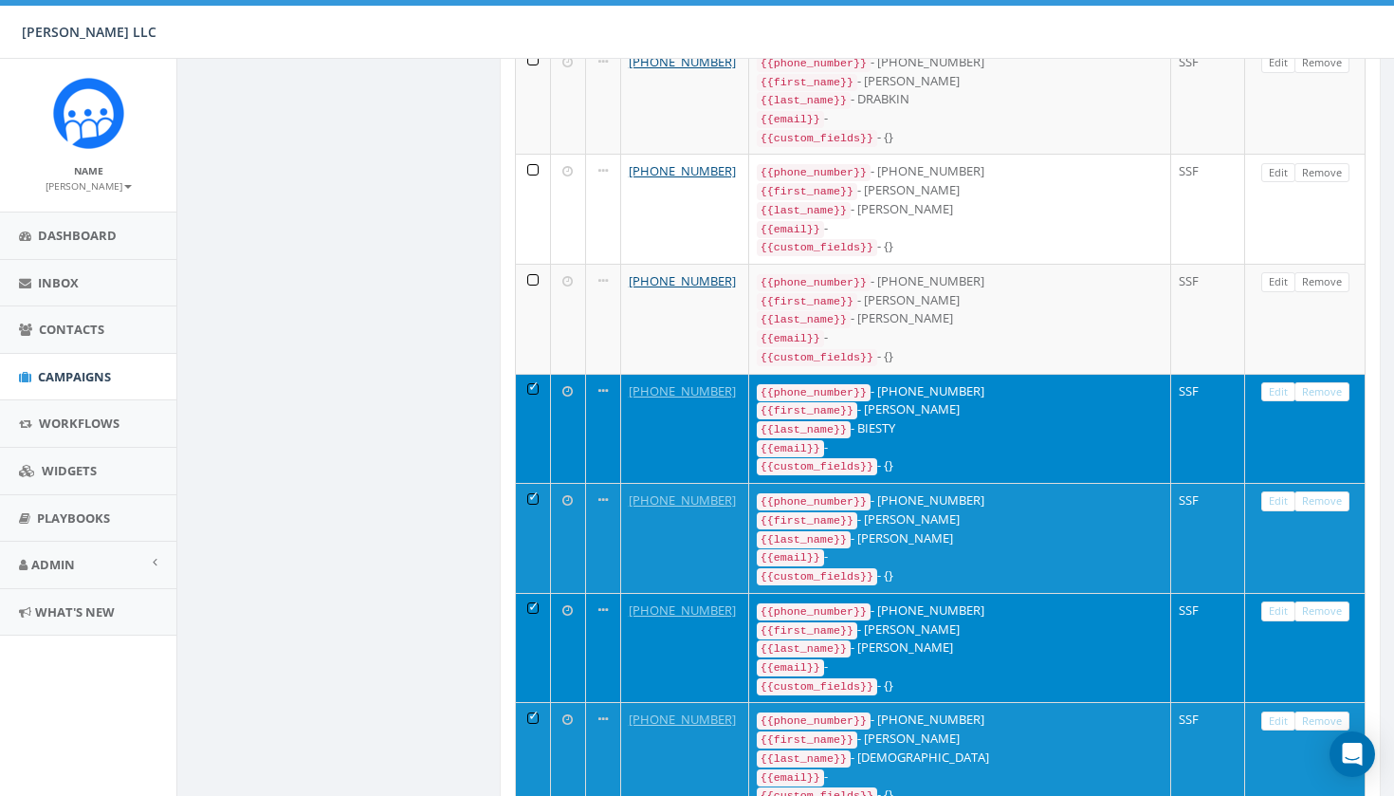
click at [533, 374] on td at bounding box center [533, 429] width 35 height 110
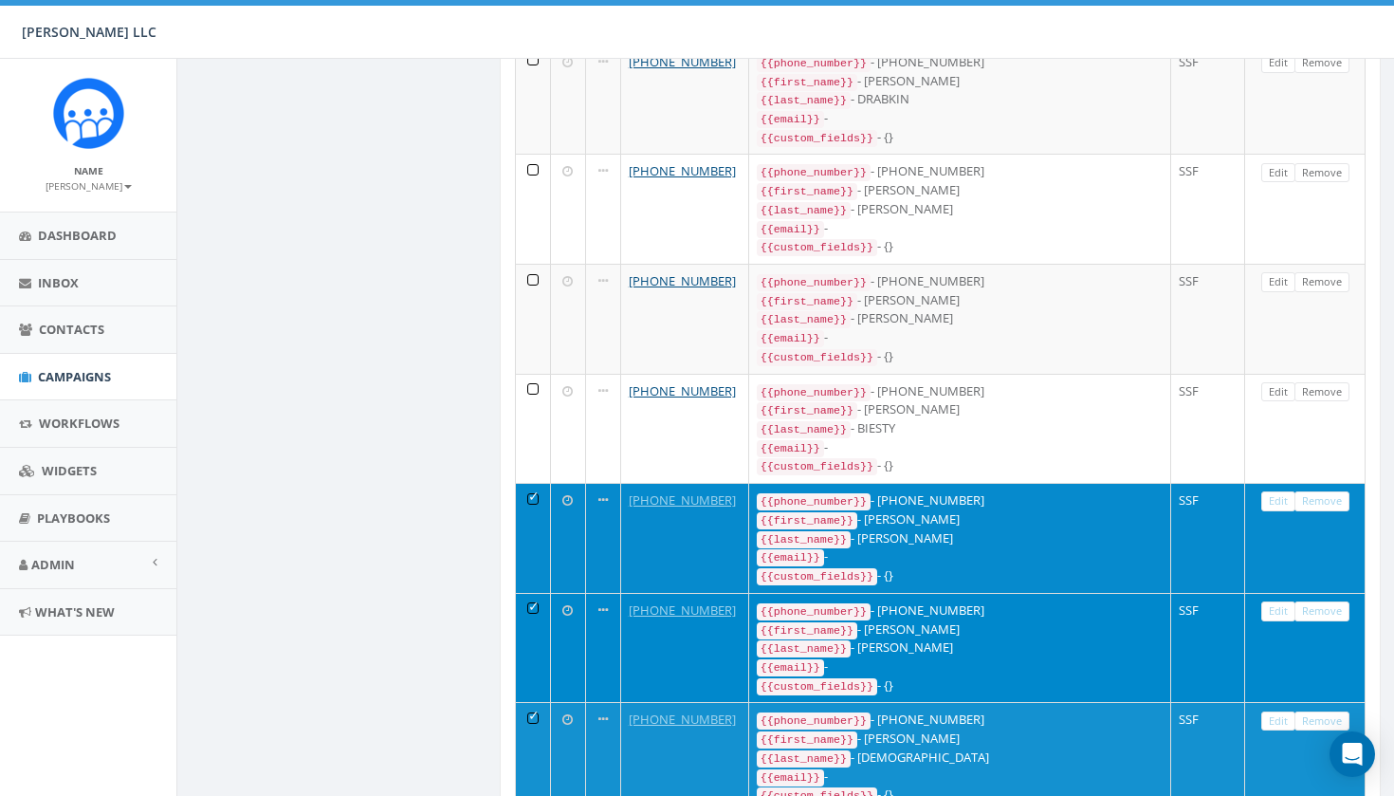
click at [526, 483] on td at bounding box center [533, 538] width 35 height 110
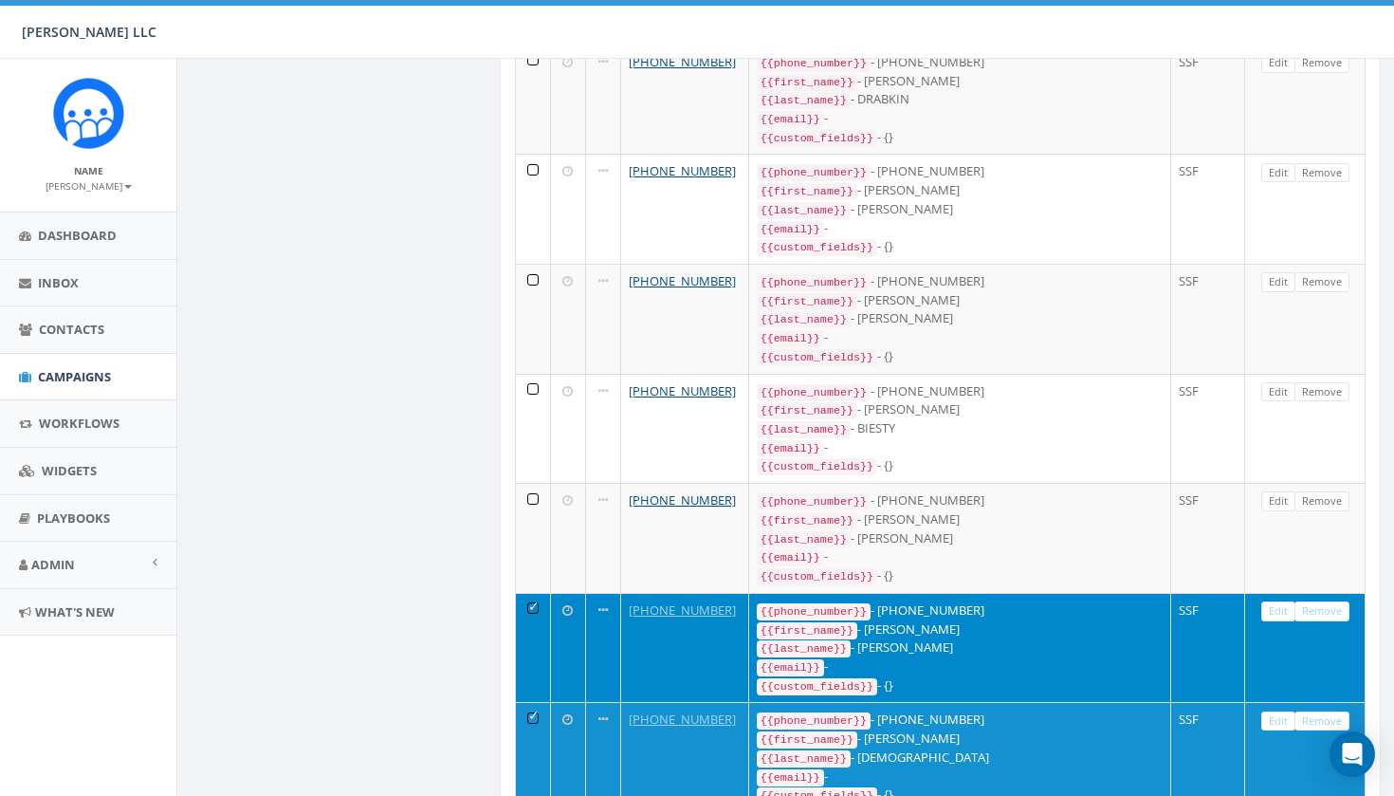
click at [528, 593] on td at bounding box center [533, 648] width 35 height 110
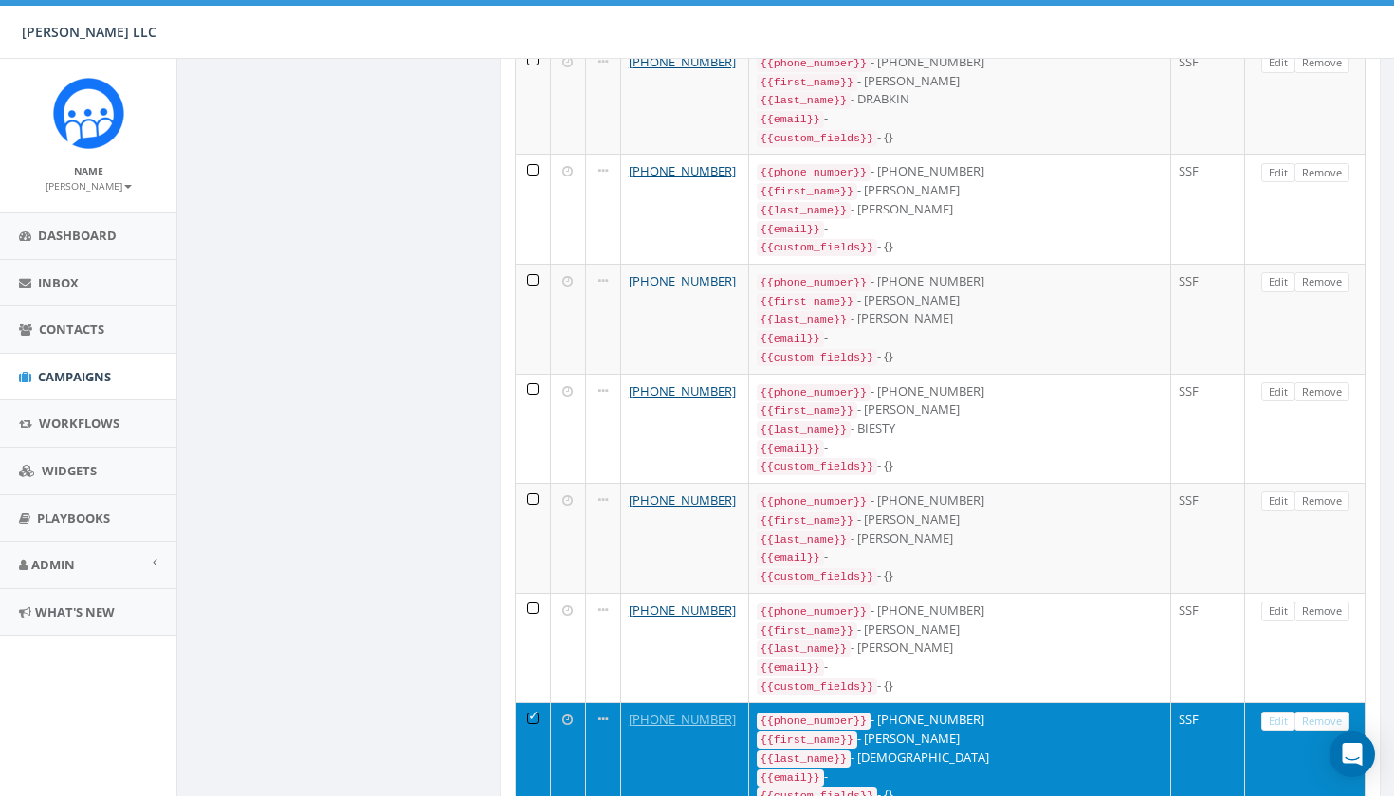
click at [534, 702] on td at bounding box center [533, 757] width 35 height 110
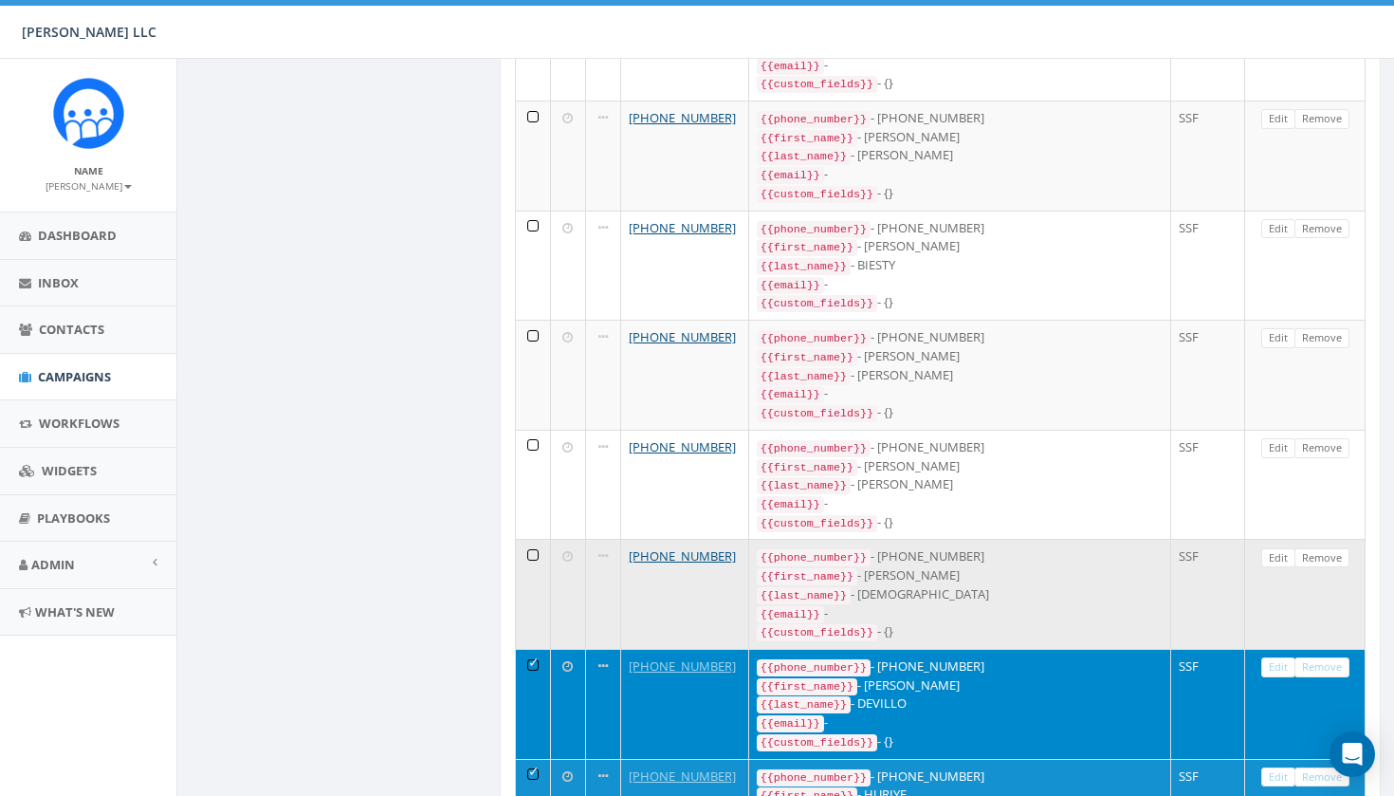
scroll to position [2313, 0]
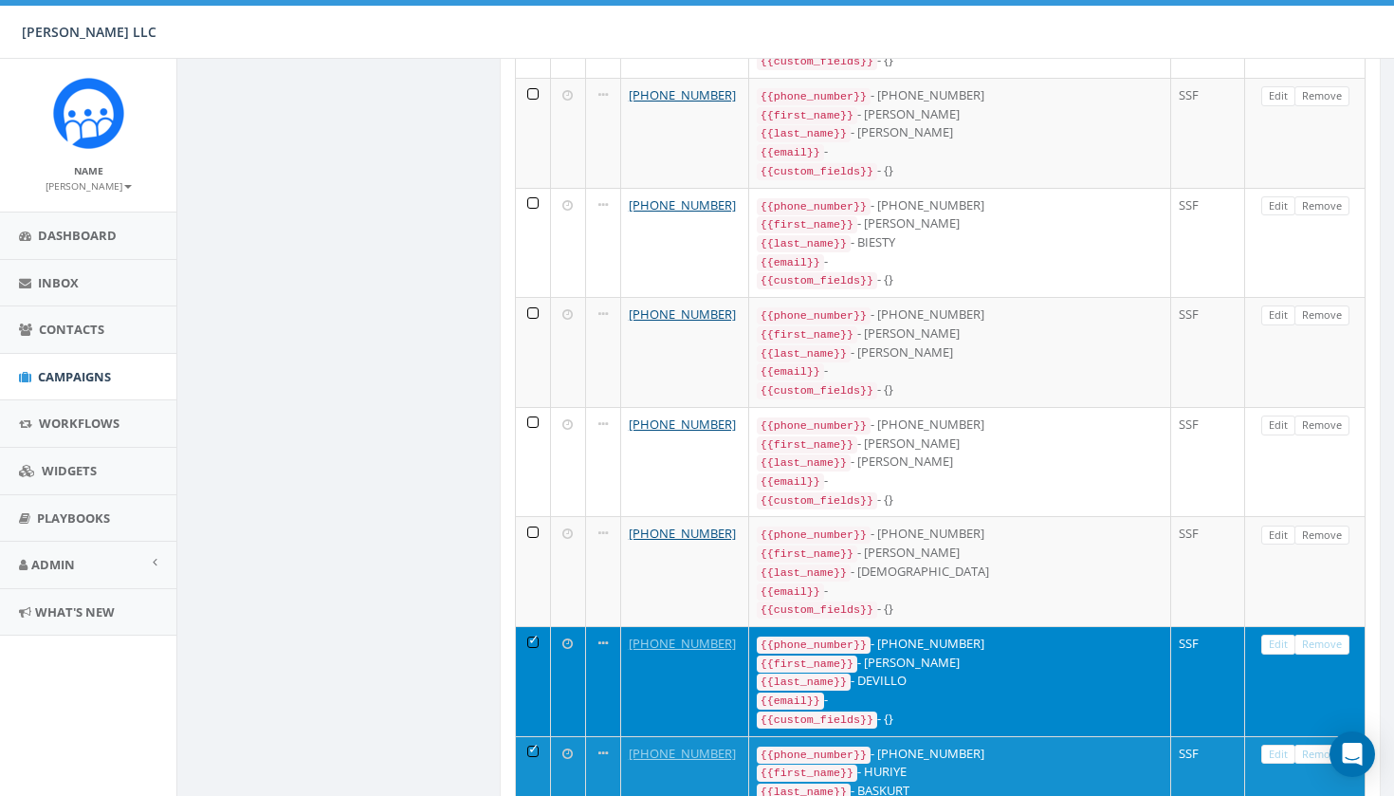
click at [530, 626] on td at bounding box center [533, 681] width 35 height 110
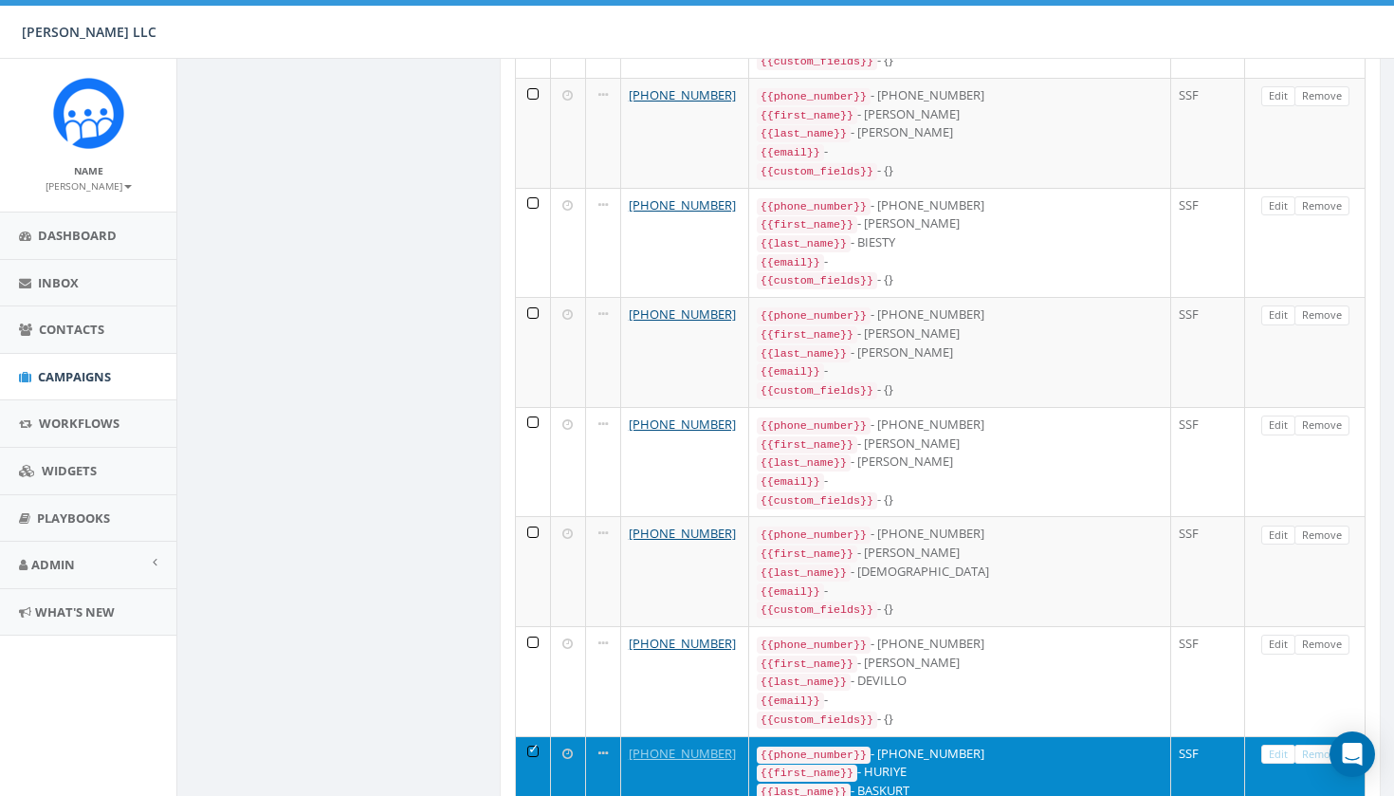
click at [530, 736] on td at bounding box center [533, 791] width 35 height 110
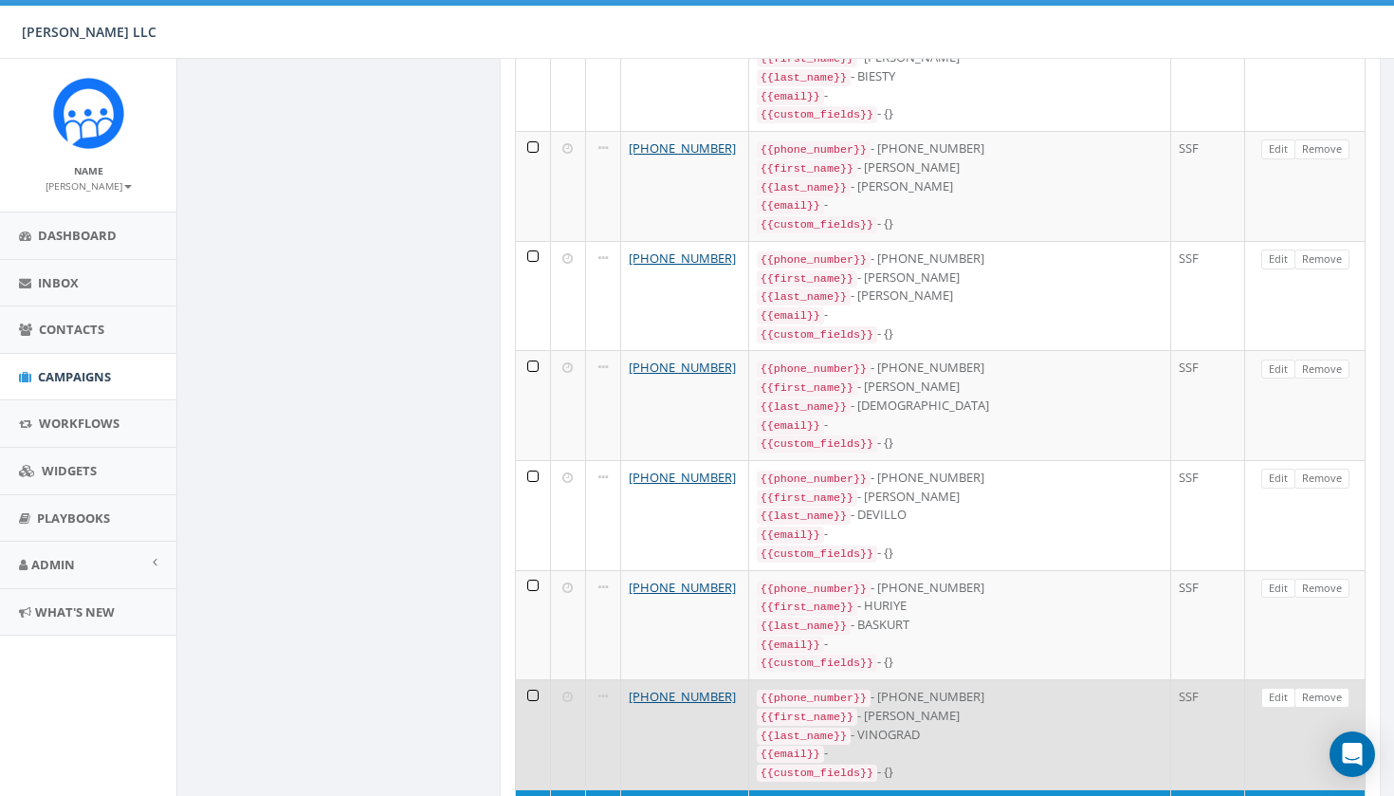
scroll to position [2533, 0]
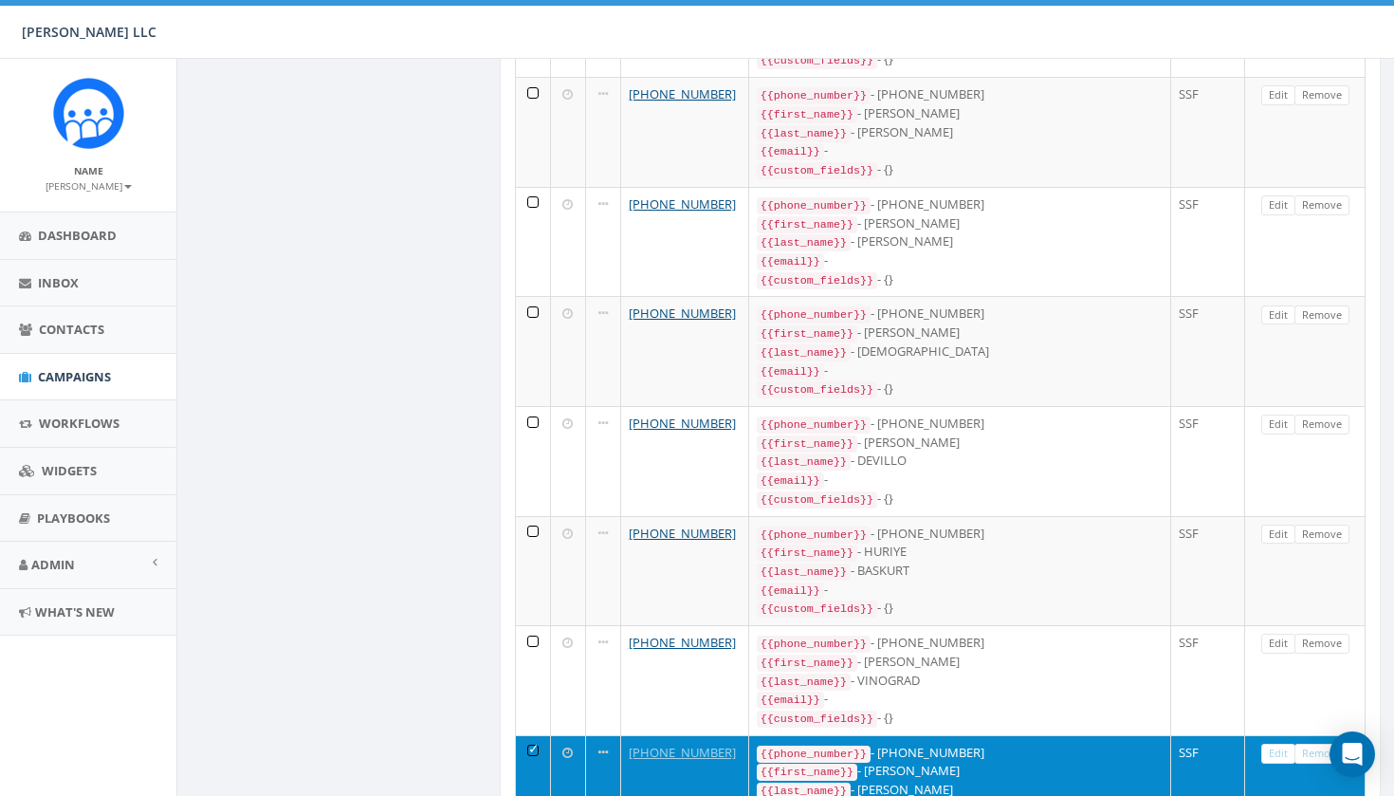
click at [532, 735] on td at bounding box center [533, 790] width 35 height 110
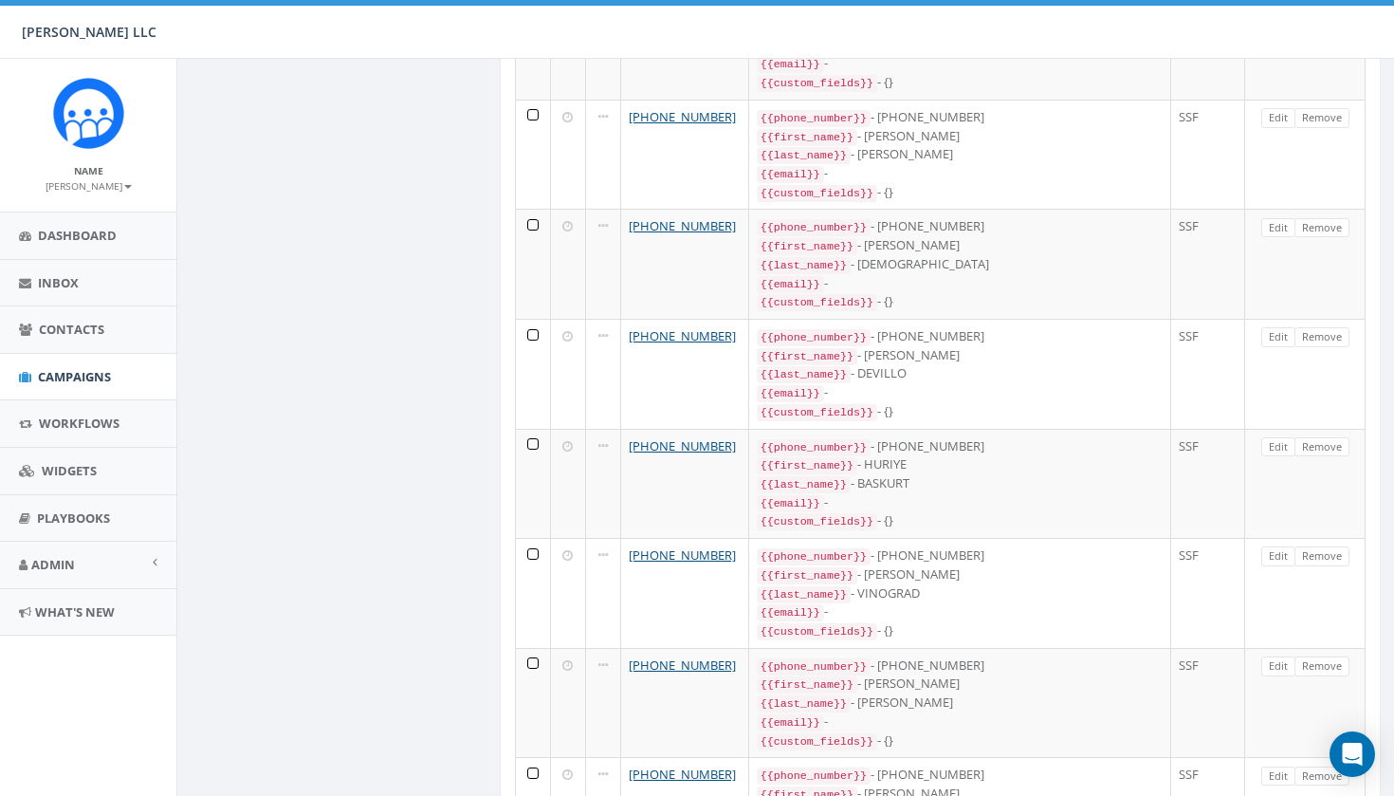
scroll to position [2712, 0]
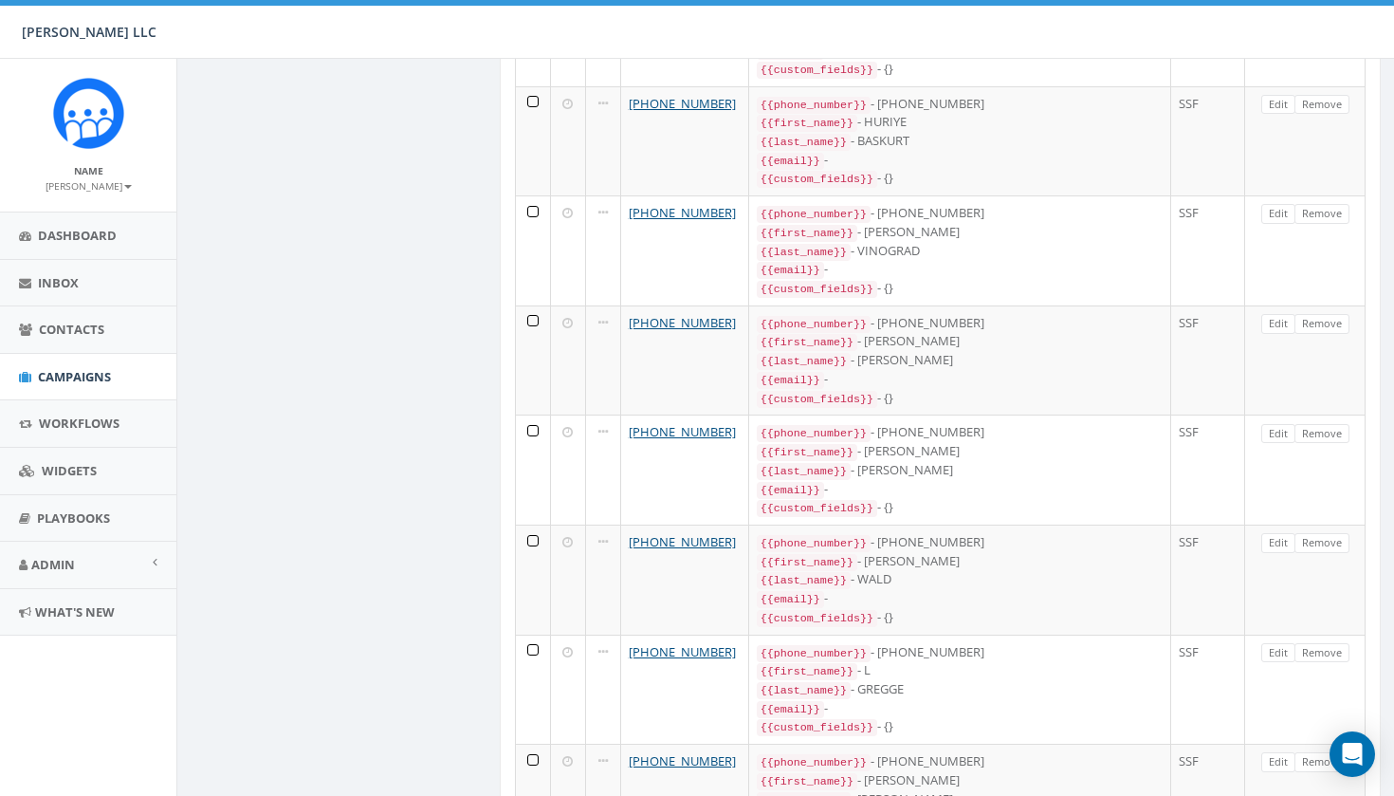
scroll to position [2974, 0]
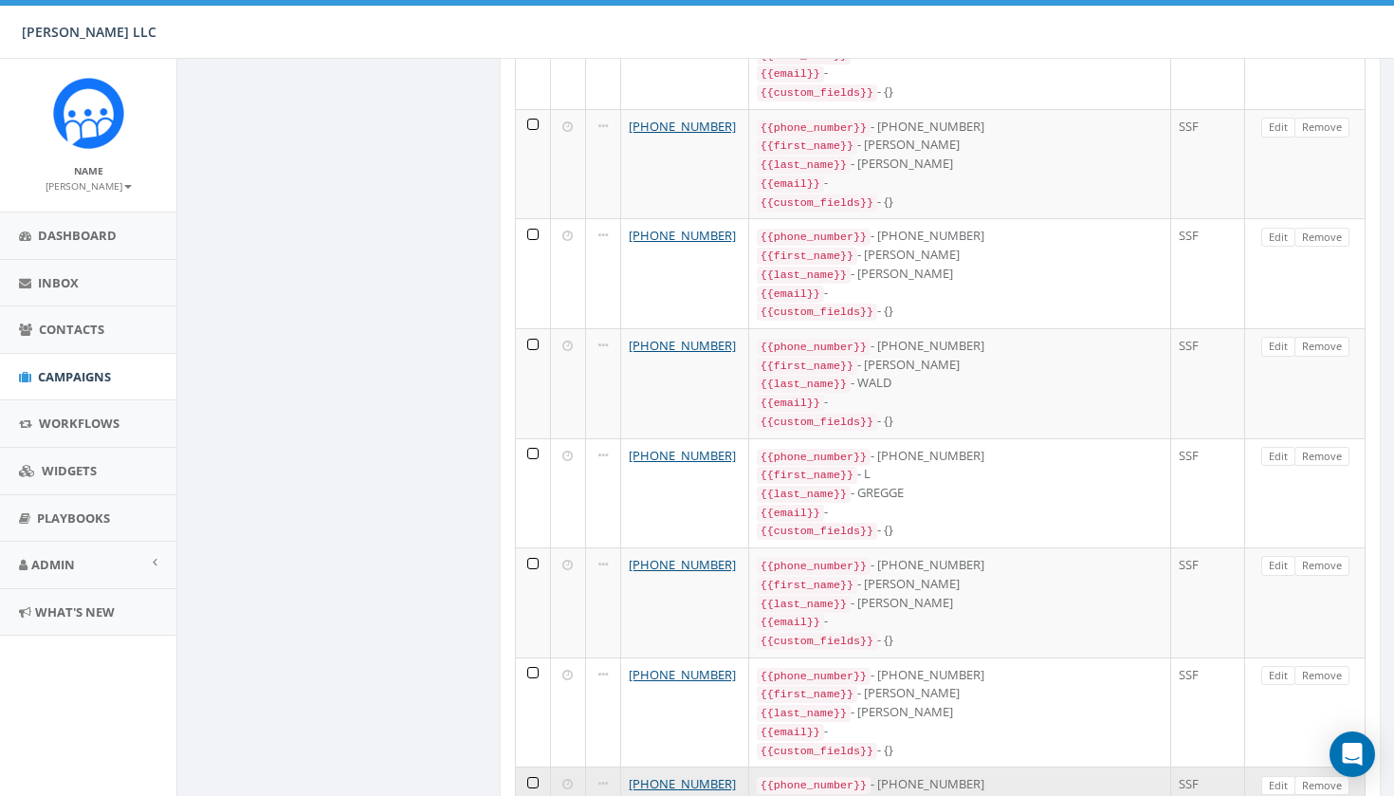
scroll to position [3160, 0]
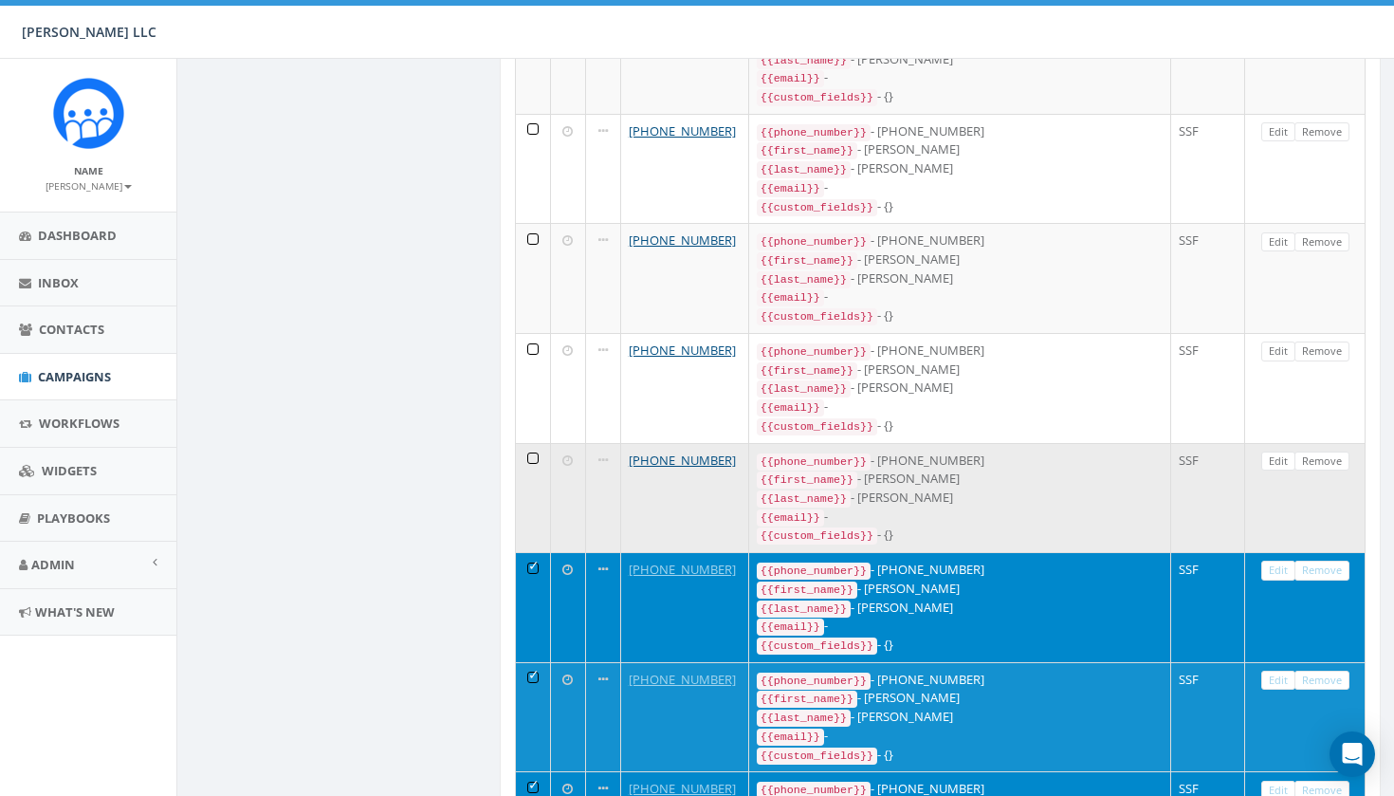
scroll to position [3804, 0]
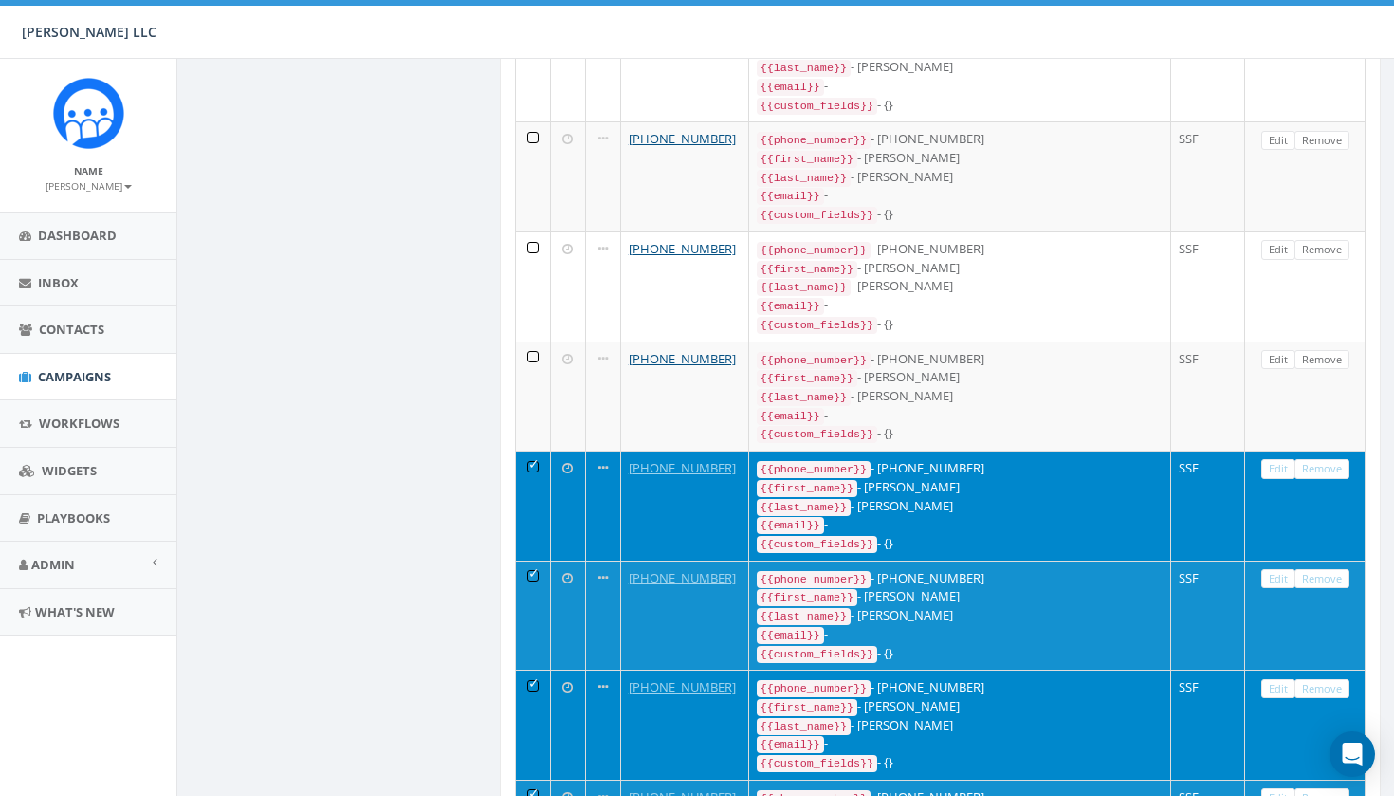
click at [529, 450] on td at bounding box center [533, 505] width 35 height 110
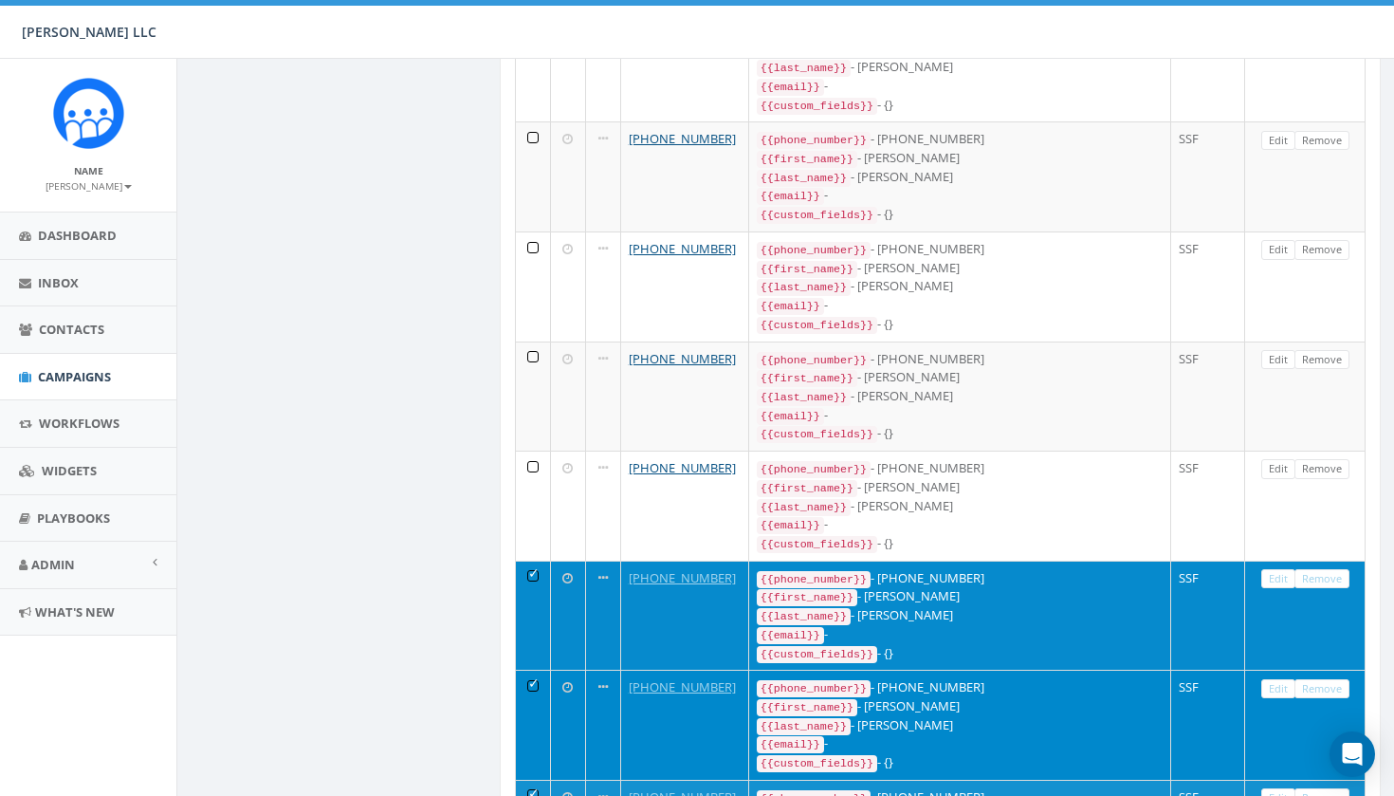
click at [537, 561] on td at bounding box center [533, 616] width 35 height 110
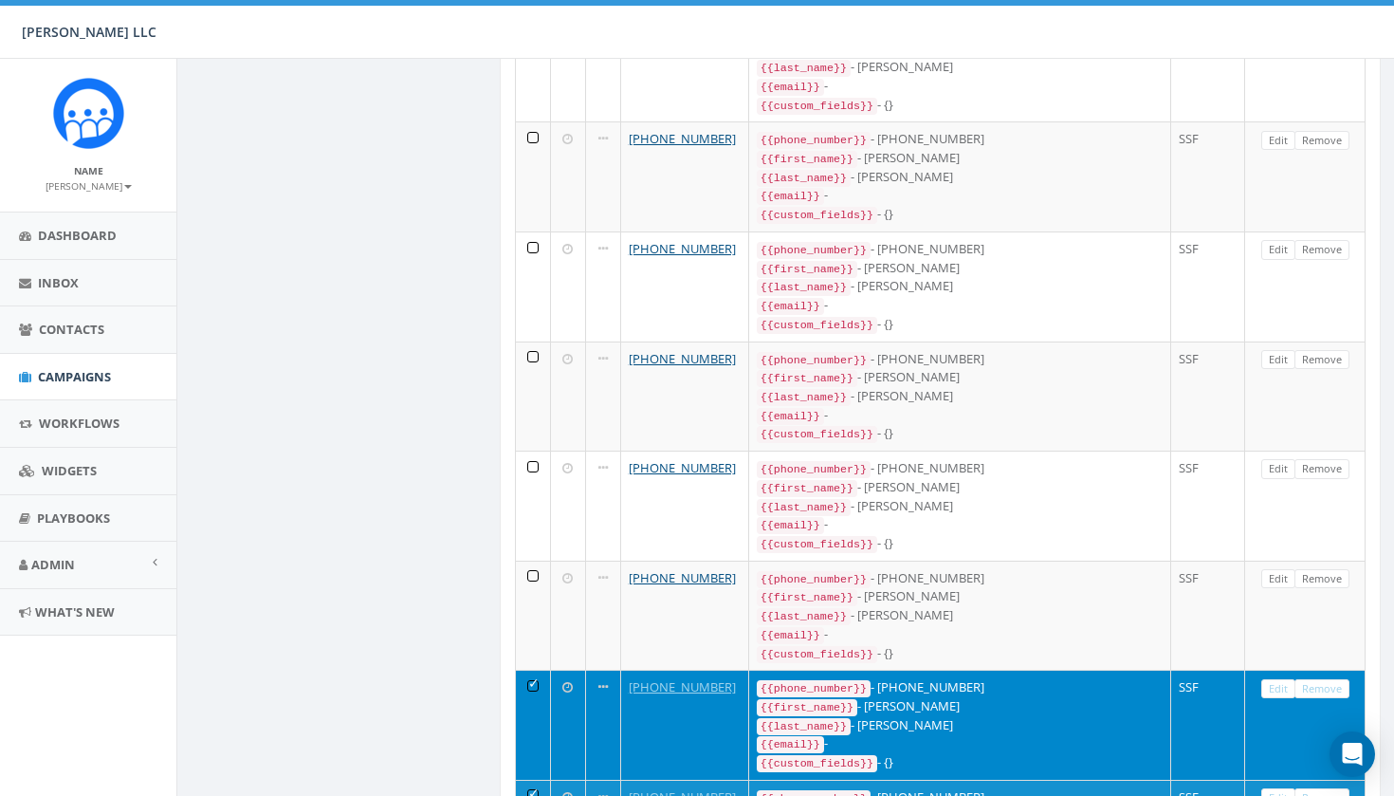
click at [533, 670] on td at bounding box center [533, 725] width 35 height 110
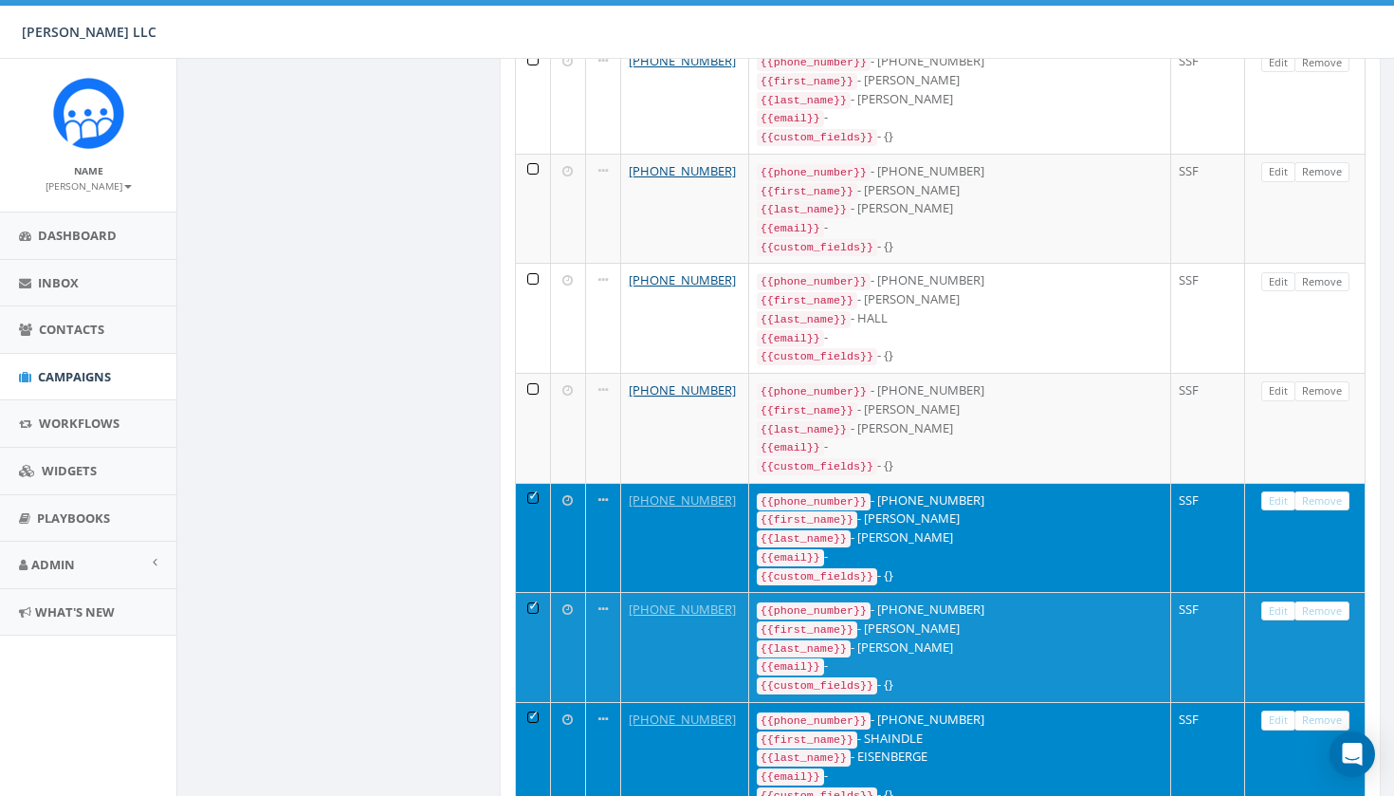
scroll to position [4426, 0]
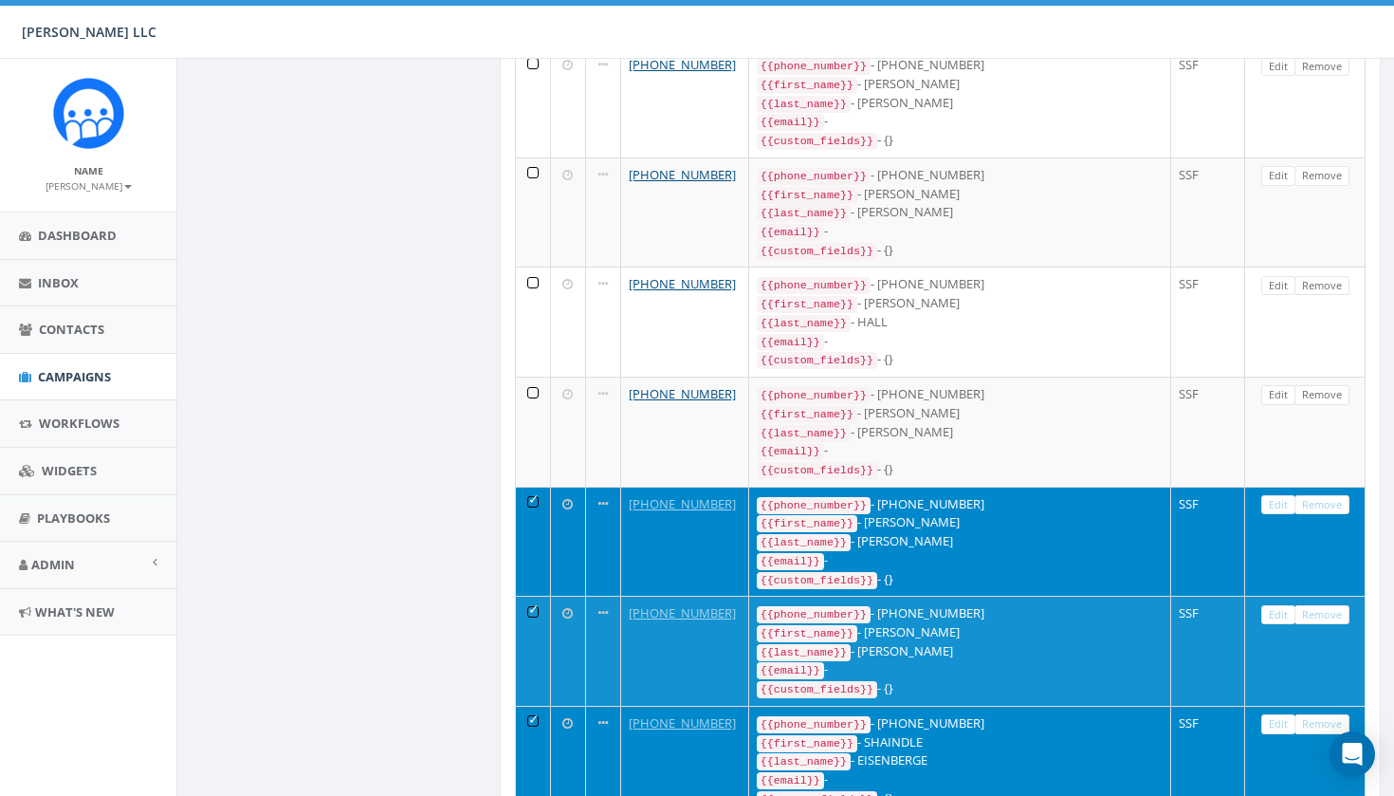
click at [534, 487] on td at bounding box center [533, 542] width 35 height 110
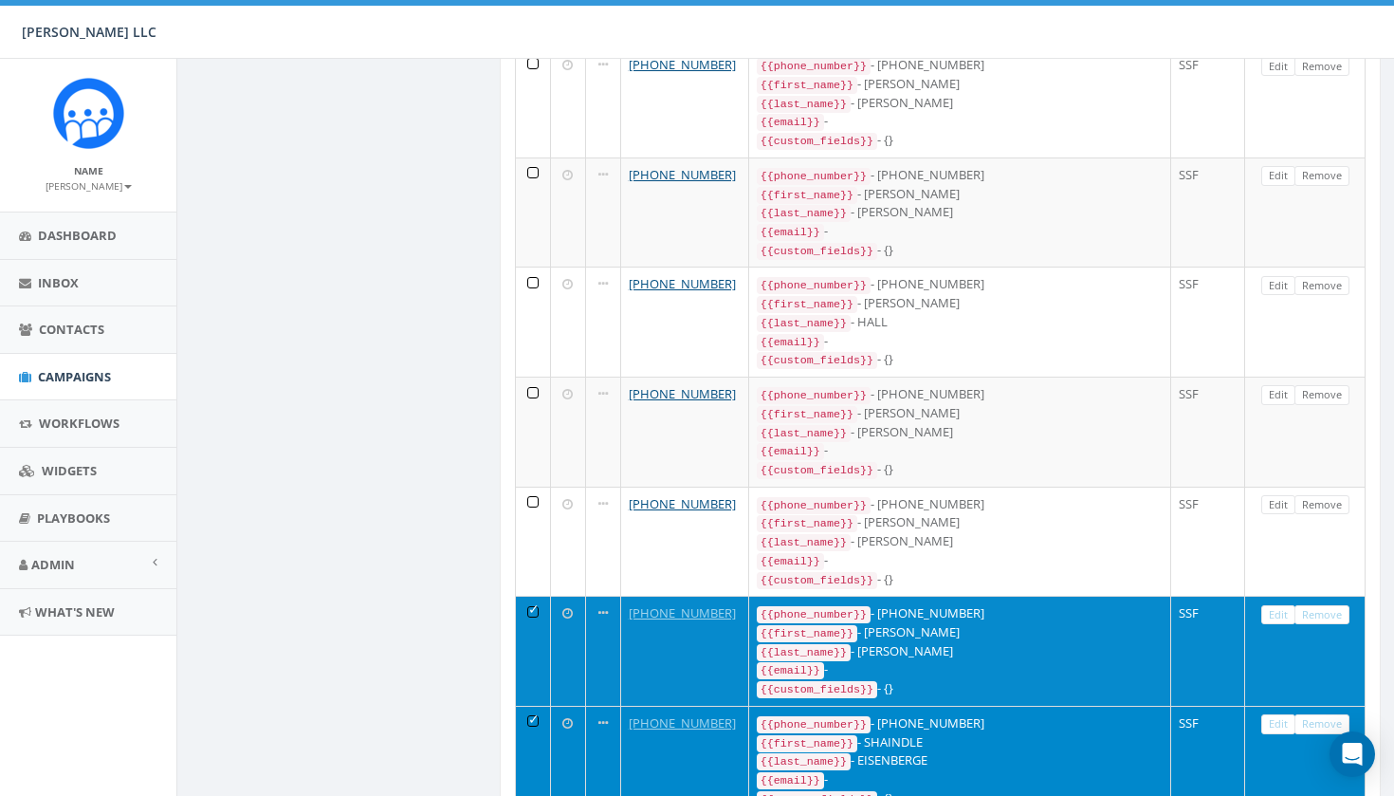
click at [536, 596] on td at bounding box center [533, 651] width 35 height 110
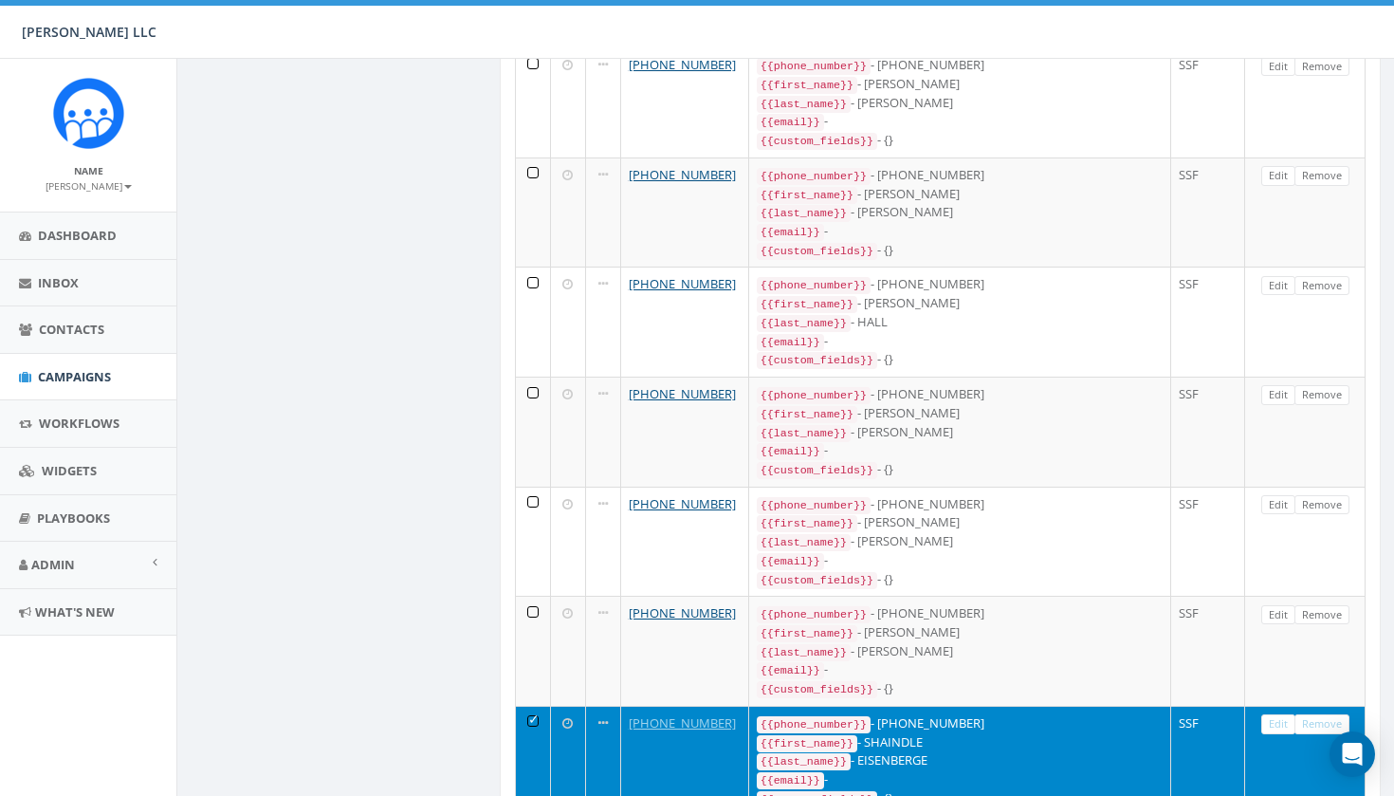
click at [527, 706] on td at bounding box center [533, 761] width 35 height 110
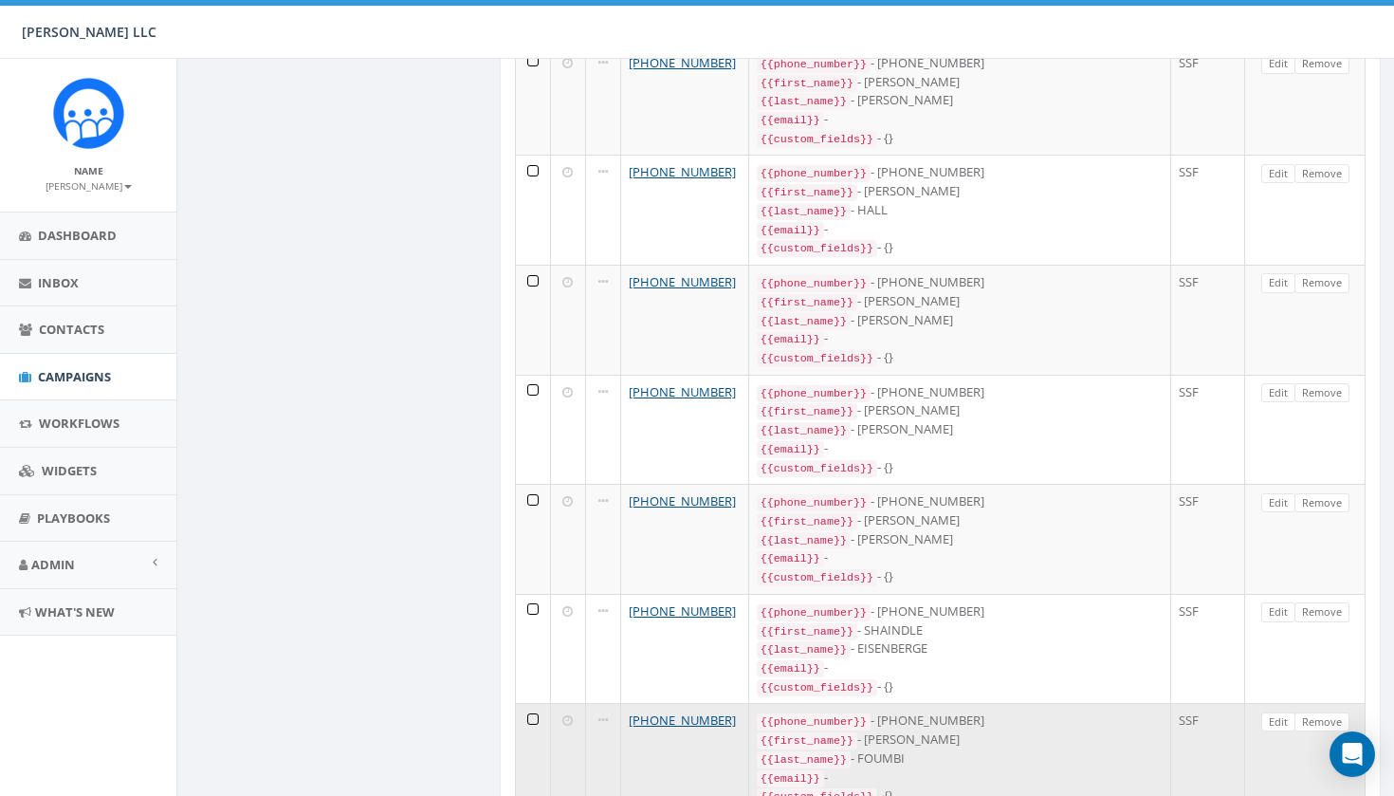
scroll to position [4560, 0]
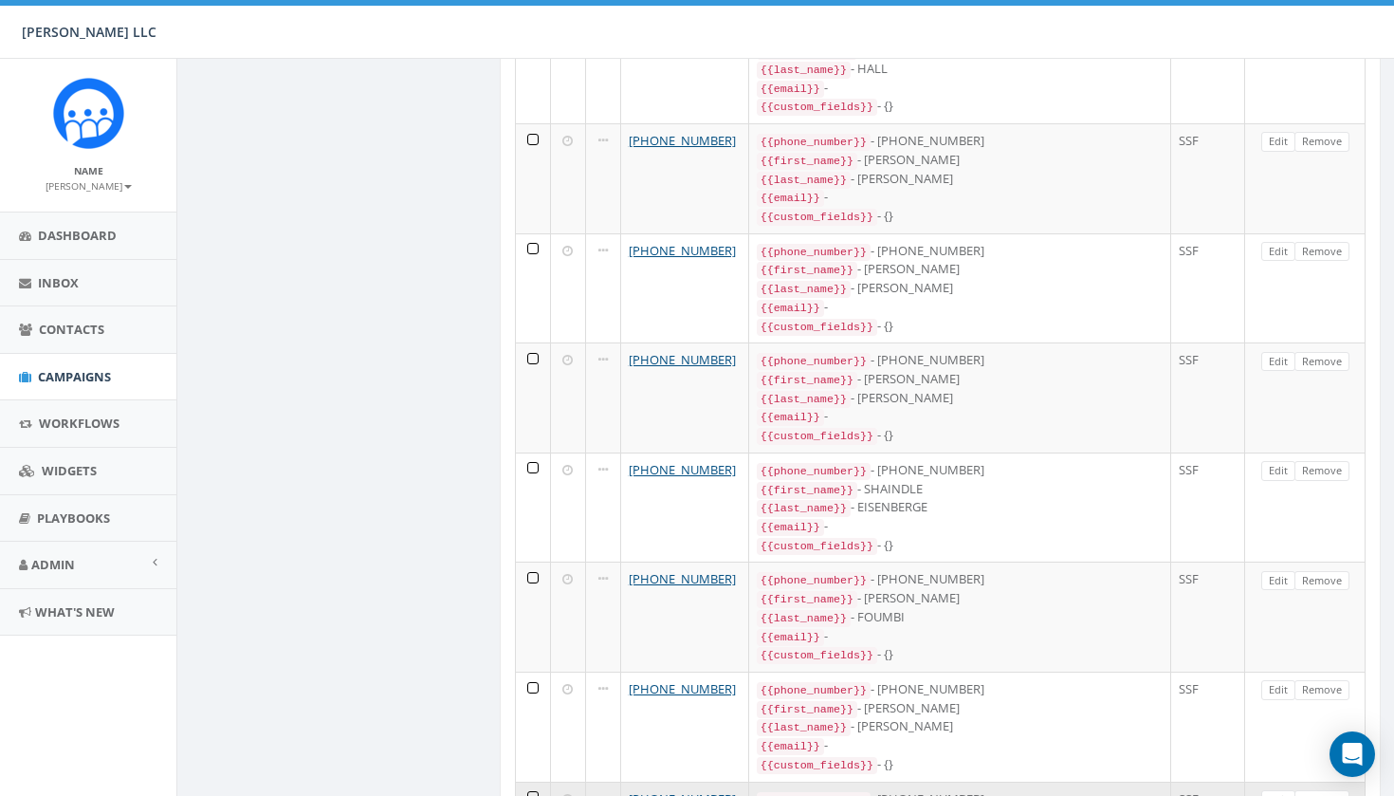
scroll to position [4682, 0]
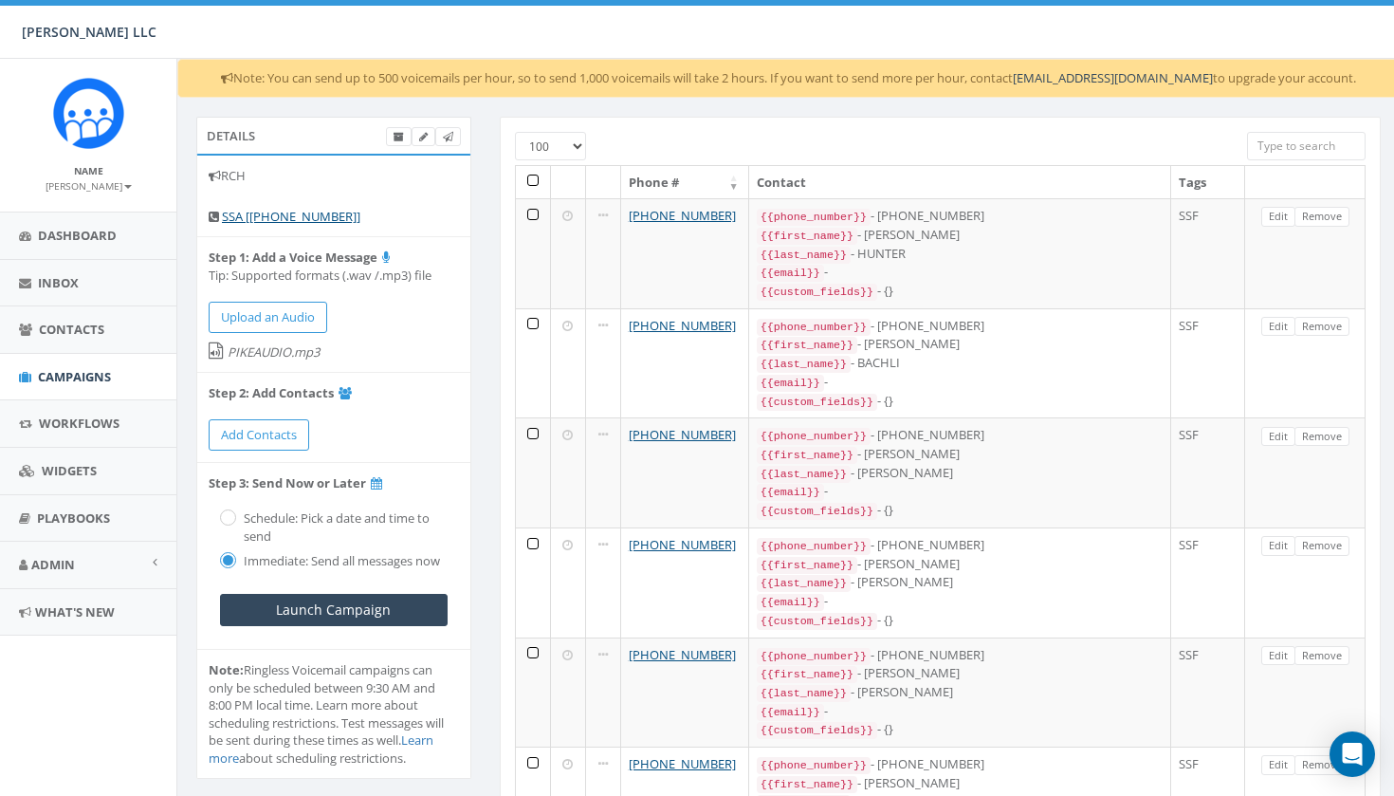
scroll to position [0, 0]
click at [328, 601] on input "Launch Campaign" at bounding box center [334, 610] width 228 height 32
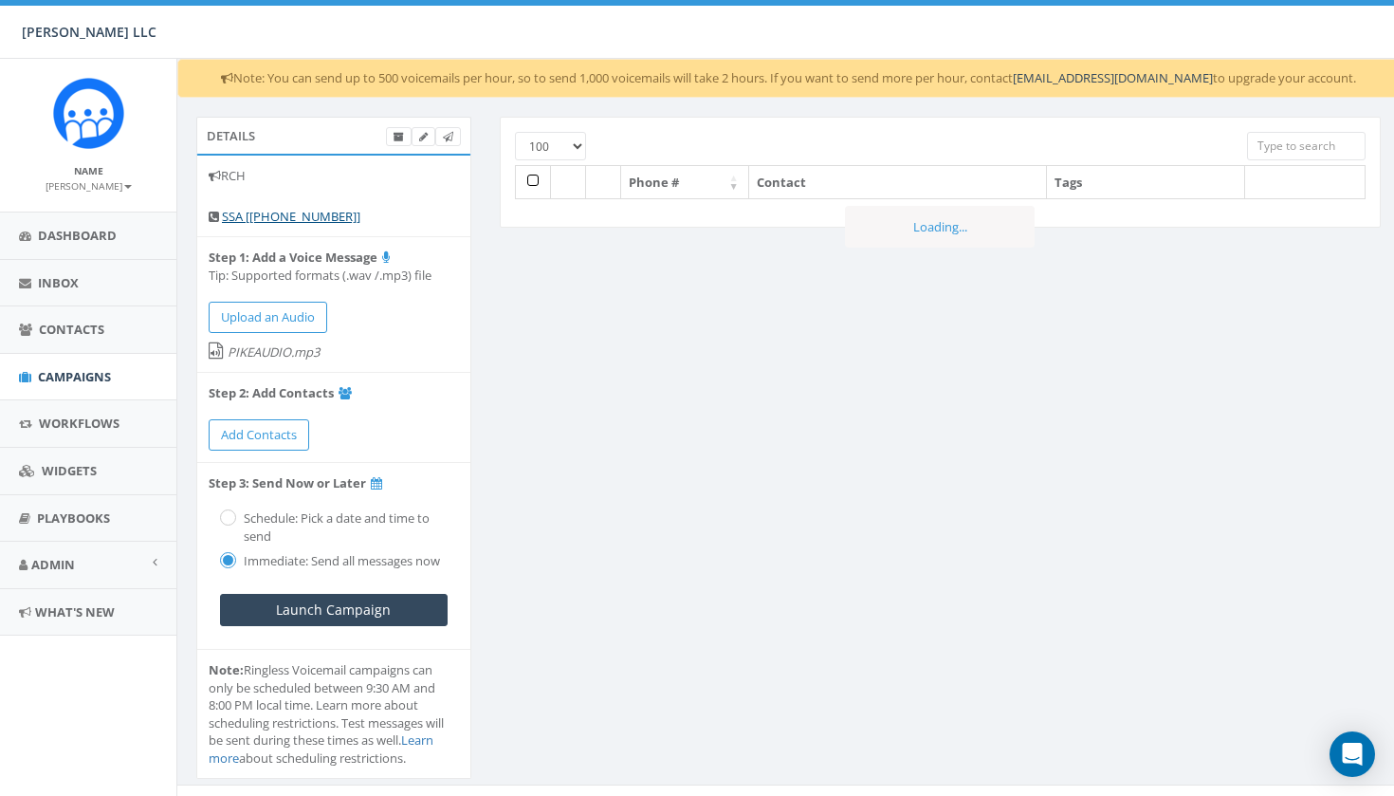
select select "100"
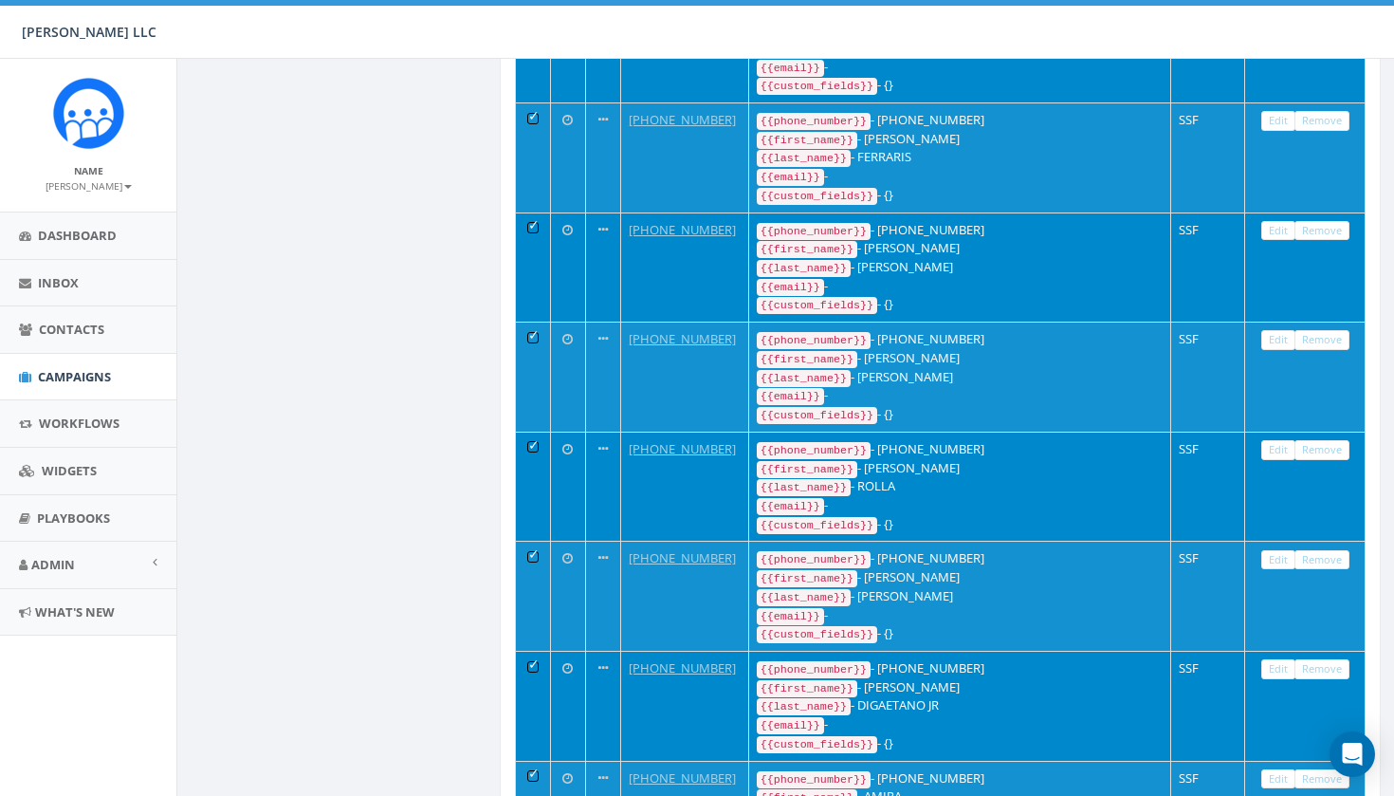
scroll to position [5486, 0]
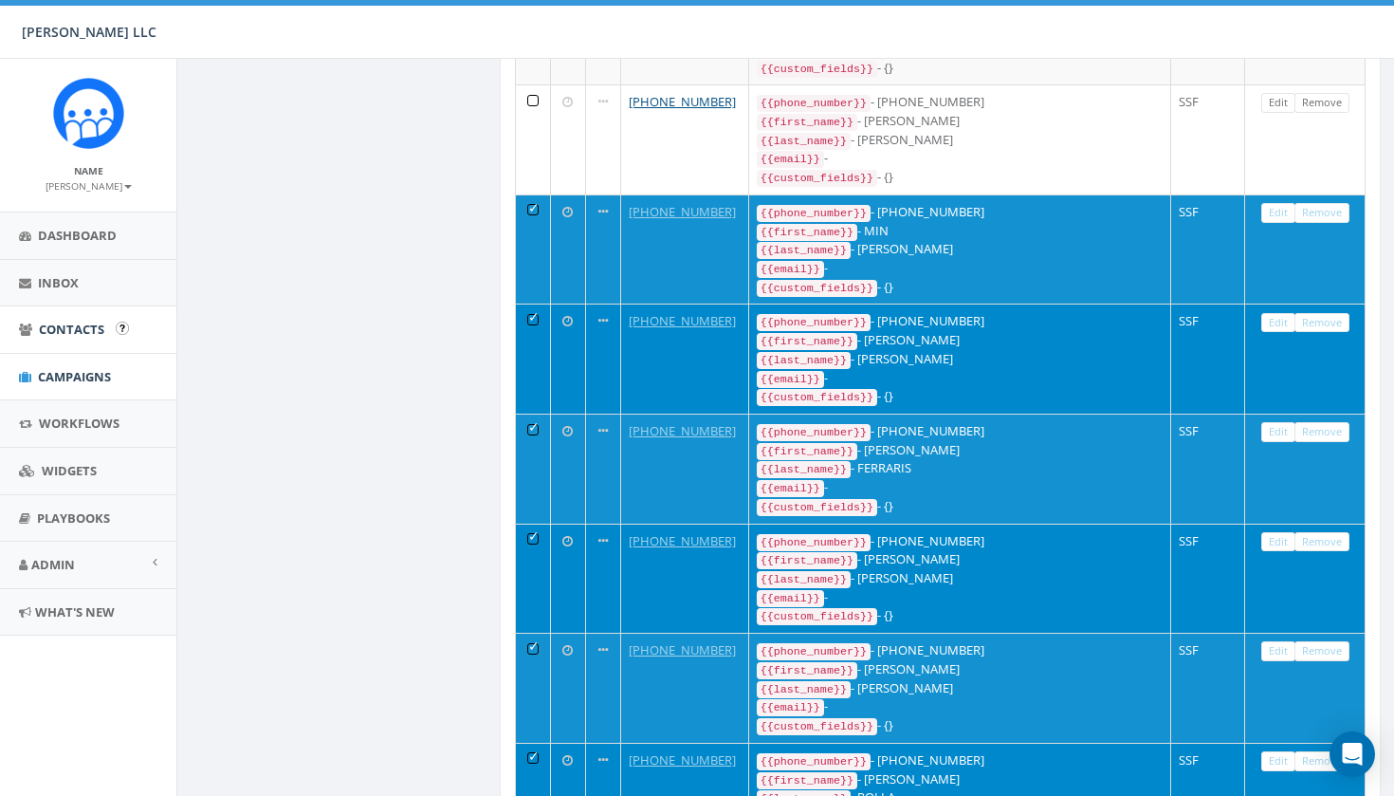
click at [87, 336] on link "Contacts" at bounding box center [88, 329] width 176 height 46
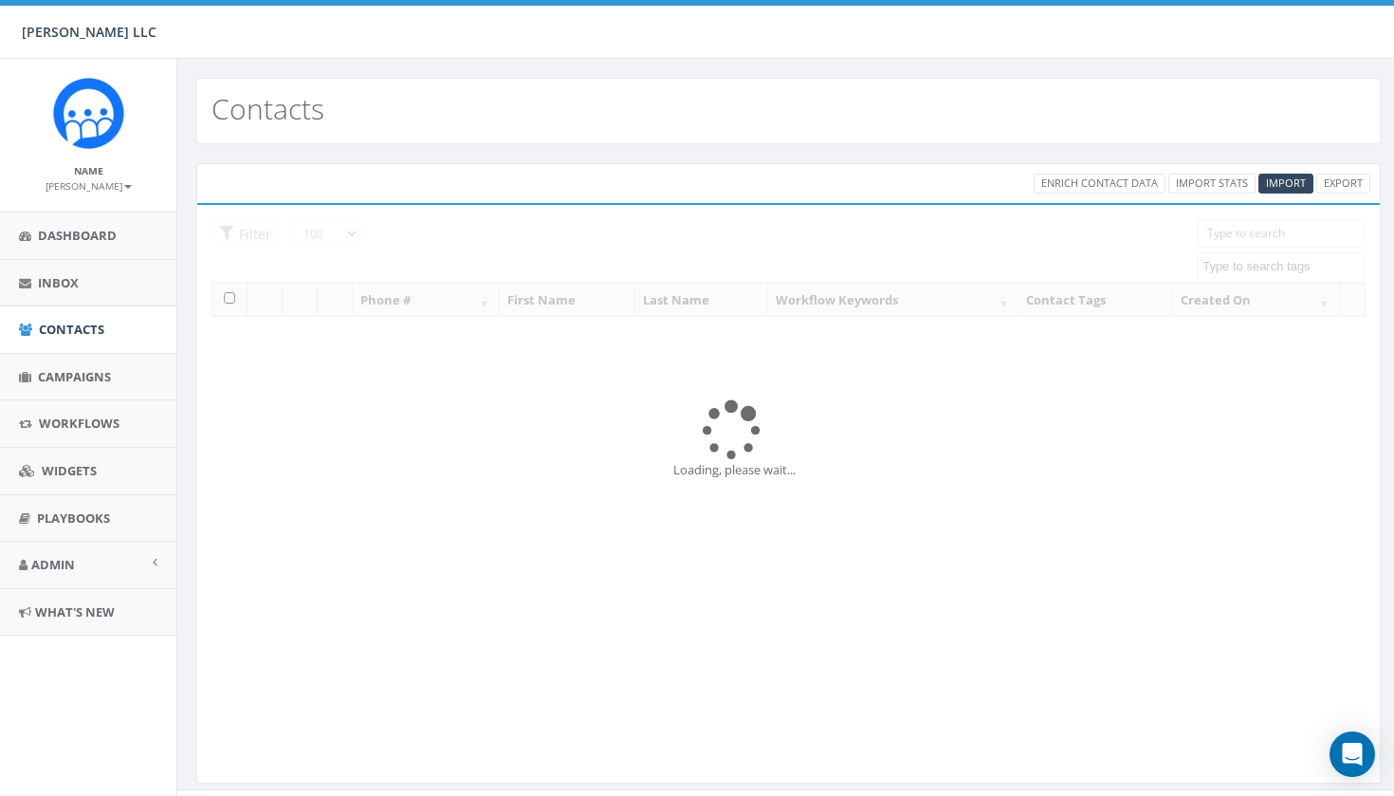
select select "100"
select select
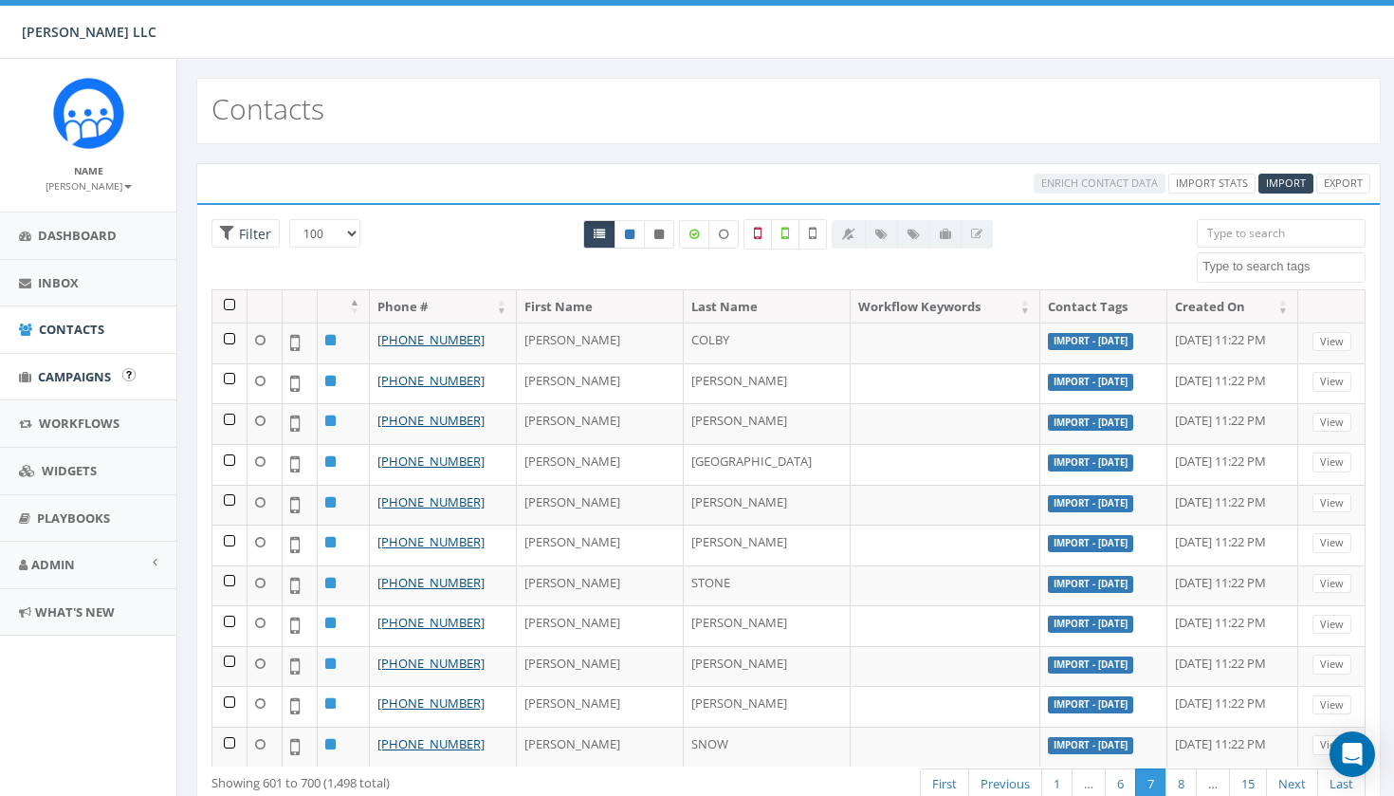
click at [89, 372] on span "Campaigns" at bounding box center [74, 376] width 73 height 17
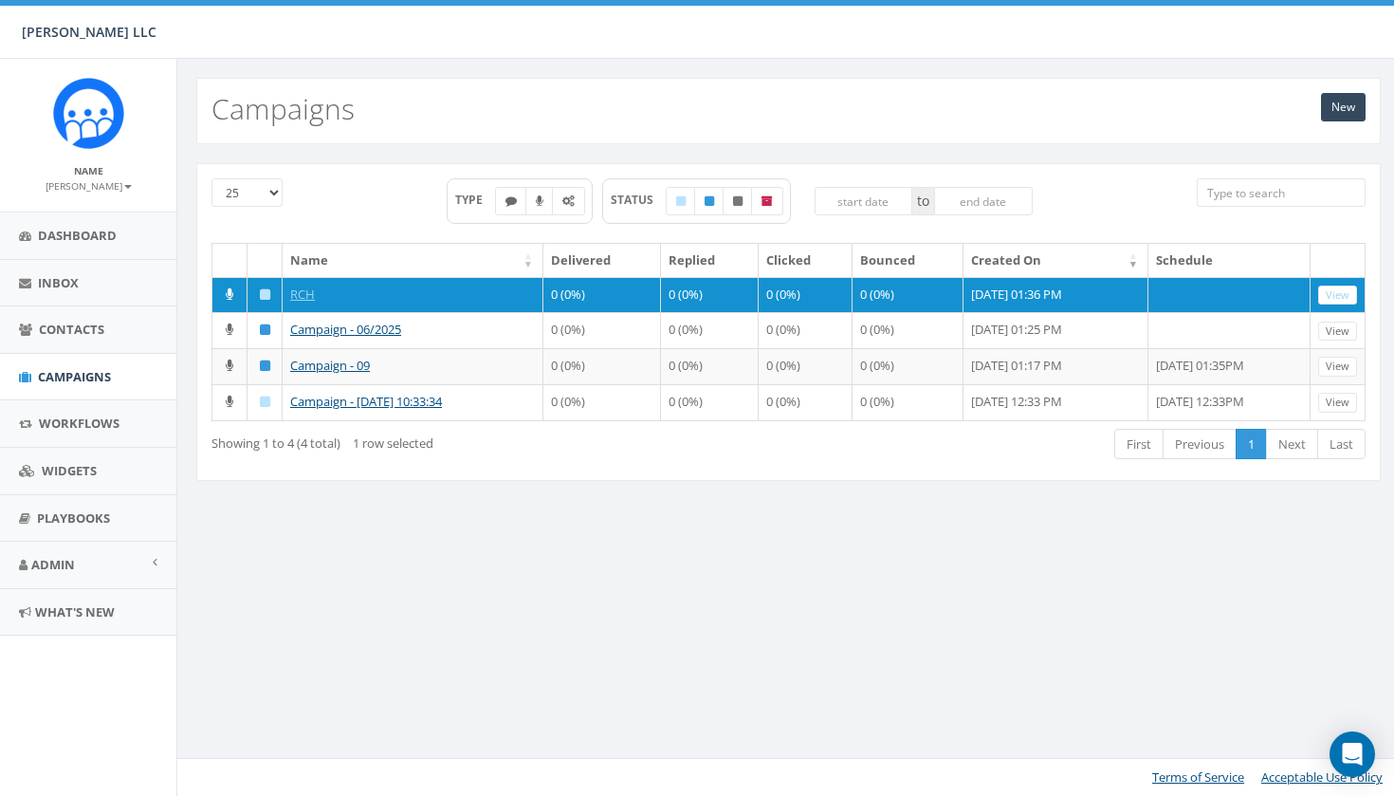
click at [496, 452] on div "Showing 1 to 4 (4 total) 1 row selected" at bounding box center [443, 440] width 465 height 26
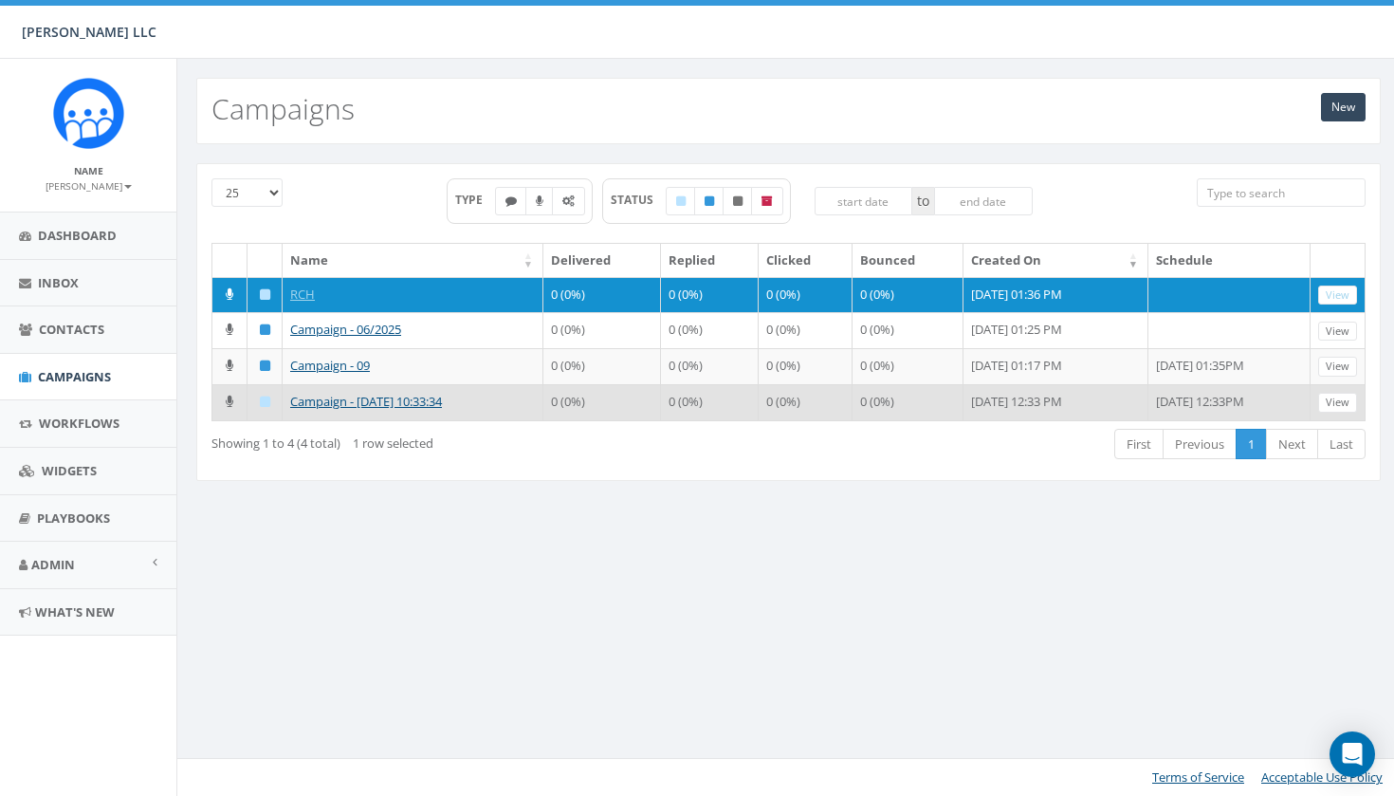
click at [506, 420] on td "Campaign - [DATE] 10:33:34" at bounding box center [413, 402] width 261 height 36
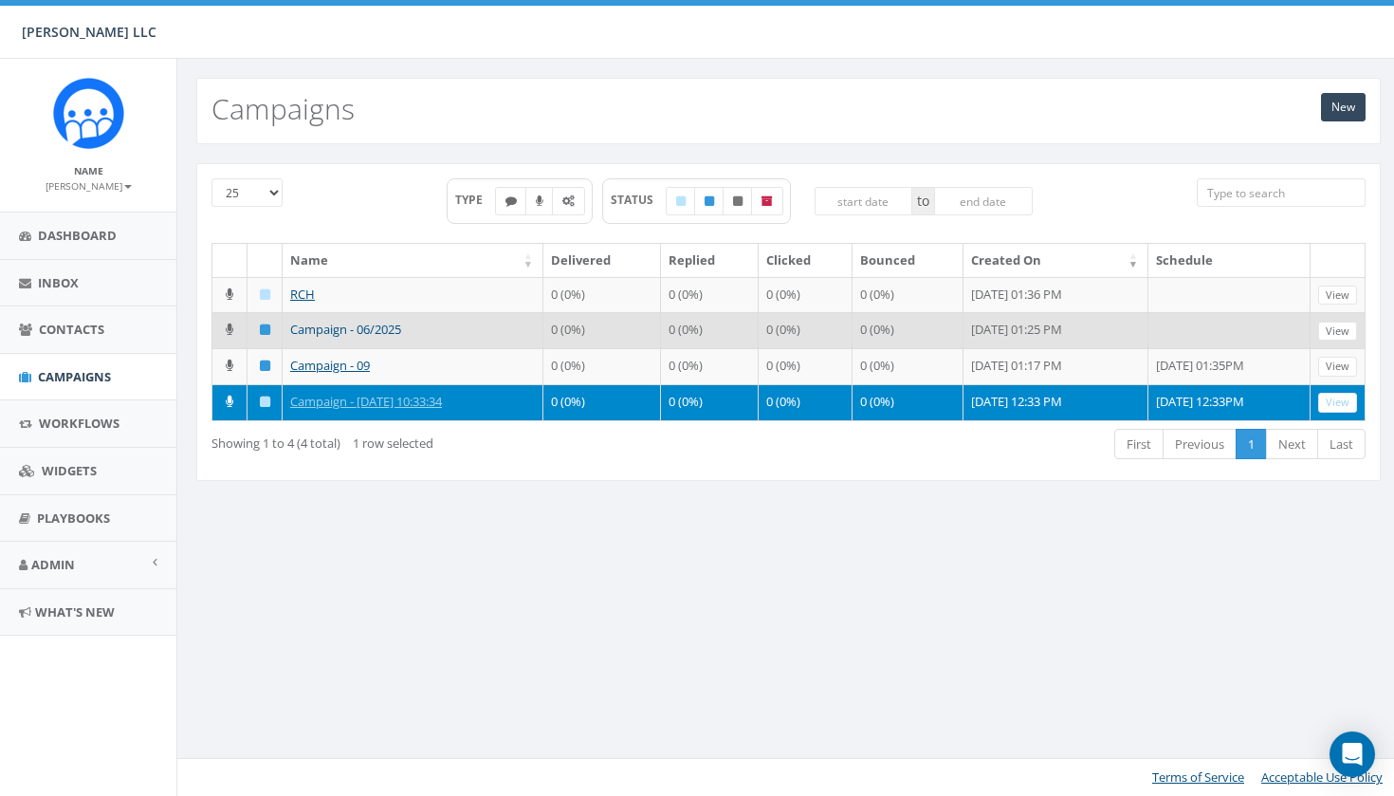
click at [372, 338] on link "Campaign - 06/2025" at bounding box center [345, 329] width 111 height 17
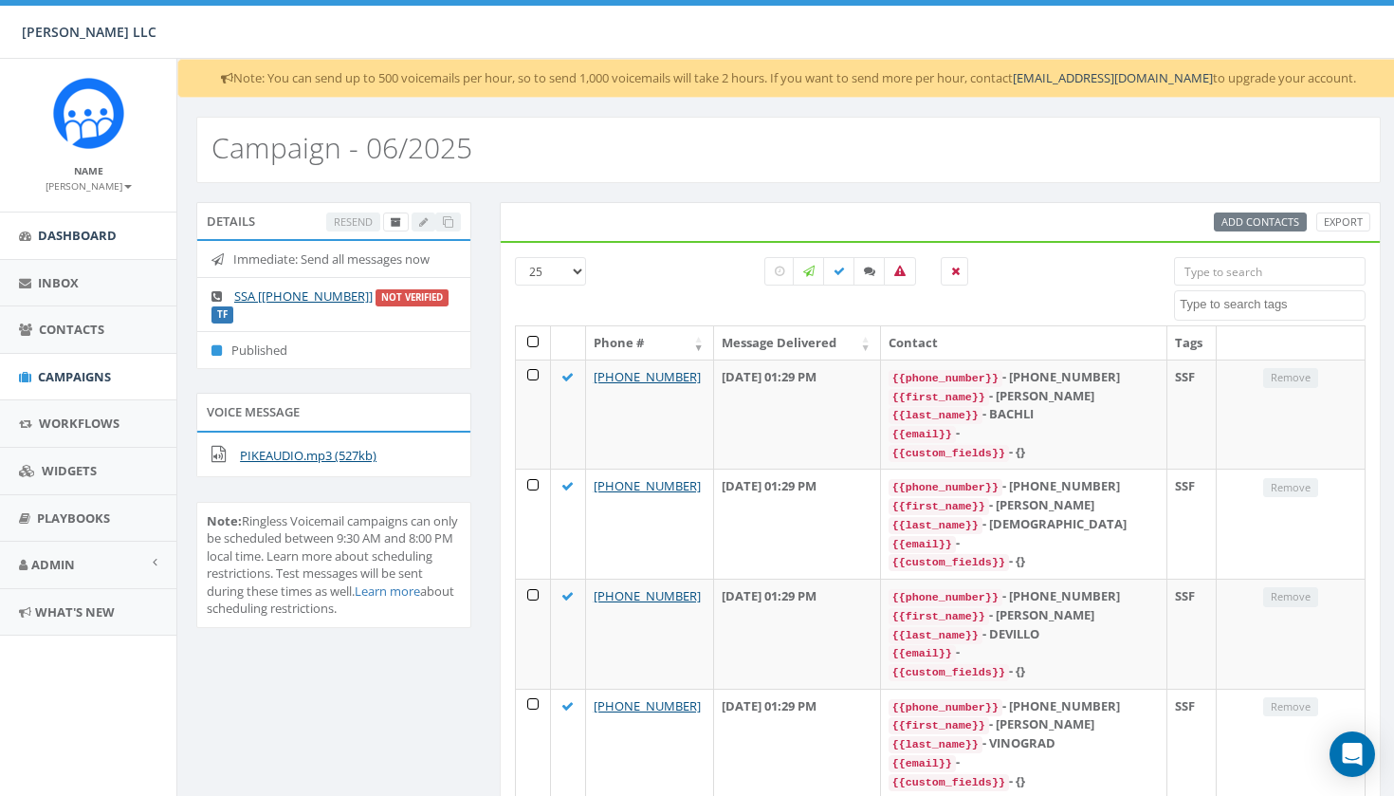
click at [111, 240] on span "Dashboard" at bounding box center [77, 235] width 79 height 17
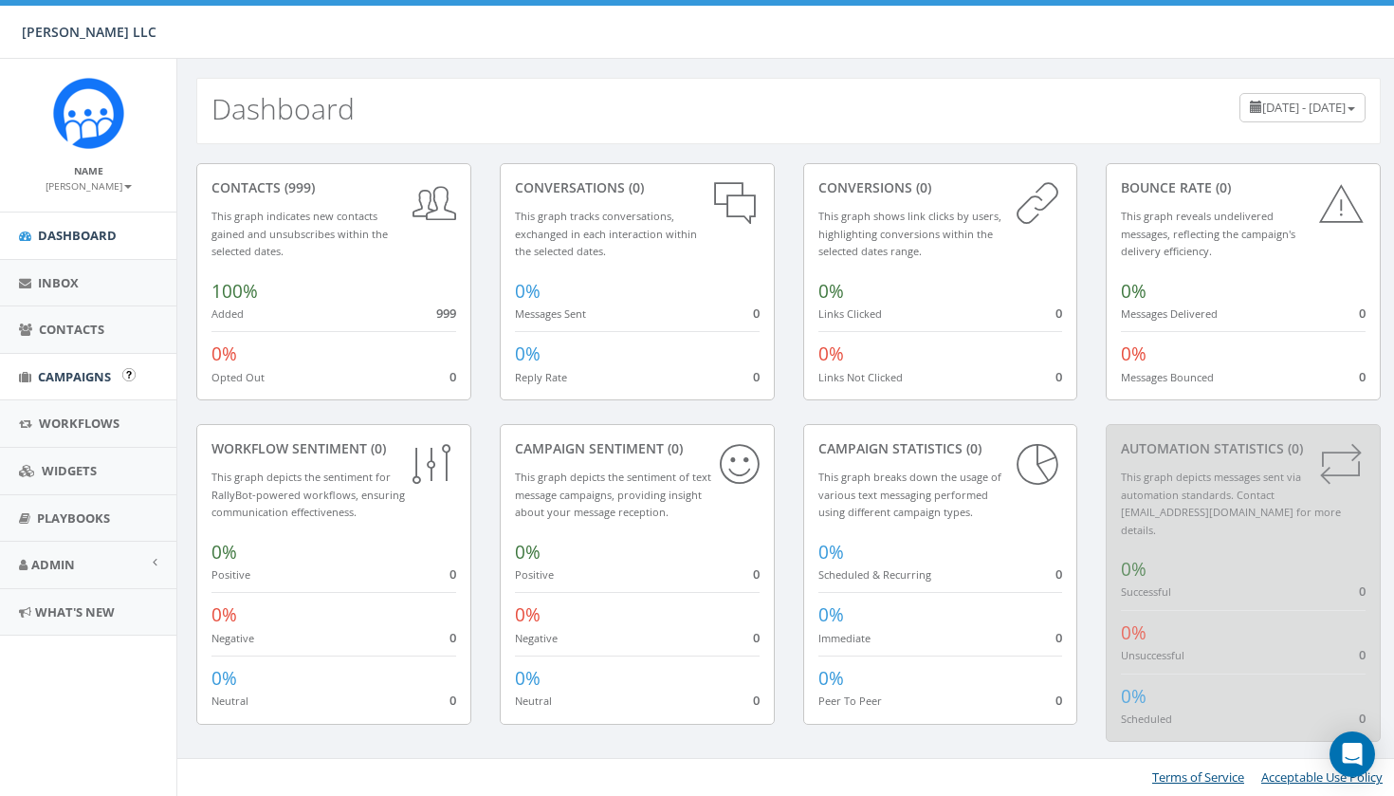
click at [92, 377] on span "Campaigns" at bounding box center [74, 376] width 73 height 17
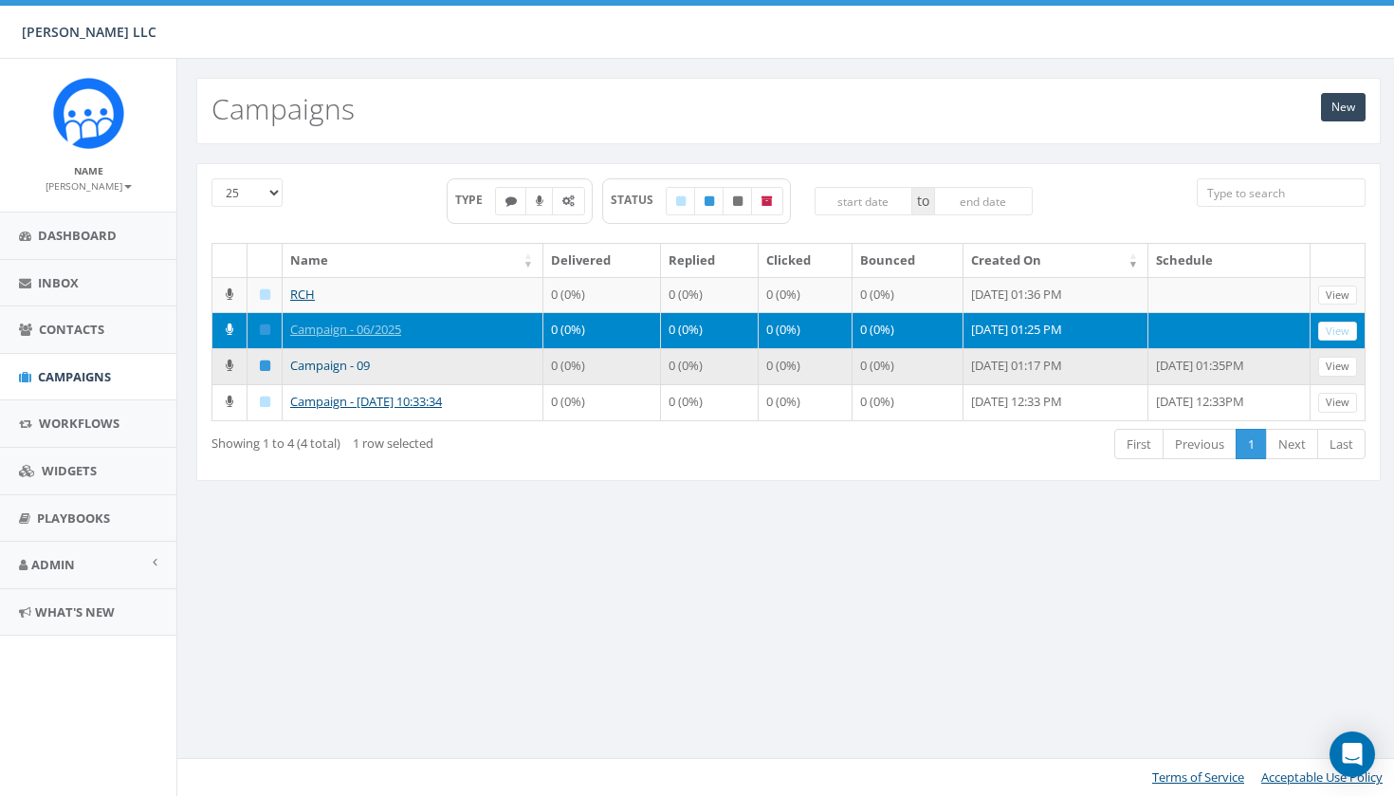
click at [339, 374] on link "Campaign - 09" at bounding box center [330, 365] width 80 height 17
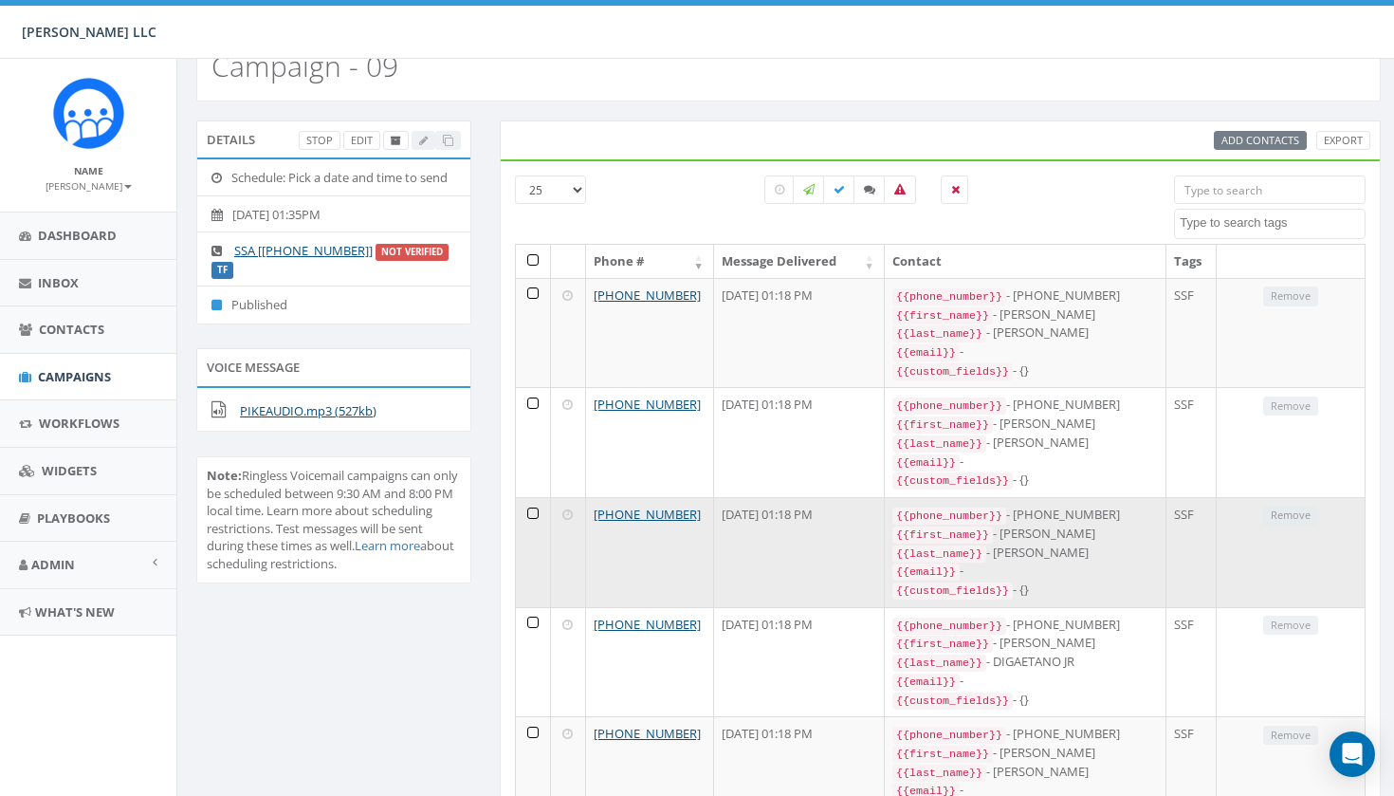
scroll to position [78, 0]
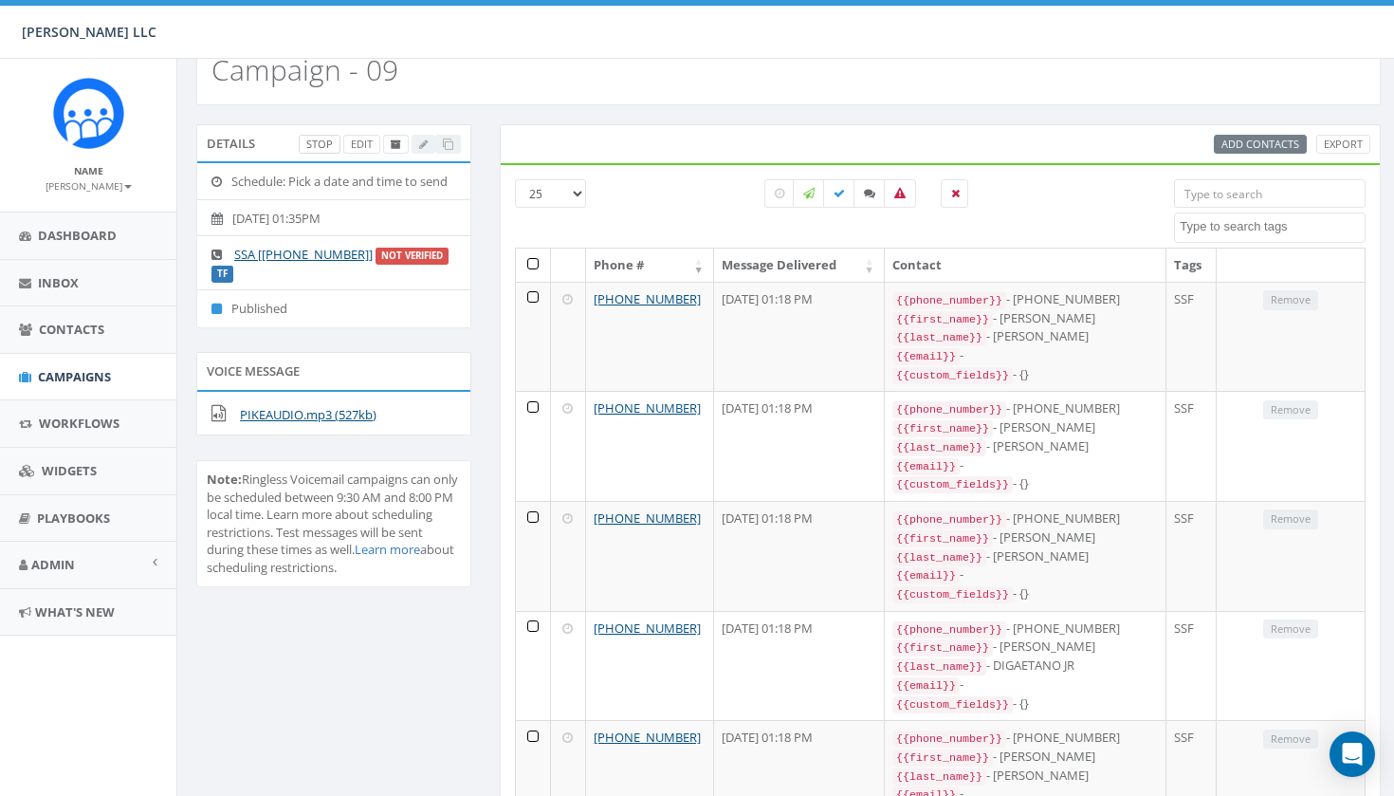
click at [327, 141] on link "Stop" at bounding box center [320, 145] width 42 height 20
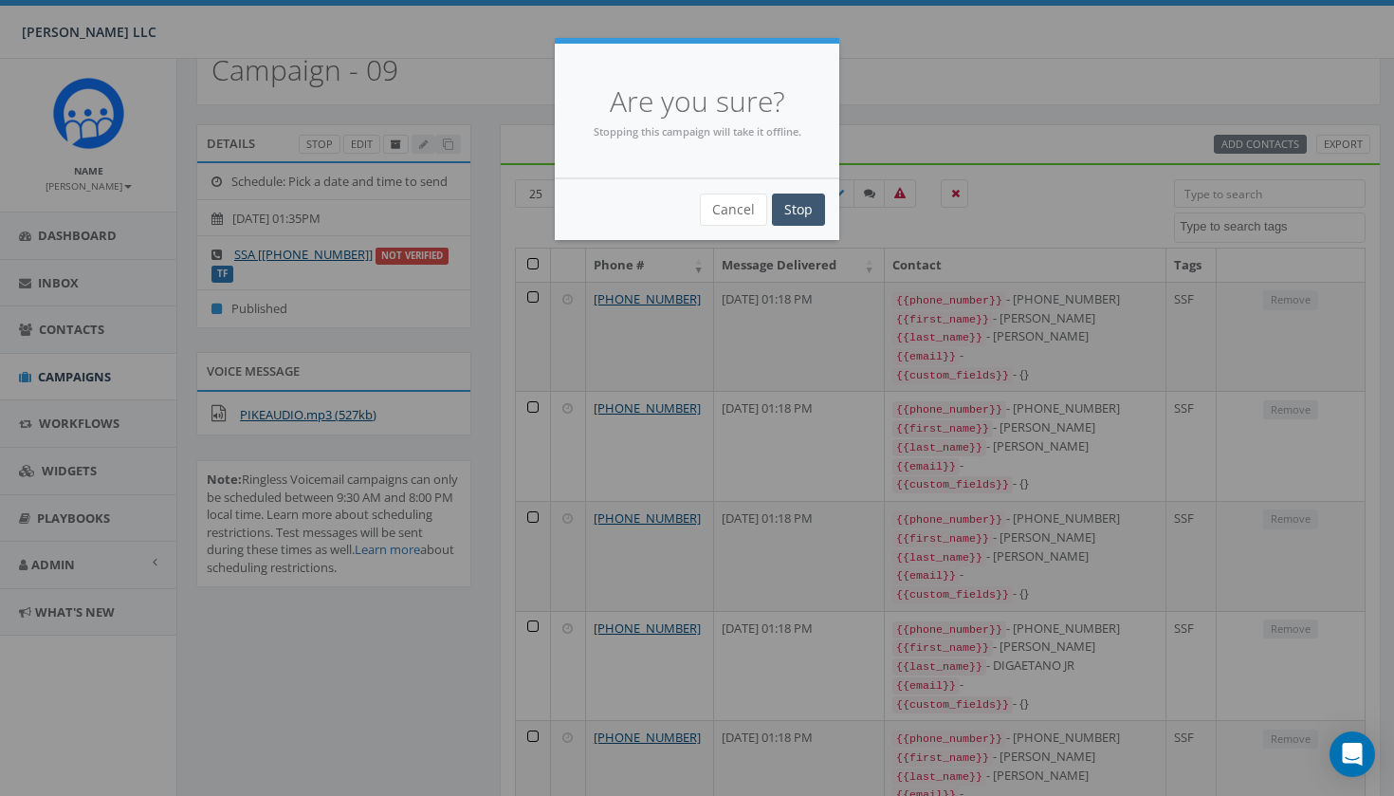
click at [792, 205] on input "Stop" at bounding box center [798, 209] width 53 height 32
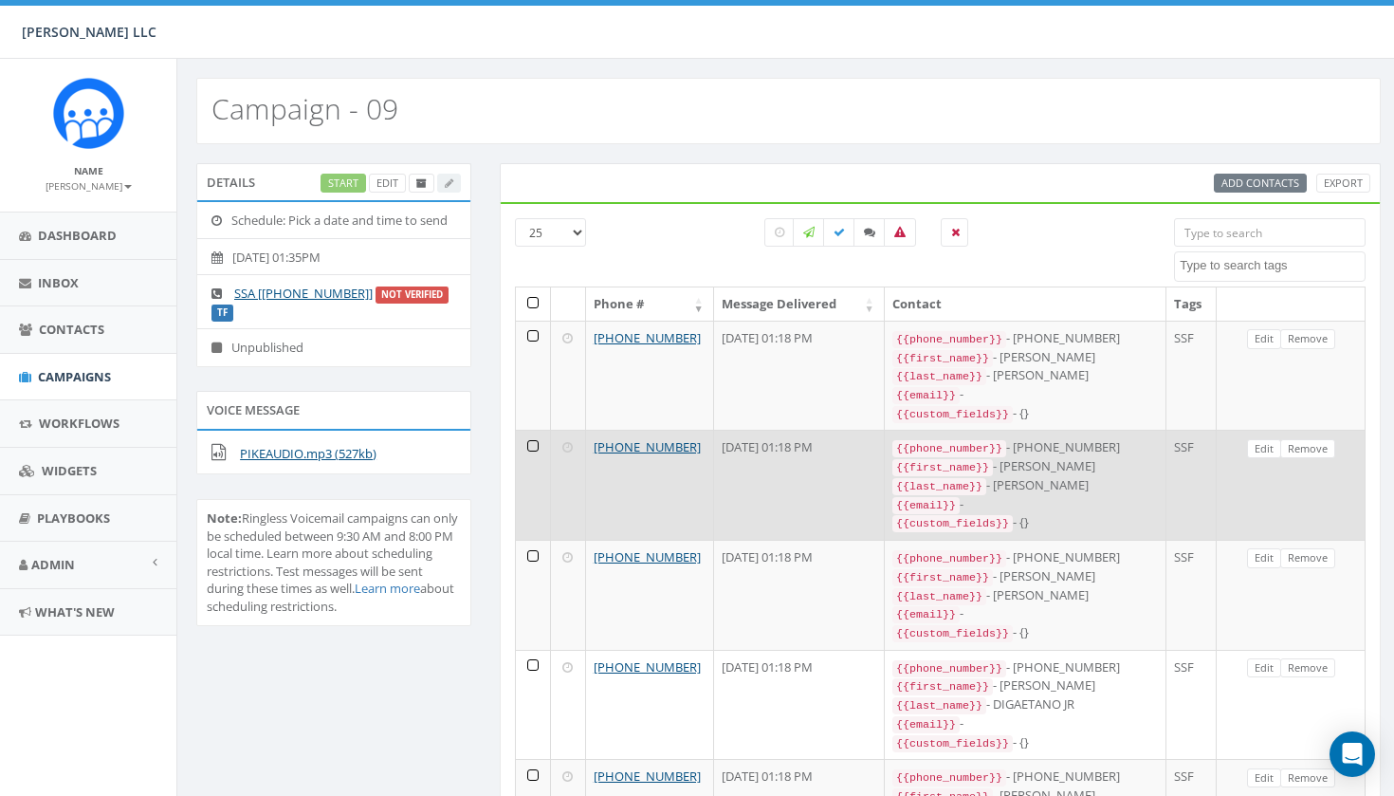
scroll to position [52, 0]
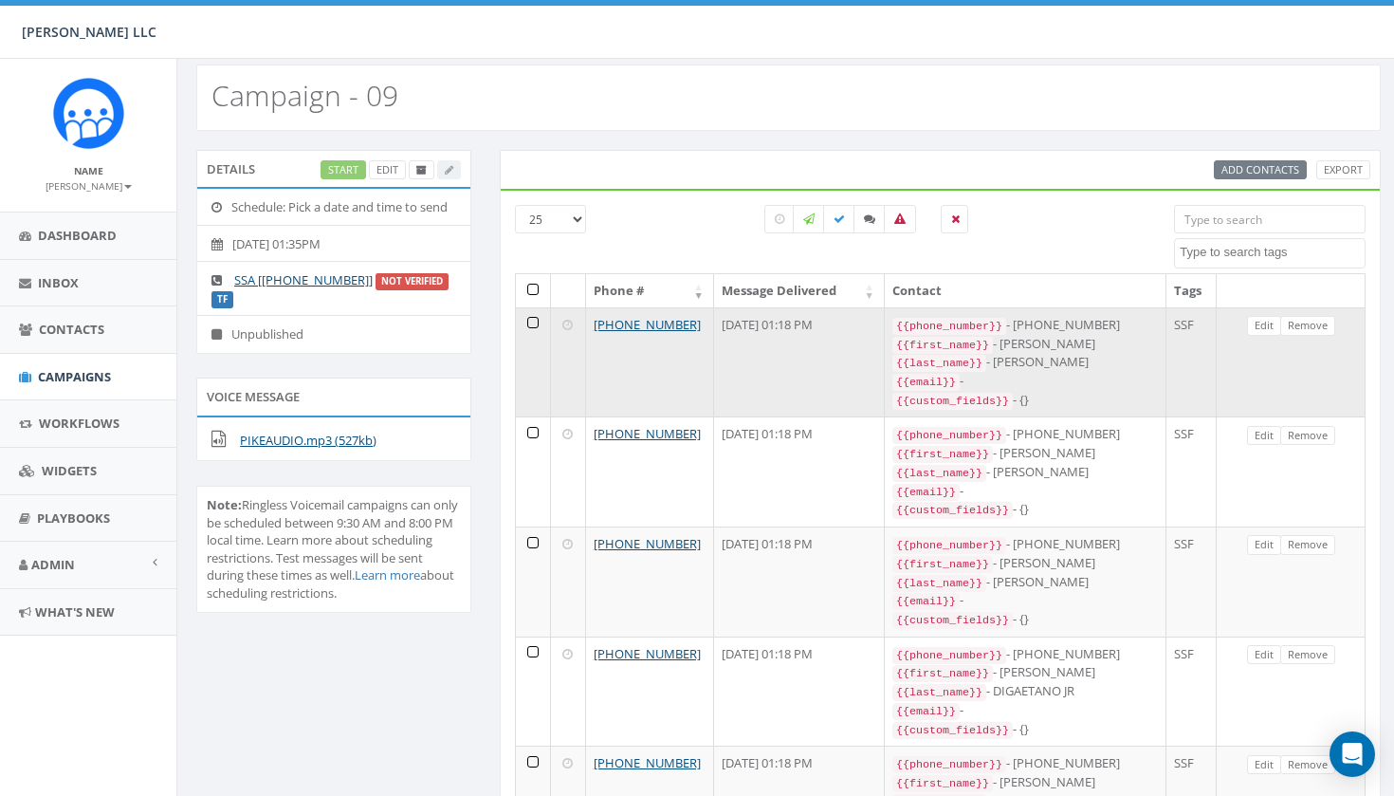
click at [531, 322] on td at bounding box center [533, 362] width 35 height 110
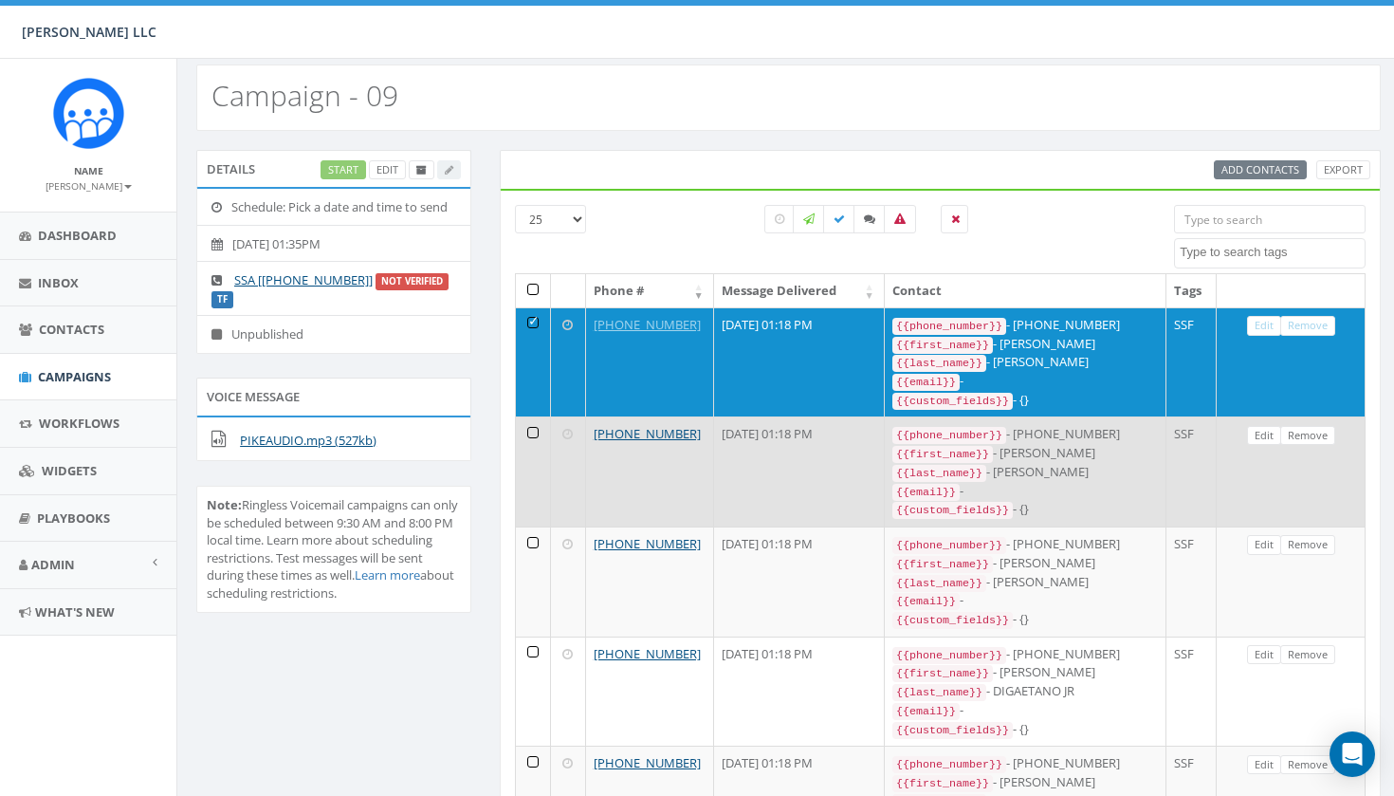
click at [530, 435] on td at bounding box center [533, 471] width 35 height 110
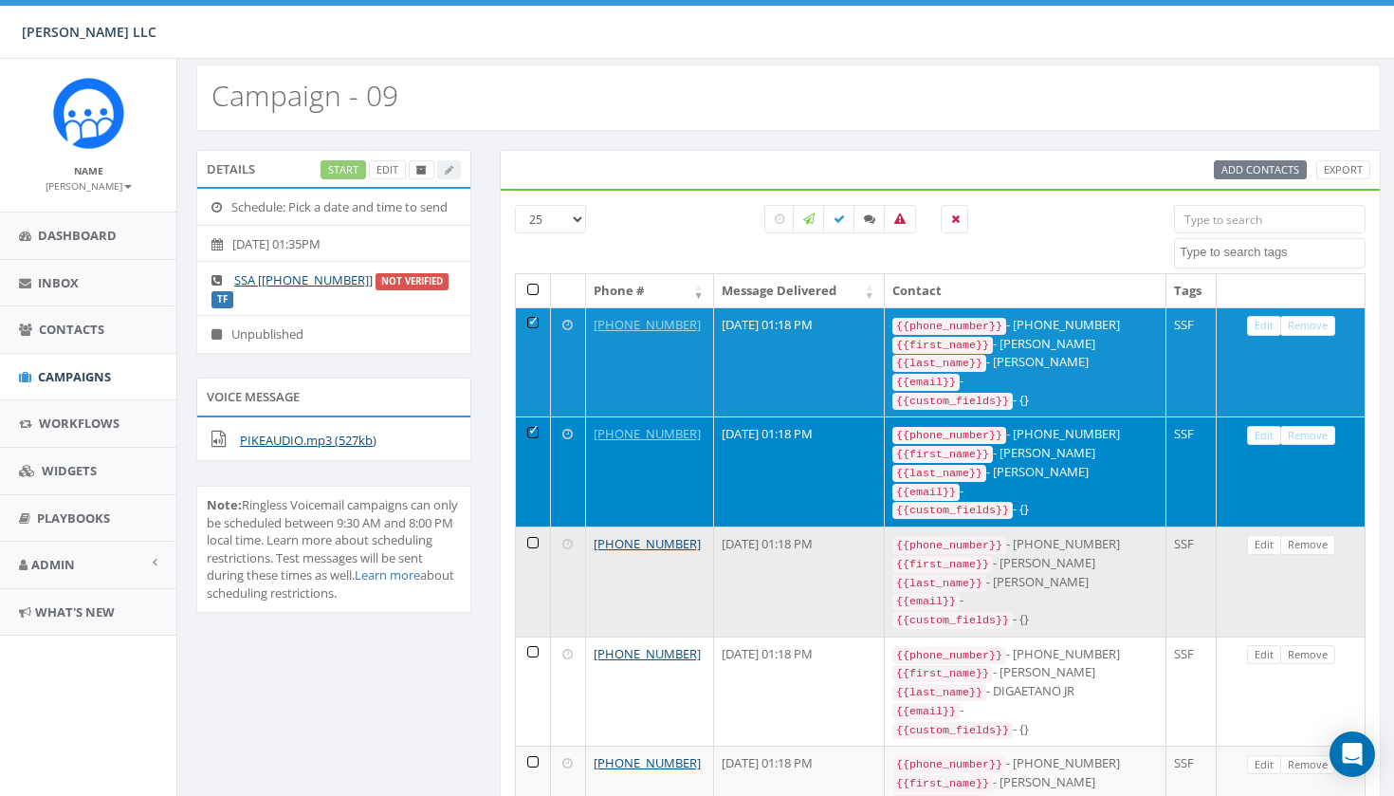
click at [534, 566] on td at bounding box center [533, 581] width 35 height 110
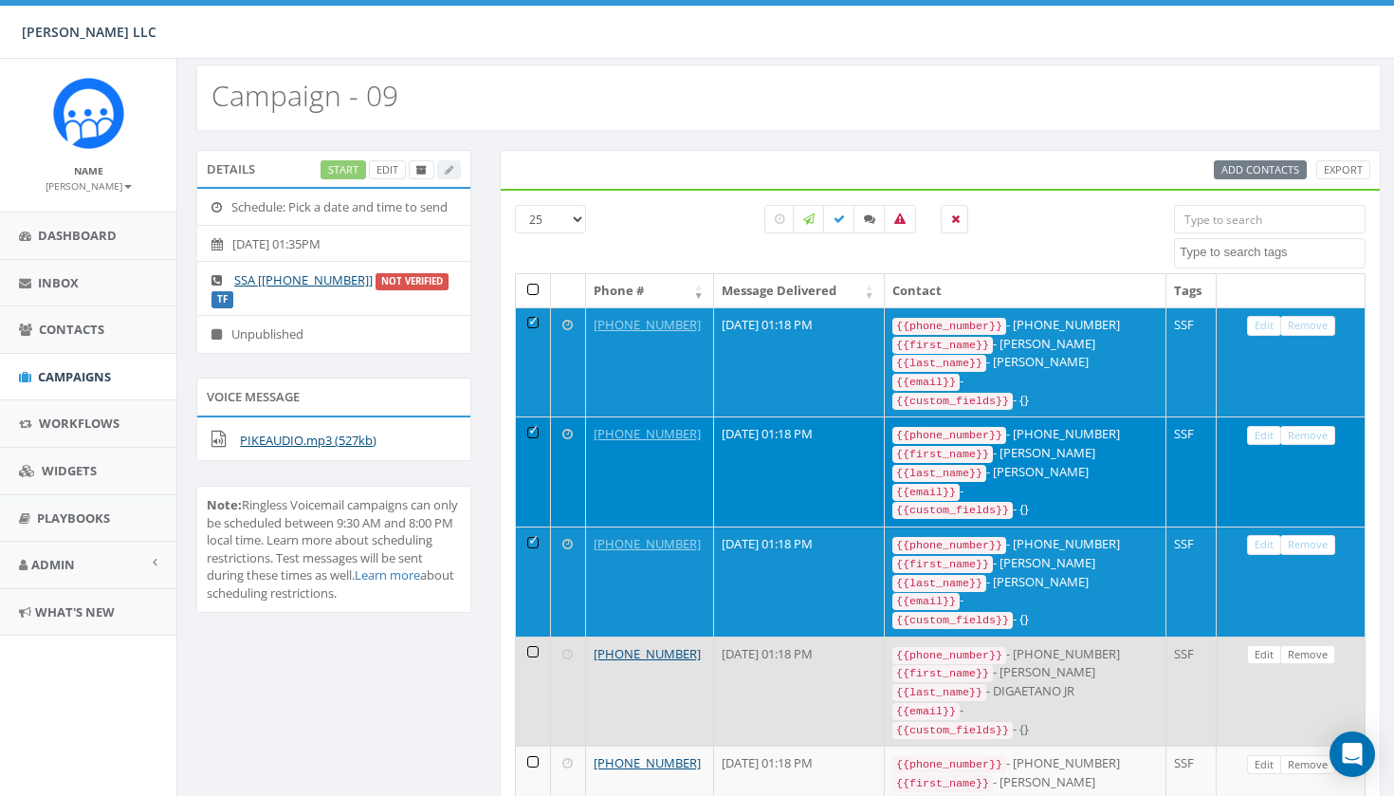
click at [536, 651] on td at bounding box center [533, 691] width 35 height 110
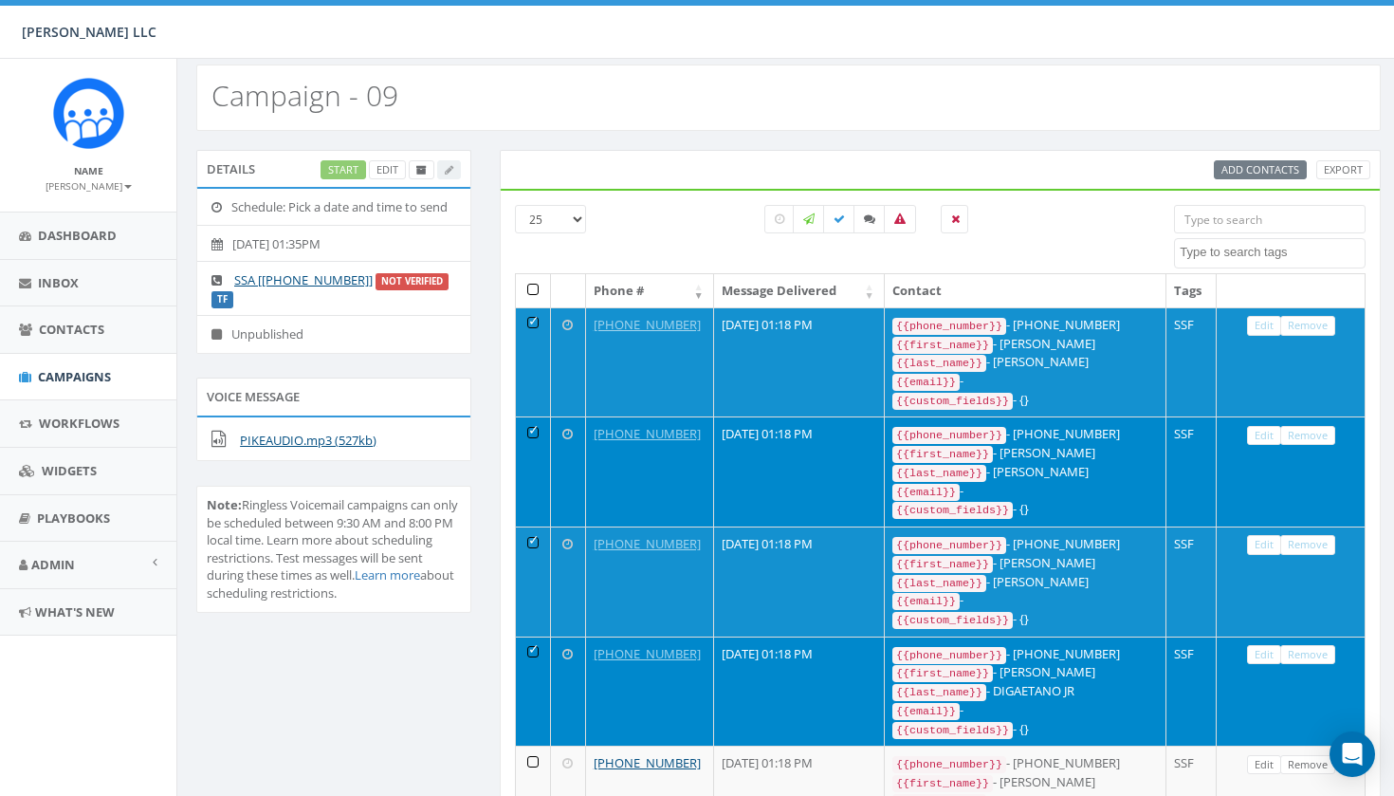
click at [444, 172] on div "Start Edit" at bounding box center [391, 170] width 140 height 20
click at [391, 166] on link "Edit" at bounding box center [387, 170] width 37 height 20
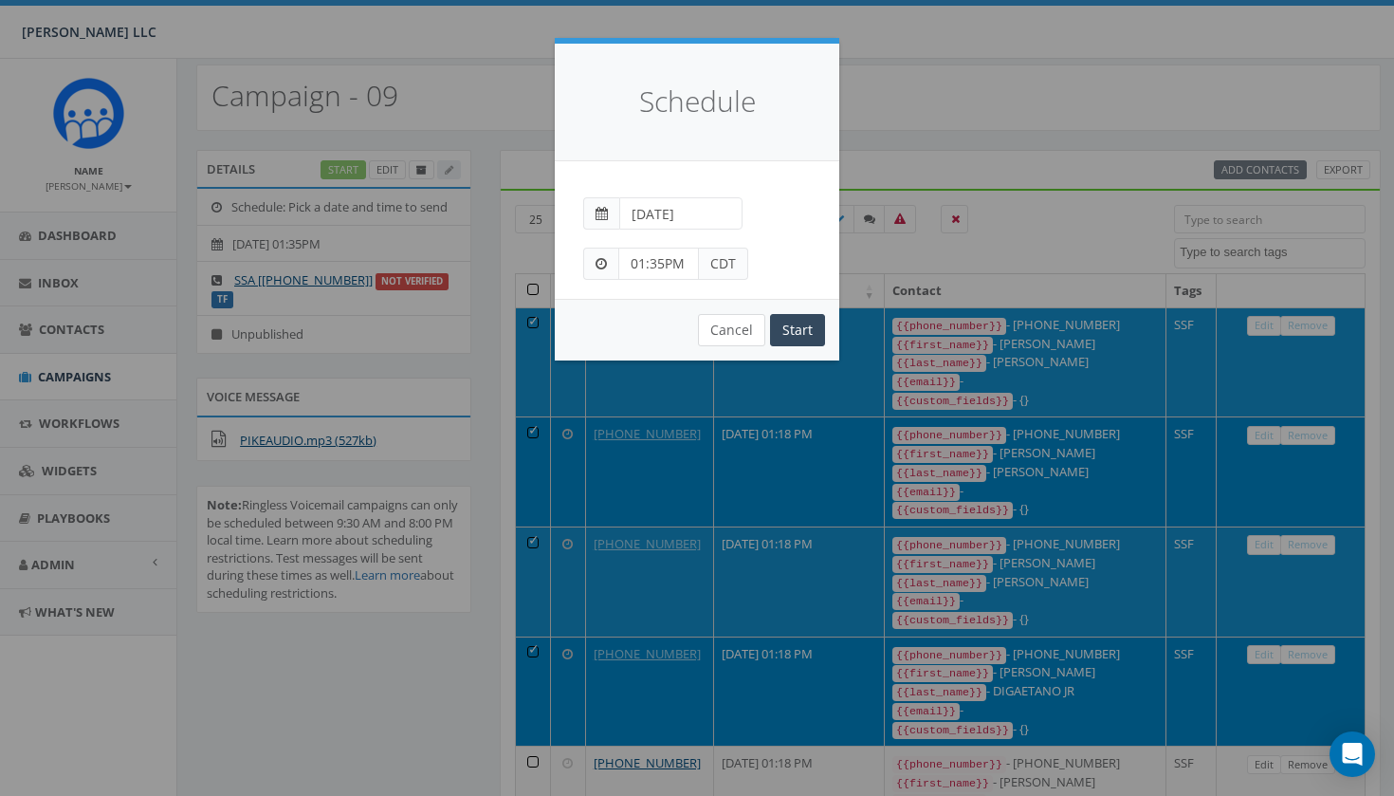
click at [729, 328] on button "Cancel" at bounding box center [731, 330] width 67 height 32
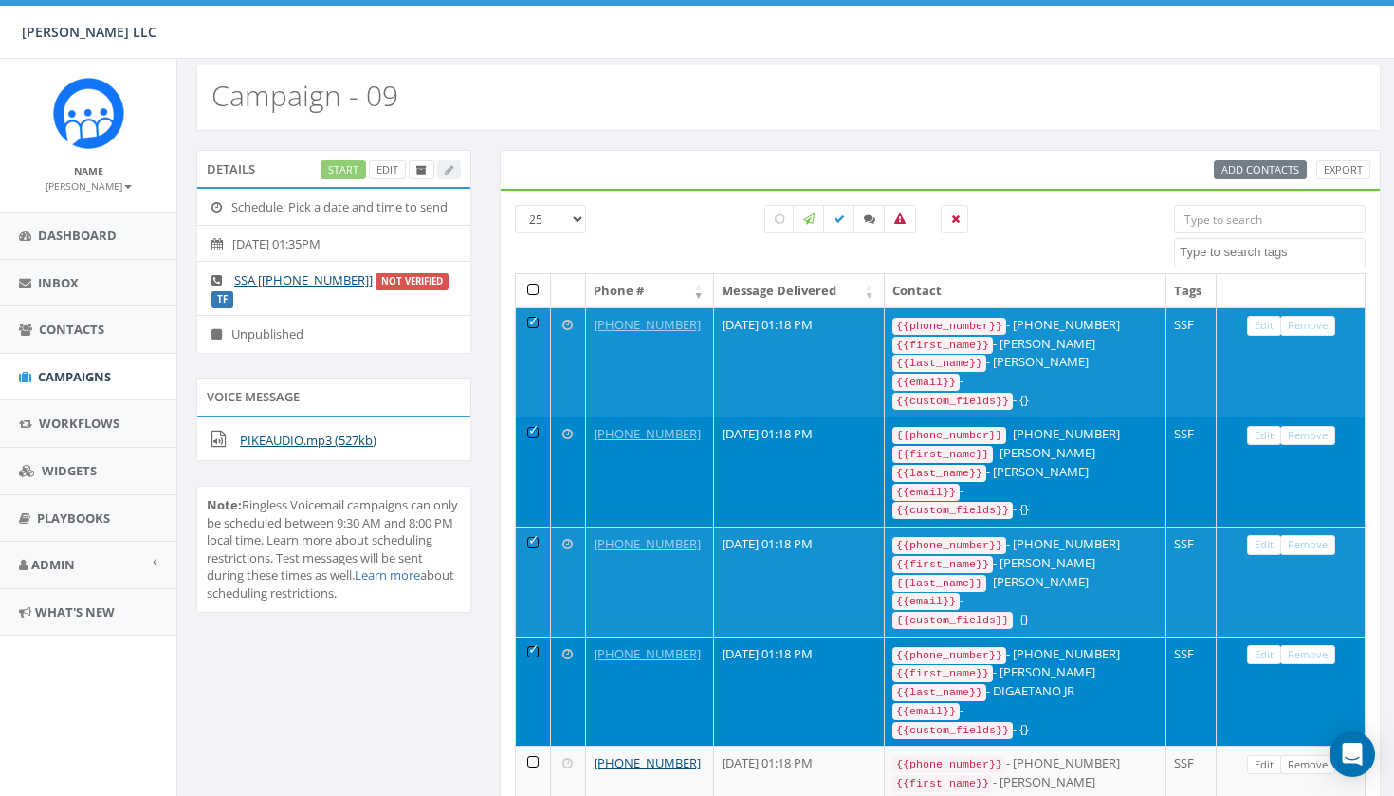
click at [347, 169] on div "Start Edit" at bounding box center [391, 170] width 140 height 20
click at [68, 232] on span "Dashboard" at bounding box center [77, 235] width 79 height 17
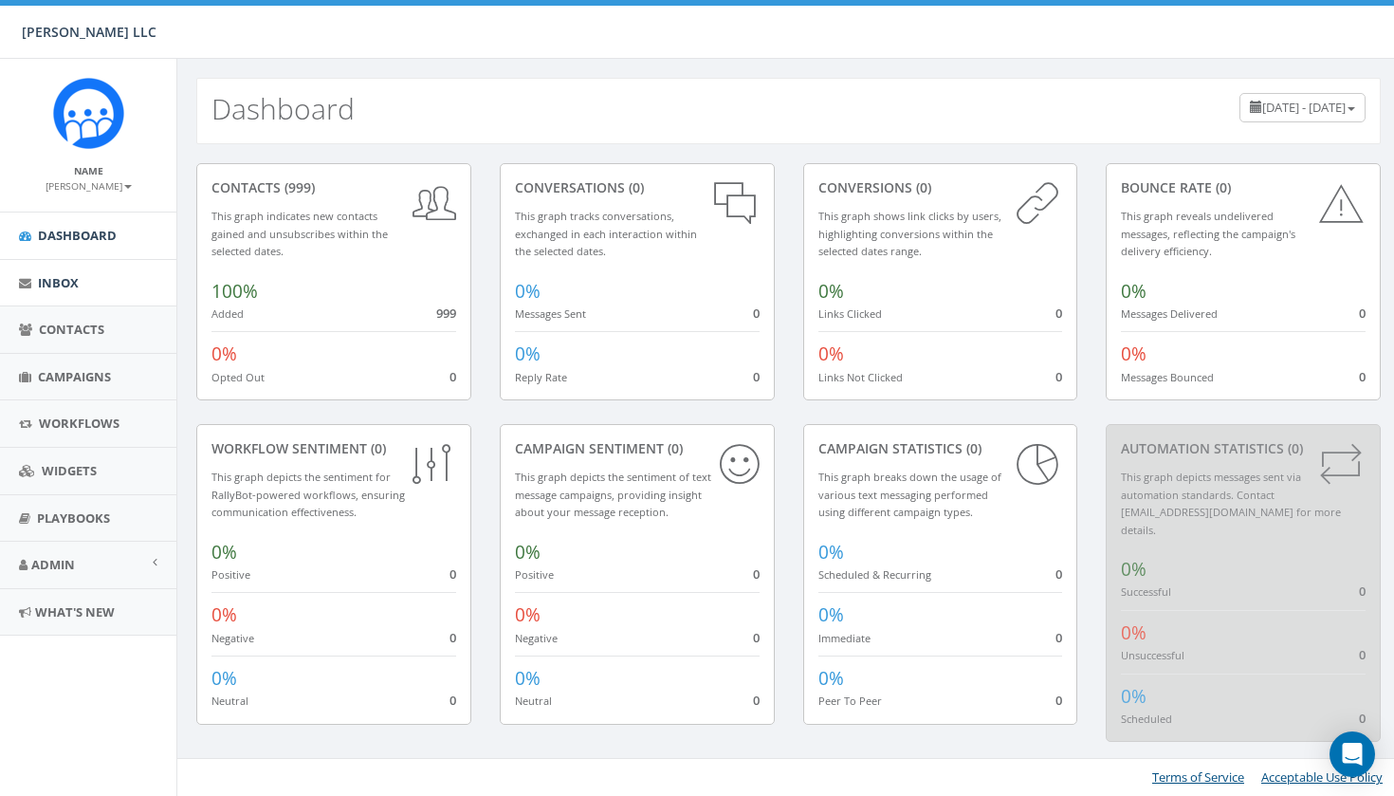
click at [57, 285] on span "Inbox" at bounding box center [58, 282] width 41 height 17
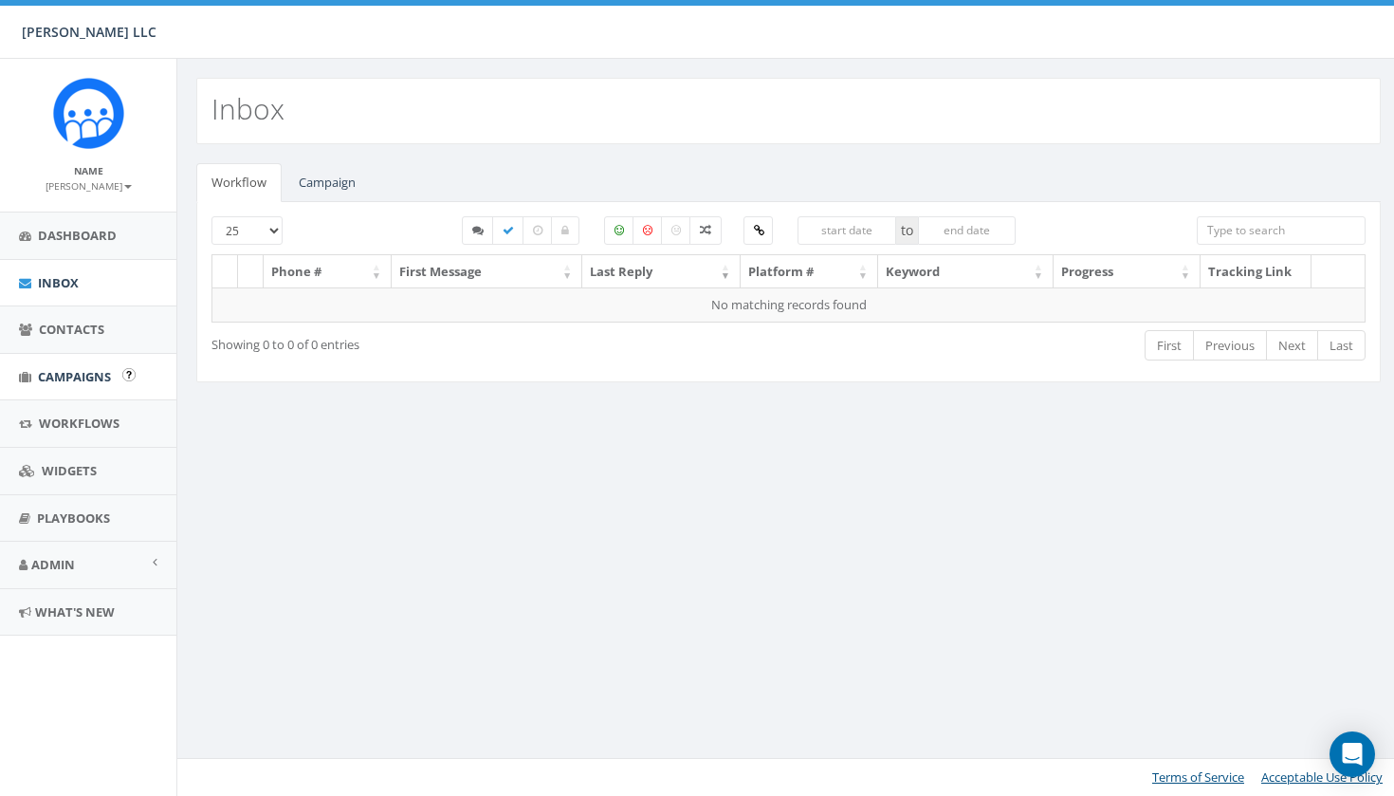
click at [79, 378] on span "Campaigns" at bounding box center [74, 376] width 73 height 17
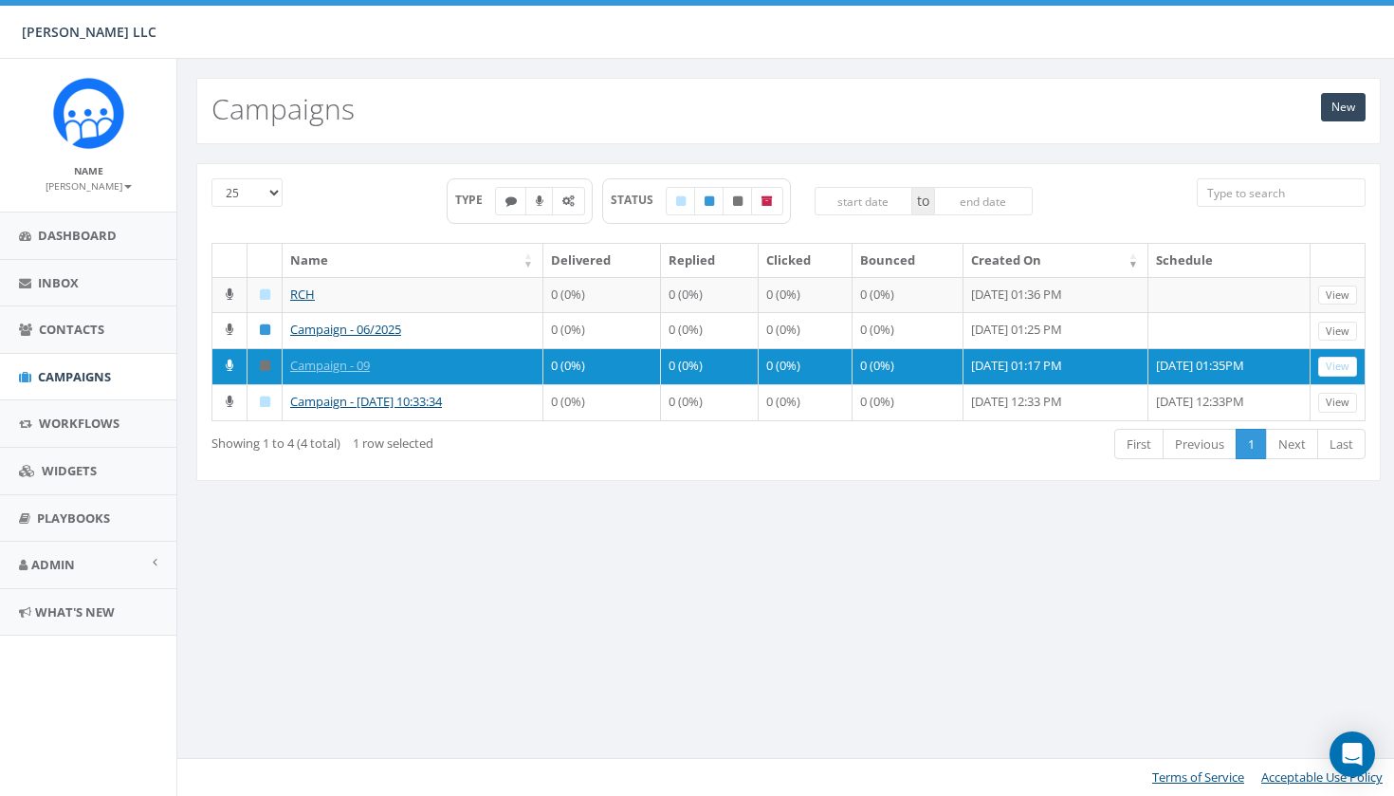
click at [475, 452] on div "Showing 1 to 4 (4 total) 1 row selected" at bounding box center [443, 440] width 465 height 26
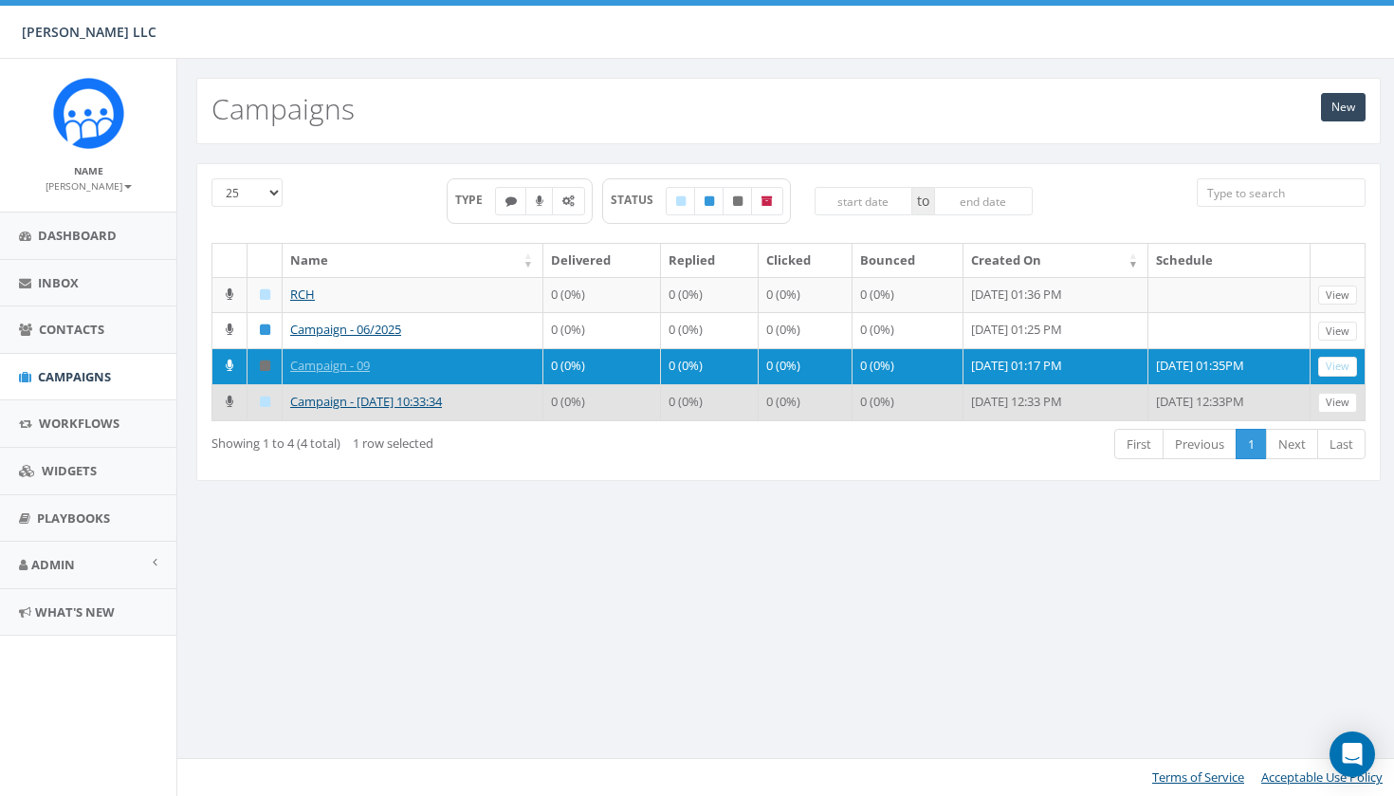
click at [467, 420] on td "Campaign - [DATE] 10:33:34" at bounding box center [413, 402] width 261 height 36
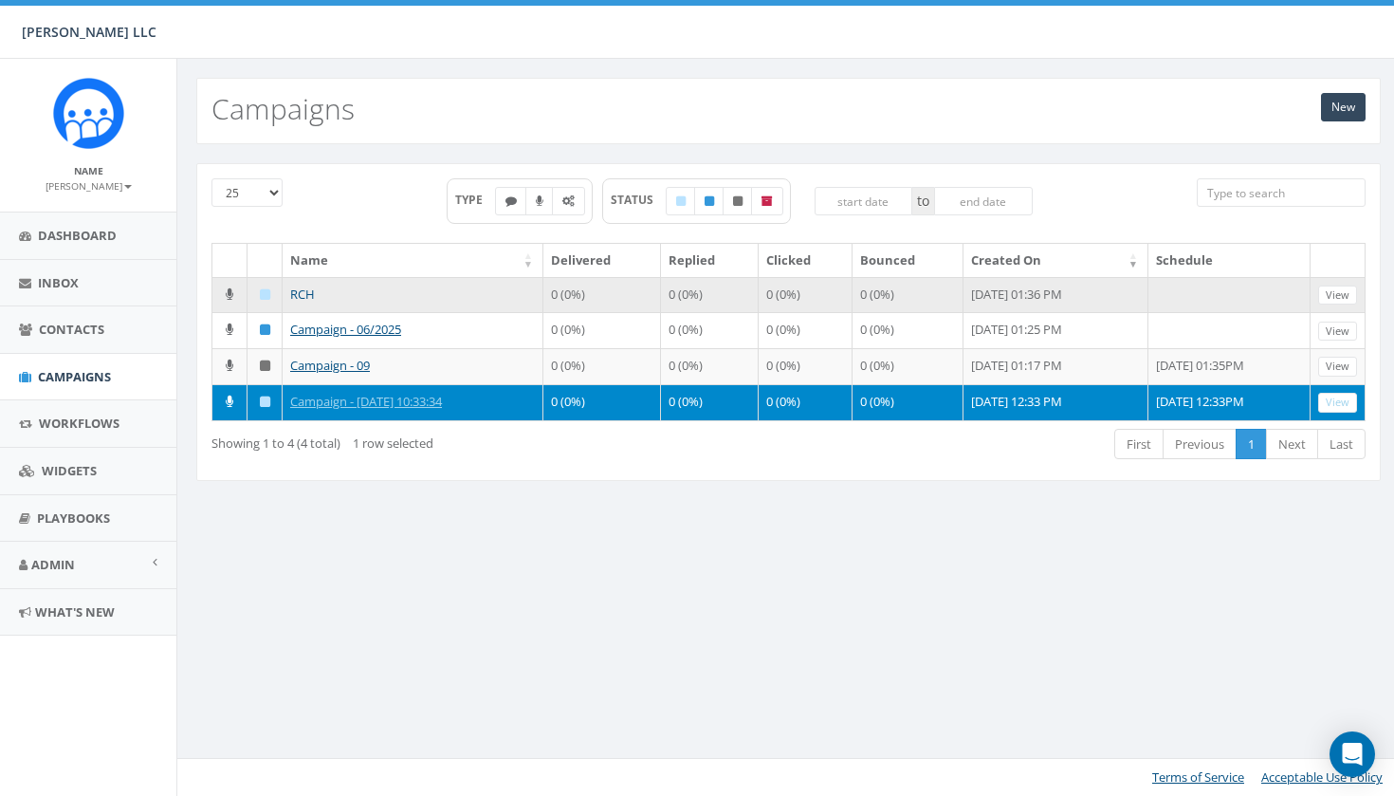
click at [303, 294] on link "RCH" at bounding box center [302, 293] width 25 height 17
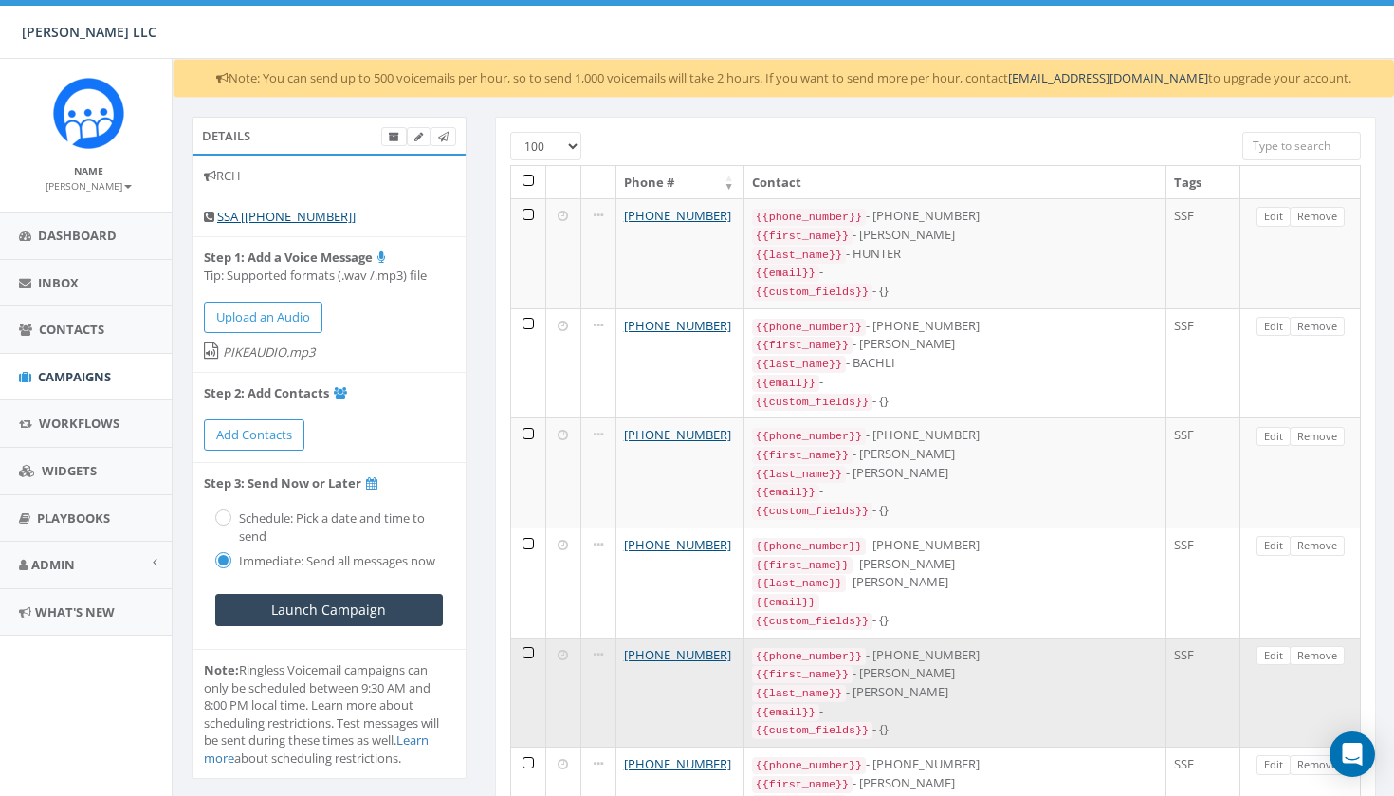
scroll to position [0, 5]
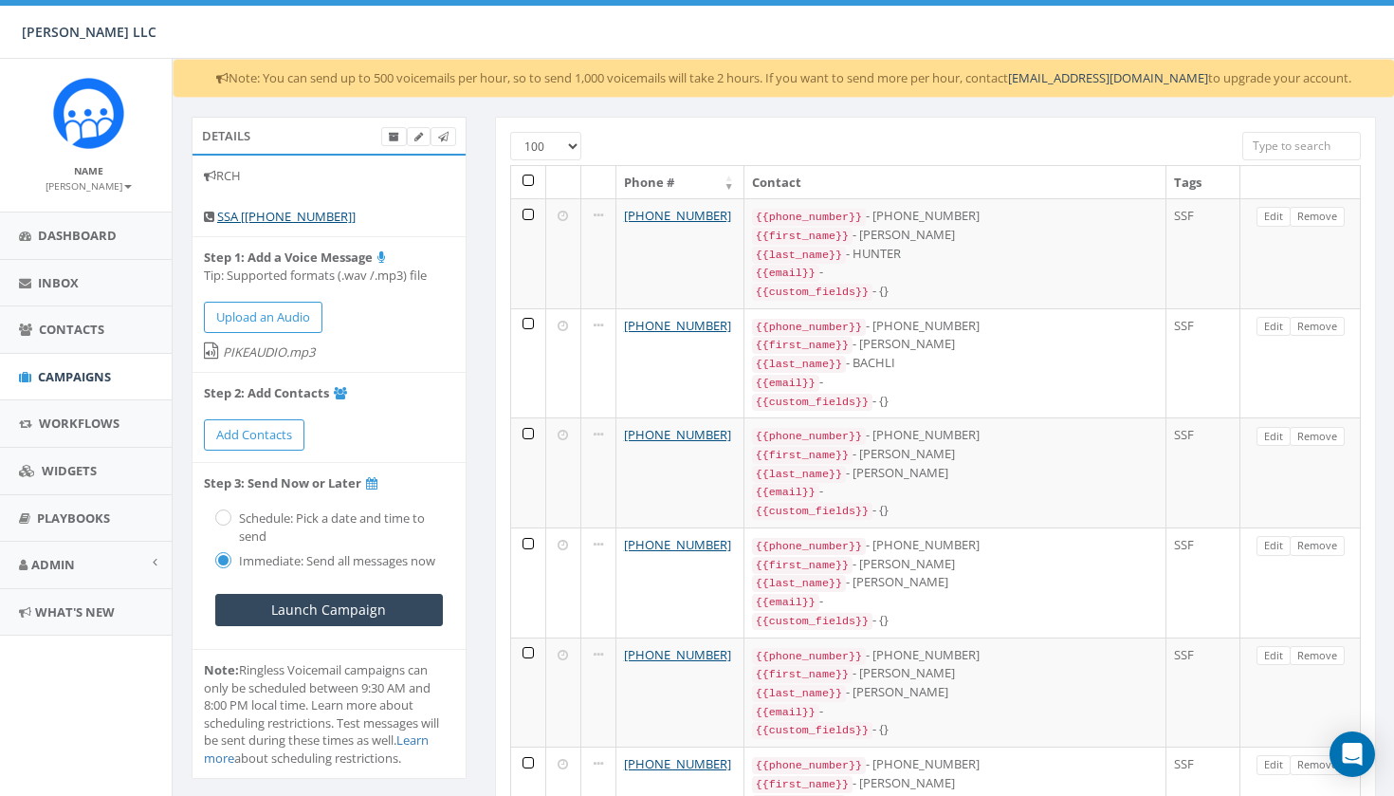
click at [572, 146] on div at bounding box center [898, 141] width 659 height 18
select select "25"
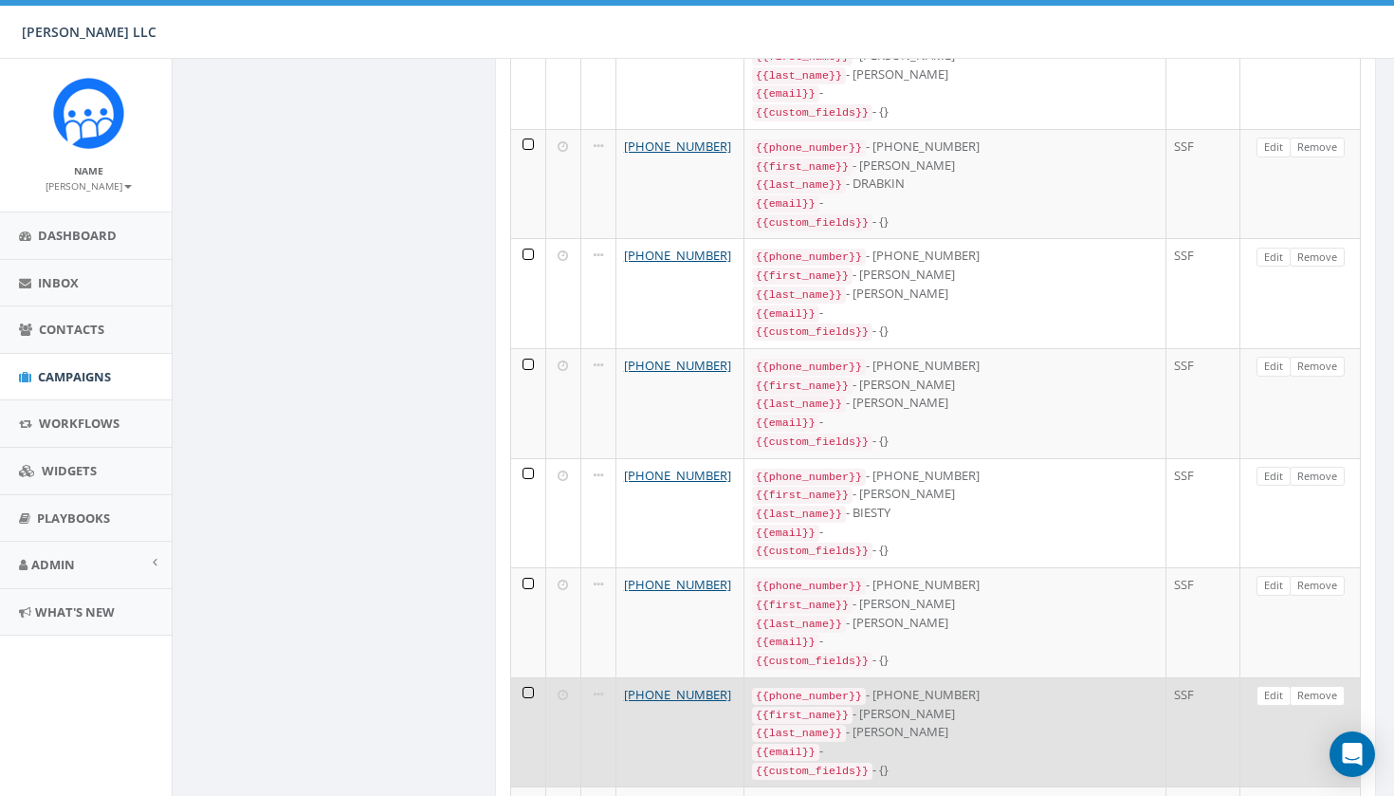
scroll to position [2041, 5]
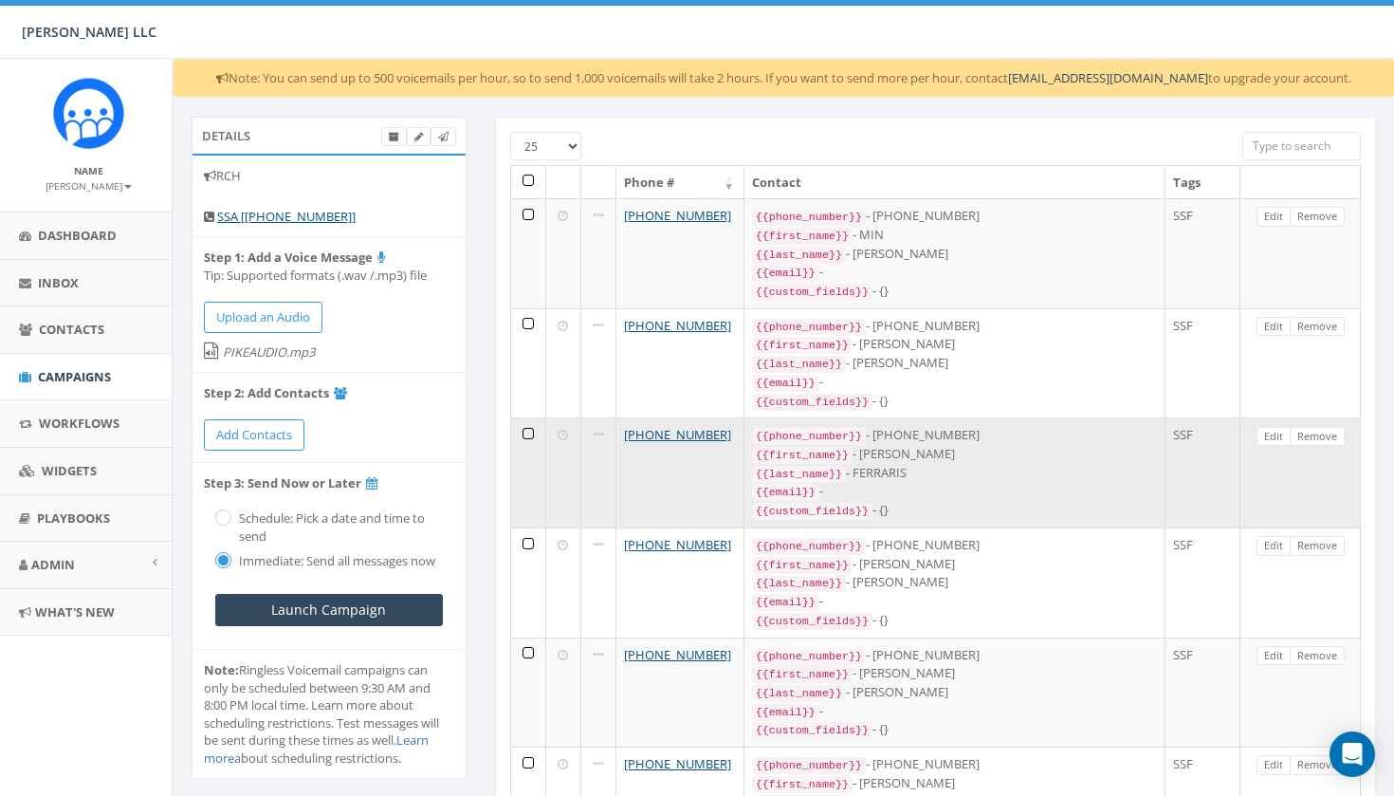
scroll to position [7, 6]
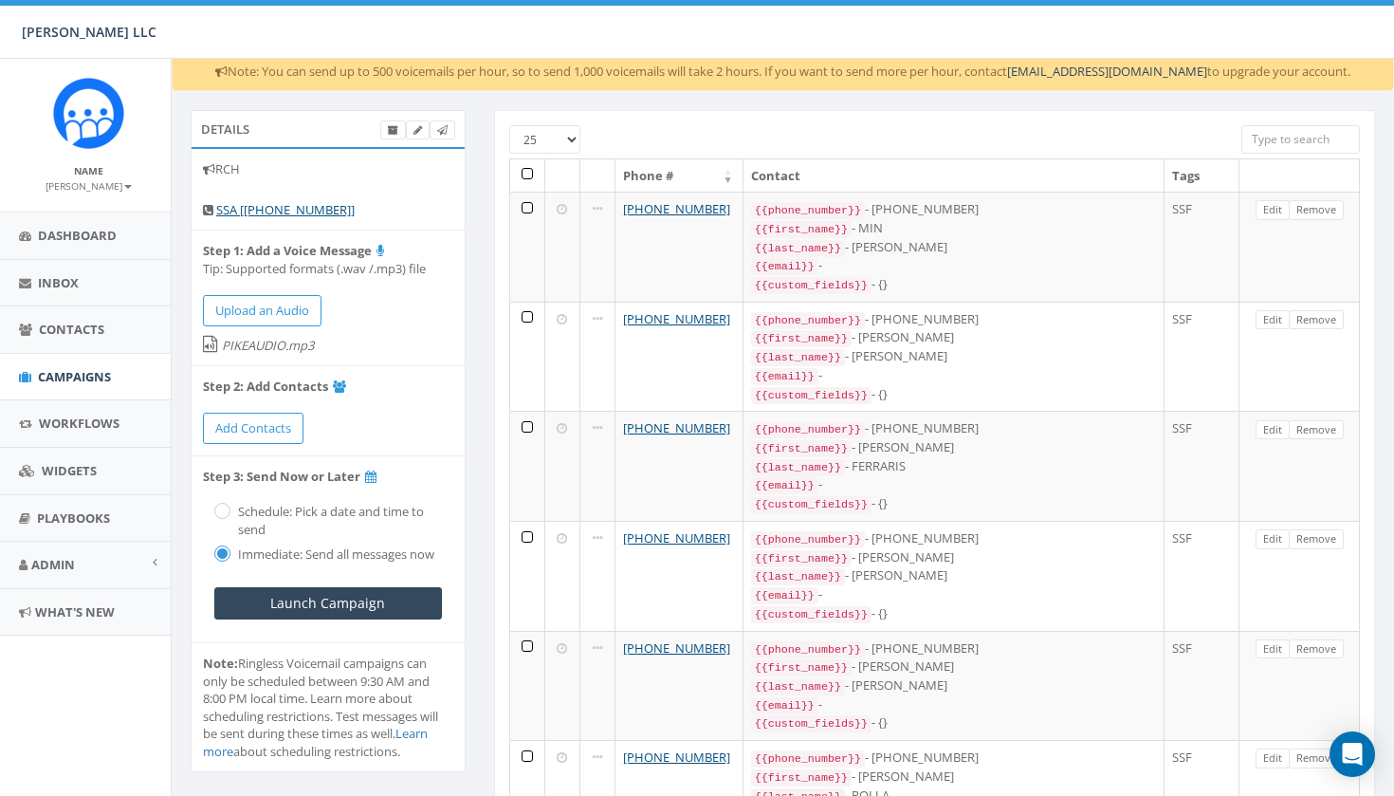
click at [527, 172] on th at bounding box center [527, 175] width 35 height 33
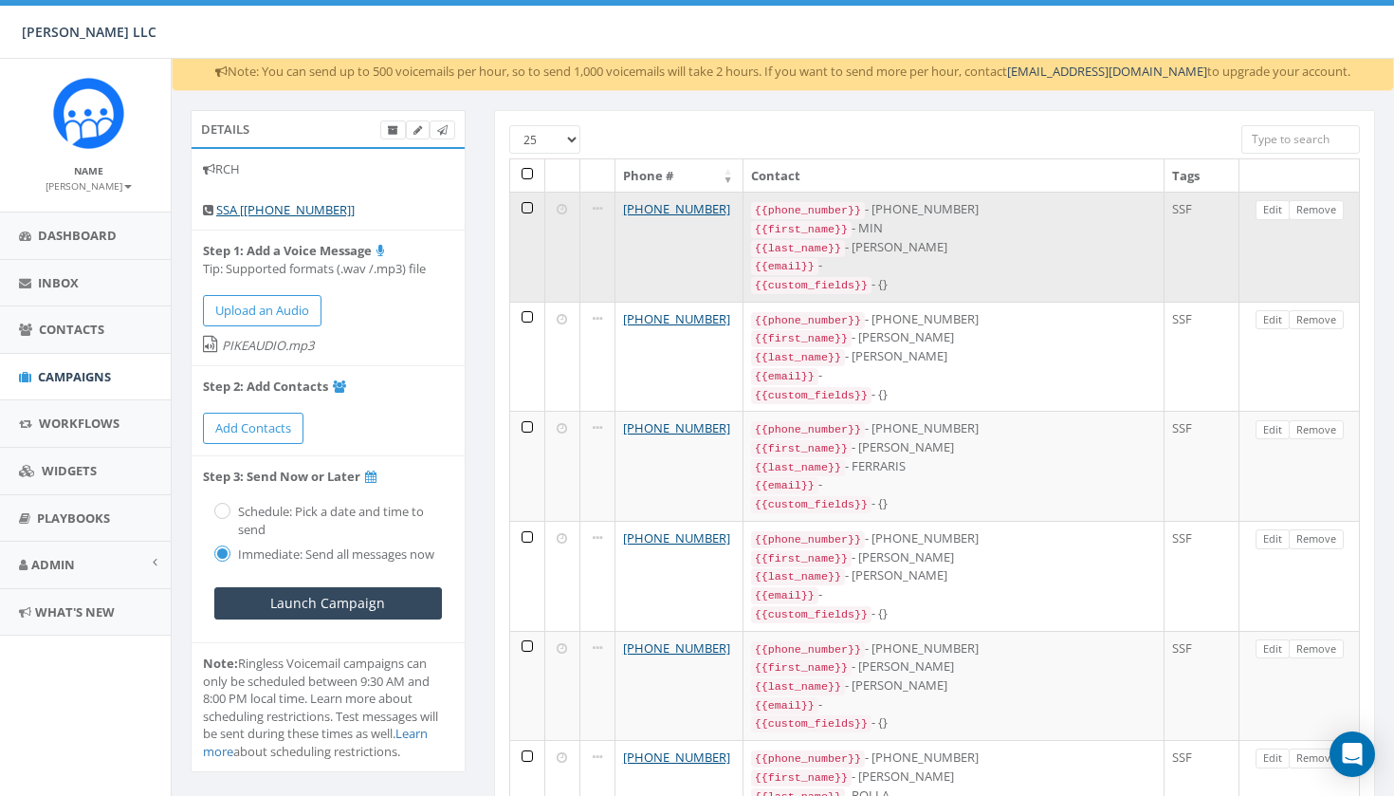
click at [526, 203] on td at bounding box center [527, 247] width 35 height 110
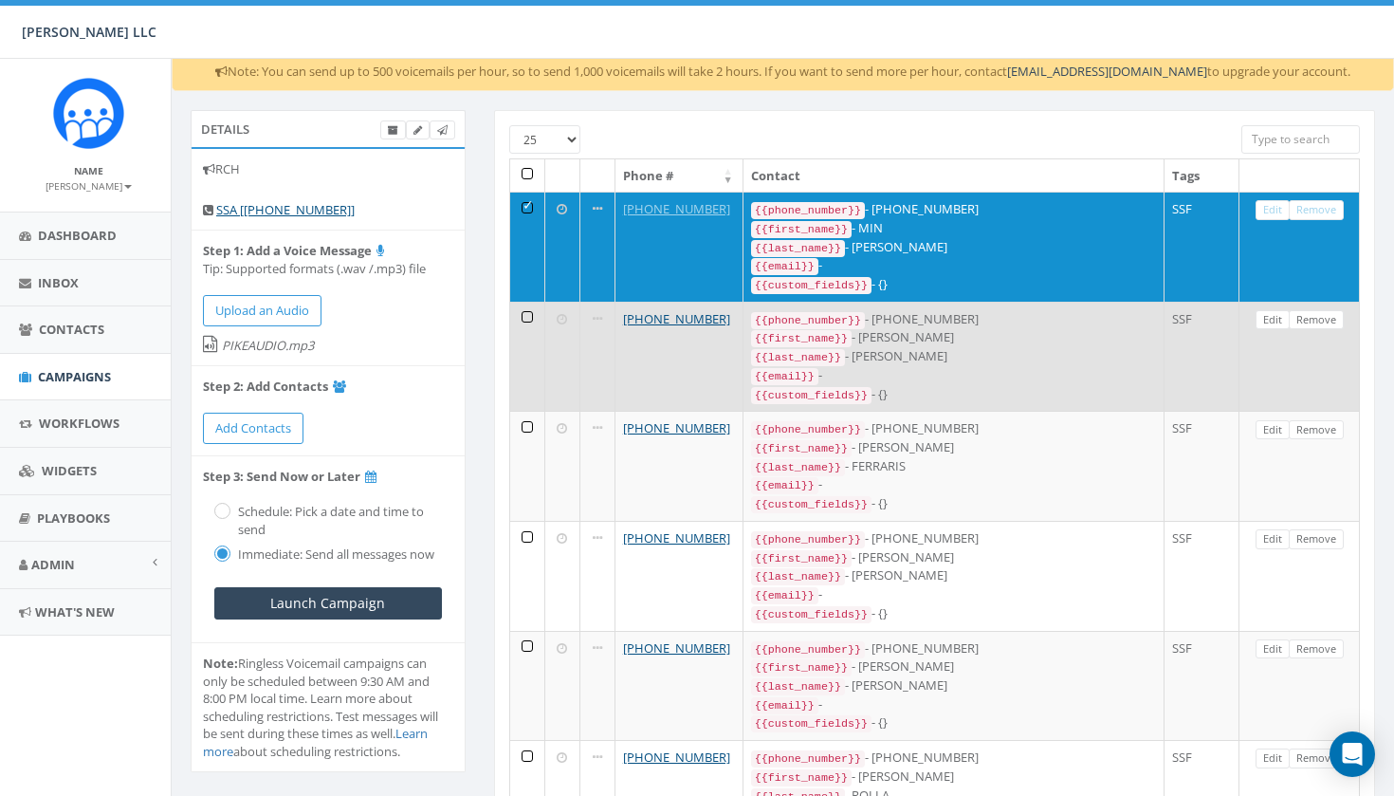
click at [528, 325] on td at bounding box center [527, 357] width 35 height 110
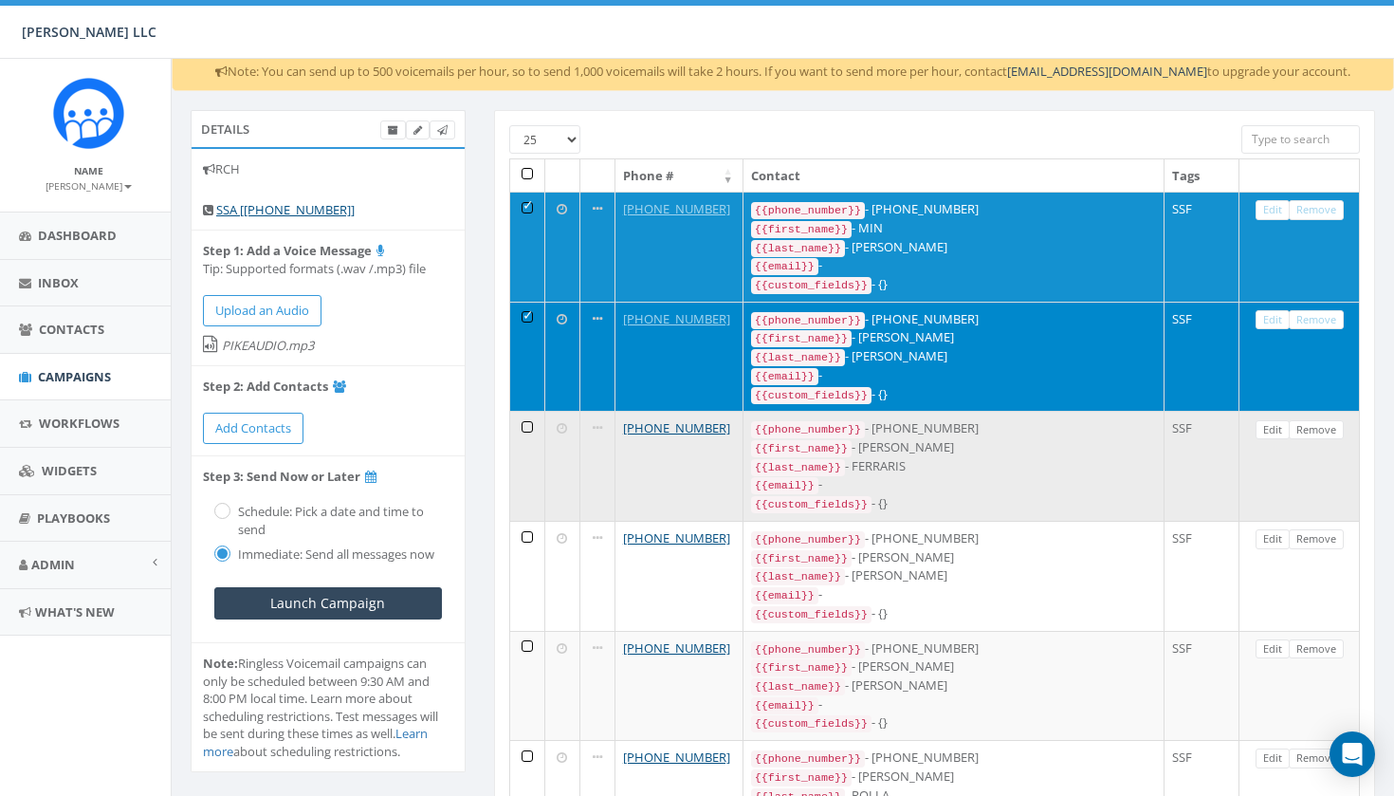
click at [536, 455] on td at bounding box center [527, 466] width 35 height 110
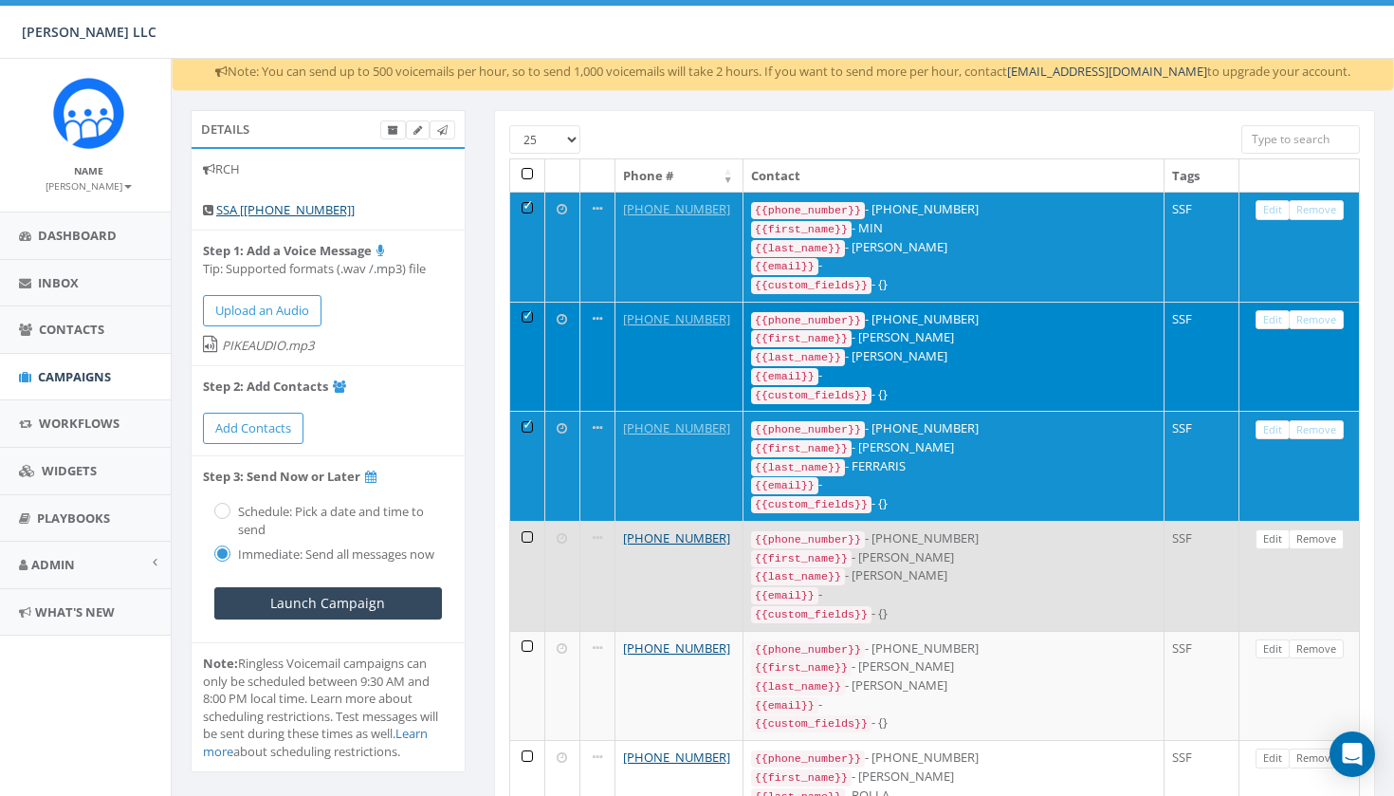
click at [527, 557] on td at bounding box center [527, 576] width 35 height 110
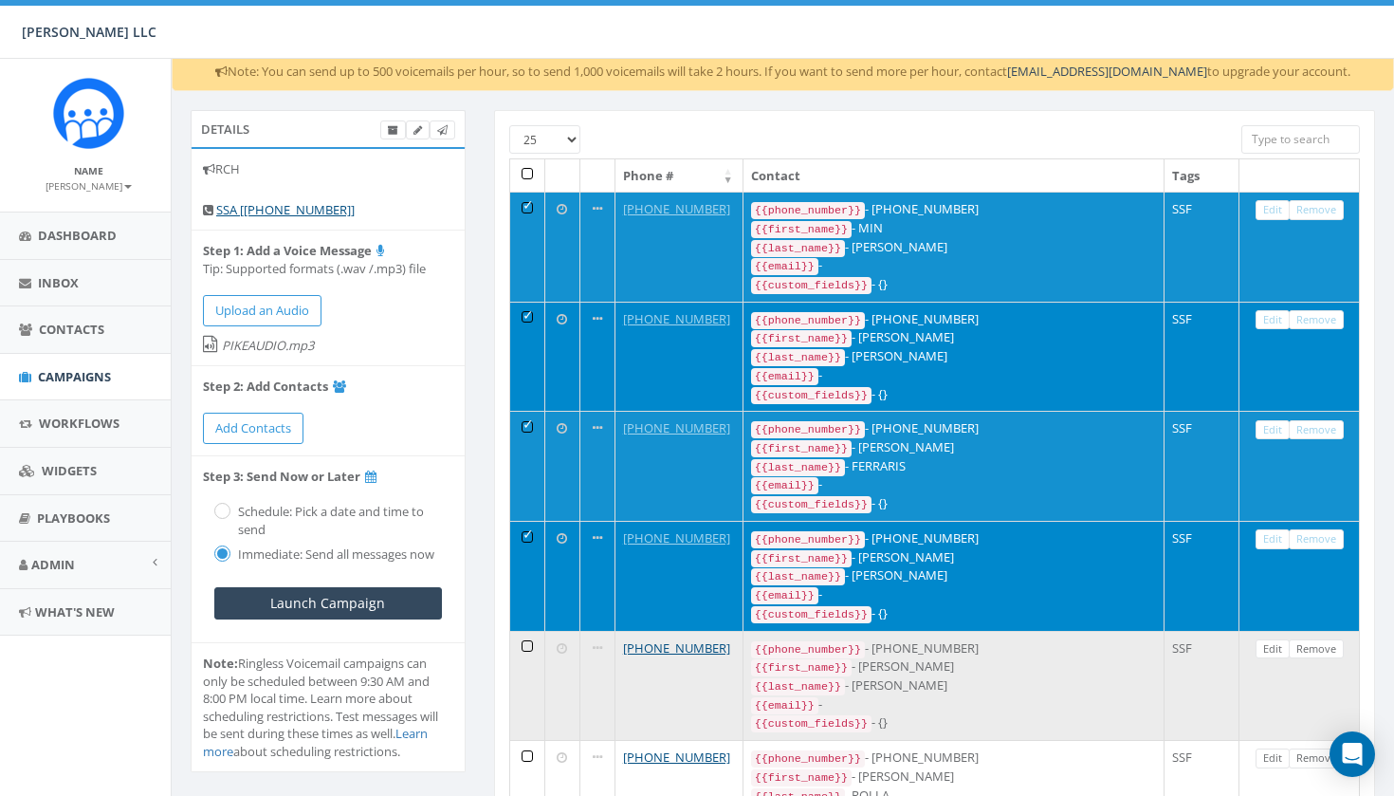
click at [529, 649] on td at bounding box center [527, 686] width 35 height 110
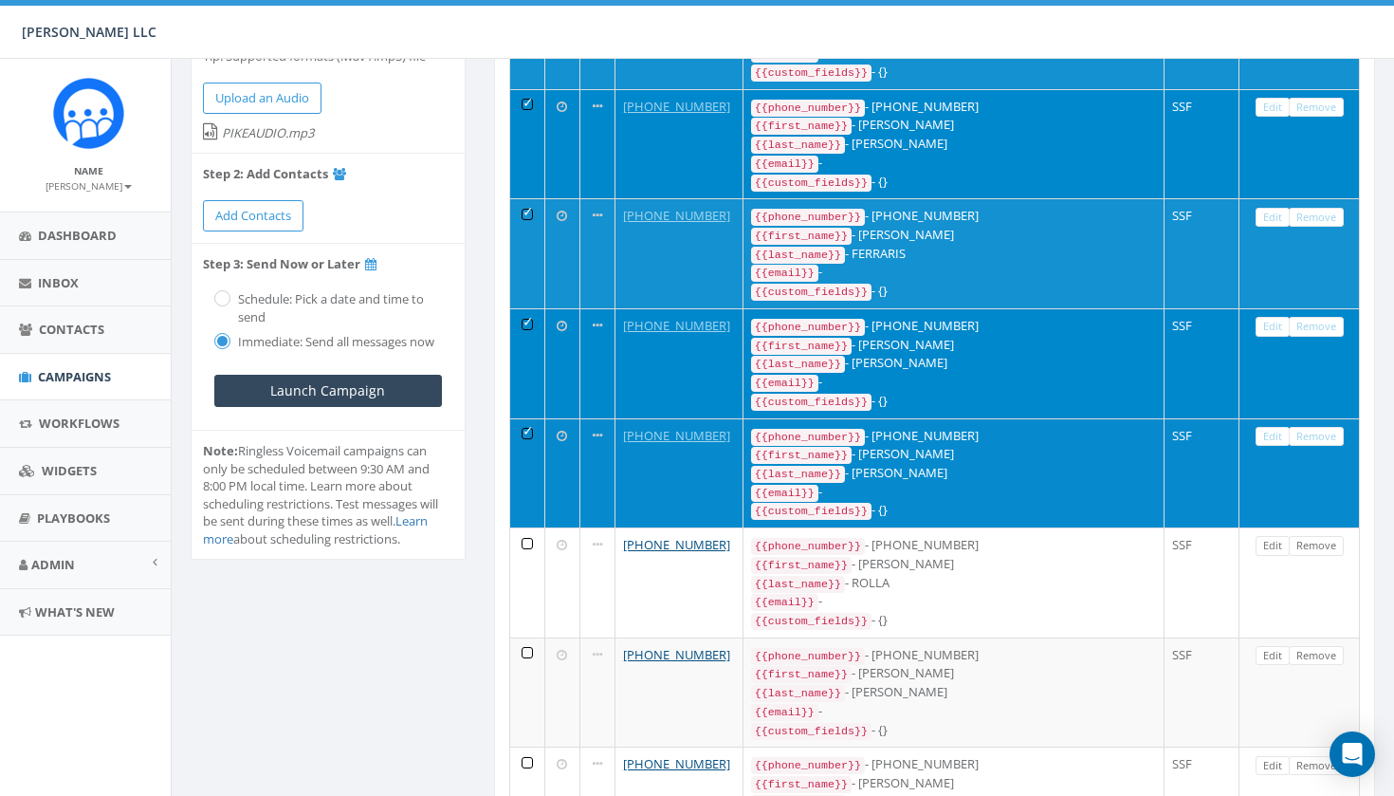
scroll to position [230, 6]
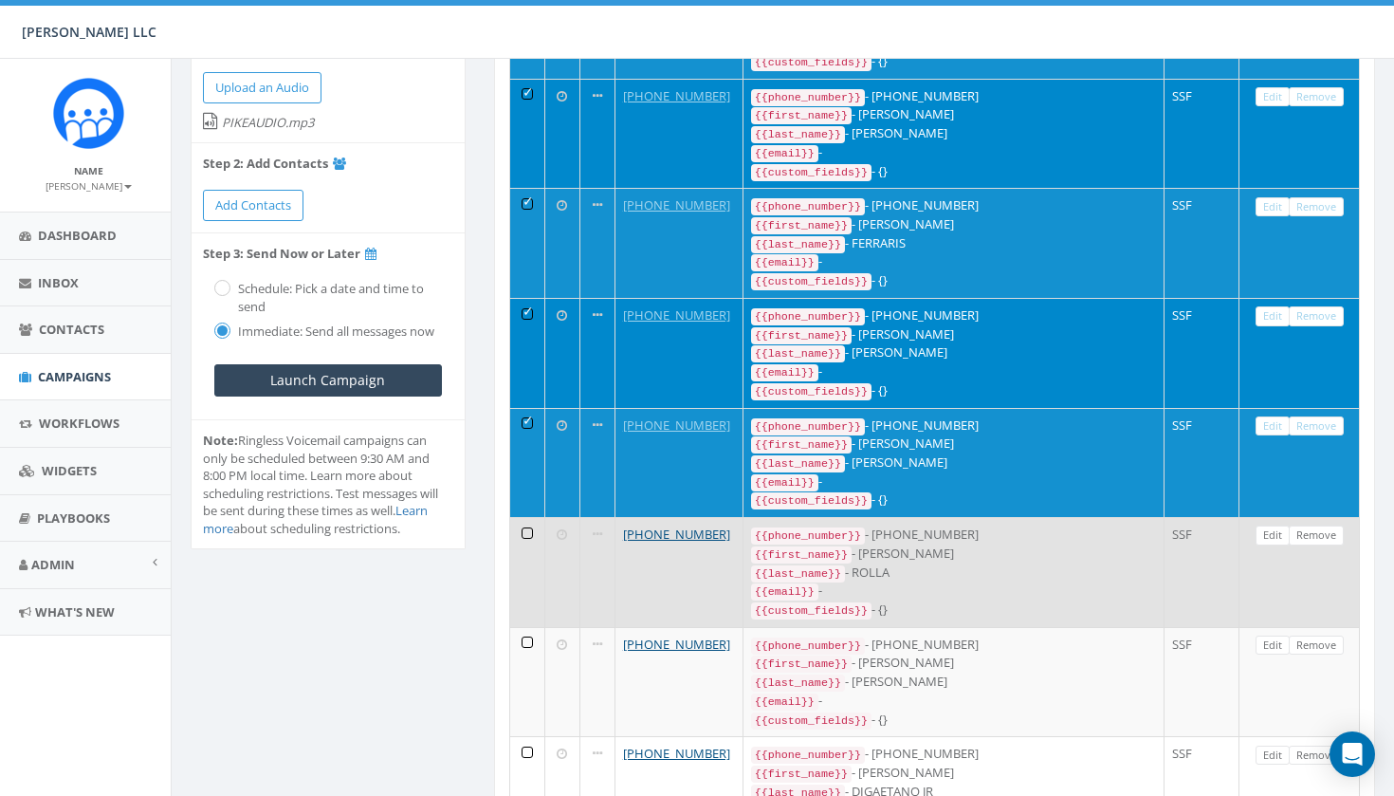
click at [532, 543] on td at bounding box center [527, 572] width 35 height 110
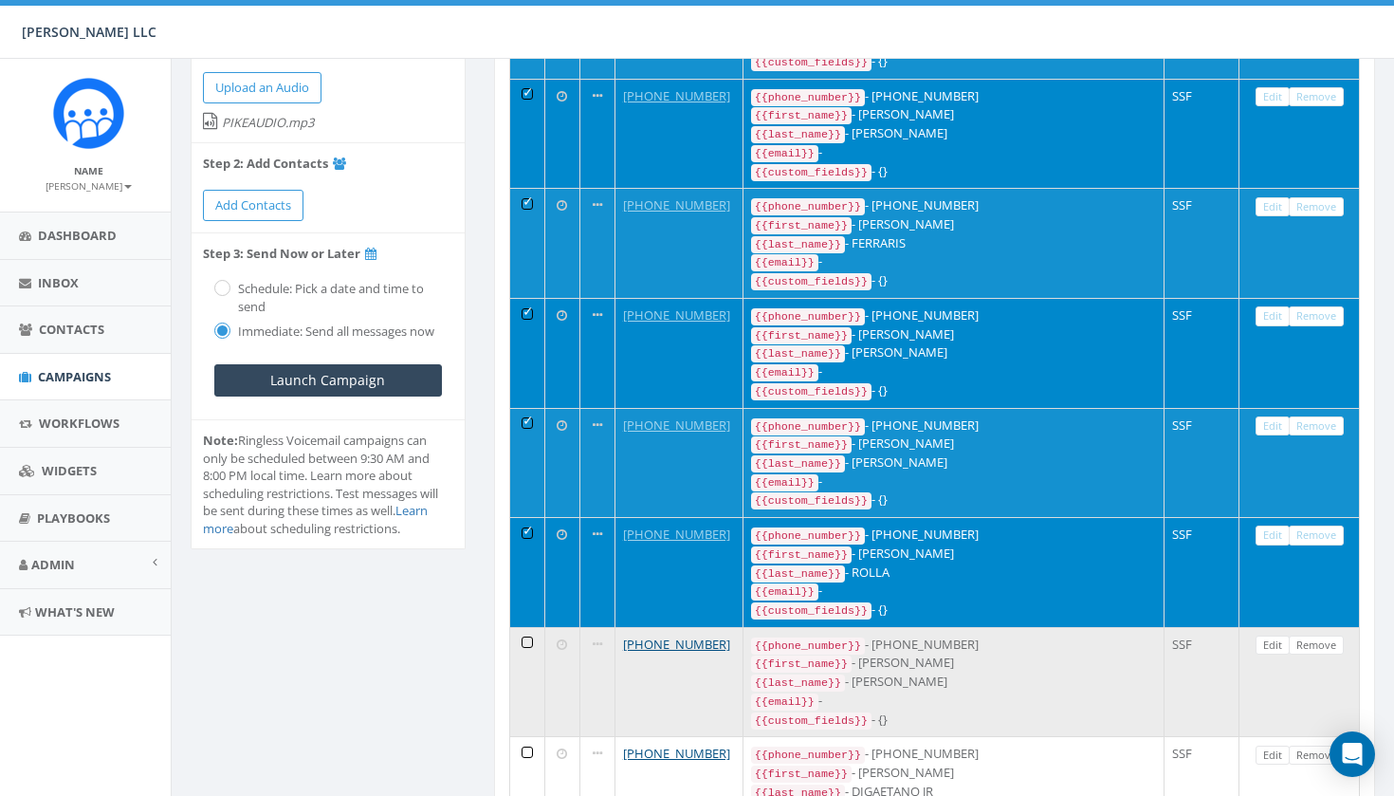
click at [532, 627] on td at bounding box center [527, 682] width 35 height 110
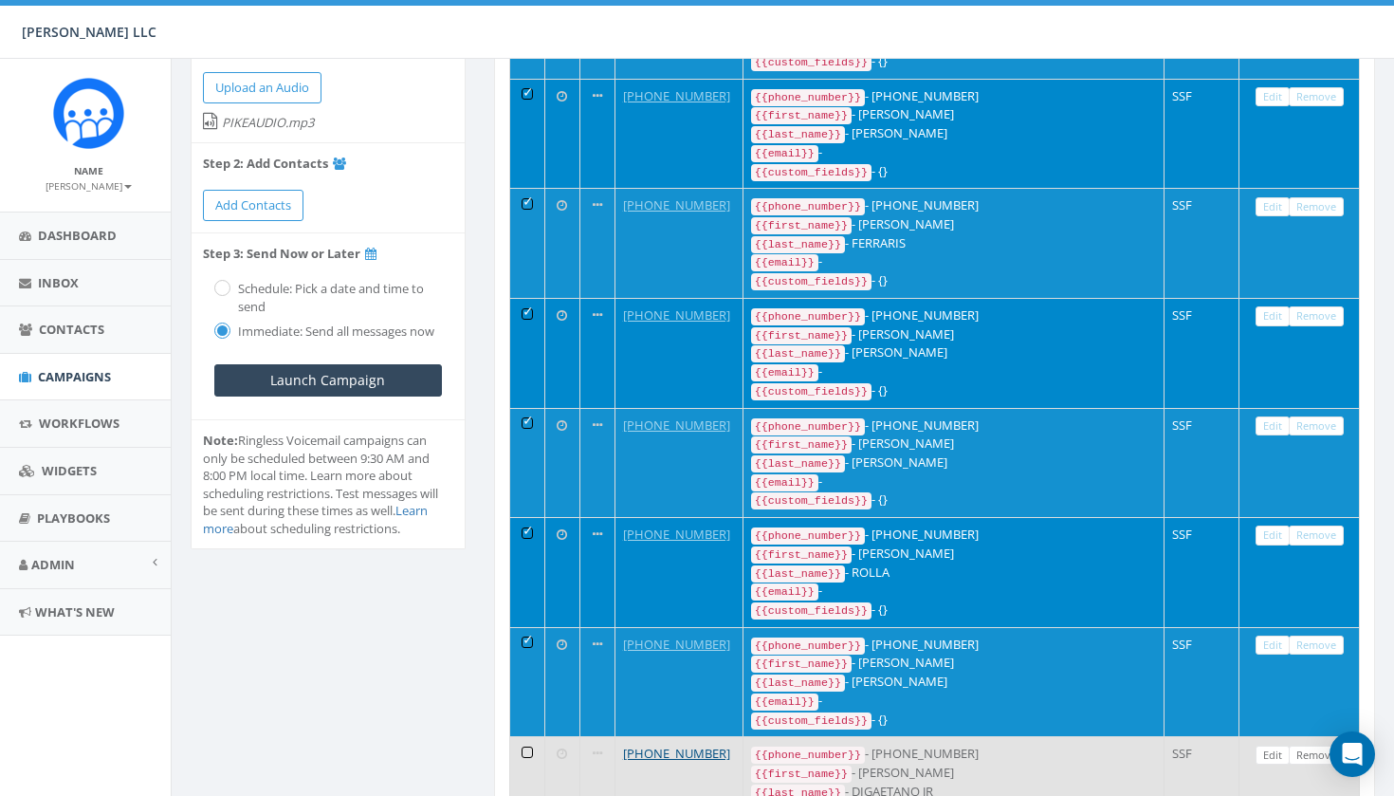
click at [532, 736] on td at bounding box center [527, 791] width 35 height 110
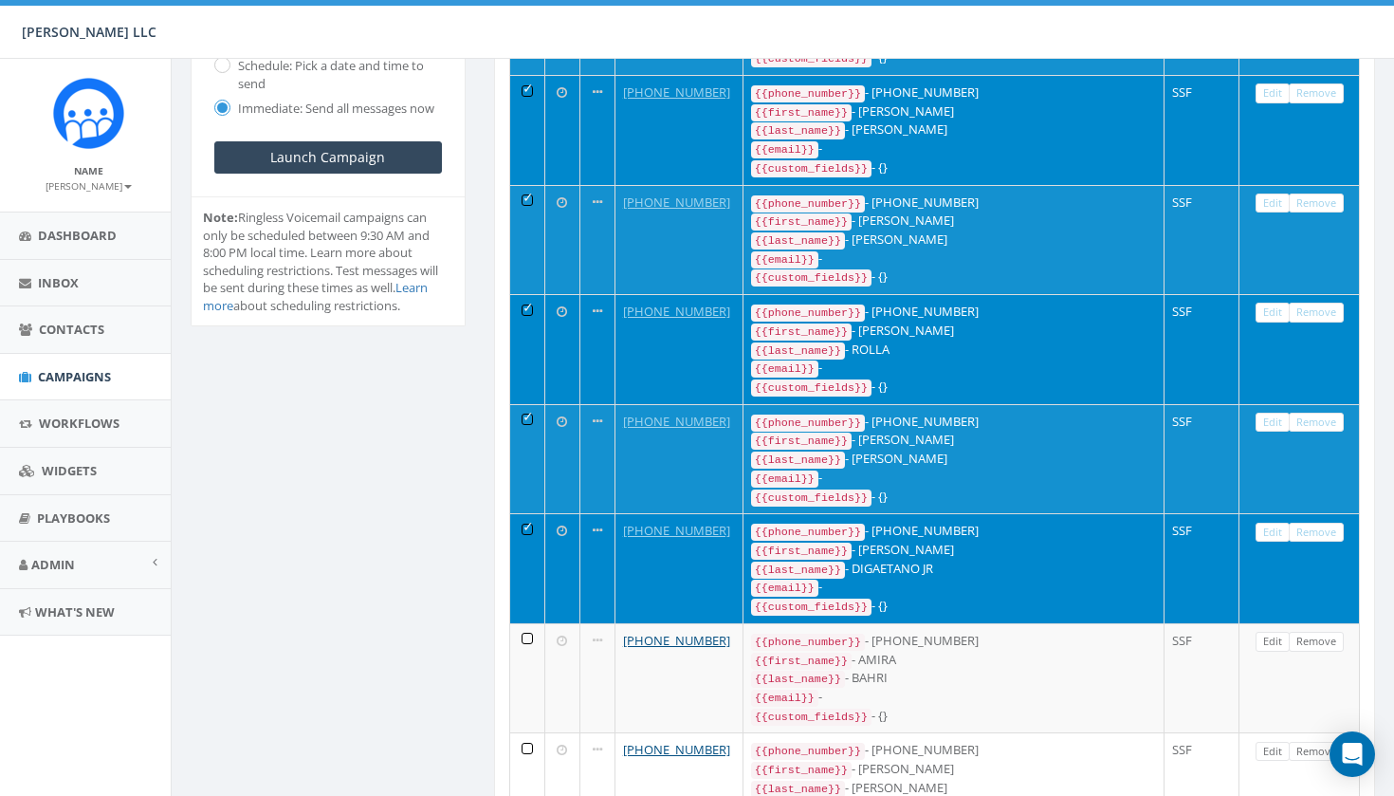
scroll to position [471, 6]
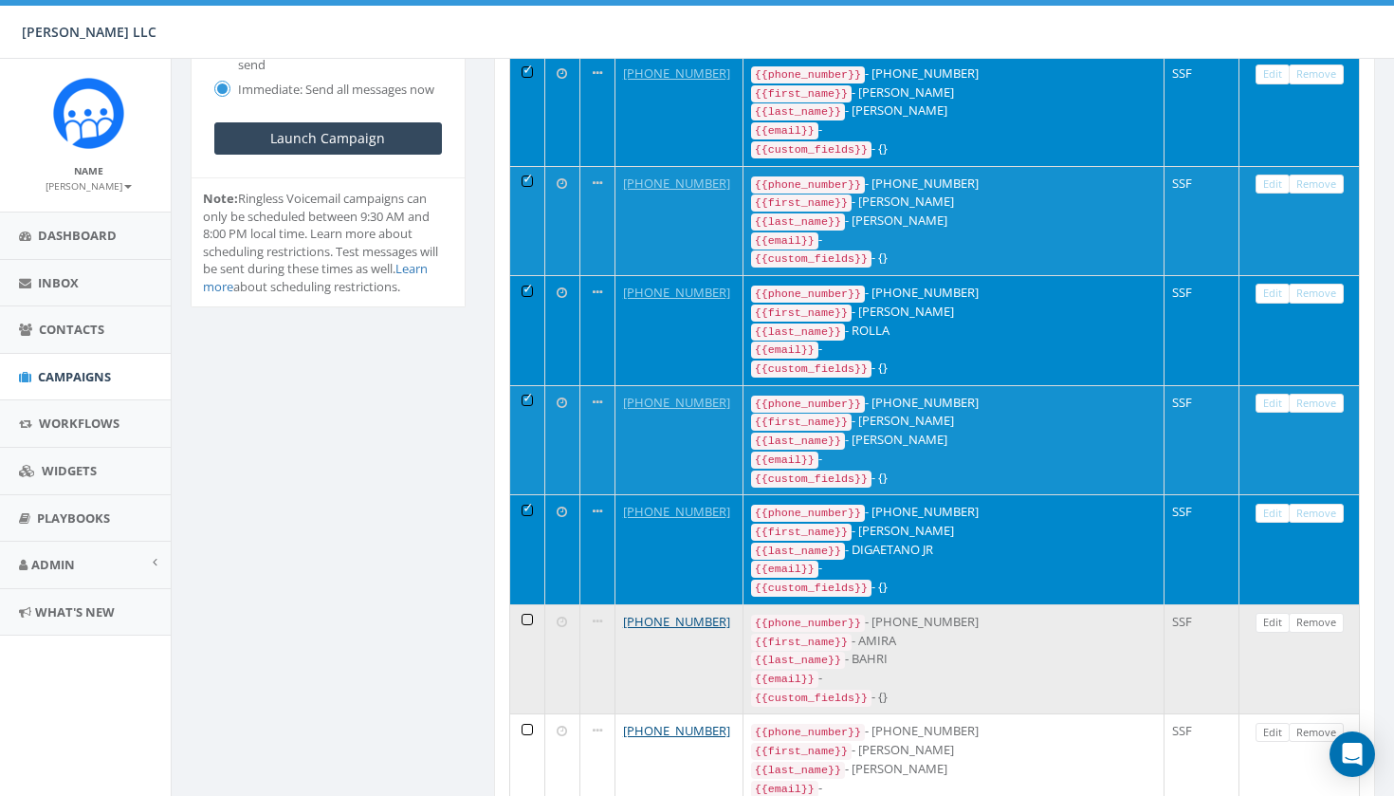
click at [534, 604] on td at bounding box center [527, 659] width 35 height 110
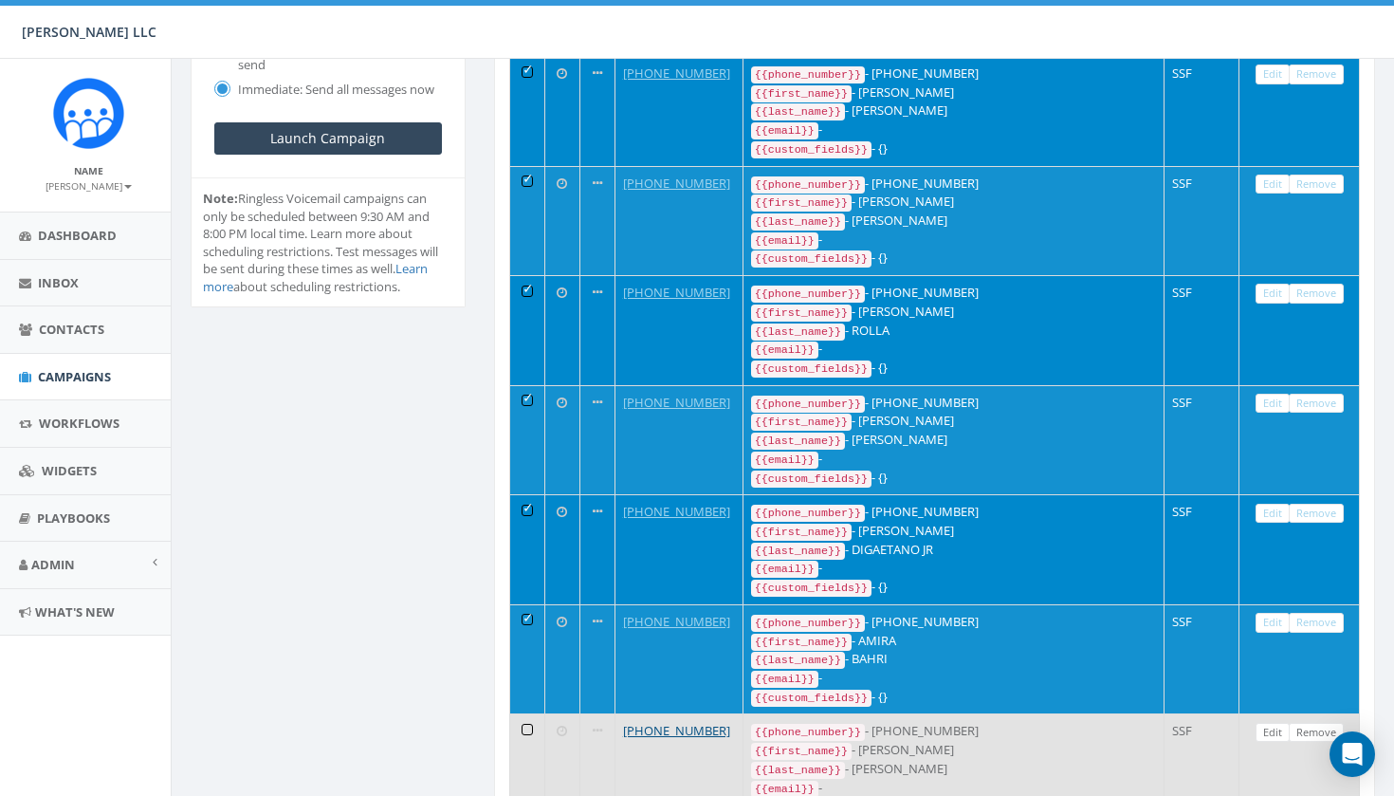
click at [539, 713] on td at bounding box center [527, 768] width 35 height 110
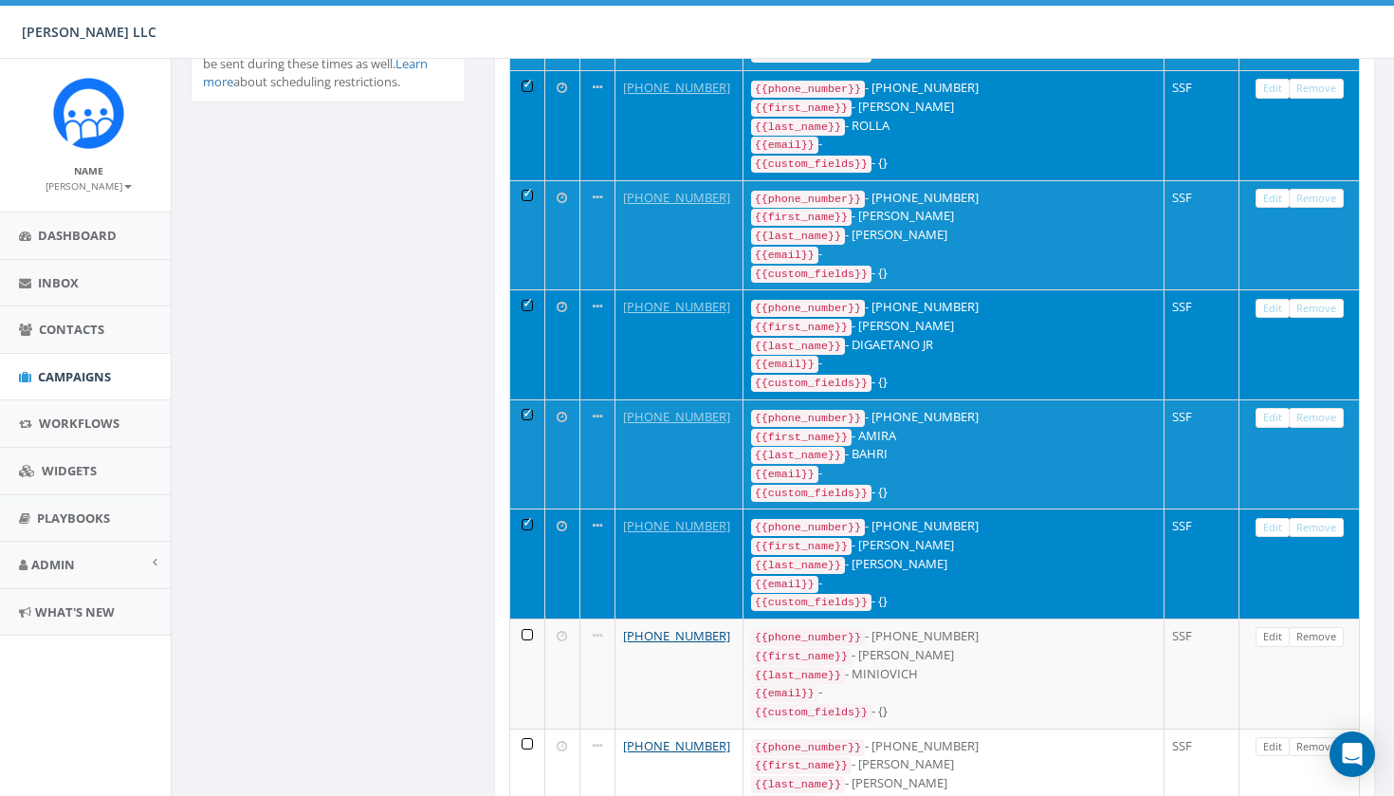
scroll to position [677, 6]
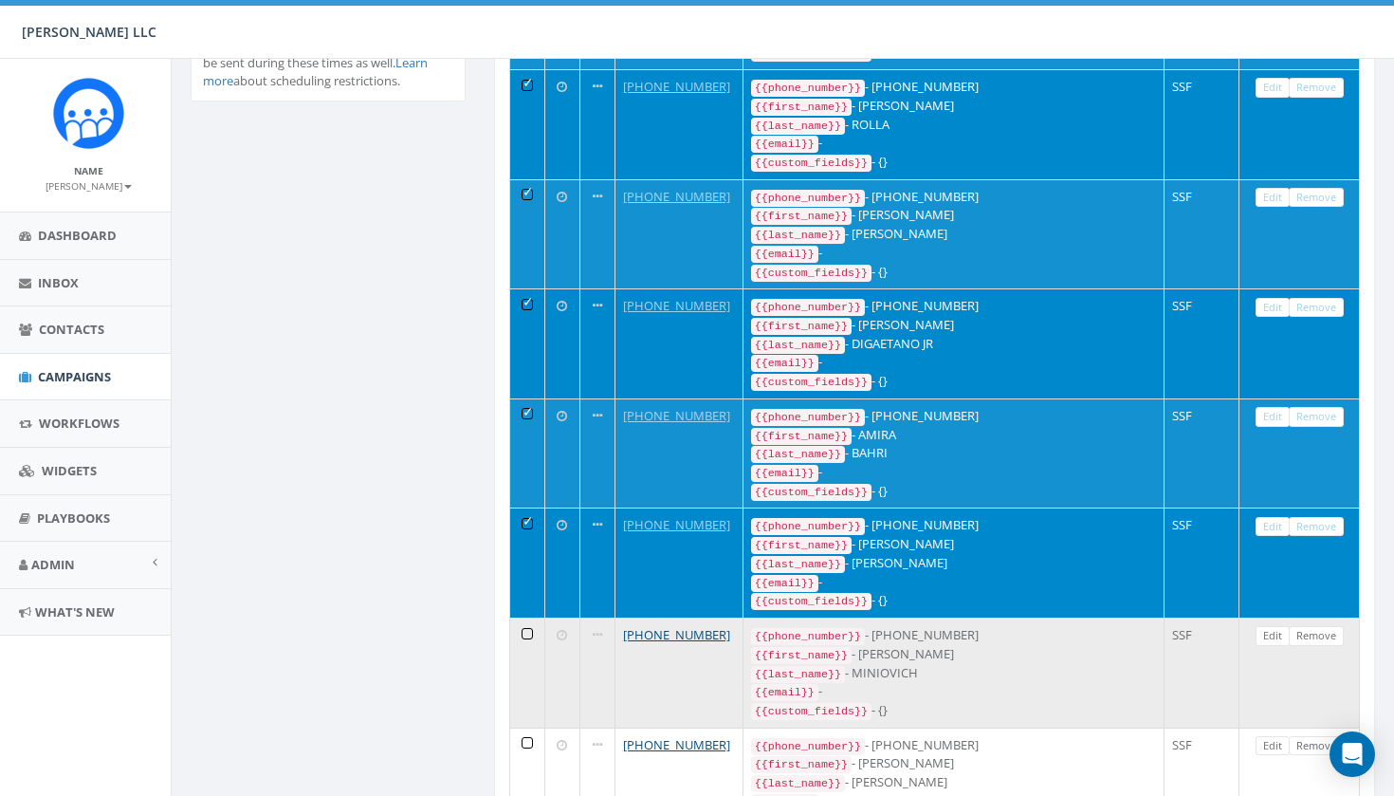
click at [534, 617] on td at bounding box center [527, 672] width 35 height 110
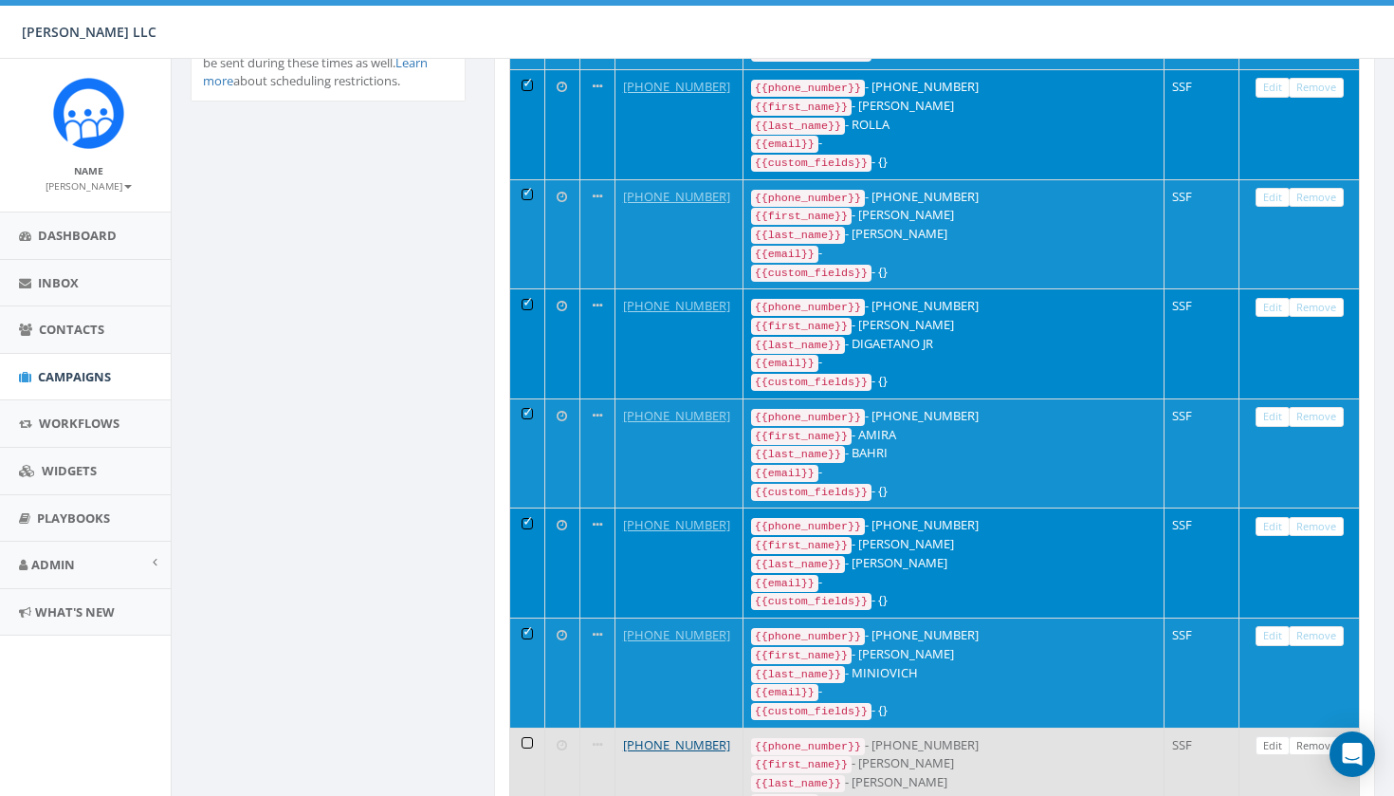
click at [531, 727] on td at bounding box center [527, 782] width 35 height 110
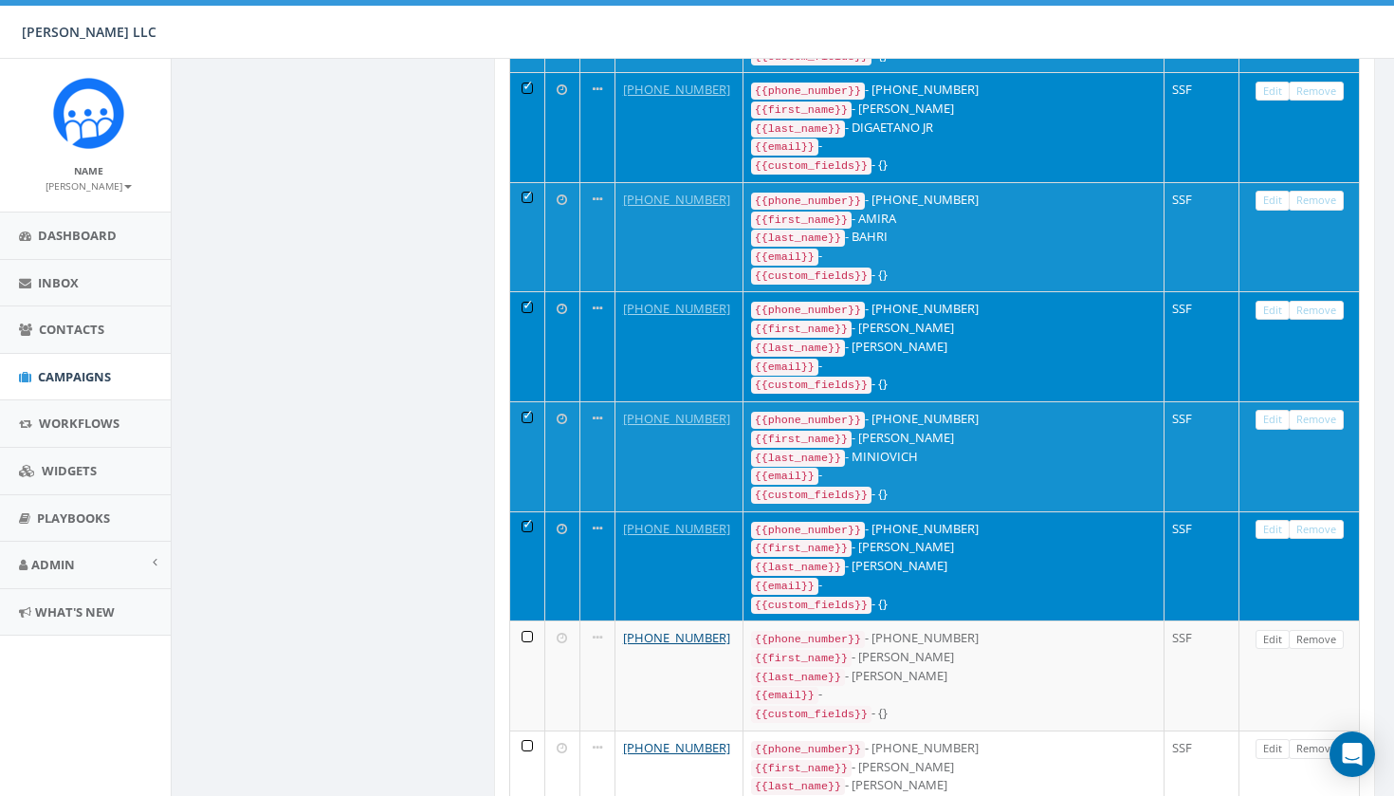
scroll to position [894, 6]
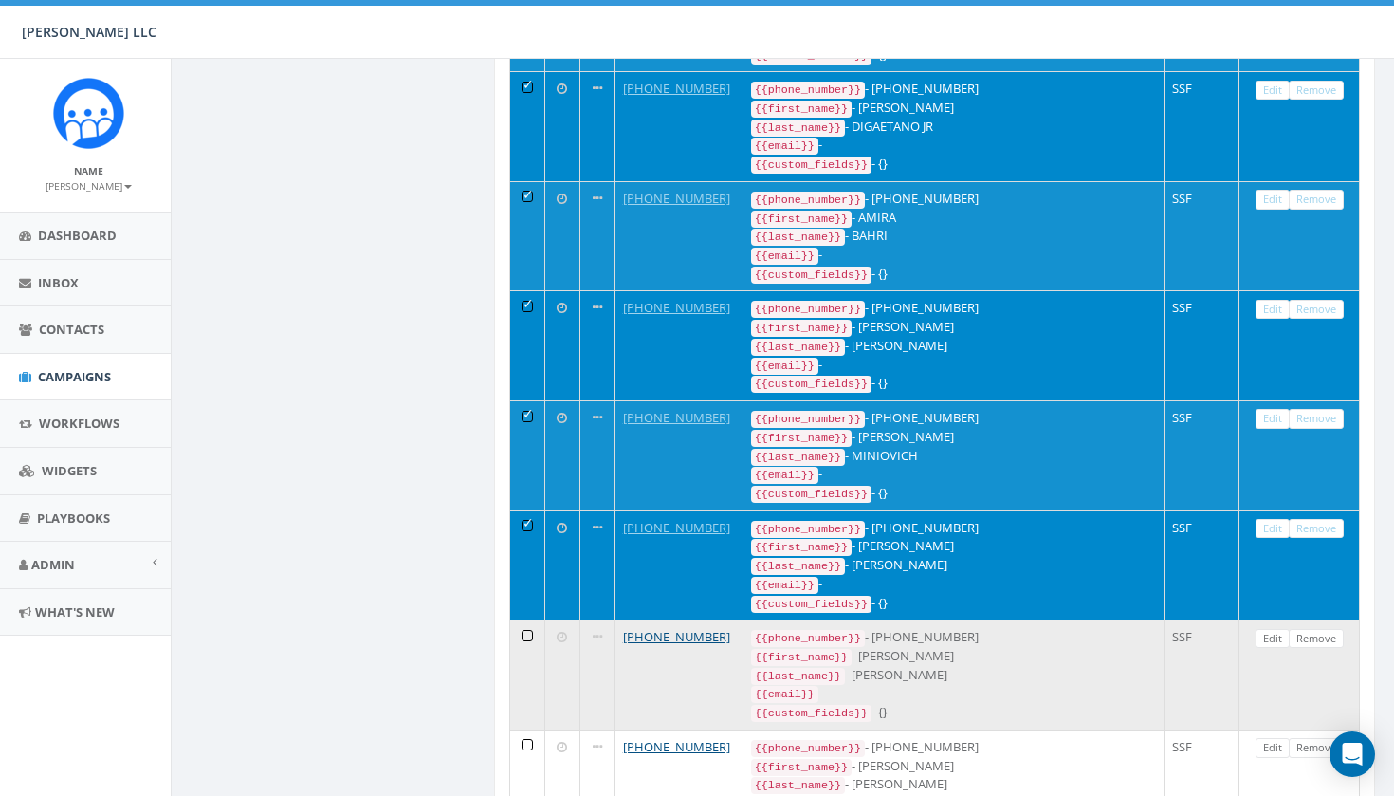
click at [524, 619] on td at bounding box center [527, 674] width 35 height 110
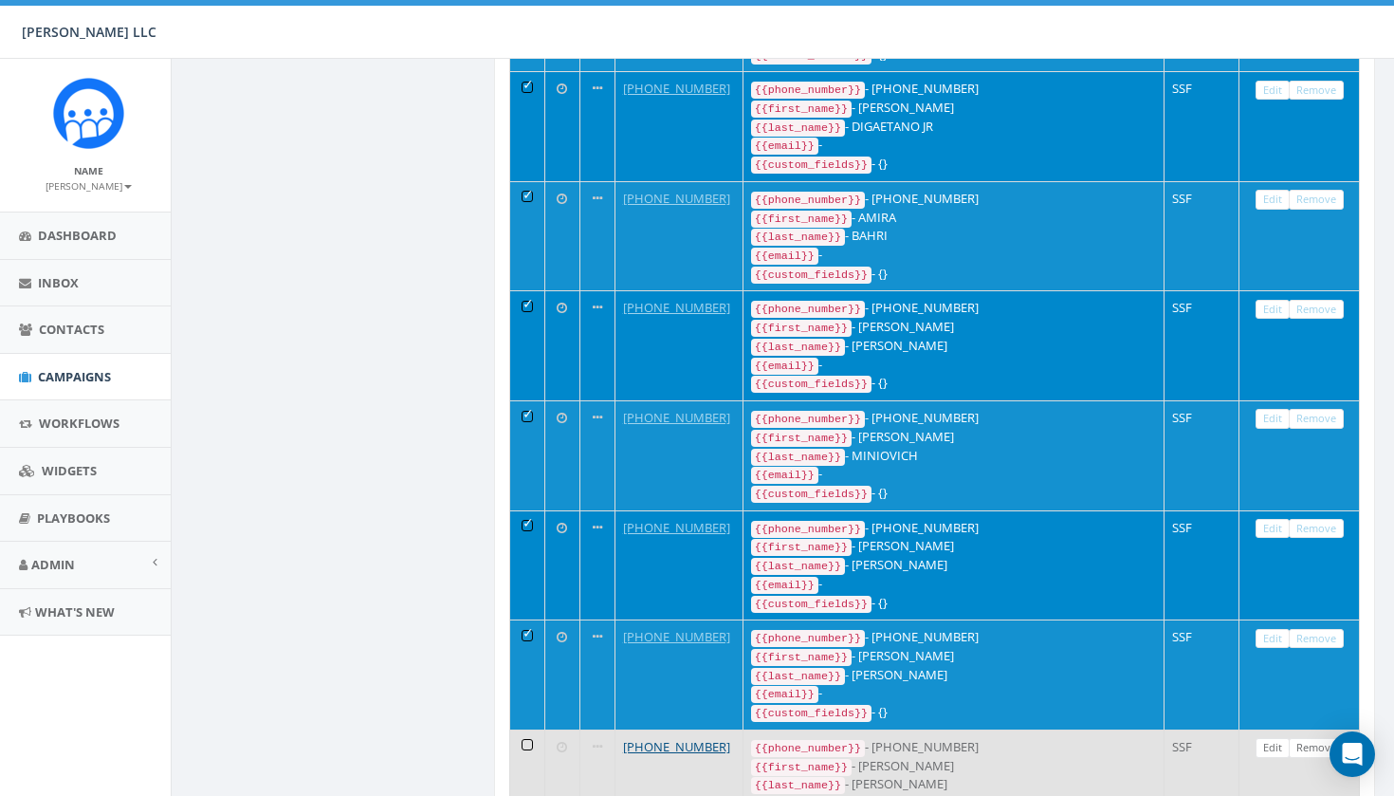
click at [524, 729] on td at bounding box center [527, 784] width 35 height 110
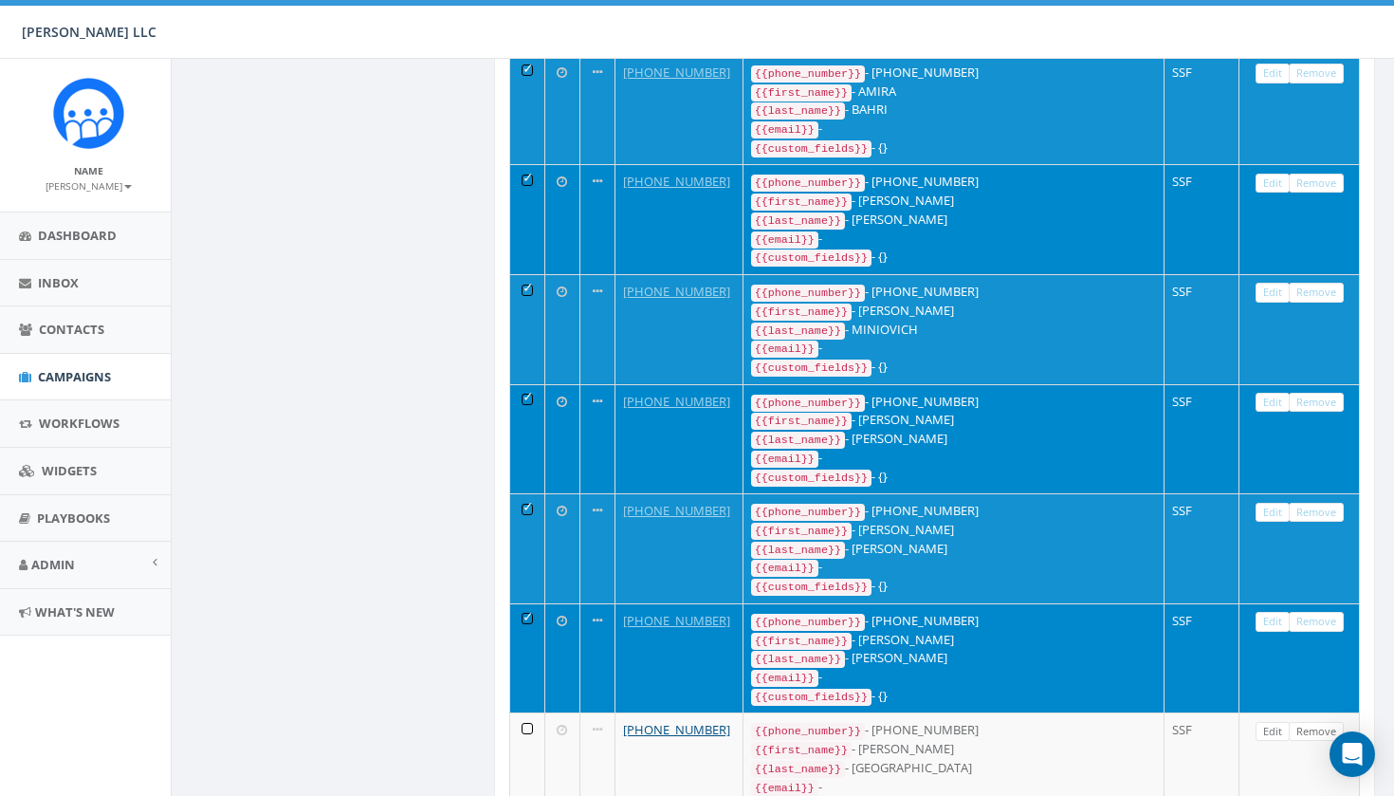
scroll to position [1102, 6]
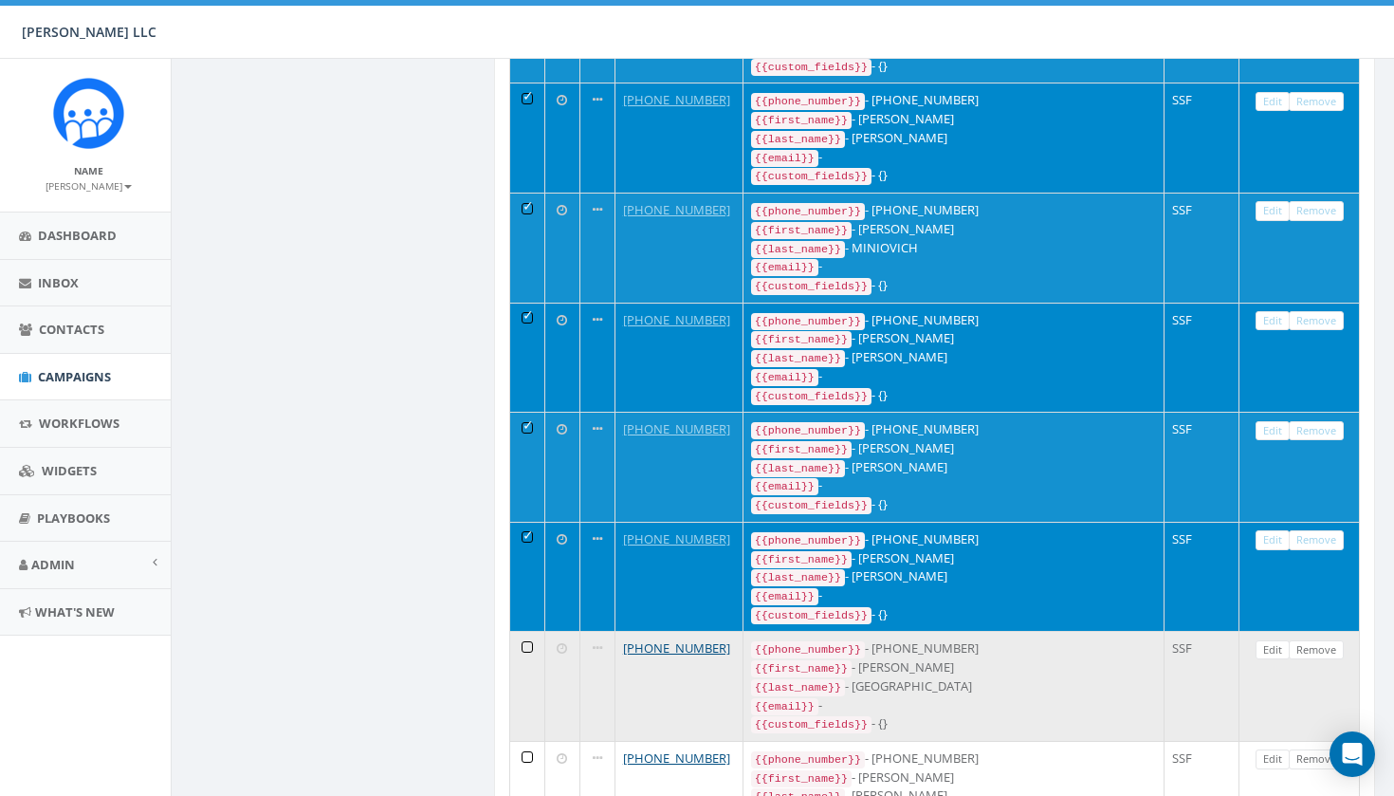
click at [526, 631] on td at bounding box center [527, 686] width 35 height 110
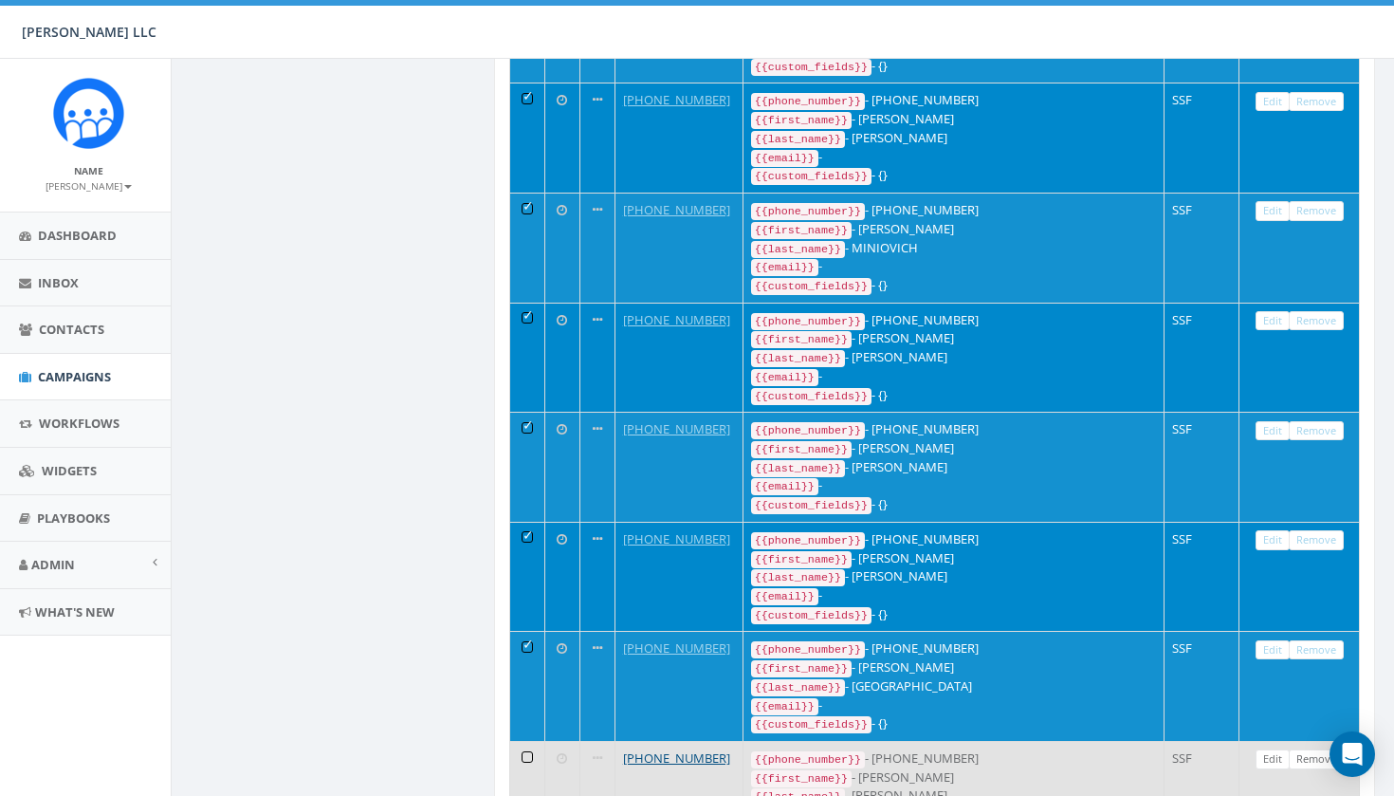
click at [526, 741] on td at bounding box center [527, 796] width 35 height 110
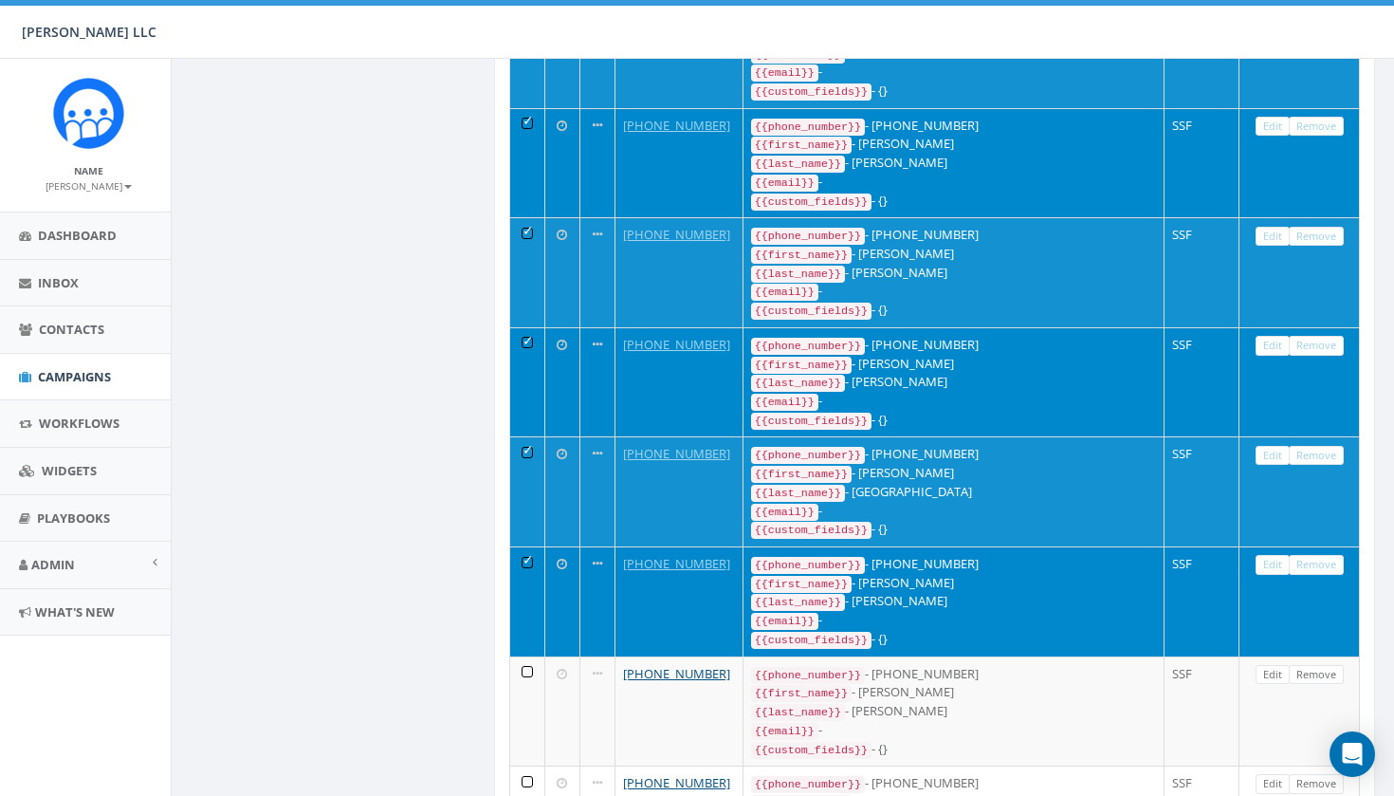
scroll to position [1297, 6]
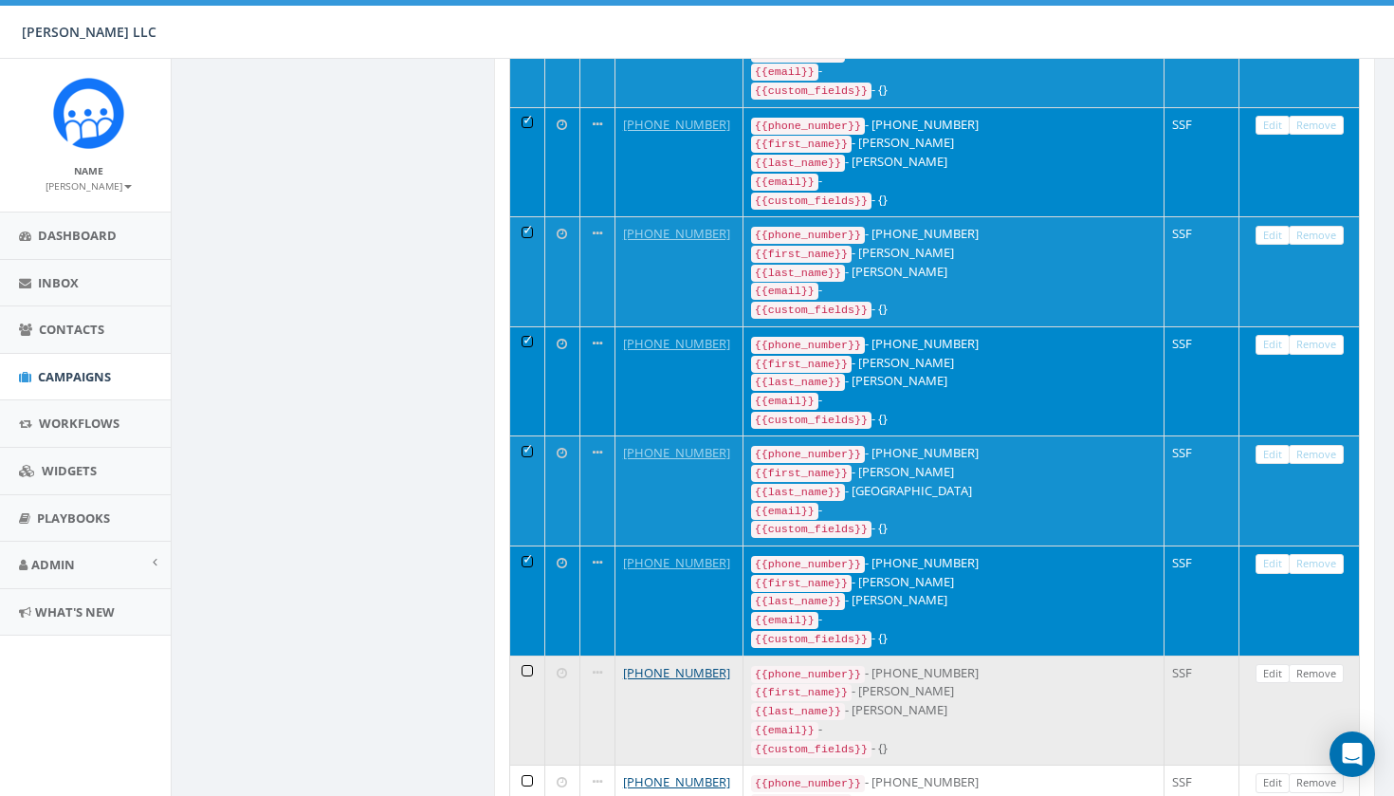
click at [526, 655] on td at bounding box center [527, 710] width 35 height 110
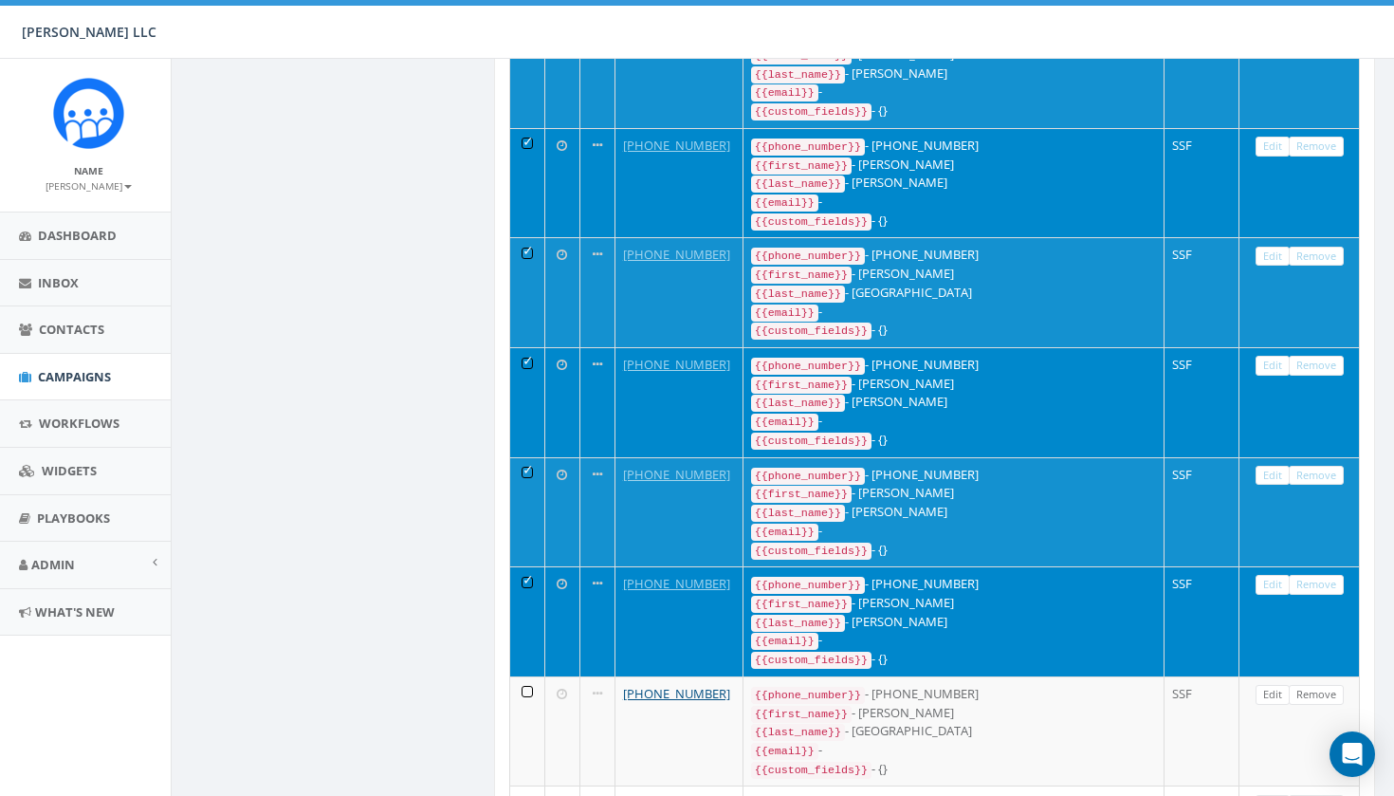
scroll to position [1498, 6]
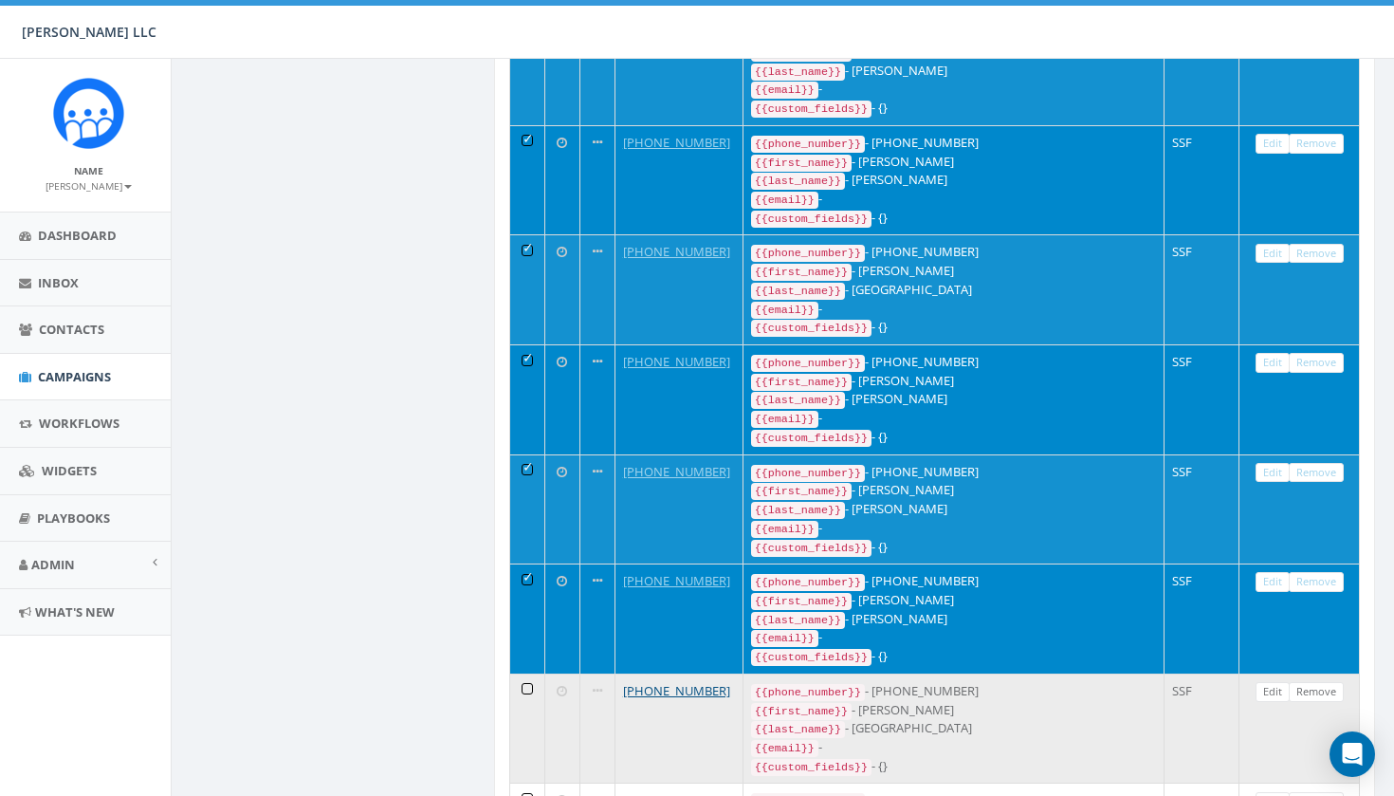
click at [520, 673] on td at bounding box center [527, 728] width 35 height 110
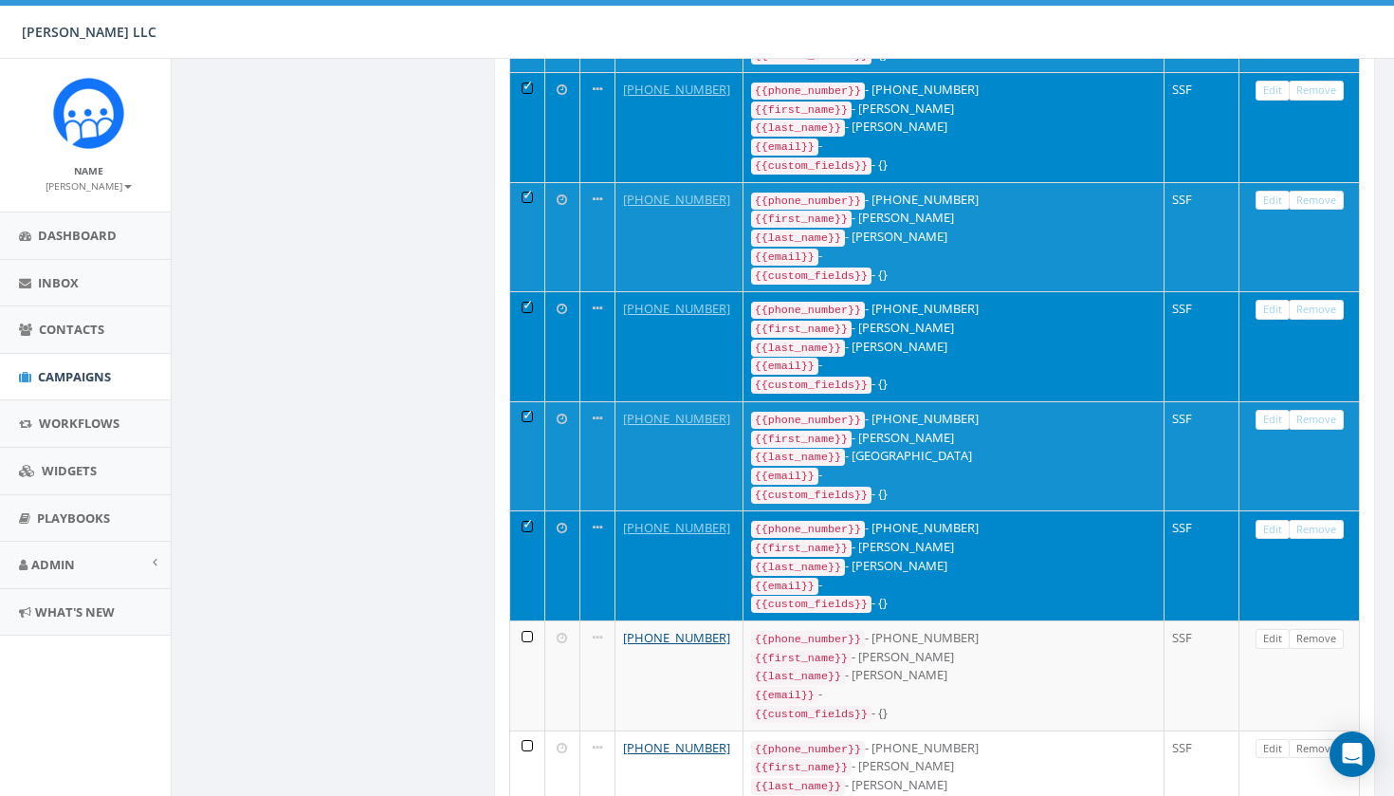
scroll to position [1789, 6]
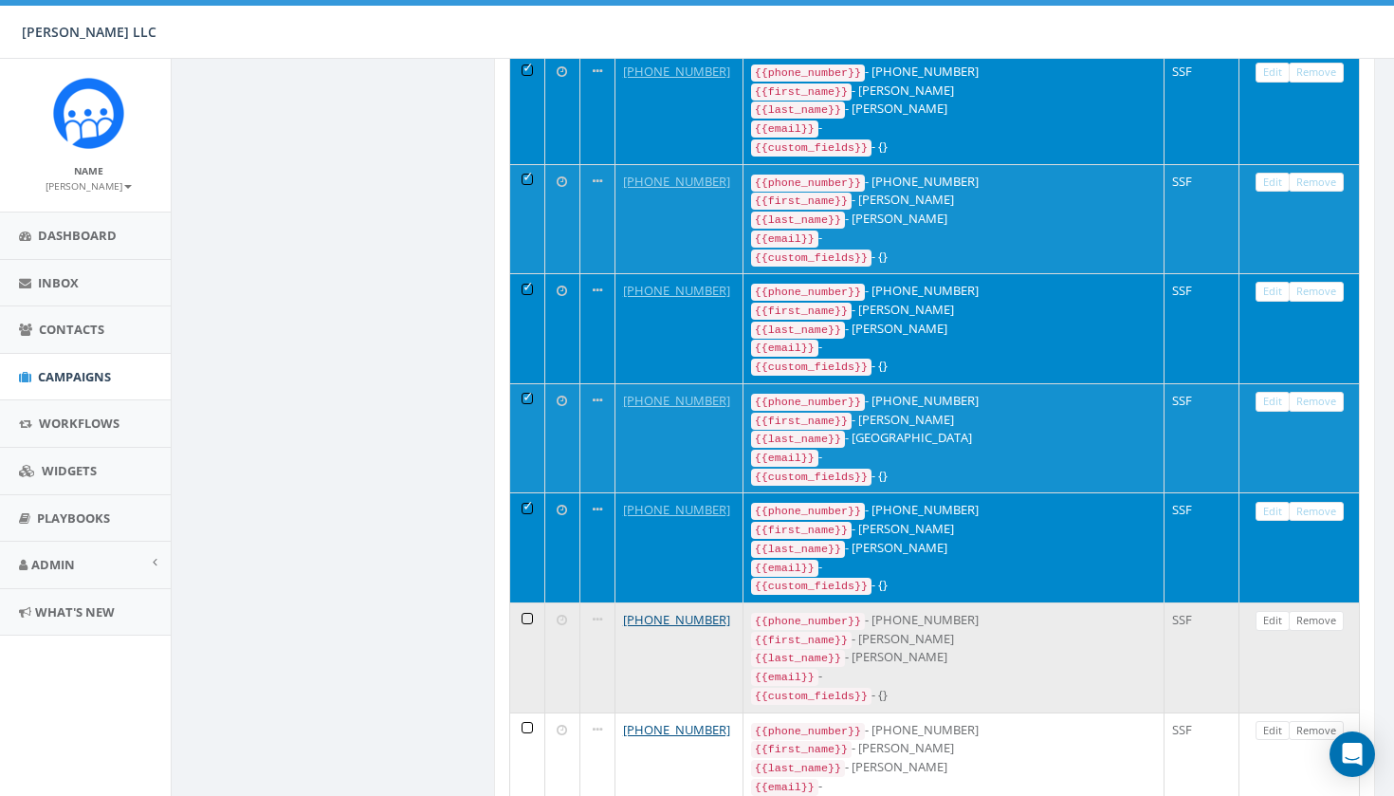
click at [524, 602] on td at bounding box center [527, 657] width 35 height 110
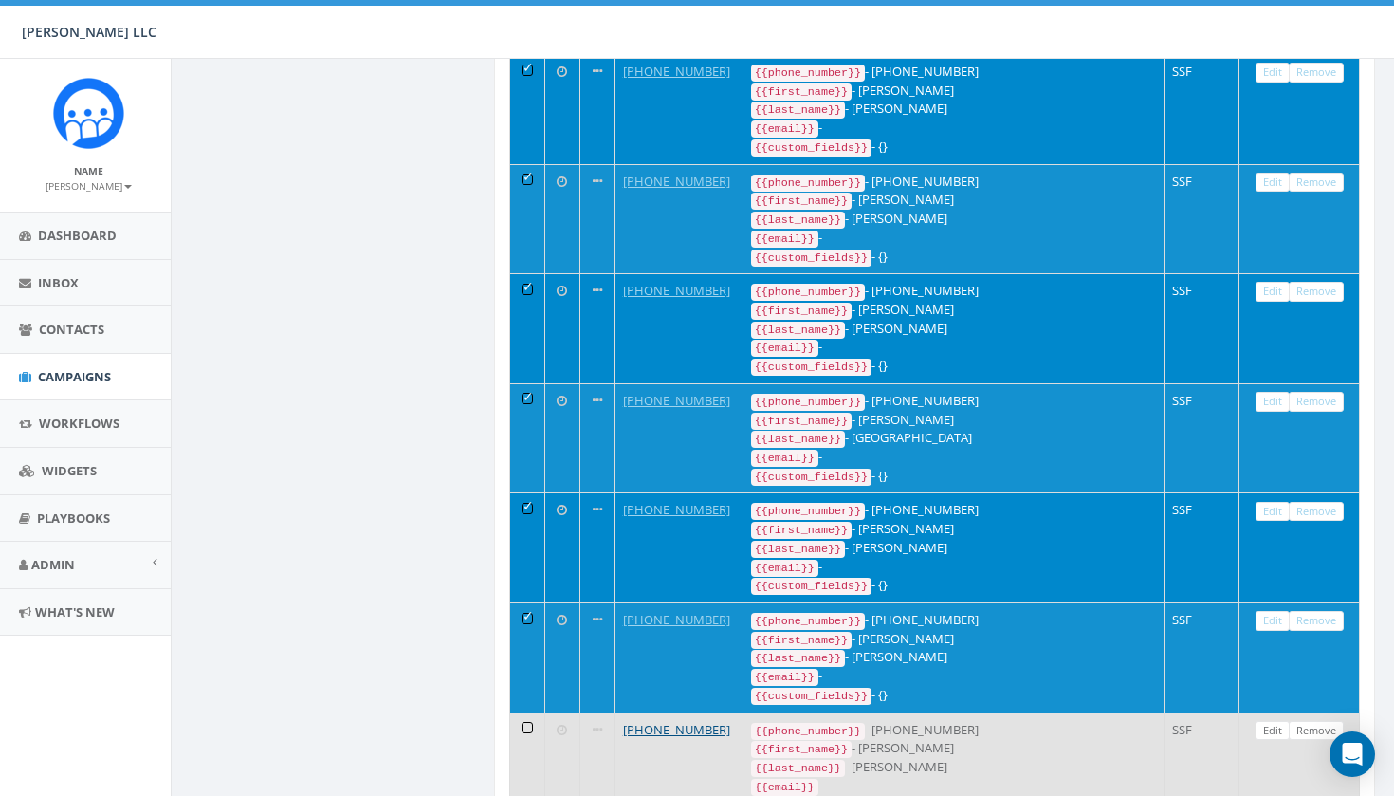
click at [529, 712] on td at bounding box center [527, 767] width 35 height 110
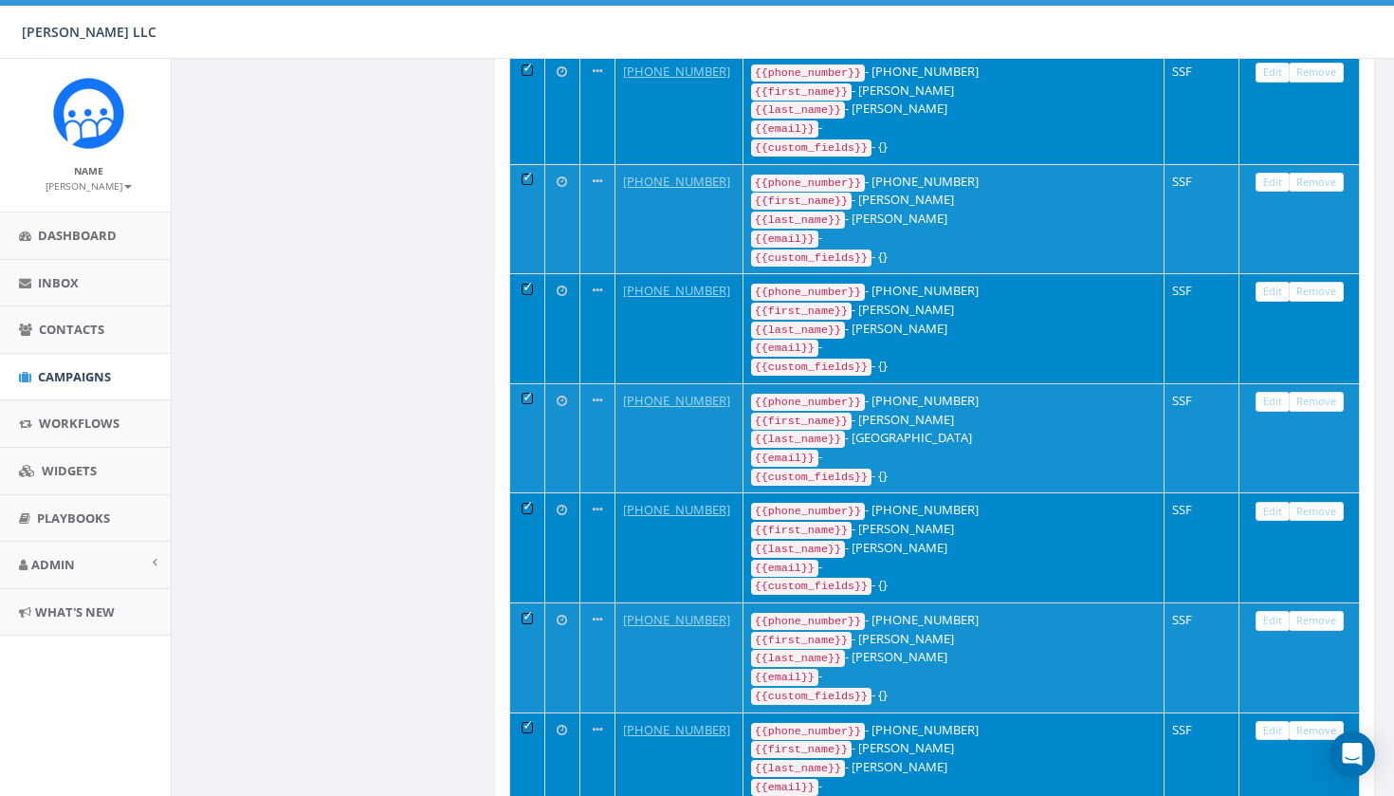
scroll to position [1946, 6]
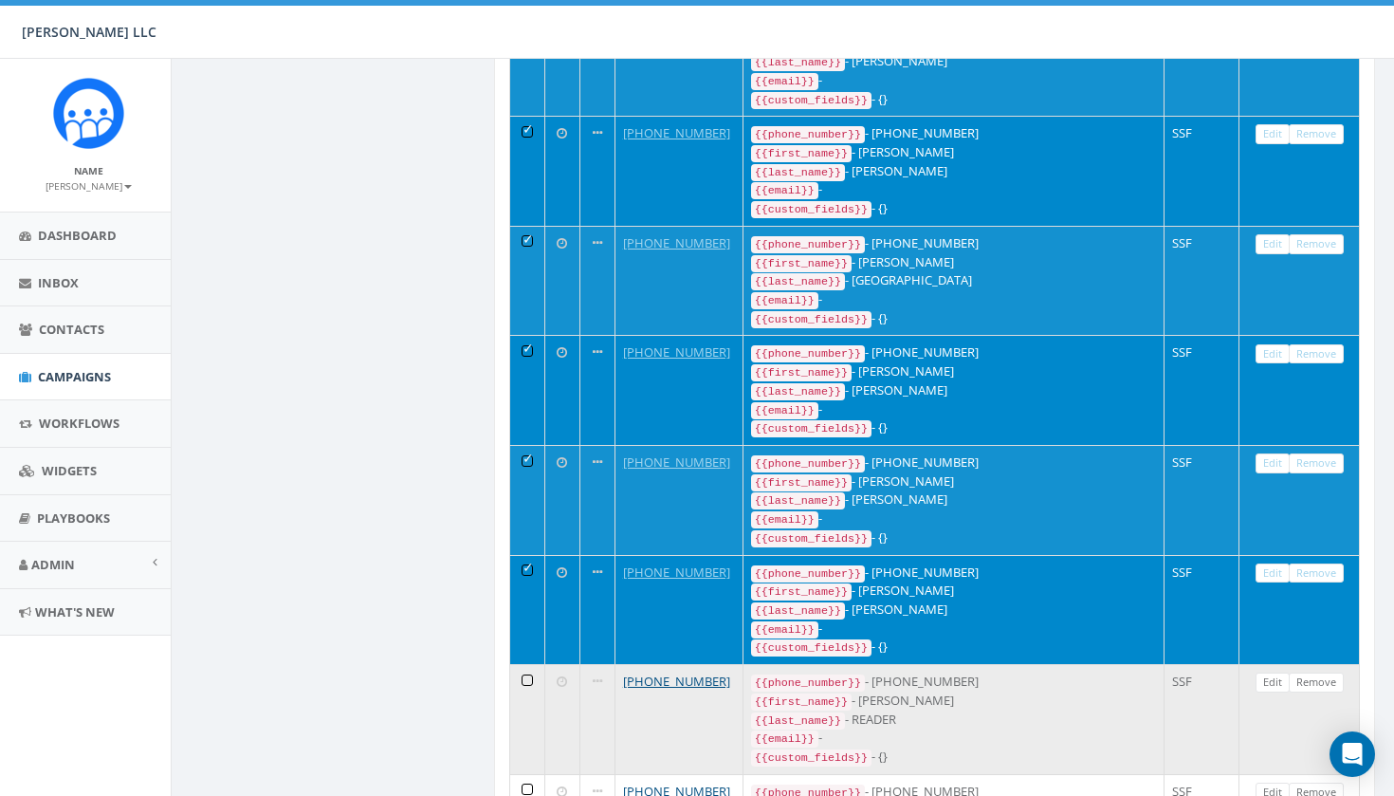
click at [525, 664] on td at bounding box center [527, 719] width 35 height 110
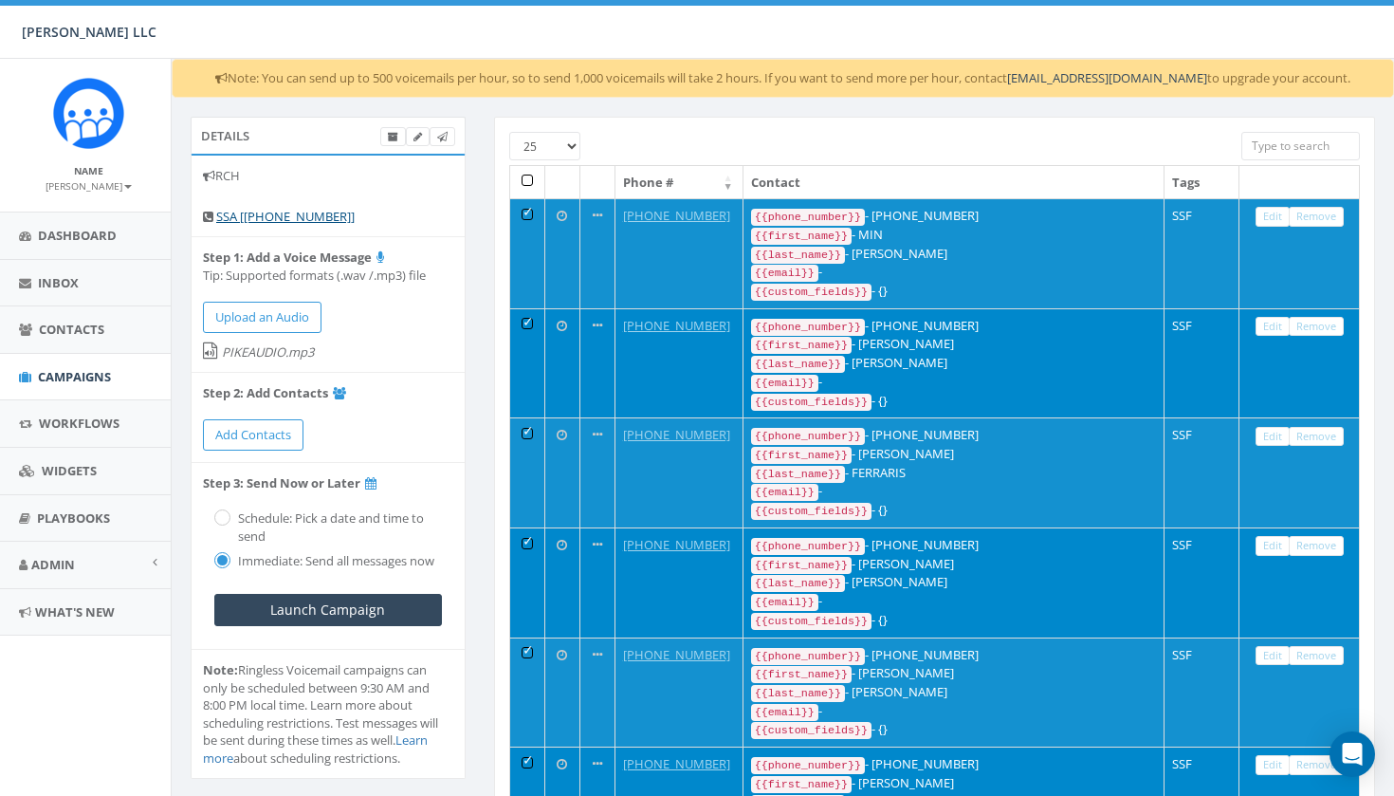
scroll to position [0, 6]
click at [303, 606] on input "Launch Campaign" at bounding box center [328, 610] width 228 height 32
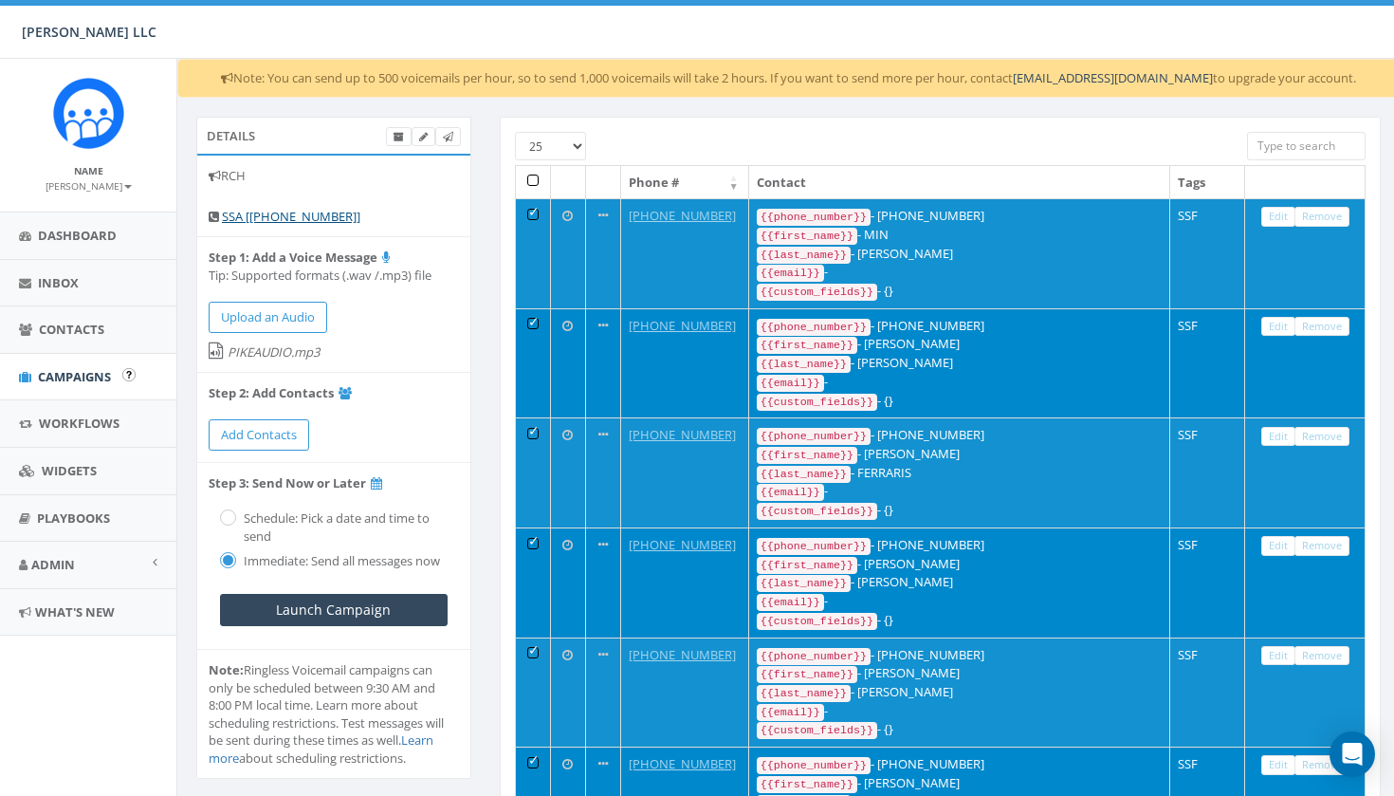
click at [89, 373] on span "Campaigns" at bounding box center [74, 376] width 73 height 17
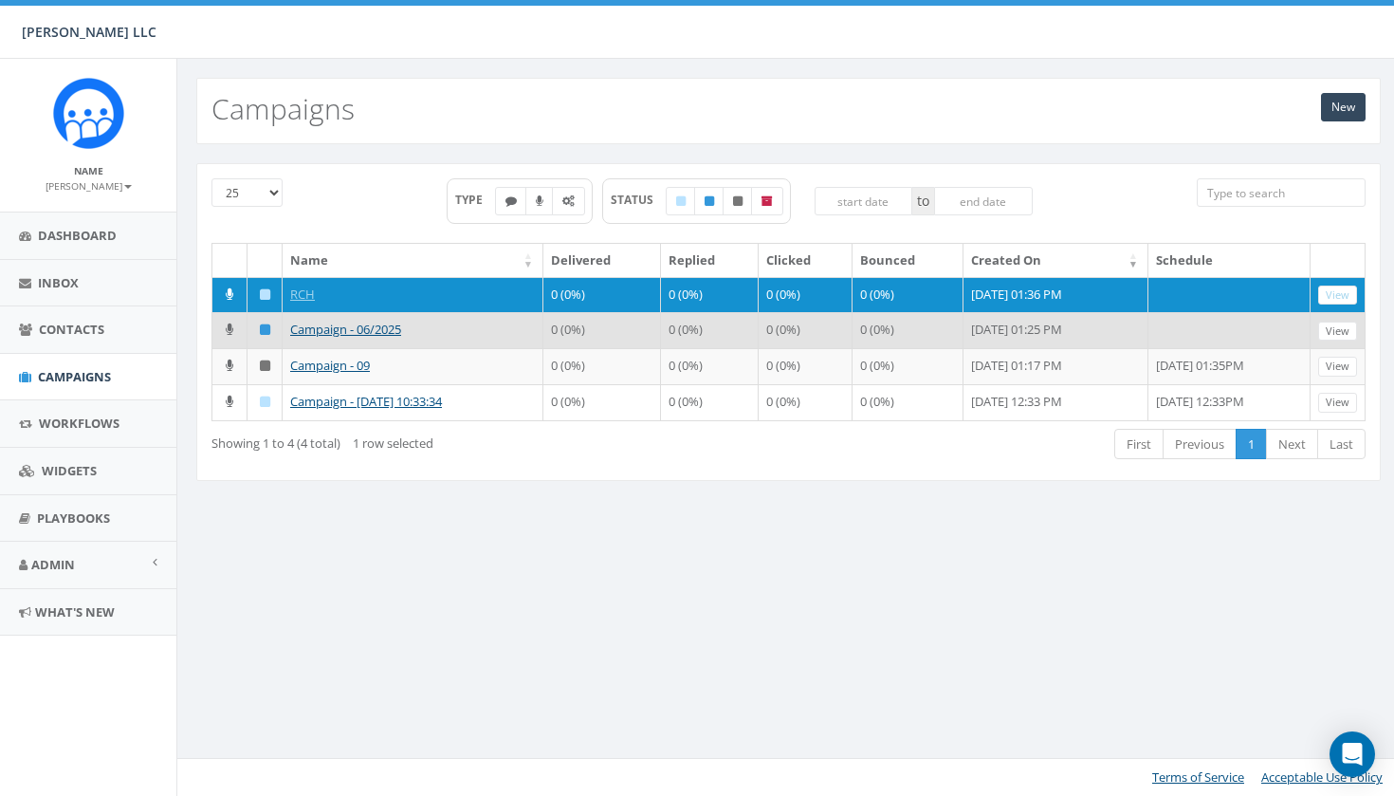
click at [360, 348] on td "Campaign - 06/2025" at bounding box center [413, 330] width 261 height 36
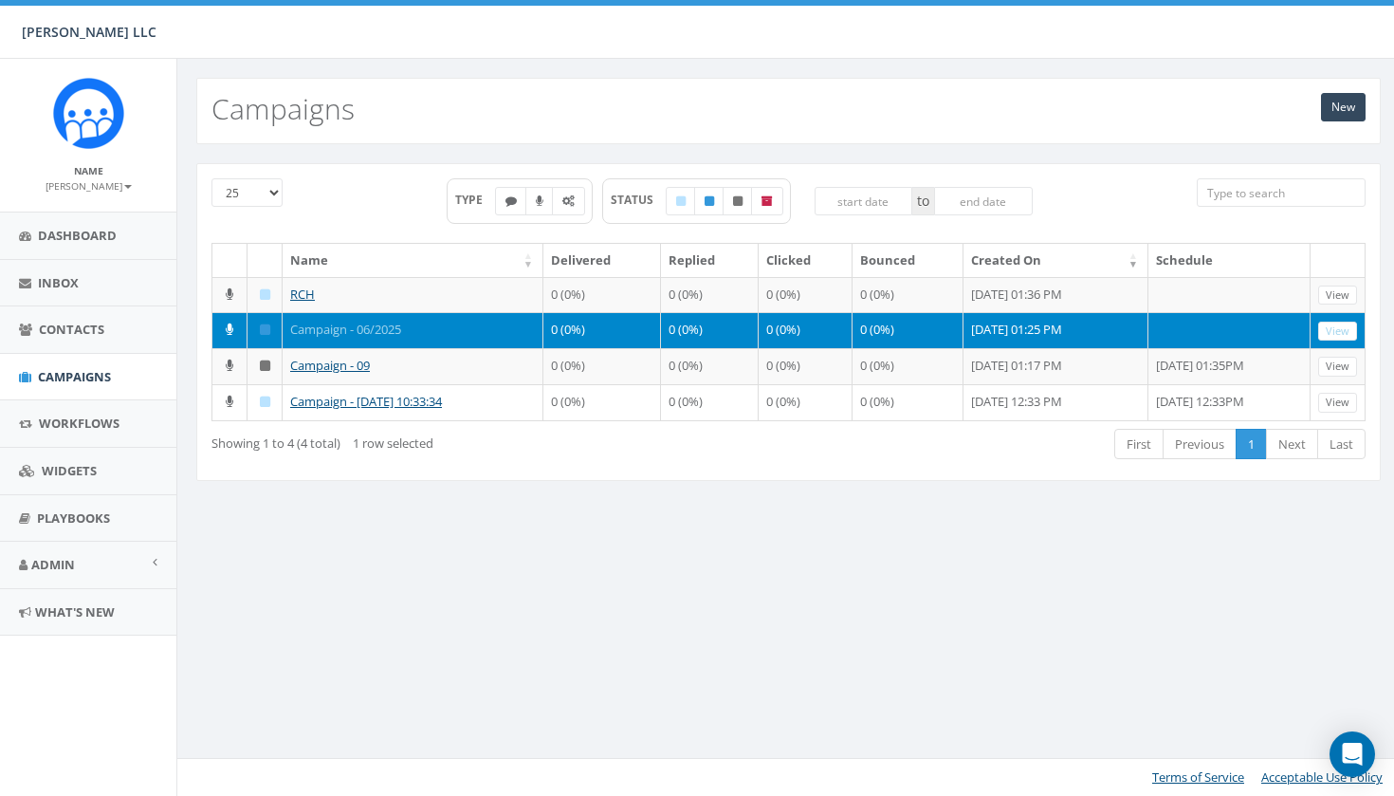
click at [361, 338] on link "Campaign - 06/2025" at bounding box center [345, 329] width 111 height 17
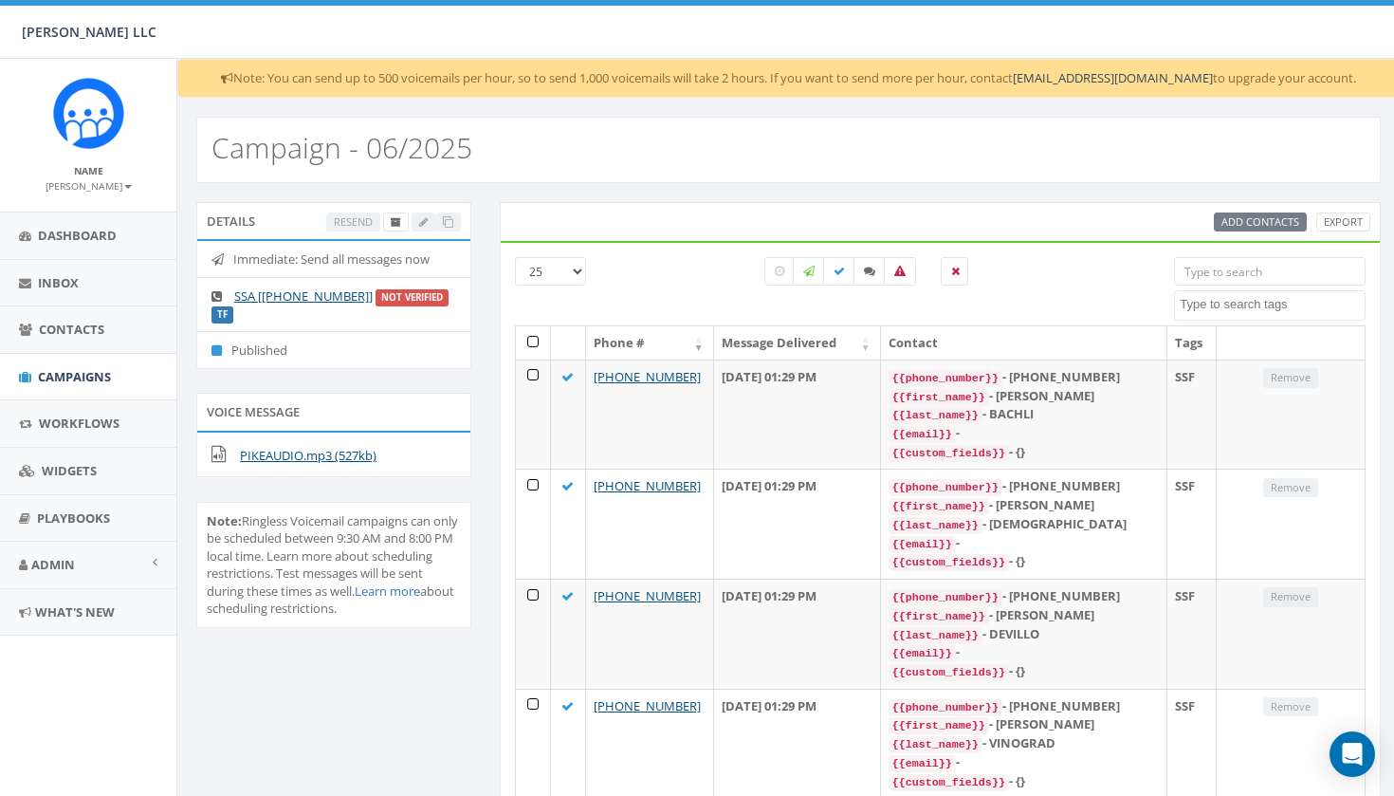
click at [1234, 212] on div "Add Contacts Export" at bounding box center [1292, 222] width 156 height 20
click at [1238, 225] on div "Add Contacts Export" at bounding box center [1292, 222] width 156 height 20
click at [1243, 222] on div "Add Contacts Export" at bounding box center [1292, 222] width 156 height 20
click at [100, 235] on span "Dashboard" at bounding box center [77, 235] width 79 height 17
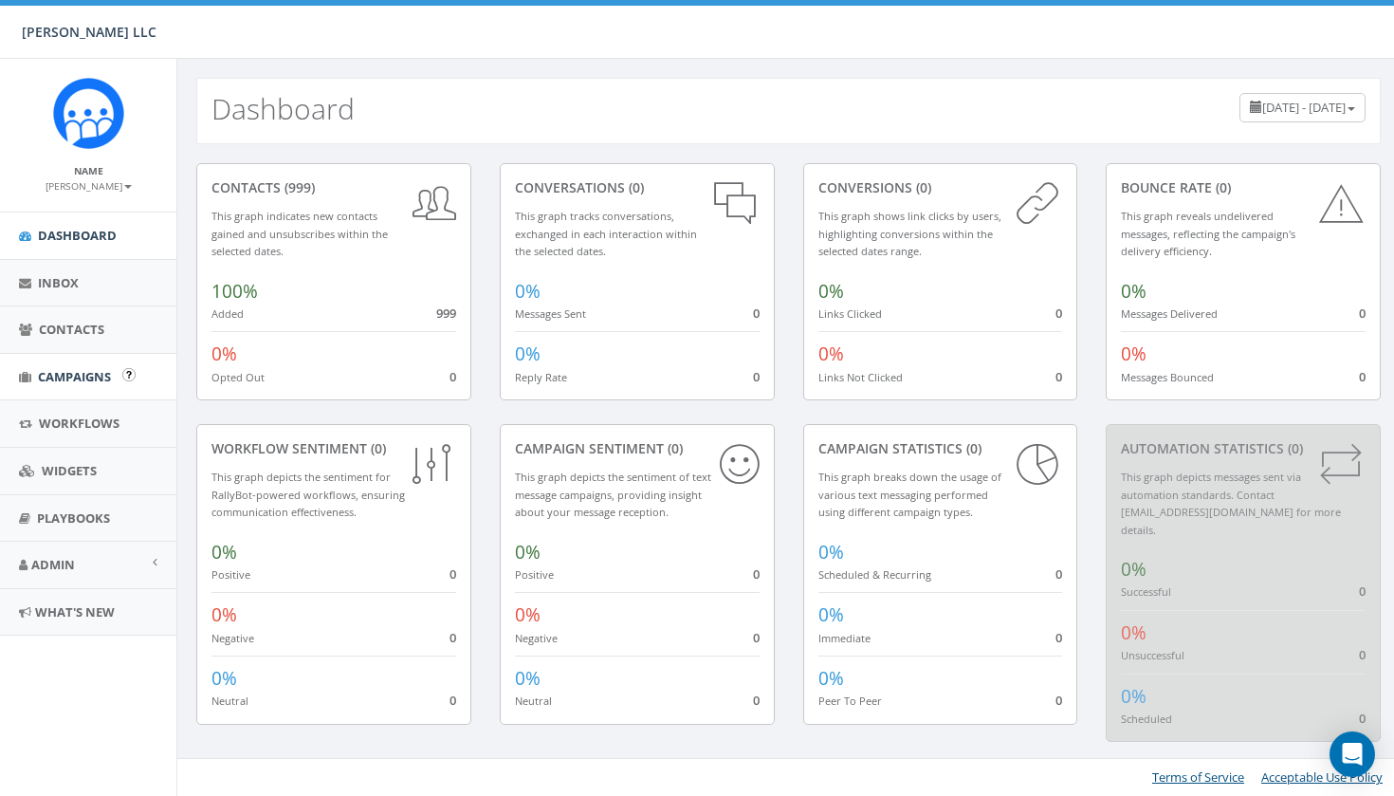
click at [82, 385] on link "Campaigns" at bounding box center [88, 377] width 176 height 46
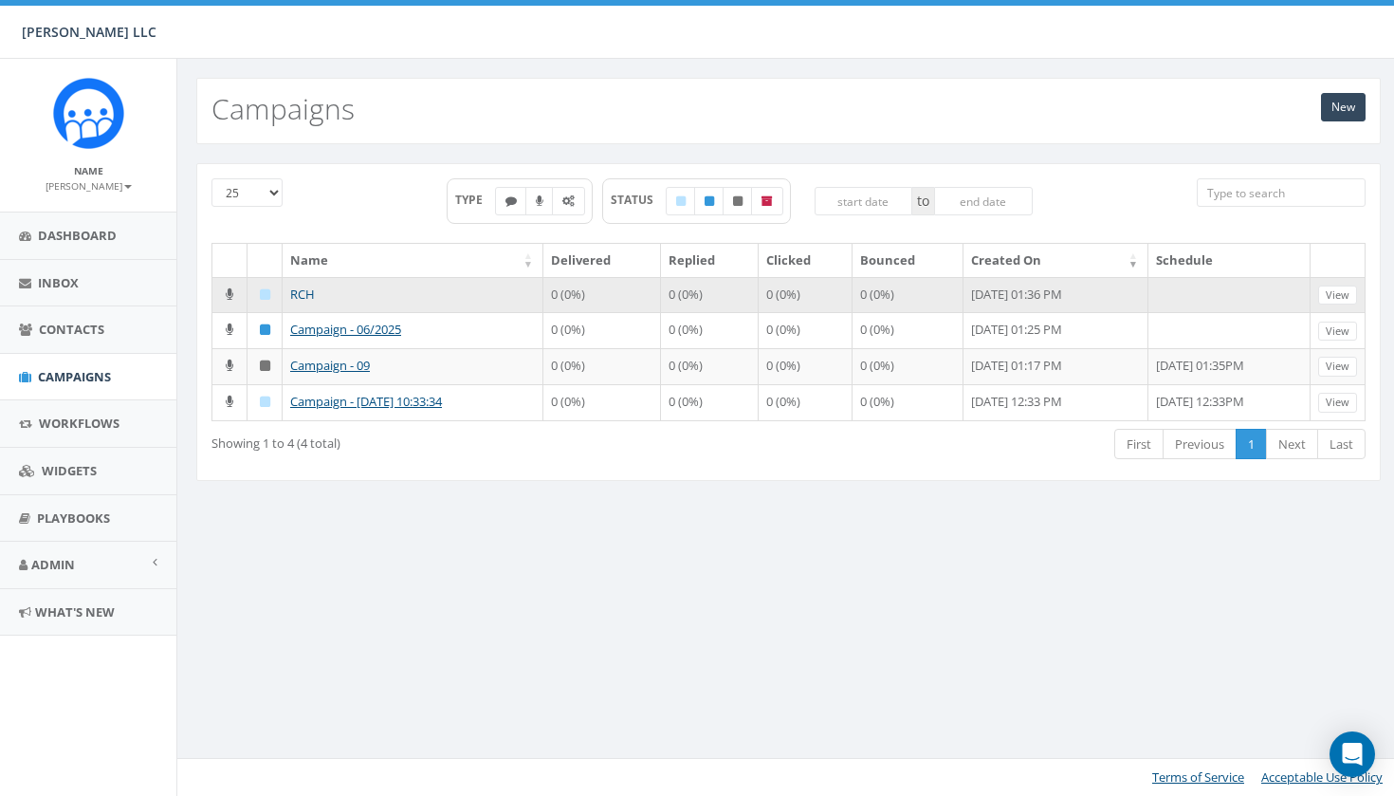
click at [304, 295] on link "RCH" at bounding box center [302, 293] width 25 height 17
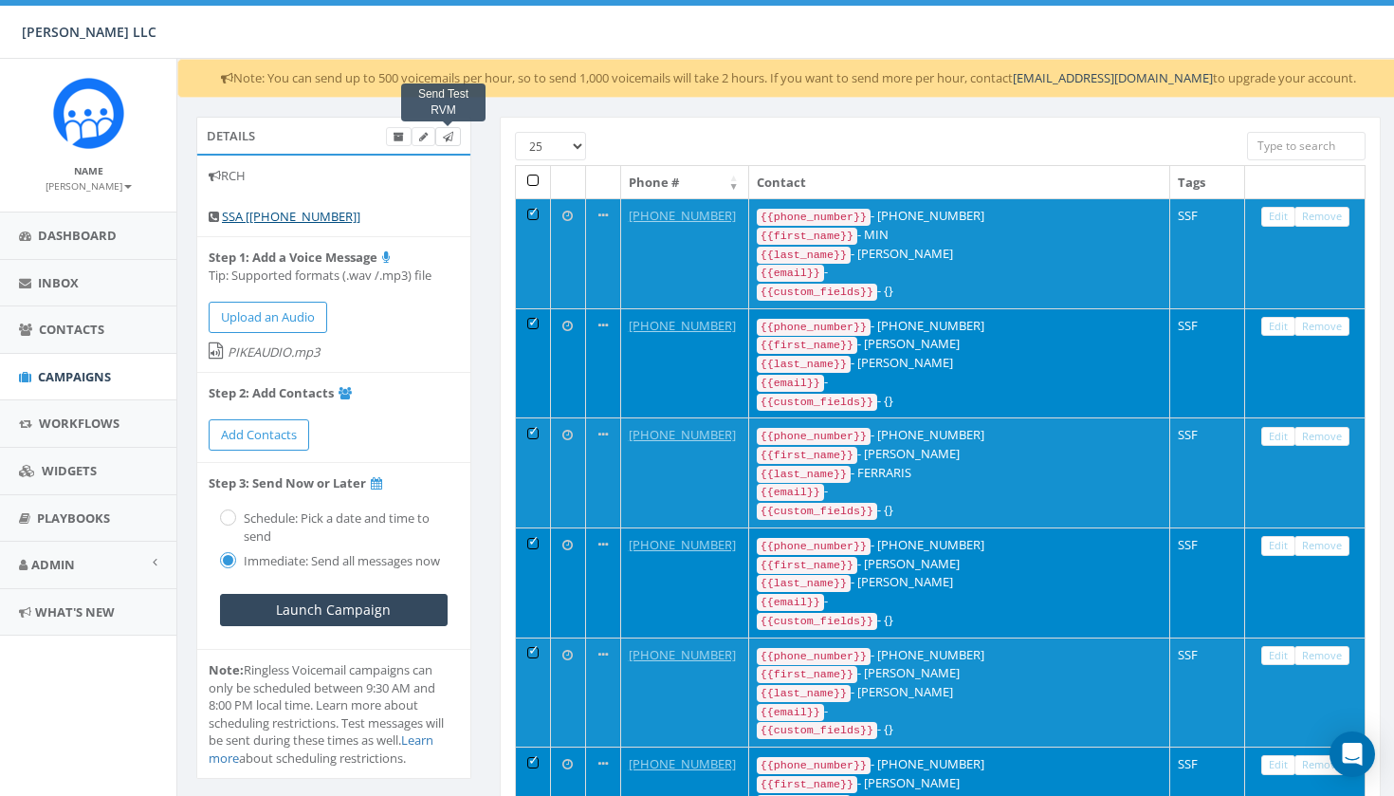
click at [445, 136] on icon at bounding box center [448, 137] width 10 height 10
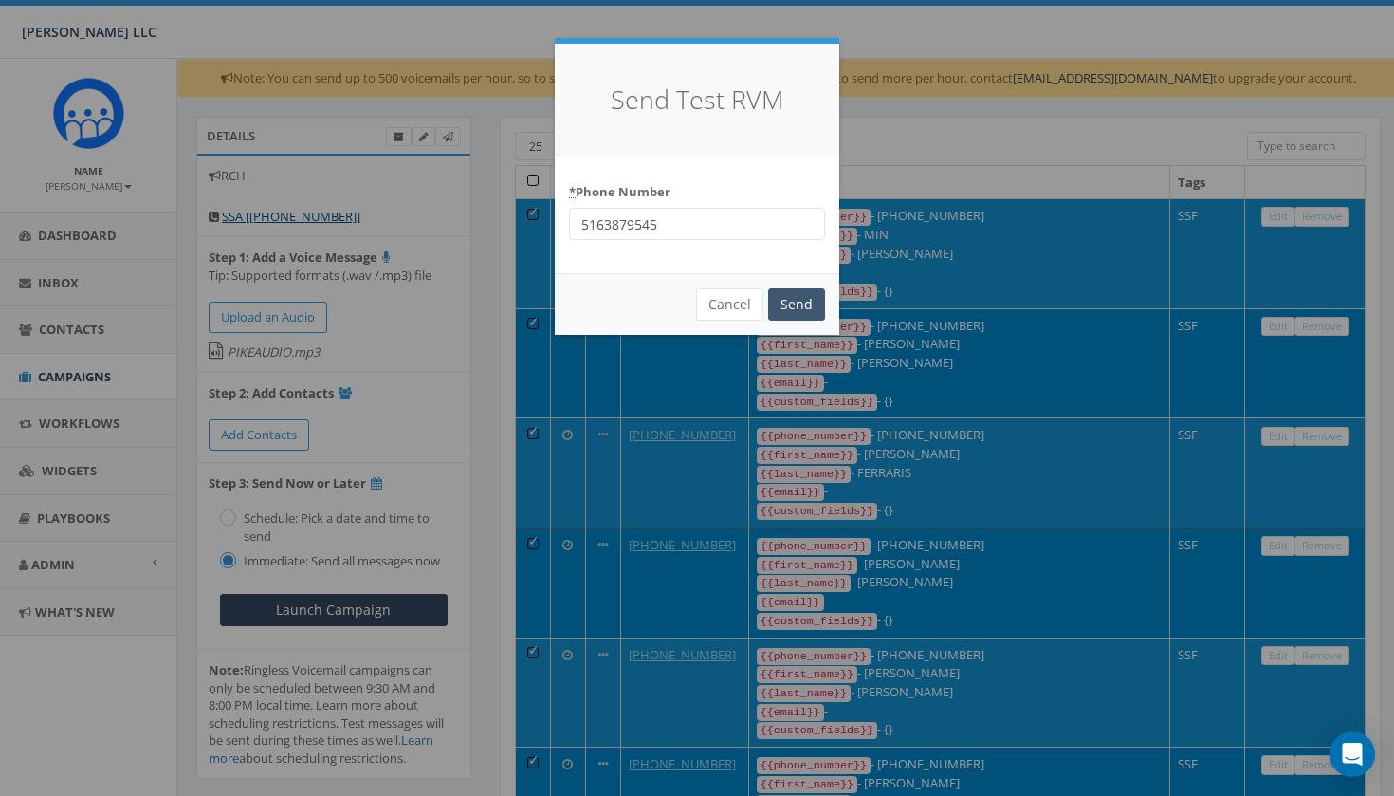
type input "5163879545"
click at [792, 300] on input "Send" at bounding box center [796, 304] width 57 height 32
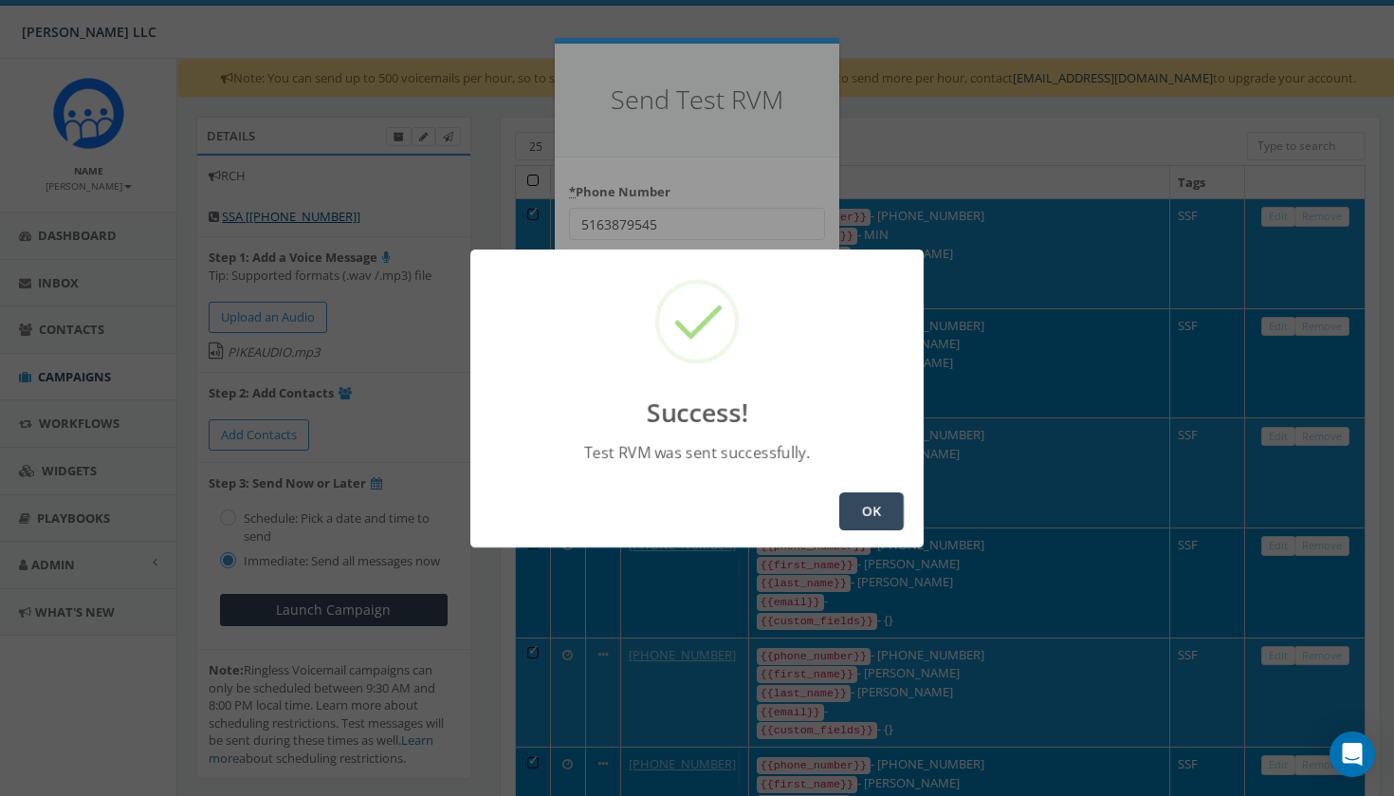
click at [864, 507] on button "OK" at bounding box center [871, 511] width 64 height 38
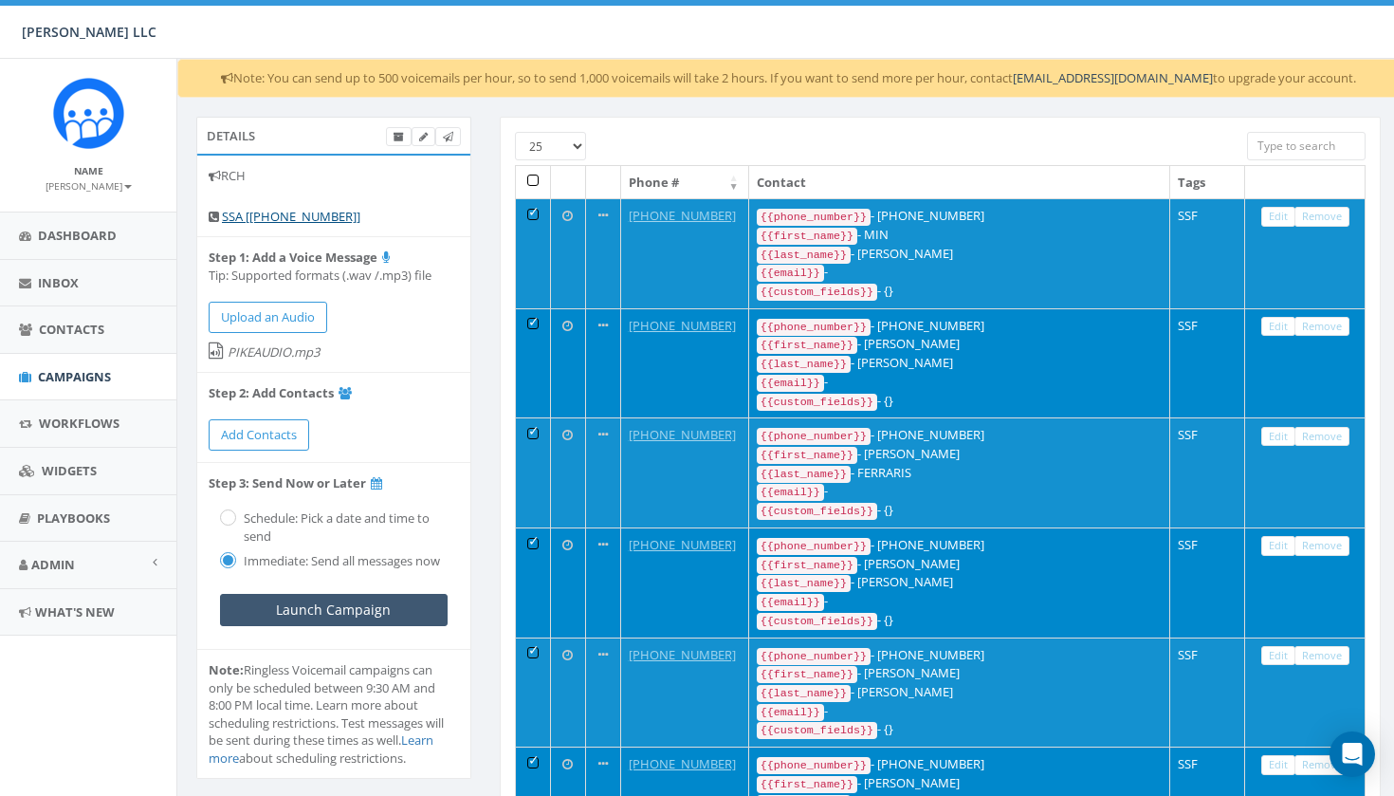
click at [314, 605] on input "Launch Campaign" at bounding box center [334, 610] width 228 height 32
click at [71, 278] on span "Inbox" at bounding box center [58, 282] width 41 height 17
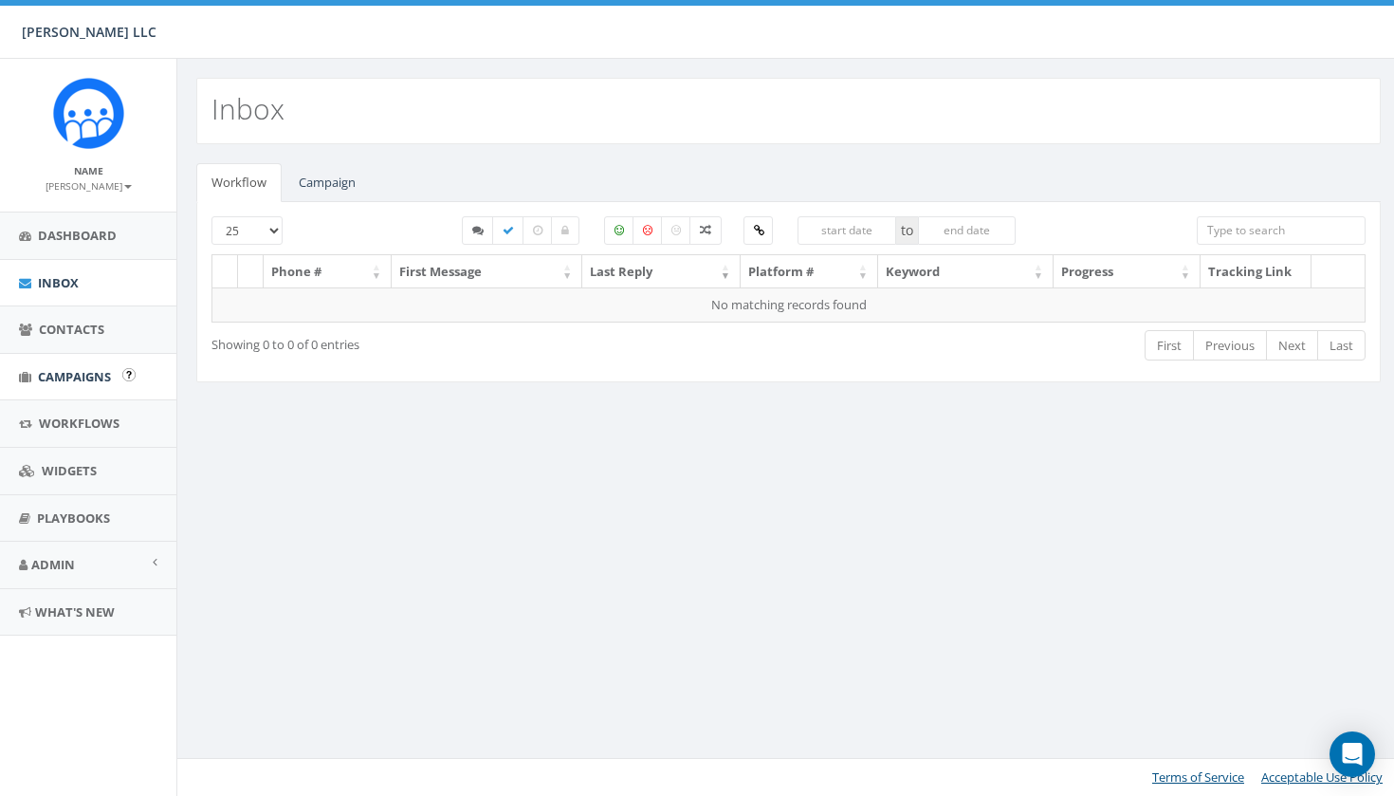
click at [71, 381] on span "Campaigns" at bounding box center [74, 376] width 73 height 17
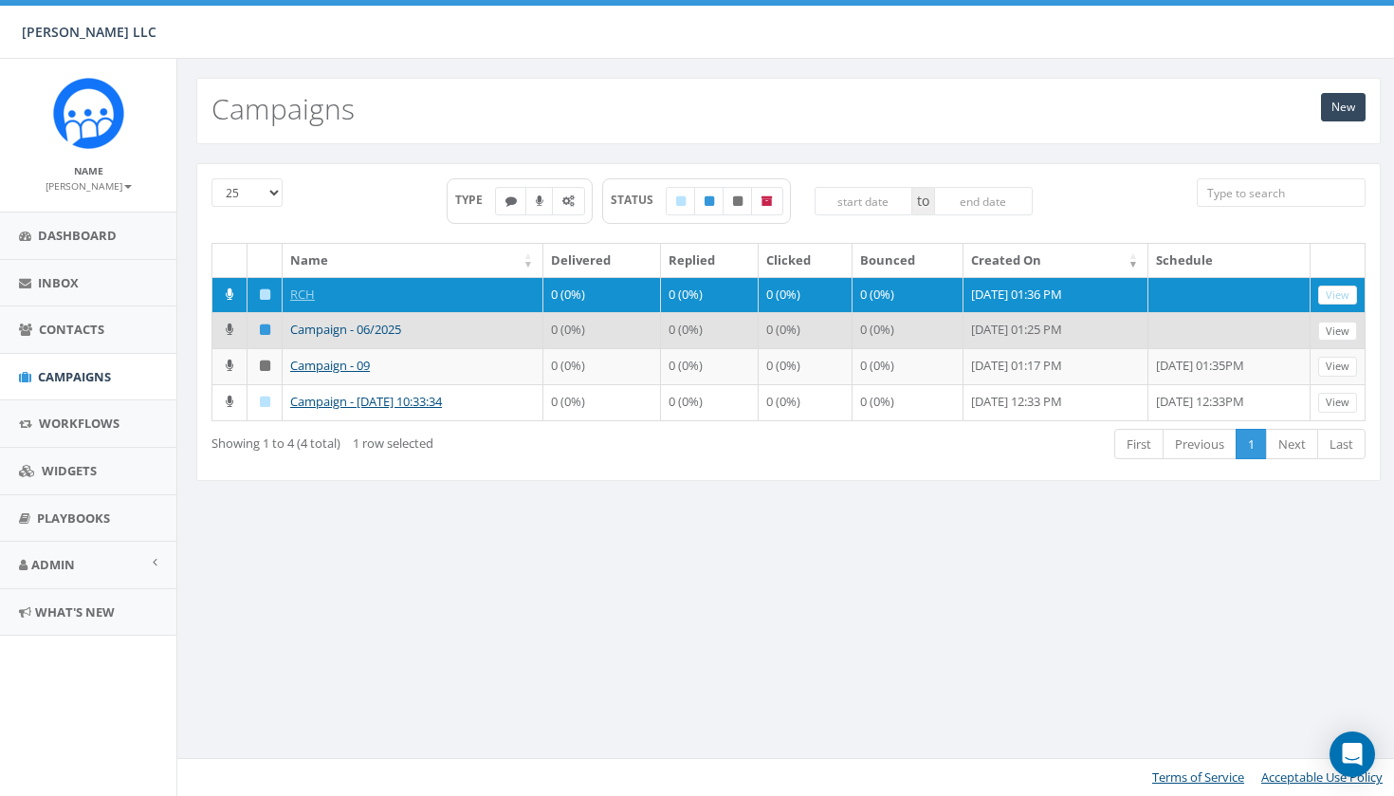
click at [303, 338] on link "Campaign - 06/2025" at bounding box center [345, 329] width 111 height 17
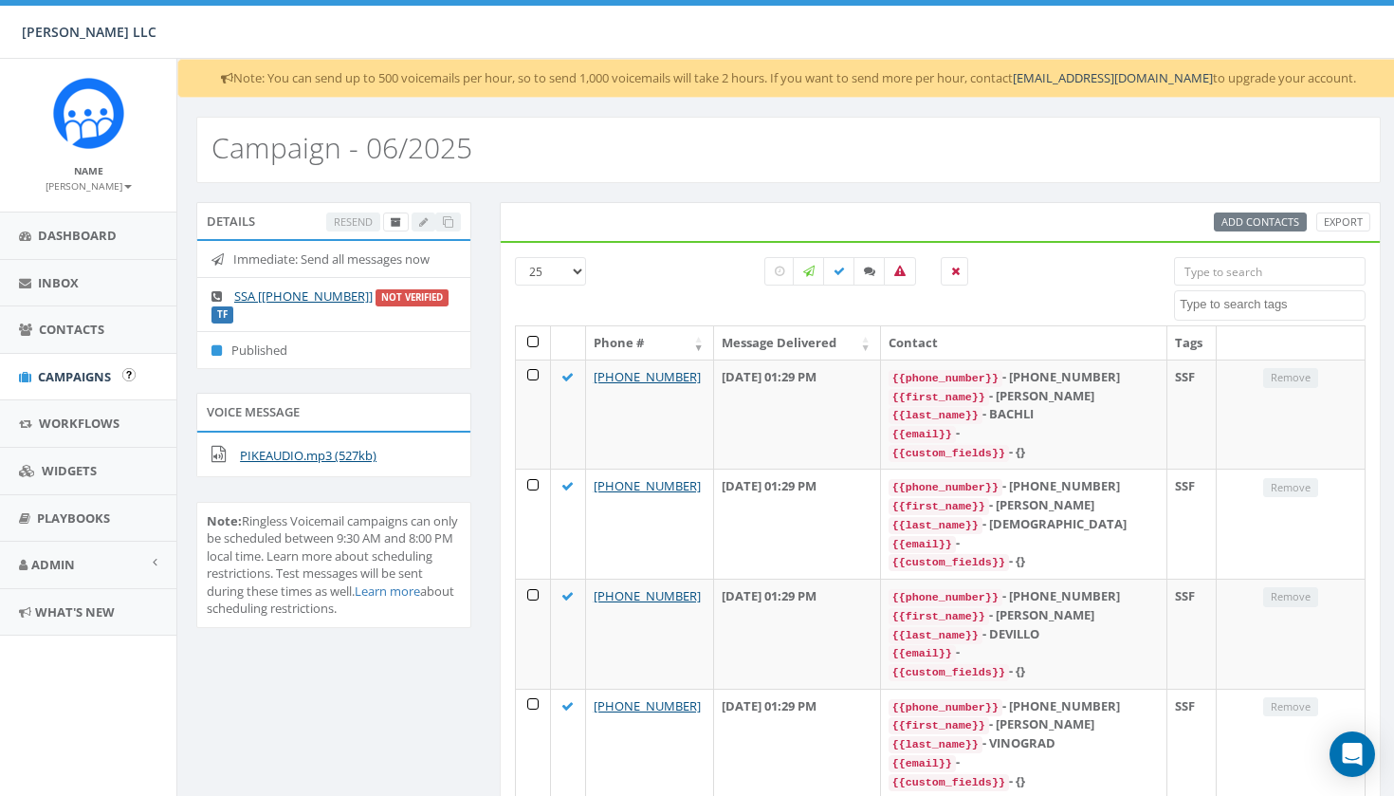
click at [94, 381] on span "Campaigns" at bounding box center [74, 376] width 73 height 17
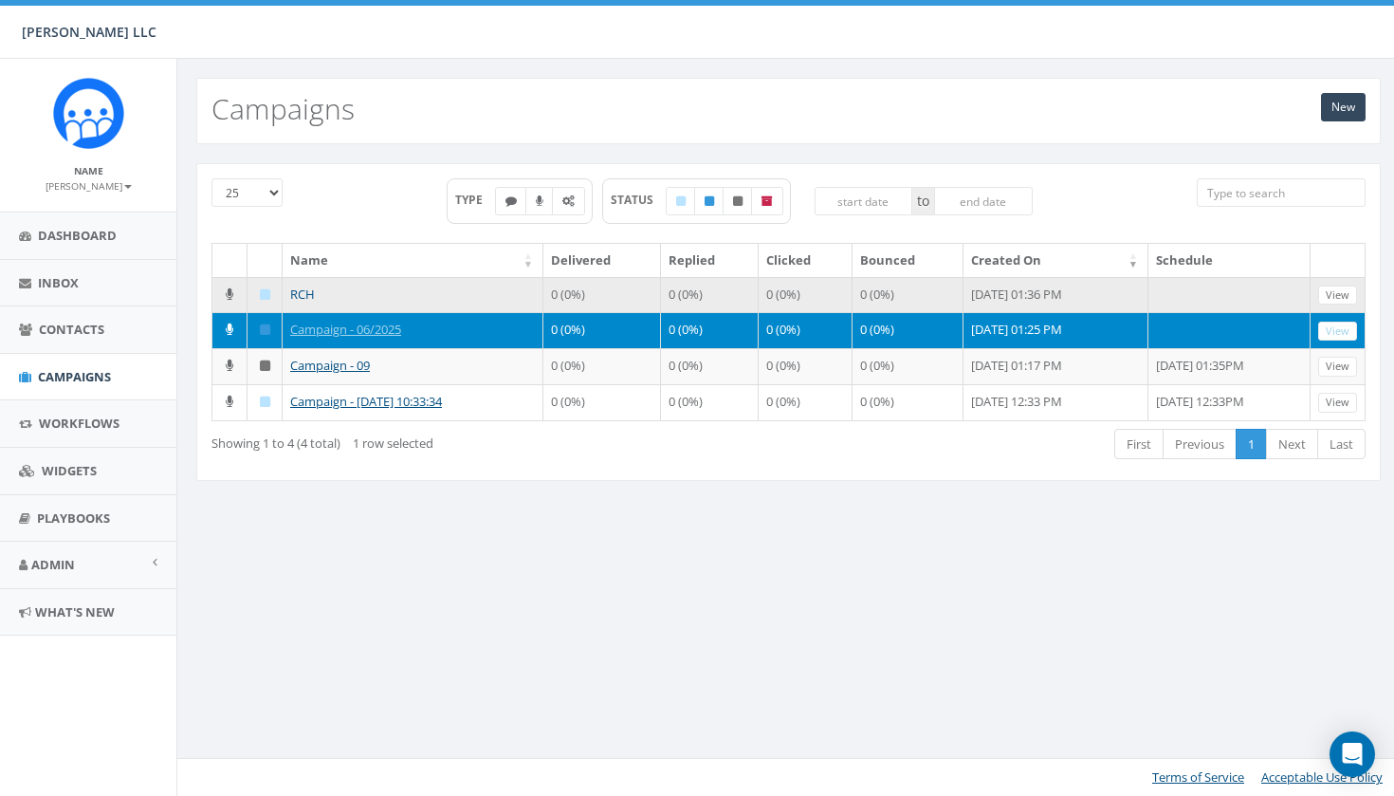
click at [304, 295] on link "RCH" at bounding box center [302, 293] width 25 height 17
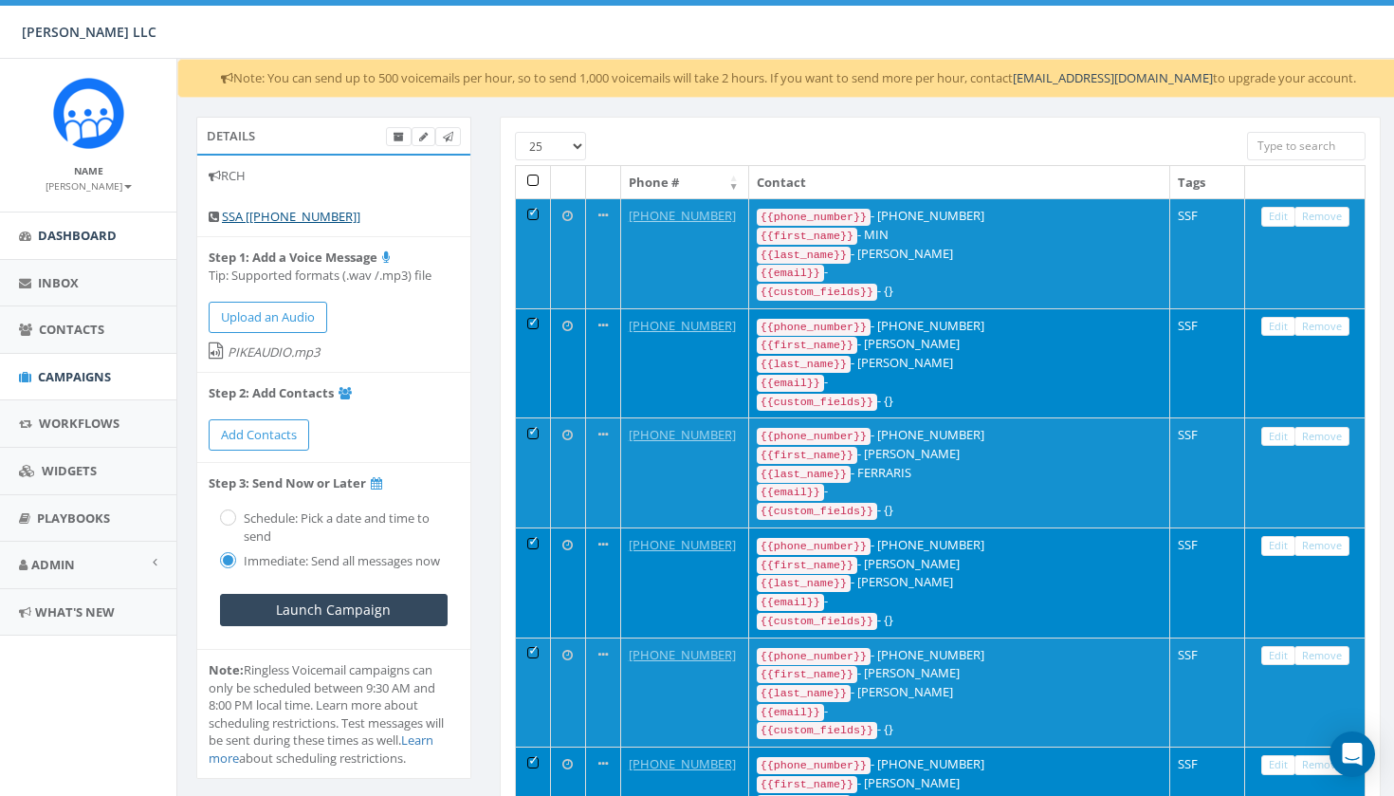
click at [88, 232] on span "Dashboard" at bounding box center [77, 235] width 79 height 17
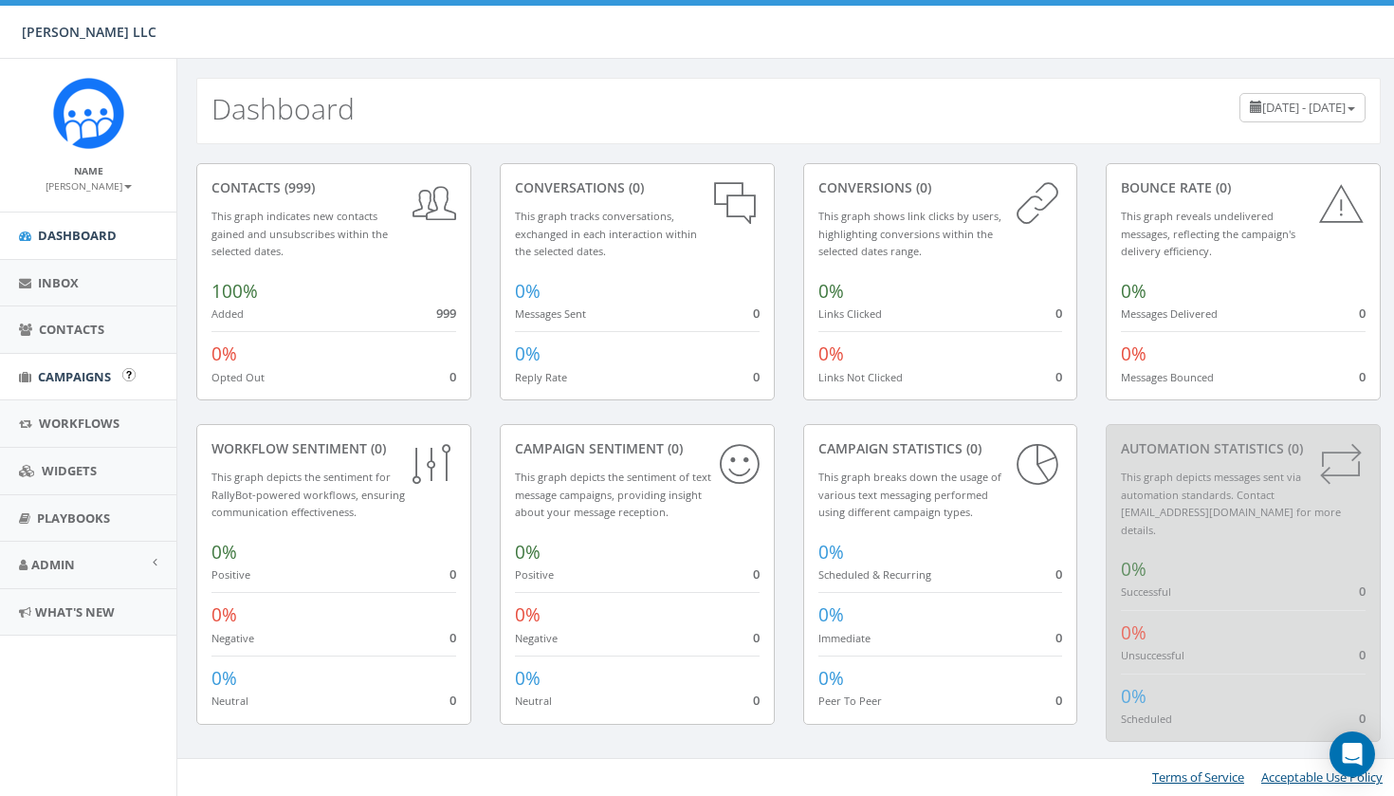
click at [83, 386] on link "Campaigns" at bounding box center [88, 377] width 176 height 46
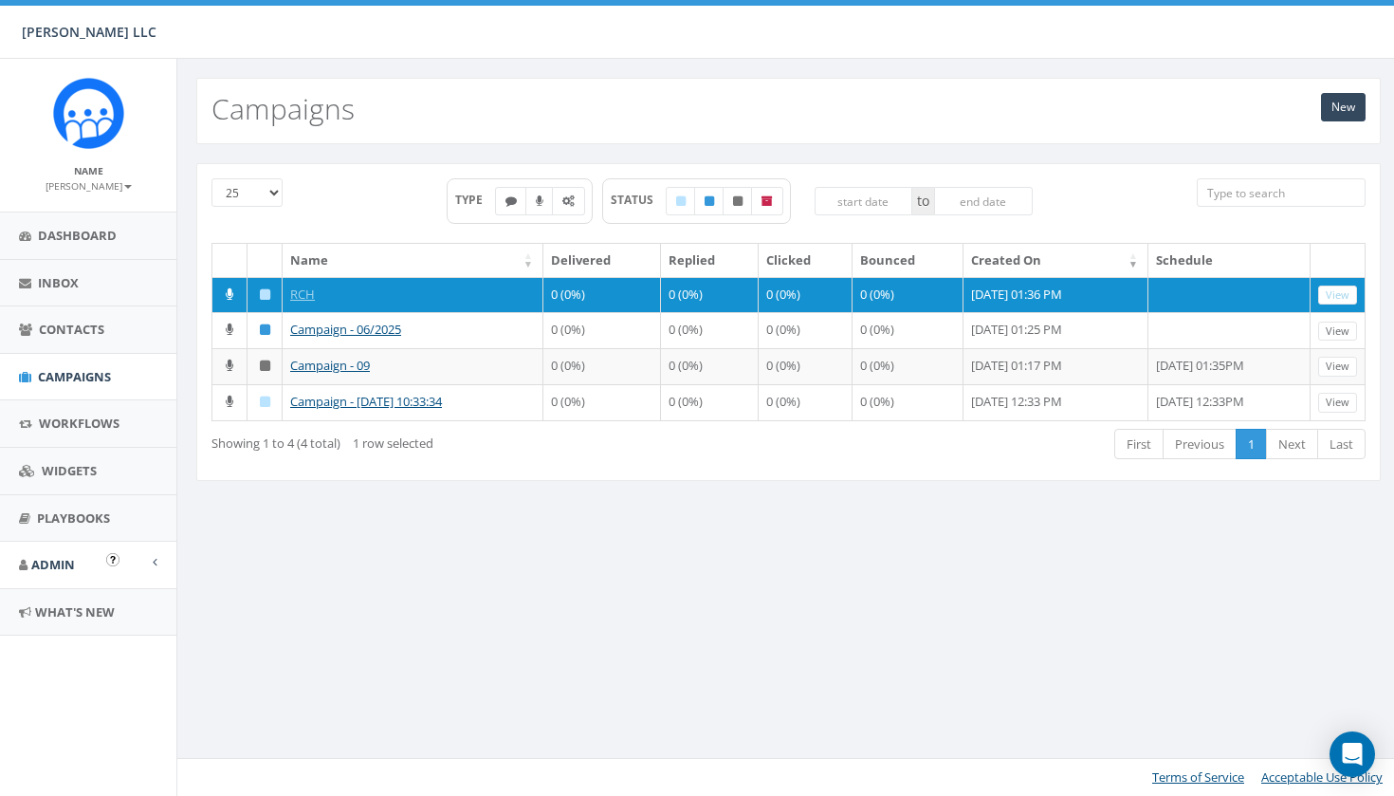
click at [70, 557] on span "Admin" at bounding box center [53, 564] width 44 height 17
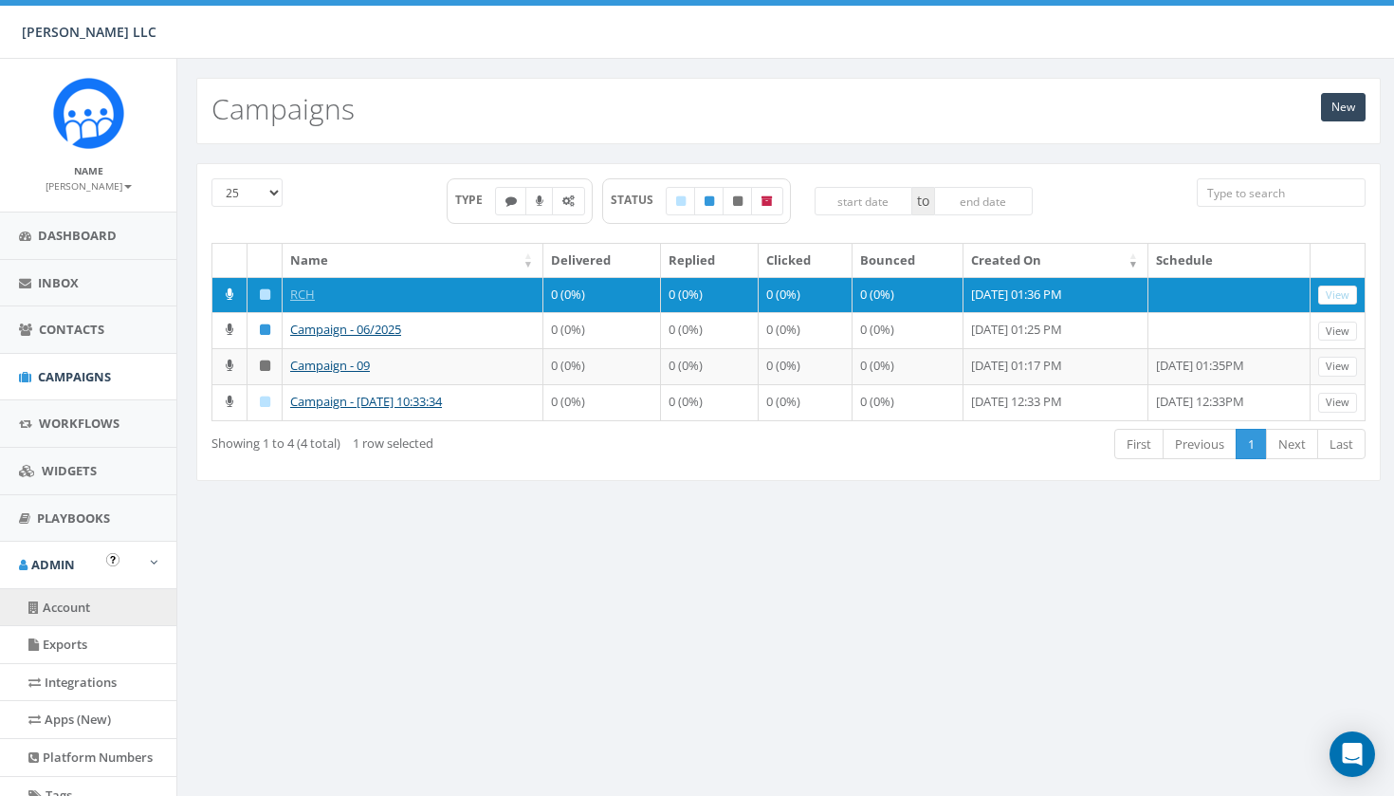
click at [75, 600] on link "Account" at bounding box center [88, 607] width 176 height 37
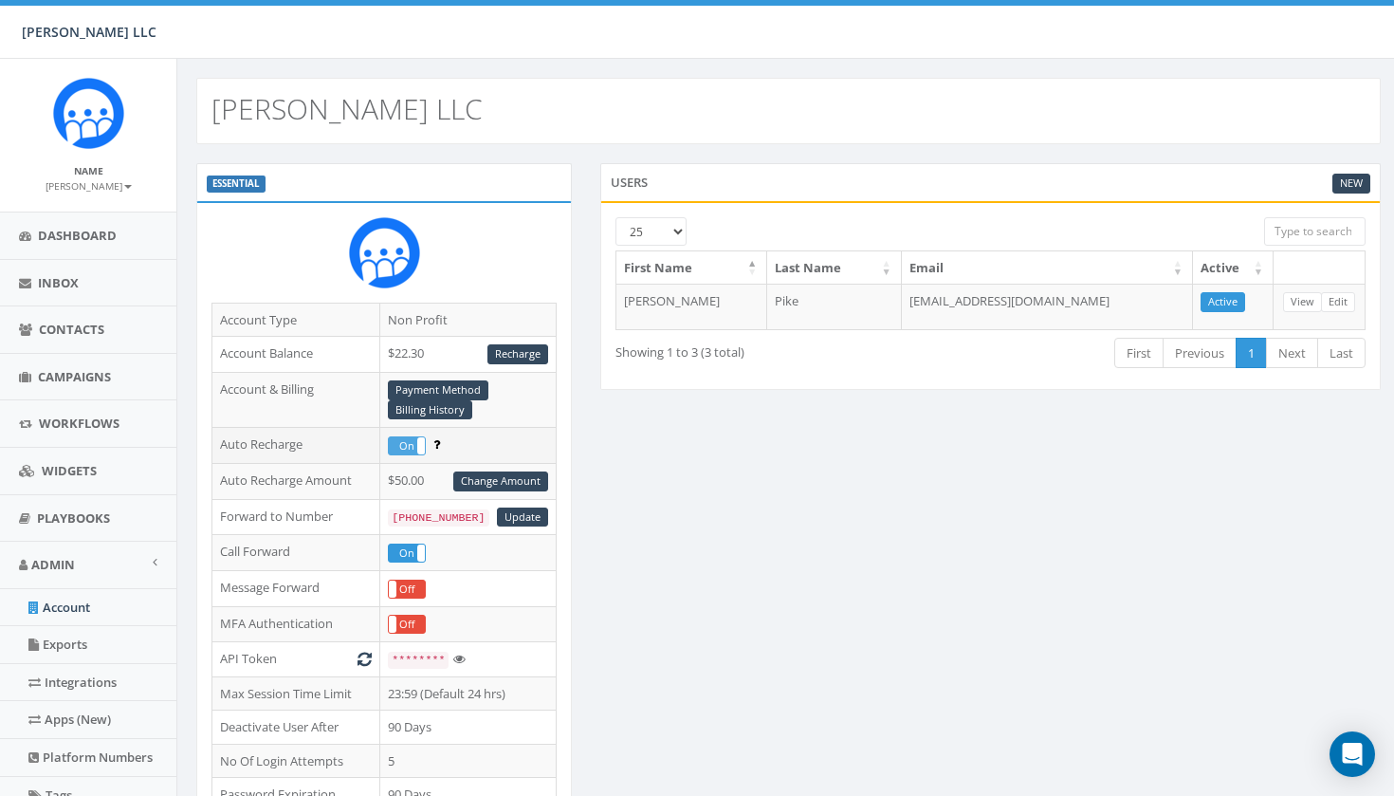
click at [406, 437] on label "On" at bounding box center [407, 445] width 36 height 17
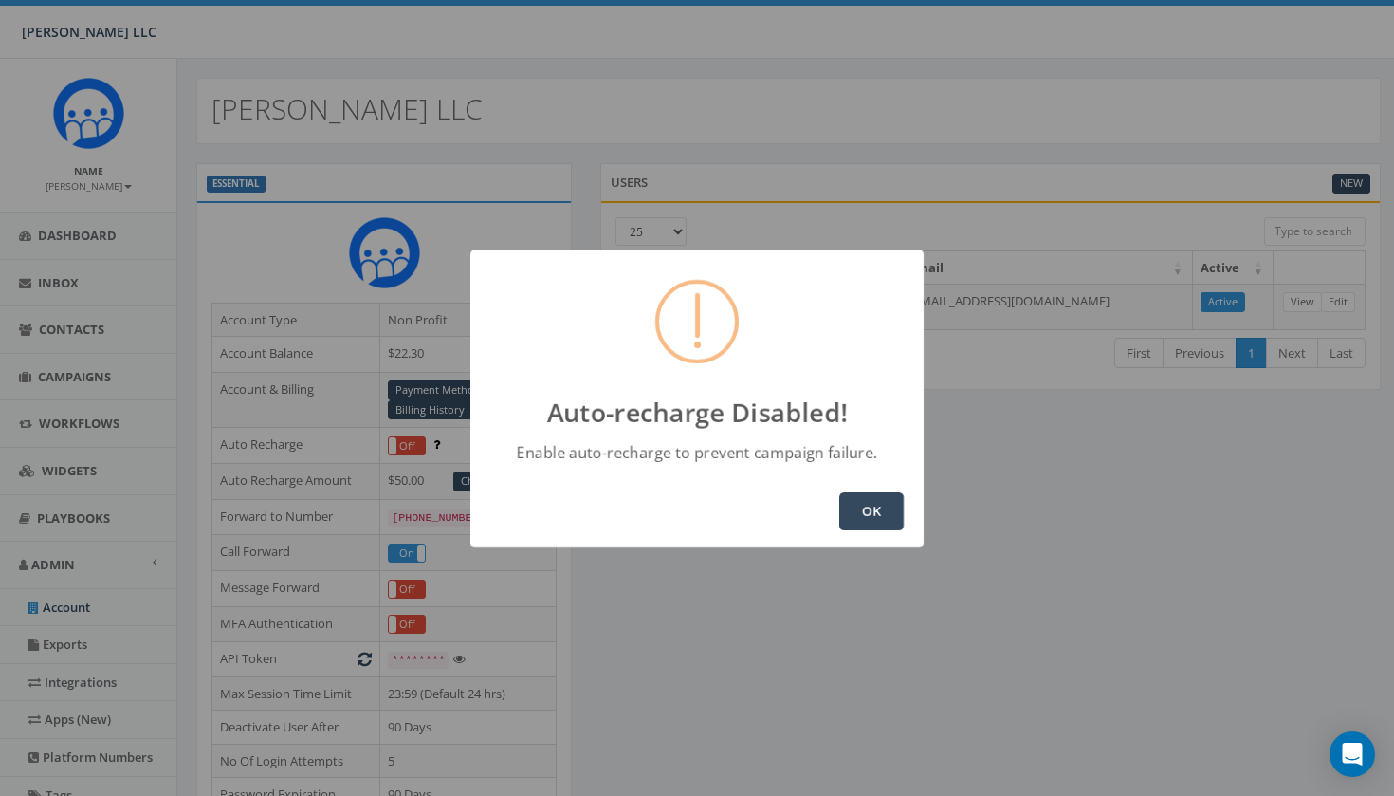
click at [866, 509] on button "OK" at bounding box center [871, 511] width 64 height 38
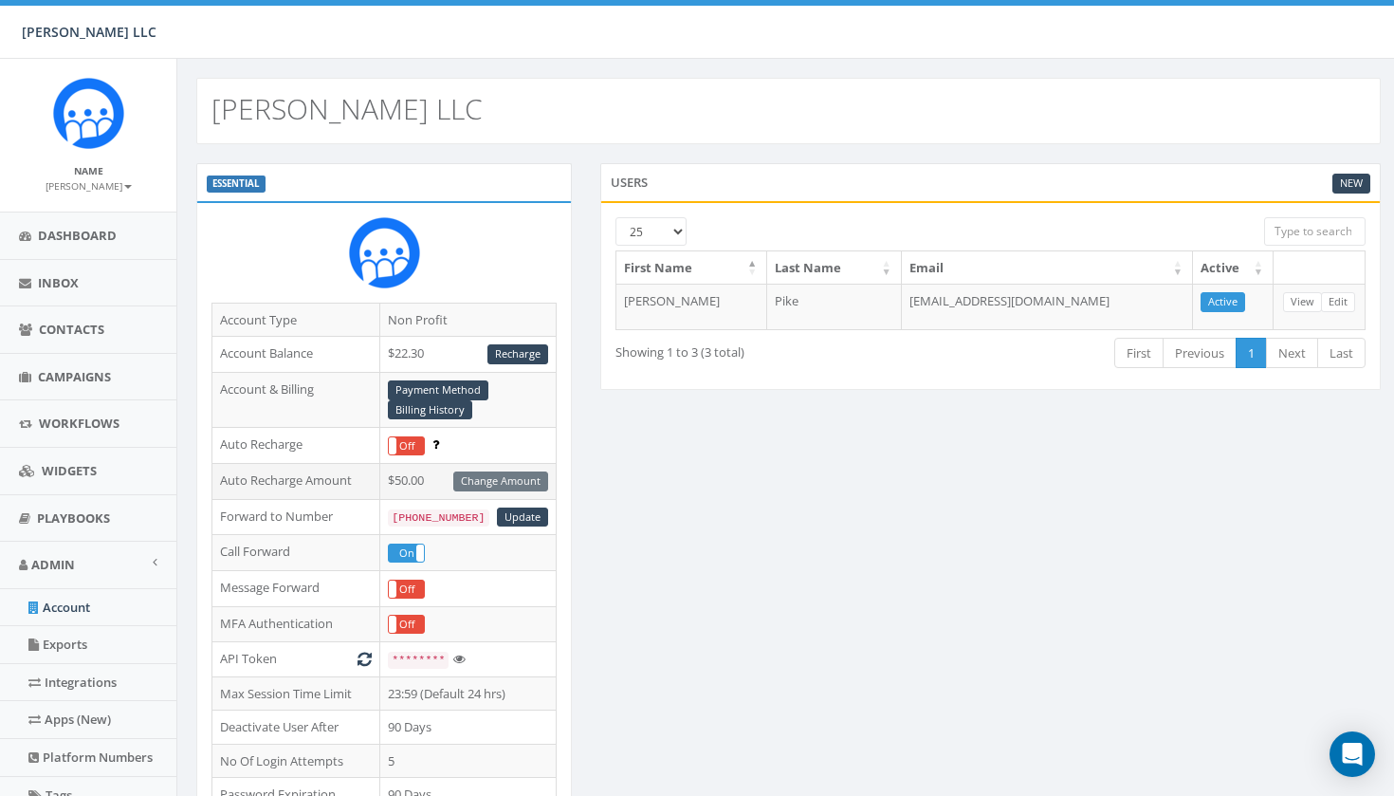
click at [511, 482] on div "Change Amount" at bounding box center [500, 481] width 95 height 20
click at [519, 358] on link "Recharge" at bounding box center [517, 354] width 61 height 20
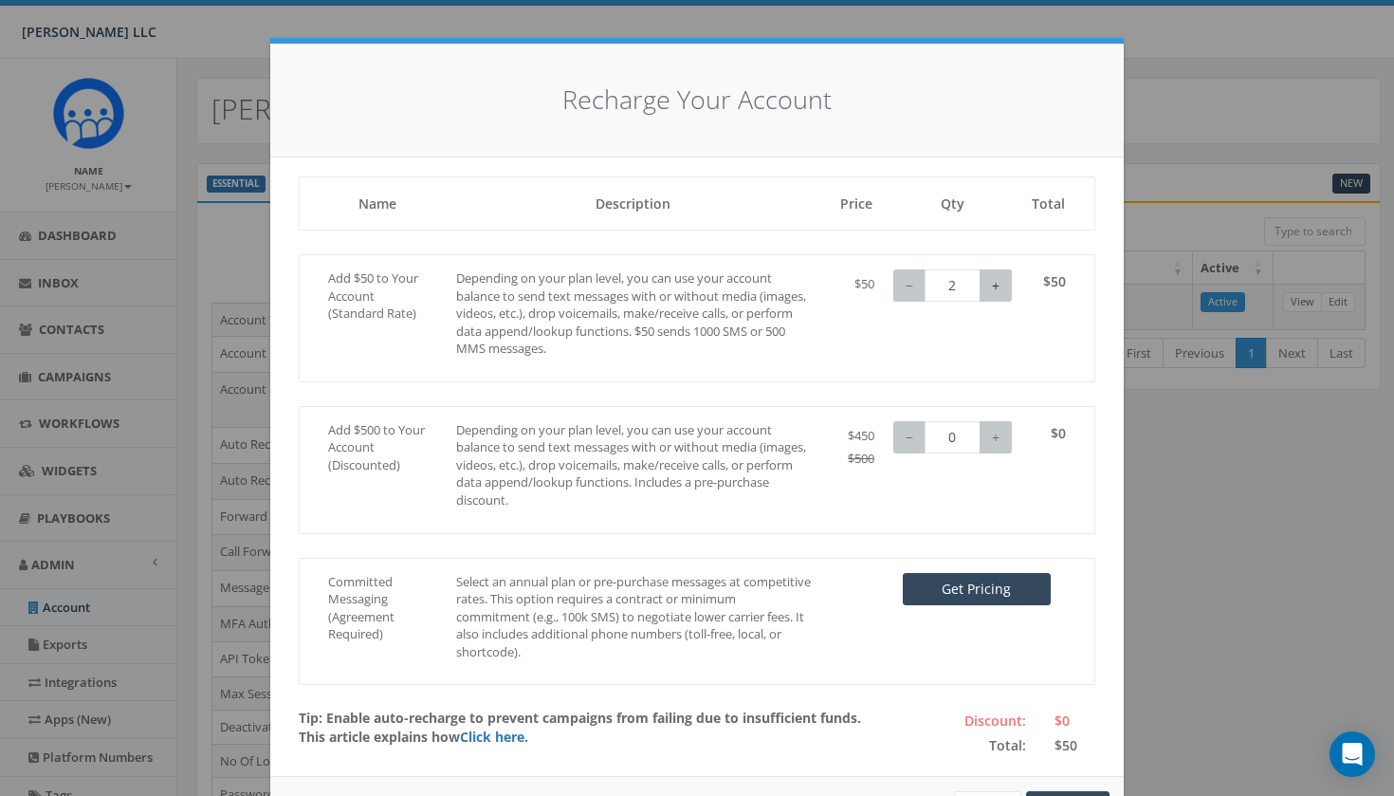
click at [1000, 290] on button "+" at bounding box center [996, 285] width 32 height 32
click at [915, 285] on button "−" at bounding box center [909, 285] width 32 height 32
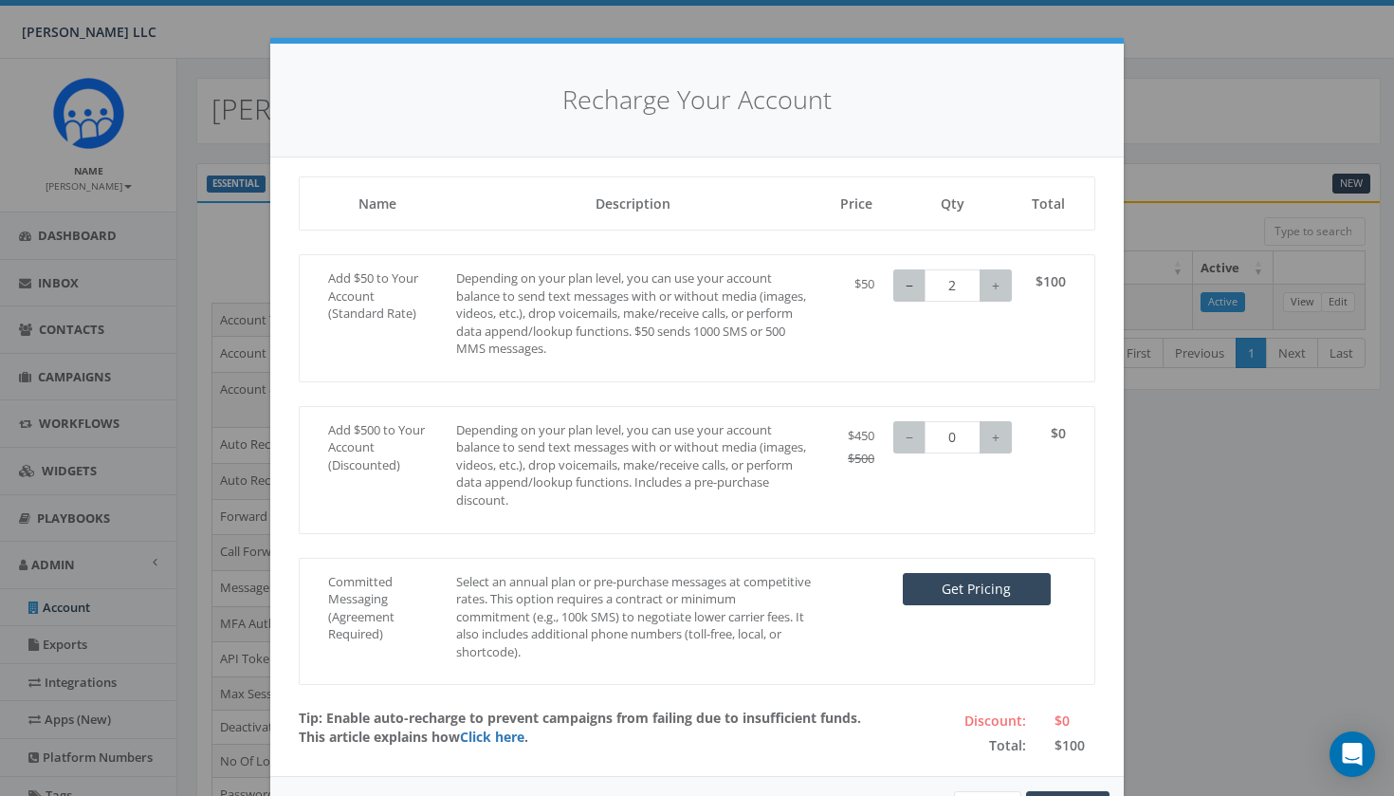
type input "1"
click at [915, 285] on button "−" at bounding box center [909, 285] width 32 height 32
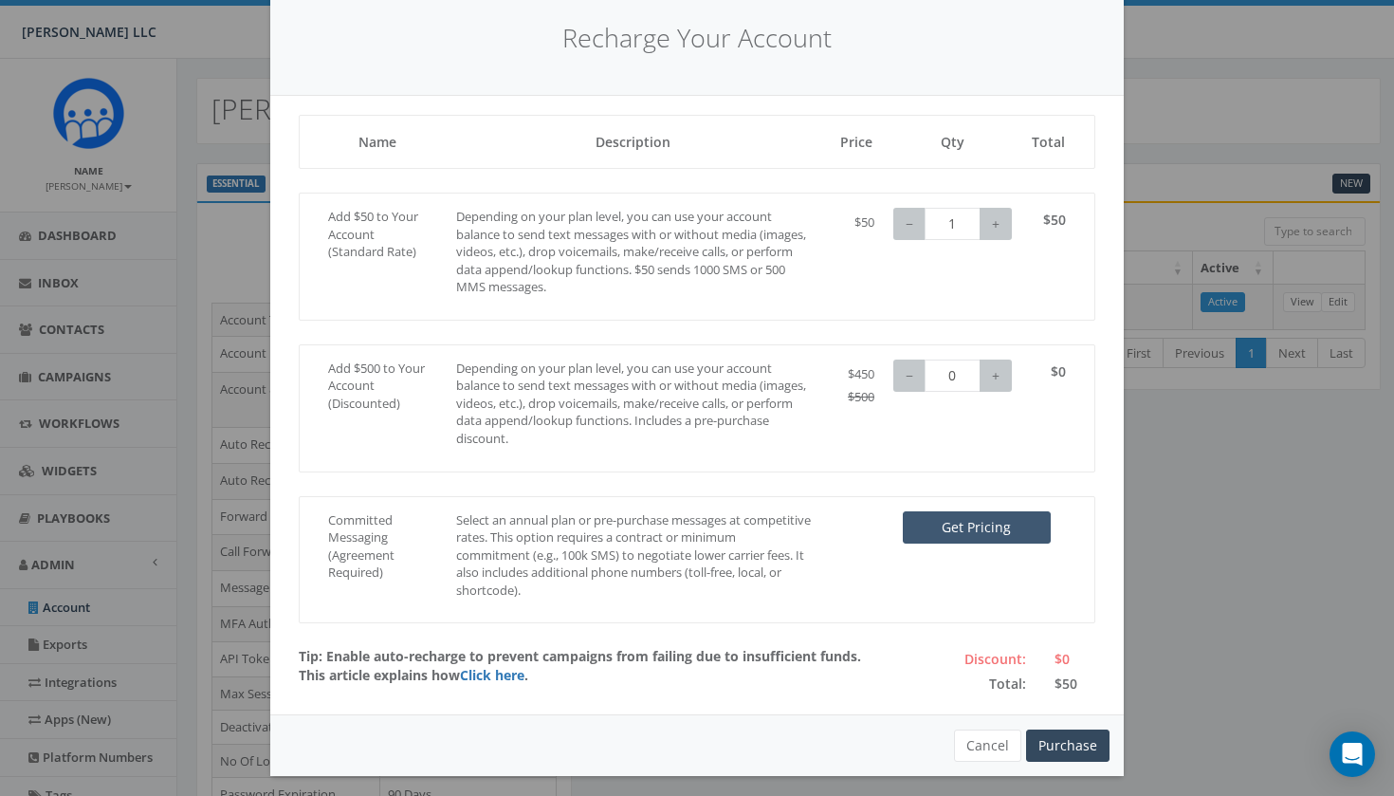
scroll to position [61, 0]
click at [1065, 735] on button "Purchase" at bounding box center [1067, 746] width 83 height 32
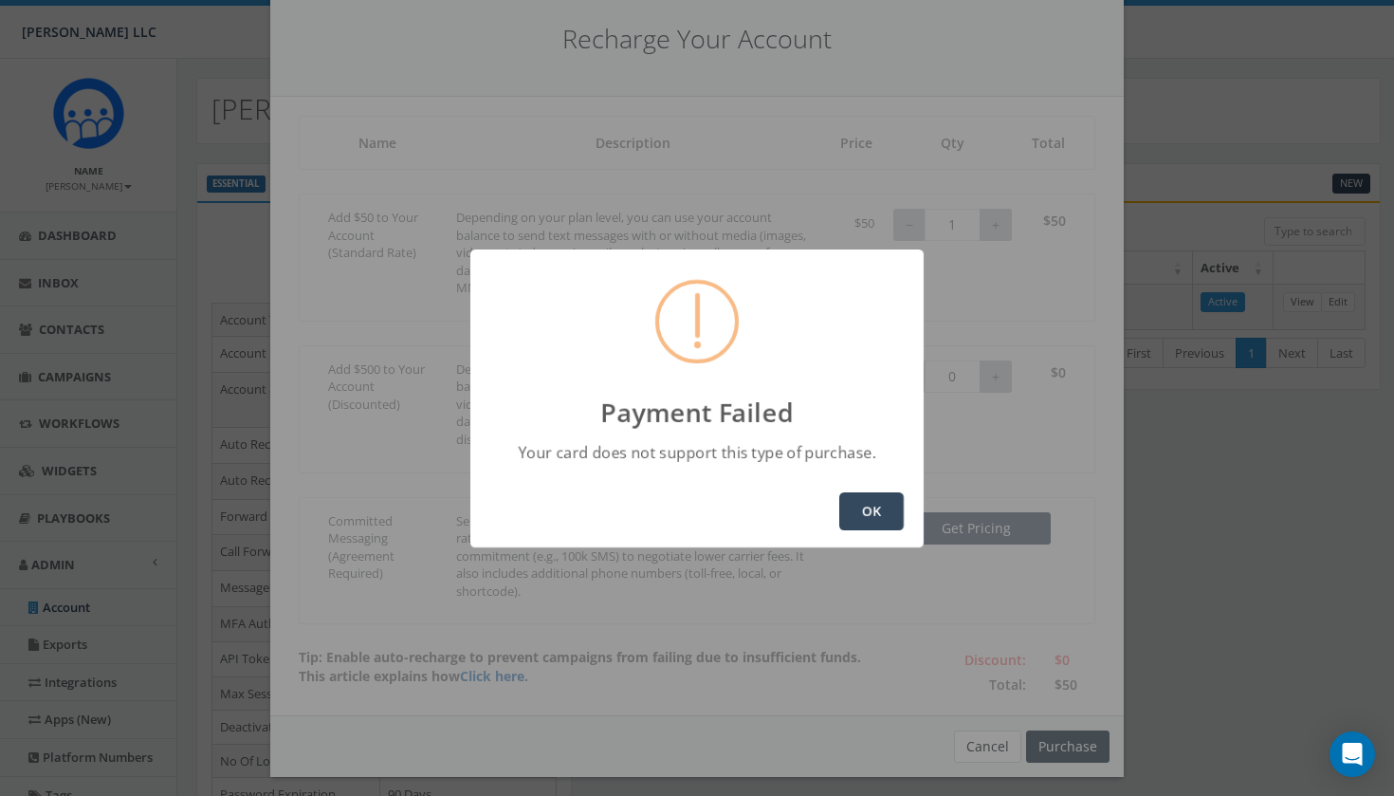
click at [872, 507] on button "OK" at bounding box center [871, 511] width 64 height 38
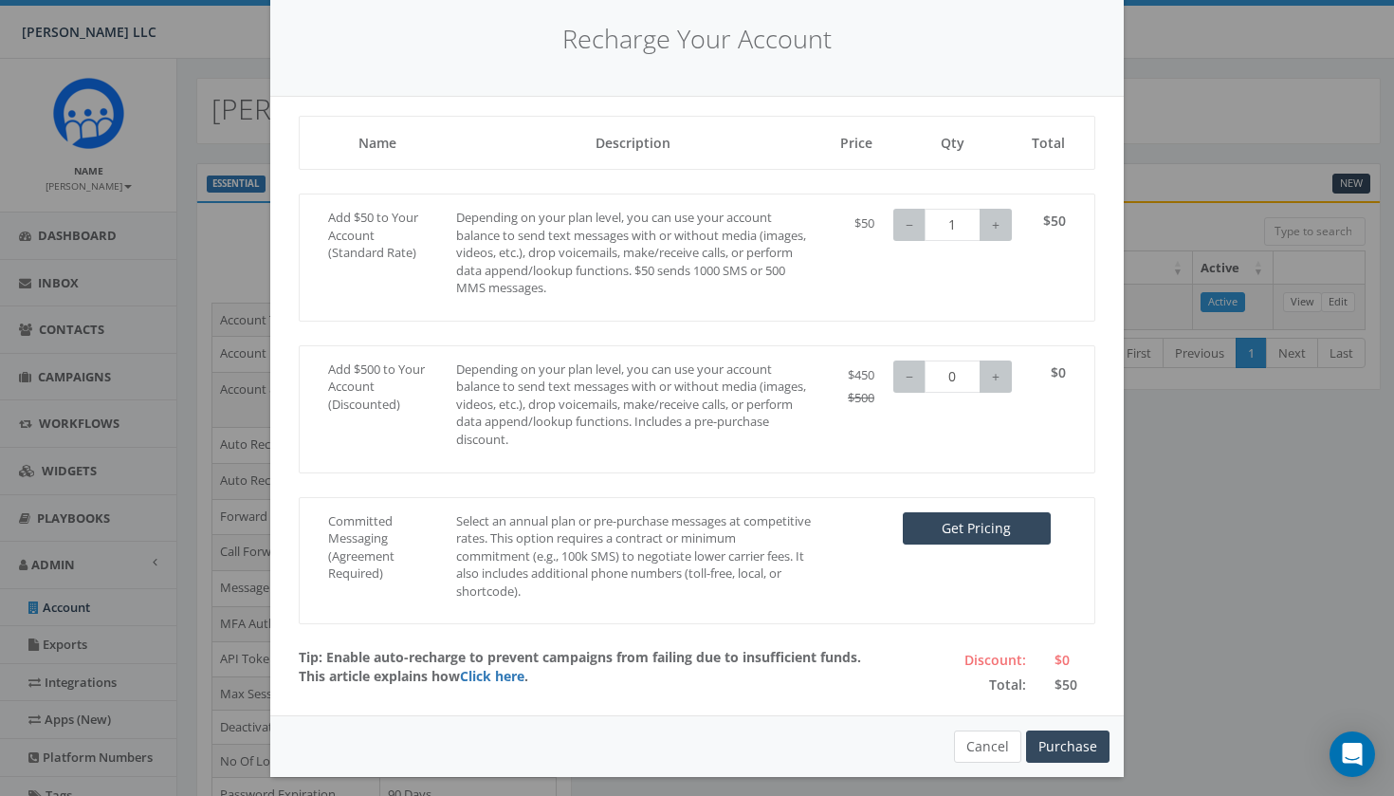
click at [986, 738] on button "Cancel" at bounding box center [987, 746] width 67 height 32
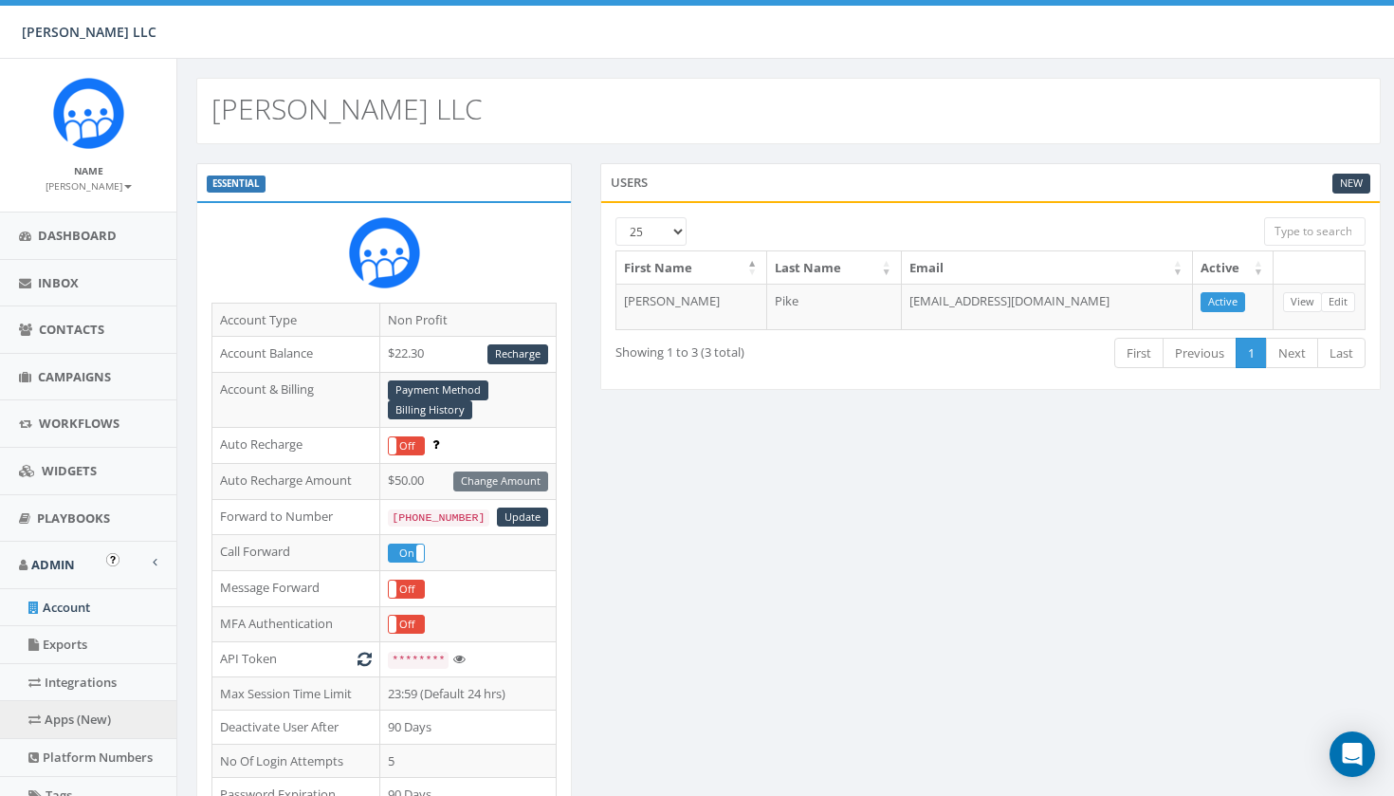
click at [126, 717] on link "Apps (New)" at bounding box center [88, 719] width 176 height 37
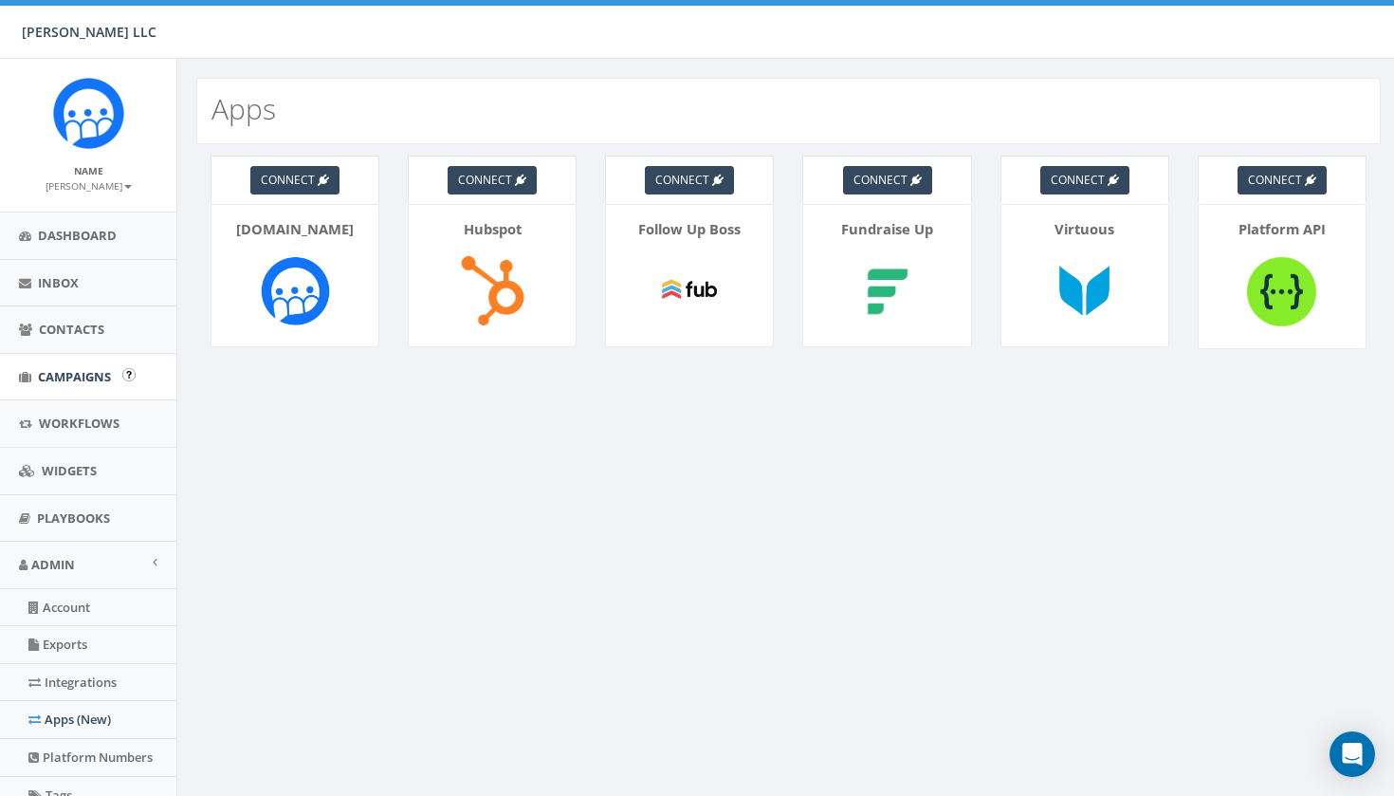
click at [77, 369] on span "Campaigns" at bounding box center [74, 376] width 73 height 17
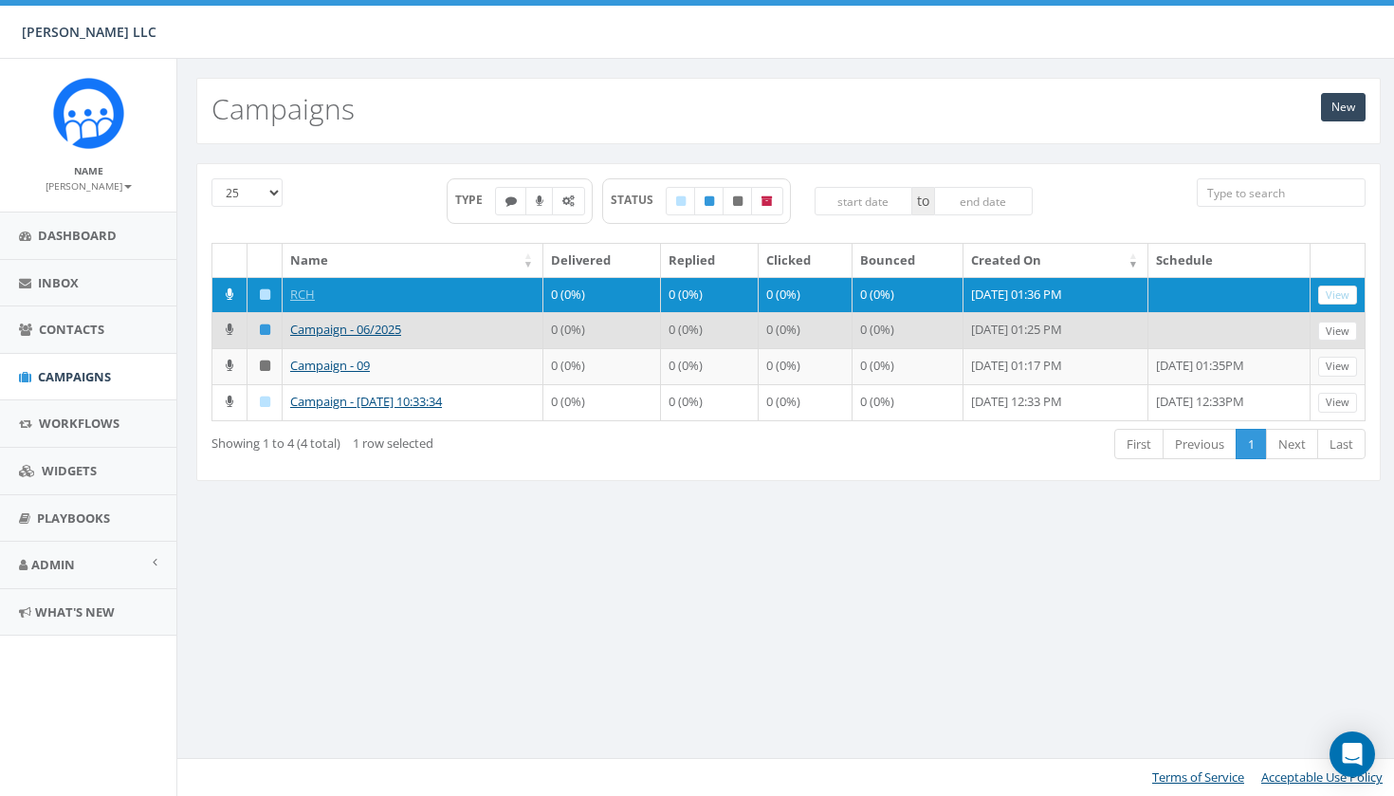
click at [261, 336] on icon at bounding box center [265, 329] width 10 height 12
